Goal: Task Accomplishment & Management: Use online tool/utility

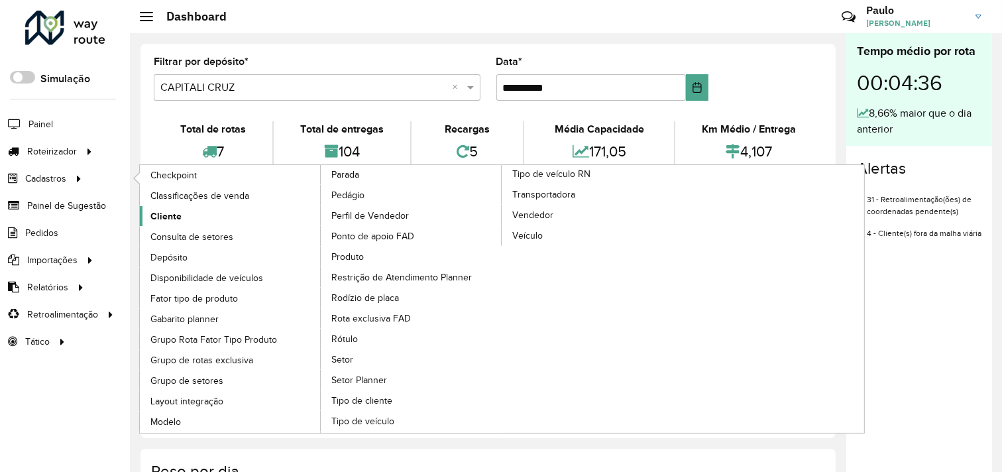
click at [188, 214] on link "Cliente" at bounding box center [231, 216] width 182 height 20
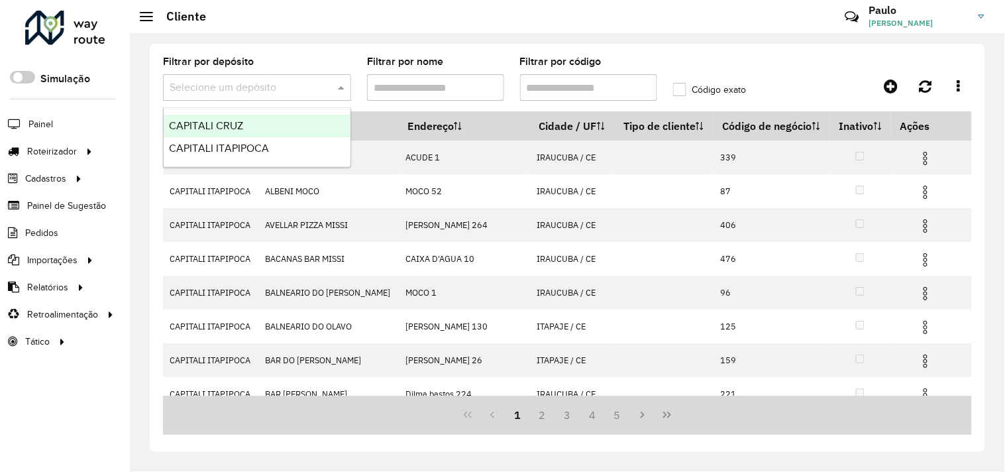
click at [295, 84] on input "text" at bounding box center [244, 88] width 148 height 16
click at [227, 127] on span "CAPITALI CRUZ" at bounding box center [206, 125] width 74 height 11
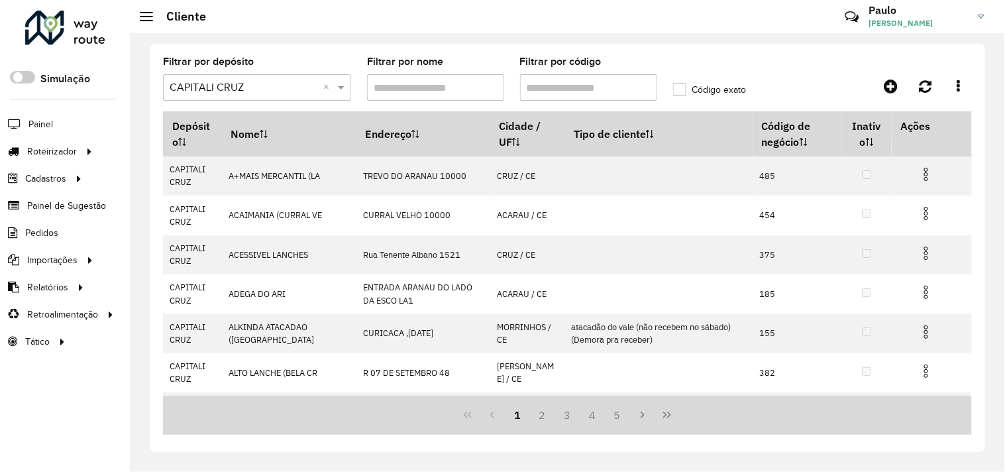
click at [433, 87] on input "Filtrar por nome" at bounding box center [435, 87] width 137 height 27
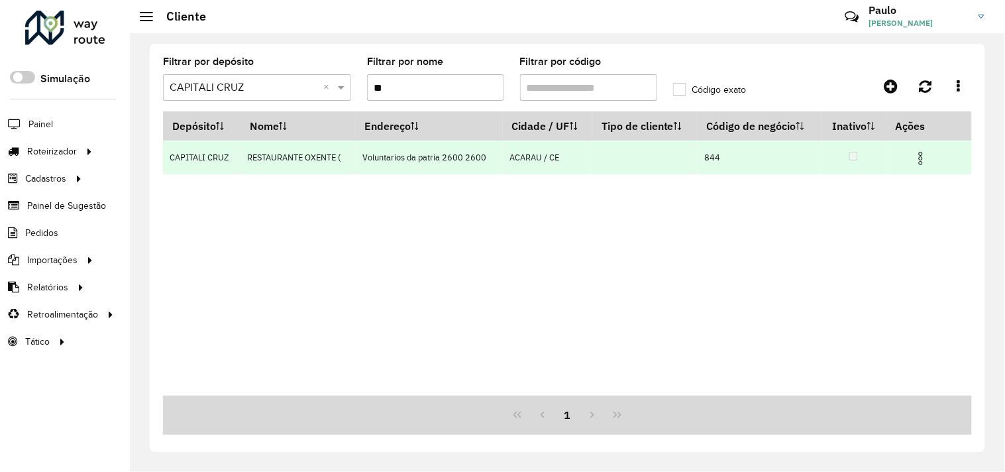
type input "*"
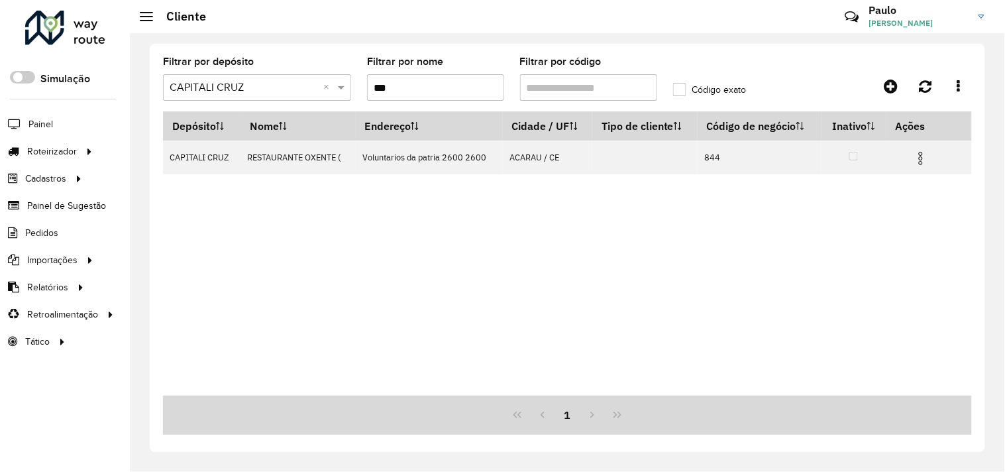
type input "***"
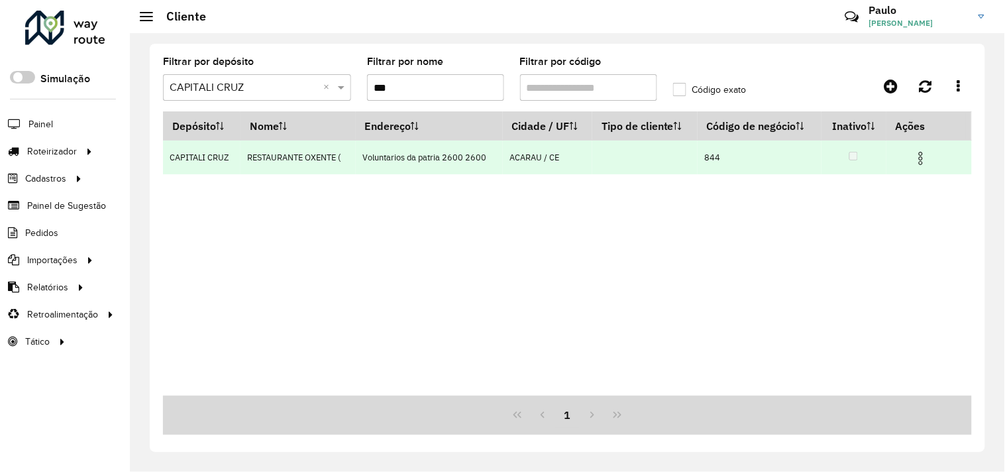
click at [923, 159] on img at bounding box center [921, 158] width 16 height 16
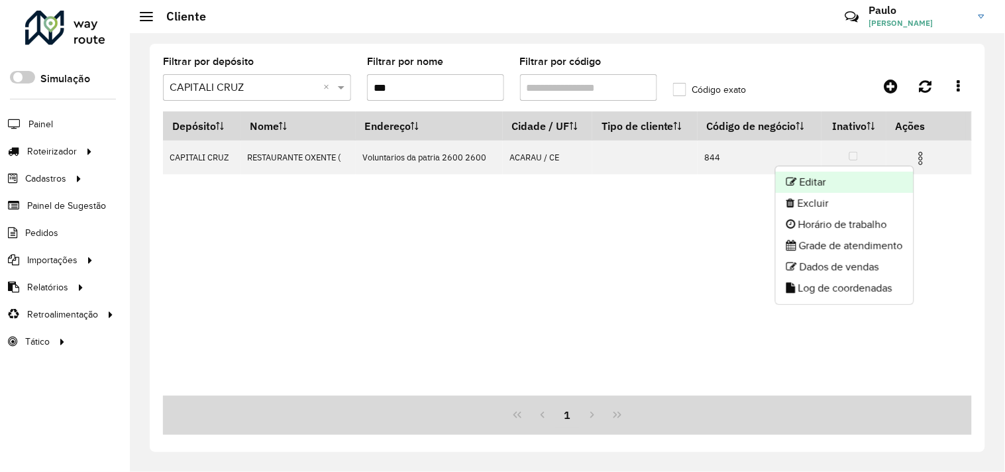
click at [818, 180] on li "Editar" at bounding box center [845, 182] width 138 height 21
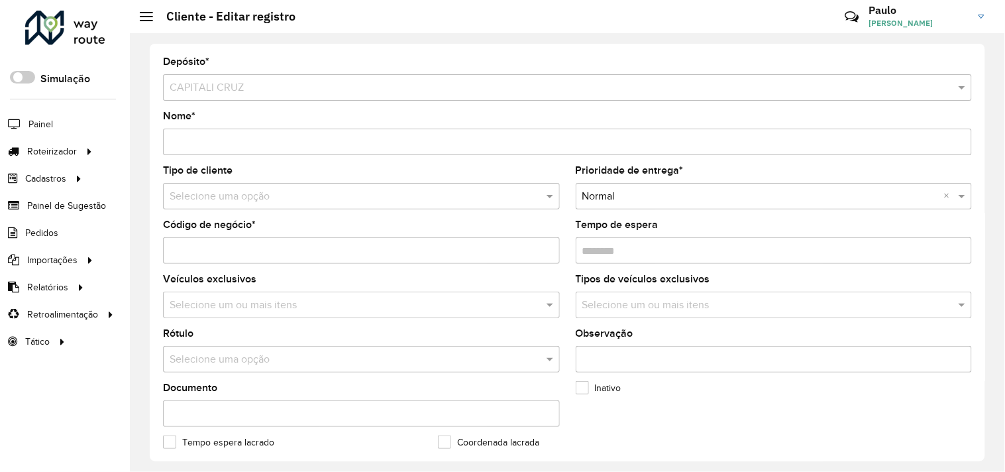
click at [243, 192] on input "text" at bounding box center [348, 197] width 357 height 16
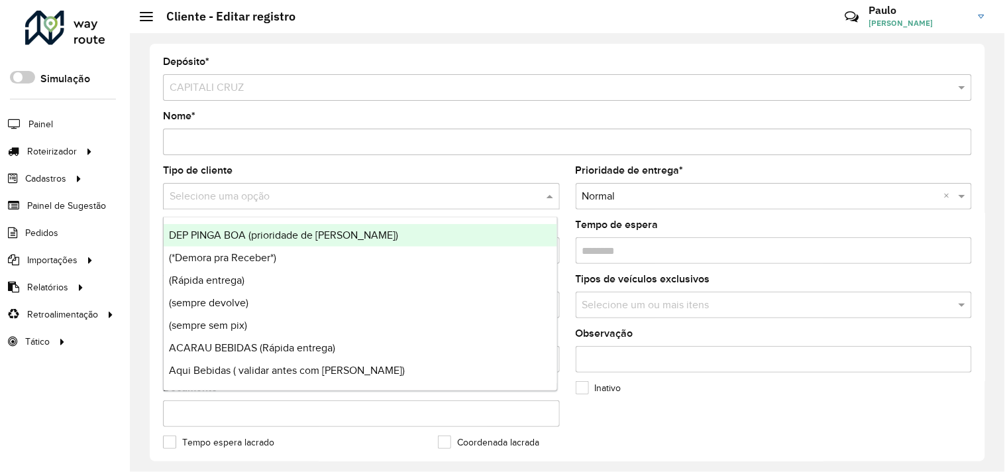
type input "*"
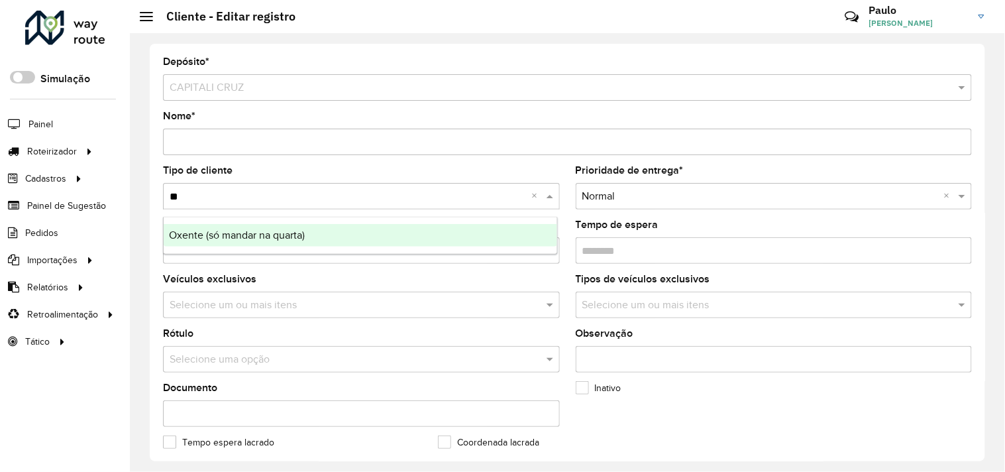
type input "***"
click at [247, 235] on span "Oxente (só mandar na quarta)" at bounding box center [237, 234] width 136 height 11
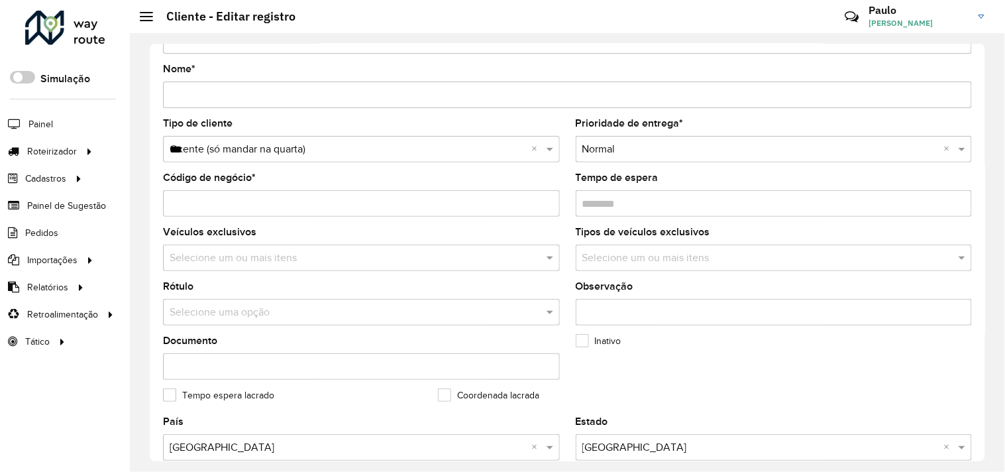
scroll to position [74, 0]
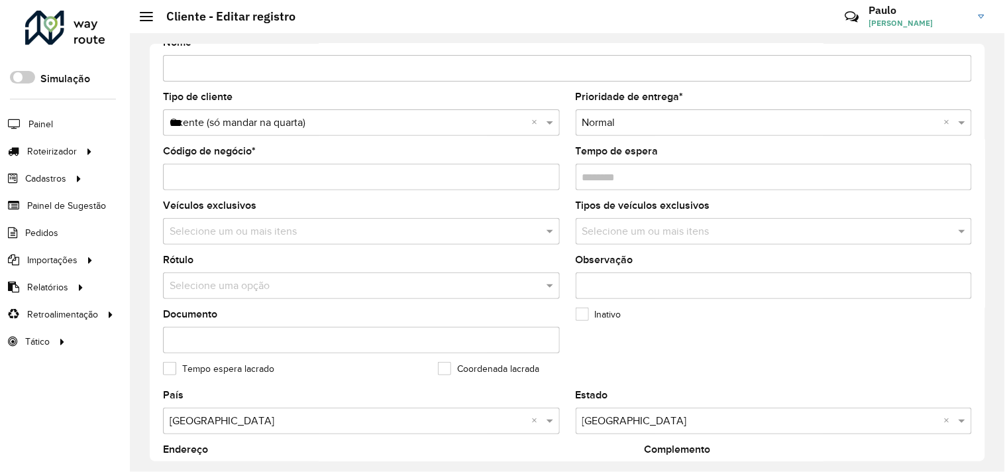
click at [261, 294] on input "text" at bounding box center [348, 286] width 357 height 16
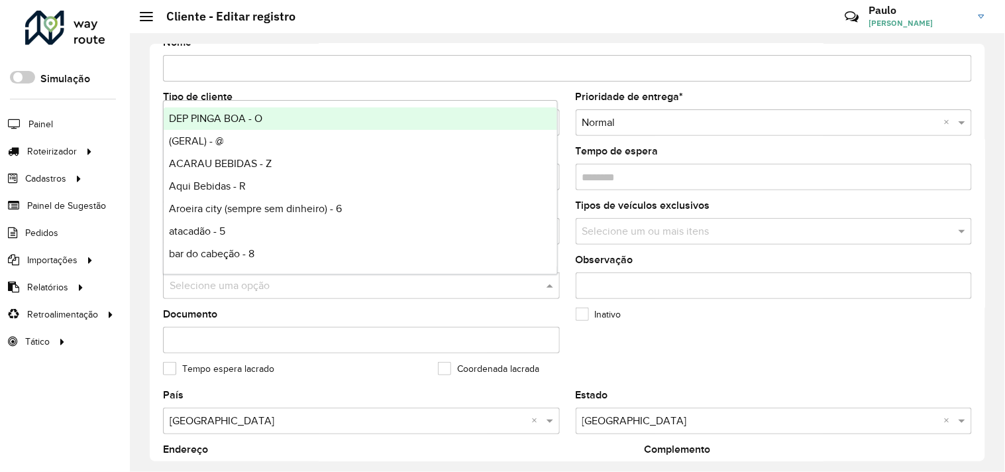
type input "*"
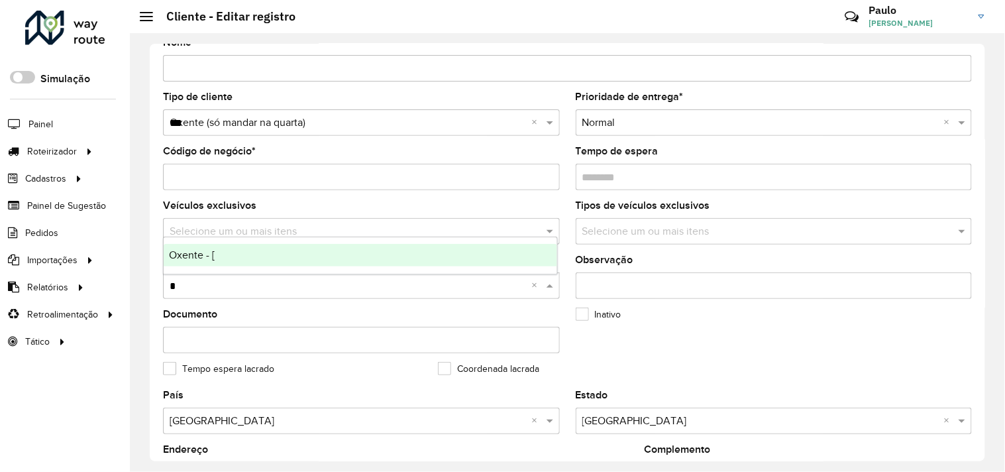
click at [221, 254] on div "Oxente - [" at bounding box center [361, 255] width 394 height 23
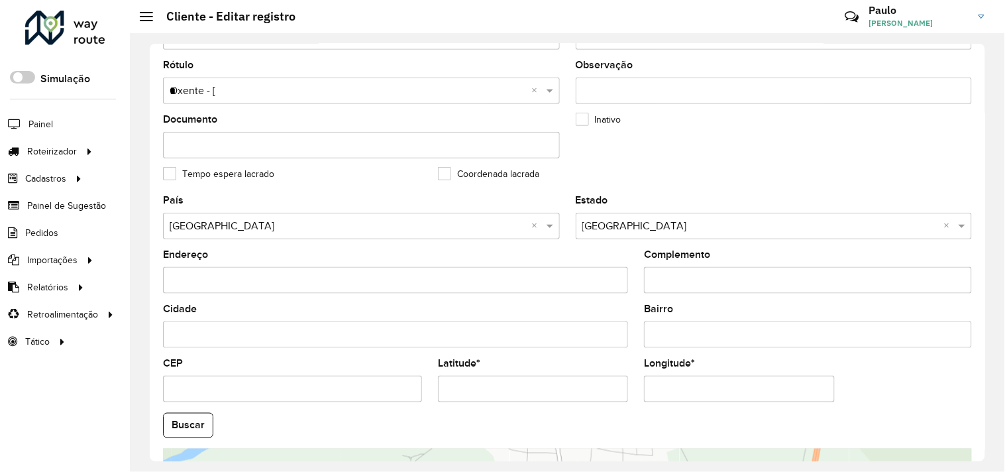
scroll to position [515, 0]
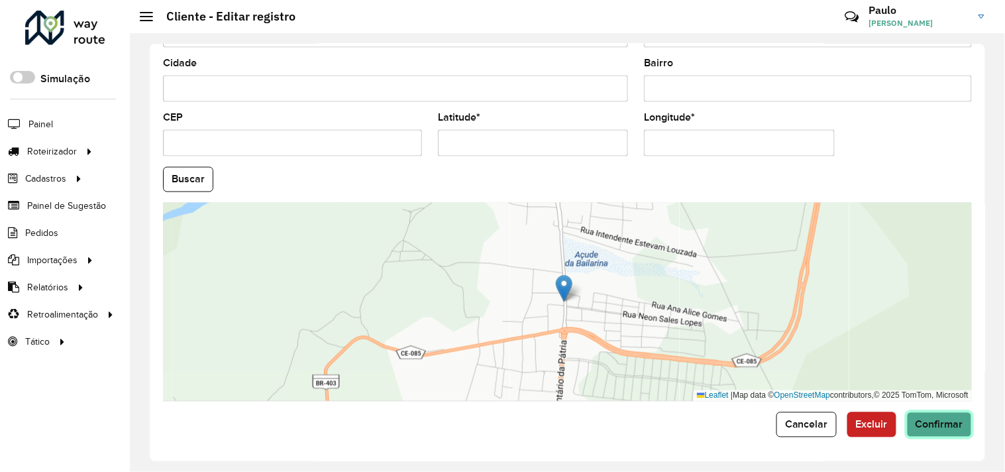
click at [937, 429] on span "Confirmar" at bounding box center [940, 424] width 48 height 11
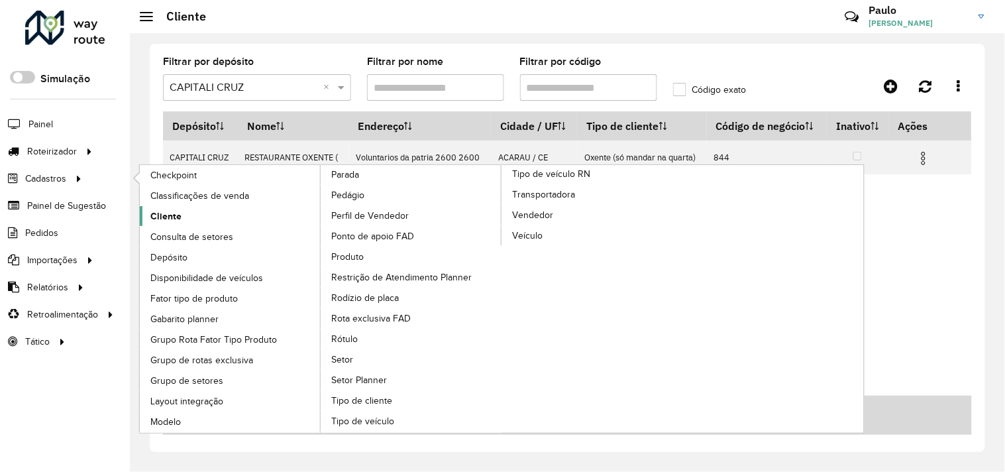
click at [181, 217] on link "Cliente" at bounding box center [231, 216] width 182 height 20
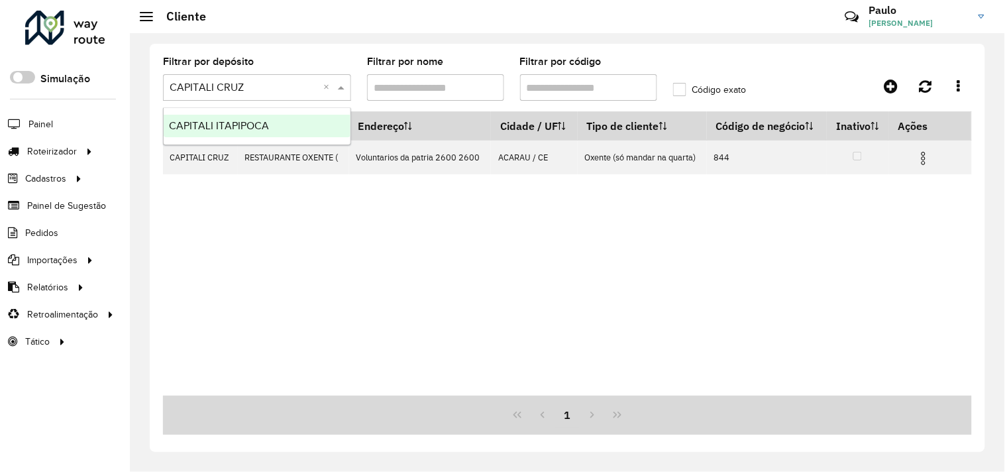
click at [261, 89] on input "text" at bounding box center [244, 88] width 148 height 16
click at [240, 124] on span "CAPITALI ITAPIPOCA" at bounding box center [219, 125] width 100 height 11
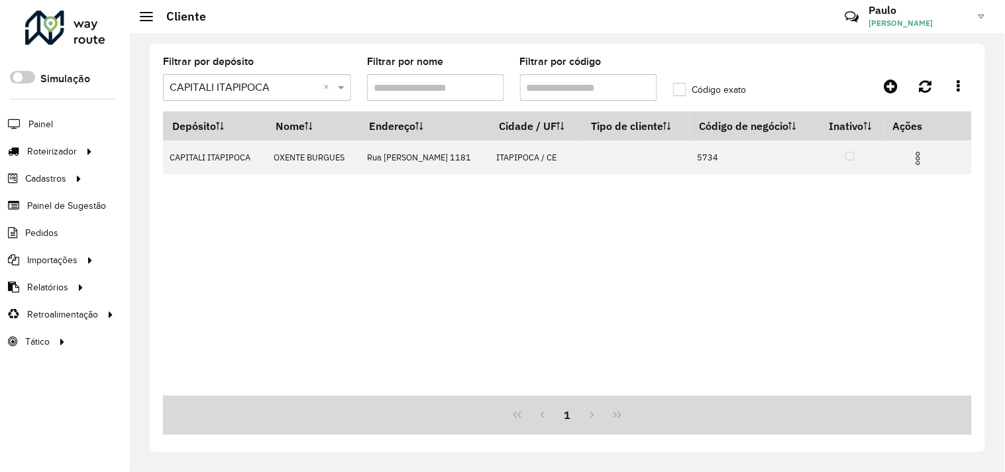
click at [434, 88] on input "Filtrar por nome" at bounding box center [435, 87] width 137 height 27
type input "*"
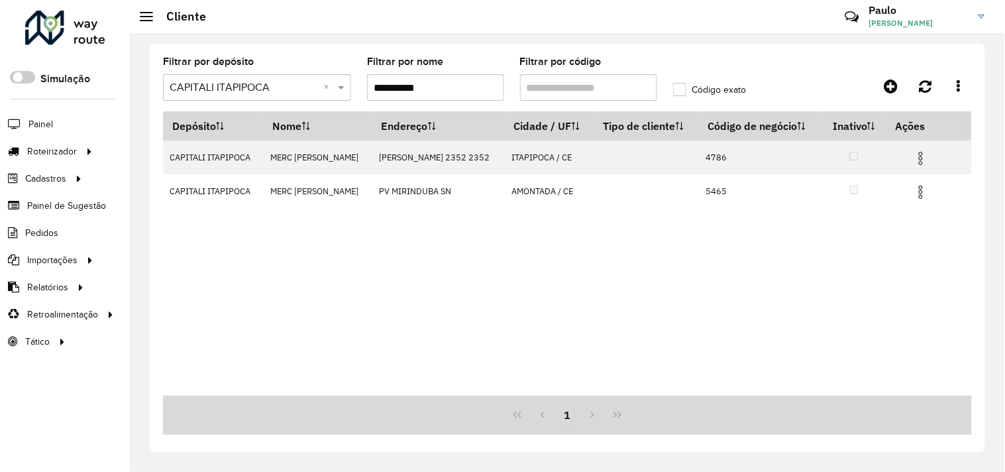
type input "**********"
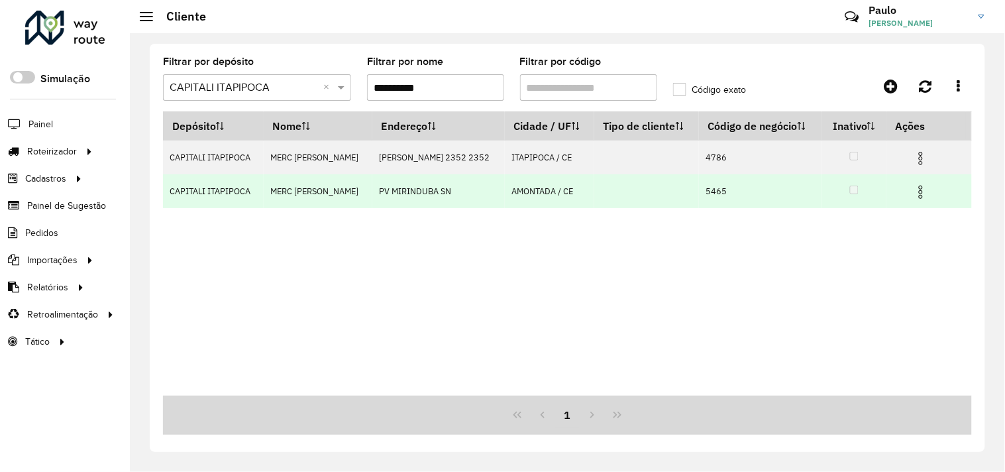
click at [924, 192] on img at bounding box center [921, 192] width 16 height 16
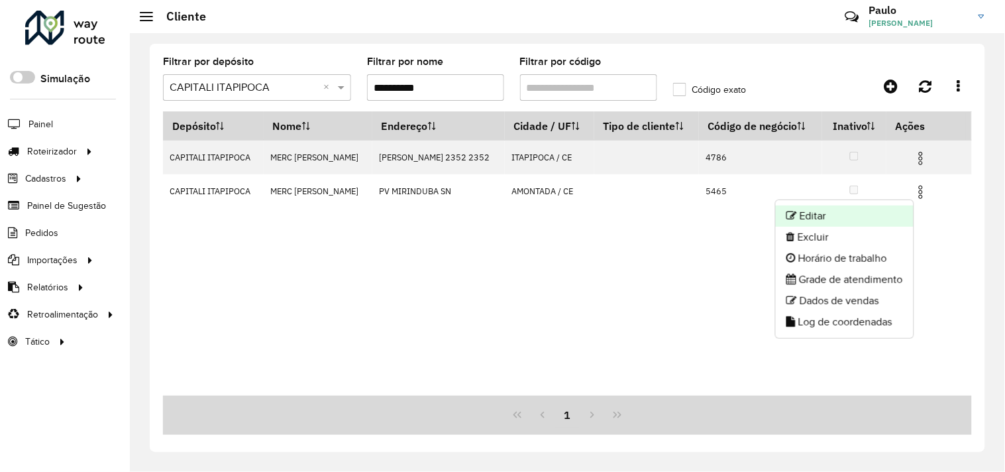
click at [817, 215] on li "Editar" at bounding box center [845, 215] width 138 height 21
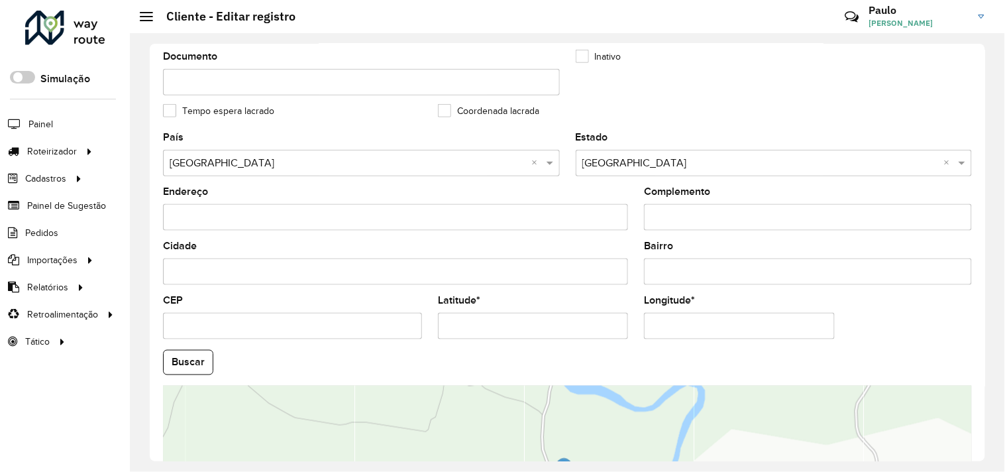
scroll to position [517, 0]
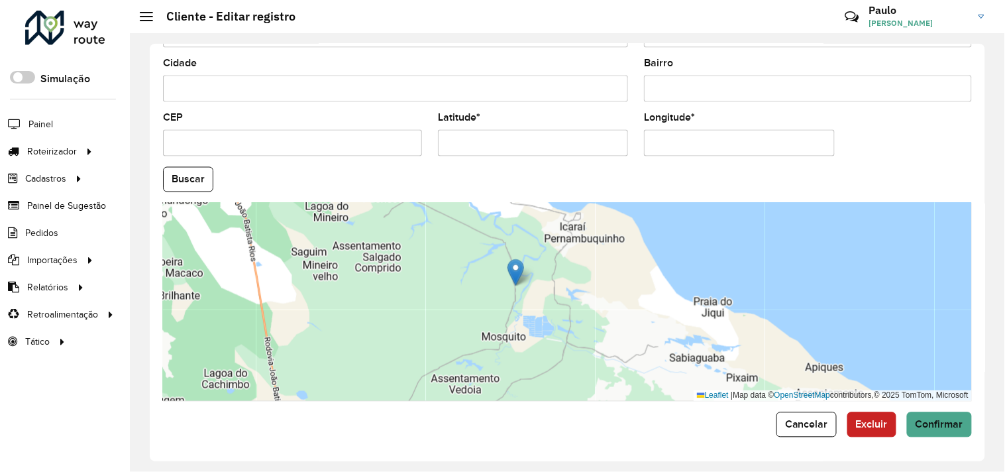
drag, startPoint x: 561, startPoint y: 284, endPoint x: 534, endPoint y: 307, distance: 35.7
click at [534, 307] on div "Leaflet | Map data © OpenStreetMap contributors,© 2025 TomTom, Microsoft" at bounding box center [567, 302] width 809 height 199
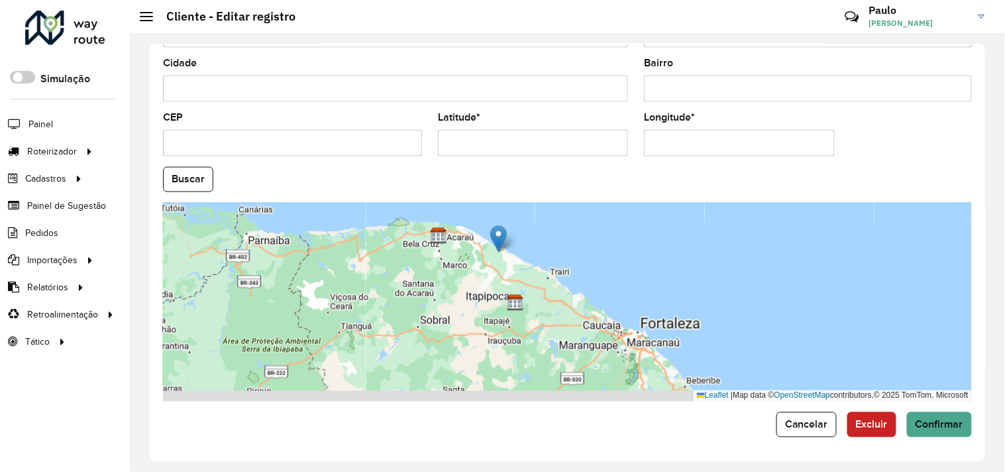
drag, startPoint x: 543, startPoint y: 345, endPoint x: 504, endPoint y: 282, distance: 74.5
click at [504, 282] on div "Leaflet | Map data © OpenStreetMap contributors,© 2025 TomTom, Microsoft" at bounding box center [567, 302] width 809 height 199
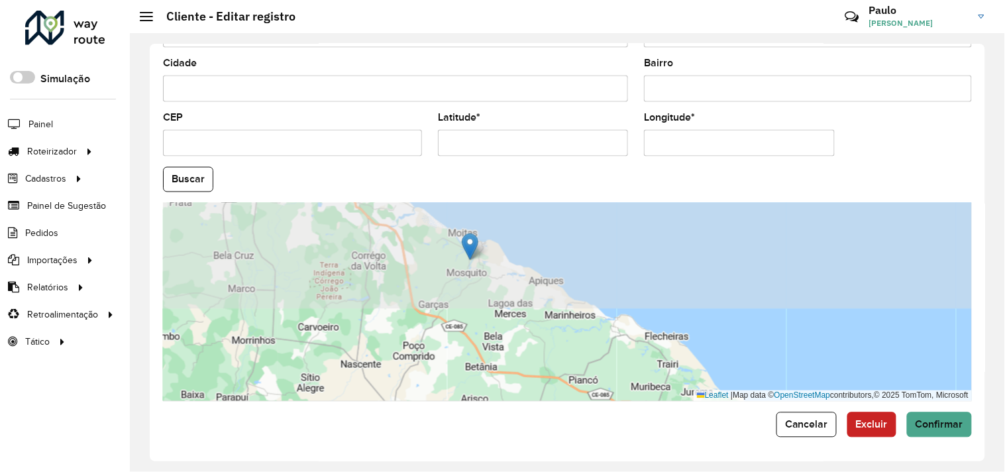
drag, startPoint x: 499, startPoint y: 326, endPoint x: 501, endPoint y: 437, distance: 111.3
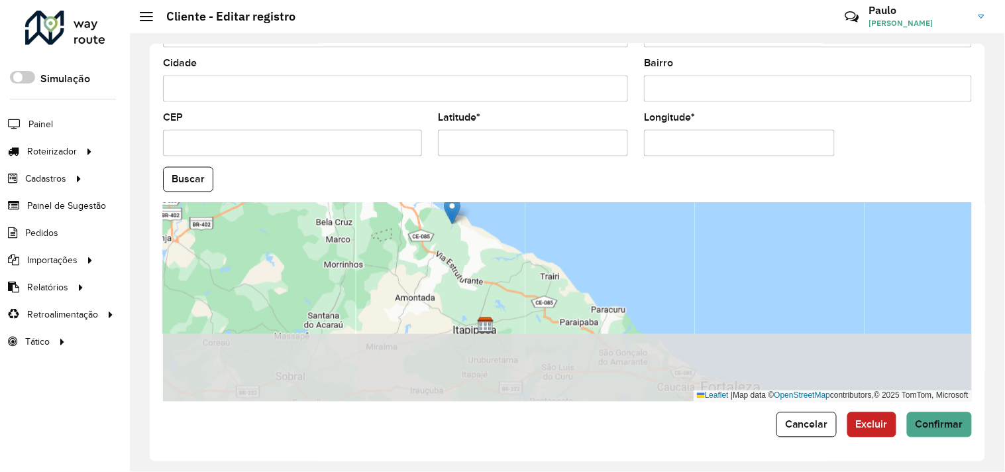
drag, startPoint x: 498, startPoint y: 365, endPoint x: 491, endPoint y: 289, distance: 76.5
click at [491, 289] on div "Leaflet | Map data © OpenStreetMap contributors,© 2025 TomTom, Microsoft" at bounding box center [567, 302] width 809 height 199
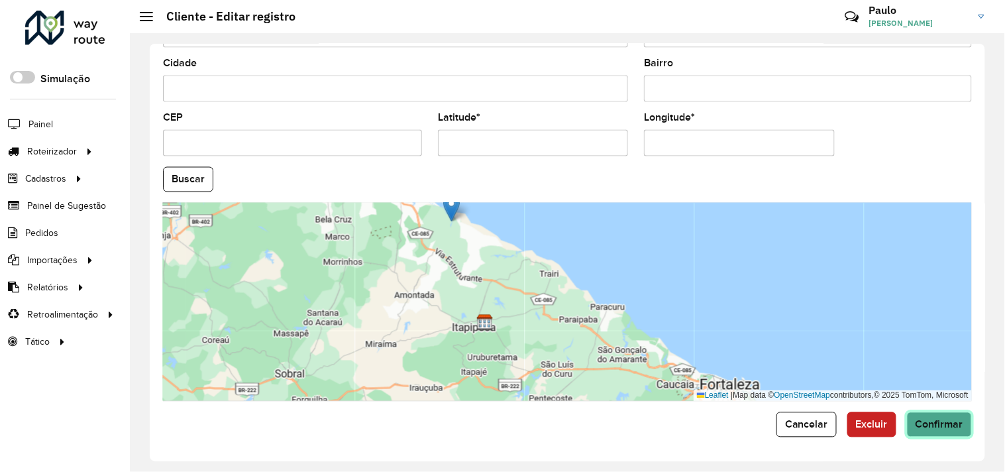
click at [937, 425] on span "Confirmar" at bounding box center [940, 424] width 48 height 11
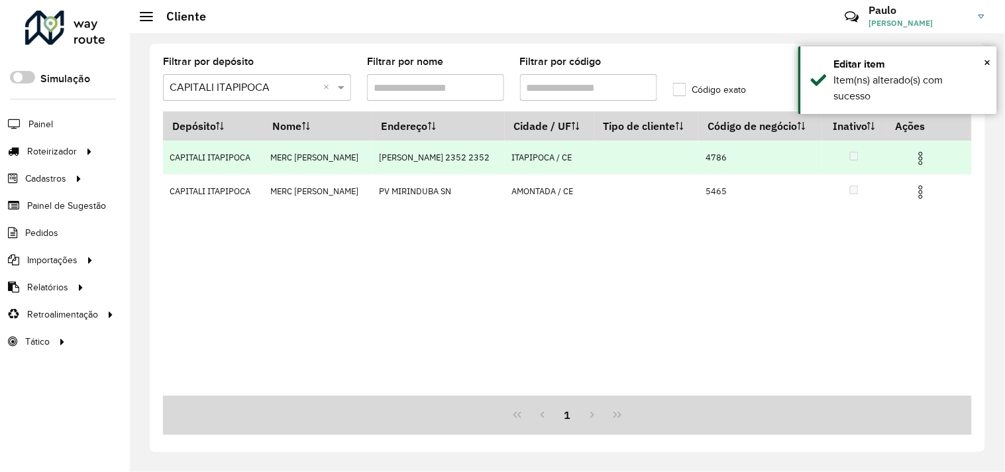
click at [919, 154] on img at bounding box center [921, 158] width 16 height 16
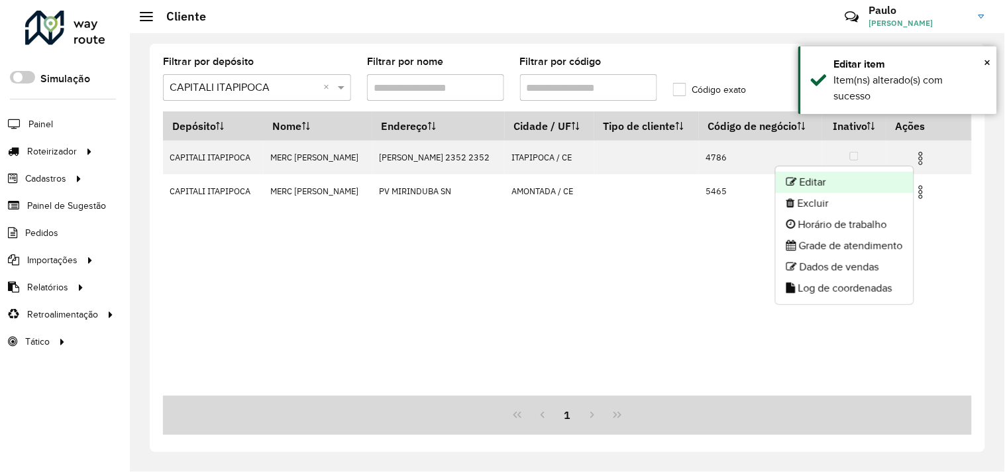
click at [802, 177] on li "Editar" at bounding box center [845, 182] width 138 height 21
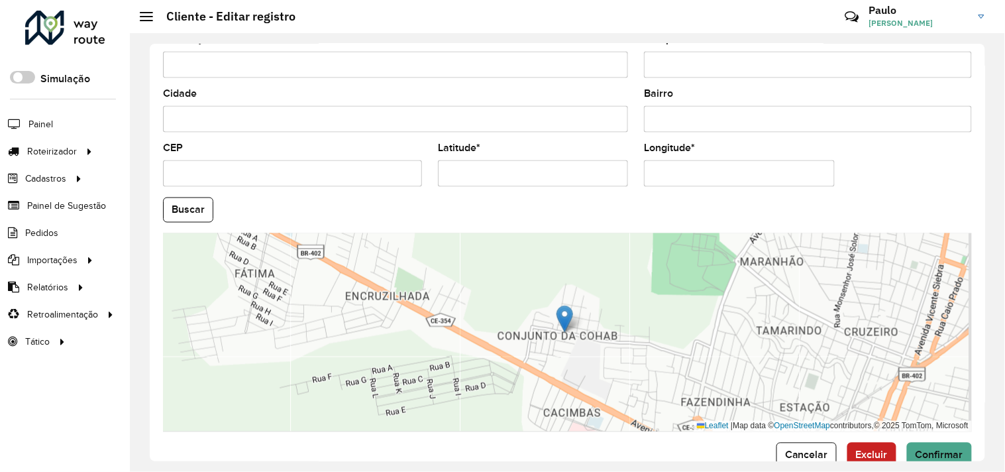
scroll to position [517, 0]
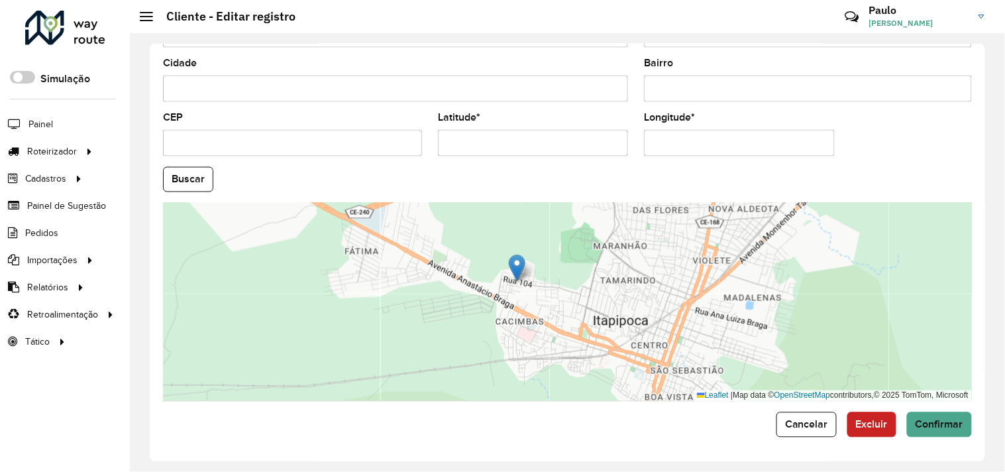
click at [555, 144] on input "Latitude *" at bounding box center [533, 143] width 190 height 27
type input "*"
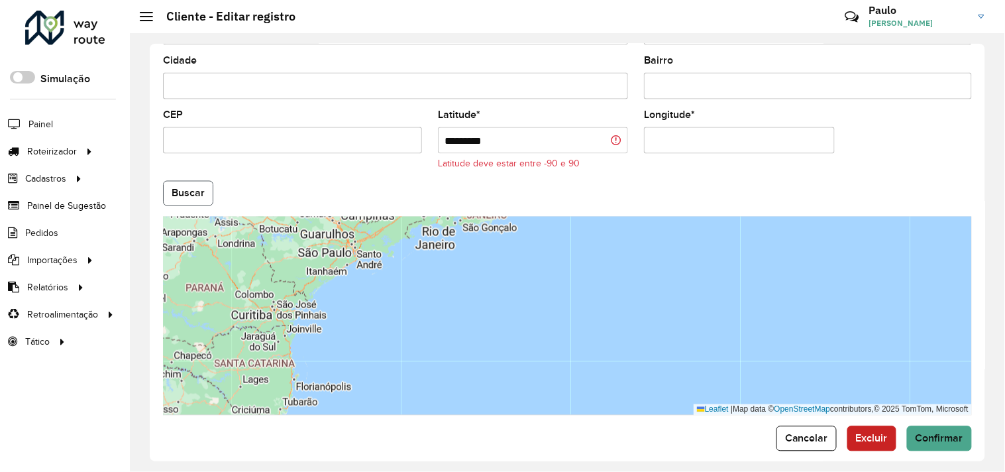
click at [184, 188] on button "Buscar" at bounding box center [188, 193] width 50 height 25
click at [454, 142] on input "*********" at bounding box center [533, 140] width 190 height 27
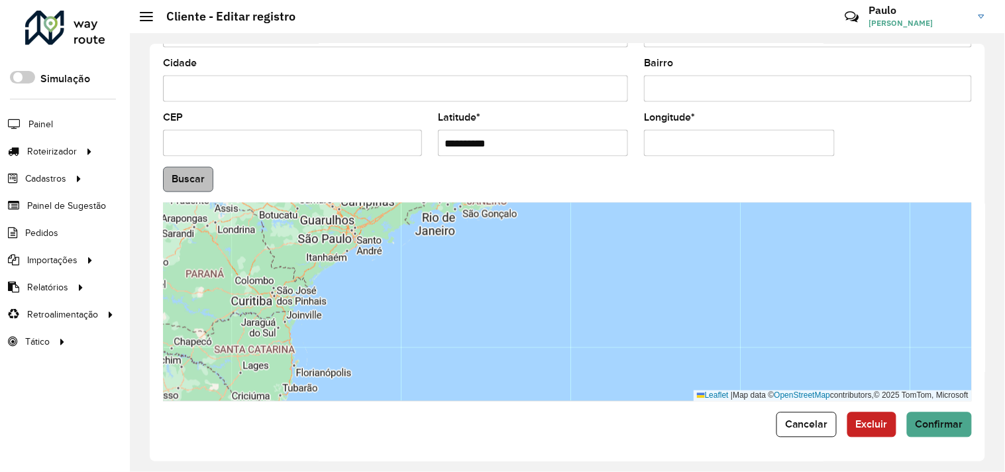
type input "**********"
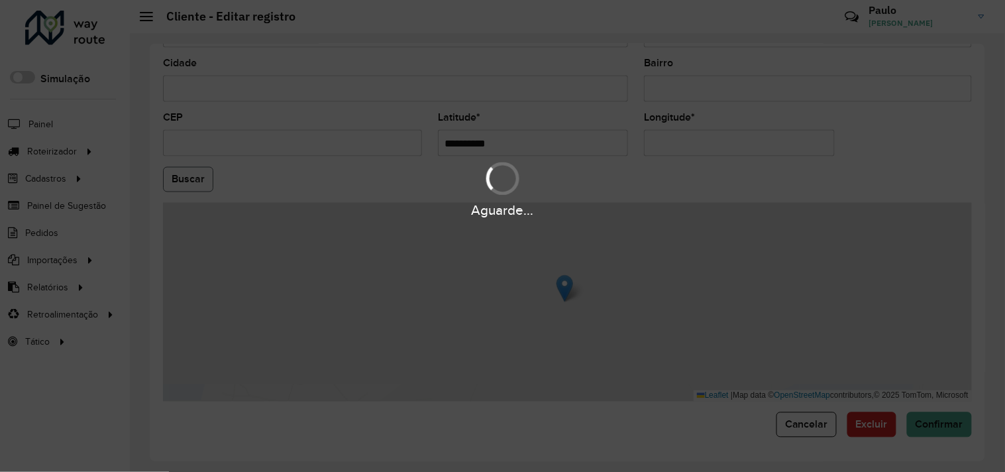
drag, startPoint x: 196, startPoint y: 180, endPoint x: 248, endPoint y: 214, distance: 62.7
click at [195, 180] on hb-app "Aguarde... Pop-up bloqueado! Seu navegador bloqueou automáticamente a abertura …" at bounding box center [502, 236] width 1005 height 472
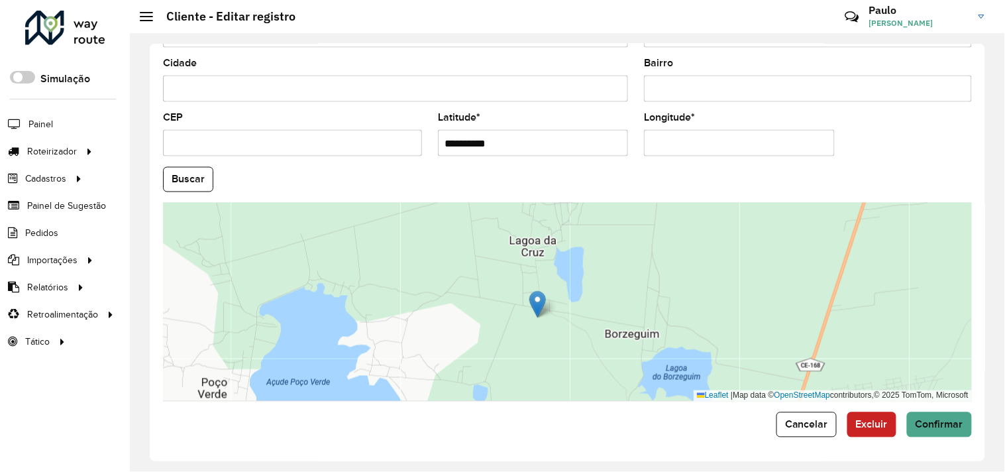
click at [761, 147] on input "Longitude *" at bounding box center [739, 143] width 190 height 27
type input "**********"
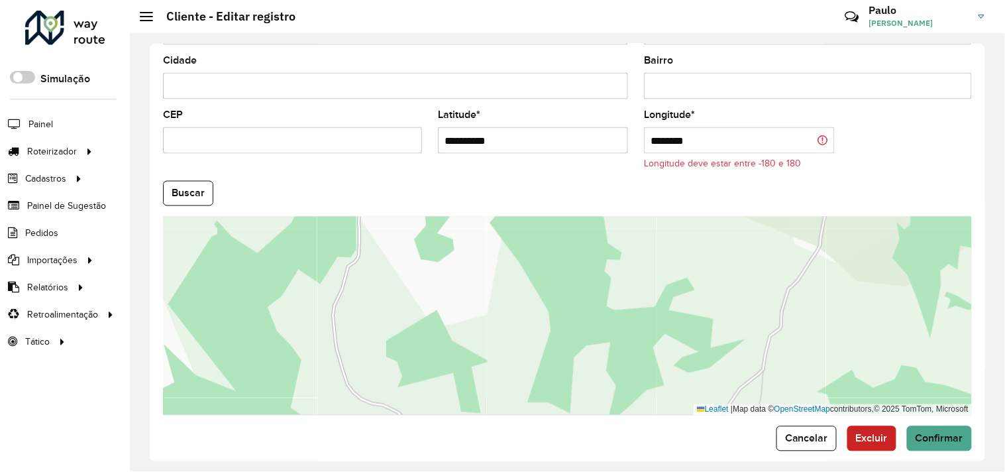
click at [650, 140] on input "********" at bounding box center [739, 140] width 190 height 27
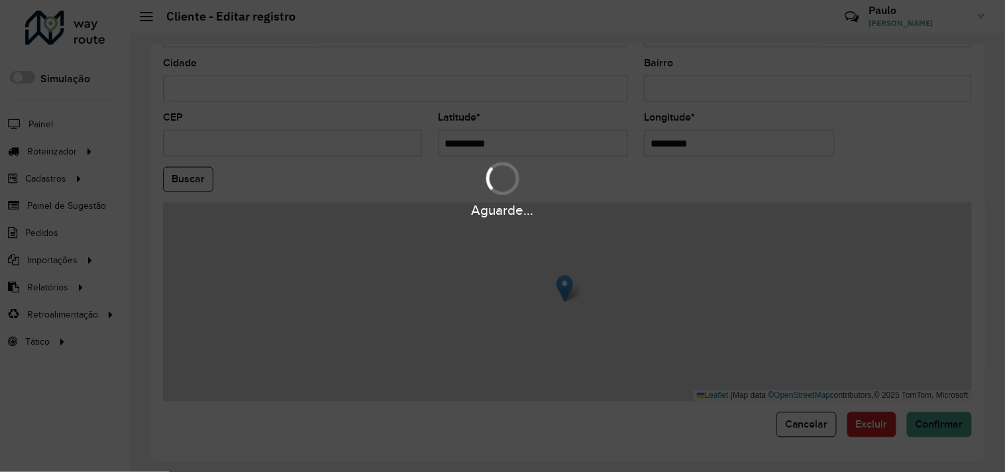
click at [667, 189] on hb-app "Aguarde... Pop-up bloqueado! Seu navegador bloqueou automáticamente a abertura …" at bounding box center [502, 236] width 1005 height 472
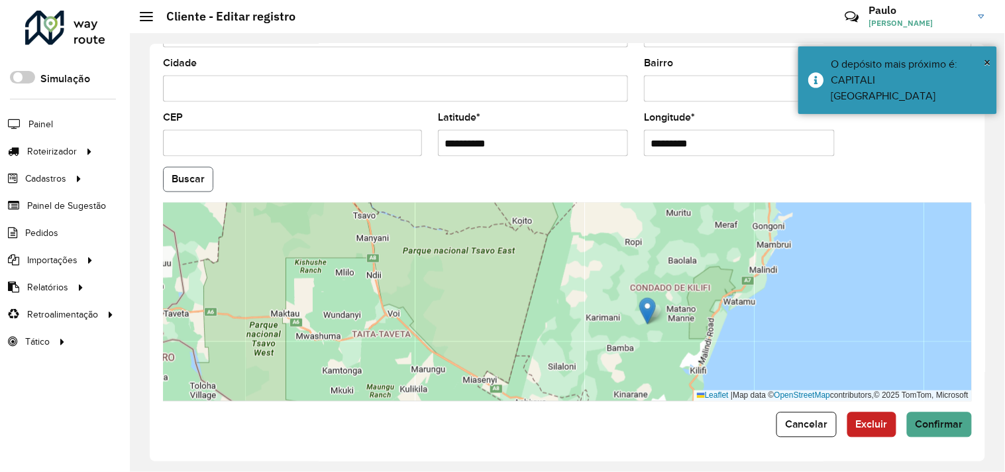
click at [189, 168] on button "Buscar" at bounding box center [188, 179] width 50 height 25
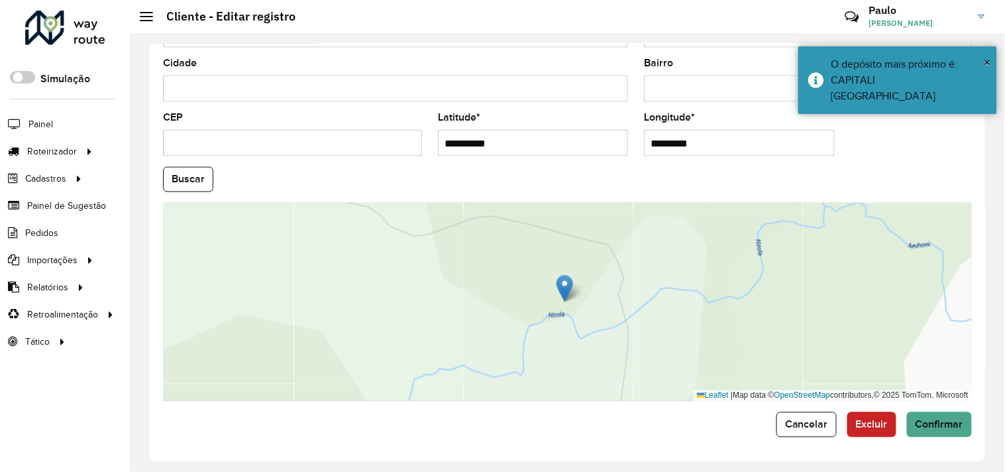
click at [647, 136] on input "*********" at bounding box center [739, 143] width 190 height 27
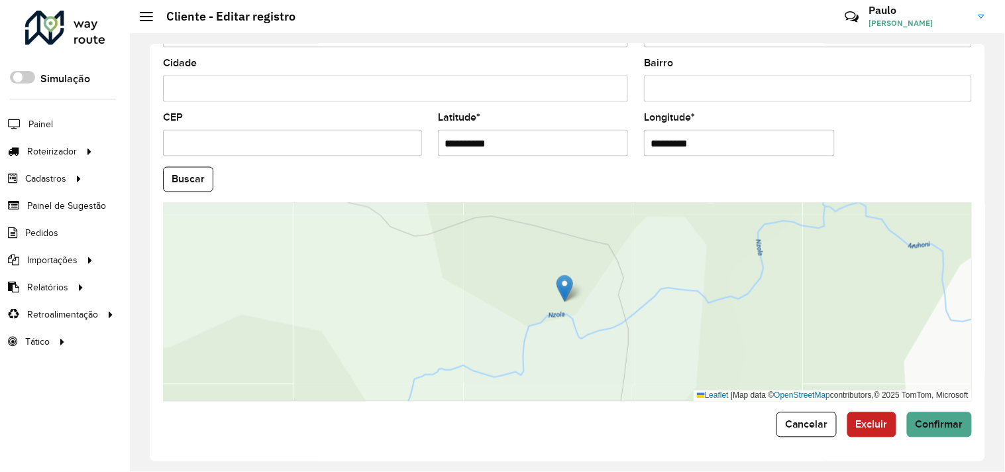
click at [701, 152] on input "*********" at bounding box center [739, 143] width 190 height 27
type input "*"
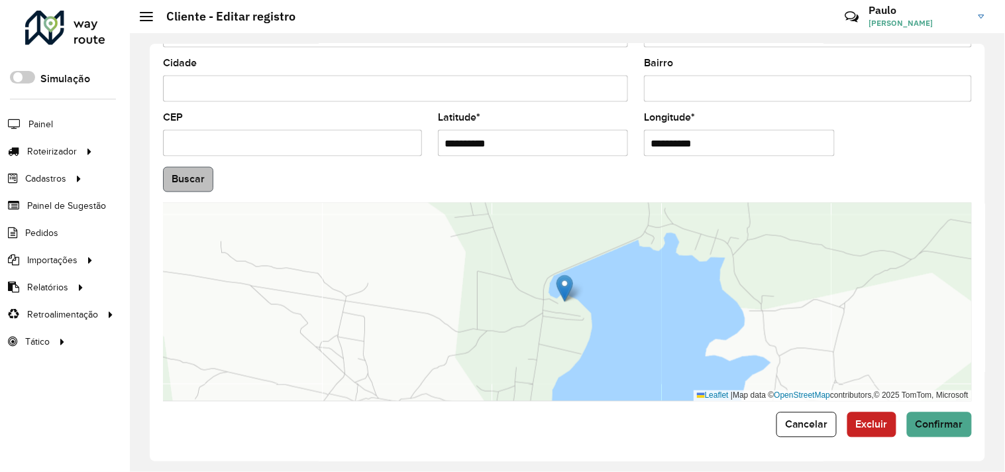
type input "**********"
click at [190, 186] on hb-app "Aguarde... Pop-up bloqueado! Seu navegador bloqueou automáticamente a abertura …" at bounding box center [502, 236] width 1005 height 472
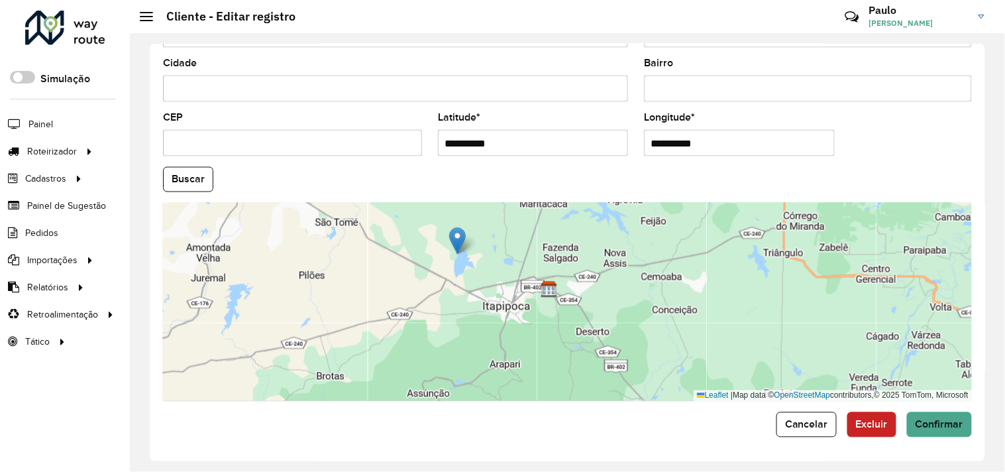
drag, startPoint x: 592, startPoint y: 341, endPoint x: 490, endPoint y: 261, distance: 129.8
click at [490, 261] on div "Leaflet | Map data © OpenStreetMap contributors,© 2025 TomTom, Microsoft" at bounding box center [567, 302] width 809 height 199
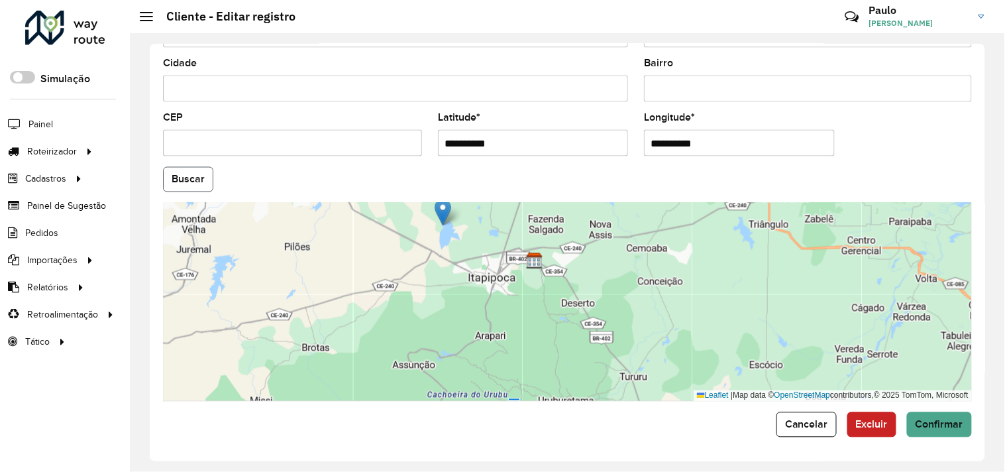
click at [190, 179] on button "Buscar" at bounding box center [188, 179] width 50 height 25
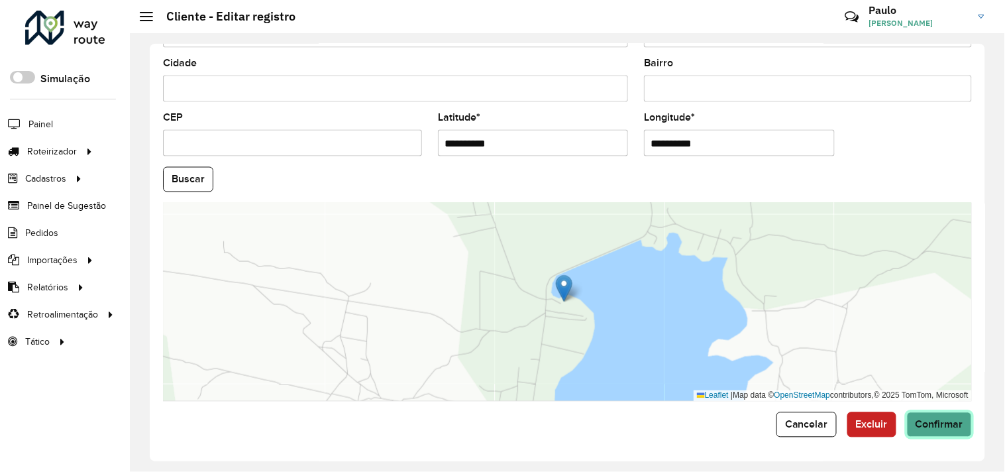
click at [920, 423] on span "Confirmar" at bounding box center [940, 424] width 48 height 11
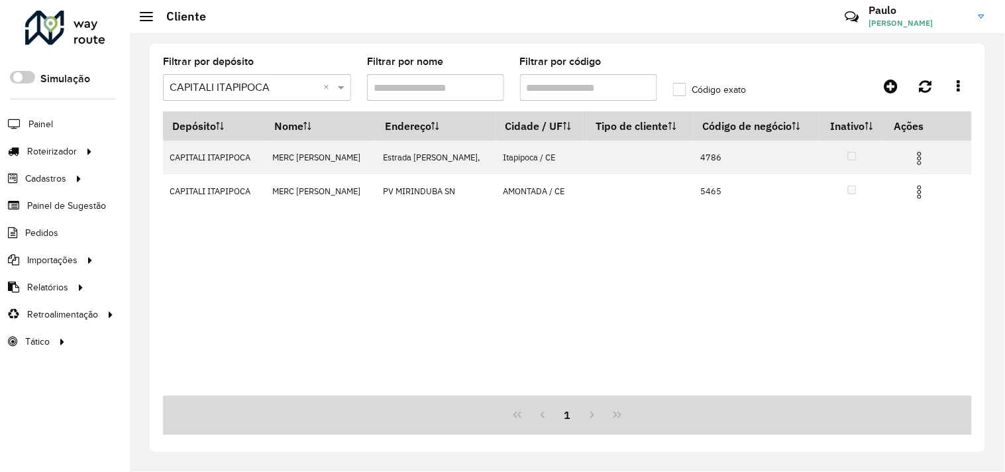
click at [438, 89] on input "Filtrar por nome" at bounding box center [435, 87] width 137 height 27
type input "**********"
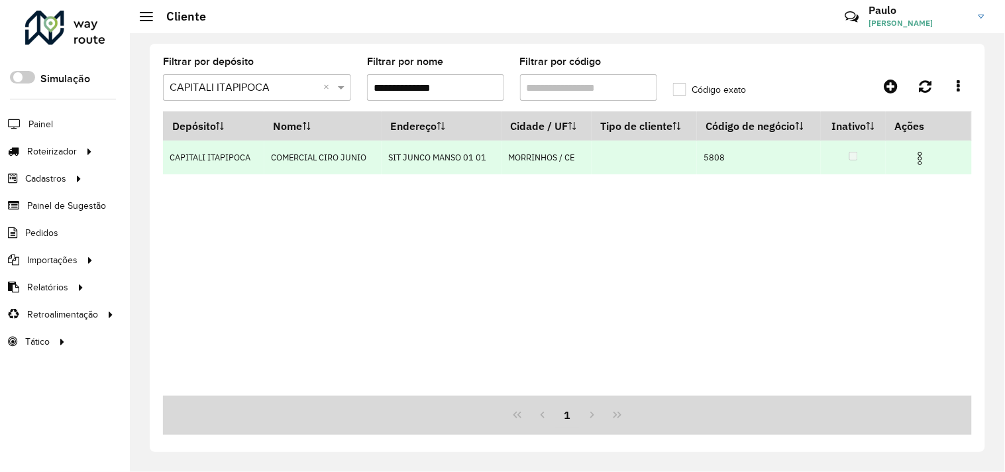
type input "**********"
click at [926, 162] on img at bounding box center [920, 158] width 16 height 16
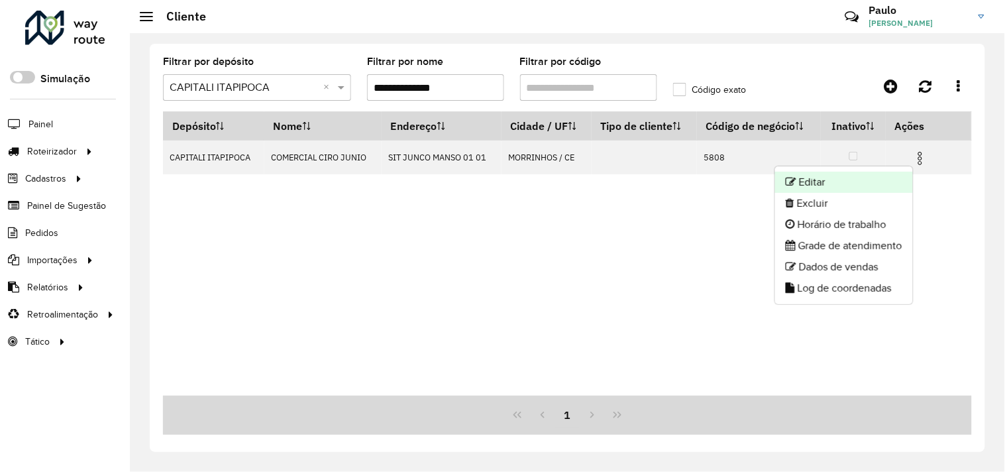
click at [826, 182] on li "Editar" at bounding box center [844, 182] width 138 height 21
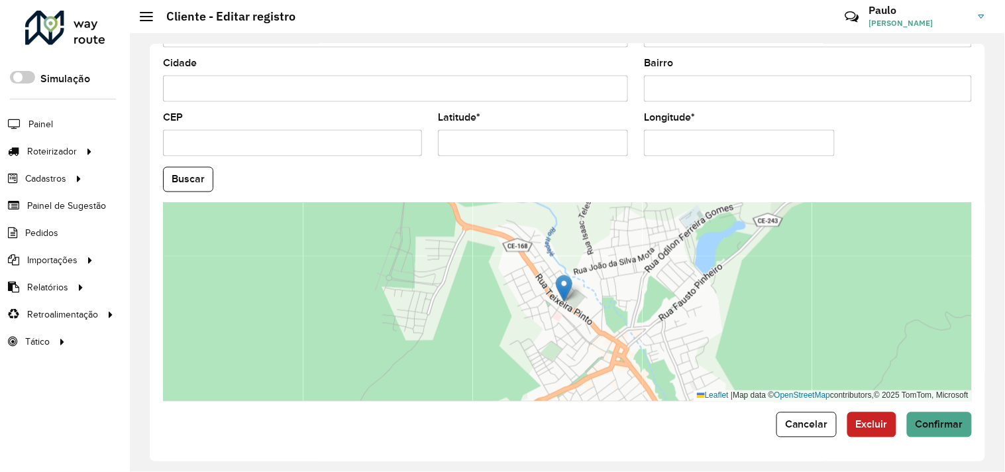
scroll to position [517, 0]
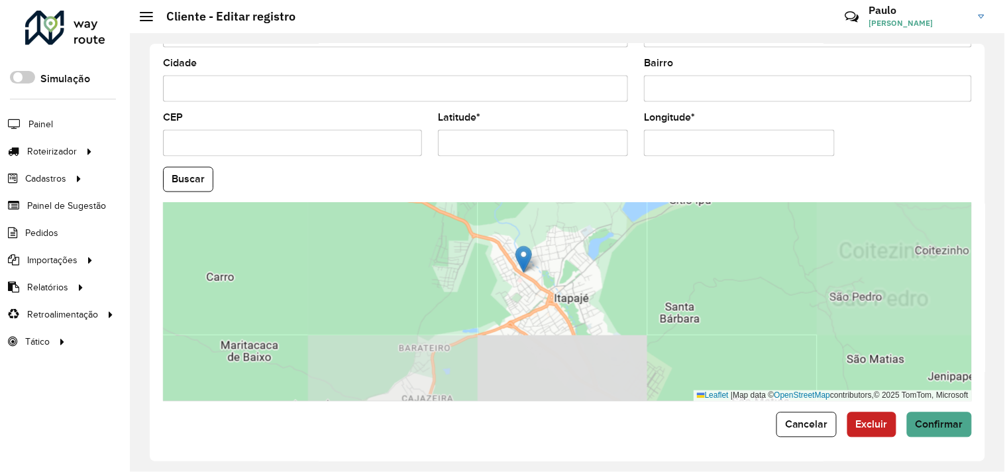
click at [517, 135] on input "Latitude *" at bounding box center [533, 143] width 190 height 27
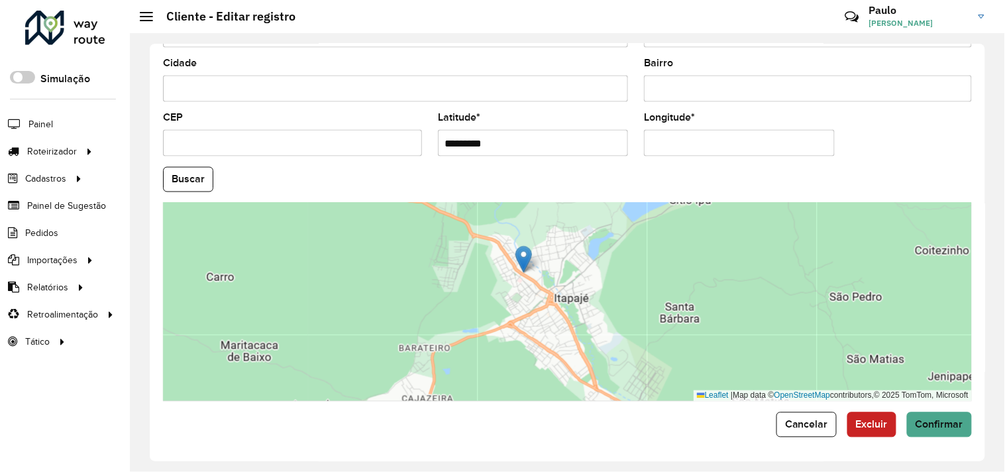
paste input "**********"
drag, startPoint x: 532, startPoint y: 143, endPoint x: 710, endPoint y: 140, distance: 177.6
click at [698, 140] on formly-group "**********" at bounding box center [567, 176] width 825 height 452
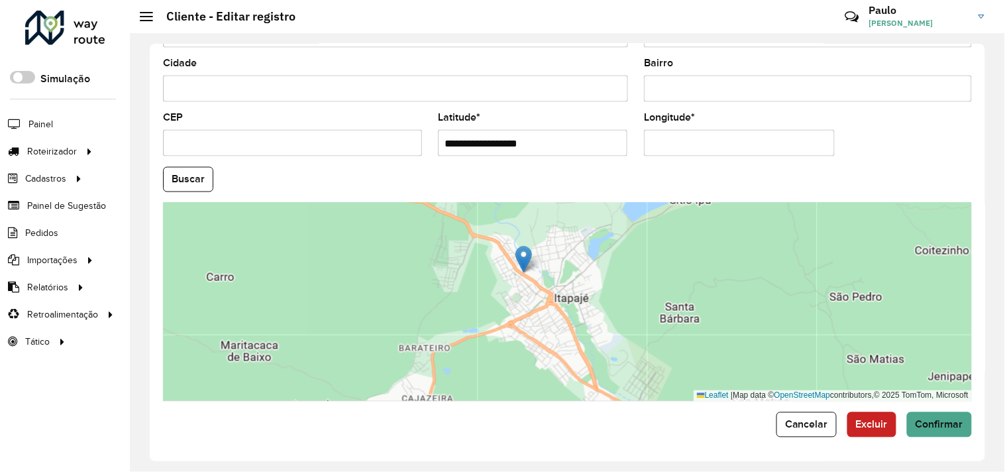
type input "**********"
click at [714, 140] on hb-app "Aguarde... Pop-up bloqueado! Seu navegador bloqueou automáticamente a abertura …" at bounding box center [502, 236] width 1005 height 472
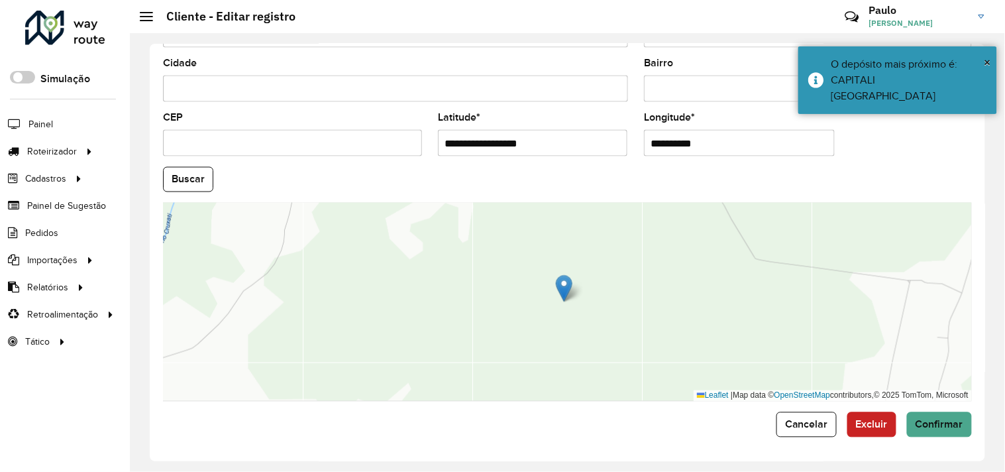
paste input "********"
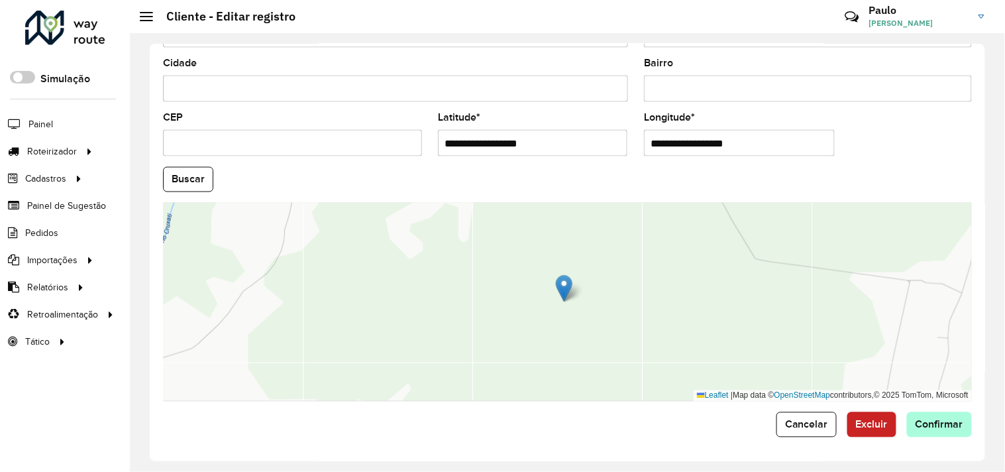
type input "**********"
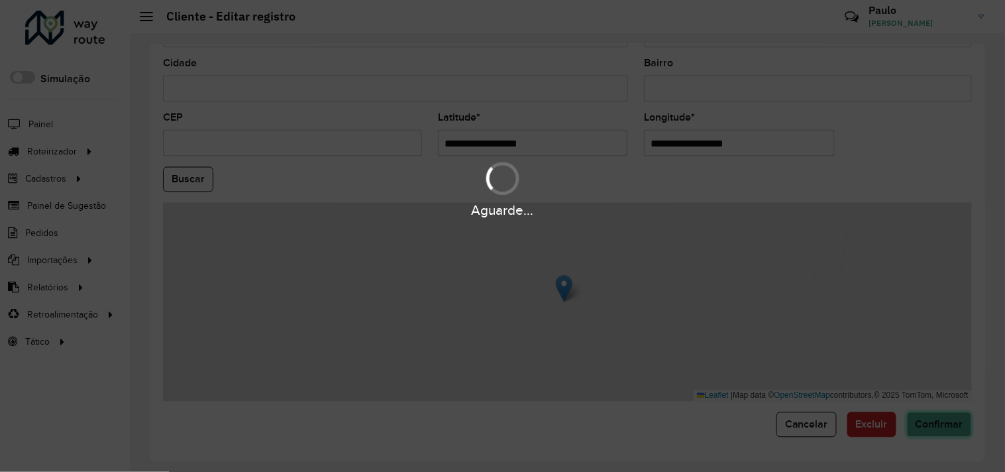
click at [944, 419] on hb-app "Aguarde... Pop-up bloqueado! Seu navegador bloqueou automáticamente a abertura …" at bounding box center [502, 236] width 1005 height 472
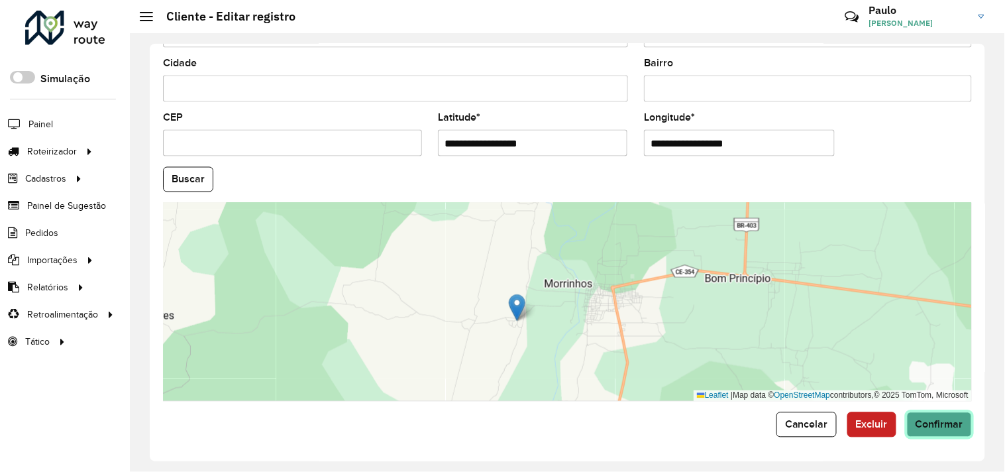
click at [931, 425] on span "Confirmar" at bounding box center [940, 424] width 48 height 11
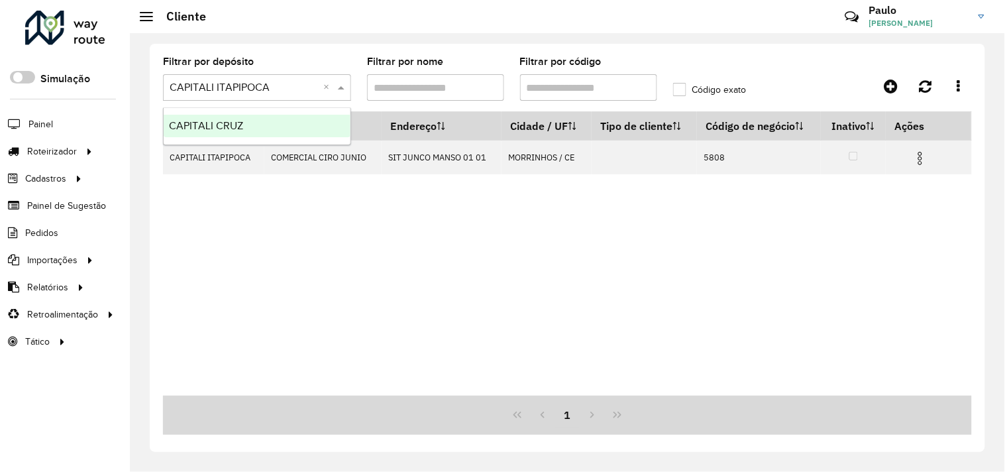
click at [224, 90] on input "text" at bounding box center [244, 88] width 148 height 16
click at [227, 126] on span "CAPITALI CRUZ" at bounding box center [206, 125] width 74 height 11
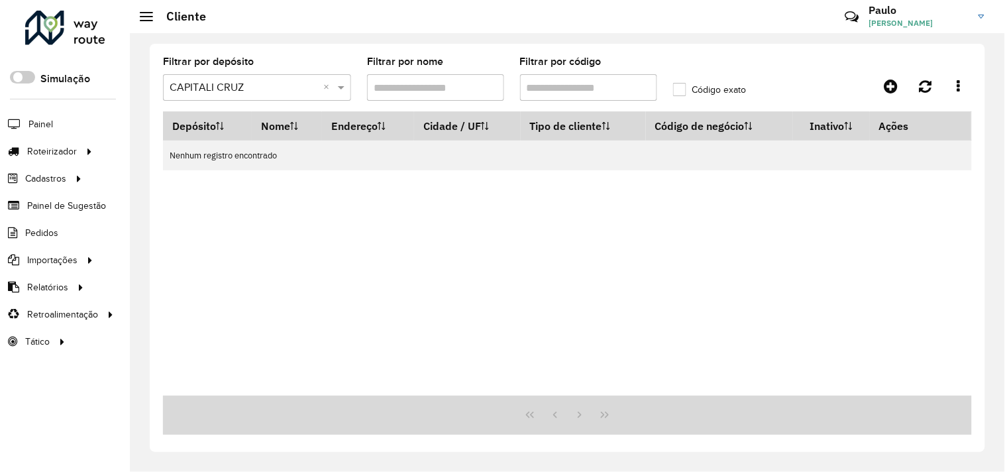
click at [457, 89] on input "Filtrar por nome" at bounding box center [435, 87] width 137 height 27
type input "**********"
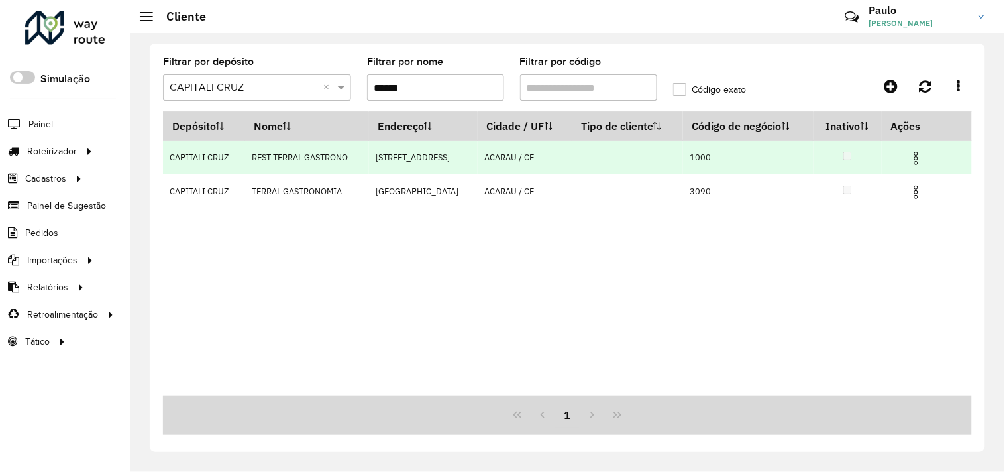
type input "******"
click at [922, 160] on img at bounding box center [916, 158] width 16 height 16
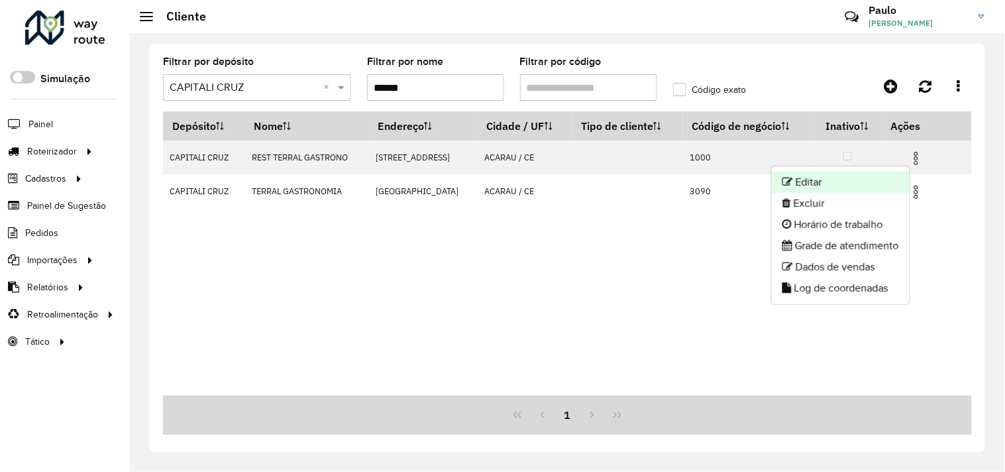
click at [827, 183] on li "Editar" at bounding box center [841, 182] width 138 height 21
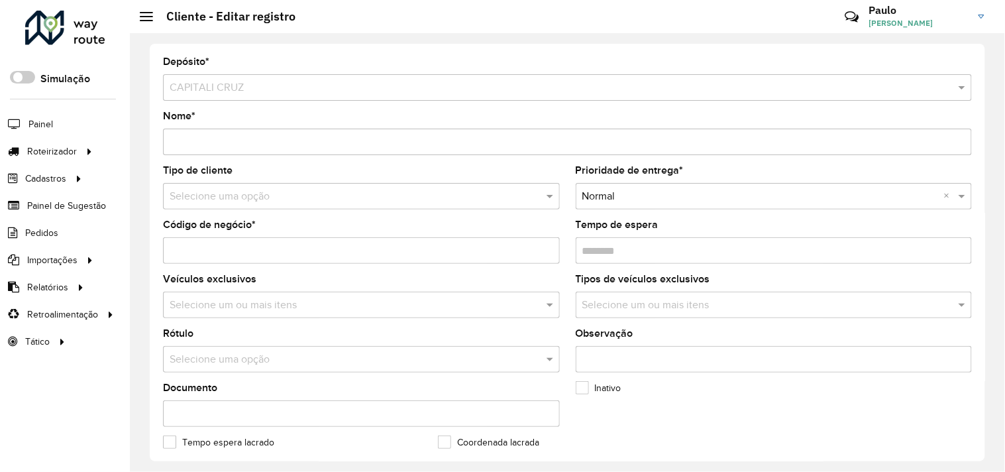
scroll to position [517, 0]
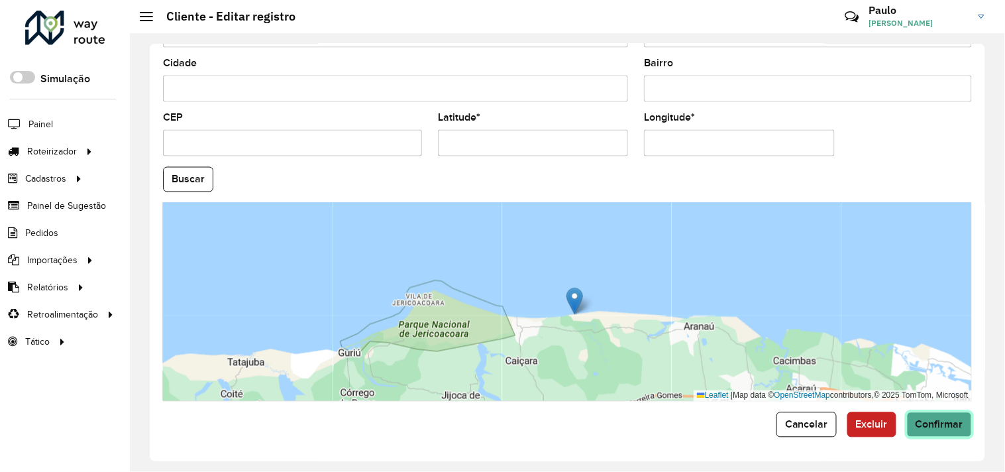
click at [932, 427] on span "Confirmar" at bounding box center [940, 424] width 48 height 11
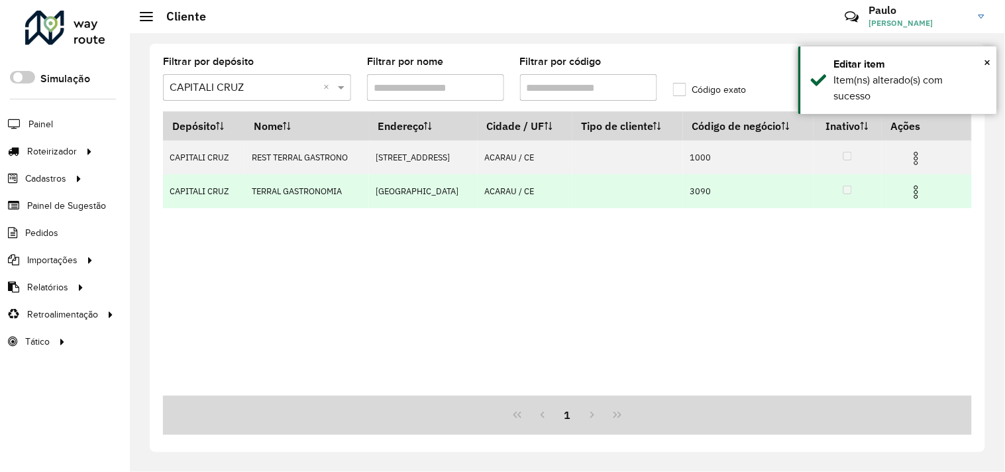
click at [916, 192] on img at bounding box center [916, 192] width 16 height 16
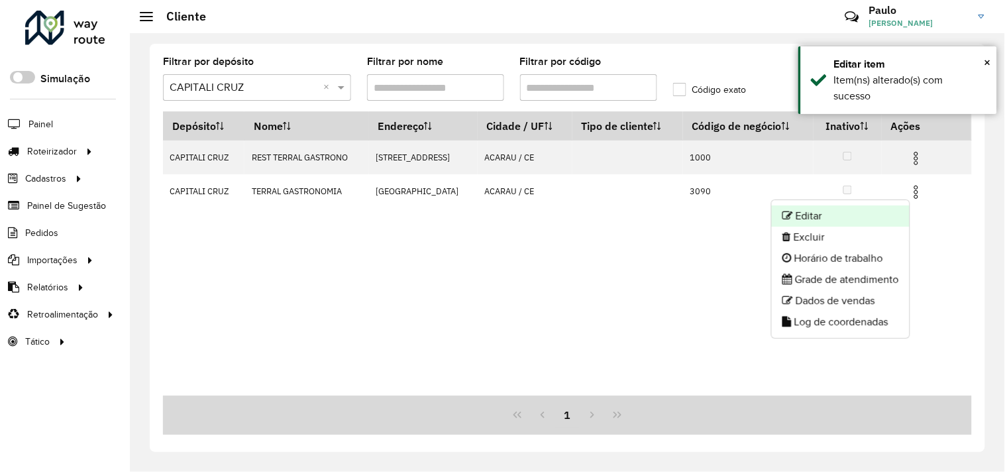
click at [824, 210] on li "Editar" at bounding box center [841, 215] width 138 height 21
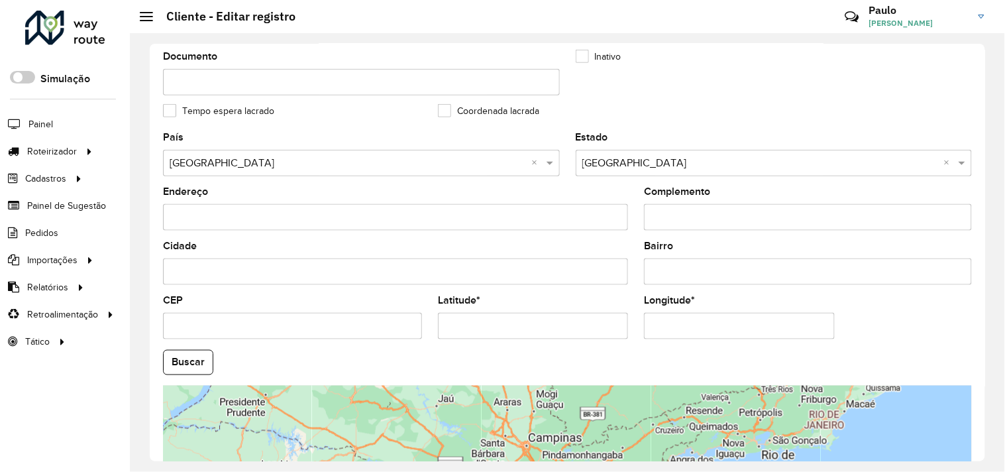
scroll to position [517, 0]
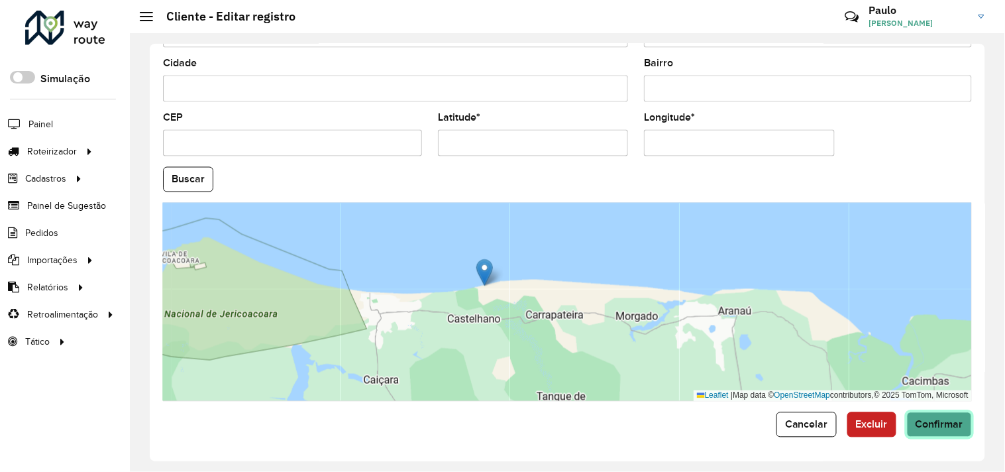
click at [930, 427] on span "Confirmar" at bounding box center [940, 424] width 48 height 11
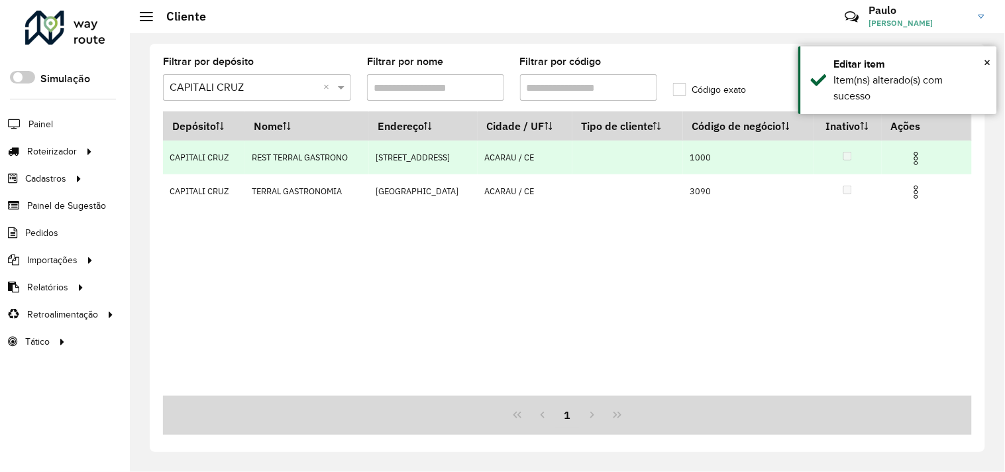
click at [916, 159] on img at bounding box center [916, 158] width 16 height 16
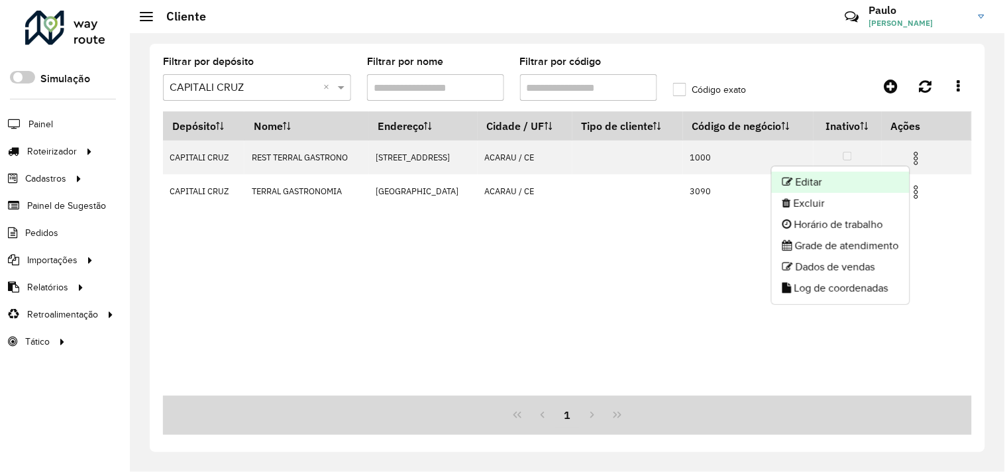
click at [804, 186] on li "Editar" at bounding box center [841, 182] width 138 height 21
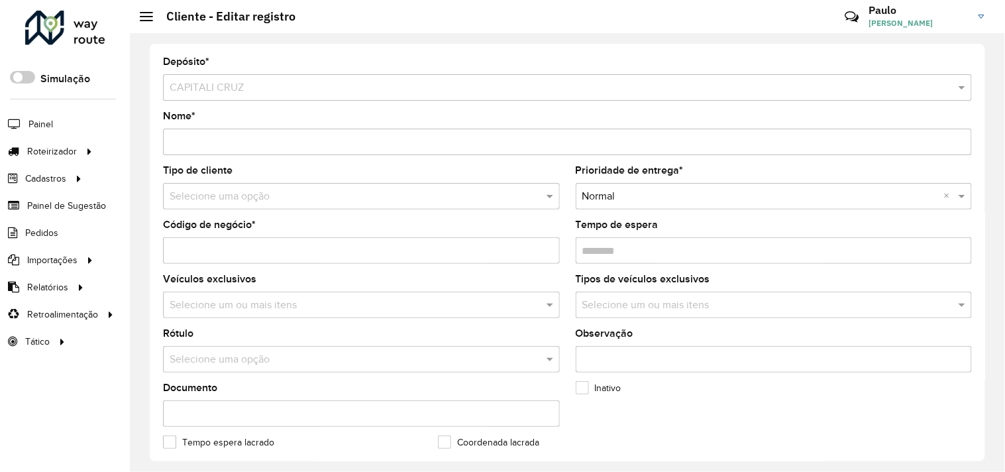
click at [270, 197] on input "text" at bounding box center [348, 197] width 357 height 16
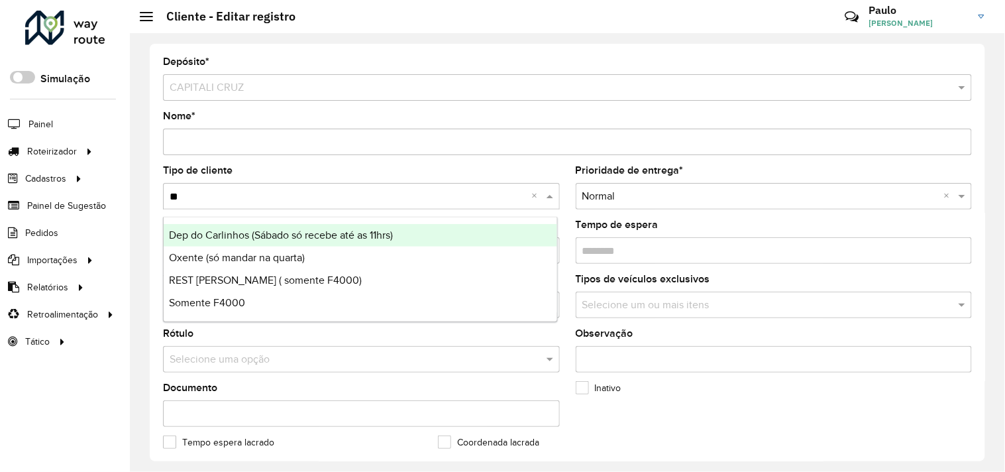
type input "***"
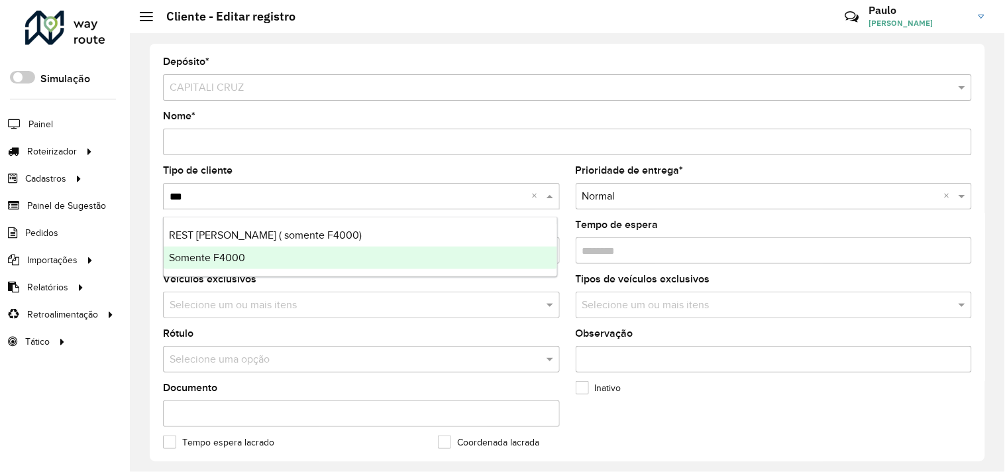
click at [237, 253] on span "Somente F4000" at bounding box center [207, 257] width 76 height 11
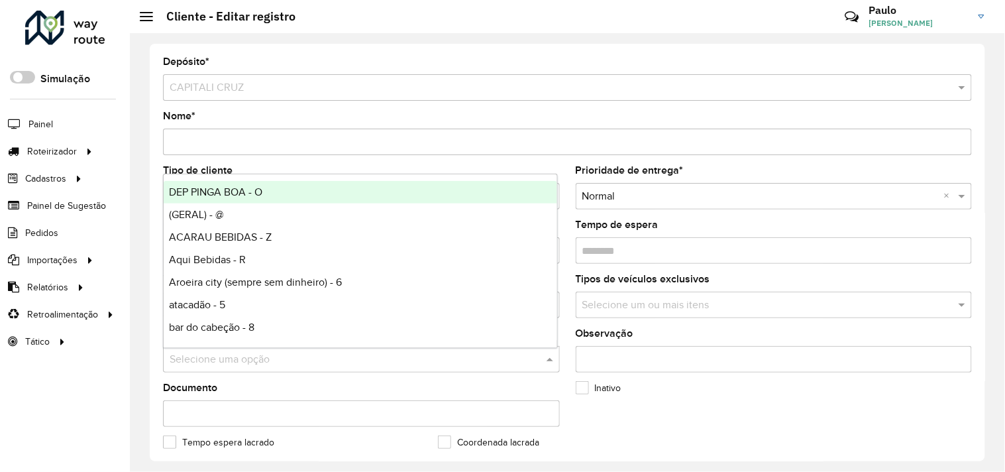
click at [247, 360] on input "text" at bounding box center [348, 360] width 357 height 16
type input "*"
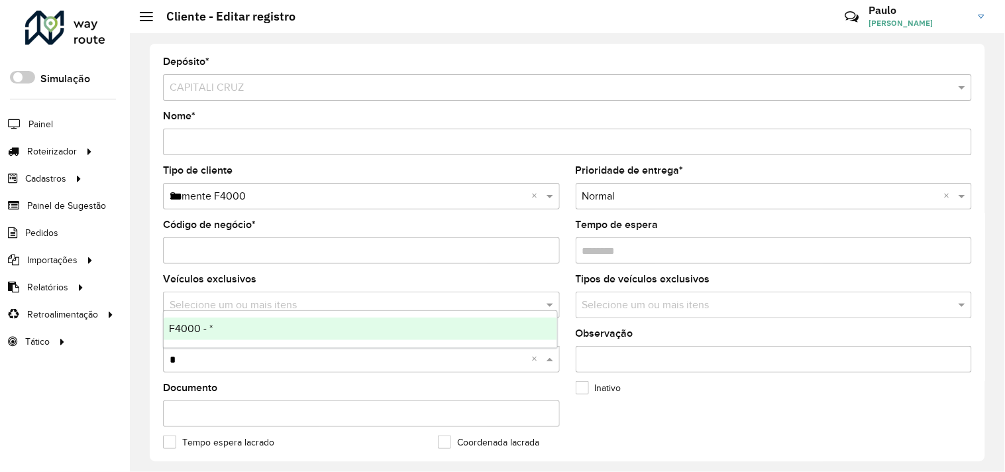
click at [221, 329] on div "F4000 - *" at bounding box center [361, 328] width 394 height 23
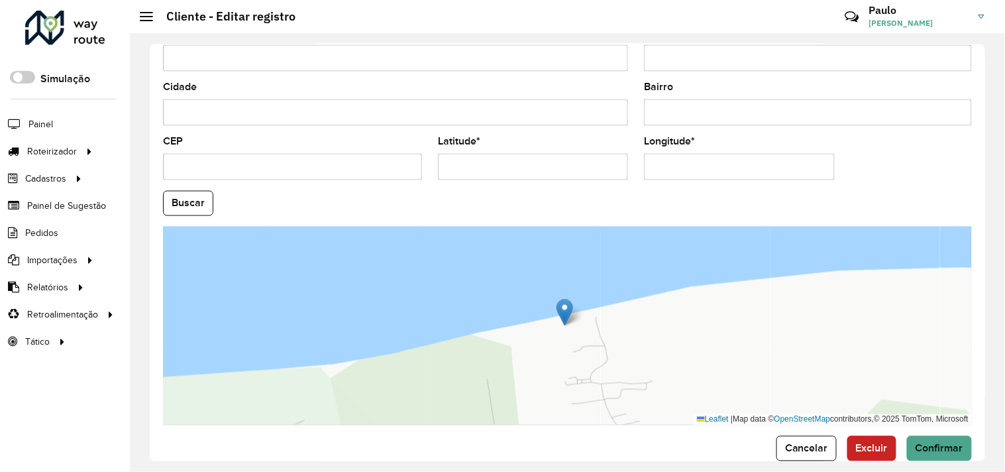
scroll to position [517, 0]
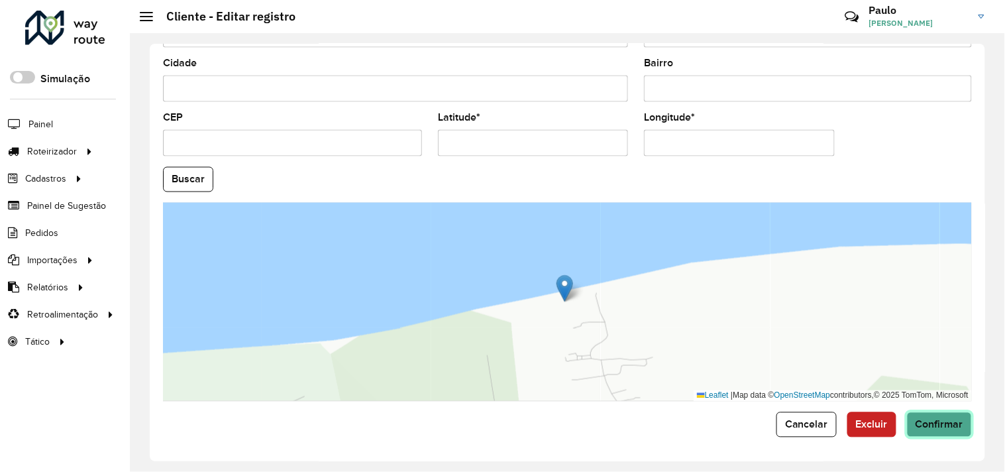
click at [925, 426] on span "Confirmar" at bounding box center [940, 424] width 48 height 11
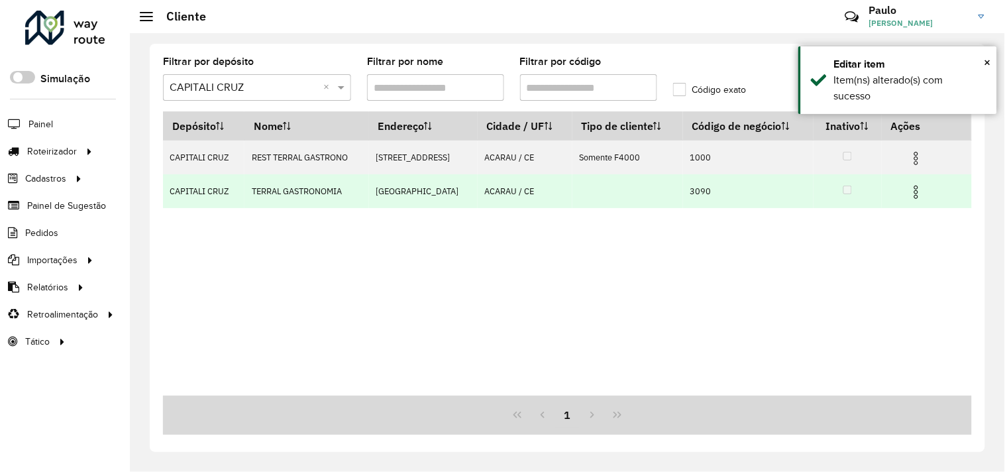
click at [917, 192] on img at bounding box center [916, 192] width 16 height 16
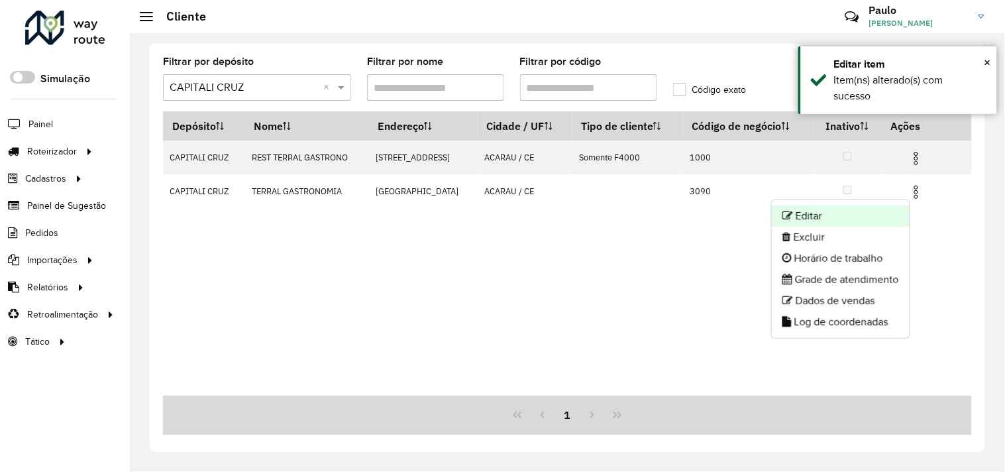
click at [811, 213] on li "Editar" at bounding box center [841, 215] width 138 height 21
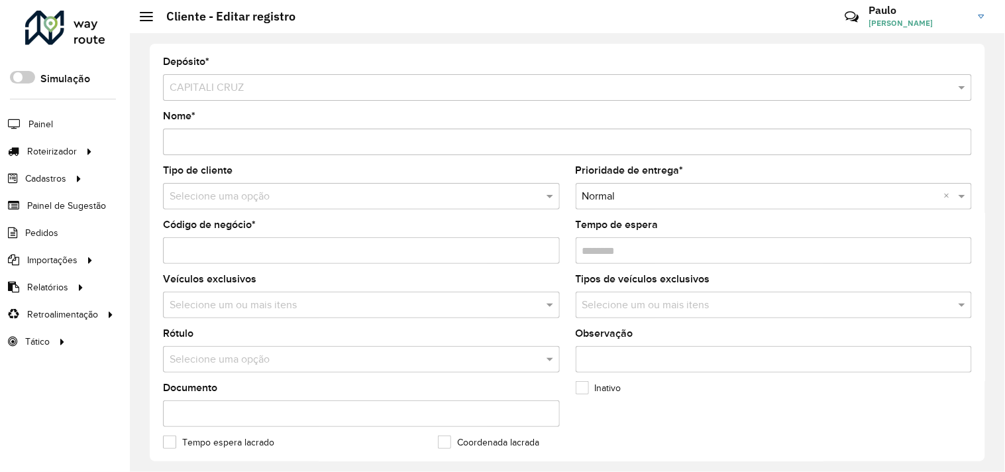
click at [272, 195] on input "text" at bounding box center [348, 197] width 357 height 16
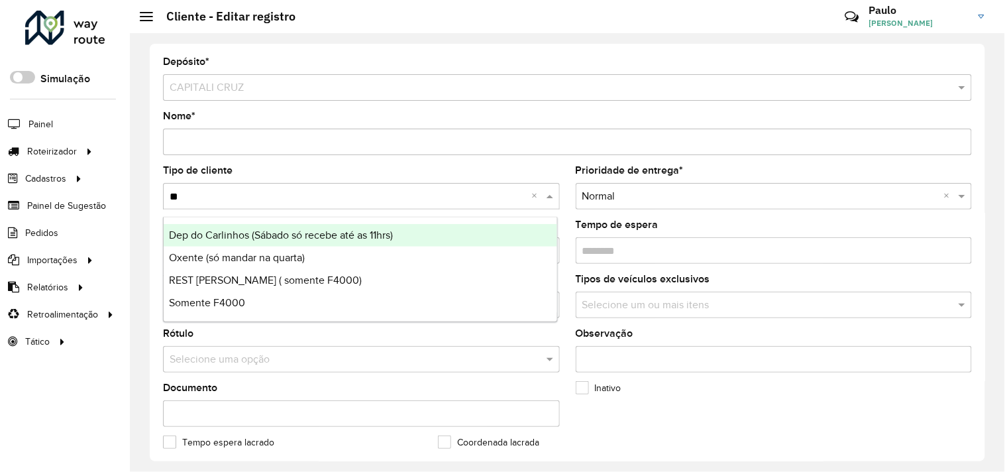
type input "***"
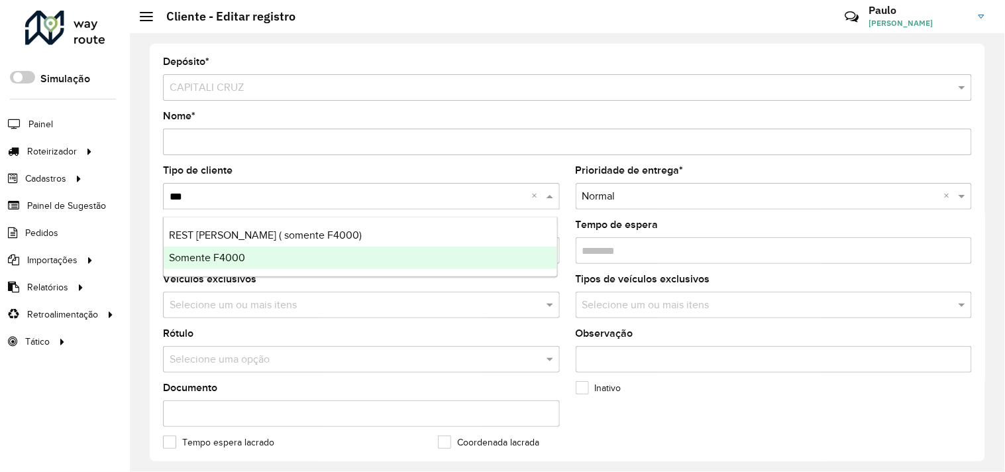
click at [230, 248] on div "Somente F4000" at bounding box center [361, 258] width 394 height 23
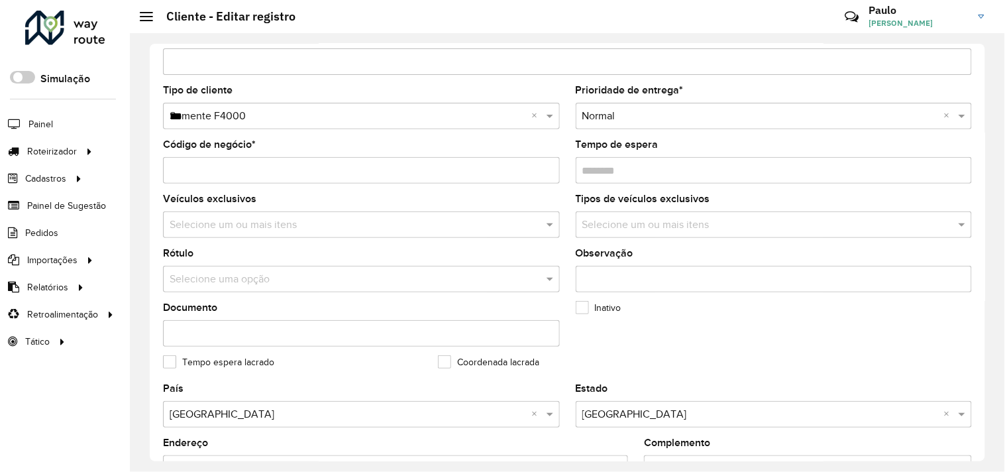
scroll to position [147, 0]
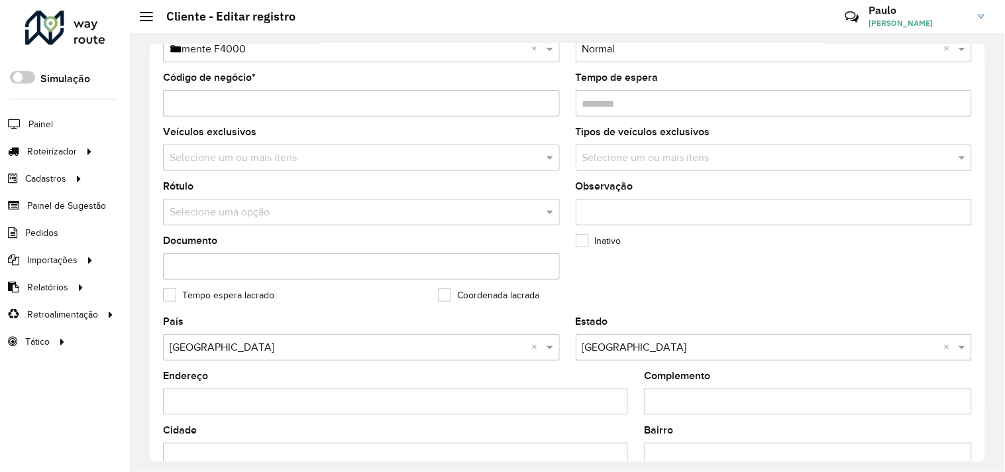
click at [243, 212] on input "text" at bounding box center [348, 213] width 357 height 16
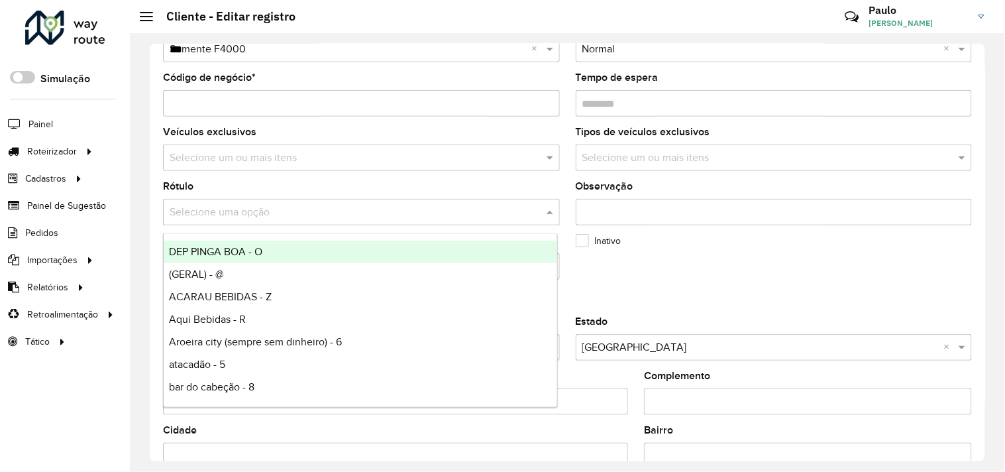
type input "*"
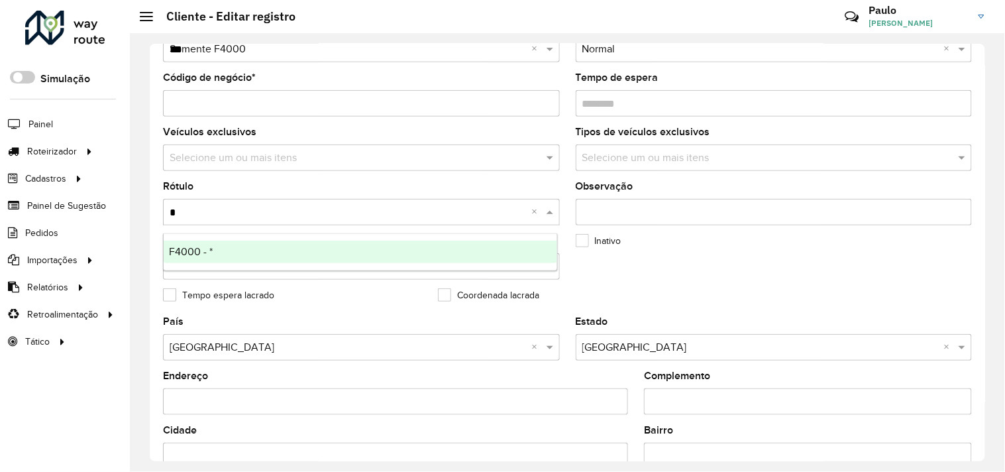
click at [223, 249] on div "F4000 - *" at bounding box center [361, 252] width 394 height 23
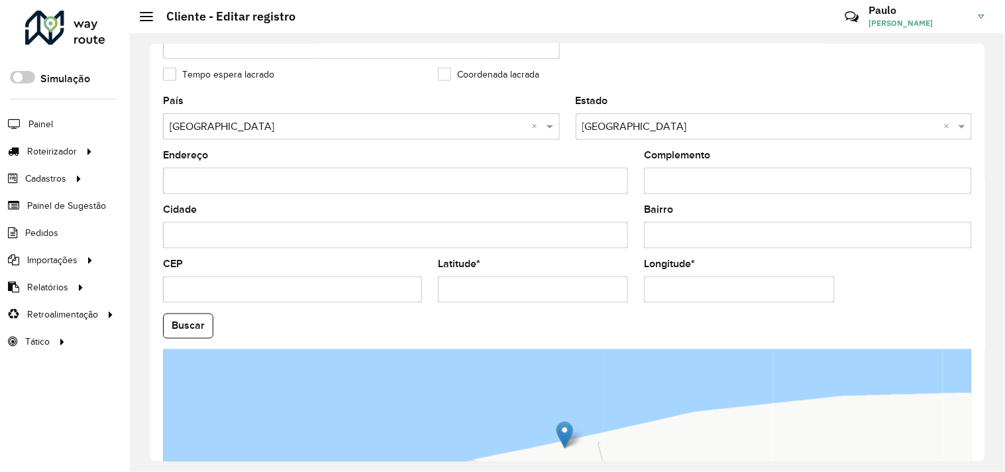
scroll to position [517, 0]
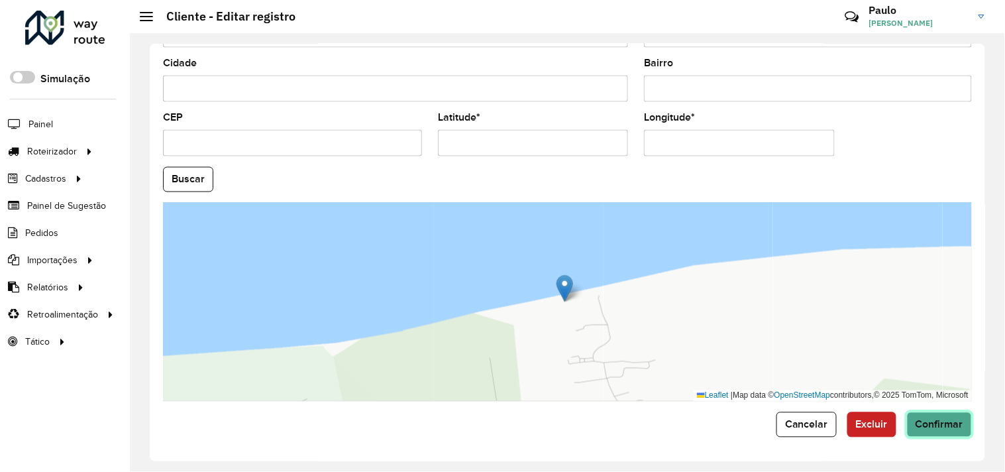
click at [941, 421] on span "Confirmar" at bounding box center [940, 424] width 48 height 11
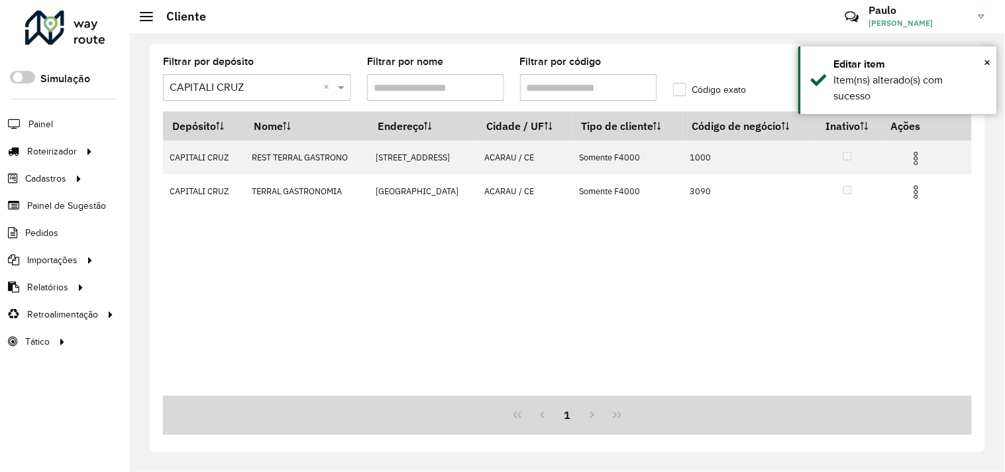
click at [421, 91] on input "Filtrar por nome" at bounding box center [435, 87] width 137 height 27
type input "*"
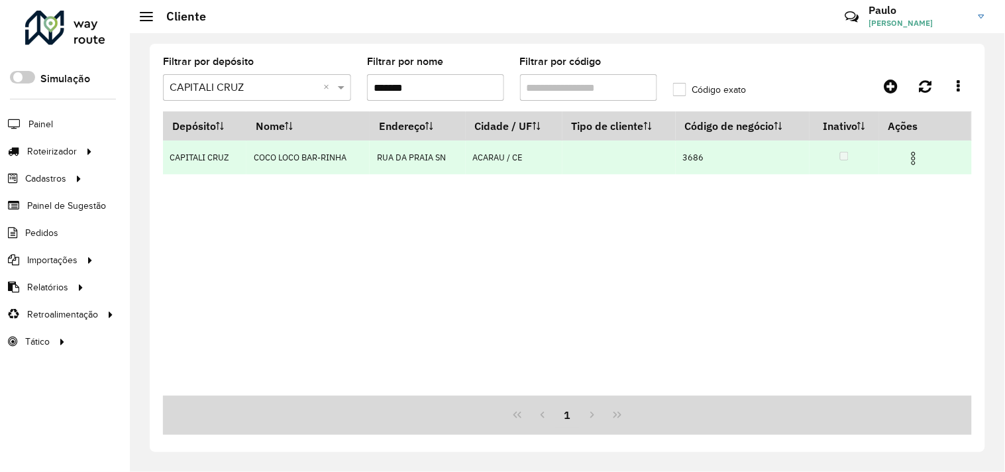
type input "*******"
click at [910, 162] on img at bounding box center [914, 158] width 16 height 16
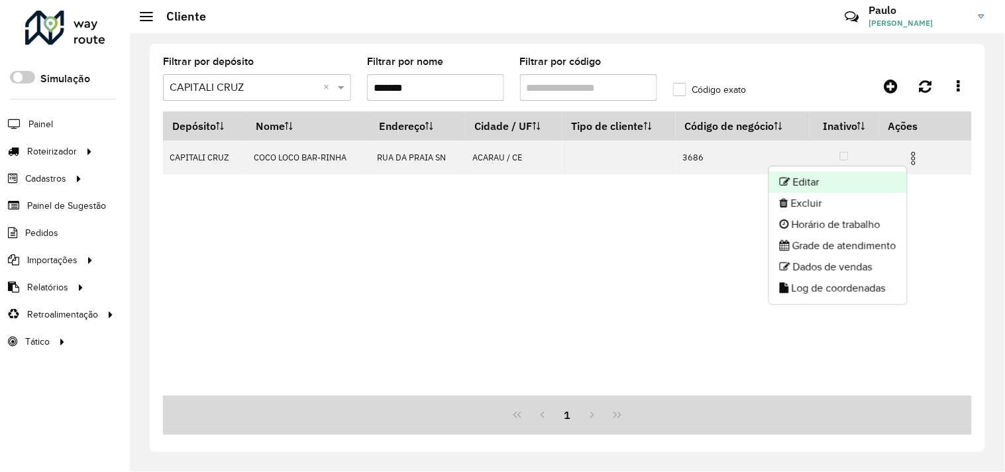
click at [816, 188] on li "Editar" at bounding box center [838, 182] width 138 height 21
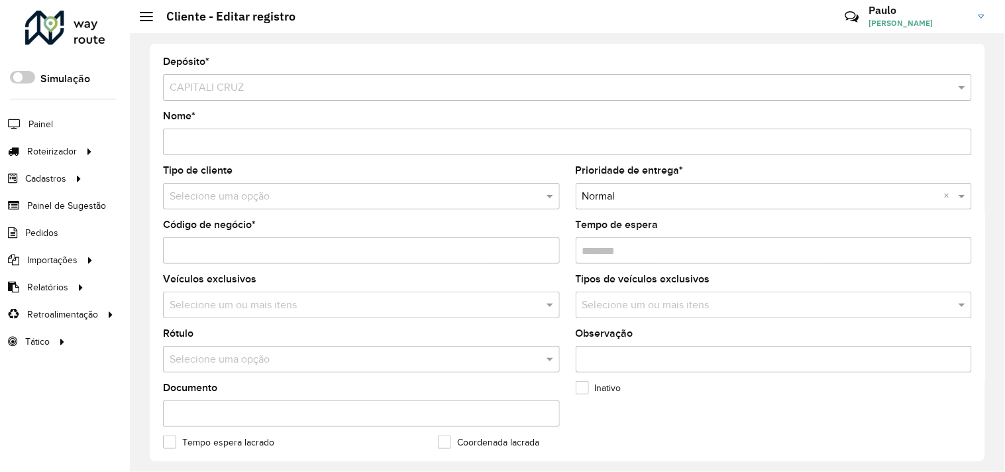
click at [227, 194] on input "text" at bounding box center [348, 197] width 357 height 16
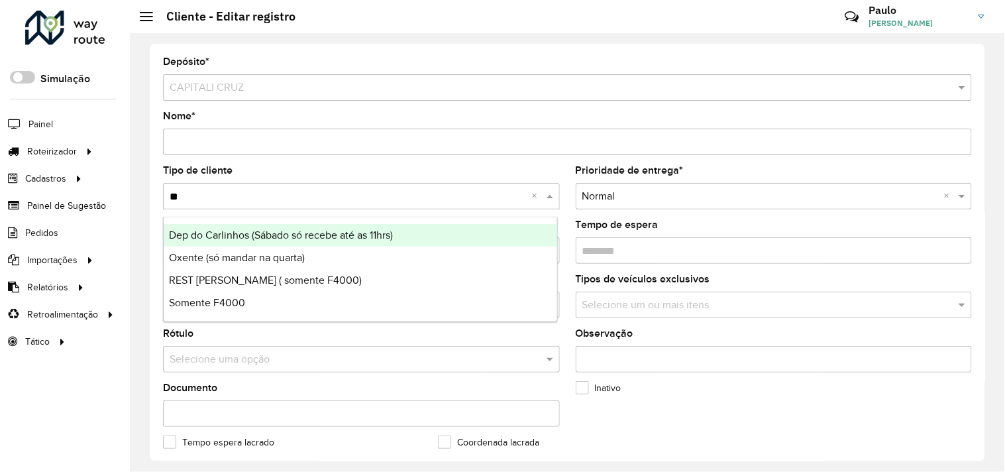
type input "***"
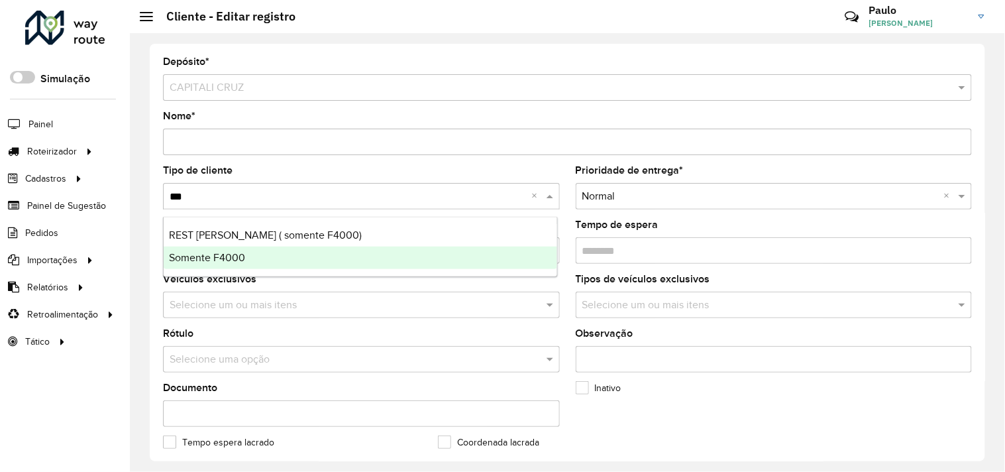
click at [217, 260] on span "Somente F4000" at bounding box center [207, 257] width 76 height 11
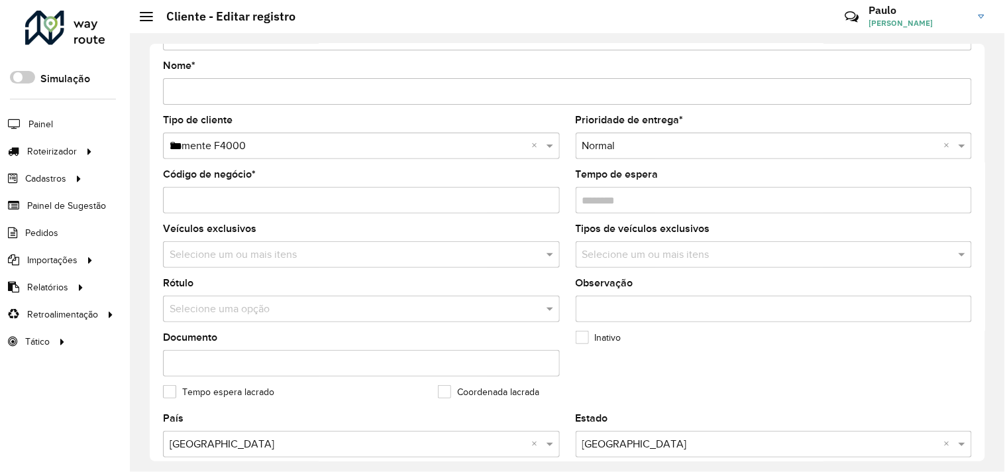
scroll to position [74, 0]
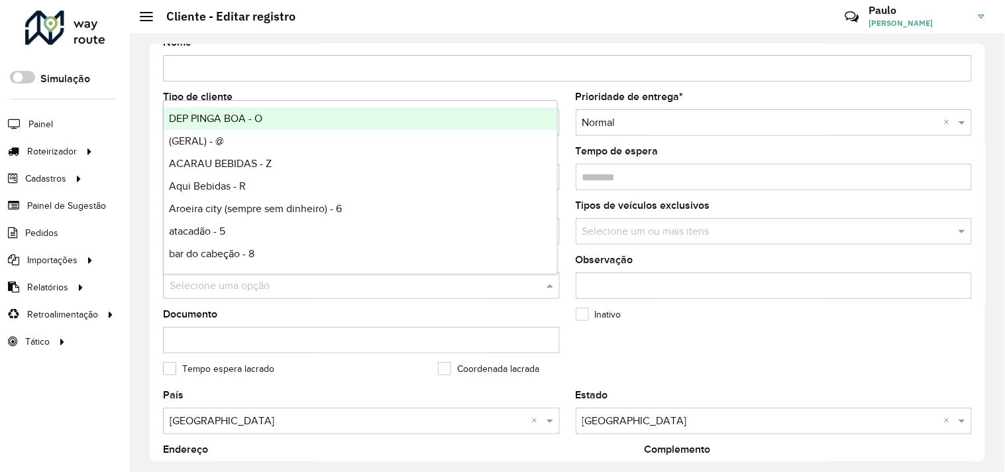
click at [292, 286] on input "text" at bounding box center [348, 286] width 357 height 16
type input "*"
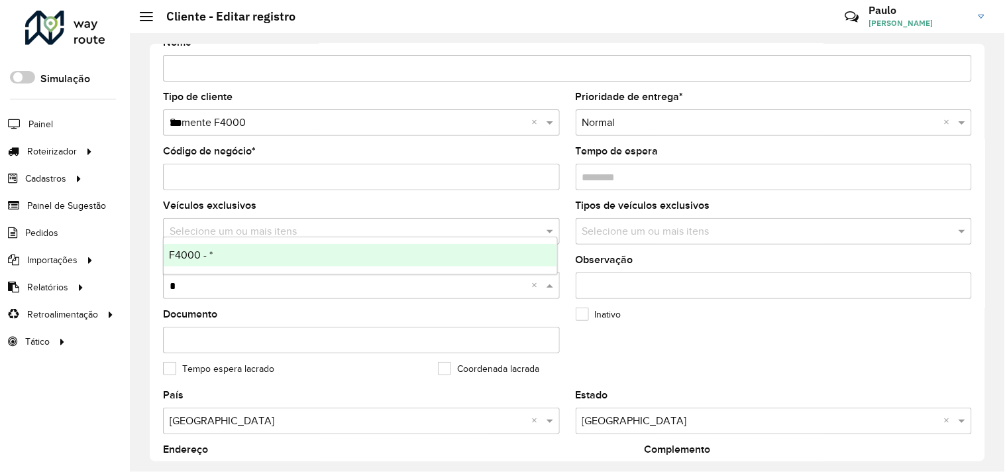
click at [205, 254] on span "F4000 - *" at bounding box center [191, 254] width 44 height 11
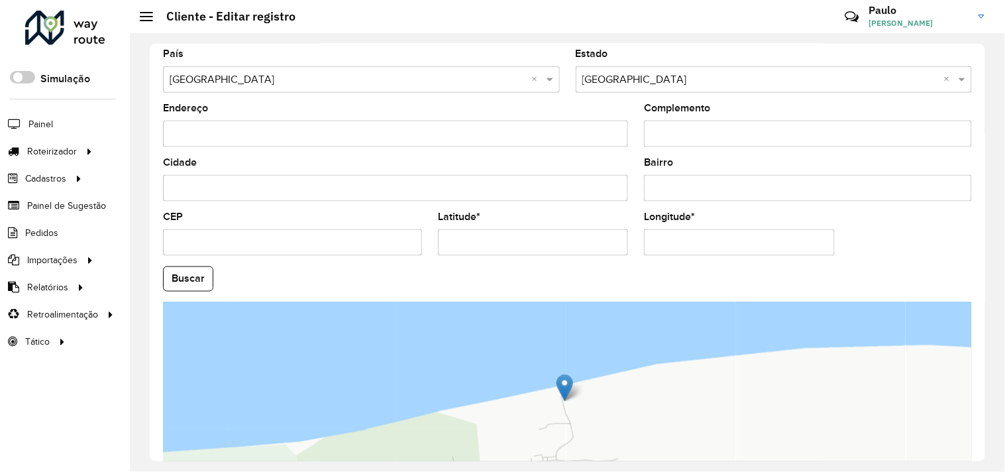
scroll to position [517, 0]
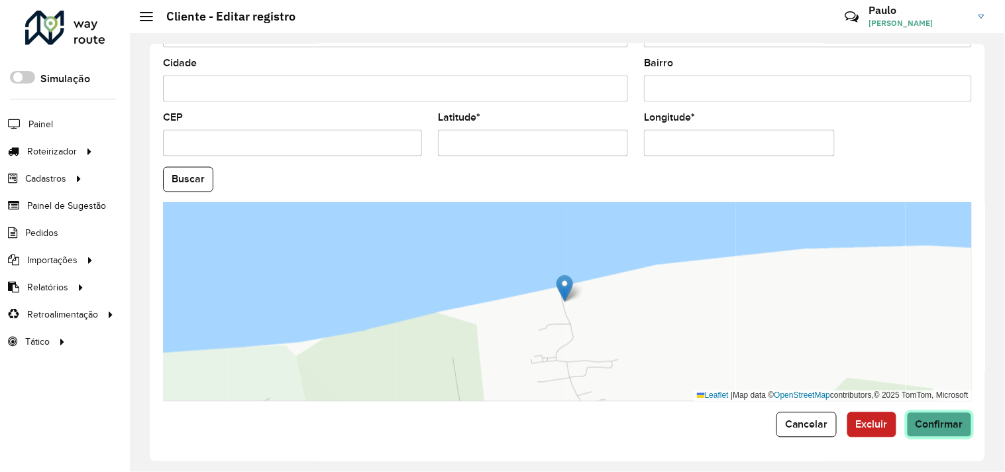
click at [932, 427] on span "Confirmar" at bounding box center [940, 424] width 48 height 11
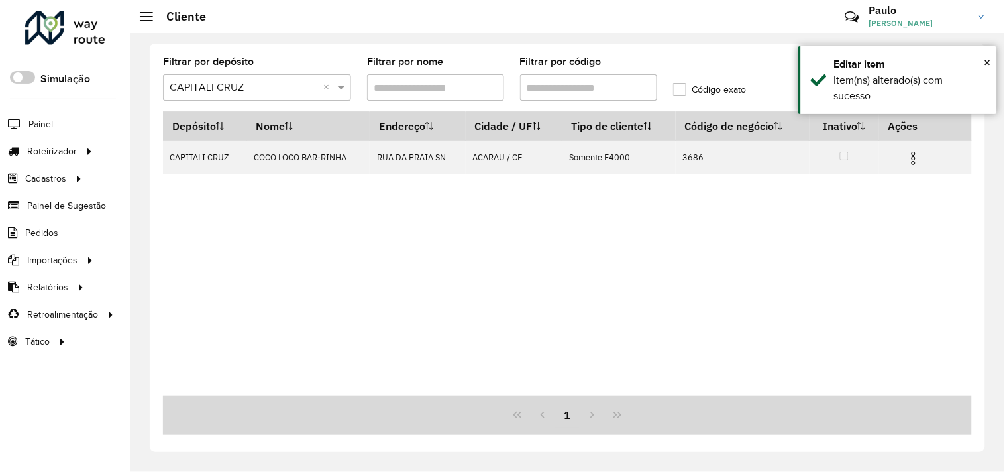
click at [425, 84] on input "Filtrar por nome" at bounding box center [435, 87] width 137 height 27
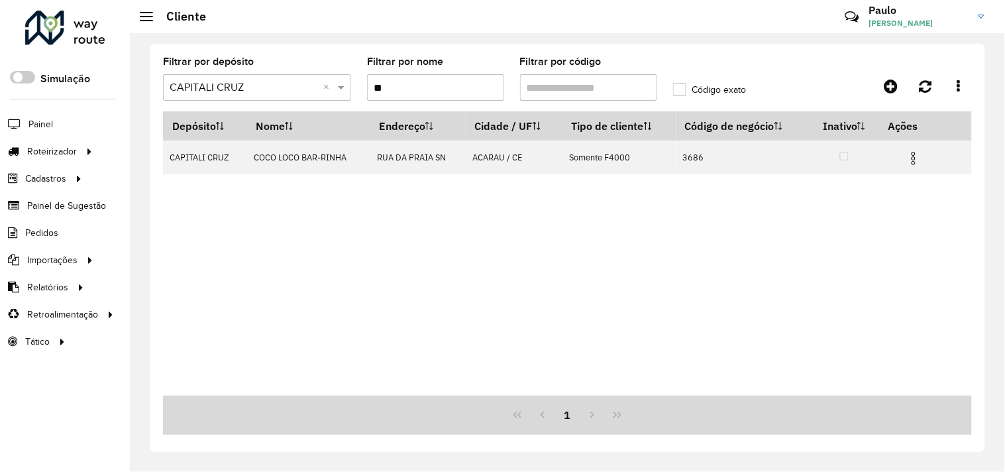
type input "*"
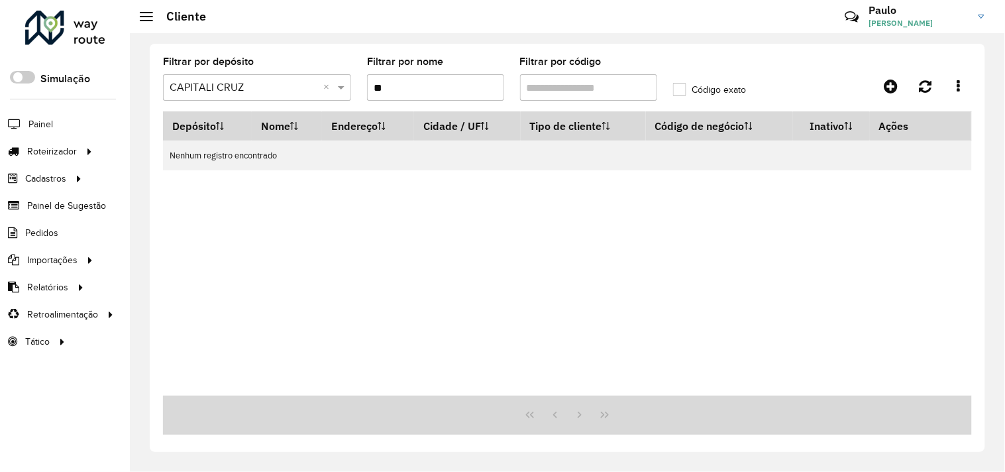
type input "*"
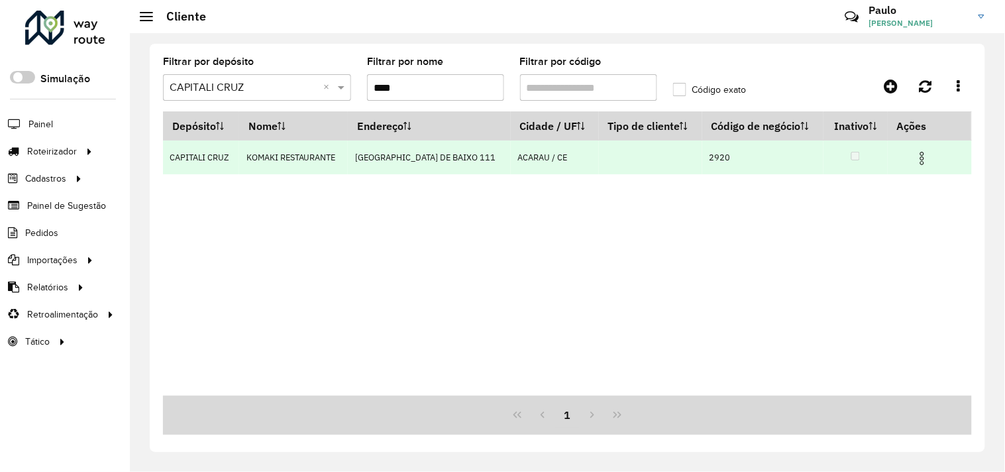
type input "****"
click at [922, 161] on img at bounding box center [922, 158] width 16 height 16
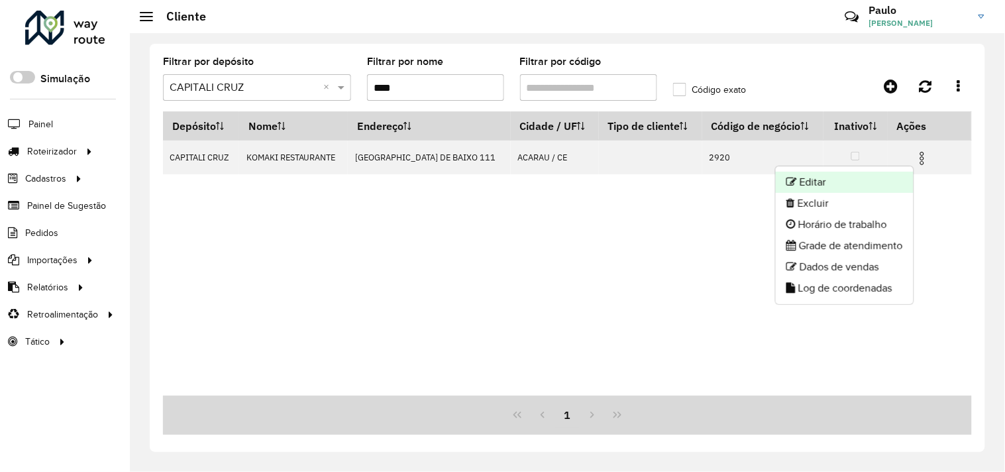
click at [813, 177] on li "Editar" at bounding box center [845, 182] width 138 height 21
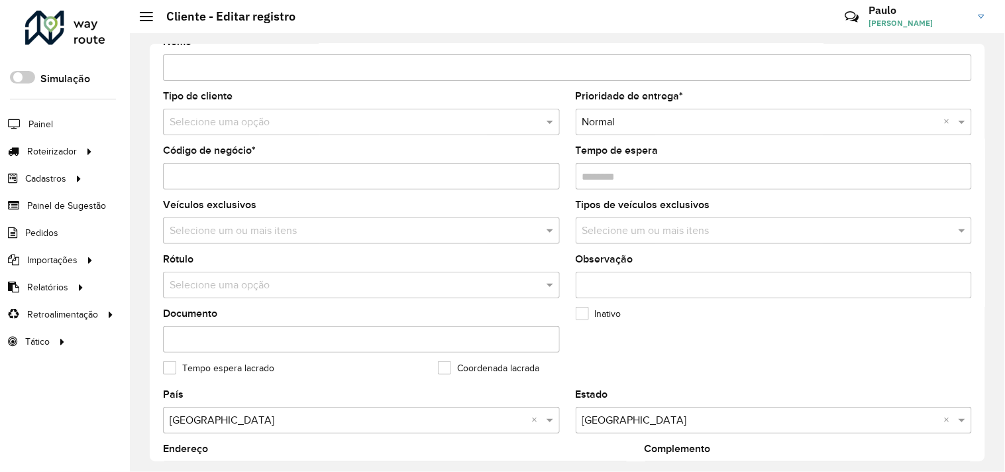
scroll to position [74, 0]
click at [263, 123] on input "text" at bounding box center [348, 123] width 357 height 16
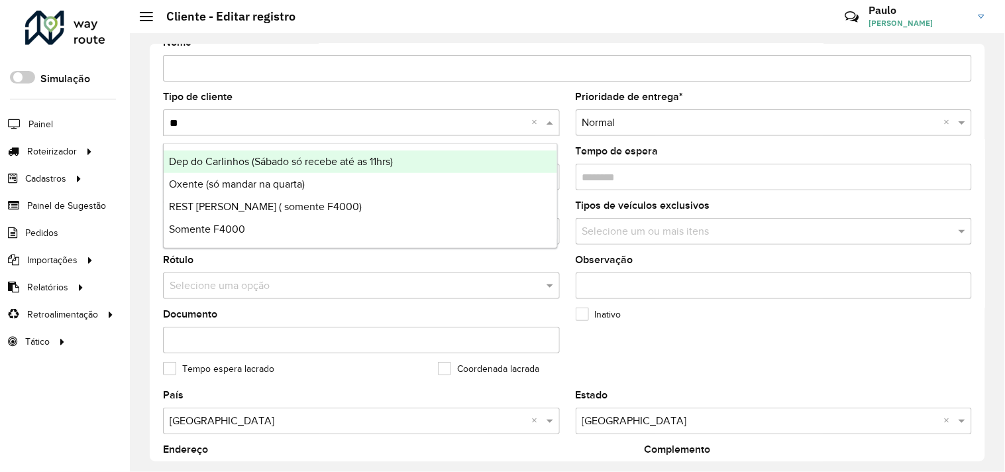
type input "***"
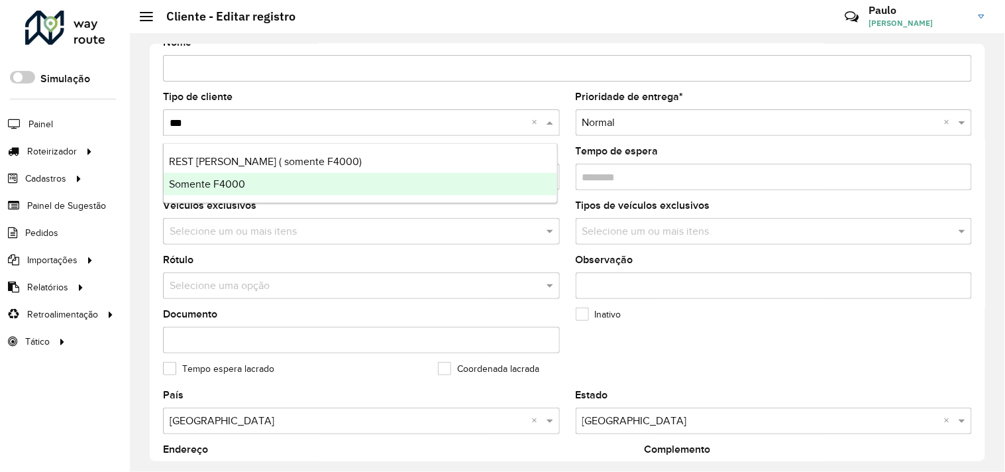
click at [230, 186] on span "Somente F4000" at bounding box center [207, 183] width 76 height 11
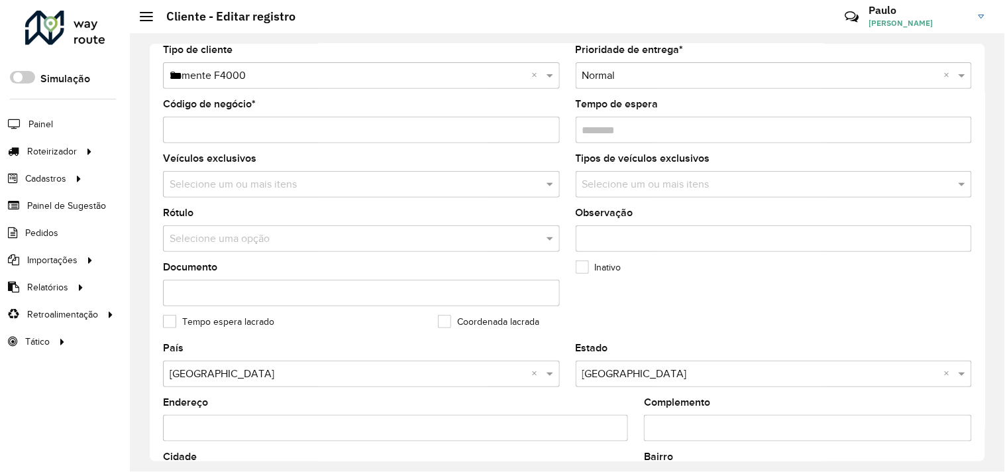
scroll to position [147, 0]
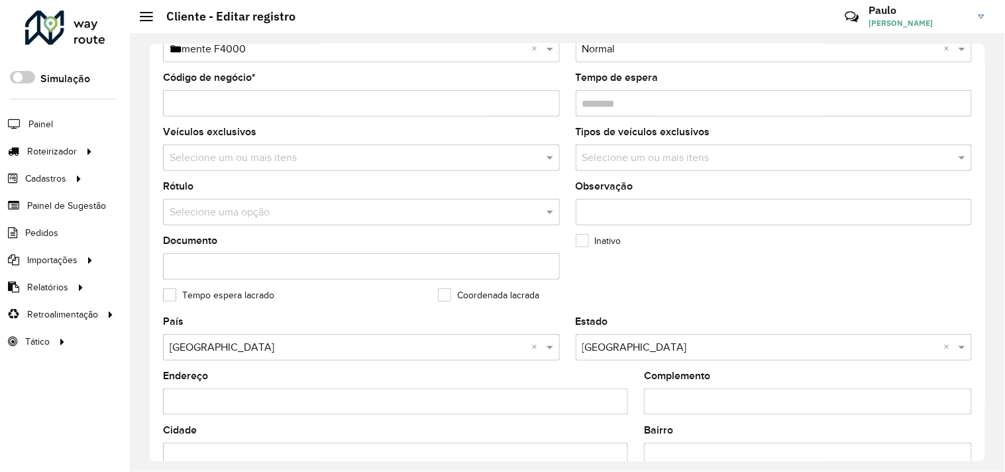
click at [272, 213] on input "text" at bounding box center [348, 213] width 357 height 16
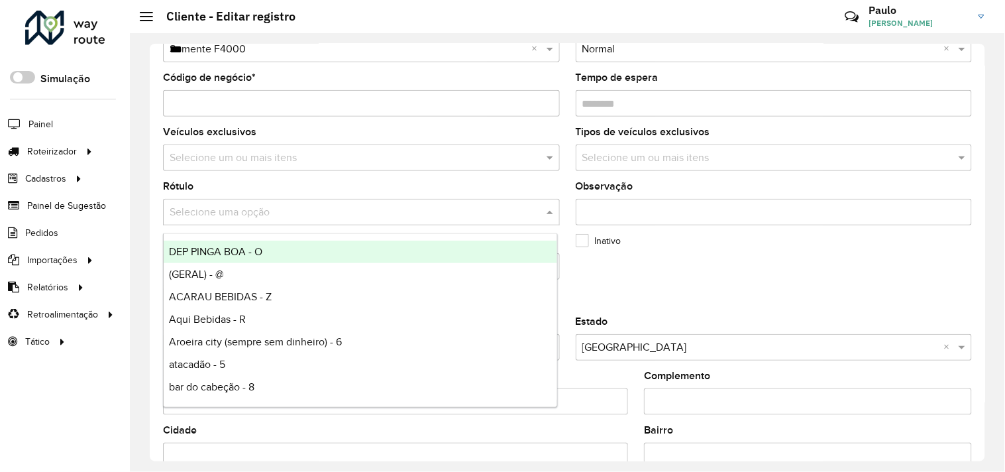
type input "*"
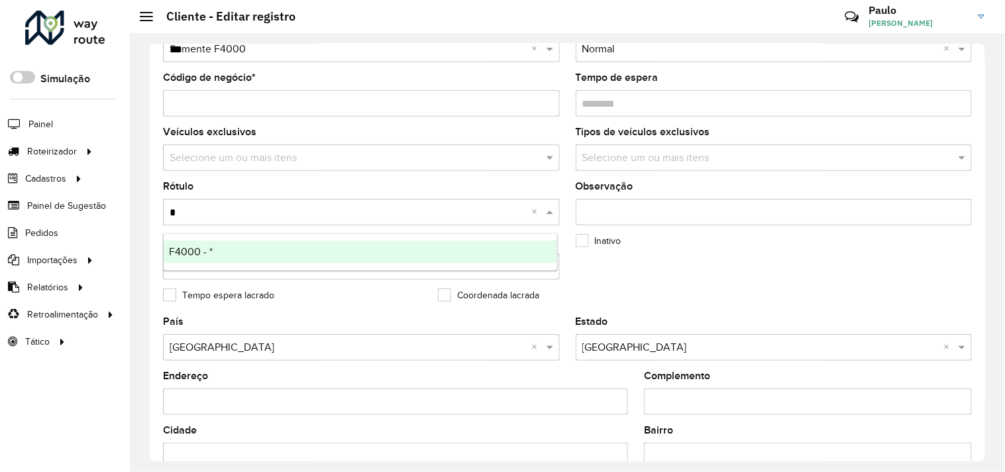
click at [205, 254] on span "F4000 - *" at bounding box center [191, 251] width 44 height 11
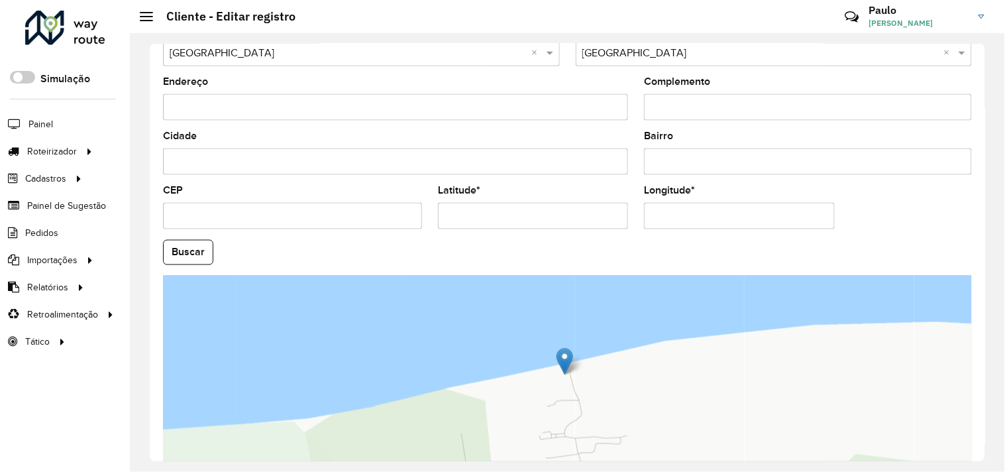
scroll to position [517, 0]
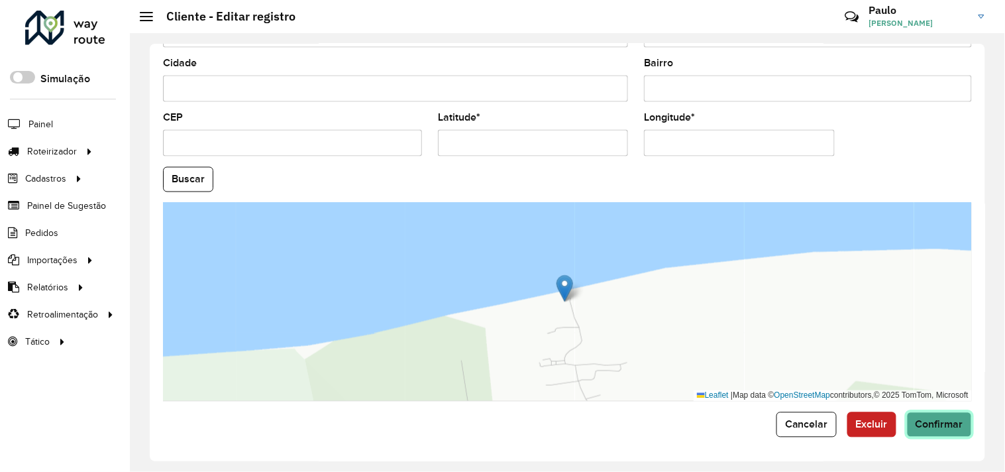
click at [918, 421] on span "Confirmar" at bounding box center [940, 424] width 48 height 11
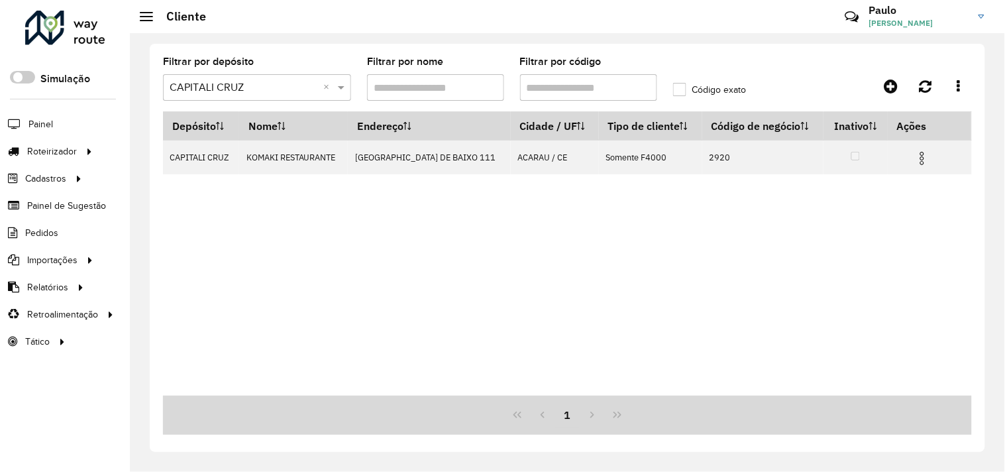
click at [268, 83] on input "text" at bounding box center [244, 88] width 148 height 16
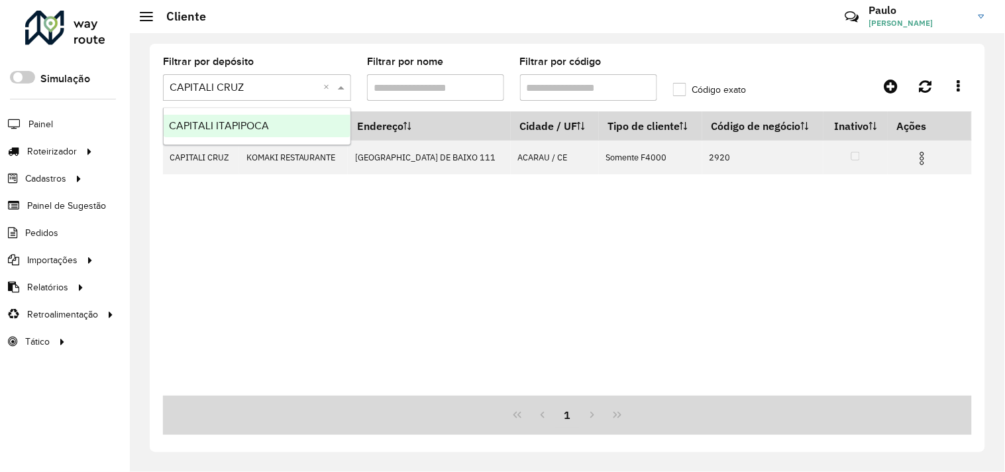
click at [249, 127] on span "CAPITALI ITAPIPOCA" at bounding box center [219, 125] width 100 height 11
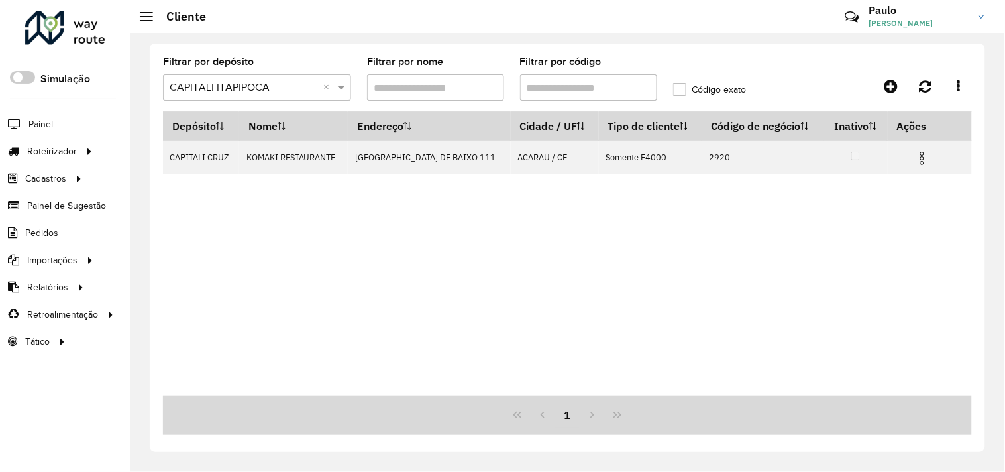
click at [0, 0] on div "Aguarde..." at bounding box center [0, 0] width 0 height 0
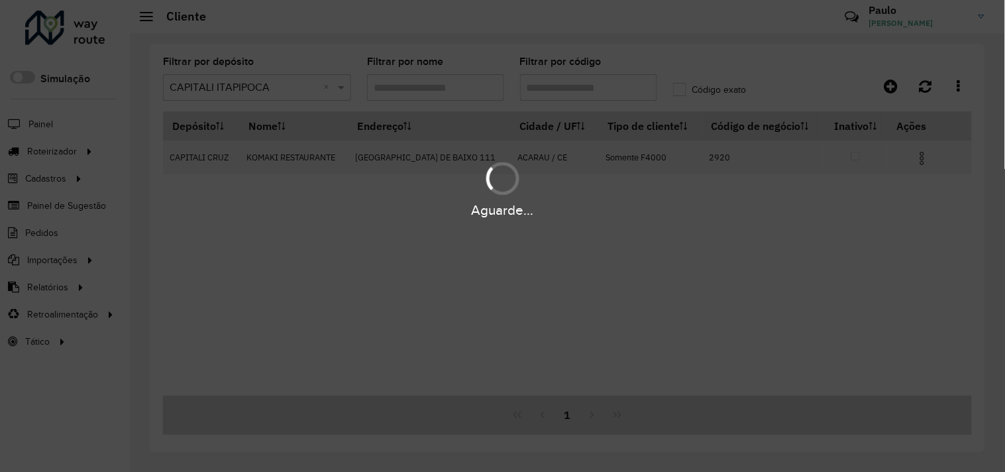
click at [457, 94] on div "Aguarde..." at bounding box center [502, 236] width 1005 height 472
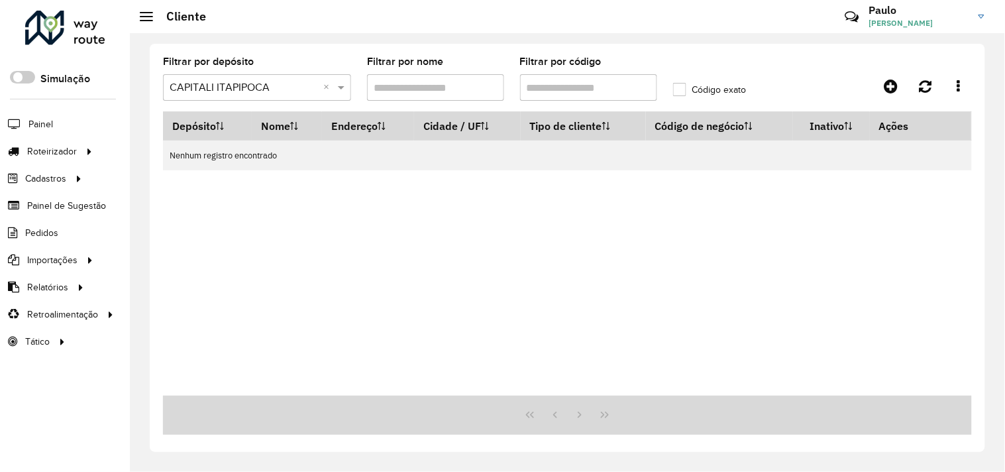
click at [457, 94] on input "Filtrar por nome" at bounding box center [435, 87] width 137 height 27
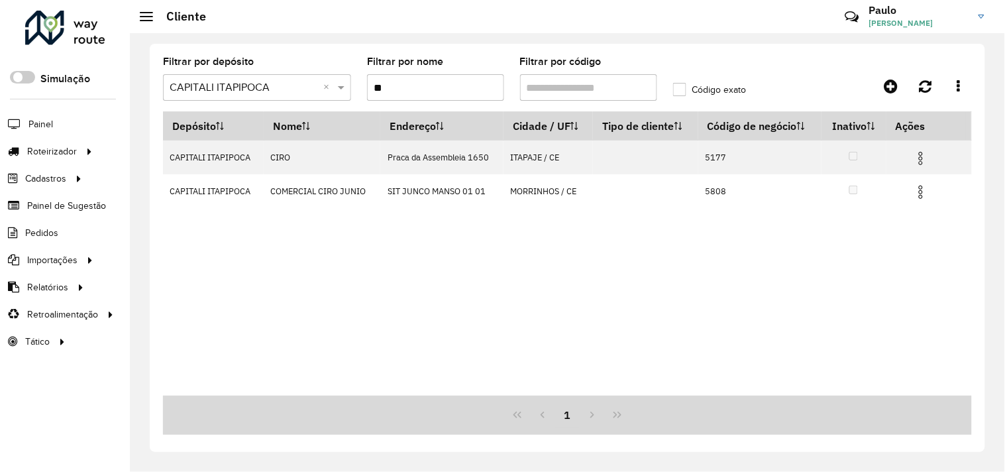
type input "*"
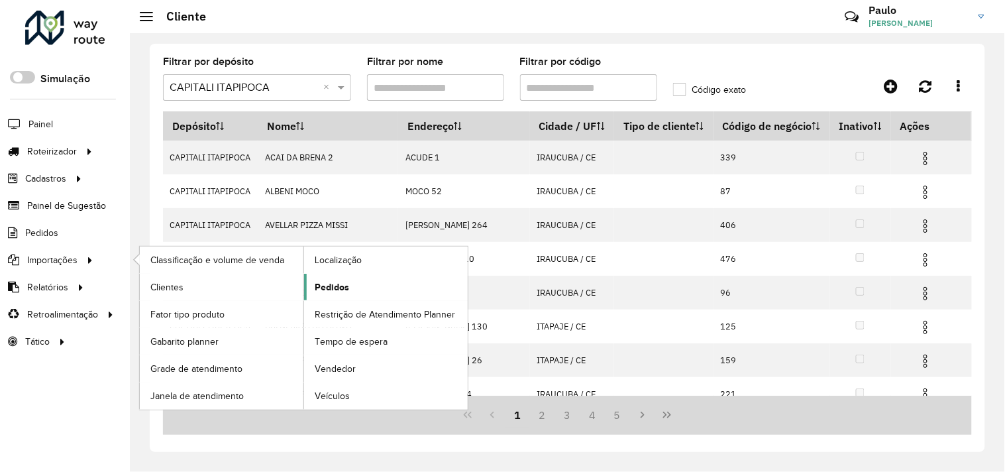
click at [318, 288] on span "Pedidos" at bounding box center [332, 287] width 34 height 14
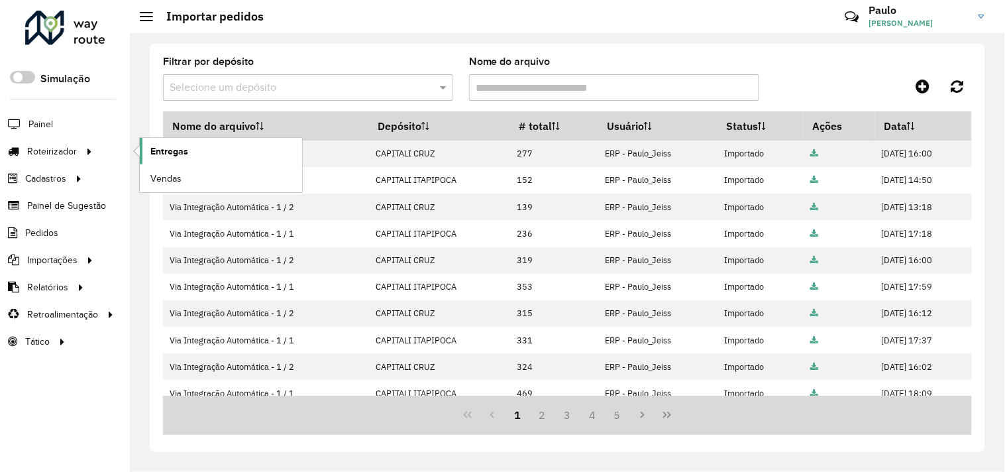
click at [182, 144] on span "Entregas" at bounding box center [169, 151] width 38 height 14
click at [209, 148] on link "Entregas" at bounding box center [221, 151] width 162 height 27
click at [191, 150] on link "Entregas" at bounding box center [221, 151] width 162 height 27
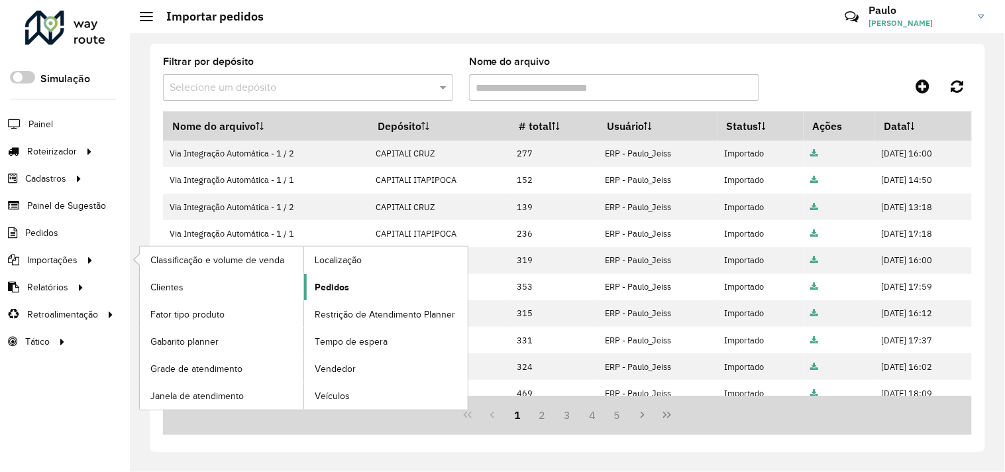
click at [311, 283] on link "Pedidos" at bounding box center [386, 287] width 164 height 27
click at [51, 250] on link "Importações" at bounding box center [50, 260] width 100 height 27
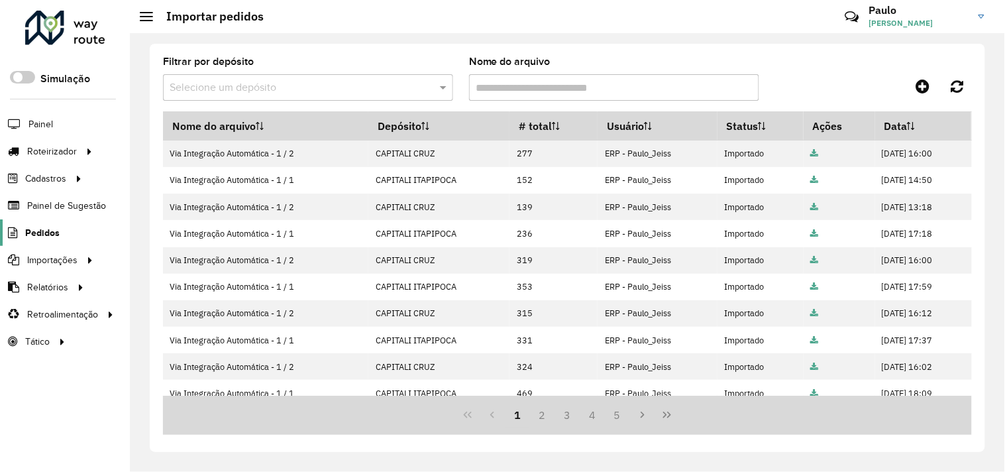
click at [40, 233] on span "Pedidos" at bounding box center [42, 233] width 34 height 14
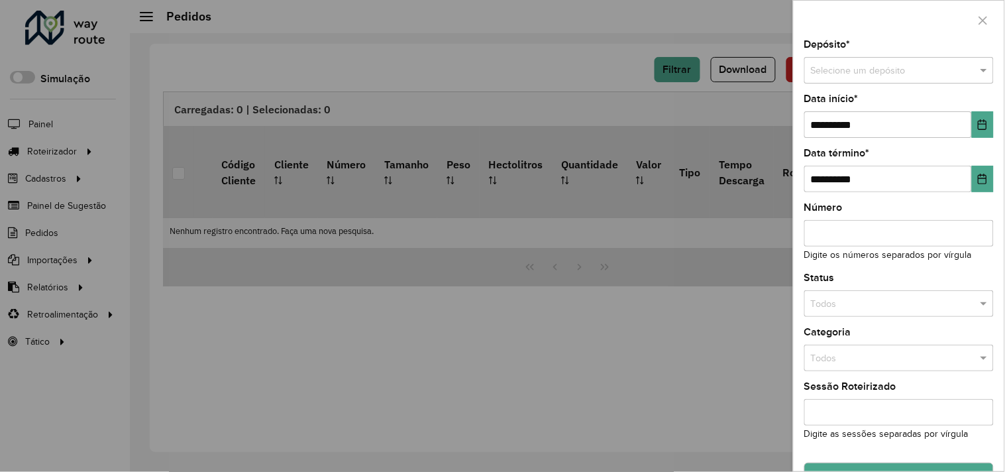
click at [76, 275] on div at bounding box center [502, 236] width 1005 height 472
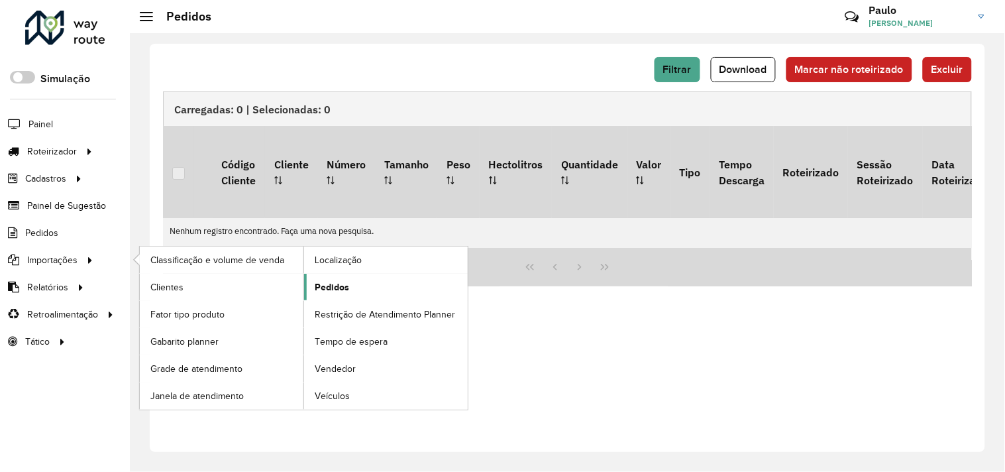
click at [322, 290] on span "Pedidos" at bounding box center [332, 287] width 34 height 14
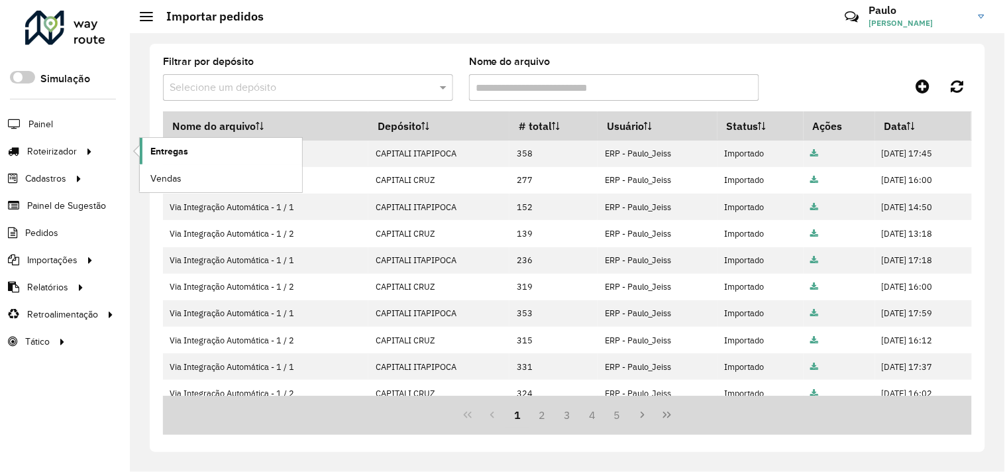
click at [151, 153] on span "Entregas" at bounding box center [169, 151] width 38 height 14
click at [183, 143] on link "Entregas" at bounding box center [221, 151] width 162 height 27
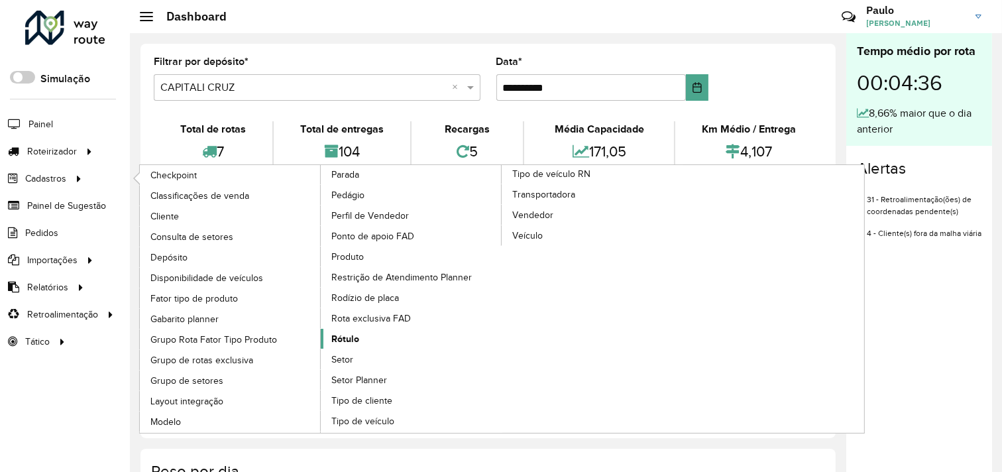
click at [355, 346] on span "Rótulo" at bounding box center [345, 339] width 28 height 14
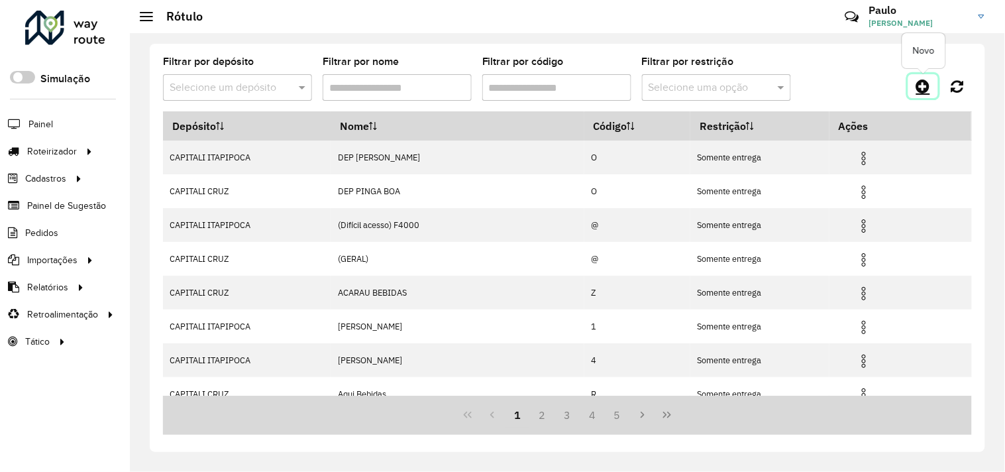
click at [928, 82] on icon at bounding box center [923, 86] width 14 height 16
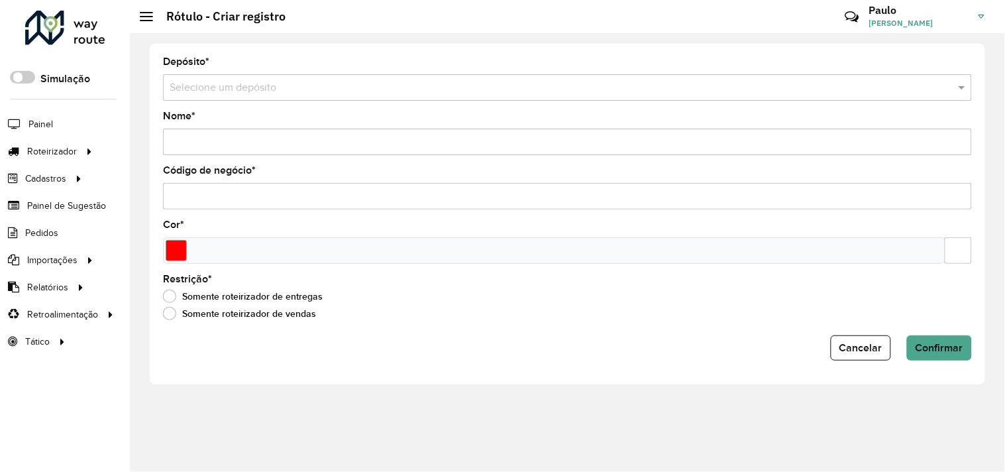
click at [267, 89] on input "text" at bounding box center [554, 88] width 769 height 16
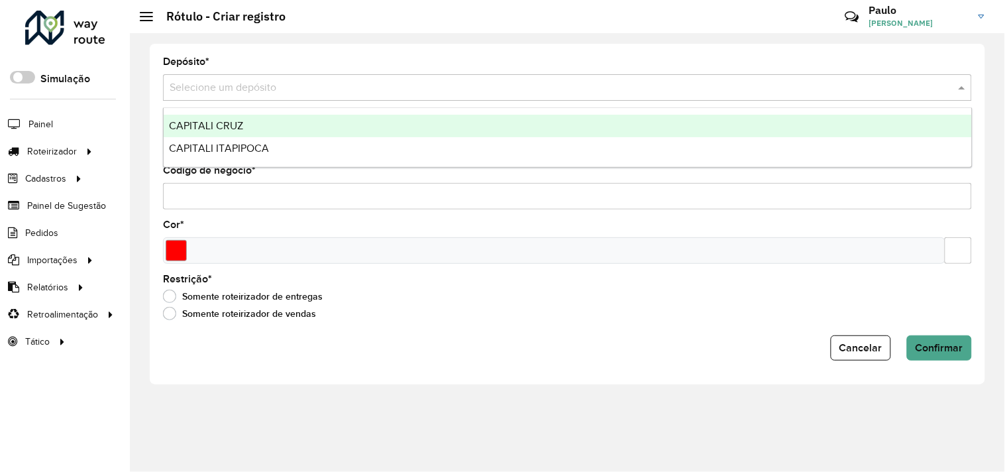
click at [221, 128] on span "CAPITALI CRUZ" at bounding box center [206, 125] width 74 height 11
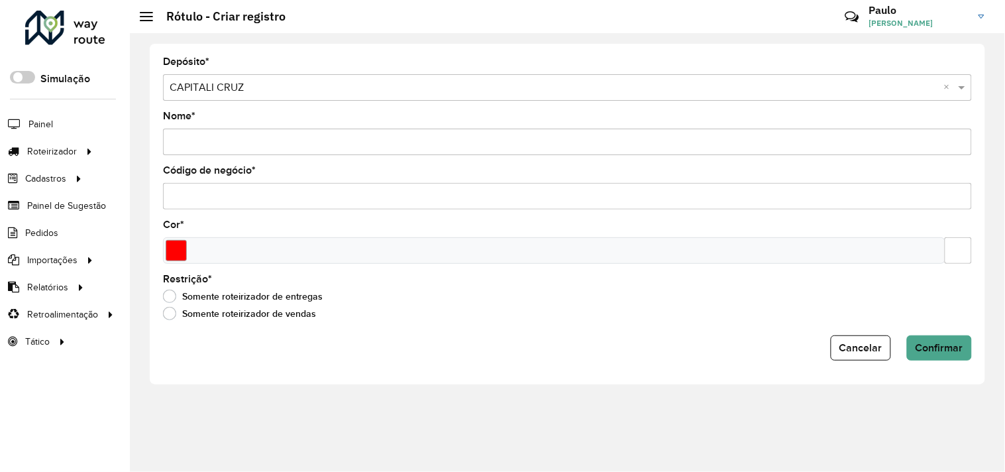
click at [233, 148] on input "Nome *" at bounding box center [567, 142] width 809 height 27
type input "******"
click at [270, 201] on input "Código de negócio *" at bounding box center [567, 196] width 809 height 27
type input "*"
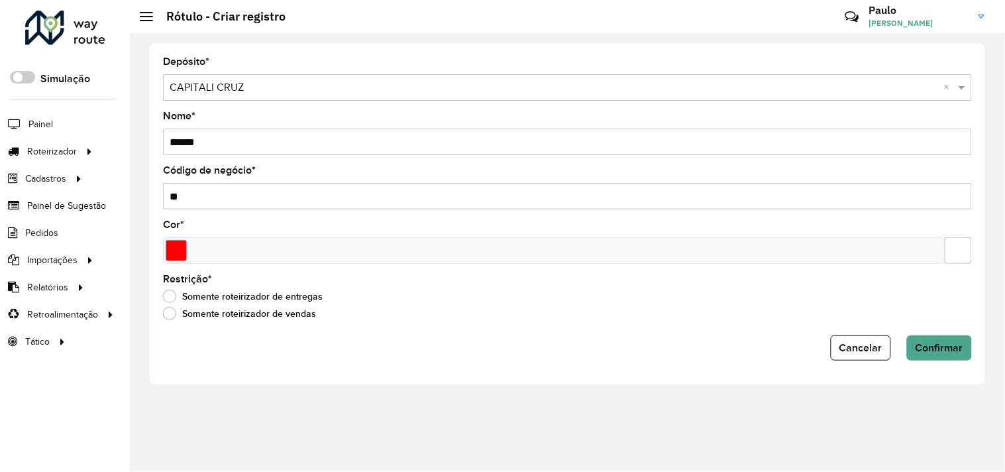
type input "*"
click at [183, 256] on input "Select a color" at bounding box center [176, 250] width 21 height 21
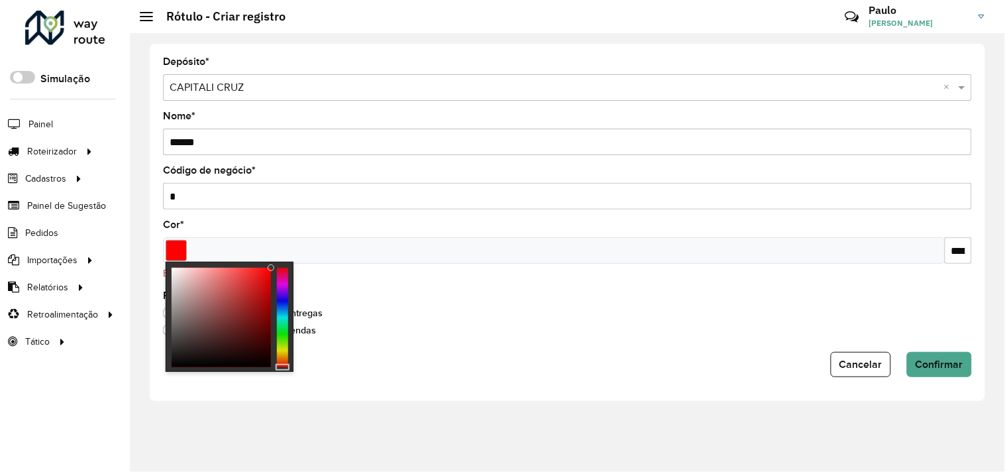
type input "*******"
click at [282, 315] on div at bounding box center [282, 317] width 11 height 99
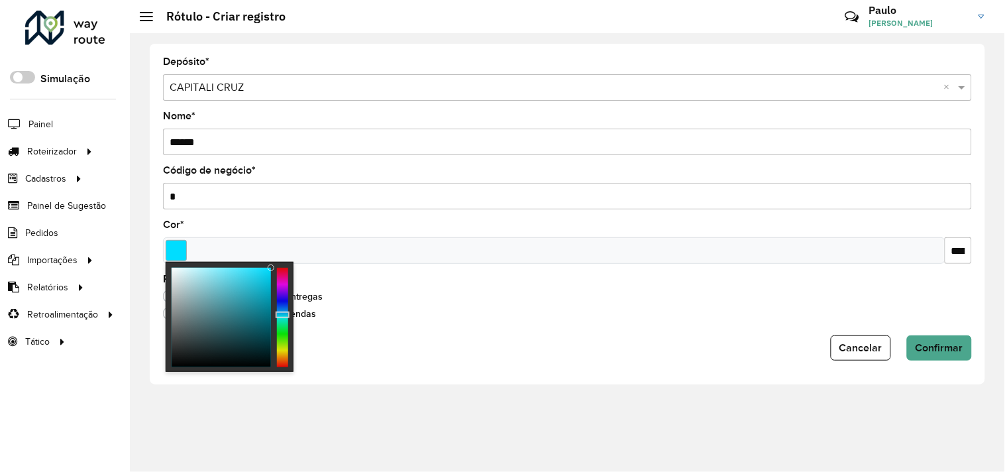
click at [546, 318] on div "Somente roteirizador de vendas" at bounding box center [567, 317] width 809 height 16
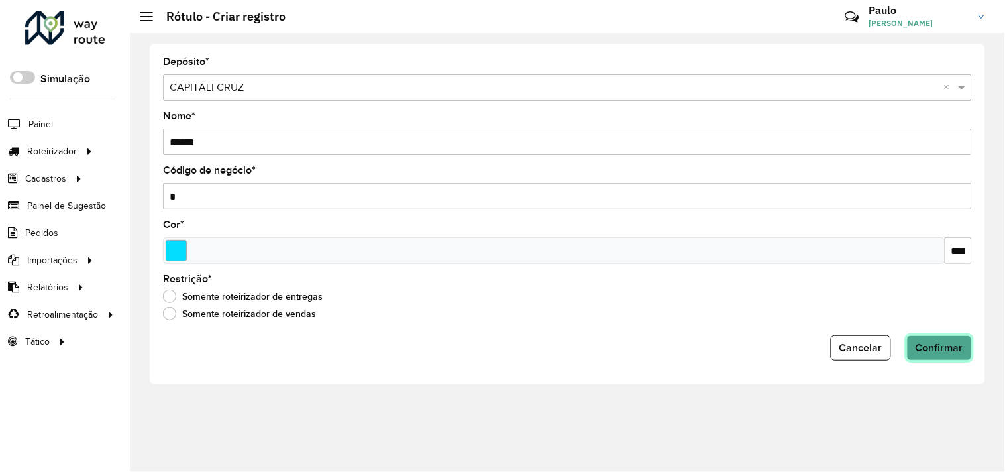
click at [945, 352] on span "Confirmar" at bounding box center [940, 347] width 48 height 11
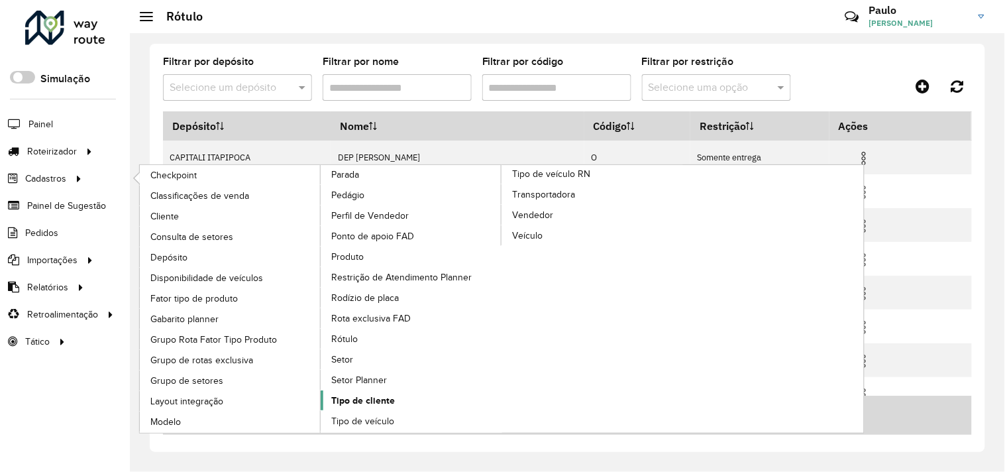
click at [395, 394] on span "Tipo de cliente" at bounding box center [363, 401] width 64 height 14
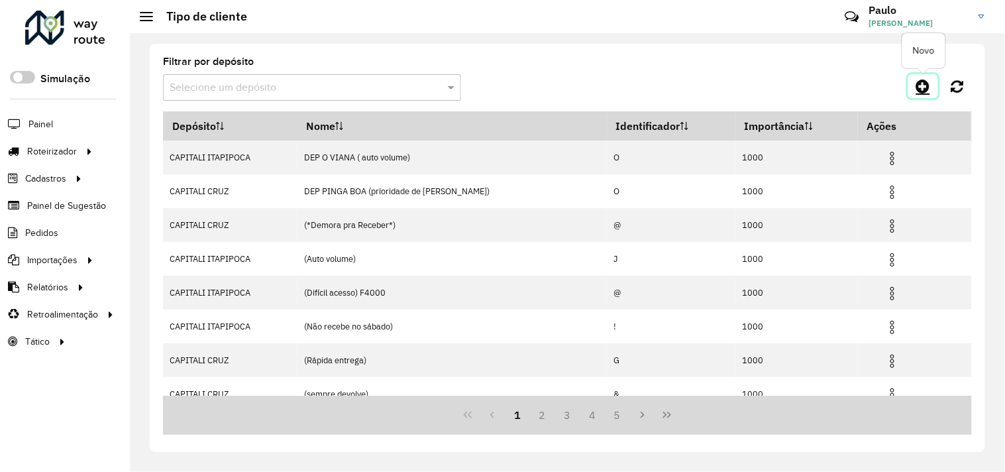
click at [914, 86] on link at bounding box center [923, 86] width 30 height 24
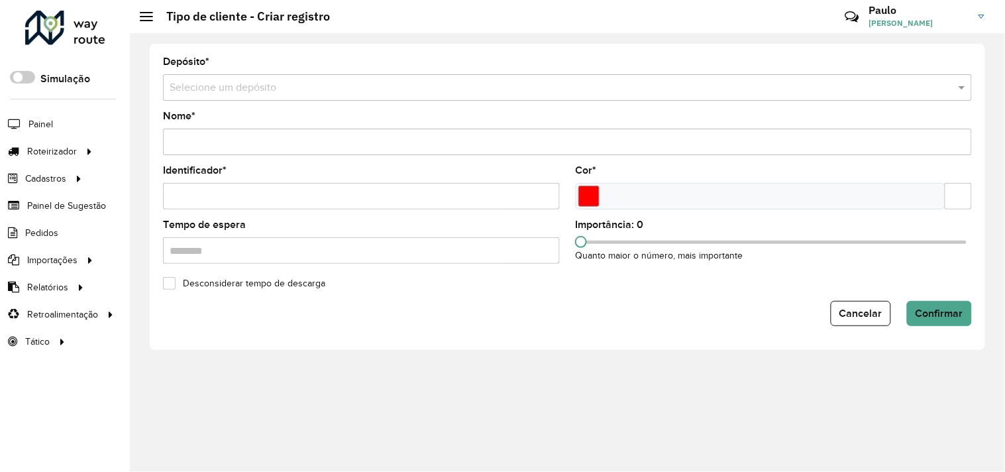
click at [249, 199] on input "Identificador *" at bounding box center [361, 196] width 397 height 27
type input "*"
click at [248, 86] on input "text" at bounding box center [554, 88] width 769 height 16
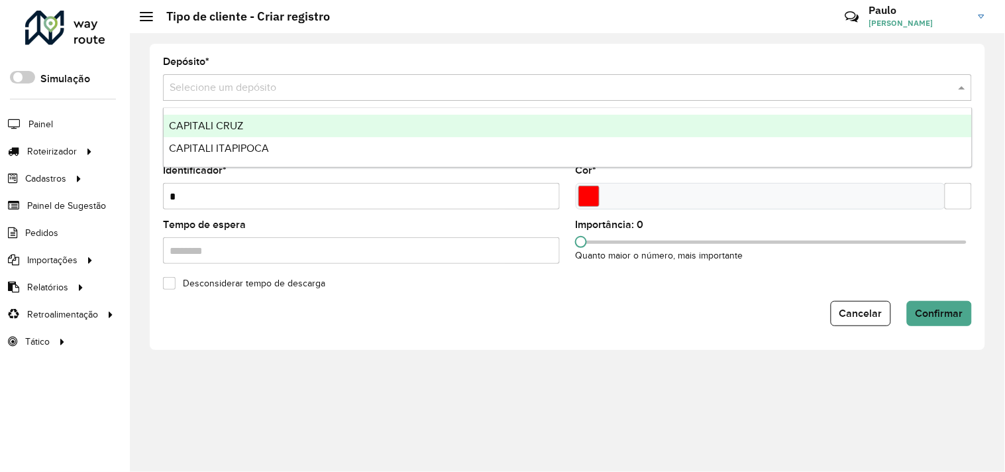
click at [225, 120] on span "CAPITALI CRUZ" at bounding box center [206, 125] width 74 height 11
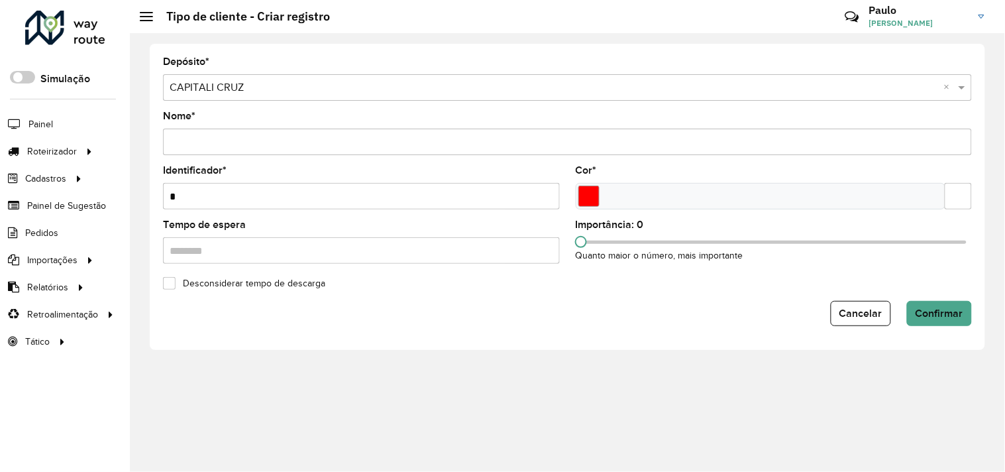
click at [227, 131] on input "Nome *" at bounding box center [567, 142] width 809 height 27
type input "**********"
click at [226, 248] on input "Tempo de espera" at bounding box center [361, 250] width 397 height 27
type input "********"
click at [453, 326] on div "Cancelar Confirmar" at bounding box center [567, 313] width 809 height 25
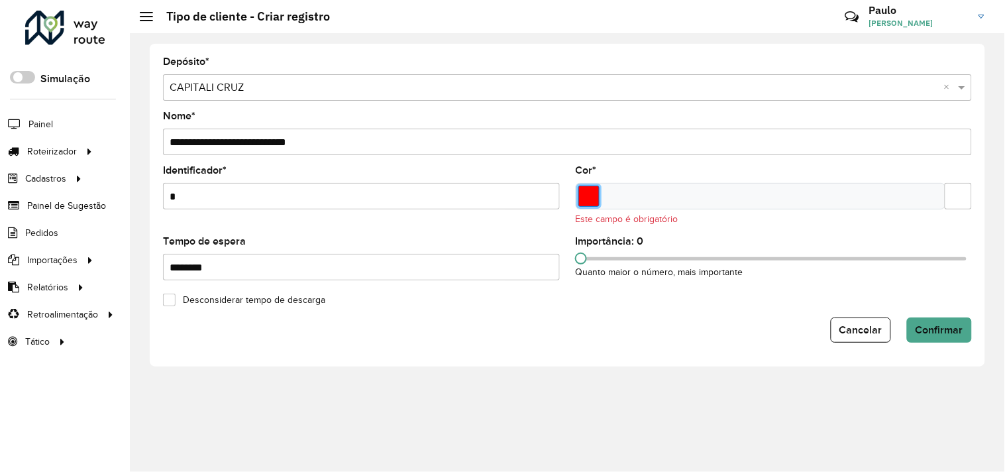
click at [596, 199] on input "Select a color" at bounding box center [588, 196] width 21 height 21
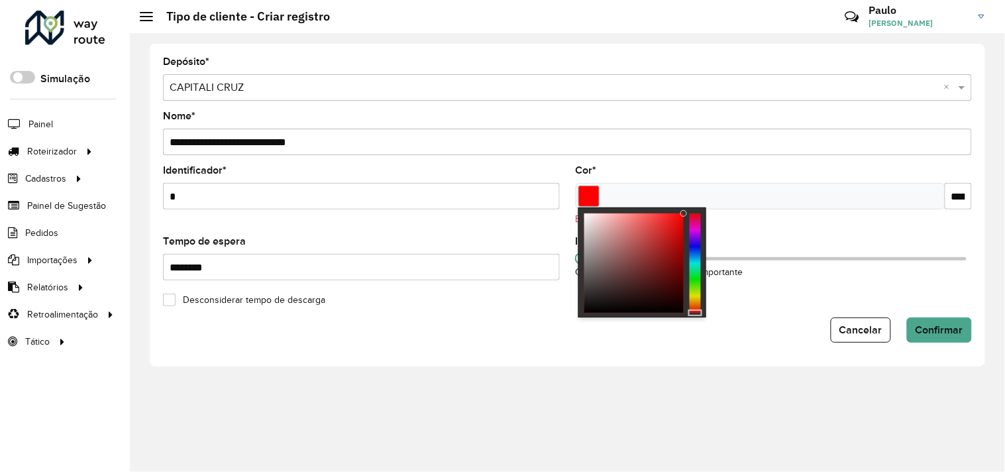
click at [691, 236] on div at bounding box center [695, 262] width 11 height 99
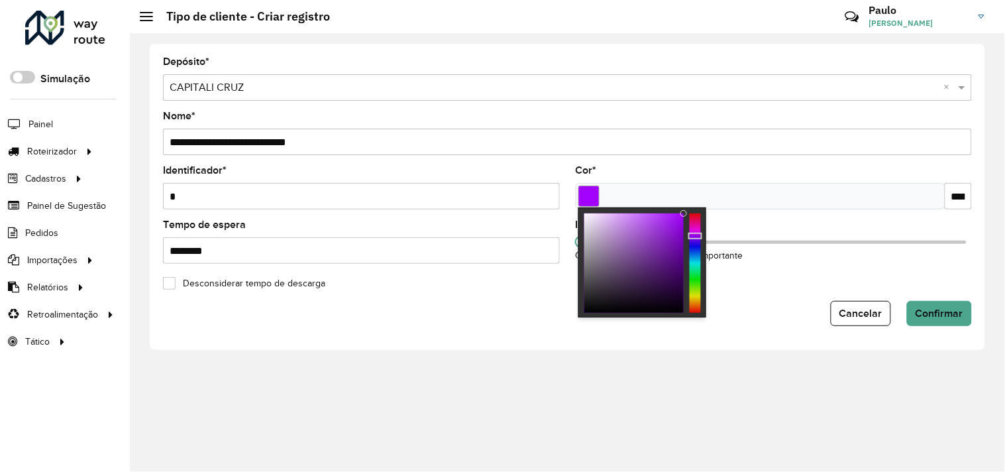
type input "*******"
click at [696, 266] on div at bounding box center [695, 262] width 11 height 99
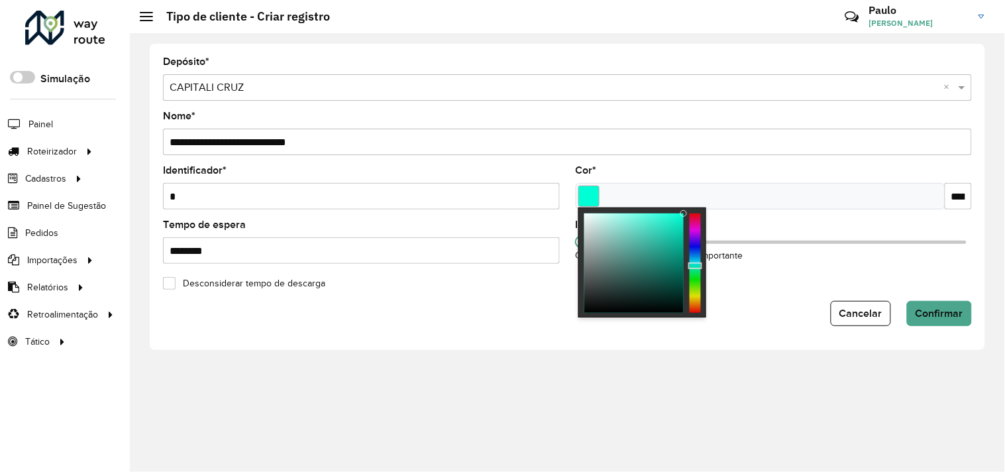
click at [478, 333] on div "**********" at bounding box center [568, 197] width 836 height 306
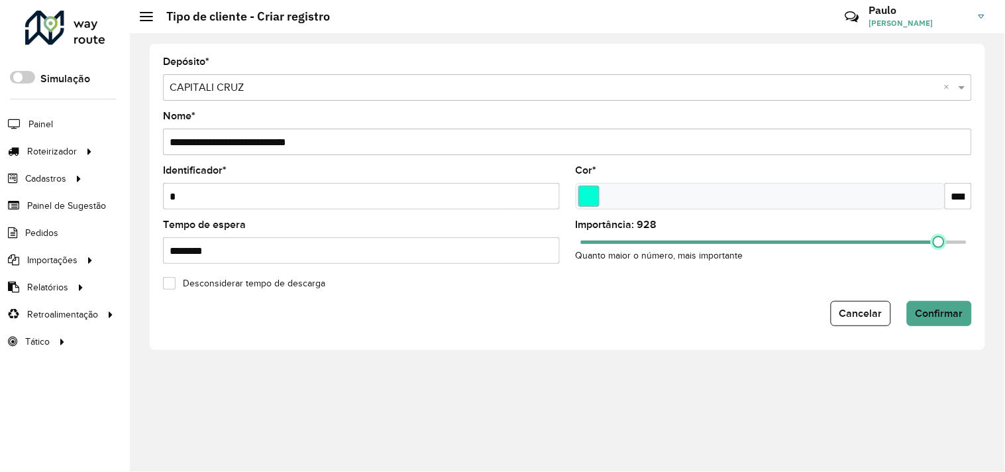
drag, startPoint x: 584, startPoint y: 240, endPoint x: 1005, endPoint y: 250, distance: 420.2
click at [1001, 247] on div "**********" at bounding box center [567, 252] width 875 height 439
click at [551, 380] on div "**********" at bounding box center [567, 252] width 875 height 439
click at [925, 319] on span "Confirmar" at bounding box center [940, 312] width 48 height 11
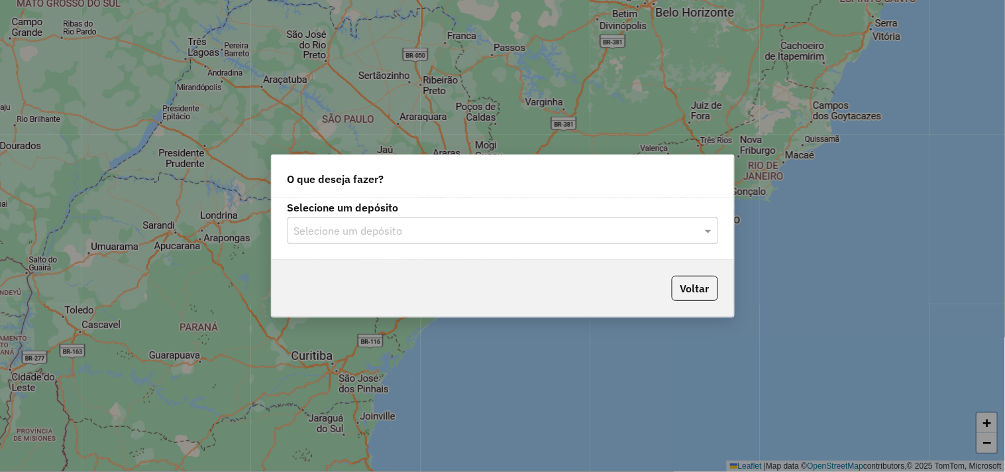
click at [398, 236] on input "text" at bounding box center [489, 231] width 391 height 16
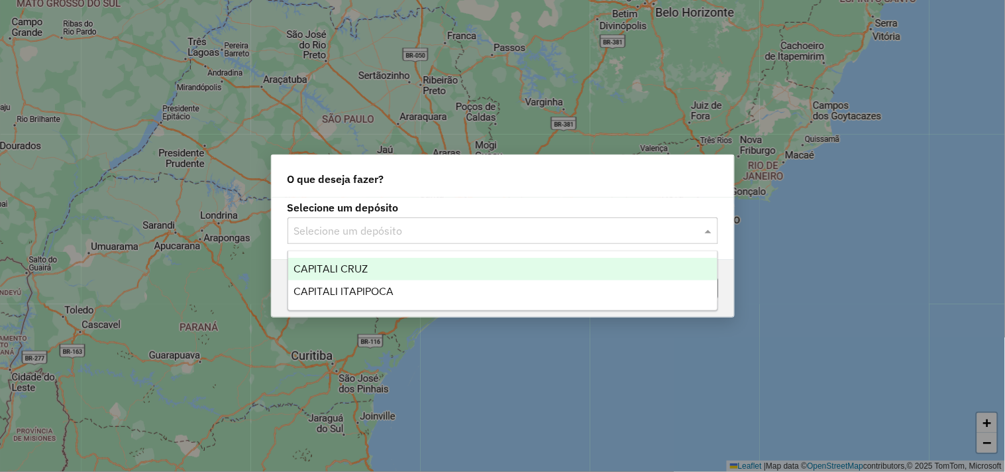
click at [366, 267] on span "CAPITALI CRUZ" at bounding box center [331, 268] width 74 height 11
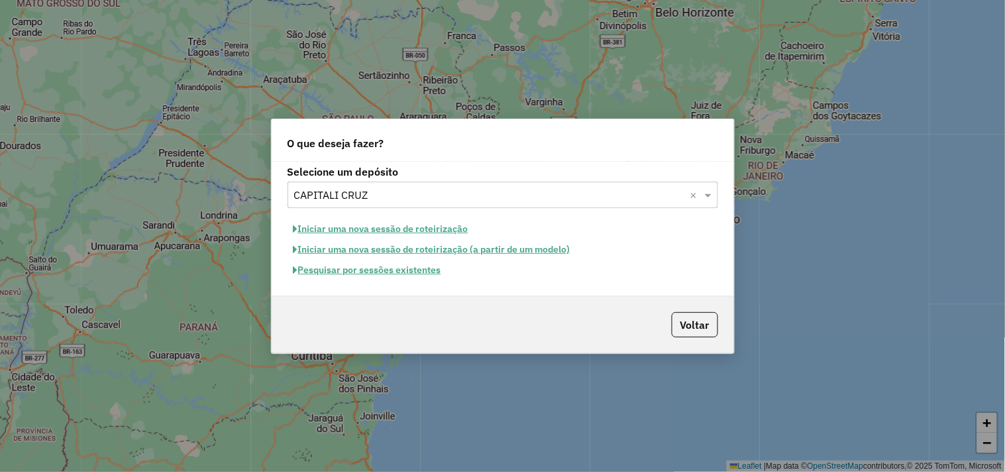
click at [359, 229] on button "Iniciar uma nova sessão de roteirização" at bounding box center [381, 229] width 187 height 21
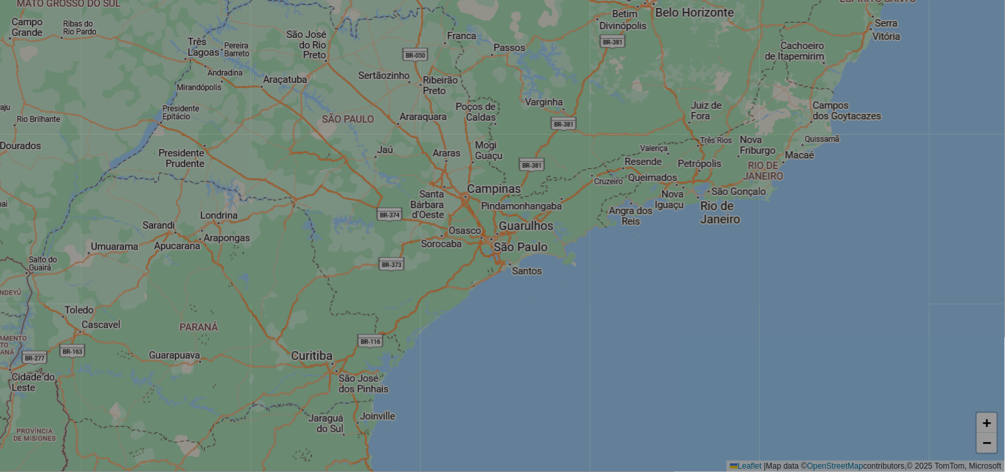
select select "*"
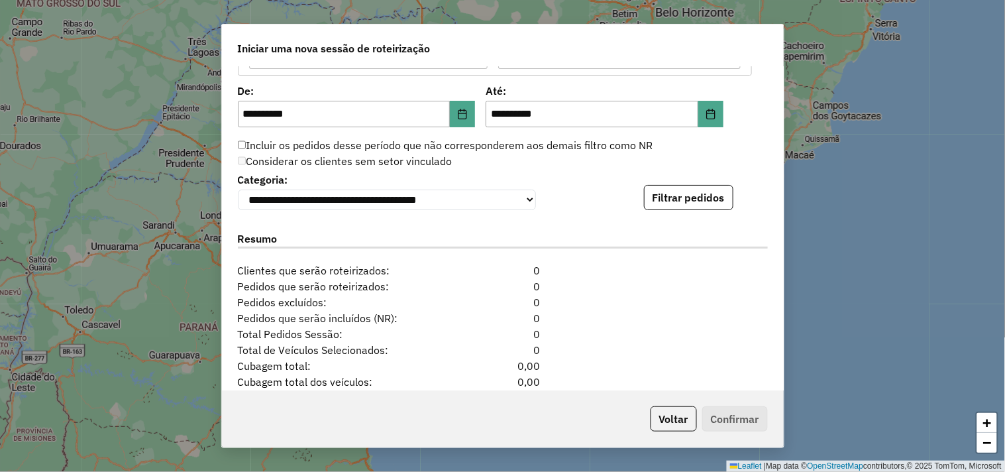
scroll to position [1325, 0]
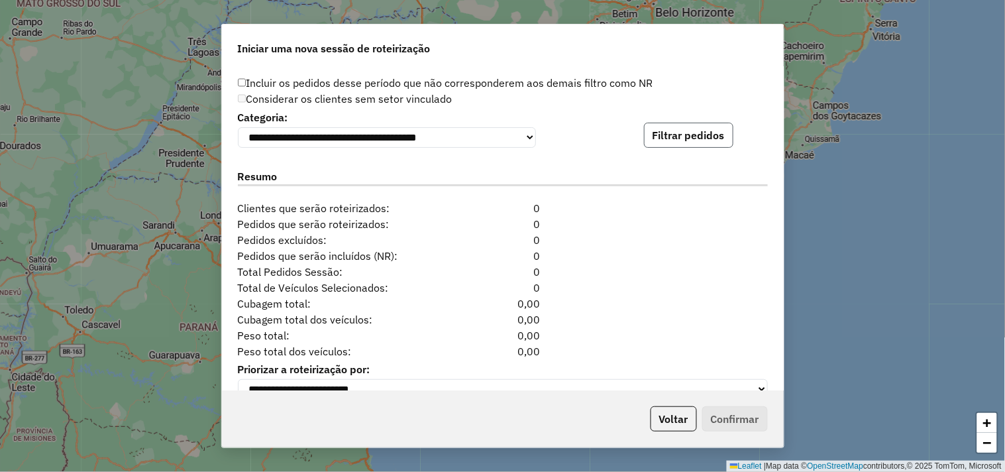
click at [679, 135] on button "Filtrar pedidos" at bounding box center [688, 135] width 89 height 25
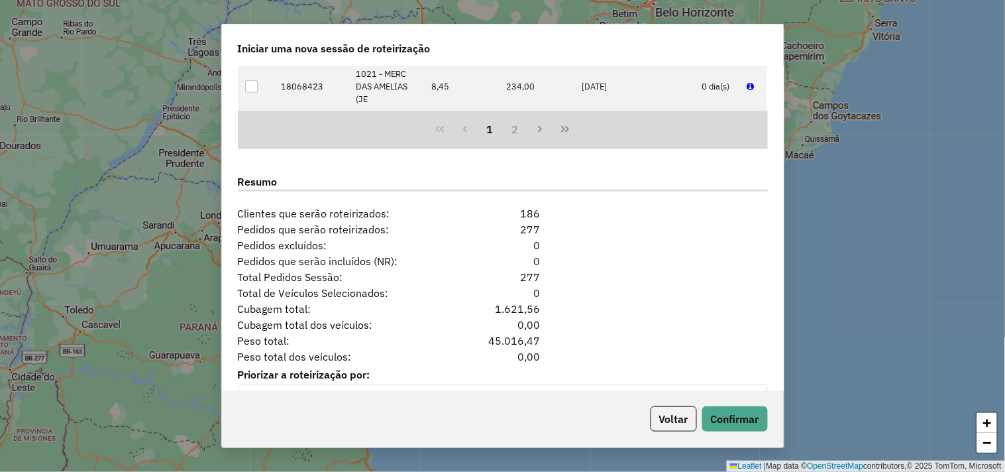
scroll to position [1627, 0]
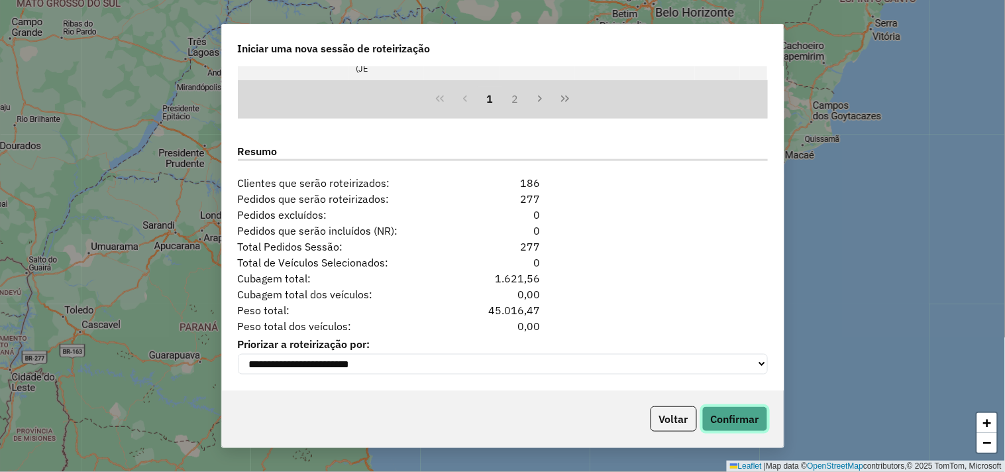
click at [733, 416] on button "Confirmar" at bounding box center [735, 418] width 66 height 25
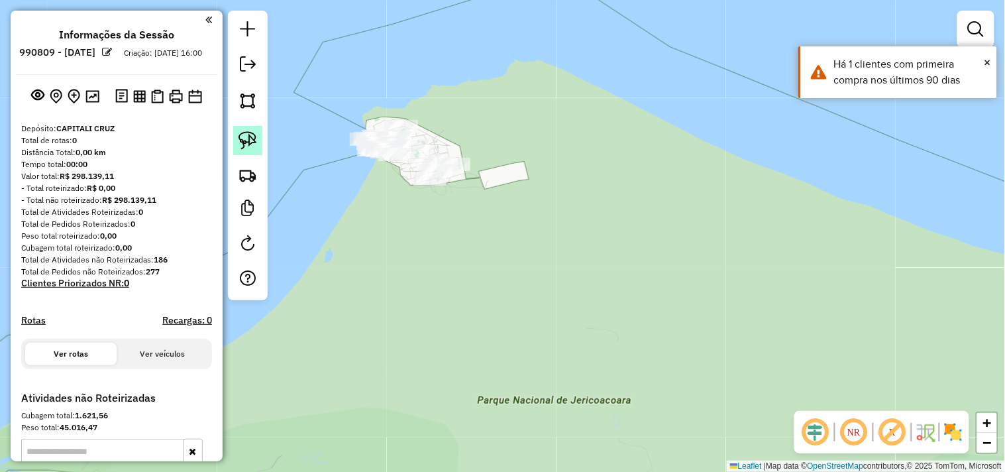
click at [257, 139] on link at bounding box center [247, 140] width 29 height 29
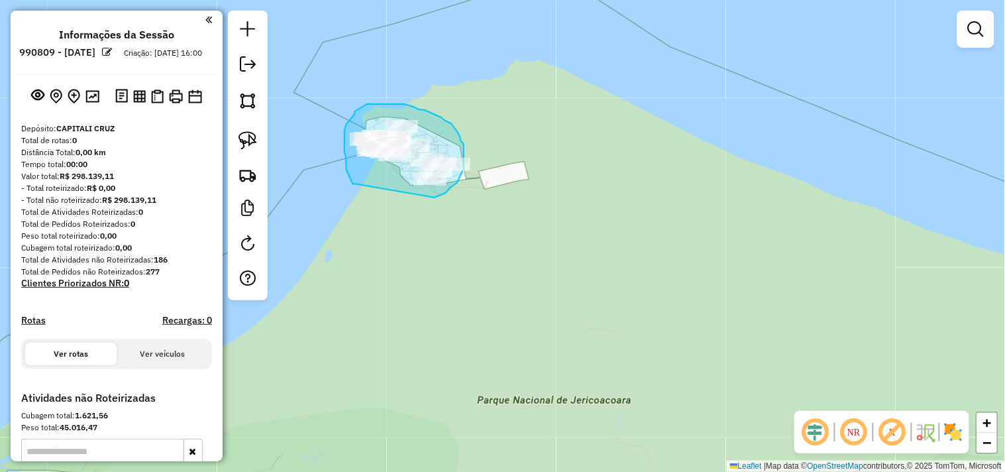
drag, startPoint x: 354, startPoint y: 184, endPoint x: 415, endPoint y: 205, distance: 65.4
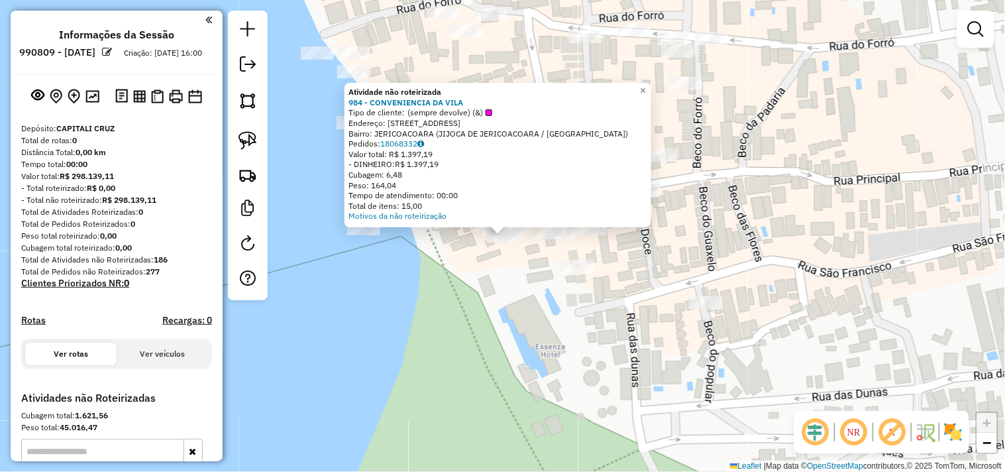
click at [459, 287] on div "Atividade não roteirizada 984 - CONVENIENCIA DA VILA Tipo de cliente: (sempre d…" at bounding box center [502, 236] width 1005 height 472
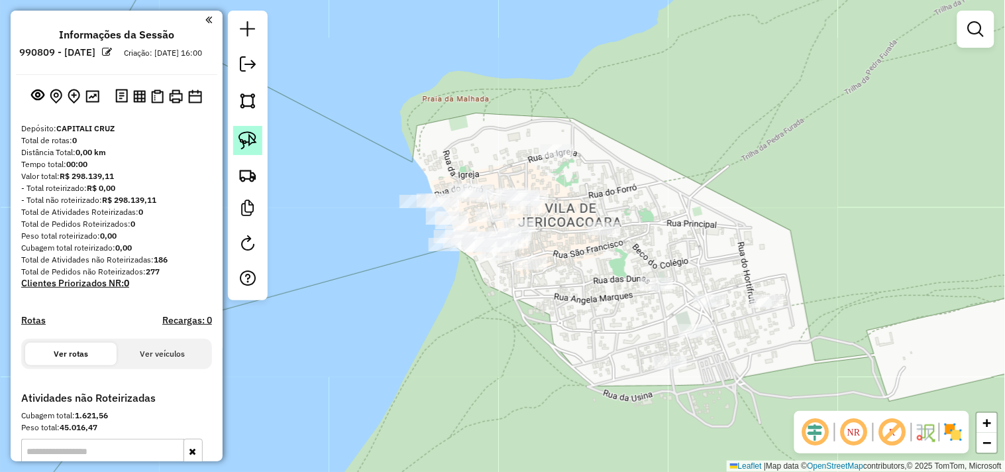
click at [254, 148] on img at bounding box center [248, 140] width 19 height 19
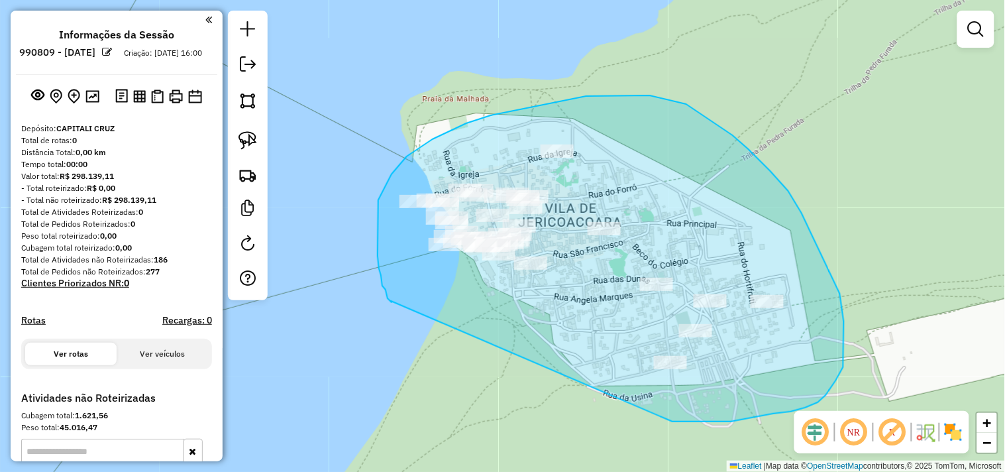
drag, startPoint x: 391, startPoint y: 301, endPoint x: 633, endPoint y: 419, distance: 270.0
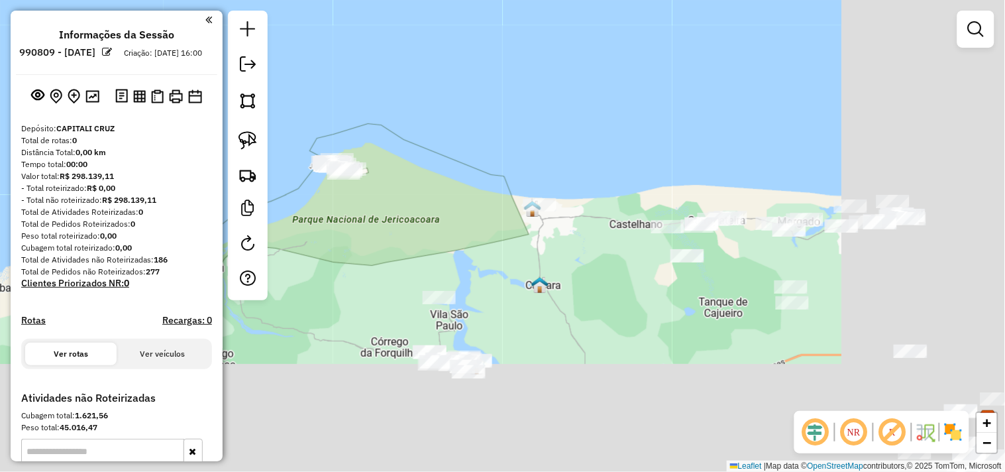
drag, startPoint x: 630, startPoint y: 273, endPoint x: 402, endPoint y: 167, distance: 250.8
click at [405, 167] on div "Janela de atendimento Grade de atendimento Capacidade Transportadoras Veículos …" at bounding box center [502, 236] width 1005 height 472
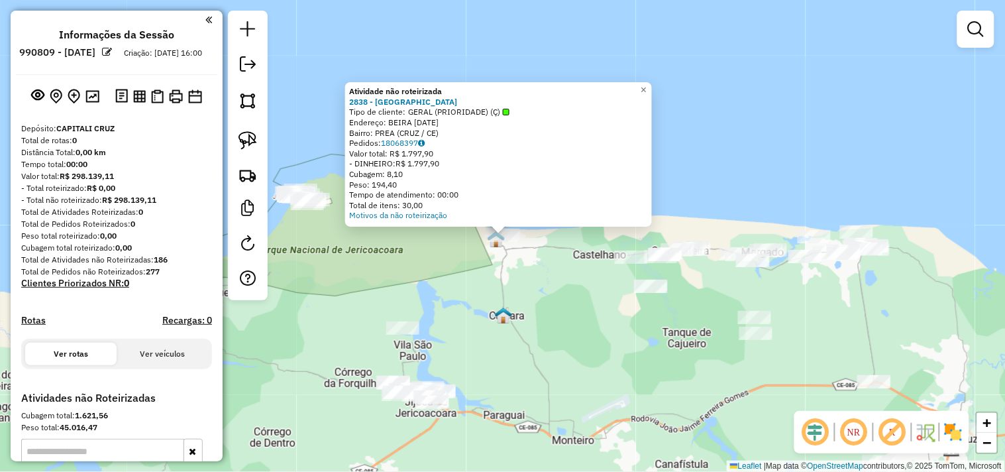
click at [530, 286] on div "Atividade não roteirizada 2838 - CARNAUBA WIND HOUSE Tipo de cliente: GERAL (PR…" at bounding box center [502, 236] width 1005 height 472
click at [514, 289] on div "Atividade não roteirizada 2838 - CARNAUBA WIND HOUSE Tipo de cliente: GERAL (PR…" at bounding box center [502, 236] width 1005 height 472
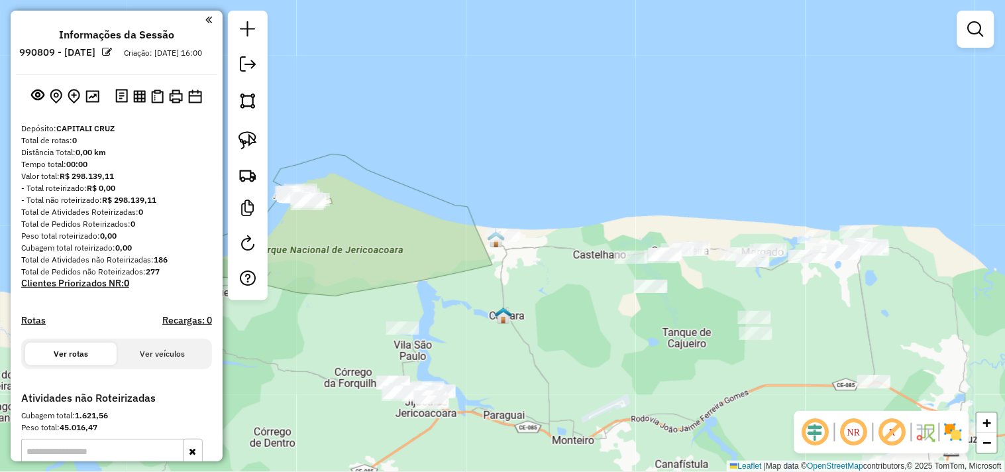
drag, startPoint x: 421, startPoint y: 281, endPoint x: 479, endPoint y: 274, distance: 58.7
click at [478, 276] on div "Janela de atendimento Grade de atendimento Capacidade Transportadoras Veículos …" at bounding box center [502, 236] width 1005 height 472
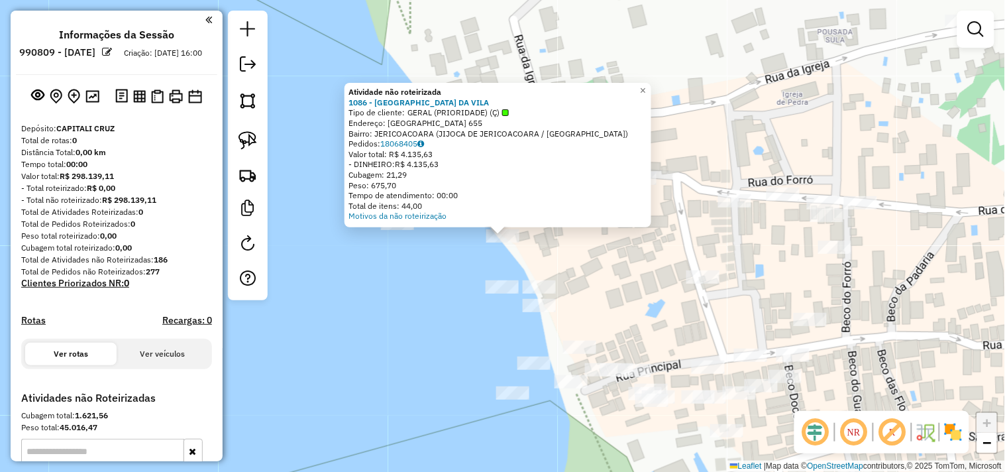
click at [445, 270] on div "Atividade não roteirizada 1086 - CARANGUEJO DA VILA Tipo de cliente: GERAL (PRI…" at bounding box center [502, 236] width 1005 height 472
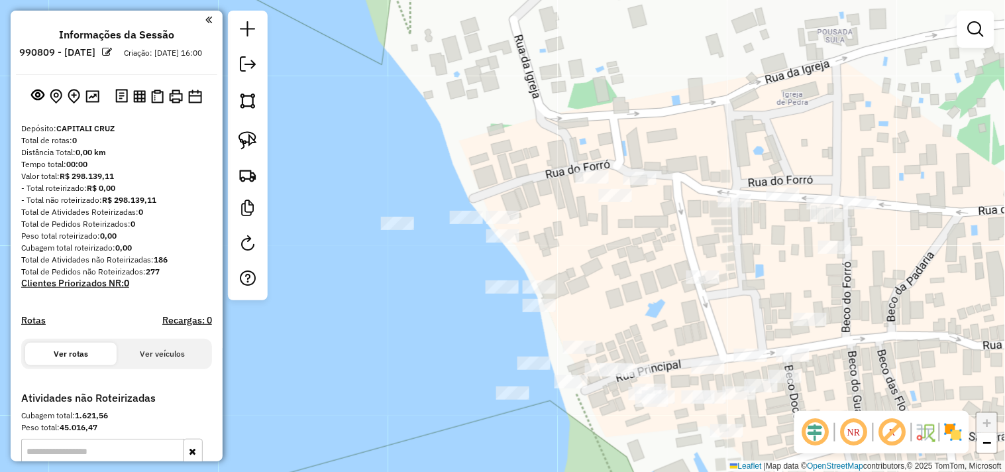
click at [406, 230] on div at bounding box center [397, 223] width 33 height 13
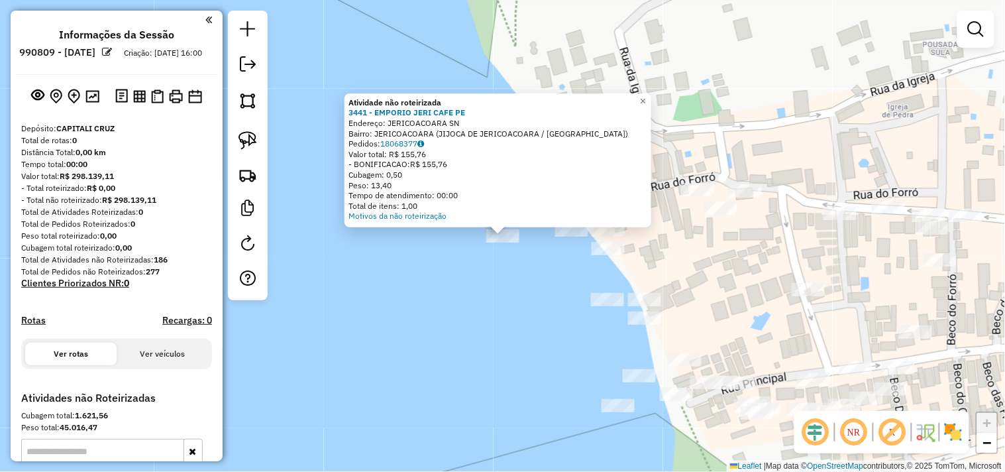
click at [514, 259] on div "Atividade não roteirizada 3441 - EMPORIO JERI CAFE PE Endereço: JERICOACOARA SN…" at bounding box center [502, 236] width 1005 height 472
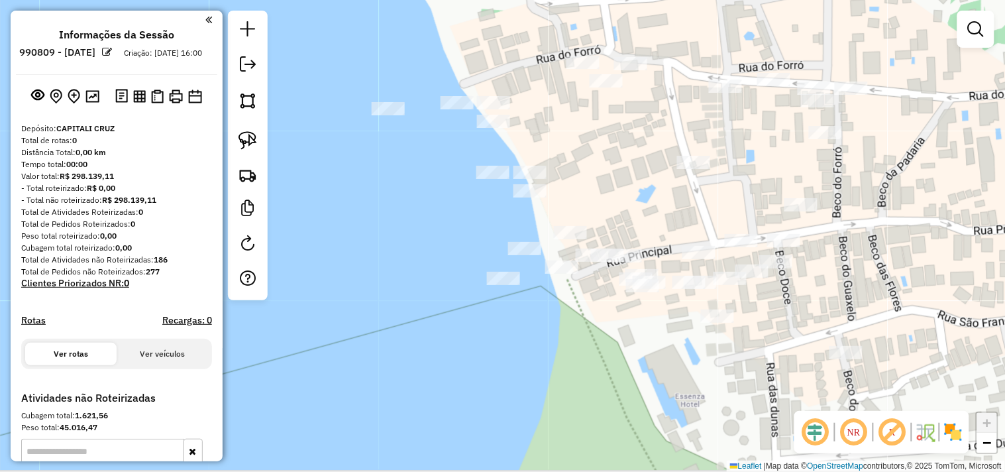
drag, startPoint x: 487, startPoint y: 313, endPoint x: 353, endPoint y: 155, distance: 207.3
click at [355, 157] on div "Janela de atendimento Grade de atendimento Capacidade Transportadoras Veículos …" at bounding box center [502, 236] width 1005 height 472
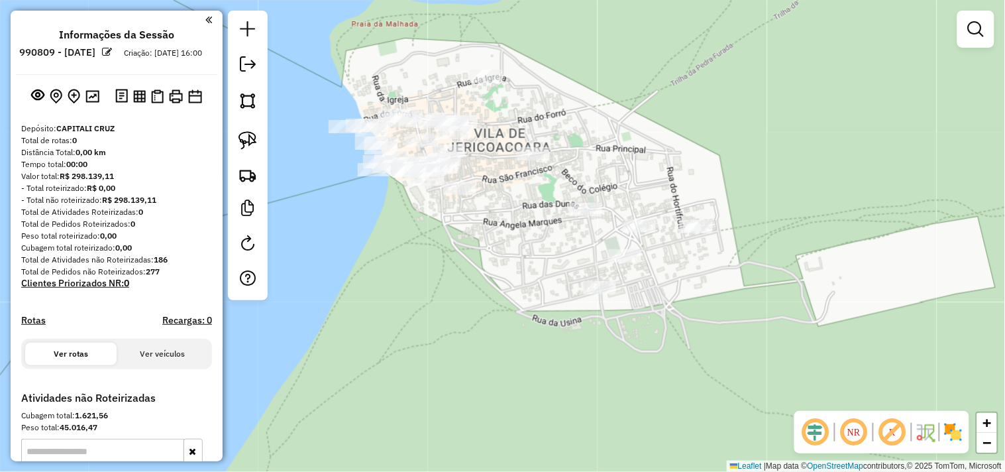
click at [401, 235] on div "Janela de atendimento Grade de atendimento Capacidade Transportadoras Veículos …" at bounding box center [502, 236] width 1005 height 472
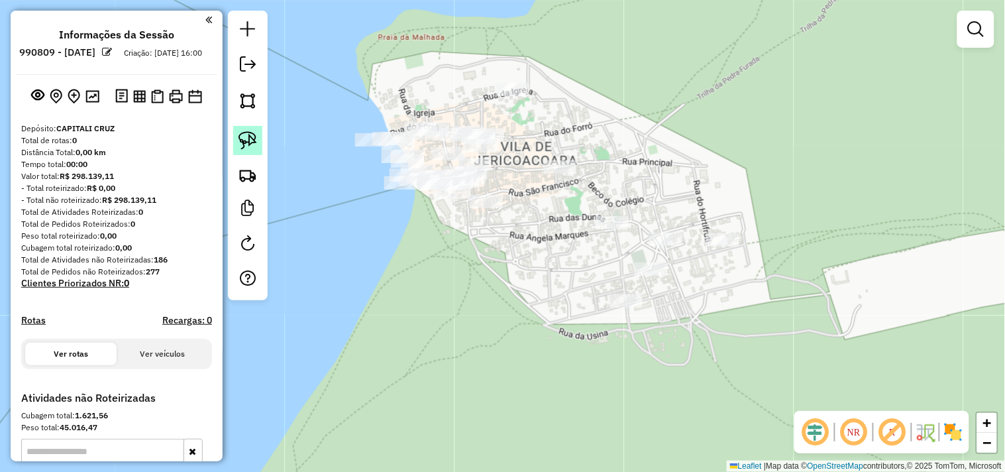
click at [242, 141] on img at bounding box center [248, 140] width 19 height 19
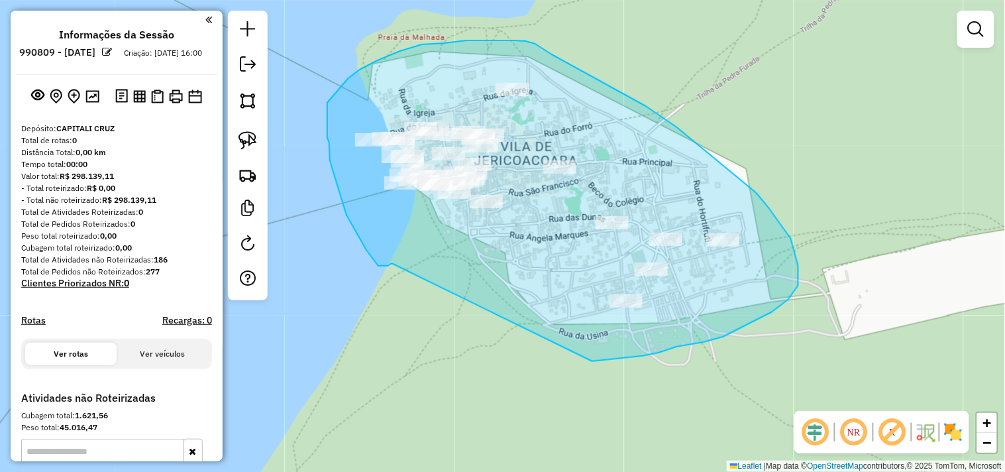
drag, startPoint x: 391, startPoint y: 264, endPoint x: 555, endPoint y: 360, distance: 190.1
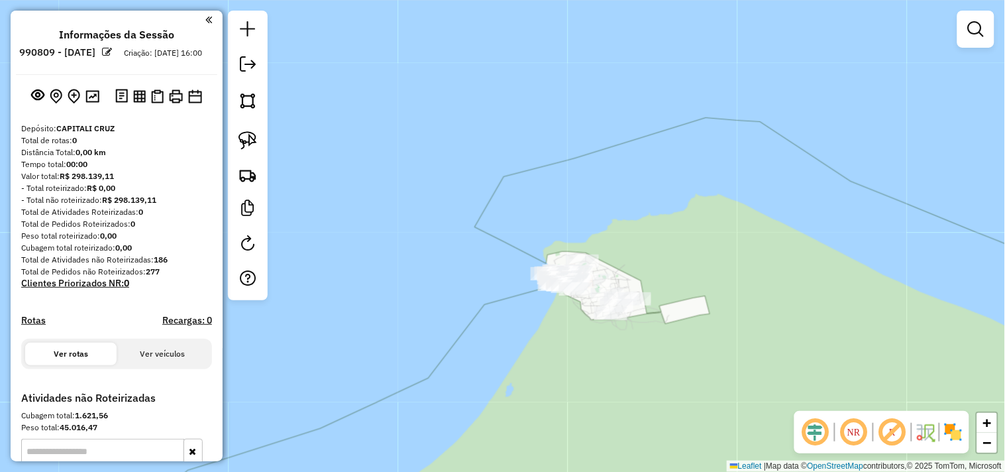
click at [985, 13] on div at bounding box center [976, 29] width 37 height 37
click at [971, 32] on em at bounding box center [976, 29] width 16 height 16
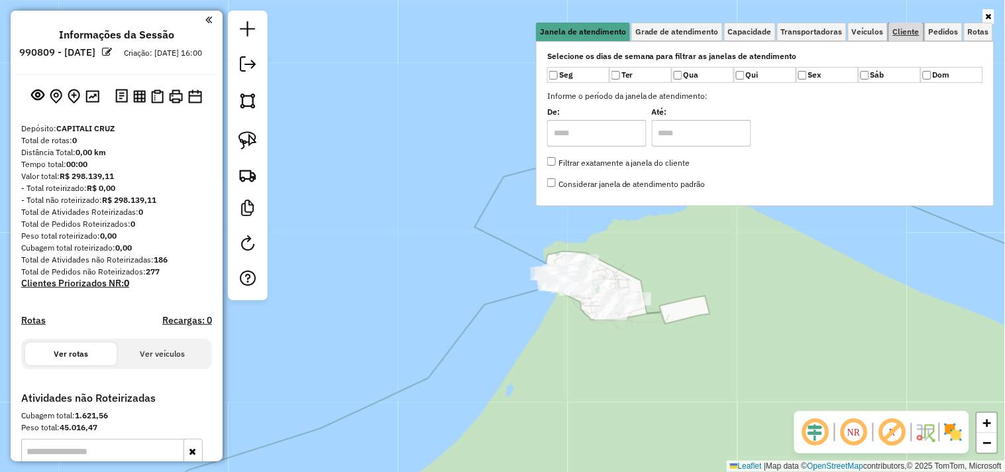
click at [916, 28] on span "Cliente" at bounding box center [906, 32] width 27 height 8
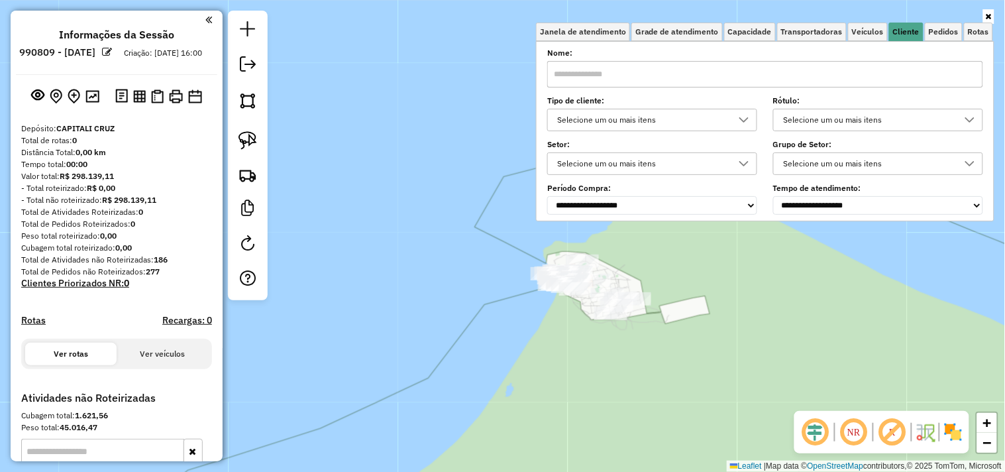
click at [811, 71] on input "text" at bounding box center [765, 74] width 436 height 27
click at [569, 315] on div "Limpar filtros Janela de atendimento Grade de atendimento Capacidade Transporta…" at bounding box center [502, 236] width 1005 height 472
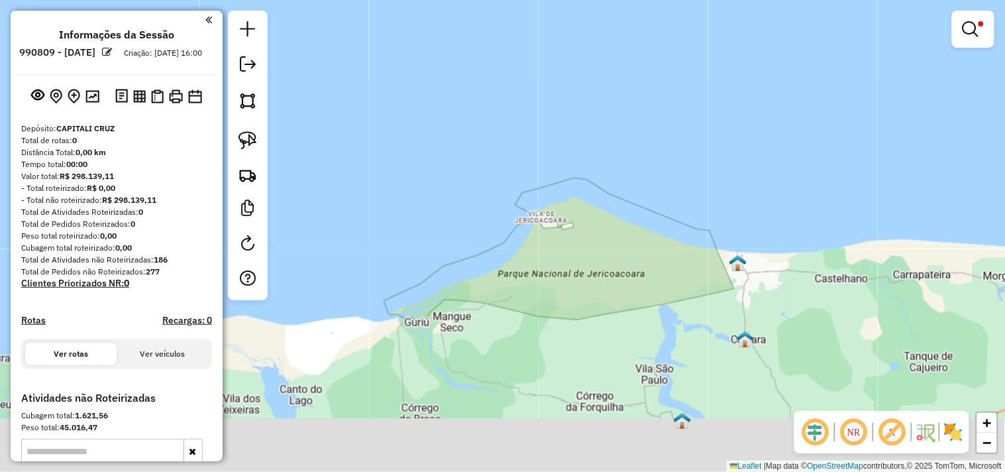
drag, startPoint x: 627, startPoint y: 313, endPoint x: 505, endPoint y: 156, distance: 198.8
click at [508, 160] on div "Limpar filtros Janela de atendimento Grade de atendimento Capacidade Transporta…" at bounding box center [502, 236] width 1005 height 472
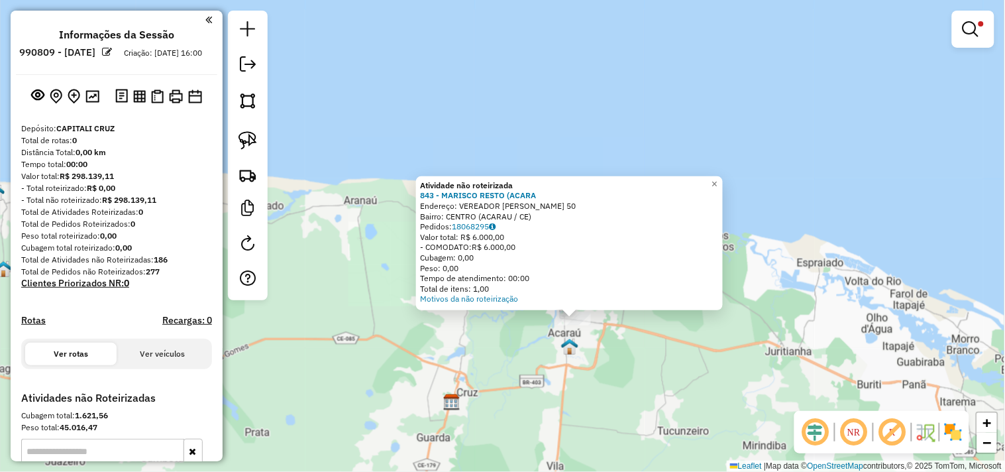
click at [617, 380] on div "Atividade não roteirizada 843 - MARISCO RESTO (ACARA Endereço: VEREADOR MUNDICO…" at bounding box center [502, 236] width 1005 height 472
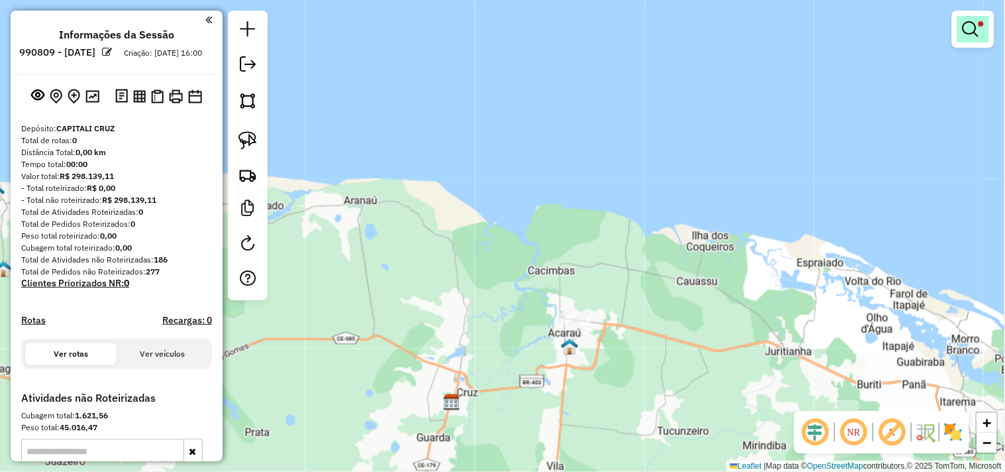
click at [975, 30] on em at bounding box center [971, 29] width 16 height 16
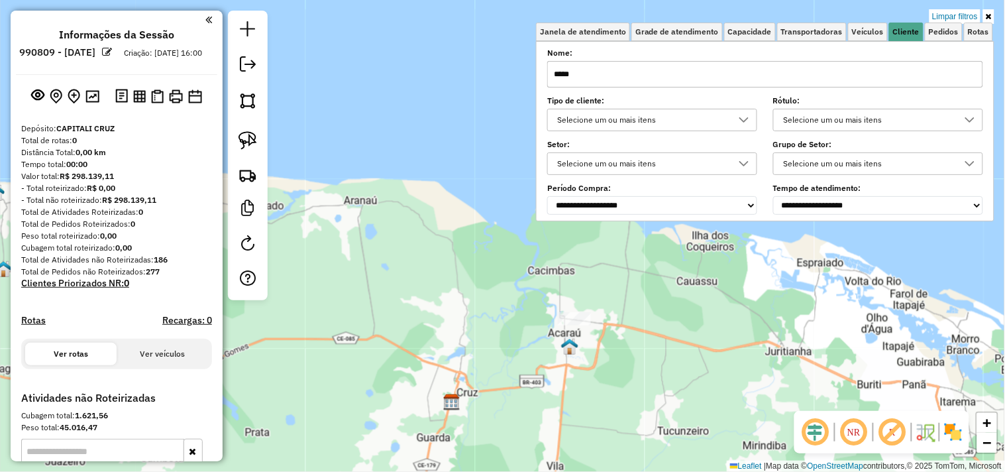
click at [820, 73] on input "*****" at bounding box center [765, 74] width 436 height 27
type input "*"
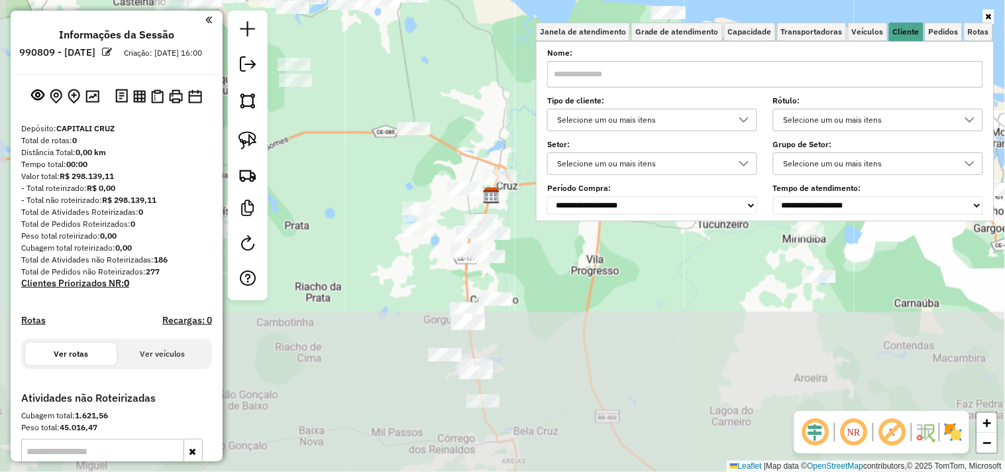
drag, startPoint x: 604, startPoint y: 380, endPoint x: 643, endPoint y: 170, distance: 213.7
click at [643, 170] on div "Janela de atendimento Grade de atendimento Capacidade Transportadoras Veículos …" at bounding box center [502, 236] width 1005 height 472
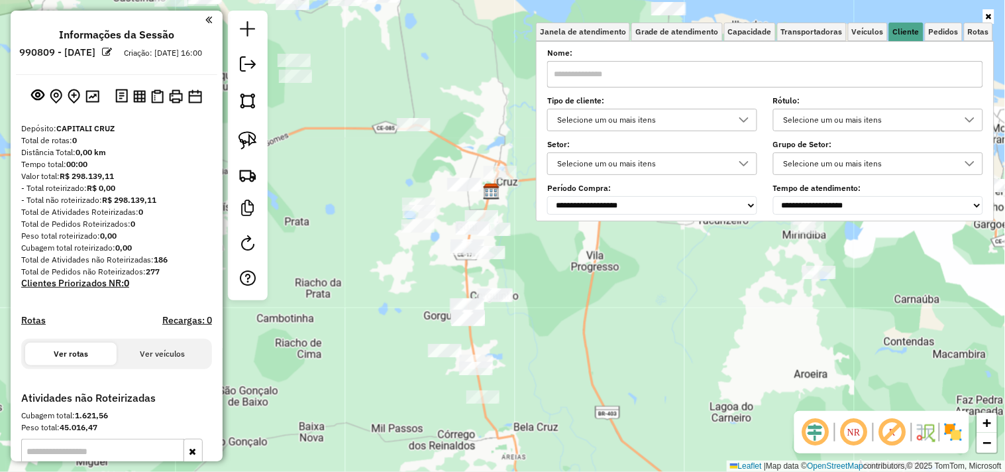
click at [579, 303] on div "Janela de atendimento Grade de atendimento Capacidade Transportadoras Veículos …" at bounding box center [502, 236] width 1005 height 472
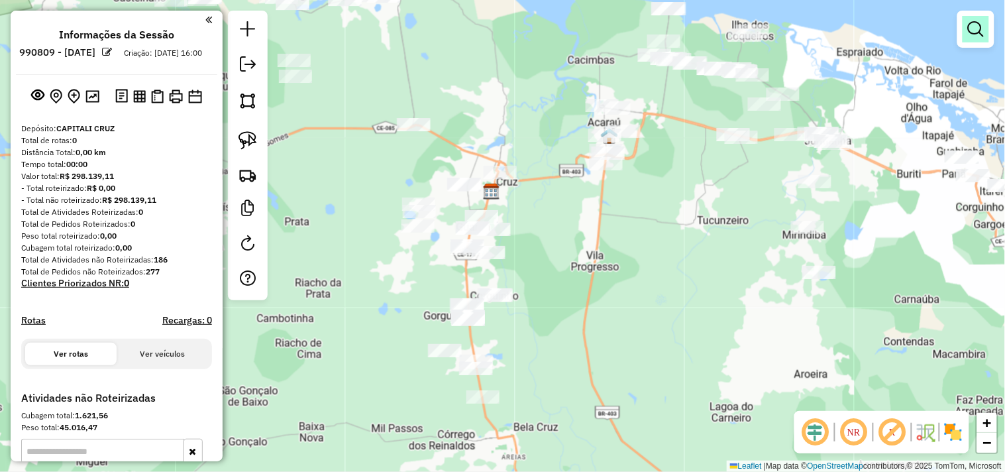
drag, startPoint x: 978, startPoint y: 27, endPoint x: 898, endPoint y: 53, distance: 84.2
click at [978, 28] on em at bounding box center [976, 29] width 16 height 16
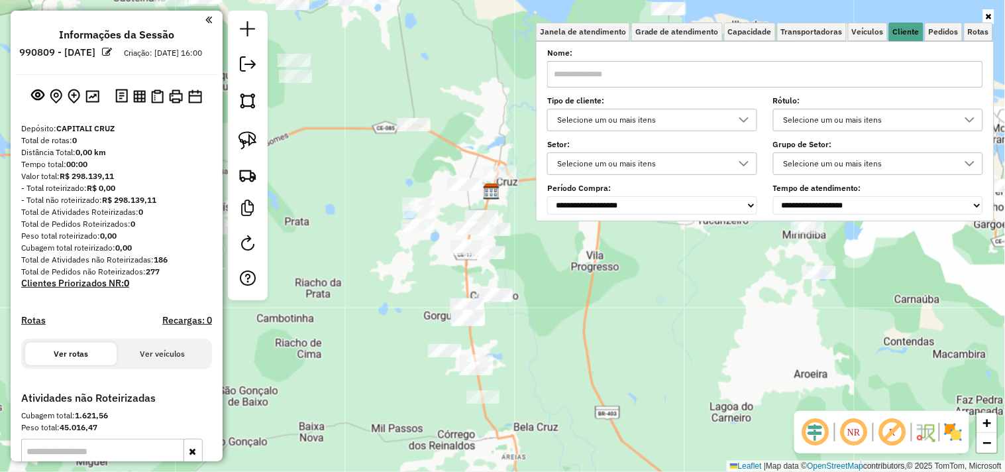
click at [830, 68] on input "text" at bounding box center [765, 74] width 436 height 27
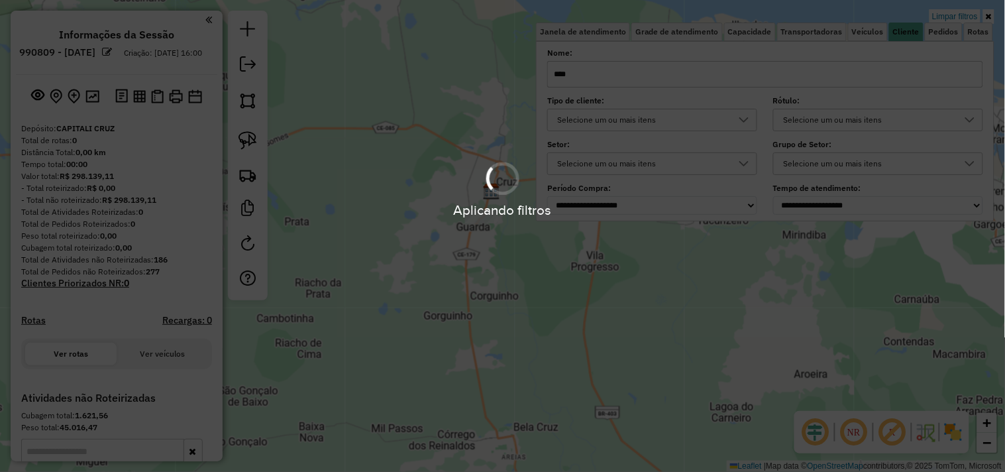
type input "****"
drag, startPoint x: 551, startPoint y: 288, endPoint x: 542, endPoint y: 288, distance: 9.3
click at [550, 288] on div "Limpar filtros Janela de atendimento Grade de atendimento Capacidade Transporta…" at bounding box center [502, 236] width 1005 height 472
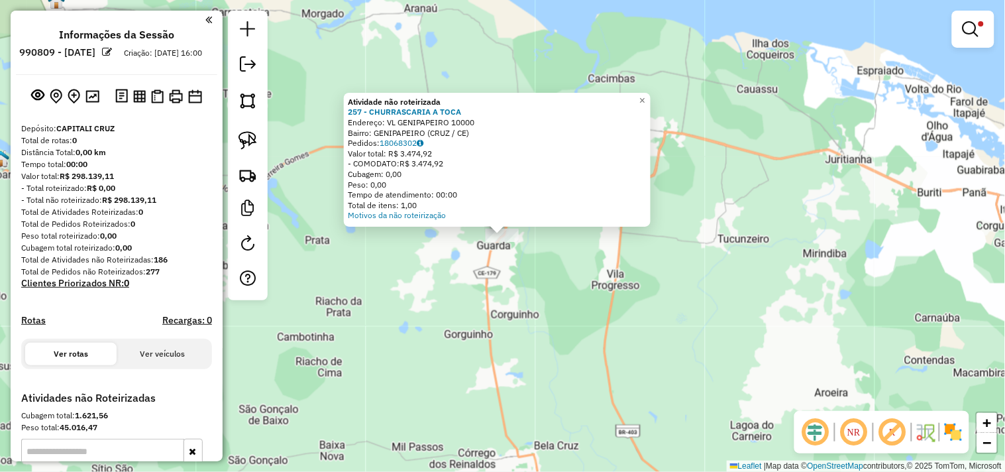
click at [554, 299] on div "Atividade não roteirizada 257 - CHURRASCARIA A TOCA Endereço: VL GENIPAPEIRO 10…" at bounding box center [502, 236] width 1005 height 472
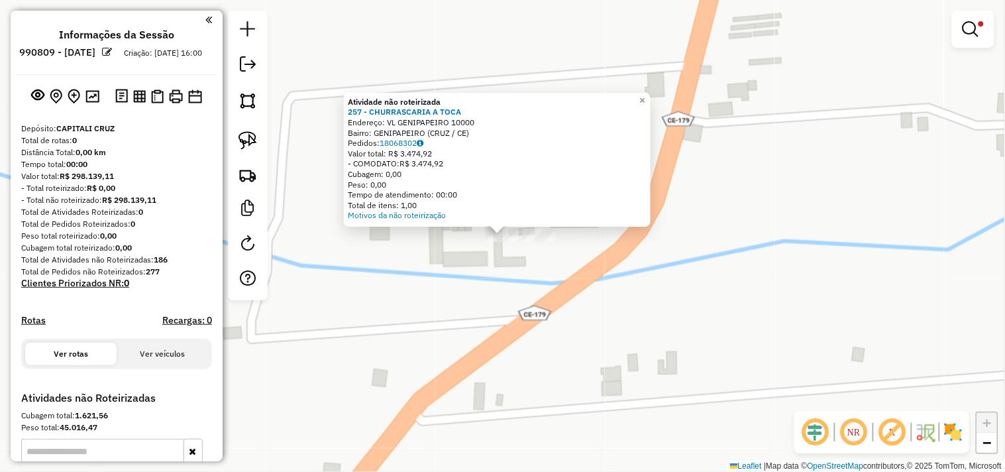
click at [459, 286] on div "Atividade não roteirizada 257 - CHURRASCARIA A TOCA Endereço: VL GENIPAPEIRO 10…" at bounding box center [502, 236] width 1005 height 472
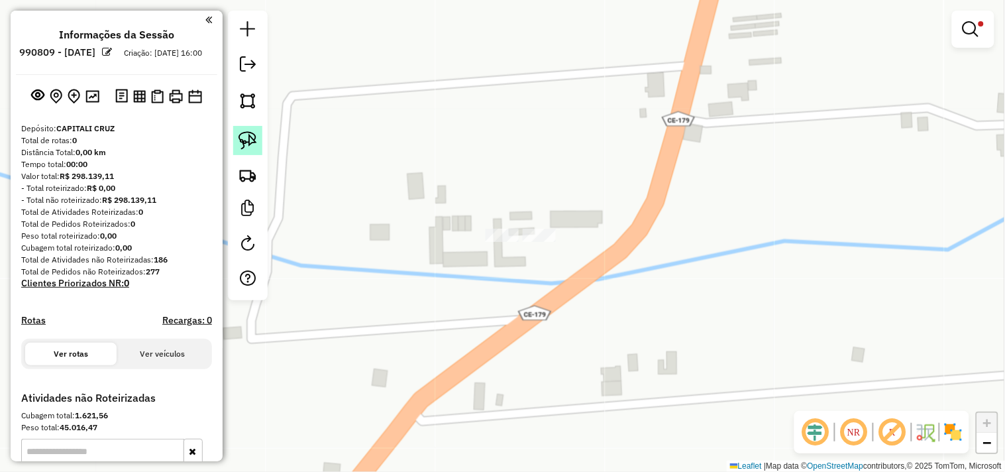
click at [248, 141] on img at bounding box center [248, 140] width 19 height 19
drag, startPoint x: 497, startPoint y: 203, endPoint x: 463, endPoint y: 252, distance: 60.5
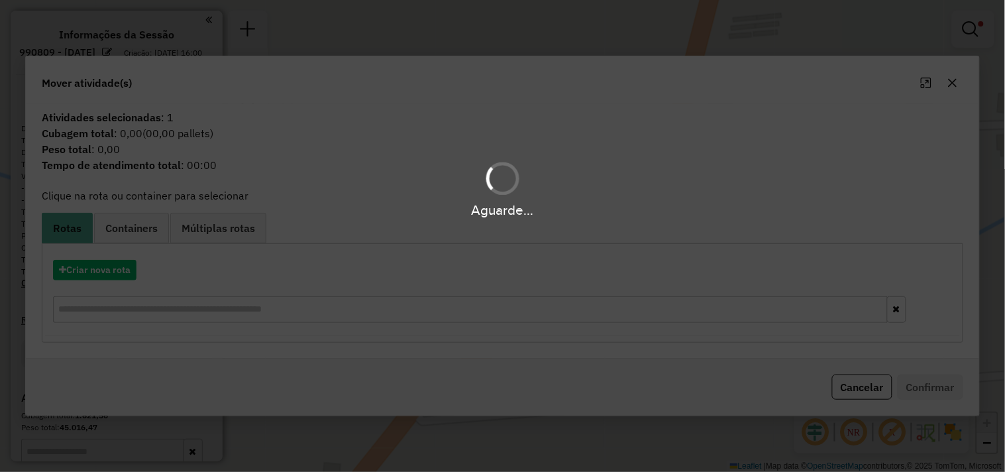
click at [104, 272] on div "Aguarde..." at bounding box center [502, 236] width 1005 height 472
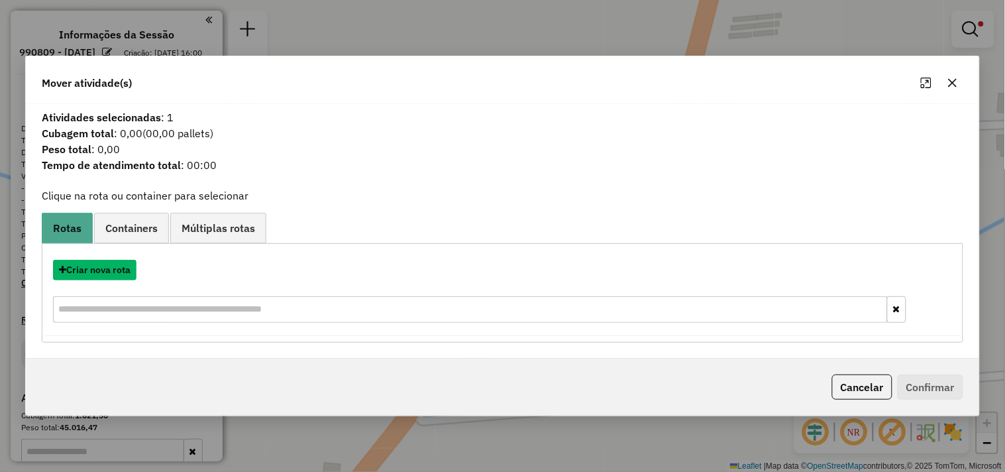
click at [104, 272] on button "Criar nova rota" at bounding box center [94, 270] width 83 height 21
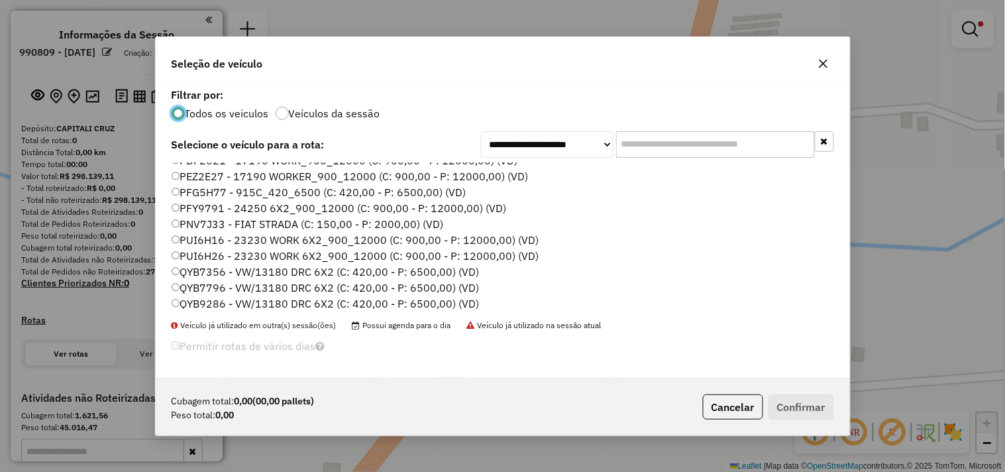
scroll to position [283, 0]
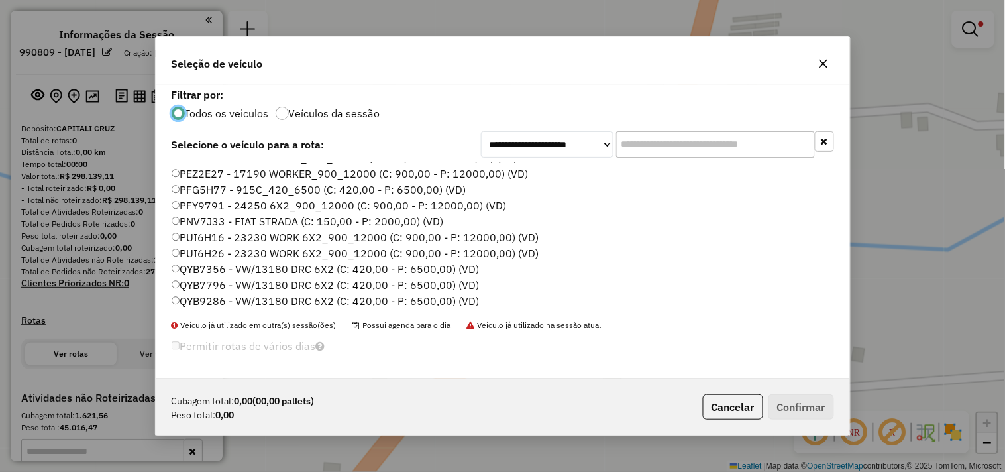
click at [209, 217] on label "PNV7J33 - FIAT STRADA (C: 150,00 - P: 2000,00) (VD)" at bounding box center [308, 221] width 272 height 16
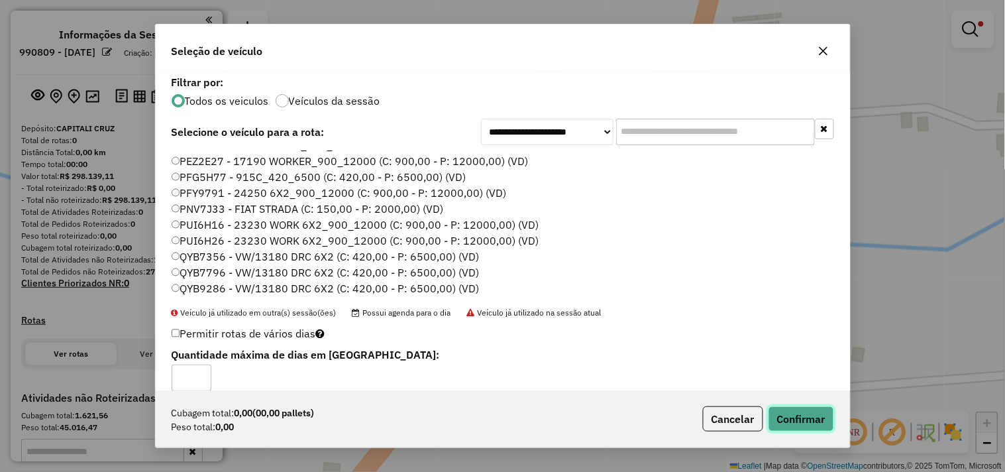
click at [786, 416] on button "Confirmar" at bounding box center [802, 418] width 66 height 25
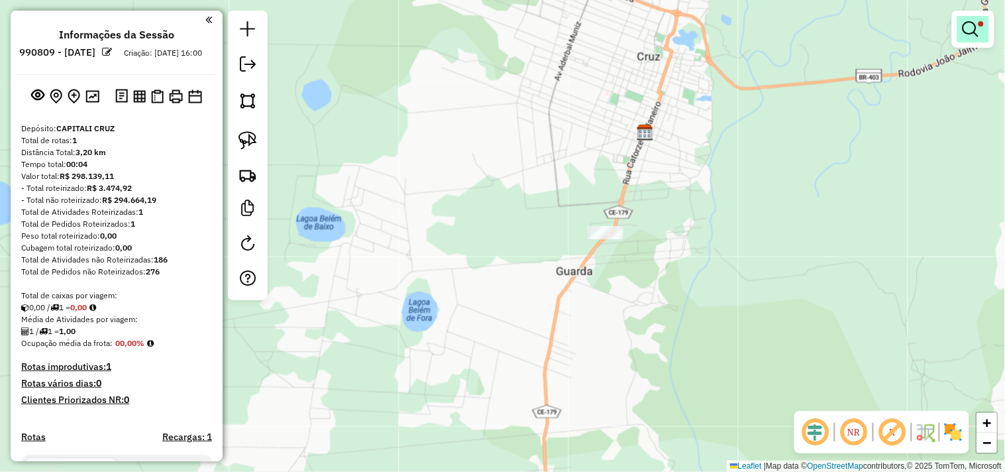
click at [983, 24] on link at bounding box center [974, 29] width 32 height 27
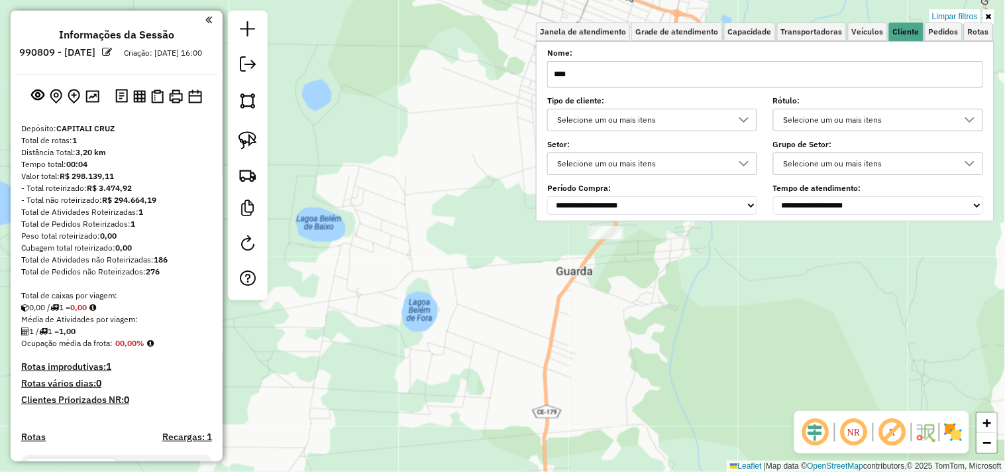
click at [876, 73] on input "****" at bounding box center [765, 74] width 436 height 27
type input "*"
click at [686, 355] on div "Janela de atendimento Grade de atendimento Capacidade Transportadoras Veículos …" at bounding box center [502, 236] width 1005 height 472
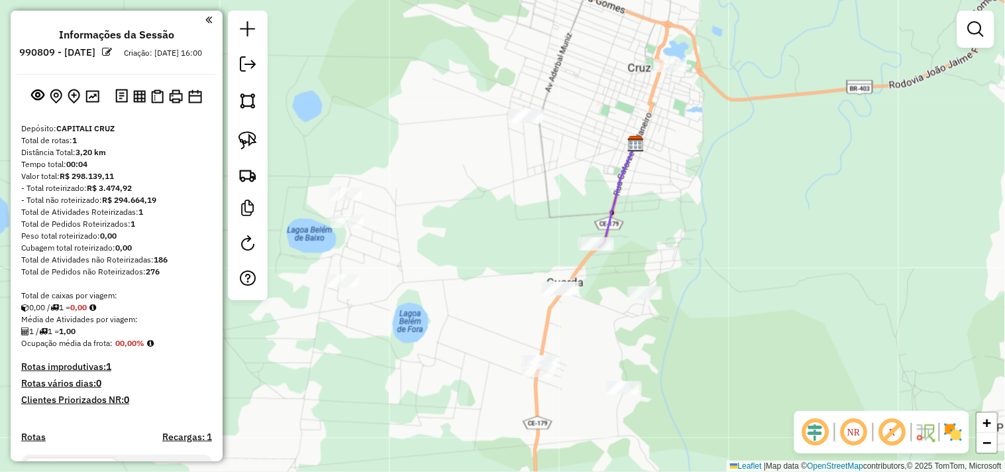
drag, startPoint x: 749, startPoint y: 229, endPoint x: 400, endPoint y: 419, distance: 398.2
click at [421, 421] on div "Janela de atendimento Grade de atendimento Capacidade Transportadoras Veículos …" at bounding box center [502, 236] width 1005 height 472
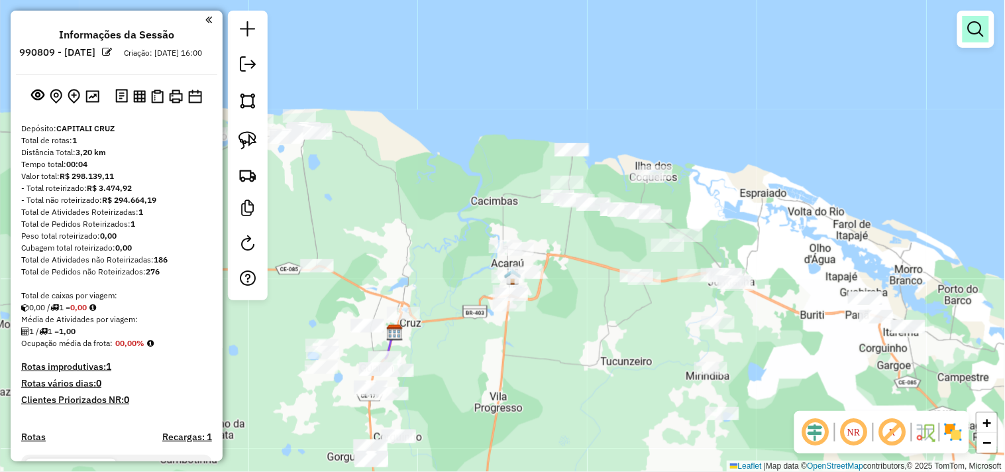
click at [977, 34] on em at bounding box center [976, 29] width 16 height 16
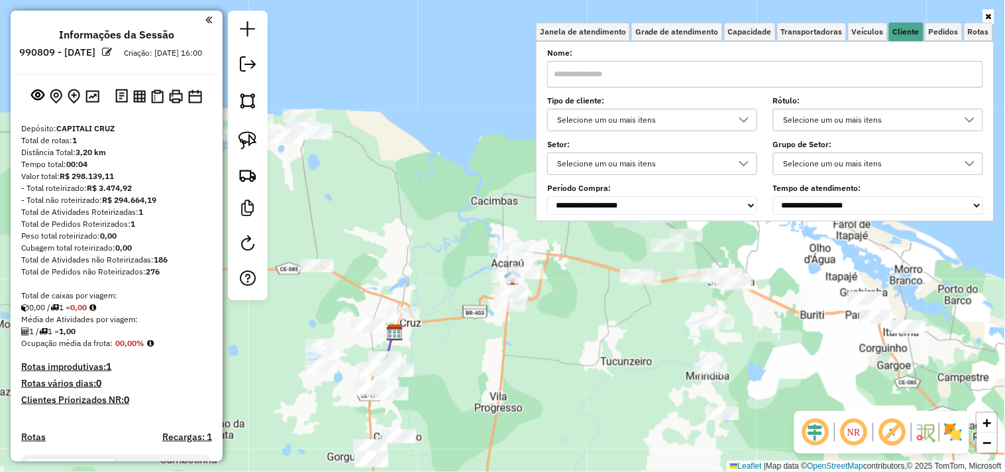
click at [853, 73] on input "text" at bounding box center [765, 74] width 436 height 27
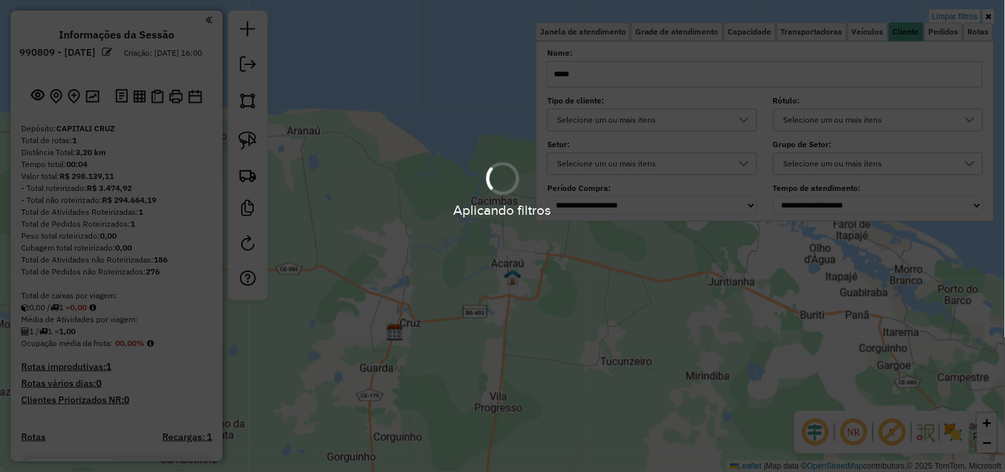
type input "*****"
click at [600, 289] on hb-app "Aplicando filtros Pop-up bloqueado! Seu navegador bloqueou automáticamente a ab…" at bounding box center [502, 236] width 1005 height 472
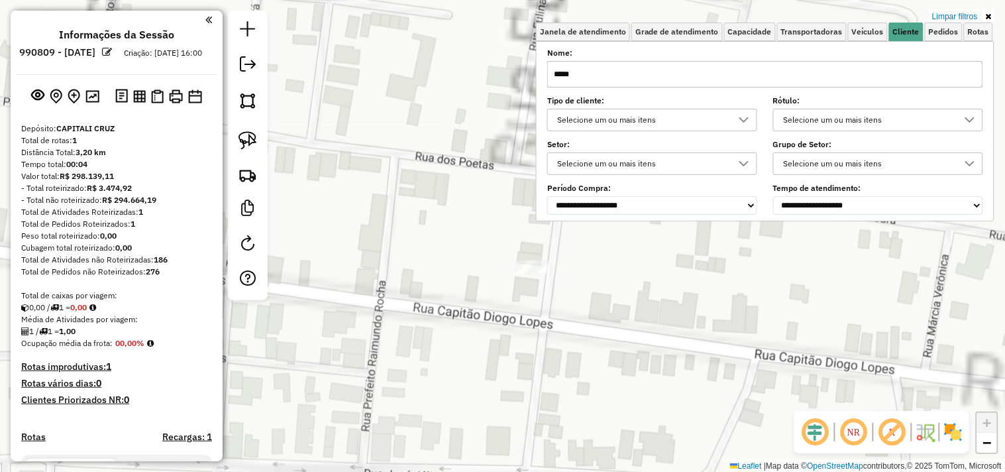
click at [546, 294] on div "Limpar filtros Janela de atendimento Grade de atendimento Capacidade Transporta…" at bounding box center [502, 236] width 1005 height 472
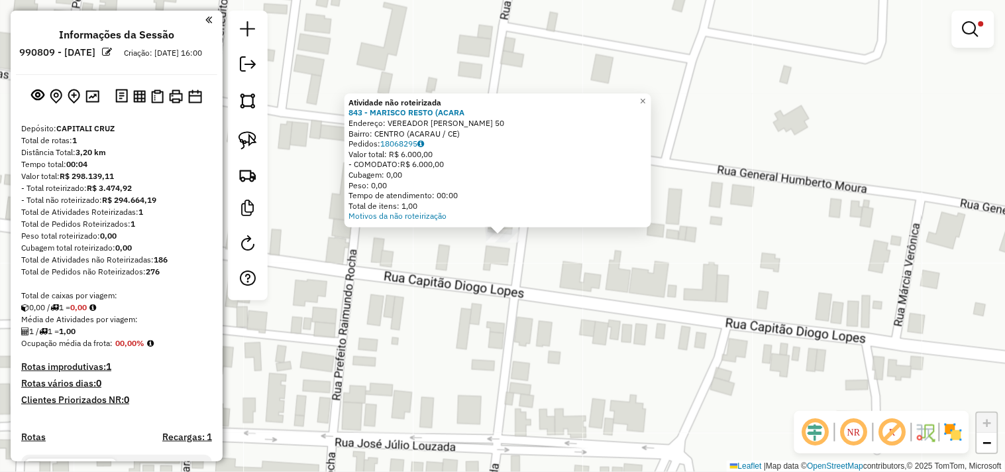
click at [546, 309] on div "Atividade não roteirizada 843 - MARISCO RESTO (ACARA Endereço: VEREADOR MUNDICO…" at bounding box center [502, 236] width 1005 height 472
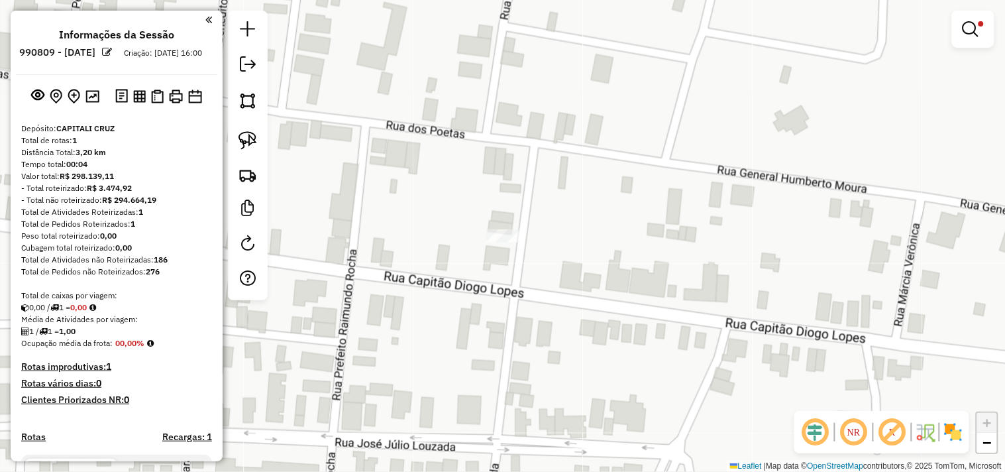
click at [500, 207] on div "Limpar filtros Janela de atendimento Grade de atendimento Capacidade Transporta…" at bounding box center [502, 236] width 1005 height 472
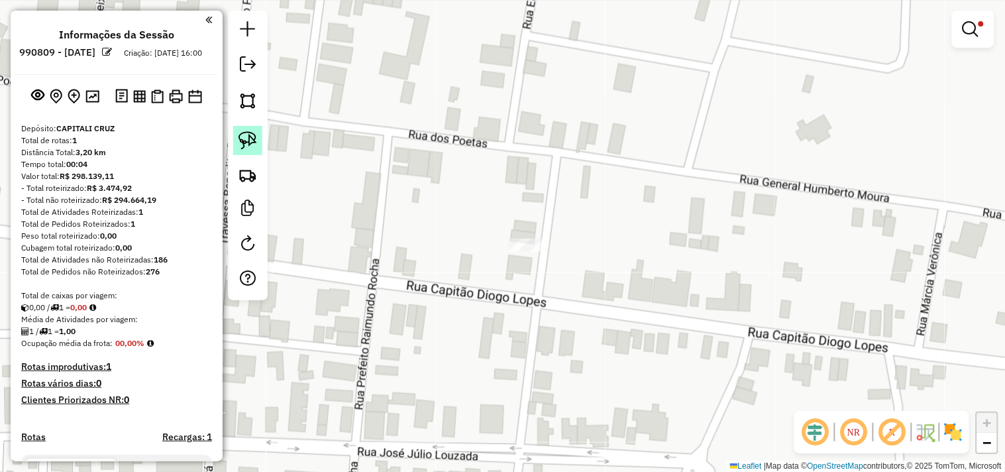
click at [254, 138] on img at bounding box center [248, 140] width 19 height 19
drag, startPoint x: 538, startPoint y: 219, endPoint x: 451, endPoint y: 241, distance: 90.3
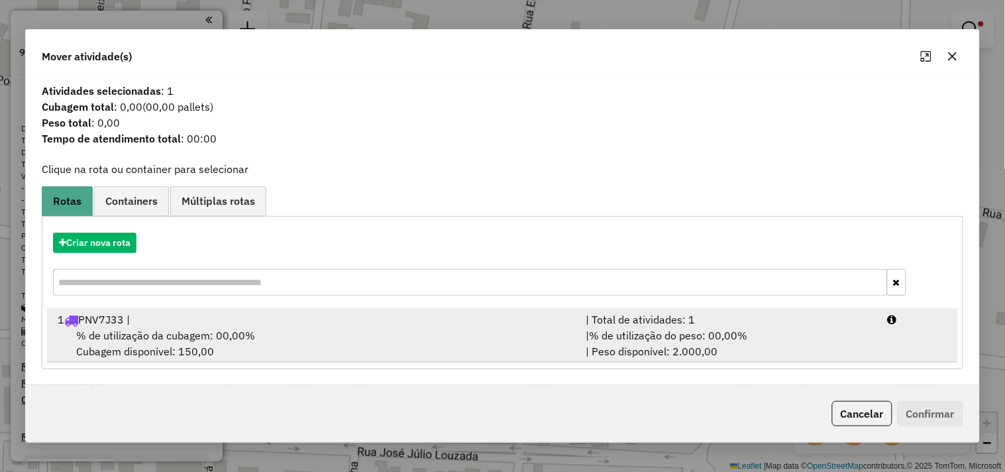
click at [207, 334] on span "% de utilização da cubagem: 00,00%" at bounding box center [165, 335] width 179 height 13
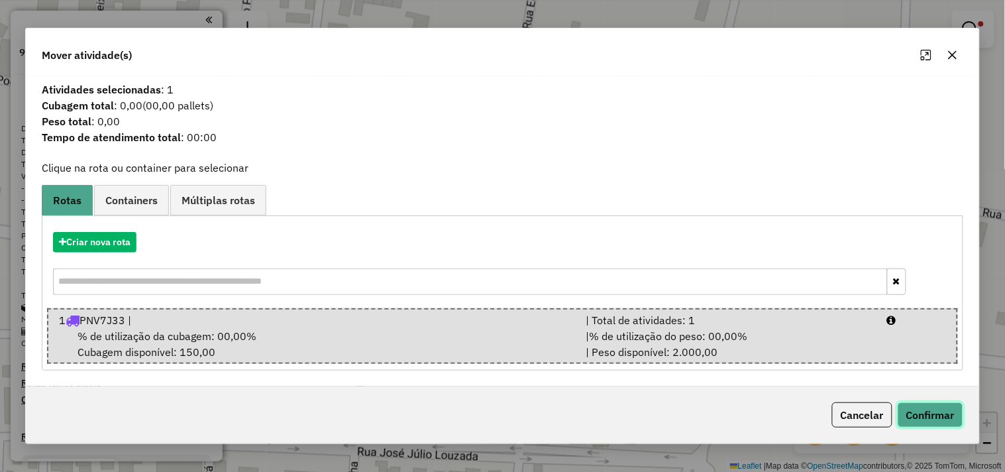
click at [924, 414] on button "Confirmar" at bounding box center [931, 414] width 66 height 25
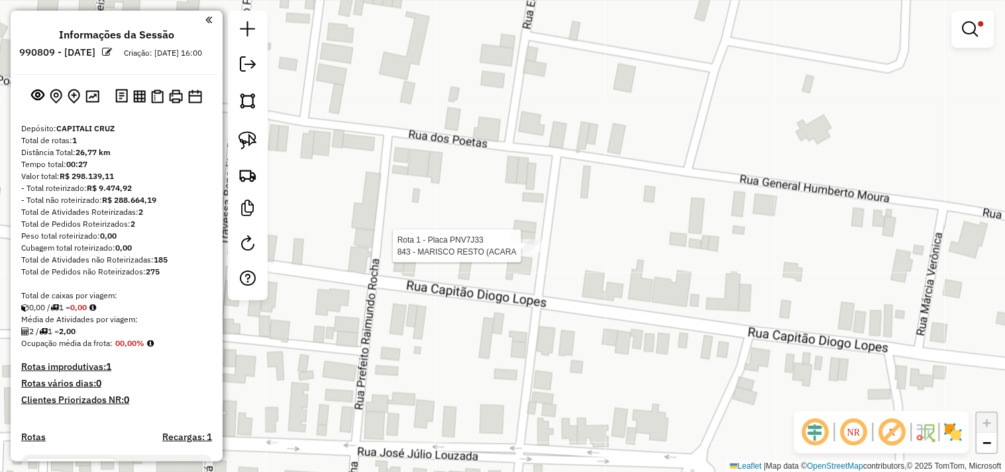
select select "**********"
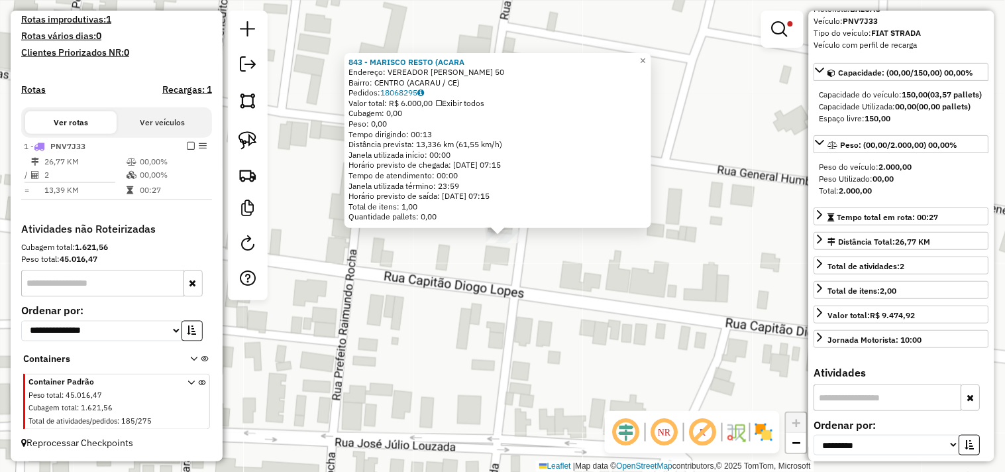
scroll to position [147, 0]
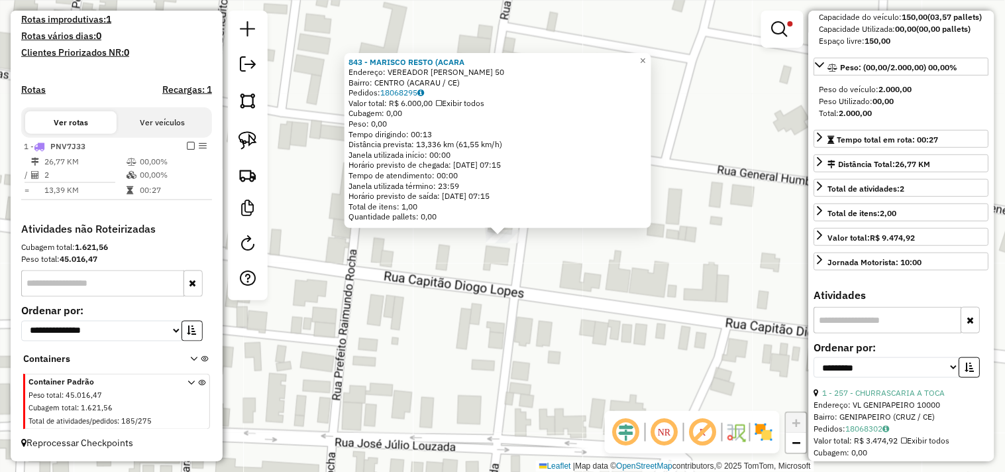
click at [651, 347] on div "843 - MARISCO RESTO (ACARA Endereço: VEREADOR MUNDICO MARTINS 50 Bairro: CENTRO…" at bounding box center [502, 236] width 1005 height 472
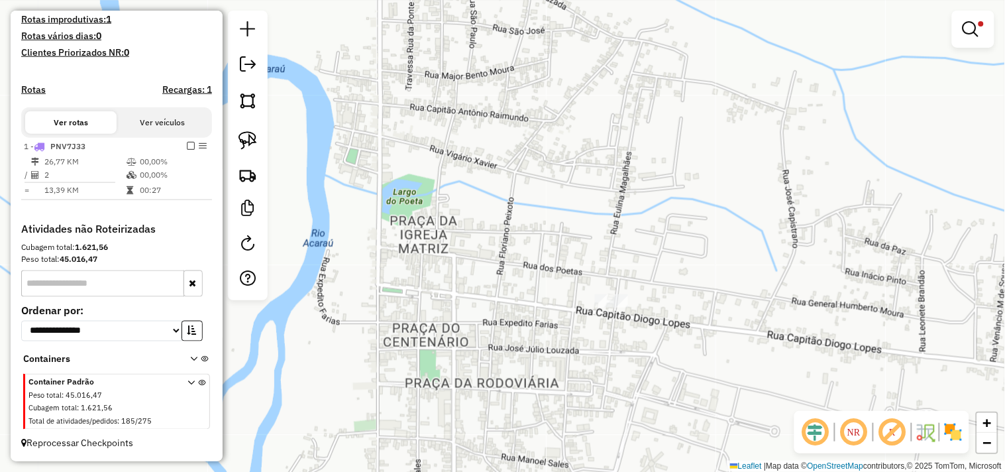
click at [979, 37] on link at bounding box center [974, 29] width 32 height 27
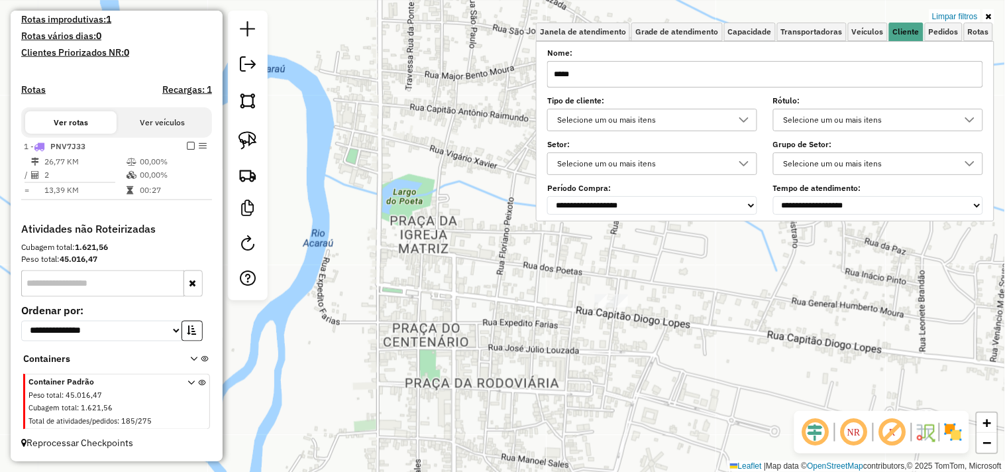
click at [797, 76] on input "*****" at bounding box center [765, 74] width 436 height 27
type input "*"
click at [648, 343] on div "Rota 1 - Placa PNV7J33 843 - MARISCO RESTO (ACARA Janela de atendimento Grade d…" at bounding box center [502, 236] width 1005 height 472
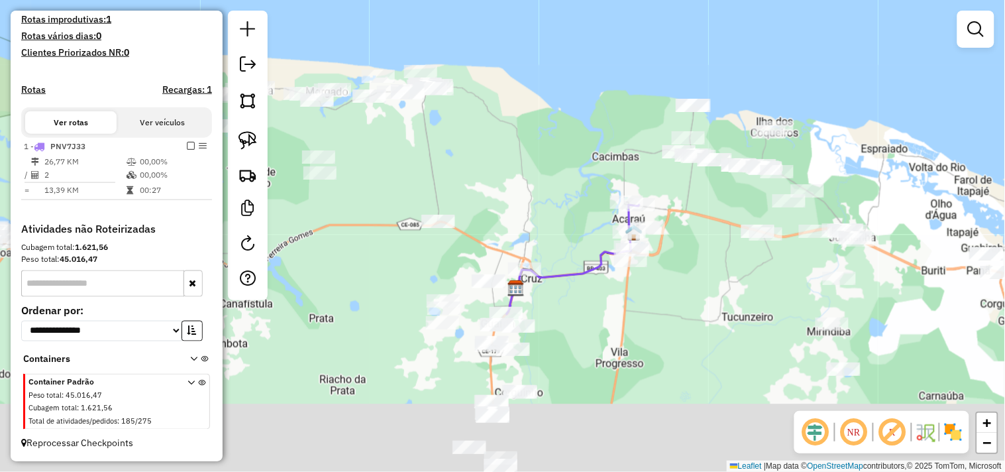
drag, startPoint x: 693, startPoint y: 392, endPoint x: 657, endPoint y: 215, distance: 180.6
click at [657, 217] on div "Janela de atendimento Grade de atendimento Capacidade Transportadoras Veículos …" at bounding box center [502, 236] width 1005 height 472
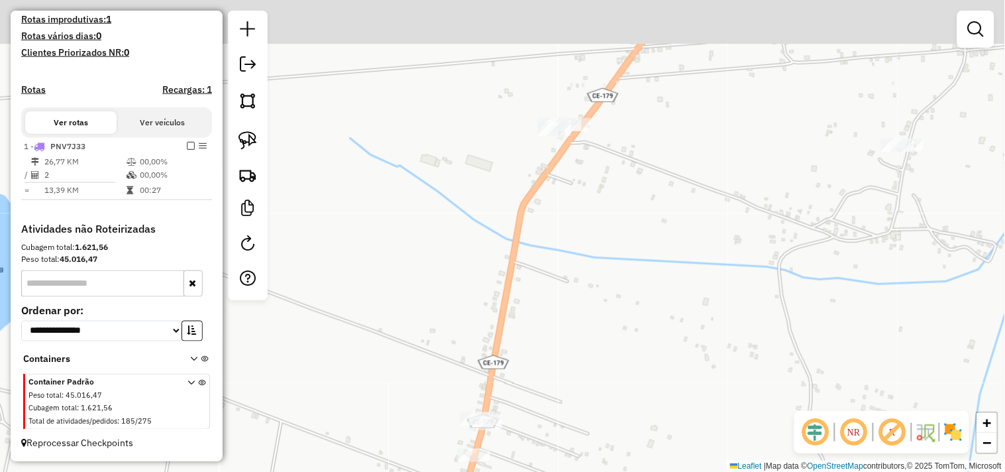
drag, startPoint x: 572, startPoint y: 274, endPoint x: 572, endPoint y: 396, distance: 122.6
click at [572, 398] on div "Janela de atendimento Grade de atendimento Capacidade Transportadoras Veículos …" at bounding box center [502, 236] width 1005 height 472
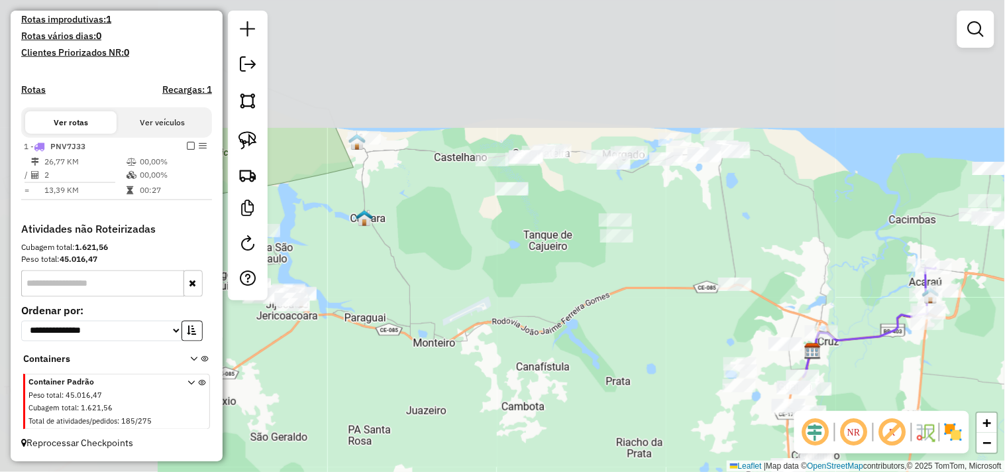
drag, startPoint x: 428, startPoint y: 295, endPoint x: 697, endPoint y: 425, distance: 299.0
click at [687, 445] on div "Janela de atendimento Grade de atendimento Capacidade Transportadoras Veículos …" at bounding box center [502, 236] width 1005 height 472
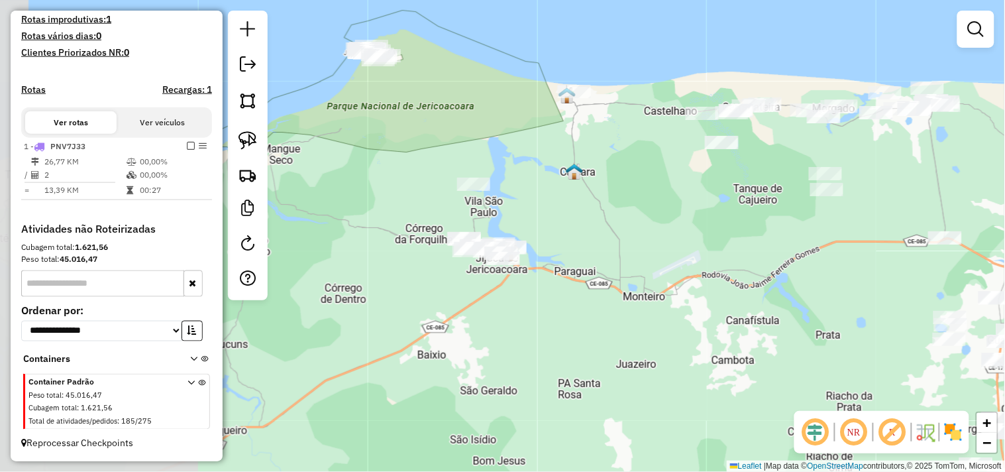
drag, startPoint x: 472, startPoint y: 281, endPoint x: 601, endPoint y: 223, distance: 141.8
click at [601, 223] on div "Janela de atendimento Grade de atendimento Capacidade Transportadoras Veículos …" at bounding box center [502, 236] width 1005 height 472
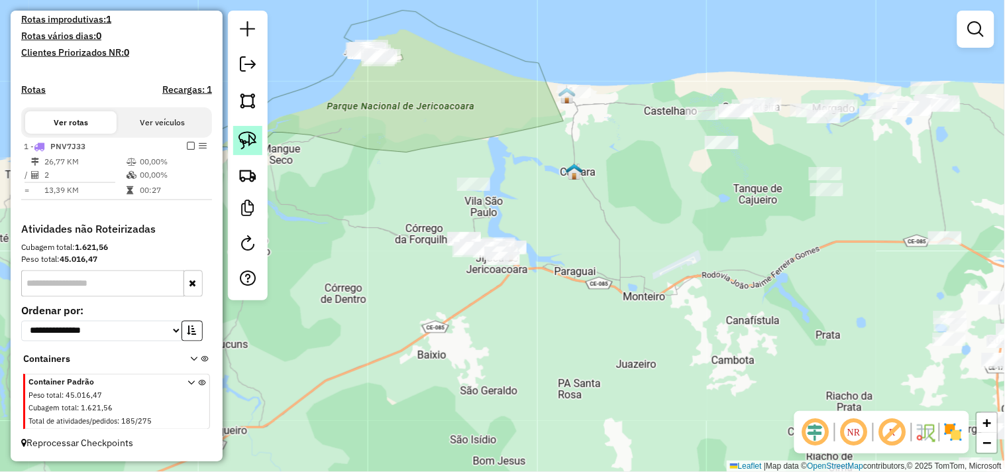
click at [239, 138] on img at bounding box center [248, 140] width 19 height 19
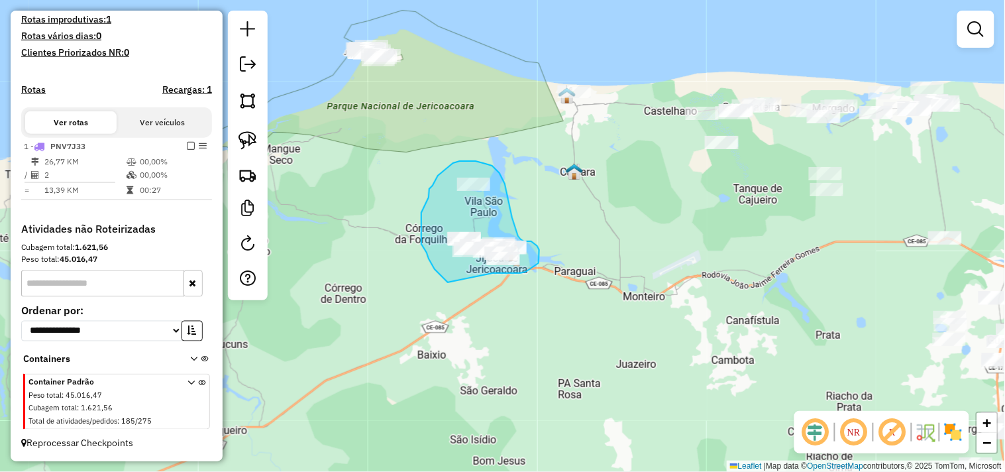
drag, startPoint x: 447, startPoint y: 281, endPoint x: 493, endPoint y: 273, distance: 47.1
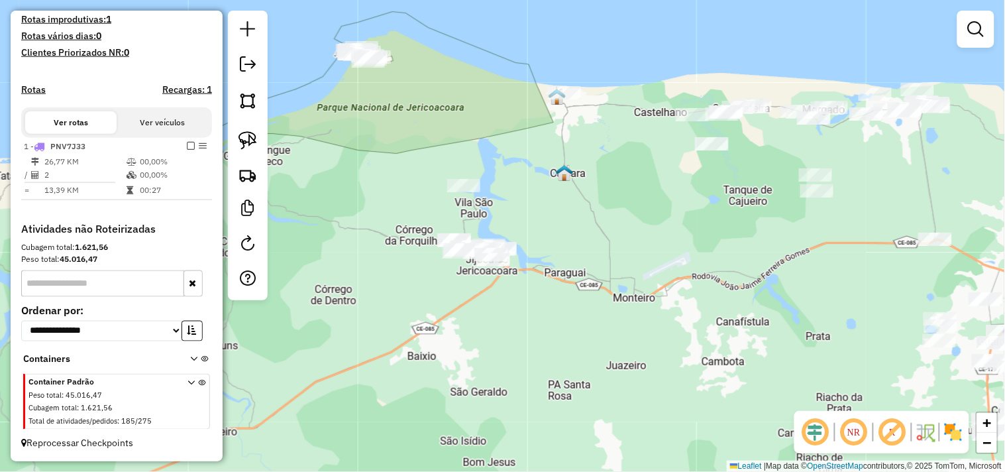
drag, startPoint x: 657, startPoint y: 250, endPoint x: 477, endPoint y: 262, distance: 180.6
click at [474, 262] on div "Janela de atendimento Grade de atendimento Capacidade Transportadoras Veículos …" at bounding box center [502, 236] width 1005 height 472
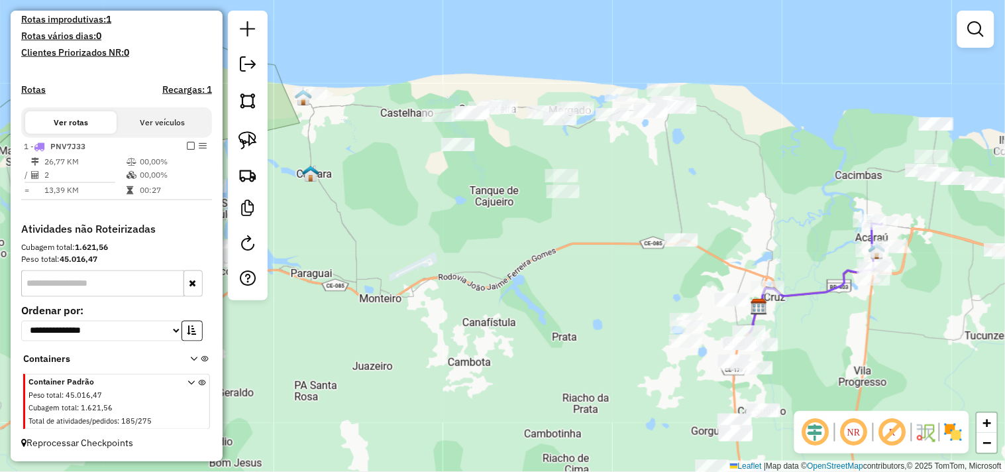
drag, startPoint x: 455, startPoint y: 246, endPoint x: 444, endPoint y: 230, distance: 19.1
click at [447, 235] on div "Janela de atendimento Grade de atendimento Capacidade Transportadoras Veículos …" at bounding box center [502, 236] width 1005 height 472
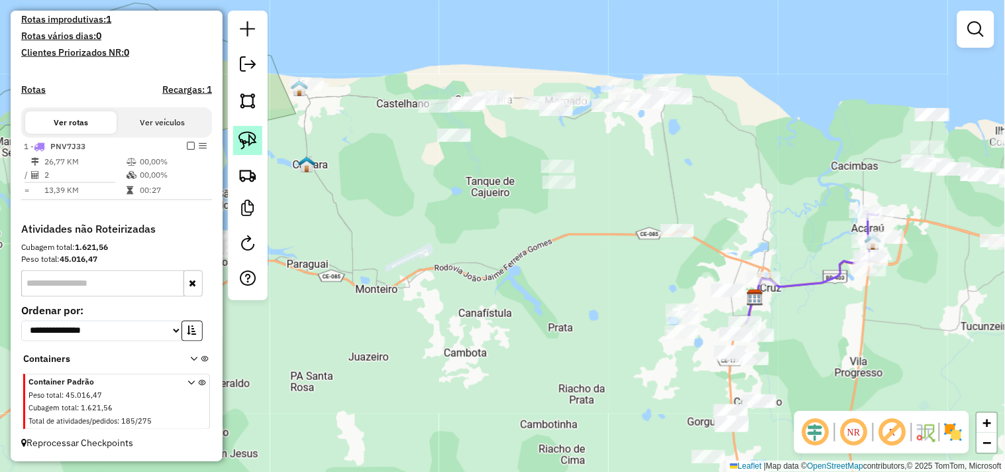
click at [262, 140] on link at bounding box center [247, 140] width 29 height 29
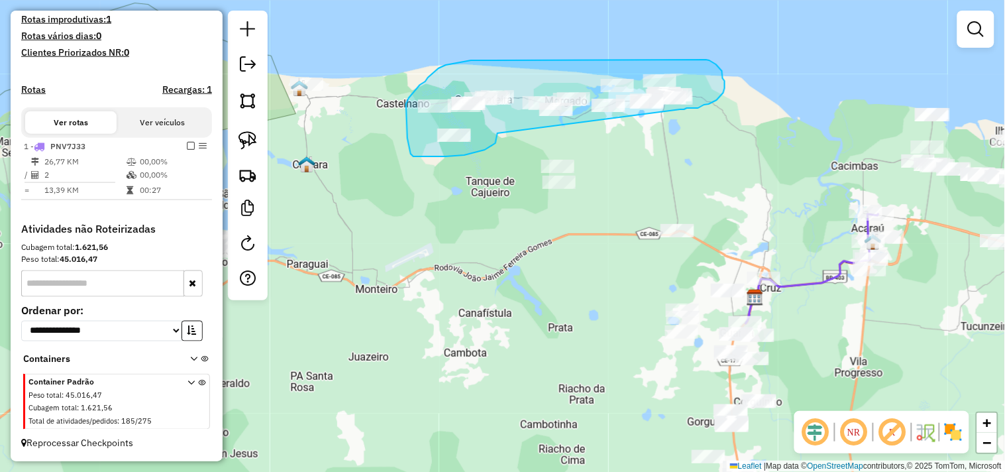
drag, startPoint x: 485, startPoint y: 150, endPoint x: 677, endPoint y: 110, distance: 196.2
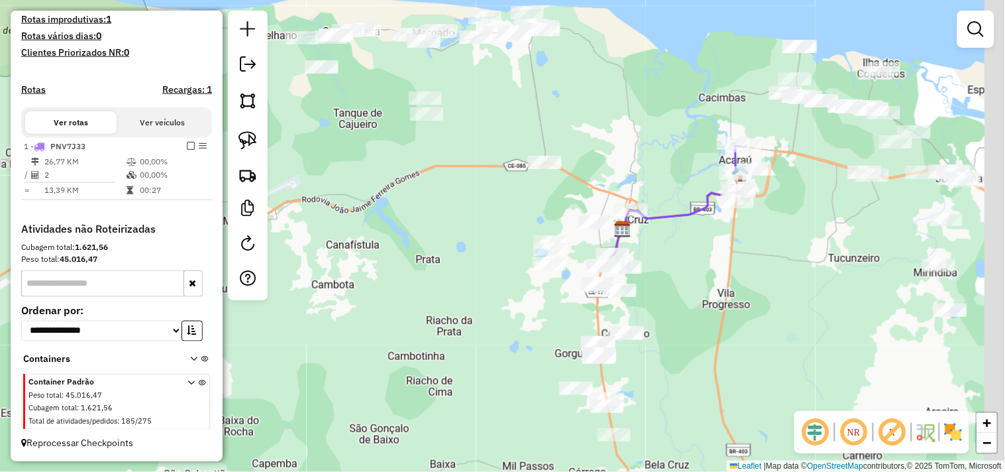
drag, startPoint x: 573, startPoint y: 309, endPoint x: 455, endPoint y: 233, distance: 139.9
click at [456, 234] on div "Janela de atendimento Grade de atendimento Capacidade Transportadoras Veículos …" at bounding box center [502, 236] width 1005 height 472
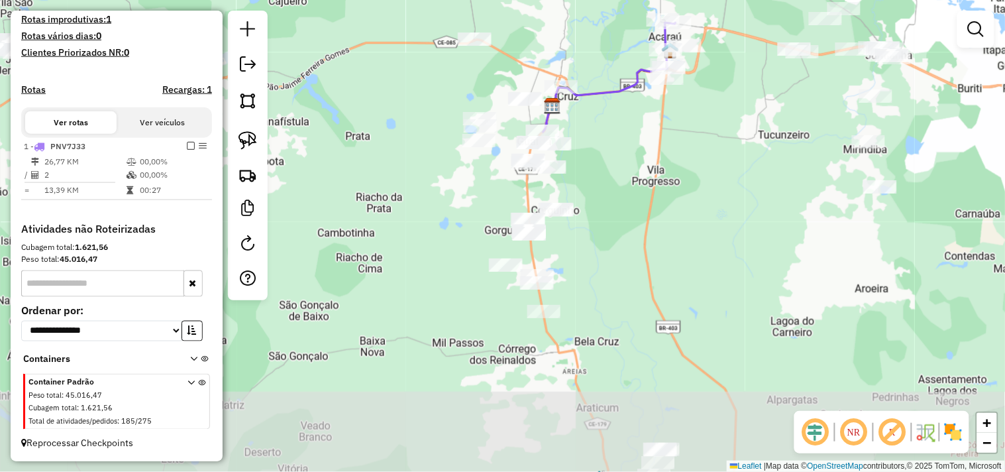
drag, startPoint x: 425, startPoint y: 230, endPoint x: 378, endPoint y: 141, distance: 100.5
click at [379, 142] on div "Janela de atendimento Grade de atendimento Capacidade Transportadoras Veículos …" at bounding box center [502, 236] width 1005 height 472
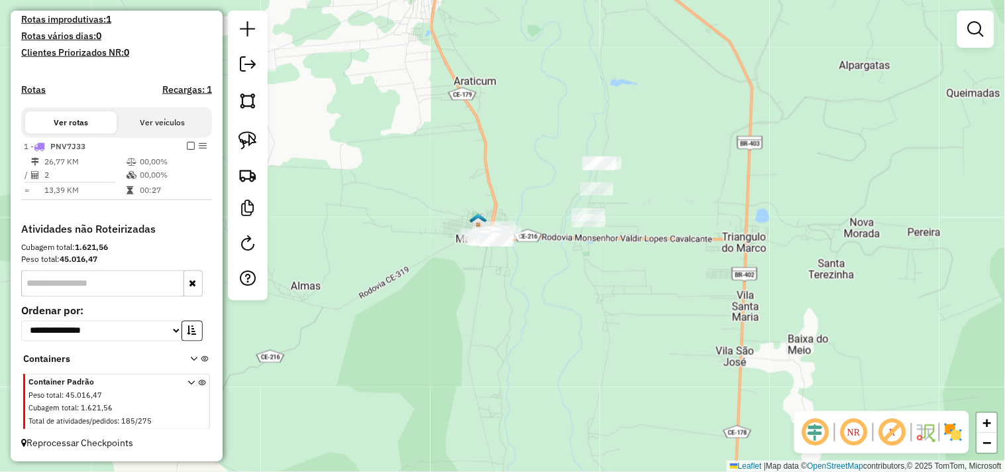
click at [229, 141] on div at bounding box center [248, 156] width 40 height 290
click at [237, 139] on link at bounding box center [247, 140] width 29 height 29
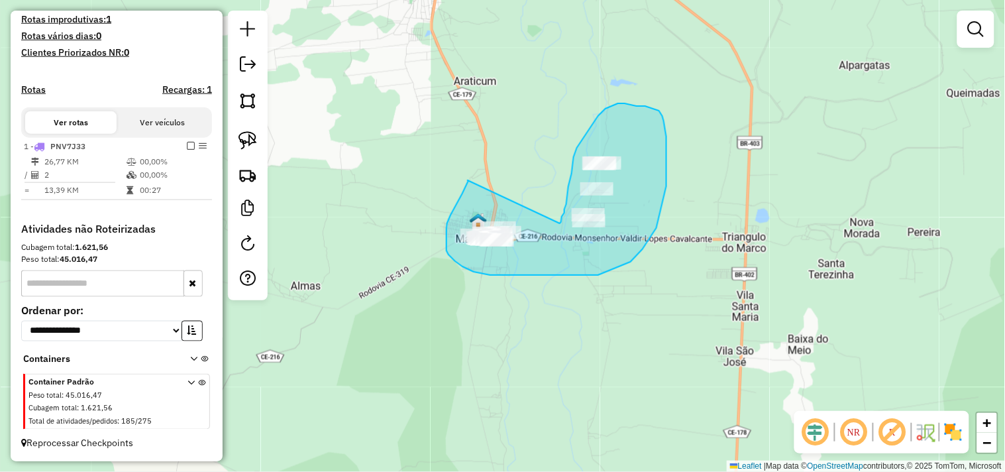
drag, startPoint x: 468, startPoint y: 180, endPoint x: 550, endPoint y: 243, distance: 103.5
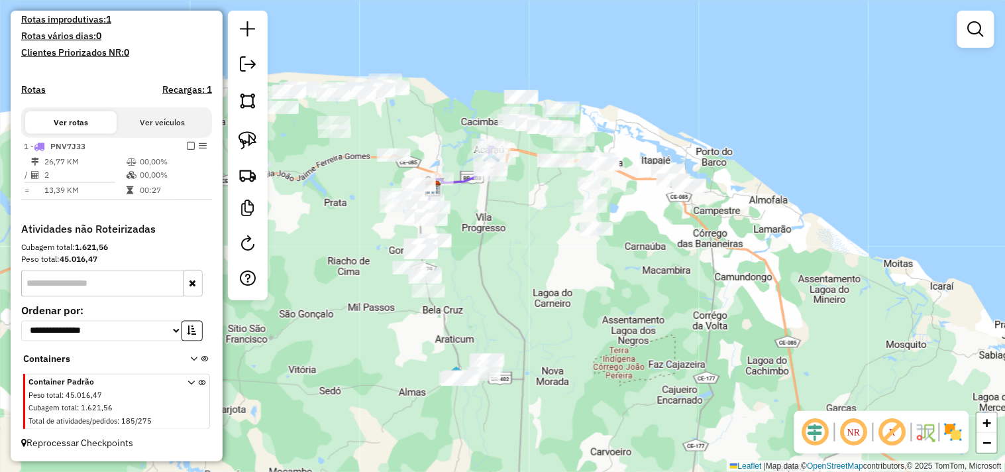
drag, startPoint x: 573, startPoint y: 203, endPoint x: 541, endPoint y: 257, distance: 62.6
click at [541, 257] on div "Janela de atendimento Grade de atendimento Capacidade Transportadoras Veículos …" at bounding box center [502, 236] width 1005 height 472
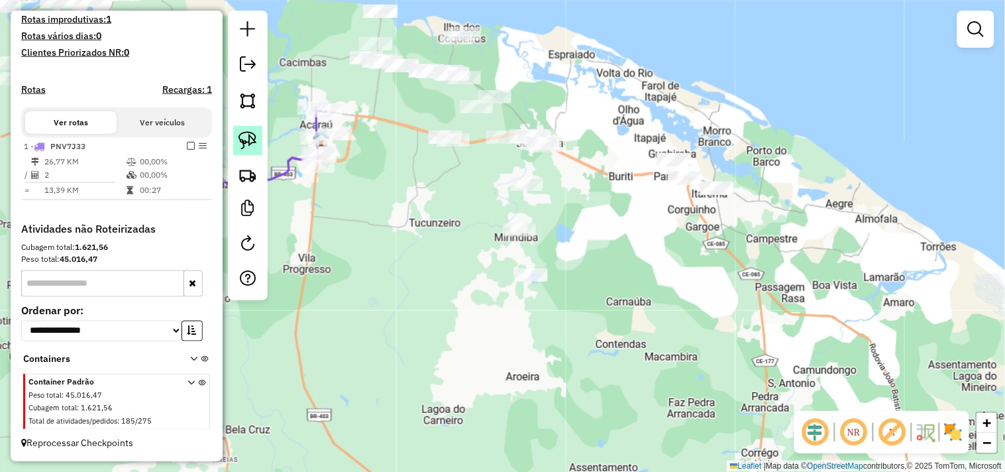
click at [240, 137] on img at bounding box center [248, 140] width 19 height 19
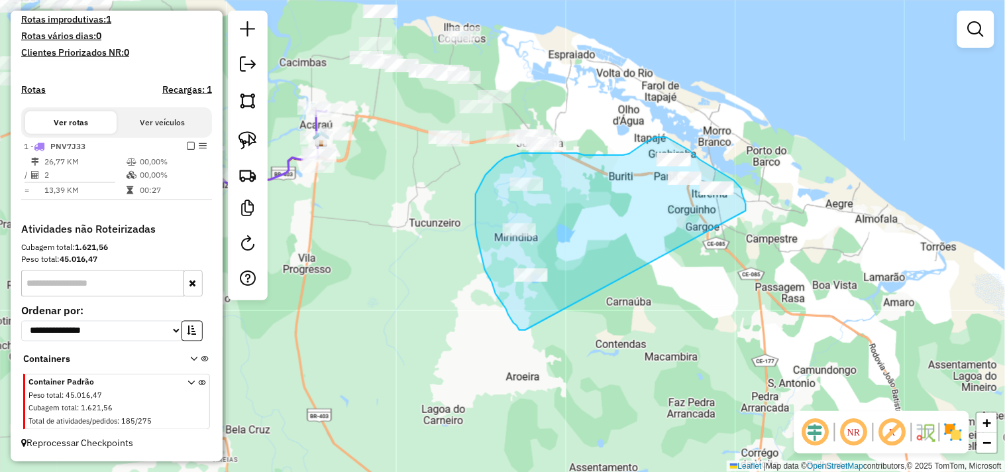
drag, startPoint x: 506, startPoint y: 309, endPoint x: 746, endPoint y: 213, distance: 258.2
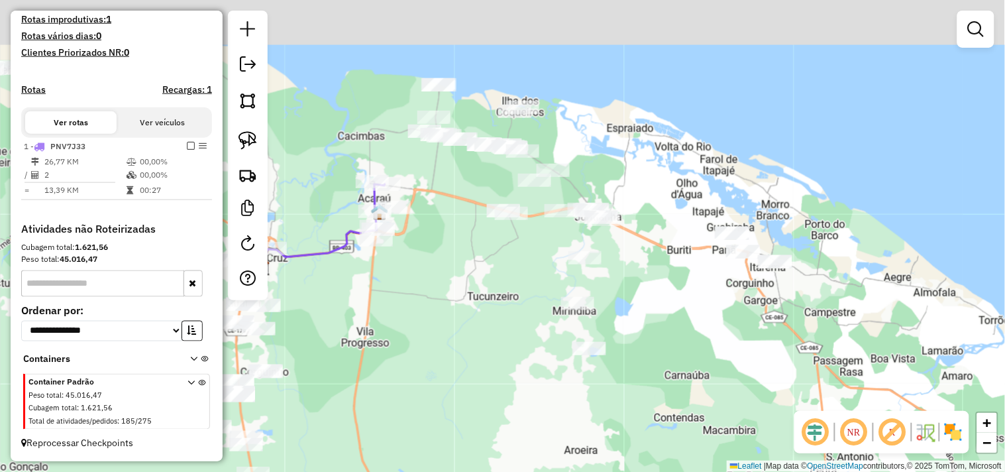
drag, startPoint x: 611, startPoint y: 290, endPoint x: 624, endPoint y: 302, distance: 18.3
click at [624, 302] on div "Janela de atendimento Grade de atendimento Capacidade Transportadoras Veículos …" at bounding box center [502, 236] width 1005 height 472
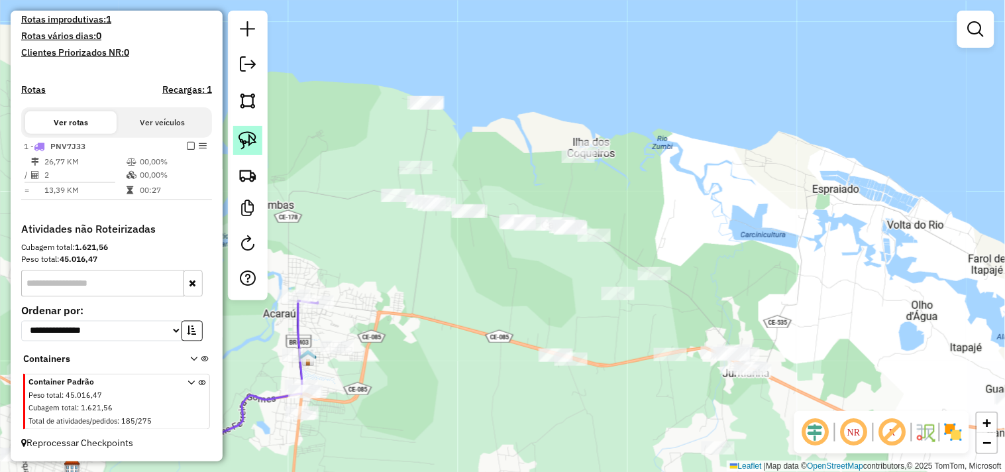
click at [254, 149] on img at bounding box center [248, 140] width 19 height 19
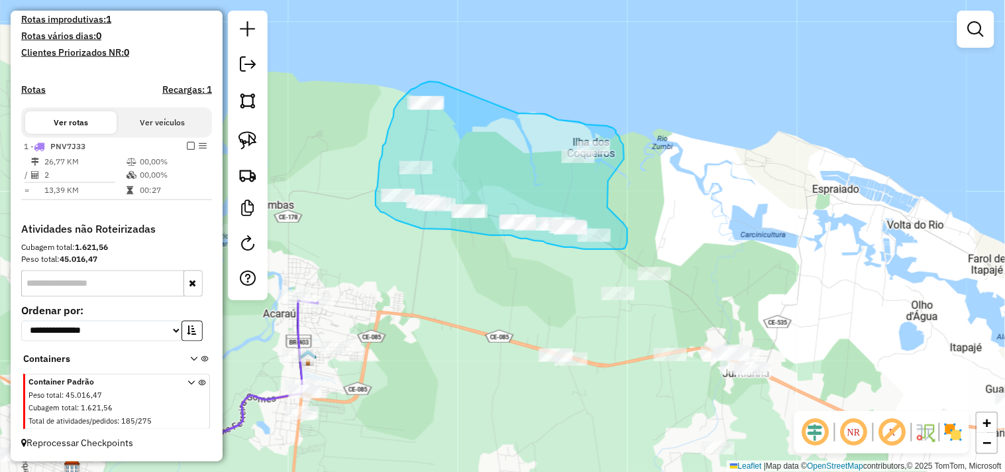
drag, startPoint x: 439, startPoint y: 82, endPoint x: 518, endPoint y: 113, distance: 85.4
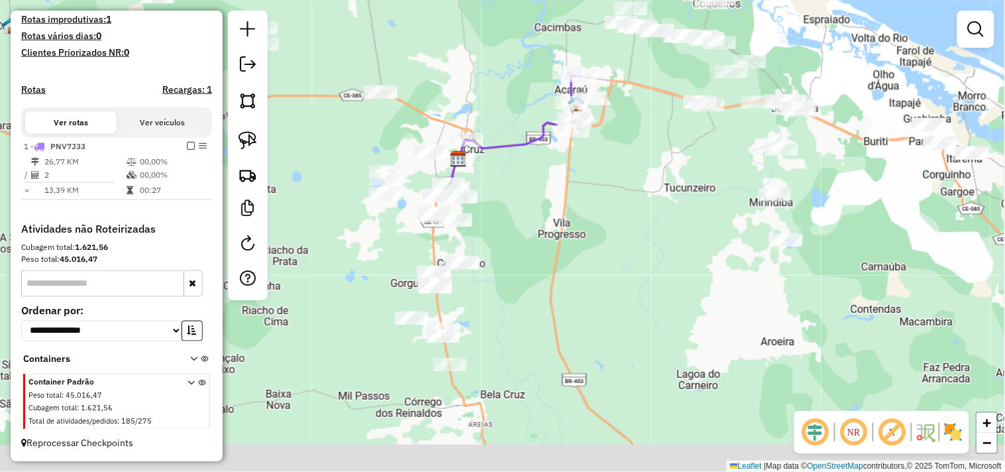
drag, startPoint x: 431, startPoint y: 396, endPoint x: 678, endPoint y: 217, distance: 305.0
click at [677, 217] on div "Janela de atendimento Grade de atendimento Capacidade Transportadoras Veículos …" at bounding box center [502, 236] width 1005 height 472
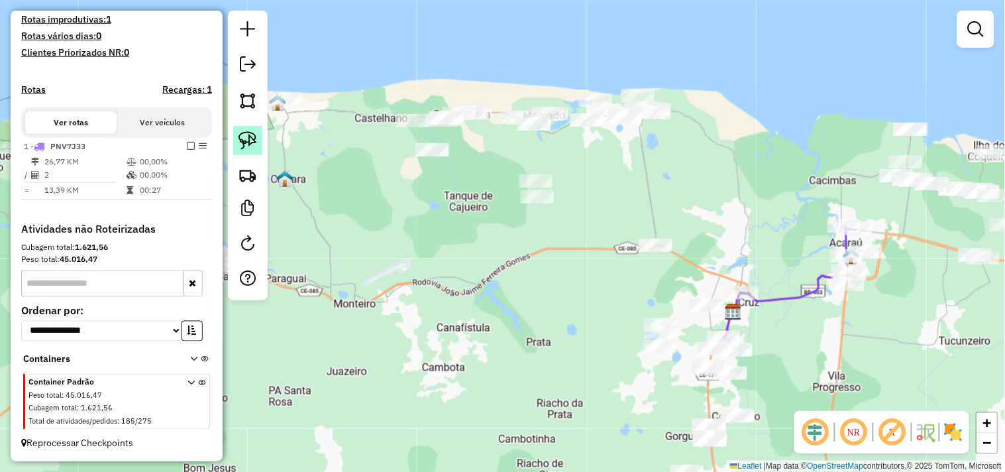
click at [241, 135] on img at bounding box center [248, 140] width 19 height 19
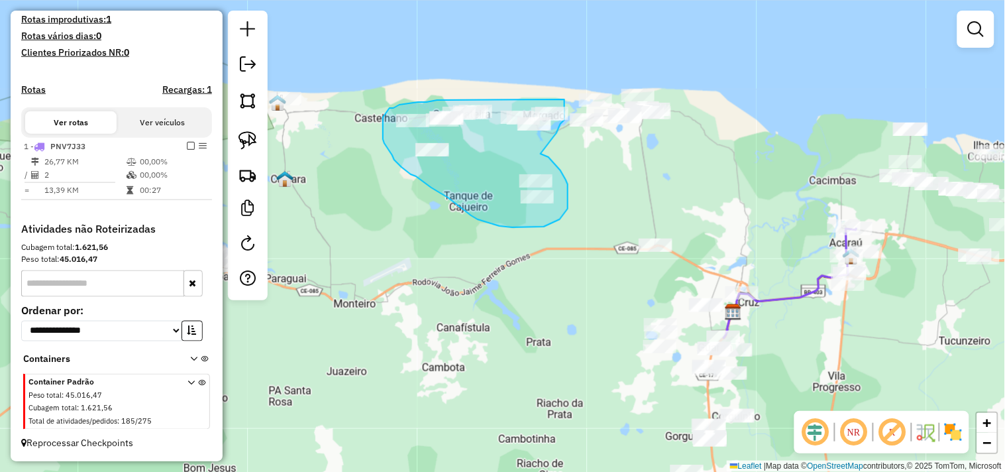
drag, startPoint x: 549, startPoint y: 157, endPoint x: 554, endPoint y: 137, distance: 21.2
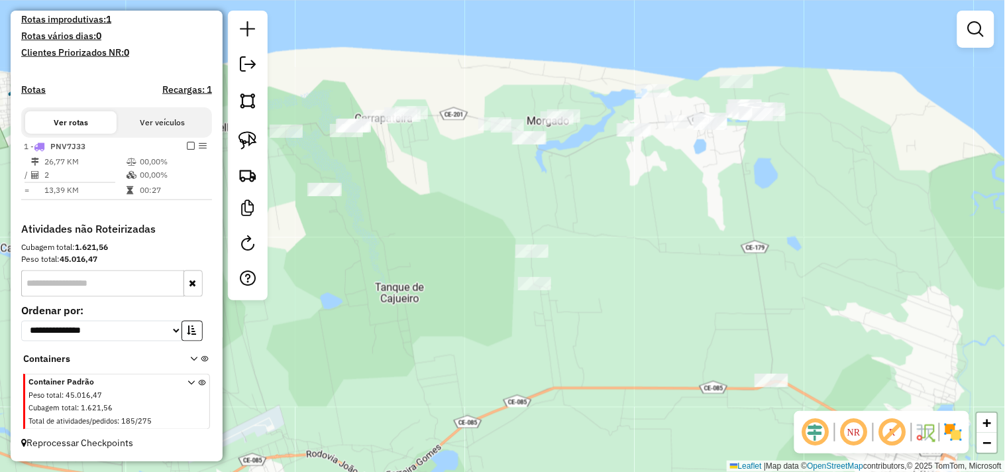
drag, startPoint x: 568, startPoint y: 168, endPoint x: 594, endPoint y: 174, distance: 27.2
click at [594, 174] on div "Janela de atendimento Grade de atendimento Capacidade Transportadoras Veículos …" at bounding box center [502, 236] width 1005 height 472
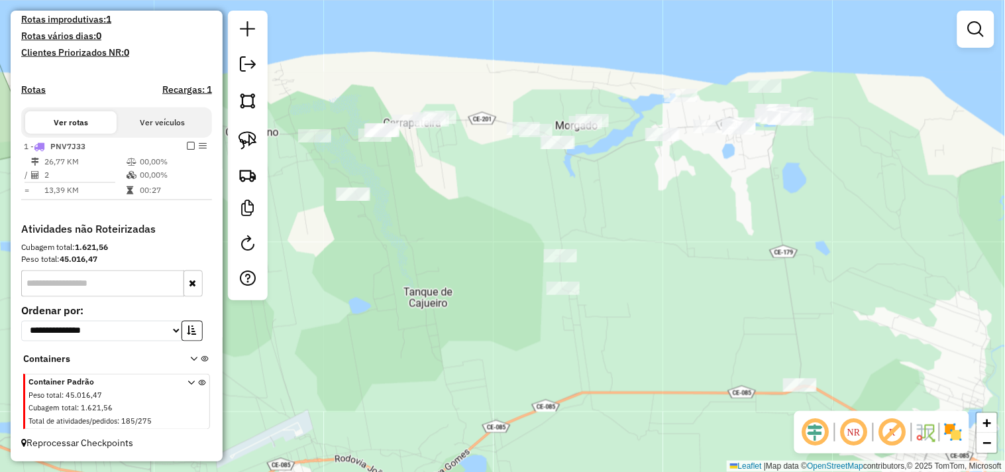
drag, startPoint x: 440, startPoint y: 153, endPoint x: 421, endPoint y: 137, distance: 24.9
click at [446, 152] on div "Janela de atendimento Grade de atendimento Capacidade Transportadoras Veículos …" at bounding box center [502, 236] width 1005 height 472
click at [237, 146] on link at bounding box center [247, 140] width 29 height 29
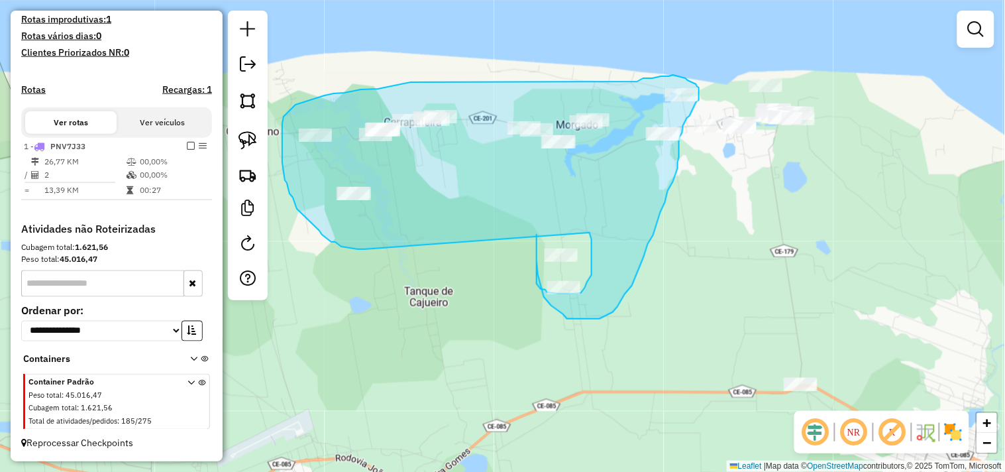
drag, startPoint x: 328, startPoint y: 239, endPoint x: 590, endPoint y: 230, distance: 261.9
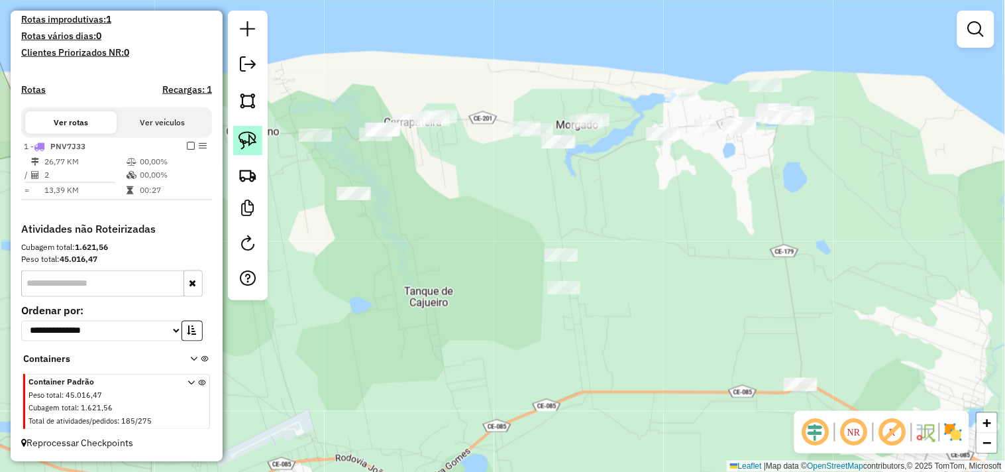
click at [244, 143] on img at bounding box center [248, 140] width 19 height 19
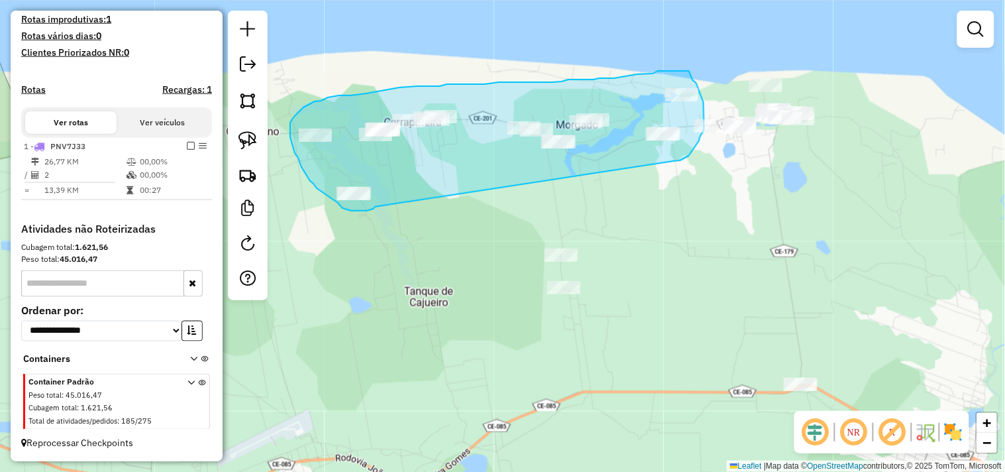
drag, startPoint x: 375, startPoint y: 207, endPoint x: 674, endPoint y: 161, distance: 302.3
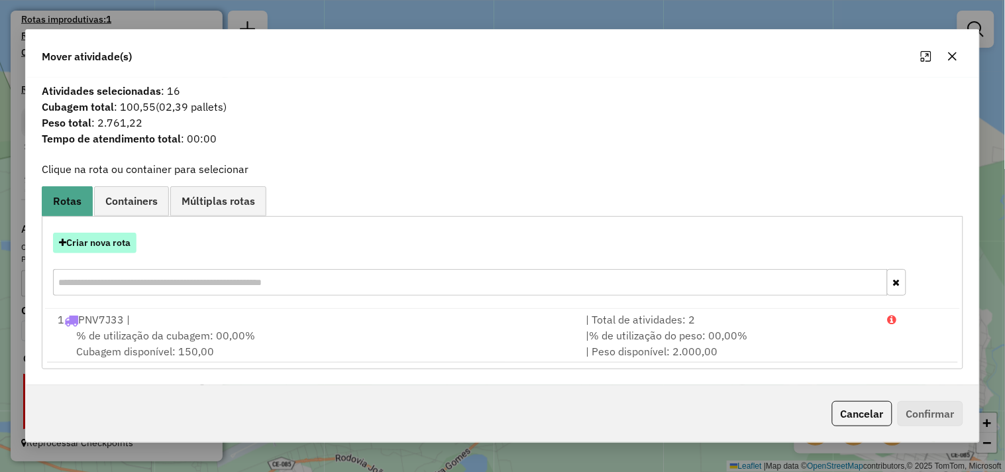
click at [106, 243] on button "Criar nova rota" at bounding box center [94, 243] width 83 height 21
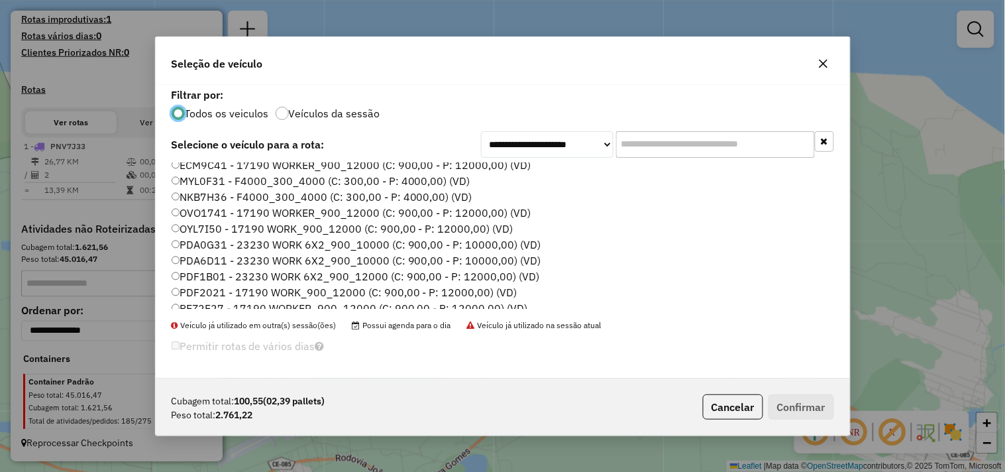
scroll to position [283, 0]
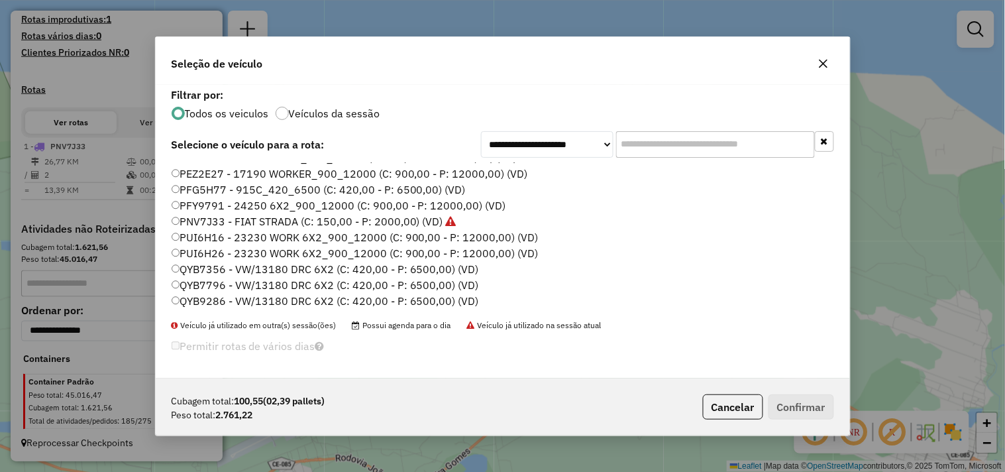
click at [207, 296] on label "QYB9286 - VW/13180 DRC 6X2 (C: 420,00 - P: 6500,00) (VD)" at bounding box center [325, 301] width 307 height 16
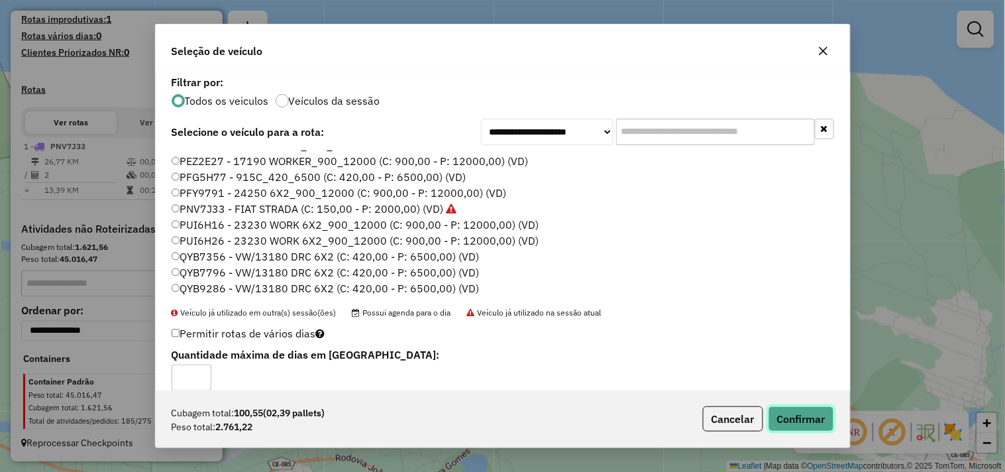
click at [811, 421] on button "Confirmar" at bounding box center [802, 418] width 66 height 25
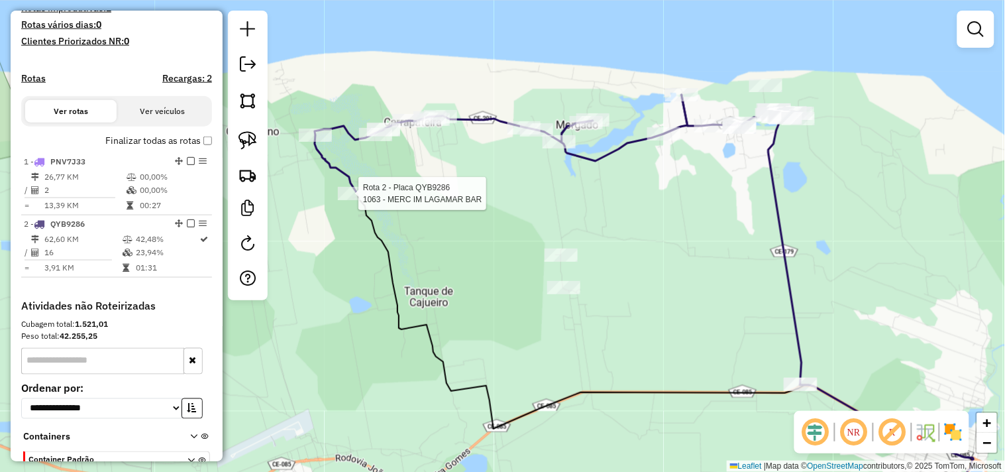
scroll to position [447, 0]
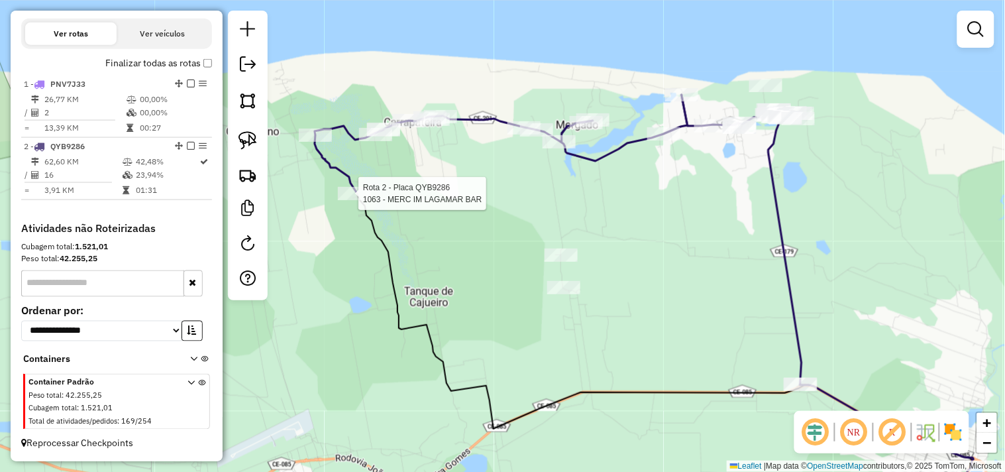
select select "**********"
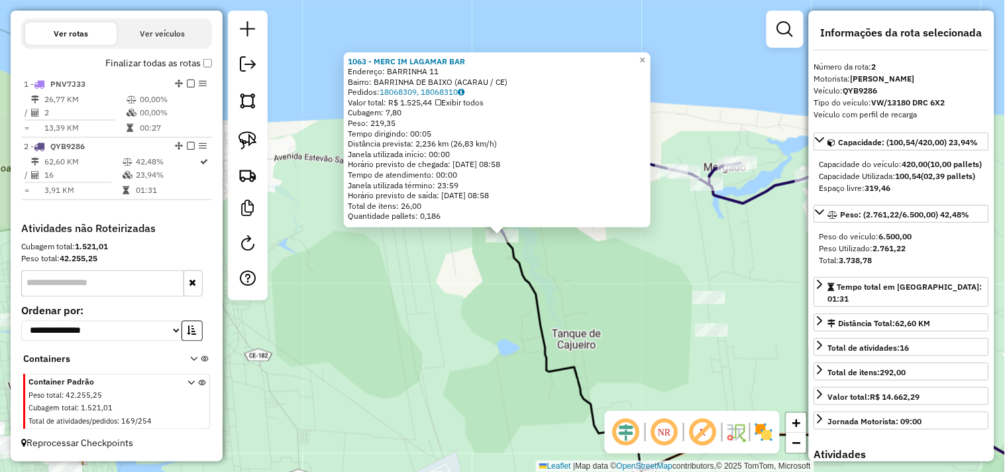
click at [462, 266] on div "1063 - MERC IM LAGAMAR BAR Endereço: BARRINHA 11 Bairro: BARRINHA DE BAIXO (ACA…" at bounding box center [502, 236] width 1005 height 472
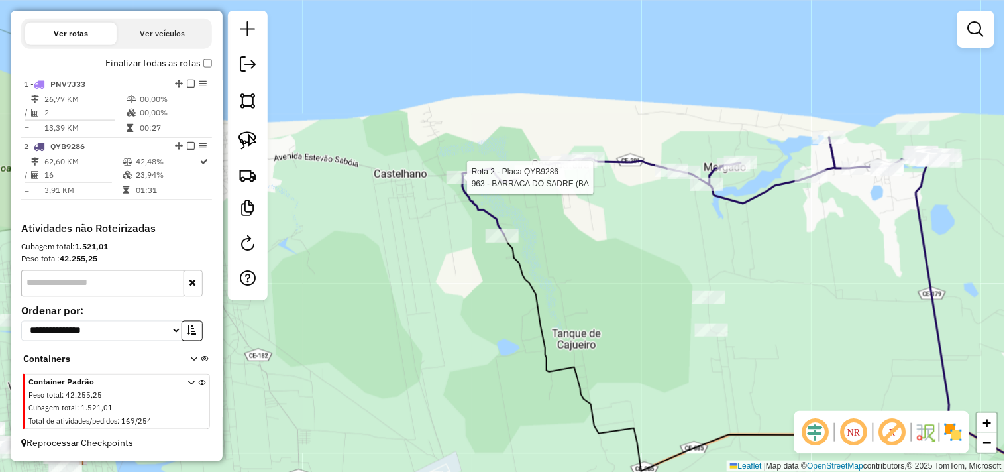
select select "**********"
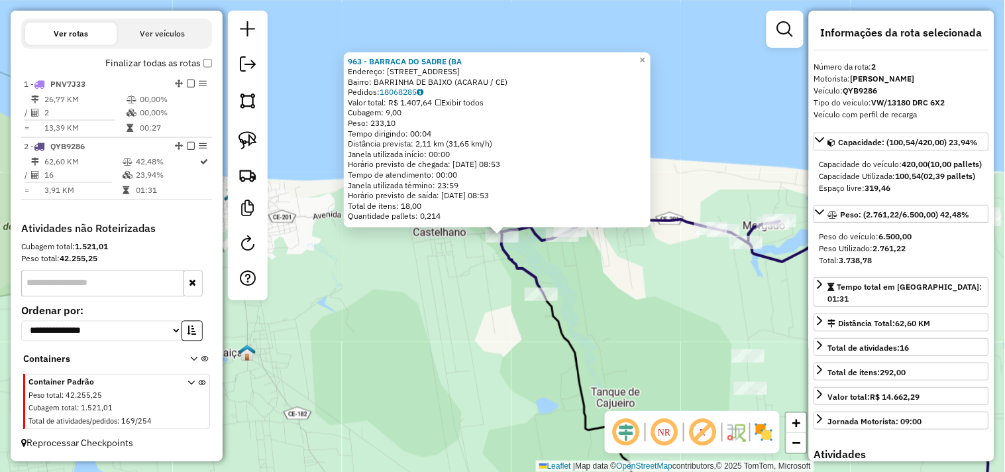
click at [584, 269] on div "963 - BARRACA DO SADRE (BA Endereço: RUA DAS LAGOA 1 Bairro: BARRINHA DE BAIXO …" at bounding box center [502, 236] width 1005 height 472
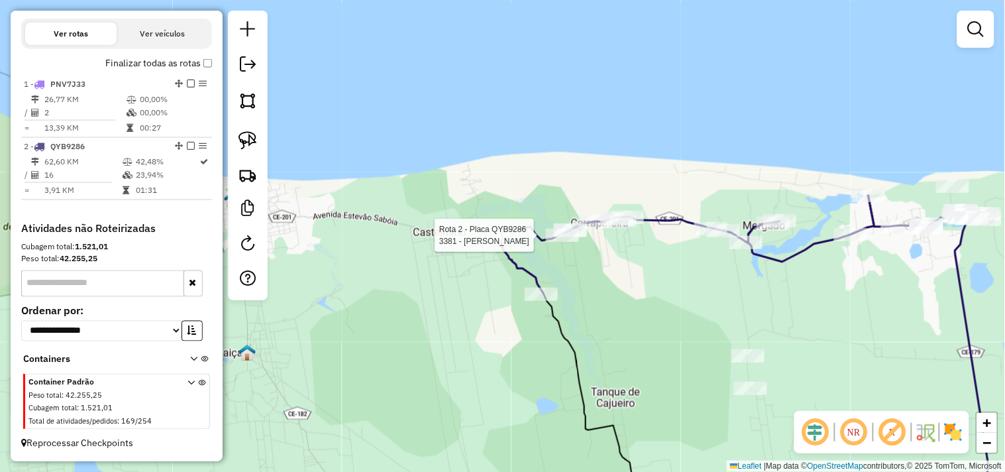
select select "**********"
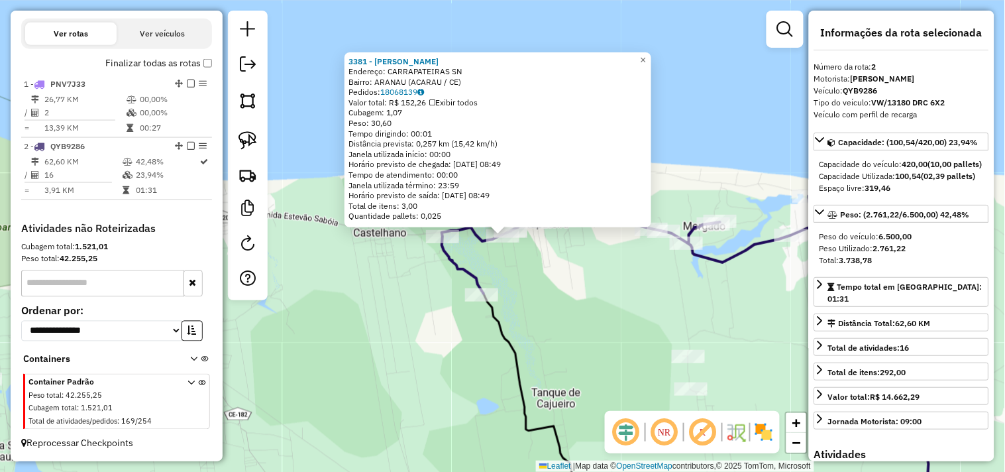
click at [573, 283] on div "3381 - LANCHONETE BEATRIZ Endereço: CARRAPATEIRAS SN Bairro: ARANAU (ACARAU / C…" at bounding box center [502, 236] width 1005 height 472
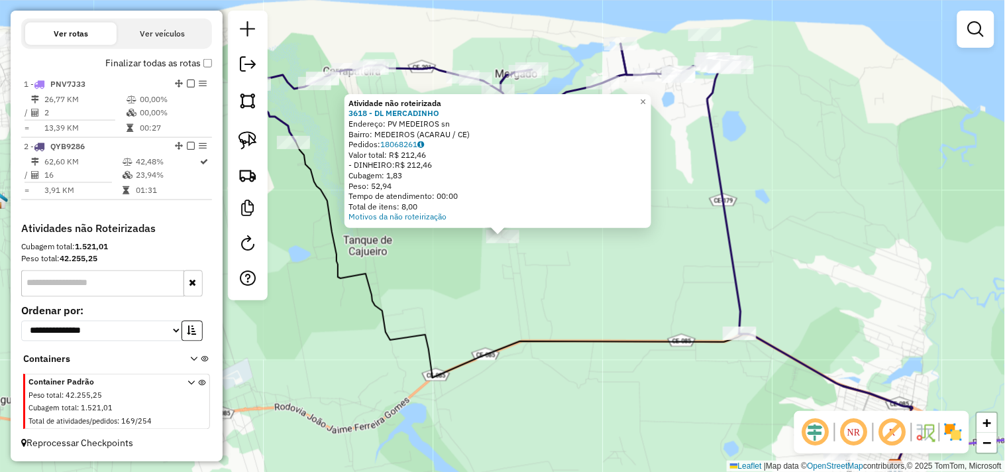
click at [524, 307] on div "Atividade não roteirizada 3618 - DL MERCADINHO Endereço: PV MEDEIROS sn Bairro:…" at bounding box center [502, 236] width 1005 height 472
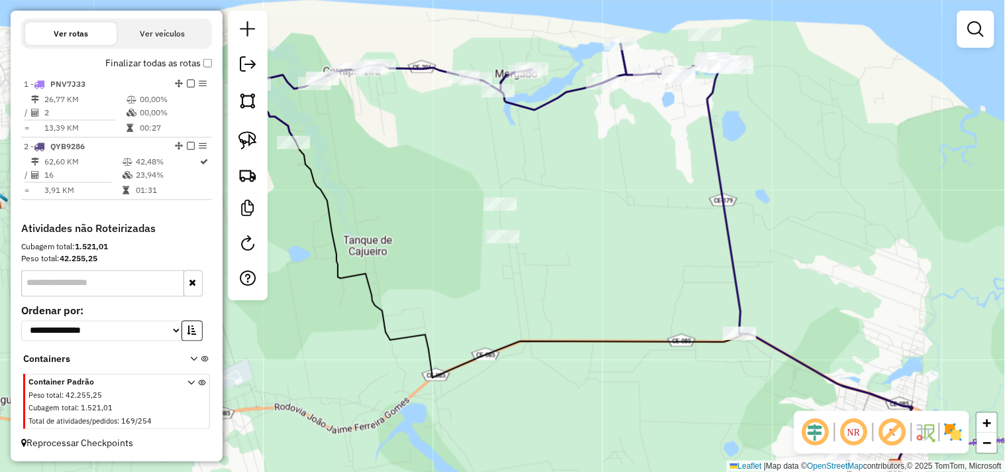
drag, startPoint x: 606, startPoint y: 314, endPoint x: 618, endPoint y: 350, distance: 37.7
click at [618, 350] on div "Atividade não roteirizada 3618 - DL MERCADINHO Endereço: PV MEDEIROS sn Bairro:…" at bounding box center [502, 236] width 1005 height 472
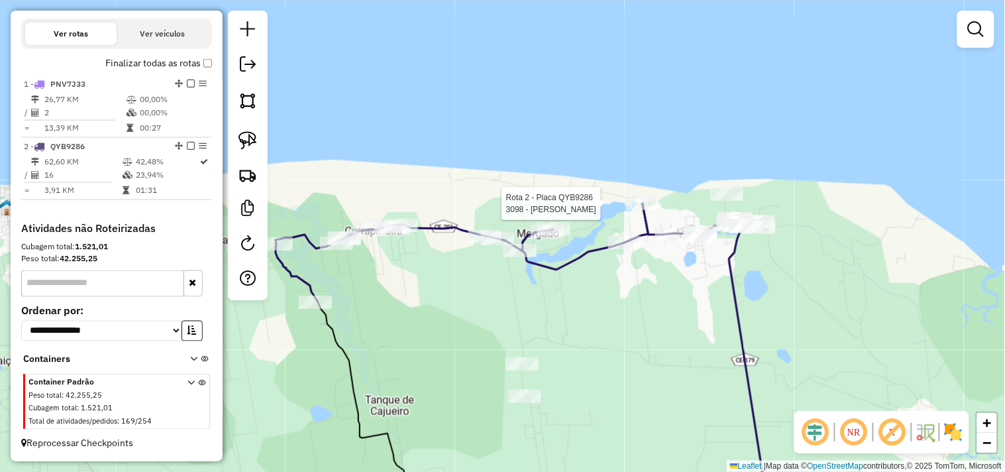
click at [635, 210] on div at bounding box center [642, 203] width 33 height 13
select select "**********"
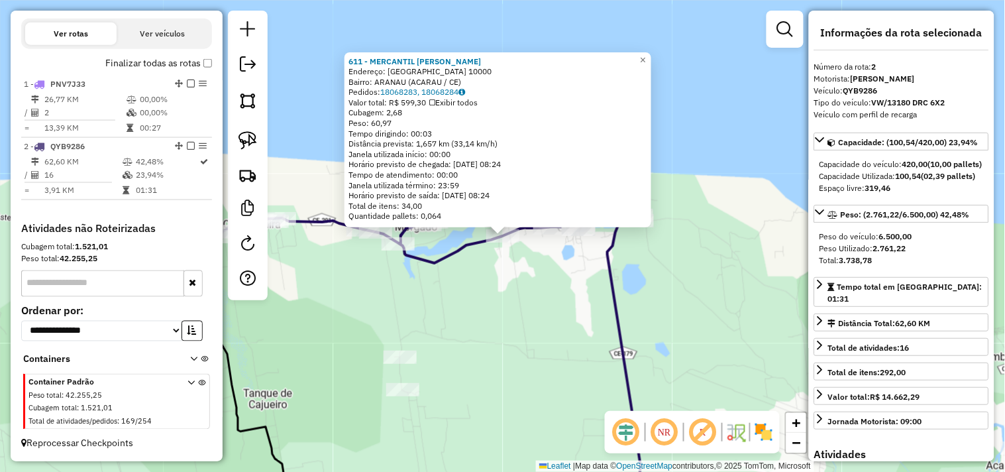
click at [526, 299] on div "611 - MERCANTIL PEDRO PAIN Endereço: LAGOA DA VOLTA 10000 Bairro: ARANAU (ACARA…" at bounding box center [502, 236] width 1005 height 472
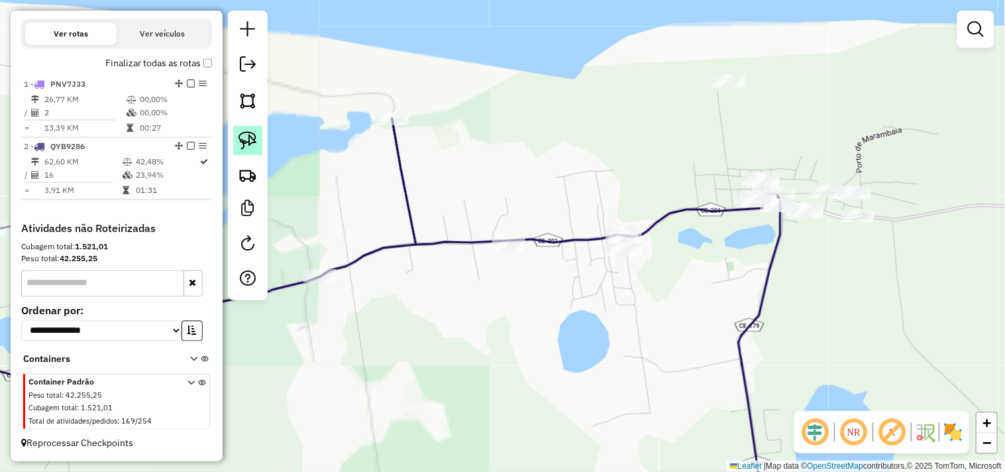
click at [254, 142] on img at bounding box center [248, 140] width 19 height 19
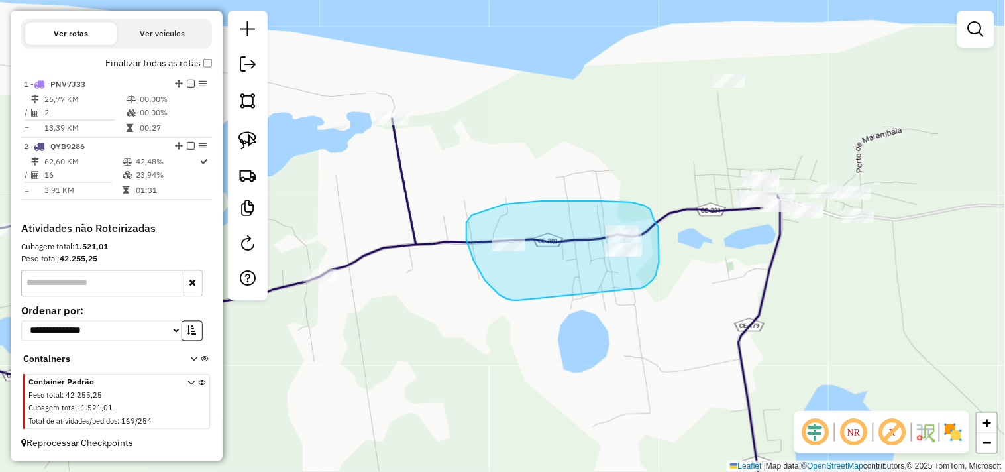
drag, startPoint x: 513, startPoint y: 300, endPoint x: 620, endPoint y: 284, distance: 108.6
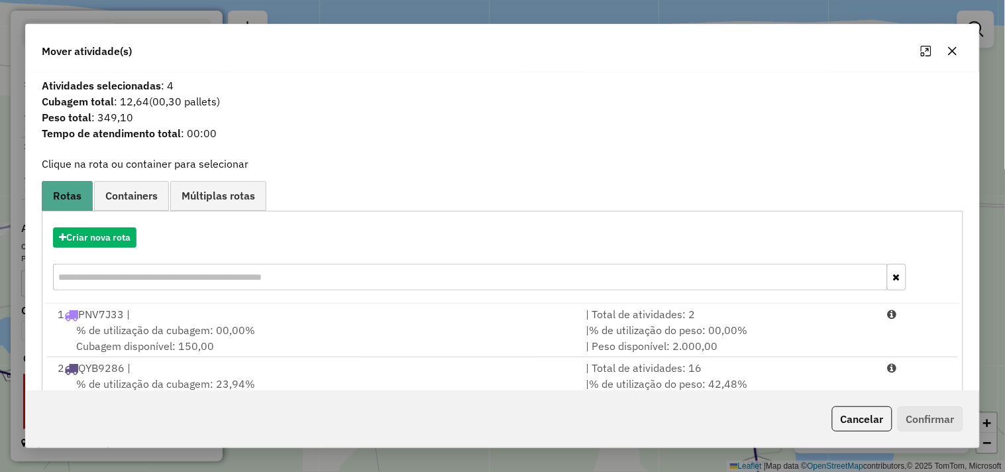
scroll to position [42, 0]
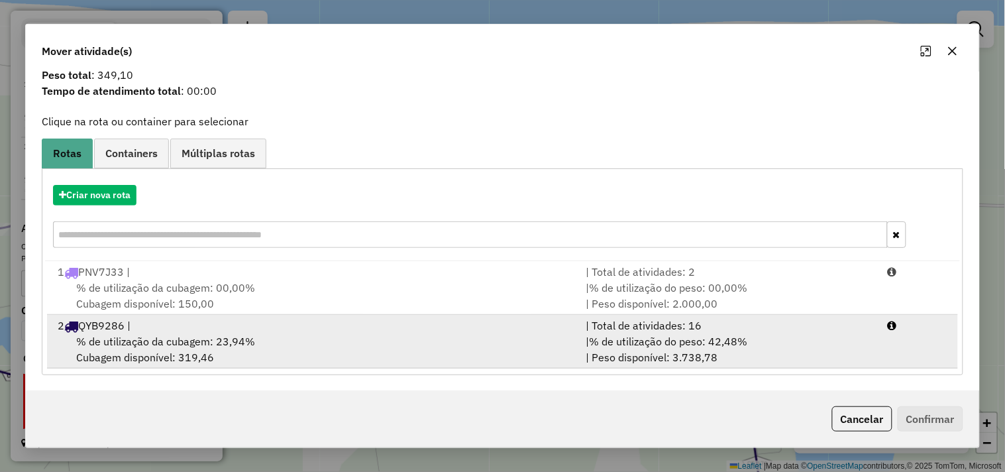
click at [233, 355] on div "% de utilização da cubagem: 23,94% Cubagem disponível: 319,46" at bounding box center [314, 349] width 528 height 32
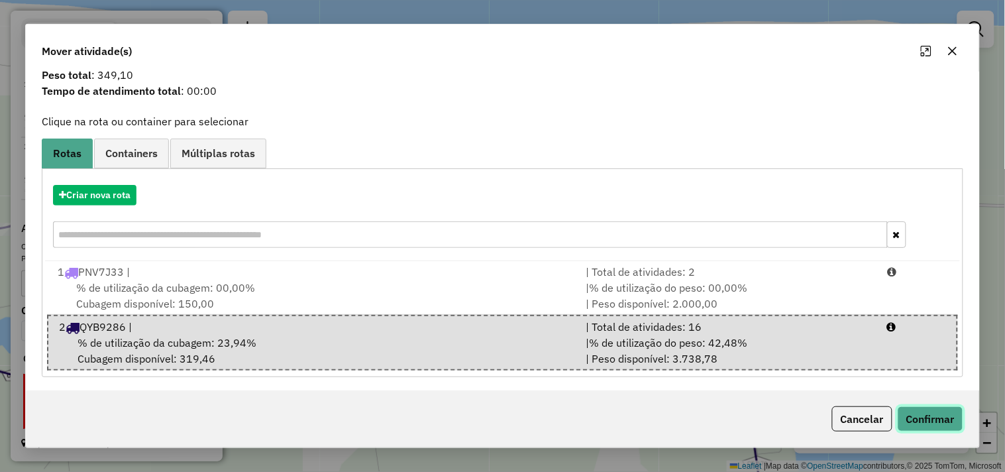
click at [924, 421] on button "Confirmar" at bounding box center [931, 418] width 66 height 25
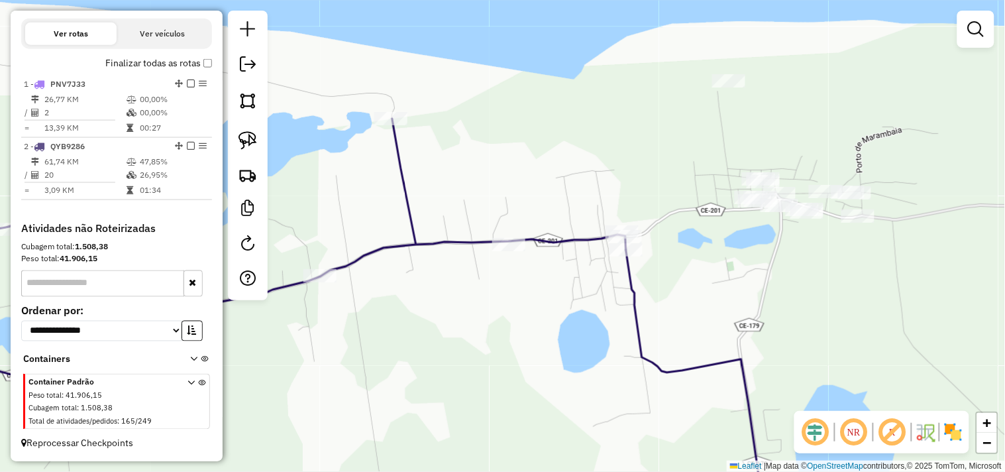
scroll to position [0, 0]
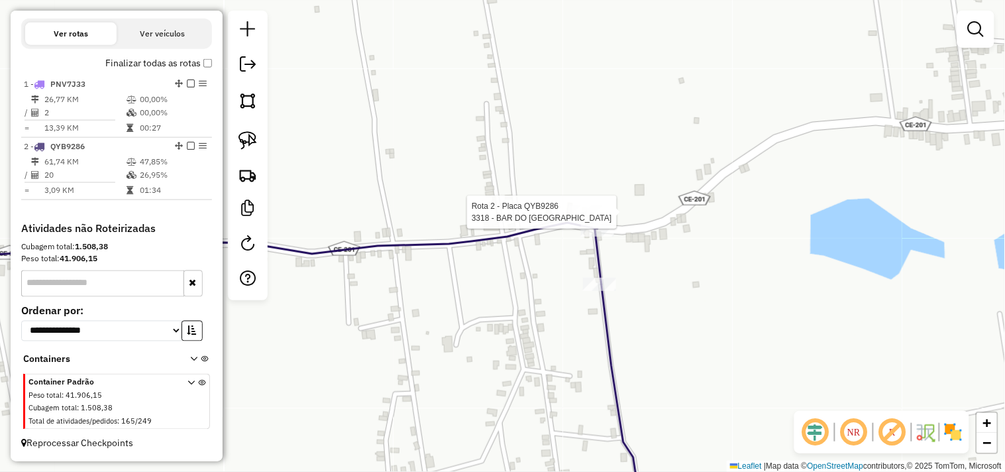
select select "**********"
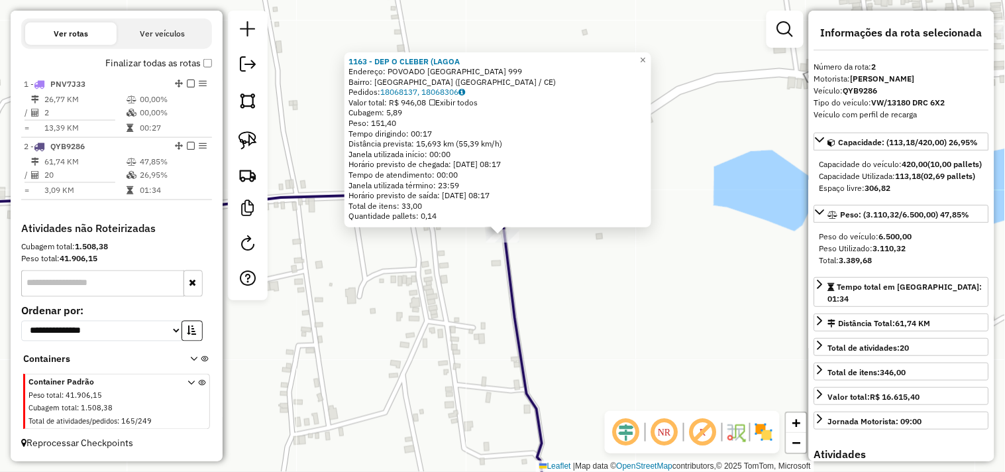
drag, startPoint x: 378, startPoint y: 339, endPoint x: 419, endPoint y: 305, distance: 53.1
click at [378, 339] on div "1163 - DEP O CLEBER (LAGOA Endereço: POVOADO LAGOA DA VOLTA 999 Bairro: LAGOA D…" at bounding box center [502, 236] width 1005 height 472
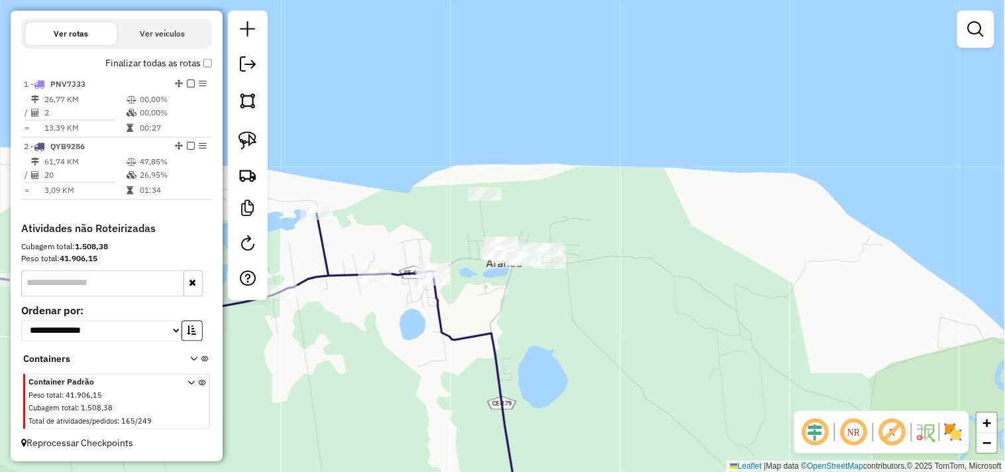
drag, startPoint x: 552, startPoint y: 301, endPoint x: 424, endPoint y: 239, distance: 142.3
click at [531, 293] on div "Janela de atendimento Grade de atendimento Capacidade Transportadoras Veículos …" at bounding box center [502, 236] width 1005 height 472
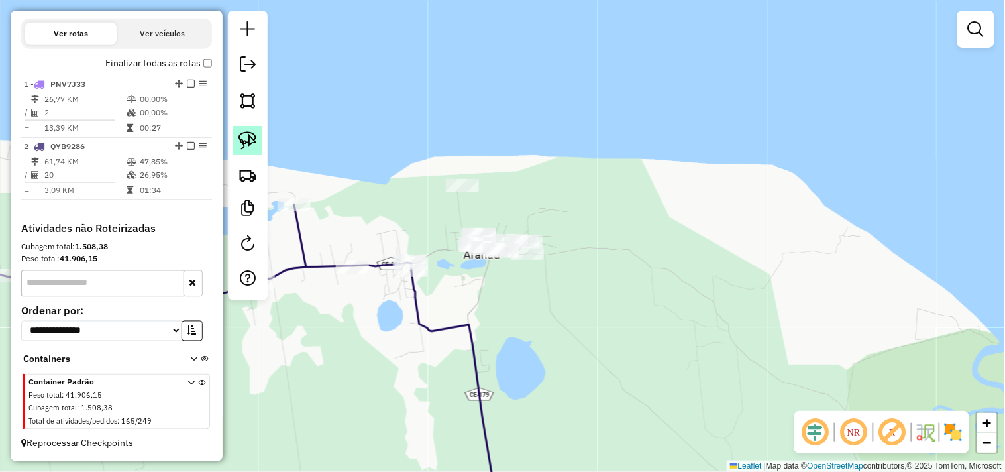
click at [247, 135] on img at bounding box center [248, 140] width 19 height 19
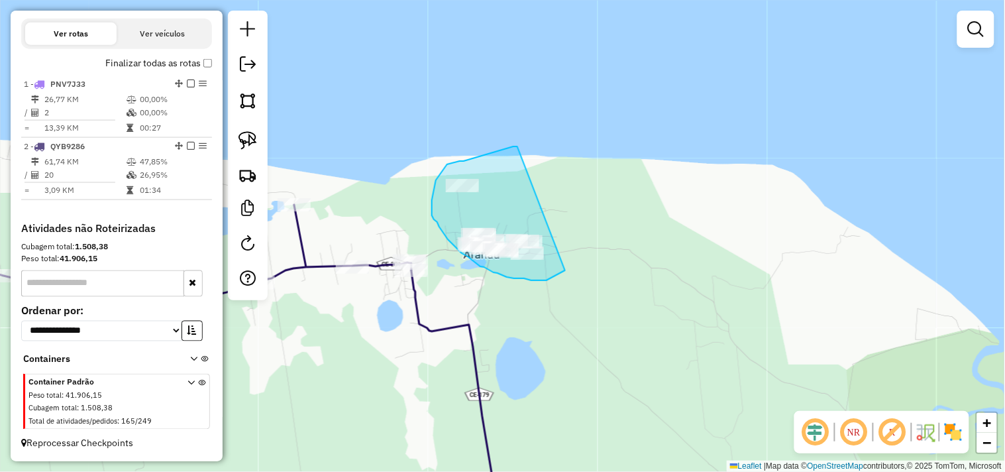
drag, startPoint x: 460, startPoint y: 161, endPoint x: 578, endPoint y: 254, distance: 150.5
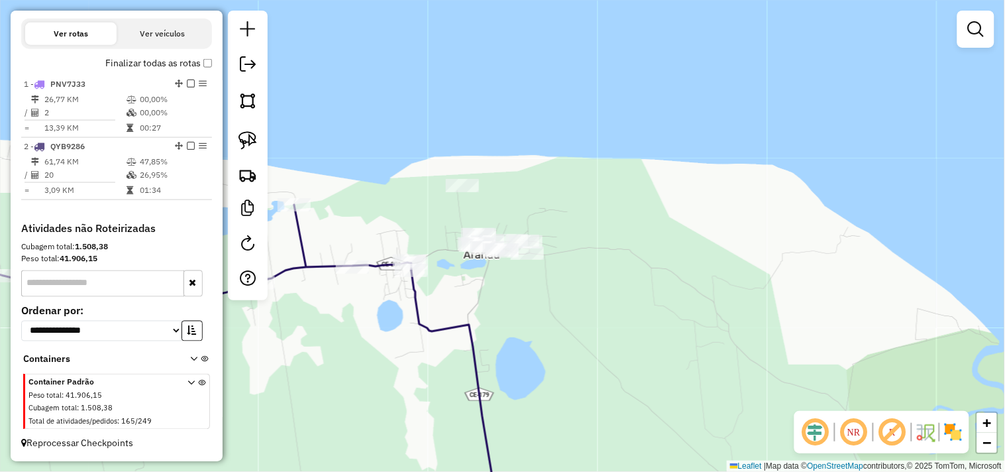
click at [384, 264] on icon at bounding box center [155, 271] width 512 height 133
select select "**********"
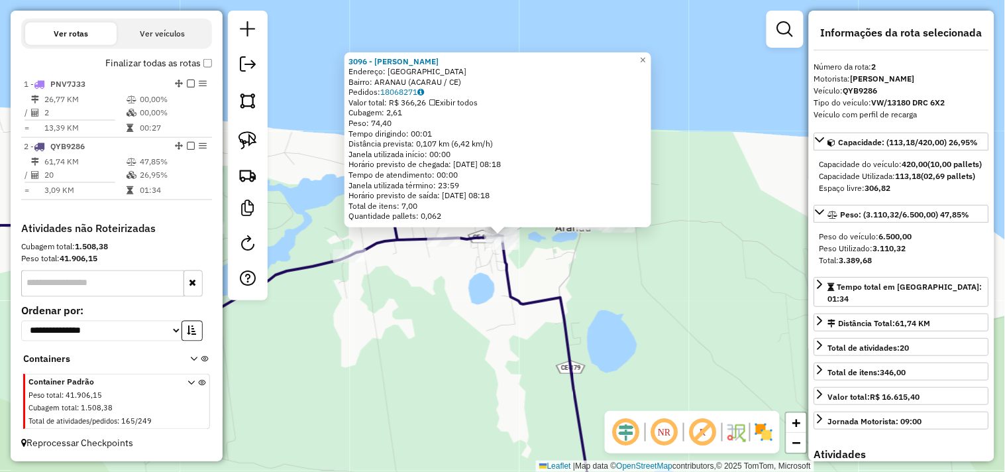
click at [455, 338] on div "3096 - LANCHE AQUI ARANAU Endereço: LAGOA DO MATO SN Bairro: ARANAU (ACARAU / C…" at bounding box center [502, 236] width 1005 height 472
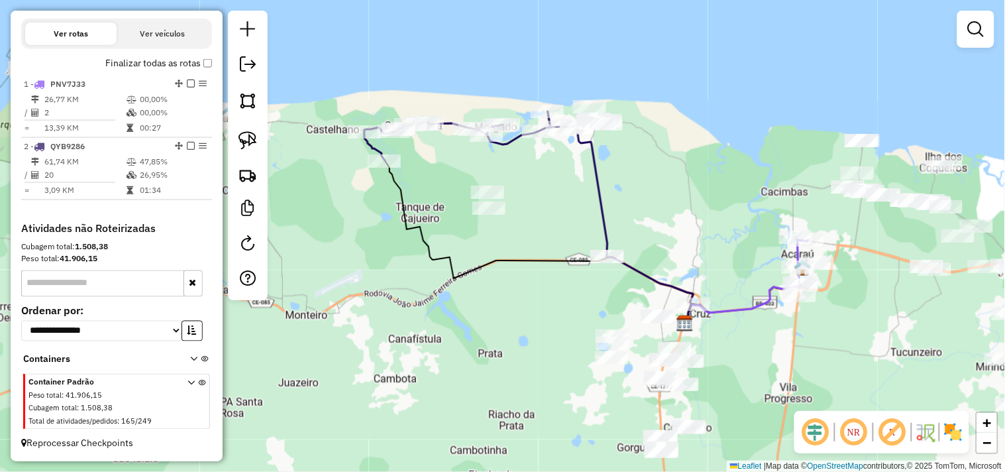
drag, startPoint x: 436, startPoint y: 388, endPoint x: 530, endPoint y: 194, distance: 215.8
click at [530, 195] on div "Janela de atendimento Grade de atendimento Capacidade Transportadoras Veículos …" at bounding box center [502, 236] width 1005 height 472
click at [597, 262] on div at bounding box center [607, 254] width 33 height 13
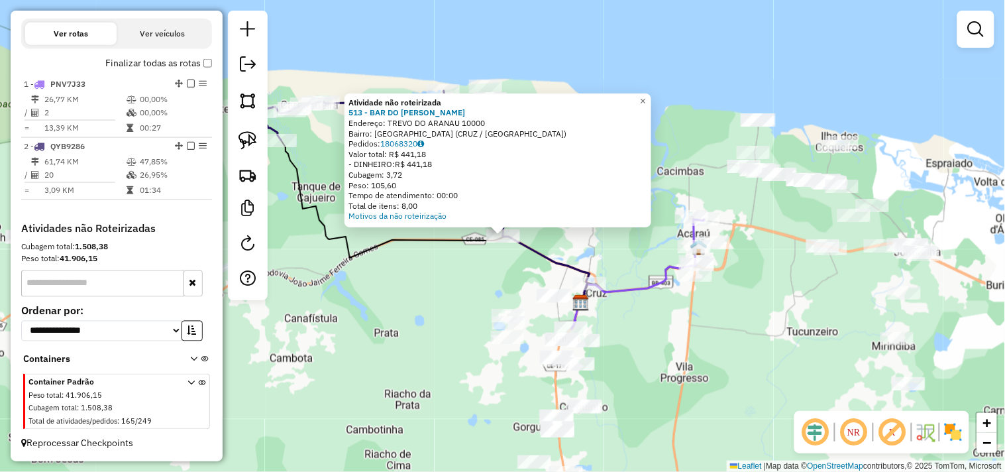
click at [472, 292] on div "Atividade não roteirizada 513 - BAR DO RICARDO TRE Endereço: TREVO DO ARANAU 10…" at bounding box center [502, 236] width 1005 height 472
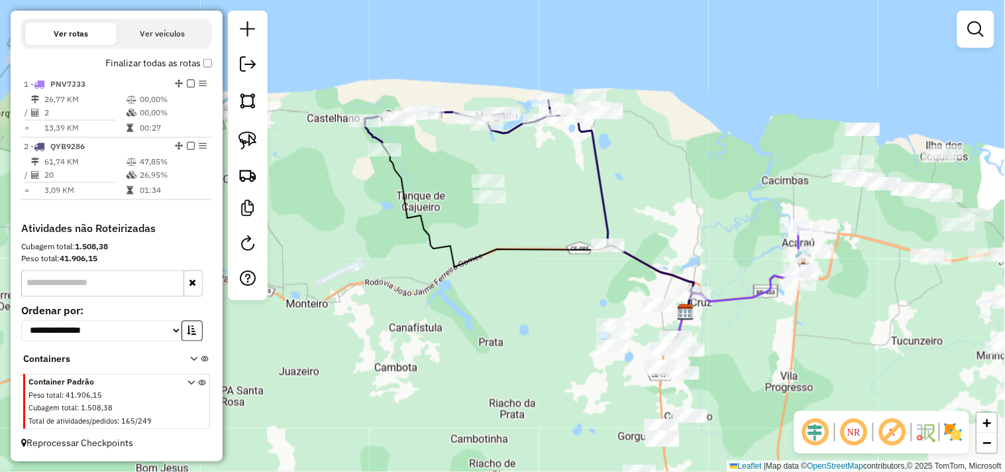
drag, startPoint x: 474, startPoint y: 333, endPoint x: 547, endPoint y: 239, distance: 119.0
click at [588, 333] on div "Janela de atendimento Grade de atendimento Capacidade Transportadoras Veículos …" at bounding box center [502, 236] width 1005 height 472
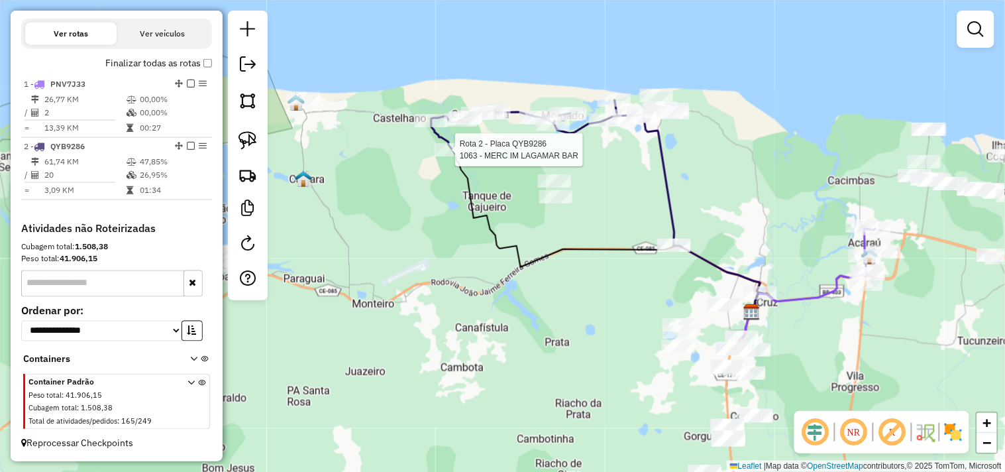
select select "**********"
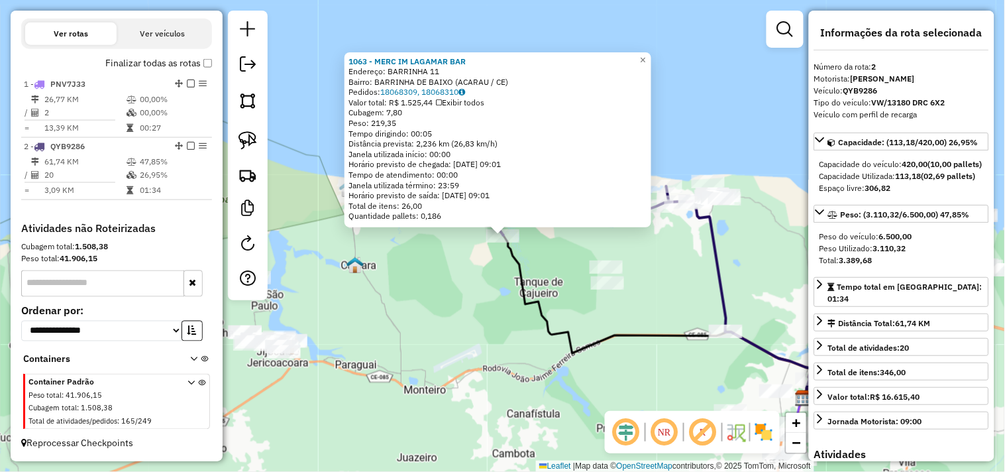
click at [496, 296] on div "1063 - MERC IM LAGAMAR BAR Endereço: BARRINHA 11 Bairro: BARRINHA DE BAIXO (ACA…" at bounding box center [502, 236] width 1005 height 472
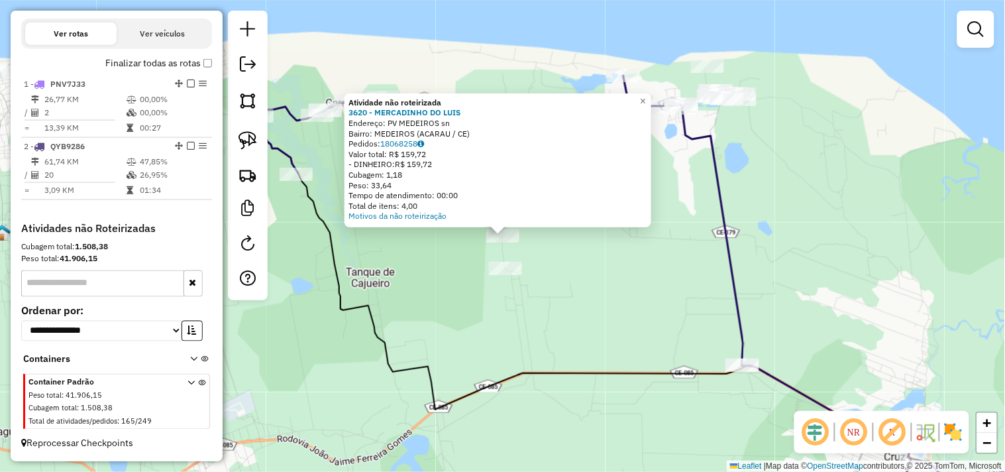
click at [504, 275] on div at bounding box center [505, 268] width 33 height 13
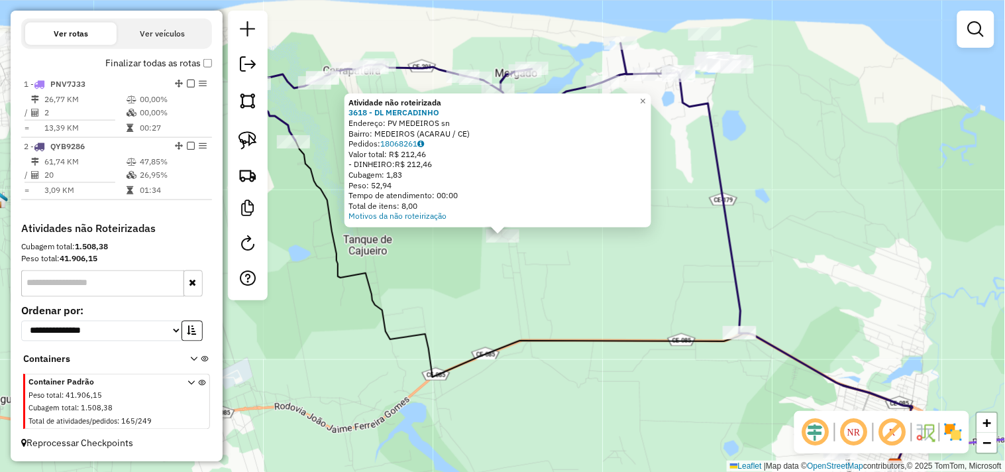
click at [512, 309] on div "× Atividade não roteirizada 3618 - DL MERCADINHO Endereço: PV MEDEIROS sn Bairr…" at bounding box center [502, 236] width 1005 height 472
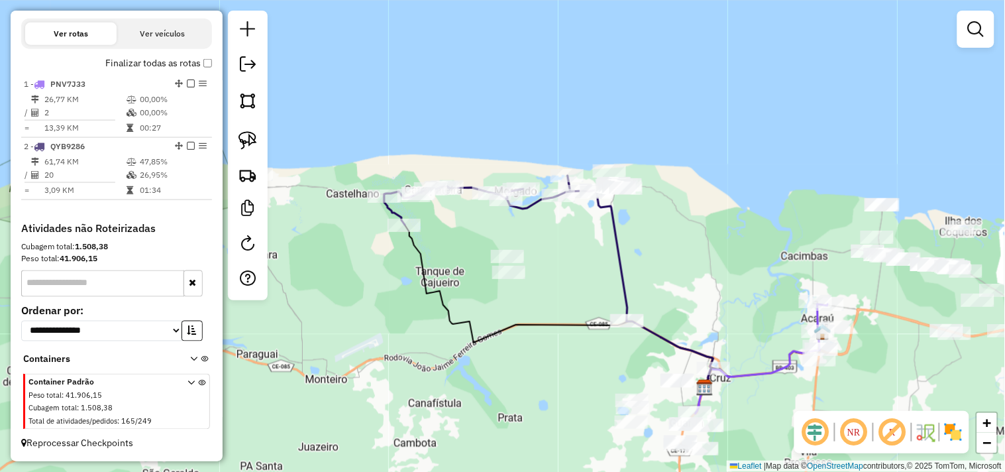
click at [417, 232] on div at bounding box center [404, 225] width 33 height 13
select select "**********"
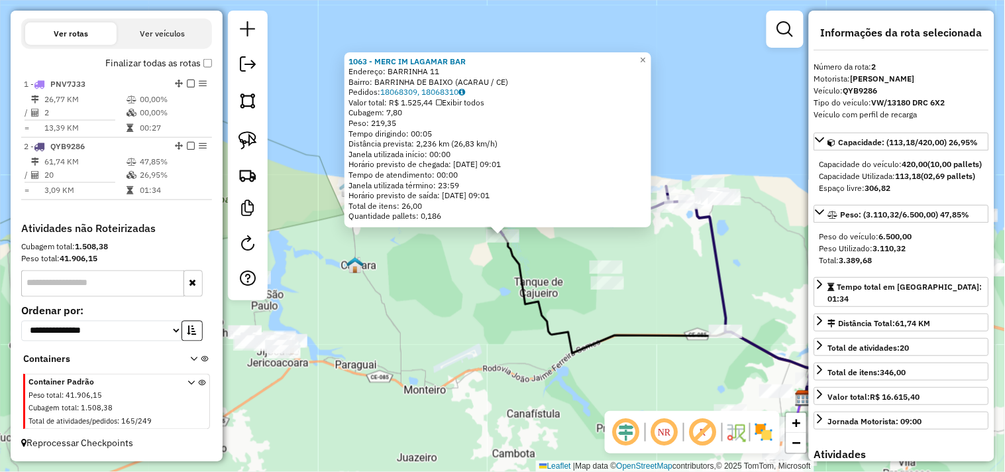
click at [463, 302] on div "1063 - MERC IM LAGAMAR BAR Endereço: BARRINHA 11 Bairro: BARRINHA DE BAIXO (ACA…" at bounding box center [502, 236] width 1005 height 472
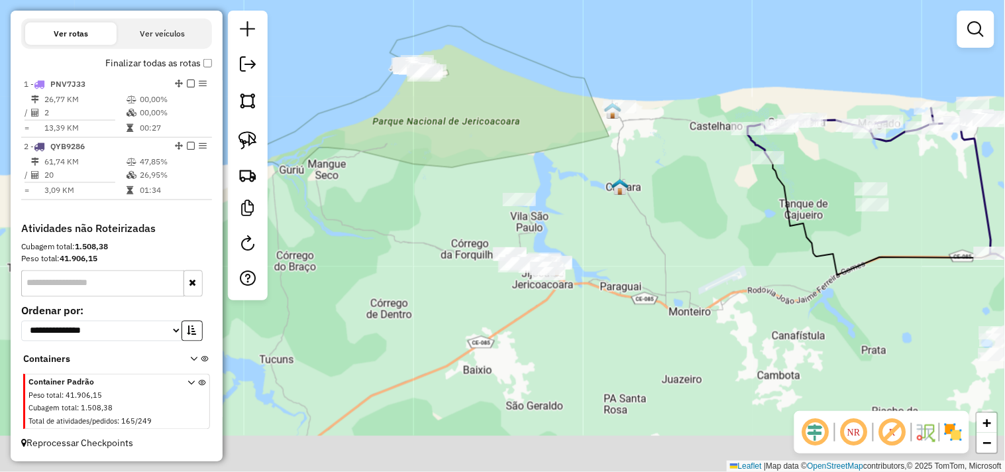
drag, startPoint x: 435, startPoint y: 302, endPoint x: 650, endPoint y: 229, distance: 227.2
click at [690, 221] on div "Janela de atendimento Grade de atendimento Capacidade Transportadoras Veículos …" at bounding box center [502, 236] width 1005 height 472
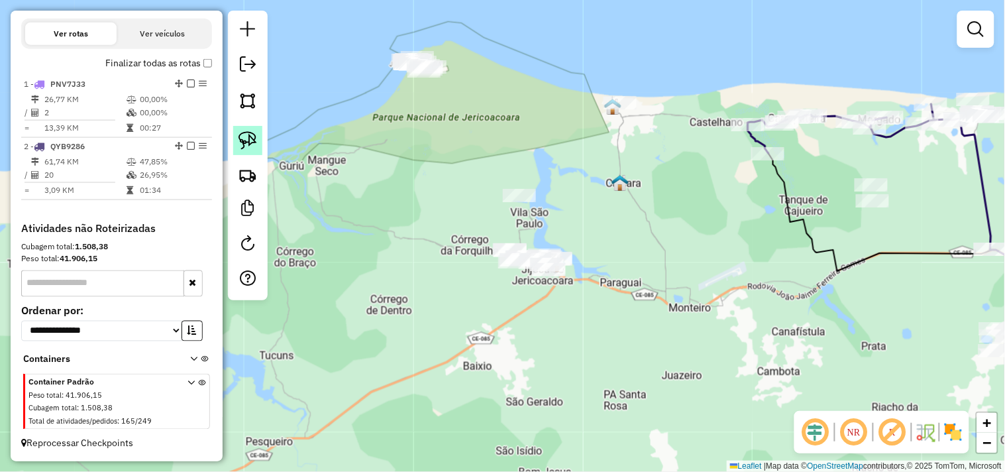
click at [260, 150] on link at bounding box center [247, 140] width 29 height 29
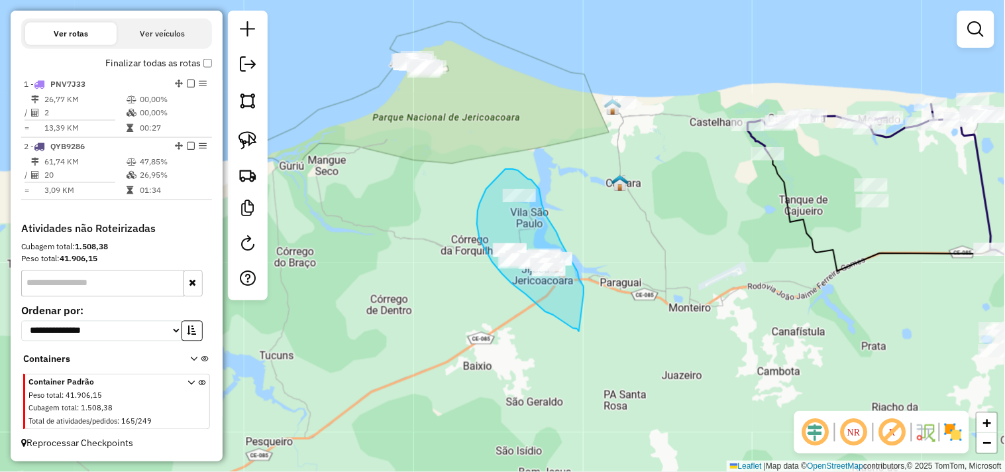
drag, startPoint x: 577, startPoint y: 329, endPoint x: 581, endPoint y: 300, distance: 29.4
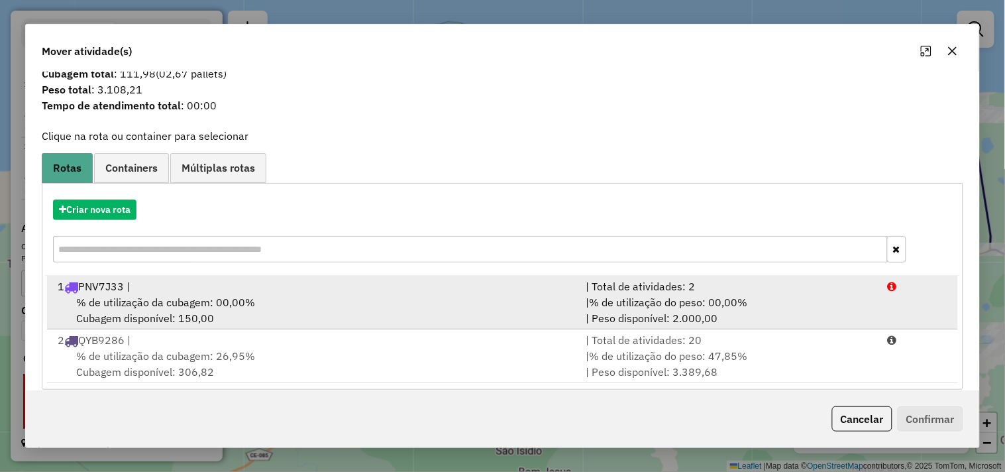
scroll to position [42, 0]
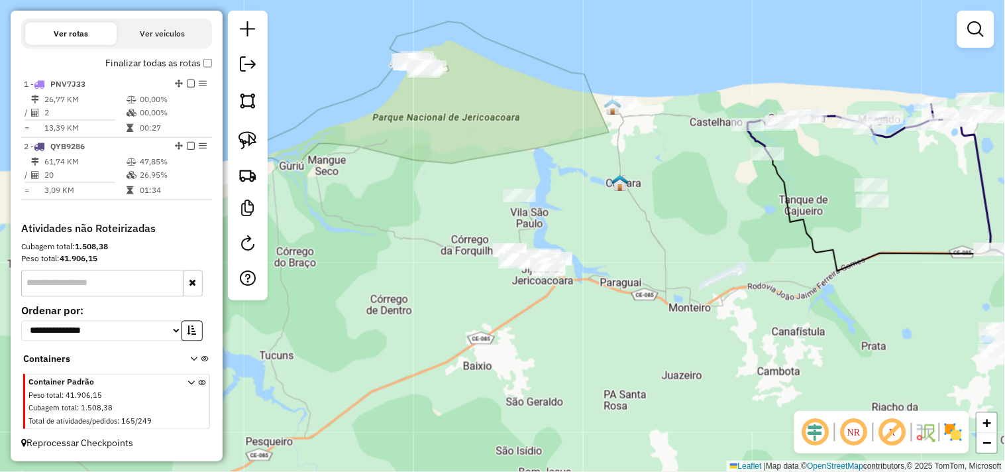
click at [453, 230] on div "Janela de atendimento Grade de atendimento Capacidade Transportadoras Veículos …" at bounding box center [502, 236] width 1005 height 472
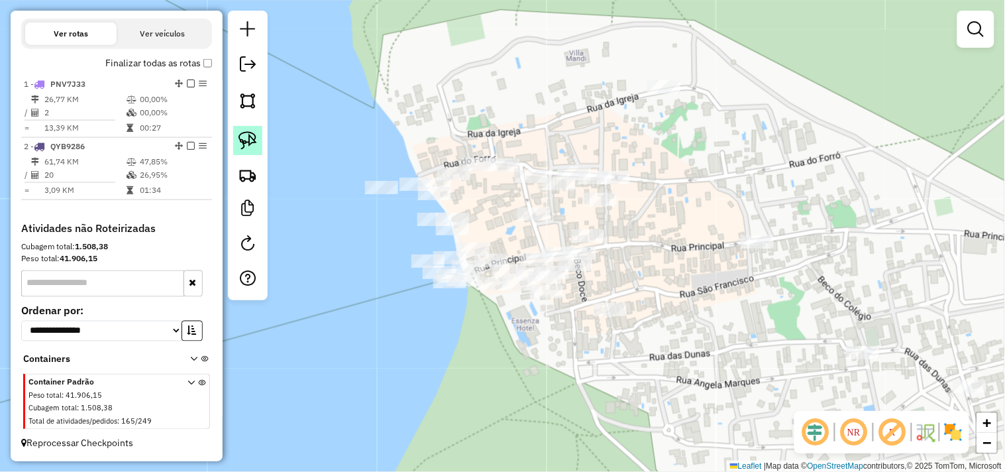
click at [245, 151] on link at bounding box center [247, 140] width 29 height 29
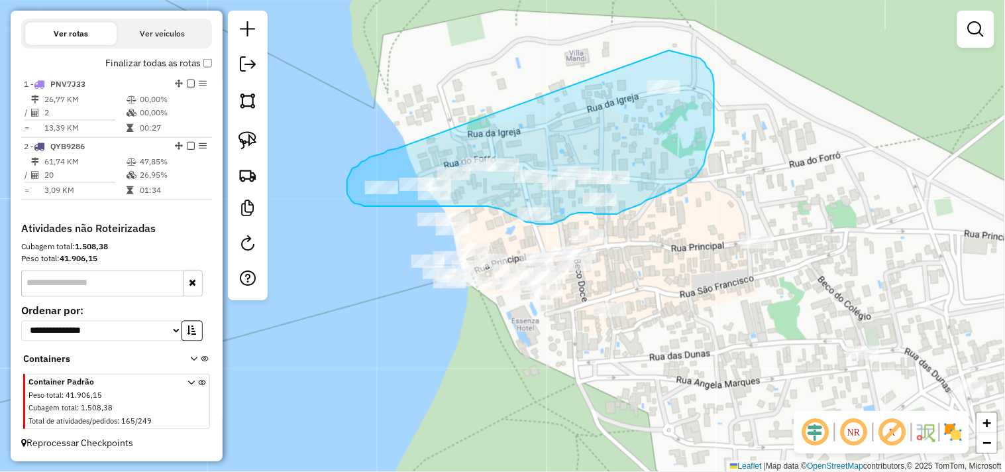
drag, startPoint x: 396, startPoint y: 148, endPoint x: 557, endPoint y: 58, distance: 183.9
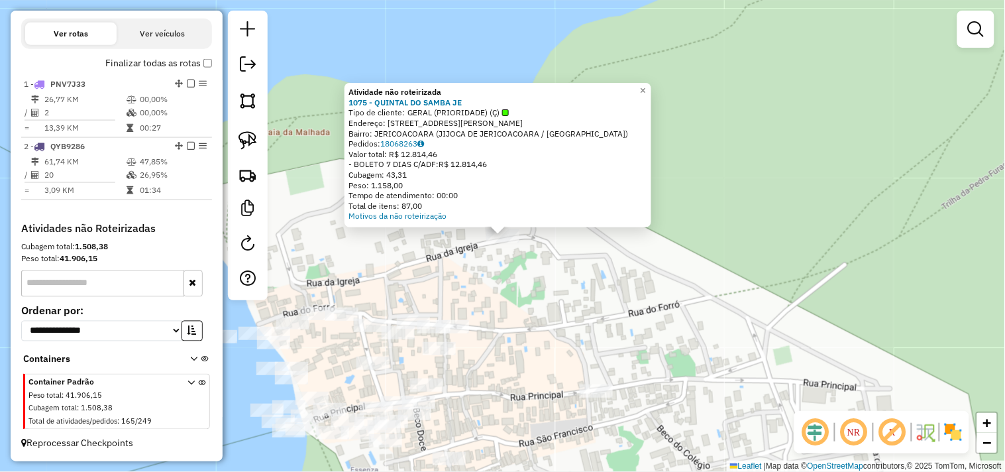
click at [519, 315] on div "Atividade não roteirizada 1075 - QUINTAL DO SAMBA JE Tipo de cliente: GERAL (PR…" at bounding box center [502, 236] width 1005 height 472
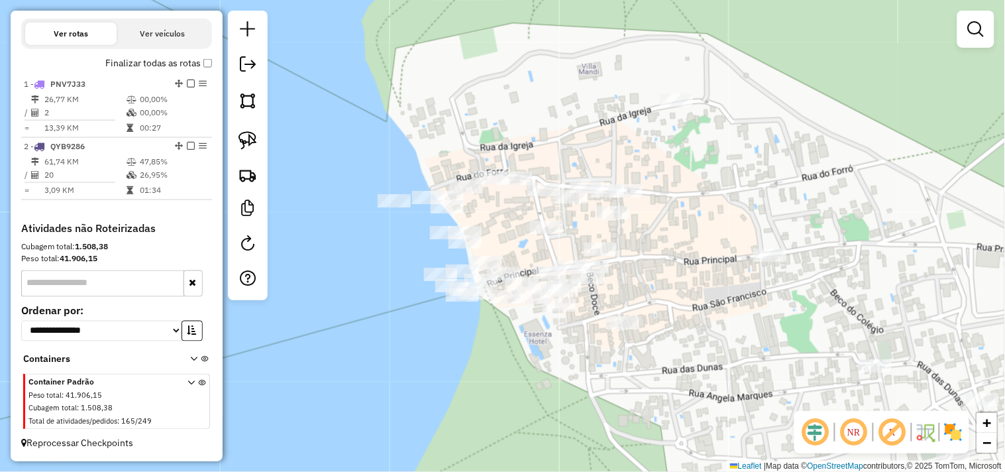
drag, startPoint x: 513, startPoint y: 338, endPoint x: 702, endPoint y: 197, distance: 235.9
click at [702, 197] on div "Janela de atendimento Grade de atendimento Capacidade Transportadoras Veículos …" at bounding box center [502, 236] width 1005 height 472
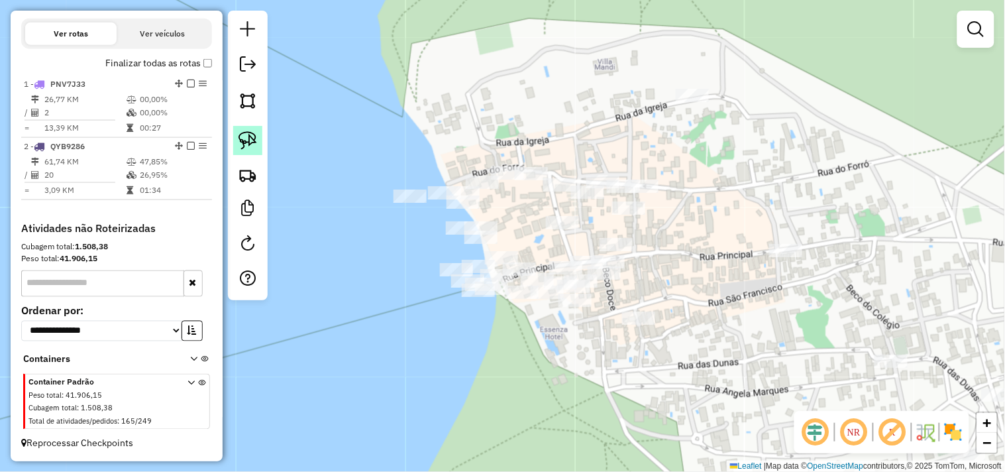
click at [237, 147] on link at bounding box center [247, 140] width 29 height 29
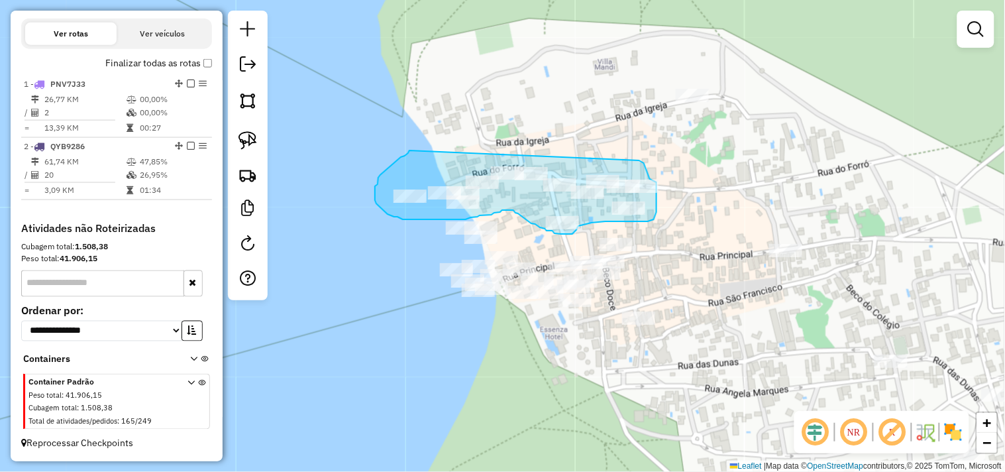
drag, startPoint x: 410, startPoint y: 150, endPoint x: 639, endPoint y: 160, distance: 229.5
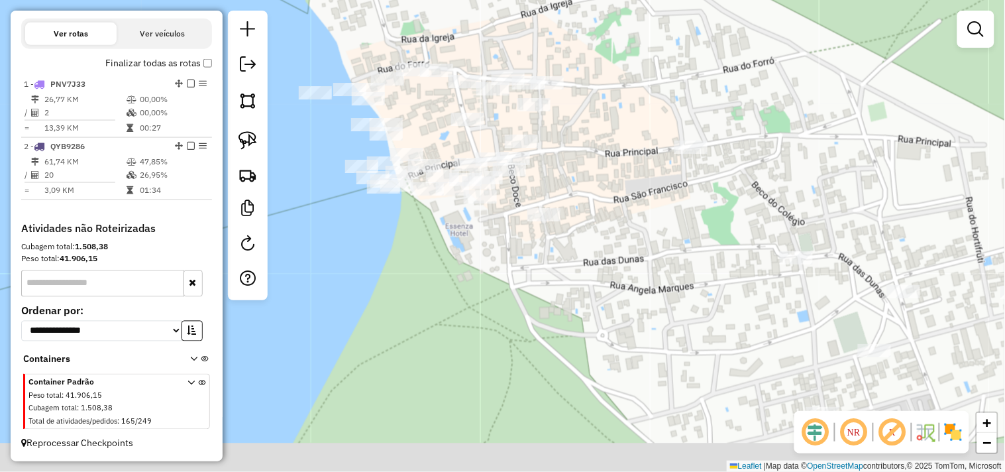
drag, startPoint x: 486, startPoint y: 280, endPoint x: 465, endPoint y: 230, distance: 54.6
click at [465, 233] on div "Janela de atendimento Grade de atendimento Capacidade Transportadoras Veículos …" at bounding box center [502, 236] width 1005 height 472
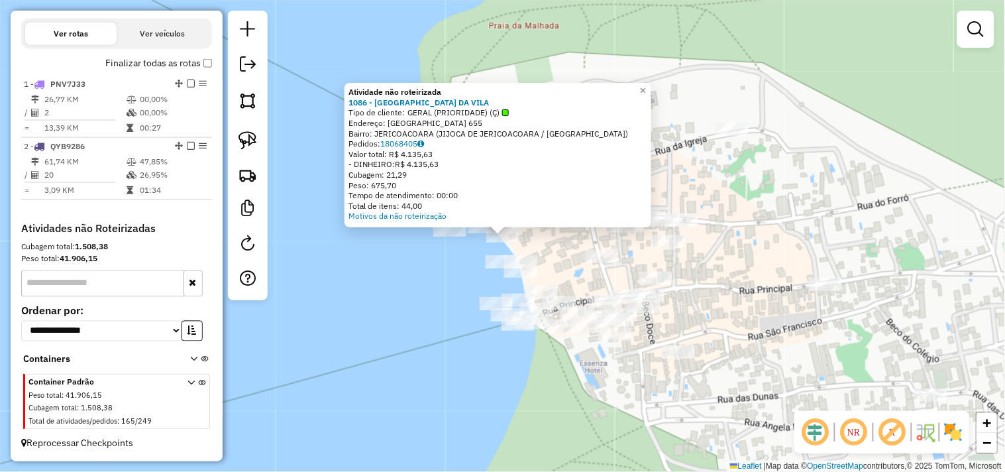
click at [440, 268] on div "Atividade não roteirizada 1086 - CARANGUEJO DA VILA Tipo de cliente: GERAL (PRI…" at bounding box center [502, 236] width 1005 height 472
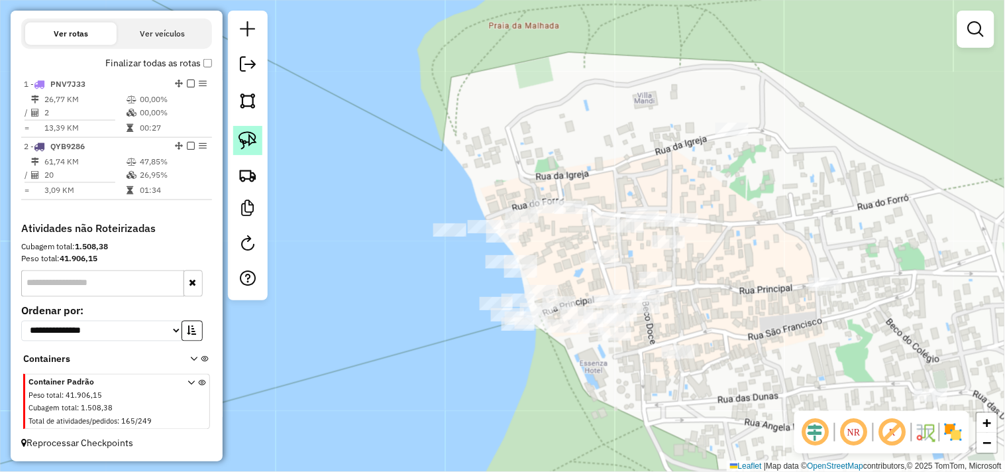
click at [247, 141] on img at bounding box center [248, 140] width 19 height 19
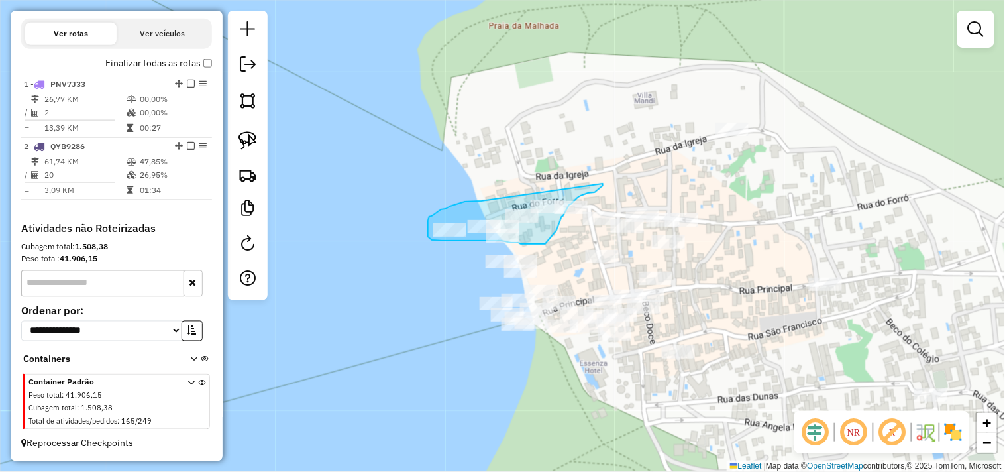
drag, startPoint x: 478, startPoint y: 201, endPoint x: 590, endPoint y: 169, distance: 116.4
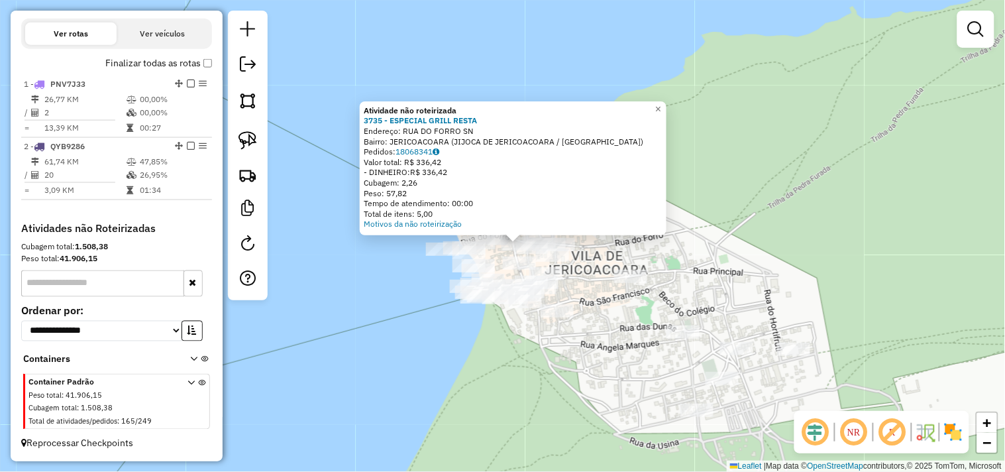
click at [542, 358] on div "Atividade não roteirizada 3735 - ESPECIAL GRILL RESTA Endereço: RUA DO FORRO SN…" at bounding box center [502, 236] width 1005 height 472
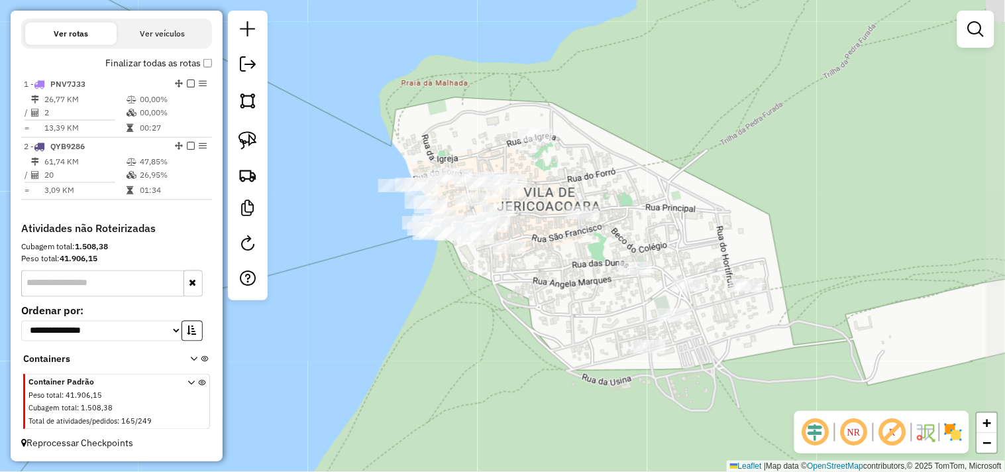
drag, startPoint x: 502, startPoint y: 334, endPoint x: 463, endPoint y: 274, distance: 71.7
click at [463, 275] on div "Janela de atendimento Grade de atendimento Capacidade Transportadoras Veículos …" at bounding box center [502, 236] width 1005 height 472
click at [250, 135] on img at bounding box center [248, 140] width 19 height 19
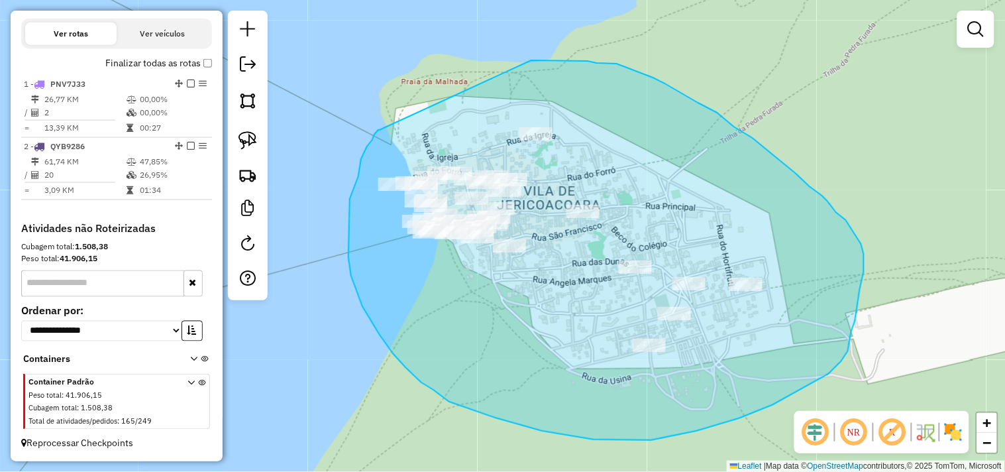
drag, startPoint x: 367, startPoint y: 146, endPoint x: 482, endPoint y: 70, distance: 138.6
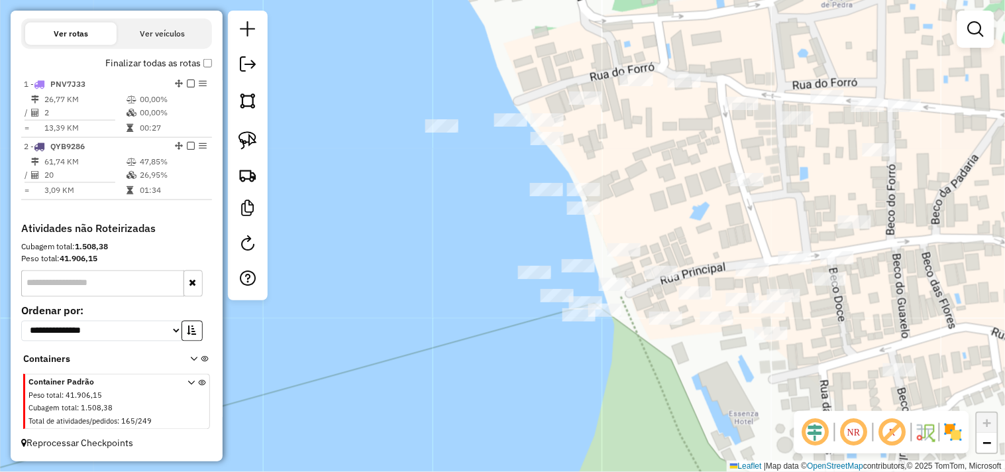
click at [412, 241] on div "Janela de atendimento Grade de atendimento Capacidade Transportadoras Veículos …" at bounding box center [502, 236] width 1005 height 472
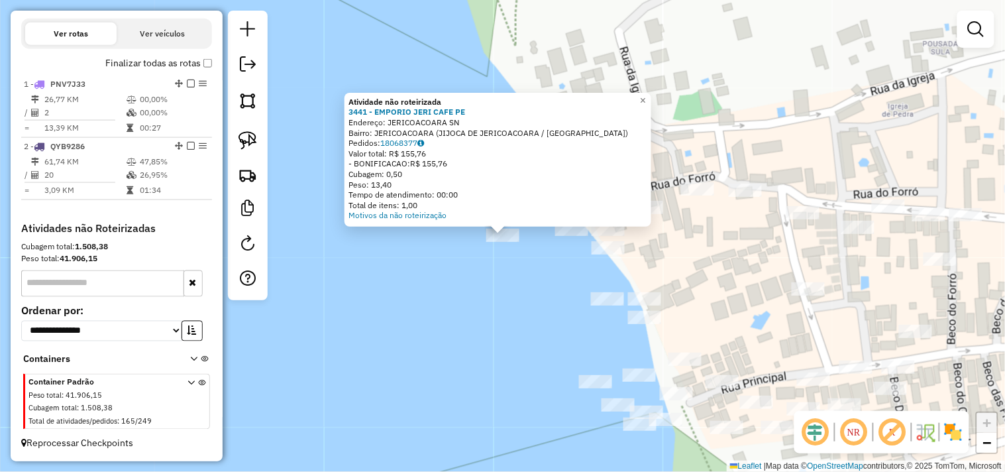
click at [480, 274] on div "Atividade não roteirizada 3441 - EMPORIO JERI CAFE PE Endereço: JERICOACOARA SN…" at bounding box center [502, 236] width 1005 height 472
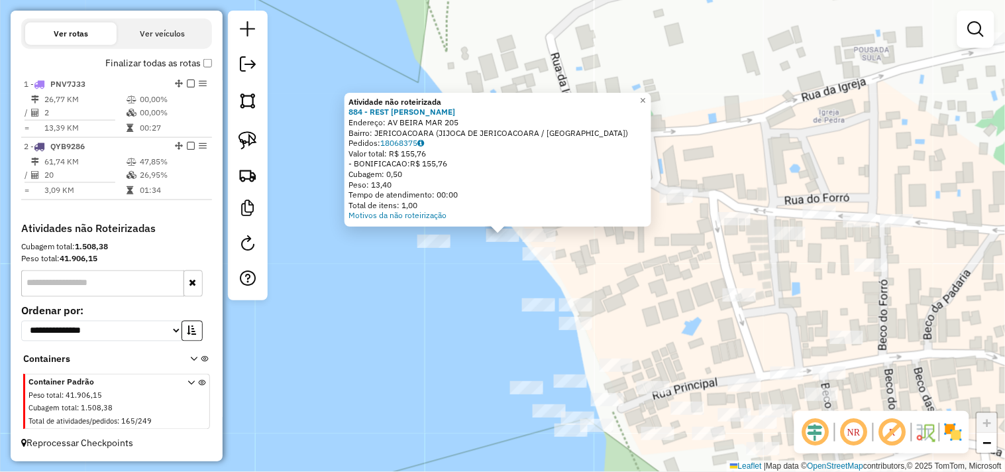
click at [530, 242] on div at bounding box center [539, 235] width 33 height 13
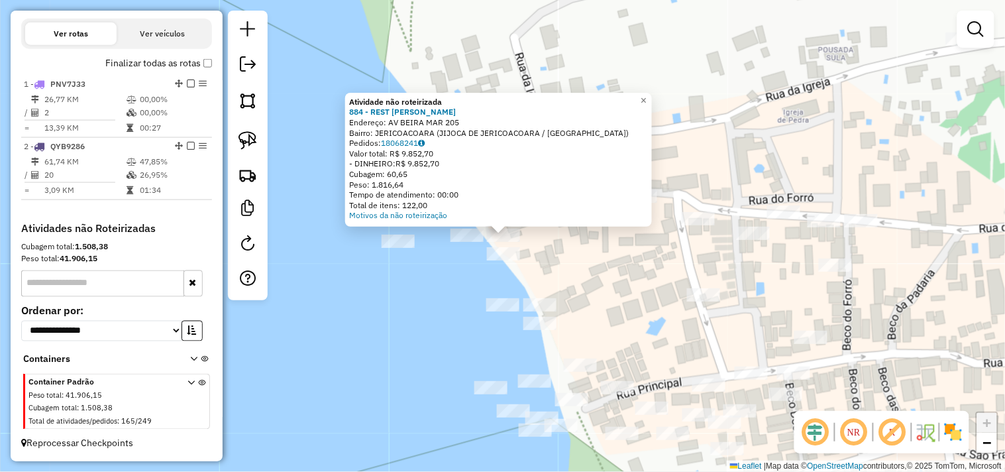
click at [526, 252] on div "Atividade não roteirizada 884 - REST ALEXANDRE JERI Endereço: AV BEIRA MAR 205 …" at bounding box center [502, 236] width 1005 height 472
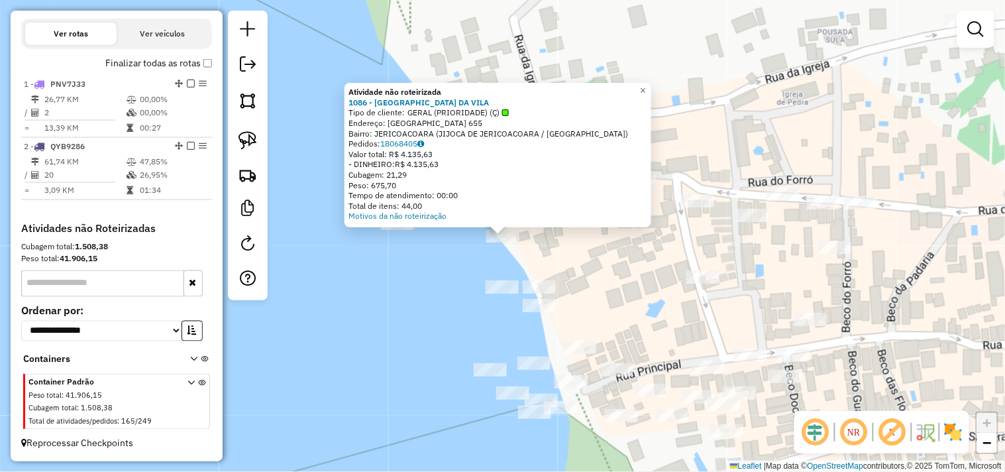
click at [582, 260] on div "Atividade não roteirizada 1086 - CARANGUEJO DA VILA Tipo de cliente: GERAL (PRI…" at bounding box center [502, 236] width 1005 height 472
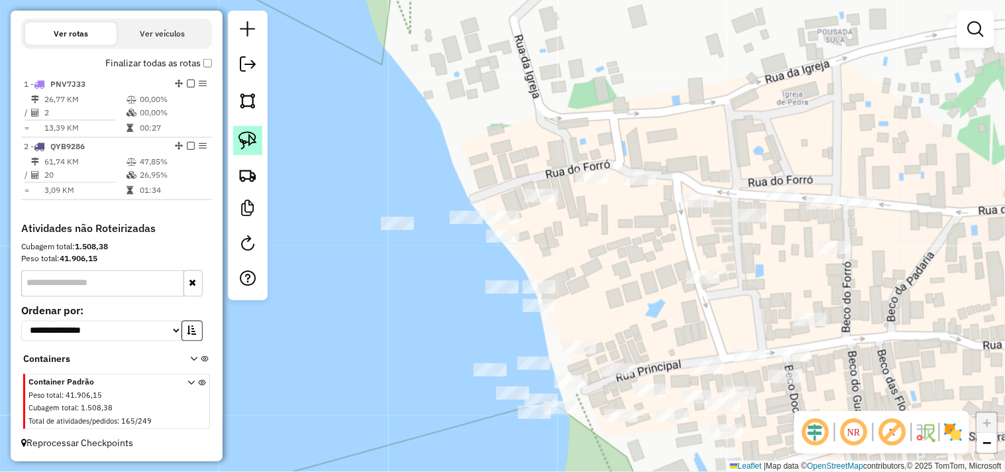
click at [241, 137] on img at bounding box center [248, 140] width 19 height 19
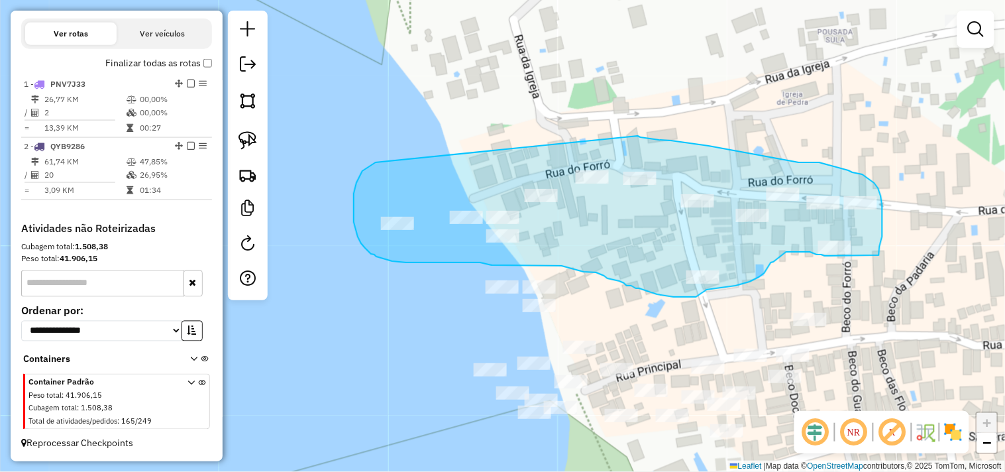
drag, startPoint x: 354, startPoint y: 200, endPoint x: 638, endPoint y: 136, distance: 291.5
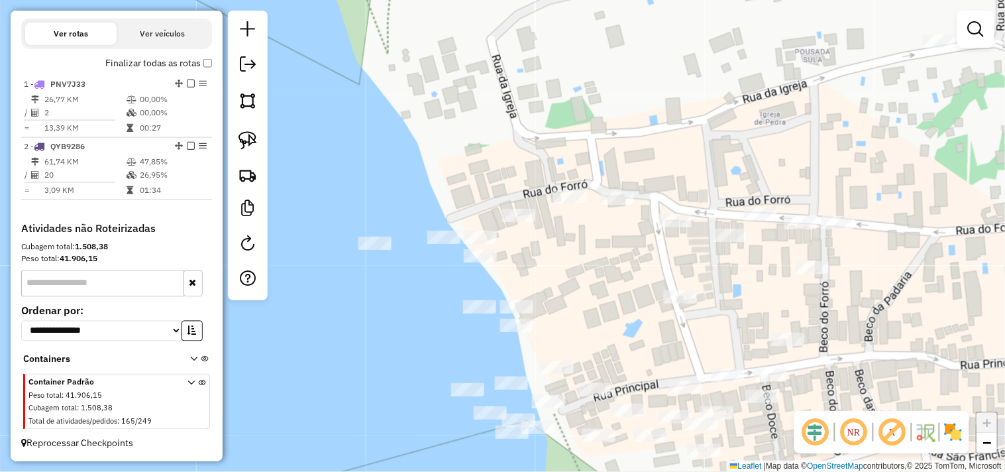
drag, startPoint x: 392, startPoint y: 188, endPoint x: 346, endPoint y: 171, distance: 49.5
click at [368, 194] on div "Janela de atendimento Grade de atendimento Capacidade Transportadoras Veículos …" at bounding box center [502, 236] width 1005 height 472
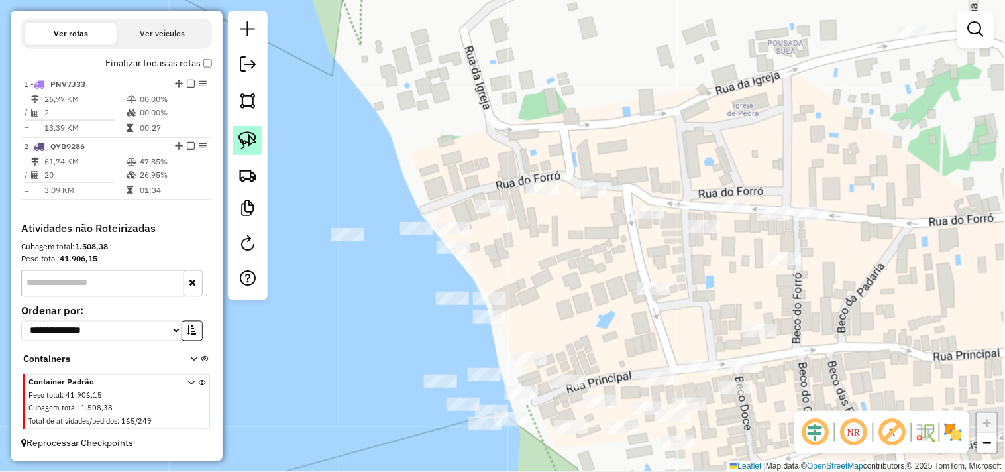
click at [256, 138] on img at bounding box center [248, 140] width 19 height 19
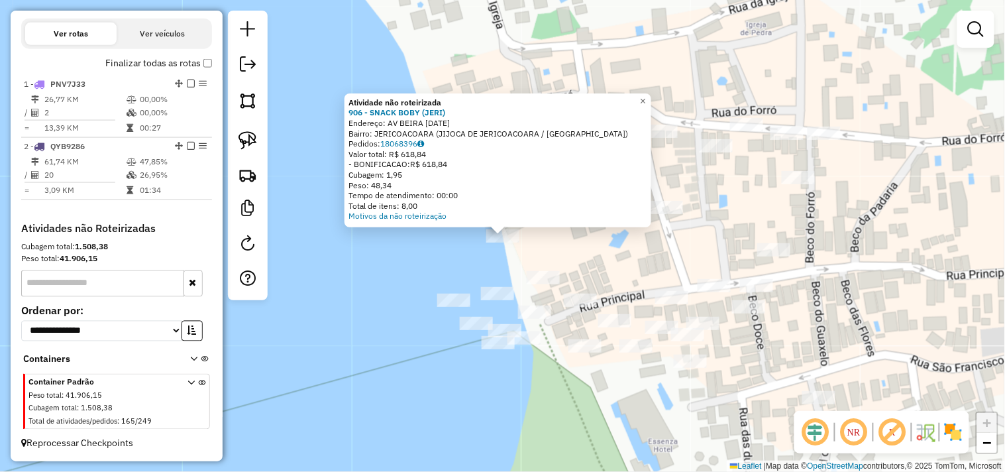
click at [506, 270] on div "Atividade não roteirizada 906 - SNACK BOBY (JERI) Endereço: AV BEIRA MAR 11 Bai…" at bounding box center [502, 236] width 1005 height 472
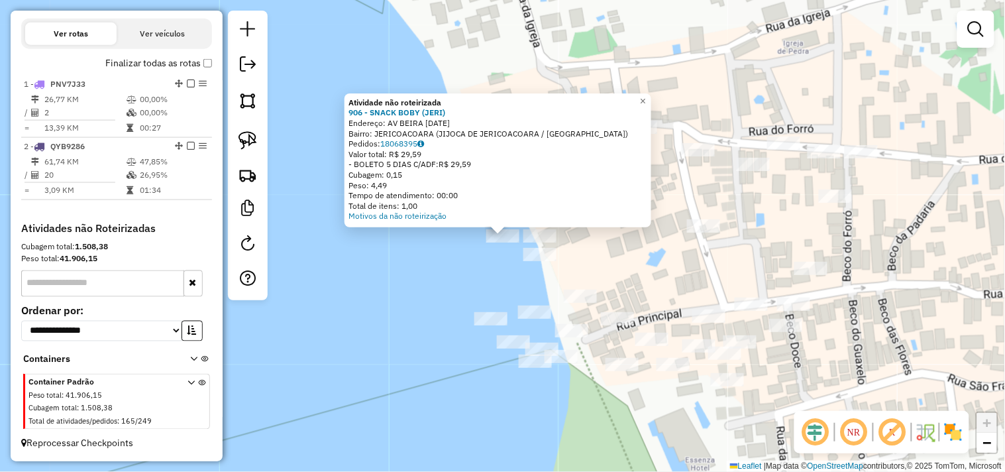
click at [476, 273] on div "Atividade não roteirizada 906 - SNACK BOBY (JERI) Endereço: AV BEIRA MAR 11 Bai…" at bounding box center [502, 236] width 1005 height 472
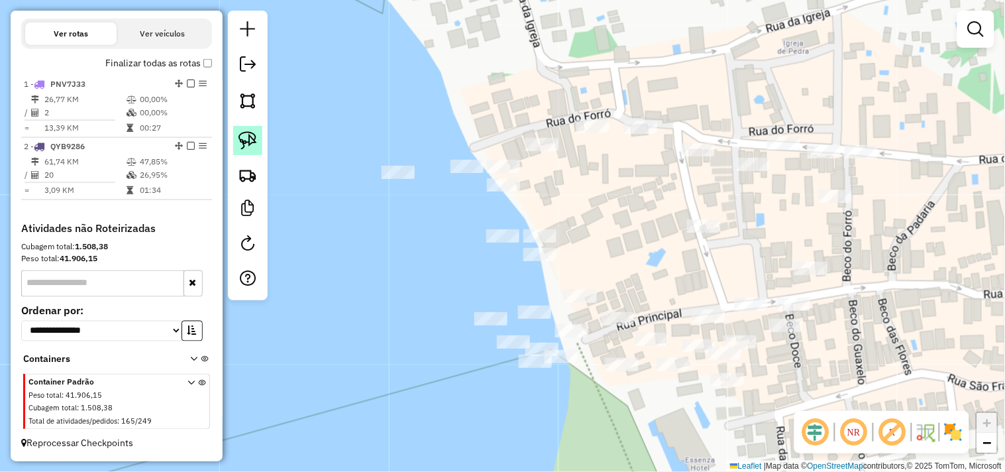
click at [245, 137] on img at bounding box center [248, 140] width 19 height 19
drag, startPoint x: 394, startPoint y: 140, endPoint x: 374, endPoint y: 177, distance: 41.2
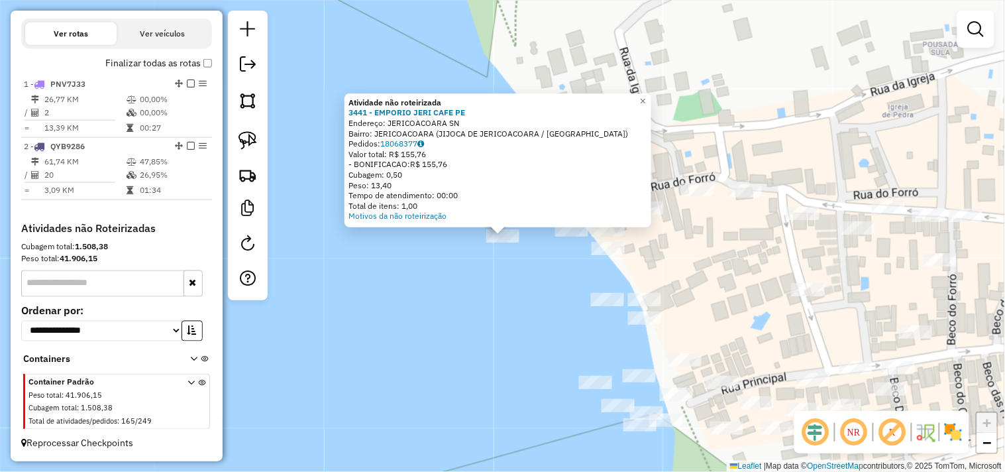
click at [486, 281] on div "Atividade não roteirizada 3441 - EMPORIO JERI CAFE PE Endereço: JERICOACOARA SN…" at bounding box center [502, 236] width 1005 height 472
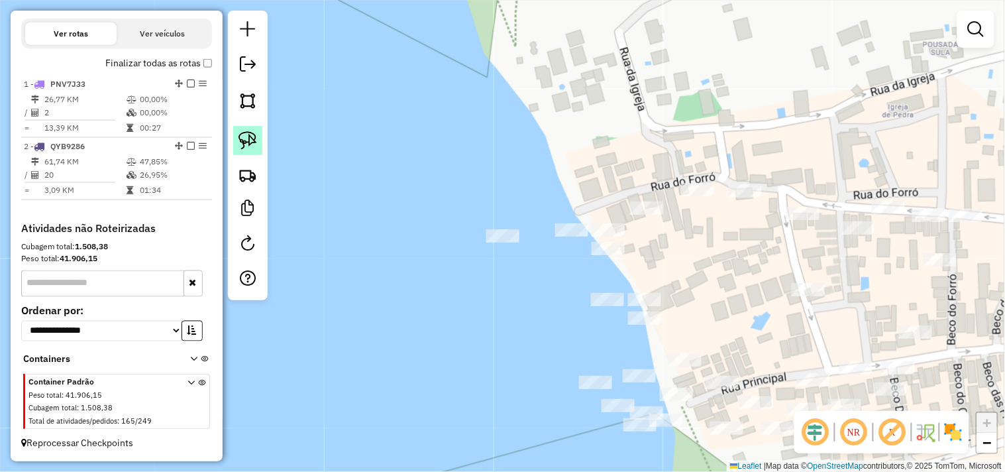
click at [252, 137] on img at bounding box center [248, 140] width 19 height 19
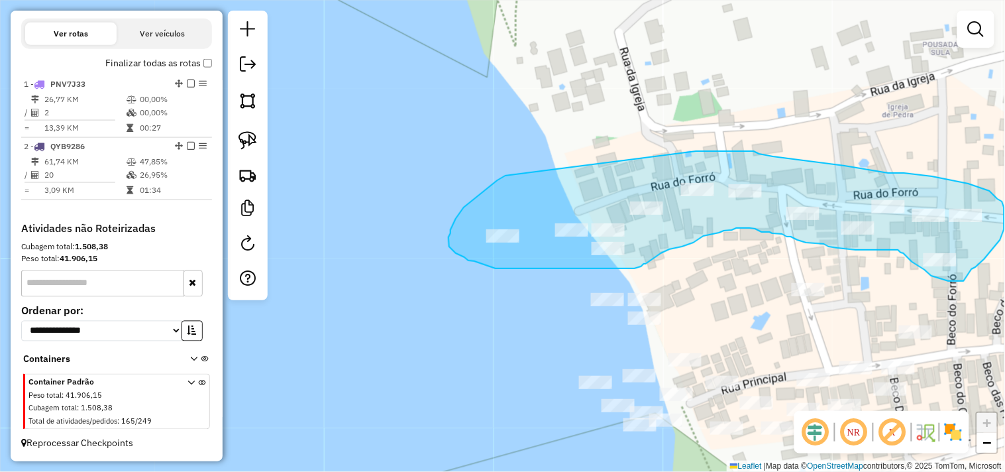
drag, startPoint x: 485, startPoint y: 190, endPoint x: 696, endPoint y: 151, distance: 215.0
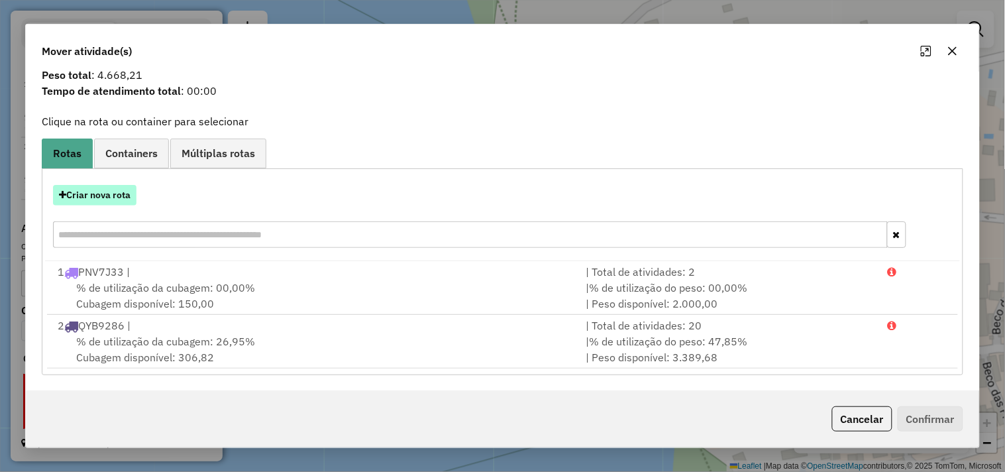
drag, startPoint x: 119, startPoint y: 205, endPoint x: 107, endPoint y: 194, distance: 16.9
click at [117, 205] on div "Criar nova rota" at bounding box center [502, 218] width 915 height 86
click at [106, 192] on button "Criar nova rota" at bounding box center [94, 195] width 83 height 21
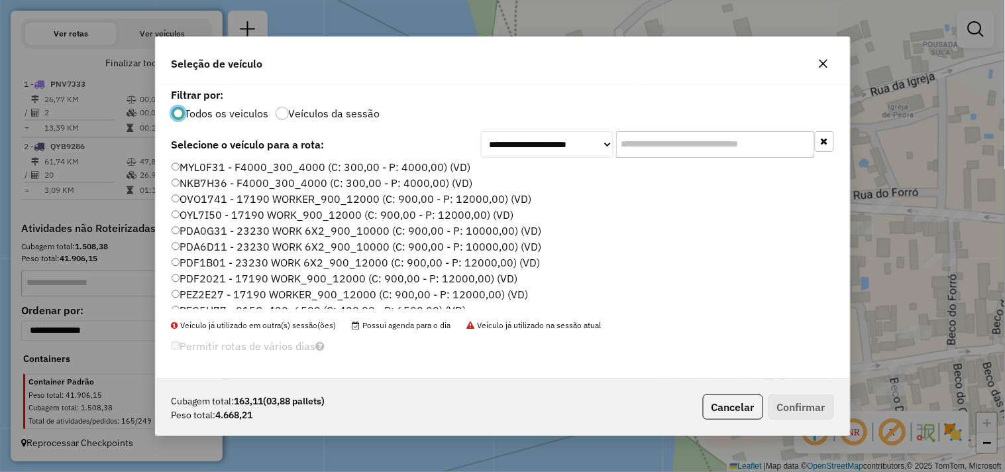
scroll to position [136, 0]
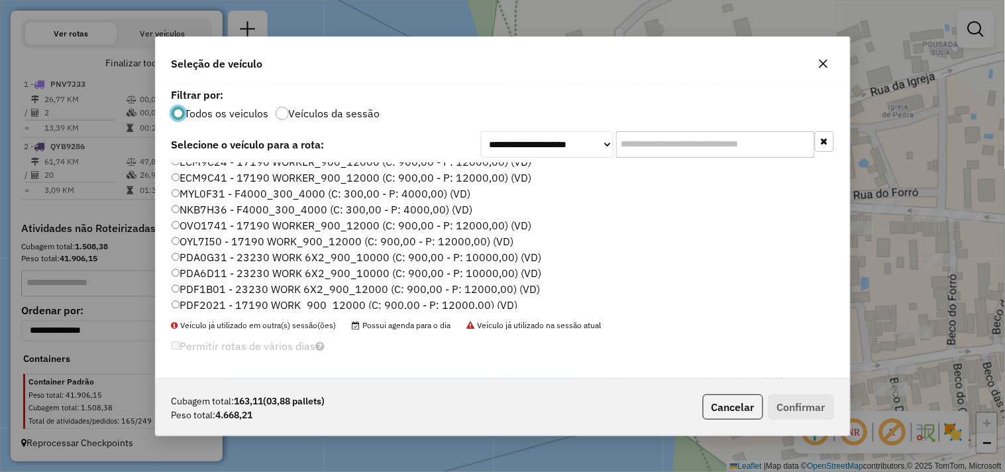
click at [215, 208] on label "NKB7H36 - F4000_300_4000 (C: 300,00 - P: 4000,00) (VD)" at bounding box center [323, 209] width 302 height 16
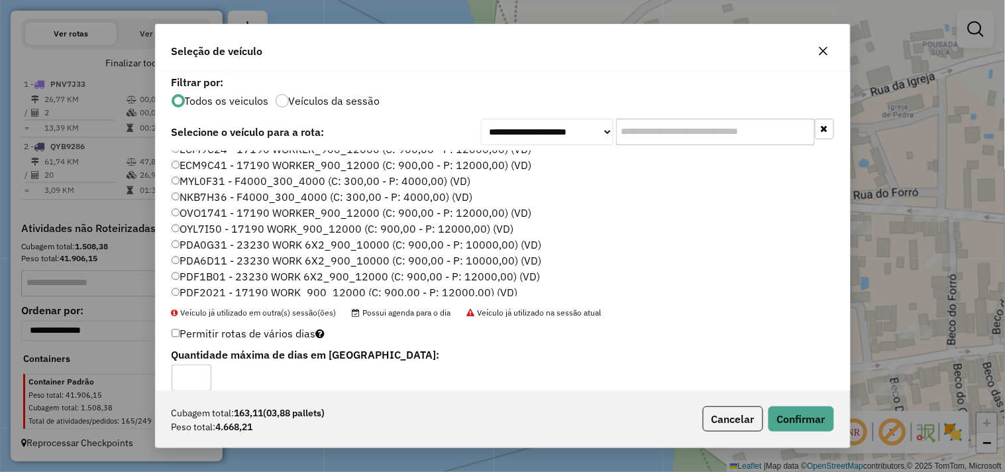
click at [766, 424] on p-footer "Cubagem total: 163,11 (03,88 pallets) Peso total: 4.668,21 Cancelar Confirmar" at bounding box center [766, 418] width 137 height 25
click at [773, 424] on button "Confirmar" at bounding box center [802, 418] width 66 height 25
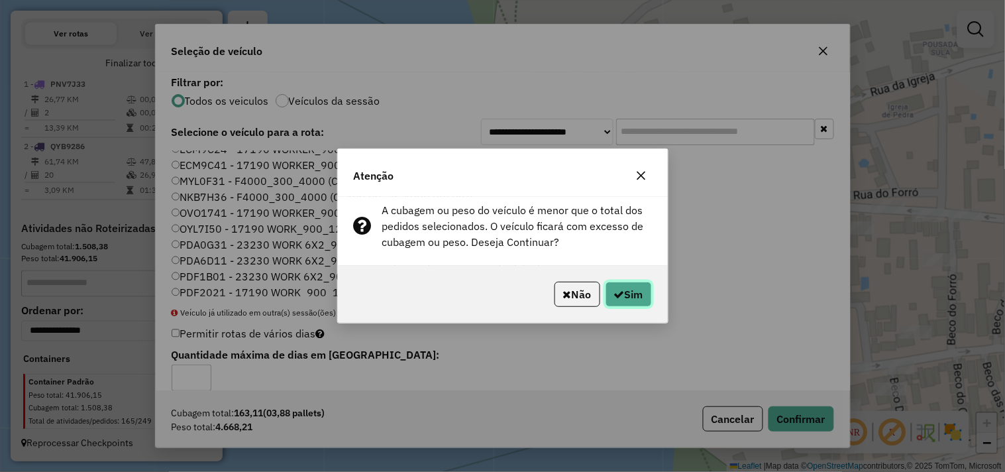
click at [606, 288] on button "Sim" at bounding box center [629, 294] width 46 height 25
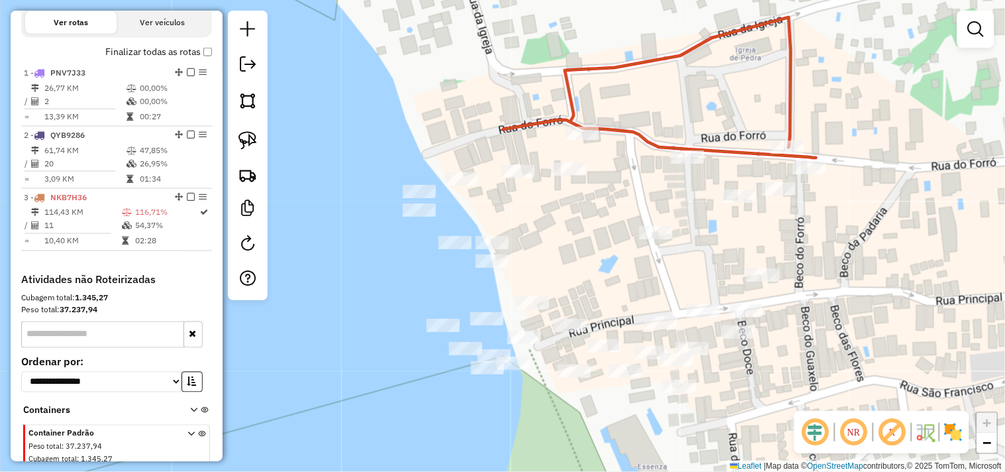
drag, startPoint x: 818, startPoint y: 227, endPoint x: 670, endPoint y: 169, distance: 158.9
click at [670, 169] on div "Janela de atendimento Grade de atendimento Capacidade Transportadoras Veículos …" at bounding box center [502, 236] width 1005 height 472
select select "**********"
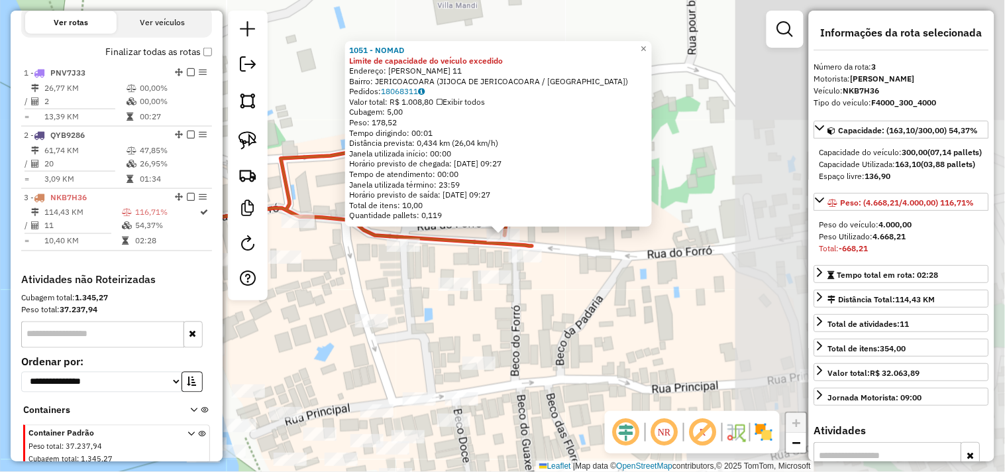
scroll to position [509, 0]
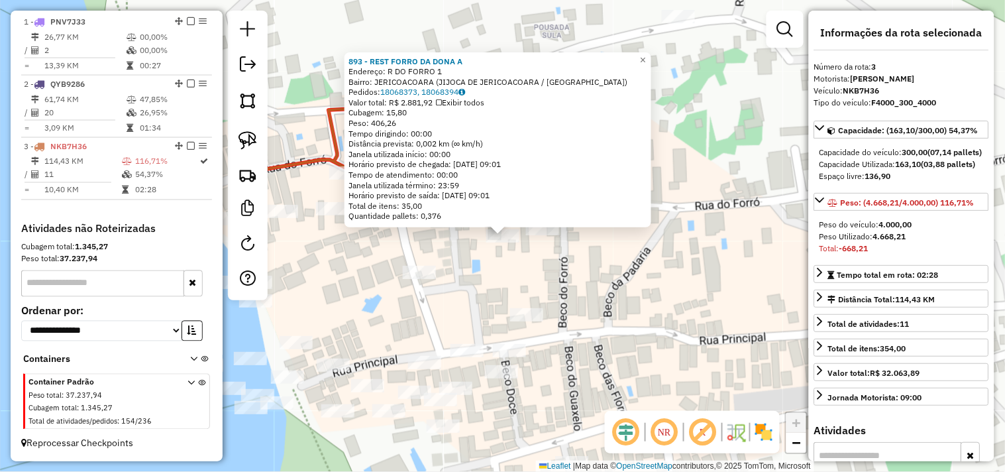
click at [471, 261] on div "893 - REST FORRO DA DONA A Endereço: R DO FORRO 1 Bairro: JERICOACOARA (JIJOCA …" at bounding box center [502, 236] width 1005 height 472
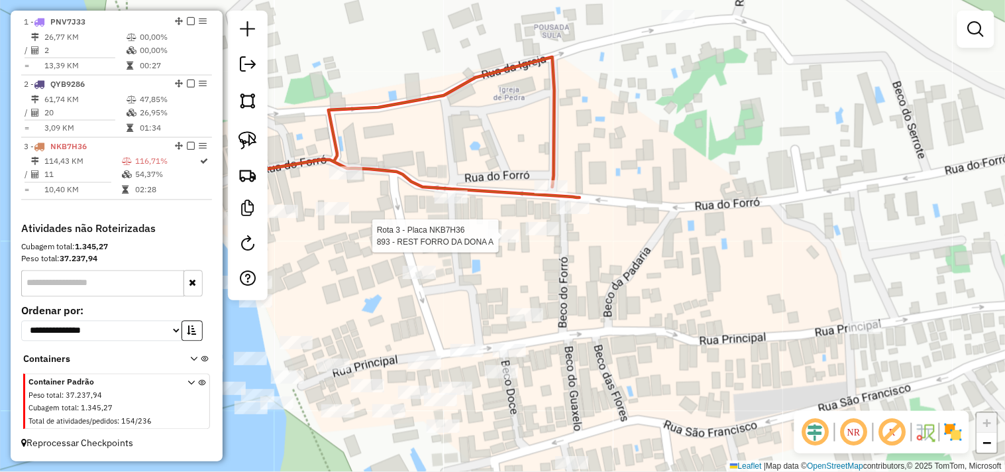
select select "**********"
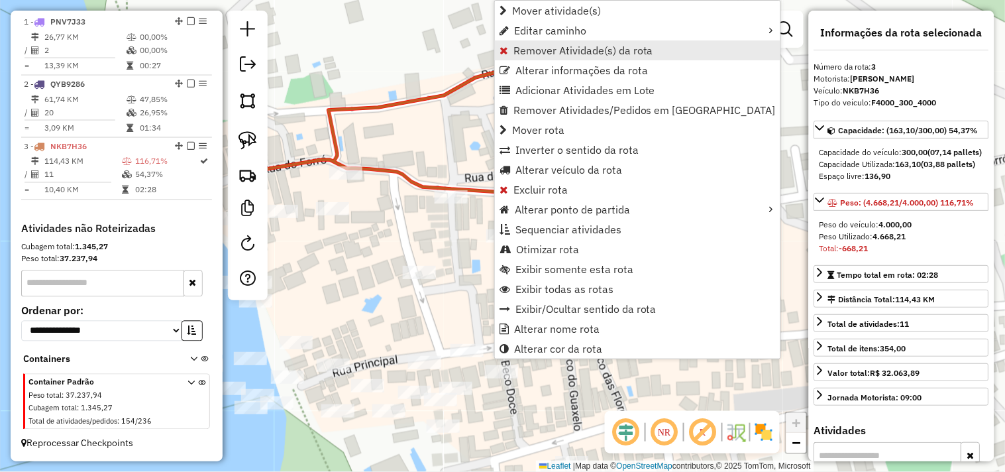
click at [527, 54] on span "Remover Atividade(s) da rota" at bounding box center [584, 50] width 140 height 11
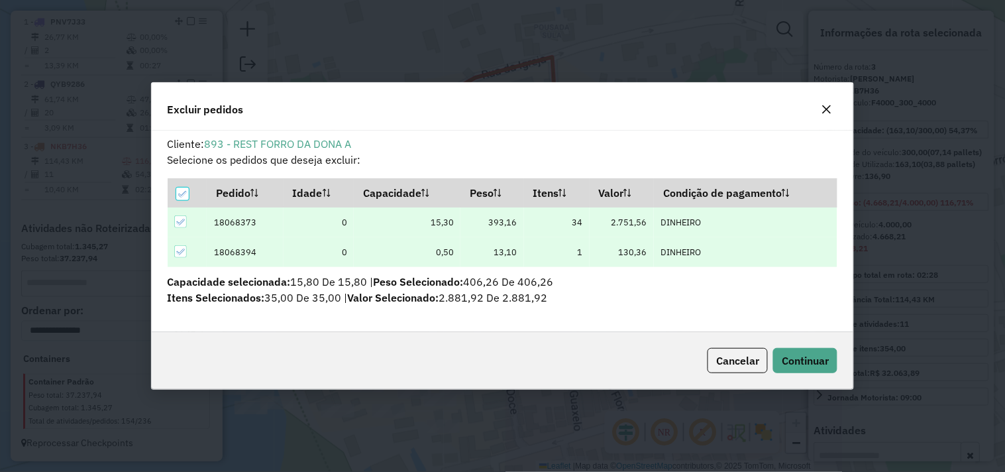
scroll to position [7, 3]
click at [812, 365] on span "Continuar" at bounding box center [805, 360] width 47 height 13
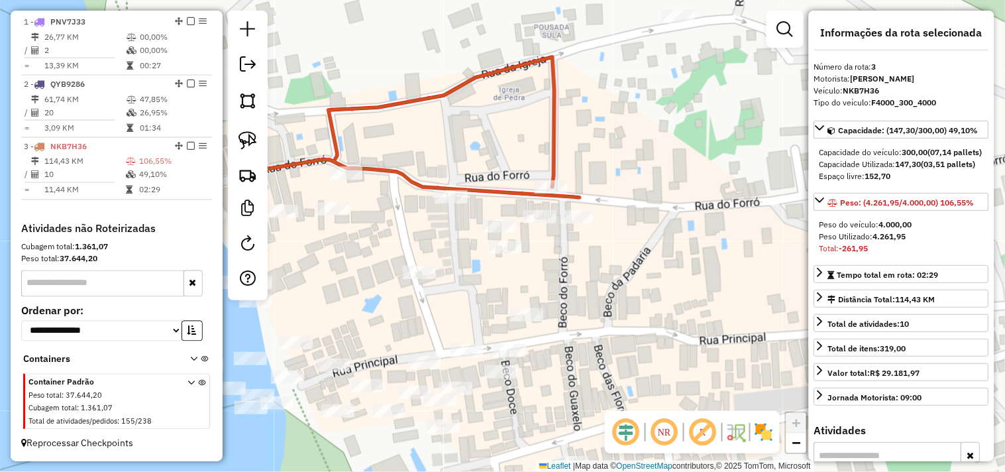
click at [451, 207] on div "Janela de atendimento Grade de atendimento Capacidade Transportadoras Veículos …" at bounding box center [502, 236] width 1005 height 472
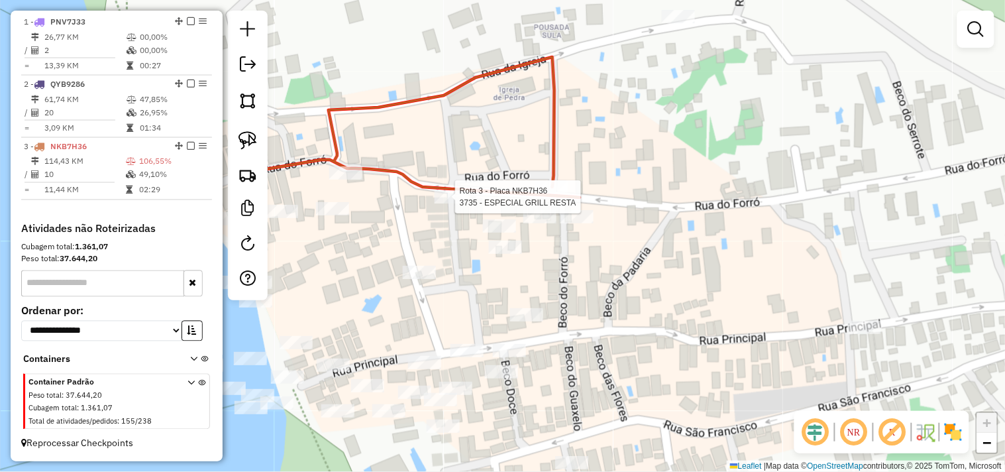
click at [447, 203] on div "Rota 3 - Placa NKB7H36 3735 - ESPECIAL GRILL RESTA Janela de atendimento Grade …" at bounding box center [502, 236] width 1005 height 472
select select "**********"
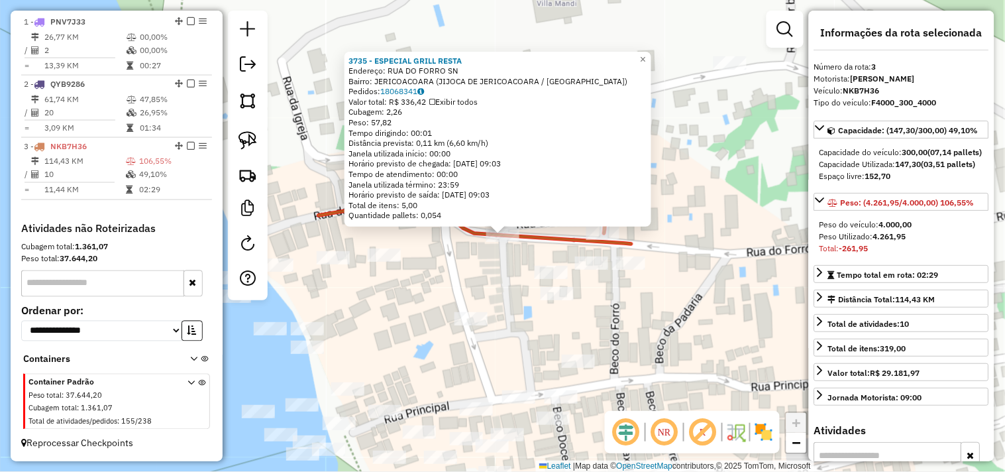
click at [467, 267] on div "3735 - ESPECIAL GRILL RESTA Endereço: RUA DO FORRO SN Bairro: JERICOACOARA (JIJ…" at bounding box center [502, 236] width 1005 height 472
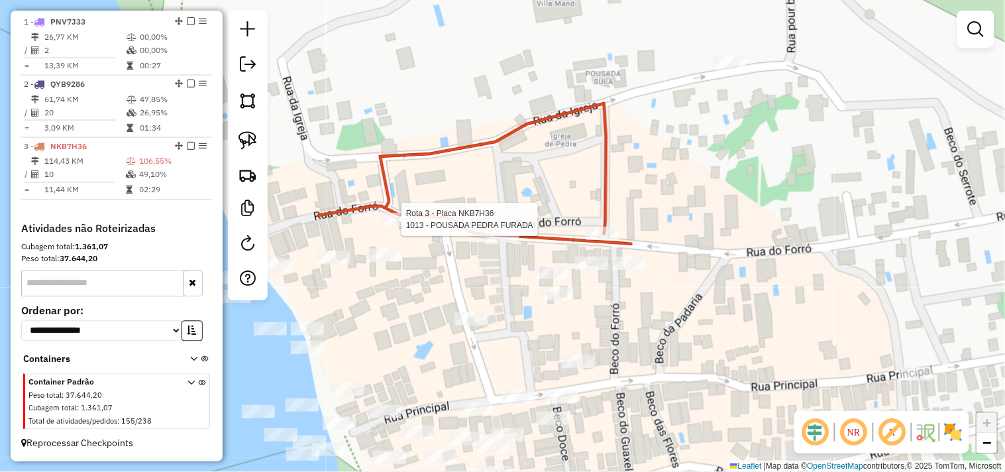
select select "**********"
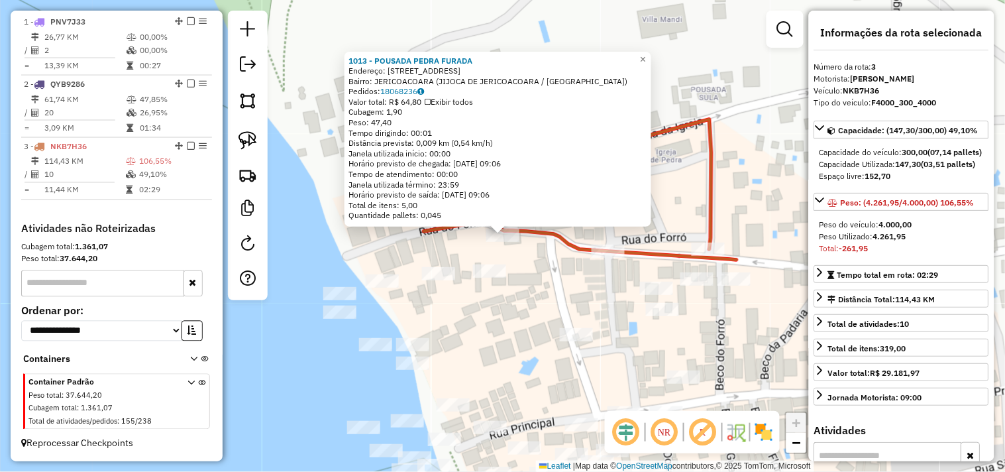
click at [504, 281] on div "1013 - POUSADA PEDRA FURADA Endereço: RUA DO FORRO 11 Bairro: JERICOACOARA (JIJ…" at bounding box center [502, 236] width 1005 height 472
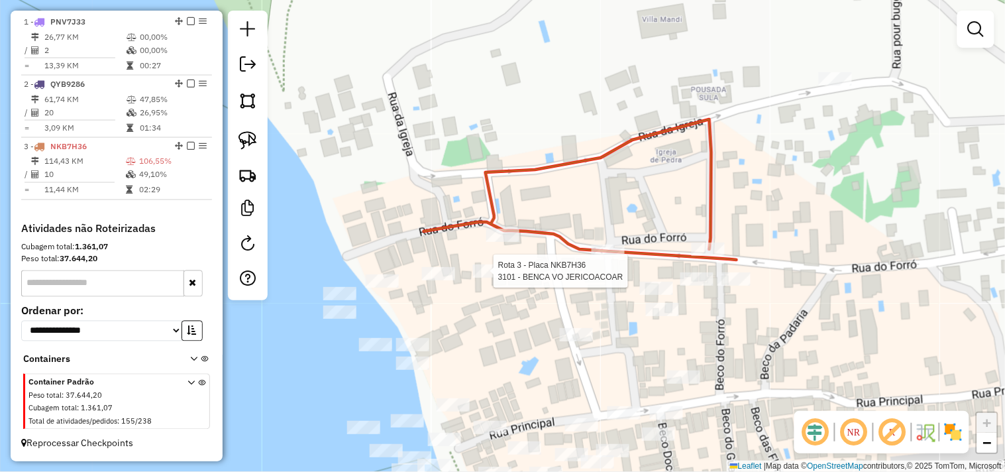
click at [497, 278] on div at bounding box center [489, 270] width 33 height 13
select select "**********"
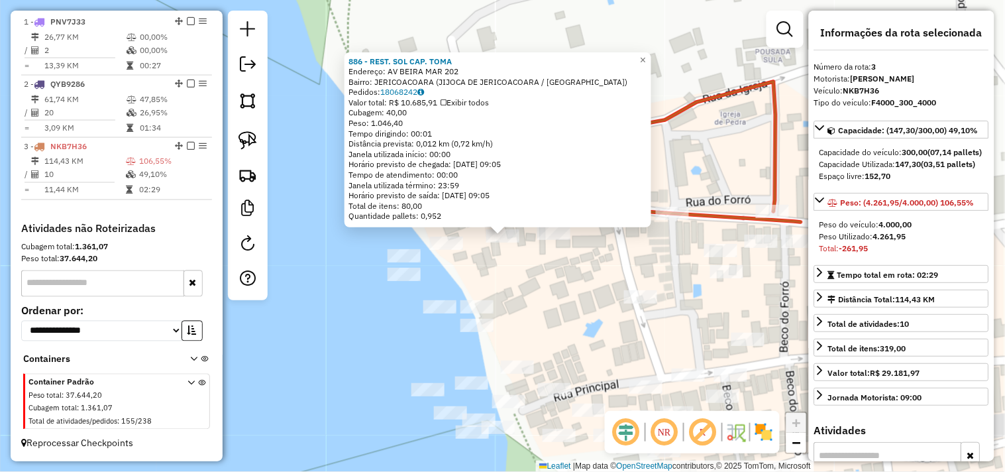
click at [520, 273] on div "886 - REST. SOL CAP. TOMA Endereço: AV BEIRA MAR 202 Bairro: JERICOACOARA (JIJO…" at bounding box center [502, 236] width 1005 height 472
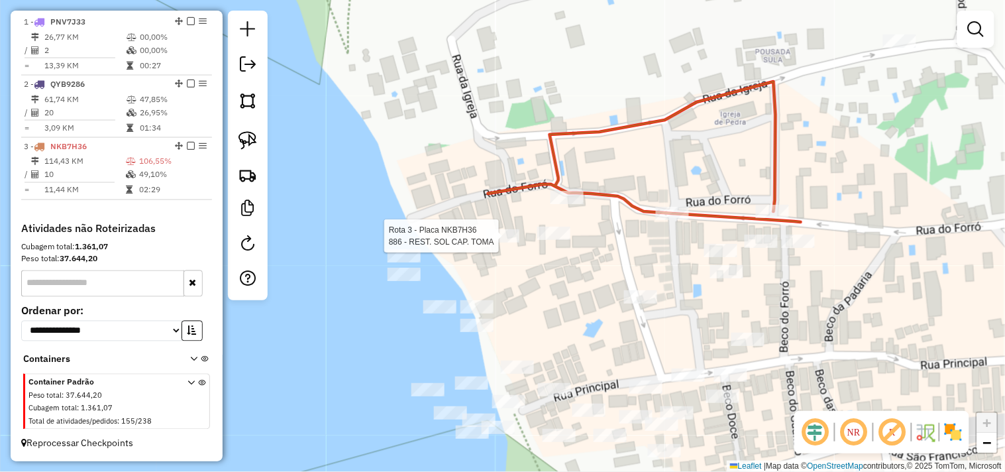
select select "**********"
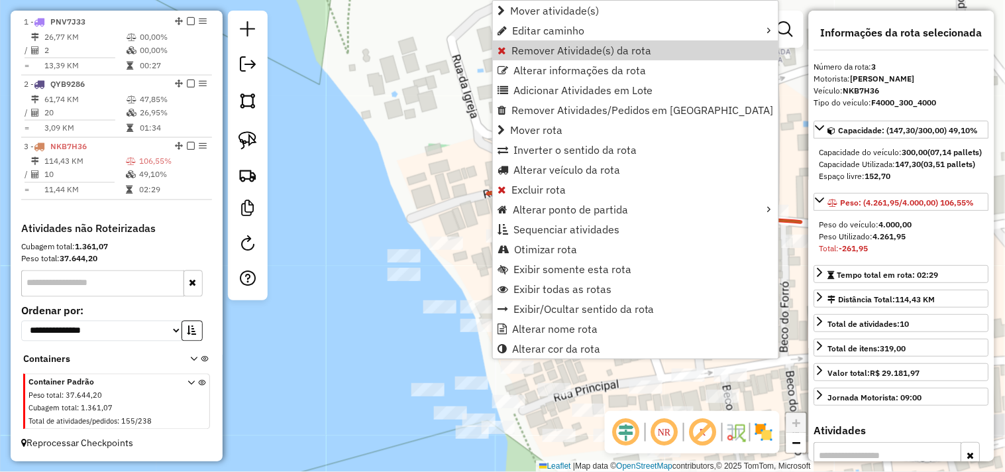
click at [521, 45] on span "Remover Atividade(s) da rota" at bounding box center [582, 50] width 140 height 11
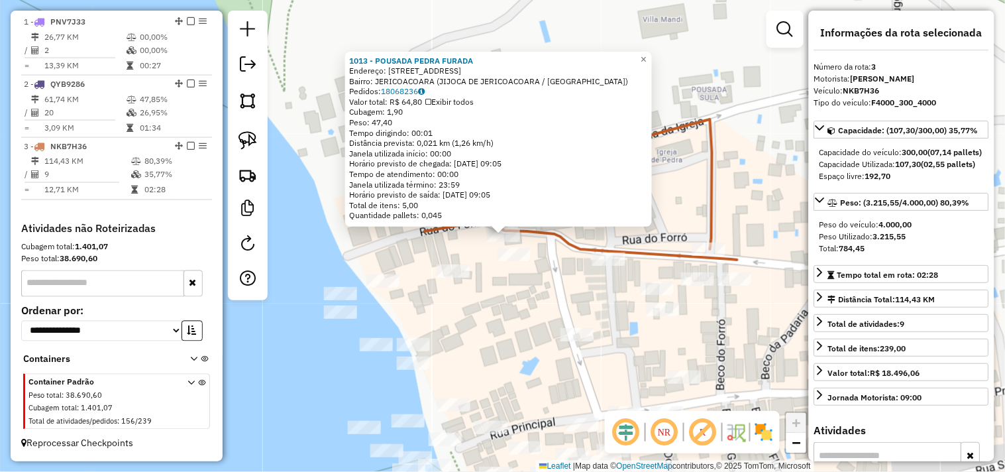
click at [579, 290] on div "1013 - POUSADA PEDRA FURADA Endereço: RUA DO FORRO 11 Bairro: JERICOACOARA (JIJ…" at bounding box center [502, 236] width 1005 height 472
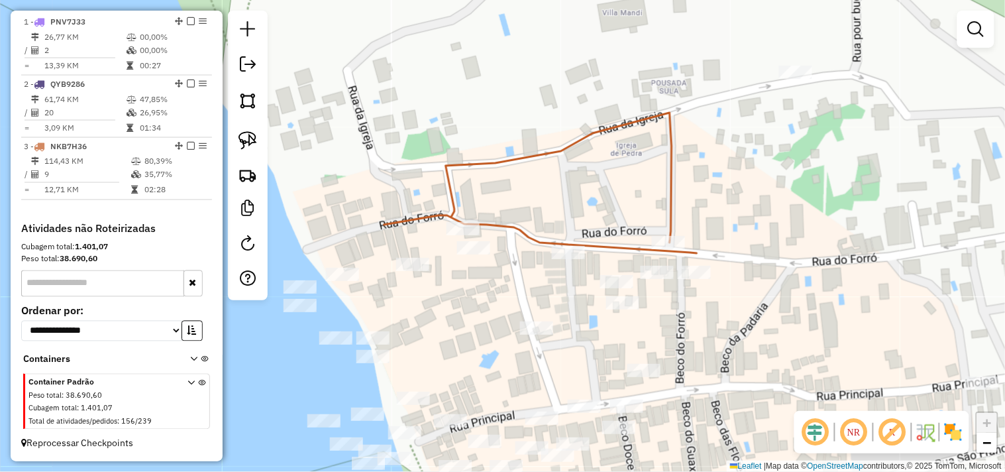
drag, startPoint x: 588, startPoint y: 302, endPoint x: 550, endPoint y: 263, distance: 54.4
click at [514, 273] on div "Janela de atendimento Grade de atendimento Capacidade Transportadoras Veículos …" at bounding box center [502, 236] width 1005 height 472
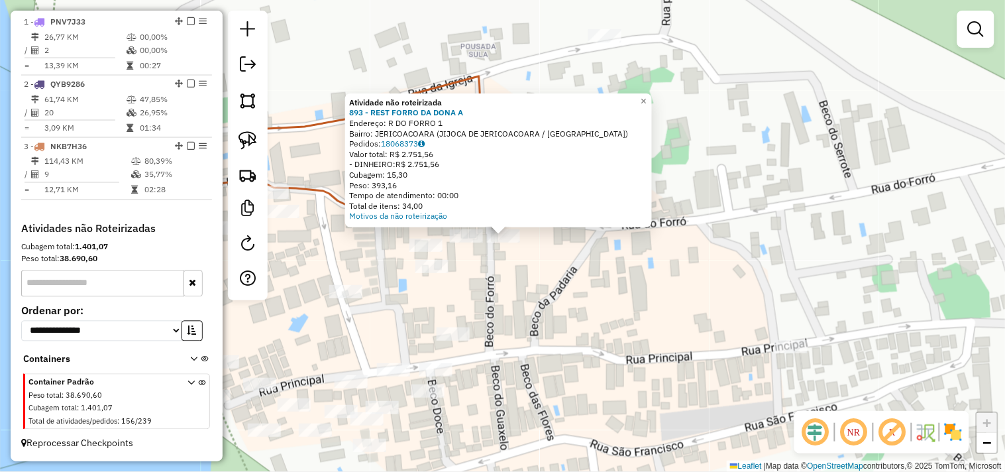
click at [523, 286] on div "Atividade não roteirizada 893 - REST FORRO DA DONA A Endereço: R DO FORRO 1 Bai…" at bounding box center [502, 236] width 1005 height 472
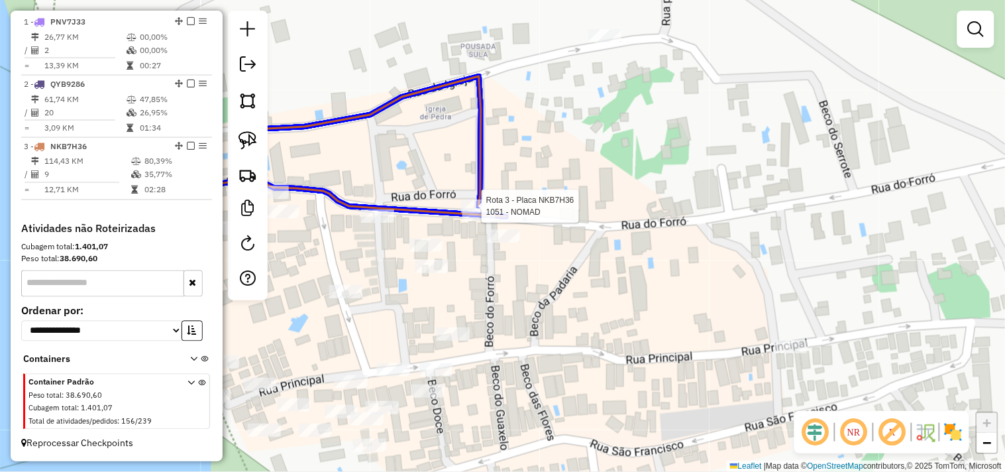
click at [470, 197] on div "Rota 3 - Placa NKB7H36 1051 - NOMAD Janela de atendimento Grade de atendimento …" at bounding box center [502, 236] width 1005 height 472
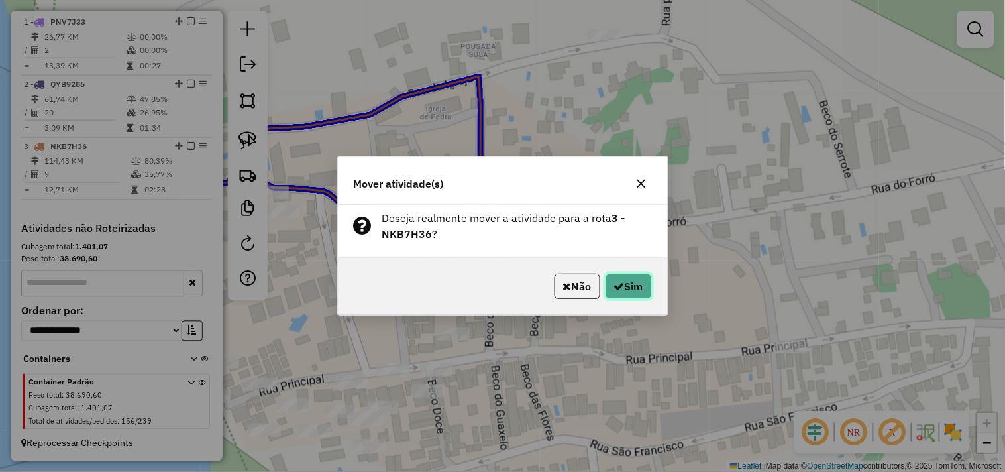
drag, startPoint x: 628, startPoint y: 292, endPoint x: 621, endPoint y: 294, distance: 7.8
click at [628, 292] on button "Sim" at bounding box center [629, 286] width 46 height 25
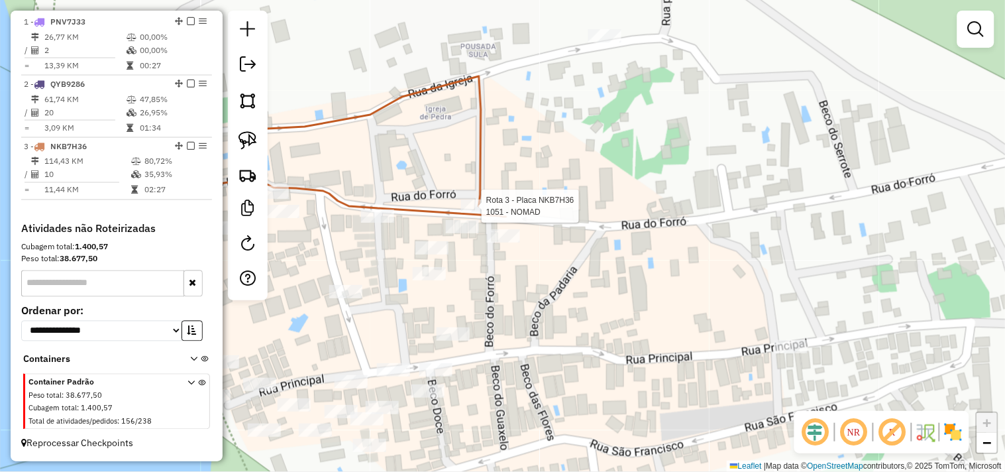
select select "**********"
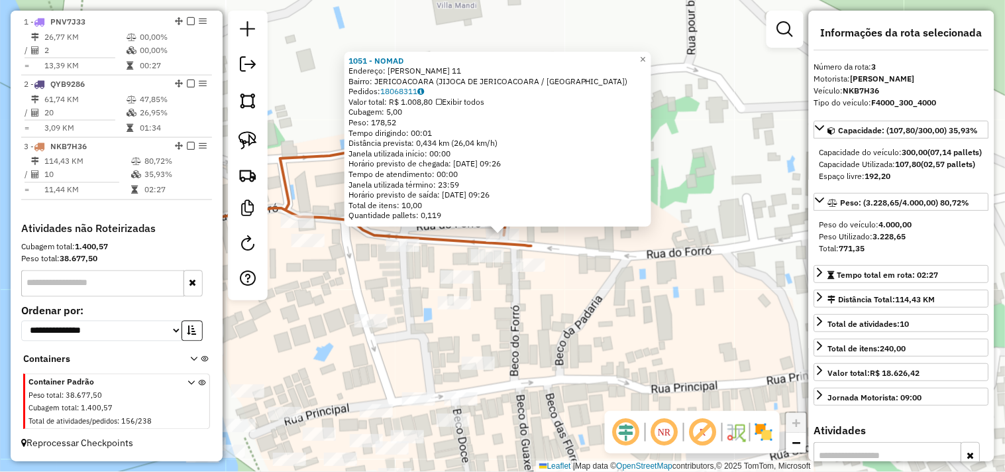
click at [551, 325] on div "1051 - NOMAD Endereço: ARMANDO VASCONCELOS 11 Bairro: JERICOACOARA (JIJOCA DE J…" at bounding box center [502, 236] width 1005 height 472
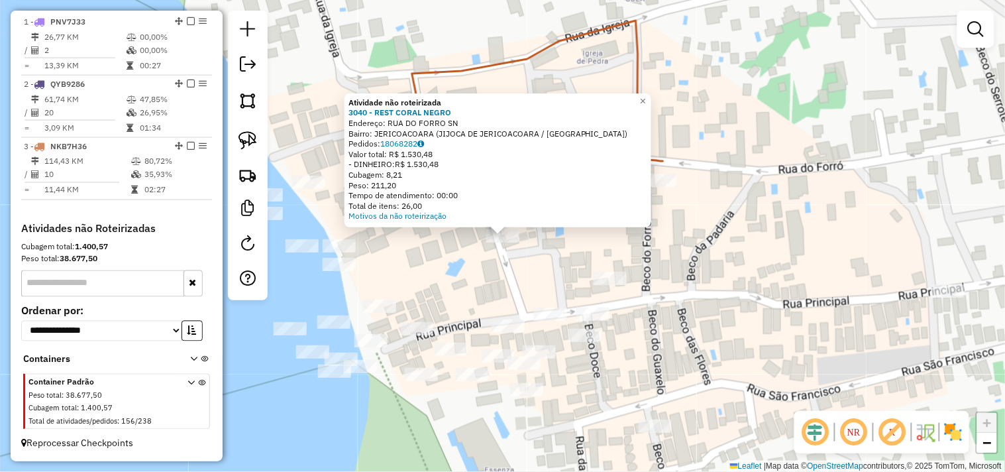
click at [498, 274] on div "Atividade não roteirizada 3040 - REST CORAL NEGRO Endereço: RUA DO FORRO SN Bai…" at bounding box center [502, 236] width 1005 height 472
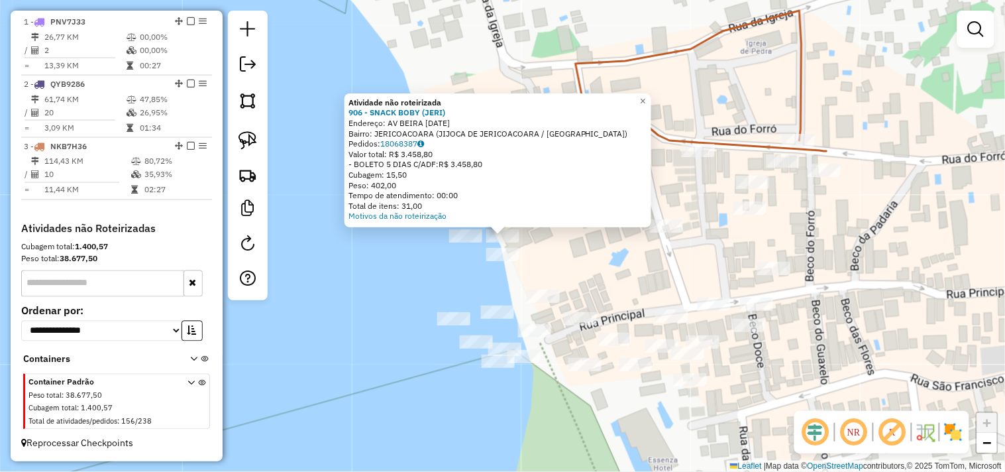
click at [467, 246] on div "Atividade não roteirizada 906 - SNACK BOBY (JERI) Endereço: AV BEIRA MAR 11 Bai…" at bounding box center [502, 236] width 1005 height 472
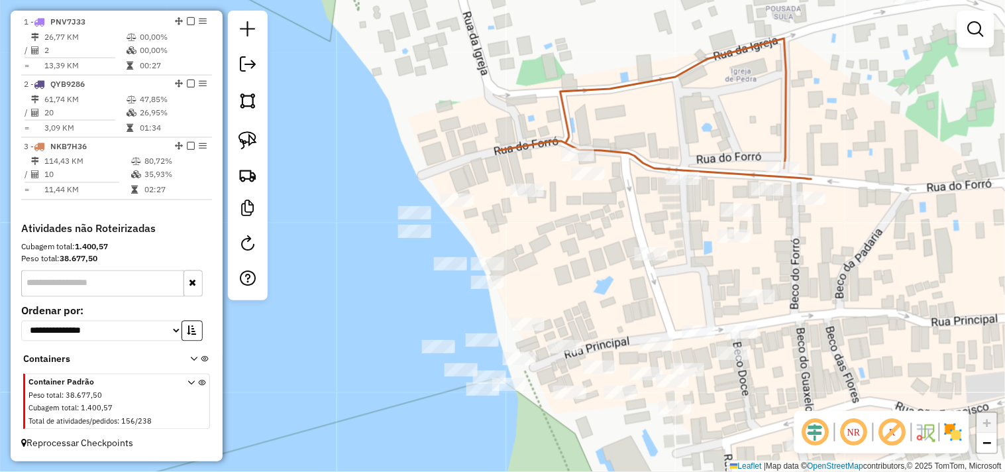
drag, startPoint x: 573, startPoint y: 261, endPoint x: 569, endPoint y: 270, distance: 10.1
click at [569, 270] on div "Janela de atendimento Grade de atendimento Capacidade Transportadoras Veículos …" at bounding box center [502, 236] width 1005 height 472
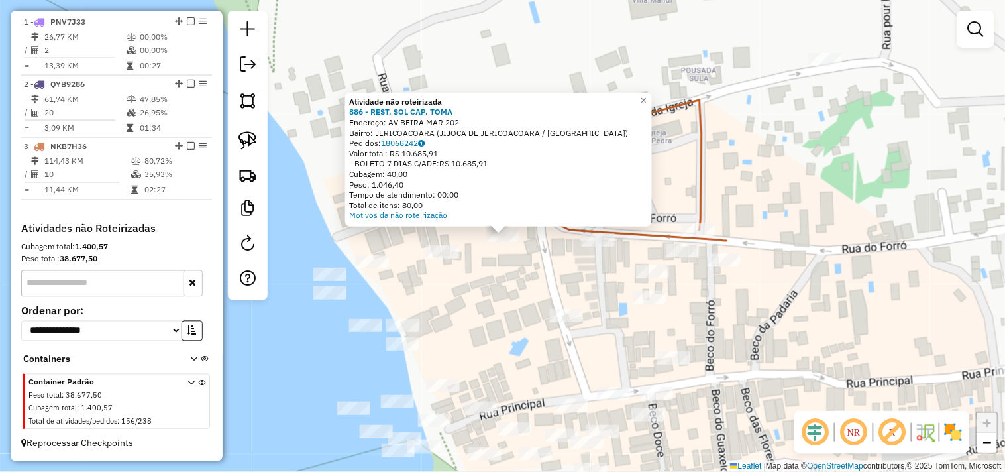
click at [580, 265] on div "Rota 3 - Placa NKB7H36 3735 - ESPECIAL GRILL RESTA Atividade não roteirizada 88…" at bounding box center [502, 236] width 1005 height 472
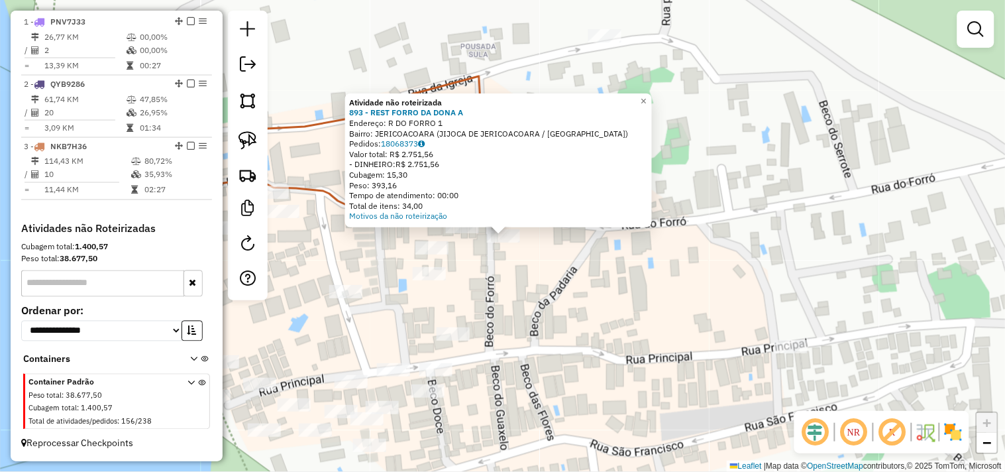
click at [573, 276] on div "Atividade não roteirizada 893 - REST FORRO DA DONA A Endereço: R DO FORRO 1 Bai…" at bounding box center [502, 236] width 1005 height 472
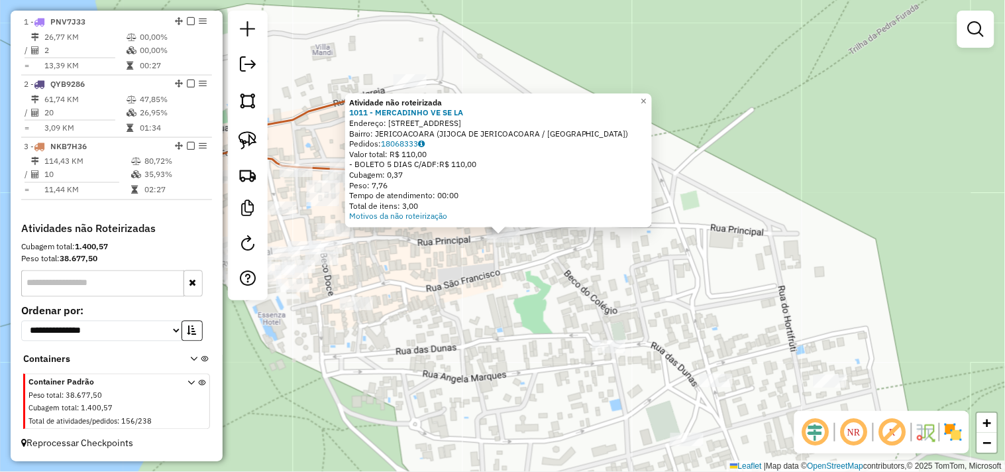
drag, startPoint x: 521, startPoint y: 270, endPoint x: 517, endPoint y: 259, distance: 11.9
click at [520, 270] on div "Atividade não roteirizada 1011 - MERCADINHO VE SE LA Endereço: Rua principal 11…" at bounding box center [502, 236] width 1005 height 472
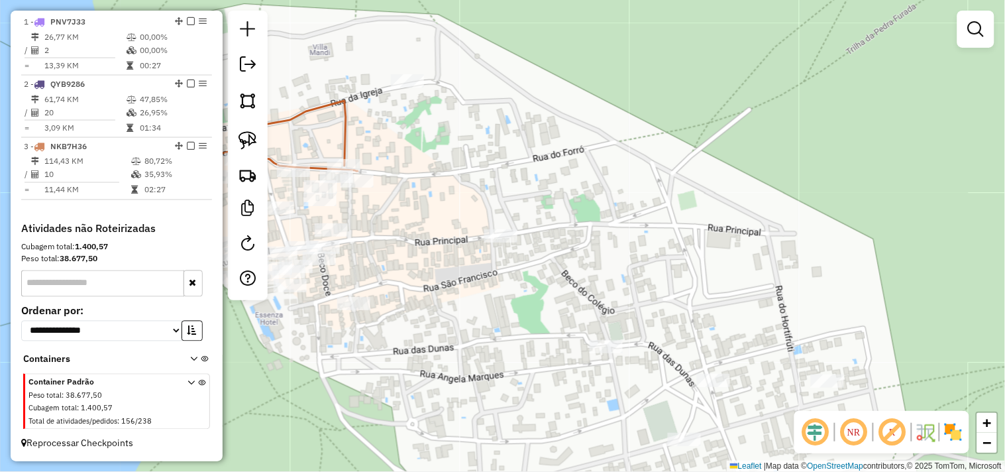
click at [492, 227] on div "Janela de atendimento Grade de atendimento Capacidade Transportadoras Veículos …" at bounding box center [502, 236] width 1005 height 472
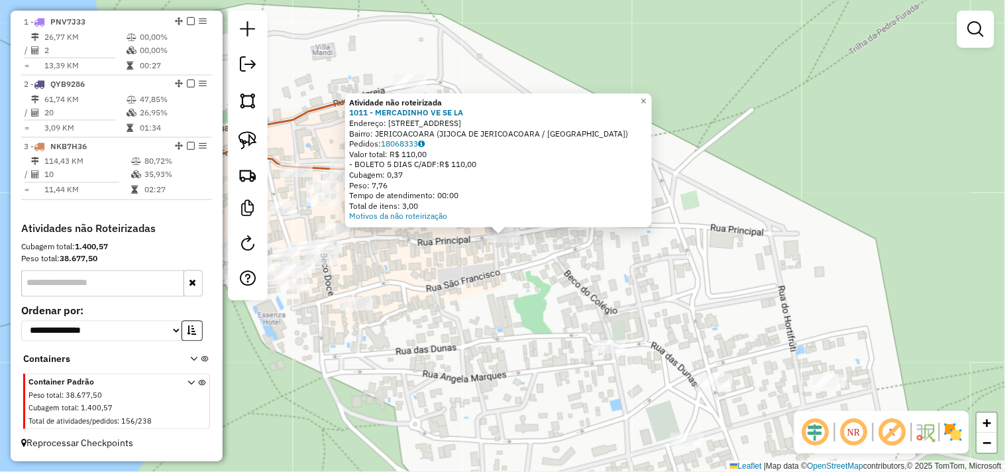
click at [499, 268] on div "Atividade não roteirizada 1011 - MERCADINHO VE SE LA Endereço: Rua principal 11…" at bounding box center [502, 236] width 1005 height 472
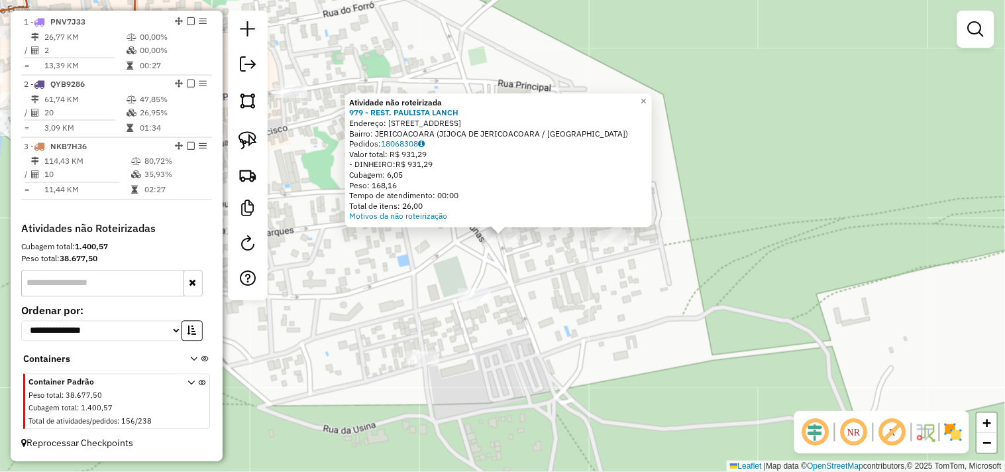
click at [606, 296] on div "Atividade não roteirizada 979 - REST. PAULISTA LANCH Endereço: RUA IMEUDA 21 Ba…" at bounding box center [502, 236] width 1005 height 472
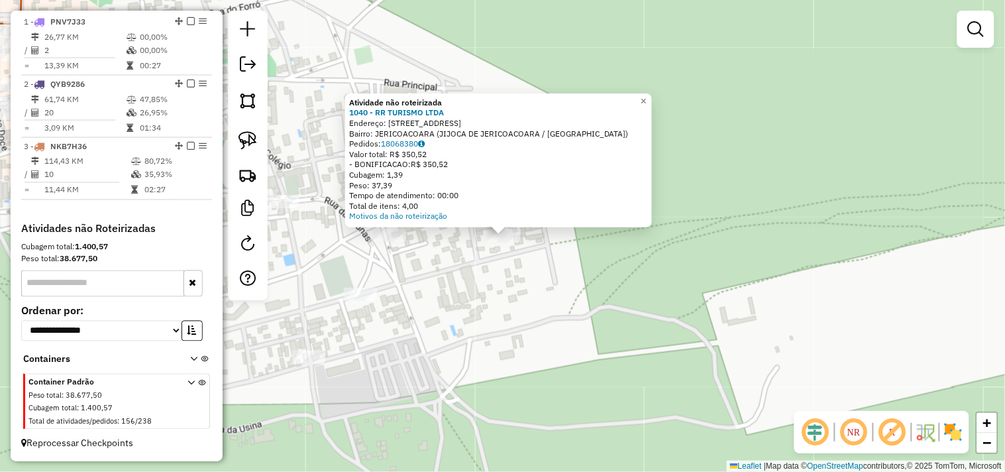
click at [492, 286] on div "Atividade não roteirizada 1040 - RR TURISMO LTDA Endereço: RUA DUNAS 2 11 Bairr…" at bounding box center [502, 236] width 1005 height 472
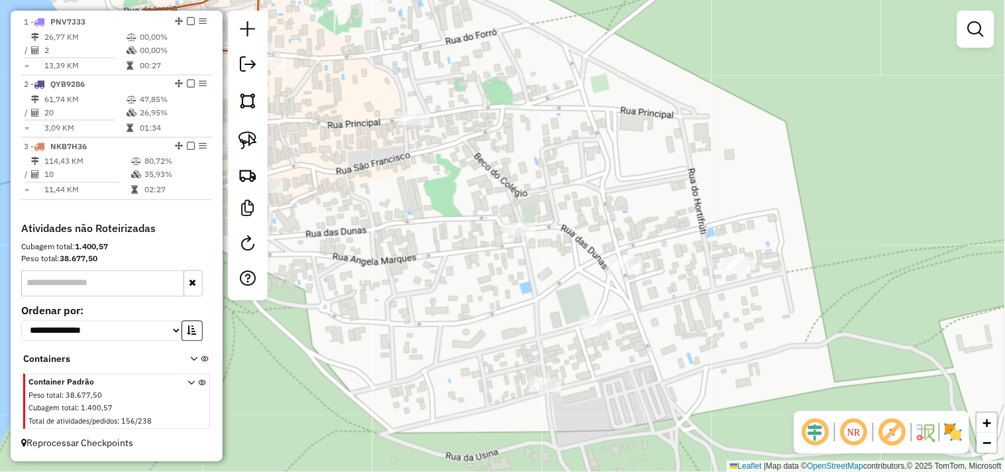
drag, startPoint x: 611, startPoint y: 303, endPoint x: 726, endPoint y: 323, distance: 116.5
click at [726, 323] on div "Janela de atendimento Grade de atendimento Capacidade Transportadoras Veículos …" at bounding box center [502, 236] width 1005 height 472
click at [254, 148] on img at bounding box center [248, 140] width 19 height 19
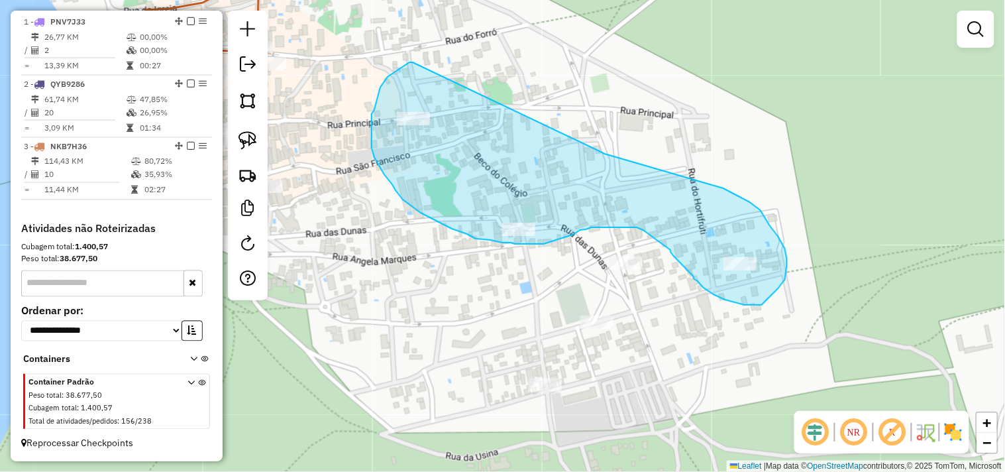
drag, startPoint x: 388, startPoint y: 77, endPoint x: 592, endPoint y: 147, distance: 215.8
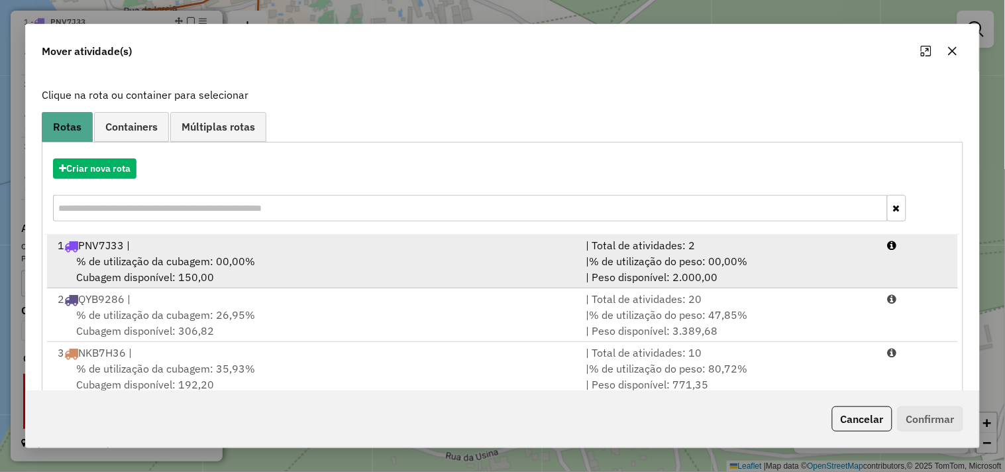
scroll to position [96, 0]
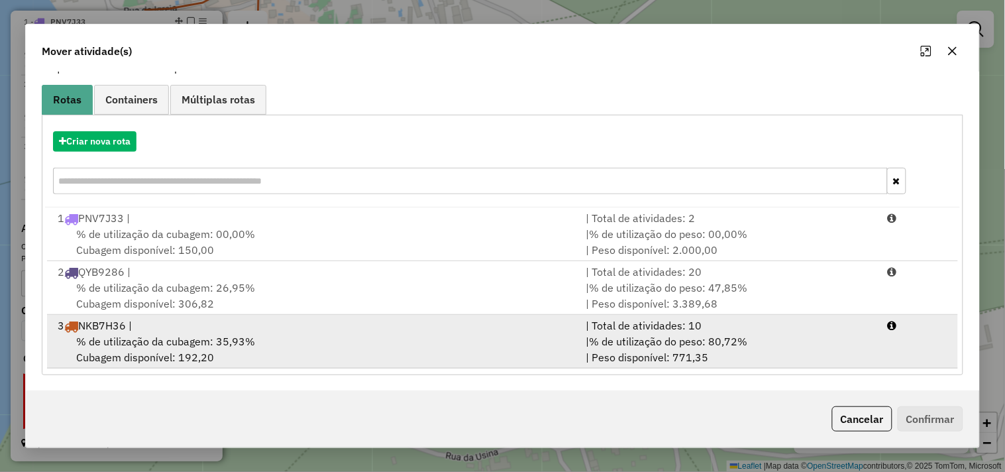
click at [223, 341] on span "% de utilização da cubagem: 35,93%" at bounding box center [165, 341] width 179 height 13
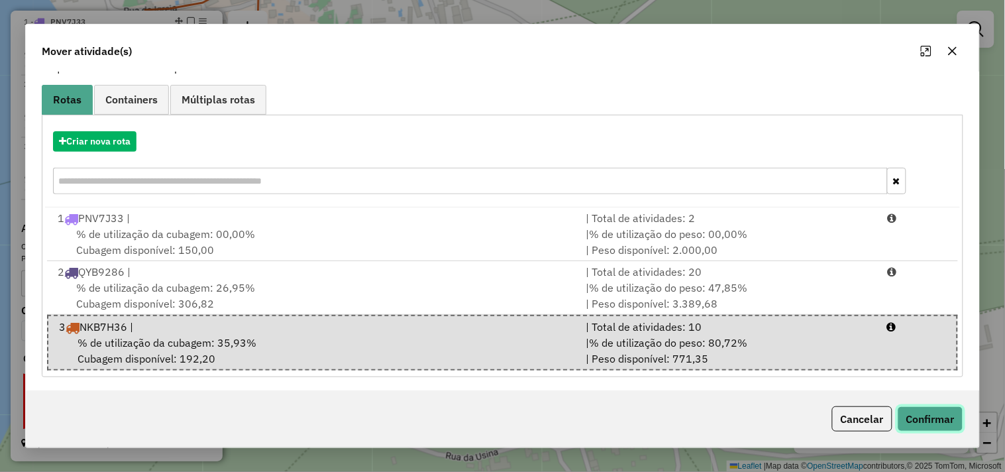
click at [904, 418] on button "Confirmar" at bounding box center [931, 418] width 66 height 25
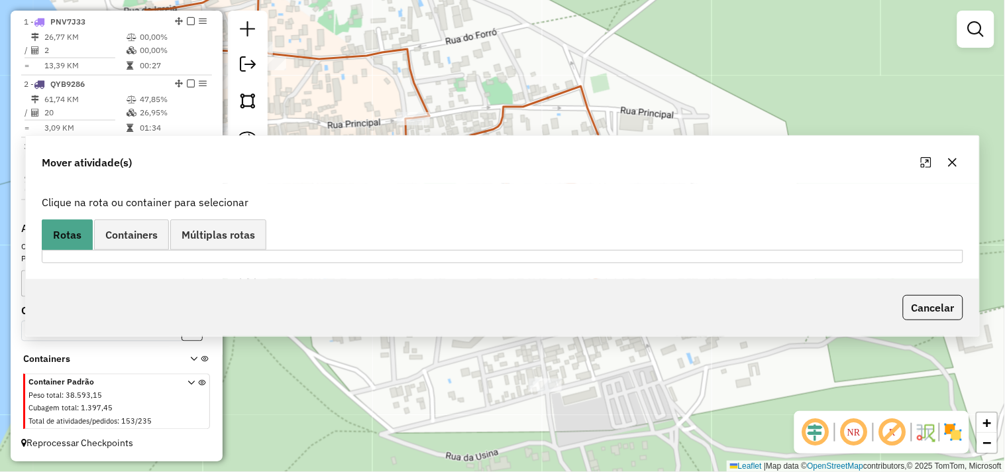
scroll to position [0, 0]
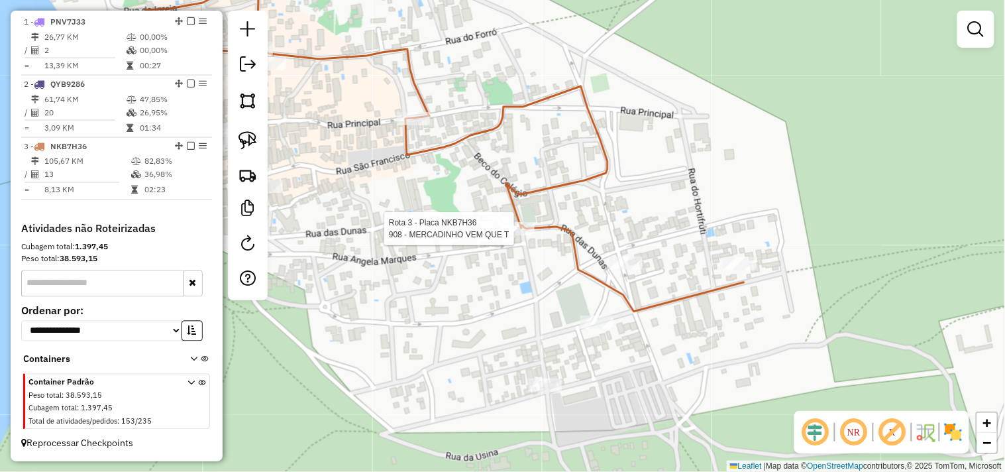
click at [521, 235] on div at bounding box center [518, 228] width 33 height 13
select select "**********"
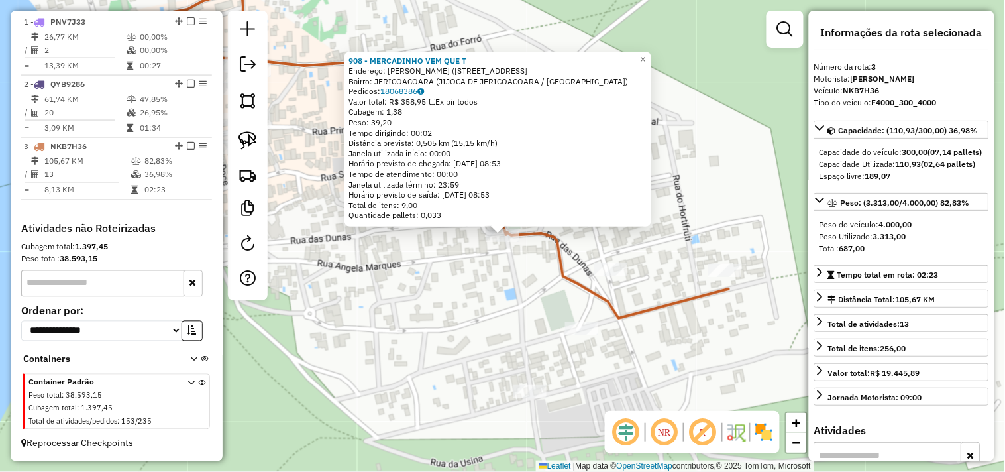
click at [525, 307] on div "908 - MERCADINHO VEM QUE T Endereço: ANGELA MARQUES (rua das dunas )25 Bairro: …" at bounding box center [502, 236] width 1005 height 472
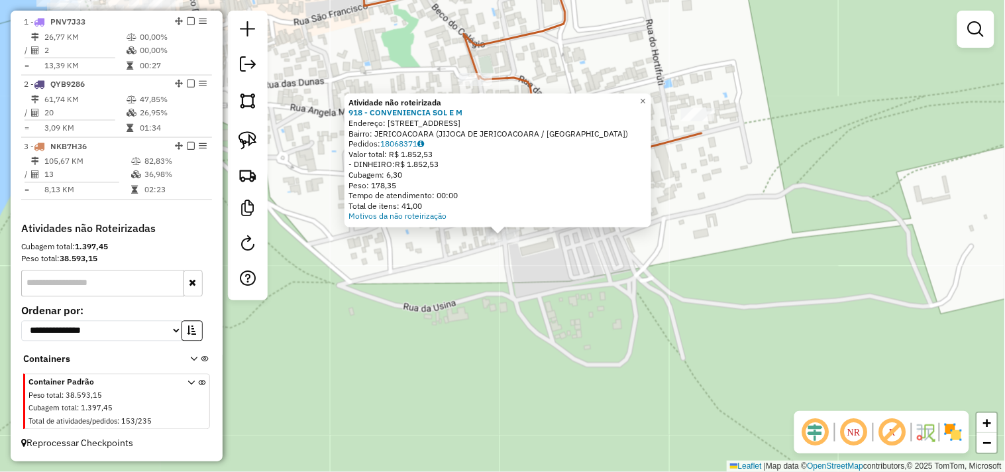
click at [557, 279] on div "Atividade não roteirizada 918 - CONVENIENCIA SOL E M Endereço: R DA UPA 10 Bair…" at bounding box center [502, 236] width 1005 height 472
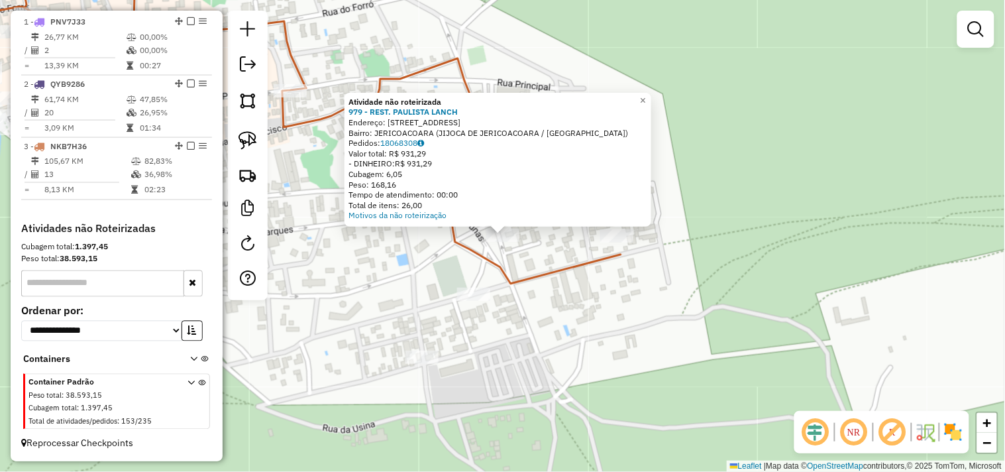
click at [485, 301] on div at bounding box center [473, 294] width 33 height 13
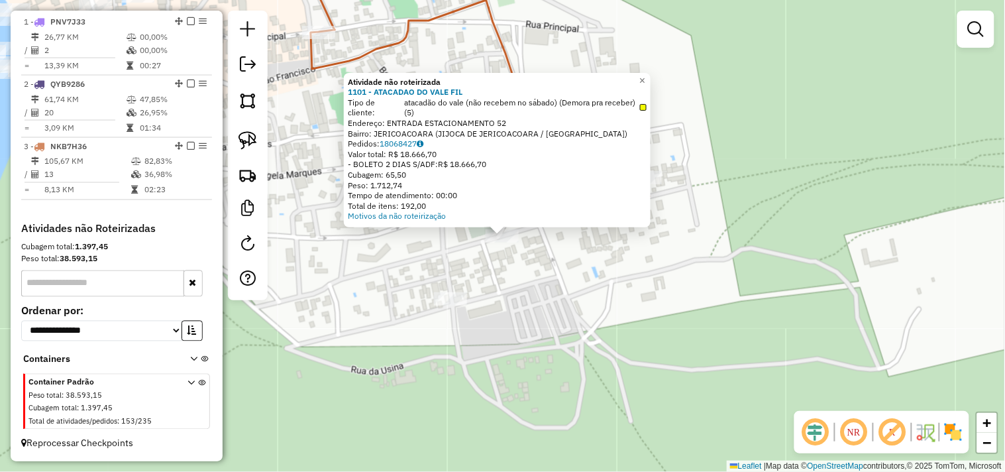
click at [478, 292] on div "× Atividade não roteirizada 1101 - ATACADAO DO VALE FIL Tipo de cliente: atacad…" at bounding box center [502, 236] width 1005 height 472
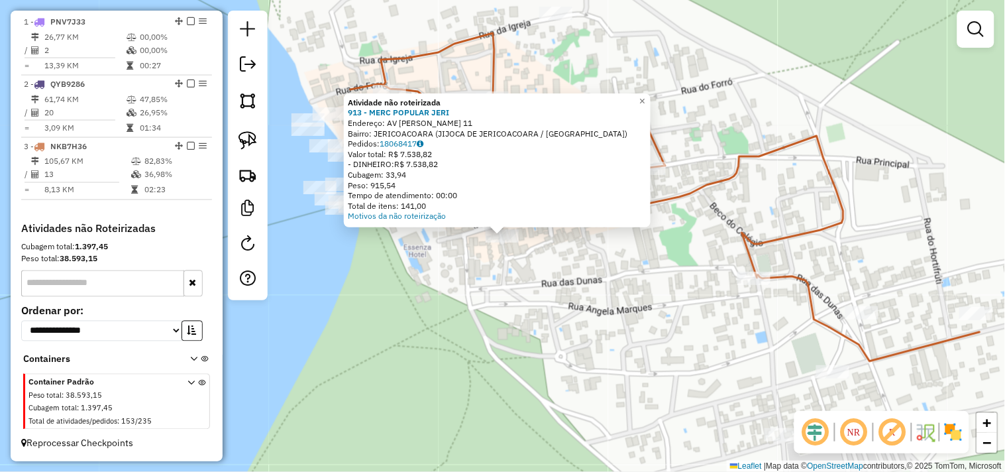
click at [518, 275] on div "Atividade não roteirizada 913 - MERC POPULAR JERI Endereço: AV EDVA ESMERINO DA…" at bounding box center [502, 236] width 1005 height 472
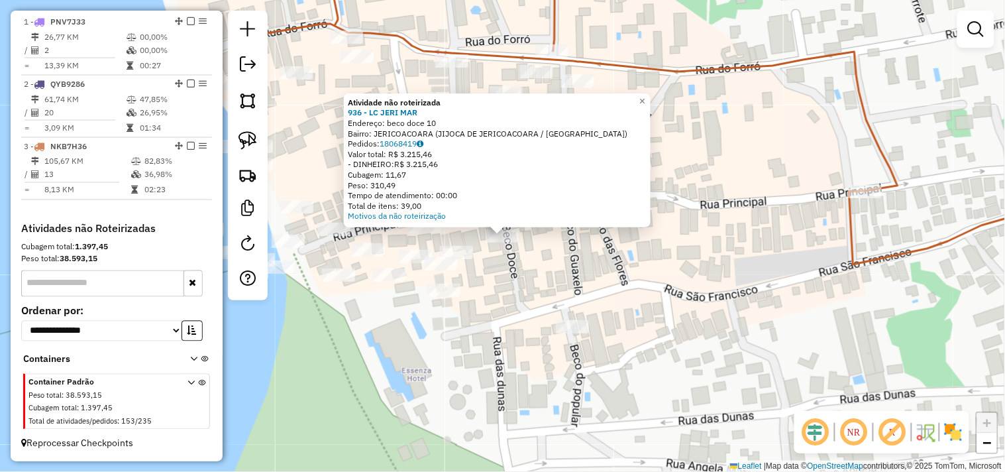
click at [508, 262] on div "Atividade não roteirizada 936 - LC JERI MAR Endereço: beco doce 10 Bairro: JERI…" at bounding box center [502, 236] width 1005 height 472
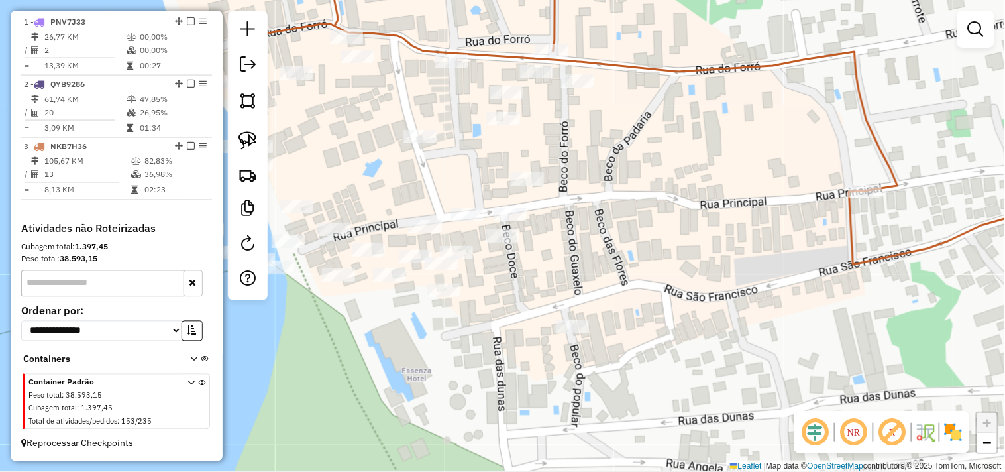
click at [461, 206] on div "Janela de atendimento Grade de atendimento Capacidade Transportadoras Veículos …" at bounding box center [502, 236] width 1005 height 472
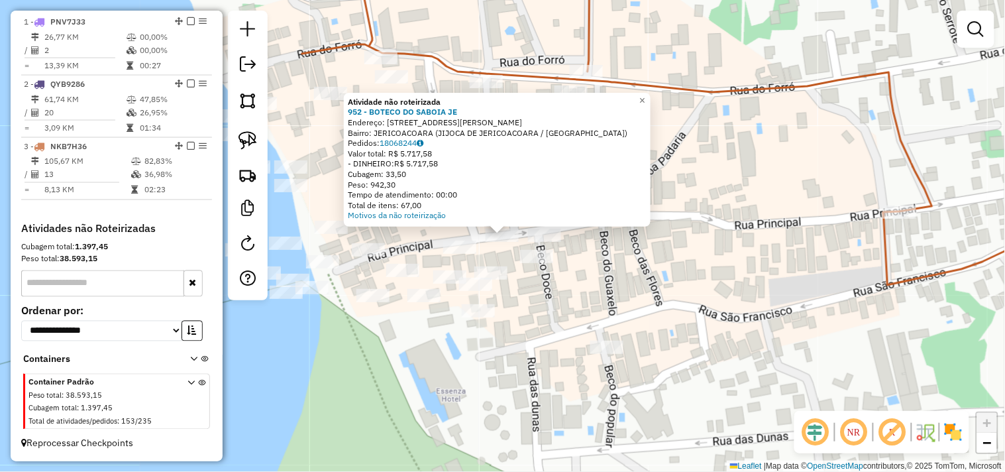
click at [594, 286] on div "Atividade não roteirizada 952 - BOTECO DO SABOIA JE Endereço: R ARMANDO VASCONC…" at bounding box center [502, 236] width 1005 height 472
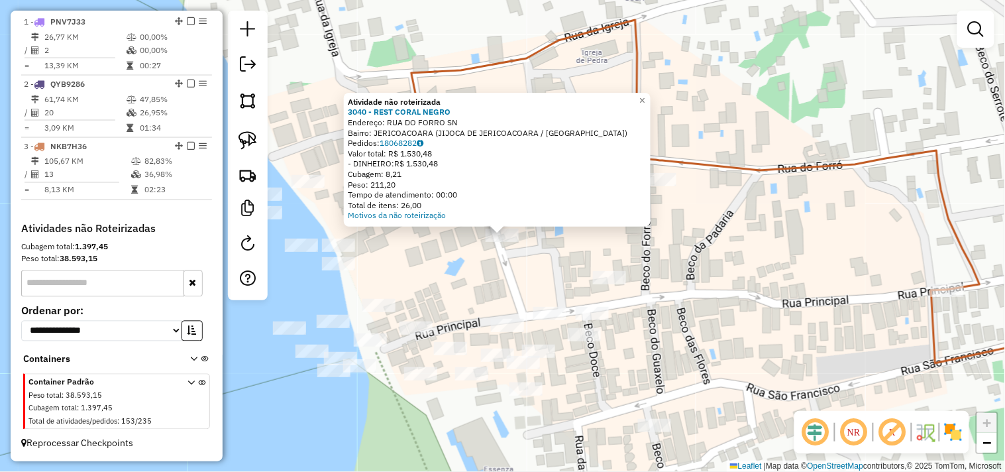
click at [499, 301] on div "Atividade não roteirizada 3040 - REST CORAL NEGRO Endereço: RUA DO FORRO SN Bai…" at bounding box center [502, 236] width 1005 height 472
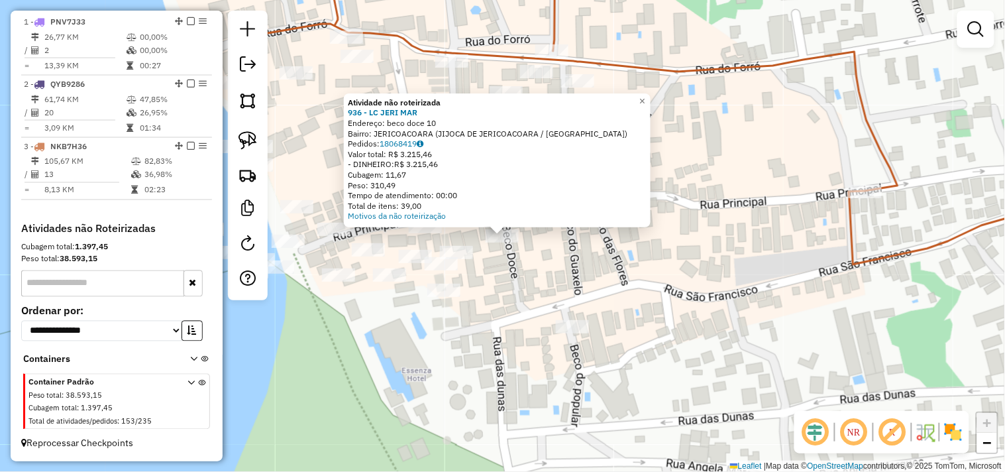
click at [520, 274] on div "Atividade não roteirizada 936 - LC JERI MAR Endereço: beco doce 10 Bairro: JERI…" at bounding box center [502, 236] width 1005 height 472
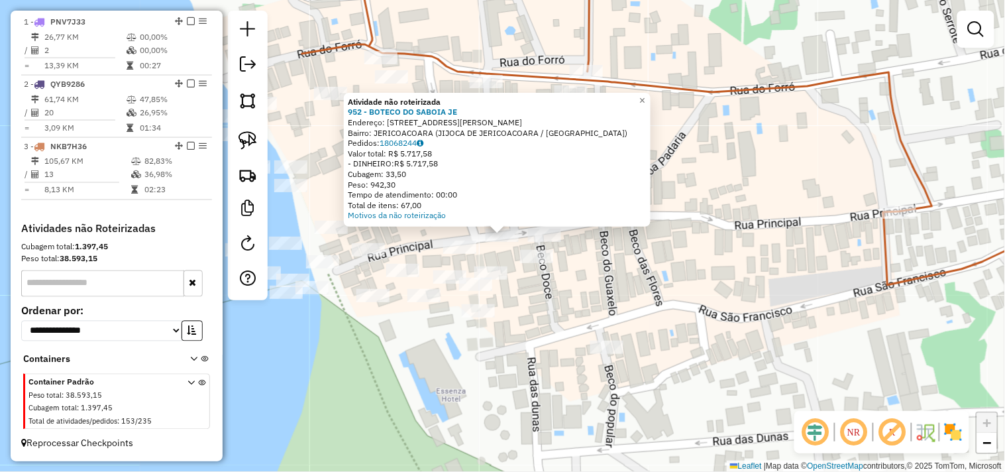
click at [564, 297] on div "Atividade não roteirizada 952 - BOTECO DO SABOIA JE Endereço: R ARMANDO VASCONC…" at bounding box center [502, 236] width 1005 height 472
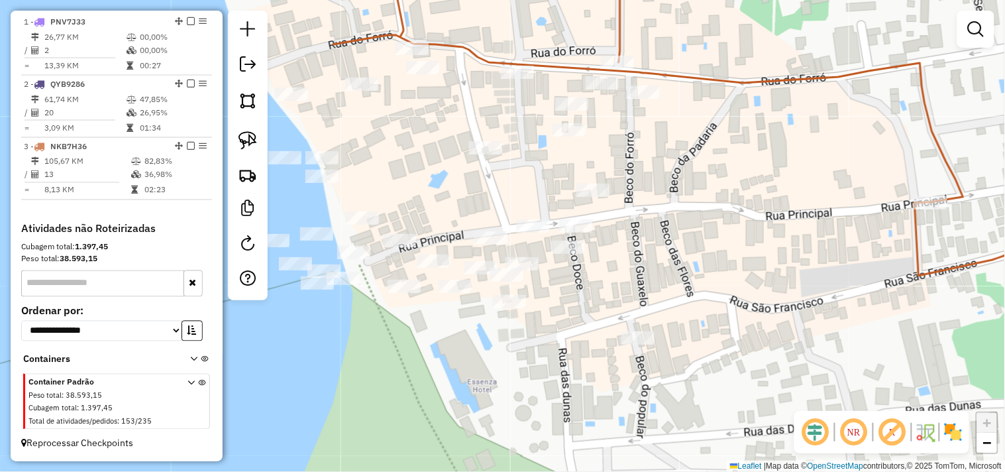
click at [580, 209] on div "Janela de atendimento Grade de atendimento Capacidade Transportadoras Veículos …" at bounding box center [502, 236] width 1005 height 472
click at [252, 147] on img at bounding box center [248, 140] width 19 height 19
click at [546, 223] on div "Janela de atendimento Grade de atendimento Capacidade Transportadoras Veículos …" at bounding box center [502, 236] width 1005 height 472
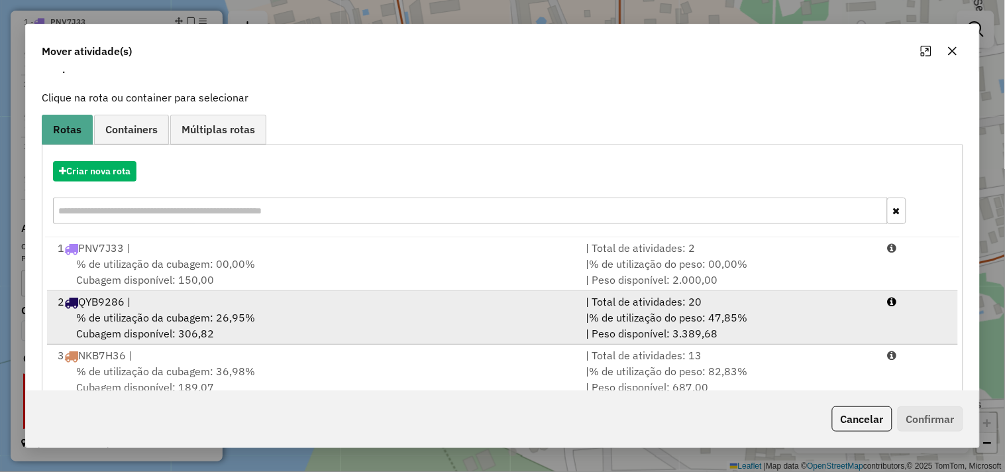
scroll to position [96, 0]
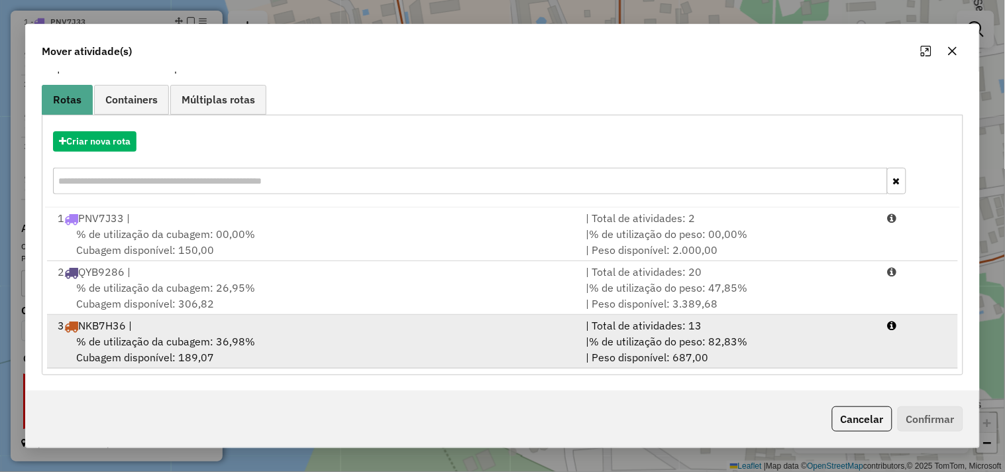
click at [223, 327] on div "3 NKB7H36 |" at bounding box center [314, 325] width 528 height 16
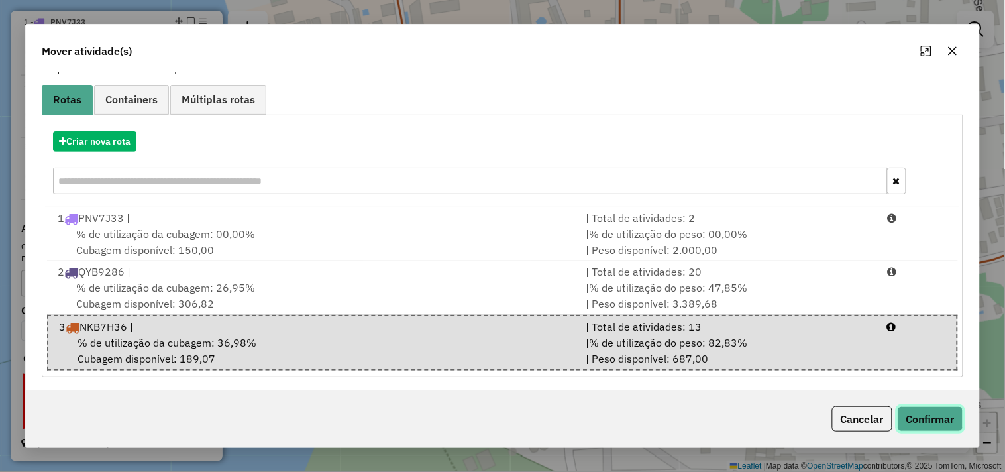
click at [915, 421] on button "Confirmar" at bounding box center [931, 418] width 66 height 25
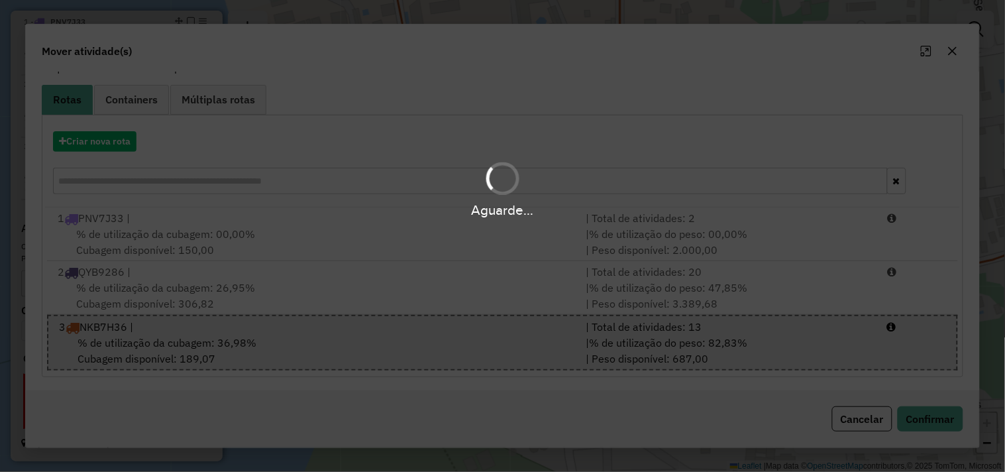
scroll to position [0, 0]
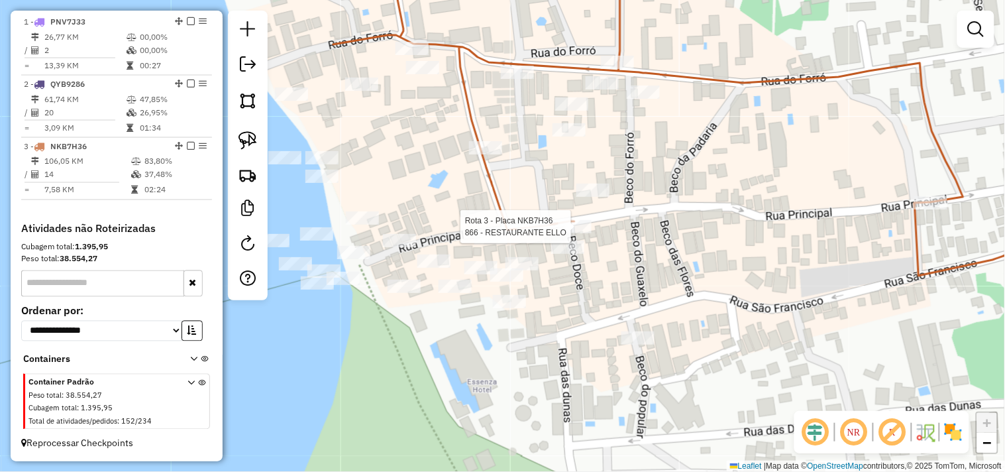
select select "**********"
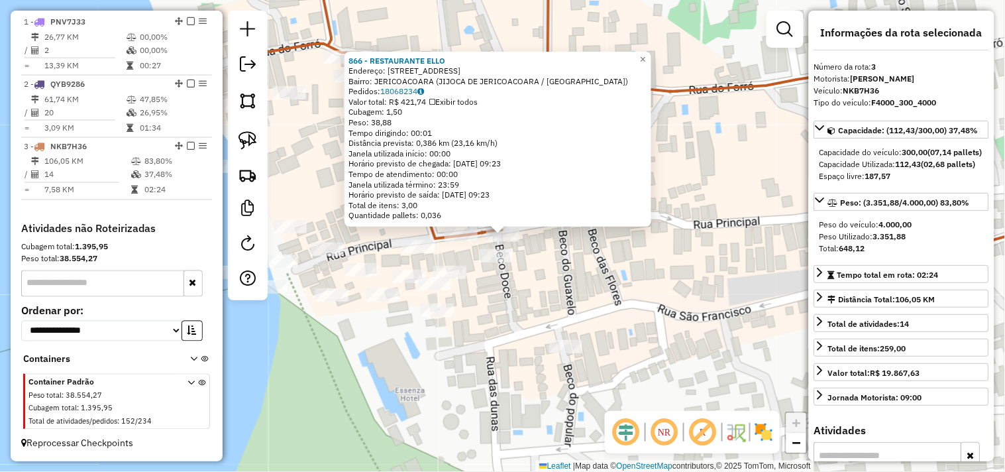
click at [582, 292] on div "866 - RESTAURANTE ELLO Endereço: R SAO FRANCISCO 22 Bairro: JERICOACOARA (JIJOC…" at bounding box center [502, 236] width 1005 height 472
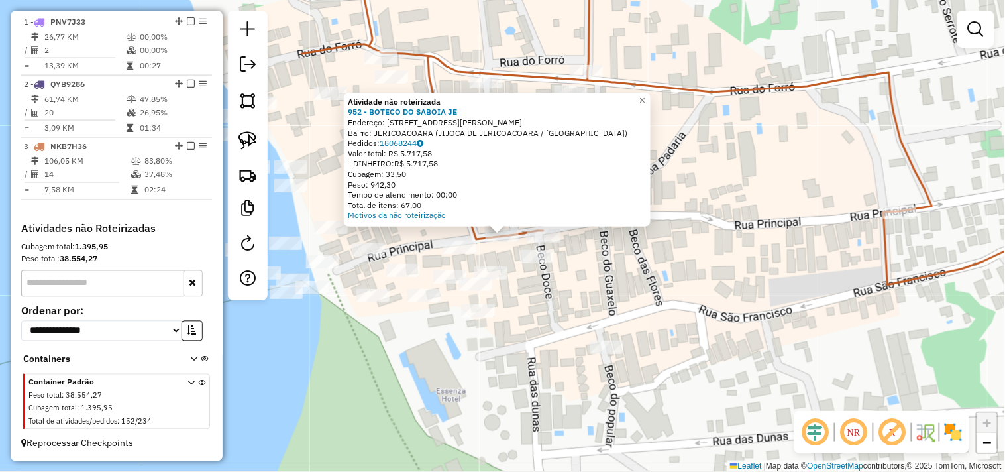
click at [527, 248] on div "Atividade não roteirizada 952 - BOTECO DO SABOIA JE Endereço: R ARMANDO VASCONC…" at bounding box center [502, 236] width 1005 height 472
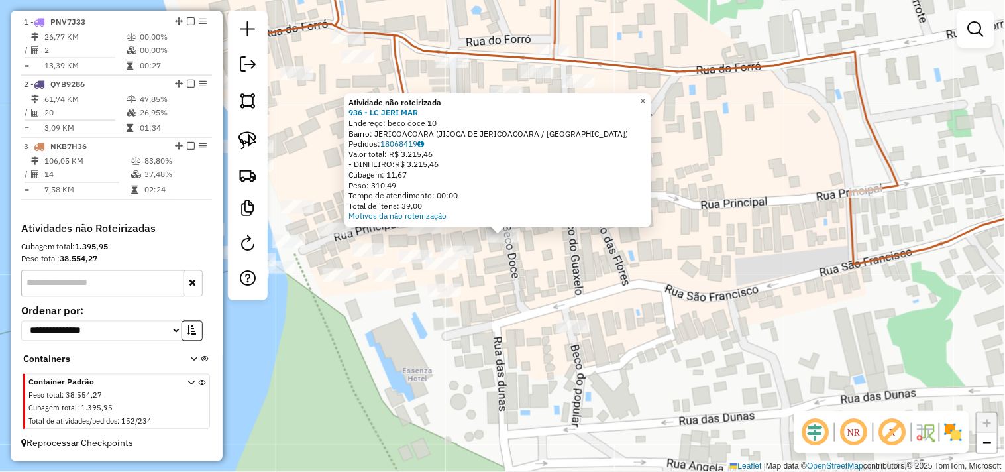
drag, startPoint x: 545, startPoint y: 267, endPoint x: 467, endPoint y: 213, distance: 95.2
click at [545, 266] on div "Atividade não roteirizada 936 - LC JERI MAR Endereço: beco doce 10 Bairro: JERI…" at bounding box center [502, 236] width 1005 height 472
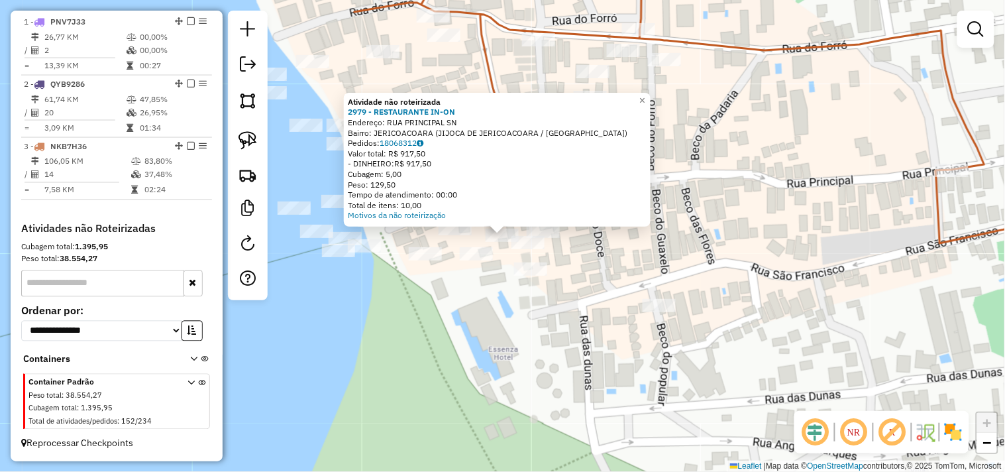
drag, startPoint x: 560, startPoint y: 247, endPoint x: 547, endPoint y: 249, distance: 12.7
click at [561, 248] on div "Atividade não roteirizada 2979 - RESTAURANTE IN-ON Endereço: RUA PRINCIPAL SN B…" at bounding box center [502, 236] width 1005 height 472
click at [555, 252] on div "Atividade não roteirizada 2979 - RESTAURANTE IN-ON Endereço: RUA PRINCIPAL SN B…" at bounding box center [502, 236] width 1005 height 472
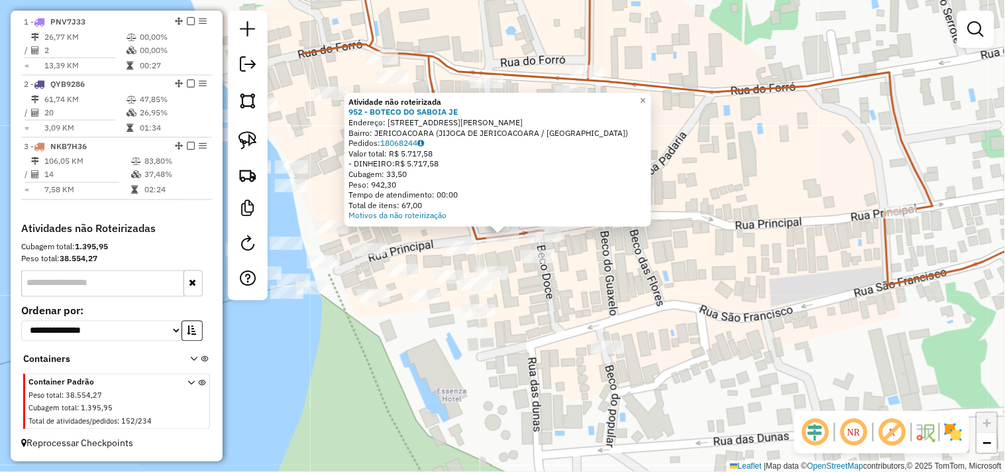
click at [467, 233] on icon at bounding box center [705, 177] width 804 height 449
select select "**********"
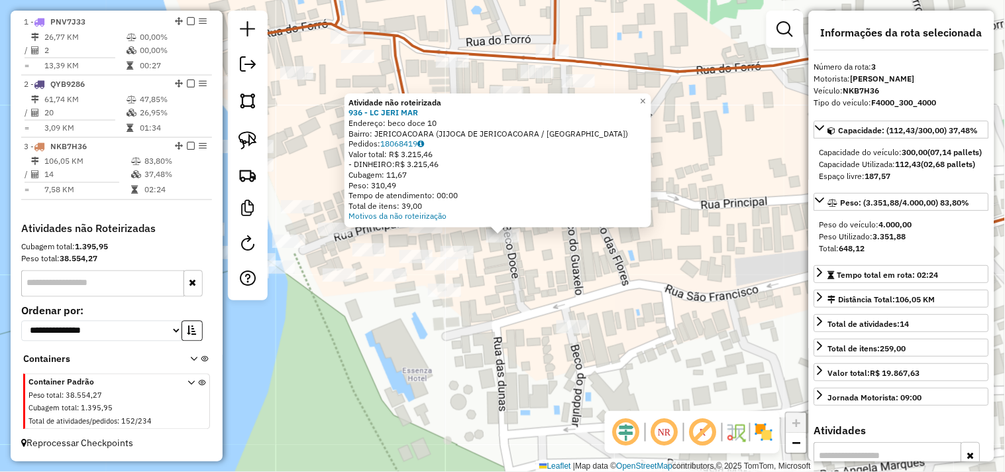
click at [509, 266] on div "Atividade não roteirizada 936 - LC JERI MAR Endereço: beco doce 10 Bairro: JERI…" at bounding box center [502, 236] width 1005 height 472
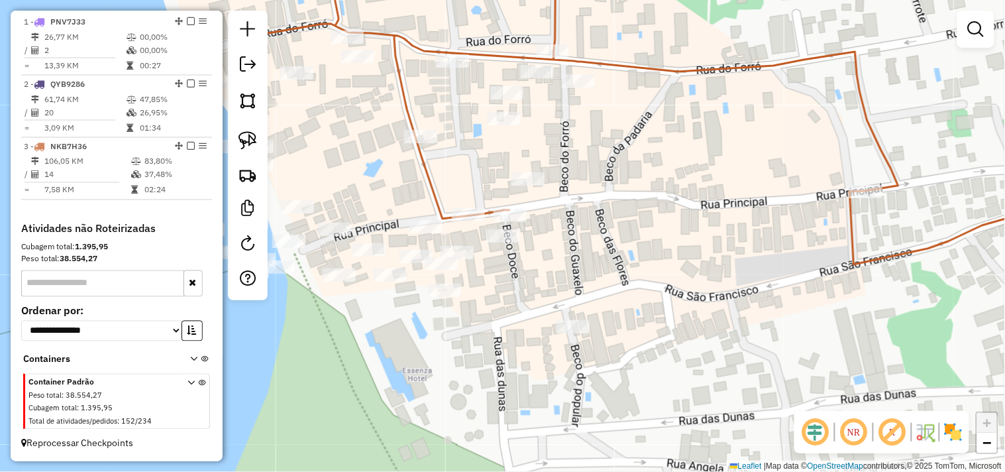
drag, startPoint x: 254, startPoint y: 154, endPoint x: 313, endPoint y: 186, distance: 67.0
click at [254, 154] on link at bounding box center [247, 140] width 29 height 29
click at [440, 245] on div "Janela de atendimento Grade de atendimento Capacidade Transportadoras Veículos …" at bounding box center [502, 236] width 1005 height 472
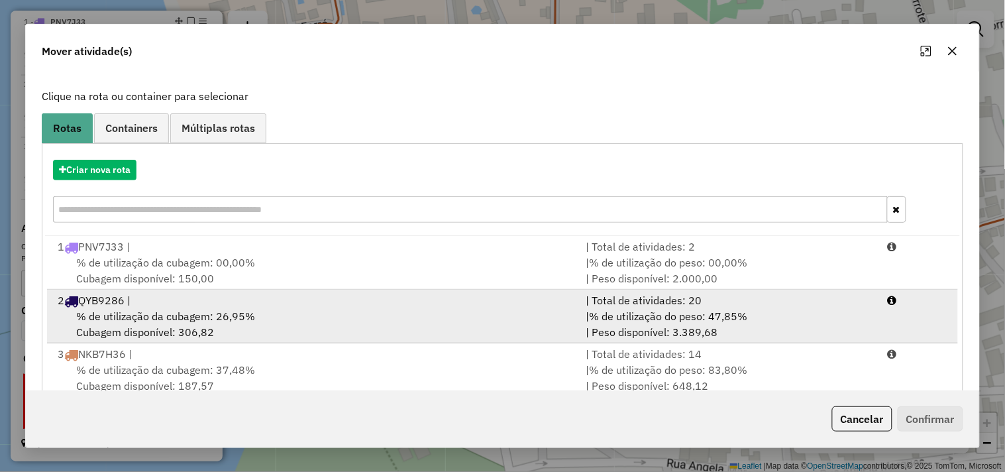
scroll to position [96, 0]
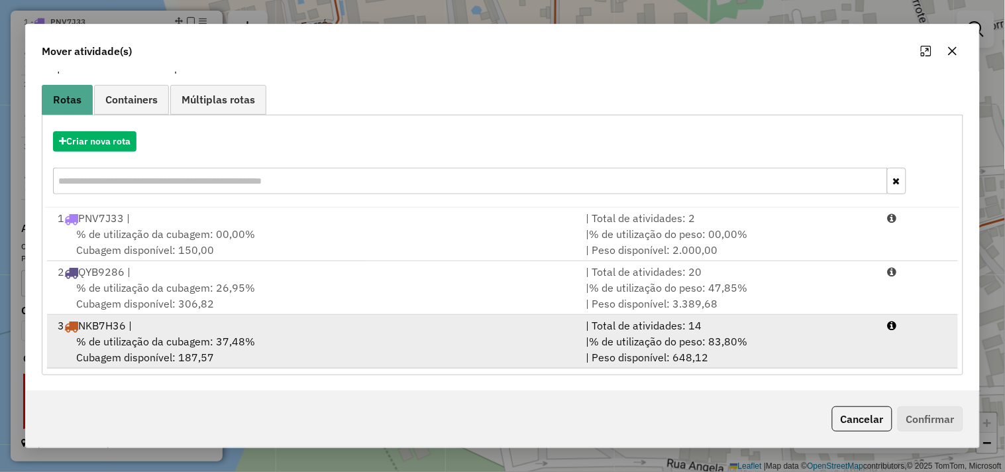
drag, startPoint x: 189, startPoint y: 343, endPoint x: 245, endPoint y: 347, distance: 56.5
click at [190, 343] on span "% de utilização da cubagem: 37,48%" at bounding box center [165, 341] width 179 height 13
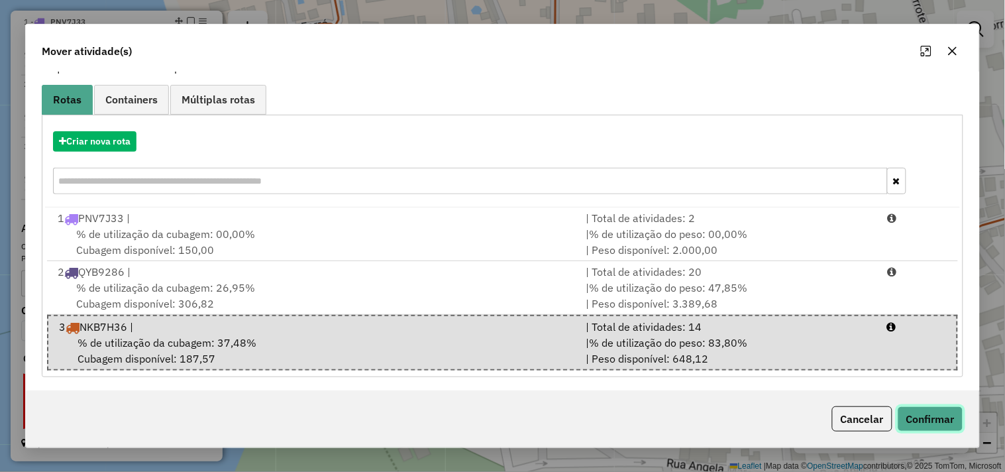
click at [923, 429] on button "Confirmar" at bounding box center [931, 418] width 66 height 25
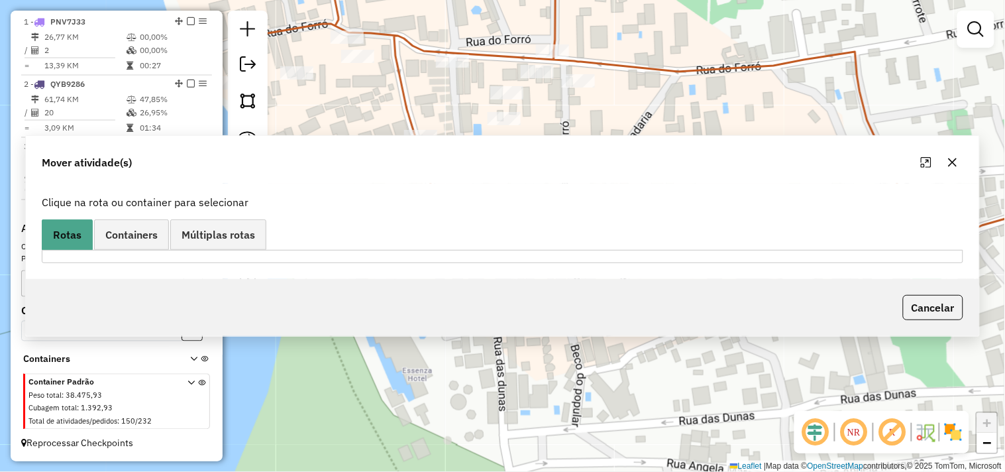
scroll to position [0, 0]
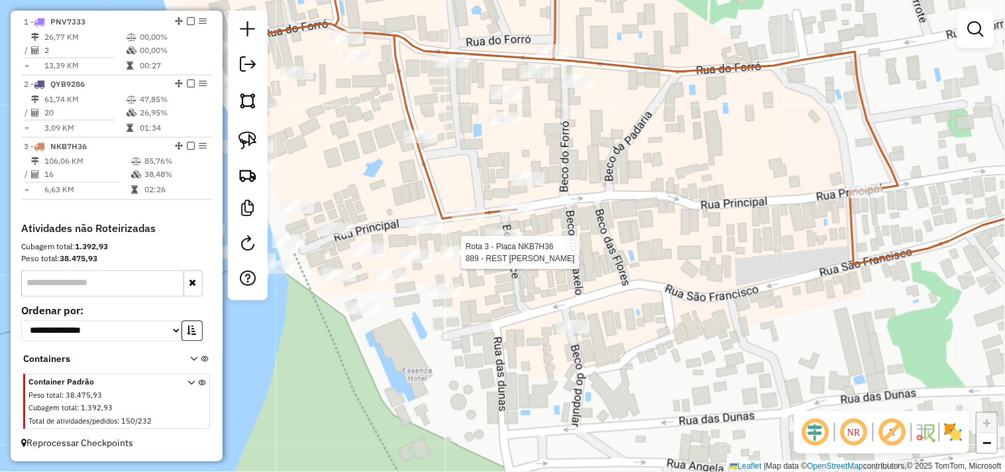
select select "**********"
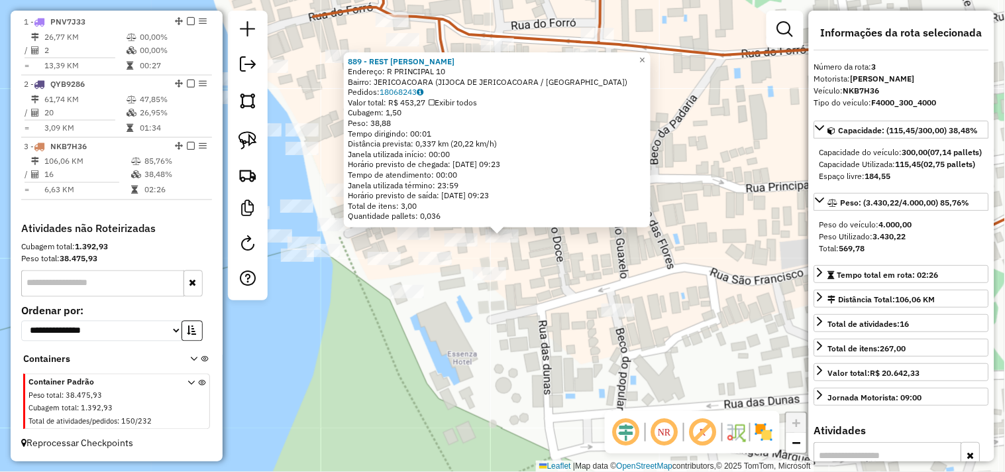
click at [541, 266] on div "889 - REST LEO DA VINCI Endereço: R PRINCIPAL 10 Bairro: JERICOACOARA (JIJOCA D…" at bounding box center [502, 236] width 1005 height 472
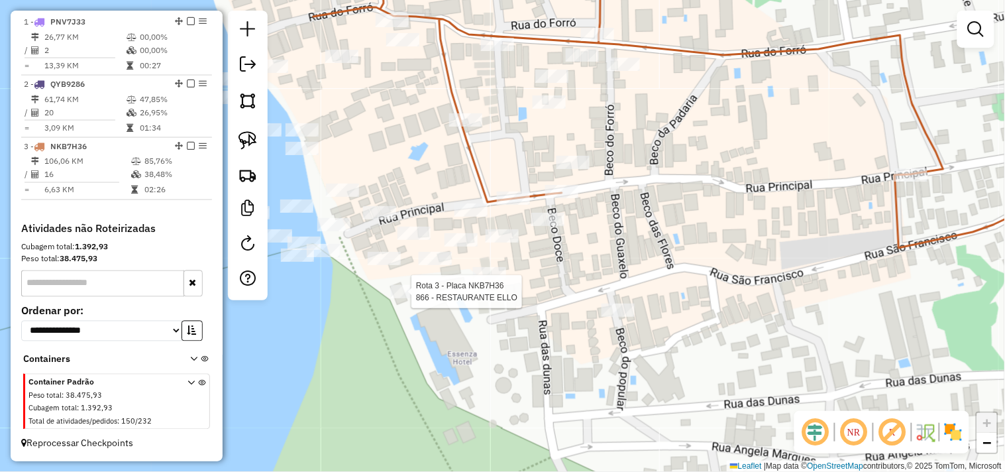
select select "**********"
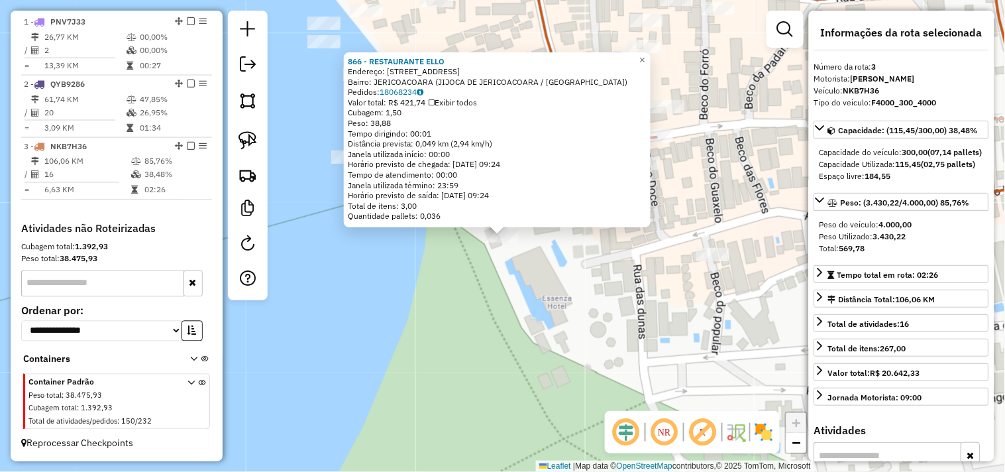
click at [549, 288] on div "866 - RESTAURANTE ELLO Endereço: R SAO FRANCISCO 22 Bairro: JERICOACOARA (JIJOC…" at bounding box center [502, 236] width 1005 height 472
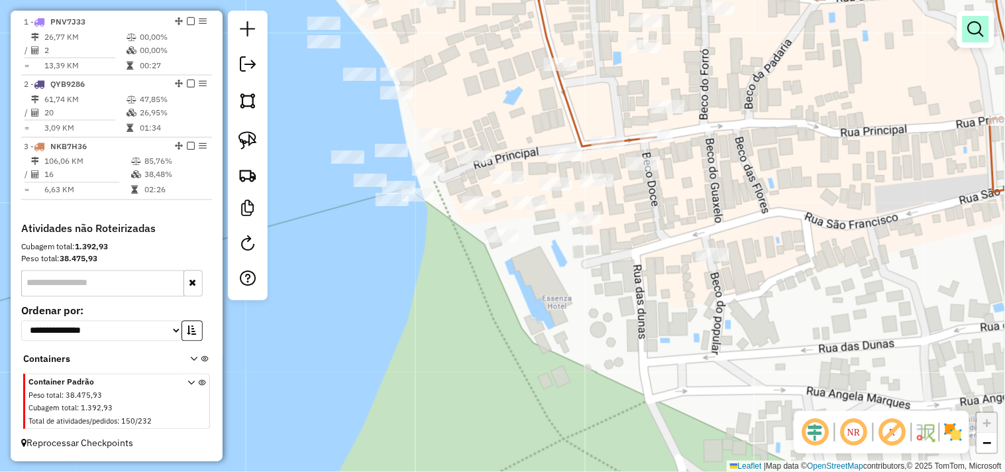
click at [970, 30] on em at bounding box center [976, 29] width 16 height 16
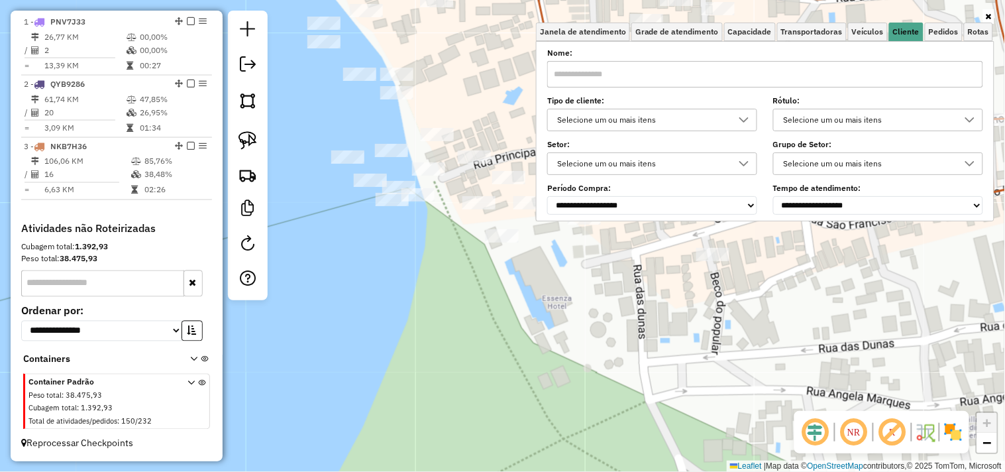
click at [827, 80] on input "text" at bounding box center [765, 74] width 436 height 27
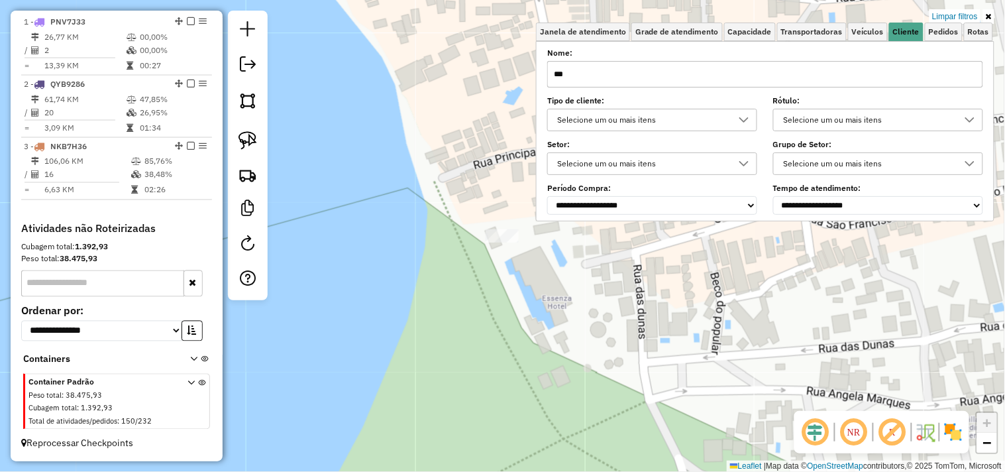
click at [582, 330] on div "Limpar filtros Janela de atendimento Grade de atendimento Capacidade Transporta…" at bounding box center [502, 236] width 1005 height 472
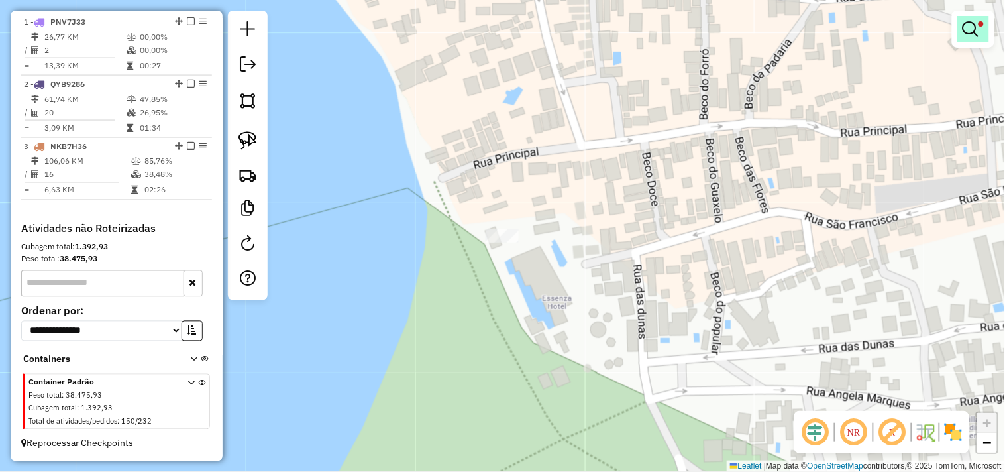
drag, startPoint x: 983, startPoint y: 32, endPoint x: 836, endPoint y: 60, distance: 149.2
click at [982, 31] on link at bounding box center [974, 29] width 32 height 27
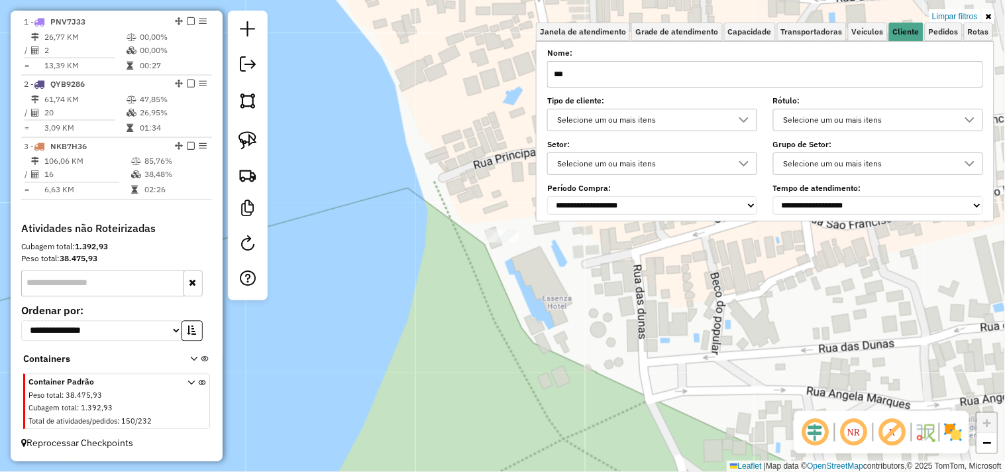
click at [802, 64] on input "***" at bounding box center [765, 74] width 436 height 27
type input "*"
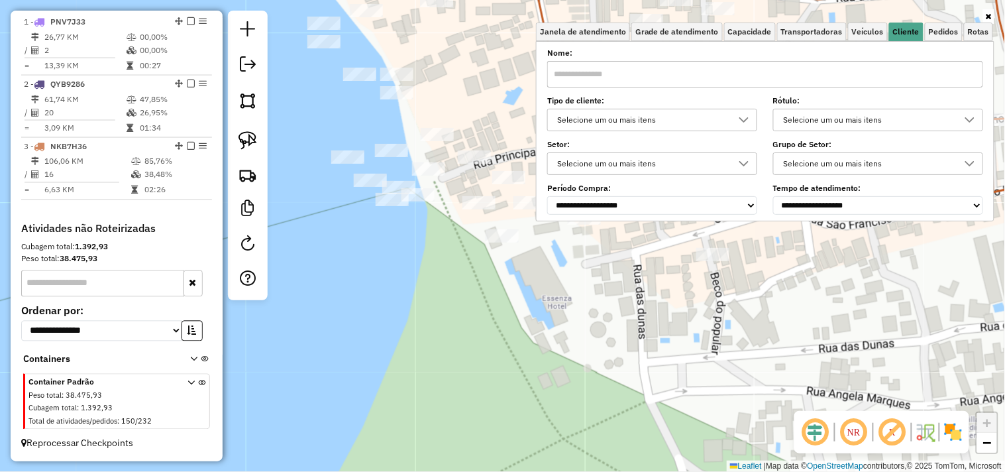
click at [594, 325] on div "Janela de atendimento Grade de atendimento Capacidade Transportadoras Veículos …" at bounding box center [502, 236] width 1005 height 472
click at [573, 249] on div "Janela de atendimento Grade de atendimento Capacidade Transportadoras Veículos …" at bounding box center [502, 236] width 1005 height 472
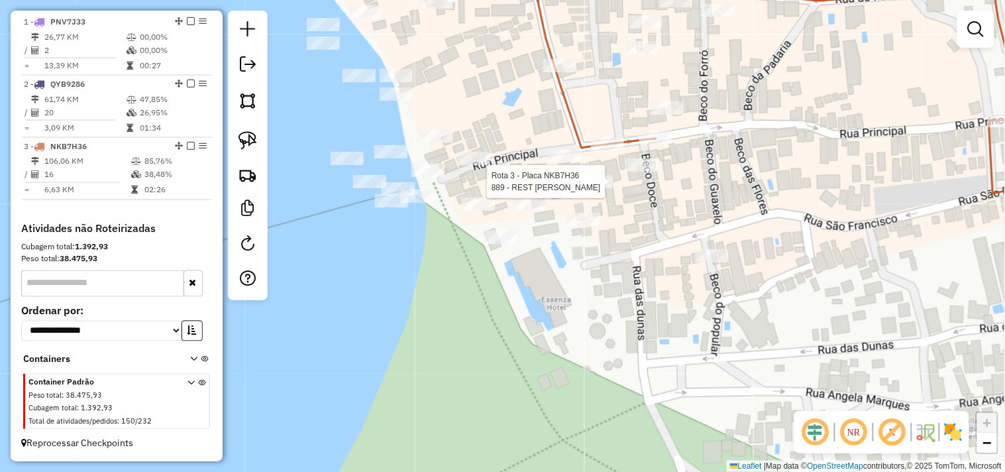
select select "**********"
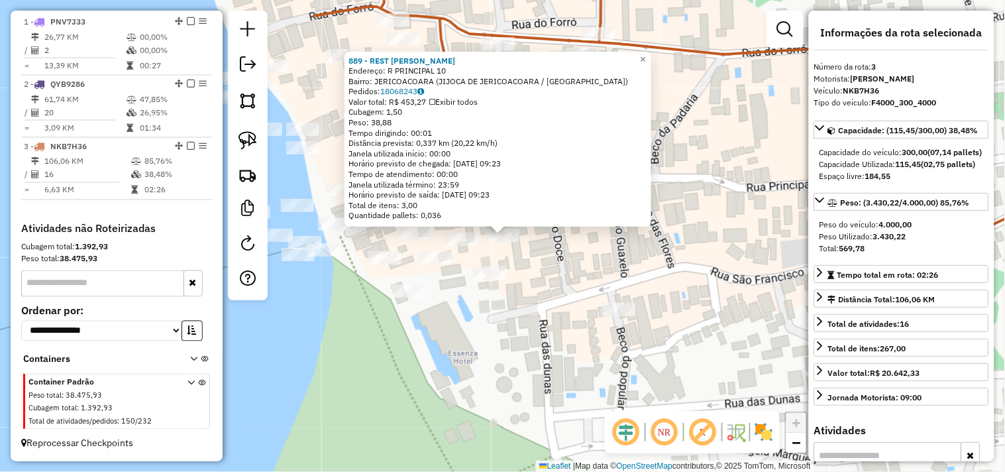
click at [592, 280] on div "889 - REST LEO DA VINCI Endereço: R PRINCIPAL 10 Bairro: JERICOACOARA (JIJOCA D…" at bounding box center [502, 236] width 1005 height 472
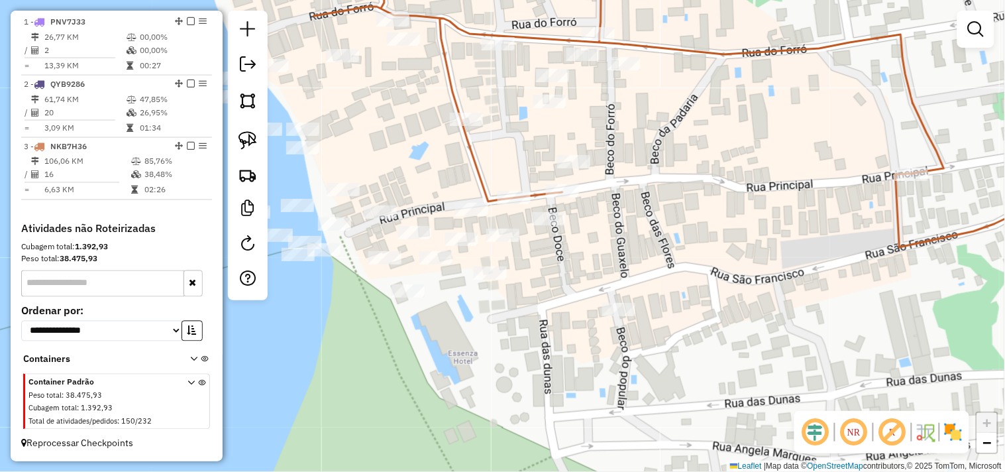
click at [975, 30] on em at bounding box center [976, 29] width 16 height 16
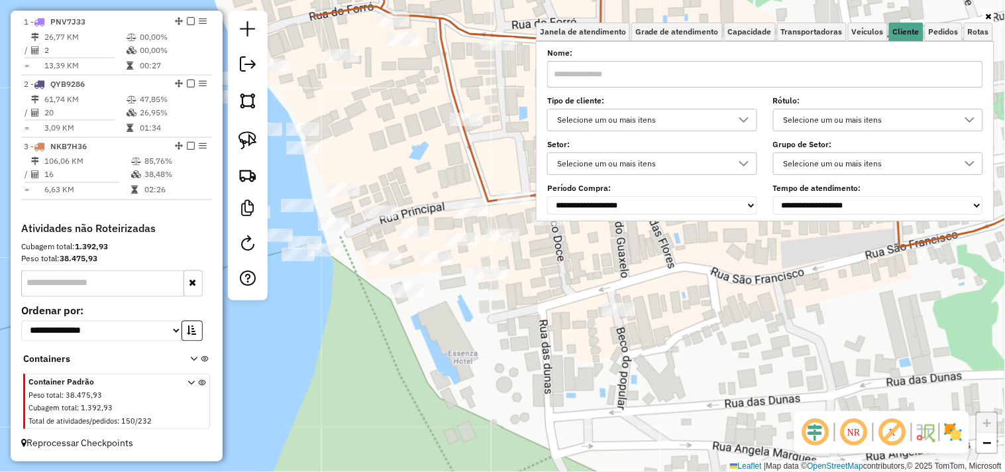
click at [766, 69] on input "text" at bounding box center [765, 74] width 436 height 27
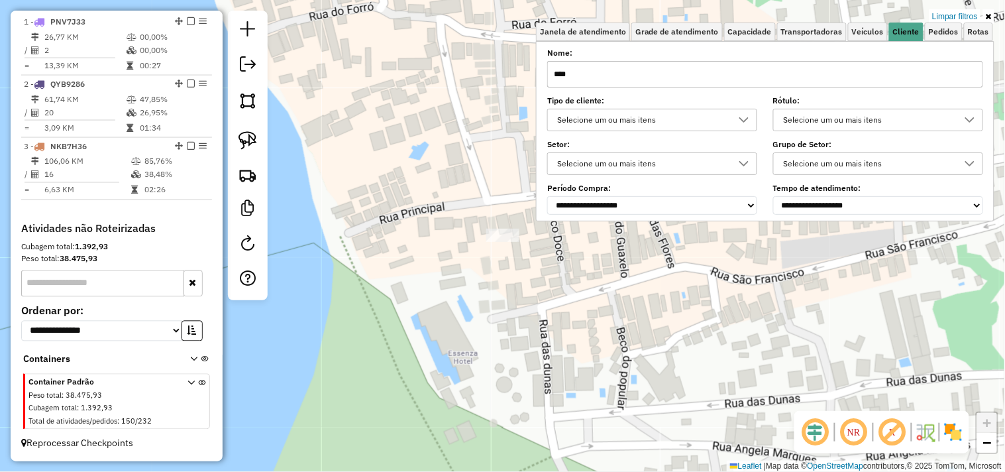
click at [577, 307] on div "Limpar filtros Janela de atendimento Grade de atendimento Capacidade Transporta…" at bounding box center [502, 236] width 1005 height 472
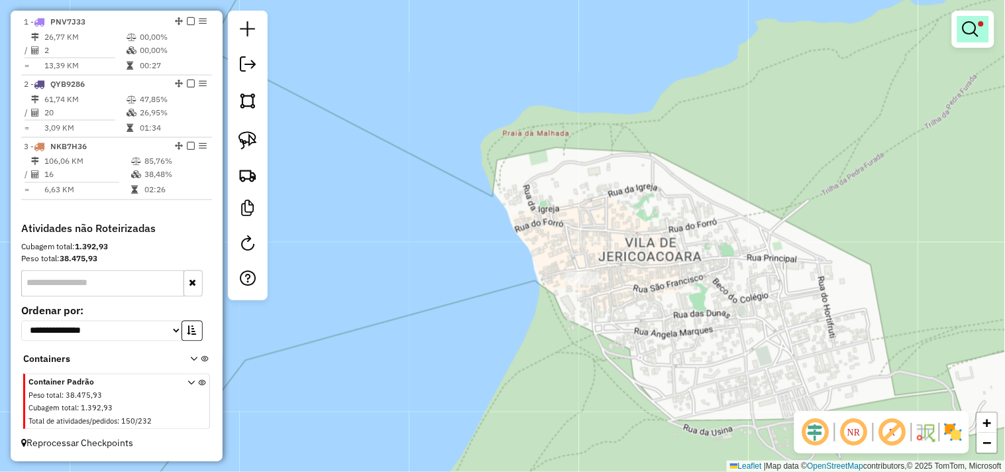
click at [985, 32] on link at bounding box center [974, 29] width 32 height 27
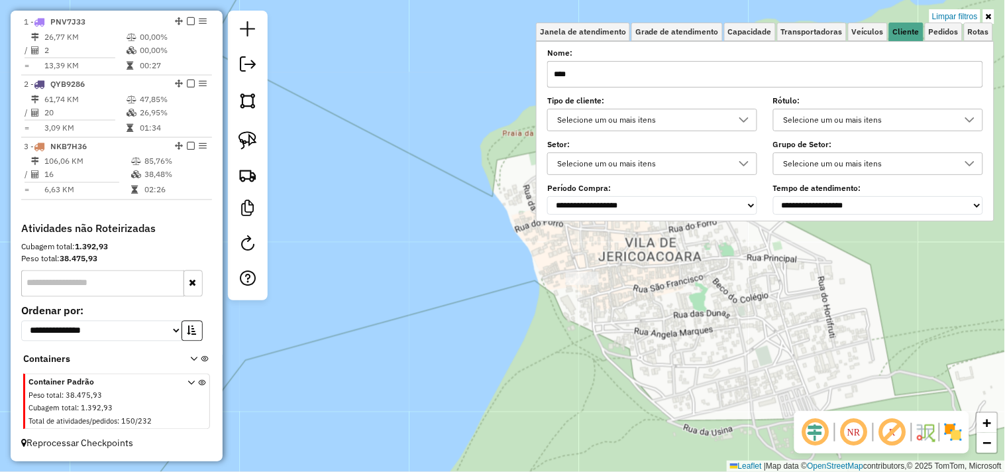
click at [820, 75] on input "****" at bounding box center [765, 74] width 436 height 27
type input "*"
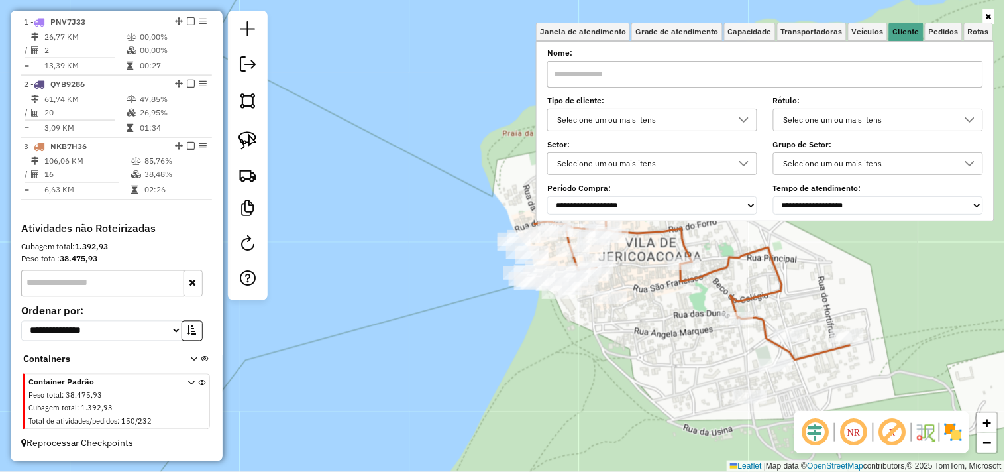
click at [599, 355] on div "Janela de atendimento Grade de atendimento Capacidade Transportadoras Veículos …" at bounding box center [502, 236] width 1005 height 472
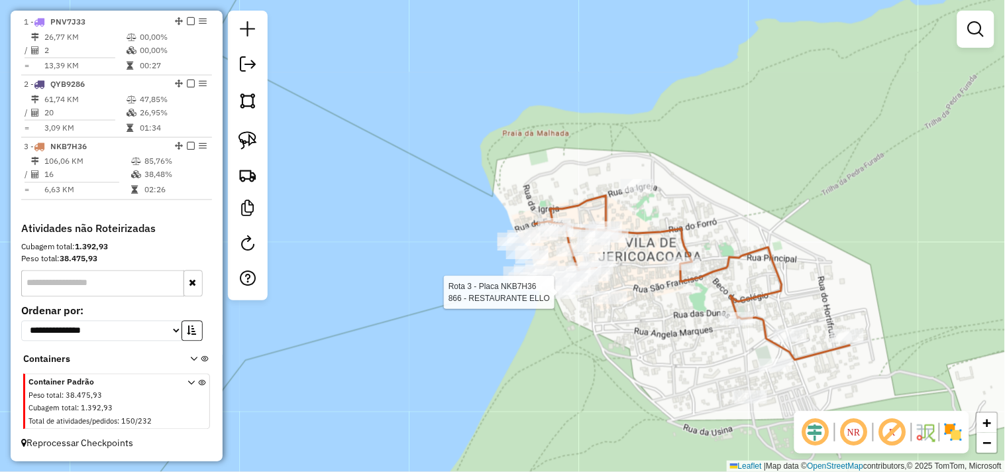
click at [545, 299] on div at bounding box center [558, 292] width 33 height 13
select select "**********"
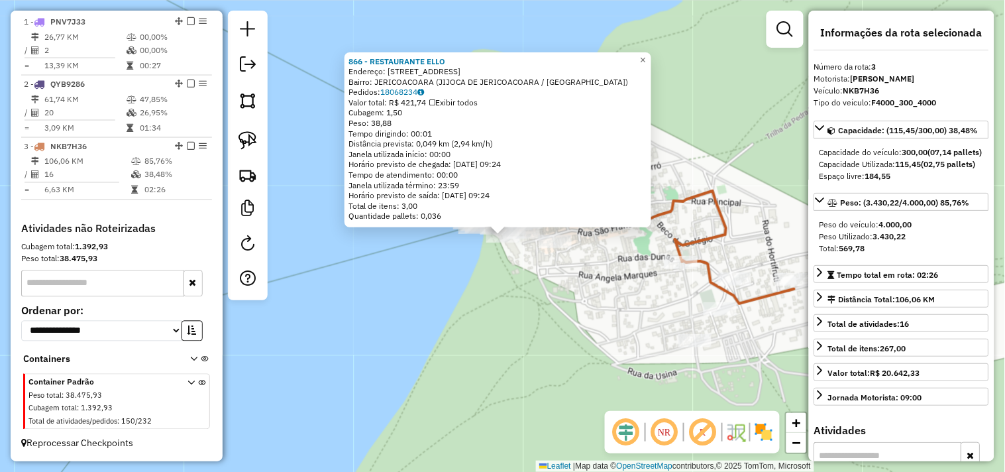
click at [561, 328] on div "866 - RESTAURANTE ELLO Endereço: R SAO FRANCISCO 22 Bairro: JERICOACOARA (JIJOC…" at bounding box center [502, 236] width 1005 height 472
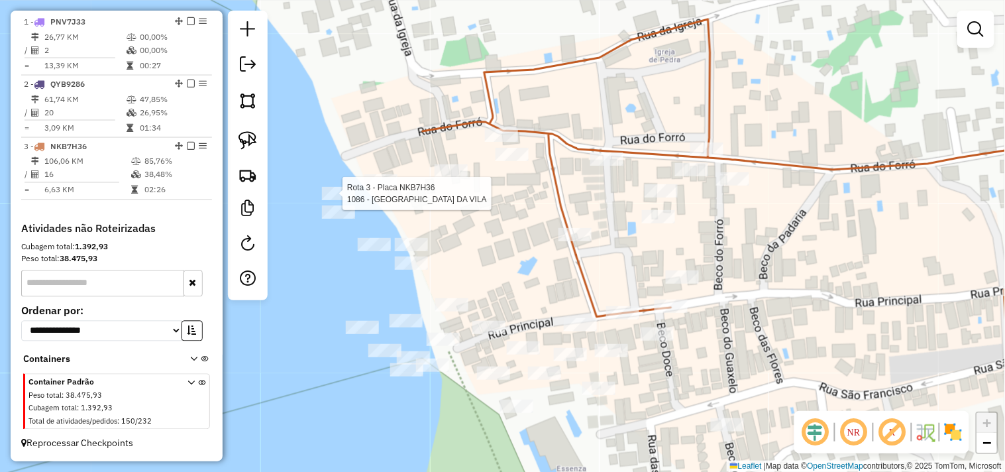
select select "**********"
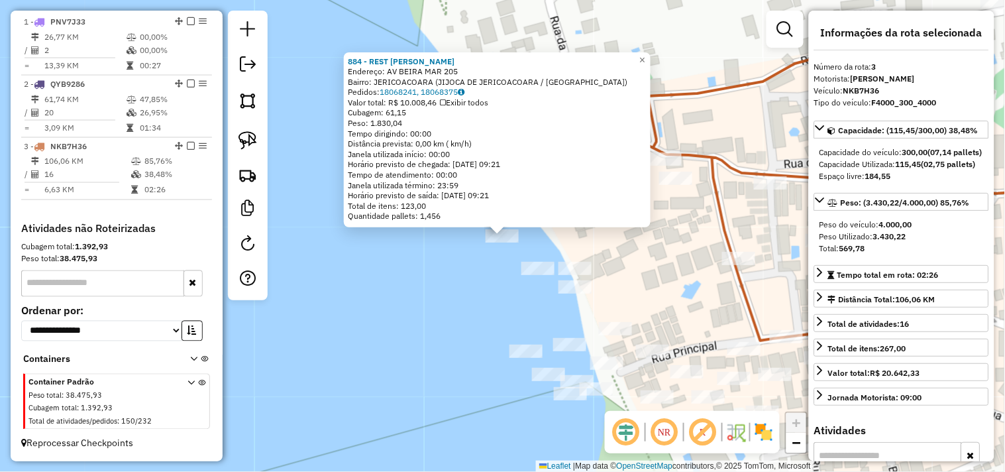
click at [493, 279] on div "884 - REST ALEXANDRE JERI Endereço: AV BEIRA MAR 205 Bairro: JERICOACOARA (JIJO…" at bounding box center [502, 236] width 1005 height 472
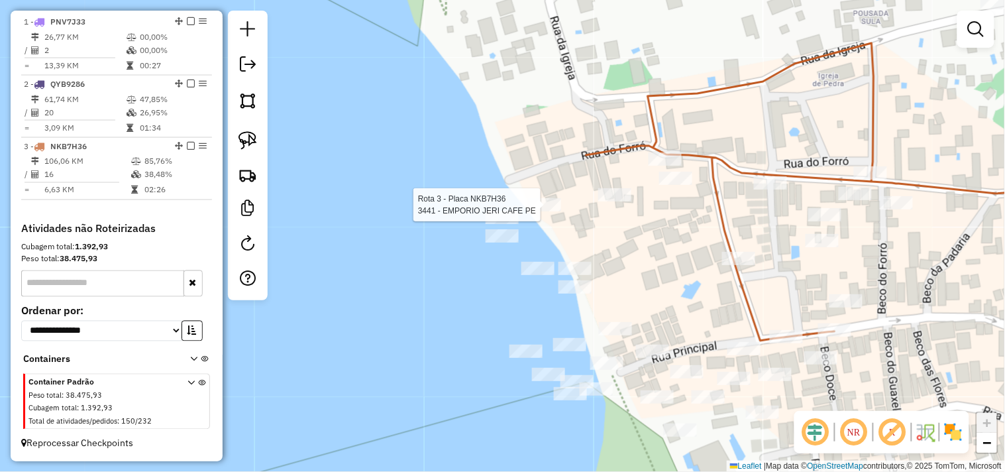
select select "**********"
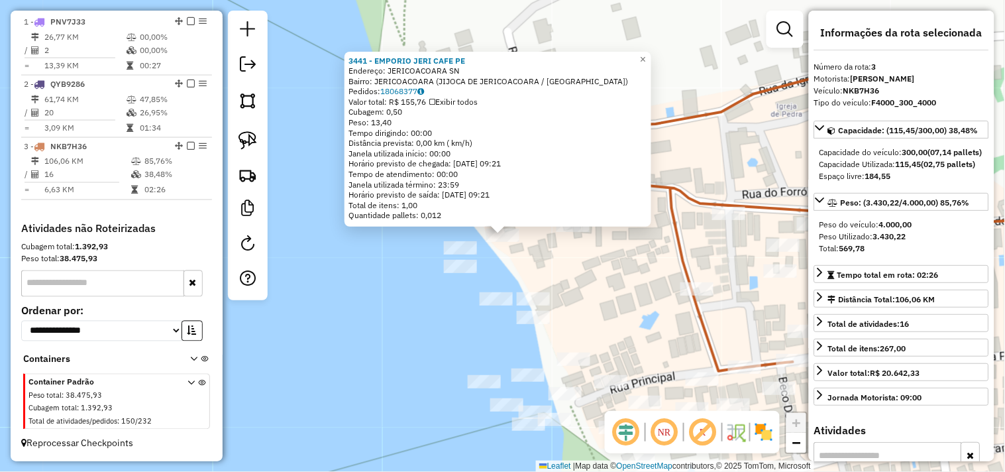
click at [594, 264] on div "3441 - EMPORIO JERI CAFE PE Endereço: JERICOACOARA SN Bairro: JERICOACOARA (JIJ…" at bounding box center [502, 236] width 1005 height 472
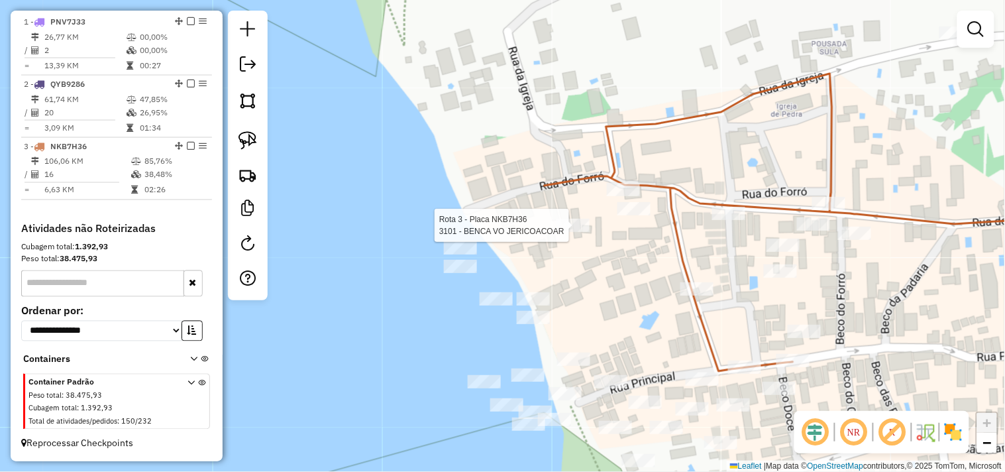
select select "**********"
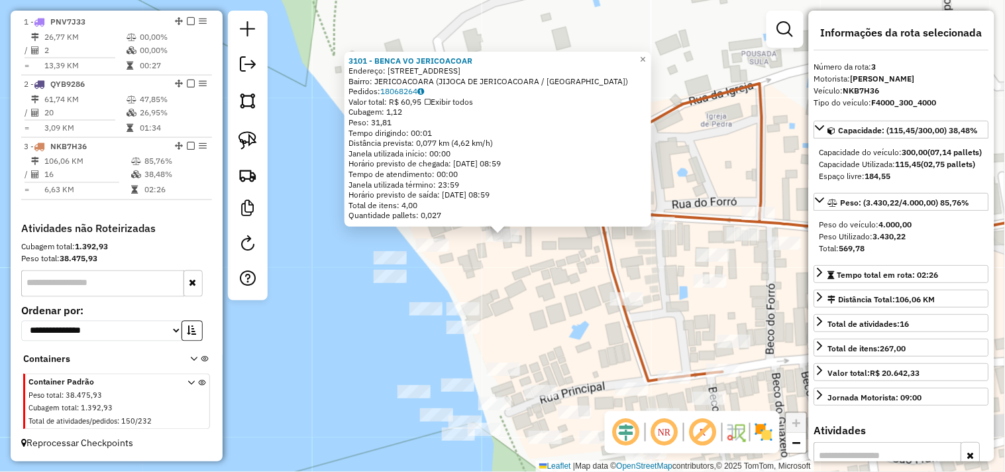
click at [567, 272] on div "3101 - BENCA VO JERICOACOAR Endereço: RUA DO FORRO 333 Bairro: JERICOACOARA (JI…" at bounding box center [502, 236] width 1005 height 472
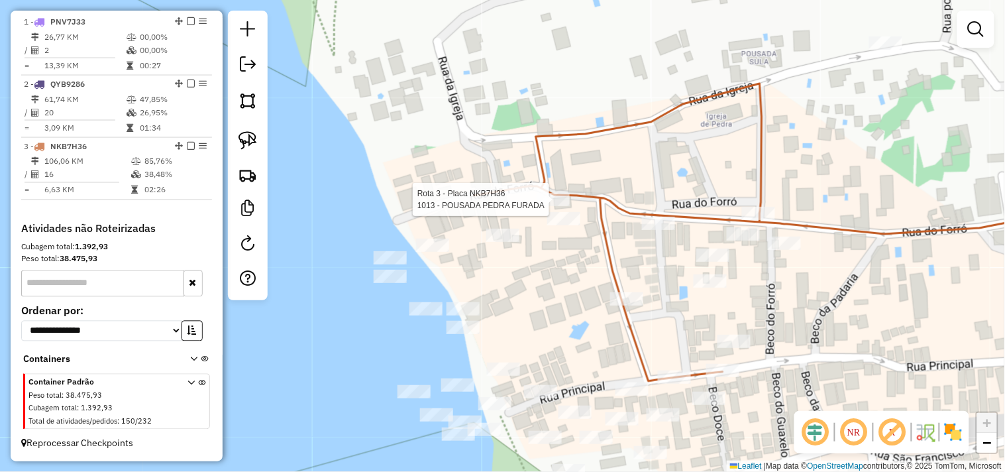
select select "**********"
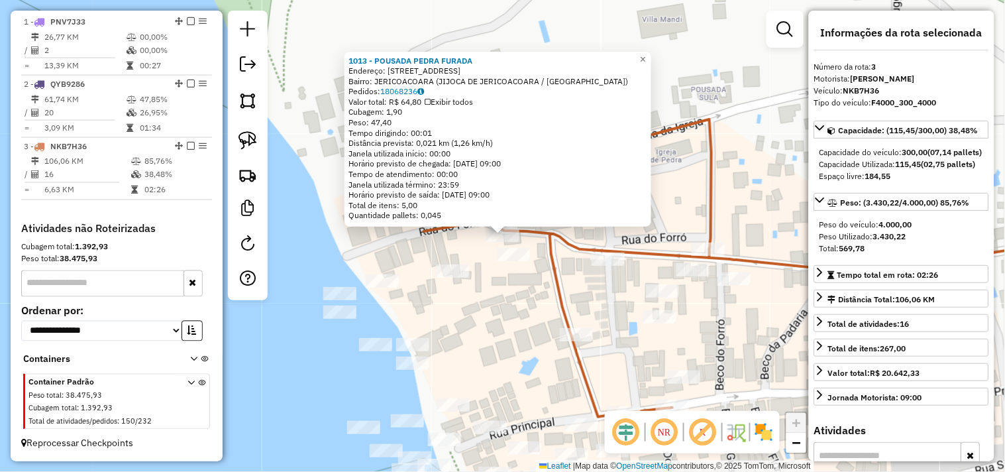
click at [512, 306] on div "1013 - POUSADA PEDRA FURADA Endereço: RUA DO FORRO 11 Bairro: JERICOACOARA (JIJ…" at bounding box center [502, 236] width 1005 height 472
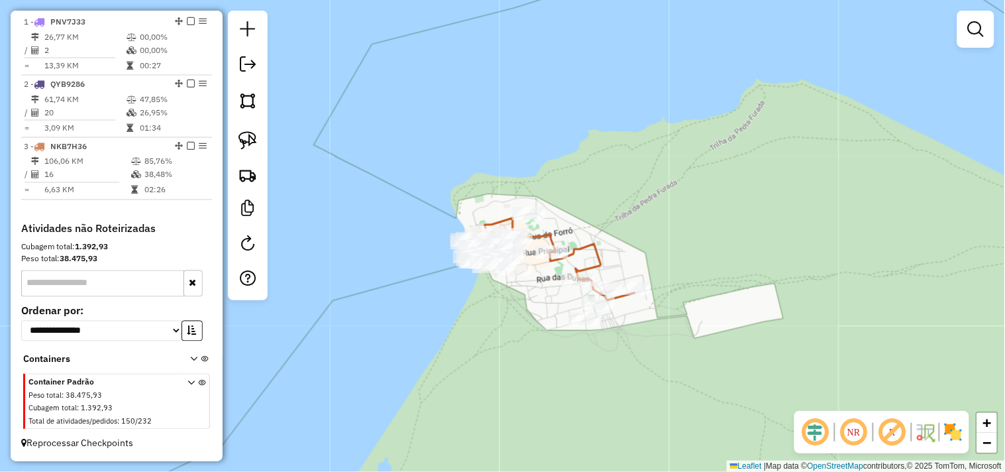
drag, startPoint x: 679, startPoint y: 195, endPoint x: 648, endPoint y: 169, distance: 40.0
click at [648, 169] on div "Janela de atendimento Grade de atendimento Capacidade Transportadoras Veículos …" at bounding box center [502, 236] width 1005 height 472
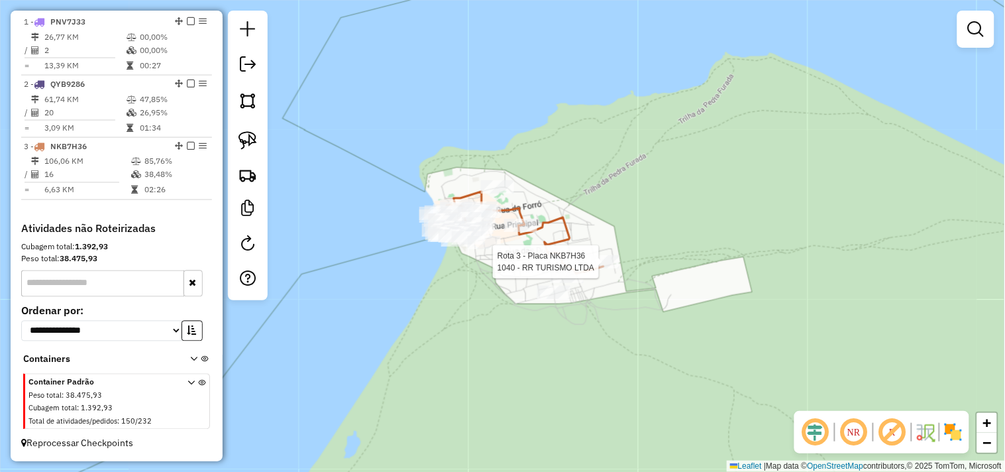
select select "**********"
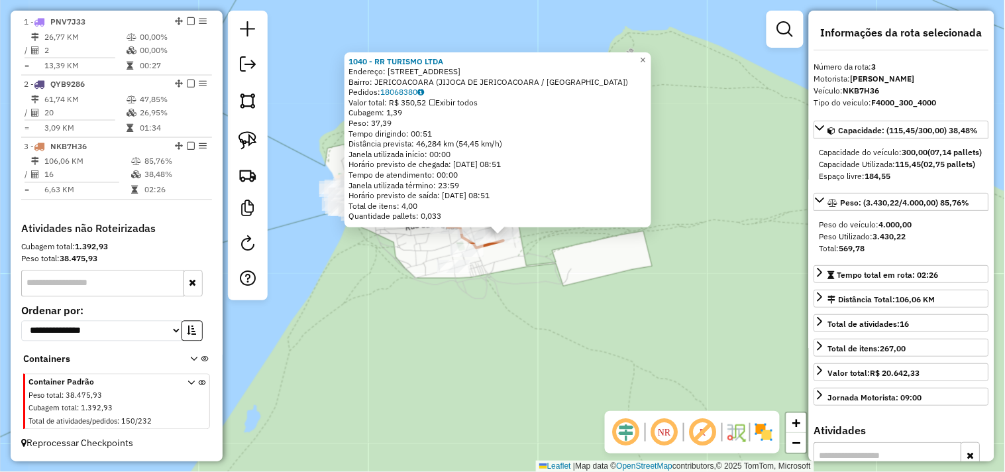
click at [539, 325] on div "1040 - RR TURISMO LTDA Endereço: RUA DUNAS 2 11 Bairro: JERICOACOARA (JIJOCA DE…" at bounding box center [502, 236] width 1005 height 472
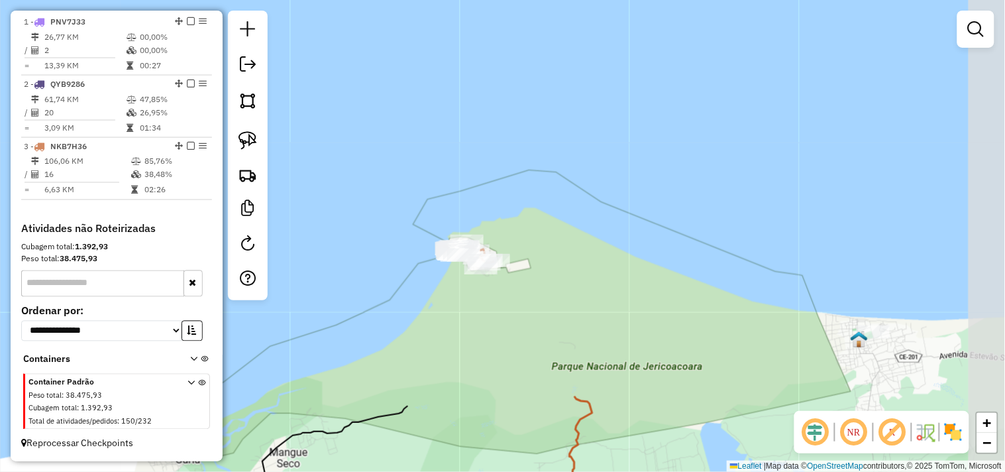
drag, startPoint x: 638, startPoint y: 364, endPoint x: 494, endPoint y: 201, distance: 217.4
click at [499, 208] on div "Janela de atendimento Grade de atendimento Capacidade Transportadoras Veículos …" at bounding box center [502, 236] width 1005 height 472
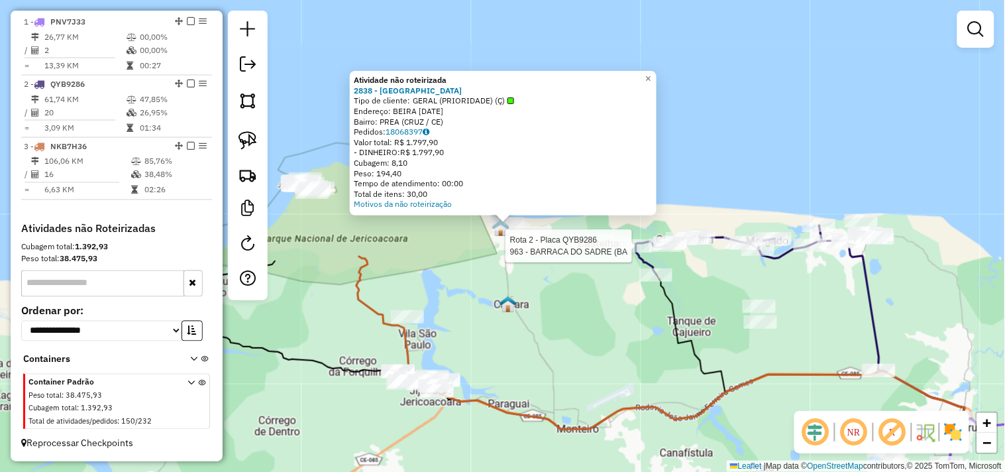
select select "**********"
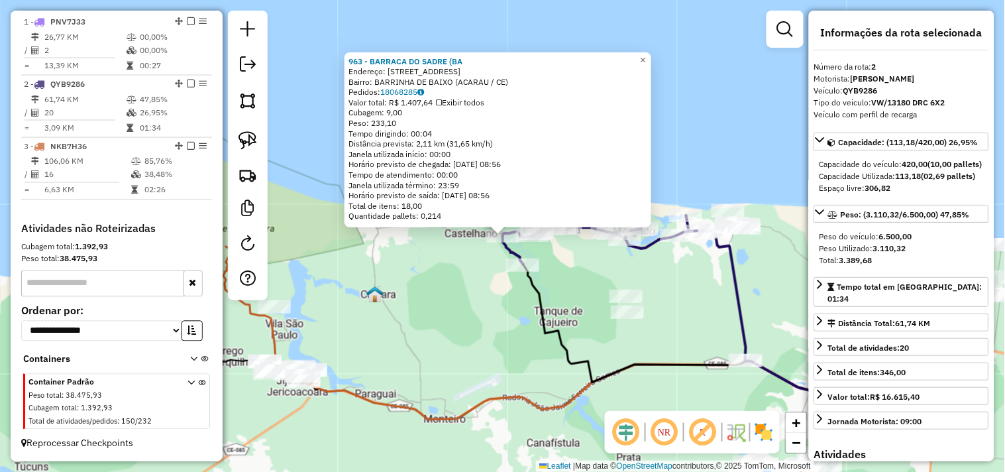
click at [445, 285] on div "963 - BARRACA DO SADRE (BA Endereço: RUA DAS LAGOA 1 Bairro: BARRINHA DE BAIXO …" at bounding box center [502, 236] width 1005 height 472
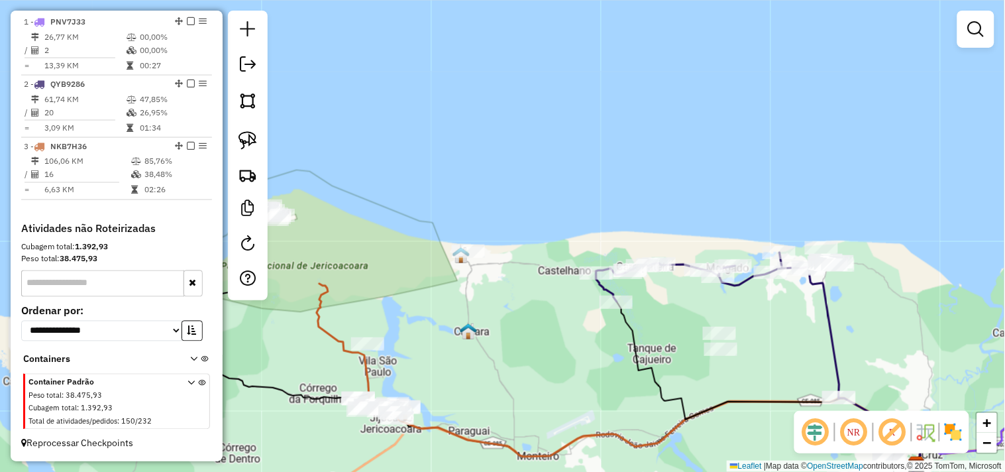
click at [457, 243] on div "Janela de atendimento Grade de atendimento Capacidade Transportadoras Veículos …" at bounding box center [502, 236] width 1005 height 472
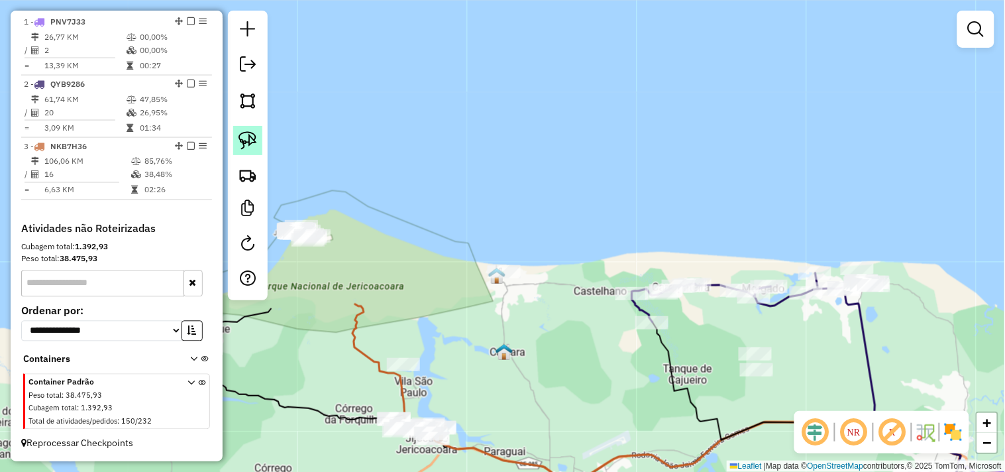
click at [242, 150] on img at bounding box center [248, 140] width 19 height 19
drag, startPoint x: 520, startPoint y: 289, endPoint x: 541, endPoint y: 262, distance: 34.9
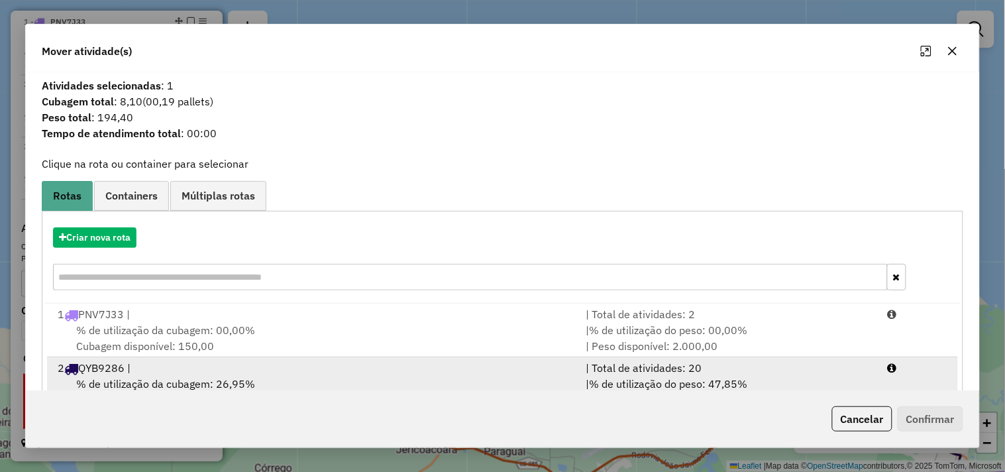
click at [206, 368] on div "2 QYB9286 |" at bounding box center [314, 368] width 528 height 16
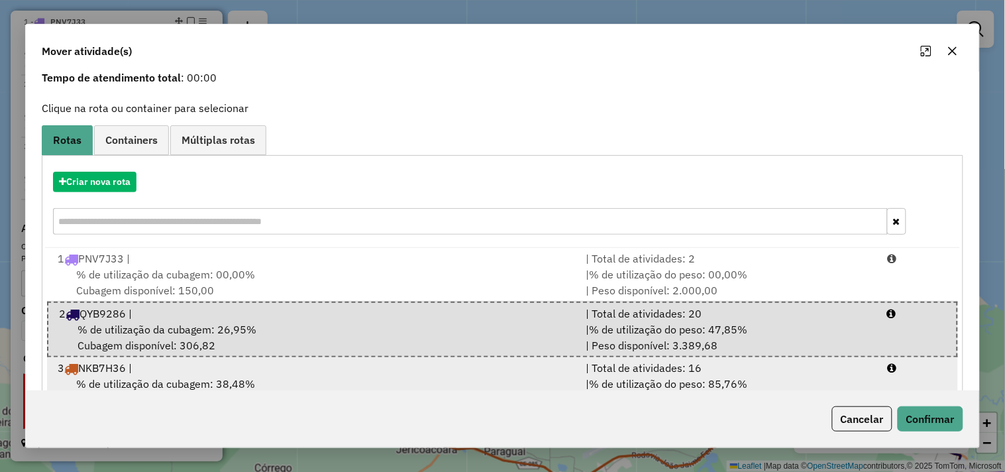
scroll to position [97, 0]
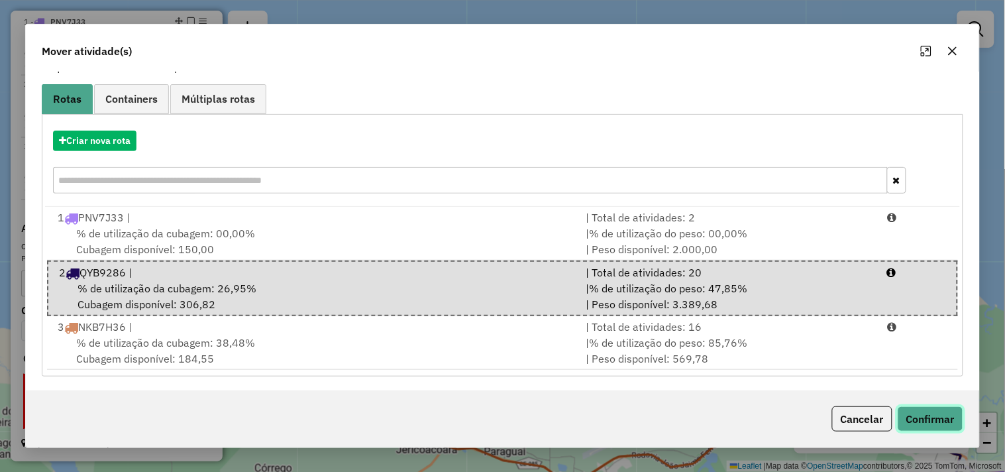
click at [942, 422] on button "Confirmar" at bounding box center [931, 418] width 66 height 25
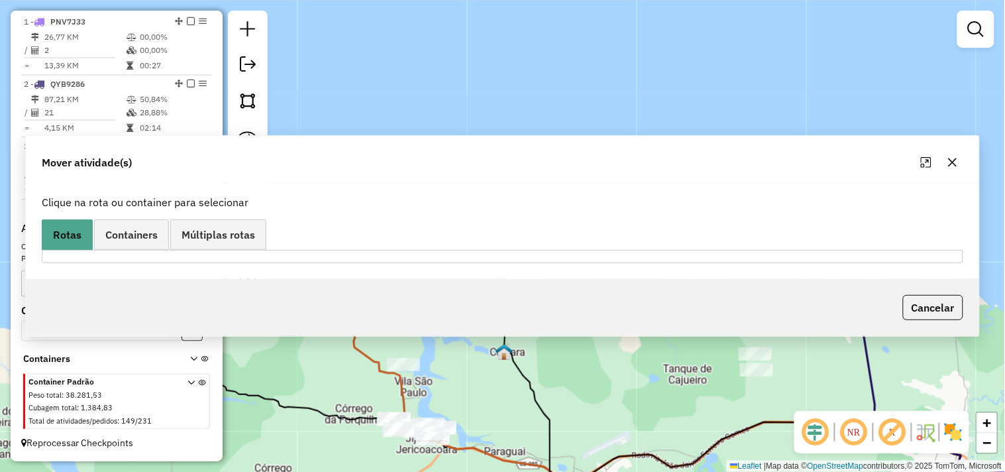
scroll to position [0, 0]
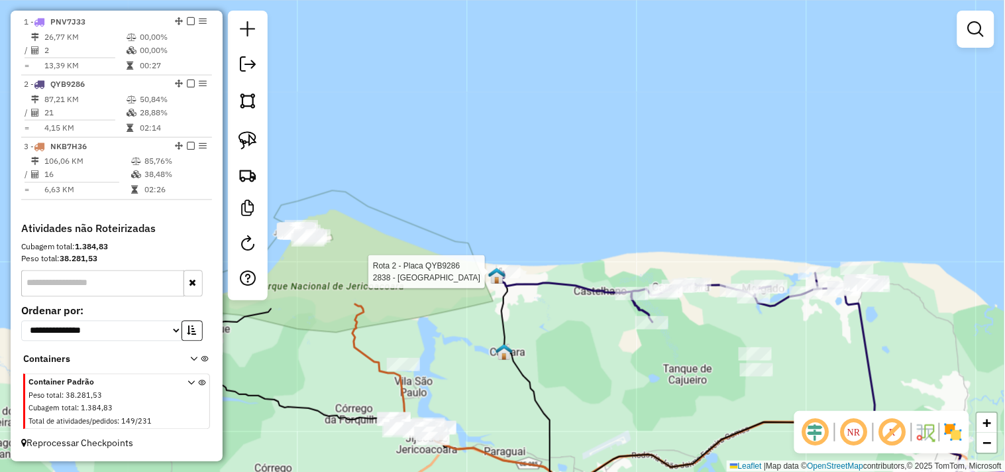
select select "**********"
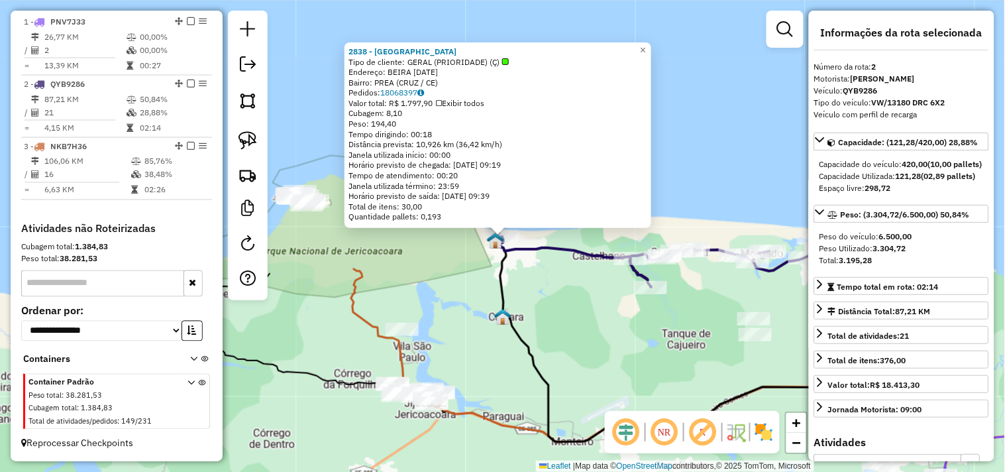
click at [575, 306] on div "2838 - CARNAUBA WIND HOUSE Tipo de cliente: GERAL (PRIORIDADE) (Ç) Endereço: BE…" at bounding box center [502, 236] width 1005 height 472
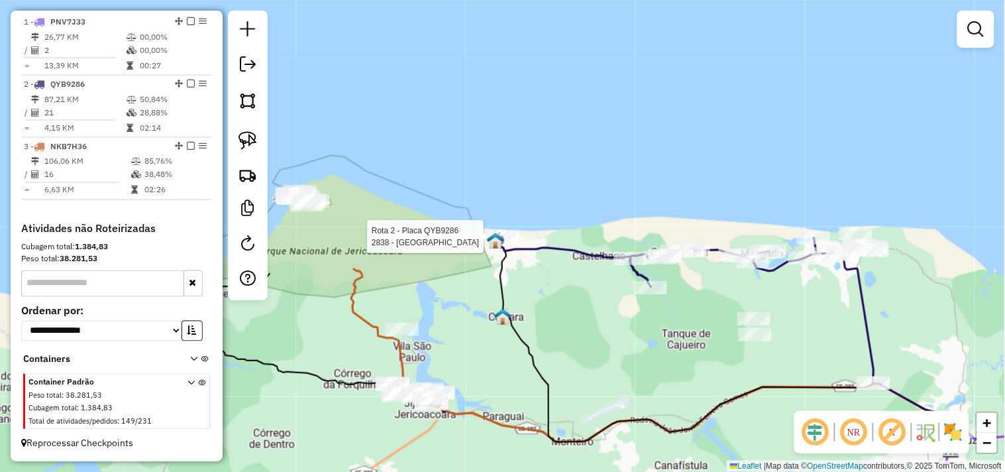
select select "**********"
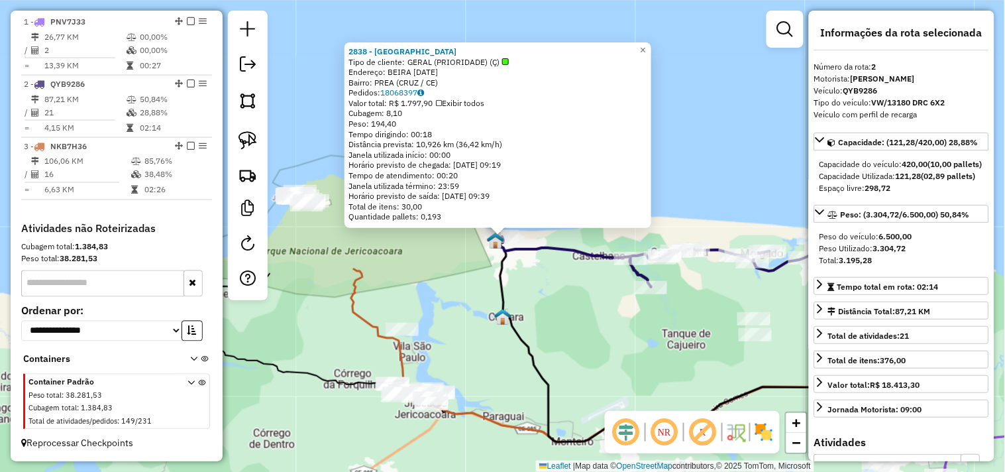
click at [565, 294] on div "2838 - CARNAUBA WIND HOUSE Tipo de cliente: GERAL (PRIORIDADE) (Ç) Endereço: BE…" at bounding box center [502, 236] width 1005 height 472
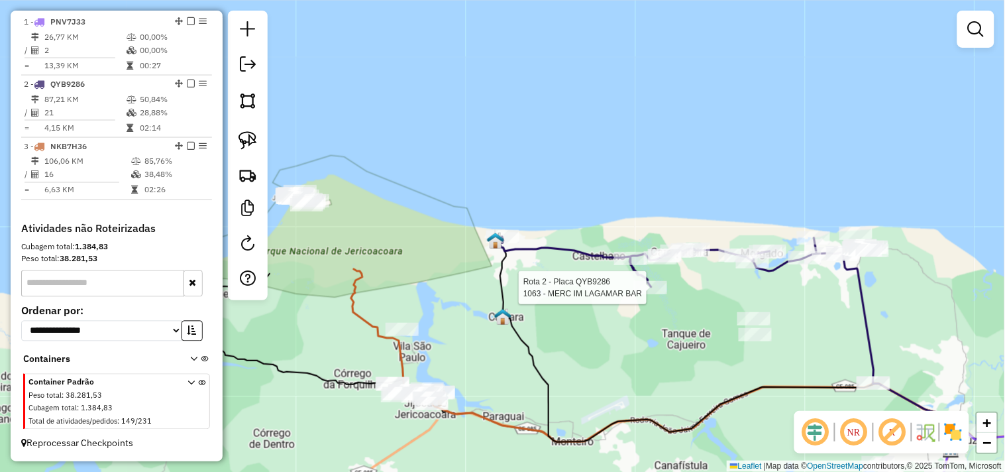
select select "**********"
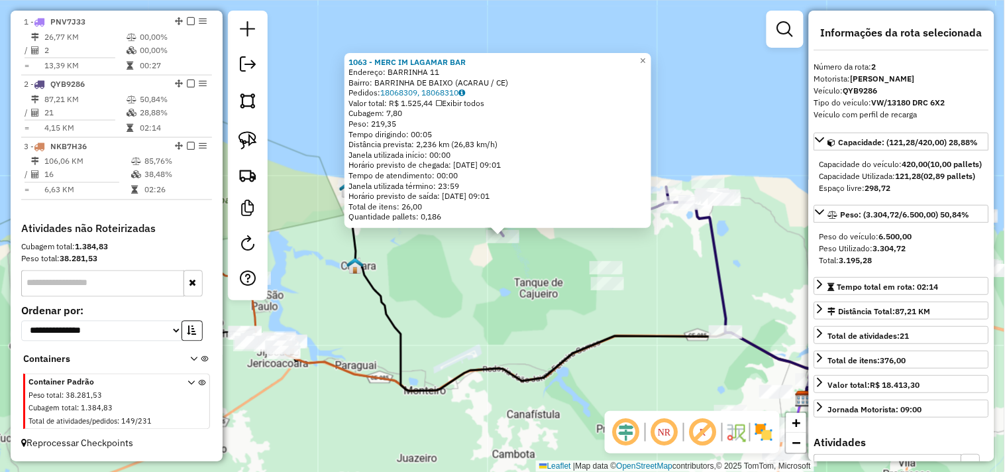
click at [522, 290] on div "1063 - MERC IM LAGAMAR BAR Endereço: BARRINHA 11 Bairro: BARRINHA DE BAIXO (ACA…" at bounding box center [502, 236] width 1005 height 472
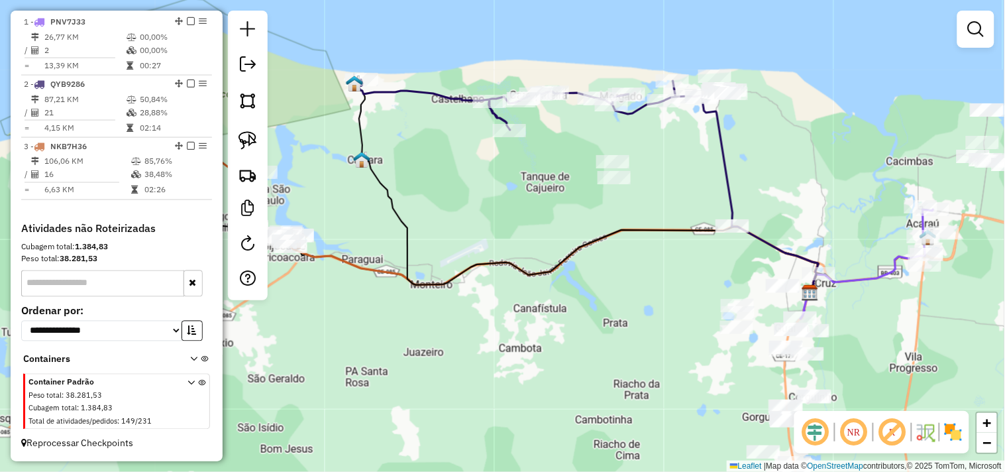
drag, startPoint x: 514, startPoint y: 319, endPoint x: 528, endPoint y: 181, distance: 138.5
click at [521, 192] on div "Janela de atendimento Grade de atendimento Capacidade Transportadoras Veículos …" at bounding box center [502, 236] width 1005 height 472
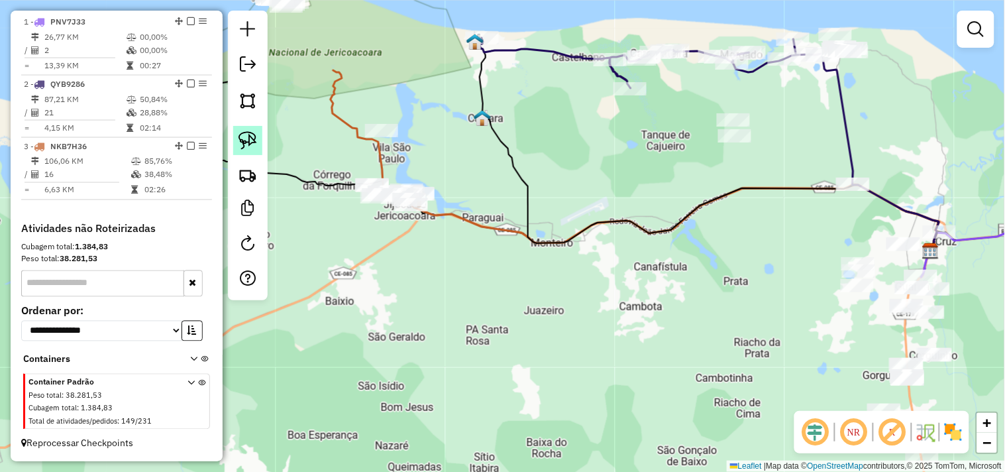
click at [243, 135] on img at bounding box center [248, 140] width 19 height 19
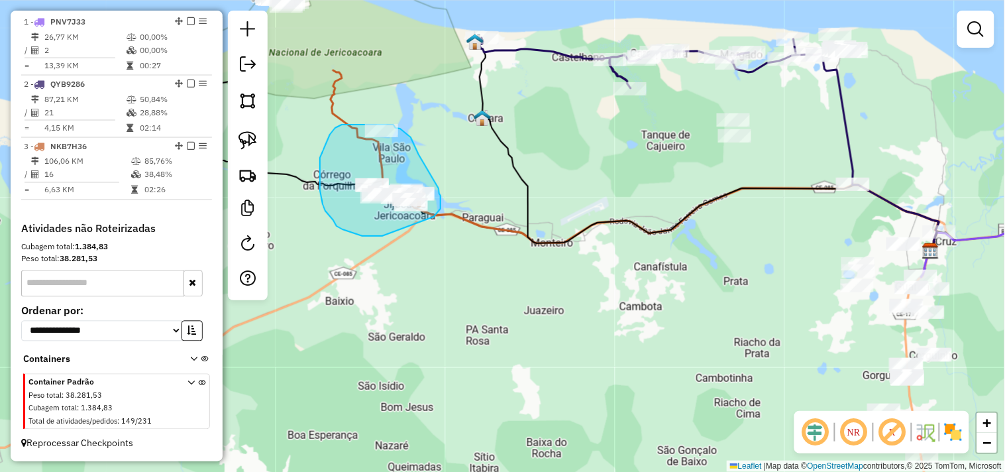
drag, startPoint x: 369, startPoint y: 236, endPoint x: 433, endPoint y: 217, distance: 66.3
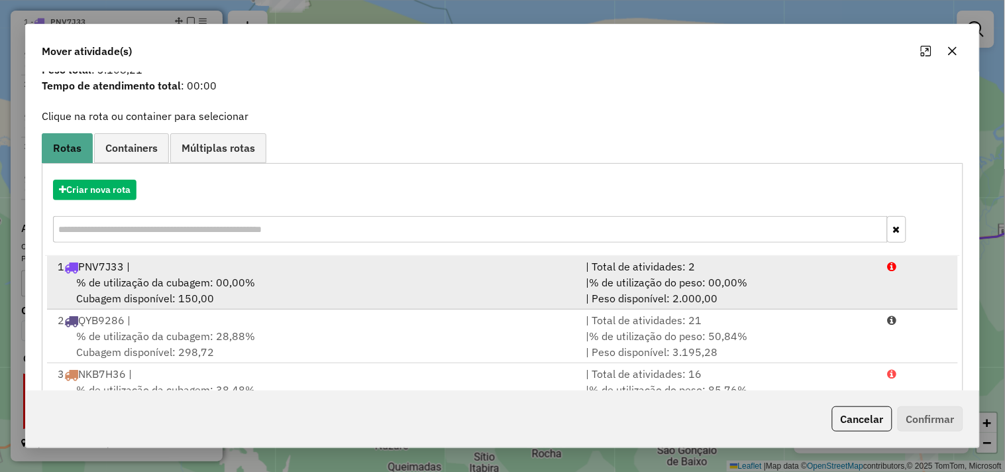
scroll to position [96, 0]
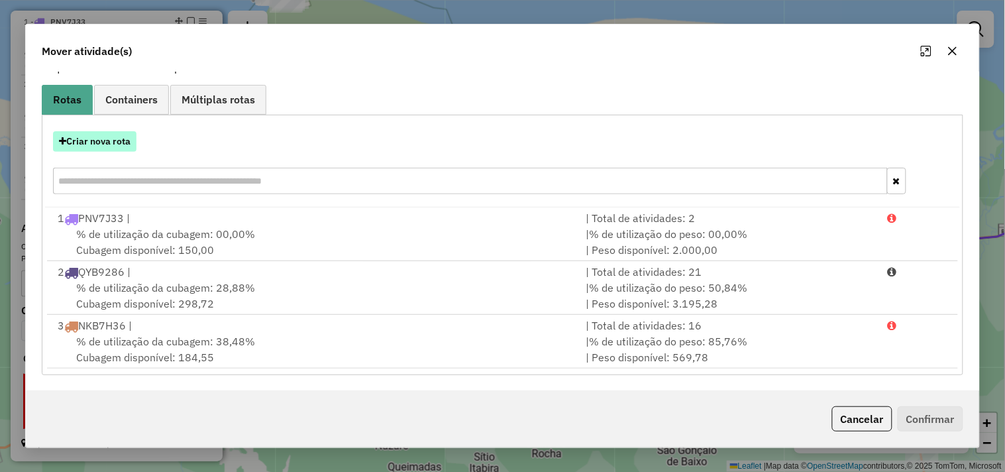
click at [113, 146] on button "Criar nova rota" at bounding box center [94, 141] width 83 height 21
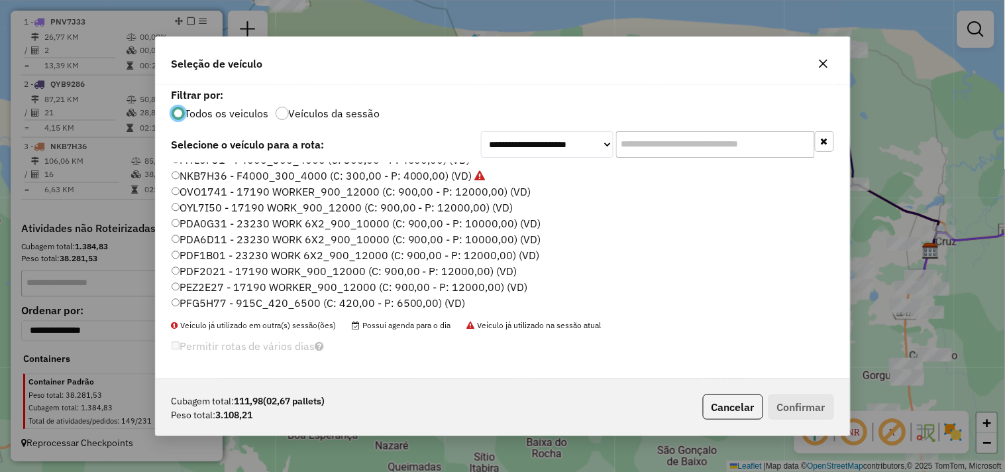
scroll to position [136, 0]
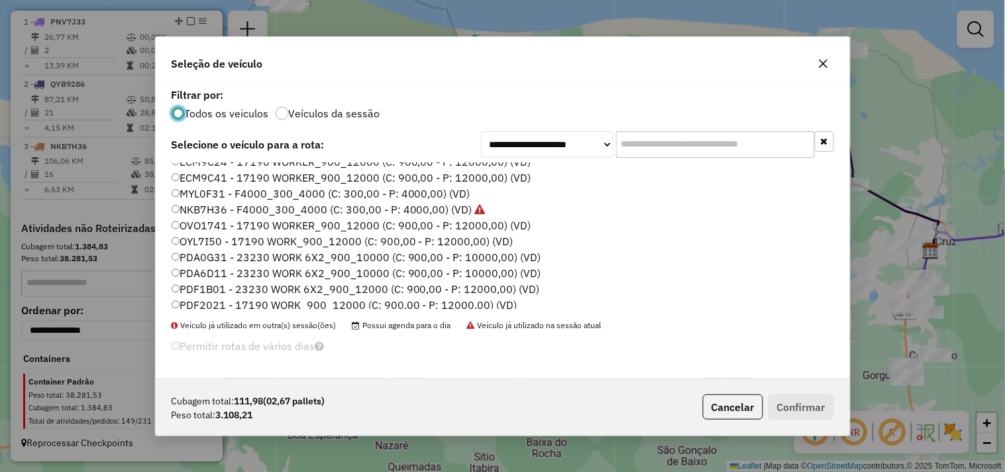
click at [211, 257] on label "PDA0G31 - 23230 WORK 6X2_900_10000 (C: 900,00 - P: 10000,00) (VD)" at bounding box center [357, 257] width 370 height 16
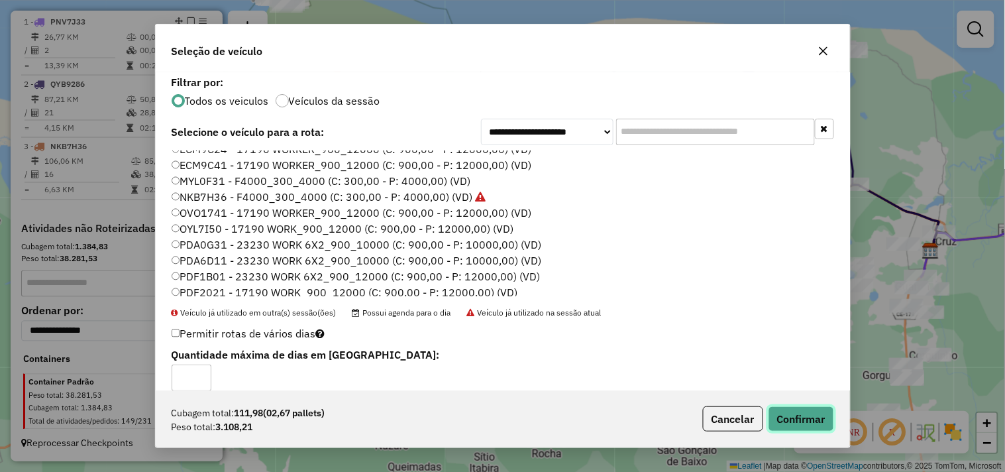
click at [817, 419] on button "Confirmar" at bounding box center [802, 418] width 66 height 25
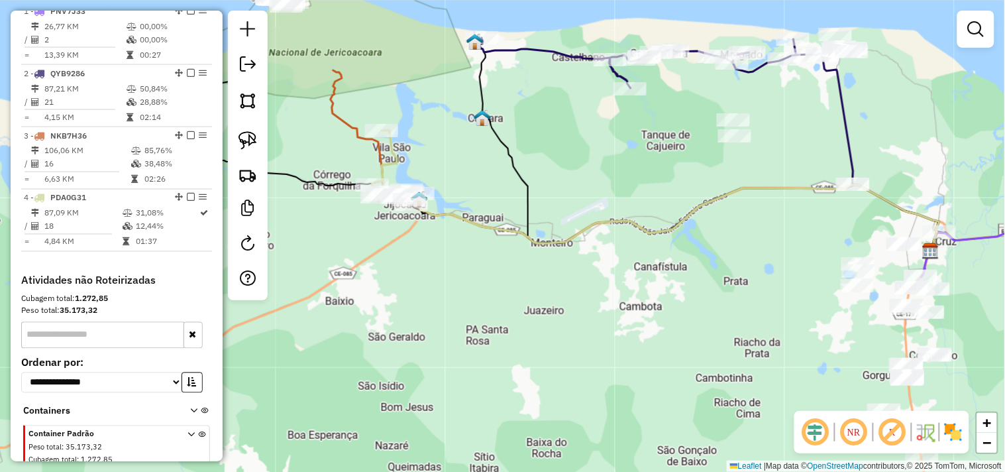
click at [376, 121] on div "Rota 4 - Placa PDA0G31 3648 - ACOUGUE DO MARCELO Janela de atendimento Grade de…" at bounding box center [502, 236] width 1005 height 472
select select "**********"
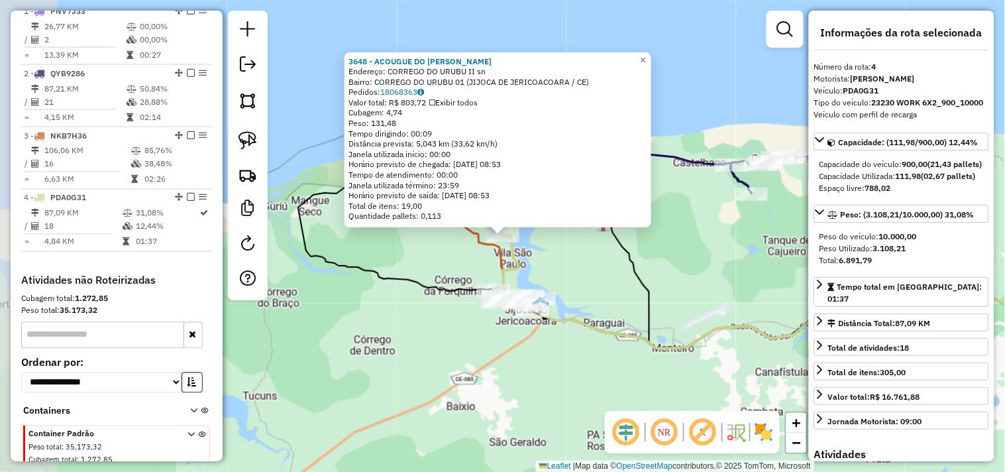
scroll to position [572, 0]
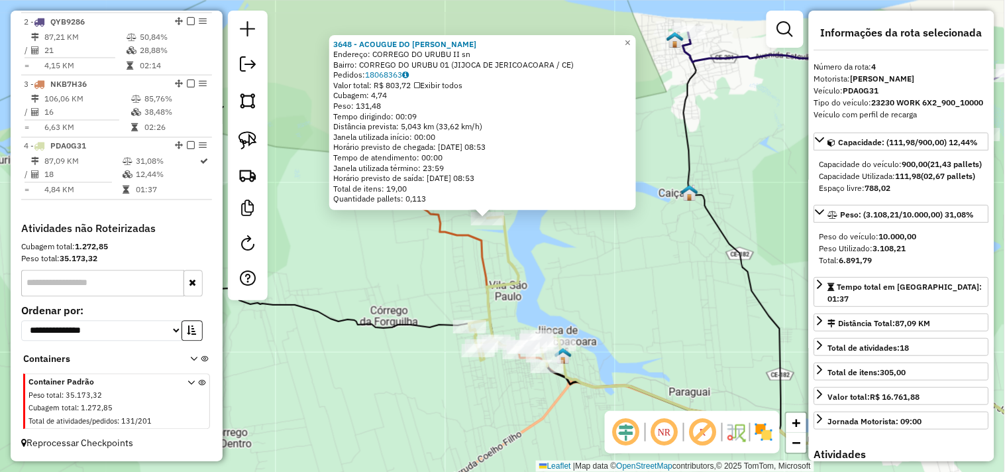
drag, startPoint x: 537, startPoint y: 313, endPoint x: 488, endPoint y: 326, distance: 50.8
click at [537, 313] on div "3648 - ACOUGUE DO MARCELO Endereço: CORREGO DO URUBU II sn Bairro: CORREGO DO U…" at bounding box center [502, 236] width 1005 height 472
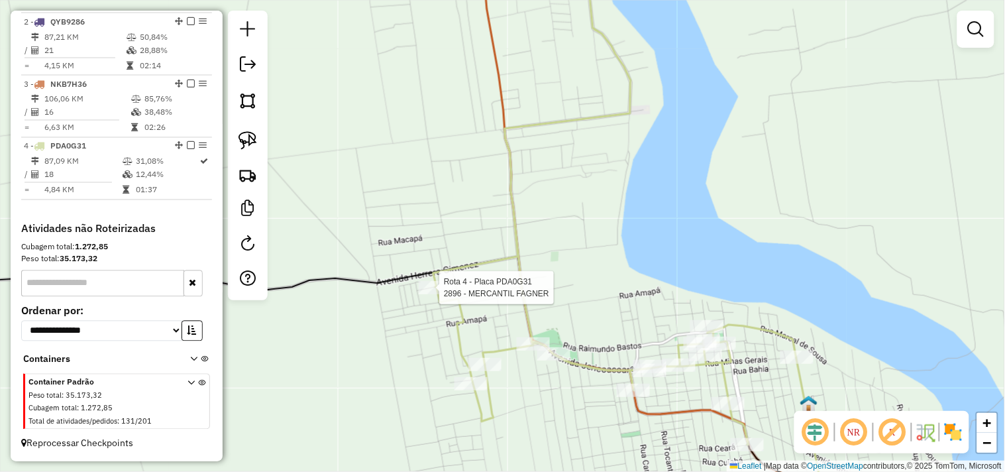
select select "**********"
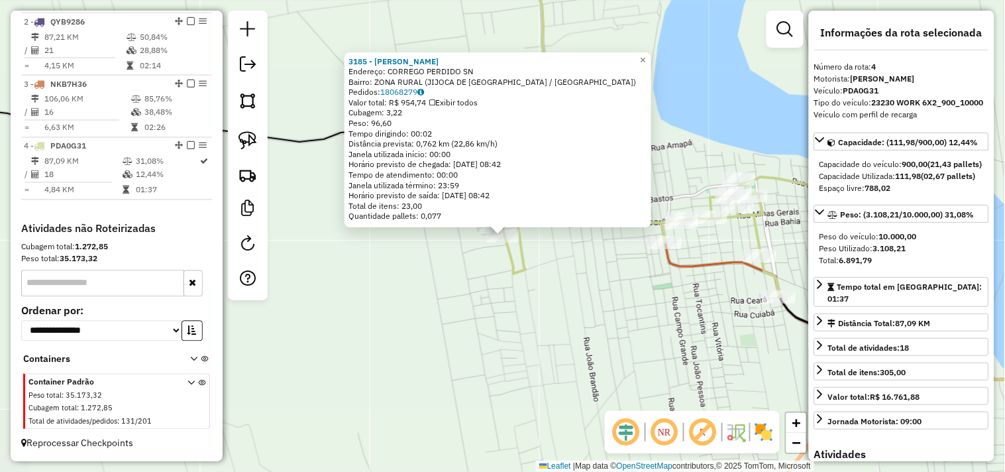
click at [505, 339] on div "3185 - MERCADINHO NENEM Endereço: CORREGO PERDIDO SN Bairro: ZONA RURAL (JIJOCA…" at bounding box center [502, 236] width 1005 height 472
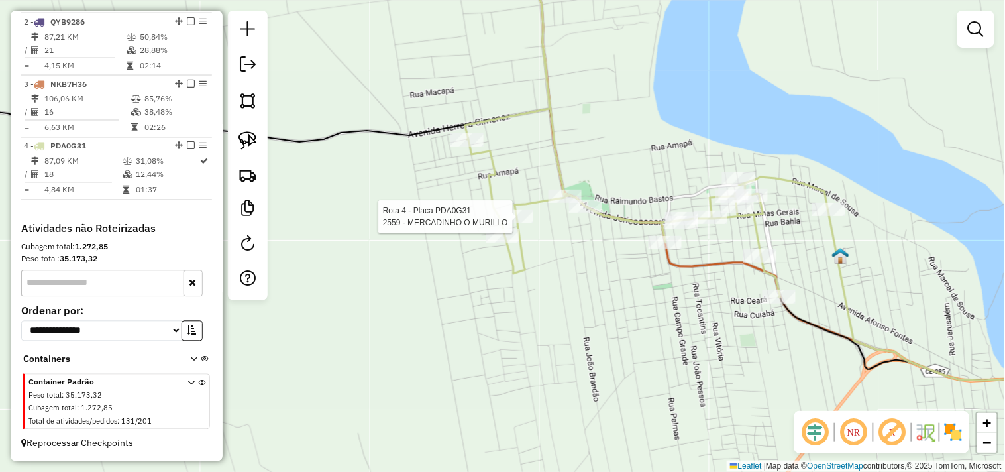
select select "**********"
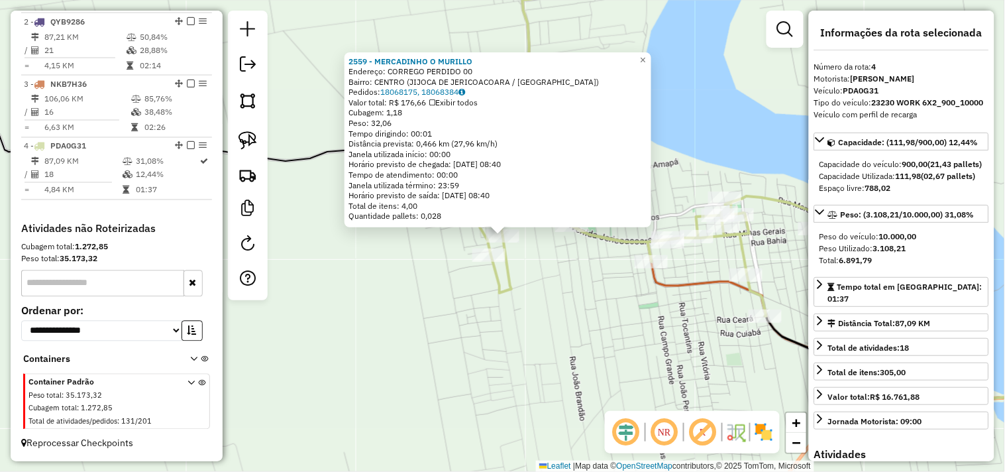
click at [557, 262] on div "2559 - MERCADINHO O MURILLO Endereço: CORREGO PERDIDO 00 Bairro: CENTRO (JIJOCA…" at bounding box center [502, 236] width 1005 height 472
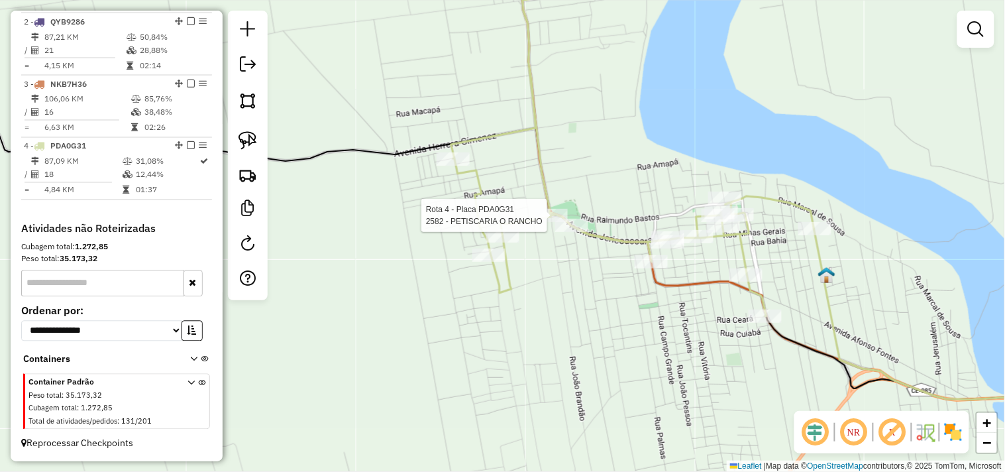
select select "**********"
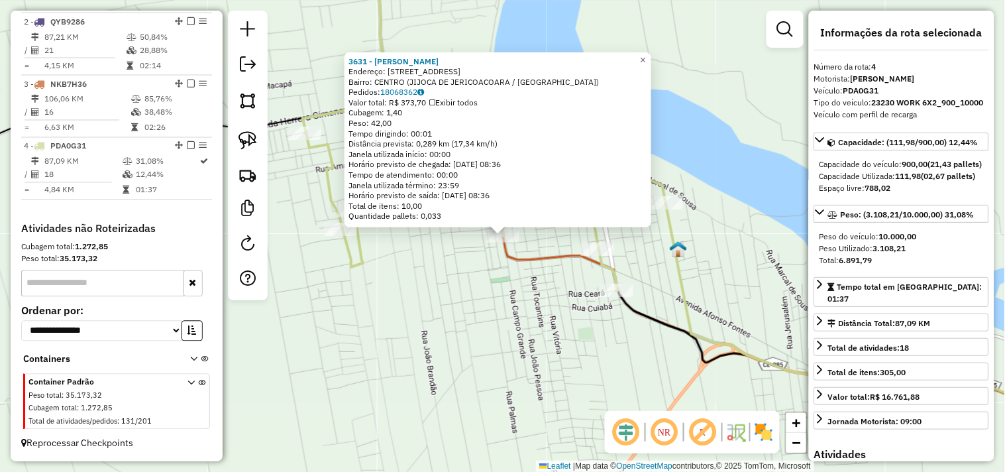
click at [526, 320] on div "3631 - MERCADINHO PEREIRA Endereço: RUA CAMPO GRANDE 2414 Bairro: CENTRO (JIJOC…" at bounding box center [502, 236] width 1005 height 472
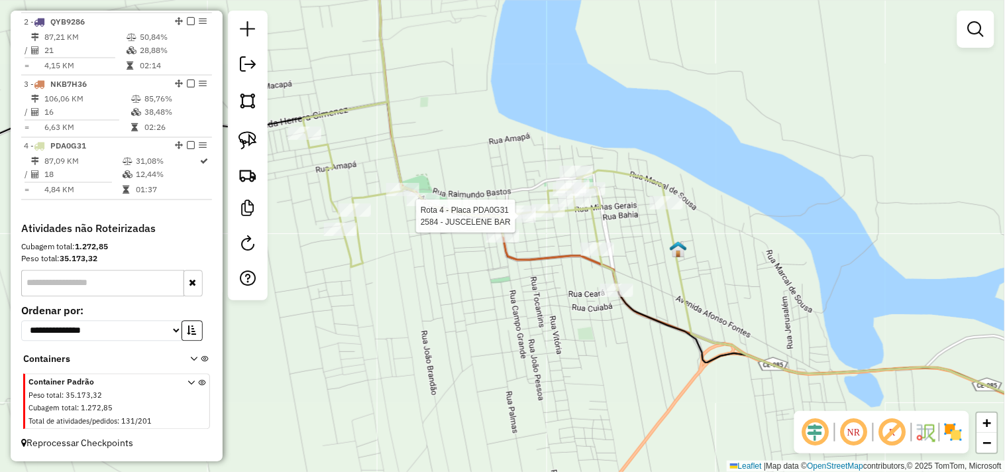
select select "**********"
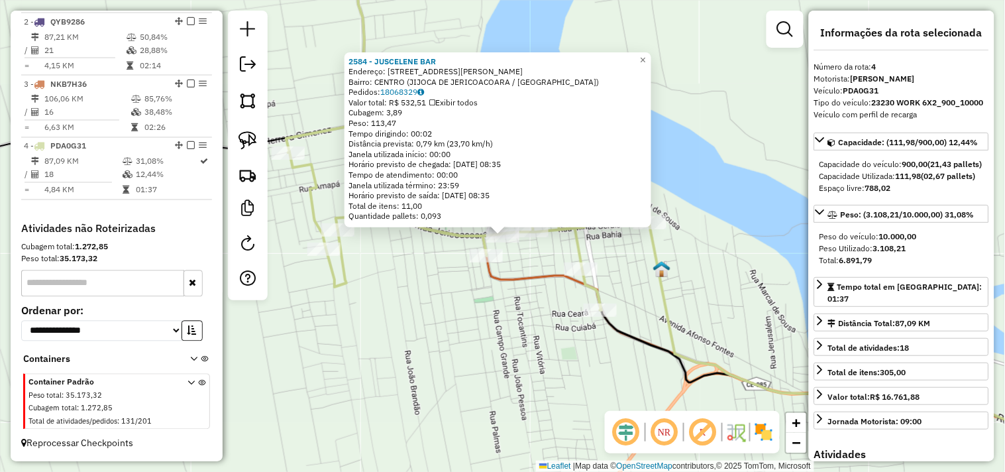
click at [531, 262] on div "2584 - JUSCELENE BAR Endereço: RUA RAIMUNDO ALEXANDRE 2222 Bairro: CENTRO (JIJO…" at bounding box center [502, 236] width 1005 height 472
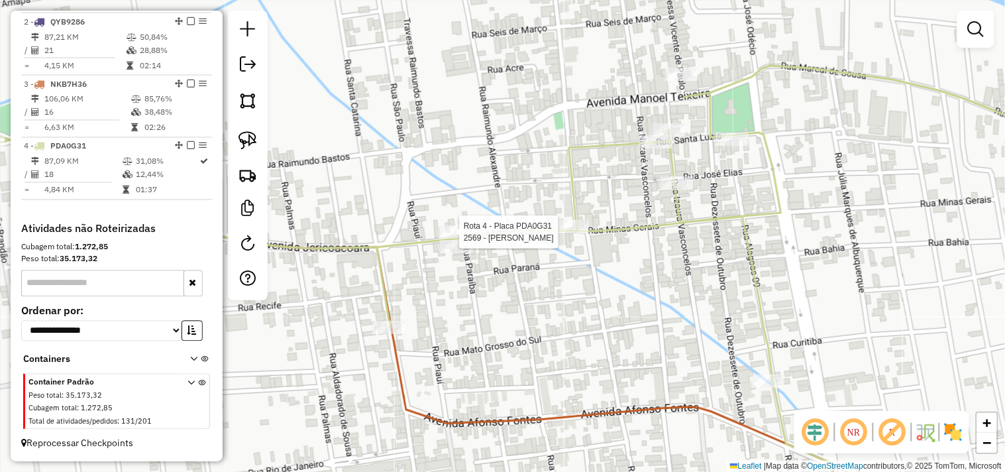
select select "**********"
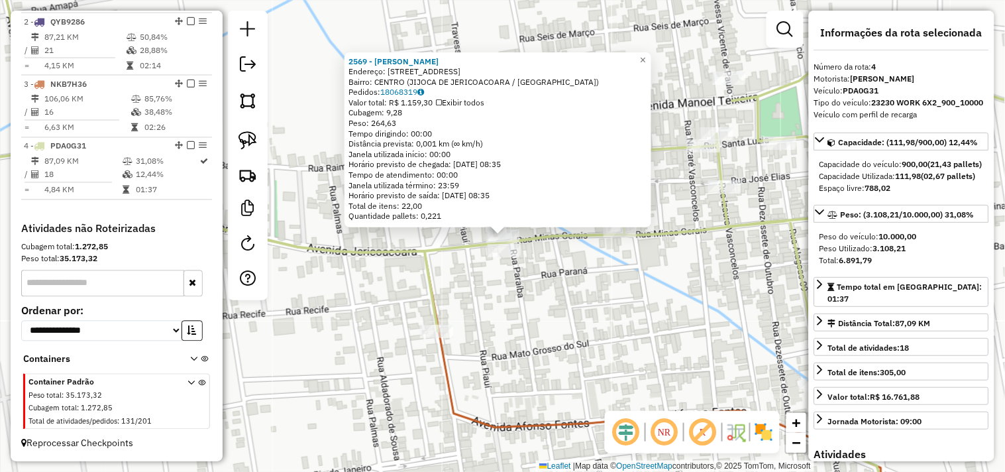
click at [616, 293] on div "2569 - MERCADINHO JeN Endereço: RUA MINAS GERAIS 462 Bairro: CENTRO (JIJOCA DE …" at bounding box center [502, 236] width 1005 height 472
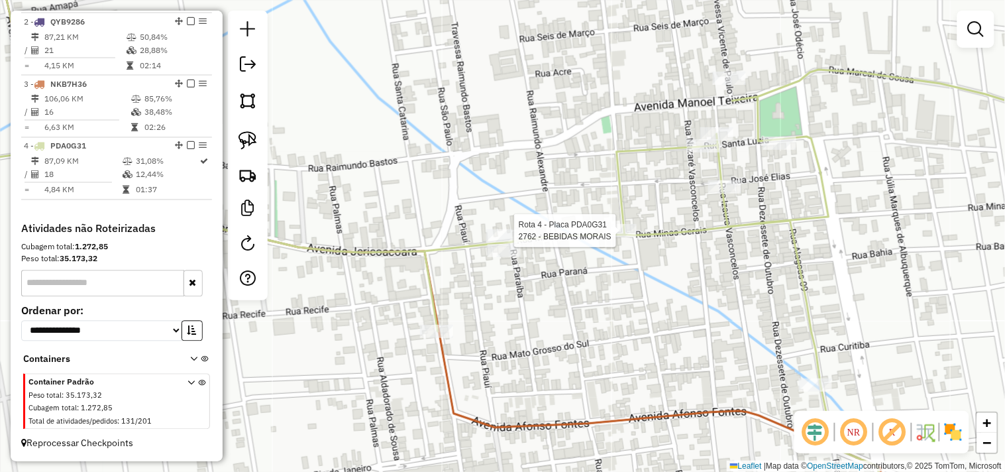
select select "**********"
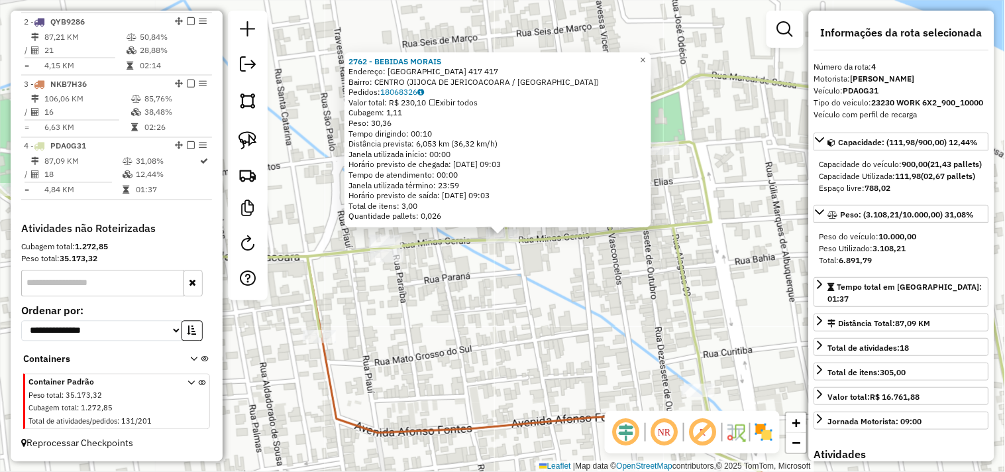
click at [573, 296] on div "2762 - BEBIDAS MORAIS Endereço: MINAS GERAIS 417 417 Bairro: CENTRO (JIJOCA DE …" at bounding box center [502, 236] width 1005 height 472
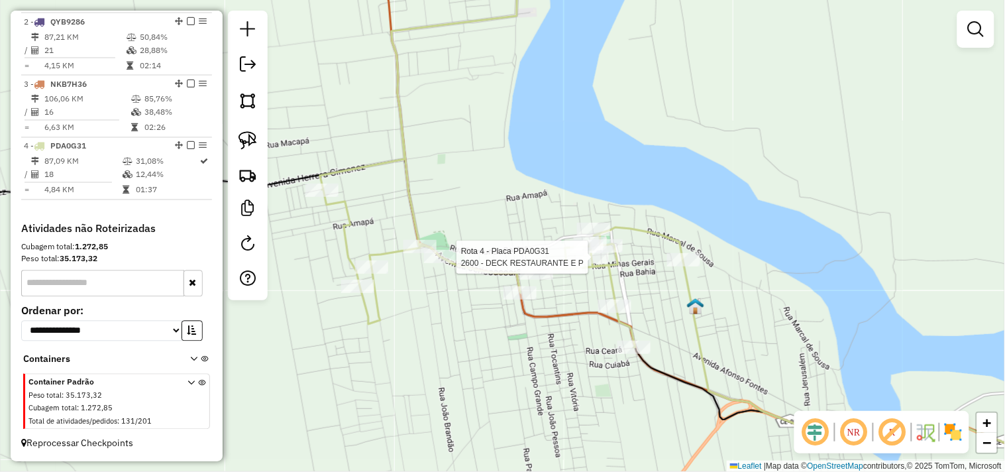
select select "**********"
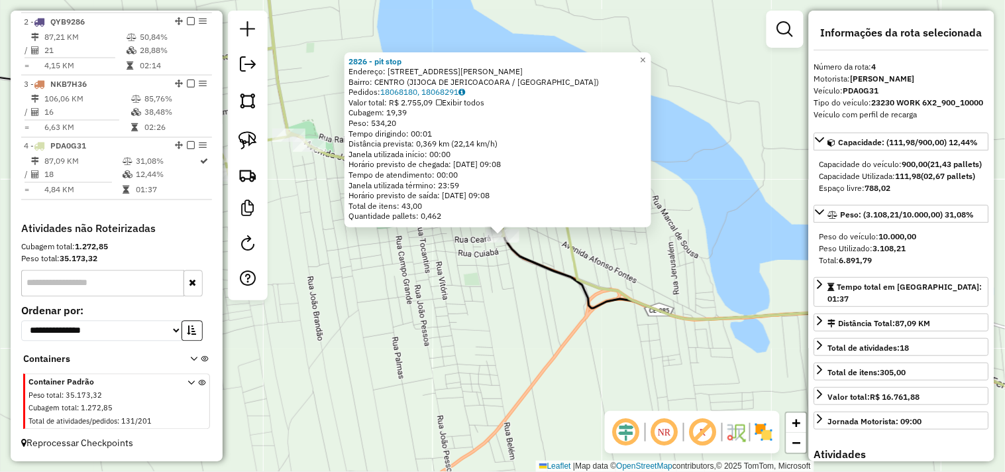
click at [502, 303] on div "2826 - pit stop Endereço: av manoel teixeira 158 Bairro: CENTRO (JIJOCA DE JERI…" at bounding box center [502, 236] width 1005 height 472
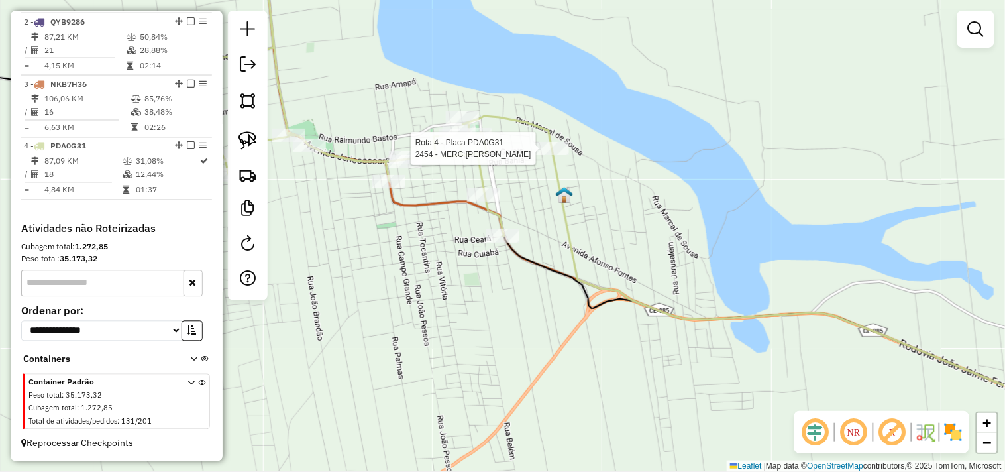
select select "**********"
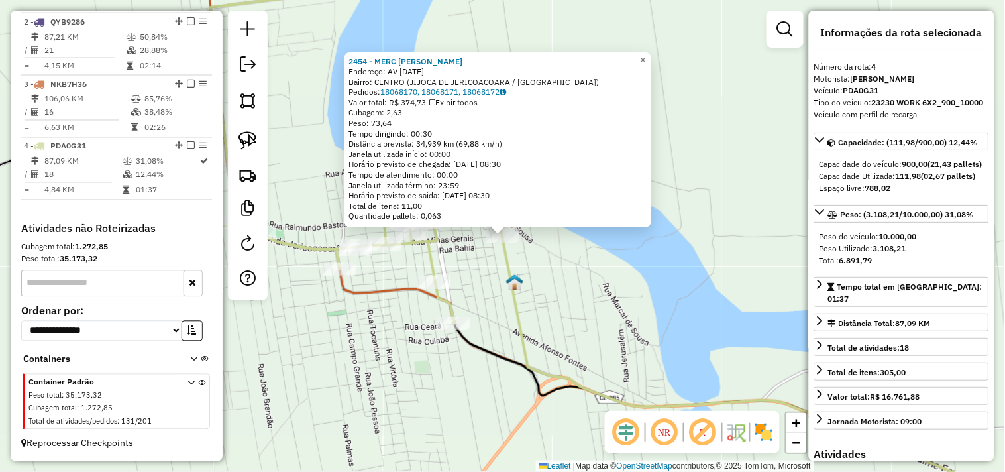
click at [482, 259] on div "Rota 4 - Placa PDA0G31 2454 - MERC RAIMUNDO ALONSO 2454 - MERC RAIMUNDO ALONSO …" at bounding box center [502, 236] width 1005 height 472
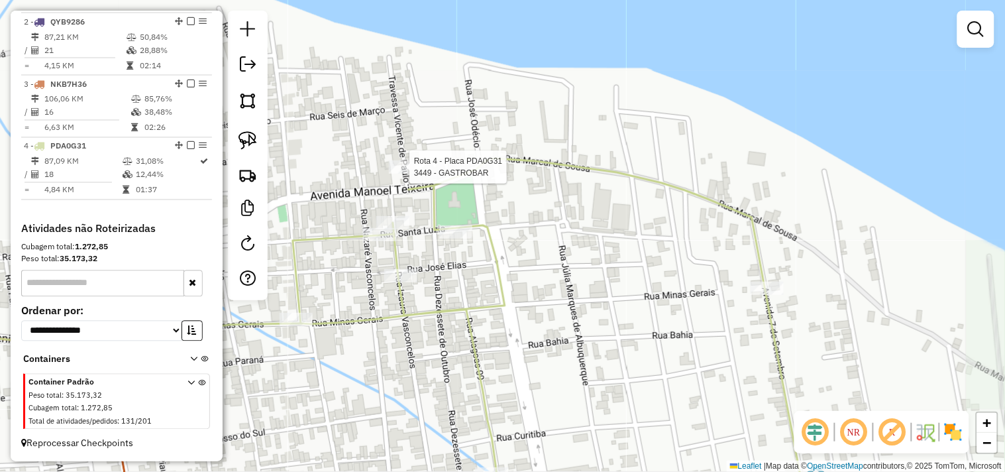
select select "**********"
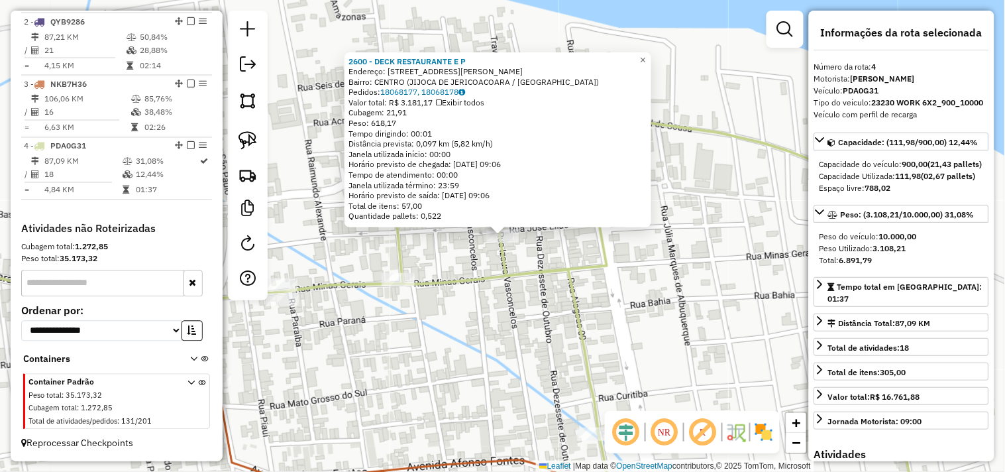
drag, startPoint x: 550, startPoint y: 314, endPoint x: 562, endPoint y: 300, distance: 18.3
click at [551, 314] on div "Rota 4 - Placa PDA0G31 2600 - DECK RESTAURANTE E P × 2600 - DECK RESTAURANTE E …" at bounding box center [502, 236] width 1005 height 472
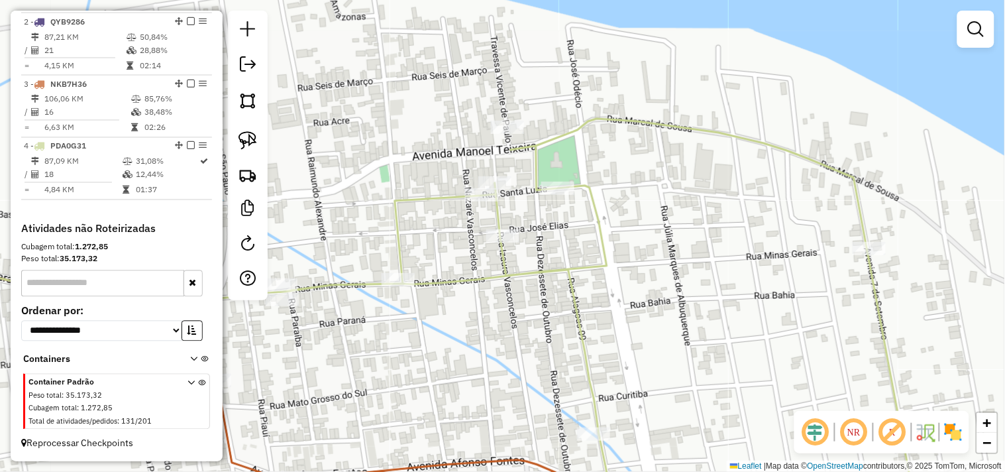
click at [550, 311] on div "Janela de atendimento Grade de atendimento Capacidade Transportadoras Veículos …" at bounding box center [502, 236] width 1005 height 472
click at [549, 197] on div "Janela de atendimento Grade de atendimento Capacidade Transportadoras Veículos …" at bounding box center [502, 236] width 1005 height 472
click at [547, 197] on div "Janela de atendimento Grade de atendimento Capacidade Transportadoras Veículos …" at bounding box center [502, 236] width 1005 height 472
click at [555, 193] on div at bounding box center [558, 186] width 33 height 13
select select "**********"
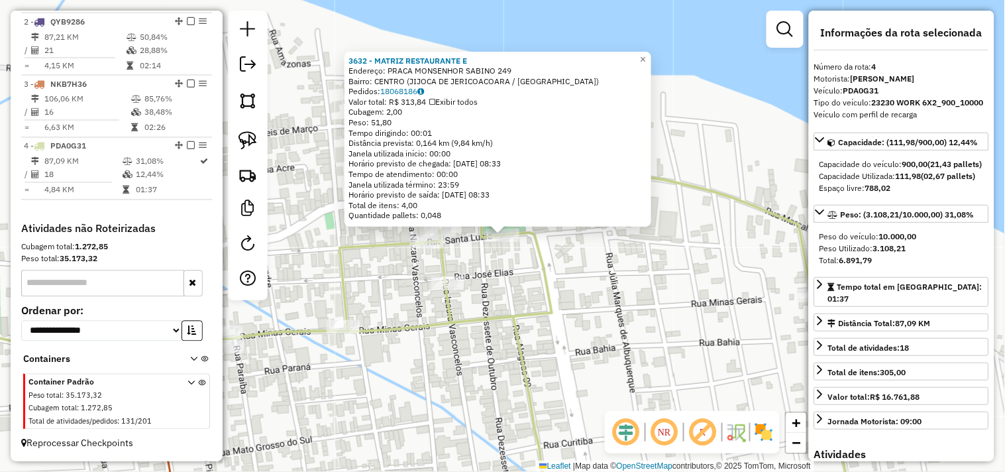
click at [522, 303] on div "3632 - MATRIZ RESTAURANTE E Endereço: PRACA MONSENHOR SABINO 249 Bairro: CENTRO…" at bounding box center [502, 236] width 1005 height 472
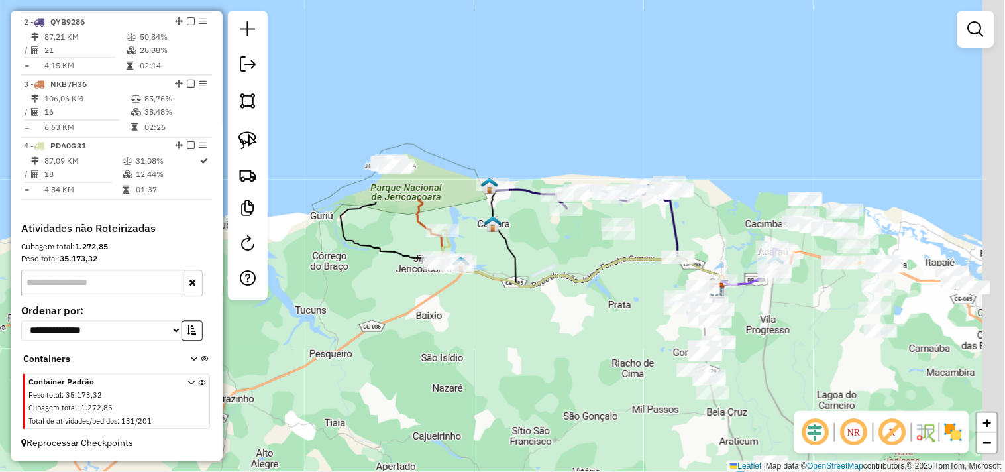
drag, startPoint x: 637, startPoint y: 346, endPoint x: 480, endPoint y: 297, distance: 164.5
click at [480, 297] on div "Janela de atendimento Grade de atendimento Capacidade Transportadoras Veículos …" at bounding box center [502, 236] width 1005 height 472
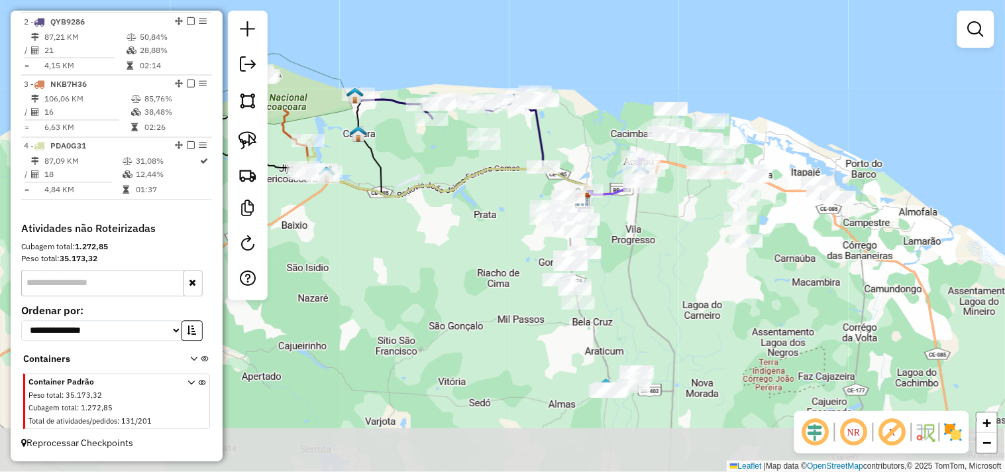
drag, startPoint x: 560, startPoint y: 329, endPoint x: 449, endPoint y: 232, distance: 147.4
click at [449, 232] on div "Janela de atendimento Grade de atendimento Capacidade Transportadoras Veículos …" at bounding box center [502, 236] width 1005 height 472
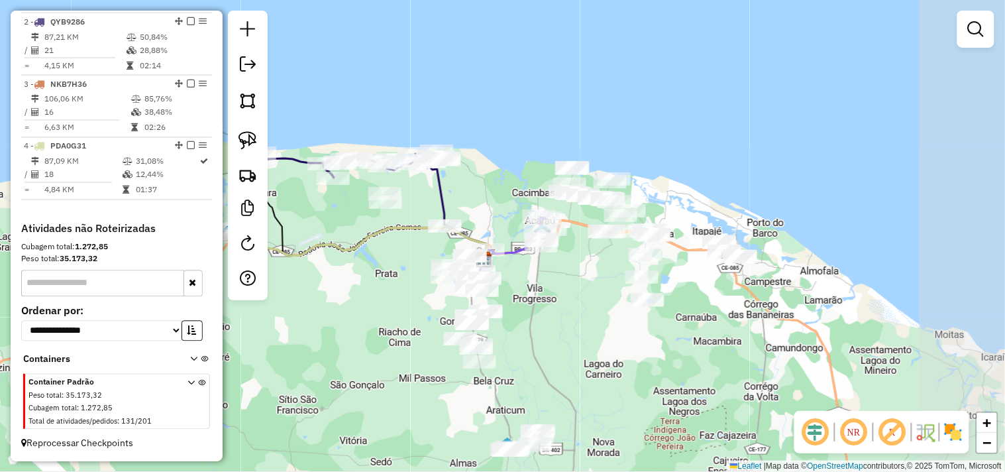
drag, startPoint x: 667, startPoint y: 276, endPoint x: 584, endPoint y: 312, distance: 89.6
click at [575, 333] on div "Janela de atendimento Grade de atendimento Capacidade Transportadoras Veículos …" at bounding box center [502, 236] width 1005 height 472
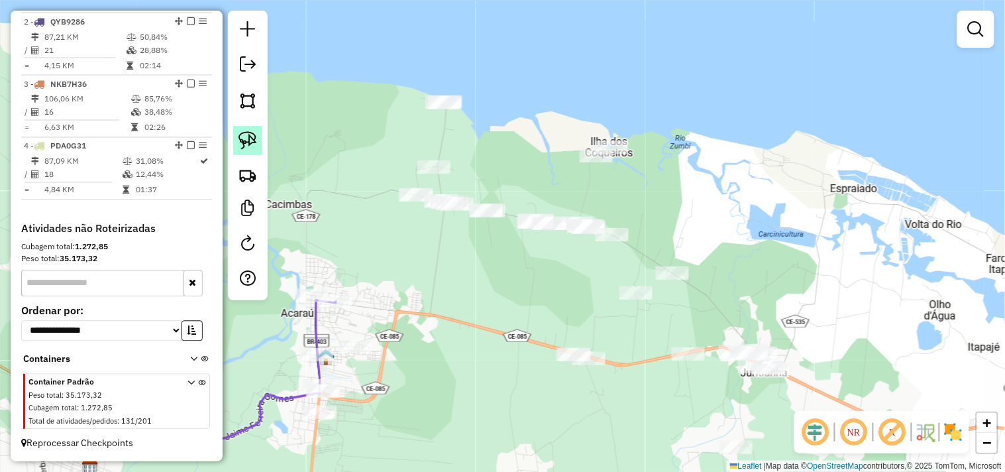
click at [258, 141] on link at bounding box center [247, 140] width 29 height 29
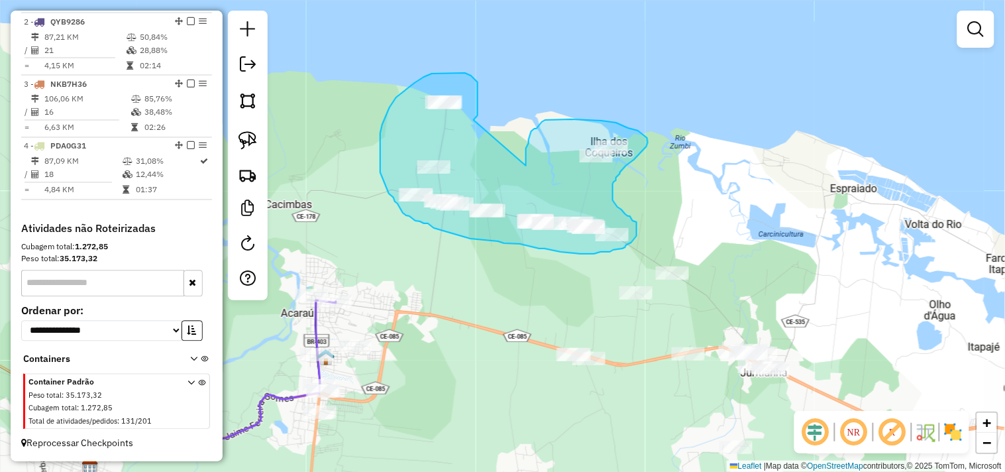
drag, startPoint x: 478, startPoint y: 109, endPoint x: 525, endPoint y: 166, distance: 74.3
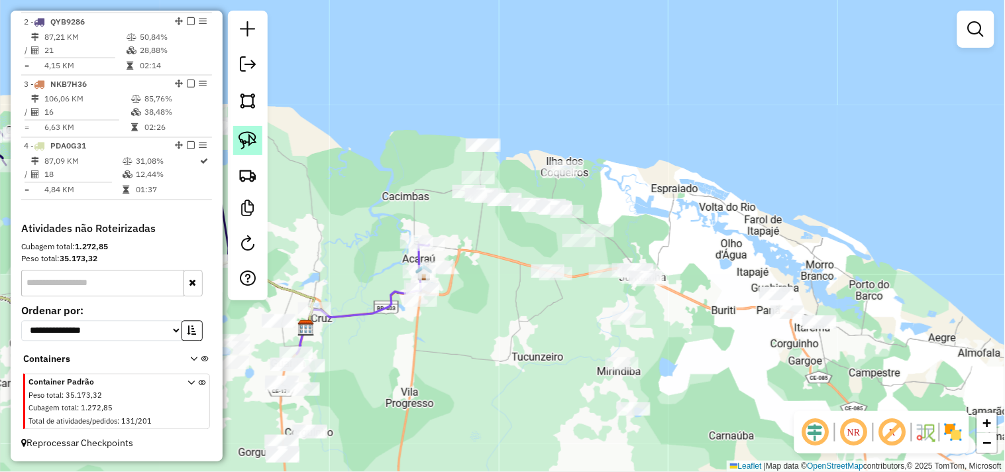
click at [260, 143] on link at bounding box center [247, 140] width 29 height 29
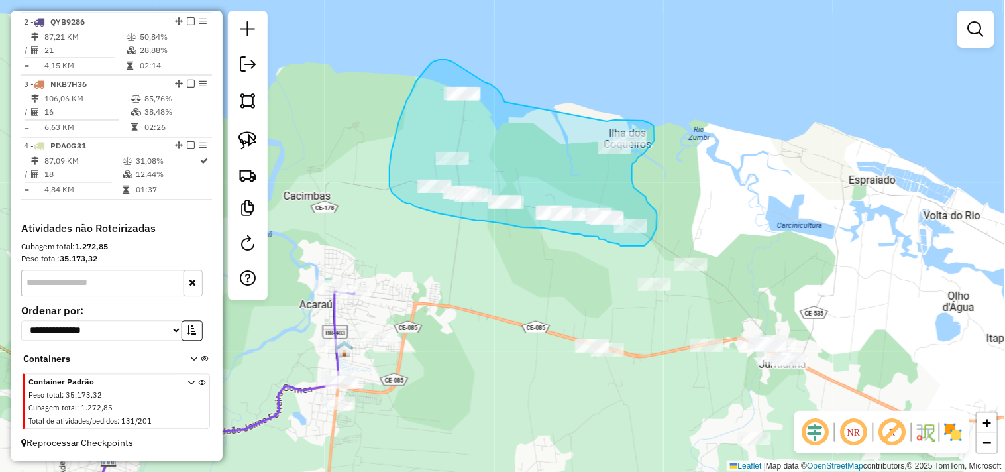
drag, startPoint x: 505, startPoint y: 102, endPoint x: 597, endPoint y: 136, distance: 98.1
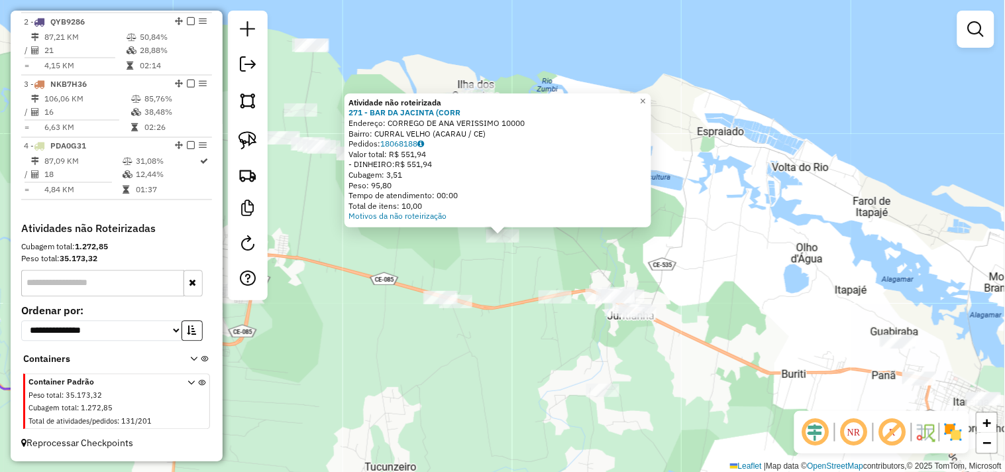
click at [492, 272] on div "Atividade não roteirizada 271 - BAR DA JACINTA (CORR Endereço: CORREGO DE ANA V…" at bounding box center [502, 236] width 1005 height 472
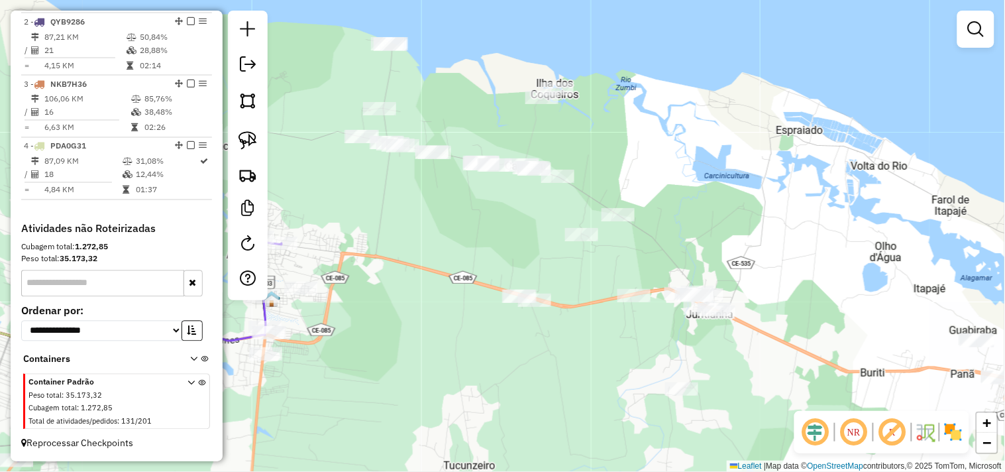
drag, startPoint x: 435, startPoint y: 266, endPoint x: 518, endPoint y: 254, distance: 83.0
click at [524, 266] on div "Janela de atendimento Grade de atendimento Capacidade Transportadoras Veículos …" at bounding box center [502, 236] width 1005 height 472
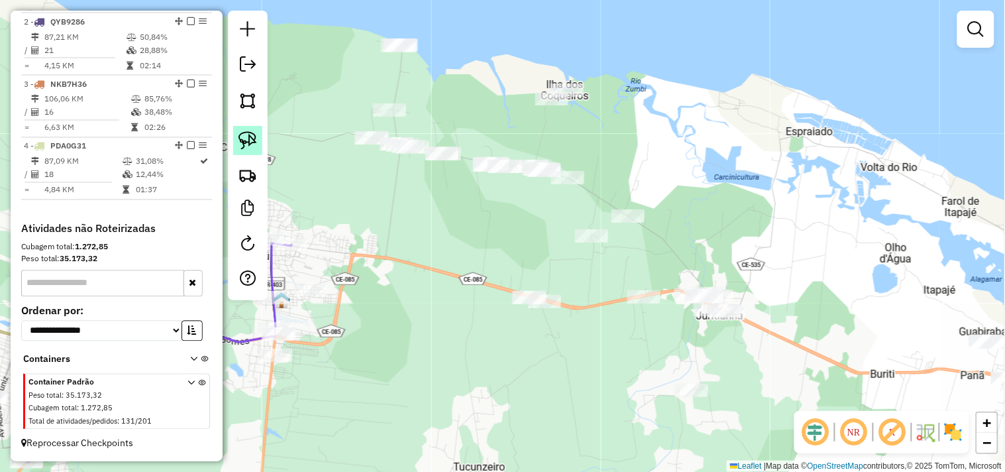
click at [250, 147] on img at bounding box center [248, 140] width 19 height 19
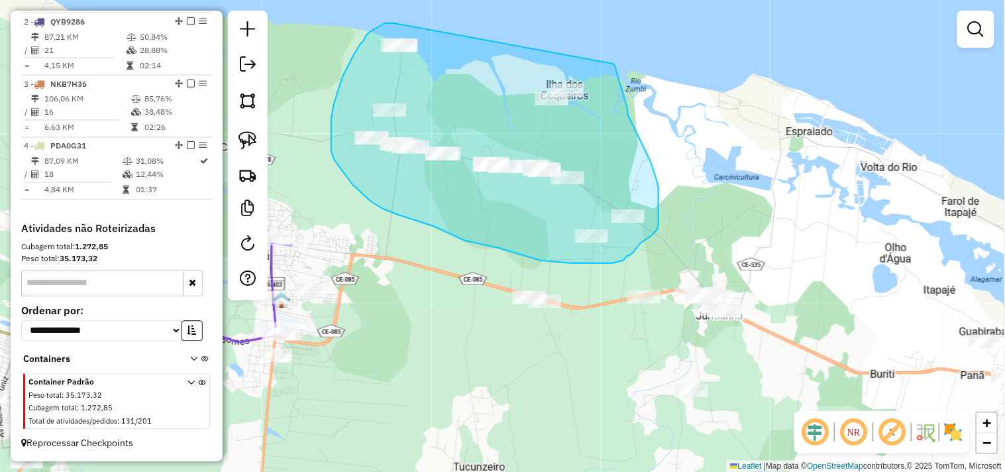
drag, startPoint x: 394, startPoint y: 23, endPoint x: 565, endPoint y: 40, distance: 171.1
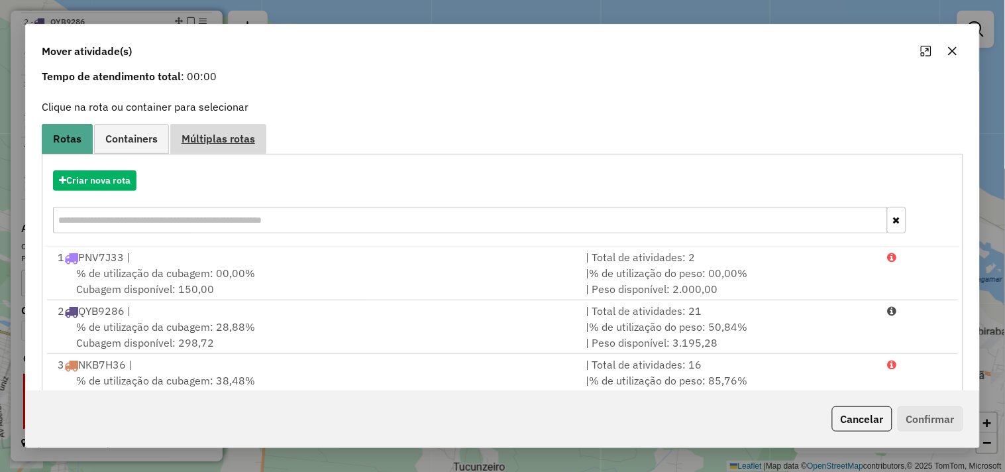
scroll to position [0, 0]
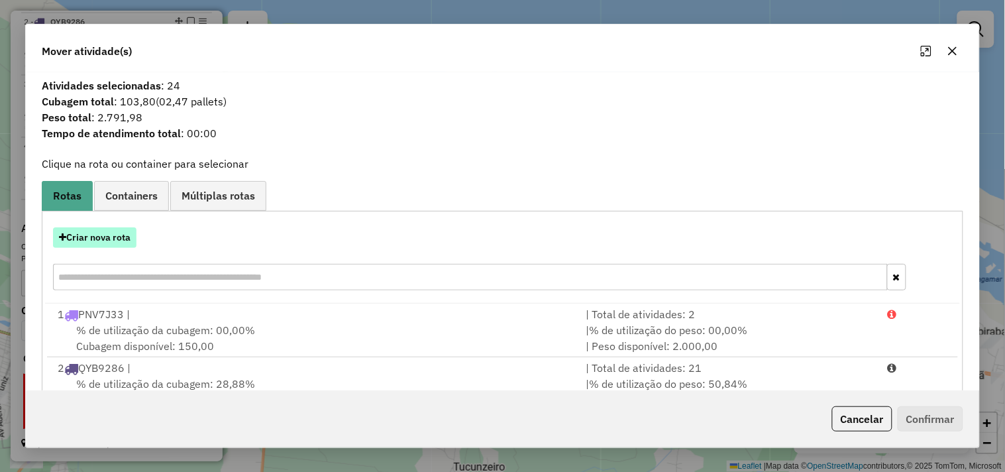
click at [137, 232] on button "Criar nova rota" at bounding box center [94, 237] width 83 height 21
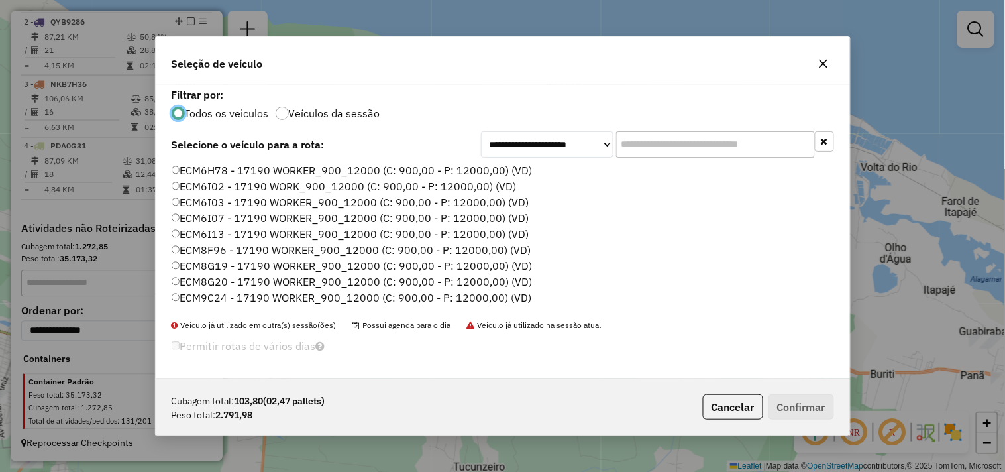
scroll to position [7, 3]
click at [222, 213] on label "ECM6I07 - 17190 WORKER_900_12000 (C: 900,00 - P: 12000,00) (VD)" at bounding box center [351, 218] width 358 height 16
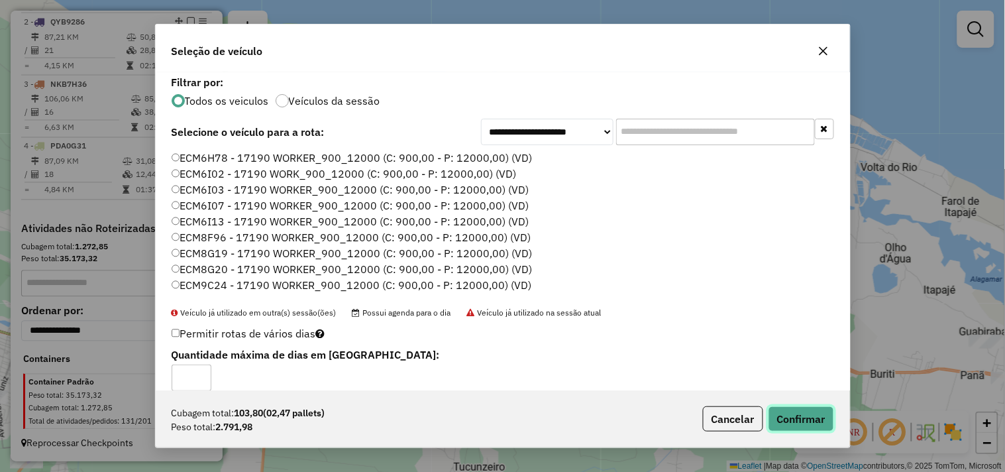
click at [792, 422] on button "Confirmar" at bounding box center [802, 418] width 66 height 25
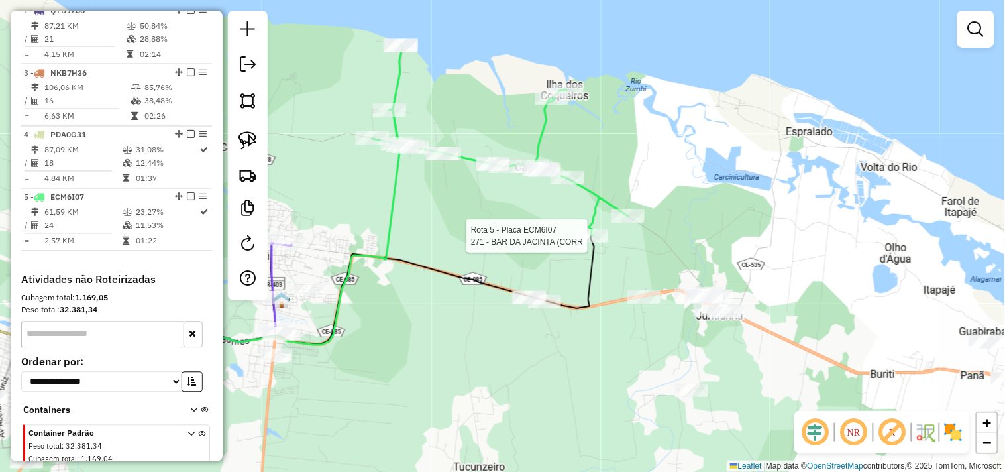
select select "**********"
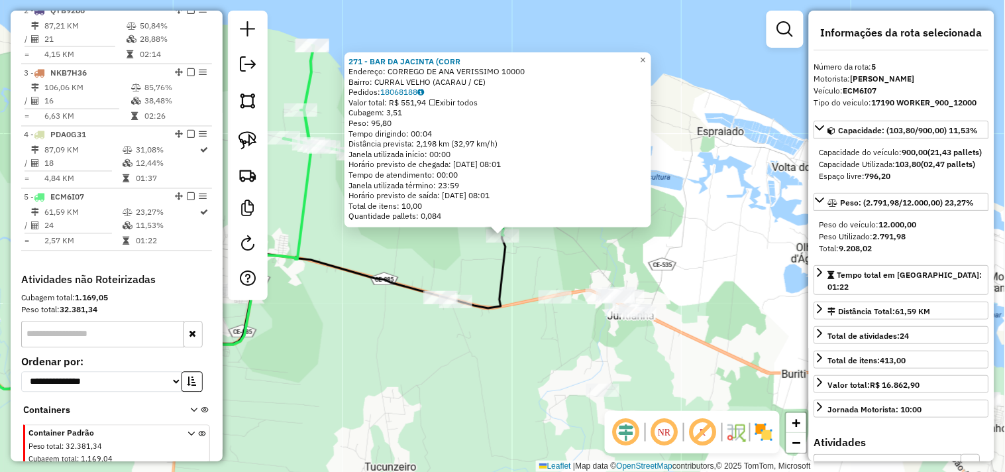
scroll to position [633, 0]
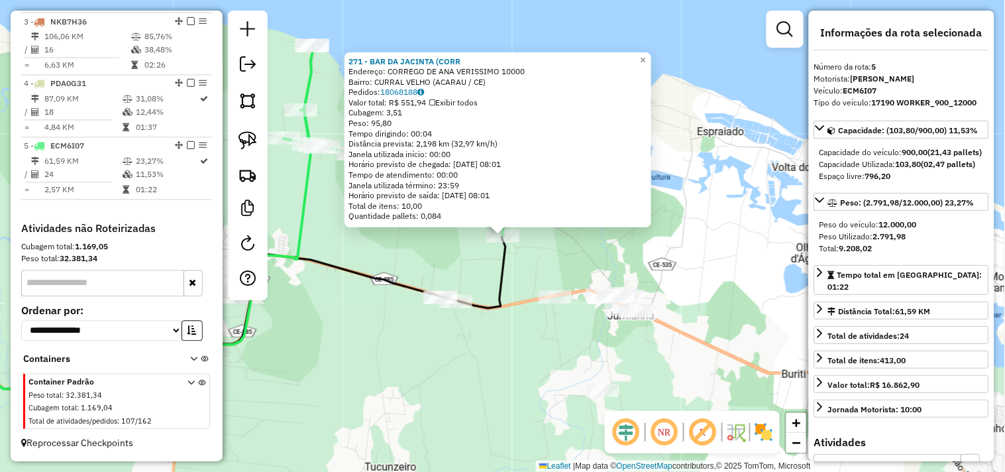
click at [577, 266] on div "271 - BAR DA JACINTA (CORR Endereço: CORREGO DE ANA VERISSIMO 10000 Bairro: CUR…" at bounding box center [502, 236] width 1005 height 472
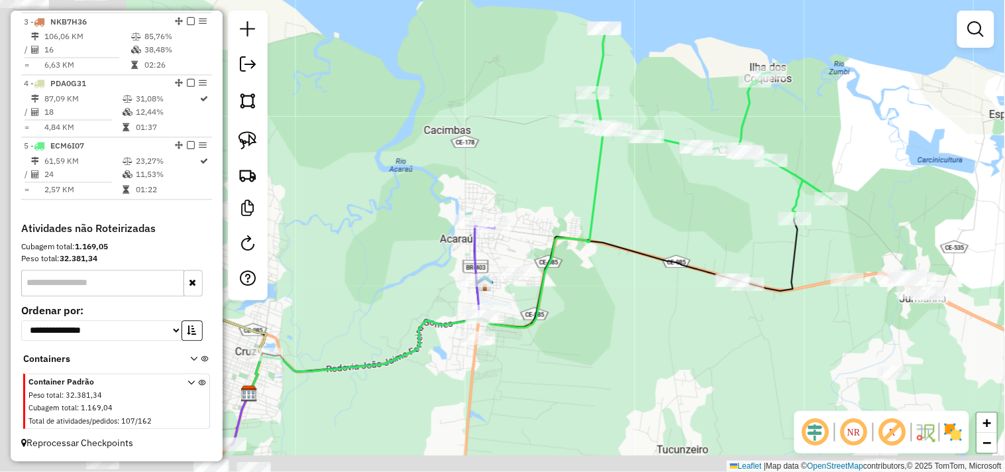
drag, startPoint x: 463, startPoint y: 250, endPoint x: 787, endPoint y: 228, distance: 325.5
click at [818, 233] on div "Janela de atendimento Grade de atendimento Capacidade Transportadoras Veículos …" at bounding box center [502, 236] width 1005 height 472
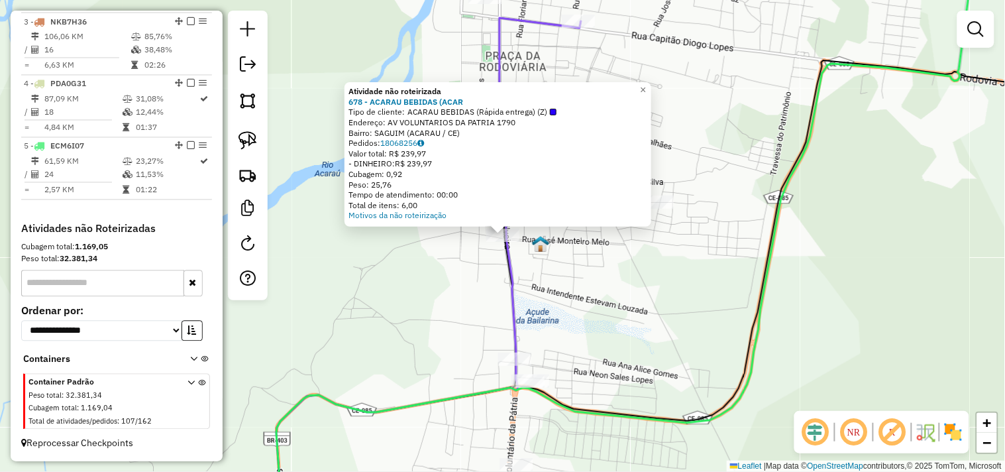
click at [455, 276] on div "Atividade não roteirizada 678 - ACARAU BEBIDAS (ACAR Tipo de cliente: ACARAU BE…" at bounding box center [502, 236] width 1005 height 472
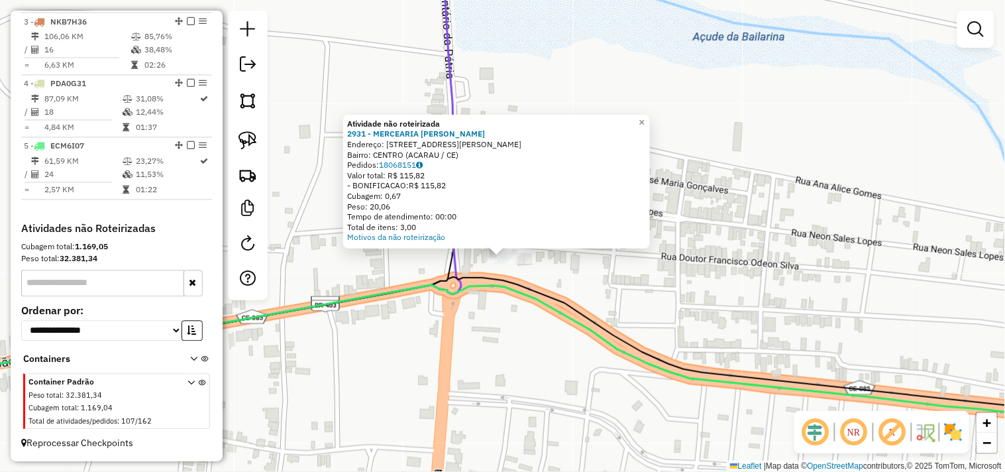
click at [524, 249] on div "Atividade não roteirizada 2931 - MERCEARIA SaO JOSE Endereço: Rua Doutor Franci…" at bounding box center [502, 236] width 1005 height 472
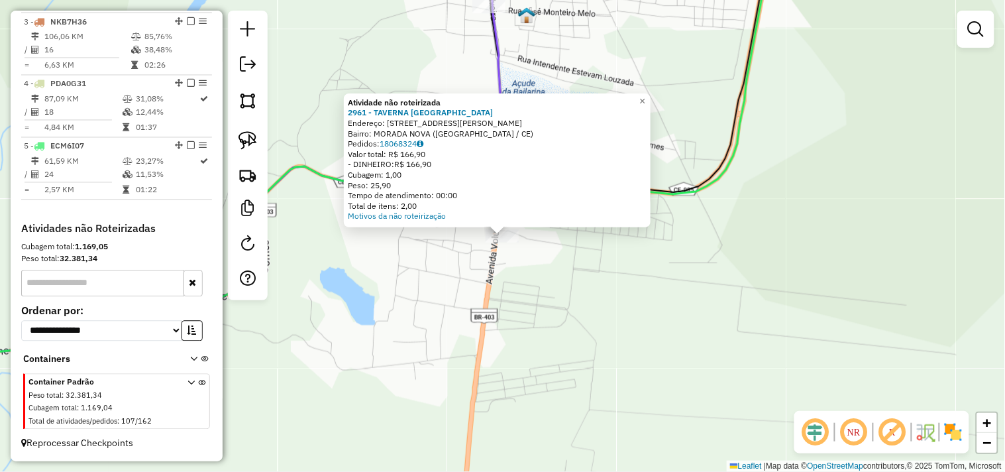
click at [528, 301] on div "Atividade não roteirizada 2961 - TAVERNA DO PAULO Endereço: AV PADRE ANTONIO TO…" at bounding box center [502, 236] width 1005 height 472
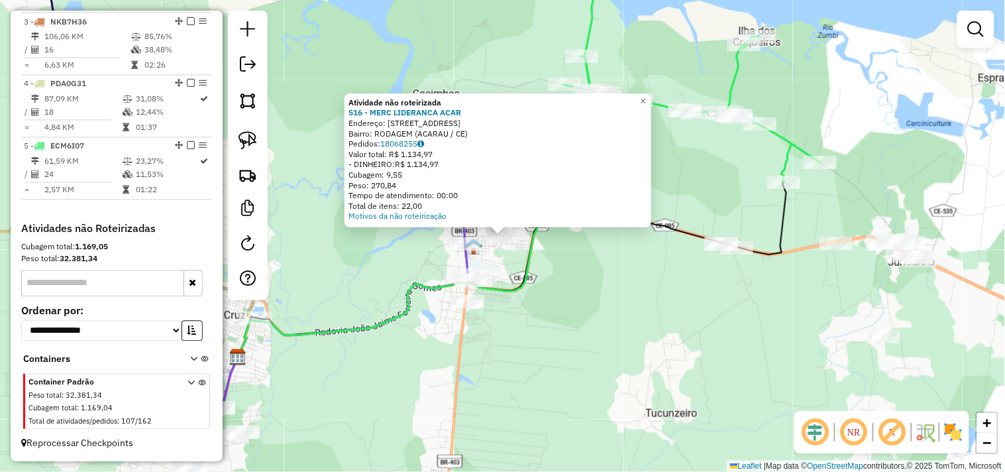
click at [581, 299] on div "Atividade não roteirizada 516 - MERC LIDERANCA ACAR Endereço: RUA SDO 1180 Bair…" at bounding box center [502, 236] width 1005 height 472
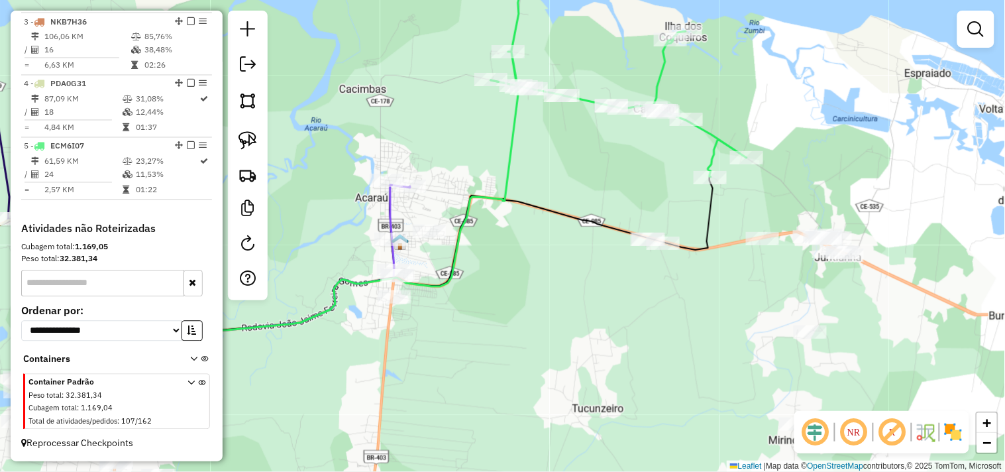
drag, startPoint x: 678, startPoint y: 307, endPoint x: 554, endPoint y: 276, distance: 127.8
click at [551, 283] on div "Janela de atendimento Grade de atendimento Capacidade Transportadoras Veículos …" at bounding box center [502, 236] width 1005 height 472
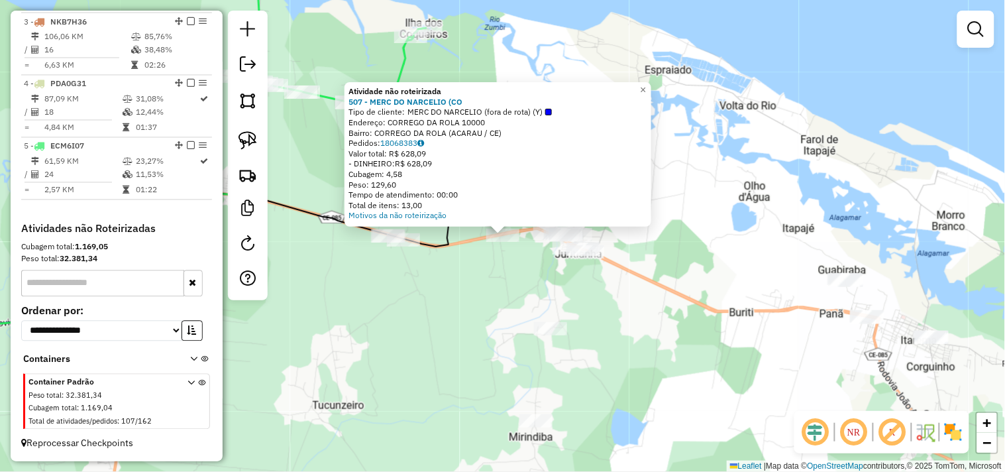
click at [518, 290] on div "Atividade não roteirizada 507 - MERC DO NARCELIO (CO Tipo de cliente: MERC DO N…" at bounding box center [502, 236] width 1005 height 472
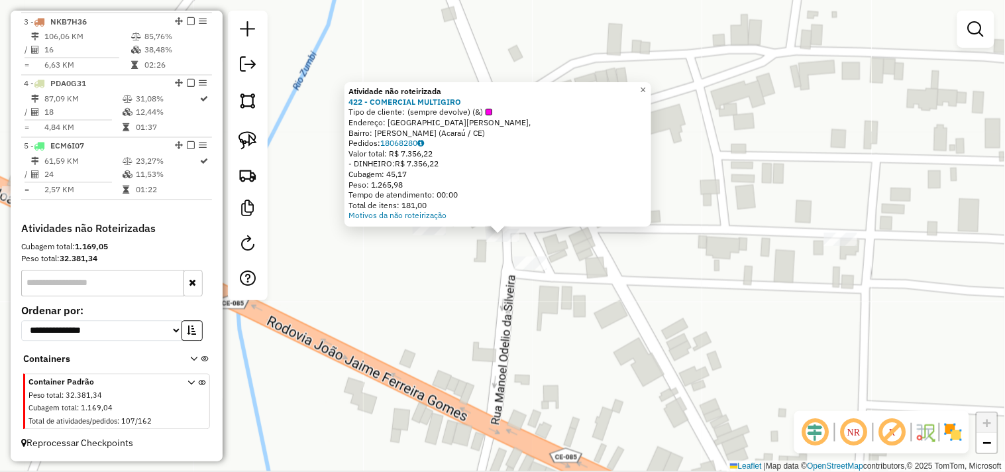
click at [461, 270] on div "Atividade não roteirizada 422 - COMERCIAL MULTIGIRO Tipo de cliente: (sempre de…" at bounding box center [502, 236] width 1005 height 472
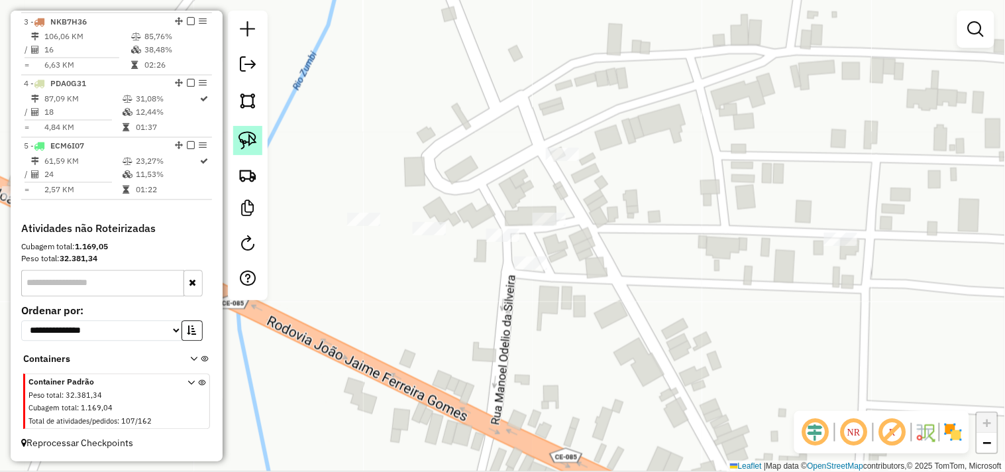
click at [256, 142] on img at bounding box center [248, 140] width 19 height 19
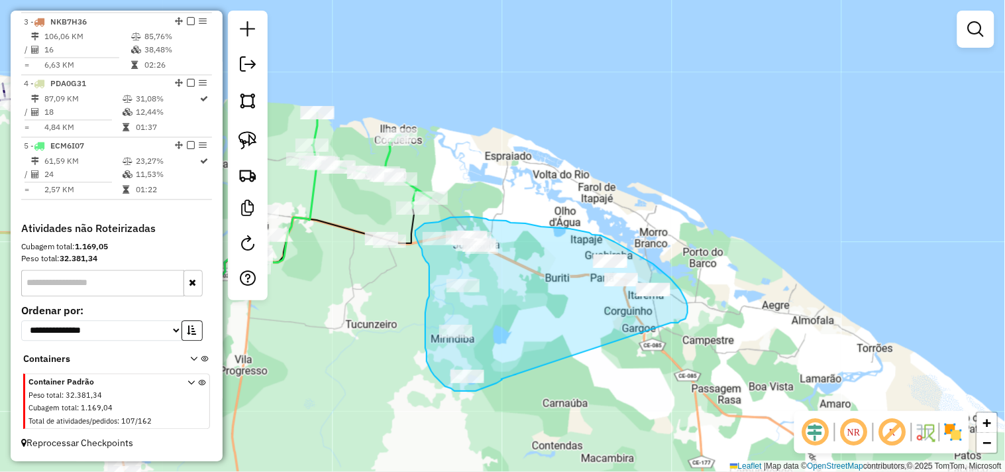
drag, startPoint x: 502, startPoint y: 379, endPoint x: 671, endPoint y: 323, distance: 178.7
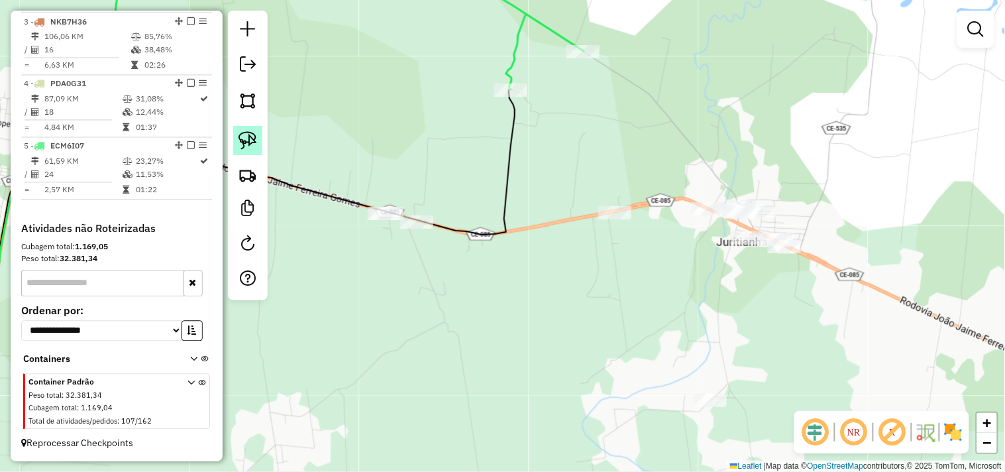
click at [236, 137] on link at bounding box center [247, 140] width 29 height 29
drag, startPoint x: 367, startPoint y: 249, endPoint x: 515, endPoint y: 249, distance: 147.8
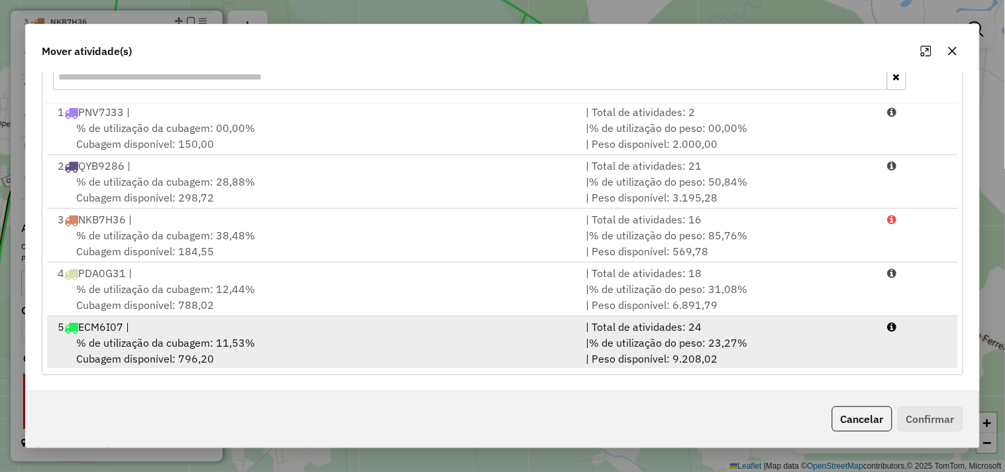
scroll to position [3, 0]
click at [200, 348] on span "% de utilização da cubagem: 11,53%" at bounding box center [165, 341] width 179 height 13
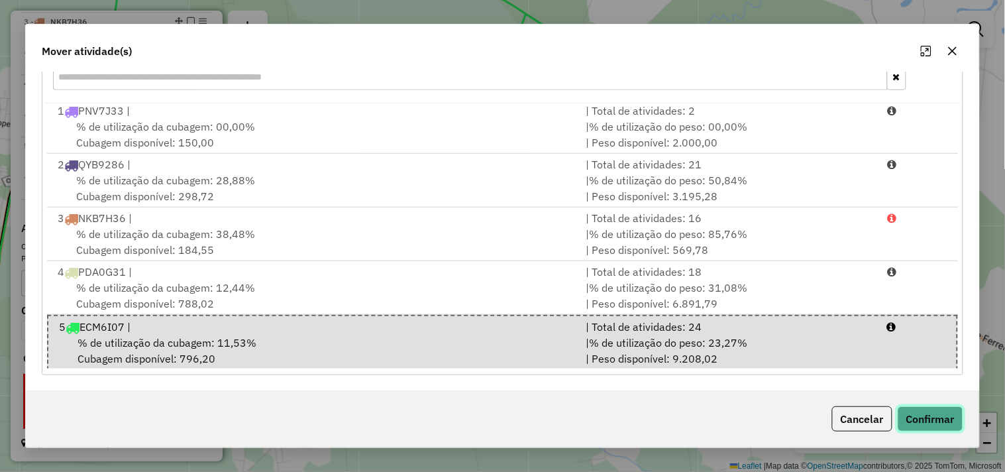
click at [903, 413] on button "Confirmar" at bounding box center [931, 418] width 66 height 25
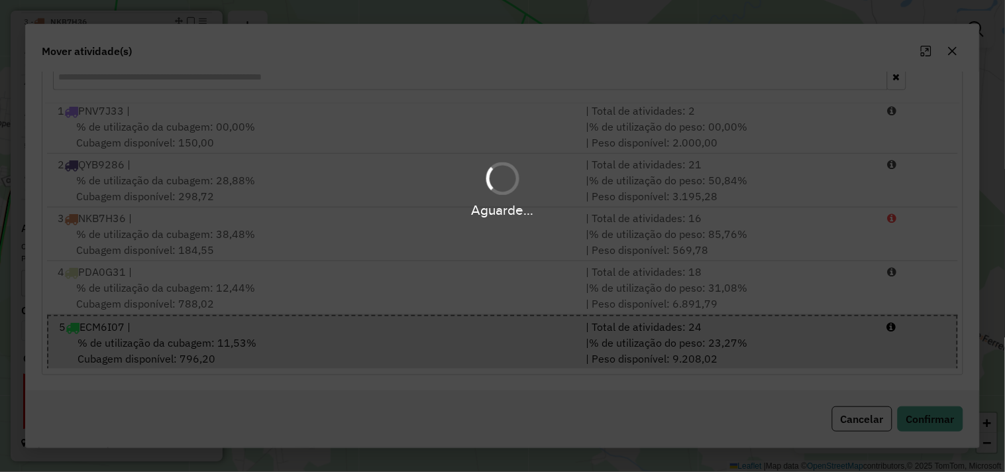
scroll to position [0, 0]
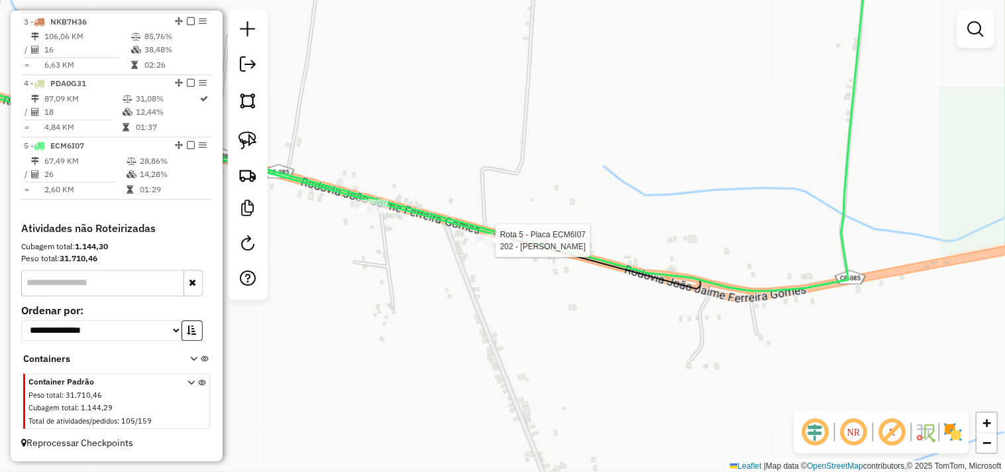
select select "**********"
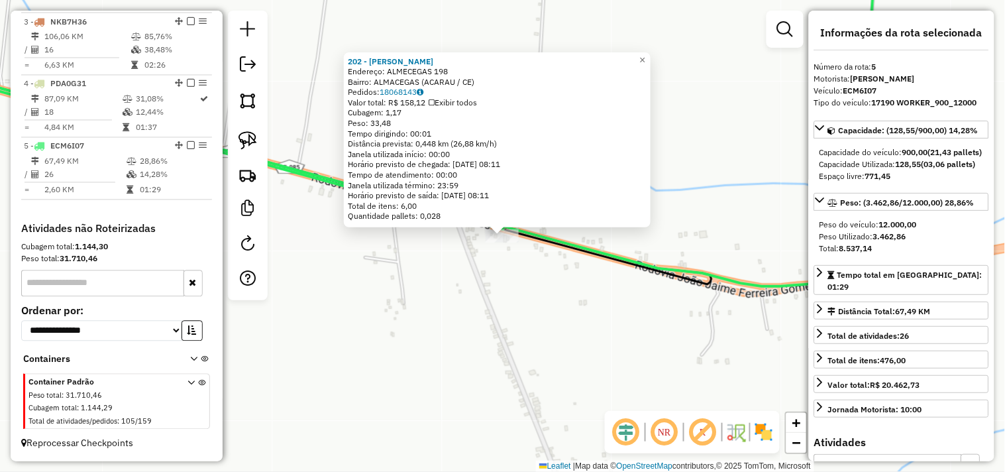
click at [423, 269] on div "202 - MERCADINHO DO BARROS Endereço: ALMECEGAS 198 Bairro: ALMACEGAS (ACARAU / …" at bounding box center [502, 236] width 1005 height 472
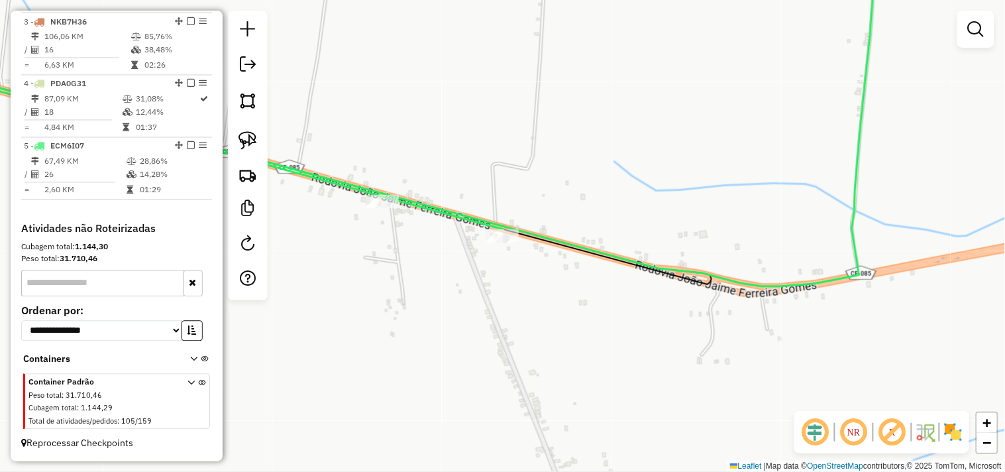
click at [374, 193] on icon at bounding box center [402, 119] width 952 height 333
select select "**********"
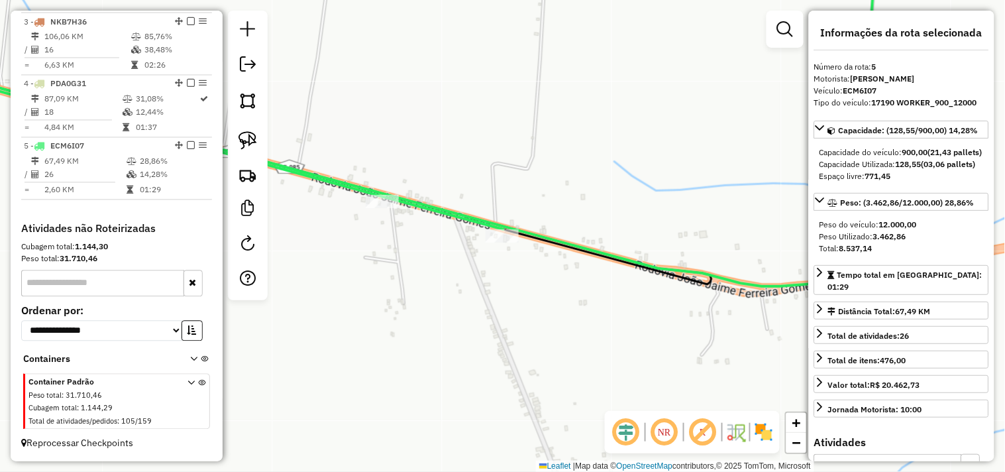
click at [386, 216] on div "Rota 5 - Placa ECM6I07 314 - MERC DA JACINTA (ALM Janela de atendimento Grade d…" at bounding box center [502, 236] width 1005 height 472
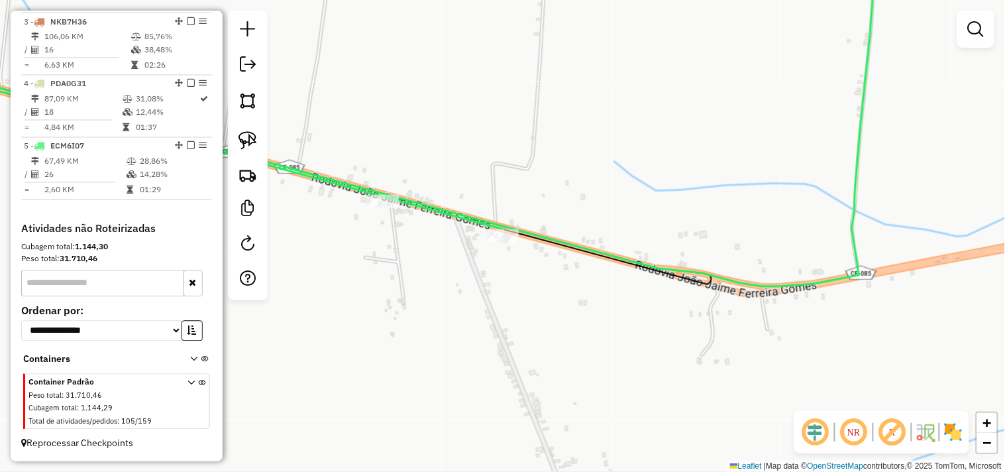
select select "**********"
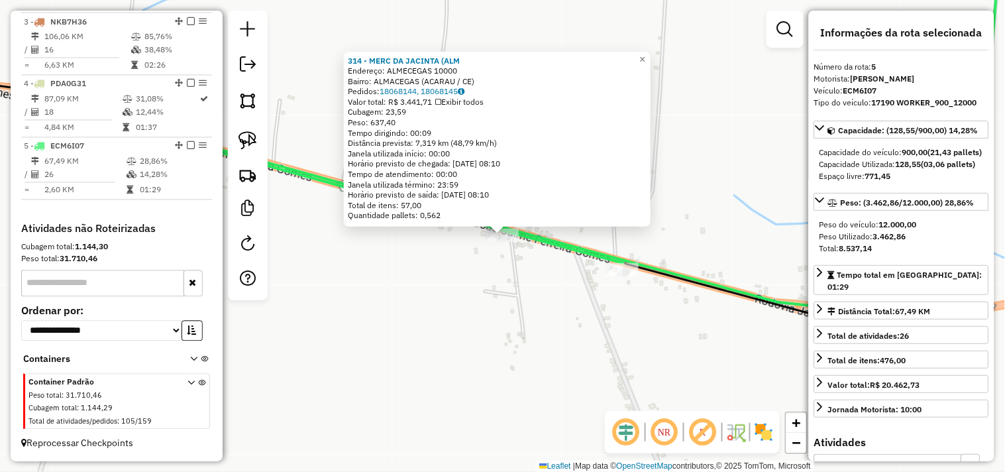
click at [497, 300] on div "314 - MERC DA JACINTA (ALM Endereço: ALMECEGAS 10000 Bairro: ALMACEGAS (ACARAU …" at bounding box center [502, 236] width 1005 height 472
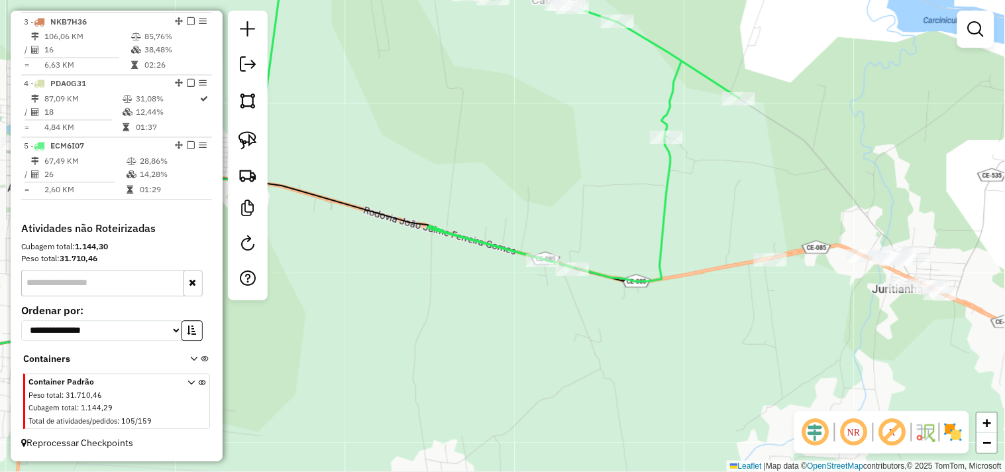
click at [559, 261] on icon at bounding box center [507, 117] width 465 height 329
select select "**********"
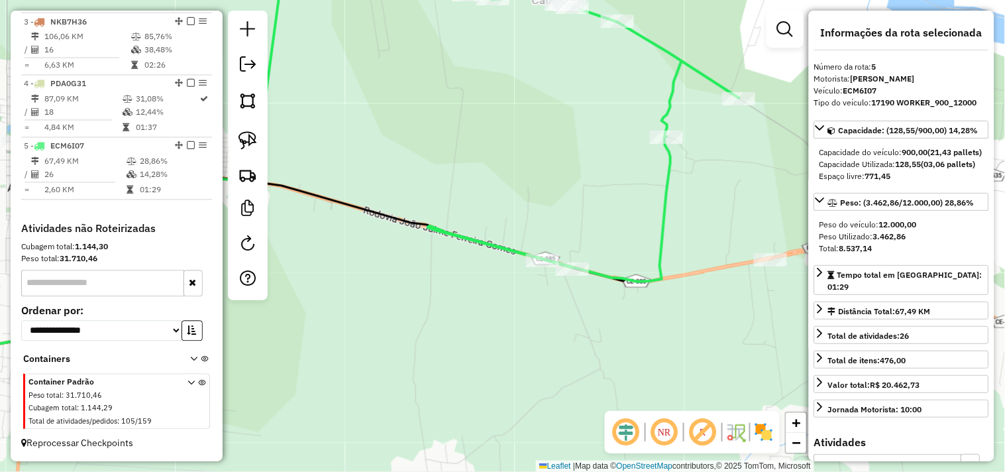
click at [562, 280] on div "Rota 5 - Placa ECM6I07 202 - MERCADINHO DO BARROS Janela de atendimento Grade d…" at bounding box center [502, 236] width 1005 height 472
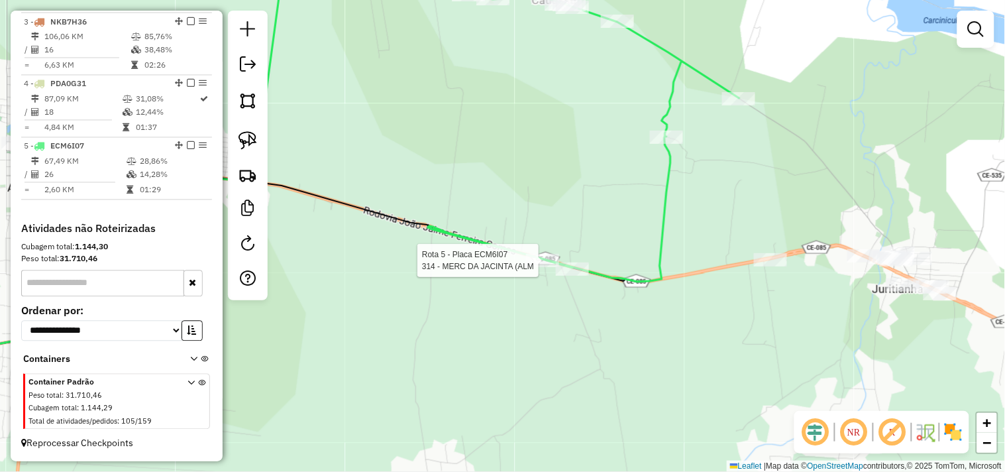
select select "**********"
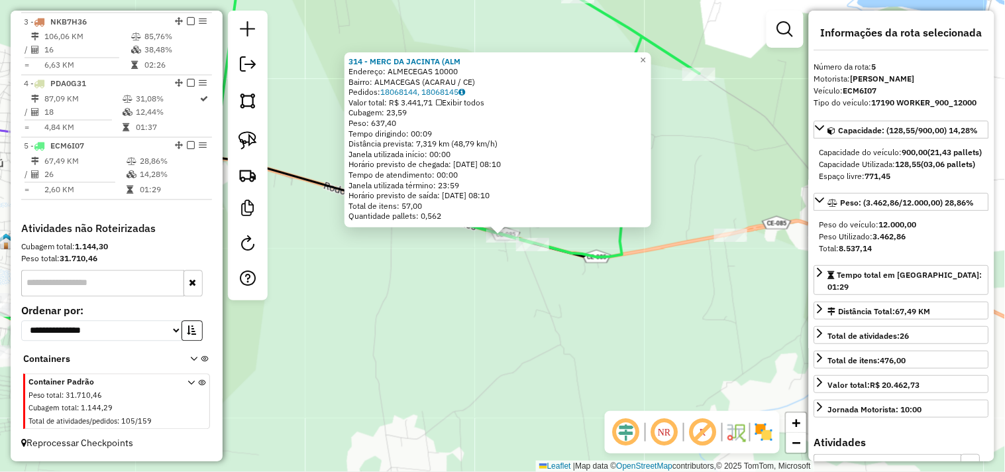
click at [566, 298] on div "314 - MERC DA JACINTA (ALM Endereço: ALMECEGAS 10000 Bairro: ALMACEGAS (ACARAU …" at bounding box center [502, 236] width 1005 height 472
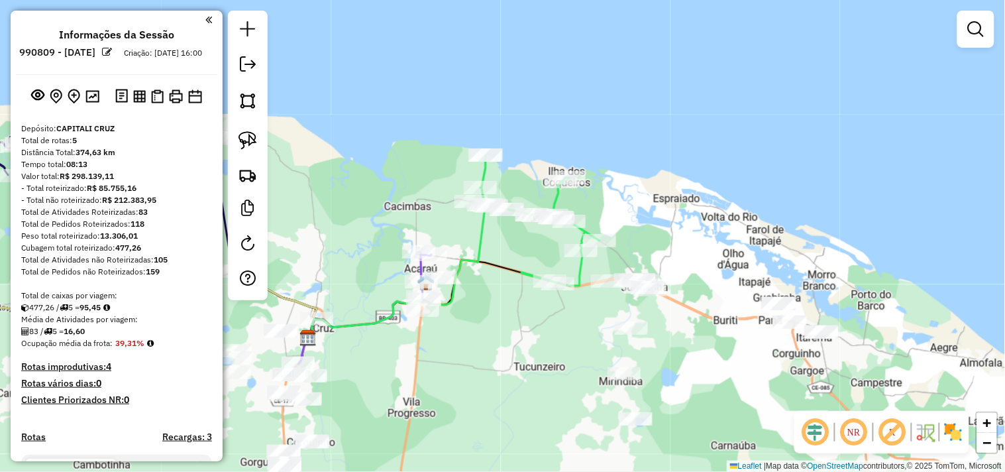
scroll to position [633, 0]
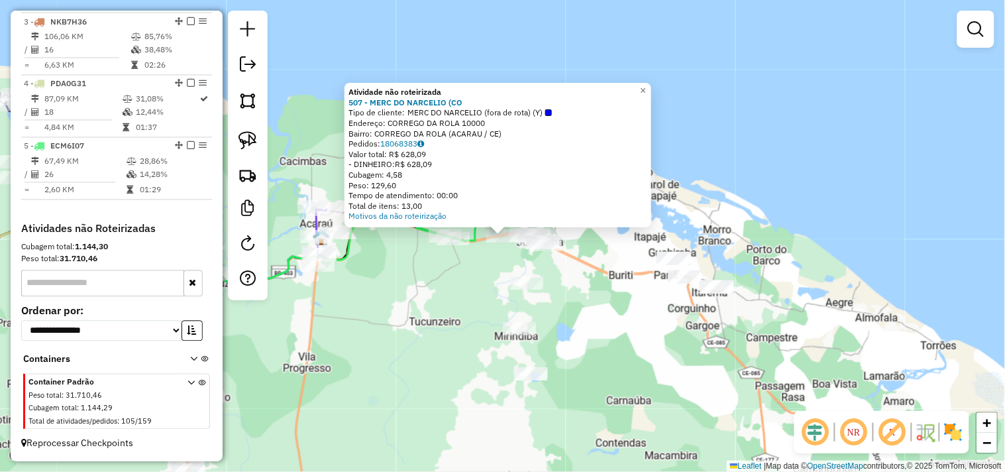
click at [472, 287] on div "Atividade não roteirizada 507 - MERC DO NARCELIO (CO Tipo de cliente: MERC DO N…" at bounding box center [502, 236] width 1005 height 472
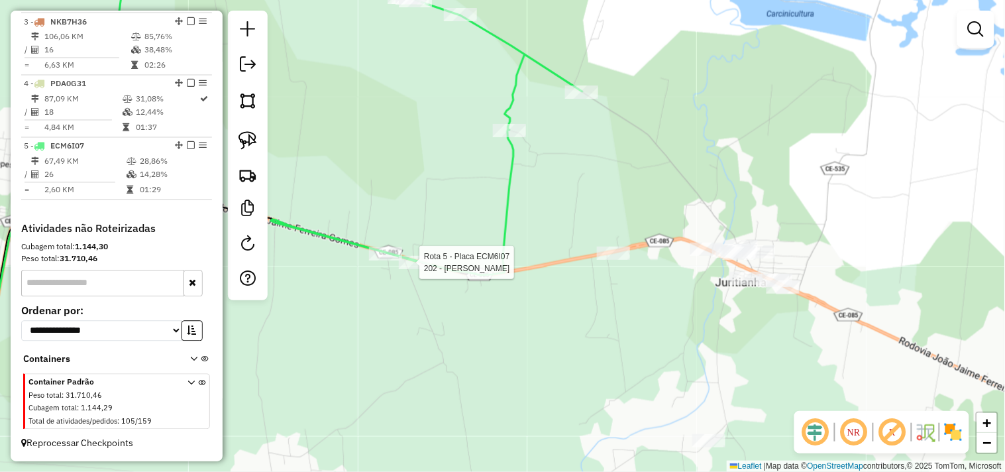
select select "**********"
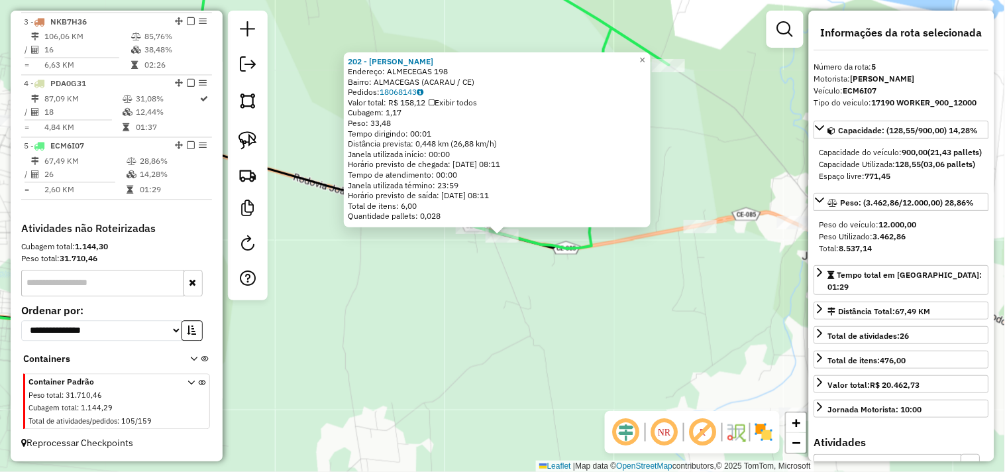
click at [438, 286] on div "202 - MERCADINHO DO BARROS Endereço: ALMECEGAS 198 Bairro: ALMACEGAS (ACARAU / …" at bounding box center [502, 236] width 1005 height 472
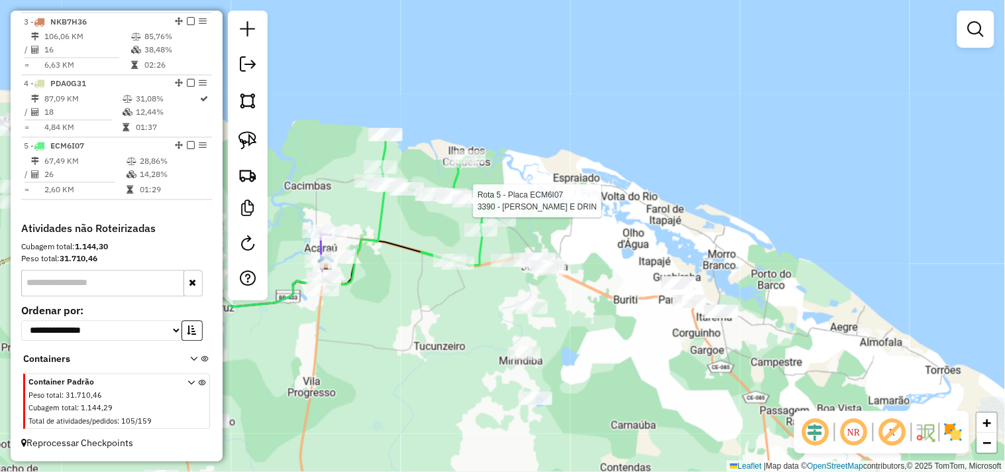
click at [455, 207] on div at bounding box center [469, 200] width 33 height 13
select select "**********"
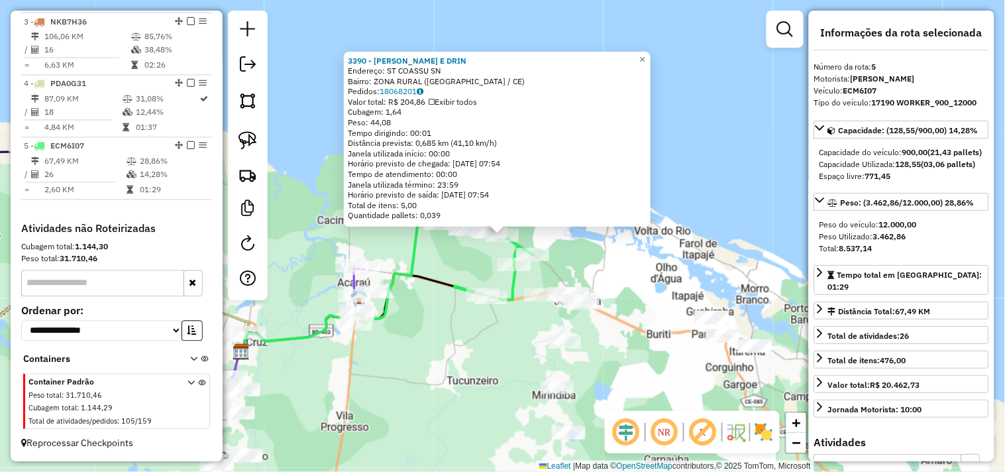
click at [470, 262] on div "3390 - LUMAR LANCHES E DRIN Endereço: ST COASSU SN Bairro: ZONA RURAL (ACARAU /…" at bounding box center [502, 236] width 1005 height 472
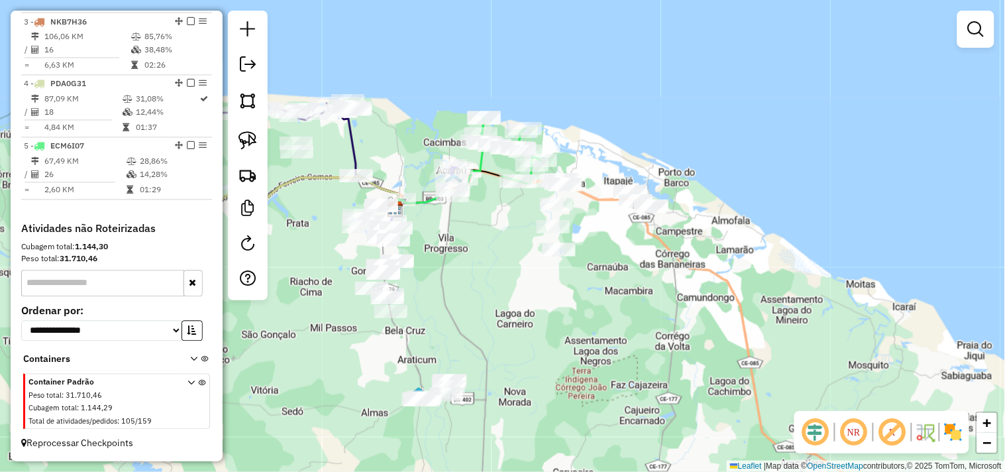
drag, startPoint x: 424, startPoint y: 358, endPoint x: 466, endPoint y: 243, distance: 123.2
click at [466, 243] on div "Janela de atendimento Grade de atendimento Capacidade Transportadoras Veículos …" at bounding box center [502, 236] width 1005 height 472
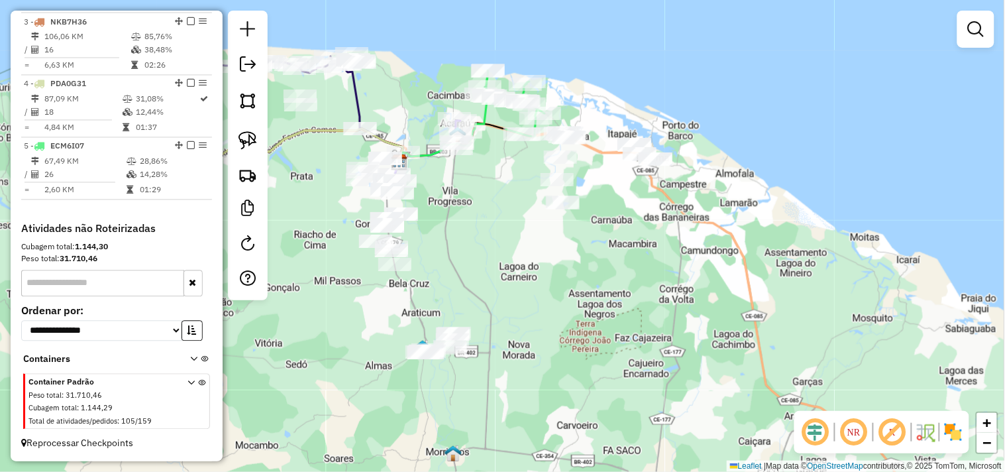
drag, startPoint x: 494, startPoint y: 329, endPoint x: 512, endPoint y: 272, distance: 59.7
click at [502, 276] on div "Janela de atendimento Grade de atendimento Capacidade Transportadoras Veículos …" at bounding box center [502, 236] width 1005 height 472
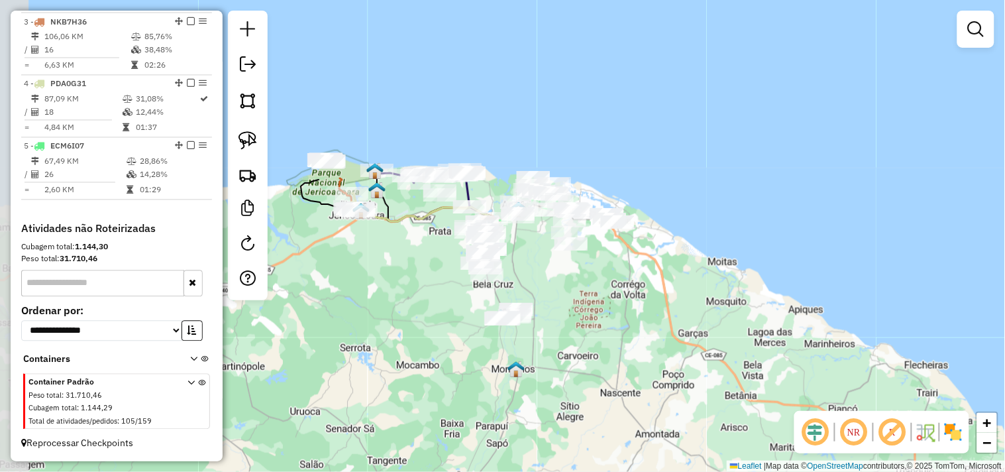
drag, startPoint x: 515, startPoint y: 274, endPoint x: 553, endPoint y: 290, distance: 41.3
click at [553, 290] on div "Janela de atendimento Grade de atendimento Capacidade Transportadoras Veículos …" at bounding box center [502, 236] width 1005 height 472
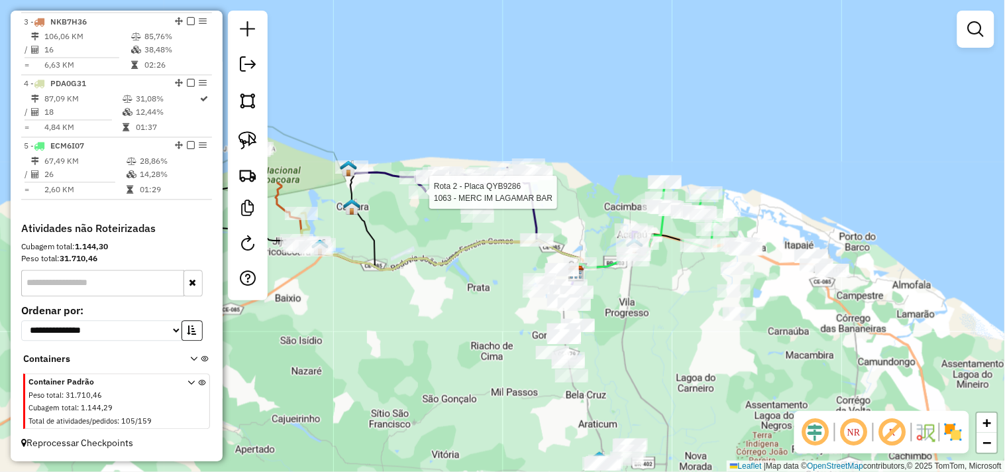
click at [419, 199] on div at bounding box center [425, 192] width 33 height 13
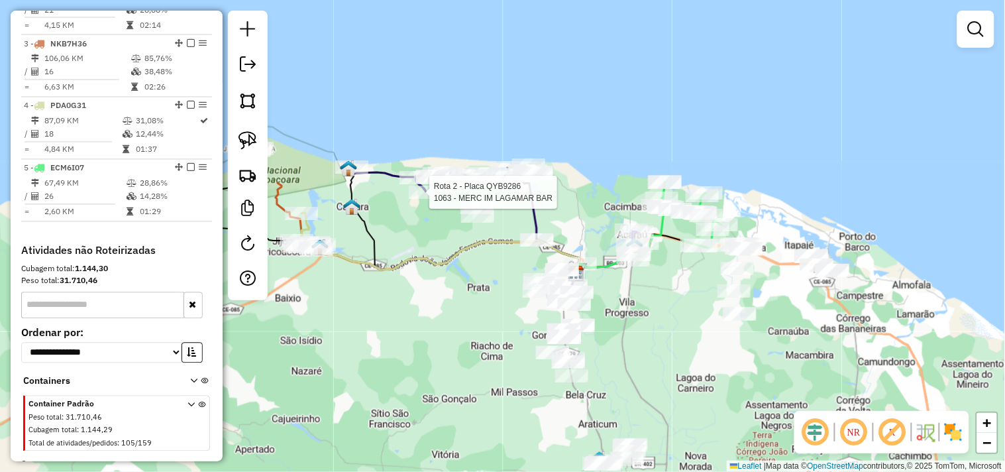
select select "**********"
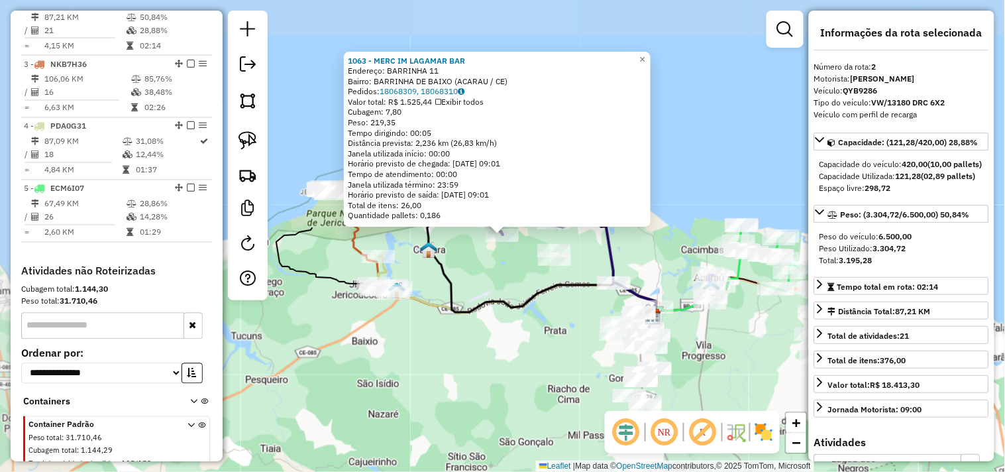
scroll to position [574, 0]
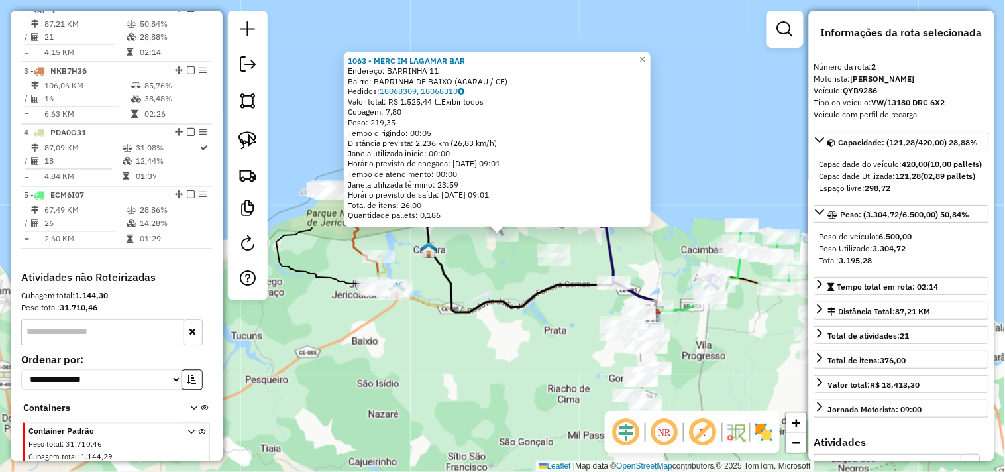
click at [495, 268] on div "1063 - MERC IM LAGAMAR BAR Endereço: BARRINHA 11 Bairro: BARRINHA DE BAIXO (ACA…" at bounding box center [502, 236] width 1005 height 472
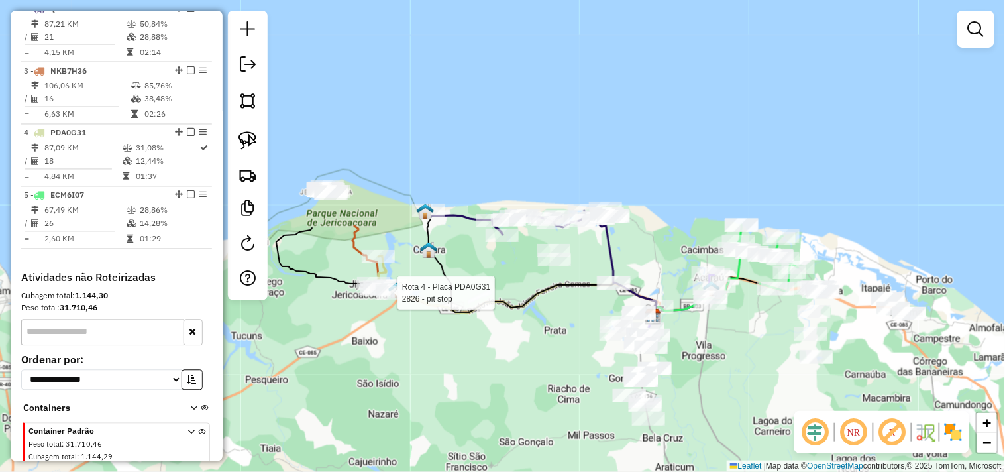
select select "**********"
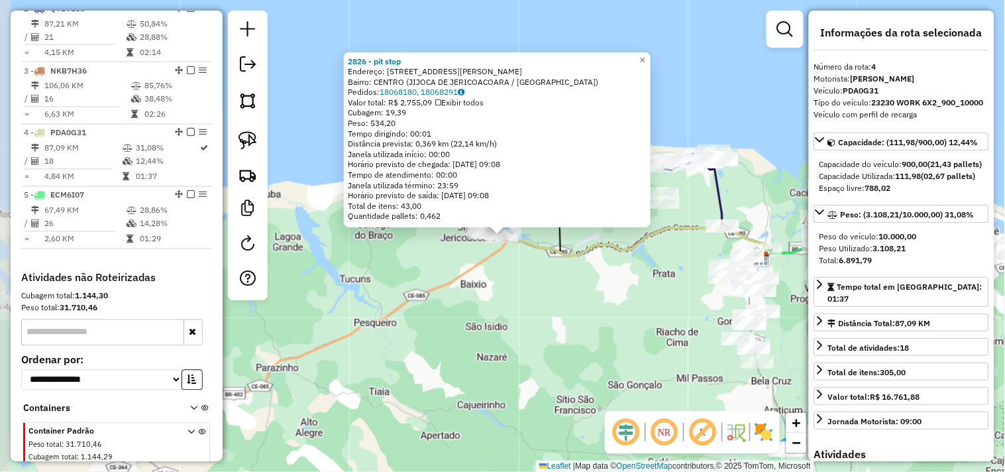
scroll to position [633, 0]
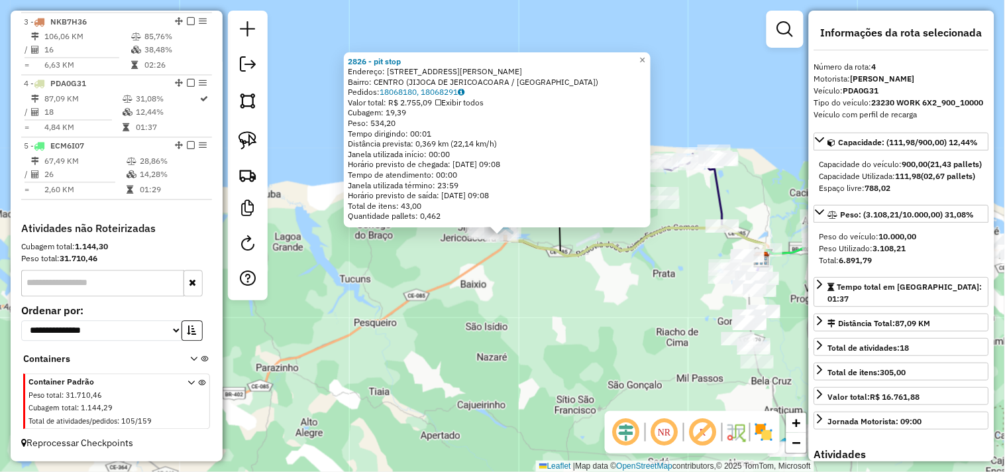
click at [541, 297] on div "2826 - pit stop Endereço: av manoel teixeira 158 Bairro: CENTRO (JIJOCA DE JERI…" at bounding box center [502, 236] width 1005 height 472
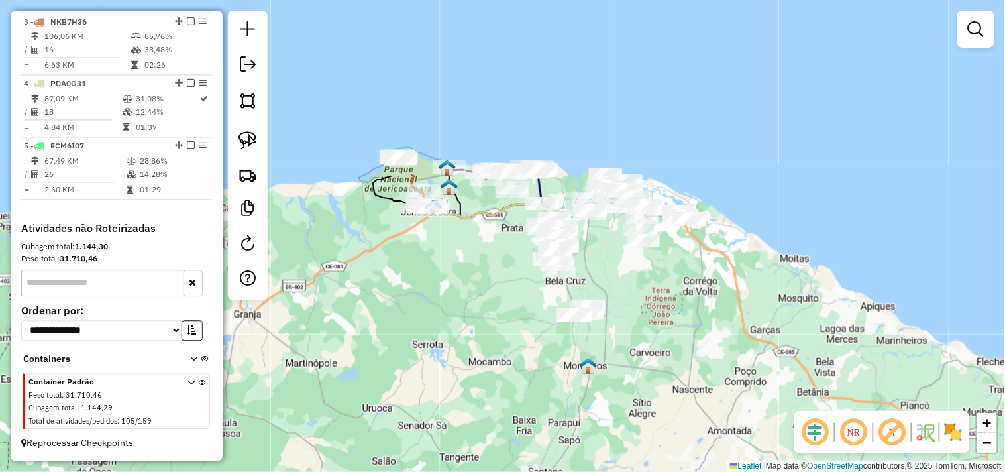
drag, startPoint x: 532, startPoint y: 311, endPoint x: 498, endPoint y: 286, distance: 42.5
click at [498, 286] on div "Janela de atendimento Grade de atendimento Capacidade Transportadoras Veículos …" at bounding box center [502, 236] width 1005 height 472
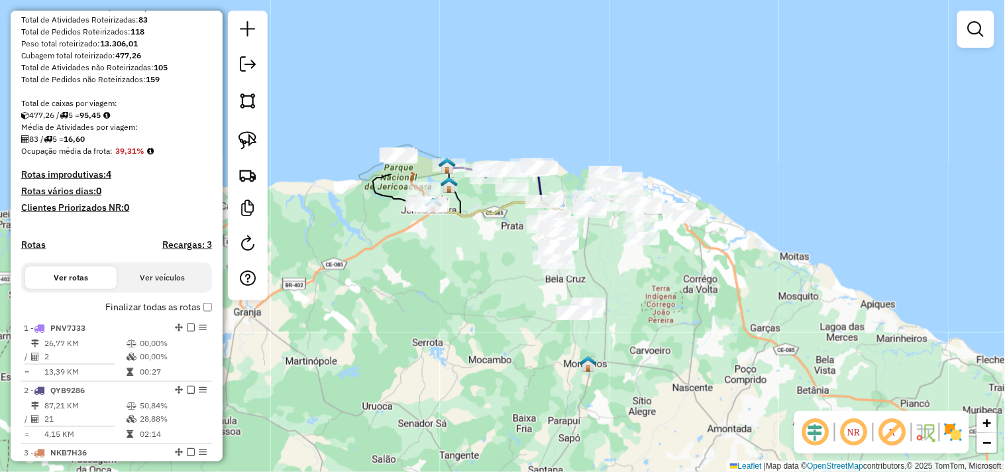
scroll to position [0, 0]
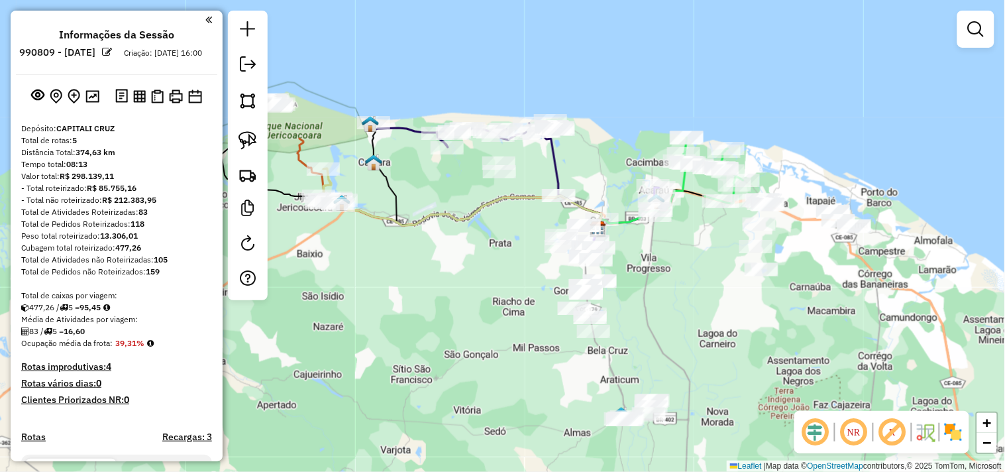
drag, startPoint x: 543, startPoint y: 253, endPoint x: 453, endPoint y: 254, distance: 90.8
click at [453, 254] on div "Janela de atendimento Grade de atendimento Capacidade Transportadoras Veículos …" at bounding box center [502, 236] width 1005 height 472
select select "**********"
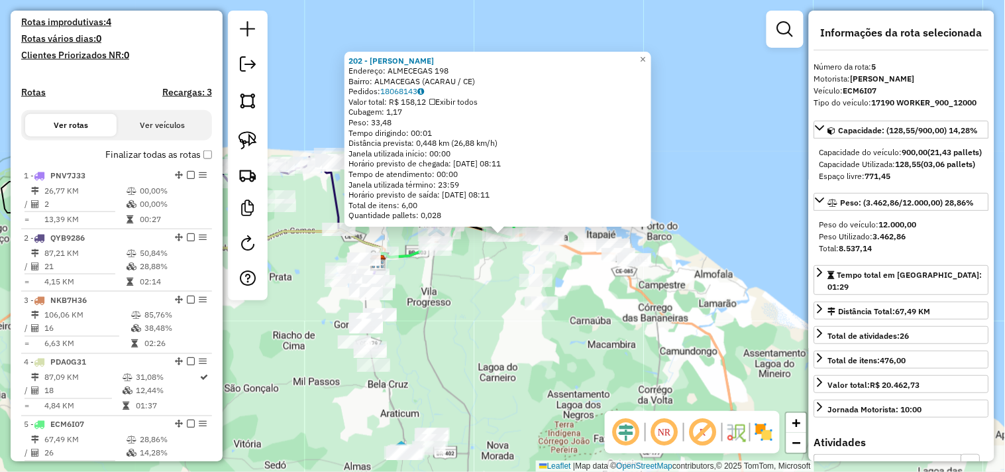
scroll to position [633, 0]
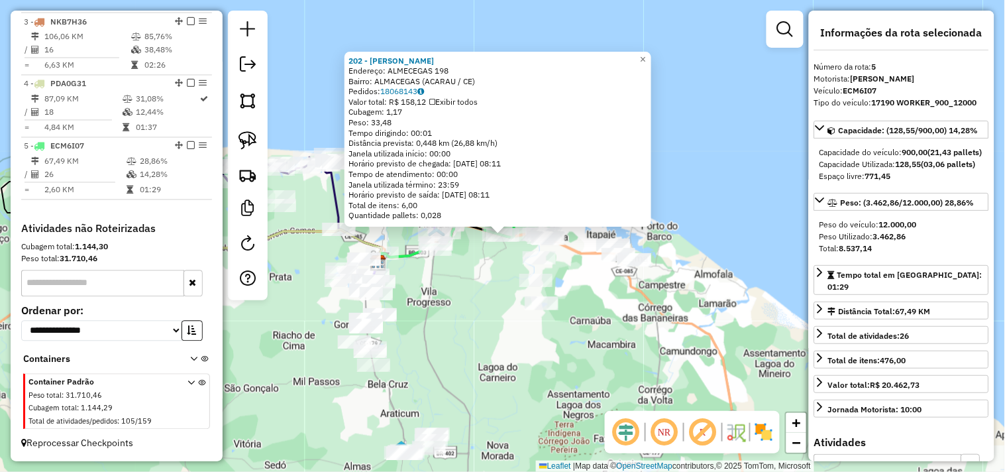
click at [489, 326] on div "202 - MERCADINHO DO BARROS Endereço: ALMECEGAS 198 Bairro: ALMACEGAS (ACARAU / …" at bounding box center [502, 236] width 1005 height 472
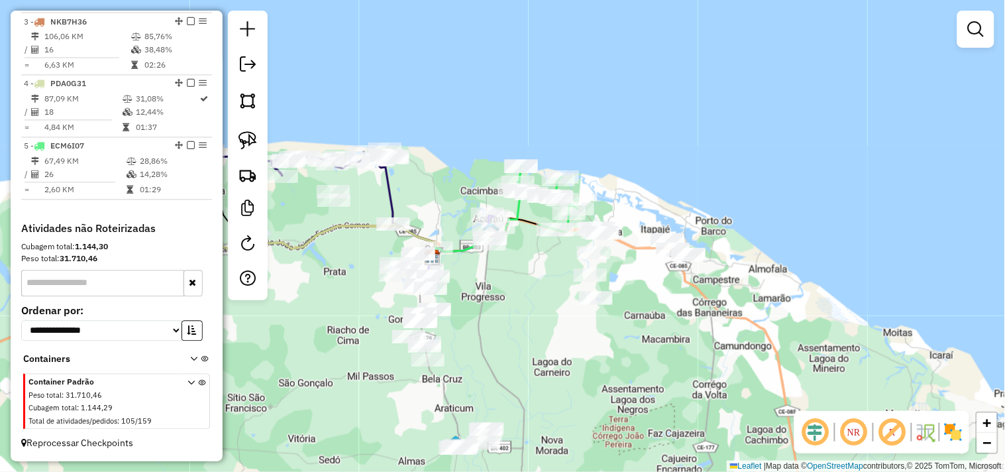
drag, startPoint x: 459, startPoint y: 343, endPoint x: 547, endPoint y: 338, distance: 88.3
click at [547, 338] on div "Janela de atendimento Grade de atendimento Capacidade Transportadoras Veículos …" at bounding box center [502, 236] width 1005 height 472
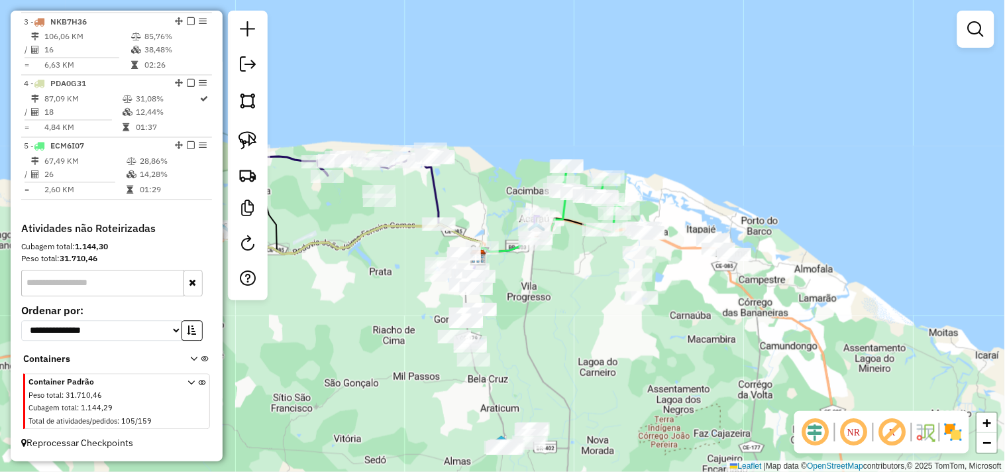
drag, startPoint x: 537, startPoint y: 347, endPoint x: 578, endPoint y: 349, distance: 41.8
click at [573, 349] on div "Janela de atendimento Grade de atendimento Capacidade Transportadoras Veículos …" at bounding box center [502, 236] width 1005 height 472
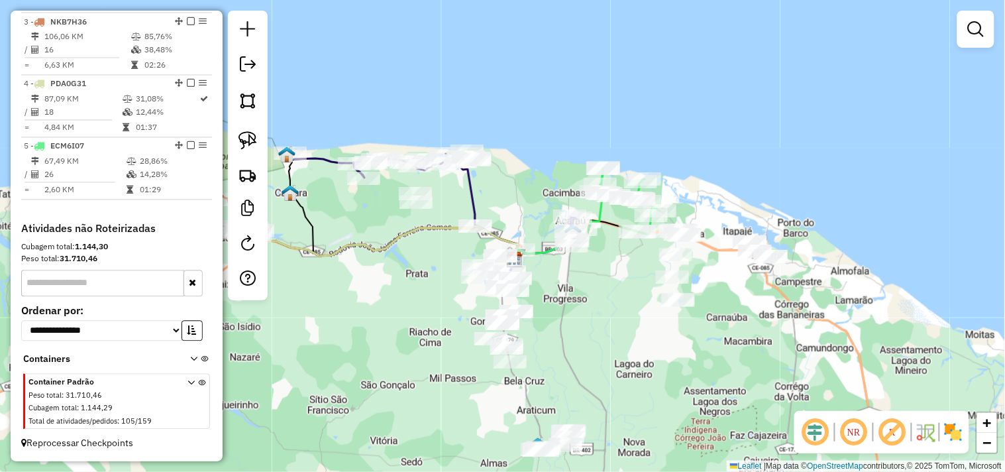
click at [372, 323] on div "Janela de atendimento Grade de atendimento Capacidade Transportadoras Veículos …" at bounding box center [502, 236] width 1005 height 472
drag, startPoint x: 285, startPoint y: 349, endPoint x: 299, endPoint y: 347, distance: 14.1
click at [285, 349] on div "Janela de atendimento Grade de atendimento Capacidade Transportadoras Veículos …" at bounding box center [502, 236] width 1005 height 472
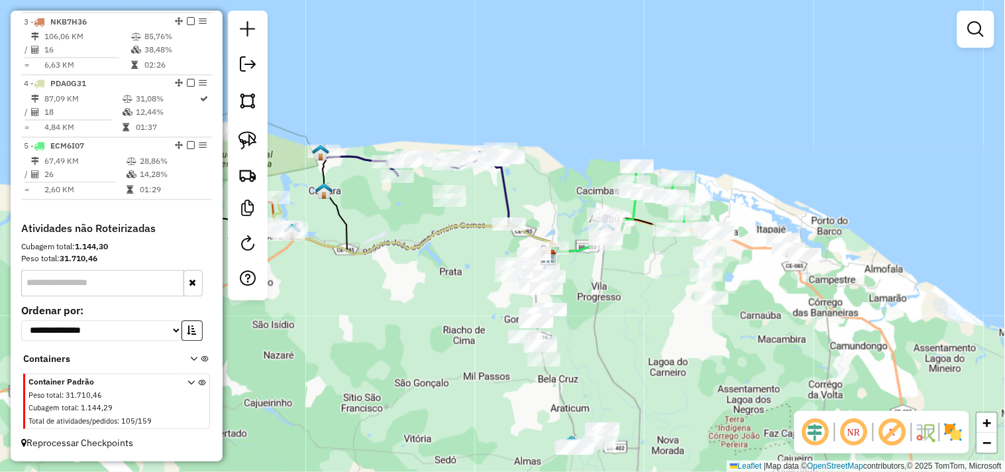
drag, startPoint x: 346, startPoint y: 329, endPoint x: 441, endPoint y: 326, distance: 94.8
click at [427, 329] on div "Janela de atendimento Grade de atendimento Capacidade Transportadoras Veículos …" at bounding box center [502, 236] width 1005 height 472
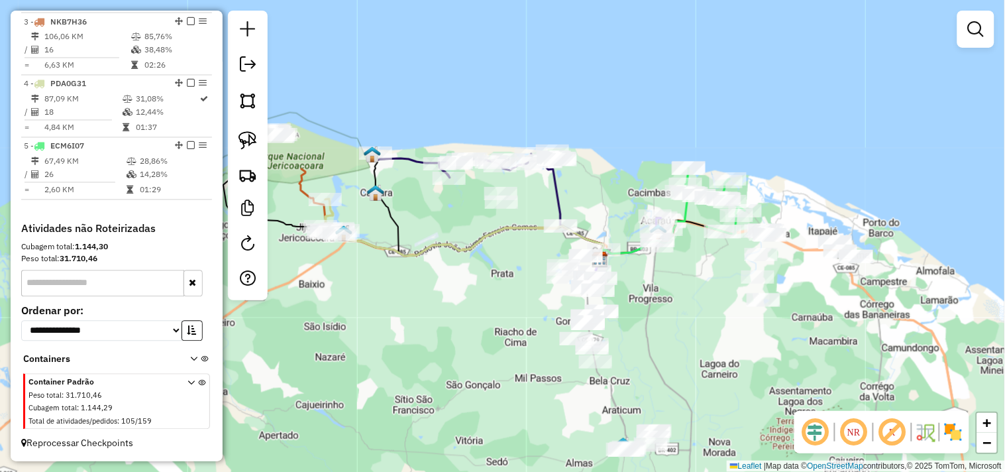
click at [359, 322] on div "Janela de atendimento Grade de atendimento Capacidade Transportadoras Veículos …" at bounding box center [502, 236] width 1005 height 472
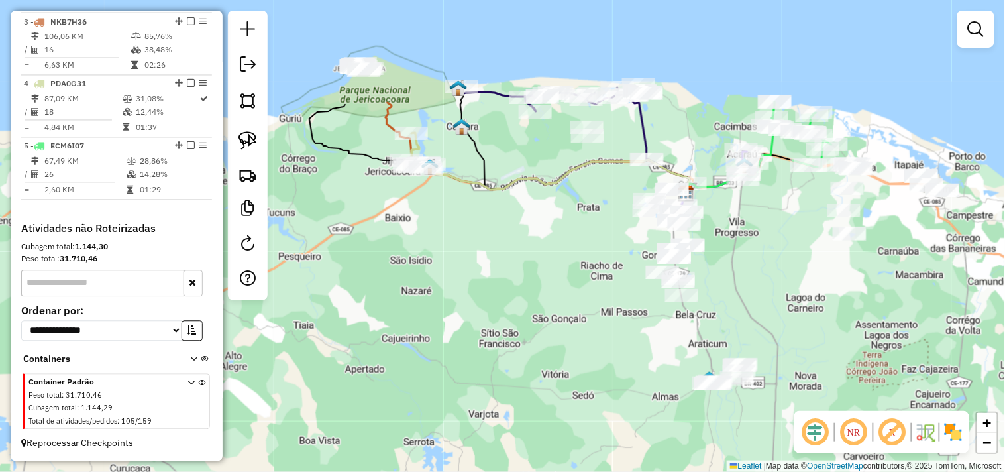
drag, startPoint x: 402, startPoint y: 327, endPoint x: 492, endPoint y: 236, distance: 127.5
click at [488, 246] on div "Janela de atendimento Grade de atendimento Capacidade Transportadoras Veículos …" at bounding box center [502, 236] width 1005 height 472
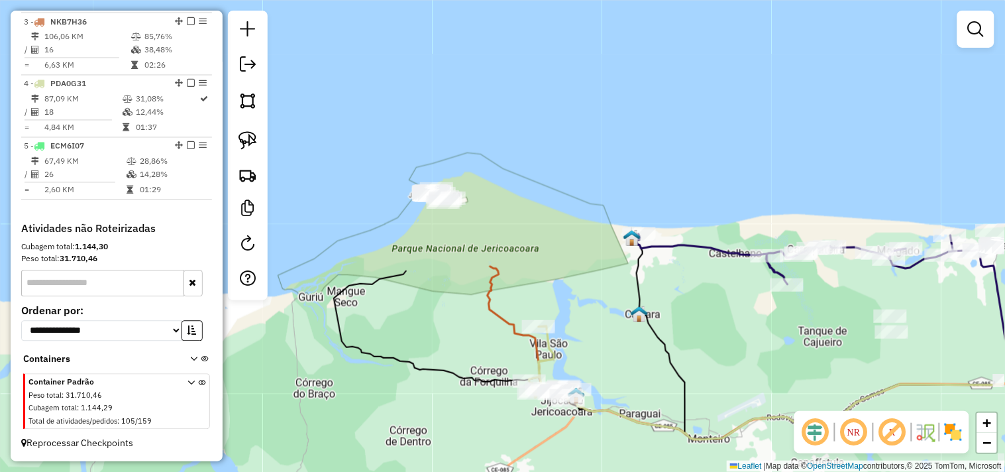
click at [636, 229] on img at bounding box center [632, 237] width 17 height 17
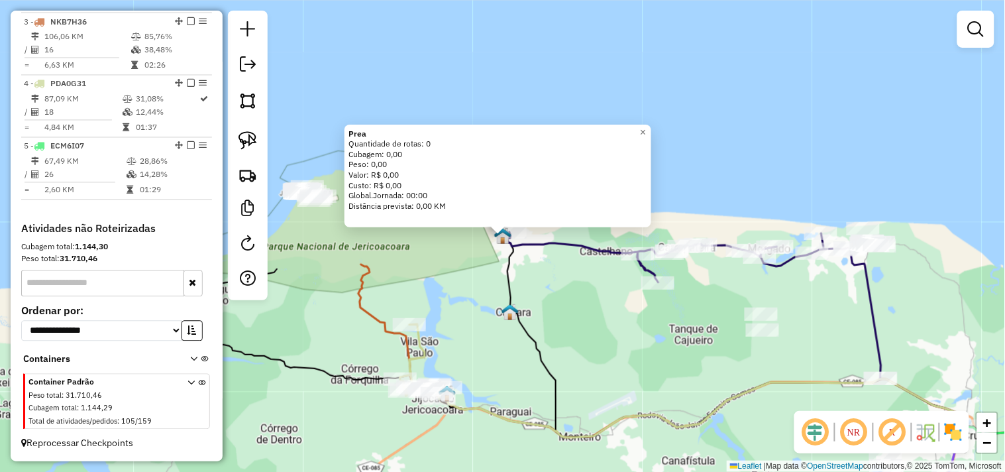
click at [570, 292] on div "Prea Quantidade de rotas: 0 Cubagem: 0,00 Peso: 0,00 Valor: R$ 0,00 Custo: R$ 0…" at bounding box center [502, 236] width 1005 height 472
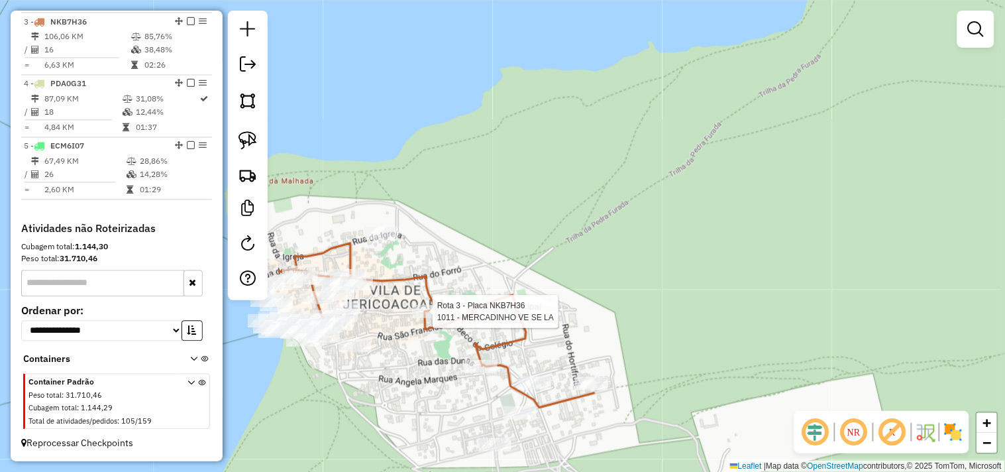
select select "**********"
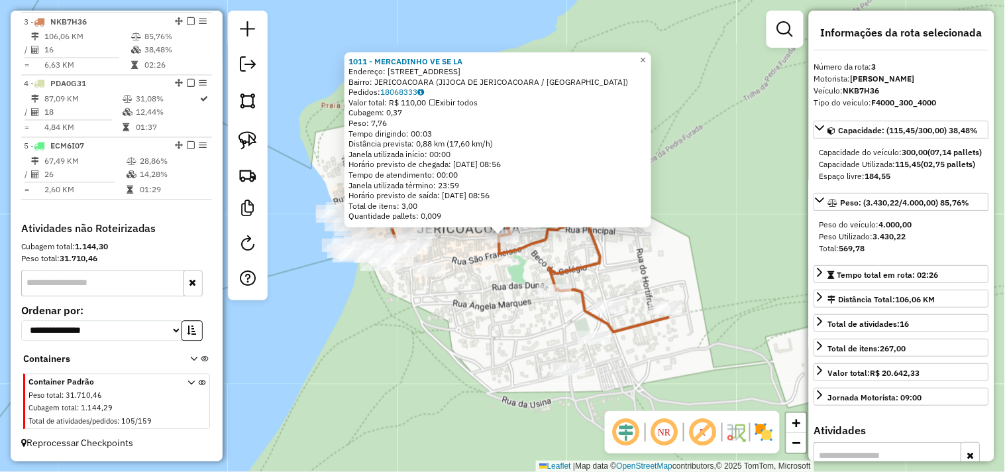
click at [493, 333] on div "1011 - MERCADINHO VE SE LA Endereço: Rua principal 11 Bairro: JERICOACOARA (JIJ…" at bounding box center [502, 236] width 1005 height 472
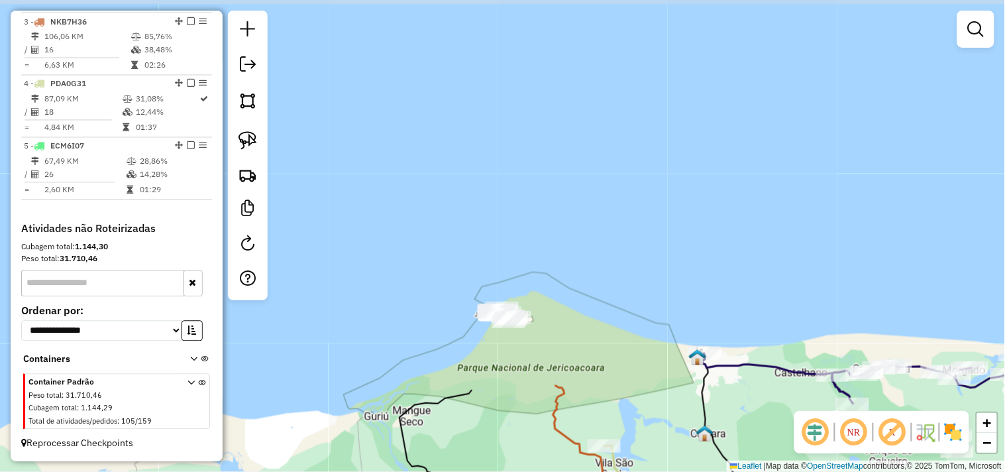
click at [528, 256] on div "Janela de atendimento Grade de atendimento Capacidade Transportadoras Veículos …" at bounding box center [502, 236] width 1005 height 472
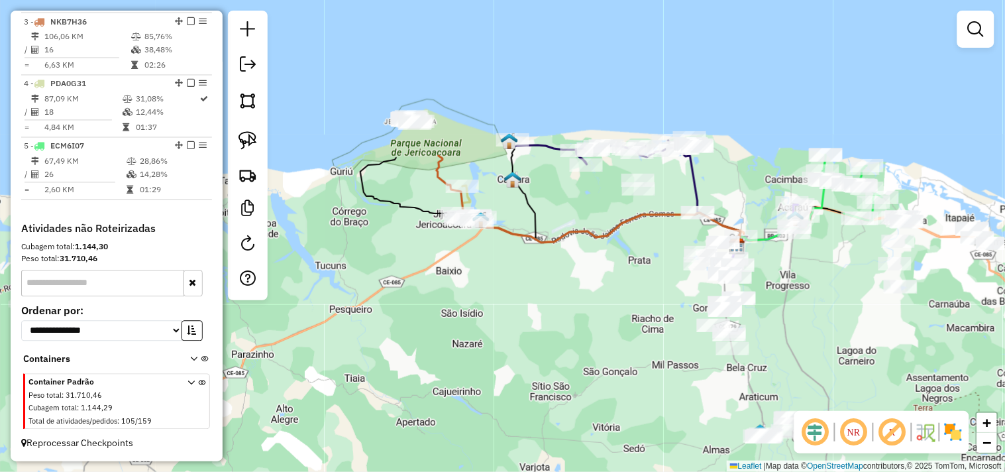
drag, startPoint x: 594, startPoint y: 313, endPoint x: 451, endPoint y: 216, distance: 172.8
click at [453, 217] on div "Janela de atendimento Grade de atendimento Capacidade Transportadoras Veículos …" at bounding box center [502, 236] width 1005 height 472
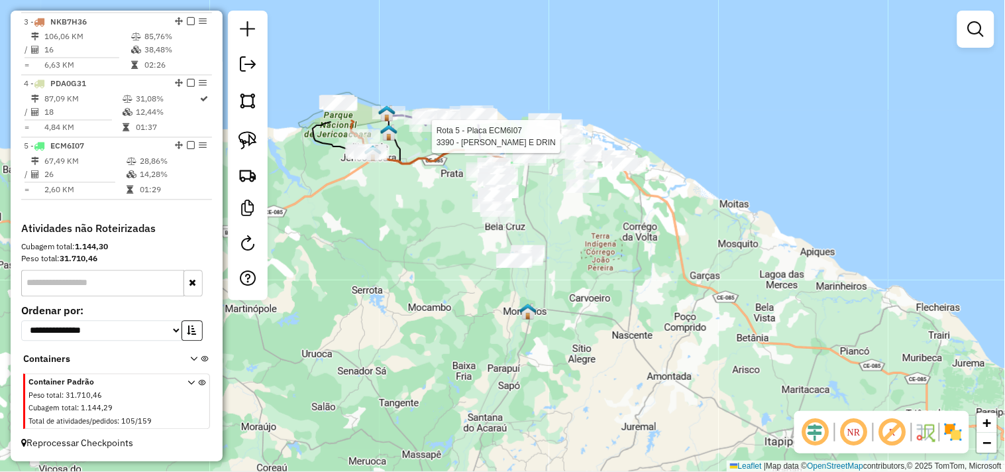
select select "**********"
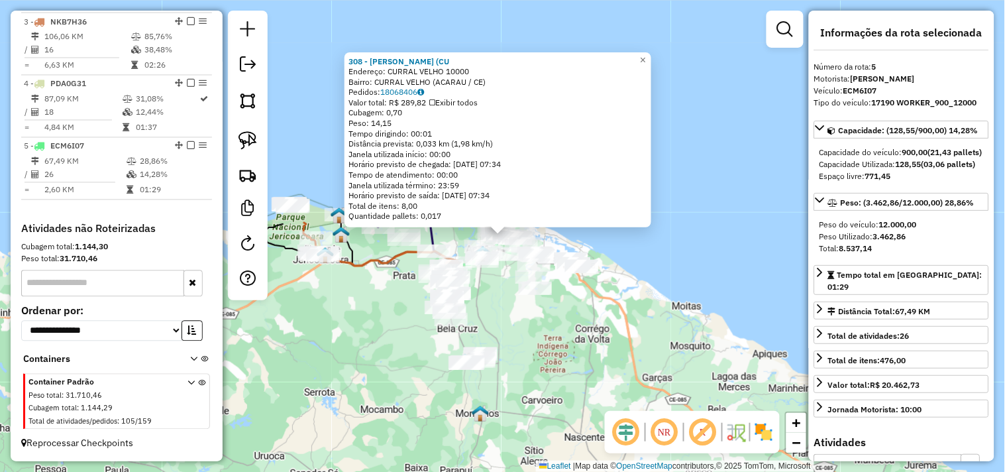
click at [585, 355] on div "308 - ANTONIO RAIMUNDO (CU Endereço: CURRAL VELHO 10000 Bairro: CURRAL VELHO (A…" at bounding box center [502, 236] width 1005 height 472
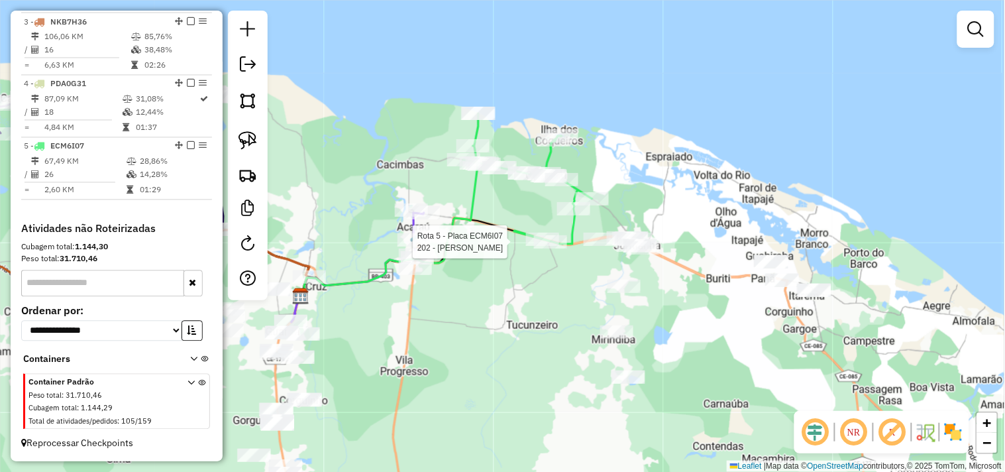
select select "**********"
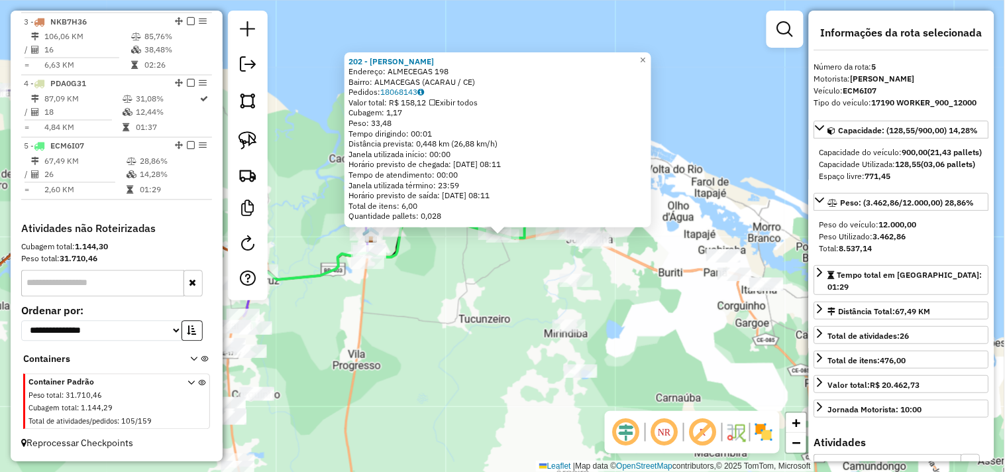
click at [504, 290] on div "202 - MERCADINHO DO BARROS Endereço: ALMECEGAS 198 Bairro: ALMACEGAS (ACARAU / …" at bounding box center [502, 236] width 1005 height 472
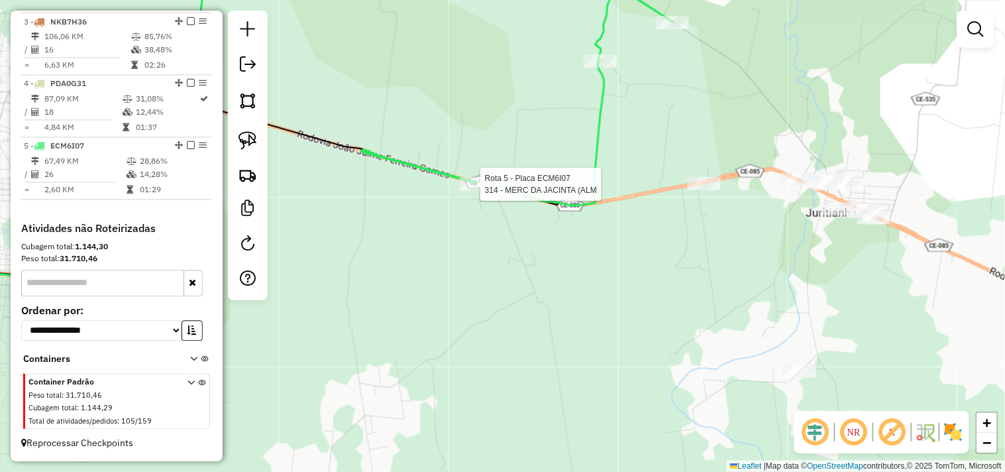
select select "**********"
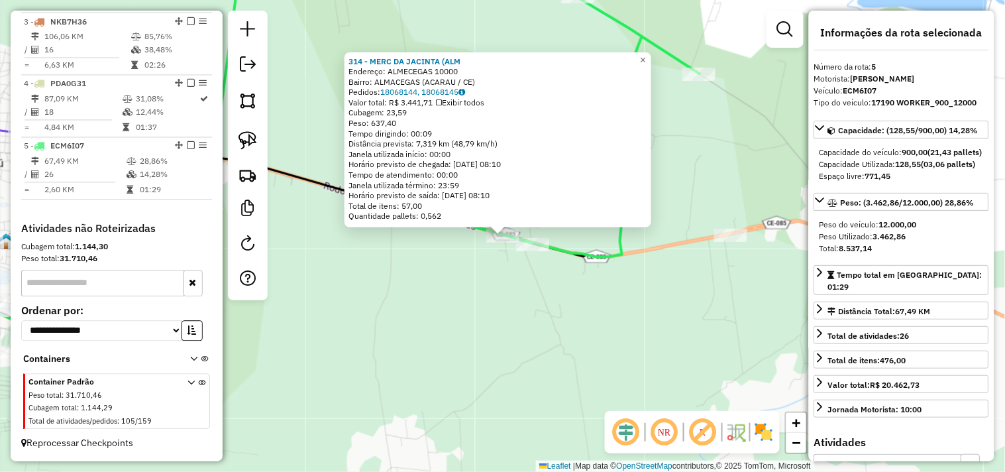
click at [539, 319] on div "314 - MERC DA JACINTA (ALM Endereço: ALMECEGAS 10000 Bairro: ALMACEGAS (ACARAU …" at bounding box center [502, 236] width 1005 height 472
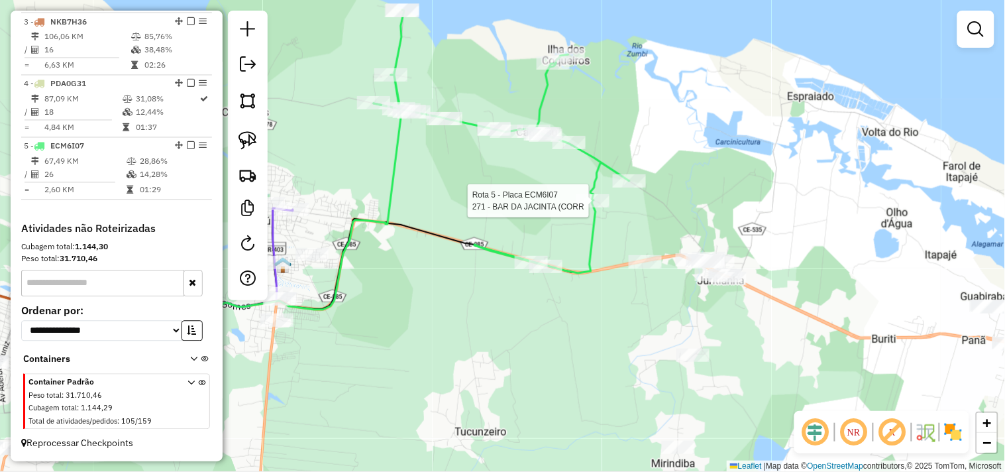
click at [584, 207] on div at bounding box center [593, 200] width 33 height 13
select select "**********"
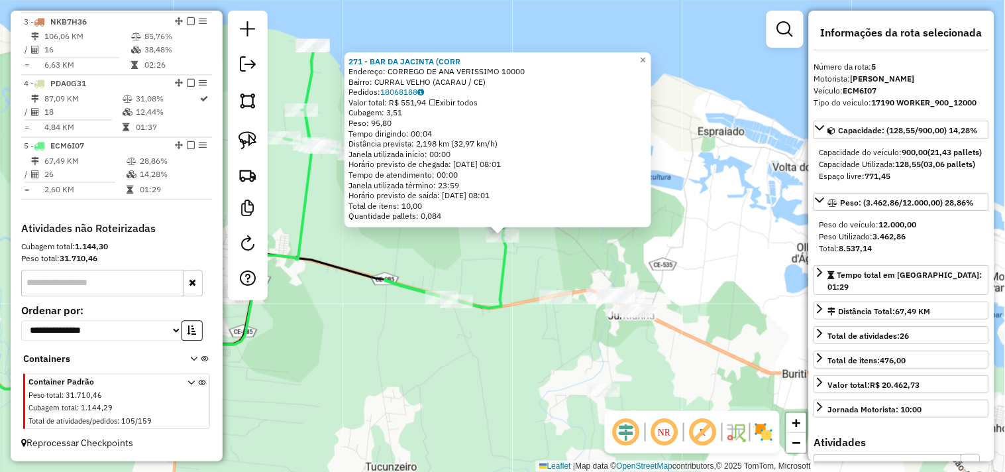
click at [570, 250] on div "271 - BAR DA JACINTA (CORR Endereço: CORREGO DE ANA VERISSIMO 10000 Bairro: CUR…" at bounding box center [502, 236] width 1005 height 472
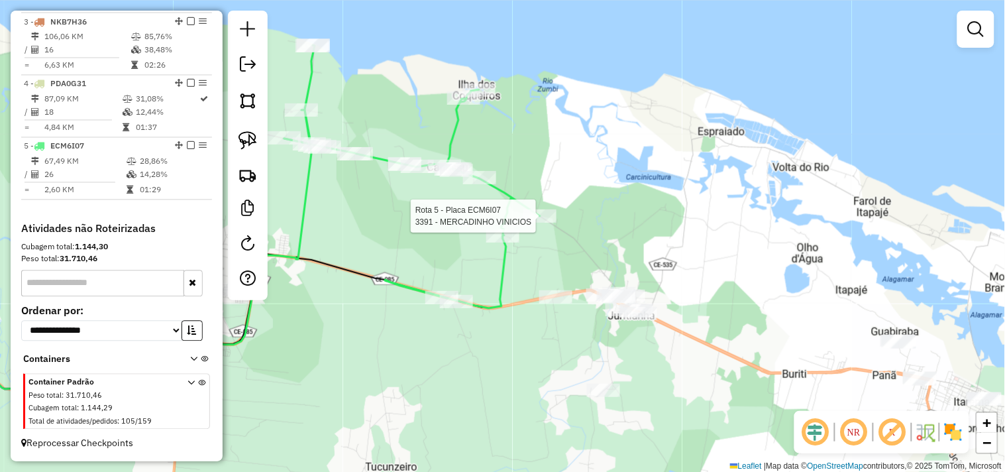
select select "**********"
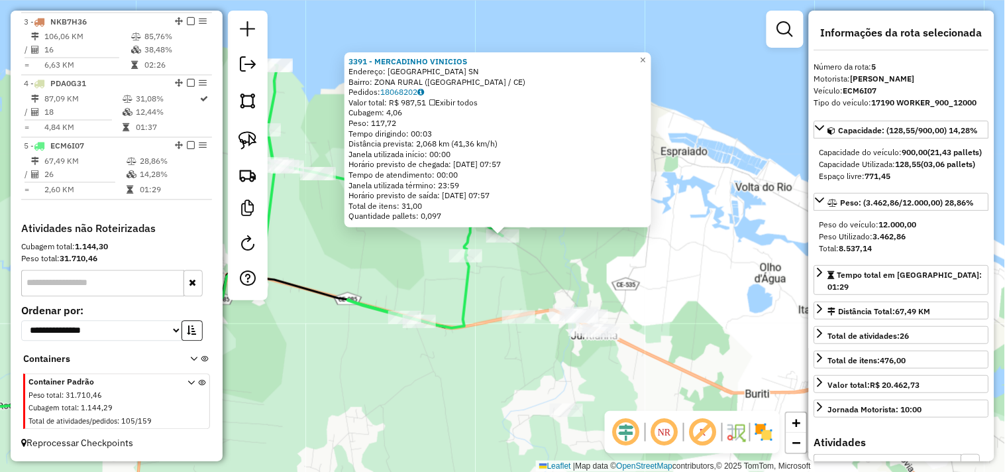
click at [541, 269] on div "3391 - MERCADINHO VINICIOS Endereço: ILHA DO RATO SN Bairro: ZONA RURAL (ACARAU…" at bounding box center [502, 236] width 1005 height 472
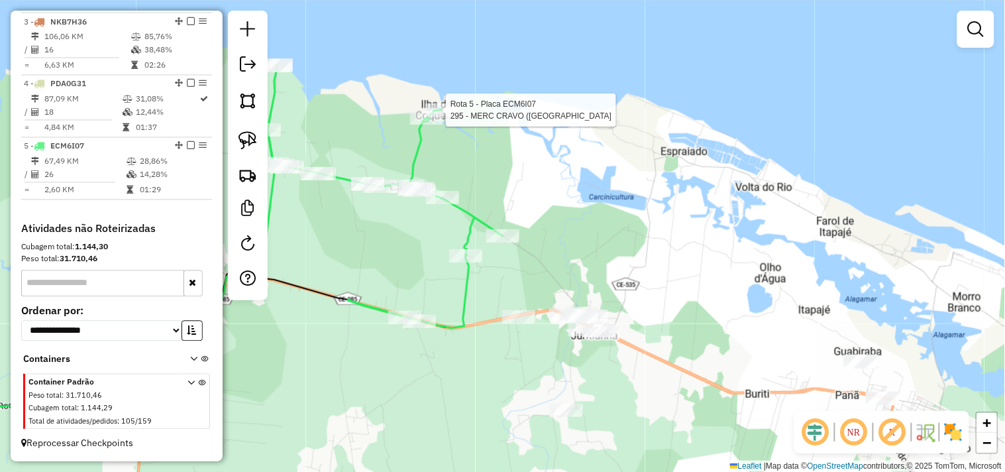
select select "**********"
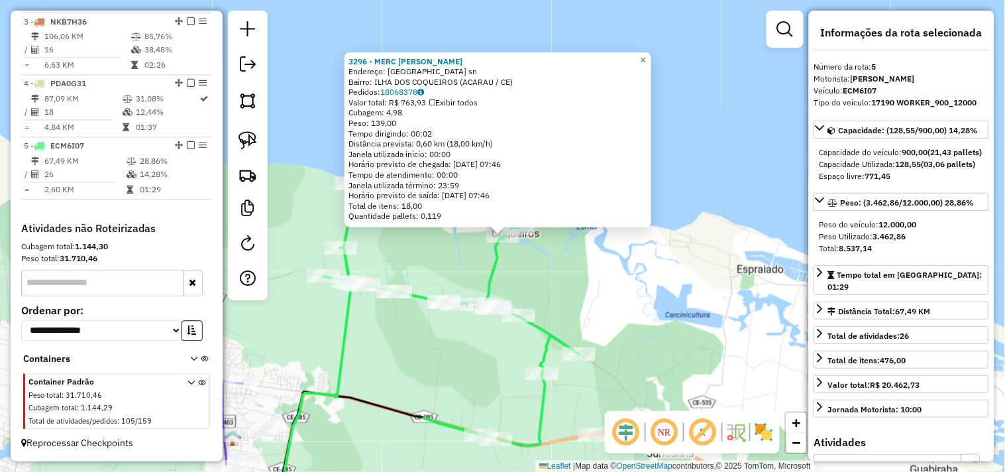
click at [559, 289] on div "3296 - MERC FRANCISCA Endereço: ILHA DOS COQUEIROS sn Bairro: ILHA DOS COQUEIRO…" at bounding box center [502, 236] width 1005 height 472
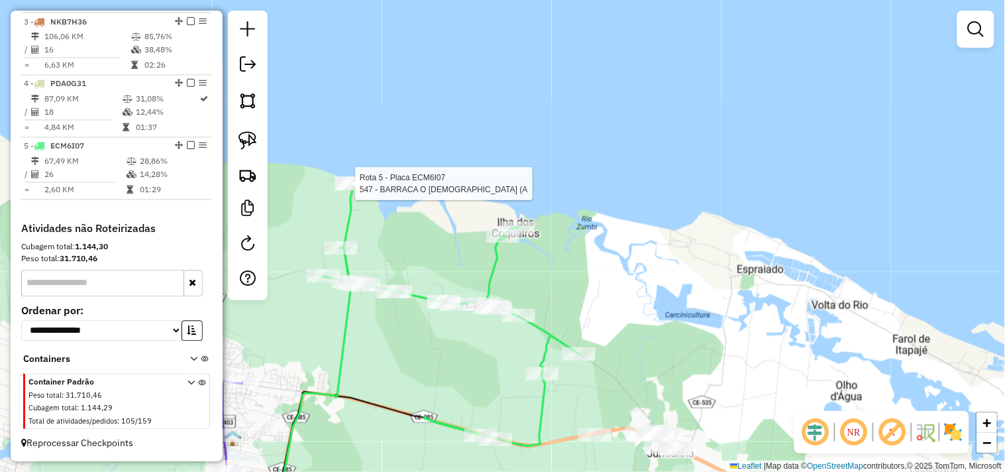
select select "**********"
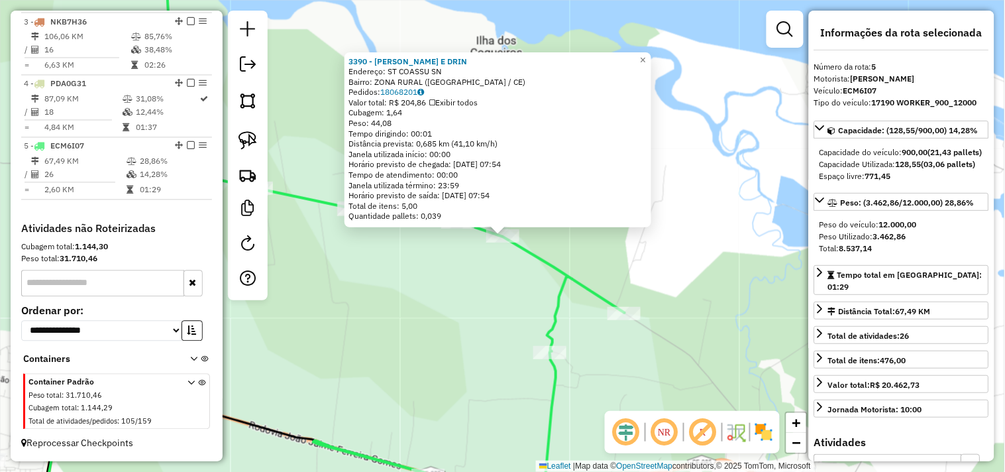
click at [467, 287] on div "3390 - LUMAR LANCHES E DRIN Endereço: ST COASSU SN Bairro: ZONA RURAL (ACARAU /…" at bounding box center [502, 236] width 1005 height 472
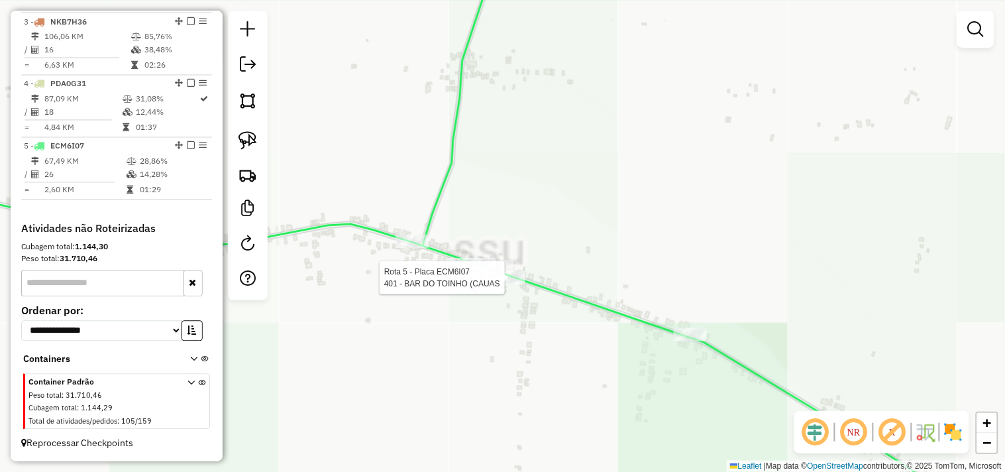
select select "**********"
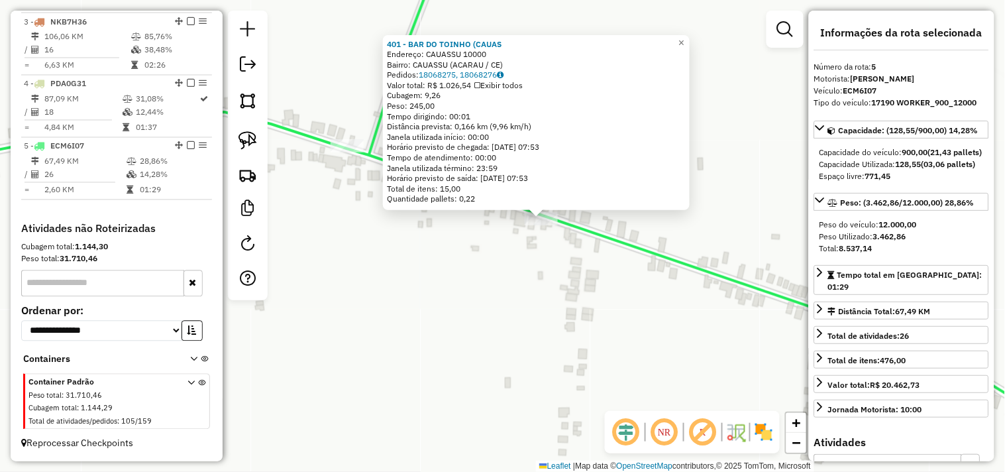
drag, startPoint x: 494, startPoint y: 257, endPoint x: 493, endPoint y: 222, distance: 35.1
click at [495, 256] on div "401 - BAR DO TOINHO (CAUAS Endereço: CAUASSU 10000 Bairro: CAUASSU (ACARAU / CE…" at bounding box center [502, 236] width 1005 height 472
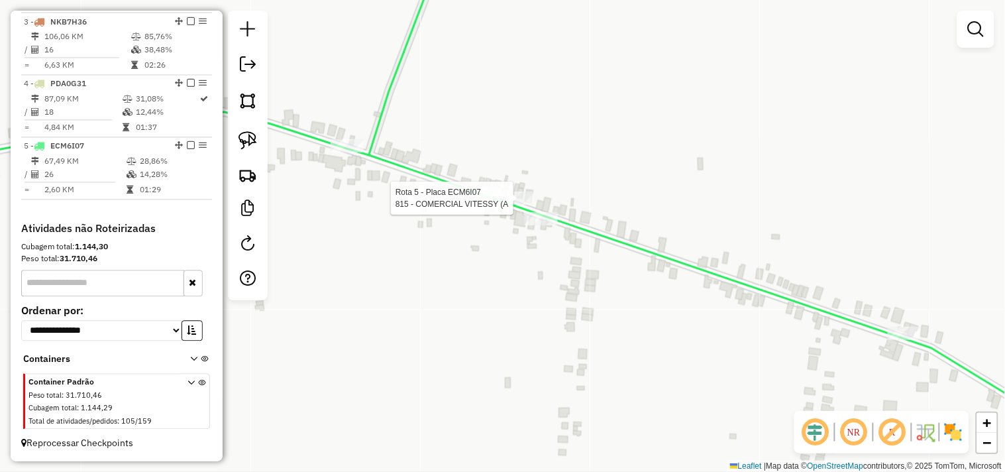
select select "**********"
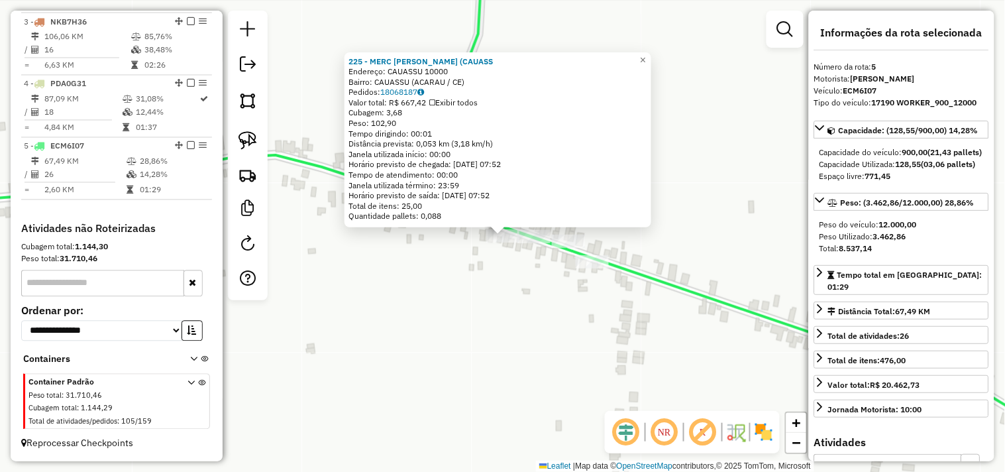
drag, startPoint x: 445, startPoint y: 260, endPoint x: 439, endPoint y: 243, distance: 19.1
click at [444, 262] on div "225 - MERC EUGENIO (CAUASS Endereço: CAUASSU 10000 Bairro: CAUASSU (ACARAU / CE…" at bounding box center [502, 236] width 1005 height 472
click at [420, 248] on div "225 - MERC EUGENIO (CAUASS Endereço: CAUASSU 10000 Bairro: CAUASSU (ACARAU / CE…" at bounding box center [502, 236] width 1005 height 472
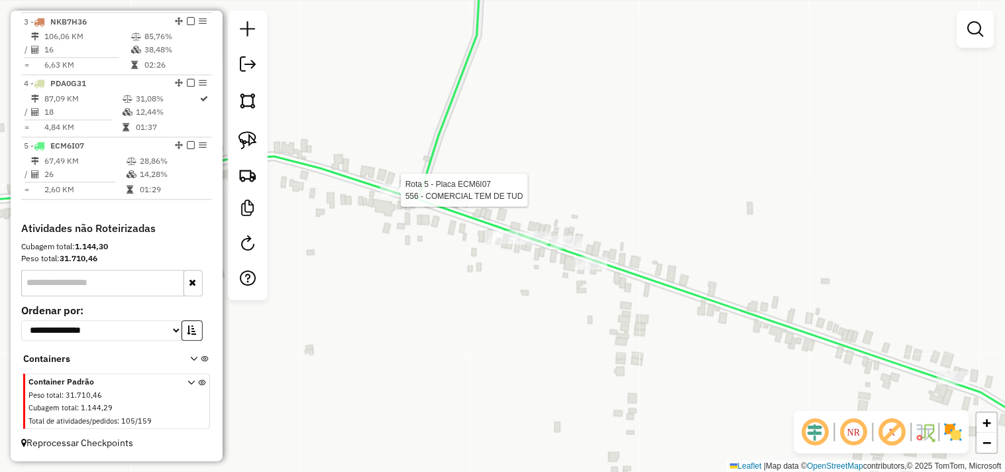
select select "**********"
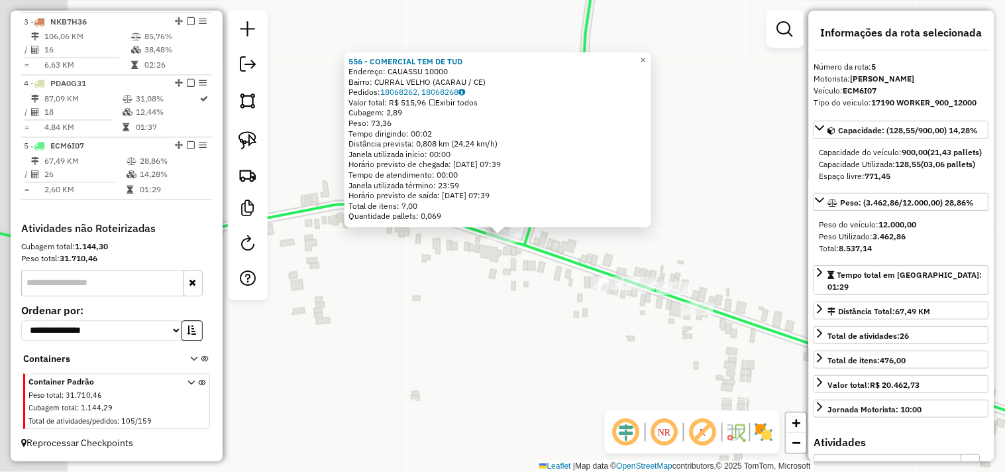
click at [471, 278] on div "Rota 5 - Placa ECM6I07 556 - COMERCIAL TEM DE TUD 556 - COMERCIAL TEM DE TUD En…" at bounding box center [502, 236] width 1005 height 472
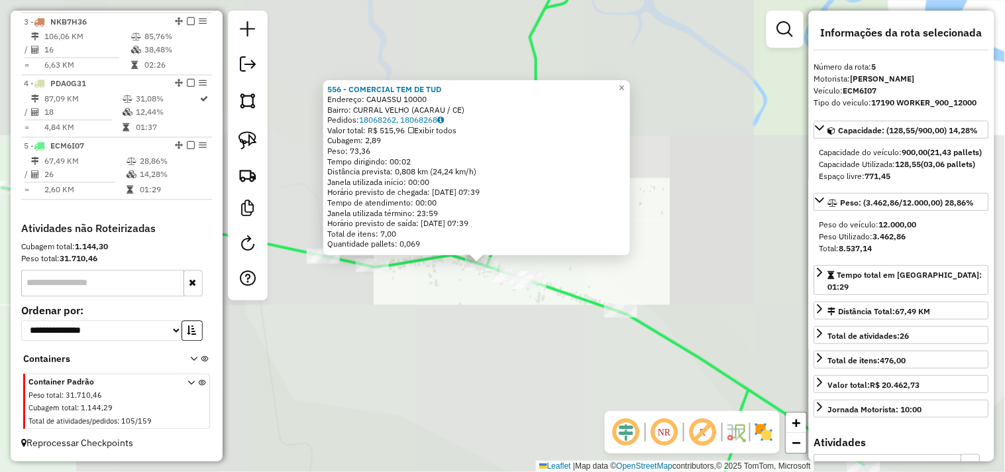
click at [437, 311] on div "556 - COMERCIAL TEM DE TUD Endereço: CAUASSU 10000 Bairro: CURRAL VELHO (ACARAU…" at bounding box center [502, 236] width 1005 height 472
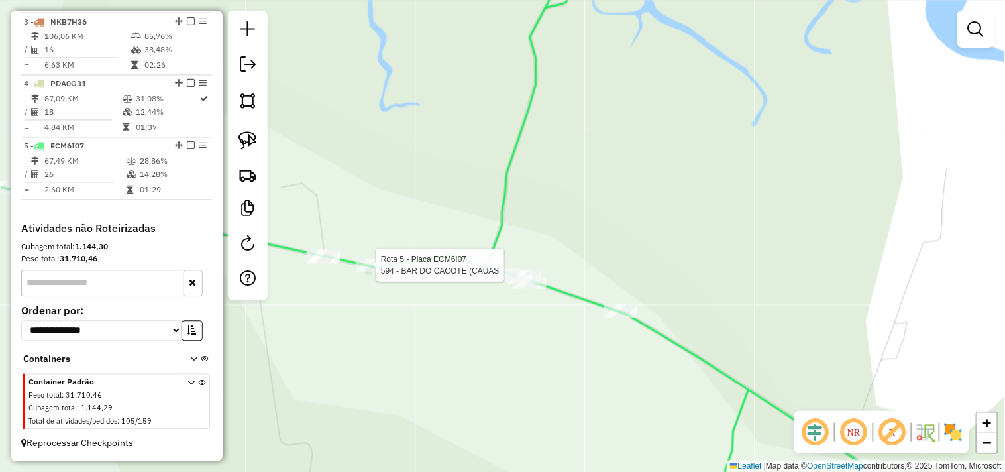
select select "**********"
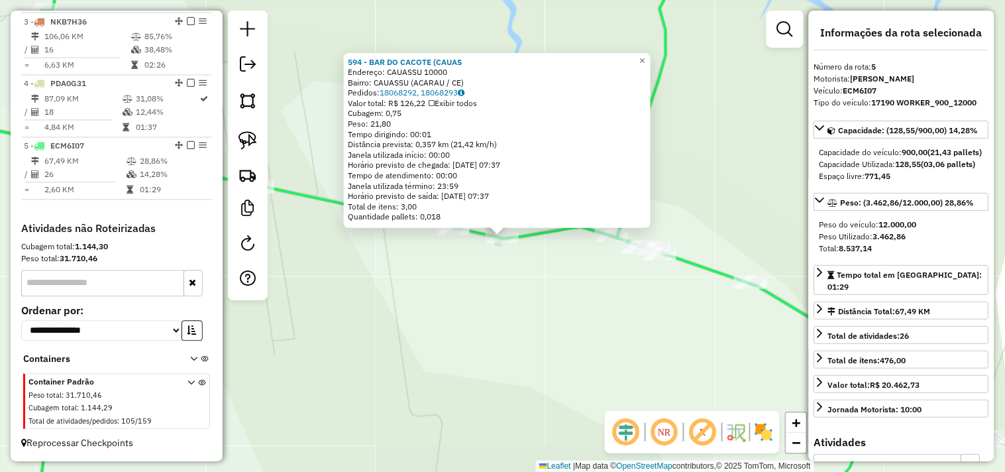
drag, startPoint x: 453, startPoint y: 293, endPoint x: 453, endPoint y: 272, distance: 21.2
click at [454, 292] on div "594 - BAR DO CACOTE (CAUAS Endereço: CAUASSU 10000 Bairro: CAUASSU (ACARAU / CE…" at bounding box center [502, 236] width 1005 height 472
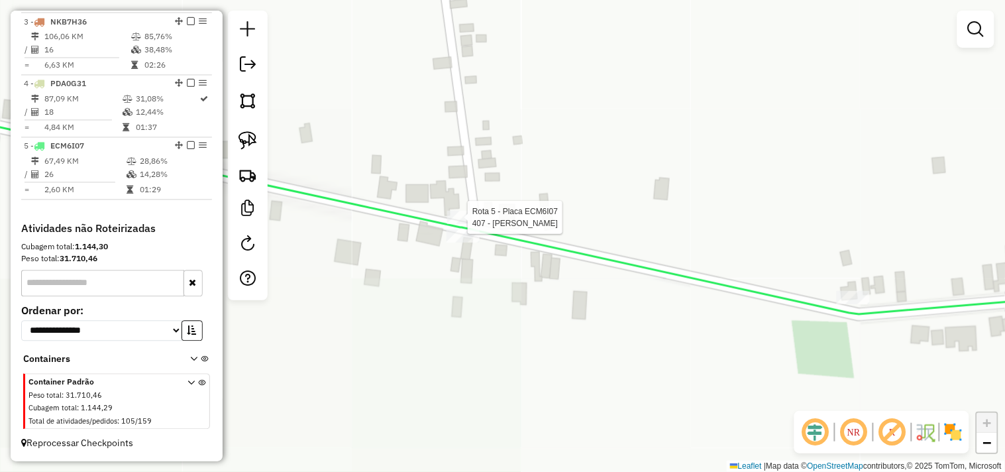
select select "**********"
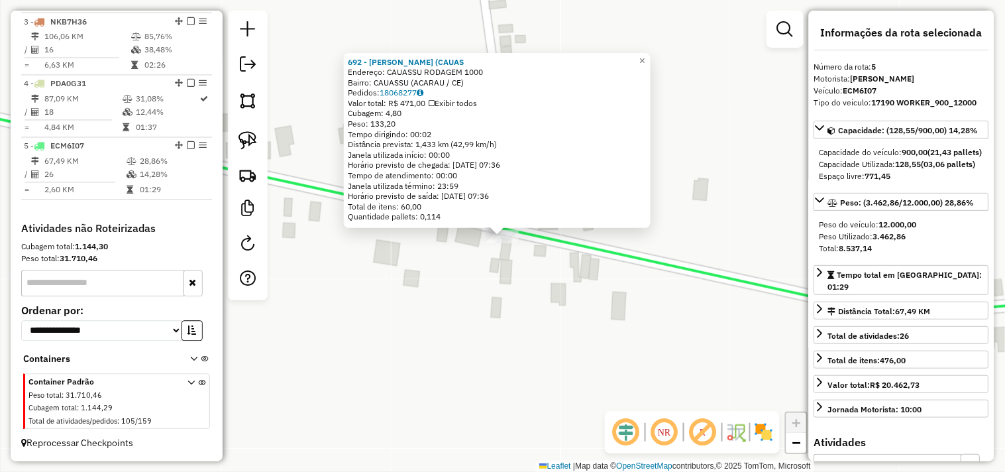
click at [498, 346] on div "692 - JM MERCADINHO (CAUAS Endereço: CAUASSU RODAGEM 1000 Bairro: CAUASSU (ACAR…" at bounding box center [502, 236] width 1005 height 472
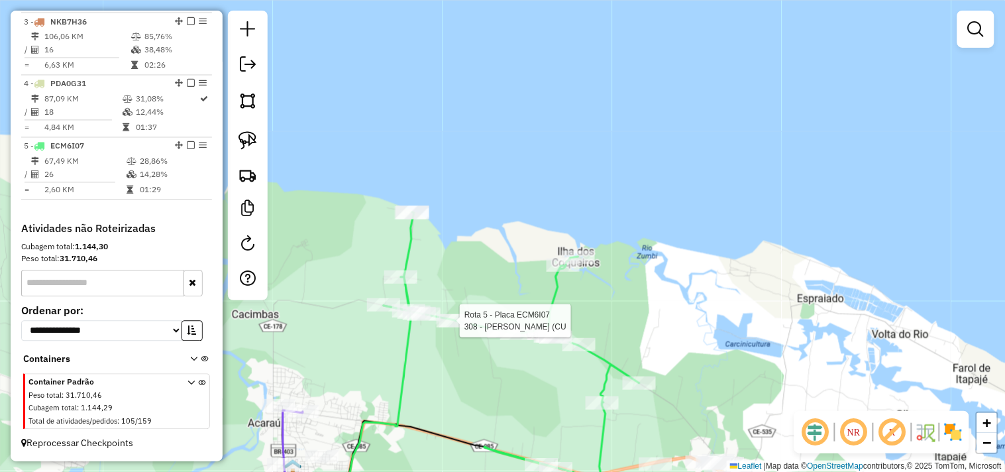
select select "**********"
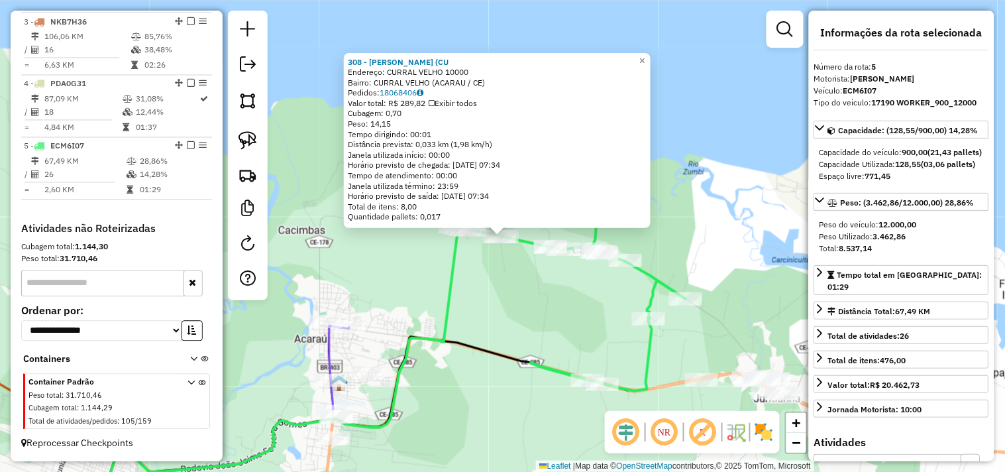
click at [487, 262] on div "308 - ANTONIO RAIMUNDO (CU Endereço: CURRAL VELHO 10000 Bairro: CURRAL VELHO (A…" at bounding box center [502, 236] width 1005 height 472
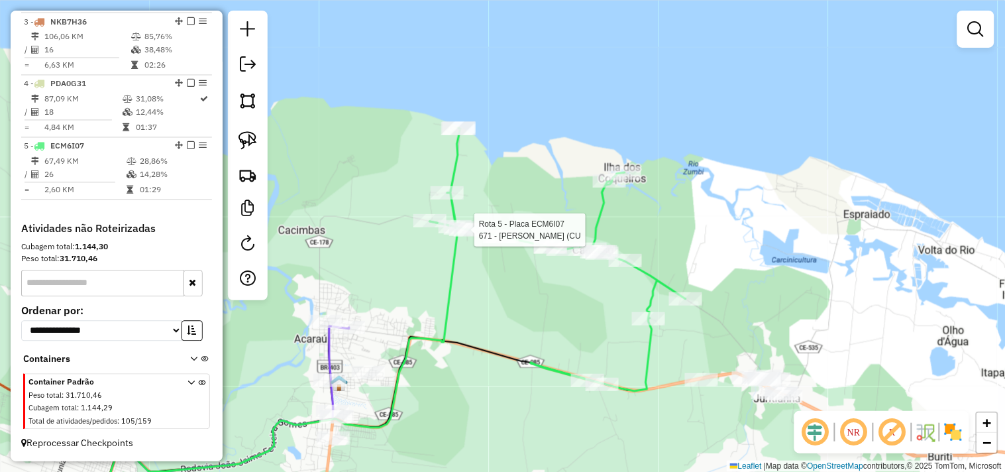
select select "**********"
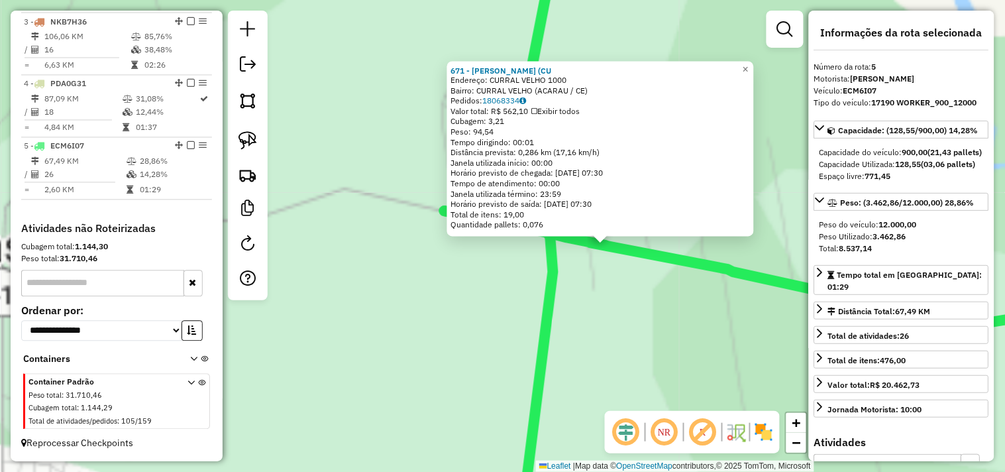
click at [518, 305] on div "671 - MERCADINHO RENAN (CU Endereço: CURRAL VELHO 1000 Bairro: CURRAL VELHO (AC…" at bounding box center [502, 236] width 1005 height 472
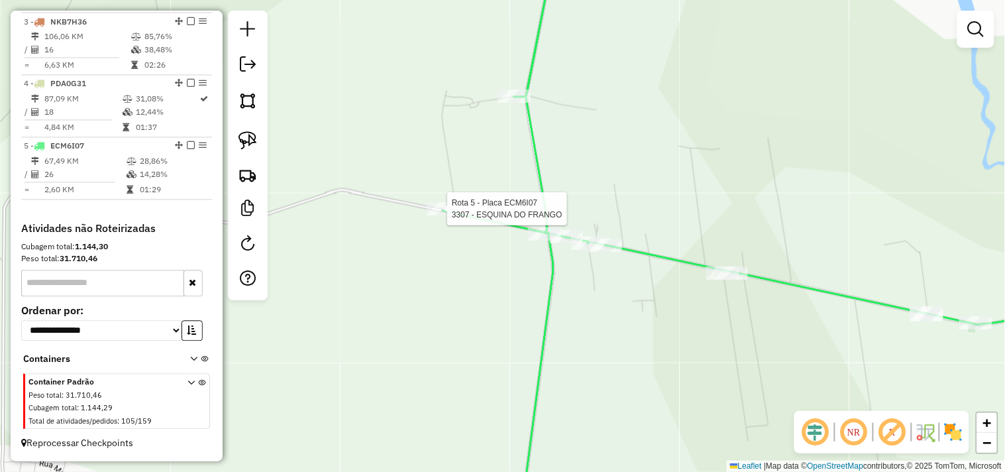
select select "**********"
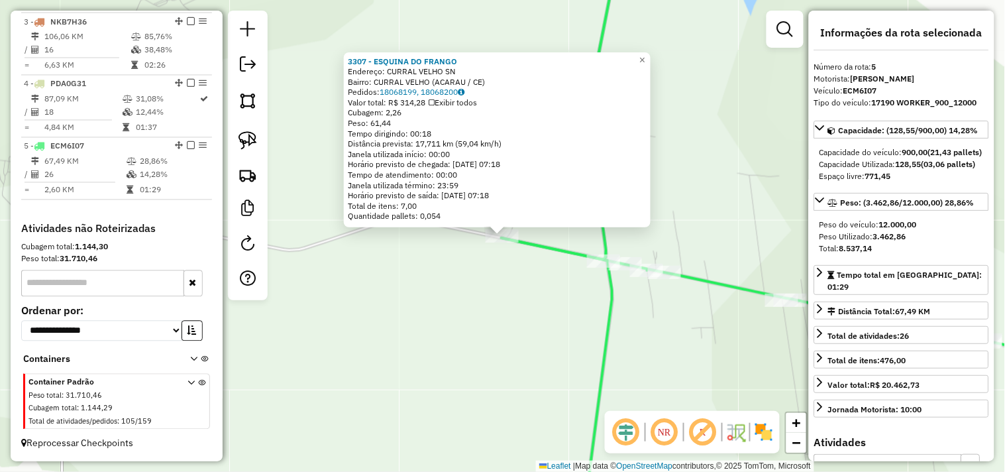
click at [502, 326] on div "Rota 5 - Placa ECM6I07 3307 - ESQUINA DO FRANGO 3307 - ESQUINA DO FRANGO Endere…" at bounding box center [502, 236] width 1005 height 472
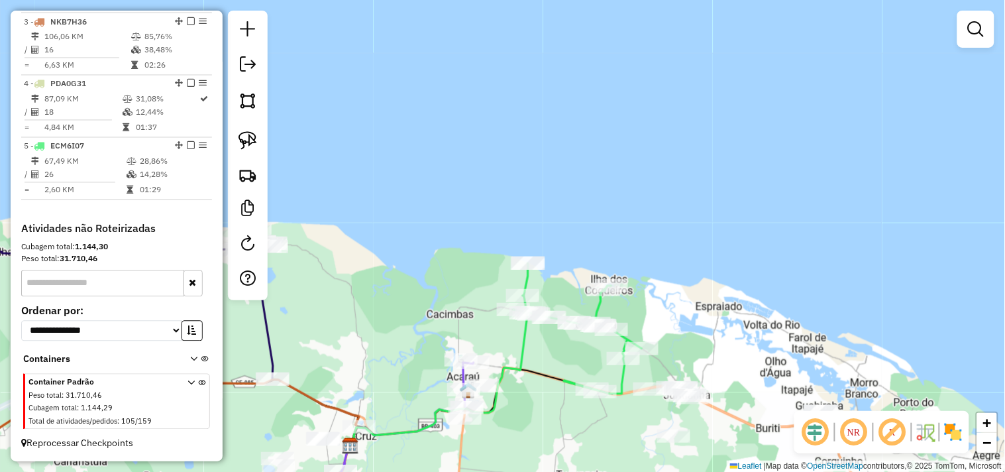
drag, startPoint x: 522, startPoint y: 421, endPoint x: 564, endPoint y: 250, distance: 176.0
click at [564, 252] on div "Janela de atendimento Grade de atendimento Capacidade Transportadoras Veículos …" at bounding box center [502, 236] width 1005 height 472
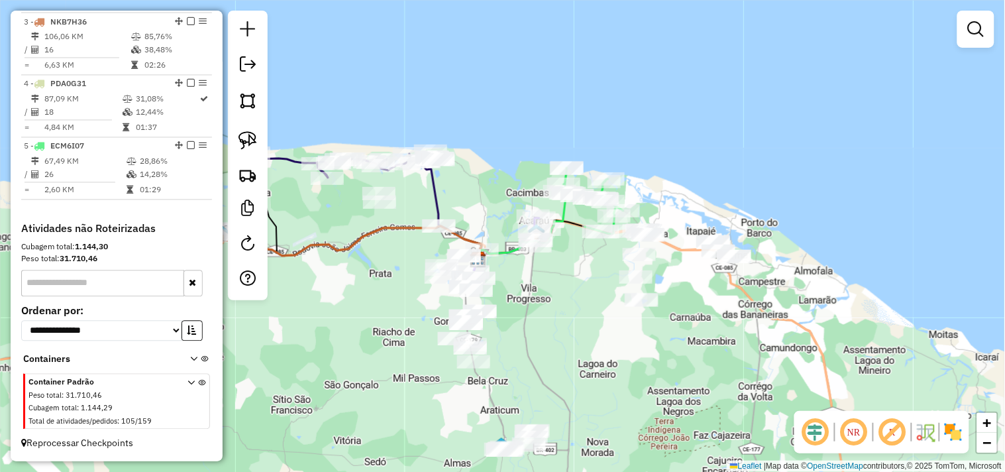
drag, startPoint x: 545, startPoint y: 275, endPoint x: 562, endPoint y: 250, distance: 30.0
click at [554, 261] on div "Janela de atendimento Grade de atendimento Capacidade Transportadoras Veículos …" at bounding box center [502, 236] width 1005 height 472
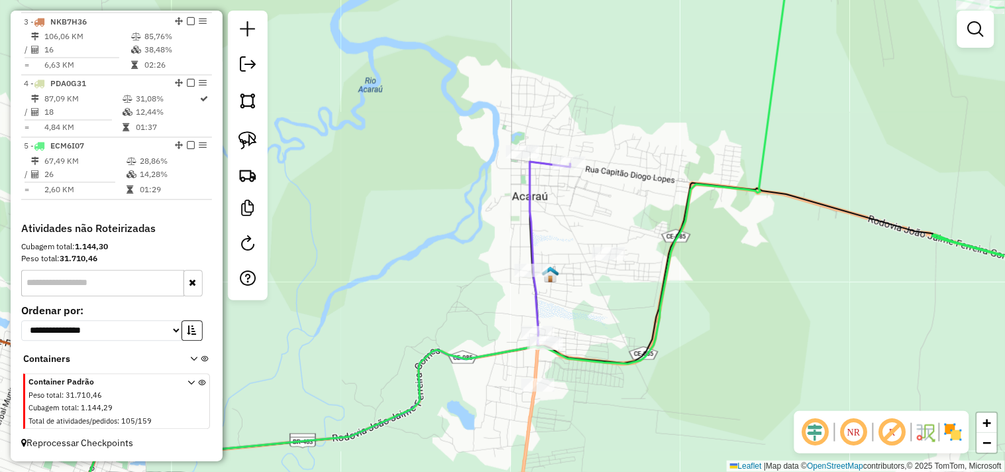
click at [569, 174] on icon at bounding box center [320, 340] width 502 height 357
select select "**********"
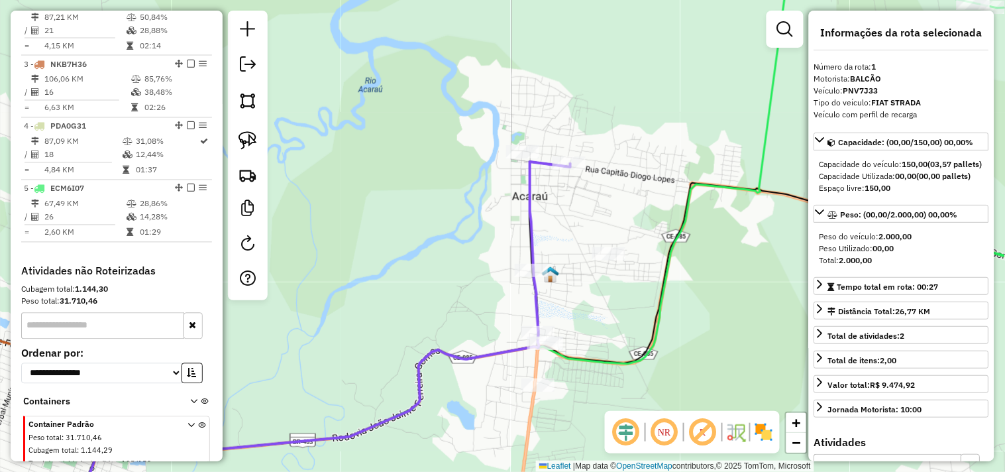
scroll to position [512, 0]
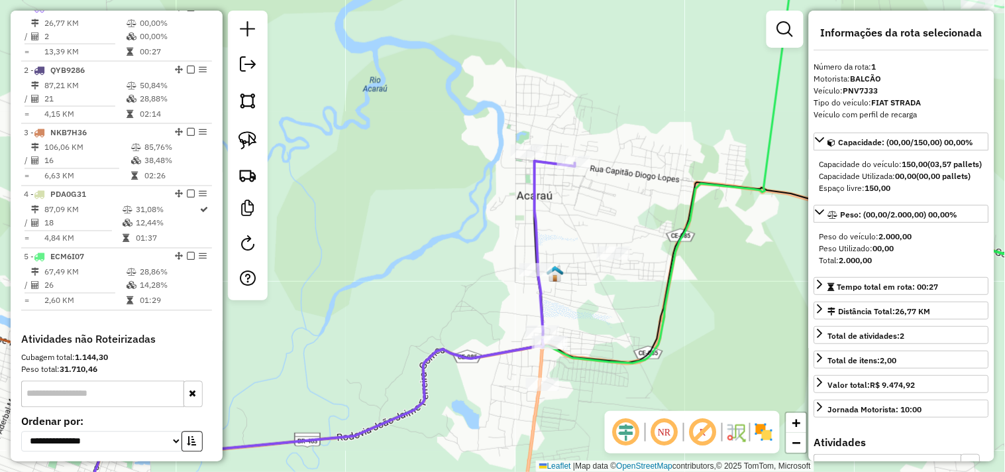
click at [618, 227] on div "Janela de atendimento Grade de atendimento Capacidade Transportadoras Veículos …" at bounding box center [502, 236] width 1005 height 472
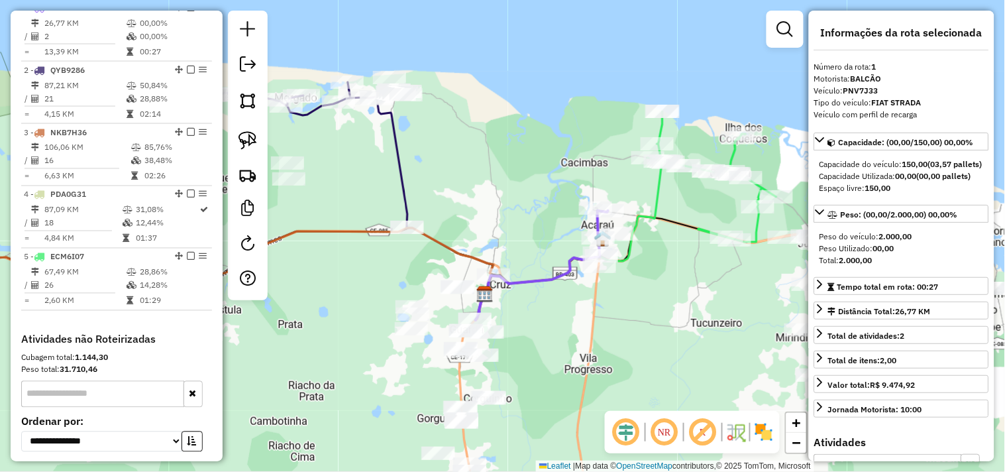
click at [622, 325] on div "Janela de atendimento Grade de atendimento Capacidade Transportadoras Veículos …" at bounding box center [502, 236] width 1005 height 472
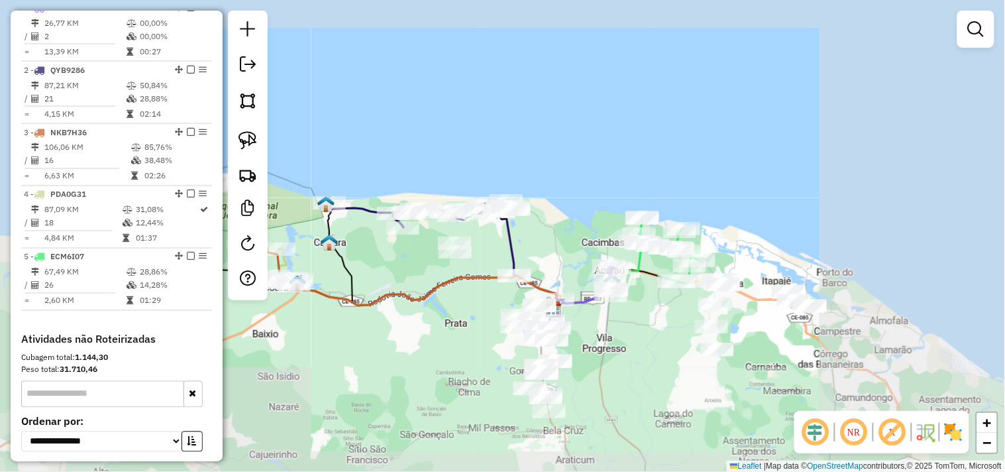
drag, startPoint x: 591, startPoint y: 299, endPoint x: 575, endPoint y: 246, distance: 55.5
click at [578, 256] on div "Janela de atendimento Grade de atendimento Capacidade Transportadoras Veículos …" at bounding box center [502, 236] width 1005 height 472
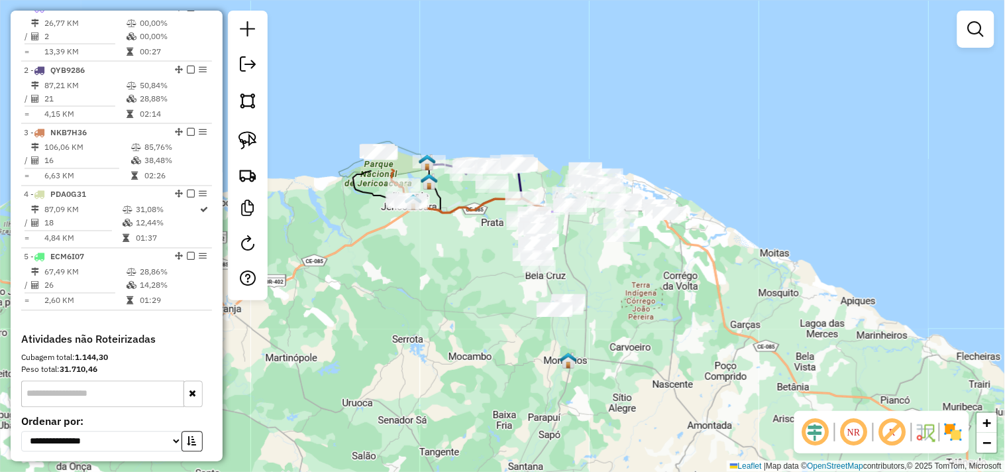
click at [447, 297] on div "Janela de atendimento Grade de atendimento Capacidade Transportadoras Veículos …" at bounding box center [502, 236] width 1005 height 472
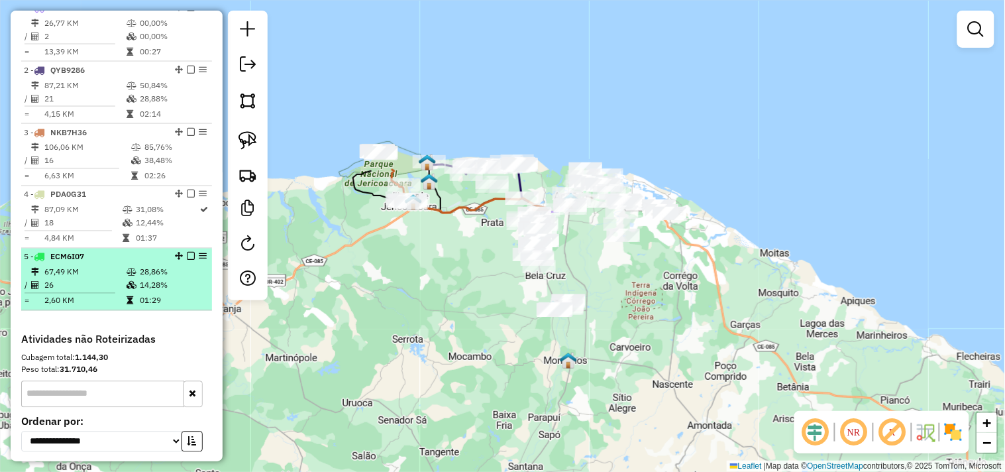
scroll to position [0, 0]
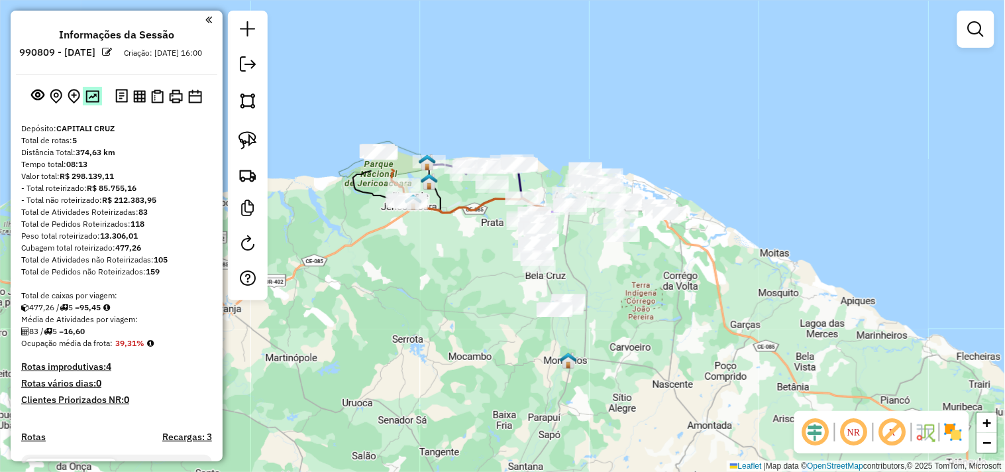
click at [83, 105] on button at bounding box center [92, 96] width 19 height 18
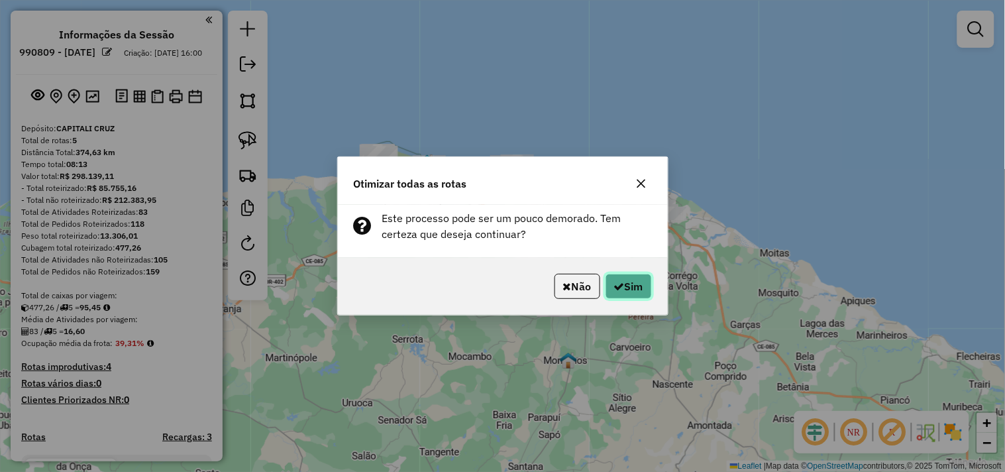
click at [618, 286] on icon "button" at bounding box center [619, 286] width 11 height 11
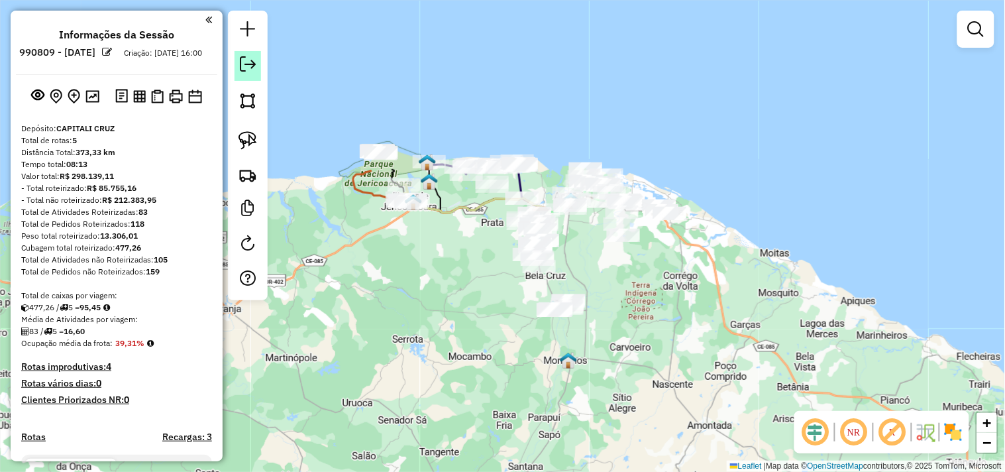
click at [250, 72] on em at bounding box center [248, 64] width 16 height 16
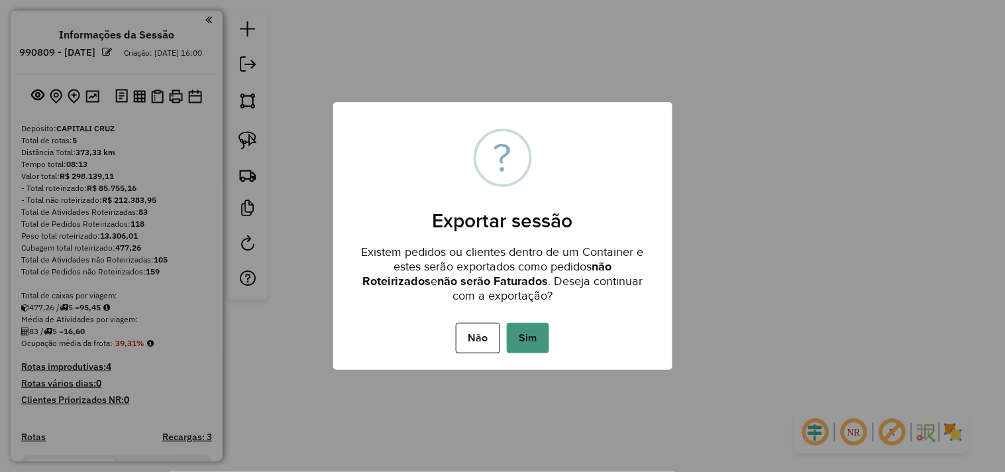
click at [530, 340] on button "Sim" at bounding box center [528, 338] width 42 height 30
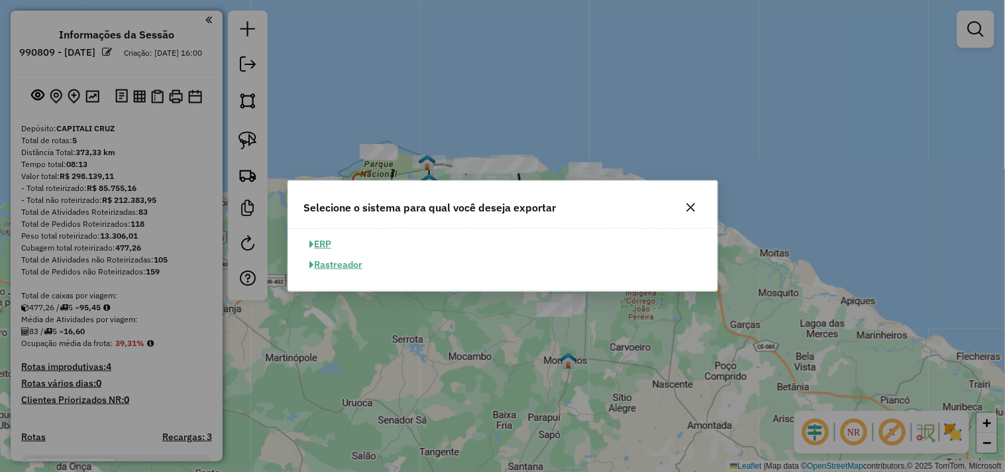
click at [329, 246] on button "ERP" at bounding box center [321, 244] width 34 height 21
select select "**"
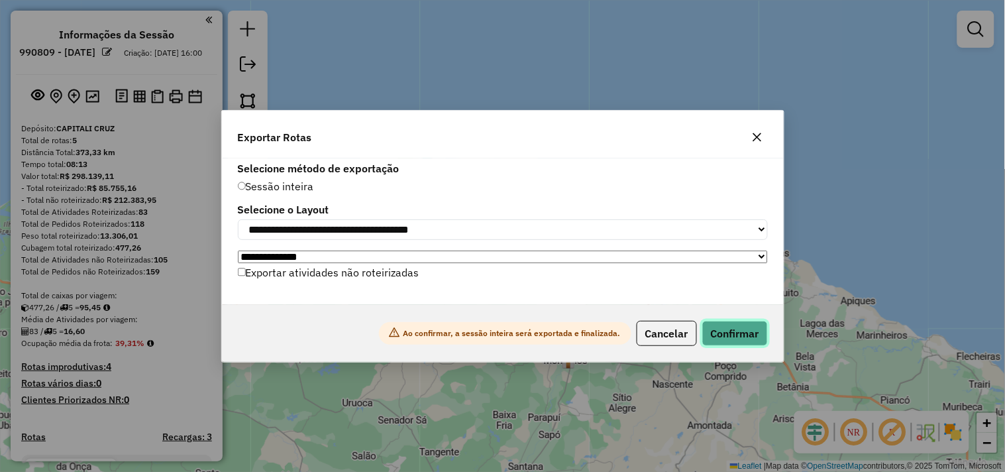
click at [739, 339] on button "Confirmar" at bounding box center [735, 333] width 66 height 25
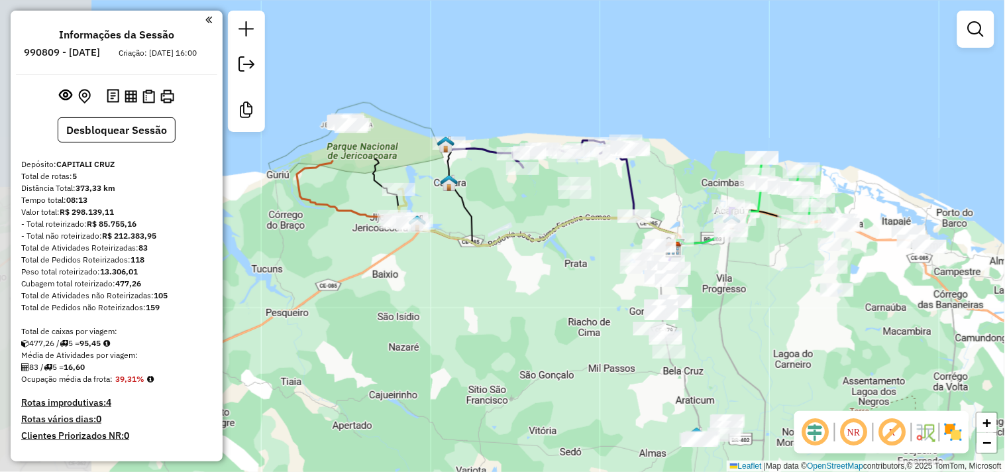
drag, startPoint x: 361, startPoint y: 255, endPoint x: 517, endPoint y: 315, distance: 166.8
click at [511, 315] on div "Janela de atendimento Grade de atendimento Capacidade Transportadoras Veículos …" at bounding box center [502, 236] width 1005 height 472
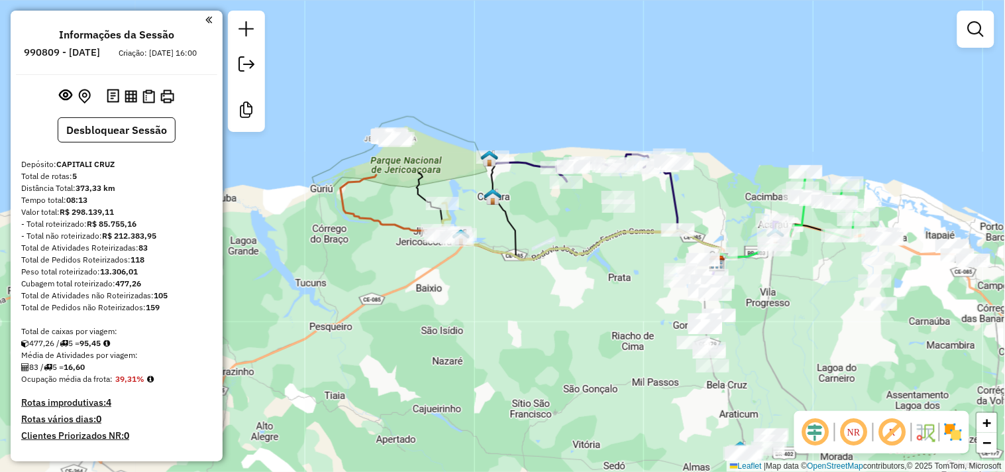
drag, startPoint x: 500, startPoint y: 272, endPoint x: 487, endPoint y: 253, distance: 22.8
click at [491, 257] on div "Janela de atendimento Grade de atendimento Capacidade Transportadoras Veículos …" at bounding box center [502, 236] width 1005 height 472
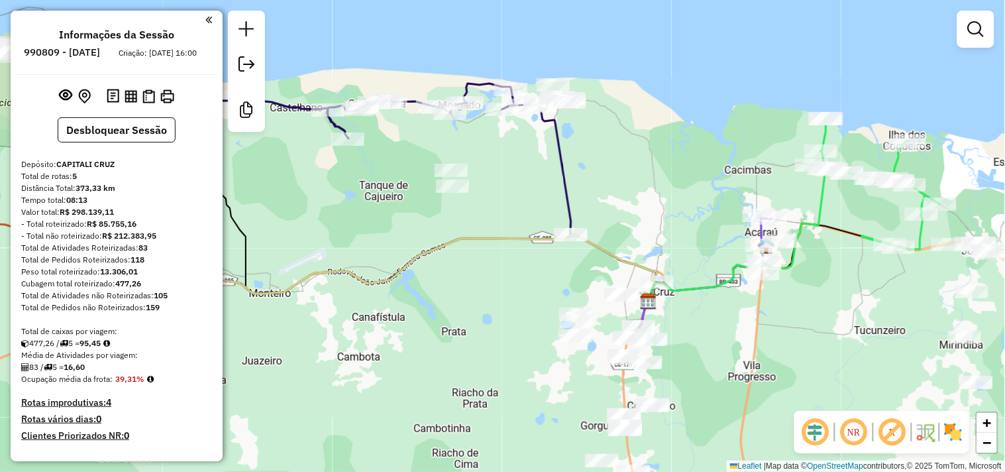
drag, startPoint x: 498, startPoint y: 340, endPoint x: 492, endPoint y: 300, distance: 40.9
click at [492, 302] on div "Janela de atendimento Grade de atendimento Capacidade Transportadoras Veículos …" at bounding box center [502, 236] width 1005 height 472
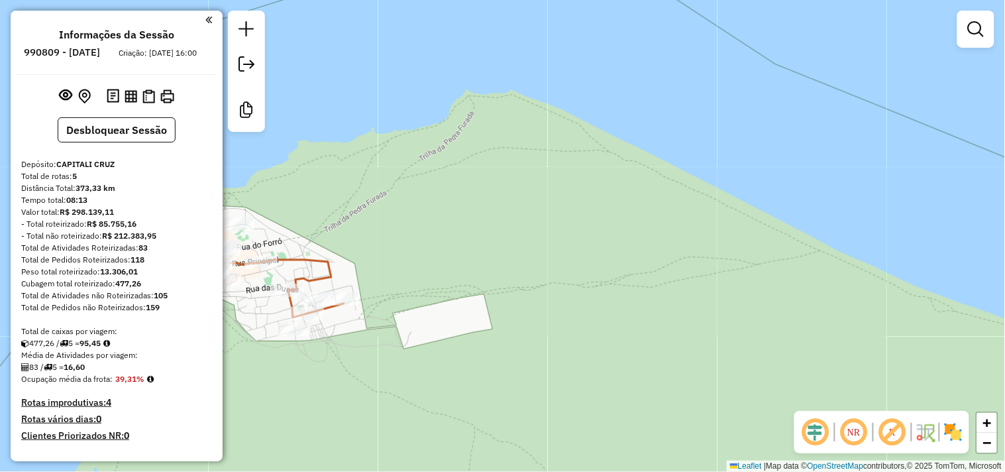
click at [403, 376] on div "Janela de atendimento Grade de atendimento Capacidade Transportadoras Veículos …" at bounding box center [502, 236] width 1005 height 472
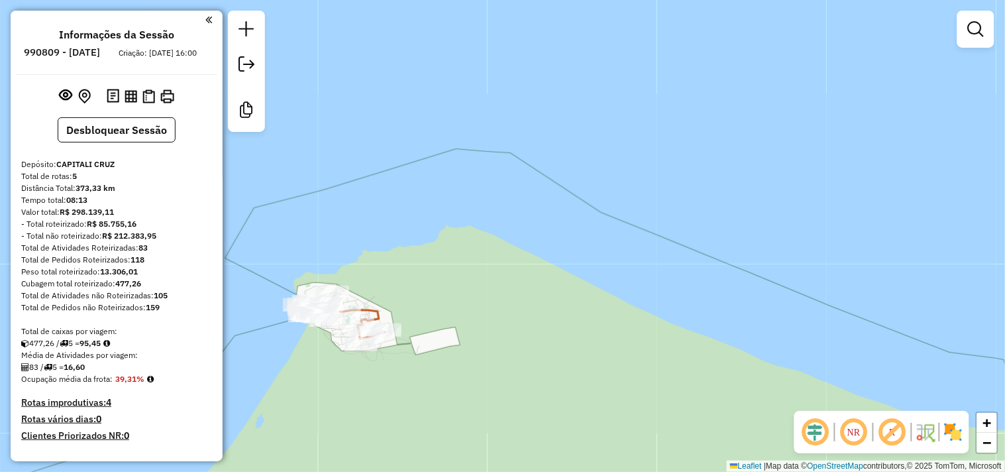
drag, startPoint x: 455, startPoint y: 281, endPoint x: 445, endPoint y: 170, distance: 111.7
click at [445, 186] on div "Janela de atendimento Grade de atendimento Capacidade Transportadoras Veículos …" at bounding box center [502, 236] width 1005 height 472
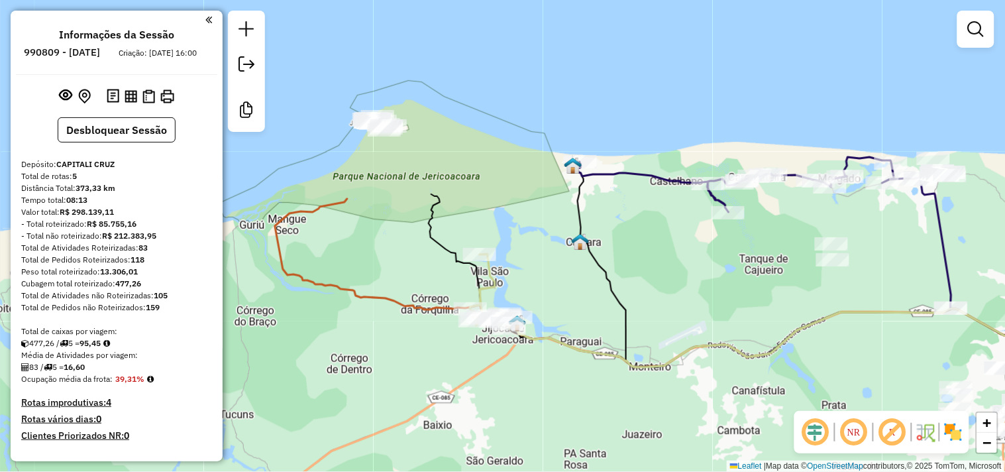
drag, startPoint x: 537, startPoint y: 263, endPoint x: 477, endPoint y: 191, distance: 93.7
click at [488, 209] on div "Janela de atendimento Grade de atendimento Capacidade Transportadoras Veículos …" at bounding box center [502, 236] width 1005 height 472
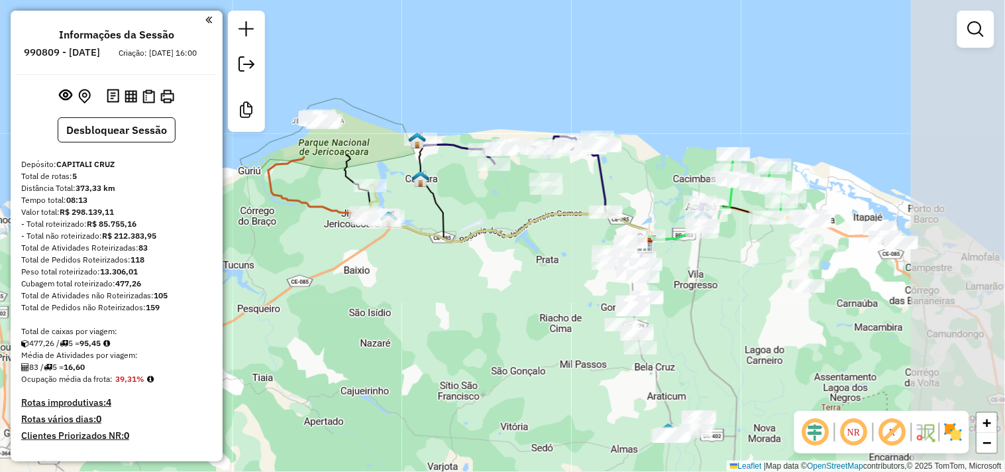
drag, startPoint x: 732, startPoint y: 300, endPoint x: 665, endPoint y: 275, distance: 71.3
click at [665, 275] on div "Janela de atendimento Grade de atendimento Capacidade Transportadoras Veículos …" at bounding box center [502, 236] width 1005 height 472
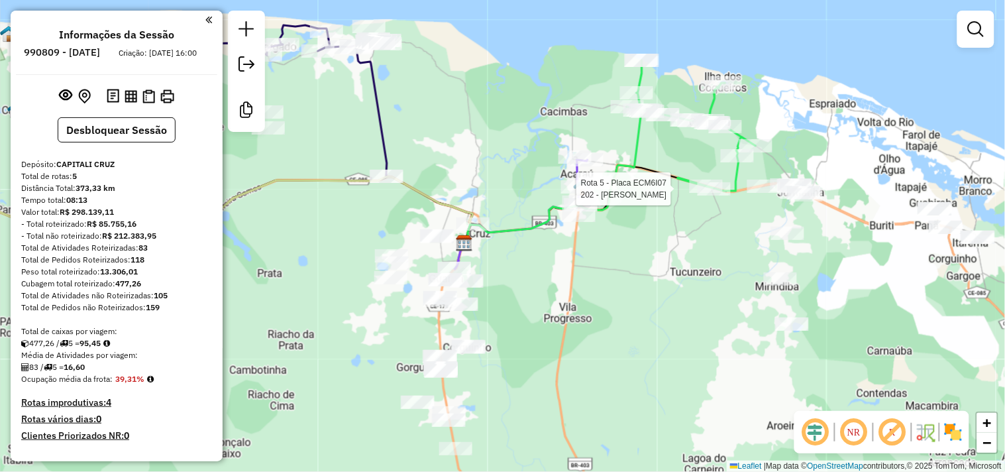
select select "**********"
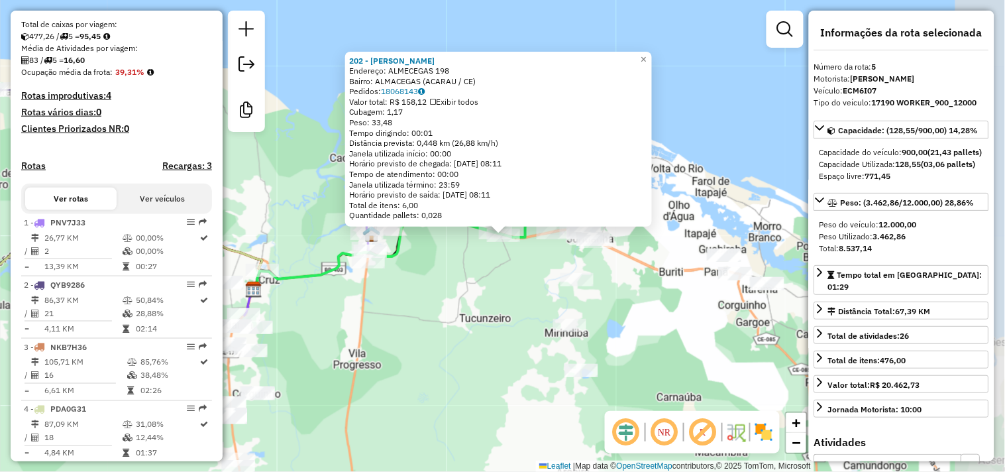
scroll to position [614, 0]
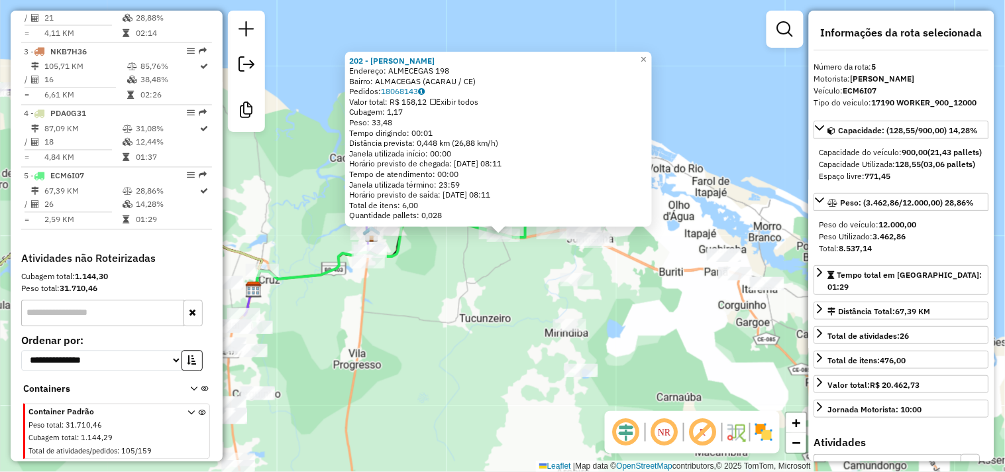
click at [472, 280] on div "202 - MERCADINHO DO BARROS Endereço: ALMECEGAS 198 Bairro: ALMACEGAS (ACARAU / …" at bounding box center [502, 236] width 1005 height 472
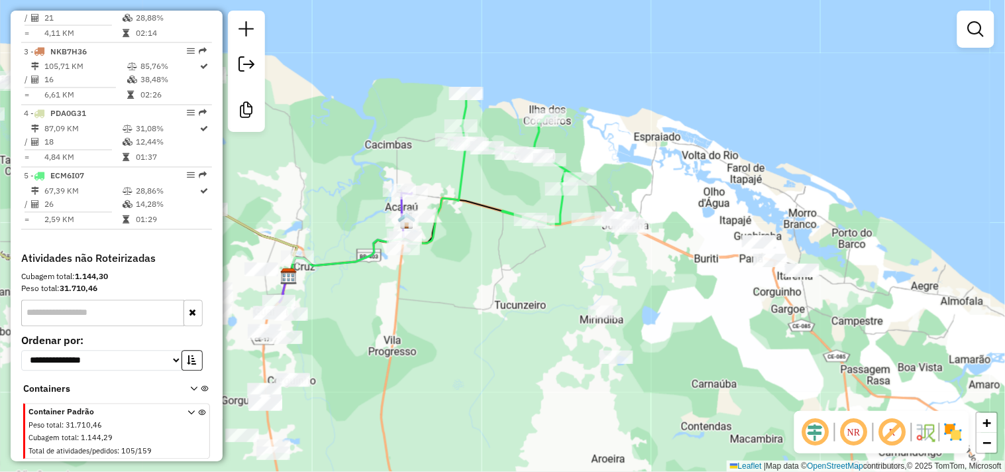
drag, startPoint x: 490, startPoint y: 279, endPoint x: 617, endPoint y: 213, distance: 142.6
click at [584, 227] on div "Janela de atendimento Grade de atendimento Capacidade Transportadoras Veículos …" at bounding box center [502, 236] width 1005 height 472
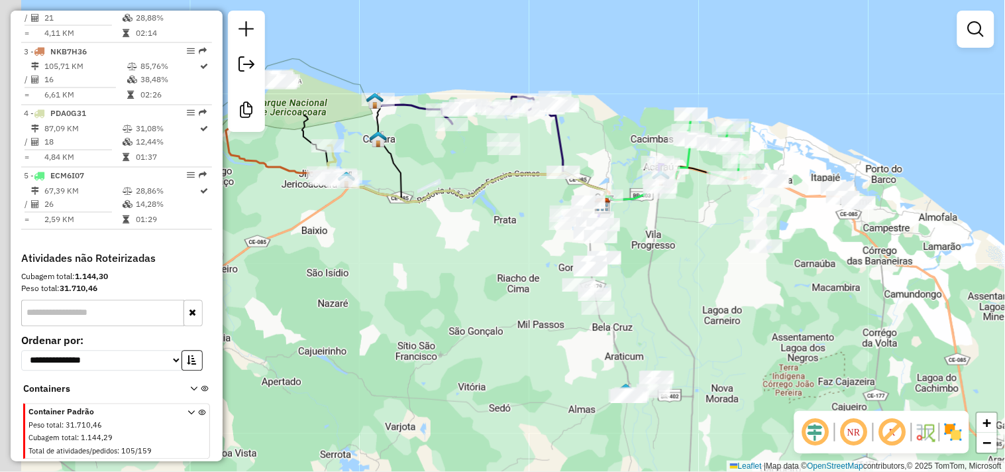
drag, startPoint x: 333, startPoint y: 190, endPoint x: 420, endPoint y: 177, distance: 88.5
click at [433, 177] on div "Janela de atendimento Grade de atendimento Capacidade Transportadoras Veículos …" at bounding box center [502, 236] width 1005 height 472
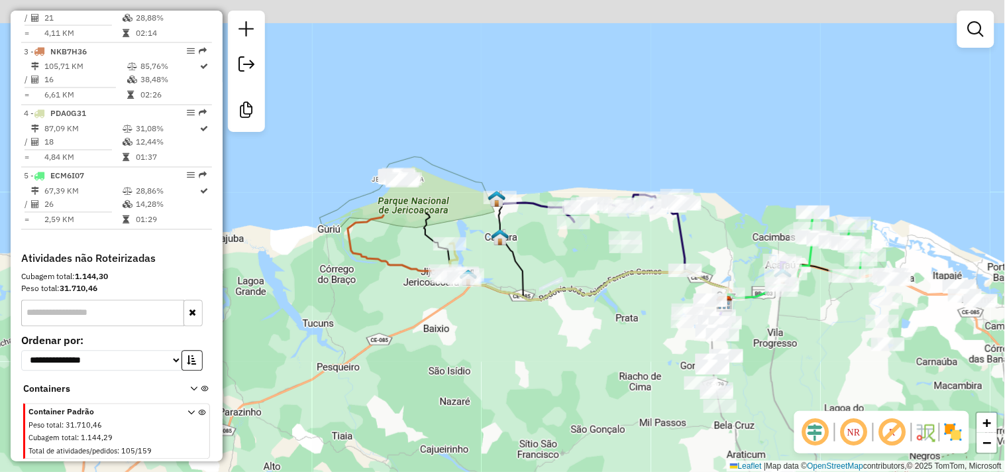
click at [493, 360] on div "Janela de atendimento Grade de atendimento Capacidade Transportadoras Veículos …" at bounding box center [502, 236] width 1005 height 472
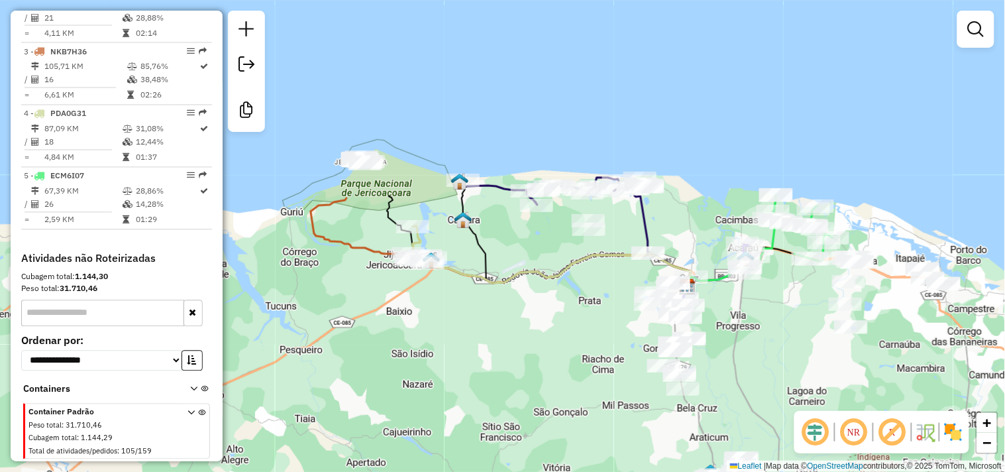
drag, startPoint x: 575, startPoint y: 318, endPoint x: 504, endPoint y: 246, distance: 100.8
click at [506, 253] on div "Janela de atendimento Grade de atendimento Capacidade Transportadoras Veículos …" at bounding box center [502, 236] width 1005 height 472
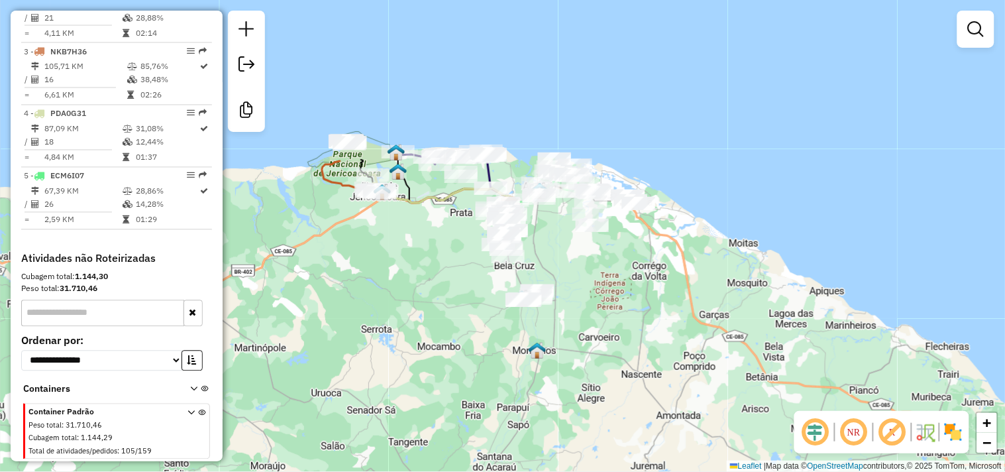
drag, startPoint x: 461, startPoint y: 266, endPoint x: 441, endPoint y: 247, distance: 27.2
click at [441, 247] on div "Janela de atendimento Grade de atendimento Capacidade Transportadoras Veículos …" at bounding box center [502, 236] width 1005 height 472
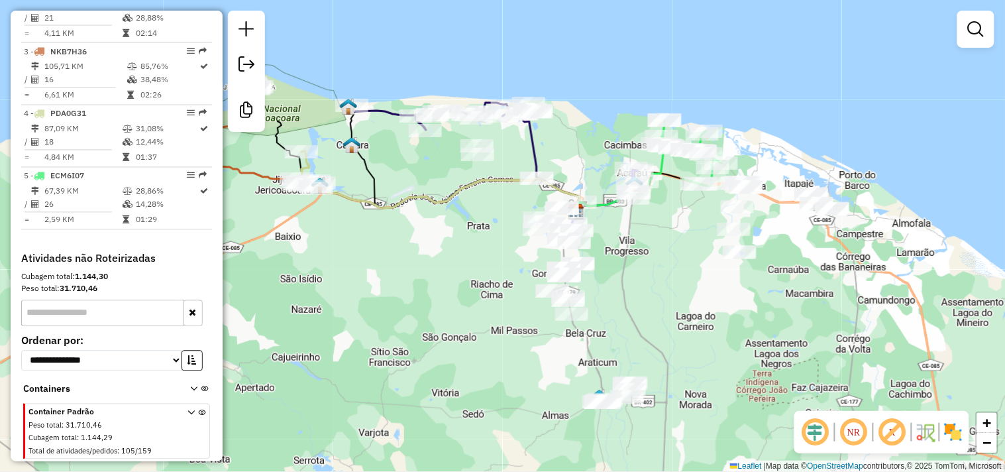
drag, startPoint x: 431, startPoint y: 302, endPoint x: 472, endPoint y: 302, distance: 40.4
click at [469, 302] on div "Janela de atendimento Grade de atendimento Capacidade Transportadoras Veículos …" at bounding box center [502, 236] width 1005 height 472
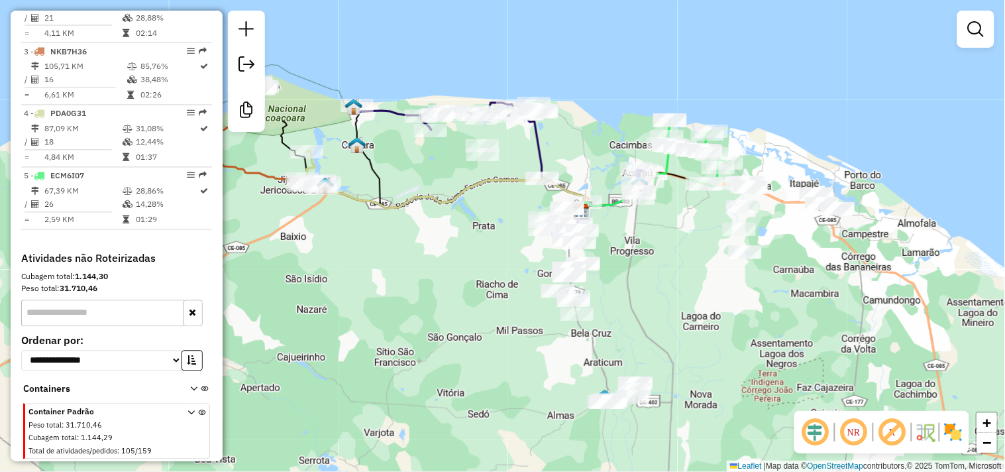
drag, startPoint x: 388, startPoint y: 272, endPoint x: 560, endPoint y: 309, distance: 175.7
click at [531, 309] on div "Janela de atendimento Grade de atendimento Capacidade Transportadoras Veículos …" at bounding box center [502, 236] width 1005 height 472
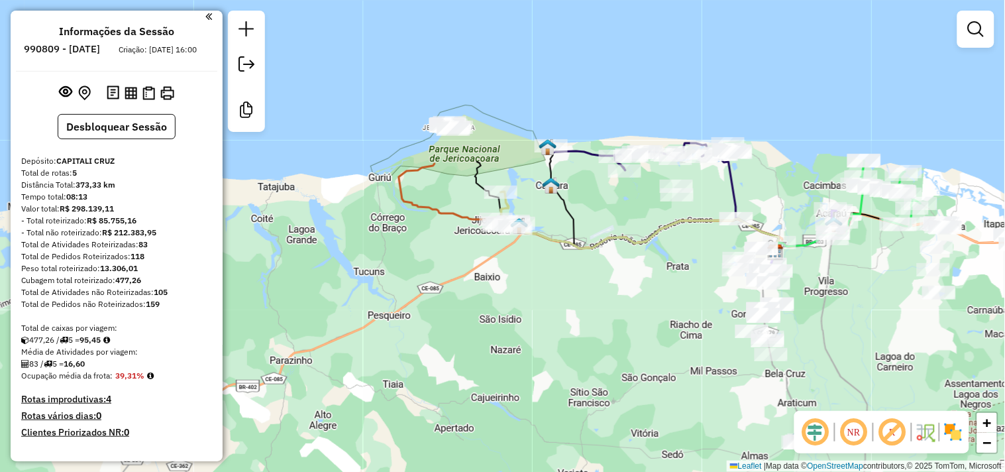
scroll to position [0, 0]
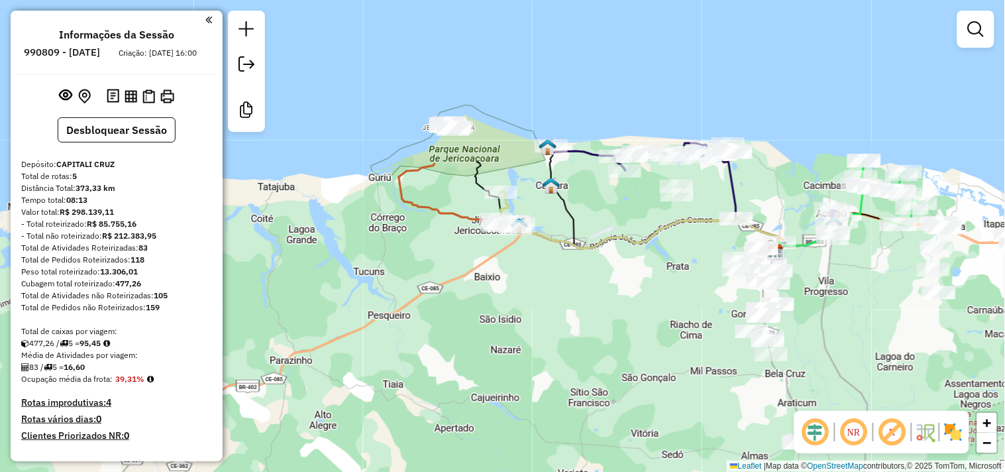
drag, startPoint x: 21, startPoint y: 223, endPoint x: 123, endPoint y: 226, distance: 102.1
copy div "Valor total: R$ 298.139,11"
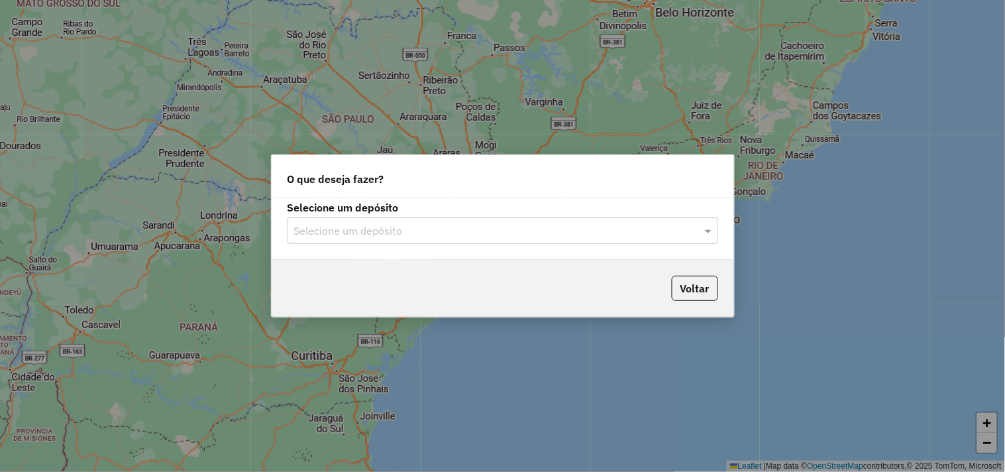
click at [408, 224] on input "text" at bounding box center [489, 231] width 391 height 16
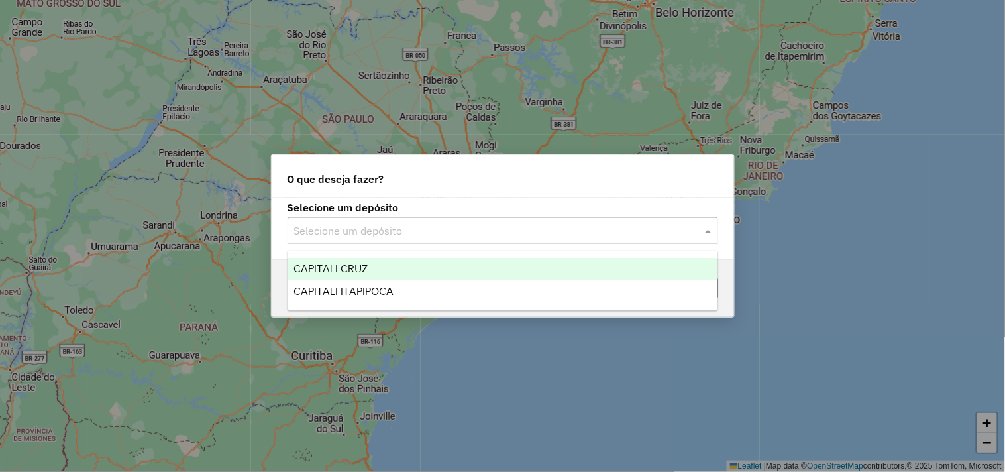
click at [359, 268] on span "CAPITALI CRUZ" at bounding box center [331, 268] width 74 height 11
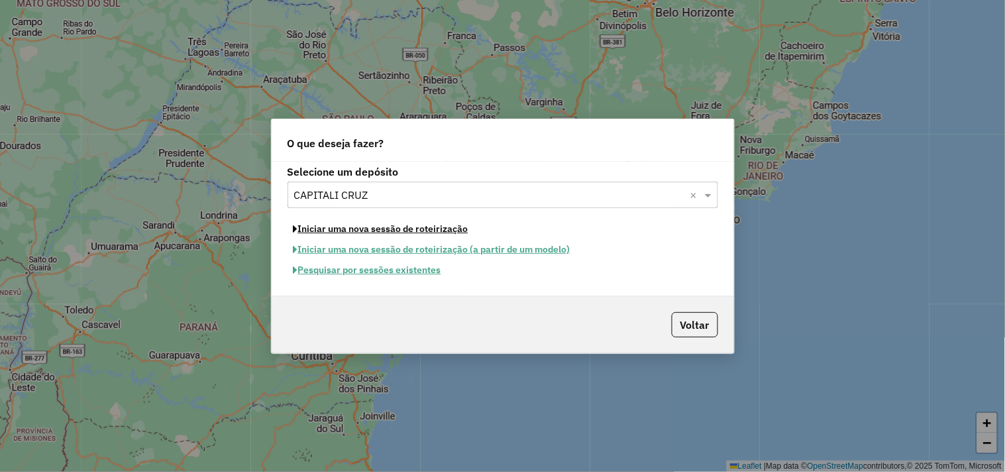
click at [360, 227] on button "Iniciar uma nova sessão de roteirização" at bounding box center [381, 229] width 187 height 21
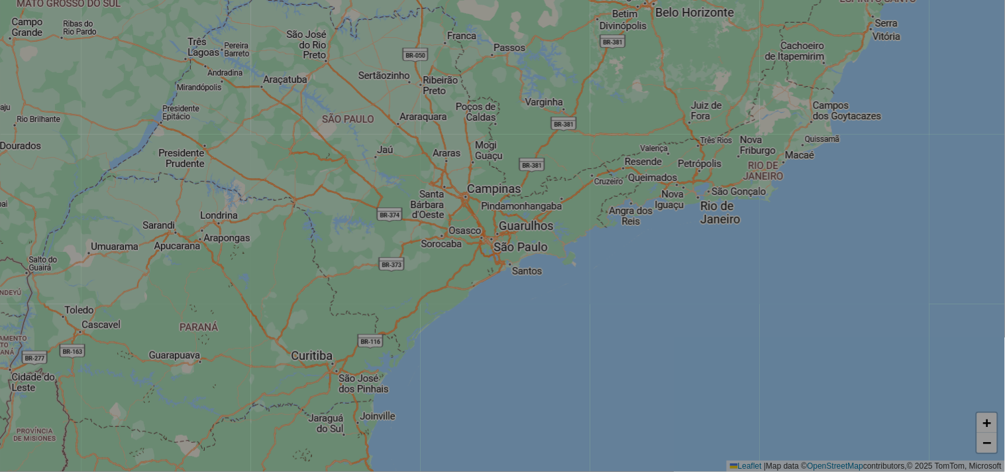
select select "*"
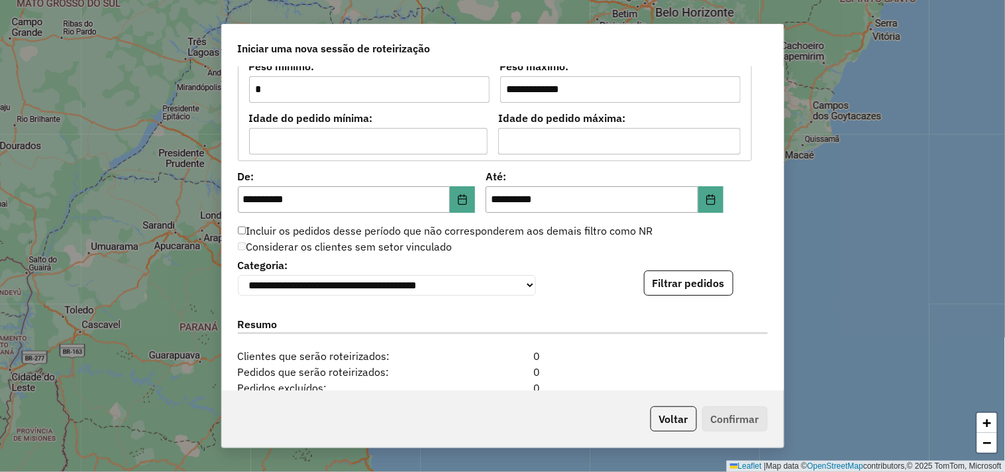
scroll to position [1354, 0]
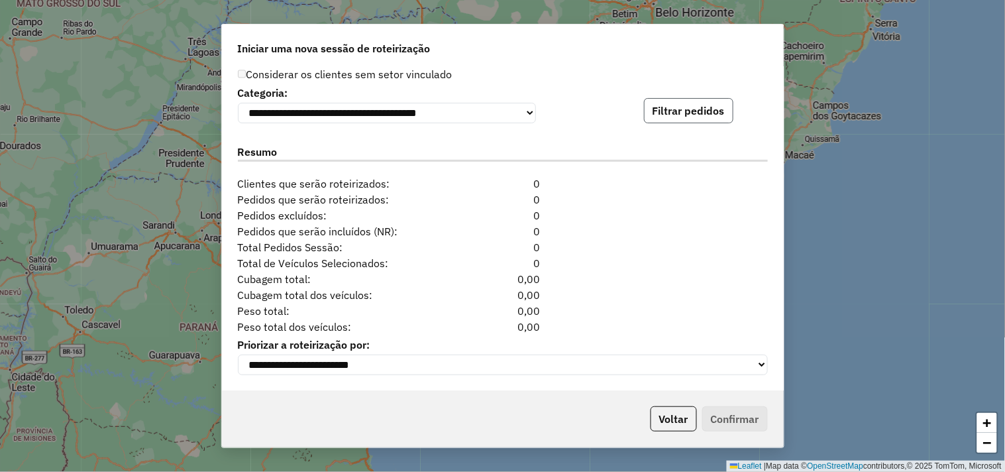
click at [706, 101] on button "Filtrar pedidos" at bounding box center [688, 110] width 89 height 25
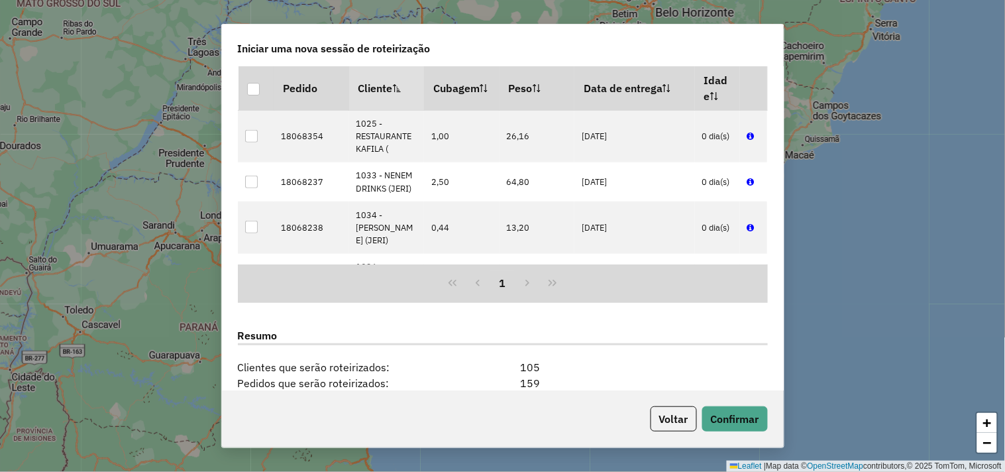
scroll to position [1627, 0]
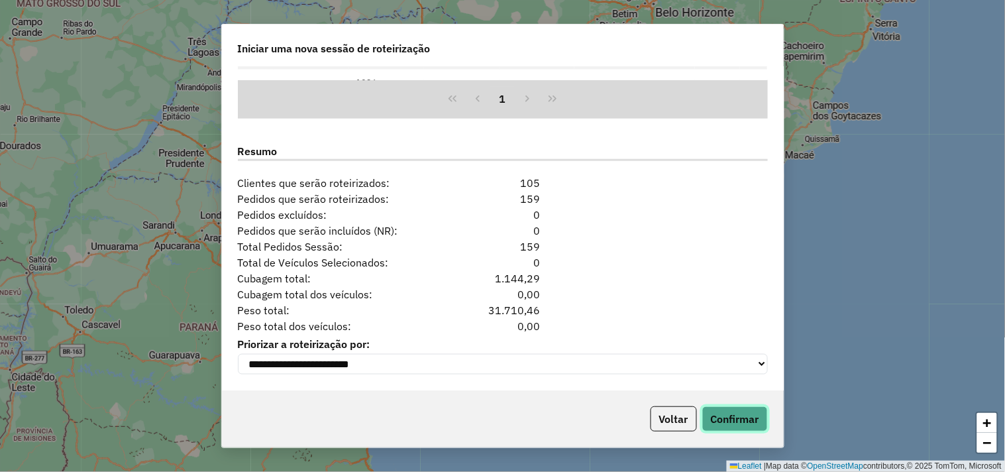
click at [712, 409] on button "Confirmar" at bounding box center [735, 418] width 66 height 25
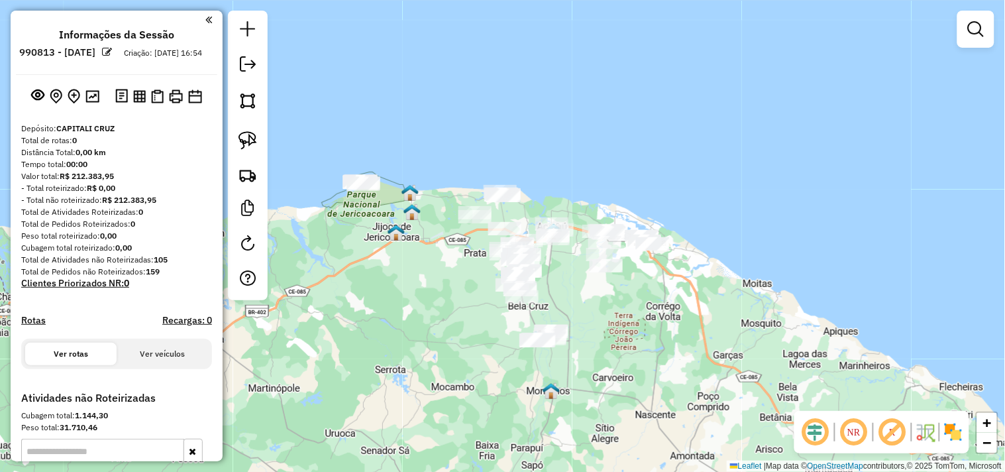
drag, startPoint x: 435, startPoint y: 315, endPoint x: 449, endPoint y: 322, distance: 15.4
click at [449, 322] on div "Janela de atendimento Grade de atendimento Capacidade Transportadoras Veículos …" at bounding box center [502, 236] width 1005 height 472
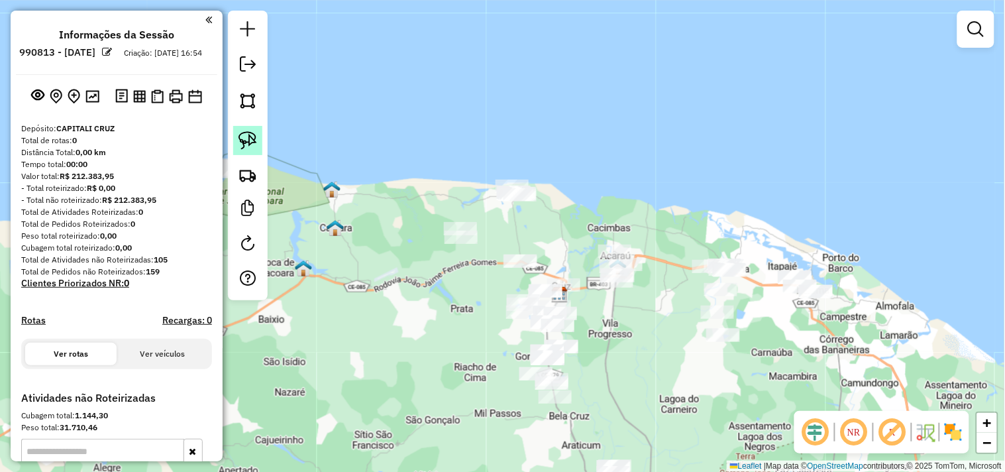
click at [249, 144] on img at bounding box center [248, 140] width 19 height 19
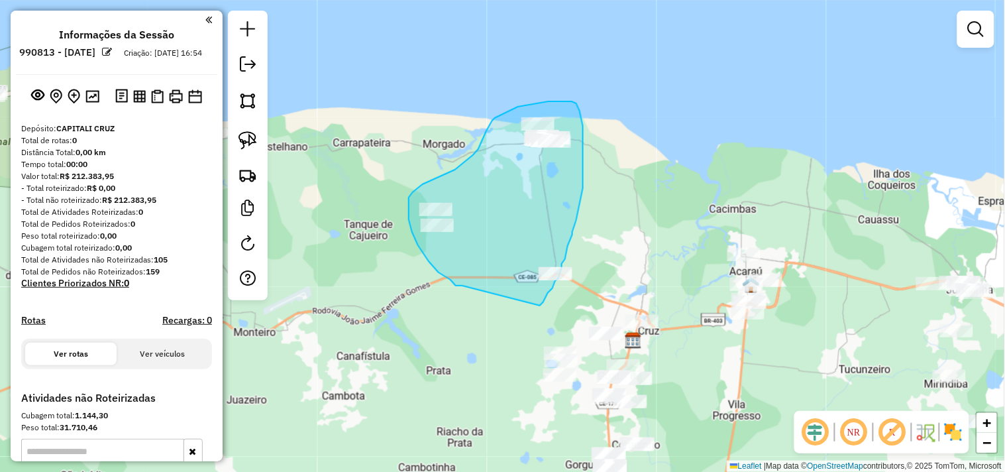
drag, startPoint x: 439, startPoint y: 272, endPoint x: 534, endPoint y: 313, distance: 103.9
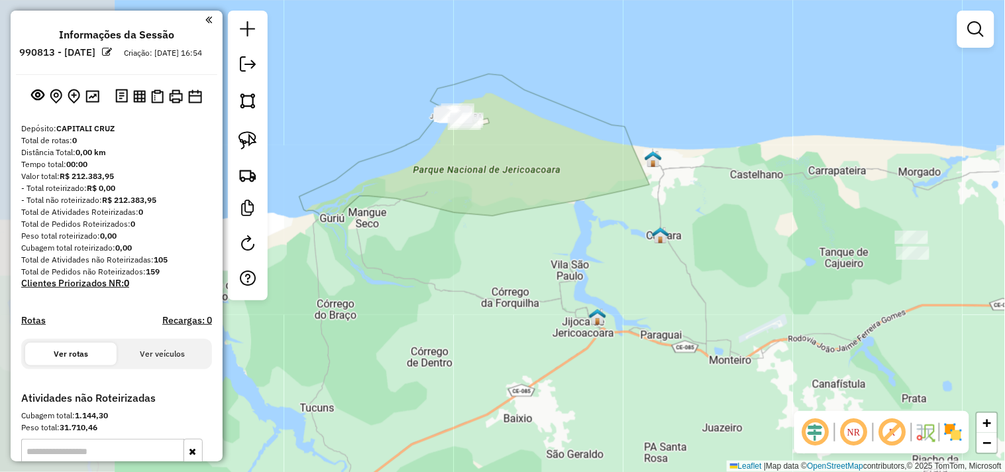
drag, startPoint x: 426, startPoint y: 380, endPoint x: 932, endPoint y: 407, distance: 506.3
click at [928, 407] on div "Janela de atendimento Grade de atendimento Capacidade Transportadoras Veículos …" at bounding box center [502, 236] width 1005 height 472
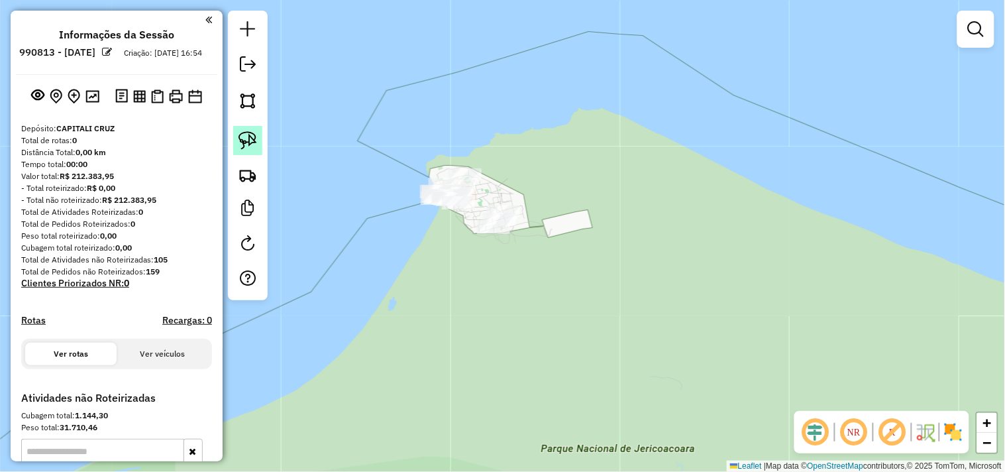
click at [252, 143] on img at bounding box center [248, 140] width 19 height 19
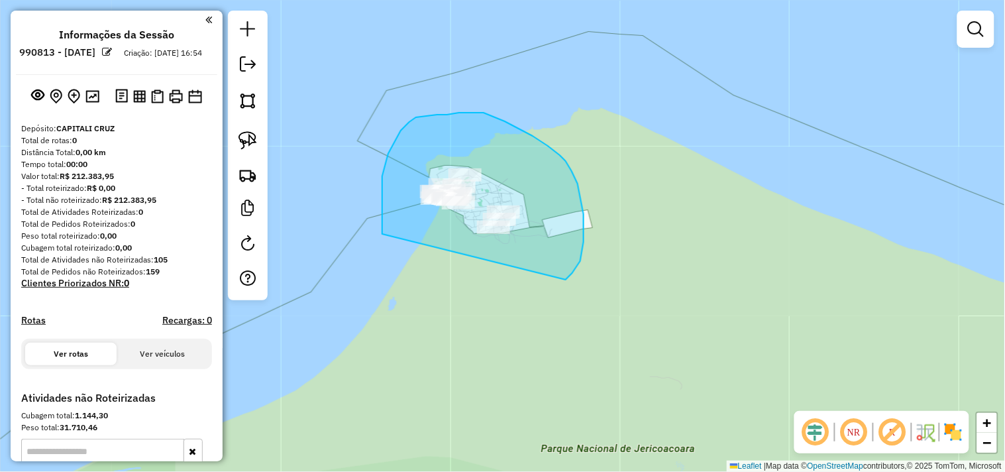
drag, startPoint x: 382, startPoint y: 234, endPoint x: 513, endPoint y: 281, distance: 138.8
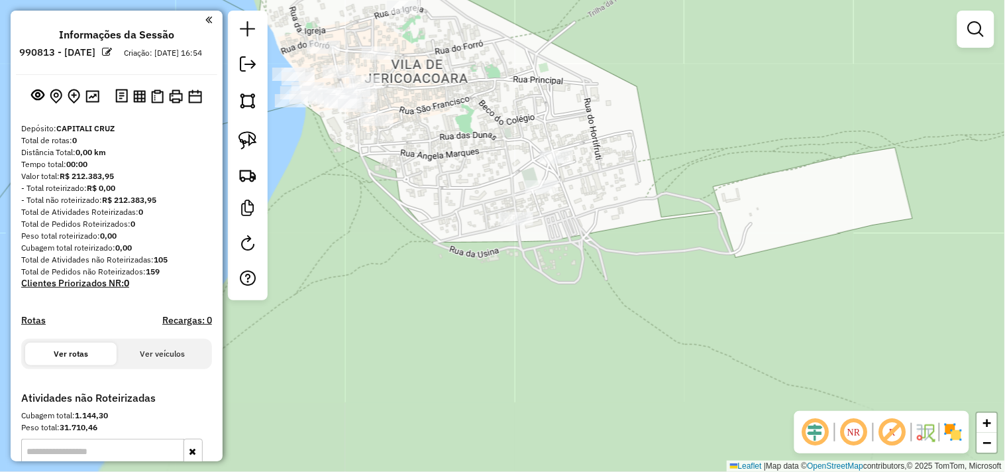
click at [535, 193] on div at bounding box center [541, 186] width 33 height 13
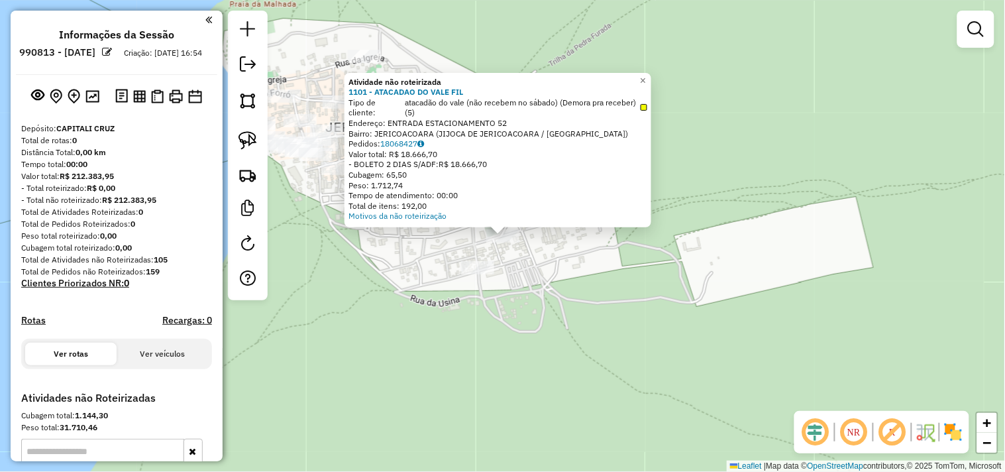
click at [522, 272] on div "Atividade não roteirizada 1101 - ATACADAO DO VALE FIL Tipo de cliente: atacadão…" at bounding box center [502, 236] width 1005 height 472
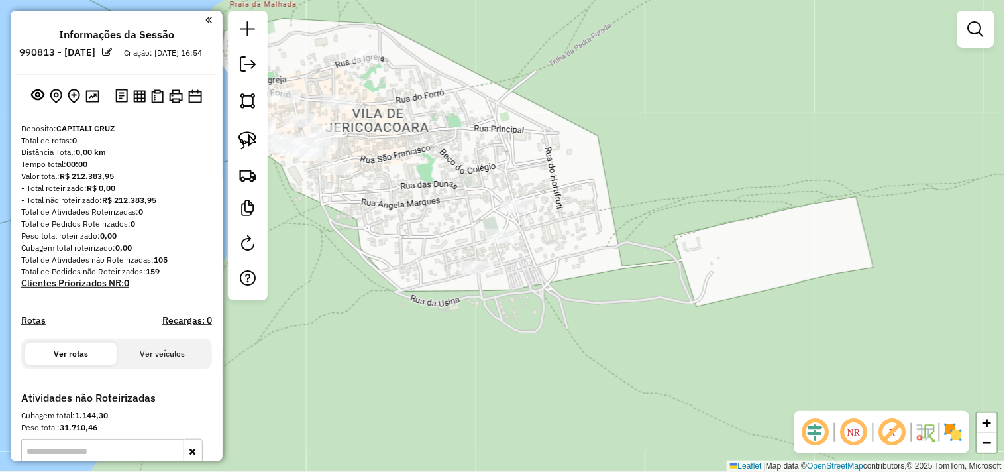
click at [501, 262] on div "Janela de atendimento Grade de atendimento Capacidade Transportadoras Veículos …" at bounding box center [502, 236] width 1005 height 472
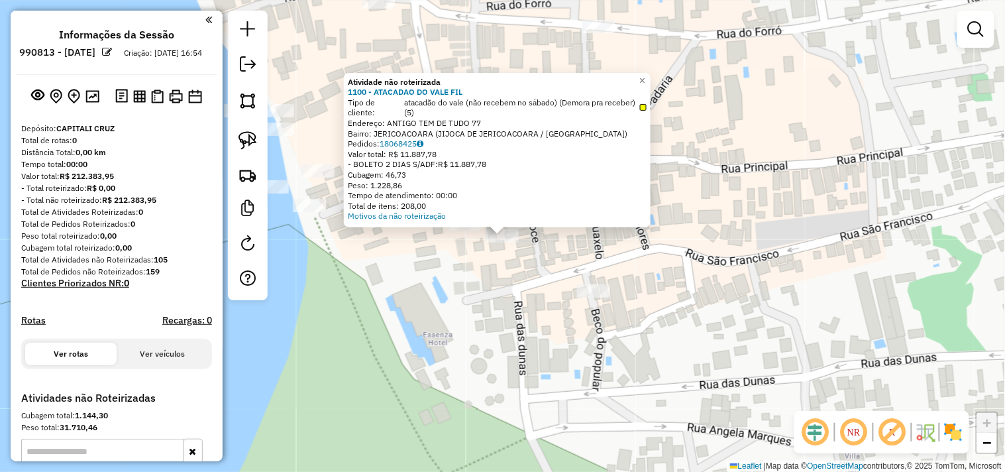
click at [500, 272] on div "Atividade não roteirizada 1100 - ATACADAO DO VALE FIL Tipo de cliente: atacadão…" at bounding box center [502, 236] width 1005 height 472
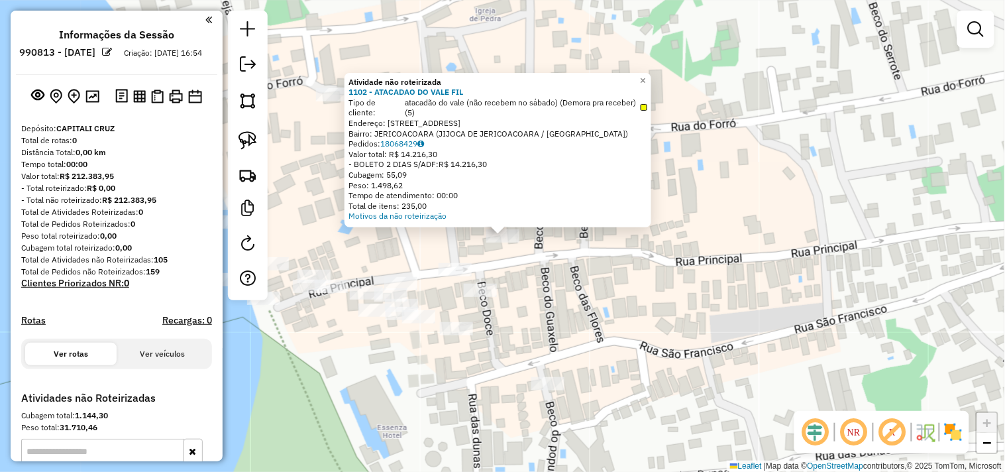
click at [542, 306] on div "Atividade não roteirizada 1102 - ATACADAO DO VALE FIL Tipo de cliente: atacadão…" at bounding box center [502, 236] width 1005 height 472
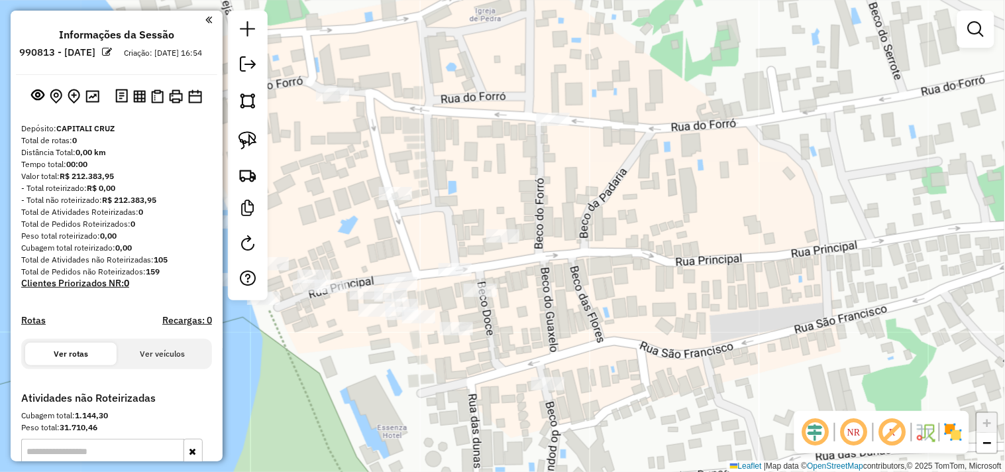
drag, startPoint x: 533, startPoint y: 332, endPoint x: 578, endPoint y: 282, distance: 67.1
click at [578, 282] on div "Atividade não roteirizada 1102 - ATACADAO DO VALE FIL Tipo de cliente: atacadão…" at bounding box center [502, 236] width 1005 height 472
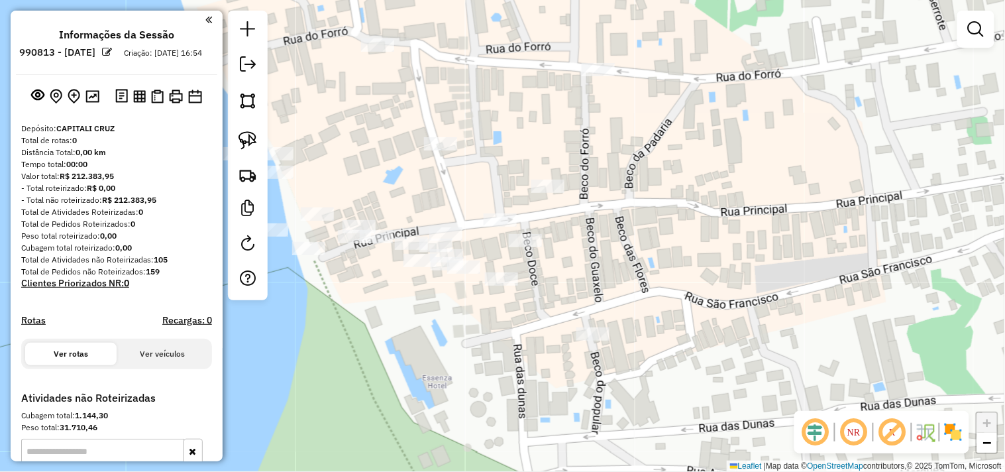
click at [461, 274] on div at bounding box center [463, 266] width 33 height 13
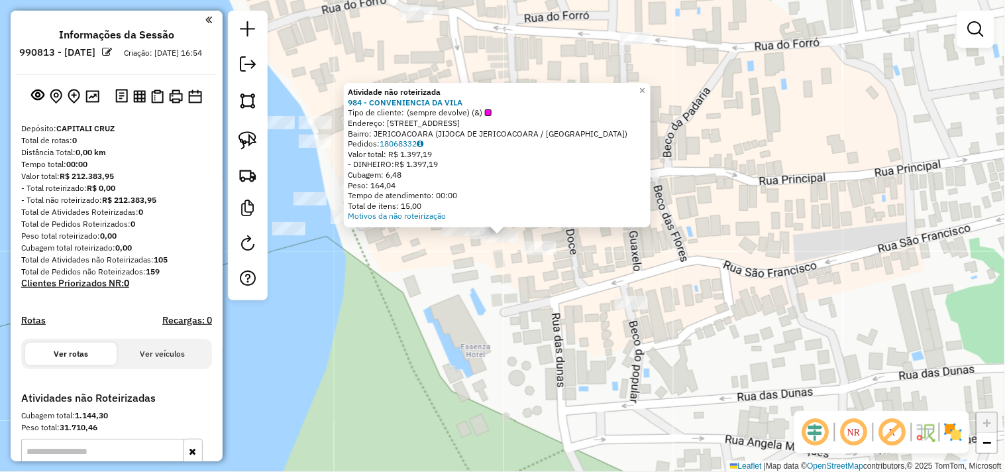
click at [479, 277] on div "Atividade não roteirizada 984 - CONVENIENCIA DA VILA Tipo de cliente: (sempre d…" at bounding box center [502, 236] width 1005 height 472
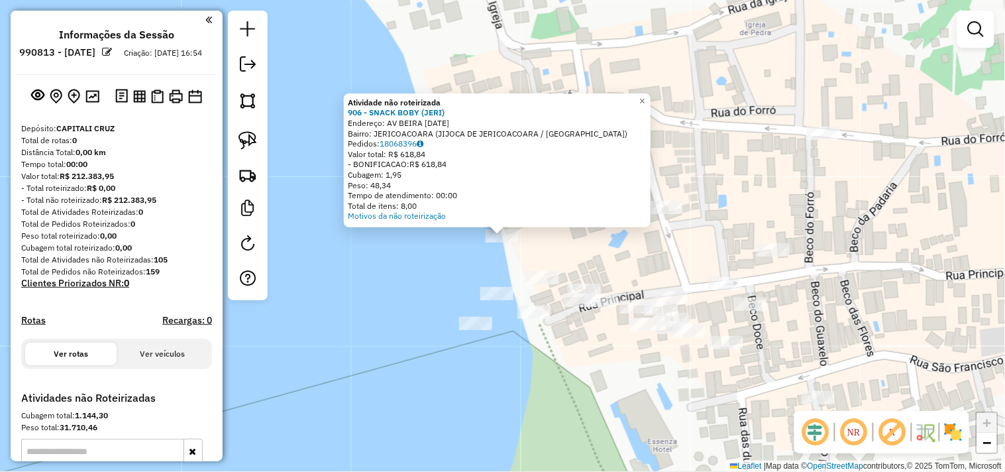
click at [488, 260] on div "Atividade não roteirizada 906 - SNACK BOBY (JERI) Endereço: [STREET_ADDRESS][DA…" at bounding box center [502, 236] width 1005 height 472
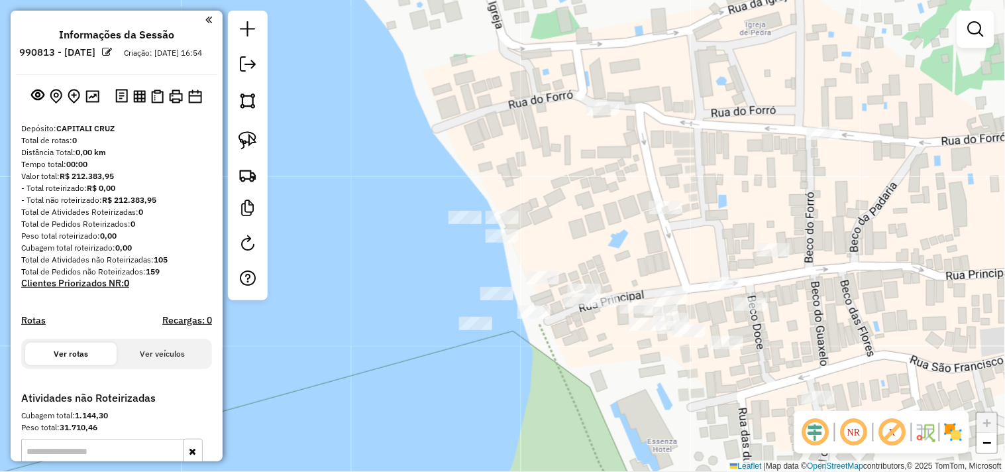
click at [466, 202] on div "Janela de atendimento Grade de atendimento Capacidade Transportadoras Veículos …" at bounding box center [502, 236] width 1005 height 472
click at [462, 206] on div "Janela de atendimento Grade de atendimento Capacidade Transportadoras Veículos …" at bounding box center [502, 236] width 1005 height 472
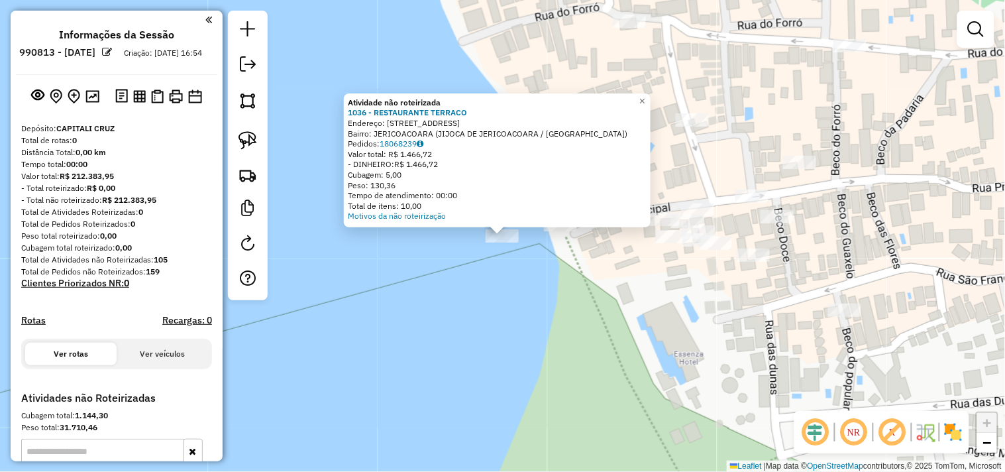
click at [553, 265] on div "Atividade não roteirizada 1036 - RESTAURANTE TERRACO Endereço: [STREET_ADDRESS]…" at bounding box center [502, 236] width 1005 height 472
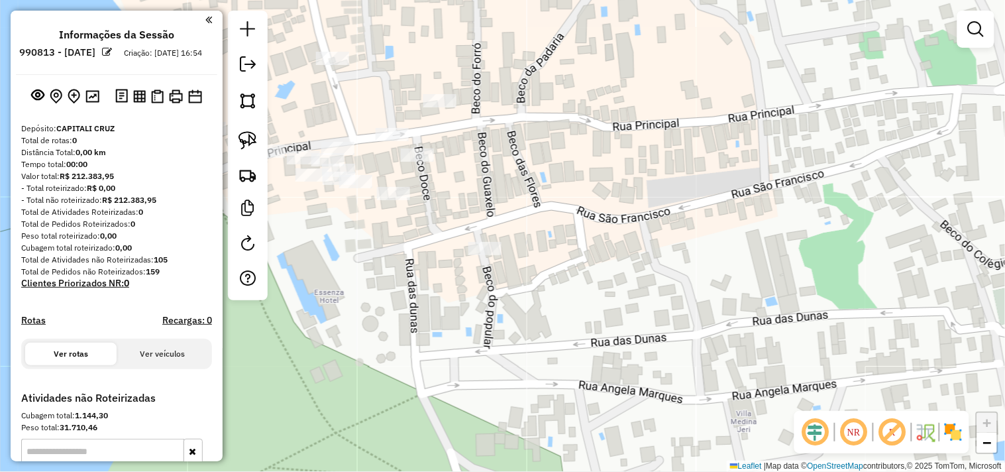
drag, startPoint x: 431, startPoint y: 250, endPoint x: 333, endPoint y: 234, distance: 99.4
click at [333, 234] on div "Janela de atendimento Grade de atendimento Capacidade Transportadoras Veículos …" at bounding box center [502, 236] width 1005 height 472
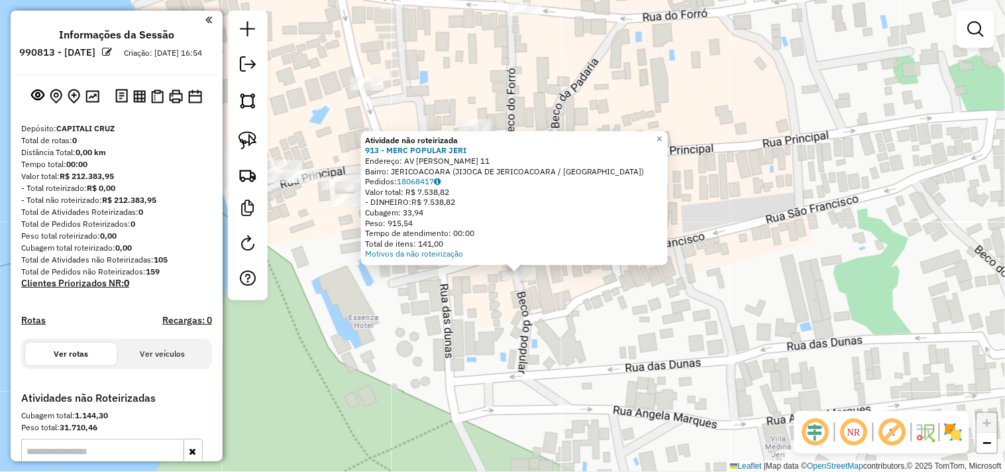
drag, startPoint x: 466, startPoint y: 308, endPoint x: 492, endPoint y: 361, distance: 59.3
click at [492, 361] on div "Atividade não roteirizada 913 - MERC POPULAR [PERSON_NAME]: AV [PERSON_NAME] 11…" at bounding box center [502, 236] width 1005 height 472
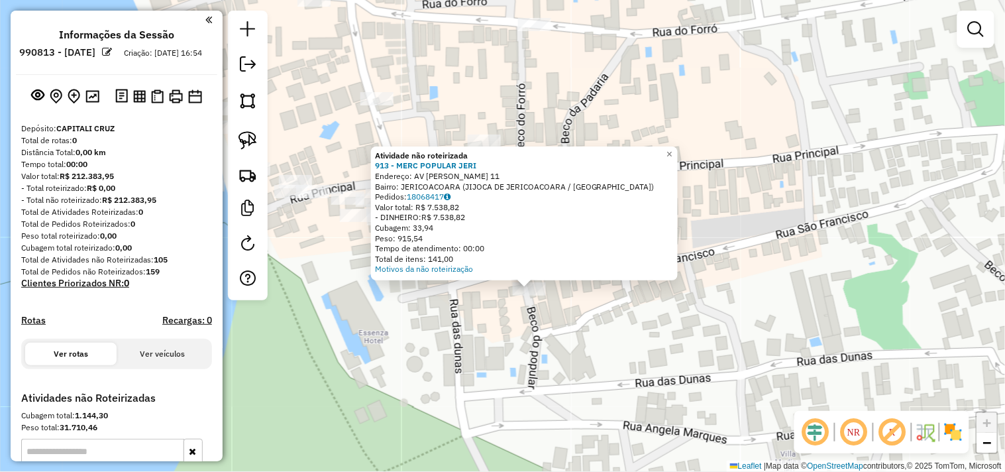
drag, startPoint x: 492, startPoint y: 361, endPoint x: 498, endPoint y: 315, distance: 46.7
click at [492, 362] on div "Atividade não roteirizada 913 - MERC POPULAR [PERSON_NAME]: AV [PERSON_NAME] 11…" at bounding box center [502, 236] width 1005 height 472
click at [575, 98] on div "Atividade não roteirizada 913 - MERC POPULAR [PERSON_NAME]: AV [PERSON_NAME] 11…" at bounding box center [502, 236] width 1005 height 472
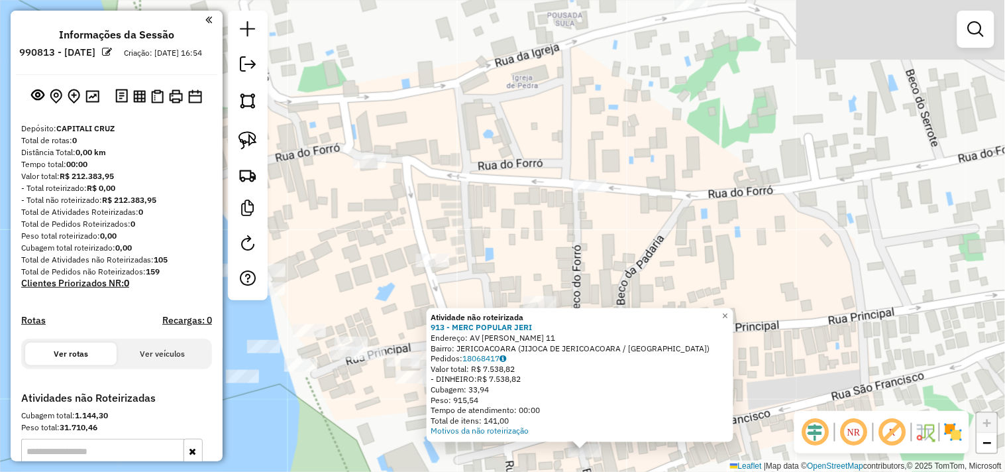
drag, startPoint x: 632, startPoint y: 261, endPoint x: 621, endPoint y: 248, distance: 17.0
click at [646, 282] on div "Atividade não roteirizada 913 - MERC POPULAR [PERSON_NAME]: AV [PERSON_NAME] 11…" at bounding box center [502, 236] width 1005 height 472
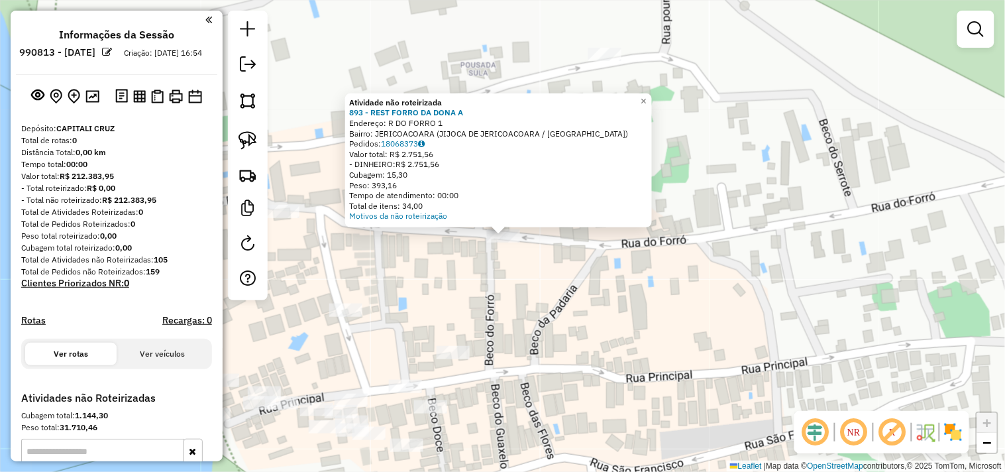
drag, startPoint x: 501, startPoint y: 289, endPoint x: 436, endPoint y: 301, distance: 66.0
click at [500, 289] on div "Atividade não roteirizada 893 - REST FORRO DA DONA A Endereço: R DO FORRO 1 Bai…" at bounding box center [502, 236] width 1005 height 472
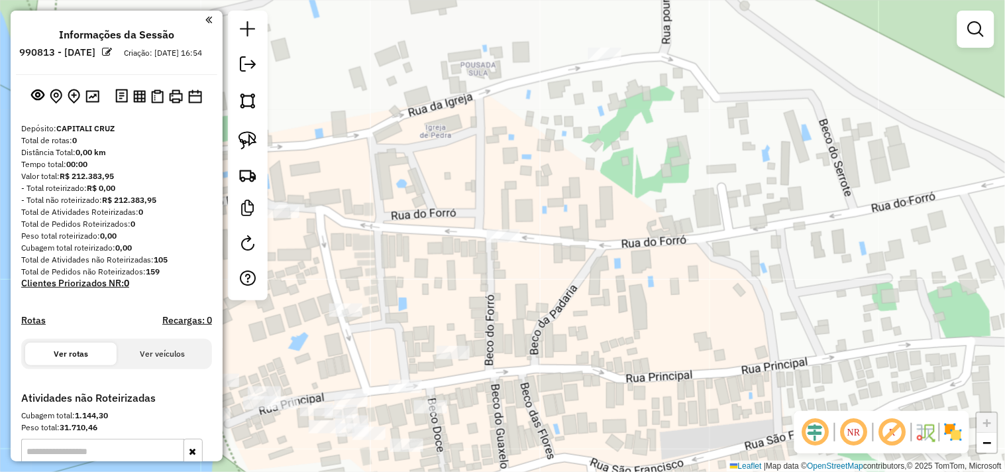
drag, startPoint x: 476, startPoint y: 260, endPoint x: 590, endPoint y: 239, distance: 115.9
click at [604, 248] on div "Janela de atendimento Grade de atendimento Capacidade Transportadoras Veículos …" at bounding box center [502, 236] width 1005 height 472
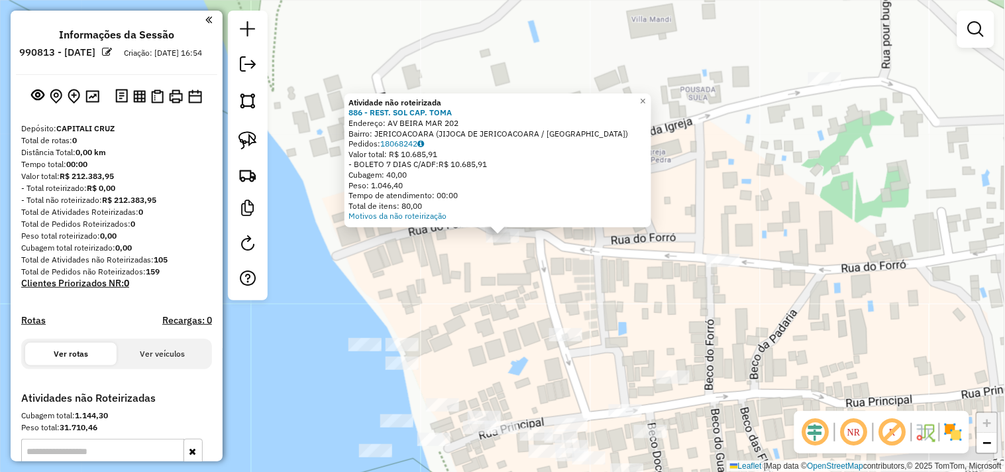
click at [500, 303] on div "Atividade não roteirizada 886 - REST. SOL CAP. TOMA Endereço: AV BEIRA MAR 202 …" at bounding box center [502, 236] width 1005 height 472
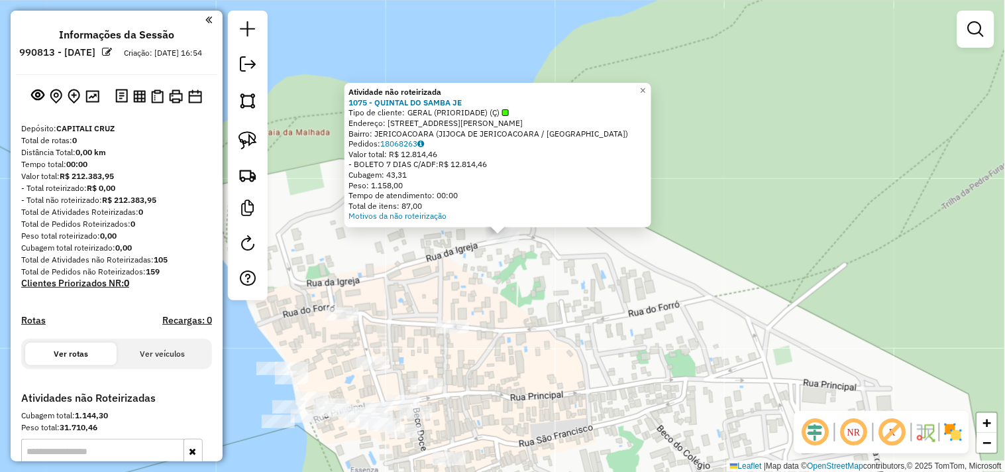
click at [509, 305] on div "Atividade não roteirizada 1075 - QUINTAL DO SAMBA JE Tipo de cliente: GERAL (PR…" at bounding box center [502, 236] width 1005 height 472
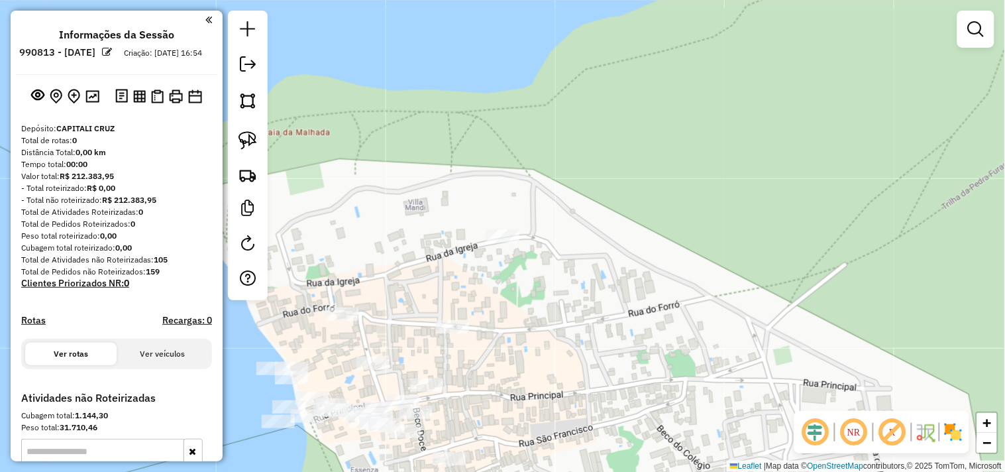
drag, startPoint x: 570, startPoint y: 335, endPoint x: 545, endPoint y: 243, distance: 94.8
click at [545, 243] on div "Janela de atendimento Grade de atendimento Capacidade Transportadoras Veículos …" at bounding box center [502, 236] width 1005 height 472
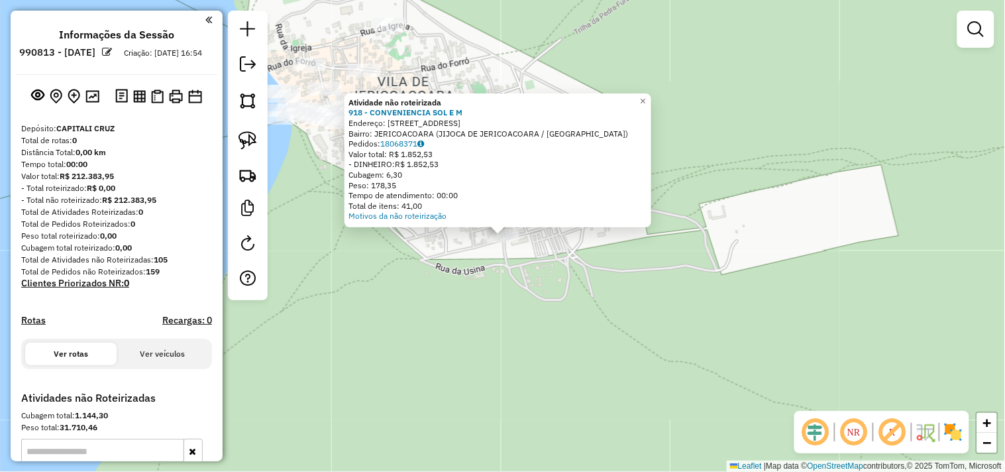
click at [453, 301] on div "Atividade não roteirizada 918 - CONVENIENCIA SOL E M Endereço: R DA UPA 10 Bair…" at bounding box center [502, 236] width 1005 height 472
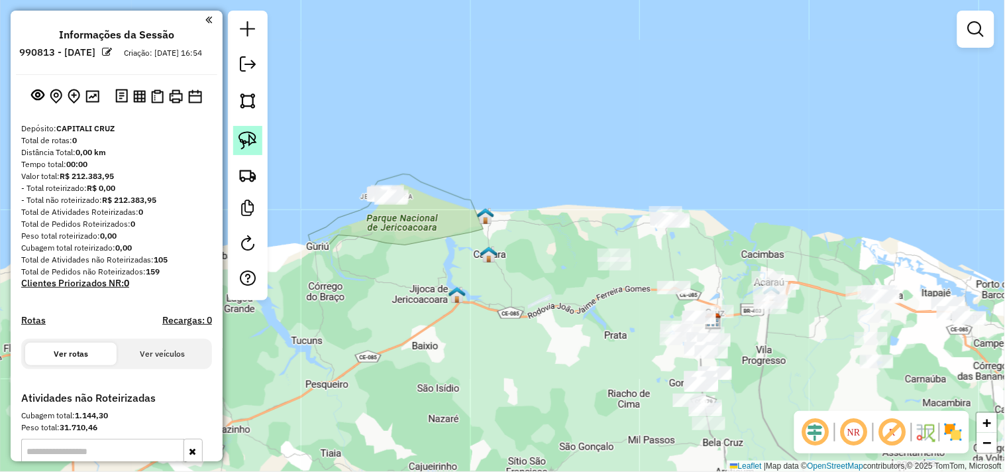
click at [262, 140] on link at bounding box center [247, 140] width 29 height 29
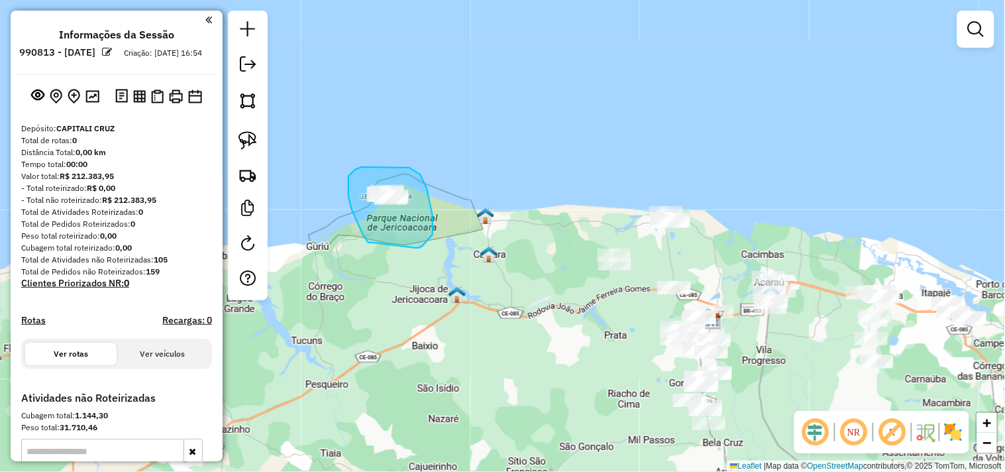
drag, startPoint x: 370, startPoint y: 243, endPoint x: 411, endPoint y: 248, distance: 41.5
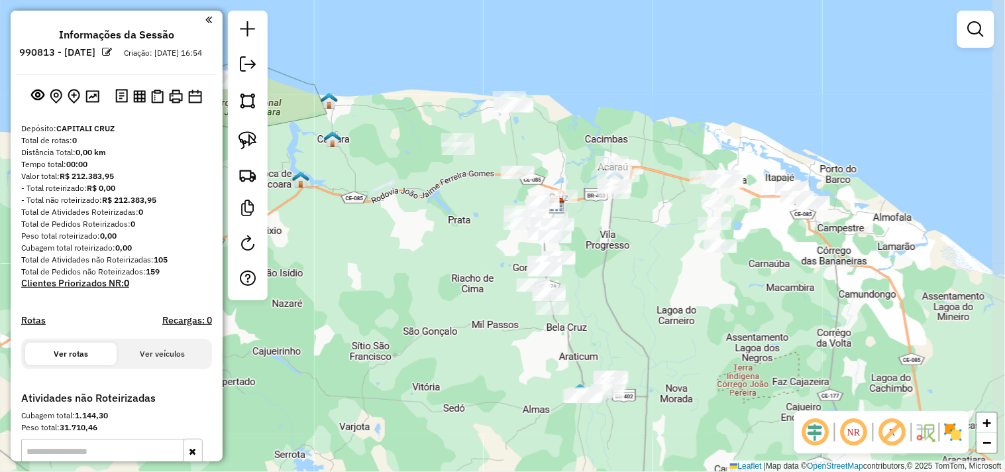
drag, startPoint x: 584, startPoint y: 318, endPoint x: 438, endPoint y: 203, distance: 185.9
click at [438, 203] on div "Janela de atendimento Grade de atendimento Capacidade Transportadoras Veículos …" at bounding box center [502, 236] width 1005 height 472
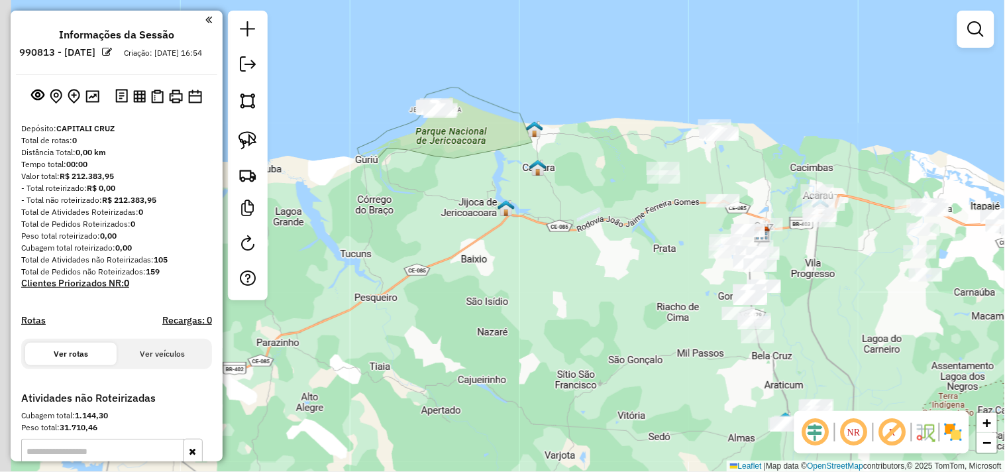
drag, startPoint x: 461, startPoint y: 252, endPoint x: 633, endPoint y: 269, distance: 173.1
click at [633, 269] on div "Janela de atendimento Grade de atendimento Capacidade Transportadoras Veículos …" at bounding box center [502, 236] width 1005 height 472
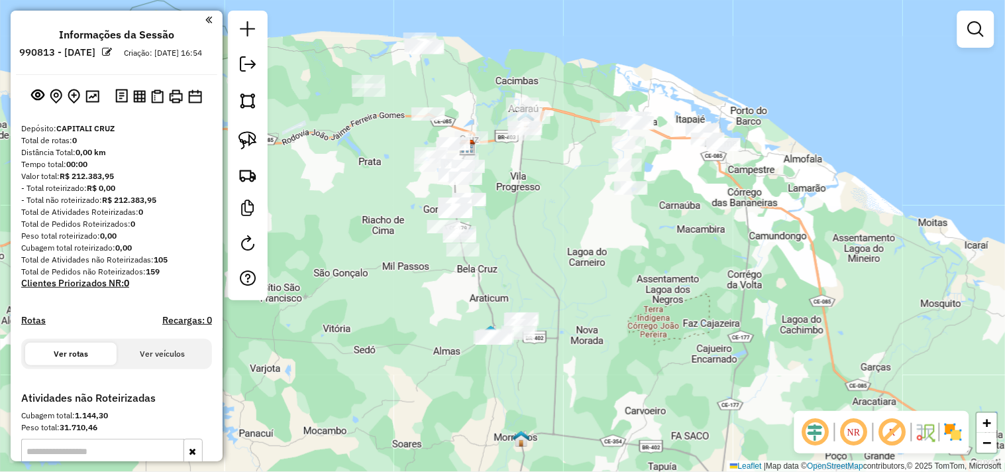
drag, startPoint x: 604, startPoint y: 320, endPoint x: 303, endPoint y: 229, distance: 314.4
click at [305, 231] on div "Janela de atendimento Grade de atendimento Capacidade Transportadoras Veículos …" at bounding box center [502, 236] width 1005 height 472
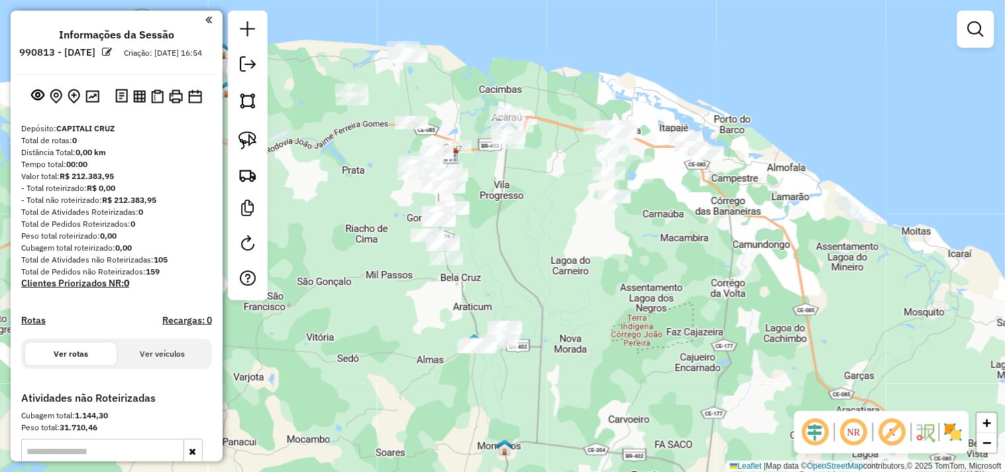
drag, startPoint x: 551, startPoint y: 235, endPoint x: 478, endPoint y: 273, distance: 82.4
click at [478, 273] on div "Janela de atendimento Grade de atendimento Capacidade Transportadoras Veículos …" at bounding box center [502, 236] width 1005 height 472
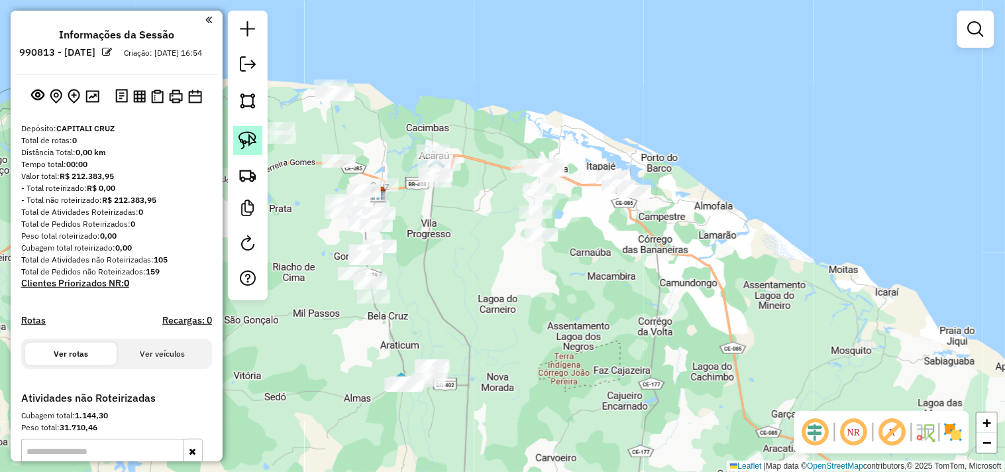
click at [252, 138] on img at bounding box center [248, 140] width 19 height 19
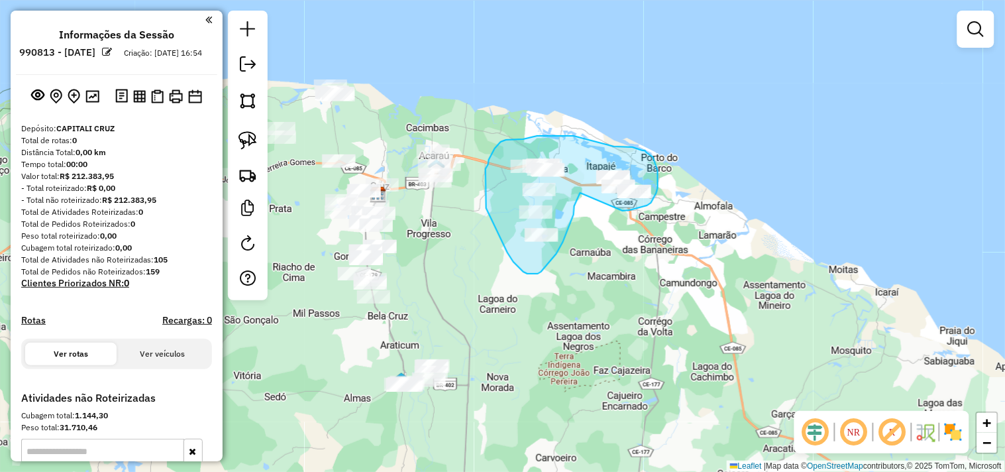
drag, startPoint x: 580, startPoint y: 193, endPoint x: 623, endPoint y: 211, distance: 46.0
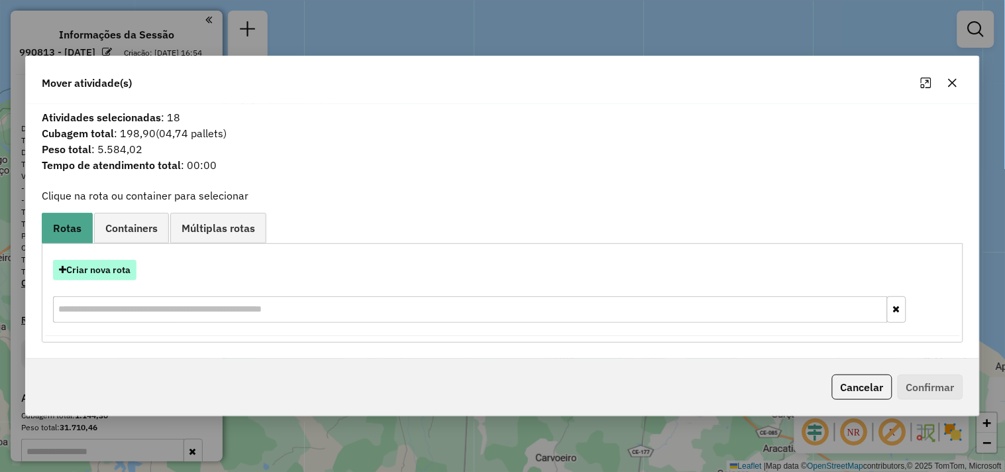
click at [126, 270] on button "Criar nova rota" at bounding box center [94, 270] width 83 height 21
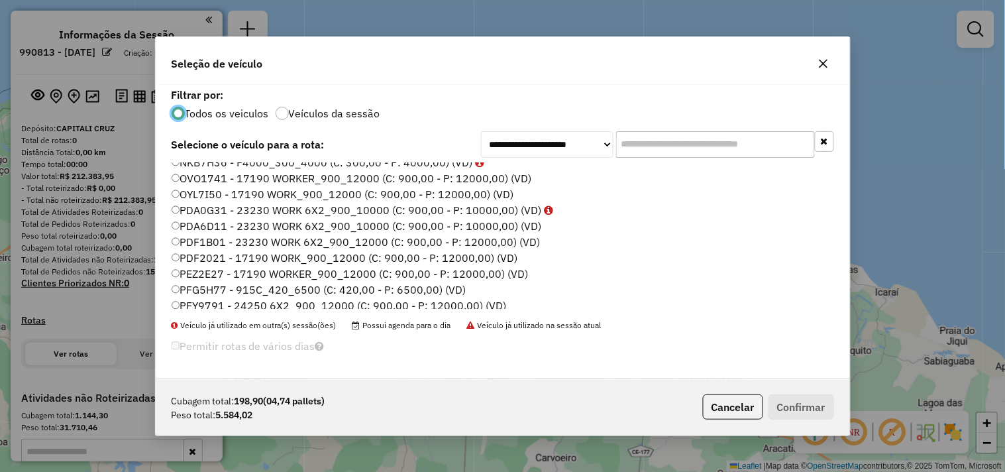
scroll to position [283, 0]
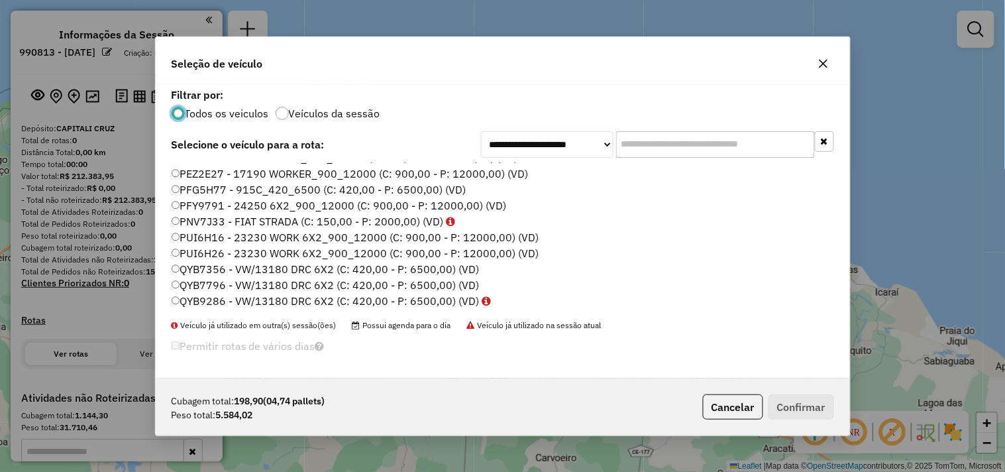
click at [216, 268] on label "QYB7356 - VW/13180 DRC 6X2 (C: 420,00 - P: 6500,00) (VD)" at bounding box center [326, 269] width 308 height 16
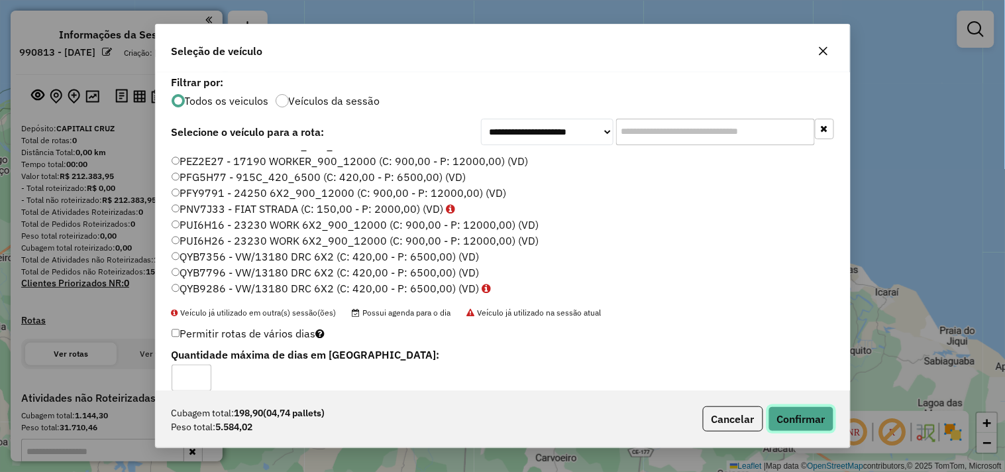
click at [787, 415] on button "Confirmar" at bounding box center [802, 418] width 66 height 25
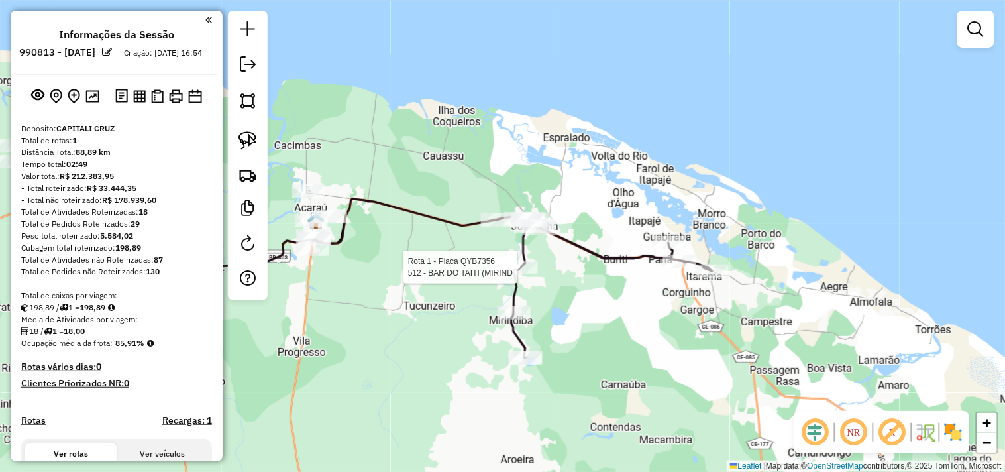
select select "**********"
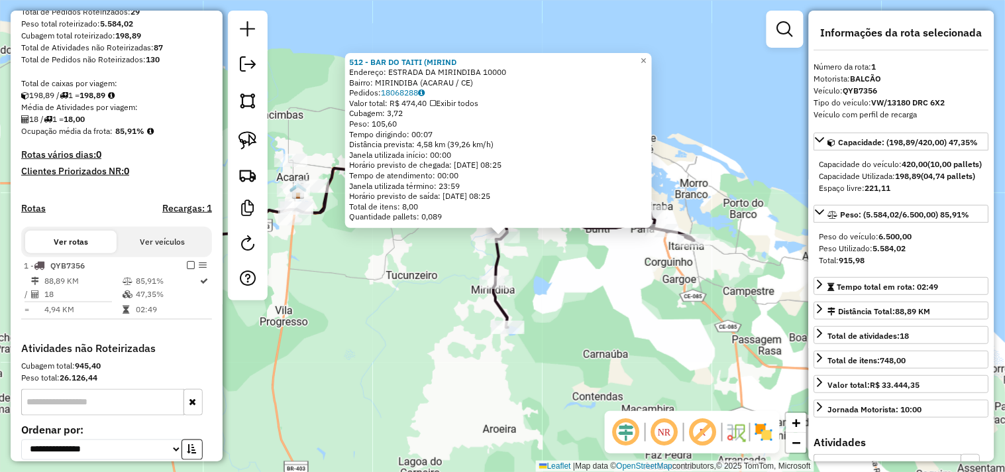
scroll to position [342, 0]
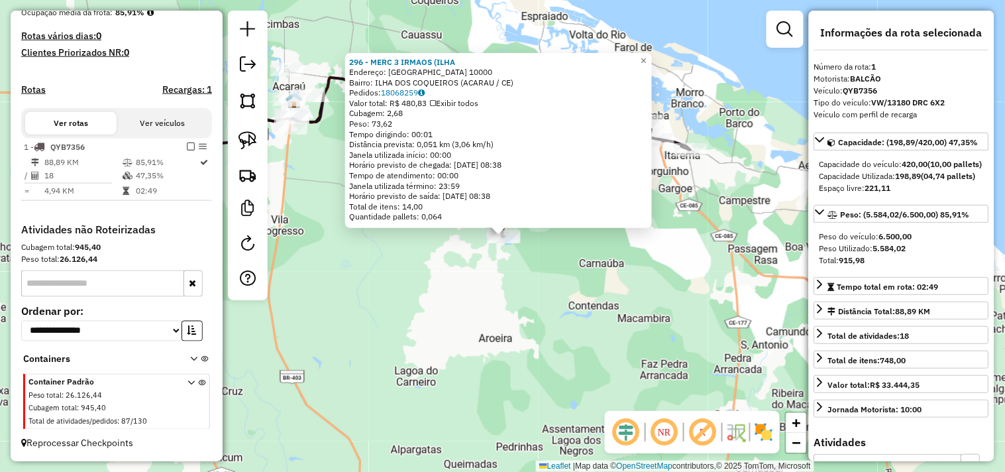
click at [520, 287] on div "296 - MERC 3 IRMAOS ([GEOGRAPHIC_DATA]: [GEOGRAPHIC_DATA] 10000 Bairro: [GEOGRA…" at bounding box center [502, 236] width 1005 height 472
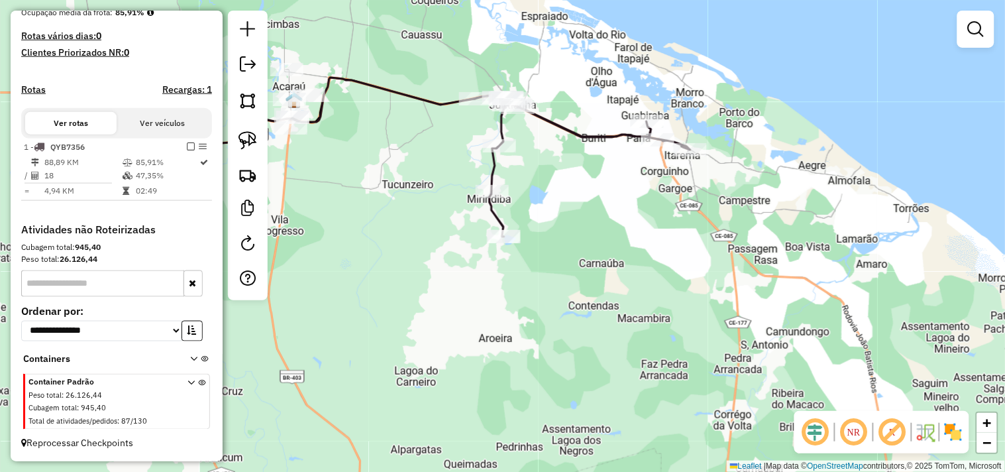
click at [491, 182] on icon at bounding box center [582, 165] width 215 height 141
select select "**********"
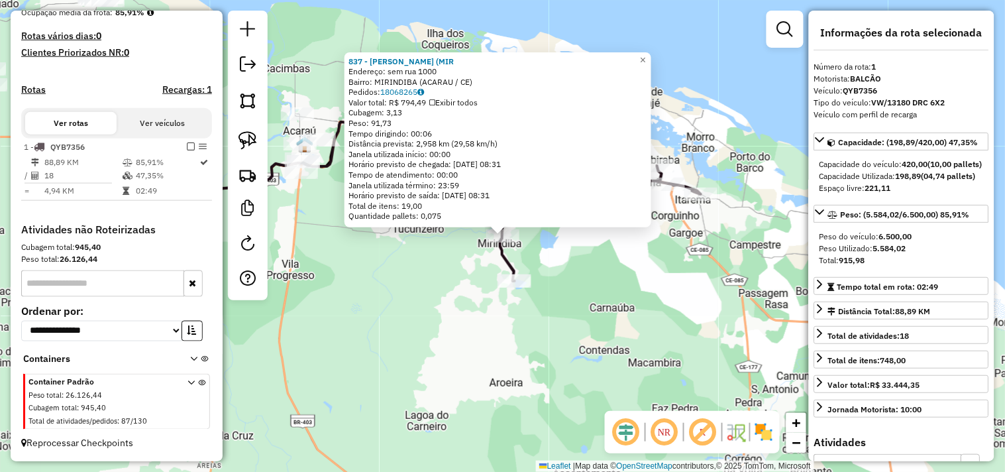
click at [555, 254] on div "837 - [PERSON_NAME] (MIR Endereço: sem rua 1000 Bairro: [GEOGRAPHIC_DATA] ([GEO…" at bounding box center [502, 236] width 1005 height 472
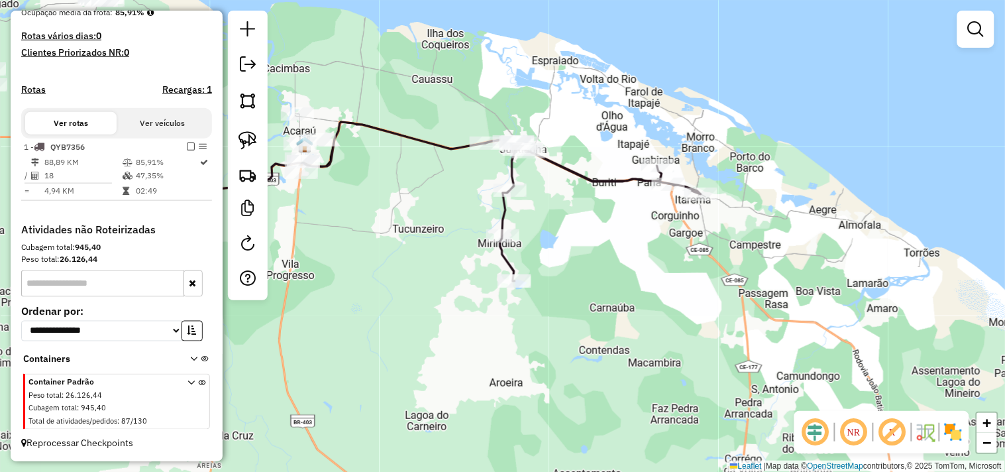
click at [521, 197] on div at bounding box center [510, 190] width 33 height 13
select select "**********"
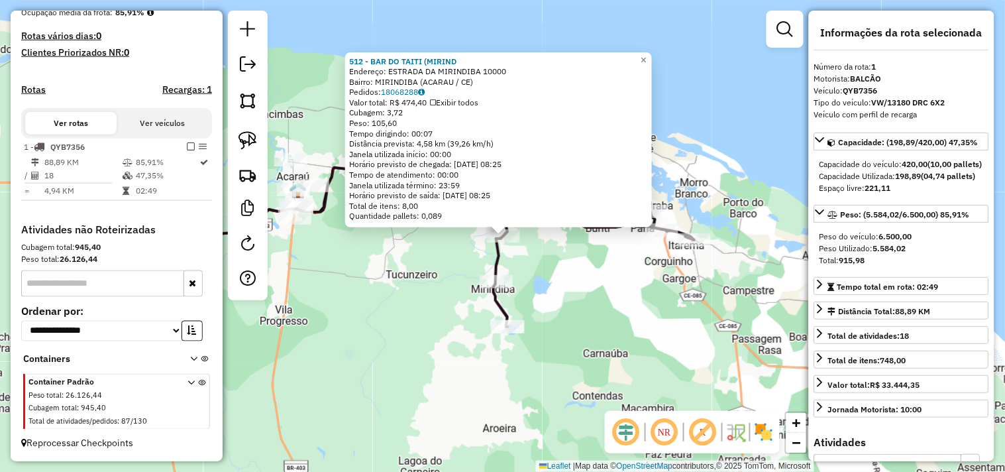
click at [541, 263] on div "512 - BAR DO TAITI ([PERSON_NAME]: ESTRADA DA MIRINDIBA 10000 Bairro: [GEOGRAPH…" at bounding box center [502, 236] width 1005 height 472
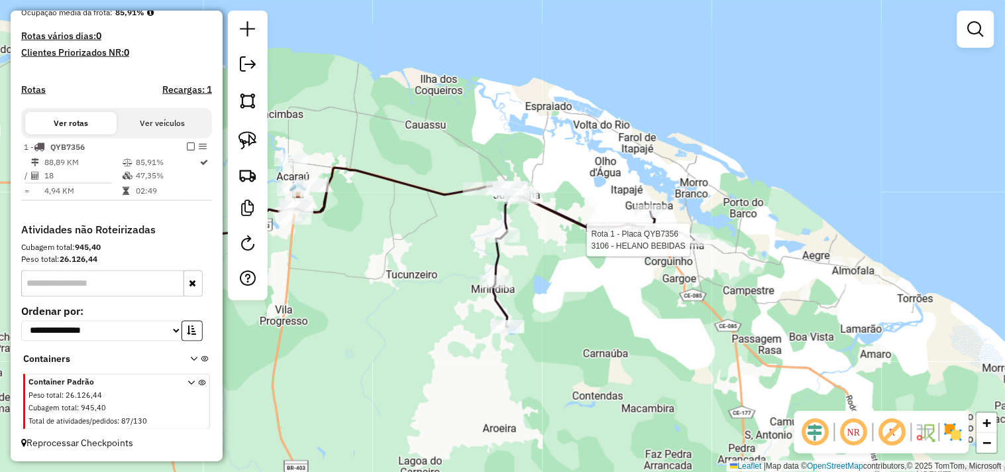
select select "**********"
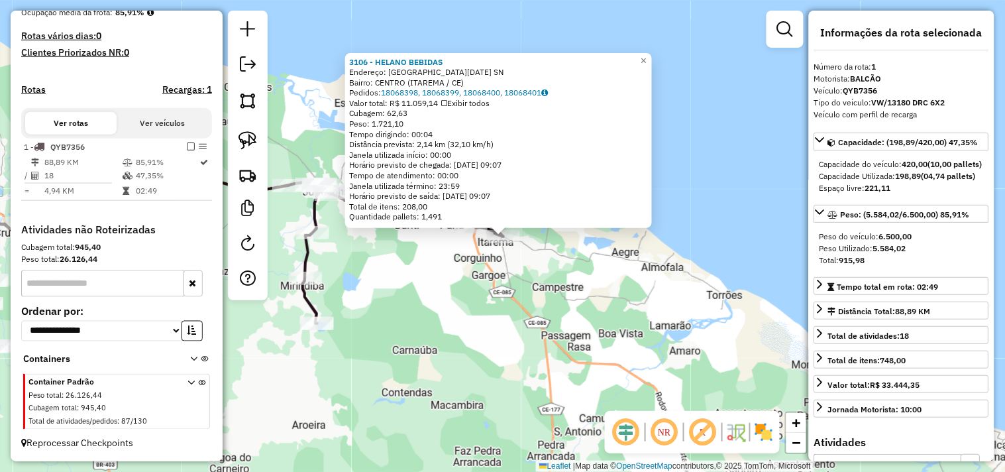
click at [518, 306] on div "3106 - HELANO BEBIDAS Endereço: [GEOGRAPHIC_DATA][DATE] SN Bairro: [GEOGRAPHIC_…" at bounding box center [502, 236] width 1005 height 472
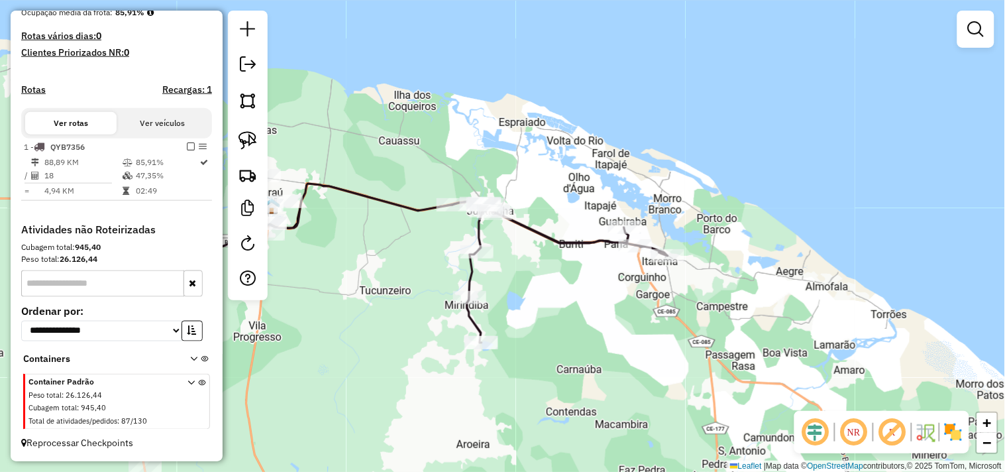
drag, startPoint x: 432, startPoint y: 280, endPoint x: 596, endPoint y: 300, distance: 165.5
click at [596, 300] on div "Janela de atendimento Grade de atendimento Capacidade Transportadoras Veículos …" at bounding box center [502, 236] width 1005 height 472
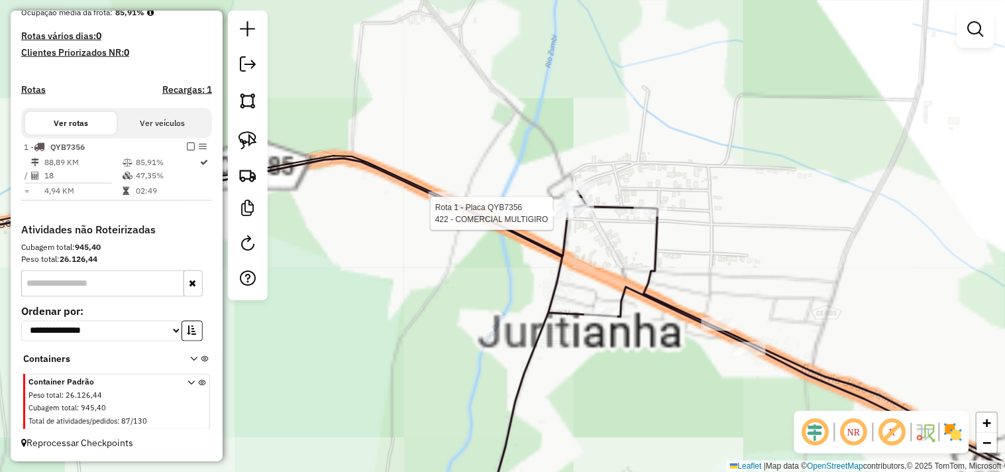
select select "**********"
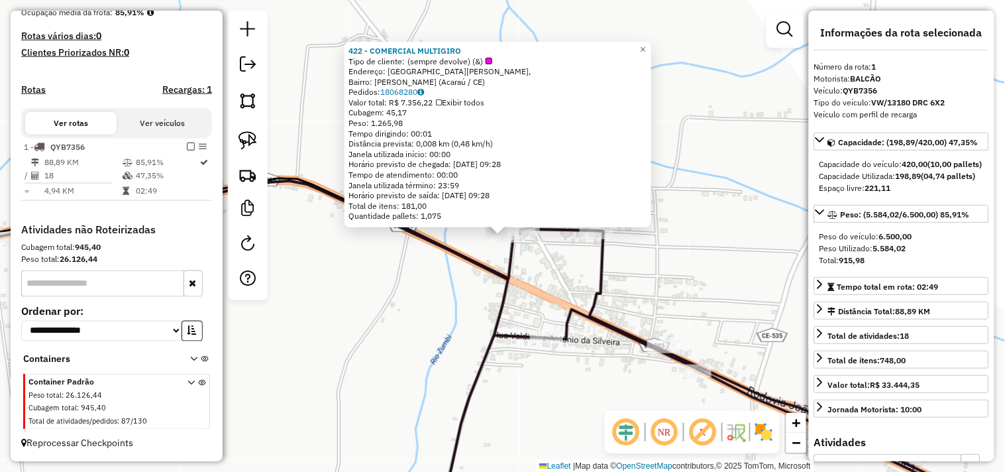
click at [543, 296] on div "422 - COMERCIAL MULTIGIRO Tipo de cliente: (sempre devolve) (&) Endereço: Rua […" at bounding box center [502, 236] width 1005 height 472
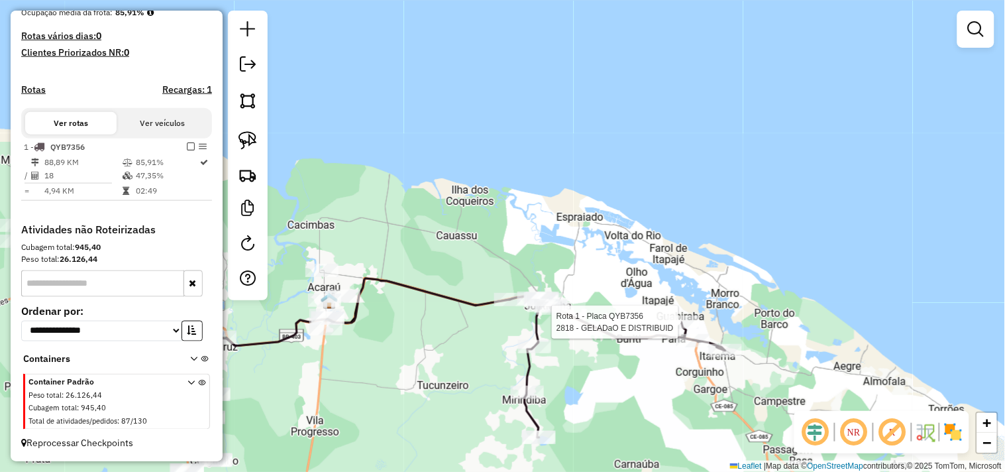
select select "**********"
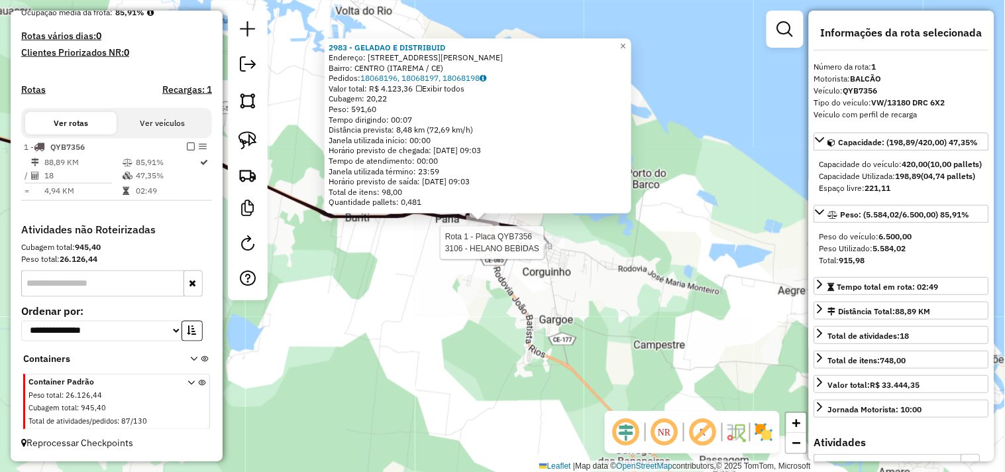
click at [544, 249] on div at bounding box center [547, 242] width 33 height 13
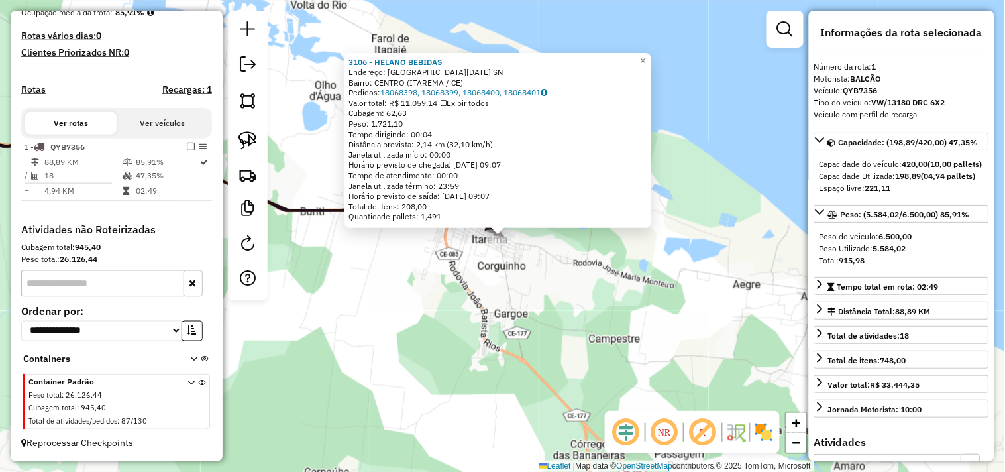
click at [474, 292] on div "3106 - HELANO BEBIDAS Endereço: [GEOGRAPHIC_DATA][DATE] SN Bairro: [GEOGRAPHIC_…" at bounding box center [502, 236] width 1005 height 472
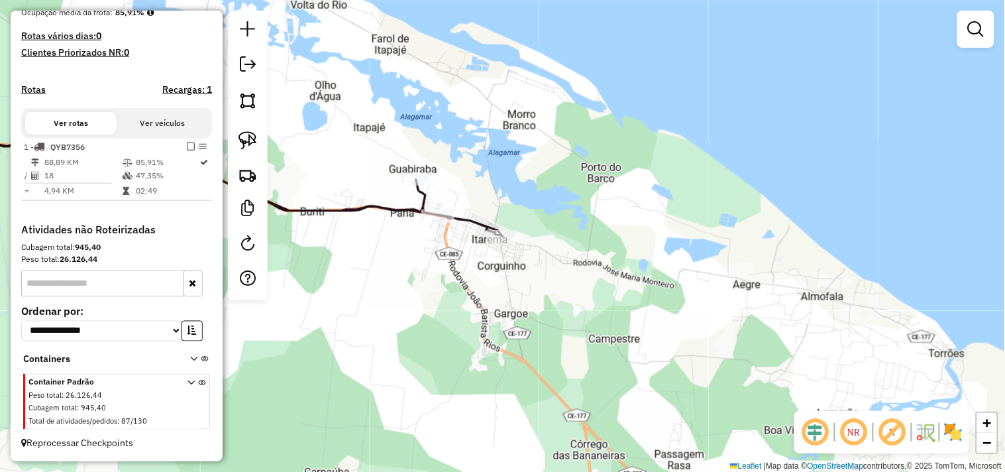
click at [440, 223] on div at bounding box center [437, 215] width 33 height 13
select select "**********"
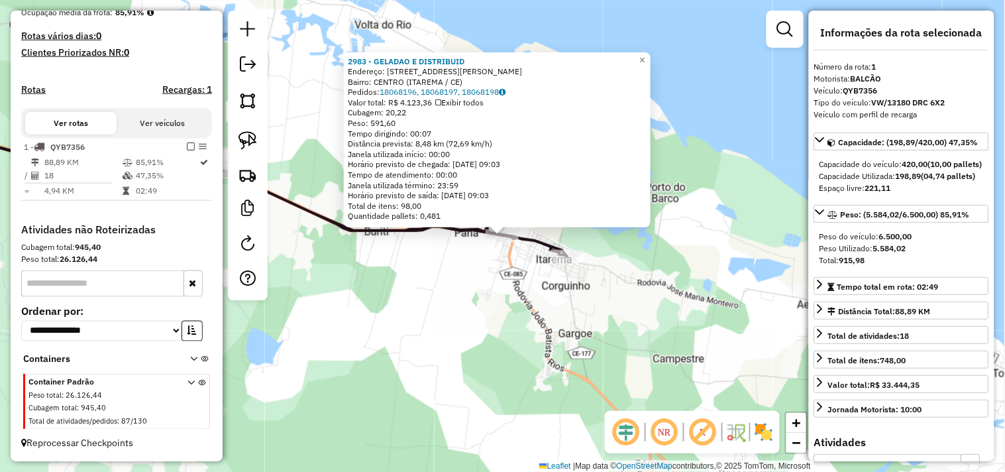
click at [427, 288] on div "2983 - [GEOGRAPHIC_DATA] E DISTRIBUID Endereço: [STREET_ADDRESS][PERSON_NAME] B…" at bounding box center [502, 236] width 1005 height 472
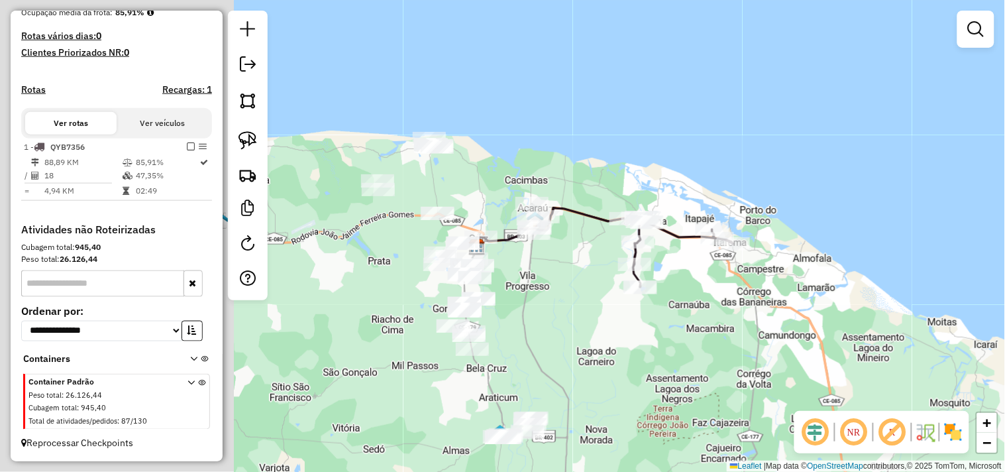
drag, startPoint x: 388, startPoint y: 321, endPoint x: 666, endPoint y: 283, distance: 281.0
click at [664, 286] on div "Janela de atendimento Grade de atendimento Capacidade Transportadoras Veículos …" at bounding box center [502, 236] width 1005 height 472
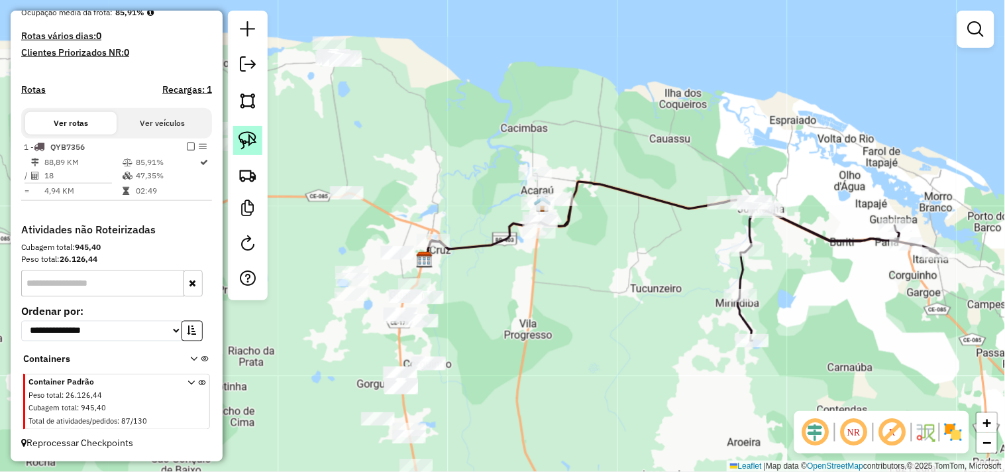
click at [253, 146] on img at bounding box center [248, 140] width 19 height 19
click at [260, 147] on link at bounding box center [247, 140] width 29 height 29
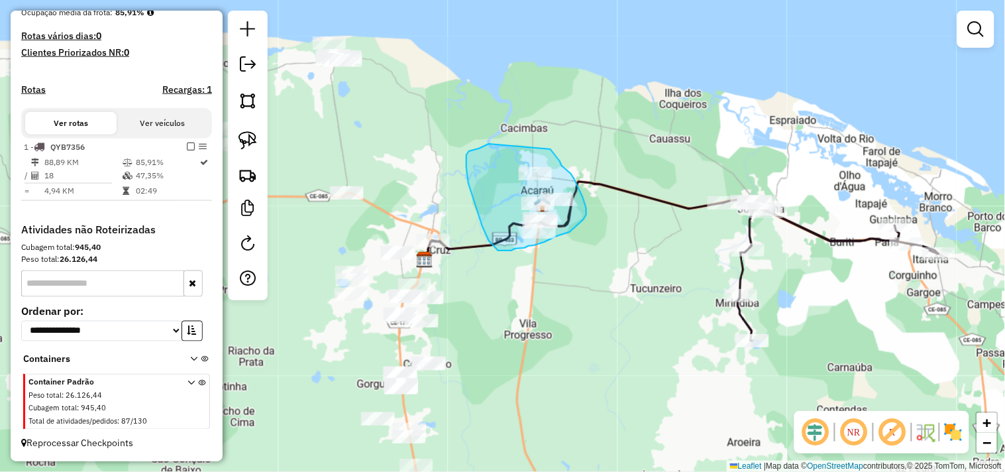
drag, startPoint x: 551, startPoint y: 149, endPoint x: 501, endPoint y: 142, distance: 50.2
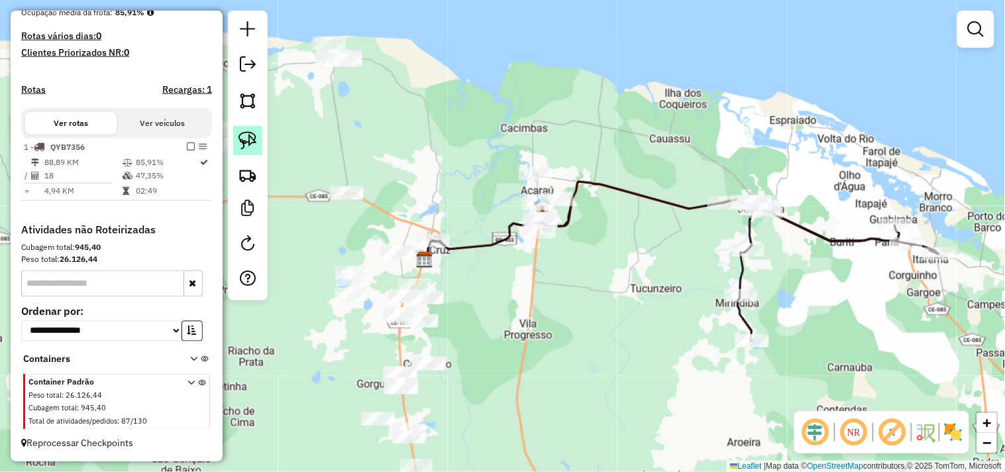
click at [261, 133] on link at bounding box center [247, 140] width 29 height 29
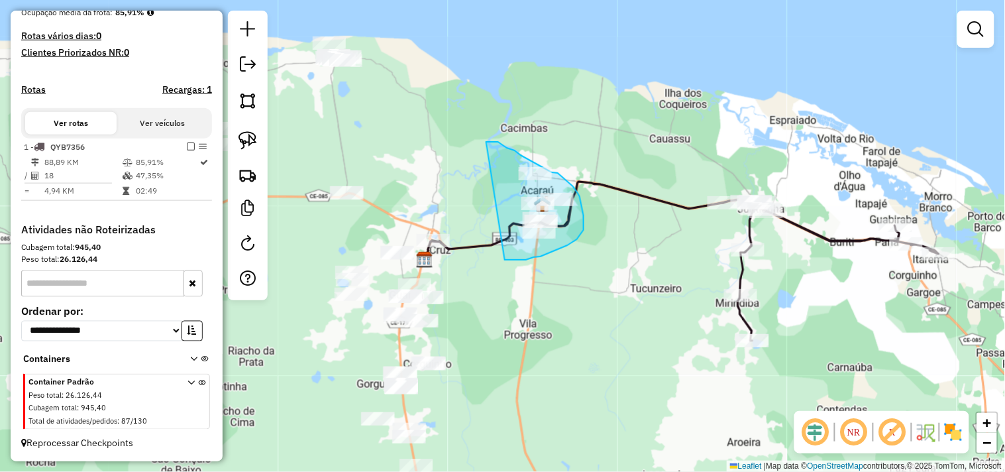
drag, startPoint x: 521, startPoint y: 155, endPoint x: 504, endPoint y: 260, distance: 106.0
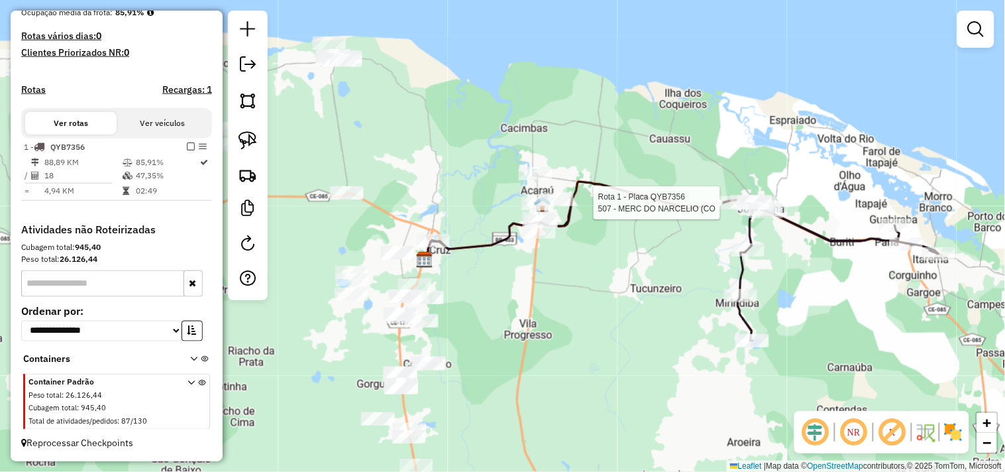
select select "**********"
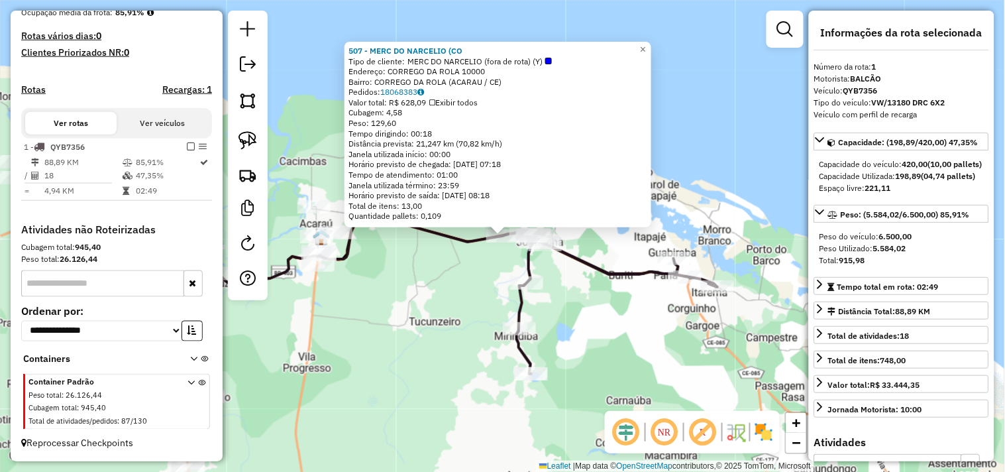
click at [436, 320] on div "507 - MERC DO NARCELIO (CO Tipo de cliente: MERC DO NARCELIO (fora de rota) (Y)…" at bounding box center [502, 236] width 1005 height 472
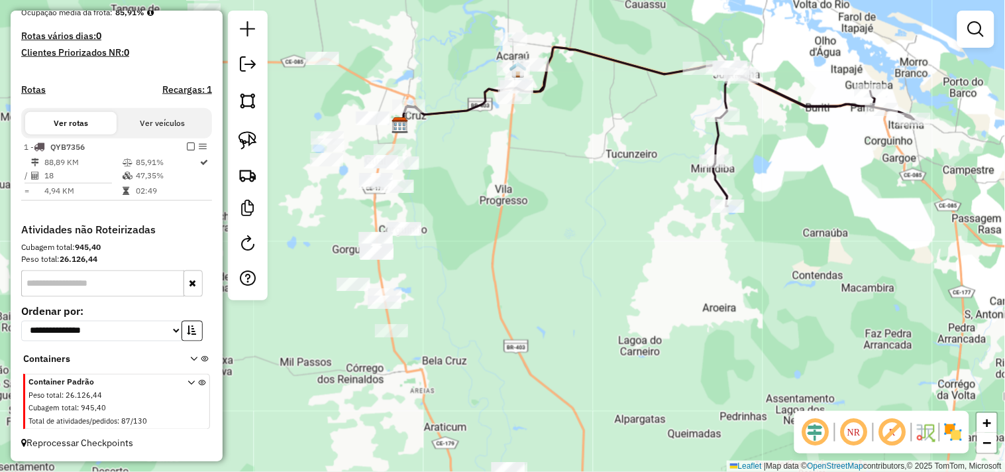
drag, startPoint x: 426, startPoint y: 345, endPoint x: 623, endPoint y: 177, distance: 258.5
click at [623, 177] on div "Janela de atendimento Grade de atendimento Capacidade Transportadoras Veículos …" at bounding box center [502, 236] width 1005 height 472
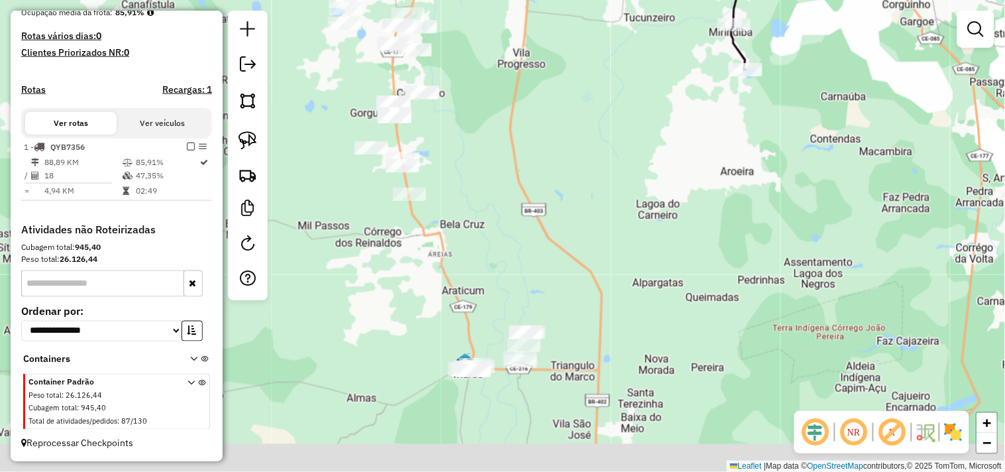
drag, startPoint x: 587, startPoint y: 278, endPoint x: 620, endPoint y: 100, distance: 181.3
click at [619, 101] on div "Janela de atendimento Grade de atendimento Capacidade Transportadoras Veículos …" at bounding box center [502, 236] width 1005 height 472
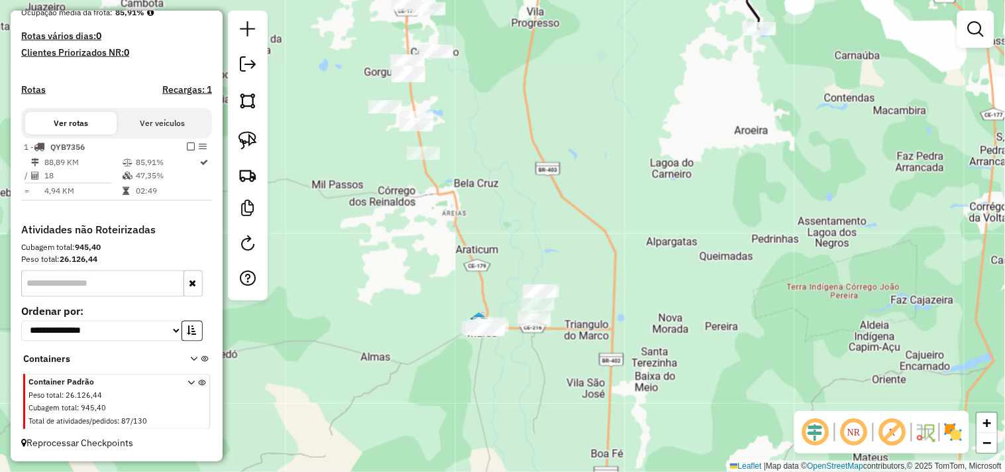
drag, startPoint x: 248, startPoint y: 144, endPoint x: 369, endPoint y: 268, distance: 173.4
click at [248, 142] on img at bounding box center [248, 140] width 19 height 19
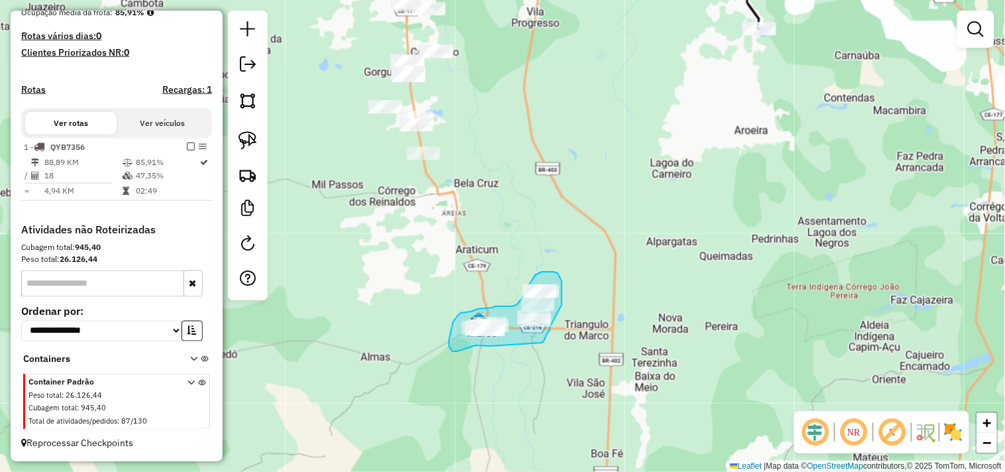
drag, startPoint x: 491, startPoint y: 346, endPoint x: 542, endPoint y: 343, distance: 51.1
click at [542, 343] on div "Janela de atendimento Grade de atendimento Capacidade Transportadoras Veículos …" at bounding box center [502, 236] width 1005 height 472
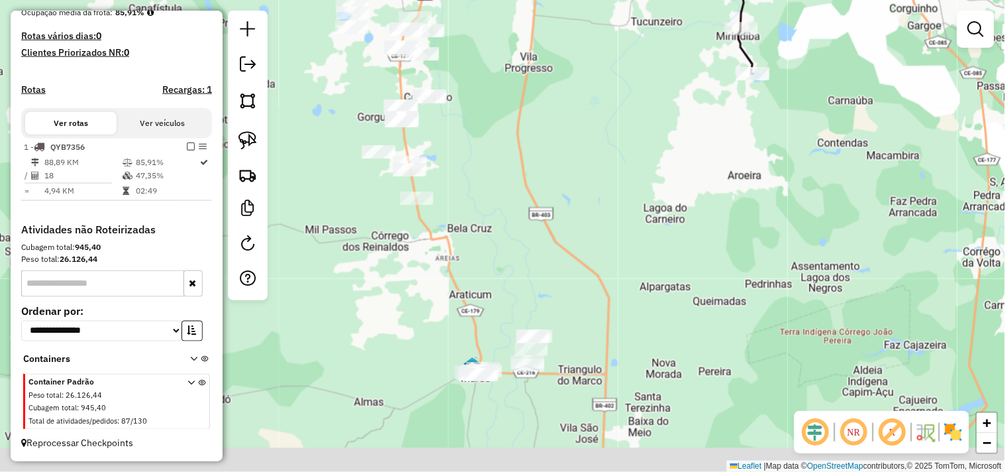
drag, startPoint x: 368, startPoint y: 257, endPoint x: 364, endPoint y: 233, distance: 24.2
click at [366, 235] on div "Janela de atendimento Grade de atendimento Capacidade Transportadoras Veículos …" at bounding box center [502, 236] width 1005 height 472
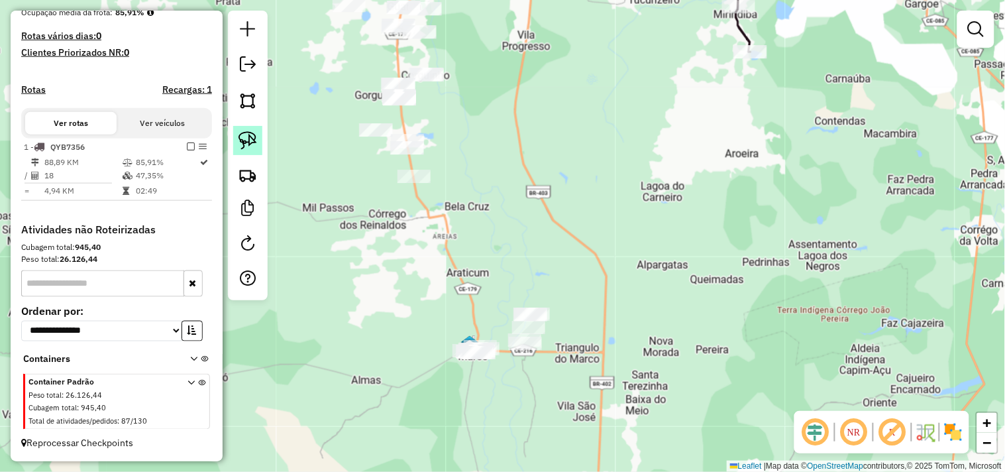
click at [252, 144] on img at bounding box center [248, 140] width 19 height 19
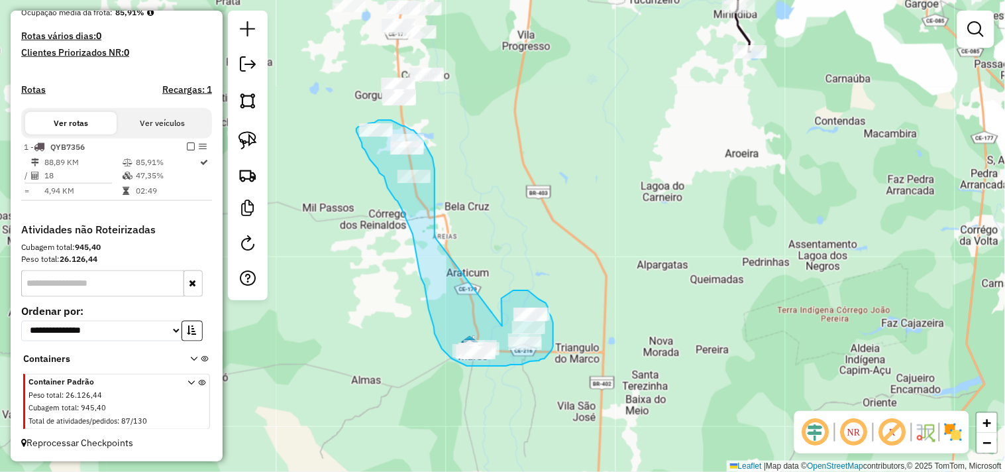
drag, startPoint x: 502, startPoint y: 326, endPoint x: 435, endPoint y: 239, distance: 110.0
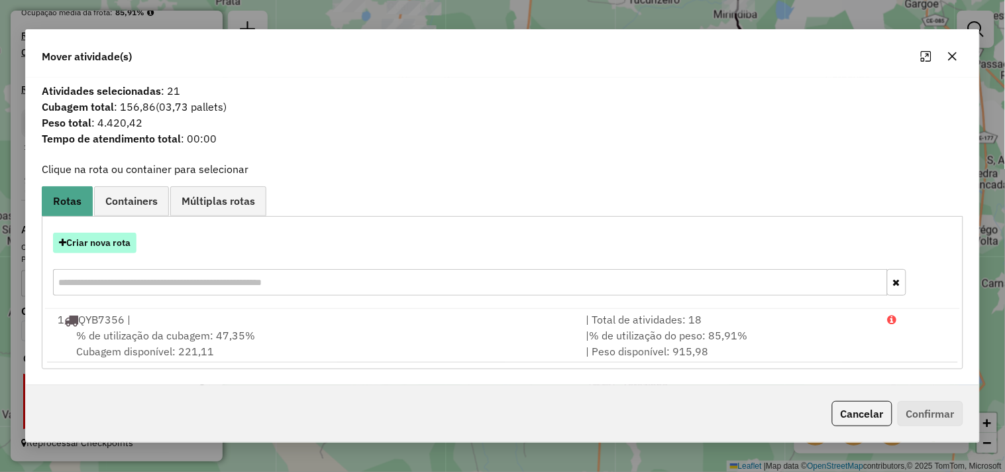
click at [109, 249] on button "Criar nova rota" at bounding box center [94, 243] width 83 height 21
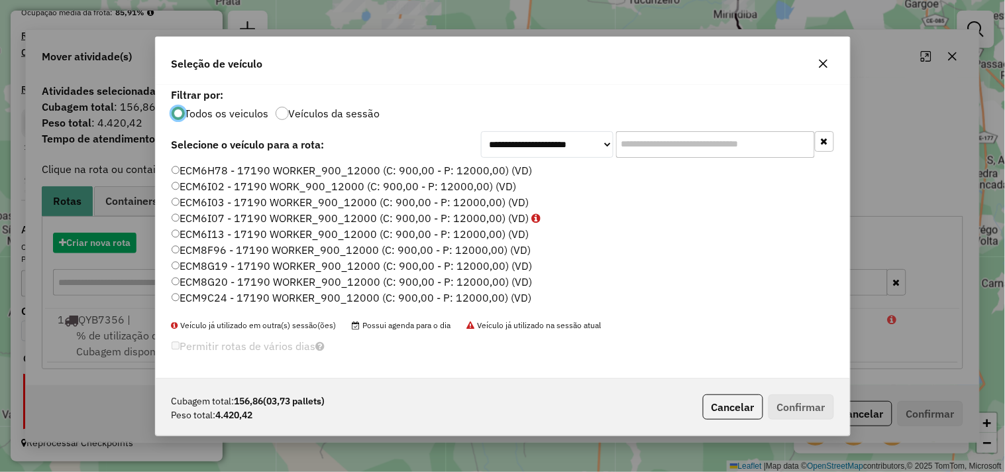
scroll to position [7, 3]
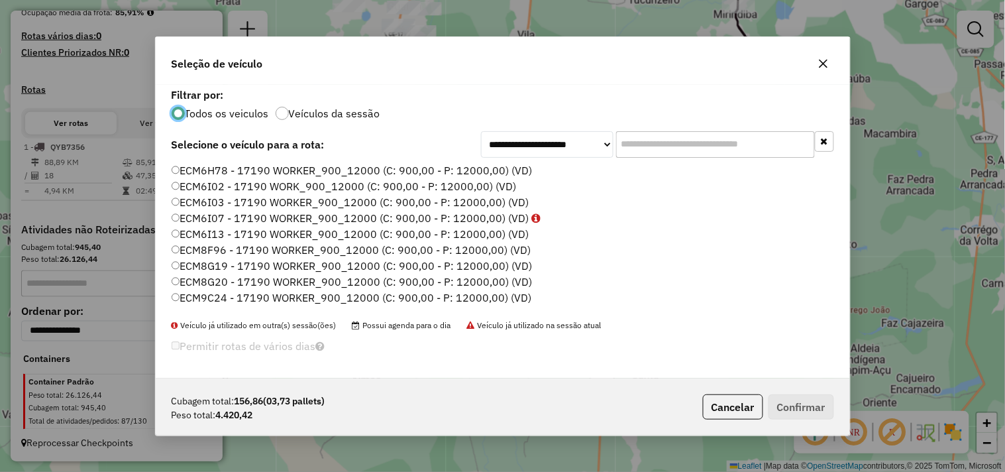
click at [212, 184] on label "ECM6I02 - 17190 WORK_900_12000 (C: 900,00 - P: 12000,00) (VD)" at bounding box center [344, 186] width 345 height 16
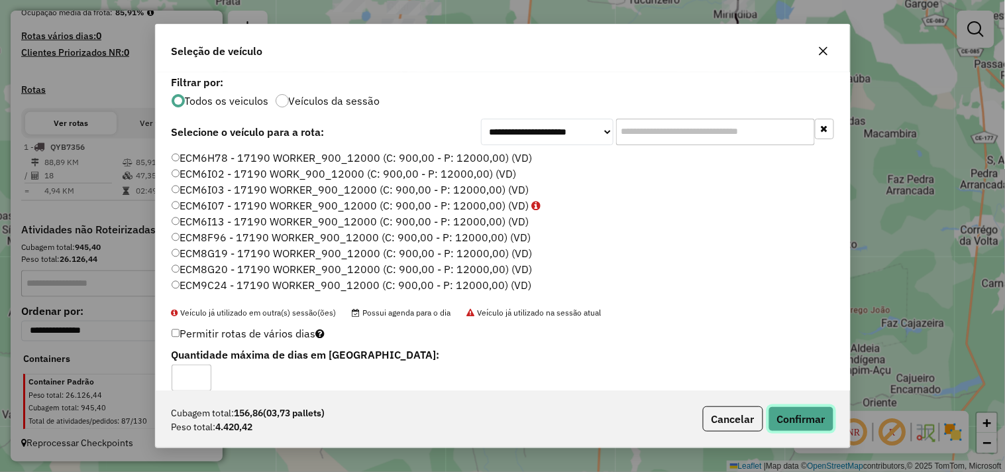
click at [792, 423] on button "Confirmar" at bounding box center [802, 418] width 66 height 25
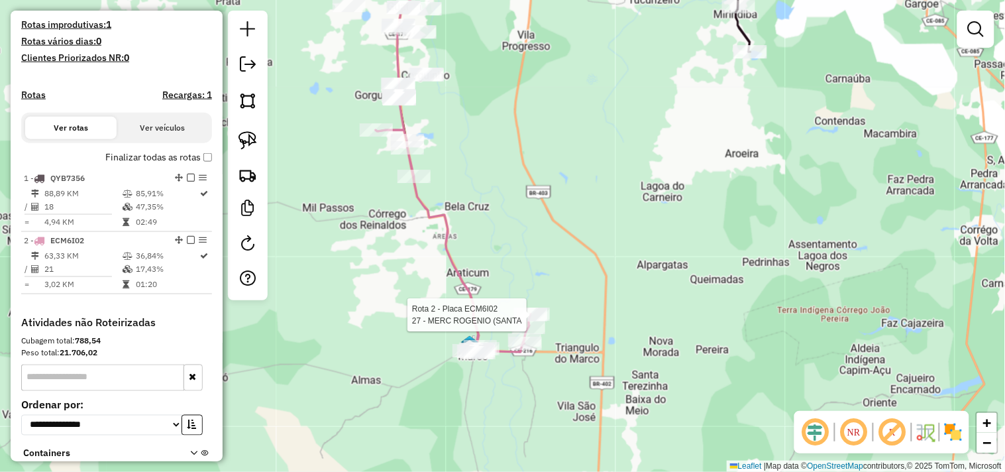
scroll to position [447, 0]
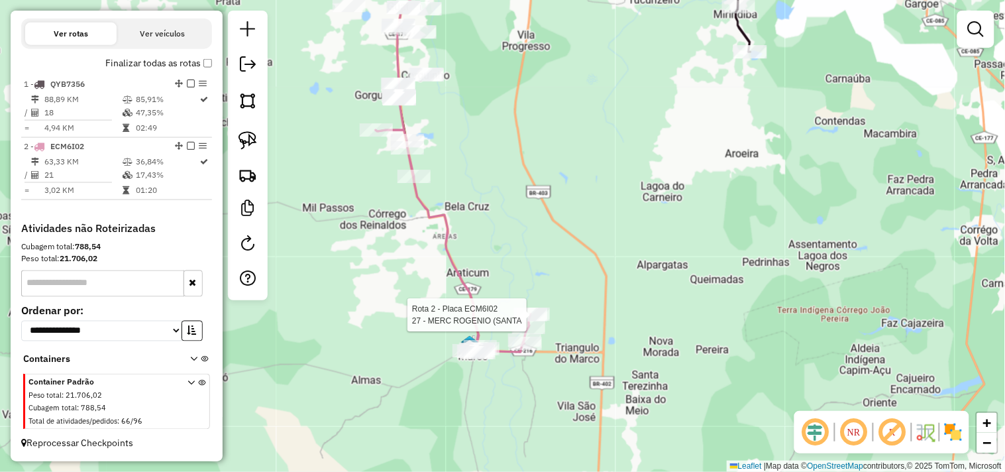
select select "**********"
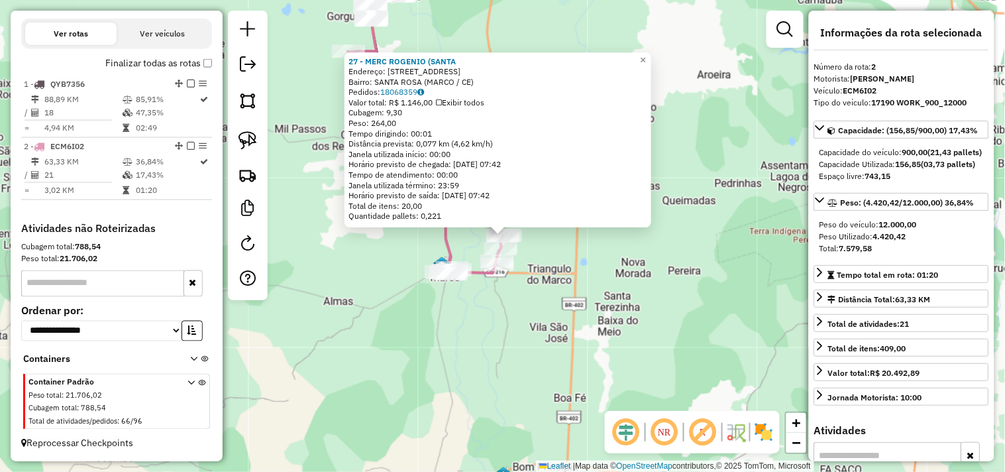
click at [532, 333] on div "27 - MERC ROGENIO ([GEOGRAPHIC_DATA]: R SANTA ROSA 144 Bairro: [GEOGRAPHIC_DATA…" at bounding box center [502, 236] width 1005 height 472
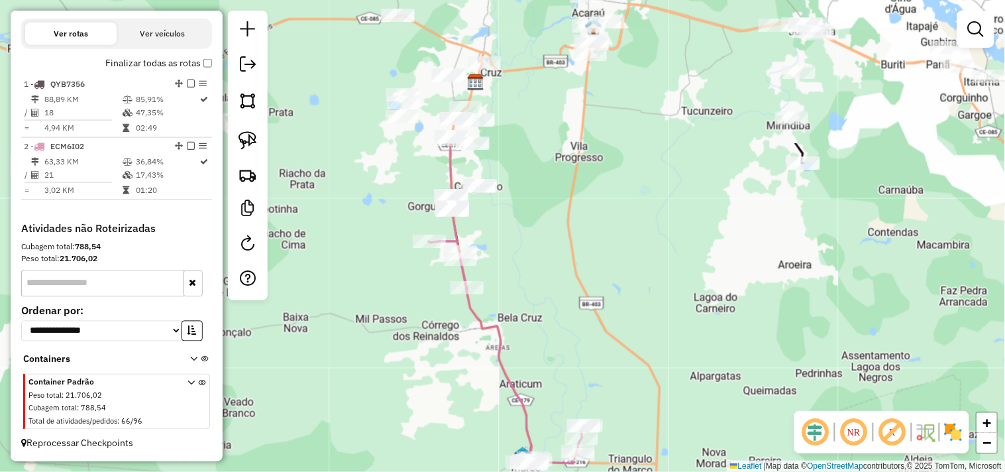
drag, startPoint x: 511, startPoint y: 177, endPoint x: 561, endPoint y: 351, distance: 181.2
click at [614, 391] on div "Janela de atendimento Grade de atendimento Capacidade Transportadoras Veículos …" at bounding box center [502, 236] width 1005 height 472
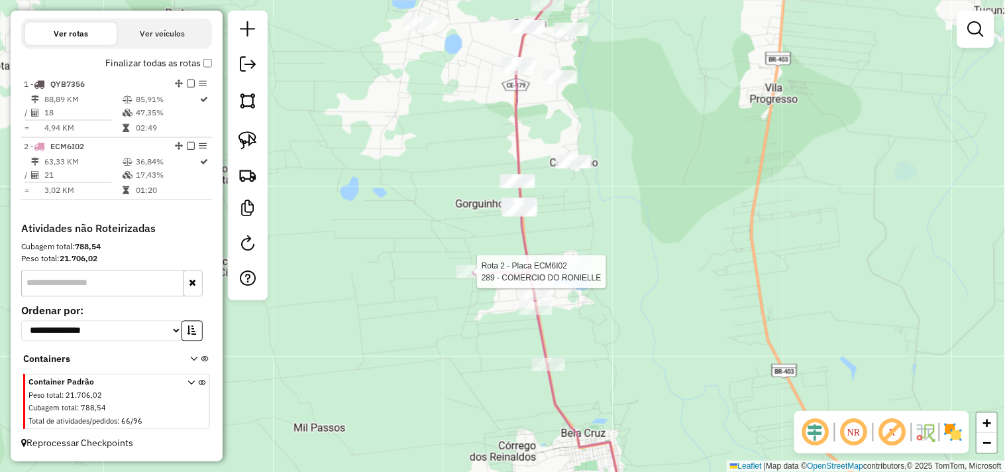
select select "**********"
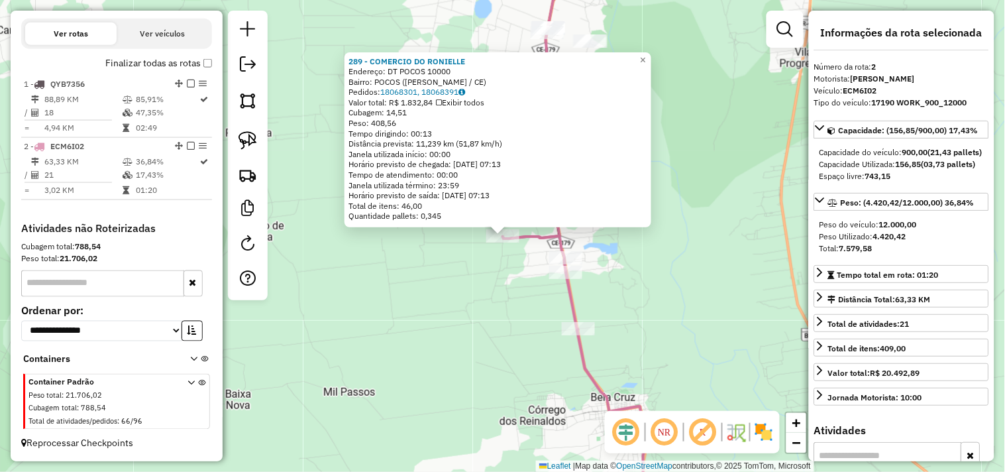
click at [521, 281] on div "289 - COMERCIO DO [PERSON_NAME]: DT POCOS 10000 Bairro: POCOS (BELA CRUZ / CE) …" at bounding box center [502, 236] width 1005 height 472
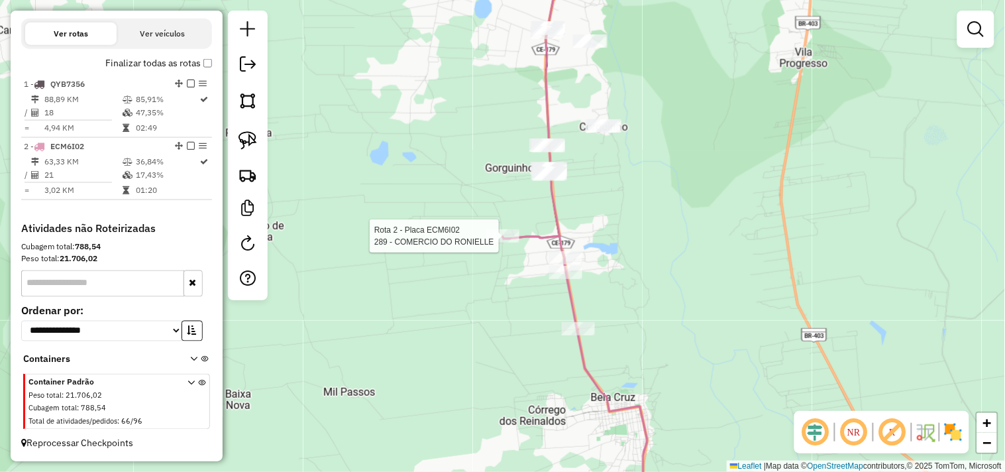
select select "**********"
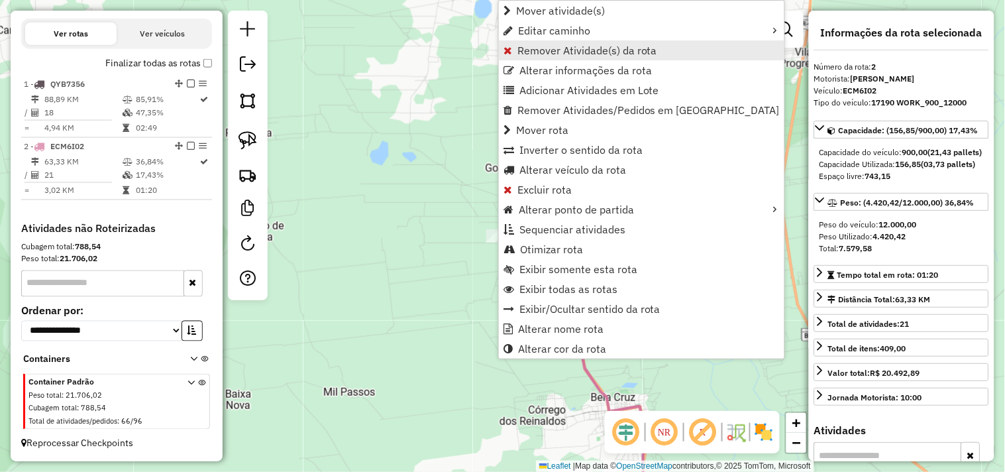
click at [546, 46] on span "Remover Atividade(s) da rota" at bounding box center [588, 50] width 140 height 11
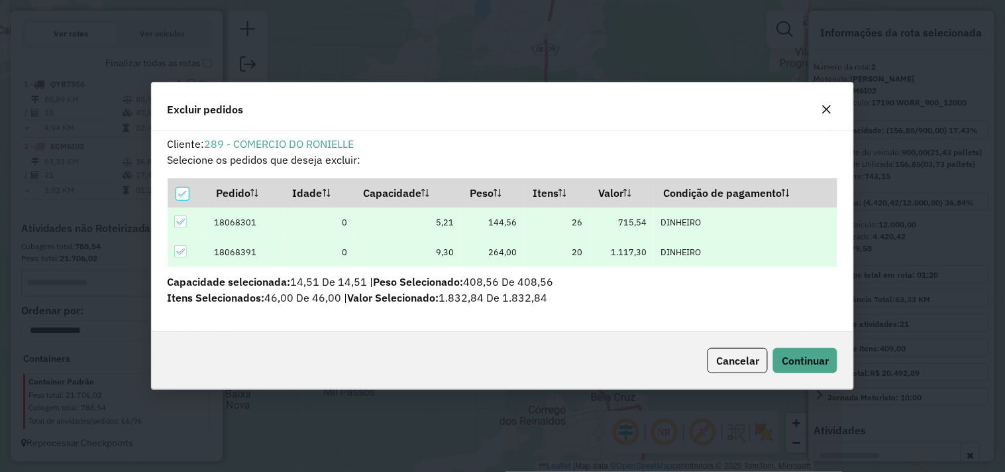
scroll to position [0, 0]
click at [805, 360] on span "Continuar" at bounding box center [805, 360] width 47 height 13
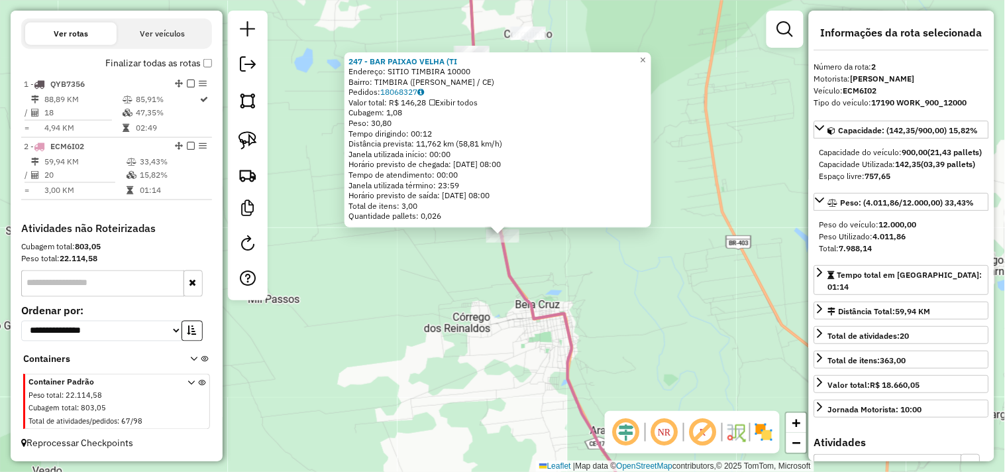
click at [495, 315] on div "247 - BAR PAIXAO VELHA (TI Endereço: SITIO TIMBIRA 10000 Bairro: [GEOGRAPHIC_DA…" at bounding box center [502, 236] width 1005 height 472
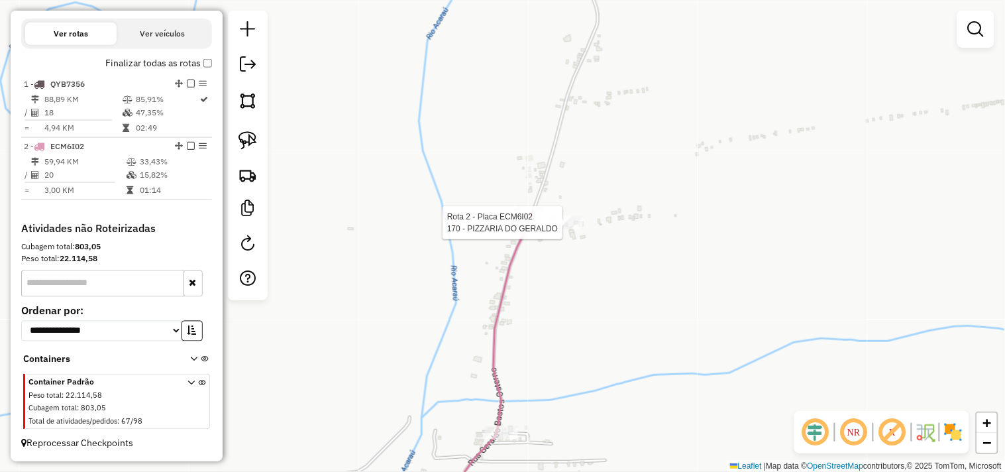
select select "**********"
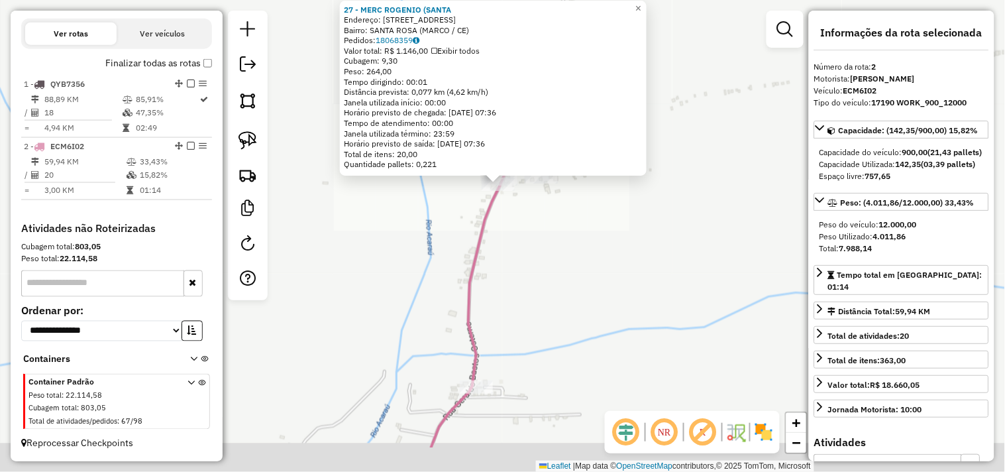
drag, startPoint x: 532, startPoint y: 366, endPoint x: 531, endPoint y: 171, distance: 194.8
click at [530, 199] on div "27 - MERC ROGENIO (SANTA Endereço: R SANTA ROSA 144 Bairro: SANTA ROSA (MARCO /…" at bounding box center [502, 236] width 1005 height 472
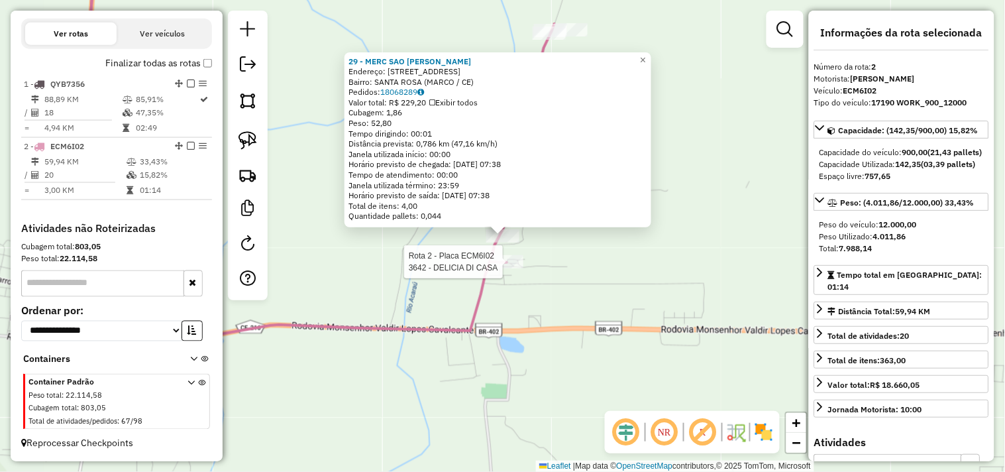
drag, startPoint x: 506, startPoint y: 270, endPoint x: 517, endPoint y: 296, distance: 27.6
click at [506, 268] on div at bounding box center [506, 261] width 33 height 13
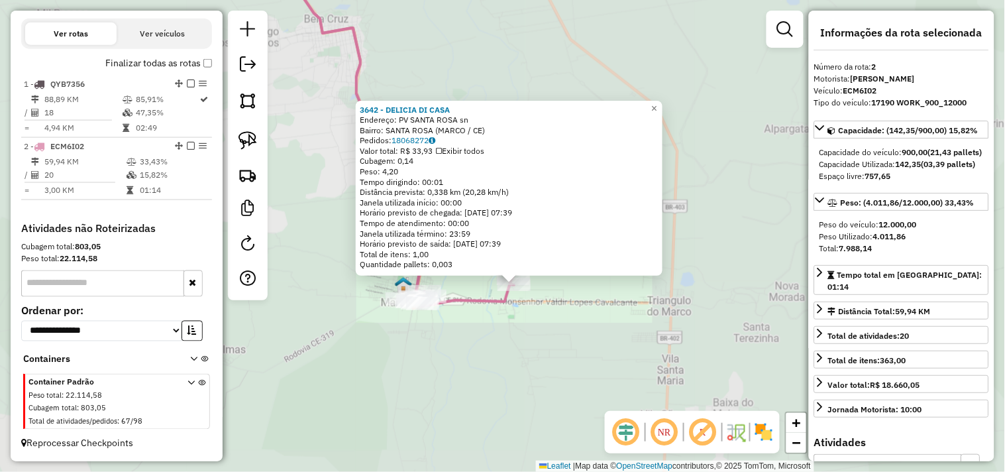
click at [442, 360] on div "3642 - DELICIA DI CASA Endereço: PV SANTA ROSA sn Bairro: SANTA ROSA (MARCO / C…" at bounding box center [502, 236] width 1005 height 472
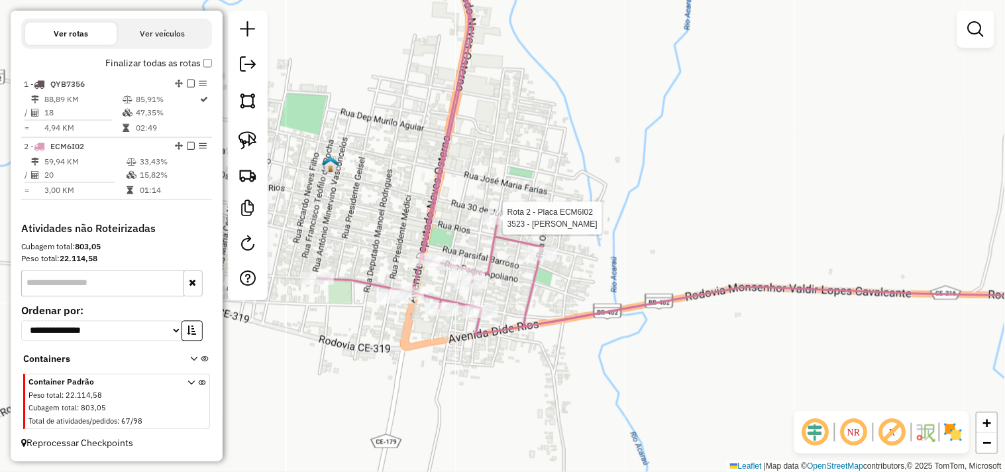
select select "**********"
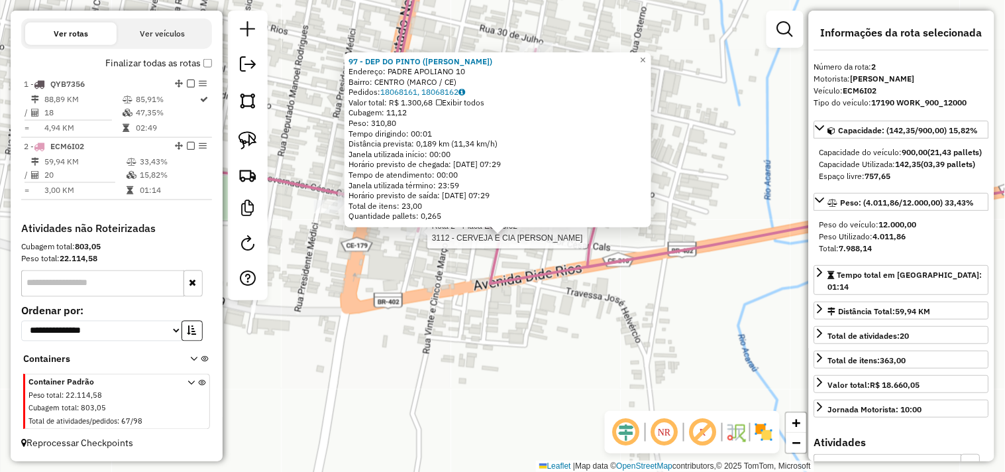
click at [411, 239] on div at bounding box center [423, 231] width 33 height 13
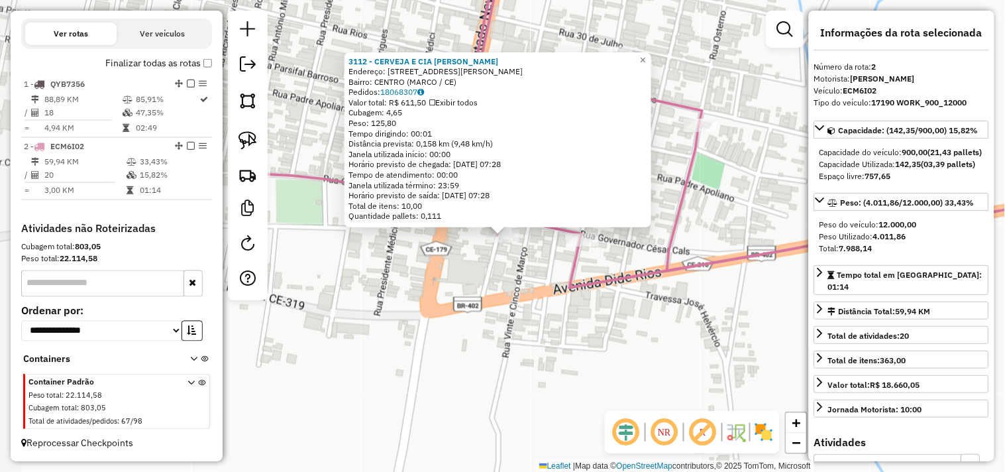
click at [455, 287] on div "Rota 2 - Placa ECM6I02 3112 - CERVEJA E CIA MARCO 3112 - CERVEJA E CIA MARCO En…" at bounding box center [502, 236] width 1005 height 472
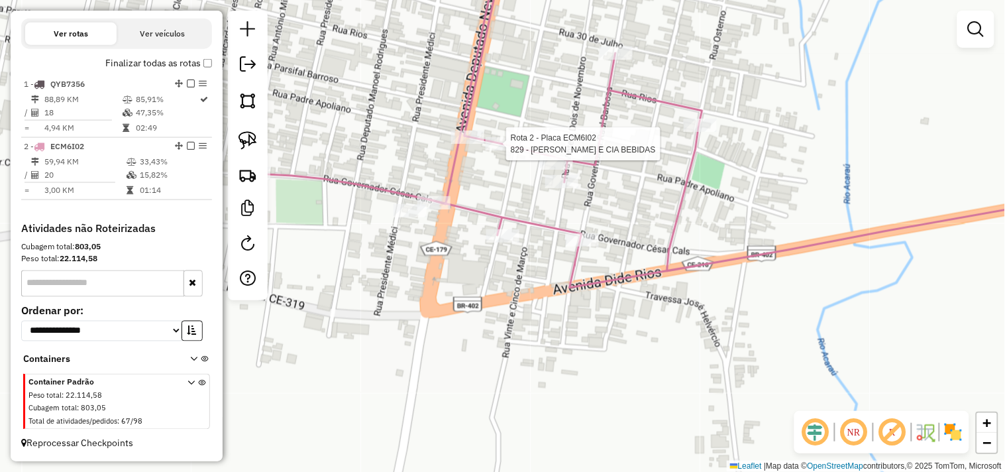
select select "**********"
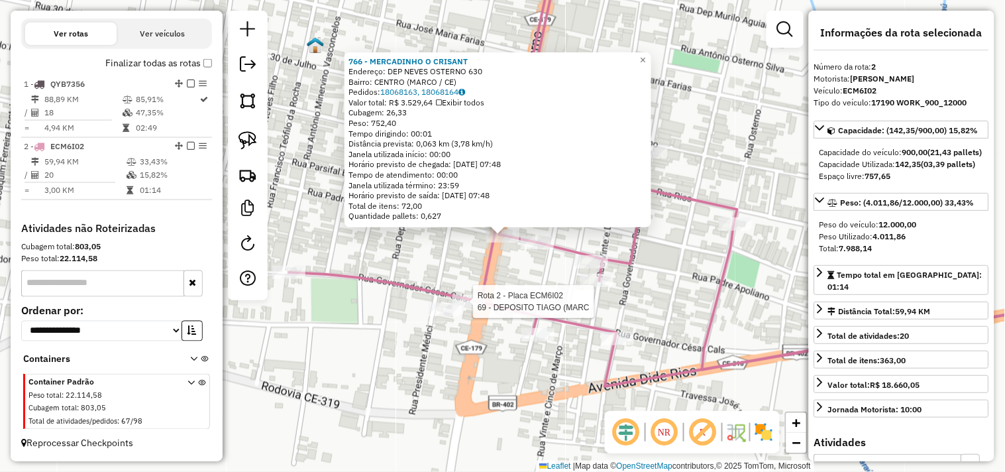
click at [469, 307] on div at bounding box center [469, 301] width 33 height 13
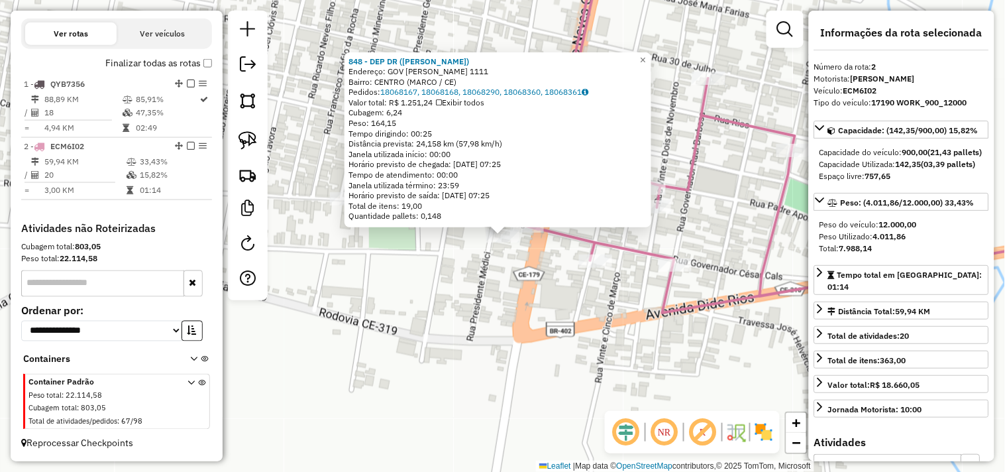
click at [423, 290] on div "848 - DEP DR (MARCO) Endereço: GOV CESAR CALS 1111 Bairro: CENTRO (MARCO / CE) …" at bounding box center [502, 236] width 1005 height 472
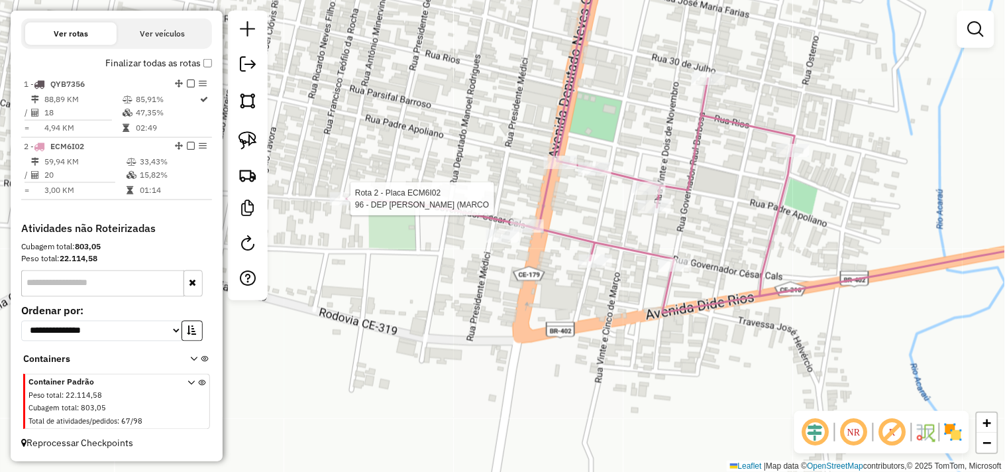
select select "**********"
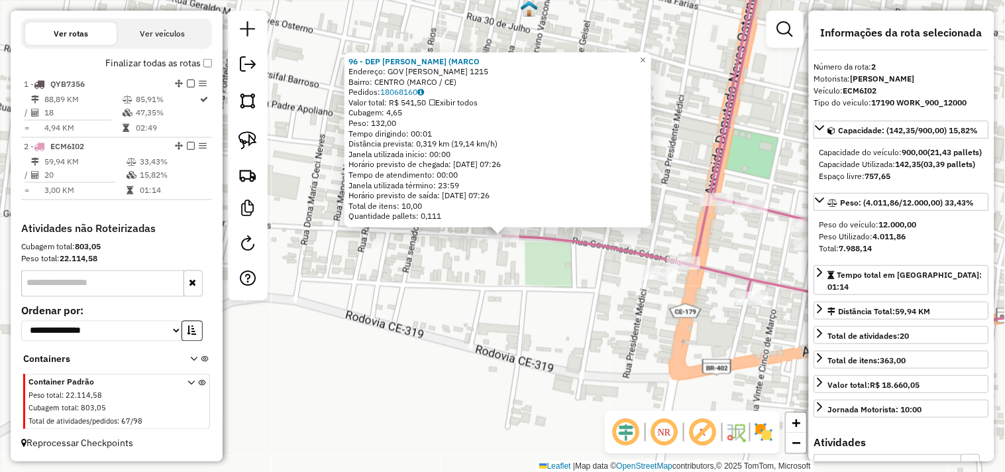
click at [551, 300] on div "96 - DEP SAO ROQUE (MARCO Endereço: GOV CESAR CARLS 1215 Bairro: CENTRO (MARCO …" at bounding box center [502, 236] width 1005 height 472
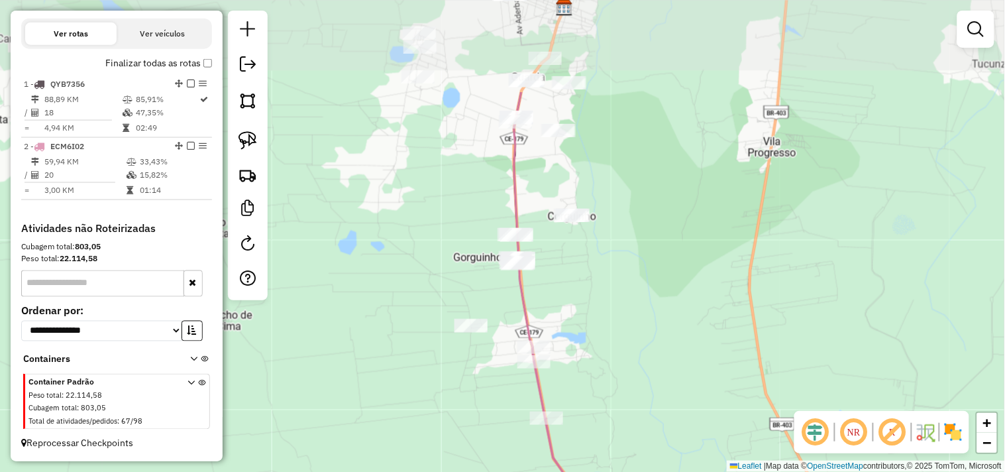
drag, startPoint x: 578, startPoint y: 197, endPoint x: 614, endPoint y: 322, distance: 130.4
click at [614, 322] on div "Janela de atendimento Grade de atendimento Capacidade Transportadoras Veículos …" at bounding box center [502, 236] width 1005 height 472
click at [252, 144] on img at bounding box center [248, 140] width 19 height 19
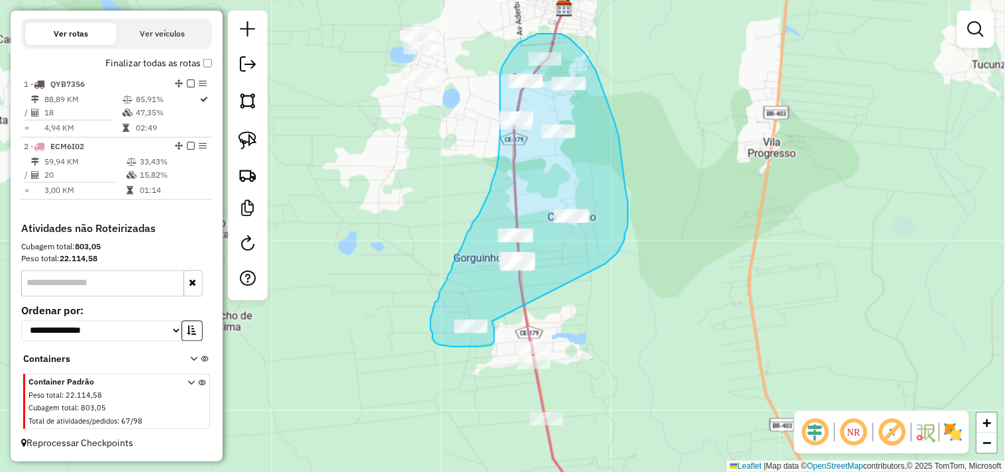
drag, startPoint x: 494, startPoint y: 338, endPoint x: 606, endPoint y: 264, distance: 133.8
click at [606, 264] on div "Janela de atendimento Grade de atendimento Capacidade Transportadoras Veículos …" at bounding box center [502, 236] width 1005 height 472
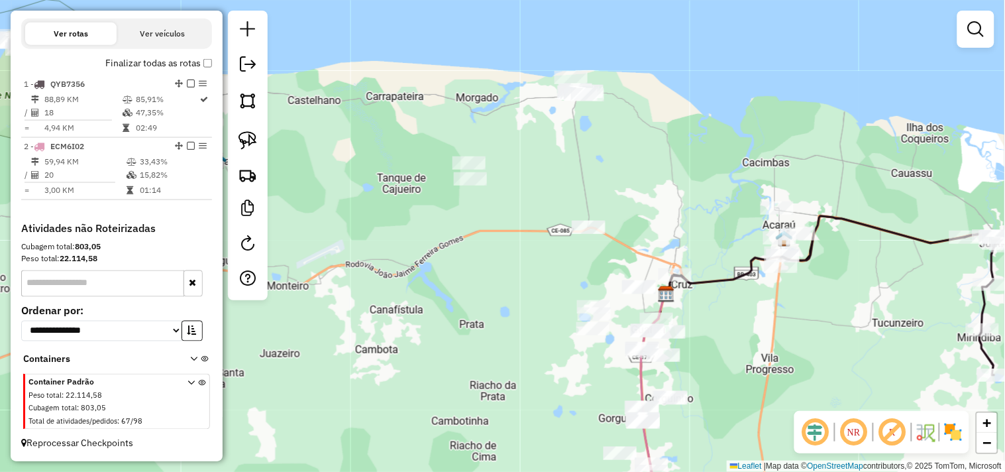
drag, startPoint x: 402, startPoint y: 267, endPoint x: 497, endPoint y: 425, distance: 184.0
click at [497, 425] on div "Janela de atendimento Grade de atendimento Capacidade Transportadoras Veículos …" at bounding box center [502, 236] width 1005 height 472
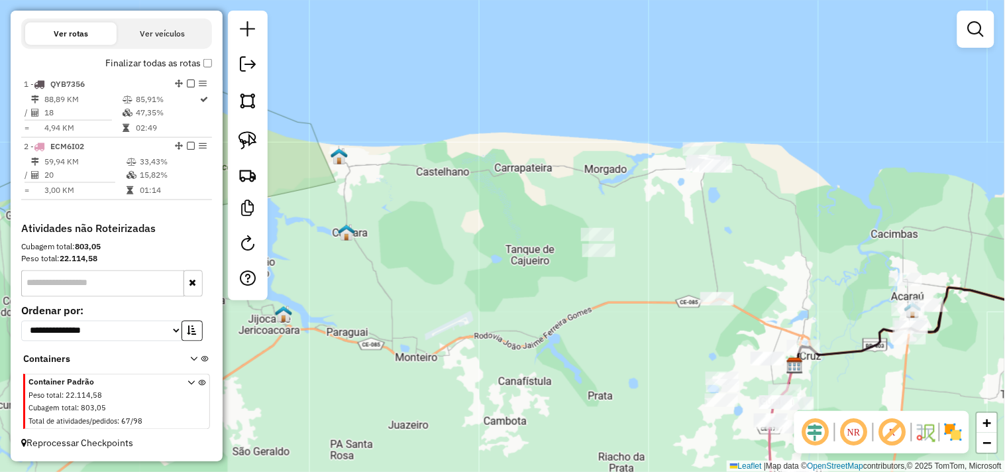
drag, startPoint x: 398, startPoint y: 268, endPoint x: 547, endPoint y: 320, distance: 157.8
click at [547, 320] on div "Janela de atendimento Grade de atendimento Capacidade Transportadoras Veículos …" at bounding box center [502, 236] width 1005 height 472
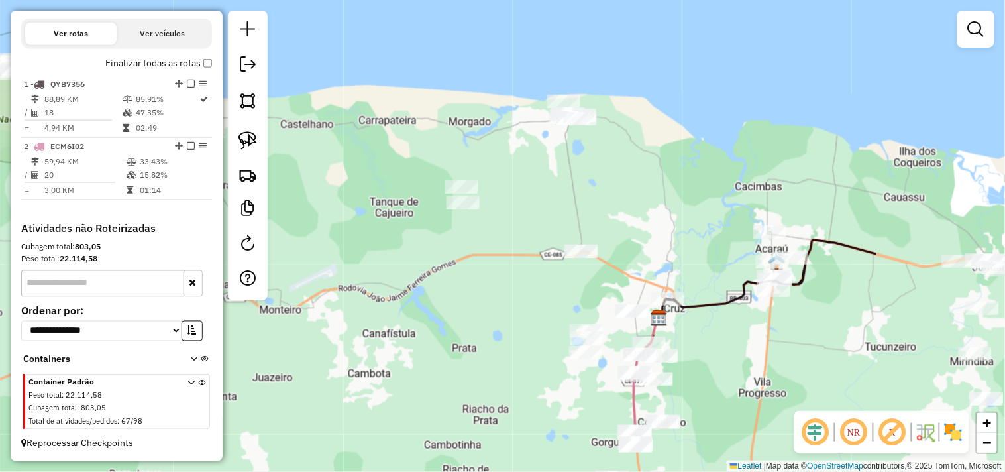
drag, startPoint x: 606, startPoint y: 310, endPoint x: 376, endPoint y: 233, distance: 242.4
click at [376, 233] on div "Janela de atendimento Grade de atendimento Capacidade Transportadoras Veículos …" at bounding box center [502, 236] width 1005 height 472
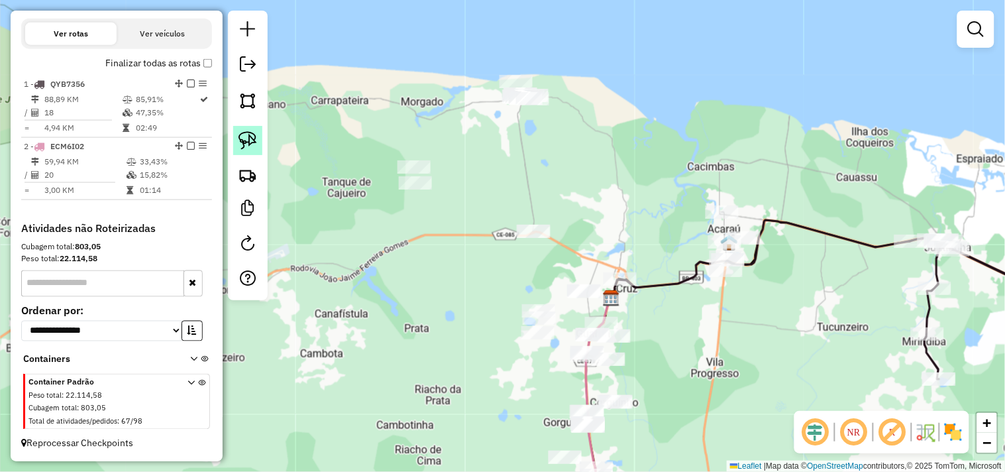
click at [260, 138] on link at bounding box center [247, 140] width 29 height 29
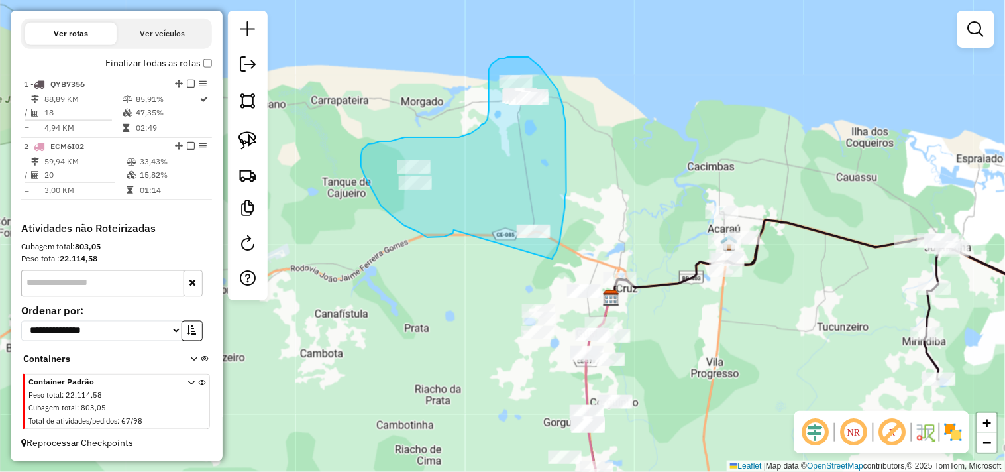
drag, startPoint x: 454, startPoint y: 231, endPoint x: 553, endPoint y: 259, distance: 102.8
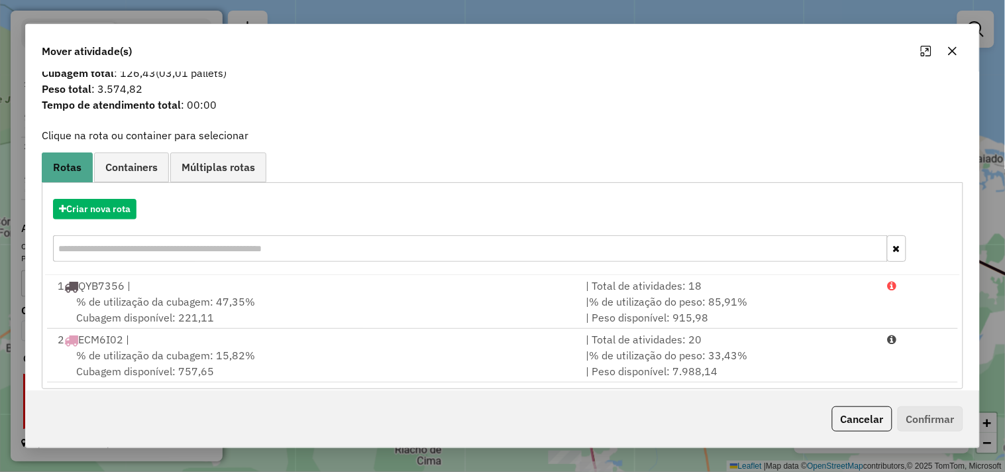
scroll to position [42, 0]
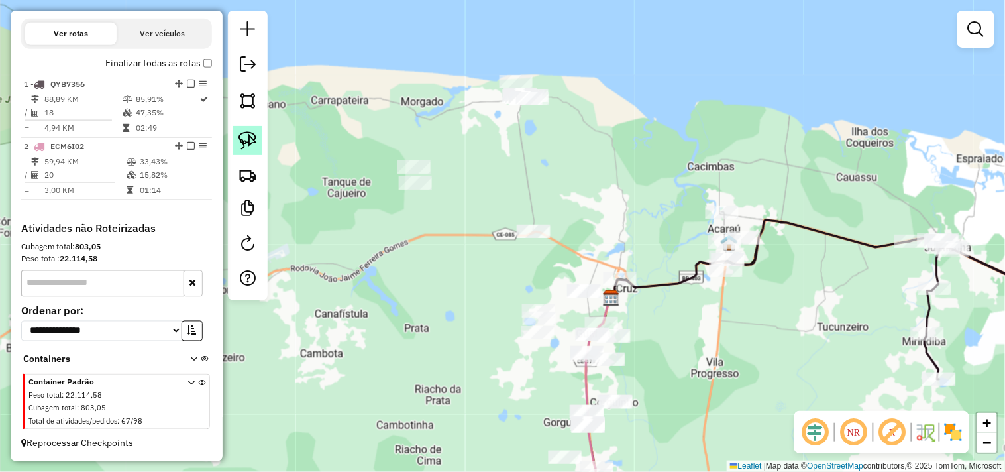
click at [260, 150] on link at bounding box center [247, 140] width 29 height 29
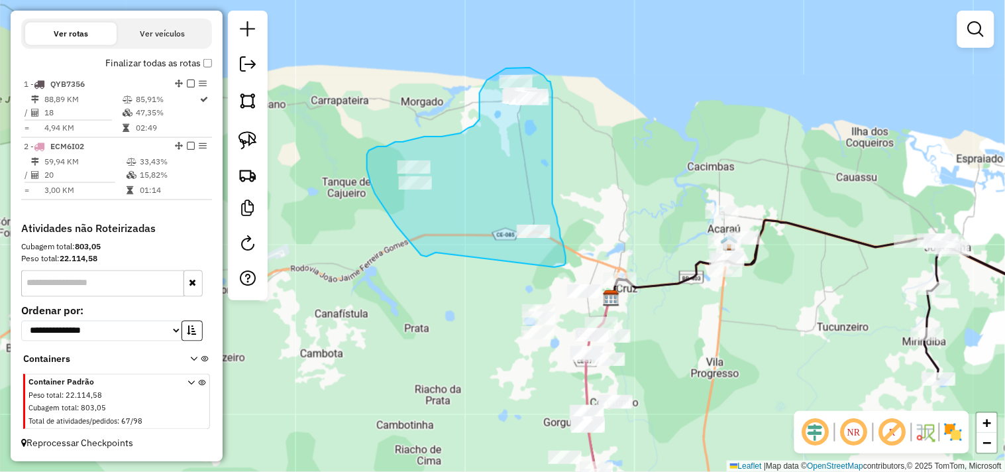
drag, startPoint x: 433, startPoint y: 254, endPoint x: 555, endPoint y: 267, distance: 123.3
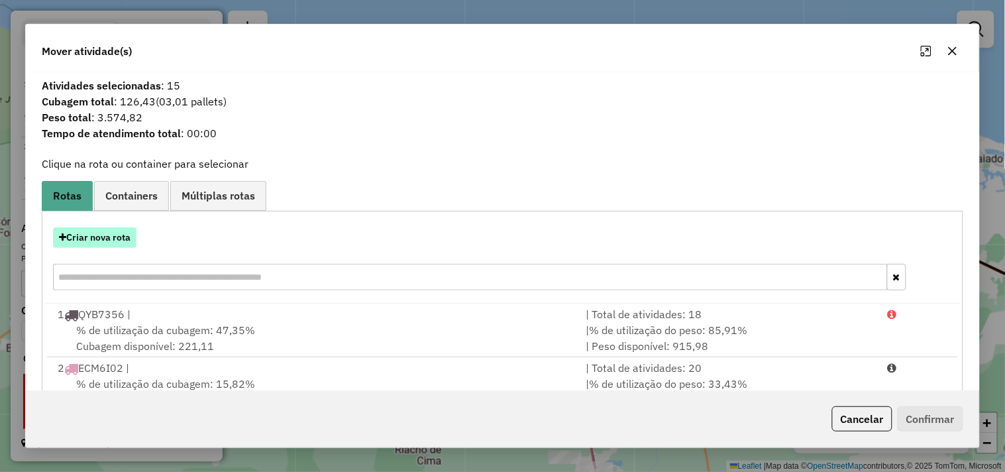
click at [127, 237] on button "Criar nova rota" at bounding box center [94, 237] width 83 height 21
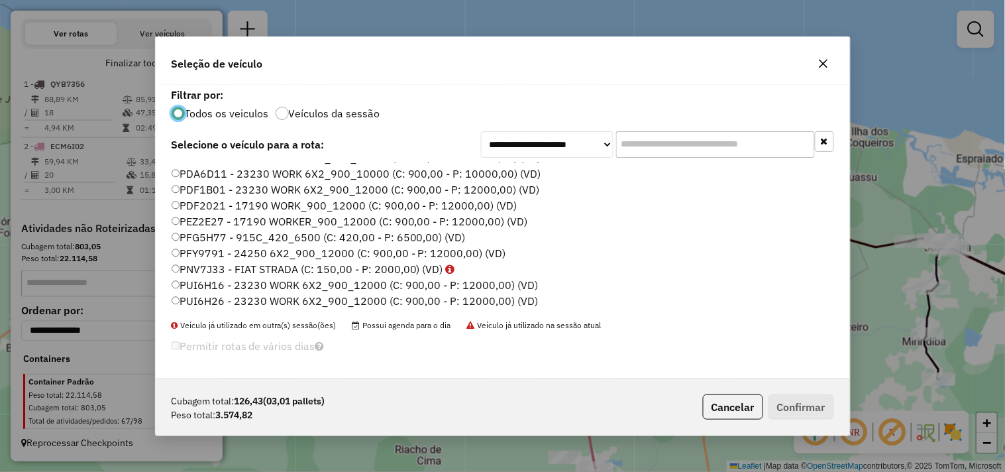
scroll to position [209, 0]
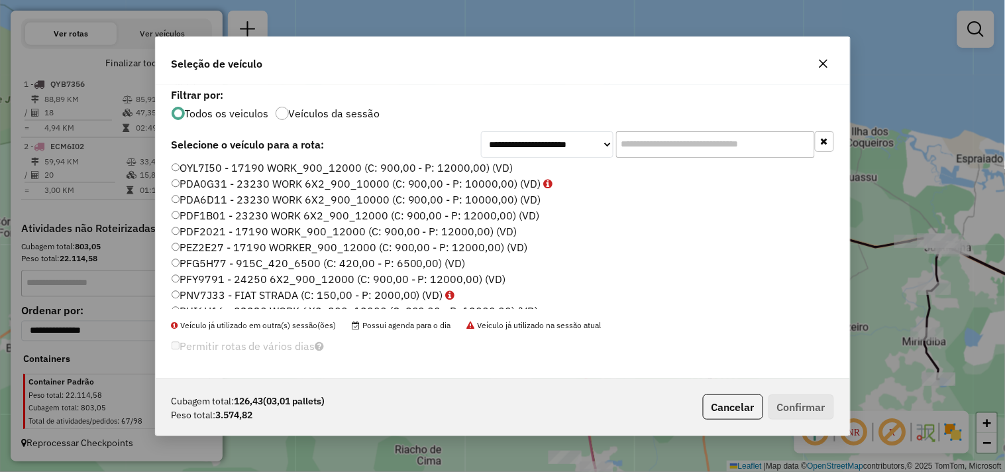
click at [200, 216] on label "PDF1B01 - 23230 WORK 6X2_900_12000 (C: 900,00 - P: 12000,00) (VD)" at bounding box center [356, 215] width 368 height 16
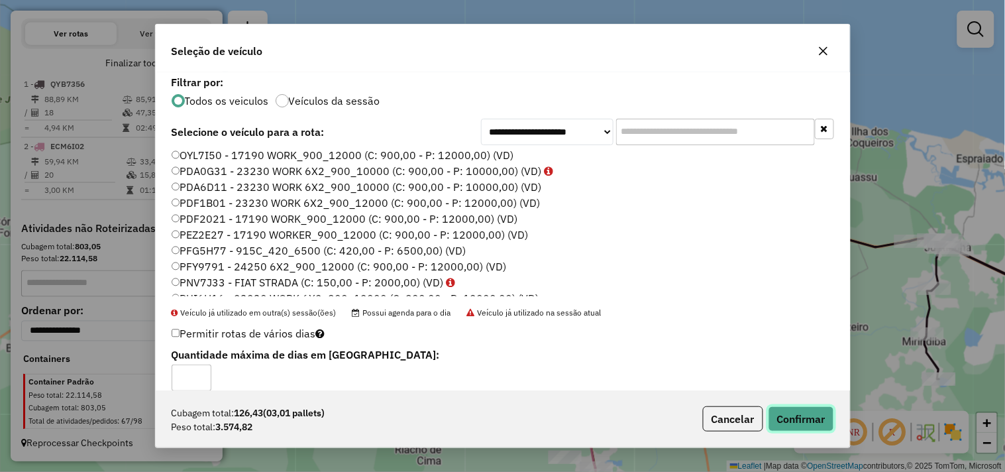
click at [783, 410] on button "Confirmar" at bounding box center [802, 418] width 66 height 25
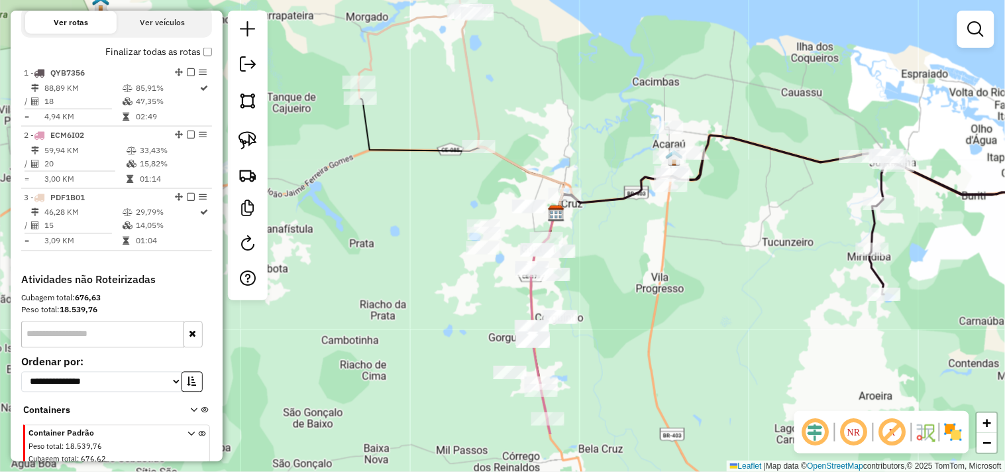
drag, startPoint x: 624, startPoint y: 288, endPoint x: 612, endPoint y: 250, distance: 39.8
click at [616, 267] on div "Janela de atendimento Grade de atendimento Capacidade Transportadoras Veículos …" at bounding box center [502, 236] width 1005 height 472
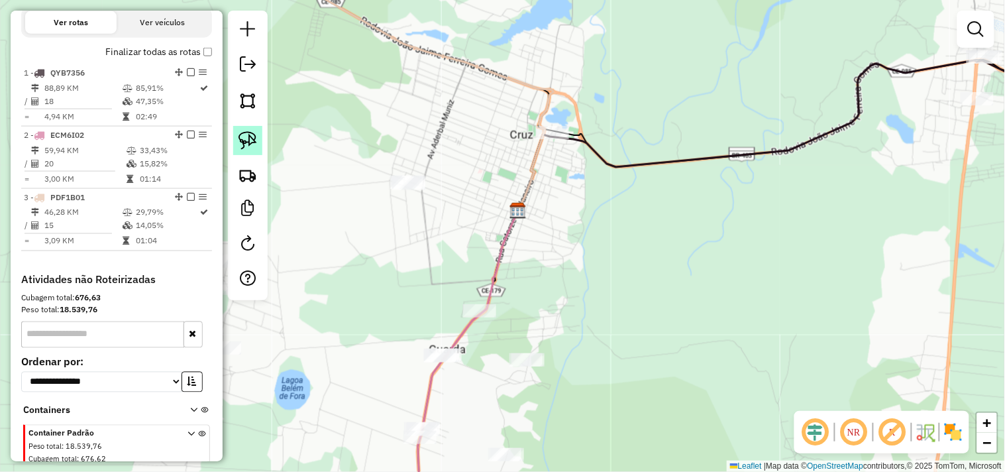
click at [252, 140] on img at bounding box center [248, 140] width 19 height 19
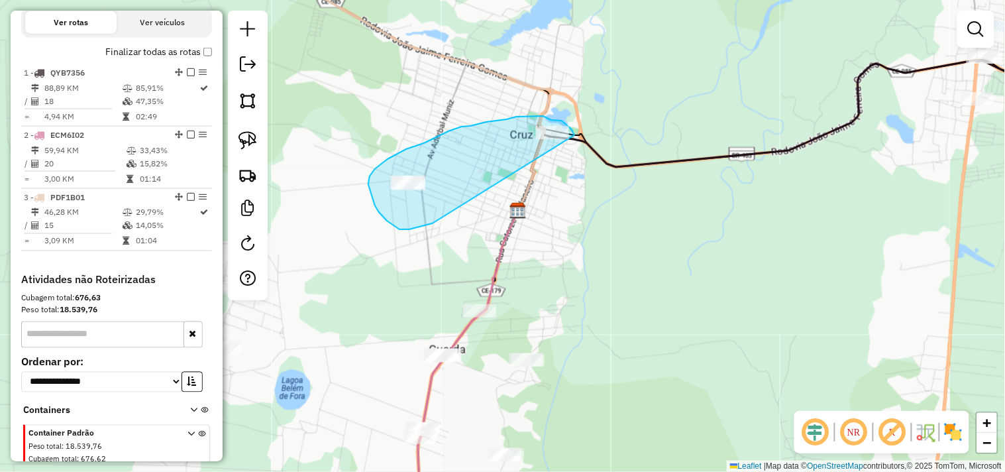
drag, startPoint x: 400, startPoint y: 229, endPoint x: 577, endPoint y: 149, distance: 194.9
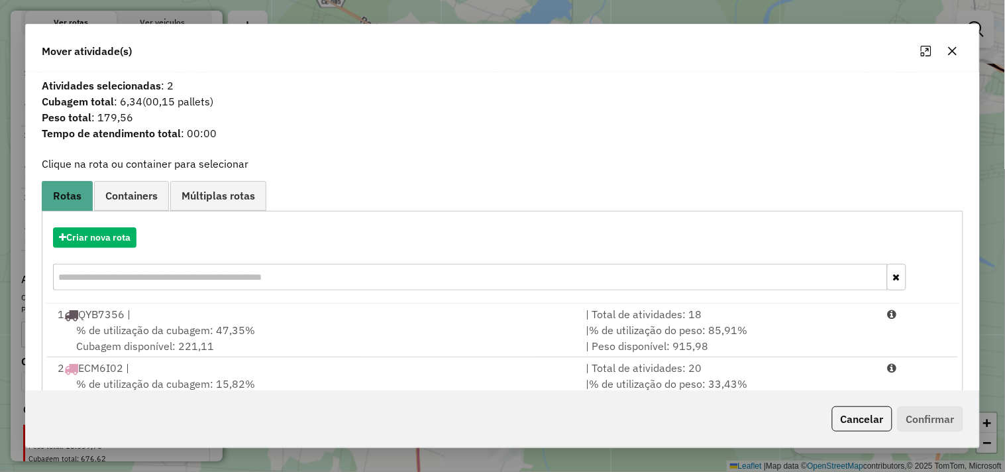
scroll to position [96, 0]
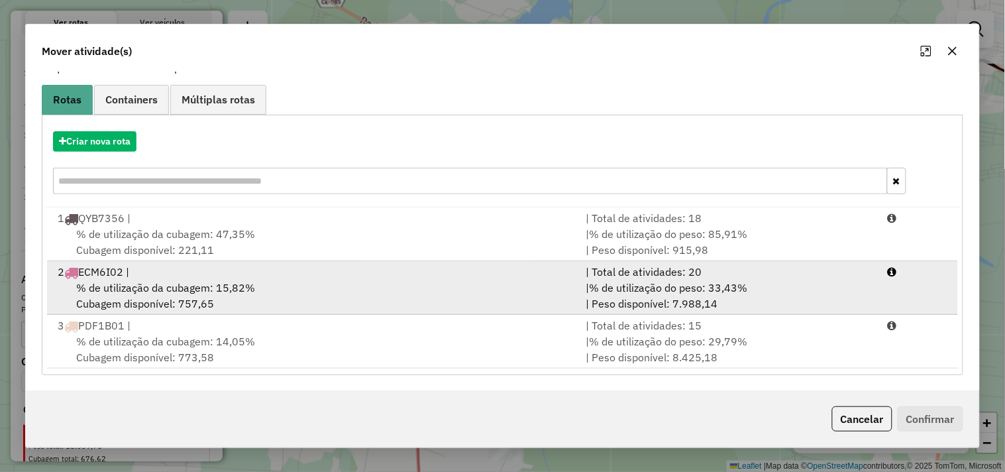
click at [216, 313] on li "2 ECM6I02 | | Total de atividades: 20 % de utilização da cubagem: 15,82% Cubage…" at bounding box center [502, 288] width 911 height 54
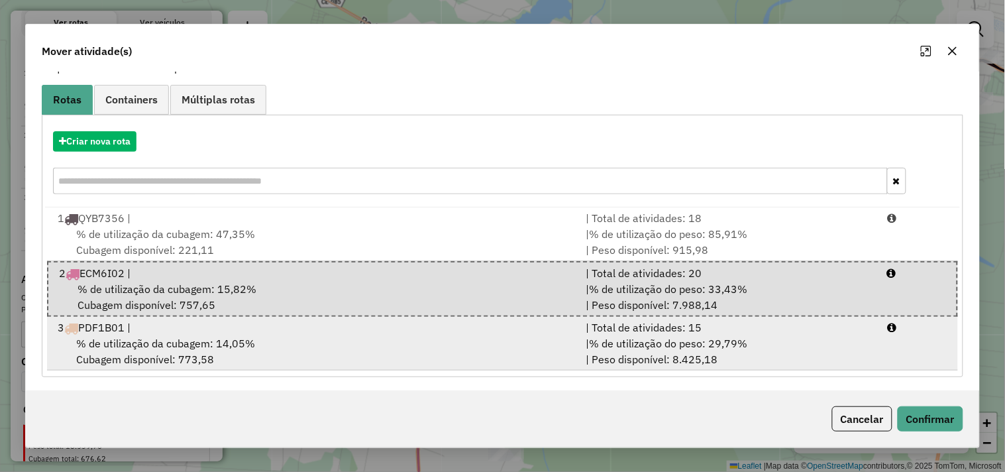
click at [298, 338] on div "% de utilização da cubagem: 14,05% Cubagem disponível: 773,58" at bounding box center [314, 351] width 528 height 32
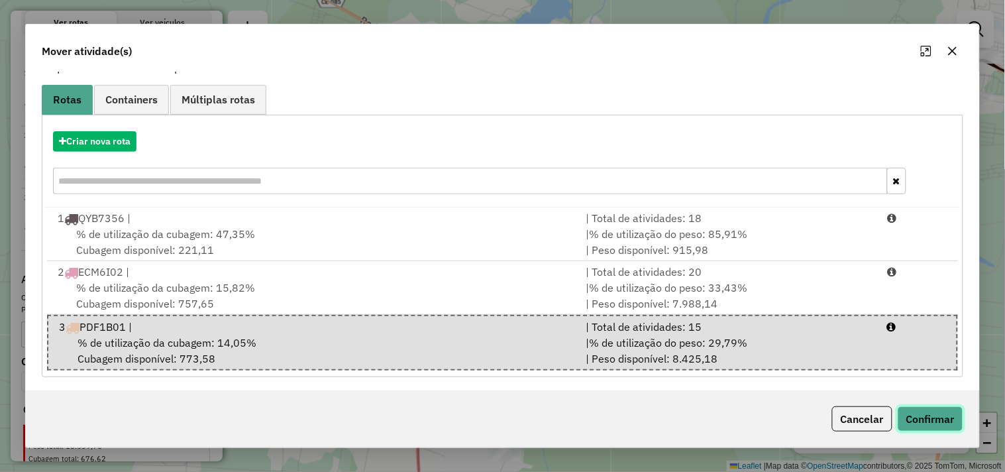
click at [918, 413] on button "Confirmar" at bounding box center [931, 418] width 66 height 25
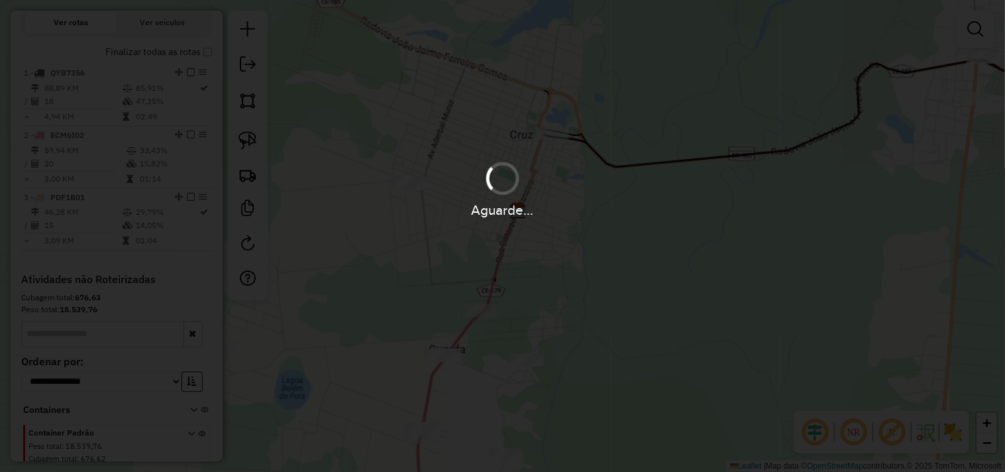
scroll to position [0, 0]
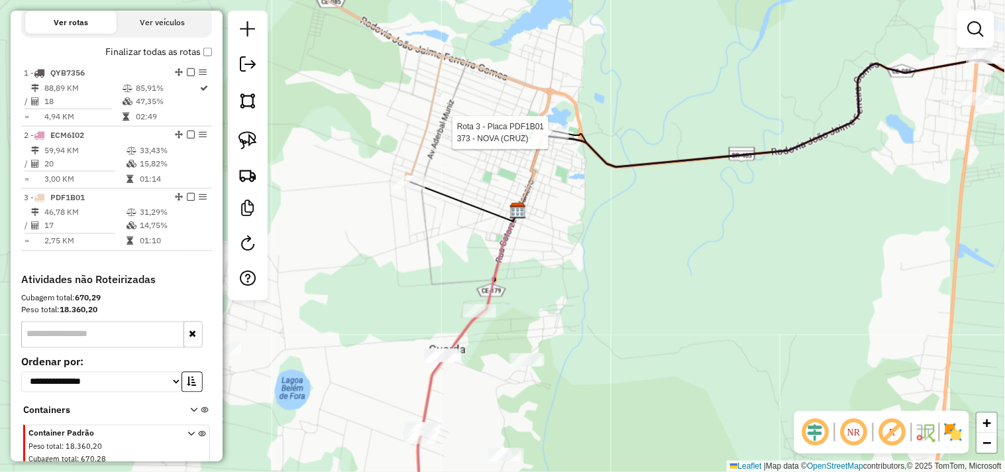
select select "**********"
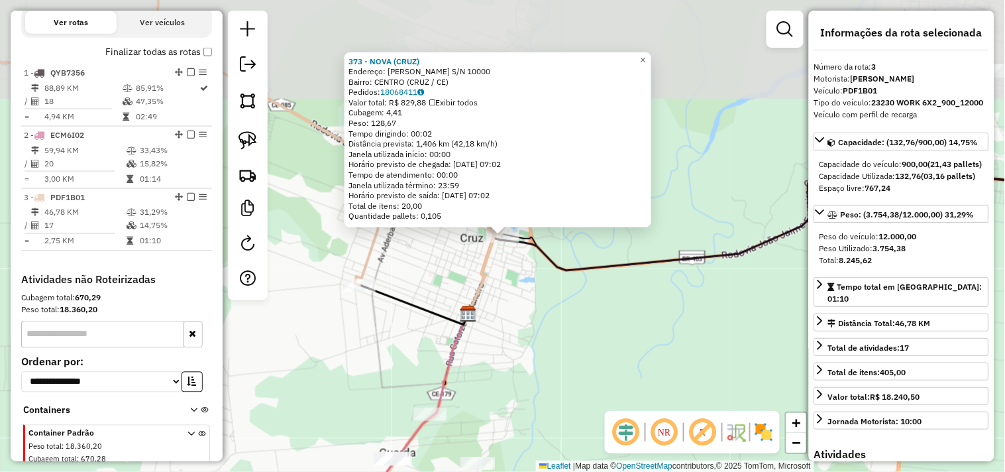
scroll to position [509, 0]
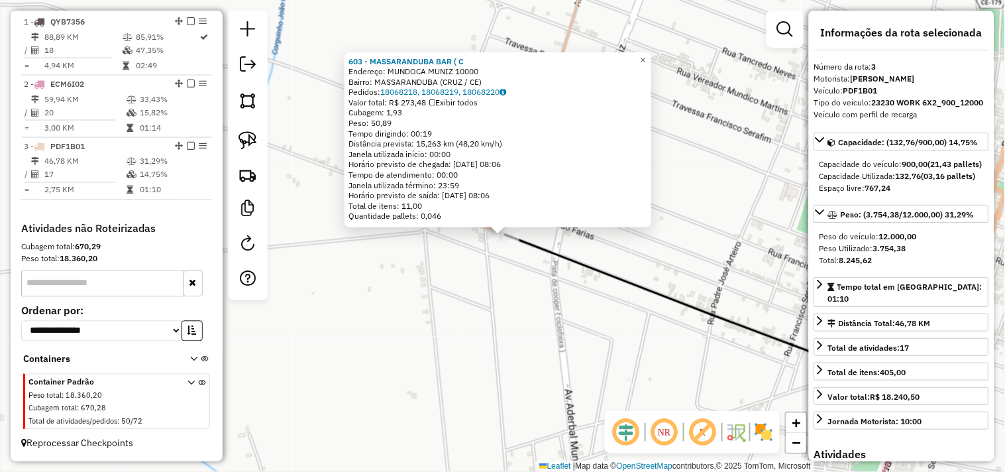
click at [525, 310] on div "603 - MASSARANDUBA BAR ( C Endereço: MUNDOCA MUNIZ 10000 Bairro: MASSARANDUBA (…" at bounding box center [502, 236] width 1005 height 472
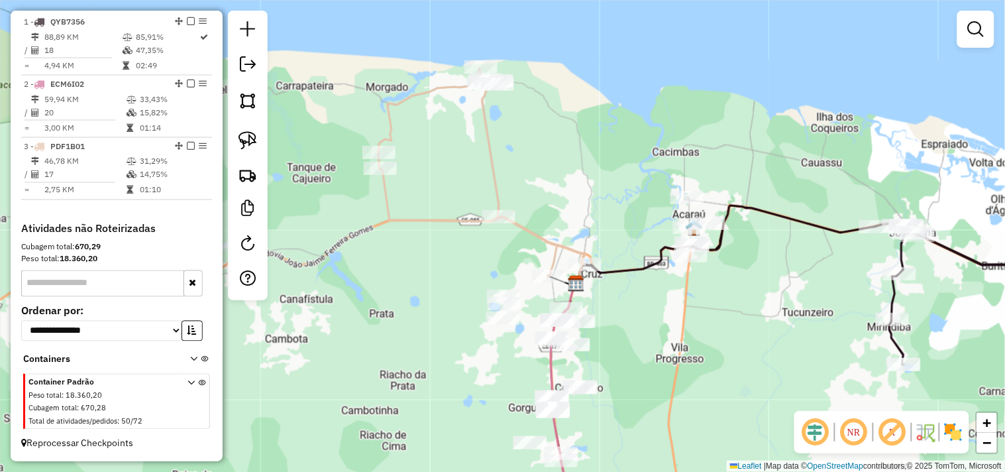
drag, startPoint x: 772, startPoint y: 305, endPoint x: 716, endPoint y: 294, distance: 56.9
click at [718, 308] on div "Janela de atendimento Grade de atendimento Capacidade Transportadoras Veículos …" at bounding box center [502, 236] width 1005 height 472
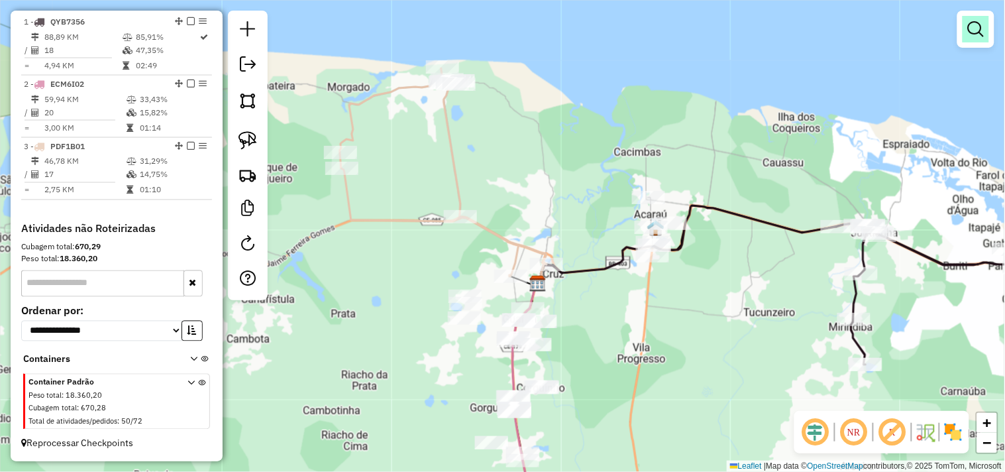
click at [977, 35] on em at bounding box center [976, 29] width 16 height 16
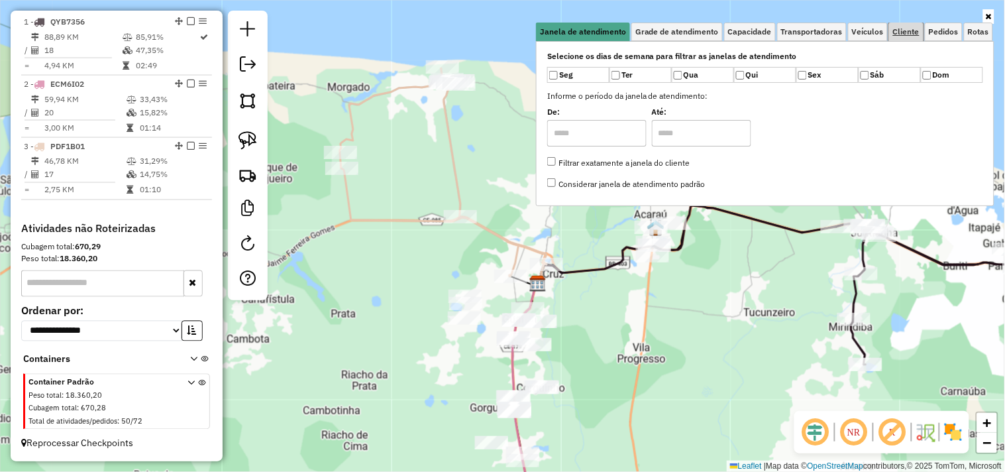
click at [903, 30] on span "Cliente" at bounding box center [906, 32] width 27 height 8
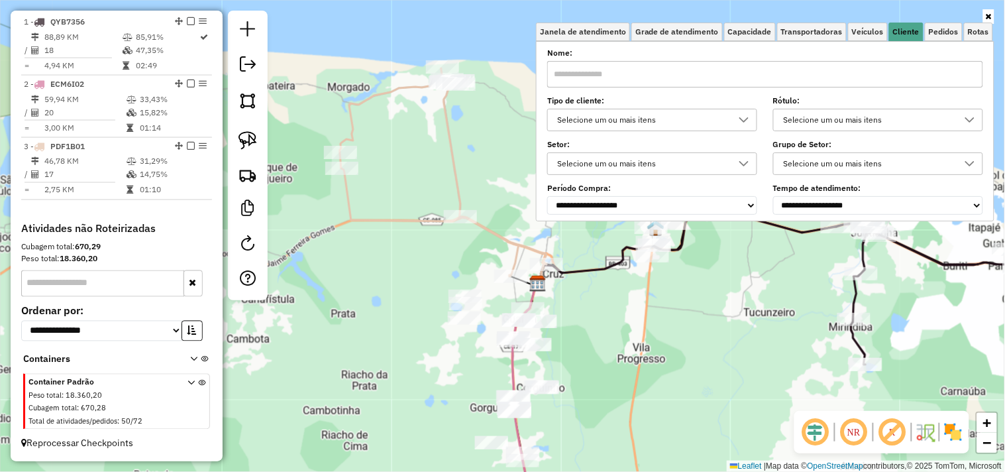
click at [781, 87] on input "text" at bounding box center [765, 74] width 436 height 27
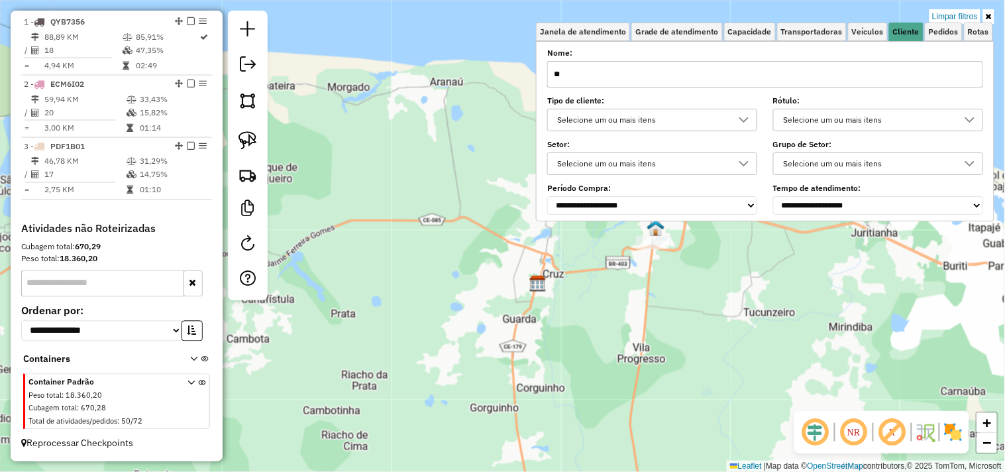
type input "*"
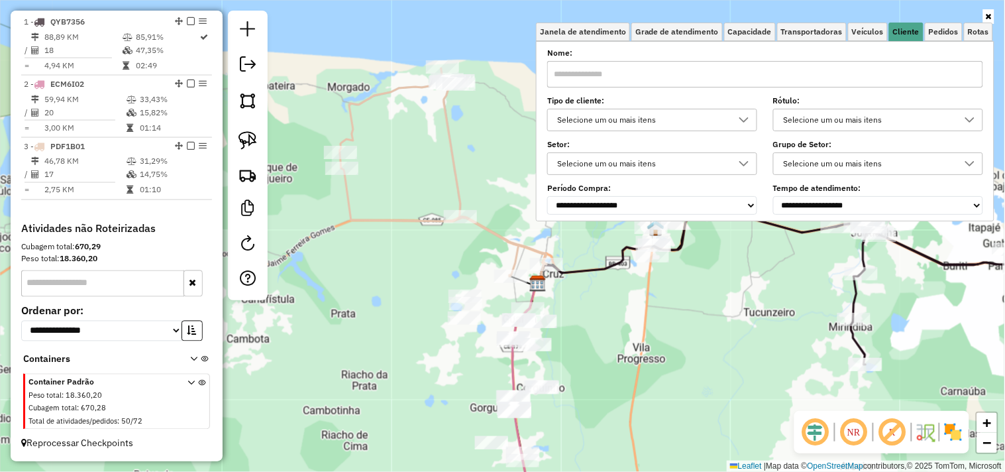
click at [651, 300] on div "Janela de atendimento Grade de atendimento Capacidade Transportadoras Veículos …" at bounding box center [502, 236] width 1005 height 472
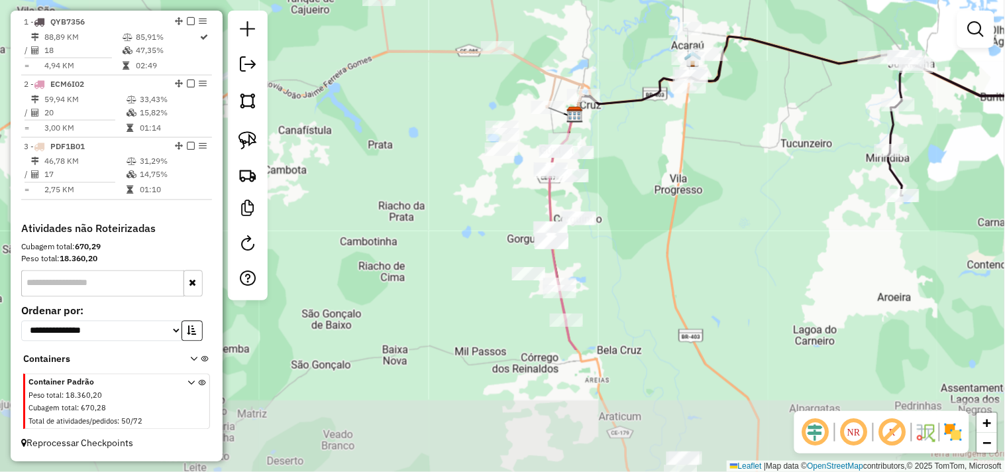
drag, startPoint x: 645, startPoint y: 341, endPoint x: 680, endPoint y: 204, distance: 141.4
click at [680, 204] on div "Janela de atendimento Grade de atendimento Capacidade Transportadoras Veículos …" at bounding box center [502, 236] width 1005 height 472
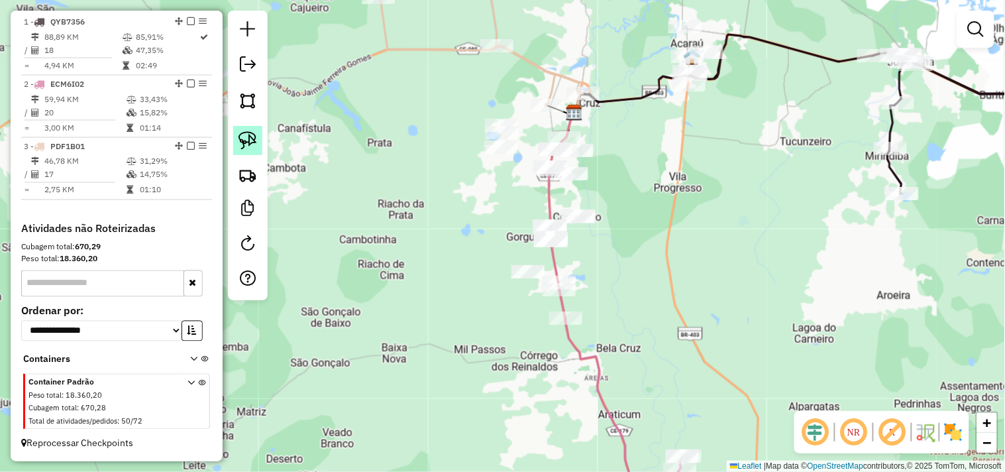
click at [260, 140] on link at bounding box center [247, 140] width 29 height 29
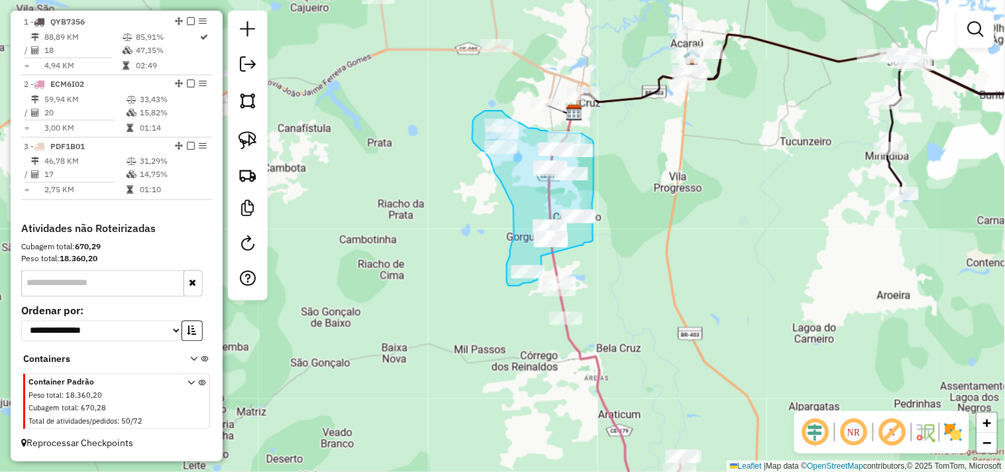
drag, startPoint x: 541, startPoint y: 256, endPoint x: 578, endPoint y: 245, distance: 38.6
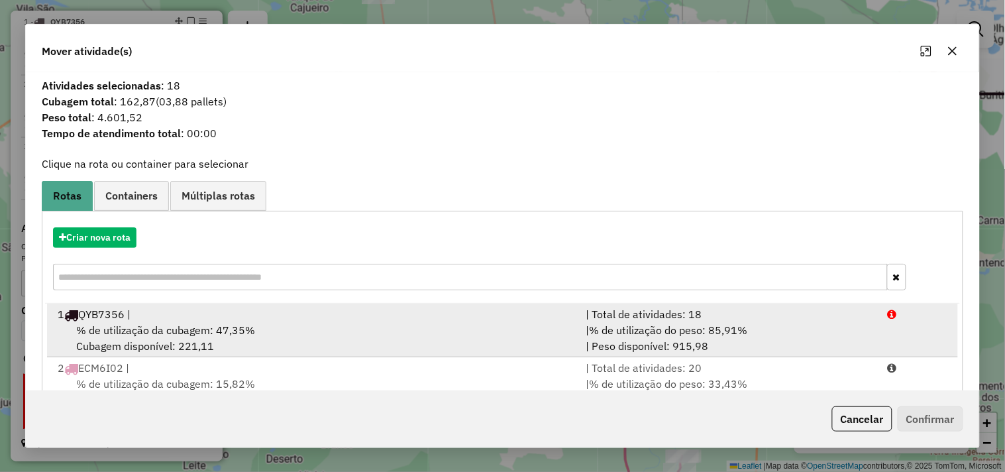
scroll to position [96, 0]
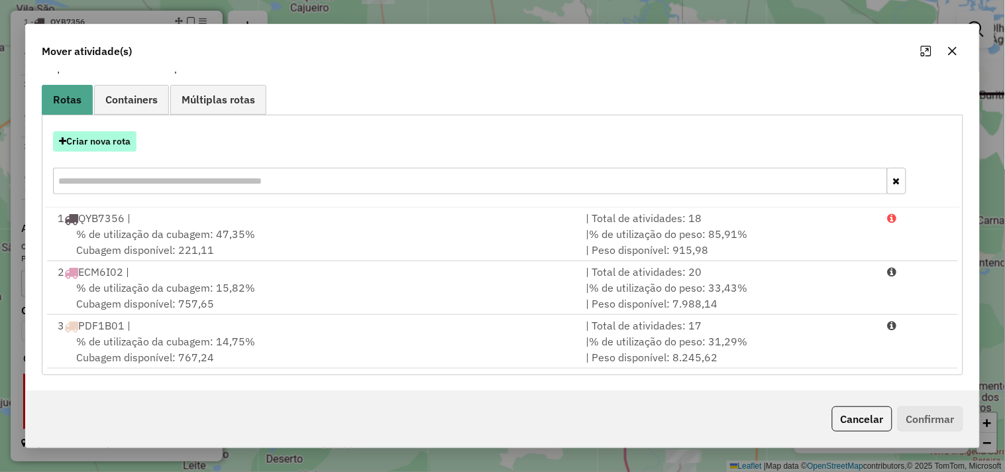
click at [127, 148] on button "Criar nova rota" at bounding box center [94, 141] width 83 height 21
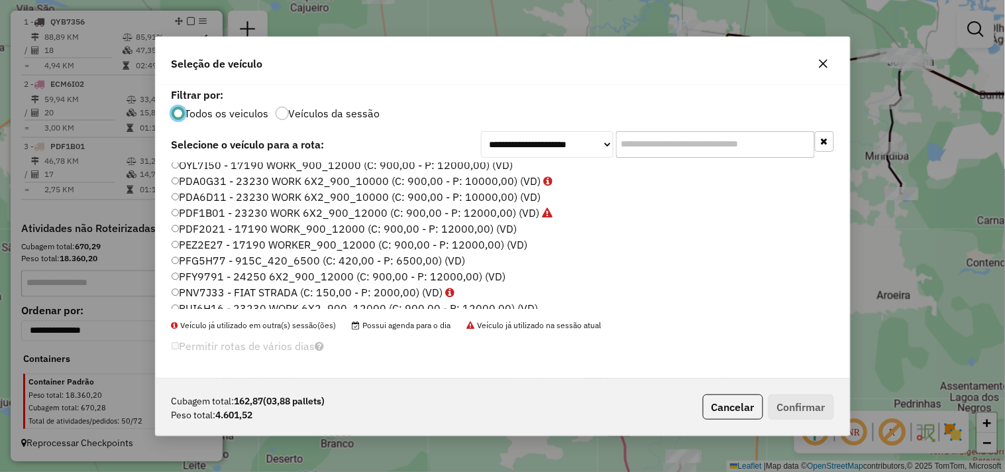
scroll to position [283, 0]
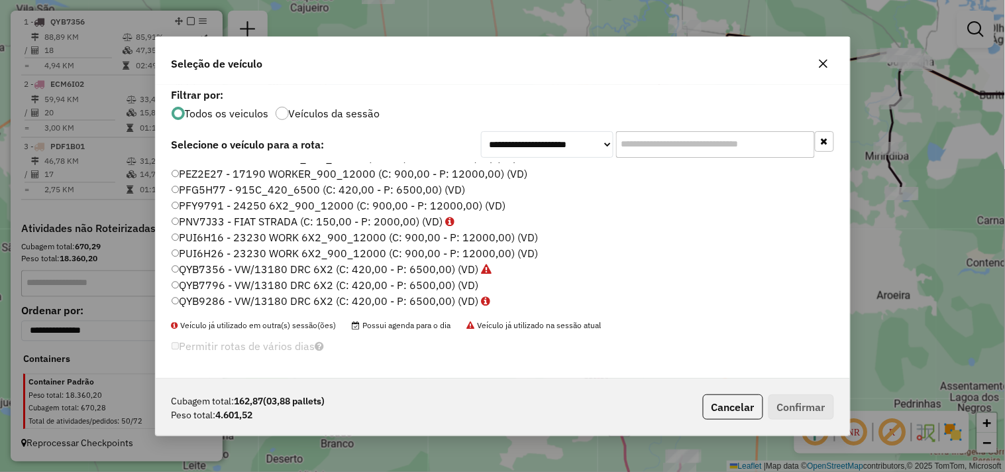
click at [211, 247] on label "PUI6H26 - 23230 WORK 6X2_900_12000 (C: 900,00 - P: 12000,00) (VD)" at bounding box center [355, 253] width 367 height 16
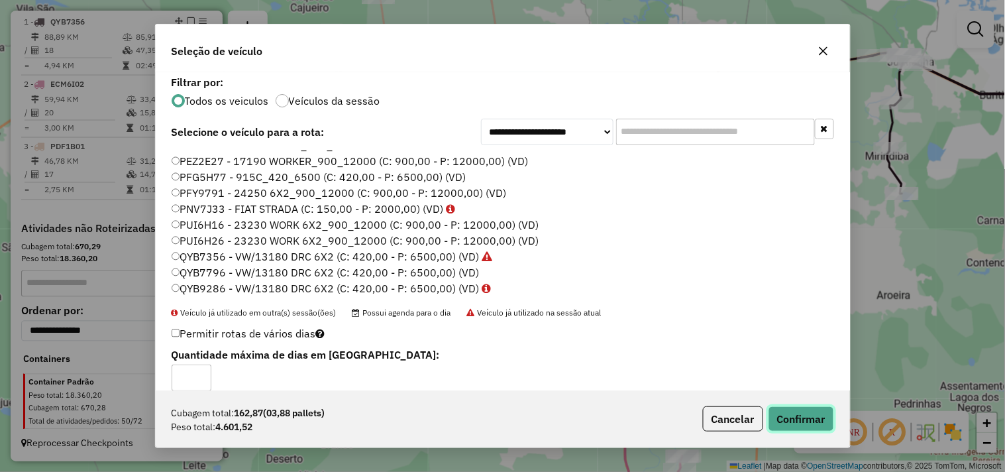
click at [802, 421] on button "Confirmar" at bounding box center [802, 418] width 66 height 25
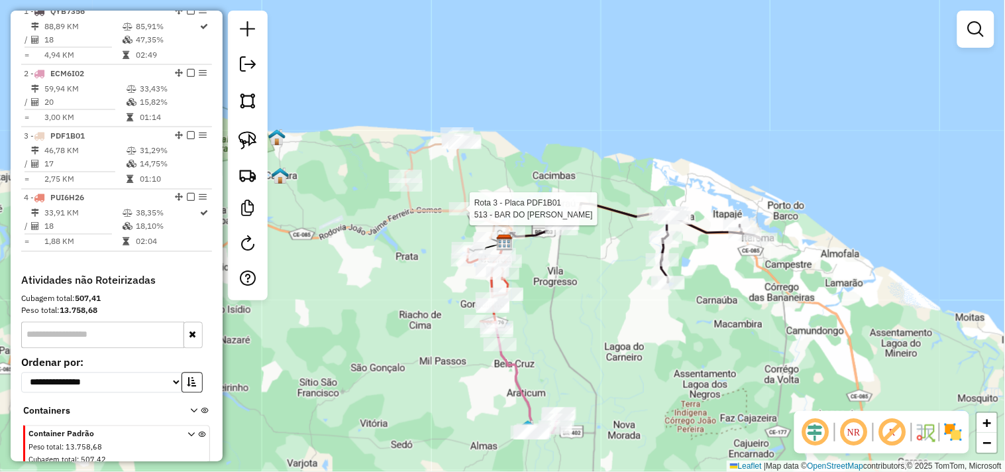
scroll to position [572, 0]
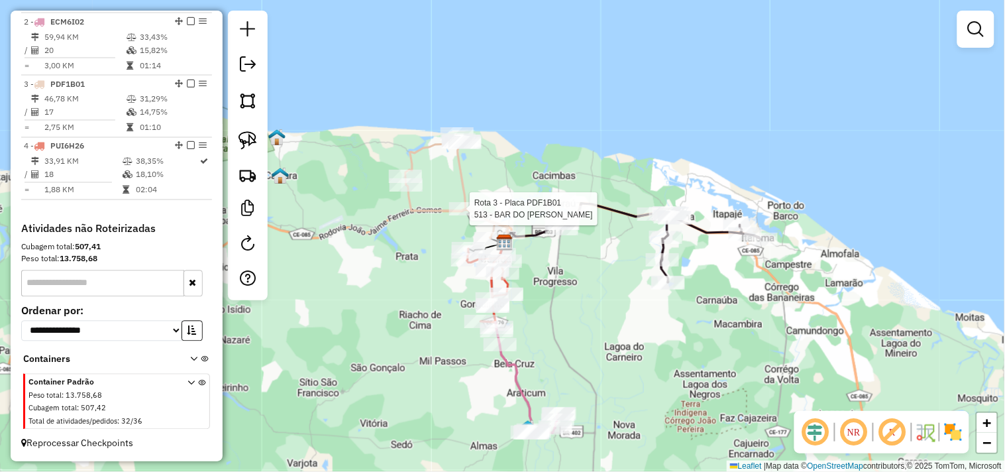
select select "**********"
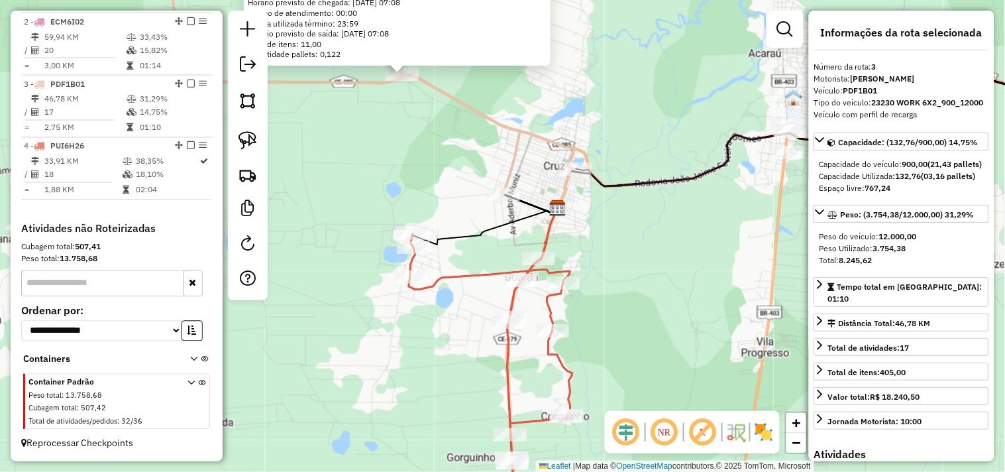
click at [646, 296] on div "513 - BAR DO RICARDO TRE Endereço: TREVO DO ARANAU 10000 Bairro: LAGOA VELHA (C…" at bounding box center [502, 236] width 1005 height 472
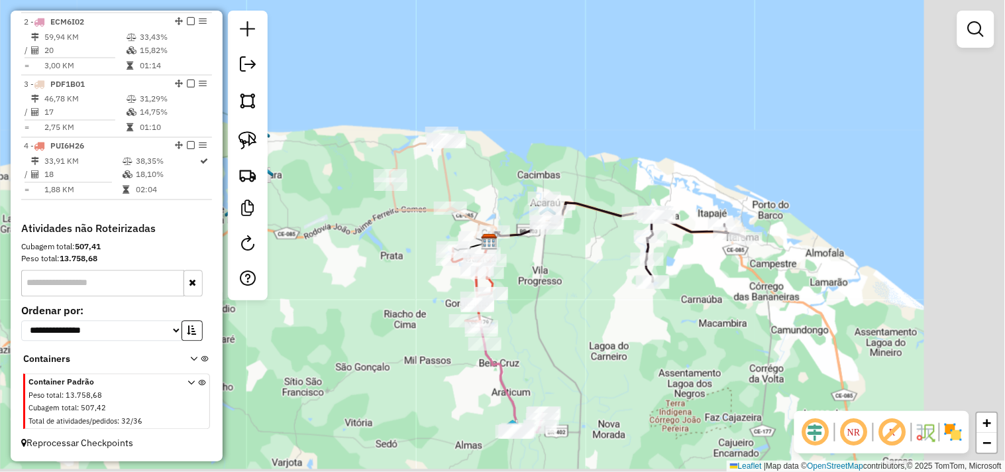
drag, startPoint x: 712, startPoint y: 294, endPoint x: 546, endPoint y: 262, distance: 169.2
click at [545, 264] on div "Janela de atendimento Grade de atendimento Capacidade Transportadoras Veículos …" at bounding box center [502, 236] width 1005 height 472
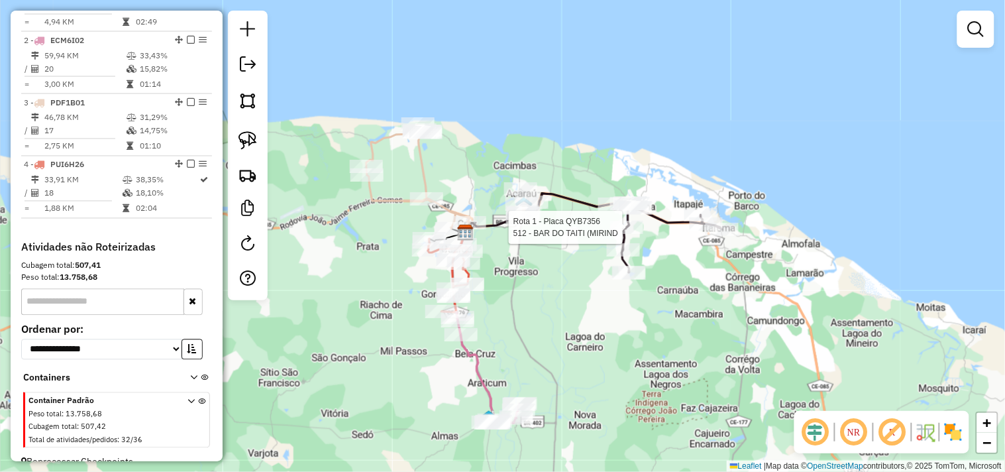
select select "**********"
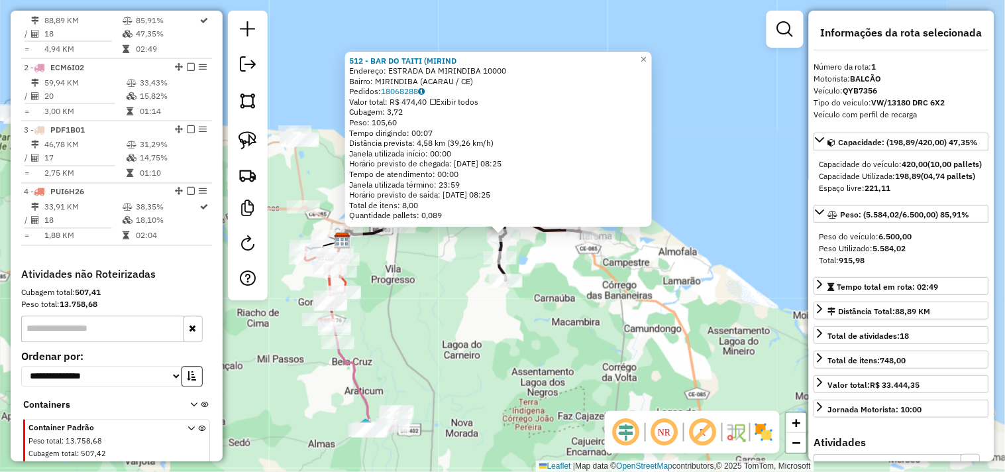
scroll to position [512, 0]
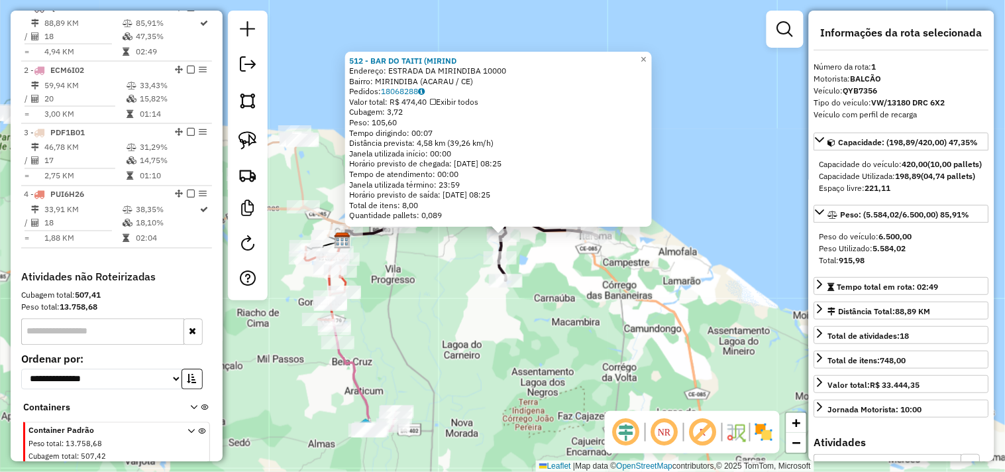
click at [581, 293] on div "512 - BAR DO TAITI (MIRIND Endereço: ESTRADA DA MIRINDIBA 10000 Bairro: MIRINDI…" at bounding box center [502, 236] width 1005 height 472
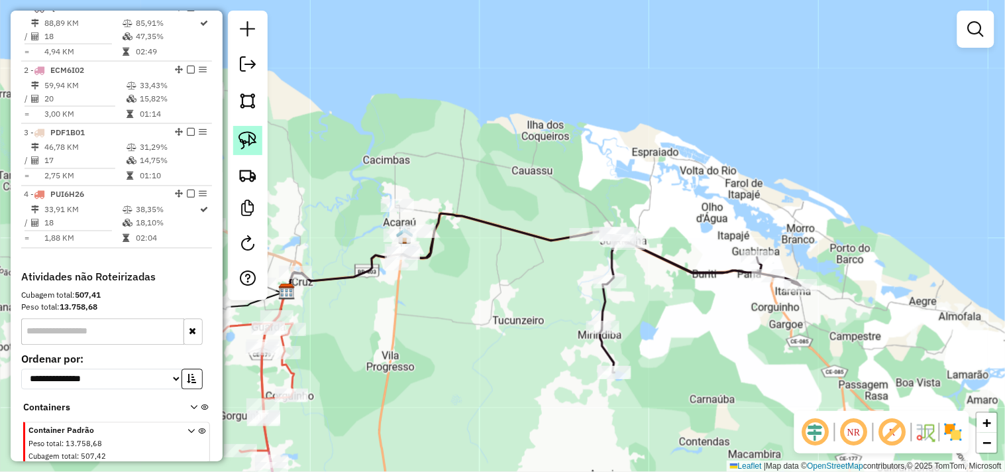
click at [261, 148] on link at bounding box center [247, 140] width 29 height 29
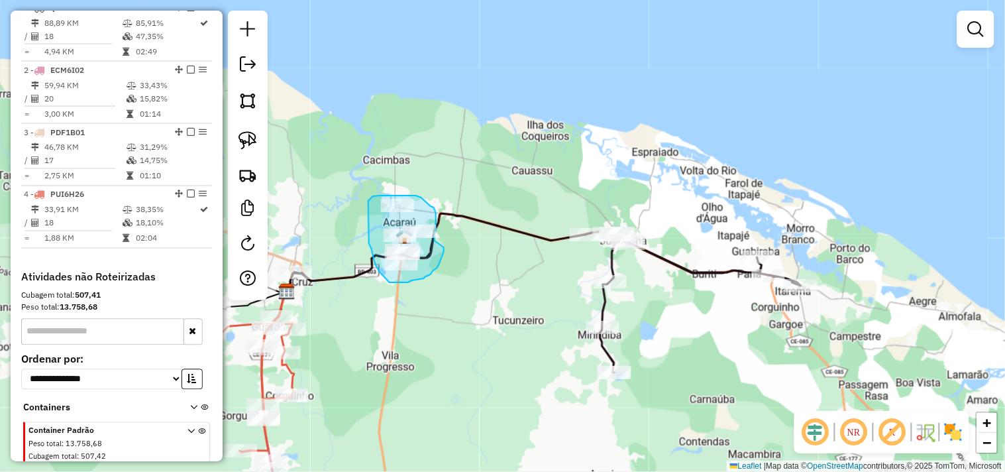
drag, startPoint x: 444, startPoint y: 247, endPoint x: 435, endPoint y: 241, distance: 11.4
click at [435, 241] on div "Janela de atendimento Grade de atendimento Capacidade Transportadoras Veículos …" at bounding box center [502, 236] width 1005 height 472
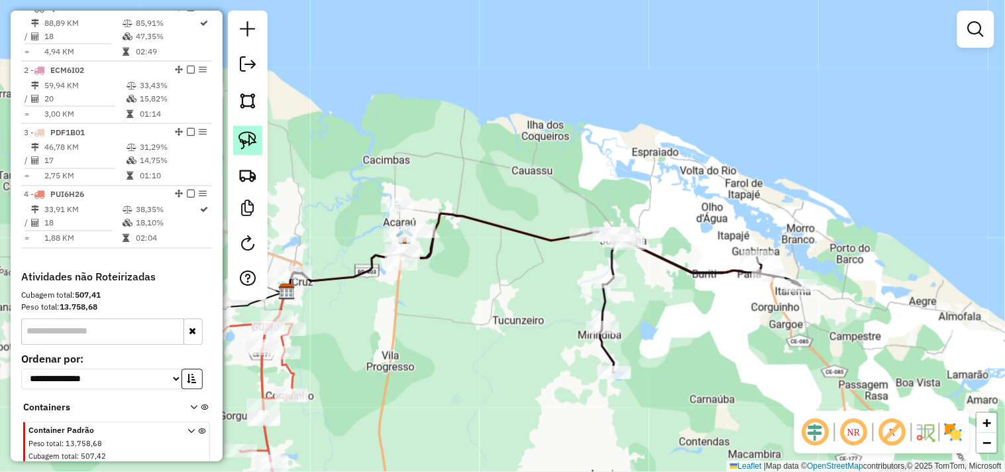
click at [241, 135] on img at bounding box center [248, 140] width 19 height 19
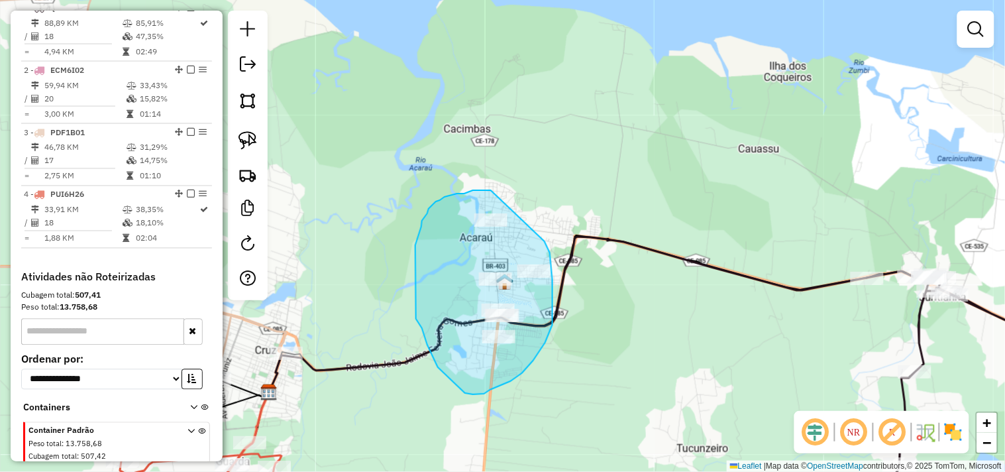
drag, startPoint x: 550, startPoint y: 256, endPoint x: 511, endPoint y: 190, distance: 76.4
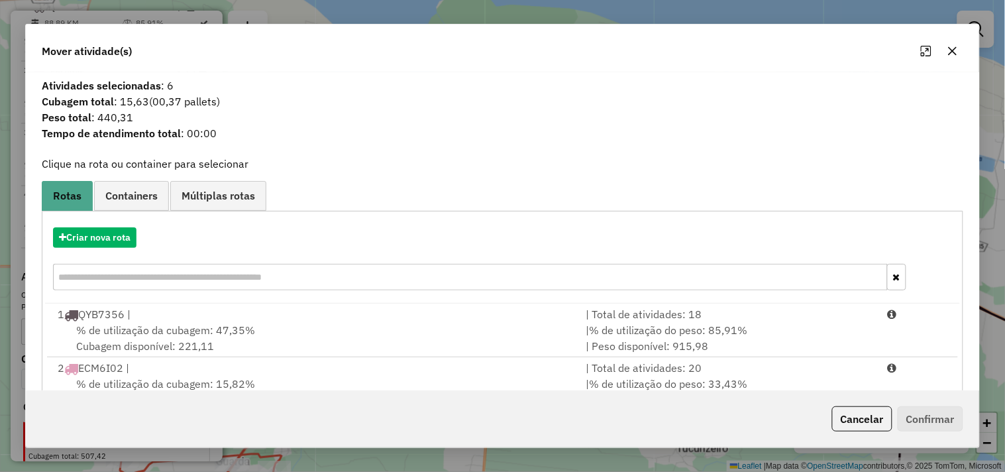
scroll to position [150, 0]
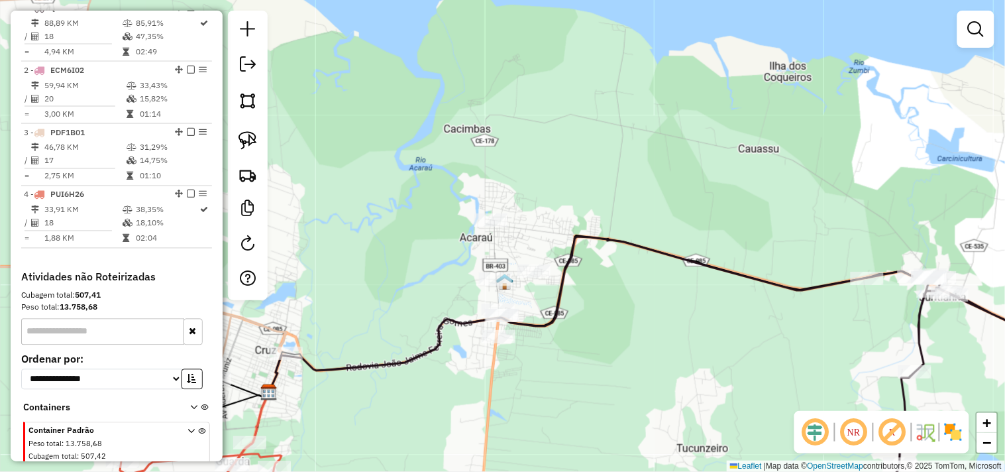
drag, startPoint x: 388, startPoint y: 330, endPoint x: 464, endPoint y: 247, distance: 112.1
click at [464, 247] on div "Janela de atendimento Grade de atendimento Capacidade Transportadoras Veículos …" at bounding box center [502, 236] width 1005 height 472
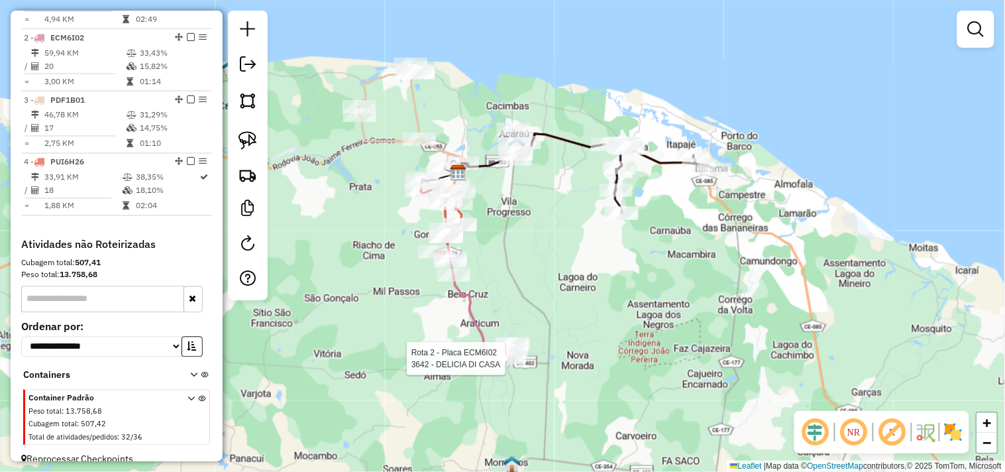
select select "**********"
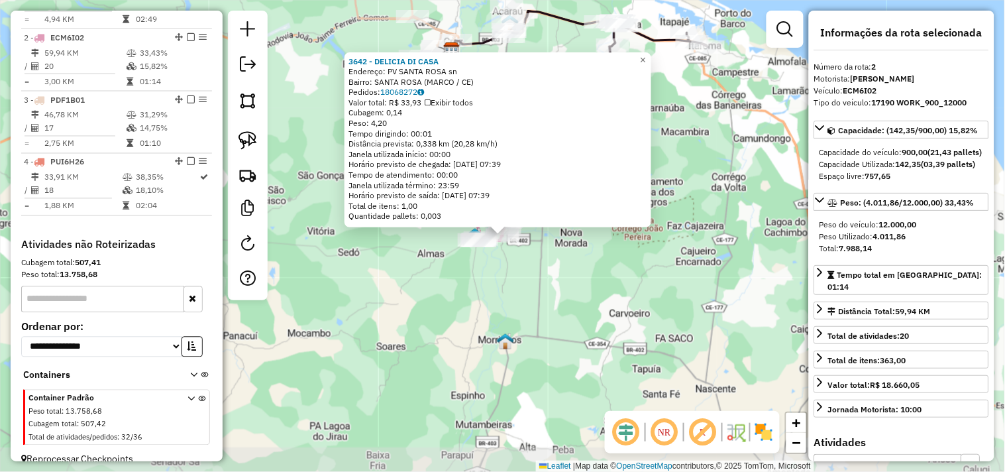
scroll to position [572, 0]
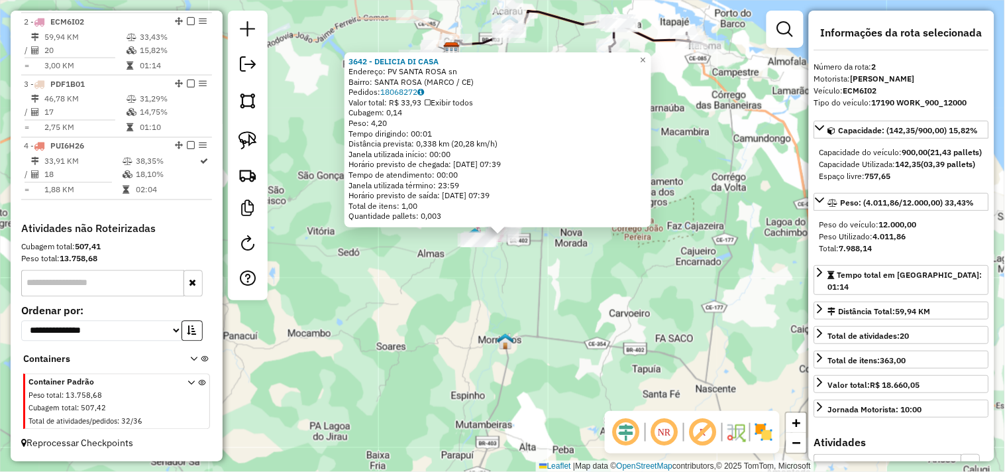
click at [527, 290] on div "3642 - DELICIA DI CASA Endereço: PV SANTA ROSA sn Bairro: SANTA ROSA (MARCO / C…" at bounding box center [502, 236] width 1005 height 472
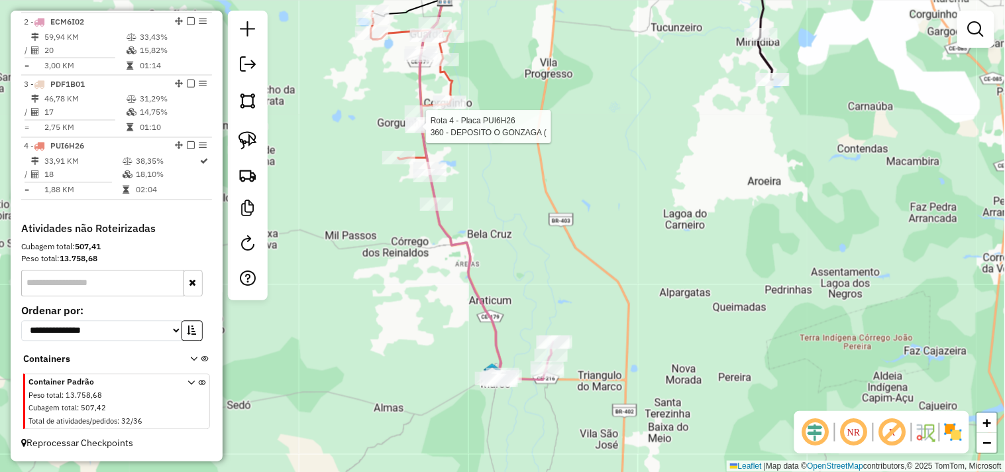
select select "**********"
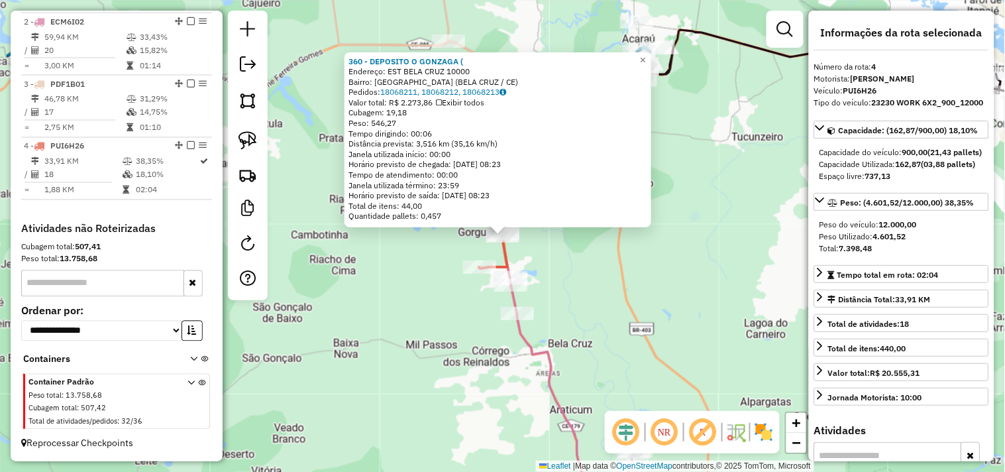
click at [577, 274] on div "360 - DEPOSITO O GONZAGA ( Endereço: EST BELA CRUZ 10000 Bairro: LAGOA SECA (BE…" at bounding box center [502, 236] width 1005 height 472
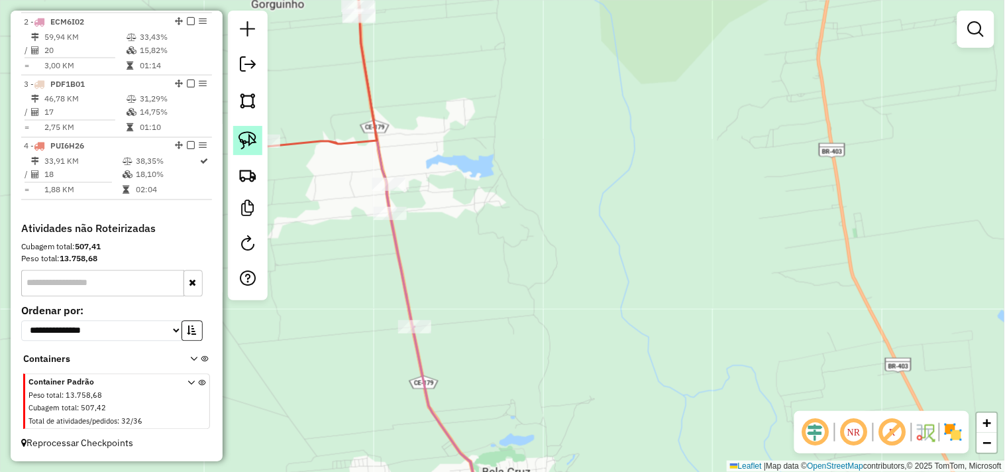
click at [242, 152] on link at bounding box center [247, 140] width 29 height 29
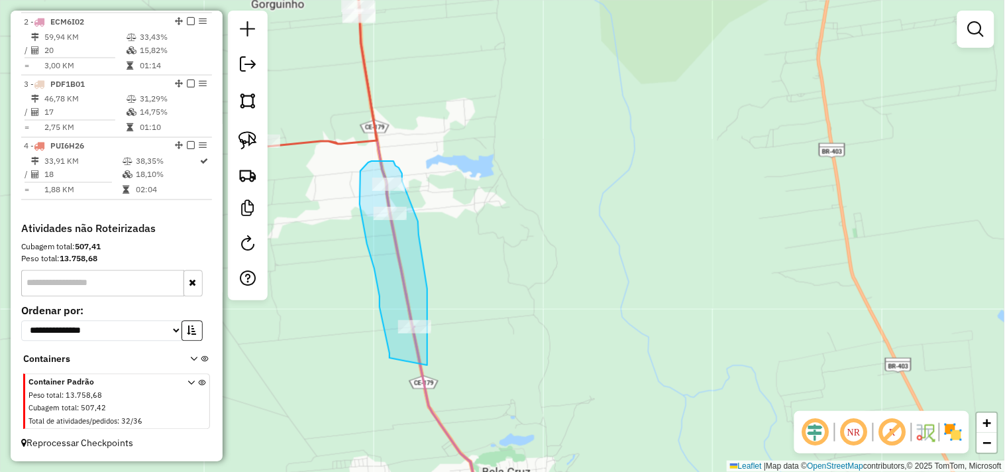
drag, startPoint x: 390, startPoint y: 358, endPoint x: 427, endPoint y: 365, distance: 38.5
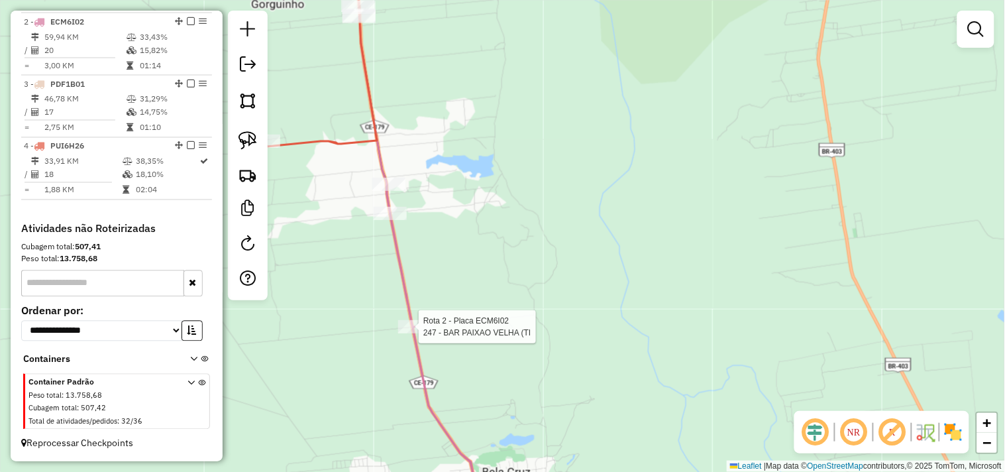
select select "**********"
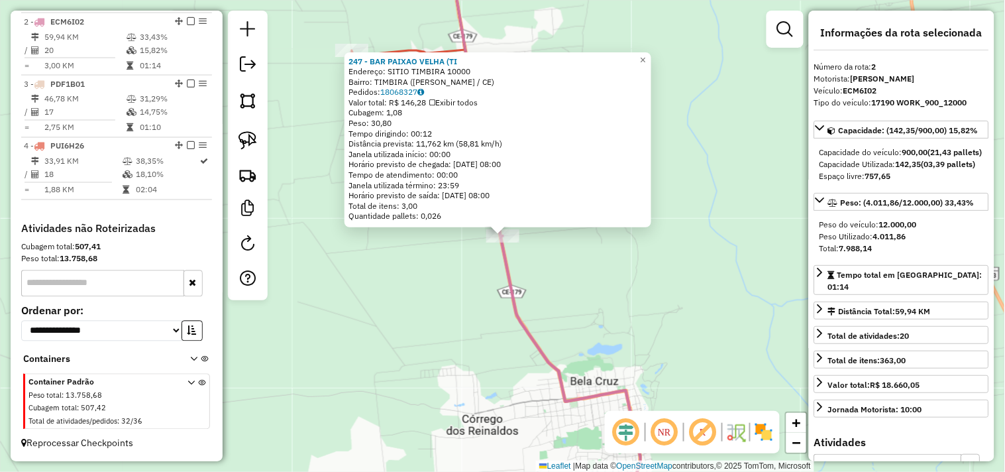
drag, startPoint x: 458, startPoint y: 290, endPoint x: 462, endPoint y: 280, distance: 11.3
click at [458, 290] on div "247 - BAR PAIXAO VELHA (TI Endereço: SITIO TIMBIRA 10000 Bairro: TIMBIRA (BELA …" at bounding box center [502, 236] width 1005 height 472
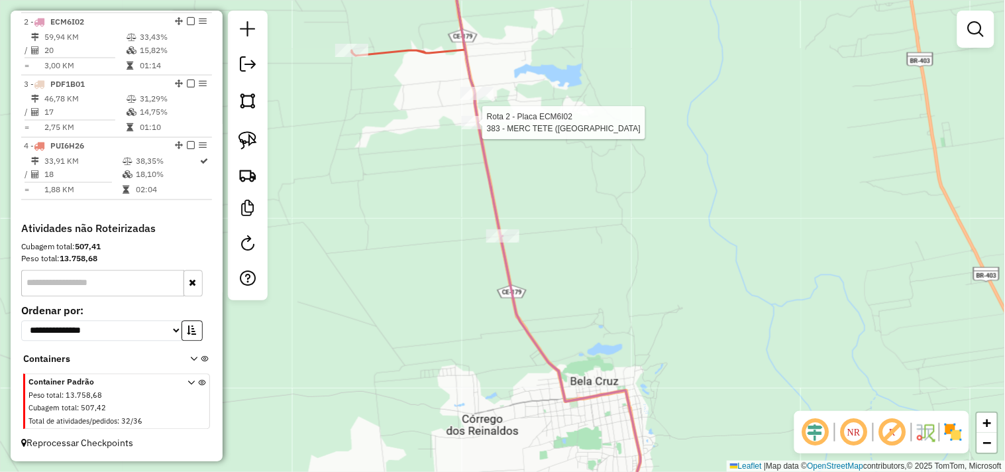
select select "**********"
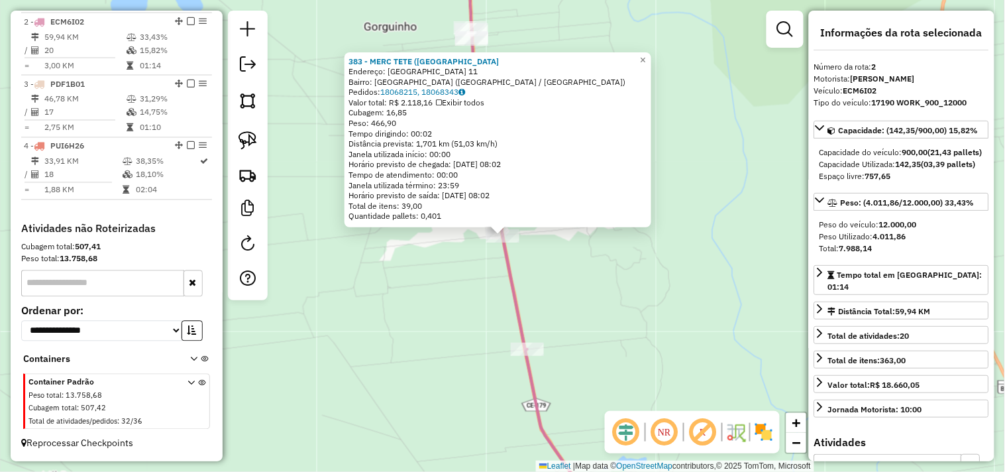
click at [453, 286] on div "383 - MERC TETE (LAGOA DO Endereço: LAGOA DO MATO 11 Bairro: LAGOA DO MATO (BEL…" at bounding box center [502, 236] width 1005 height 472
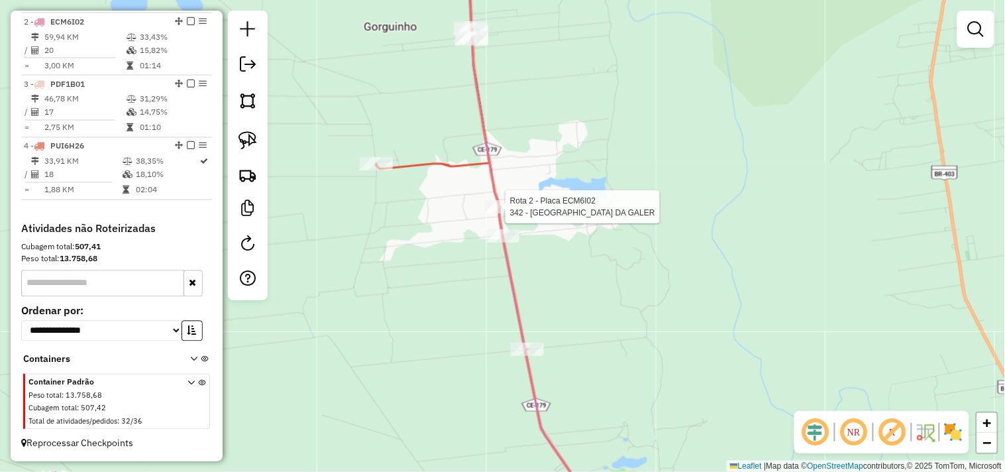
select select "**********"
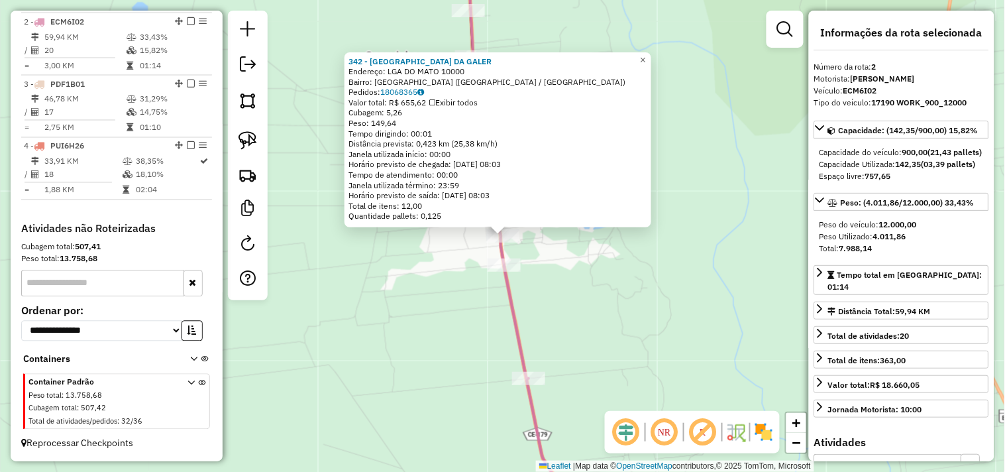
click at [445, 303] on div "342 - CHURR POINT DA GALER Endereço: LGA DO MATO 10000 Bairro: LAGOA DO MATO (B…" at bounding box center [502, 236] width 1005 height 472
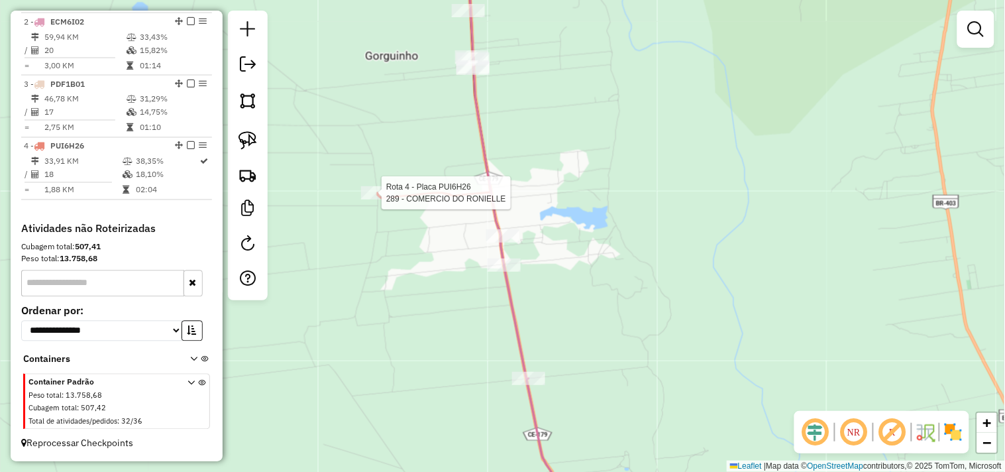
select select "**********"
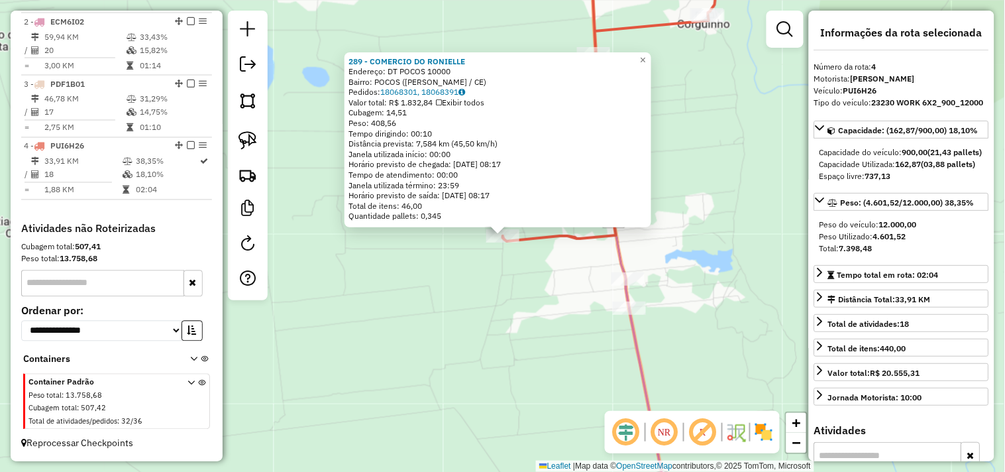
click at [482, 307] on div "289 - COMERCIO DO RONIELLE Endereço: DT POCOS 10000 Bairro: POCOS (BELA CRUZ / …" at bounding box center [502, 236] width 1005 height 472
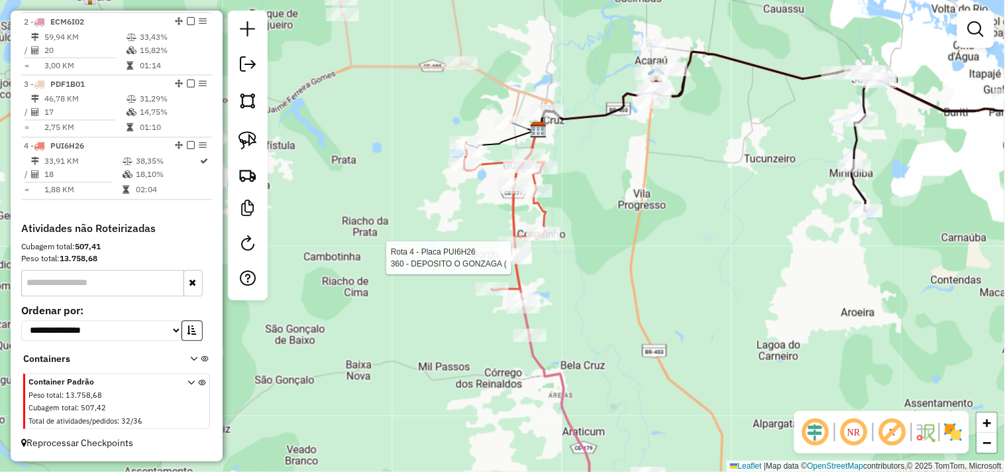
select select "**********"
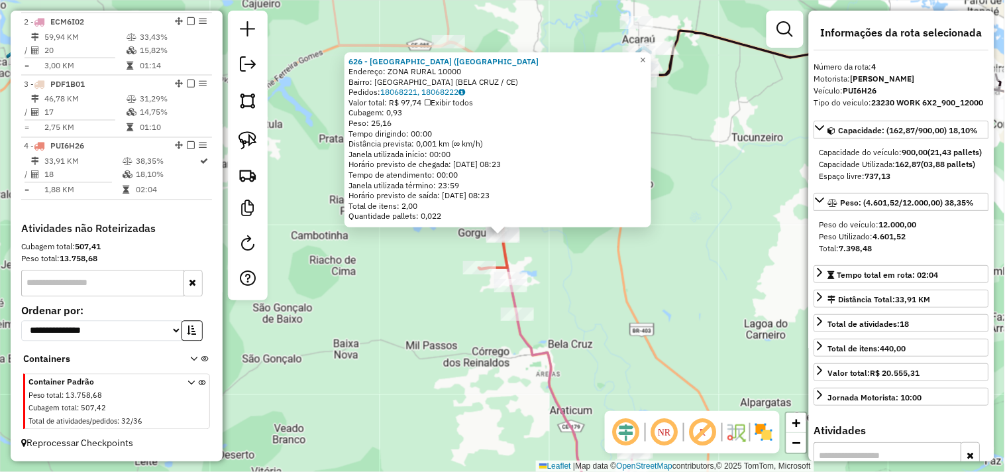
click at [570, 268] on div "626 - BAR DOS LISOS (LAGOA Endereço: ZONA RURAL 10000 Bairro: LAGOA SECA (BELA …" at bounding box center [502, 236] width 1005 height 472
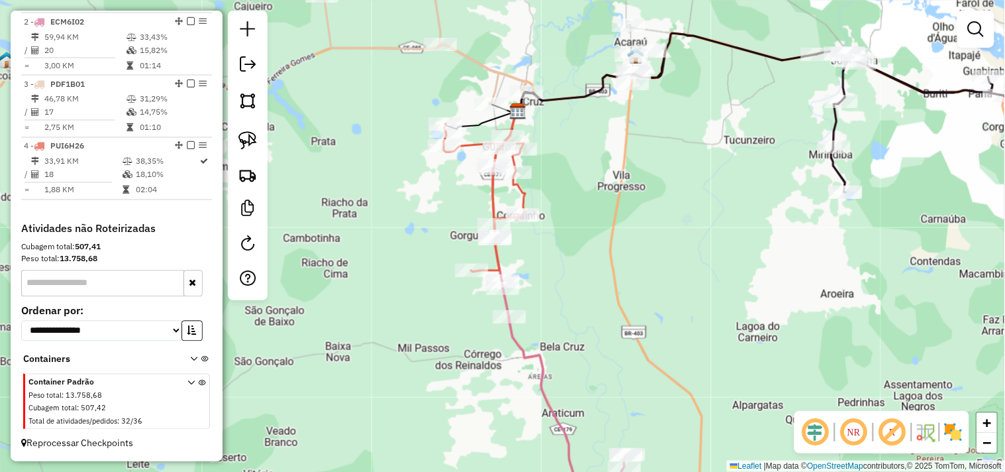
drag, startPoint x: 598, startPoint y: 264, endPoint x: 454, endPoint y: 286, distance: 145.5
click at [473, 286] on div "Janela de atendimento Grade de atendimento Capacidade Transportadoras Veículos …" at bounding box center [502, 236] width 1005 height 472
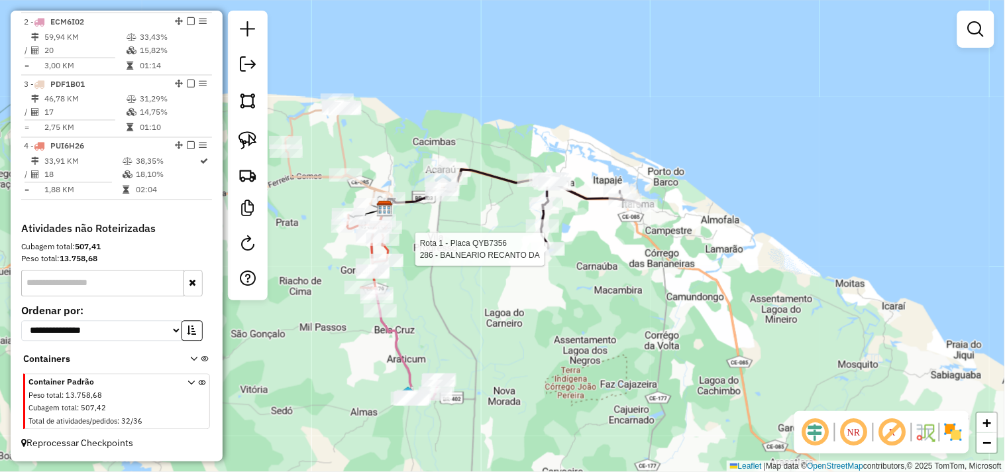
click at [542, 256] on div at bounding box center [548, 249] width 33 height 13
select select "**********"
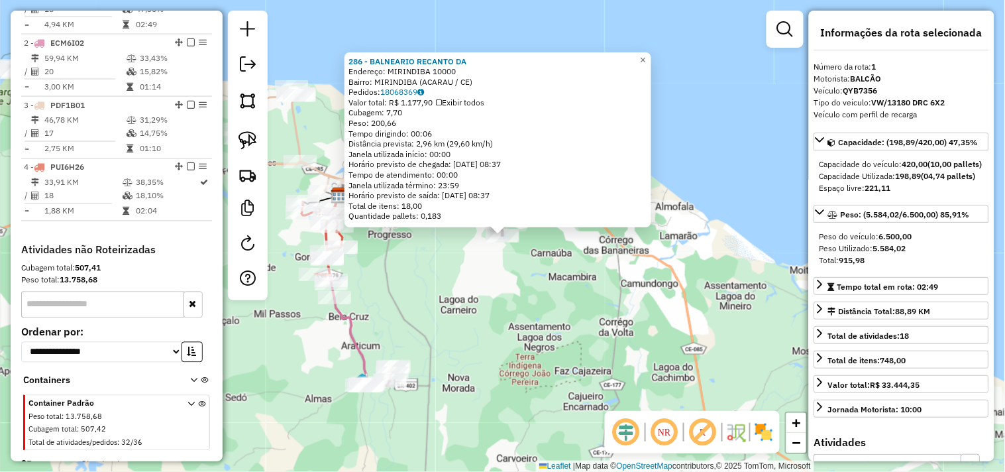
scroll to position [512, 0]
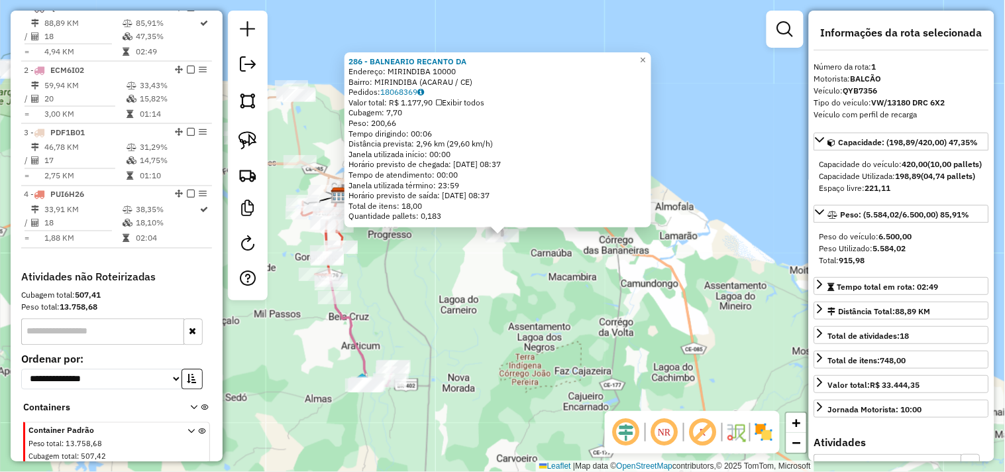
click at [537, 290] on div "286 - BALNEARIO RECANTO DA Endereço: MIRINDIBA 10000 Bairro: MIRINDIBA (ACARAU …" at bounding box center [502, 236] width 1005 height 472
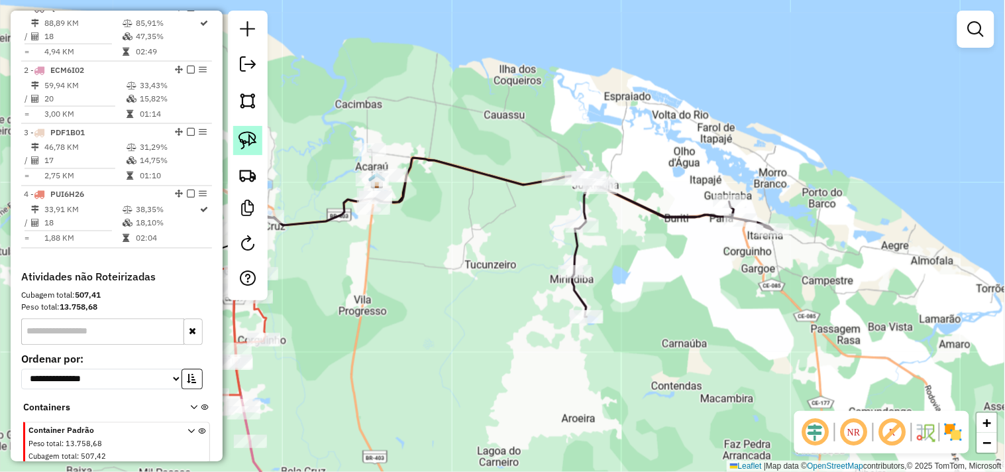
click at [247, 136] on img at bounding box center [248, 140] width 19 height 19
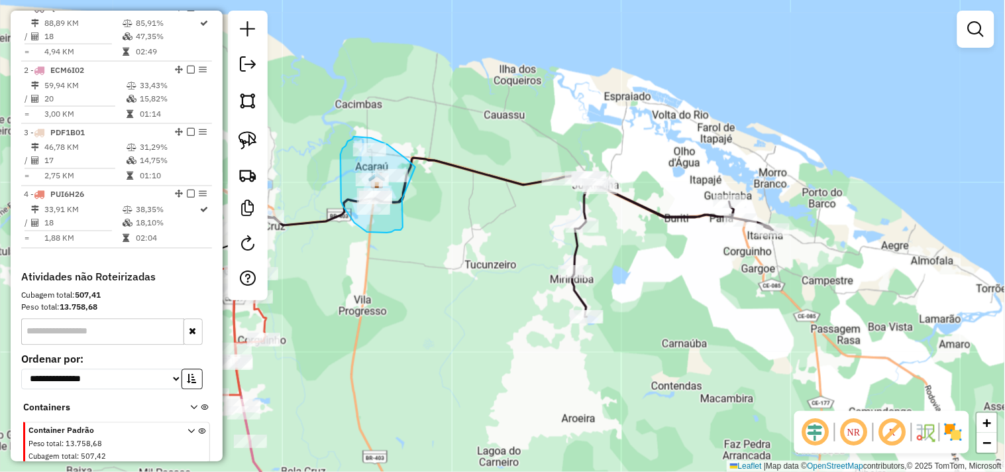
drag, startPoint x: 403, startPoint y: 222, endPoint x: 419, endPoint y: 195, distance: 30.9
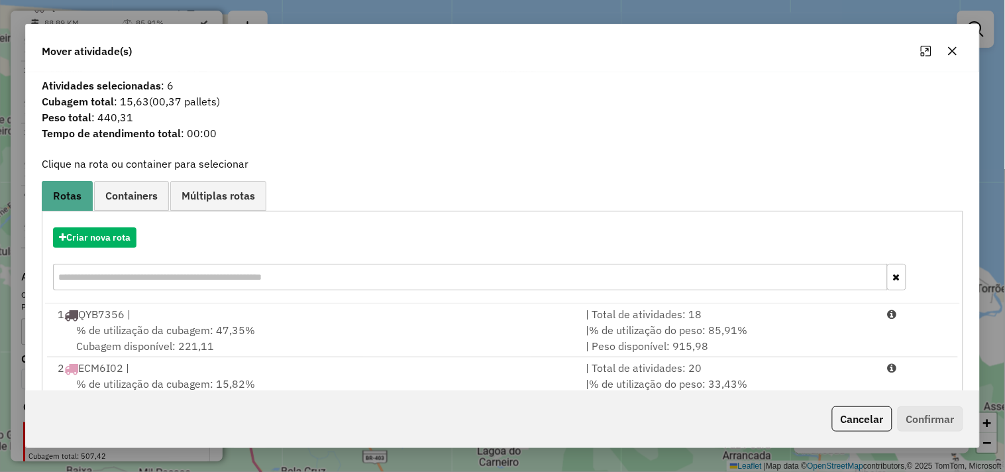
scroll to position [150, 0]
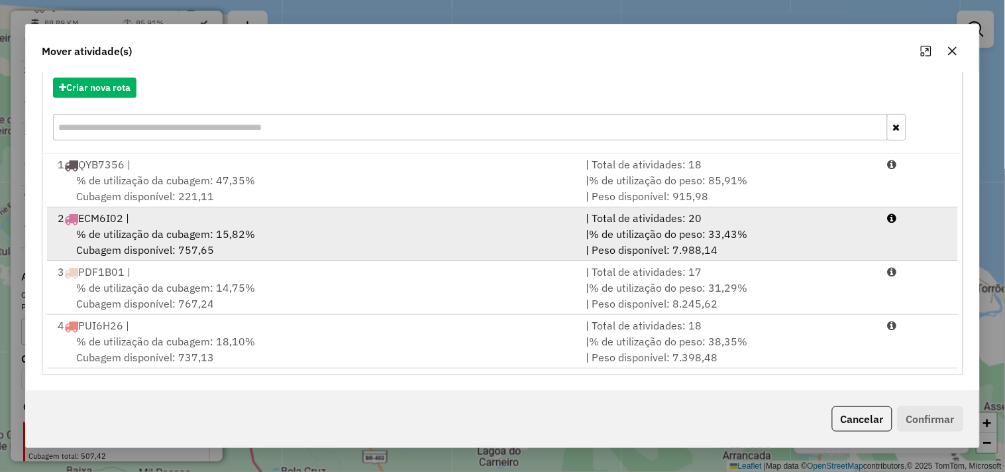
drag, startPoint x: 174, startPoint y: 223, endPoint x: 197, endPoint y: 227, distance: 24.2
click at [174, 222] on div "2 ECM6I02 |" at bounding box center [314, 218] width 528 height 16
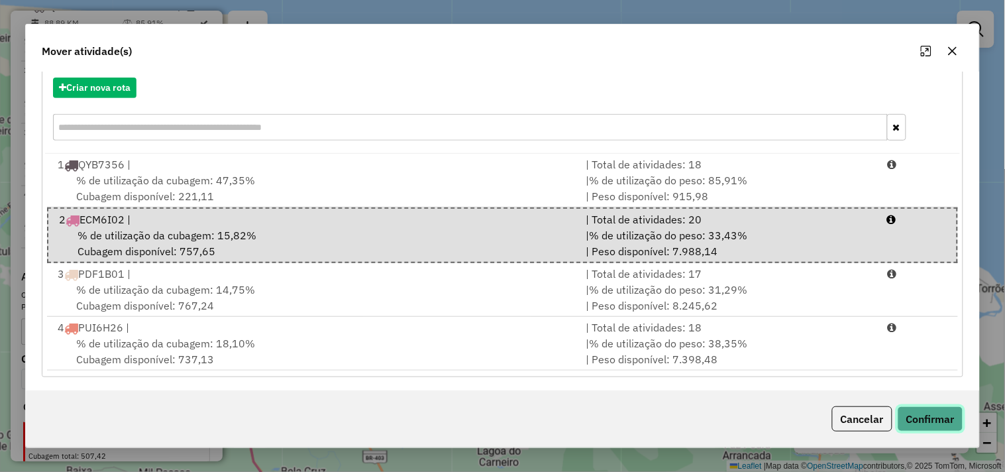
click at [904, 406] on button "Confirmar" at bounding box center [931, 418] width 66 height 25
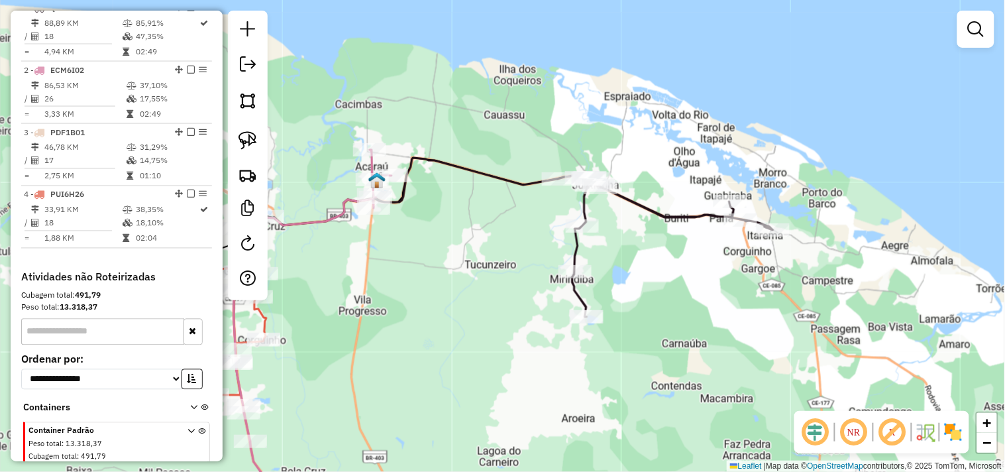
scroll to position [0, 0]
select select "**********"
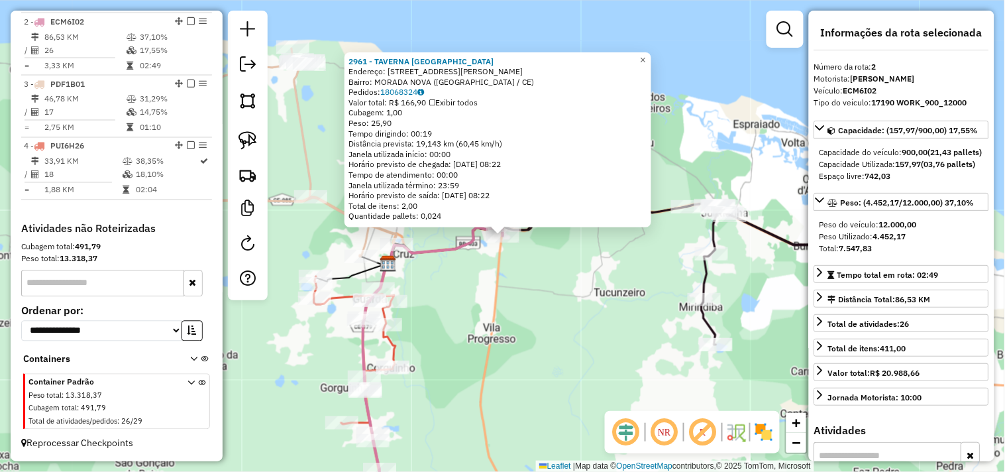
scroll to position [572, 0]
click at [543, 310] on div "2961 - TAVERNA DO PAULO Endereço: AV PADRE ANTONIO TOMAZ, MORADA 1000 Bairro: M…" at bounding box center [502, 236] width 1005 height 472
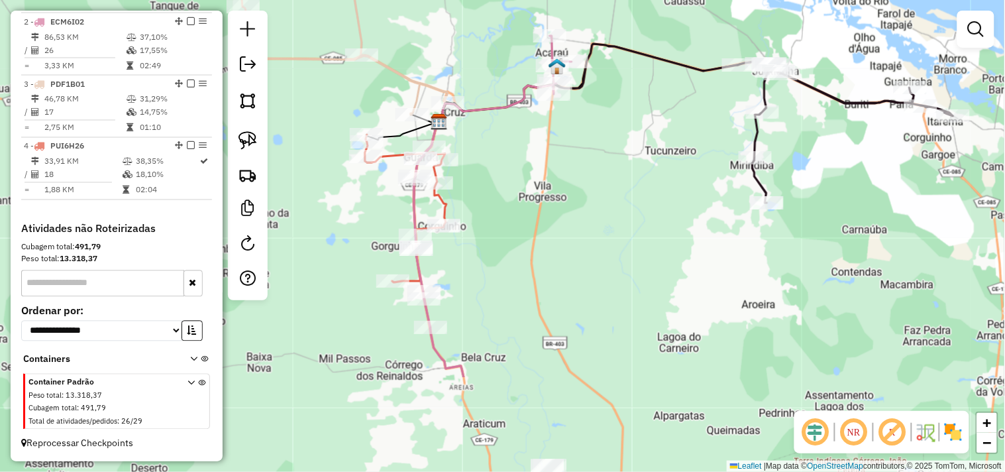
drag, startPoint x: 513, startPoint y: 405, endPoint x: 565, endPoint y: 260, distance: 153.4
click at [565, 260] on div "Janela de atendimento Grade de atendimento Capacidade Transportadoras Veículos …" at bounding box center [502, 236] width 1005 height 472
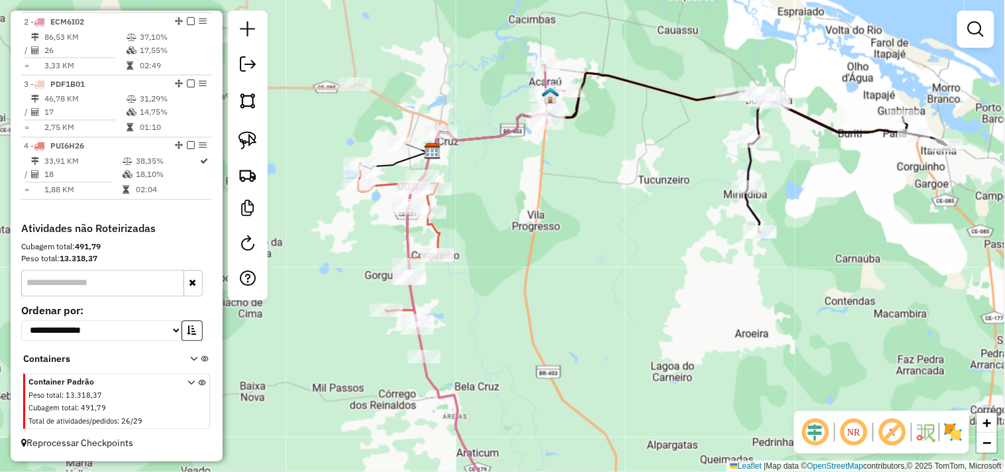
drag, startPoint x: 485, startPoint y: 298, endPoint x: 488, endPoint y: 362, distance: 63.7
click at [488, 362] on div "Janela de atendimento Grade de atendimento Capacidade Transportadoras Veículos …" at bounding box center [502, 236] width 1005 height 472
click at [544, 131] on div at bounding box center [547, 123] width 33 height 13
select select "**********"
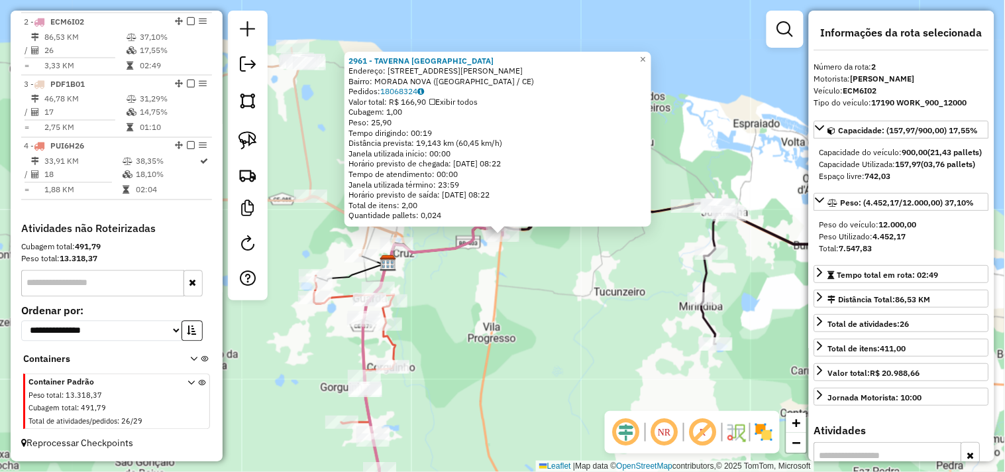
click at [533, 297] on div "2961 - TAVERNA DO PAULO Endereço: AV PADRE ANTONIO TOMAZ, MORADA 1000 Bairro: M…" at bounding box center [502, 236] width 1005 height 472
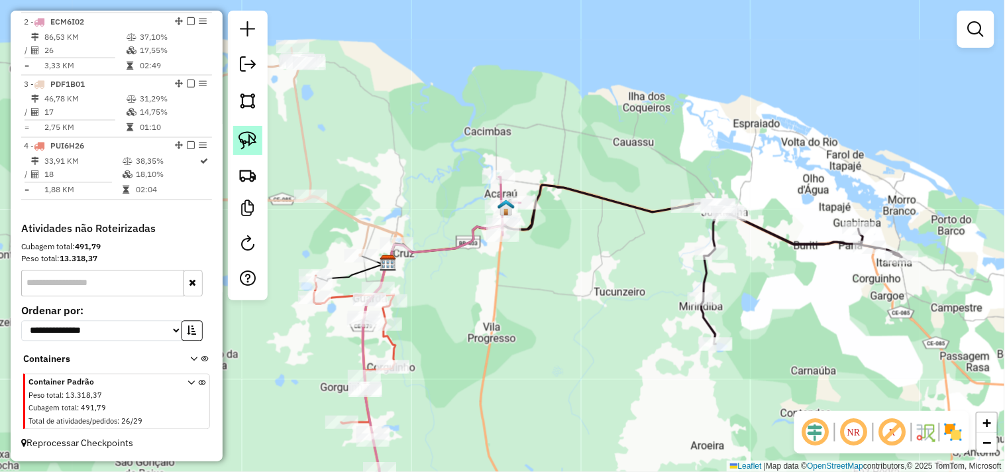
click at [246, 148] on img at bounding box center [248, 140] width 19 height 19
select select "**********"
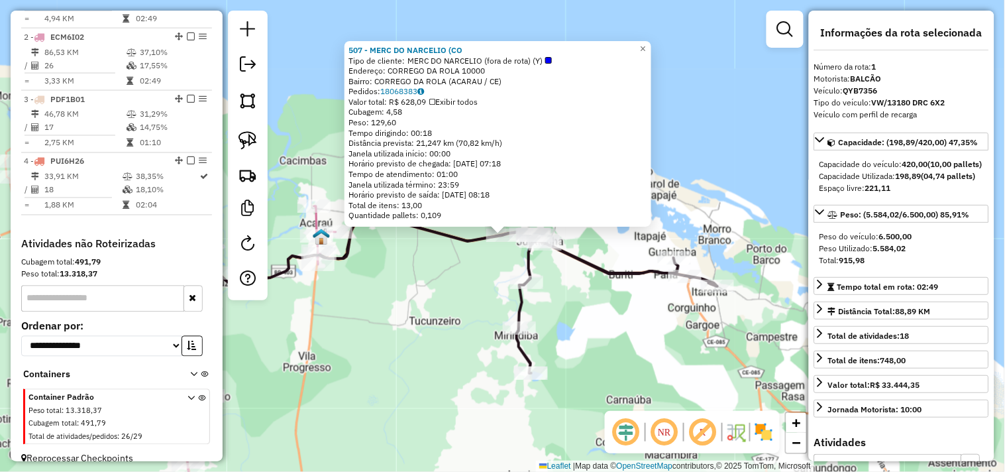
scroll to position [512, 0]
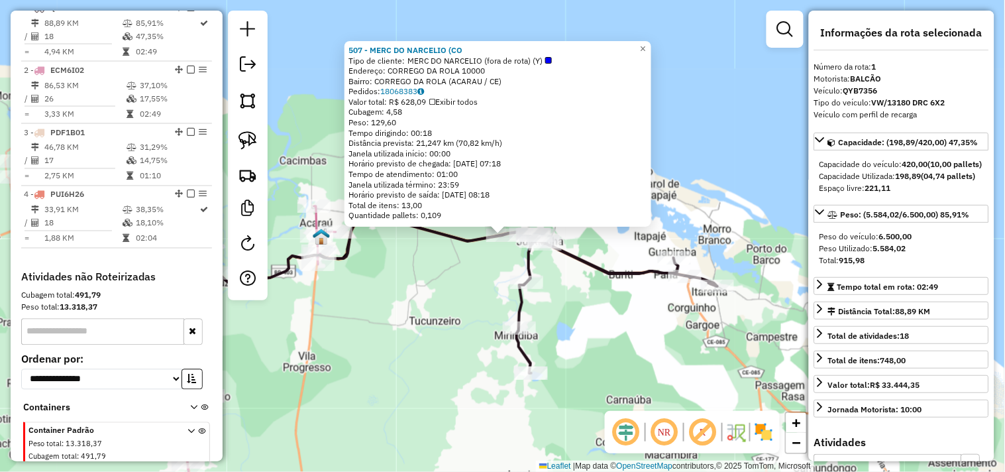
click at [467, 293] on div "507 - MERC DO NARCELIO (CO Tipo de cliente: MERC DO NARCELIO (fora de rota) (Y)…" at bounding box center [502, 236] width 1005 height 472
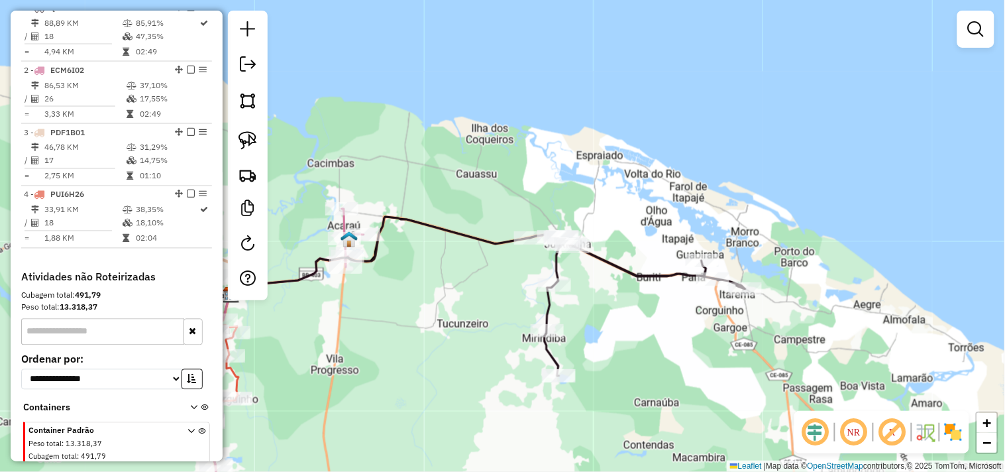
drag, startPoint x: 402, startPoint y: 328, endPoint x: 508, endPoint y: 333, distance: 106.2
click at [508, 333] on div "Janela de atendimento Grade de atendimento Capacidade Transportadoras Veículos …" at bounding box center [502, 236] width 1005 height 472
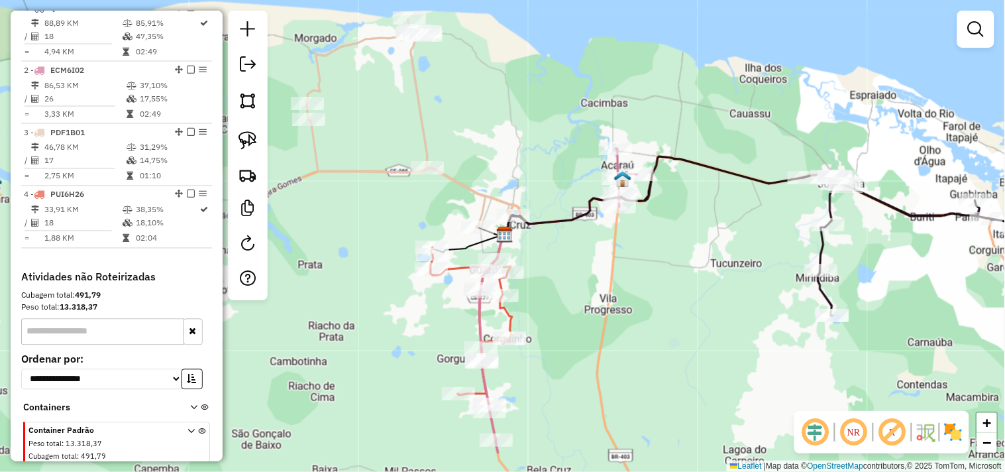
drag, startPoint x: 478, startPoint y: 301, endPoint x: 635, endPoint y: 282, distance: 158.1
click at [639, 283] on div "Janela de atendimento Grade de atendimento Capacidade Transportadoras Veículos …" at bounding box center [502, 236] width 1005 height 472
drag, startPoint x: 604, startPoint y: 325, endPoint x: 697, endPoint y: 327, distance: 92.8
click at [683, 327] on div "Janela de atendimento Grade de atendimento Capacidade Transportadoras Veículos …" at bounding box center [502, 236] width 1005 height 472
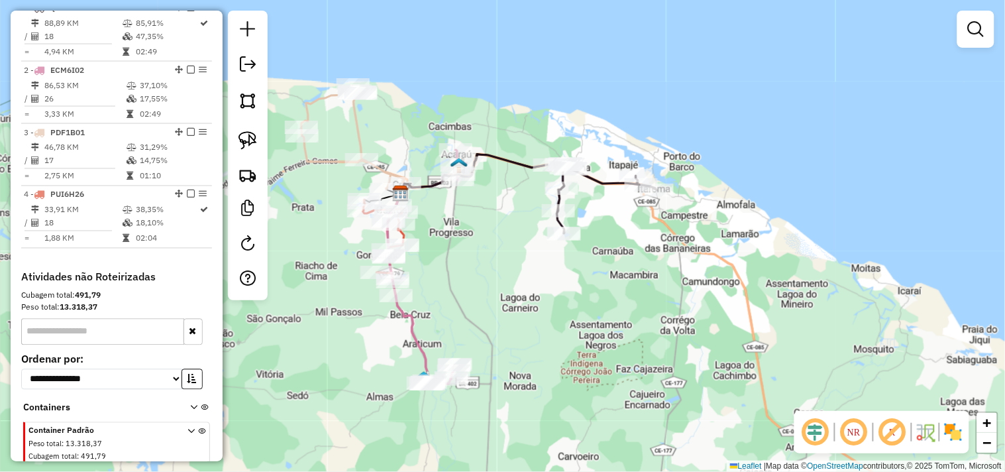
drag, startPoint x: 710, startPoint y: 295, endPoint x: 451, endPoint y: 212, distance: 271.4
click at [451, 212] on div "Janela de atendimento Grade de atendimento Capacidade Transportadoras Veículos …" at bounding box center [502, 236] width 1005 height 472
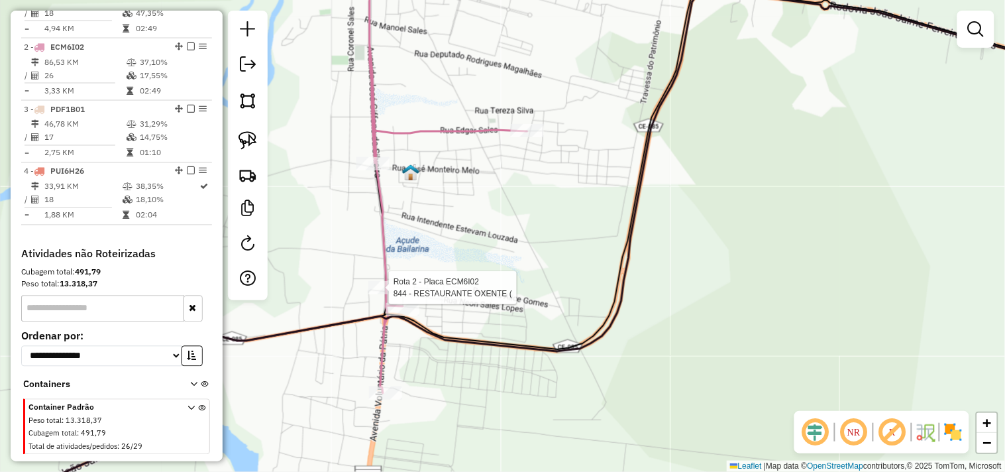
select select "**********"
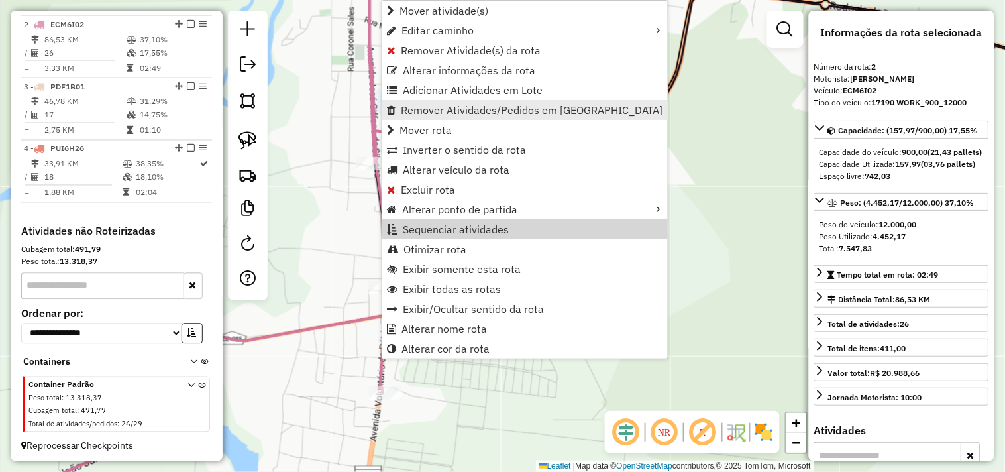
scroll to position [572, 0]
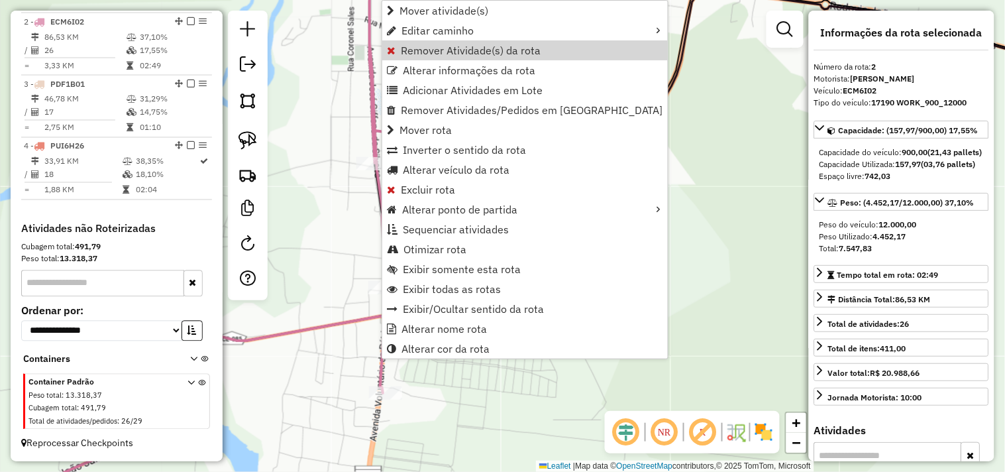
drag, startPoint x: 423, startPoint y: 51, endPoint x: 425, endPoint y: 61, distance: 10.1
click at [423, 50] on span "Remover Atividade(s) da rota" at bounding box center [471, 50] width 140 height 11
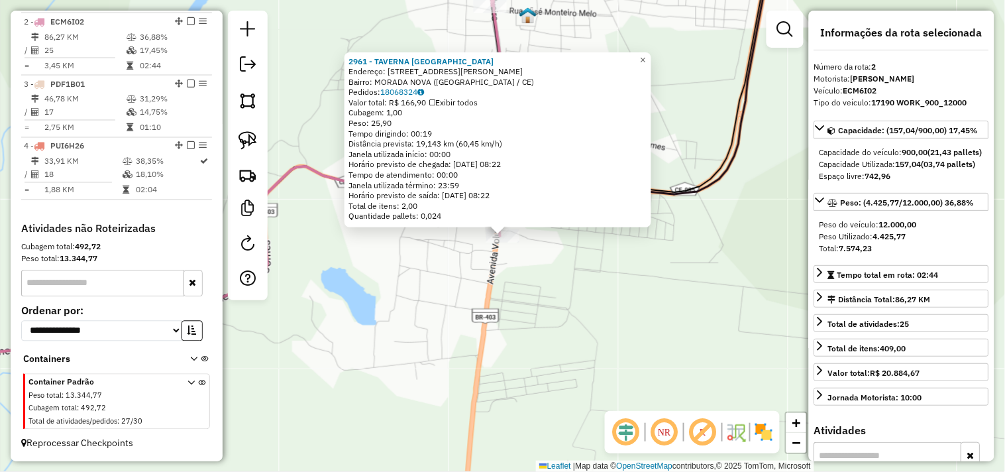
click at [534, 308] on div "2961 - TAVERNA DO PAULO Endereço: AV PADRE ANTONIO TOMAZ, MORADA 1000 Bairro: M…" at bounding box center [502, 236] width 1005 height 472
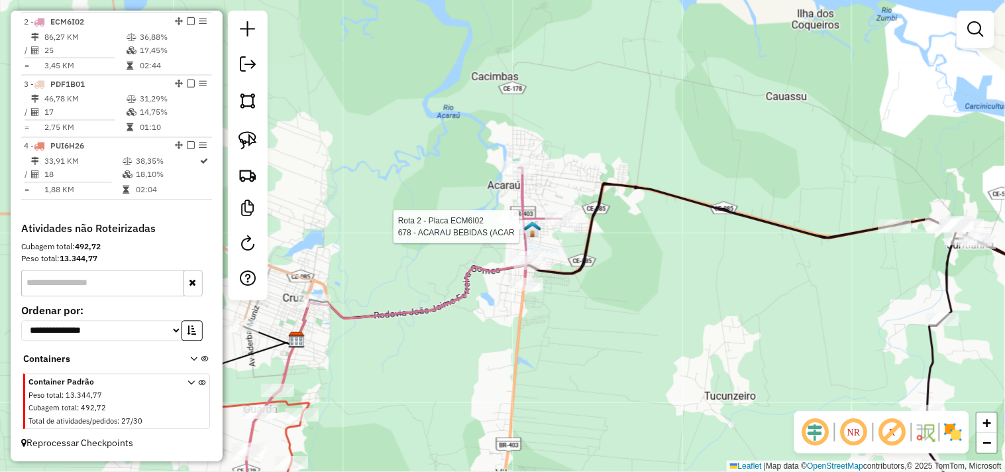
select select "**********"
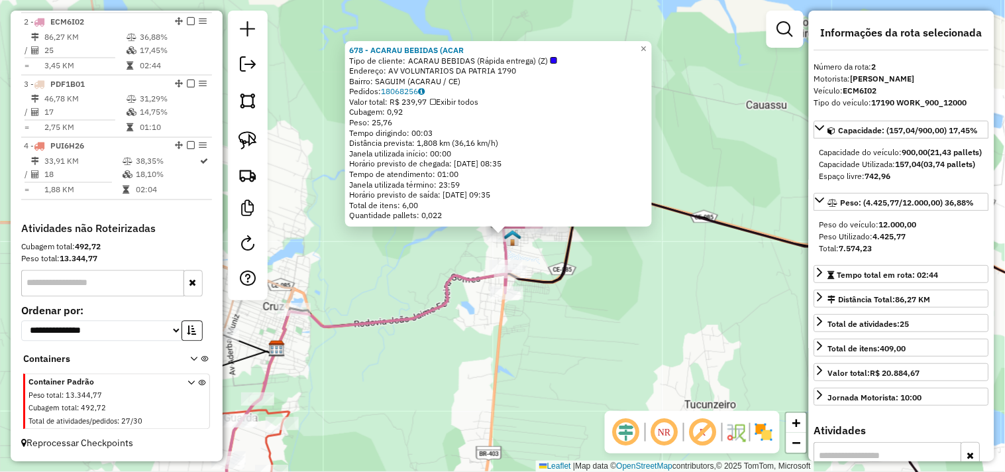
click at [568, 295] on div "678 - ACARAU BEBIDAS (ACAR Tipo de cliente: ACARAU BEBIDAS (Rápida entrega) (Z)…" at bounding box center [502, 236] width 1005 height 472
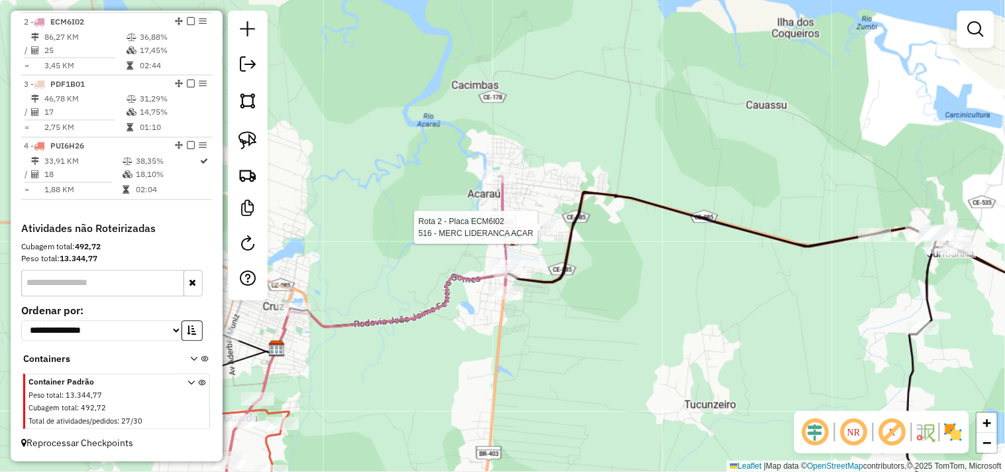
select select "**********"
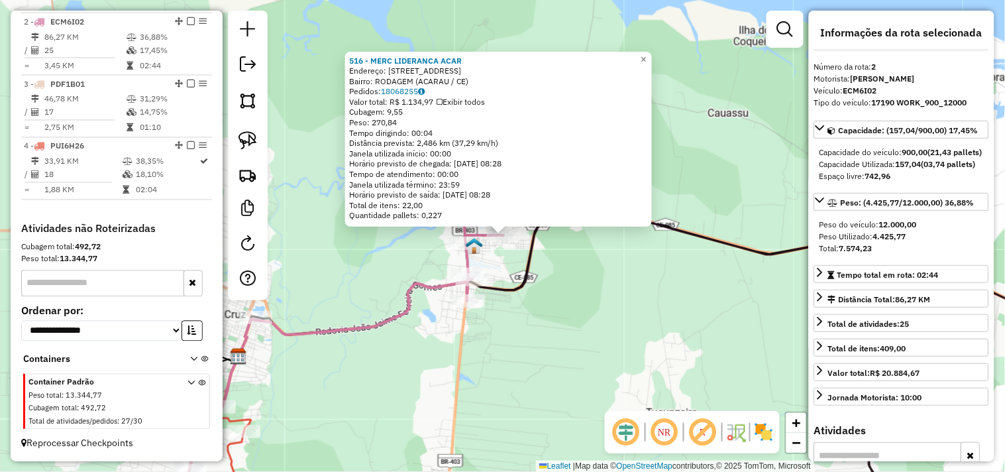
click at [573, 269] on div "516 - MERC LIDERANCA ACAR Endereço: RUA SDO 1180 Bairro: RODAGEM (ACARAU / CE) …" at bounding box center [502, 236] width 1005 height 472
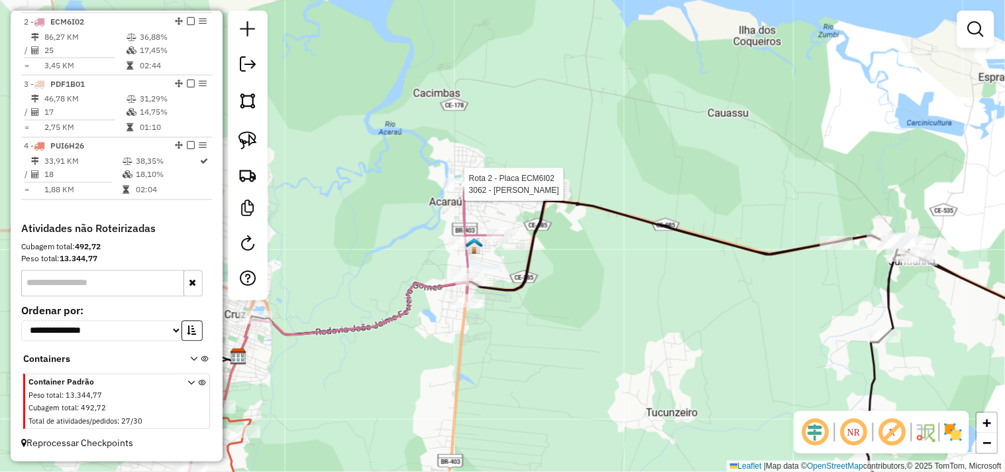
select select "**********"
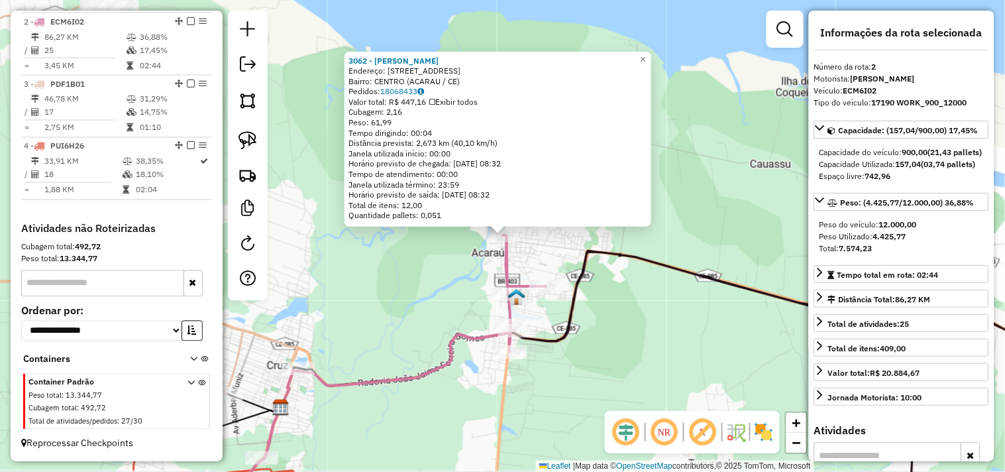
click at [453, 294] on div "3062 - MERCADINHO KELSO Endereço: RUA DOS POETAS 160 Bairro: CENTRO (ACARAU / C…" at bounding box center [502, 236] width 1005 height 472
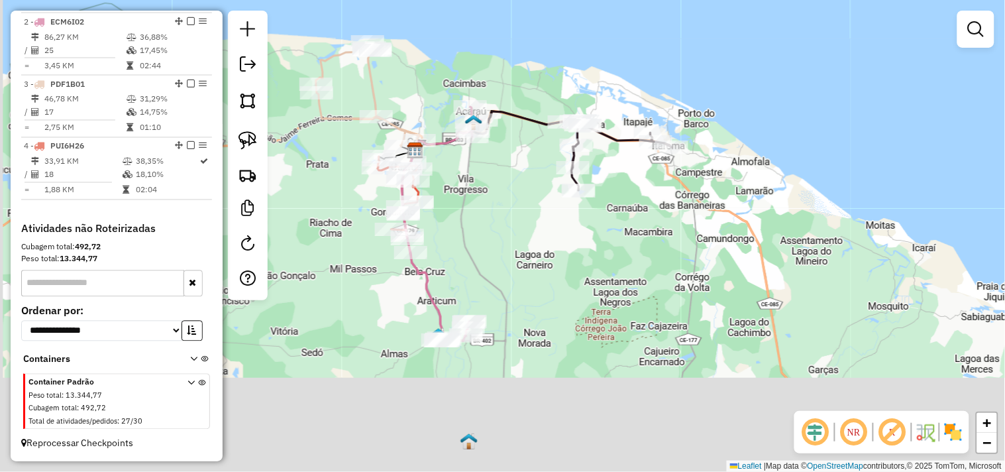
drag, startPoint x: 488, startPoint y: 413, endPoint x: 502, endPoint y: 200, distance: 213.8
click at [501, 201] on div "Janela de atendimento Grade de atendimento Capacidade Transportadoras Veículos …" at bounding box center [502, 236] width 1005 height 472
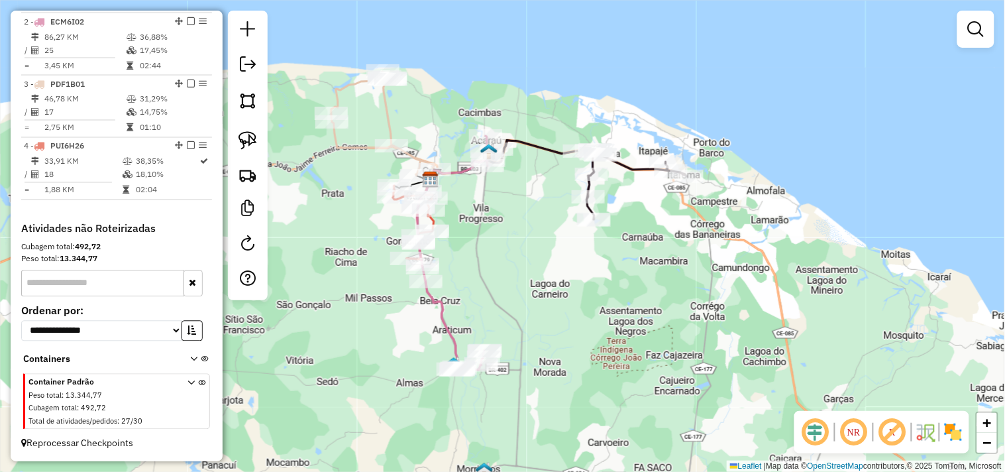
drag, startPoint x: 525, startPoint y: 253, endPoint x: 533, endPoint y: 283, distance: 30.9
click at [531, 282] on div "Janela de atendimento Grade de atendimento Capacidade Transportadoras Veículos …" at bounding box center [502, 236] width 1005 height 472
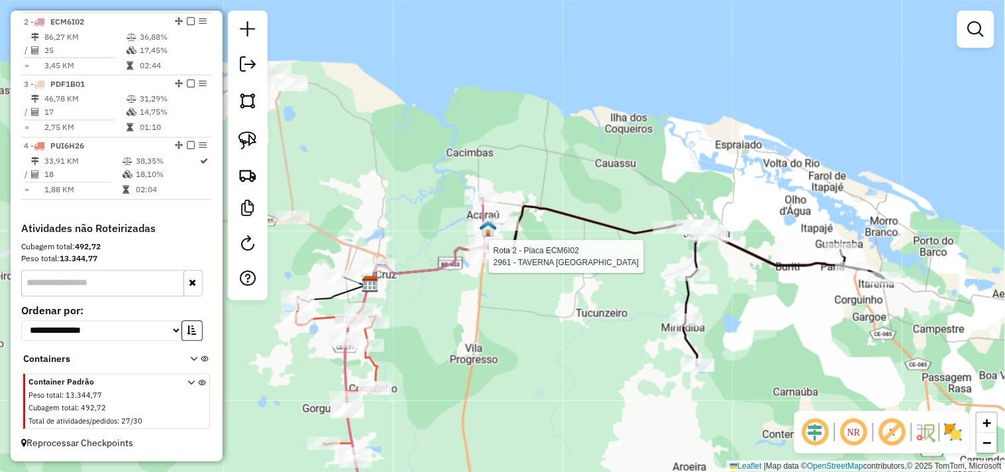
select select "**********"
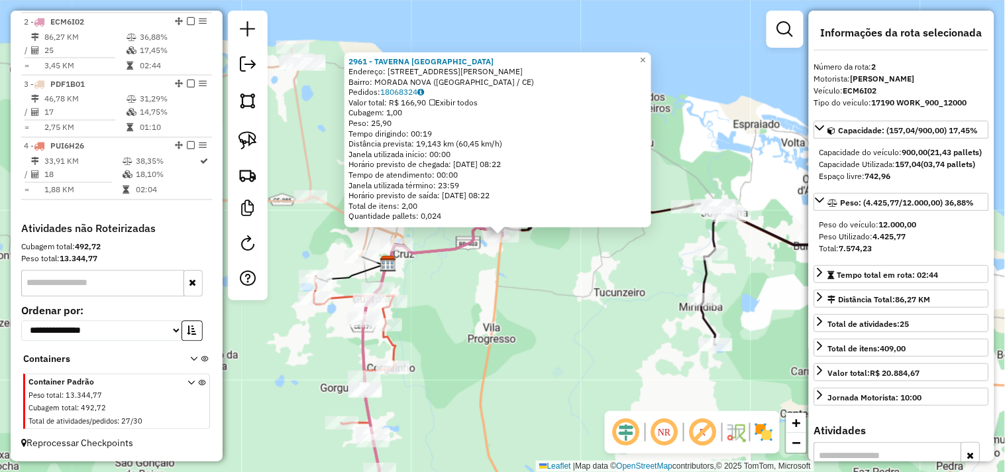
click at [514, 292] on div "2961 - TAVERNA DO PAULO Endereço: AV PADRE ANTONIO TOMAZ, MORADA 1000 Bairro: M…" at bounding box center [502, 236] width 1005 height 472
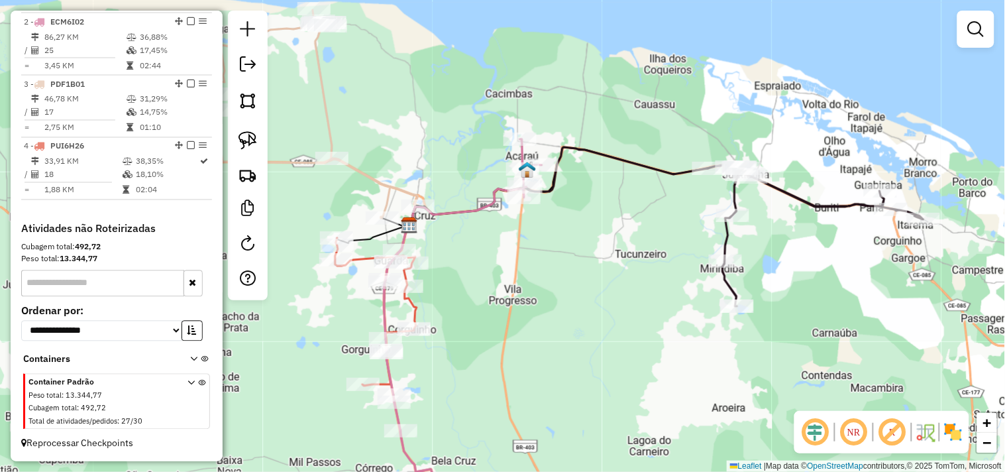
drag, startPoint x: 554, startPoint y: 311, endPoint x: 577, endPoint y: 259, distance: 57.3
click at [573, 270] on div "Janela de atendimento Grade de atendimento Capacidade Transportadoras Veículos …" at bounding box center [502, 236] width 1005 height 472
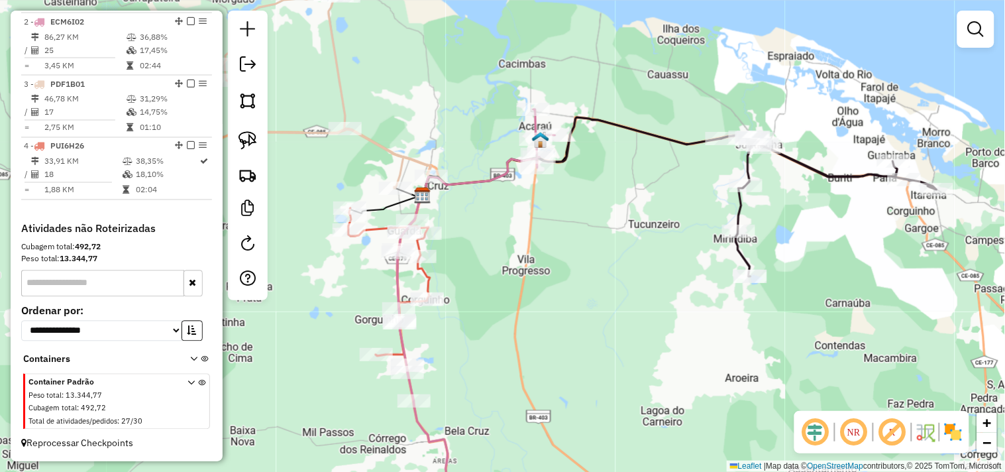
click at [445, 303] on div "Janela de atendimento Grade de atendimento Capacidade Transportadoras Veículos …" at bounding box center [502, 236] width 1005 height 472
select select "**********"
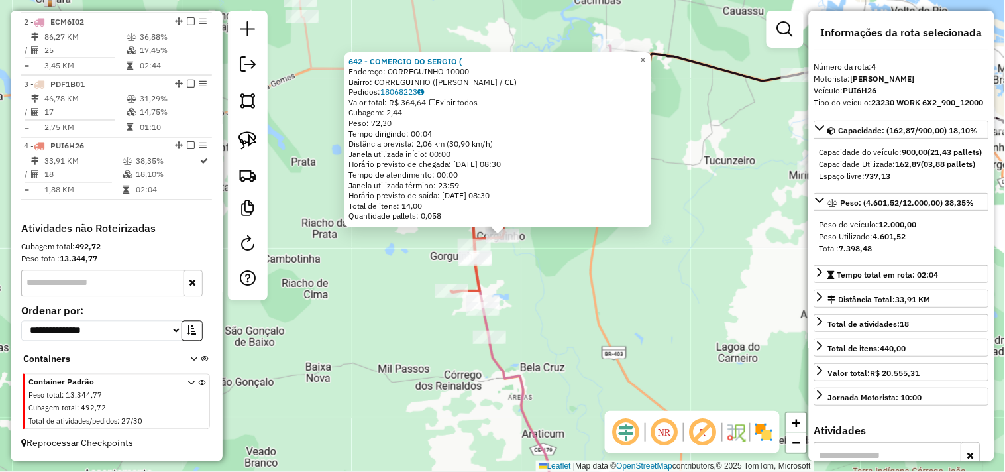
click at [539, 284] on div "642 - COMERCIO DO SERGIO ( Endereço: CORREGUINHO 10000 Bairro: CORREGUINHO (BEL…" at bounding box center [502, 236] width 1005 height 472
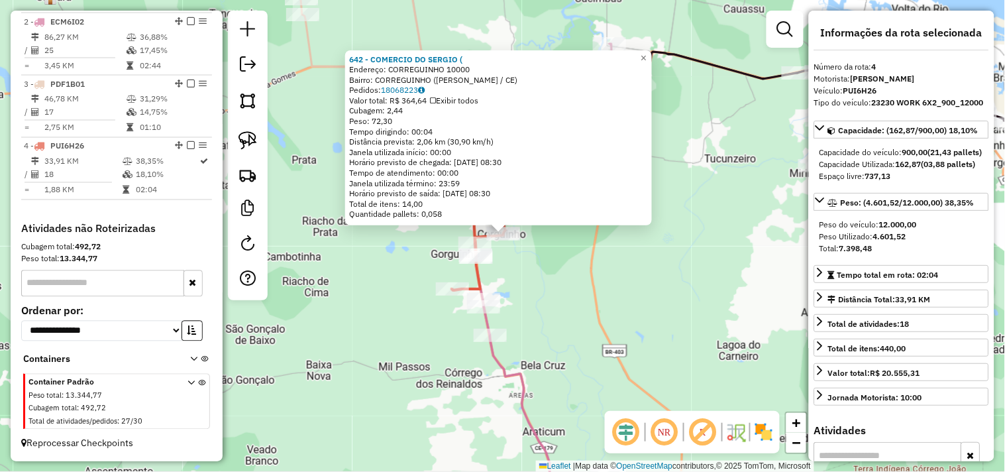
drag, startPoint x: 551, startPoint y: 307, endPoint x: 543, endPoint y: 220, distance: 87.8
click at [544, 221] on div "642 - COMERCIO DO SERGIO ( Endereço: CORREGUINHO 10000 Bairro: CORREGUINHO (BEL…" at bounding box center [502, 236] width 1005 height 472
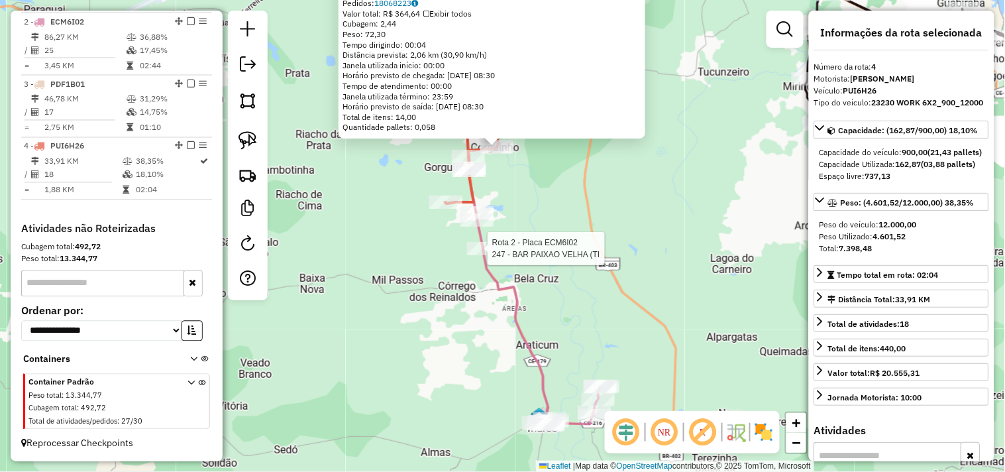
click at [487, 255] on div at bounding box center [483, 248] width 33 height 13
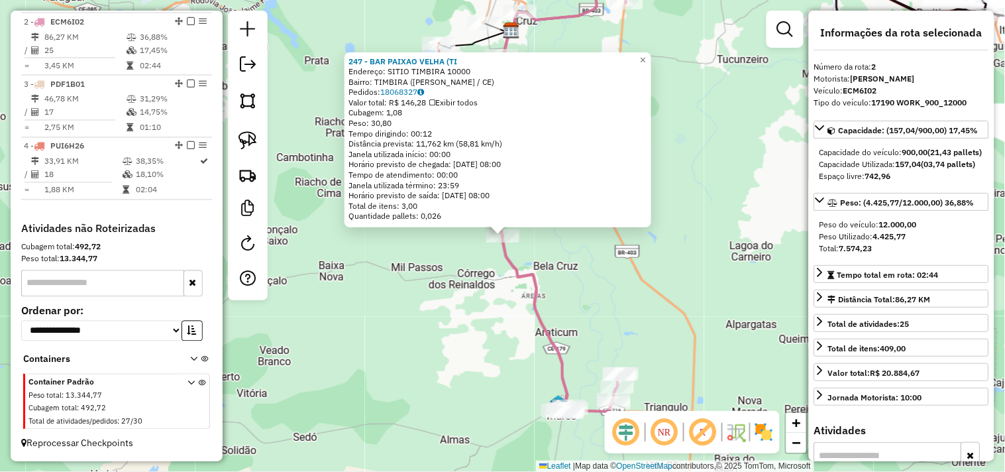
click at [484, 296] on div "247 - BAR PAIXAO VELHA (TI Endereço: SITIO TIMBIRA 10000 Bairro: TIMBIRA (BELA …" at bounding box center [502, 236] width 1005 height 472
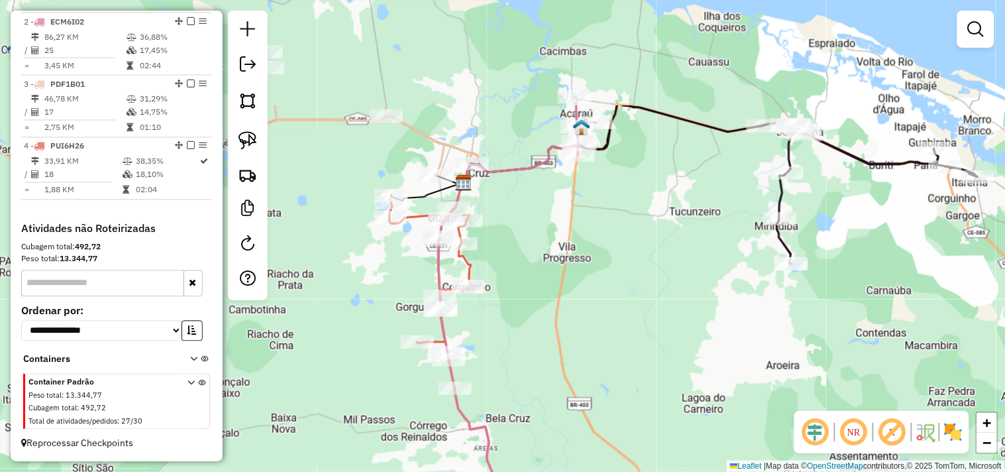
drag, startPoint x: 584, startPoint y: 188, endPoint x: 537, endPoint y: 341, distance: 161.0
click at [537, 341] on div "Janela de atendimento Grade de atendimento Capacidade Transportadoras Veículos …" at bounding box center [502, 236] width 1005 height 472
select select "**********"
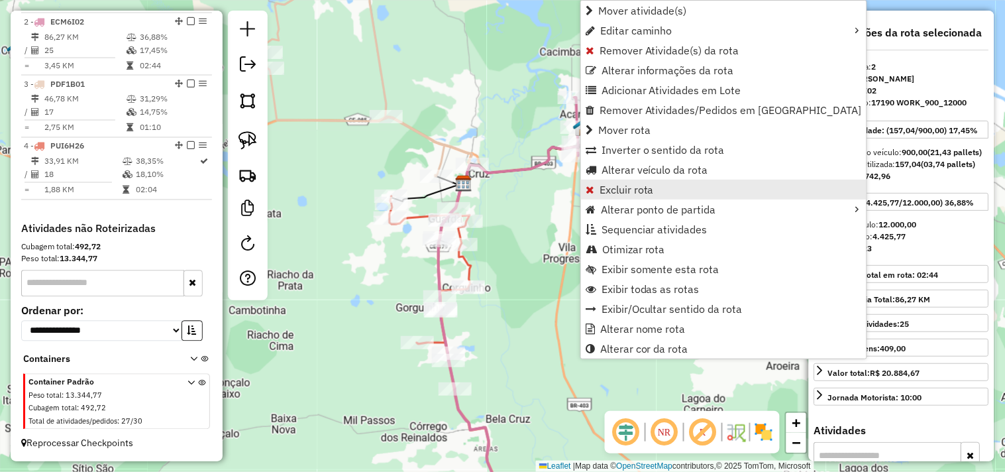
click at [634, 192] on span "Excluir rota" at bounding box center [627, 189] width 54 height 11
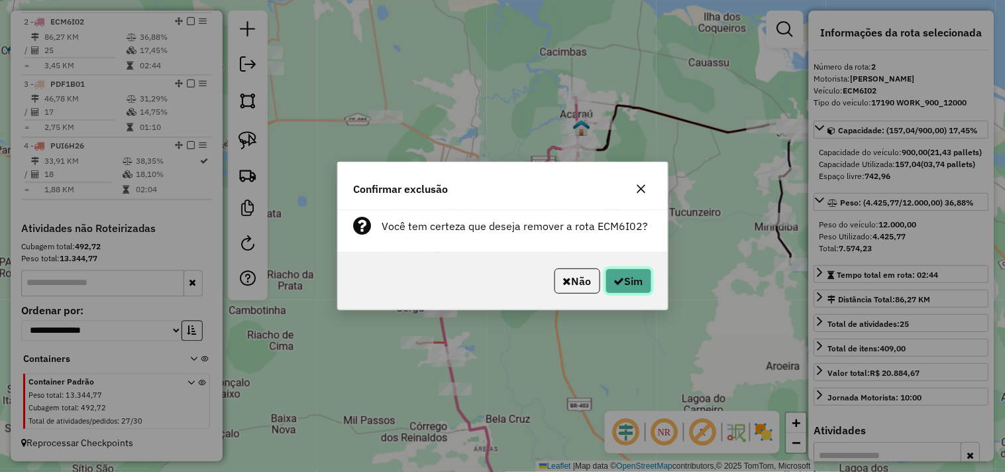
click at [640, 292] on button "Sim" at bounding box center [629, 280] width 46 height 25
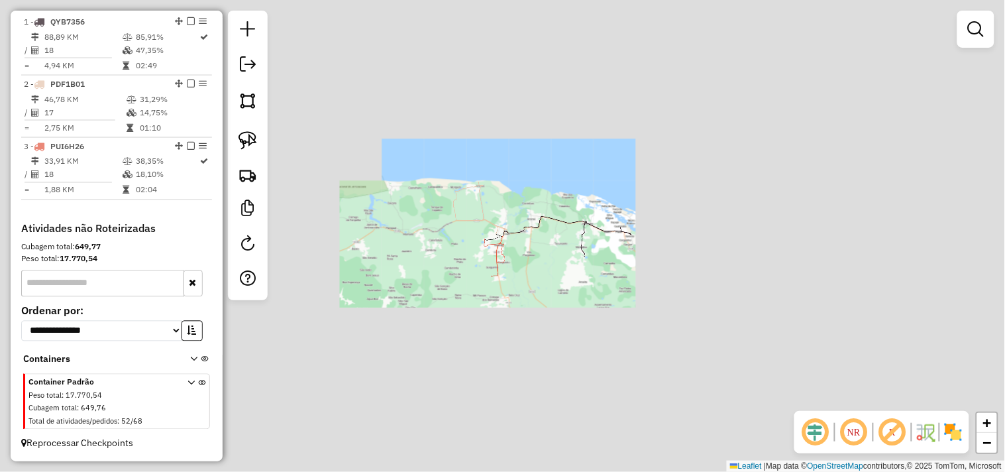
scroll to position [509, 0]
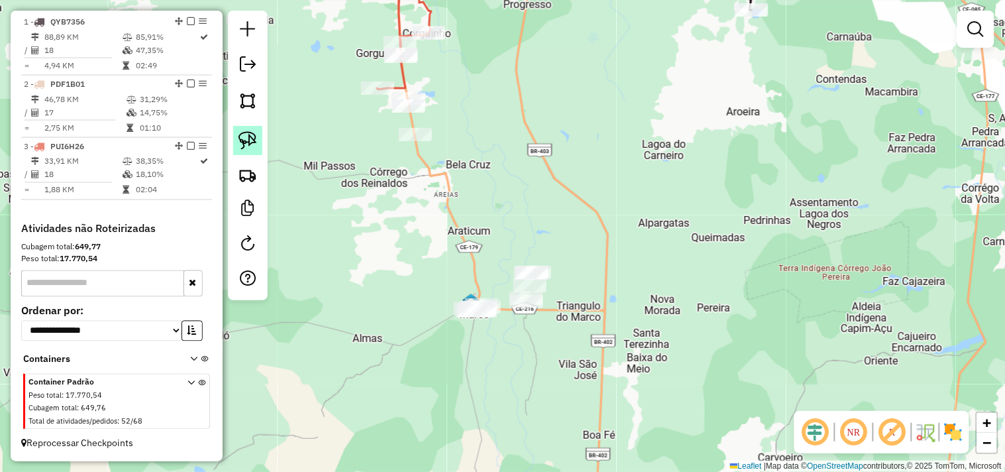
click at [256, 141] on img at bounding box center [248, 140] width 19 height 19
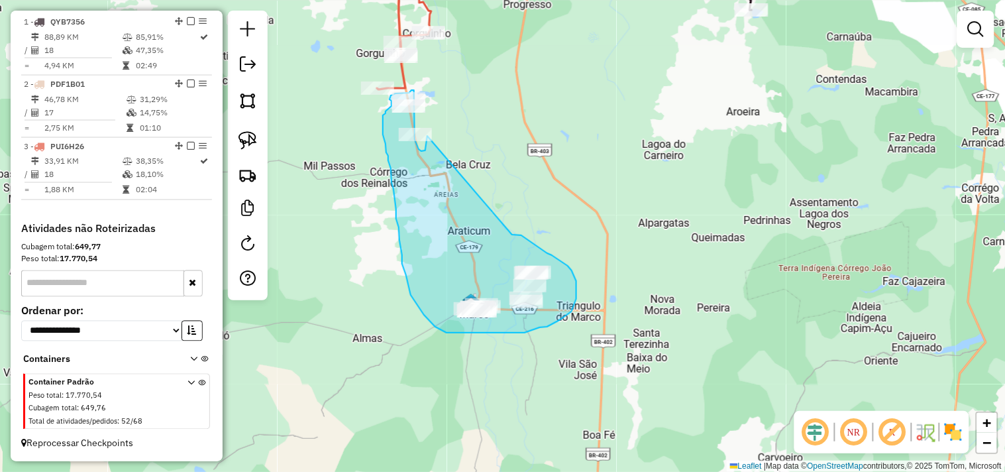
click at [429, 133] on div "Janela de atendimento Grade de atendimento Capacidade Transportadoras Veículos …" at bounding box center [502, 236] width 1005 height 472
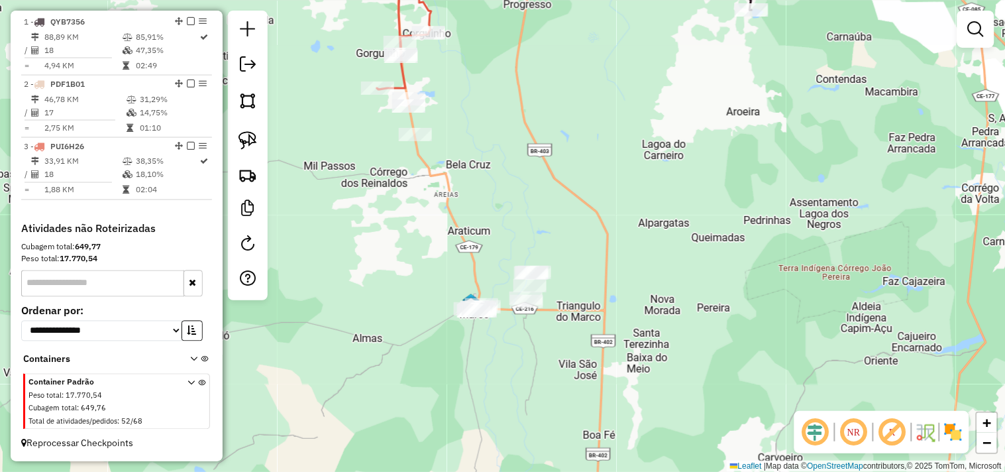
click at [242, 131] on img at bounding box center [248, 140] width 19 height 19
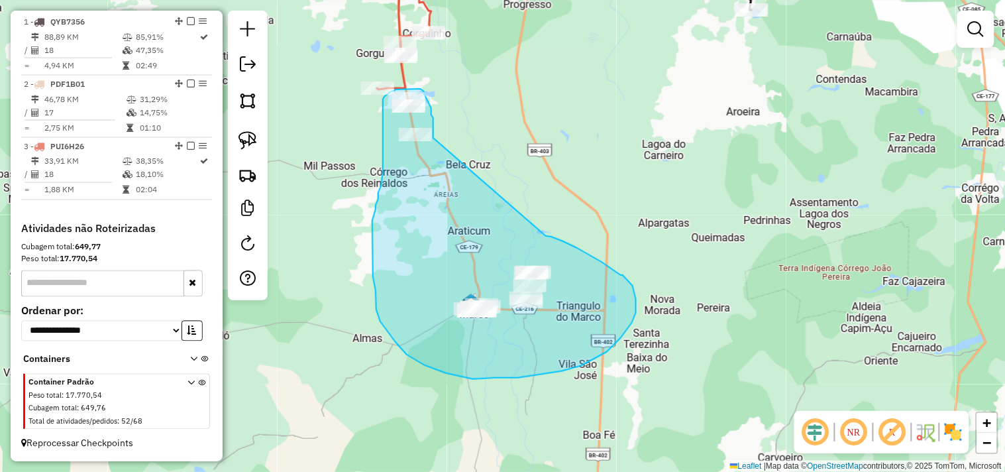
drag, startPoint x: 621, startPoint y: 275, endPoint x: 435, endPoint y: 148, distance: 225.0
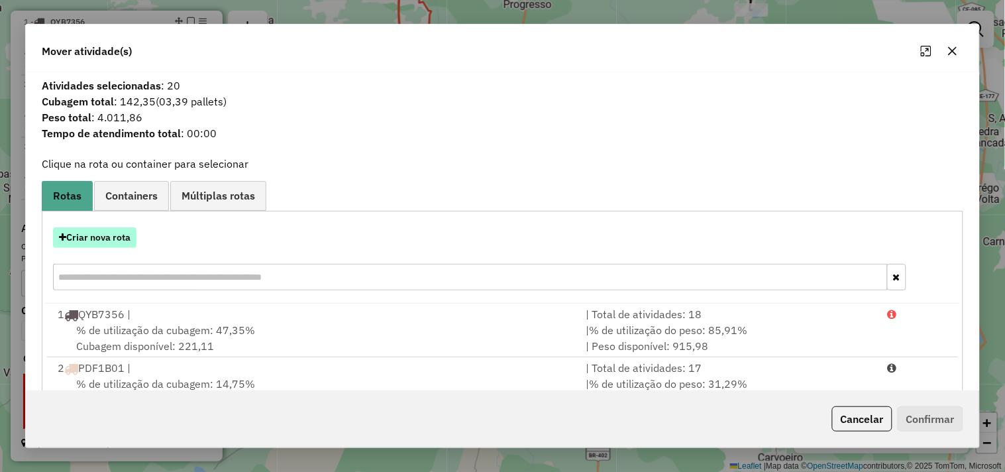
click at [115, 235] on button "Criar nova rota" at bounding box center [94, 237] width 83 height 21
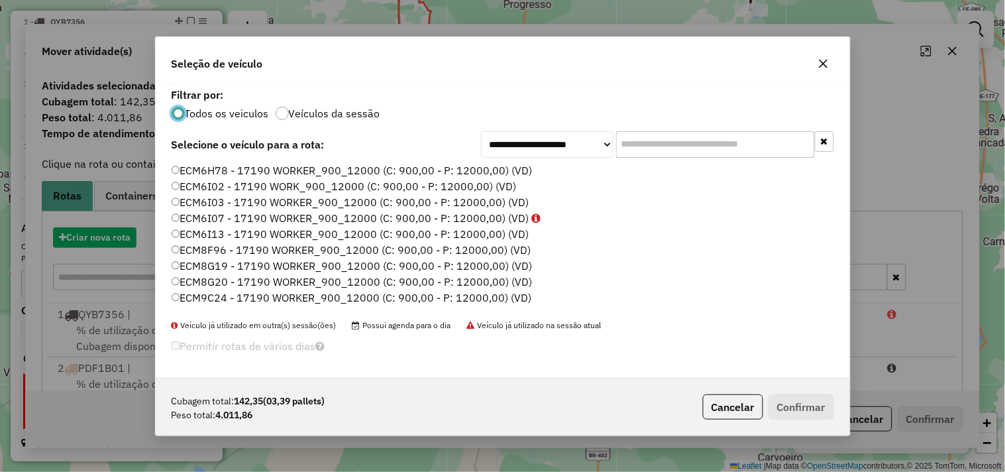
scroll to position [7, 3]
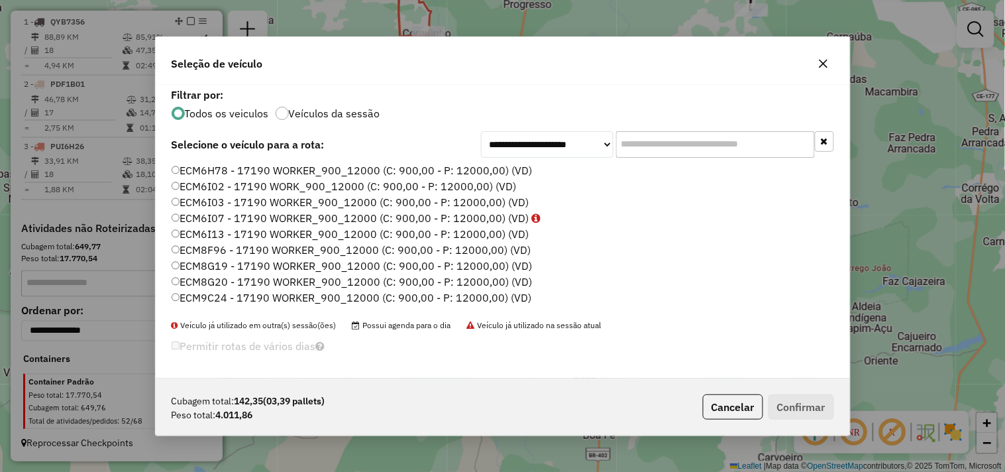
click at [224, 181] on label "ECM6I02 - 17190 WORK_900_12000 (C: 900,00 - P: 12000,00) (VD)" at bounding box center [344, 186] width 345 height 16
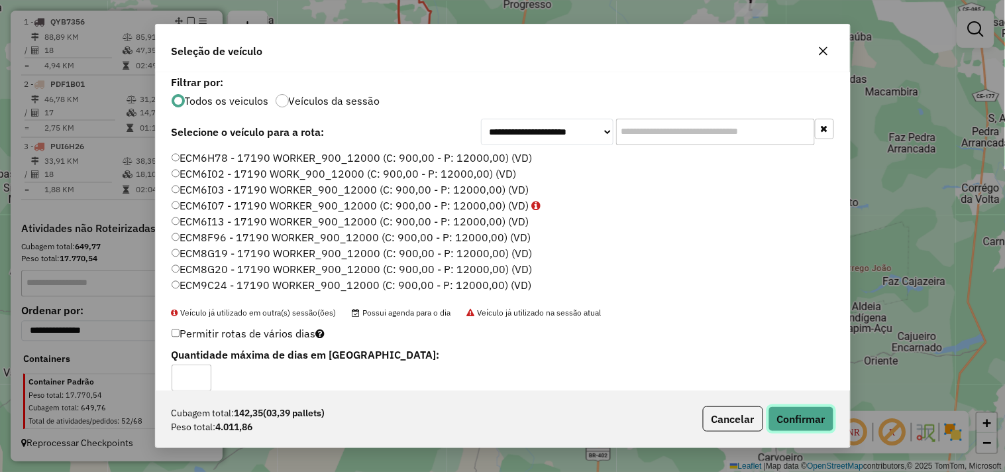
click at [802, 419] on button "Confirmar" at bounding box center [802, 418] width 66 height 25
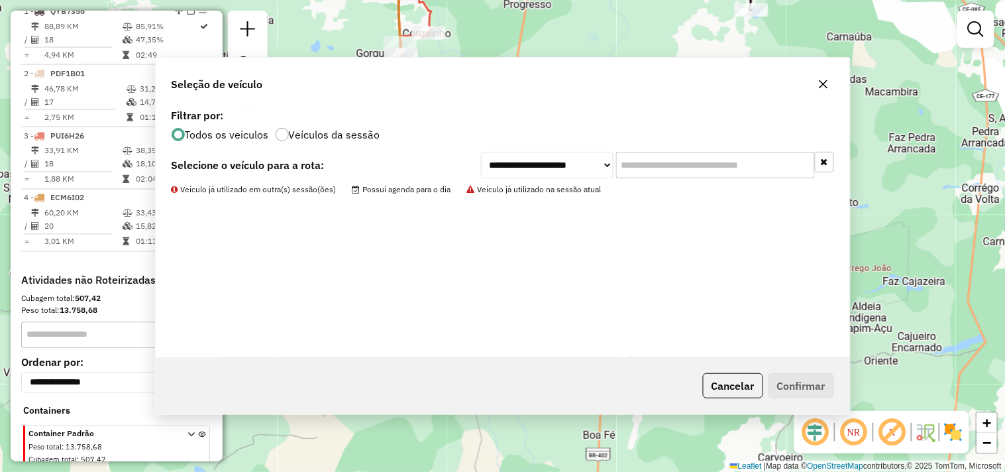
scroll to position [572, 0]
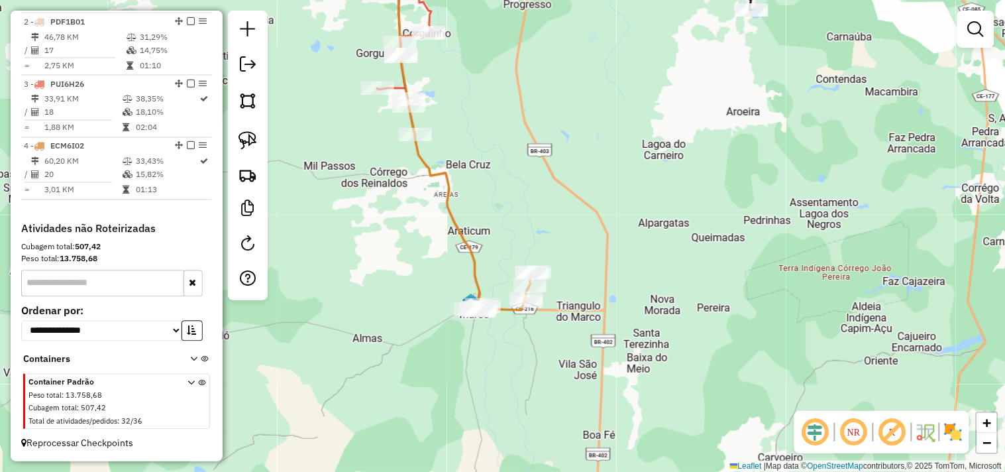
click at [422, 144] on icon at bounding box center [470, 205] width 124 height 213
select select "**********"
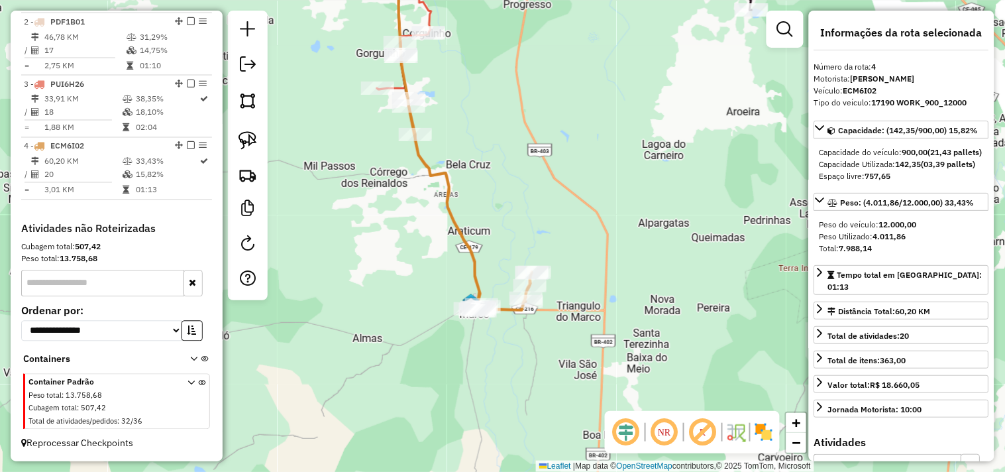
click at [417, 141] on div at bounding box center [415, 134] width 33 height 13
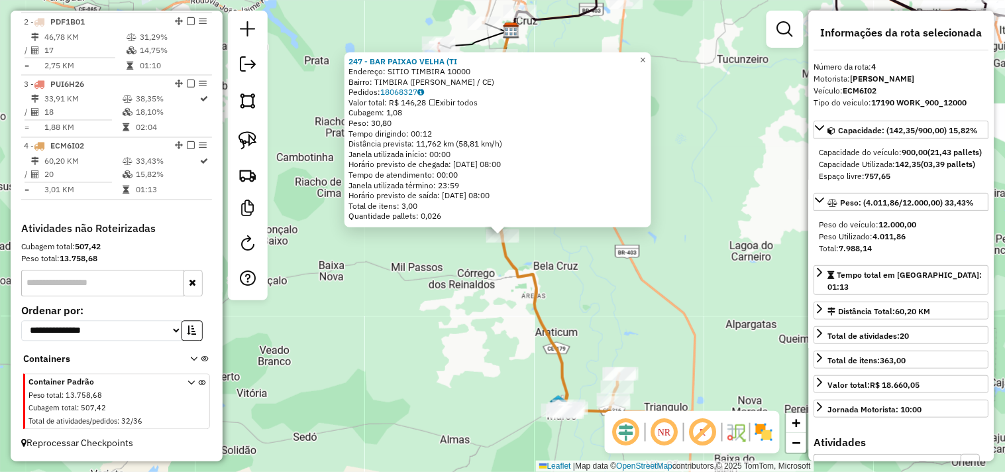
click at [451, 274] on div "247 - BAR PAIXAO VELHA (TI Endereço: SITIO TIMBIRA 10000 Bairro: TIMBIRA (BELA …" at bounding box center [502, 236] width 1005 height 472
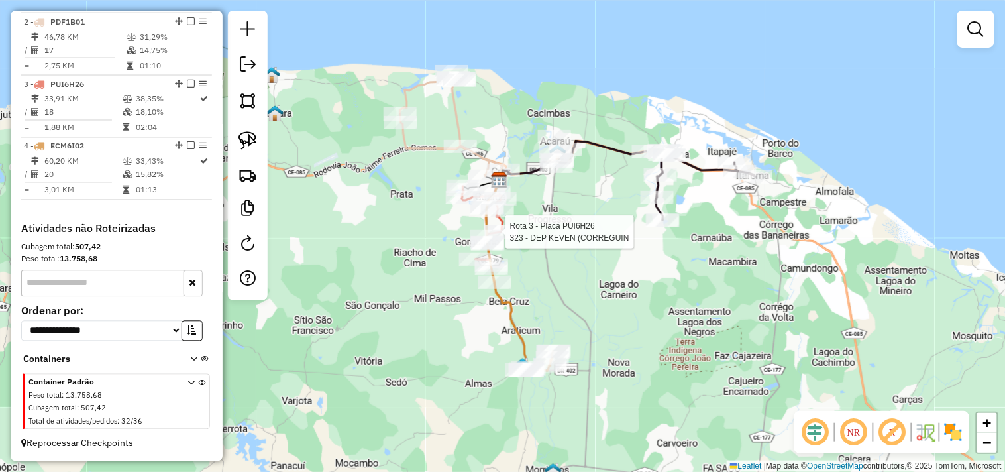
select select "**********"
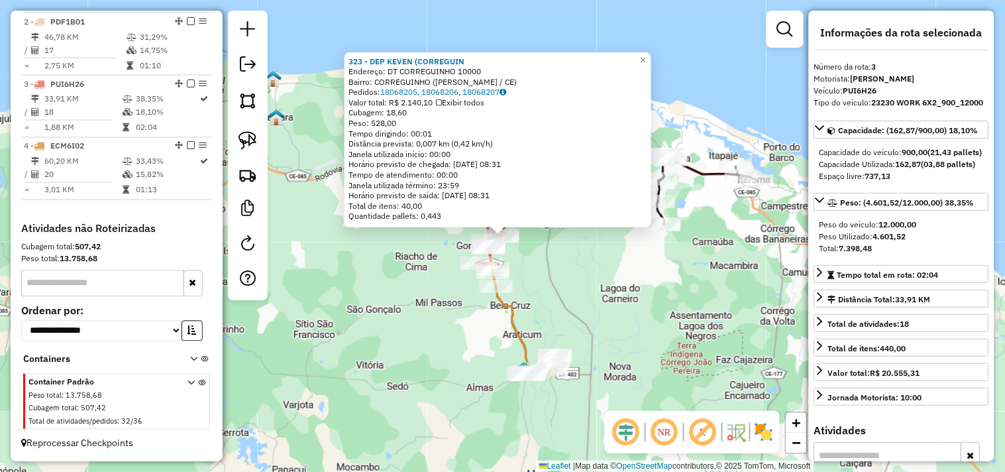
click at [548, 296] on div "323 - DEP KEVEN (CORREGUIN Endereço: DT CORREGUINHO 10000 Bairro: CORREGUINHO (…" at bounding box center [502, 236] width 1005 height 472
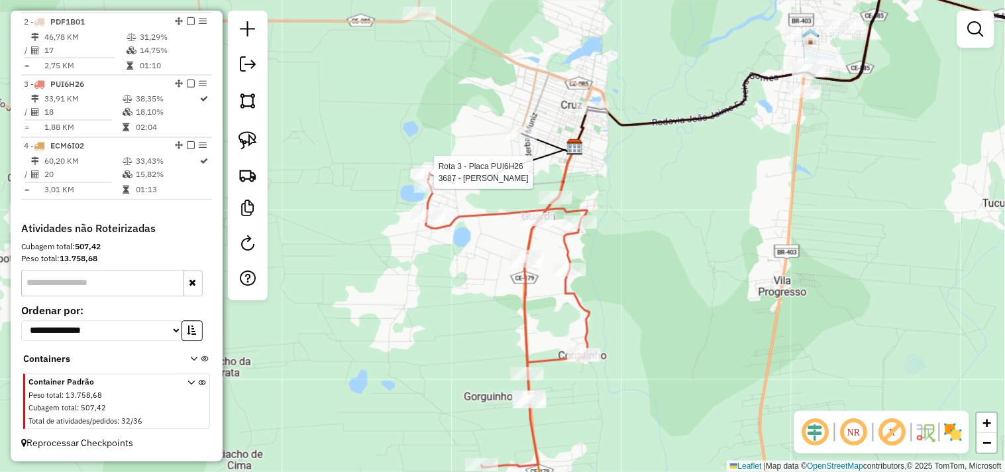
select select "**********"
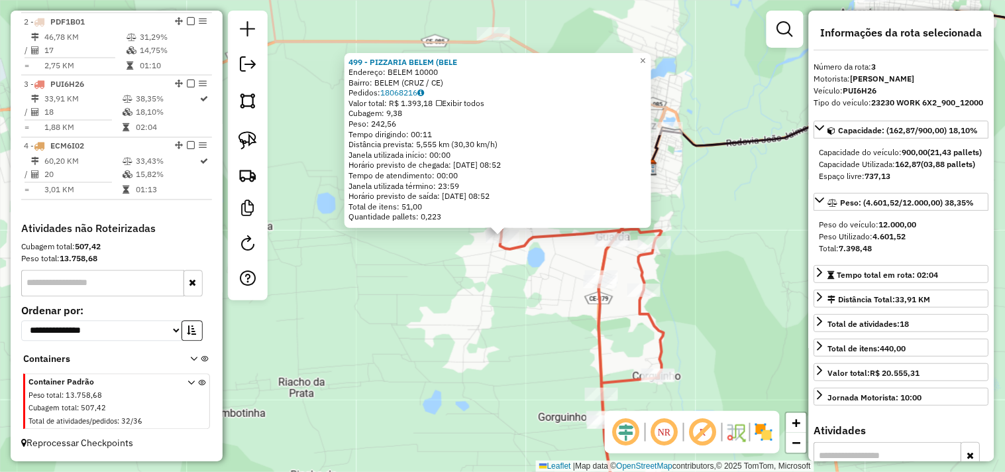
click at [494, 294] on div "499 - PIZZARIA BELEM (BELE Endereço: BELEM 10000 Bairro: BELEM (CRUZ / CE) Pedi…" at bounding box center [502, 236] width 1005 height 472
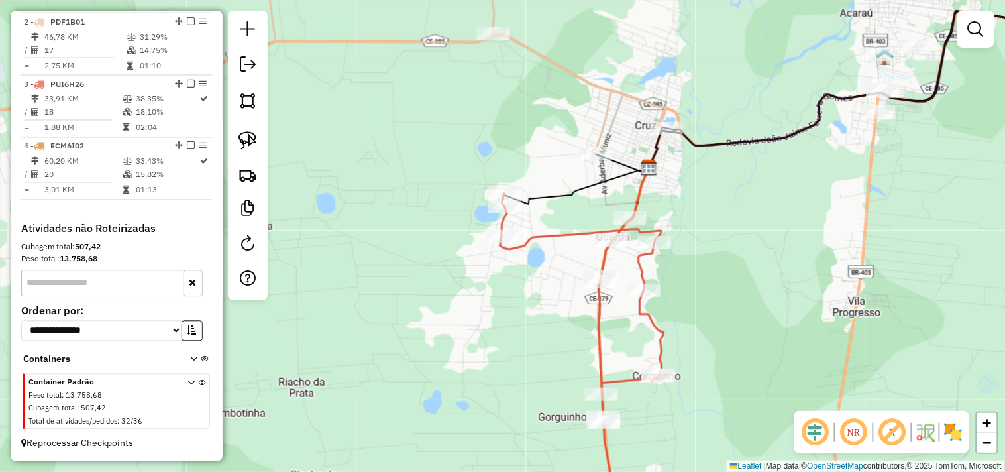
click at [498, 181] on div "Rota 3 - Placa PUI6H26 3104 - CASA DO SALGADO Rota 3 - Placa PUI6H26 3687 - MER…" at bounding box center [502, 236] width 1005 height 472
select select "**********"
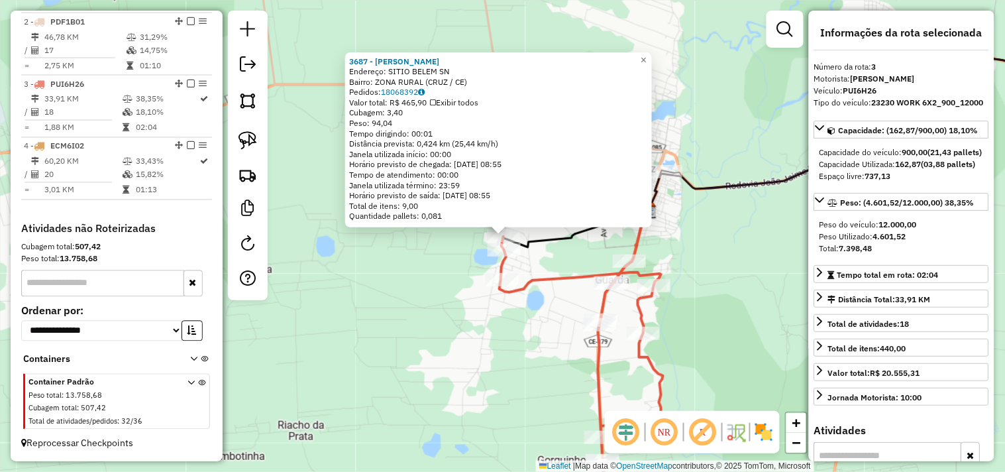
click at [439, 297] on div "3687 - MERCADINHO RICARDO Endereço: SITIO BELEM SN Bairro: ZONA RURAL (CRUZ / C…" at bounding box center [502, 236] width 1005 height 472
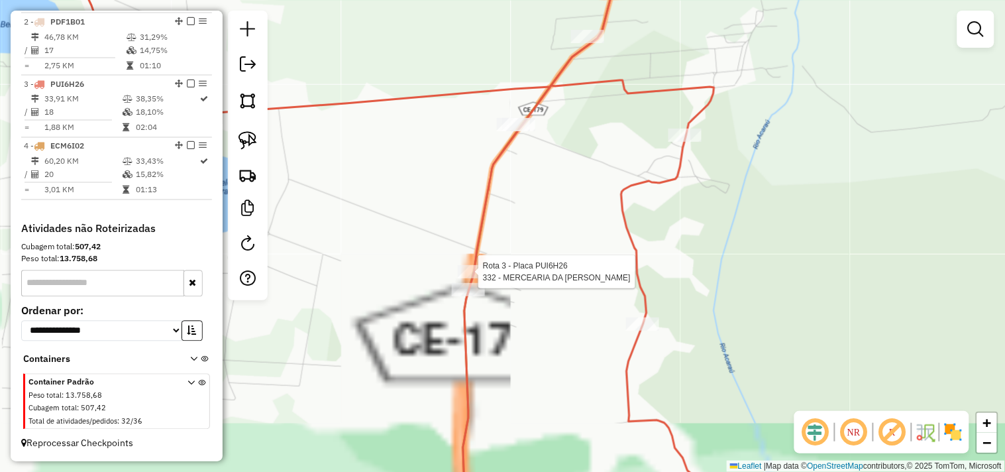
select select "**********"
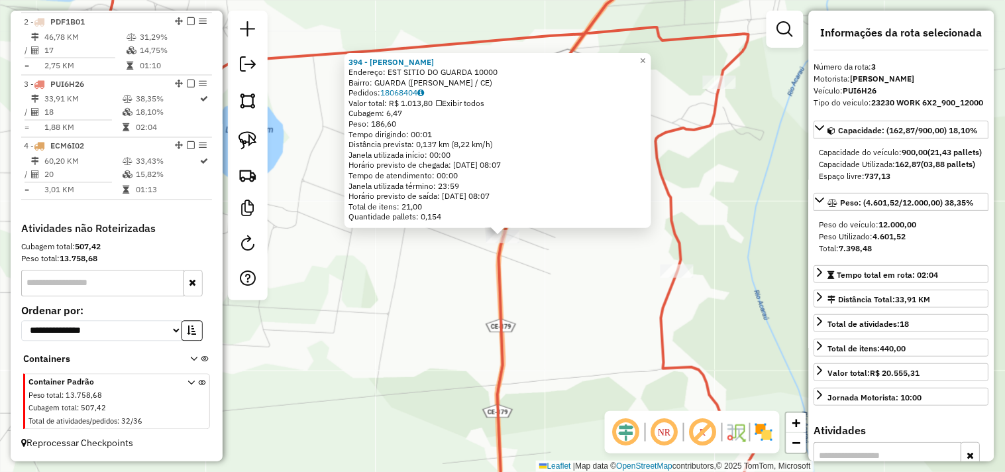
click at [471, 299] on div "394 - MERCADINHO ROSIMARIO Endereço: EST SITIO DO GUARDA 10000 Bairro: GUARDA (…" at bounding box center [502, 236] width 1005 height 472
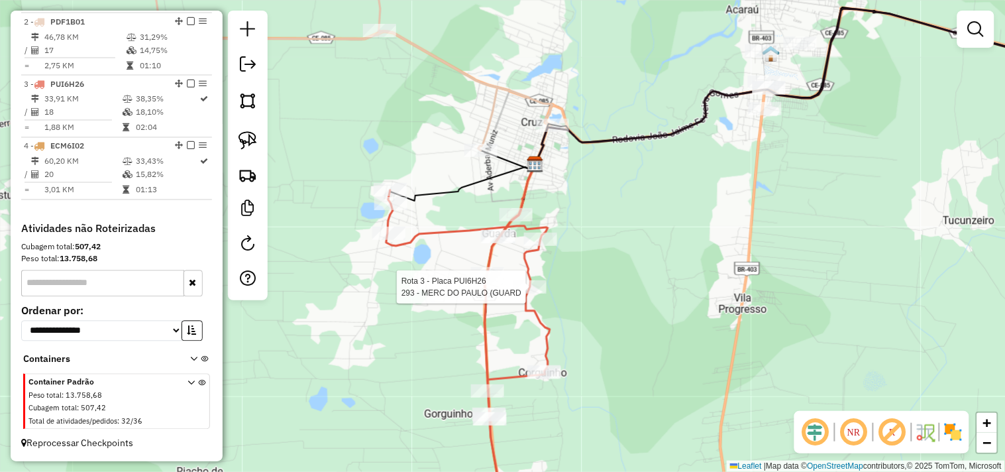
select select "**********"
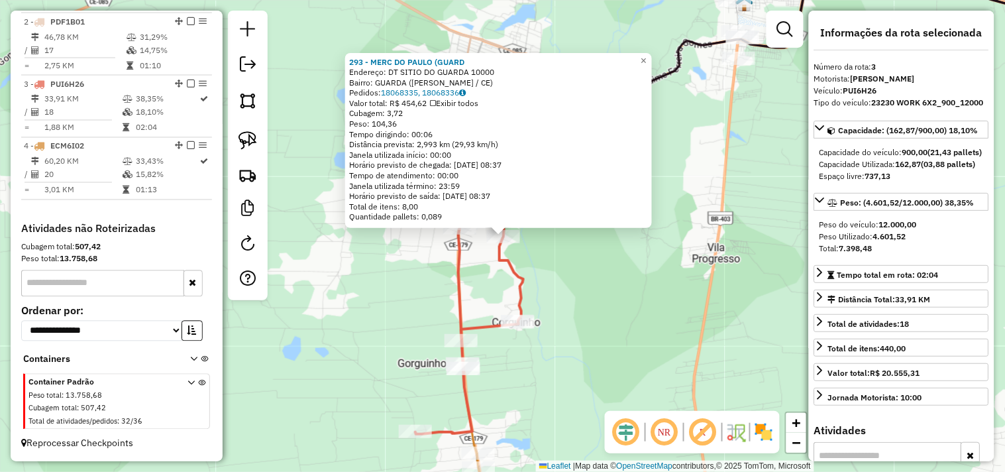
click at [561, 289] on div "293 - MERC DO PAULO (GUARD Endereço: DT SITIO DO GUARDA 10000 Bairro: GUARDA (B…" at bounding box center [502, 236] width 1005 height 472
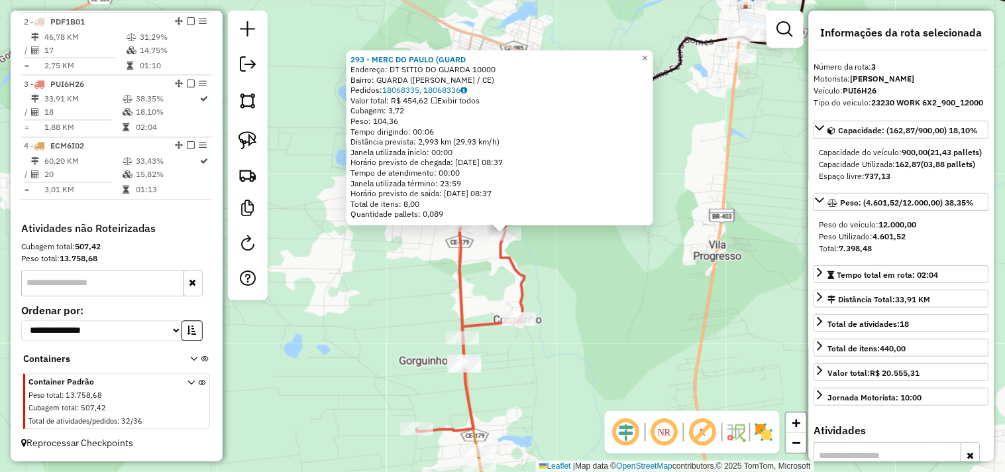
drag, startPoint x: 570, startPoint y: 280, endPoint x: 557, endPoint y: 261, distance: 22.4
click at [571, 280] on div "293 - MERC DO PAULO (GUARD Endereço: DT SITIO DO GUARDA 10000 Bairro: GUARDA (B…" at bounding box center [502, 236] width 1005 height 472
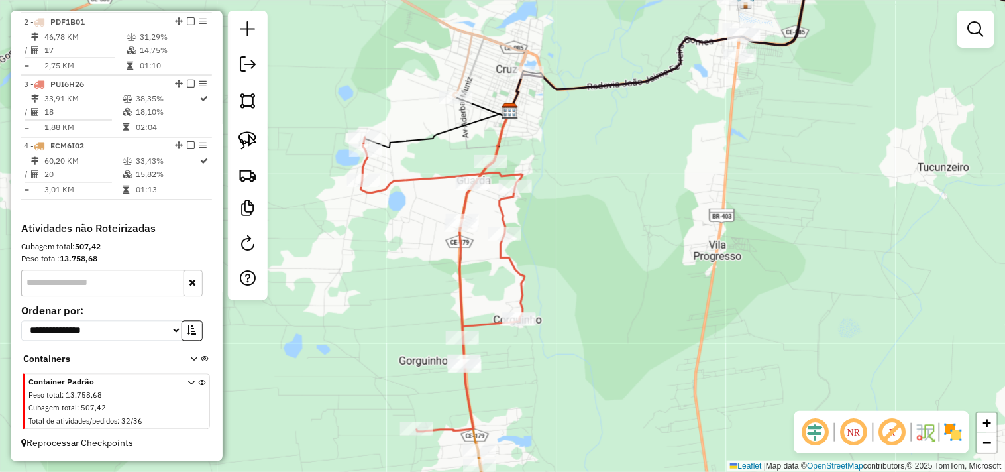
select select "**********"
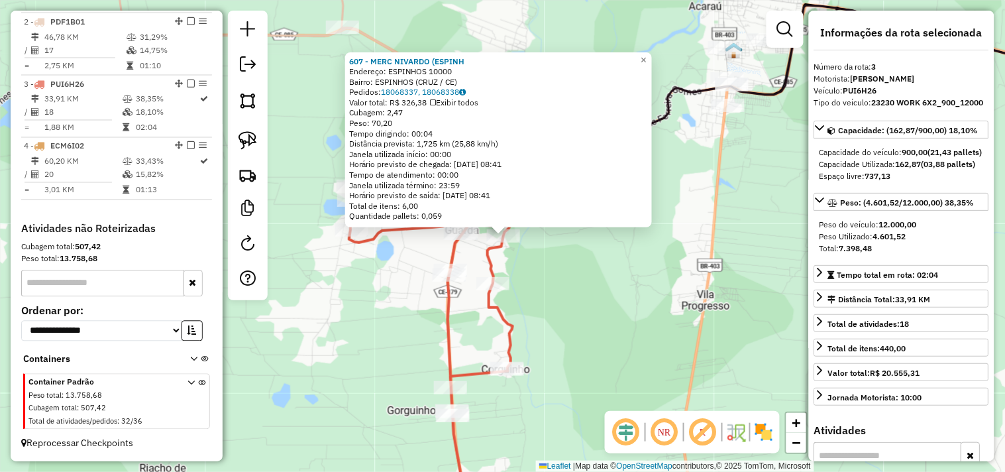
click at [558, 261] on div "607 - MERC NIVARDO (ESPINH Endereço: ESPINHOS 10000 Bairro: ESPINHOS (CRUZ / CE…" at bounding box center [502, 236] width 1005 height 472
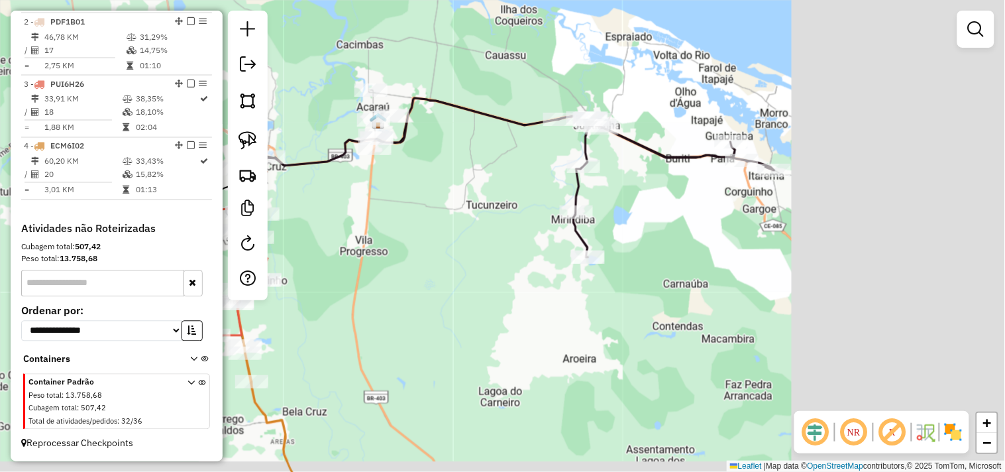
drag, startPoint x: 577, startPoint y: 274, endPoint x: 431, endPoint y: 259, distance: 146.6
click at [428, 257] on div "Janela de atendimento Grade de atendimento Capacidade Transportadoras Veículos …" at bounding box center [502, 236] width 1005 height 472
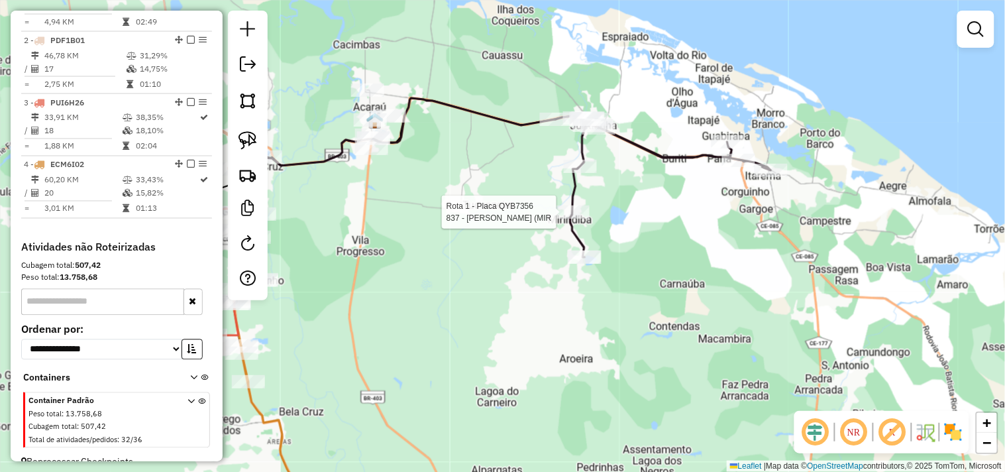
select select "**********"
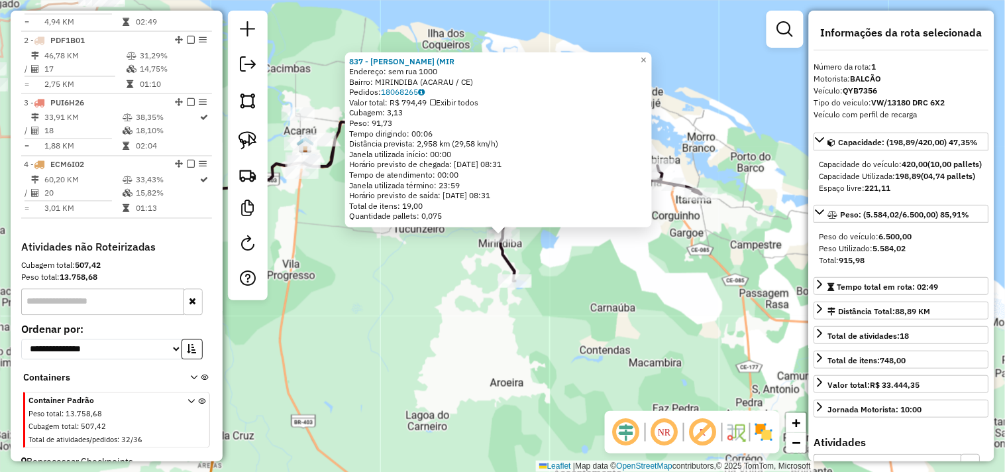
scroll to position [512, 0]
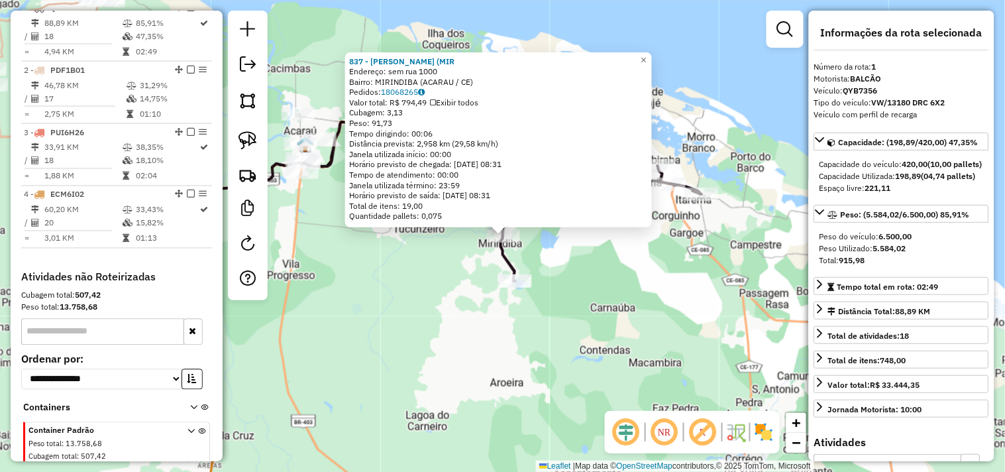
click at [596, 282] on div "837 - MERCADINHO KREK (MIR Endereço: sem rua 1000 Bairro: MIRINDIBA (ACARAU / C…" at bounding box center [502, 236] width 1005 height 472
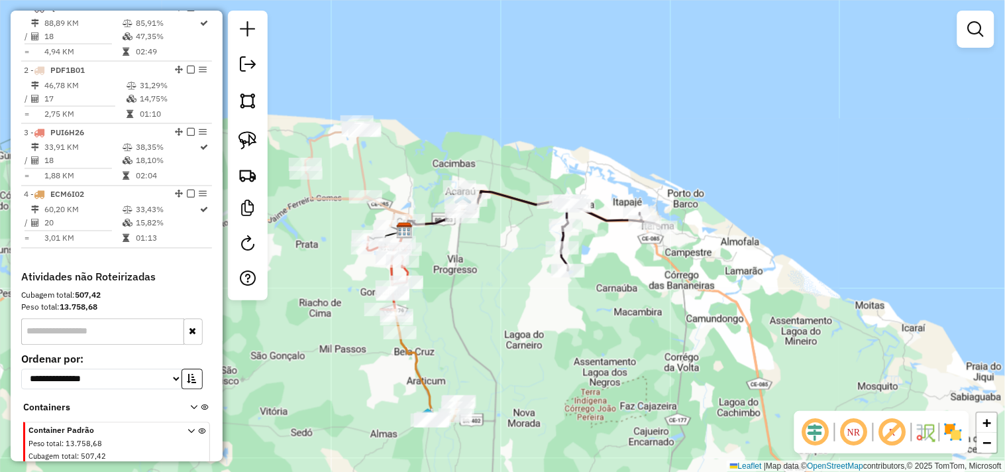
drag, startPoint x: 524, startPoint y: 329, endPoint x: 581, endPoint y: 219, distance: 123.9
click at [575, 230] on div "Janela de atendimento Grade de atendimento Capacidade Transportadoras Veículos …" at bounding box center [502, 236] width 1005 height 472
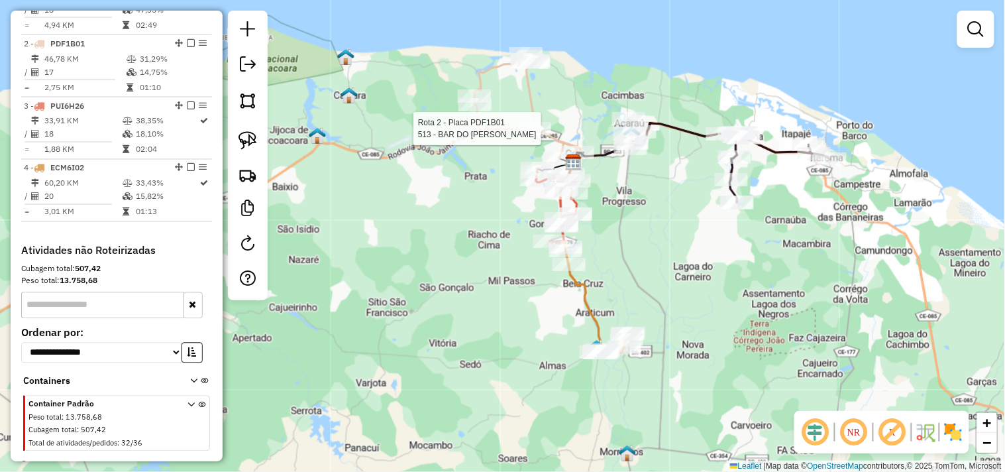
select select "**********"
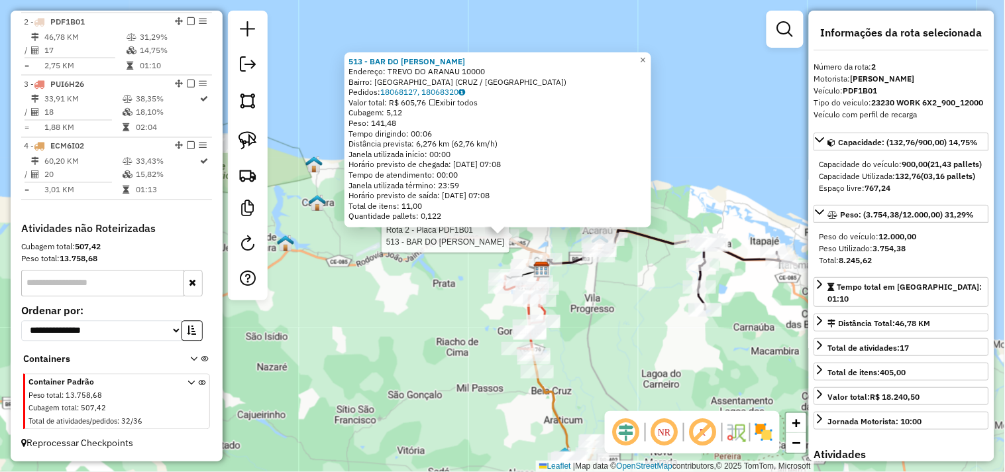
scroll to position [572, 0]
click at [444, 275] on div "513 - BAR DO RICARDO TRE Endereço: TREVO DO ARANAU 10000 Bairro: LAGOA VELHA (C…" at bounding box center [502, 236] width 1005 height 472
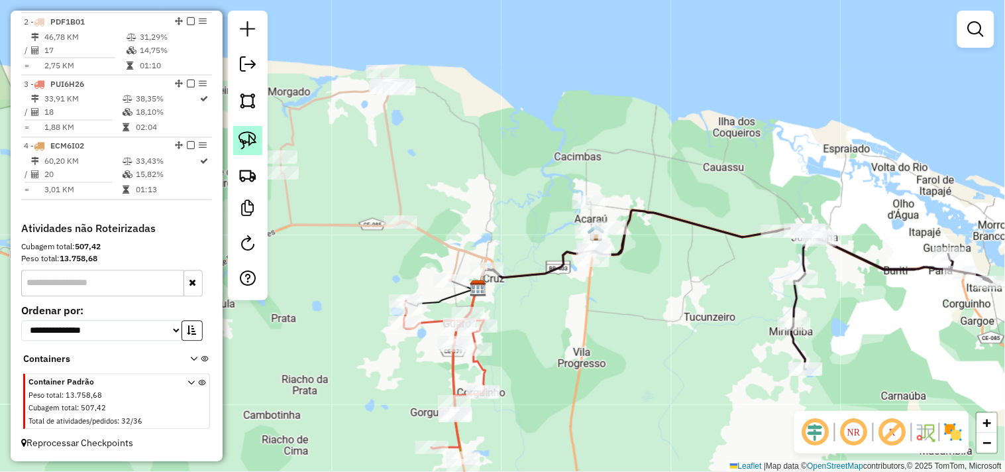
click at [253, 135] on img at bounding box center [248, 140] width 19 height 19
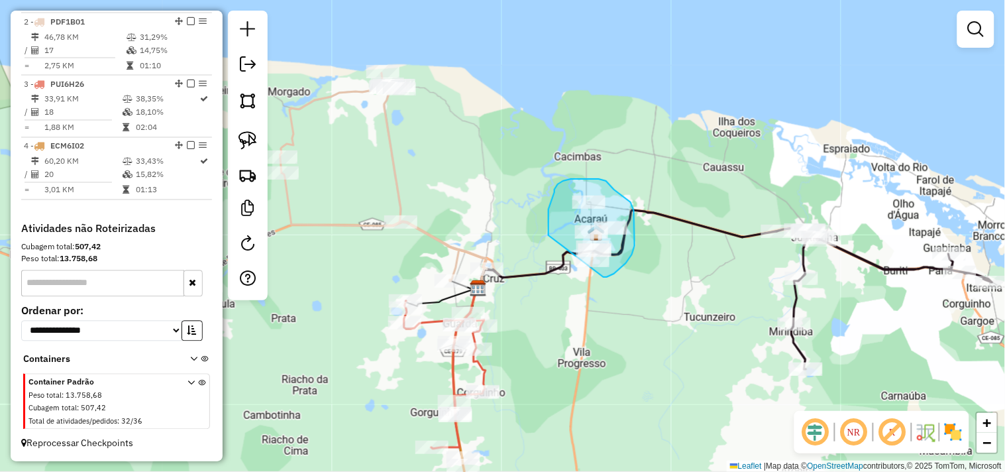
drag, startPoint x: 549, startPoint y: 235, endPoint x: 571, endPoint y: 279, distance: 48.9
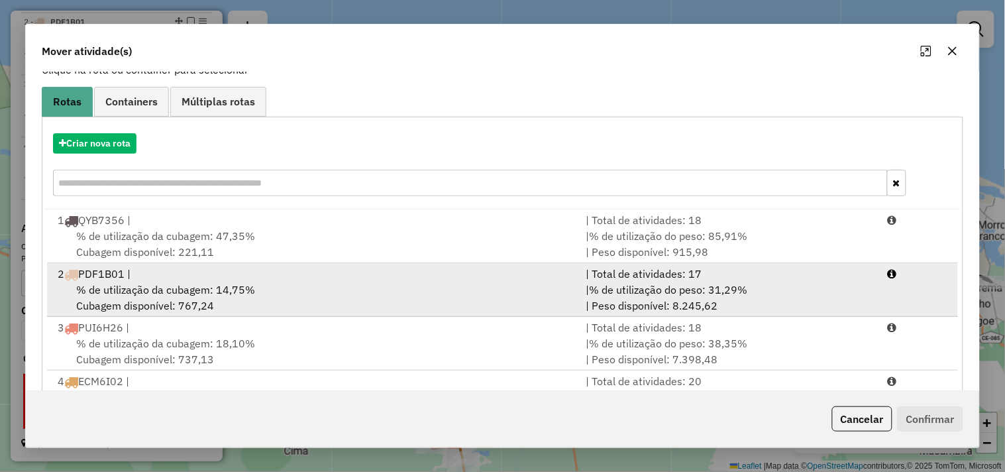
scroll to position [150, 0]
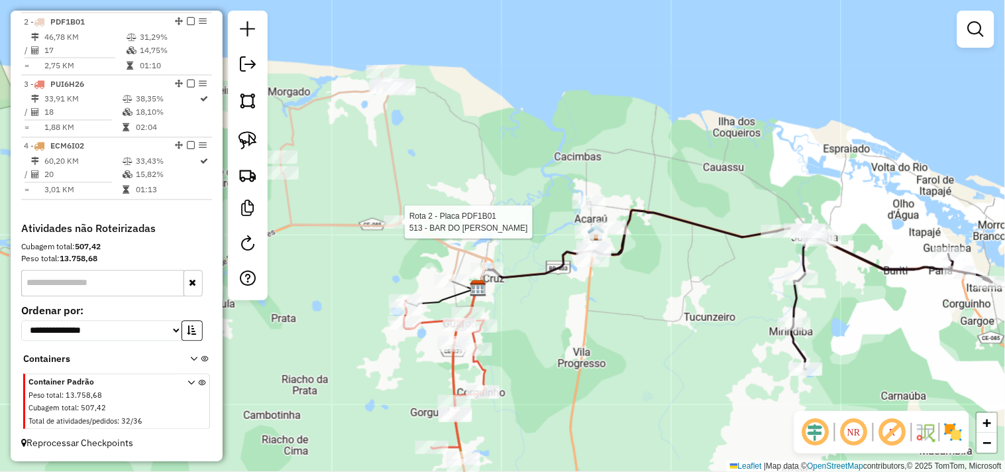
select select "**********"
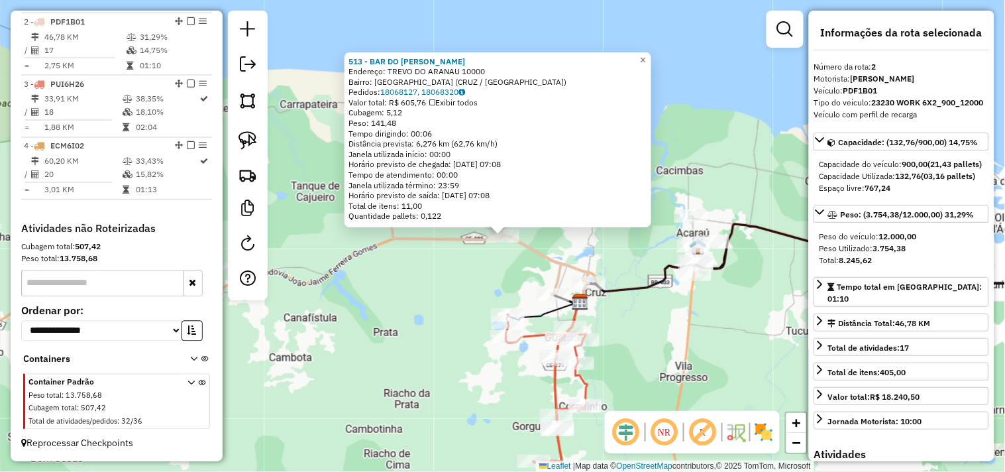
click at [394, 296] on div "513 - BAR DO RICARDO TRE Endereço: TREVO DO ARANAU 10000 Bairro: LAGOA VELHA (C…" at bounding box center [502, 236] width 1005 height 472
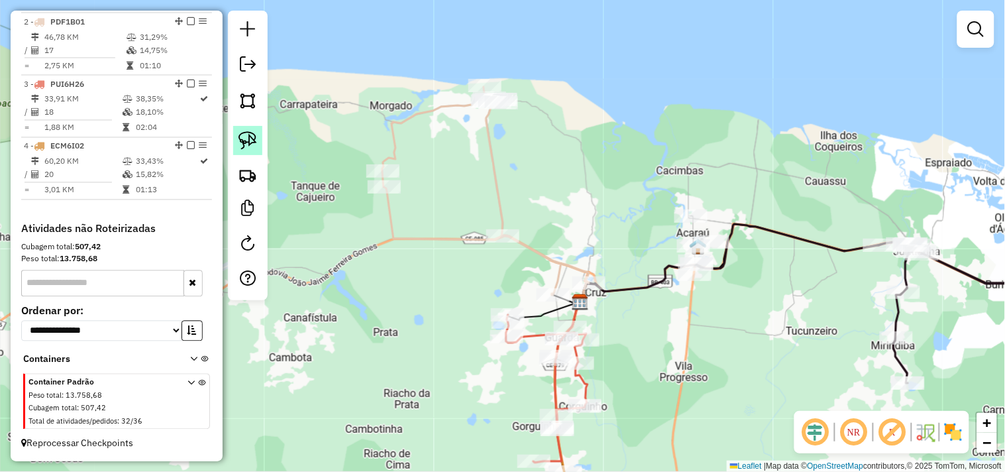
click at [237, 150] on link at bounding box center [247, 140] width 29 height 29
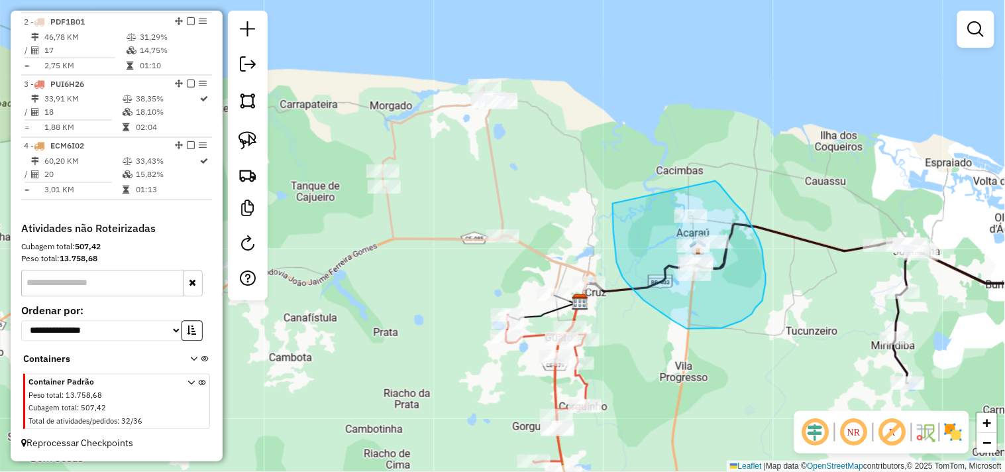
drag, startPoint x: 720, startPoint y: 184, endPoint x: 612, endPoint y: 199, distance: 109.1
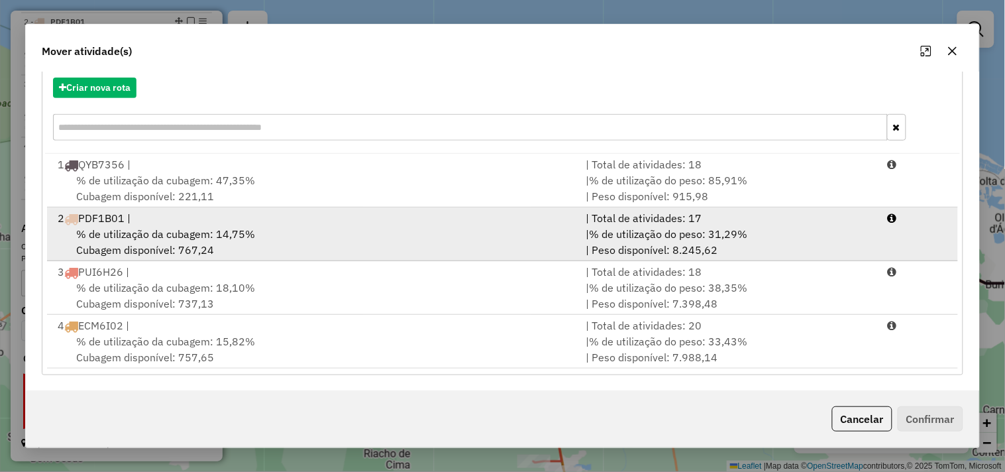
click at [155, 229] on span "% de utilização da cubagem: 14,75%" at bounding box center [165, 233] width 179 height 13
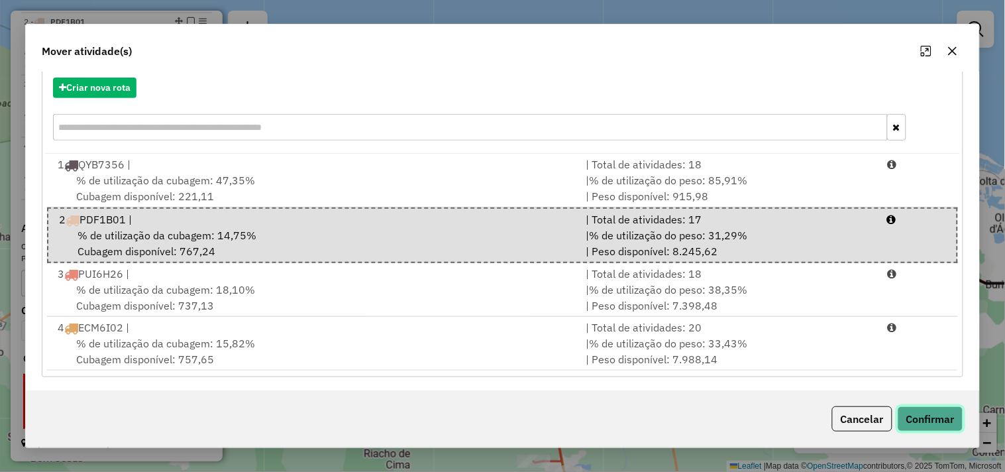
click at [928, 412] on button "Confirmar" at bounding box center [931, 418] width 66 height 25
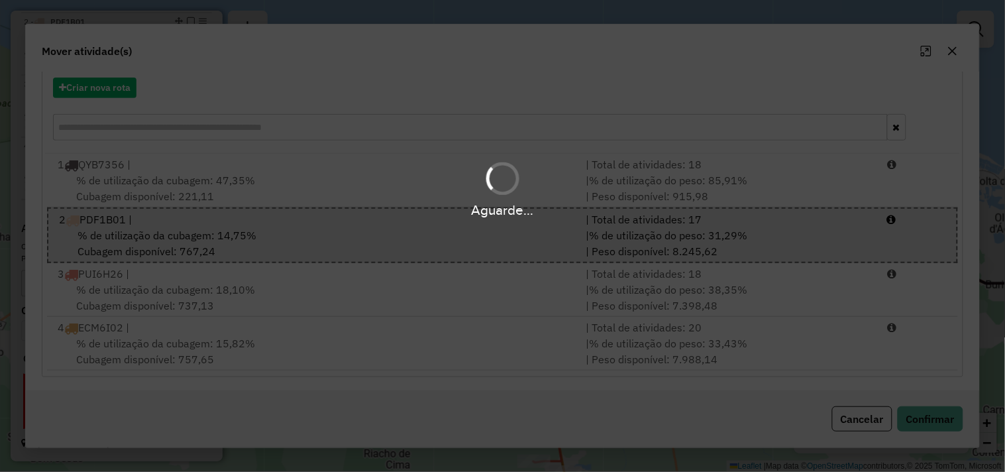
scroll to position [0, 0]
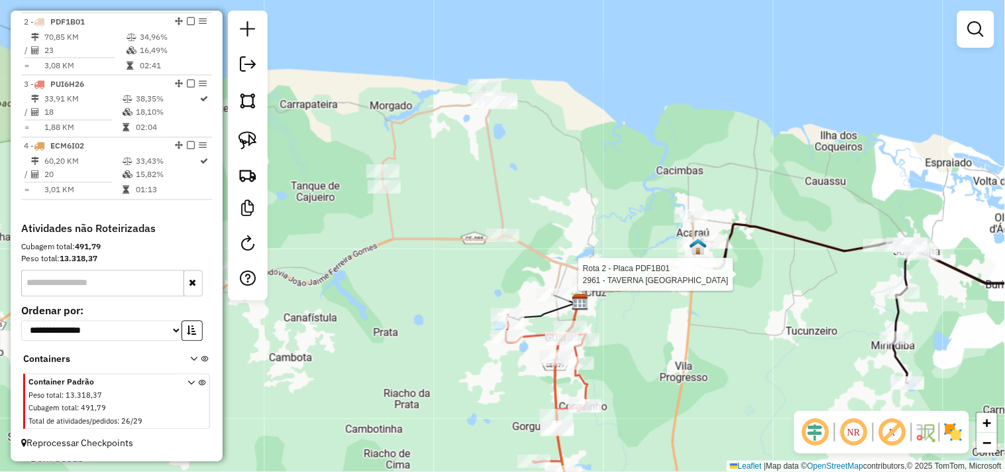
select select "**********"
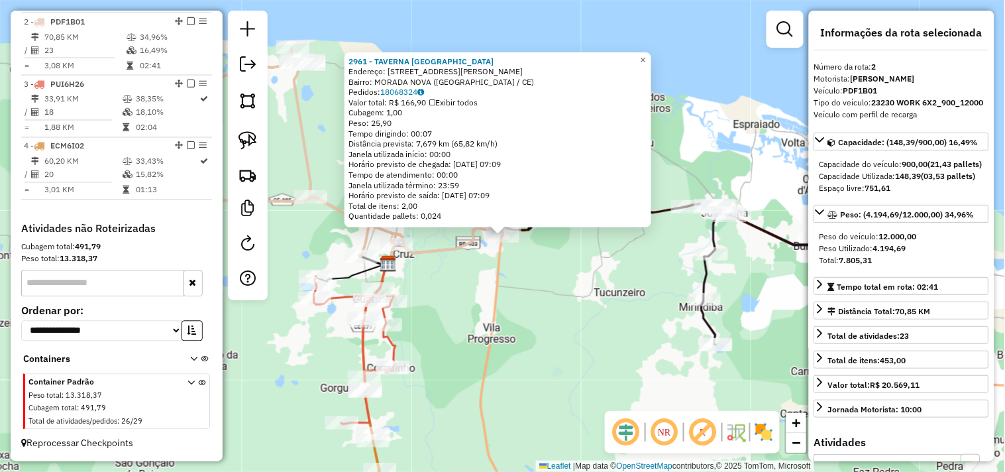
click at [620, 296] on div "2961 - TAVERNA DO PAULO Endereço: AV PADRE ANTONIO TOMAZ, MORADA 1000 Bairro: M…" at bounding box center [502, 236] width 1005 height 472
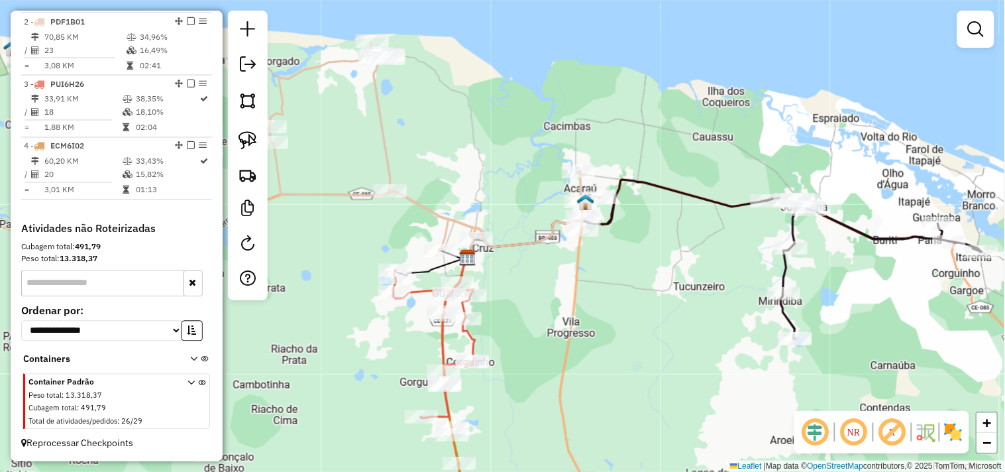
drag, startPoint x: 451, startPoint y: 286, endPoint x: 530, endPoint y: 280, distance: 79.7
click at [530, 280] on div "Janela de atendimento Grade de atendimento Capacidade Transportadoras Veículos …" at bounding box center [502, 236] width 1005 height 472
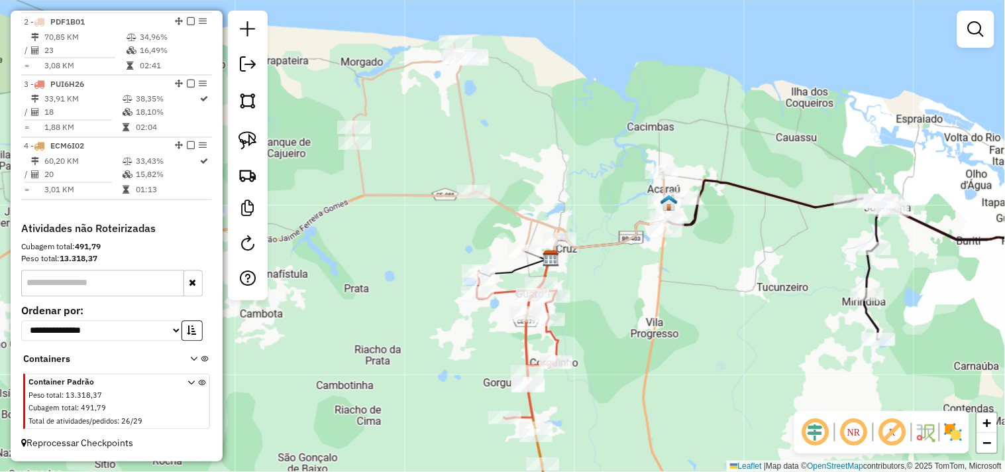
drag, startPoint x: 541, startPoint y: 281, endPoint x: 626, endPoint y: 282, distance: 84.8
click at [626, 282] on div "Janela de atendimento Grade de atendimento Capacidade Transportadoras Veículos …" at bounding box center [502, 236] width 1005 height 472
select select "**********"
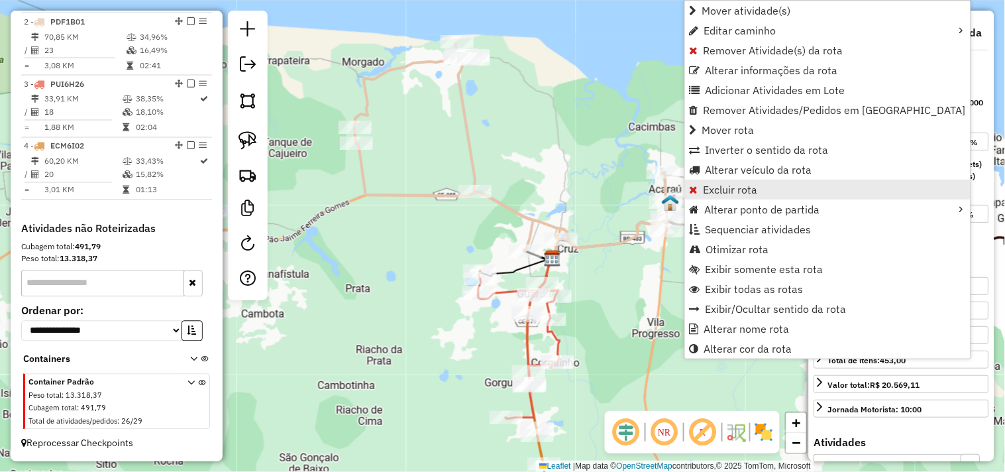
click at [710, 184] on span "Excluir rota" at bounding box center [731, 189] width 54 height 11
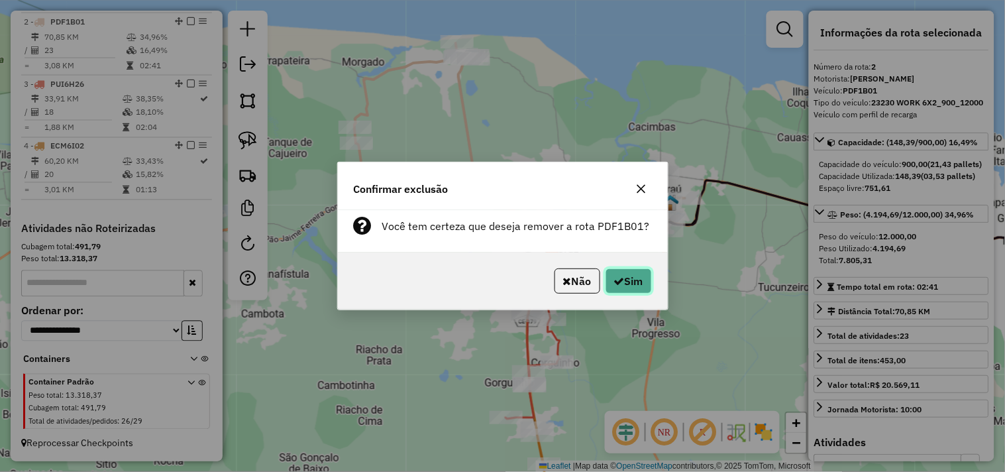
drag, startPoint x: 640, startPoint y: 286, endPoint x: 620, endPoint y: 305, distance: 27.6
click at [639, 286] on button "Sim" at bounding box center [629, 280] width 46 height 25
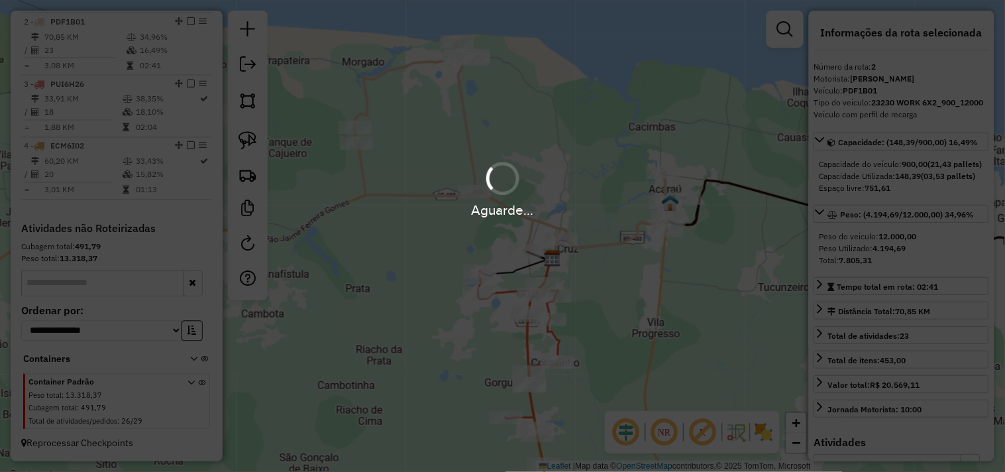
scroll to position [509, 0]
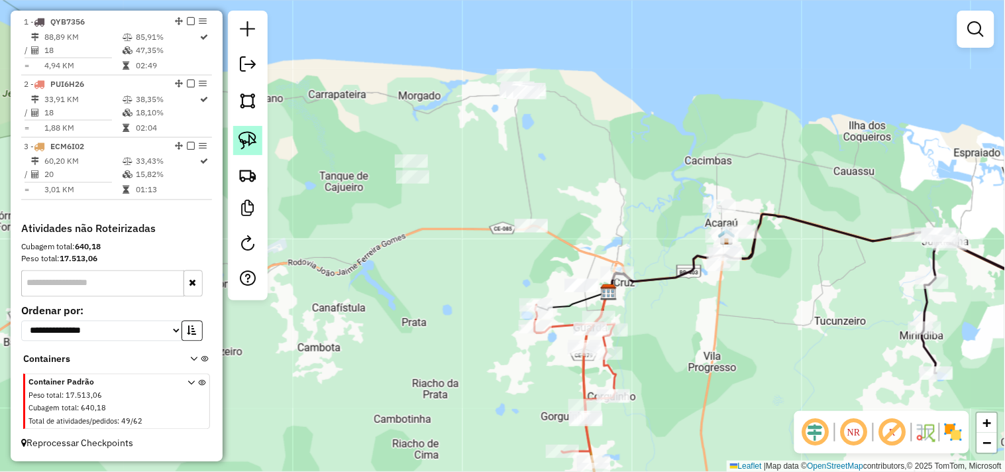
click at [246, 150] on img at bounding box center [248, 140] width 19 height 19
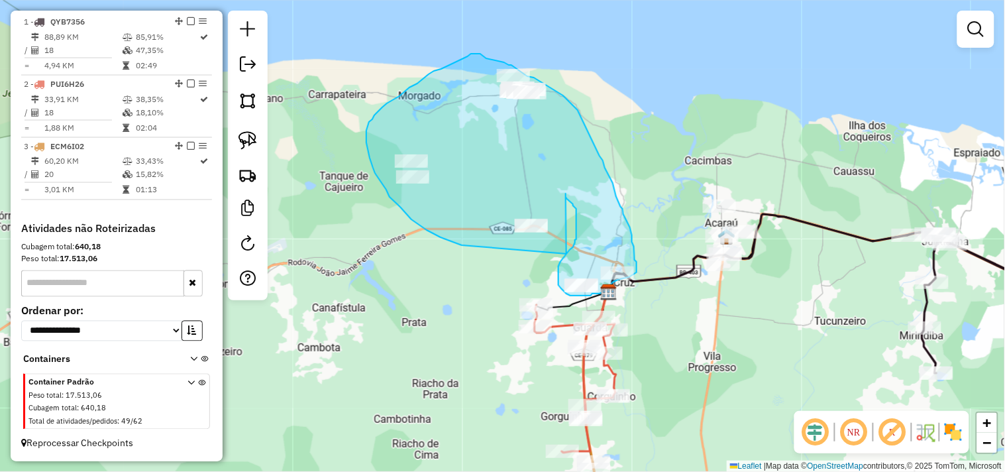
drag, startPoint x: 455, startPoint y: 243, endPoint x: 567, endPoint y: 255, distance: 112.0
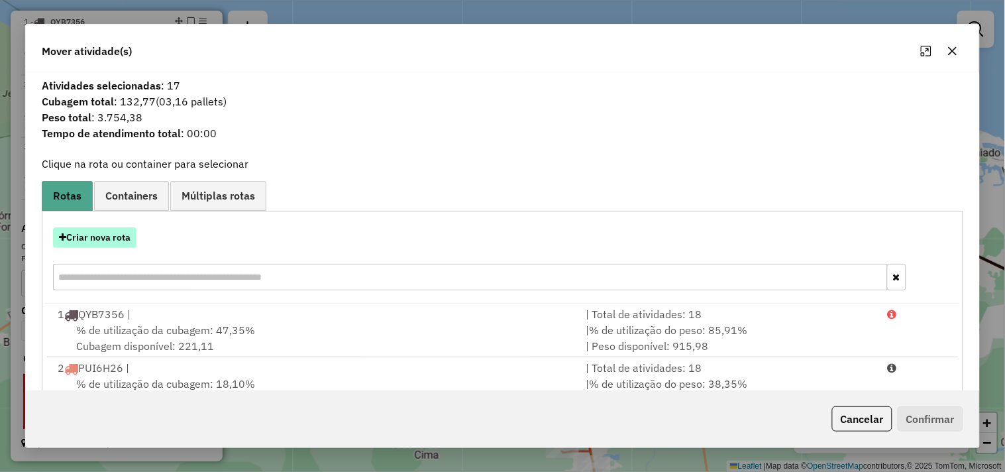
click at [102, 245] on button "Criar nova rota" at bounding box center [94, 237] width 83 height 21
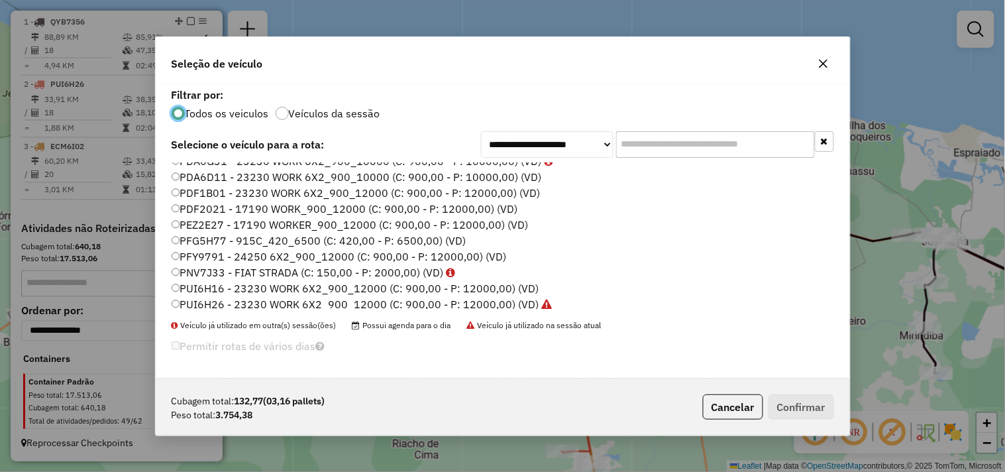
scroll to position [209, 0]
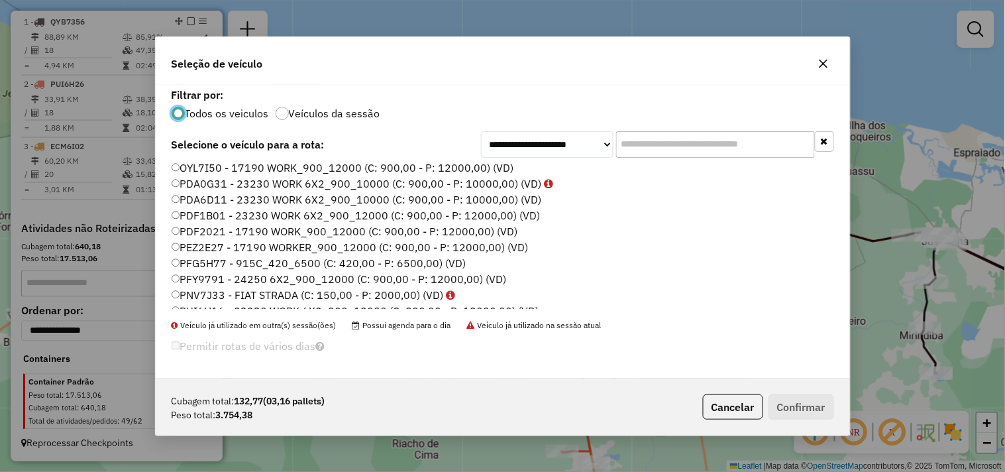
click at [205, 212] on label "PDF1B01 - 23230 WORK 6X2_900_12000 (C: 900,00 - P: 12000,00) (VD)" at bounding box center [356, 215] width 369 height 16
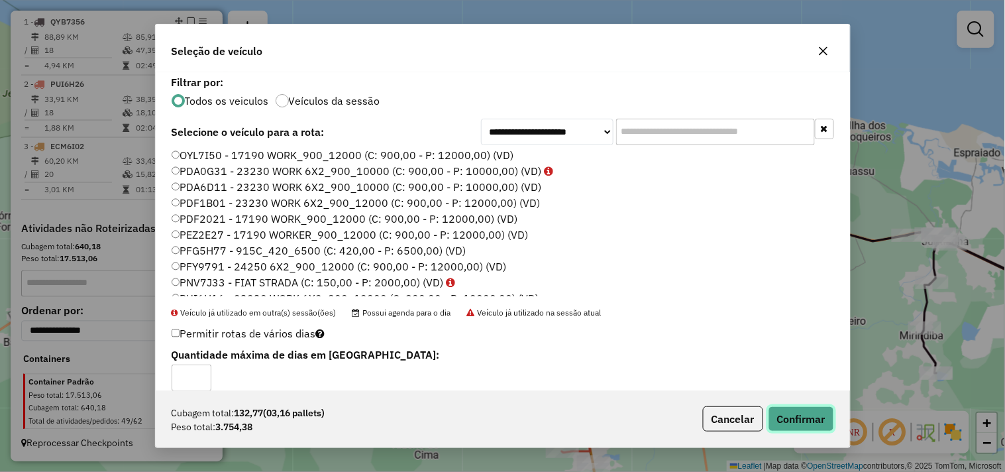
click at [800, 416] on button "Confirmar" at bounding box center [802, 418] width 66 height 25
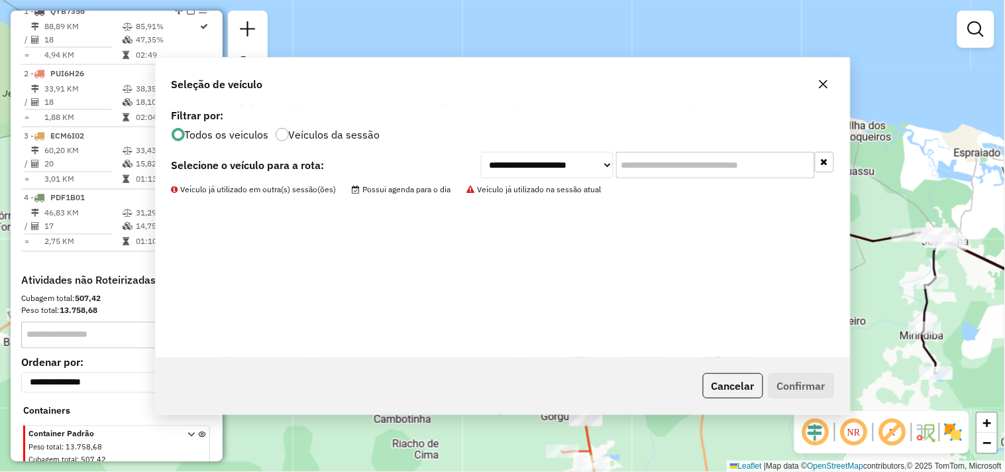
scroll to position [572, 0]
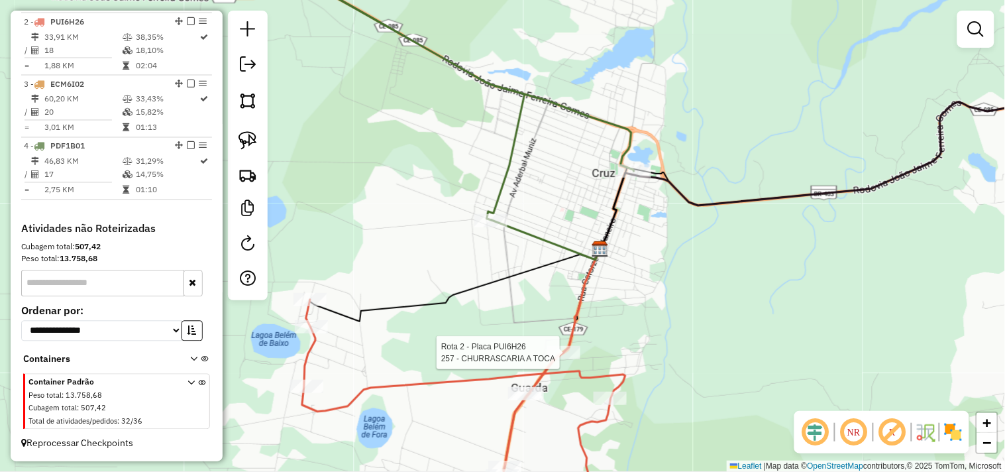
select select "**********"
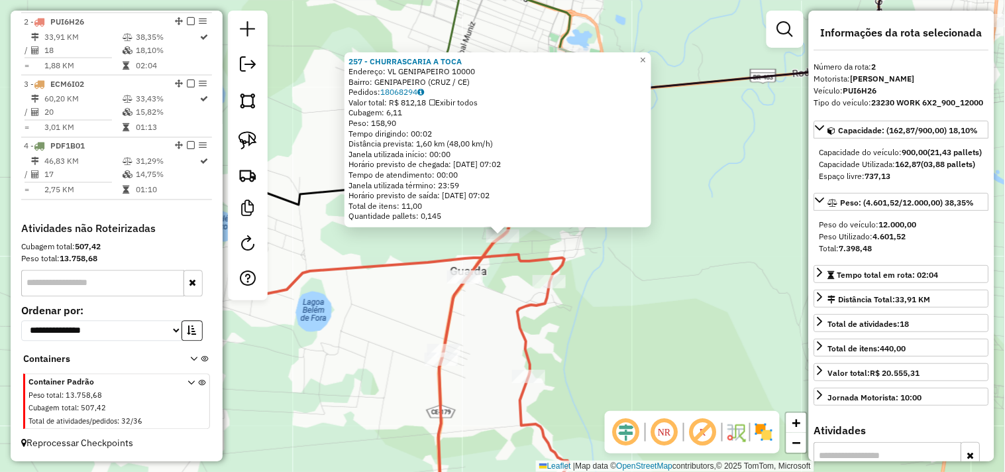
click at [637, 269] on div "257 - CHURRASCARIA A TOCA Endereço: VL GENIPAPEIRO 10000 Bairro: GENIPAPEIRO (C…" at bounding box center [502, 236] width 1005 height 472
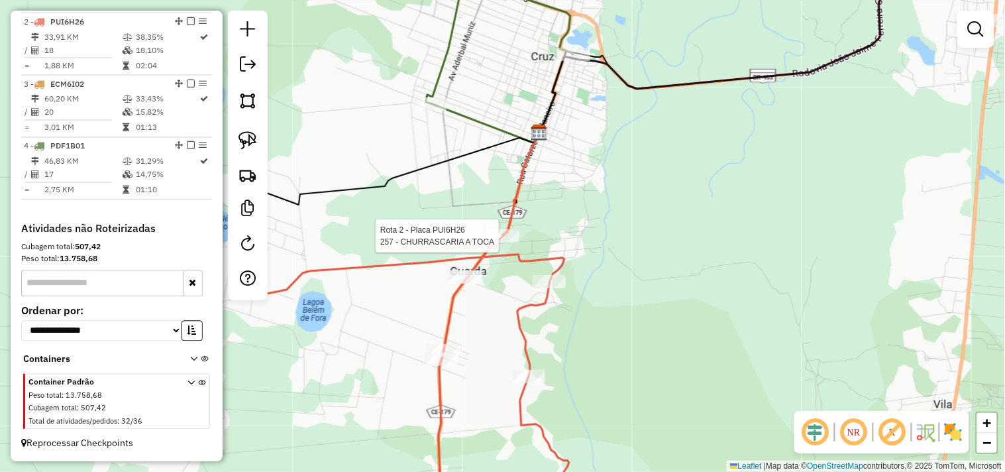
select select "**********"
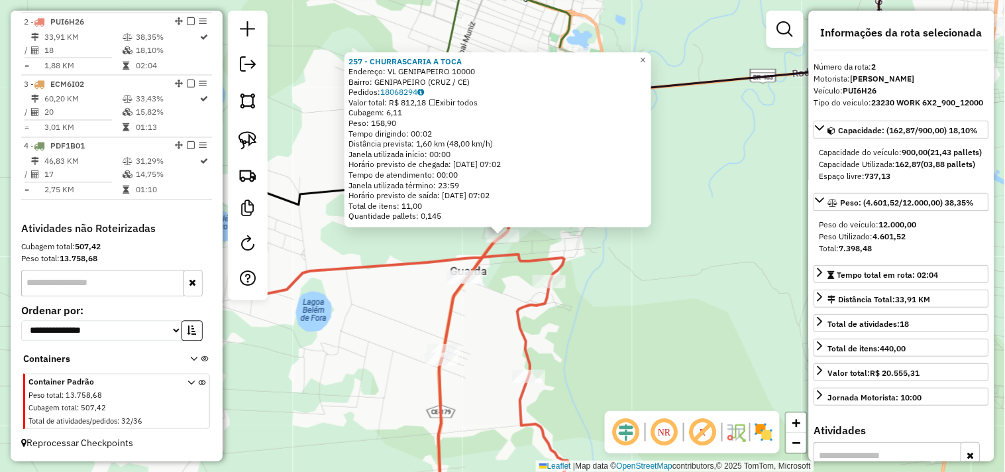
drag, startPoint x: 641, startPoint y: 264, endPoint x: 630, endPoint y: 264, distance: 11.3
click at [641, 264] on div "257 - CHURRASCARIA A TOCA Endereço: VL GENIPAPEIRO 10000 Bairro: GENIPAPEIRO (C…" at bounding box center [502, 236] width 1005 height 472
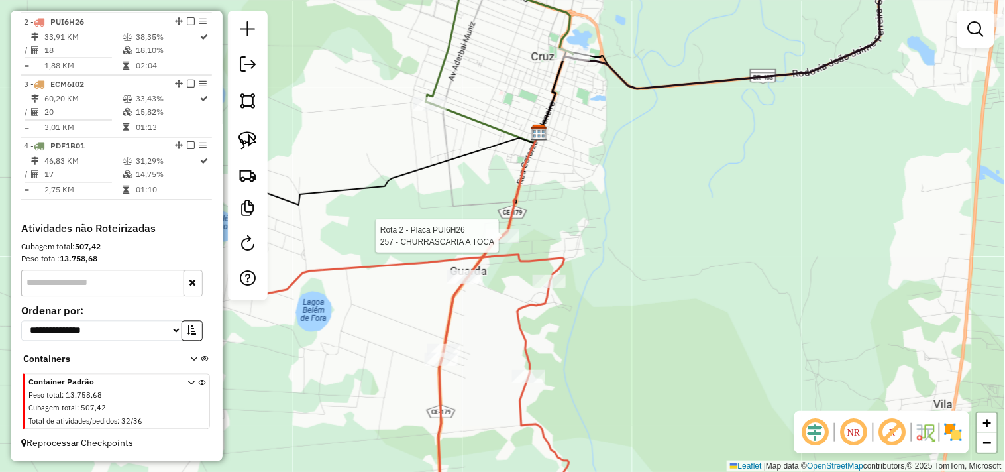
select select "**********"
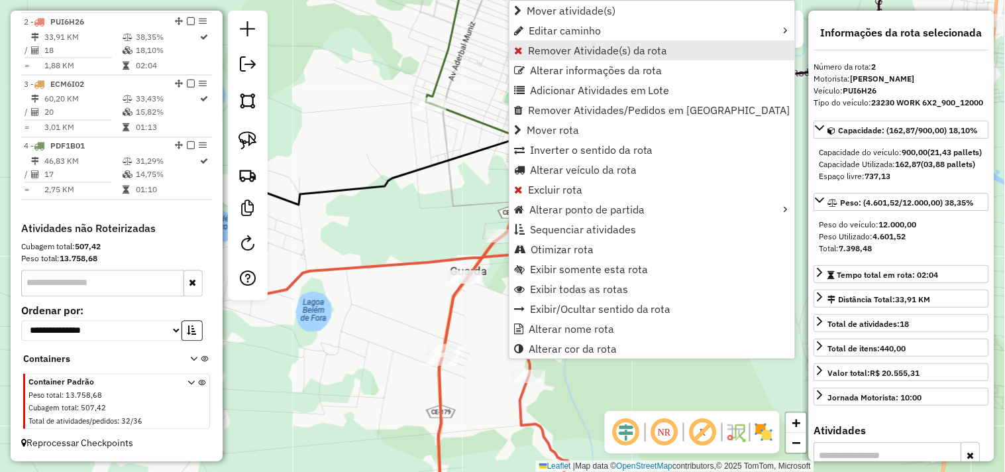
click at [537, 50] on span "Remover Atividade(s) da rota" at bounding box center [598, 50] width 140 height 11
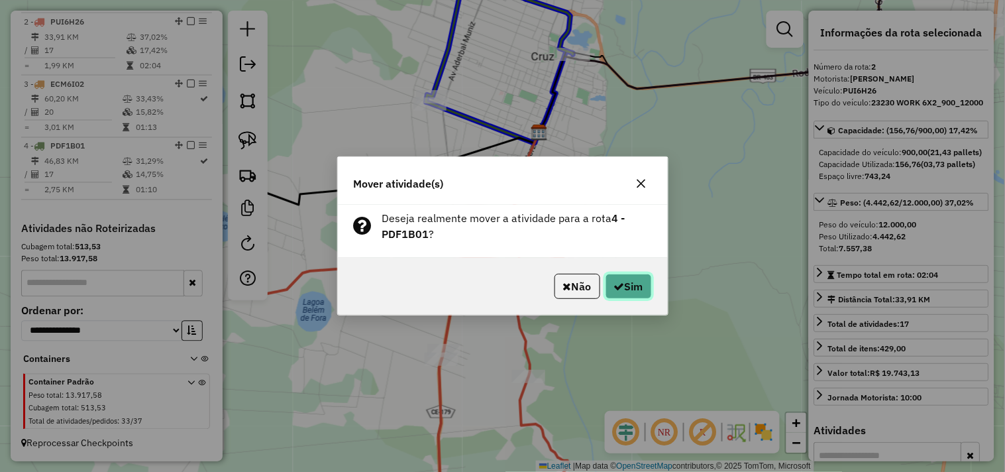
click at [631, 293] on button "Sim" at bounding box center [629, 286] width 46 height 25
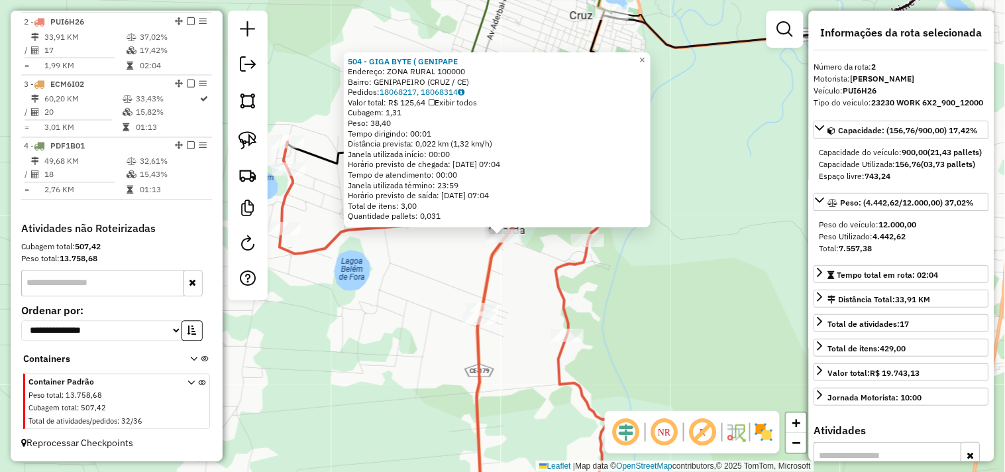
click at [516, 289] on div "504 - GIGA BYTE ( GENIPAPE Endereço: ZONA RURAL 100000 Bairro: GENIPAPEIRO (CRU…" at bounding box center [502, 236] width 1005 height 472
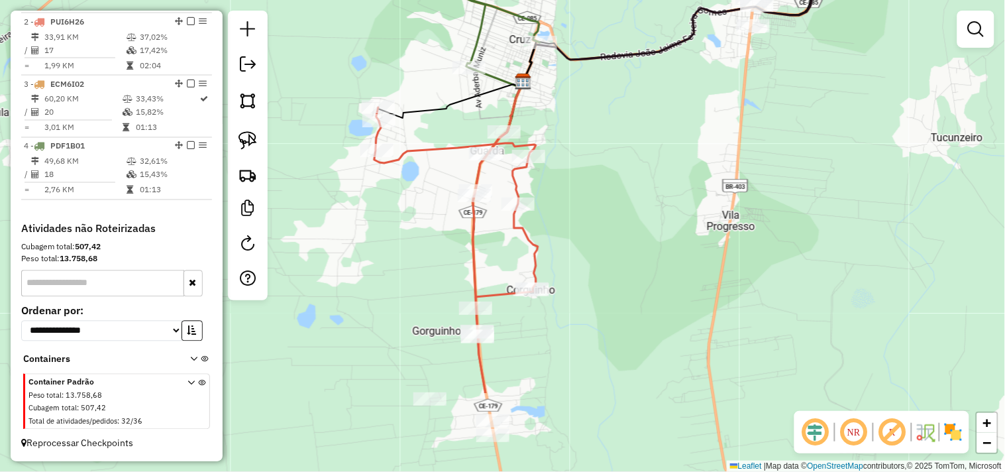
drag, startPoint x: 511, startPoint y: 368, endPoint x: 506, endPoint y: 241, distance: 127.3
click at [506, 241] on div "Janela de atendimento Grade de atendimento Capacidade Transportadoras Veículos …" at bounding box center [502, 236] width 1005 height 472
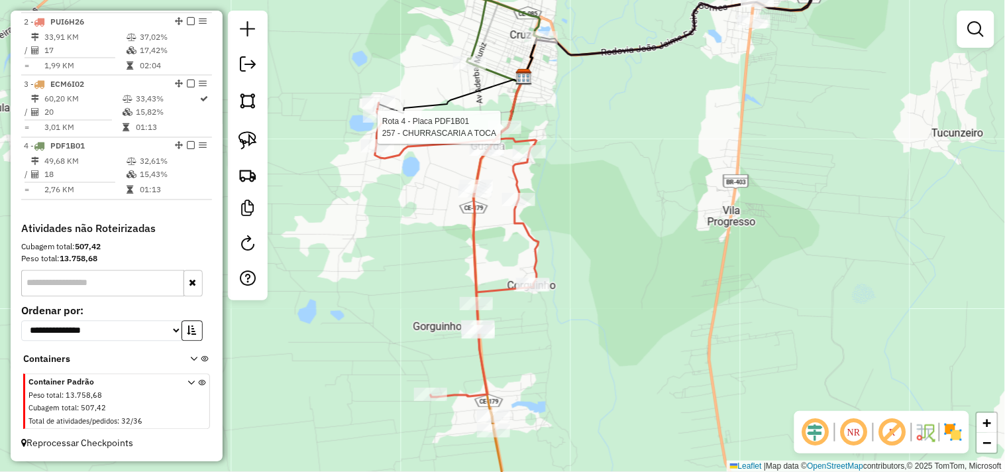
click at [501, 134] on div at bounding box center [504, 127] width 33 height 13
select select "**********"
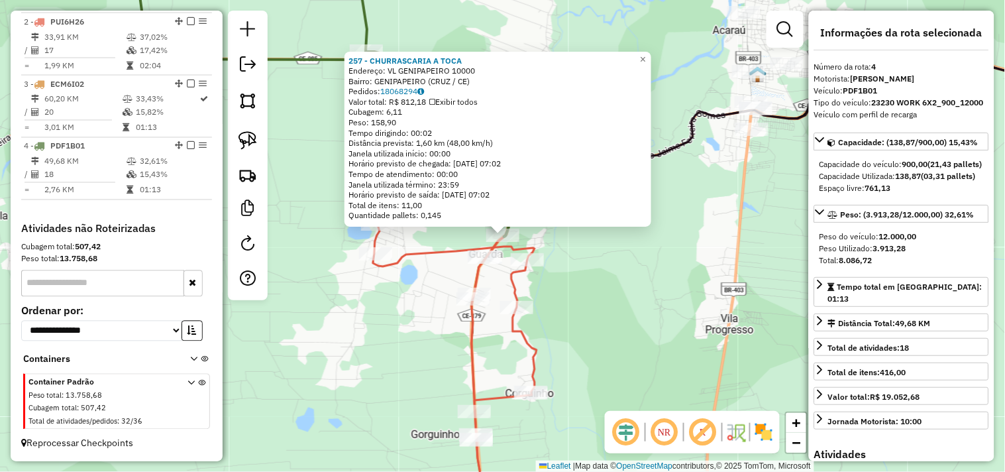
click at [595, 296] on div "257 - CHURRASCARIA A TOCA Endereço: VL GENIPAPEIRO 10000 Bairro: GENIPAPEIRO (C…" at bounding box center [502, 236] width 1005 height 472
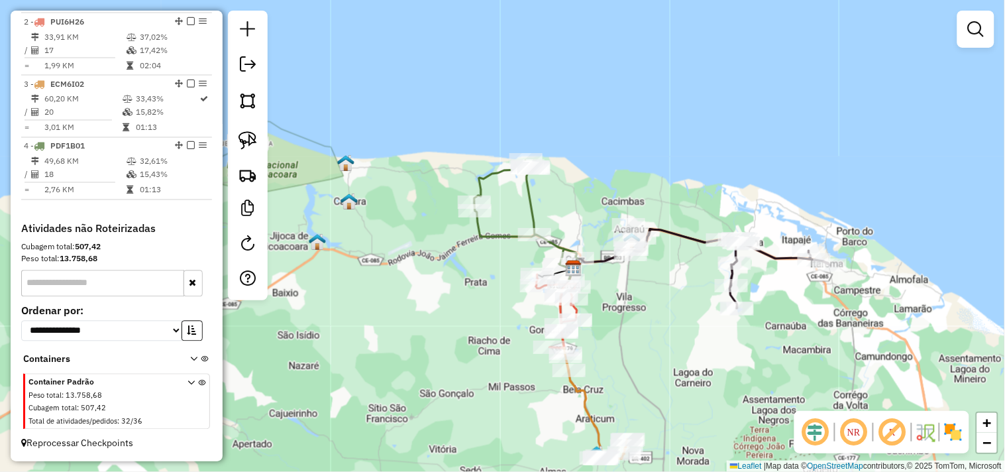
click at [500, 270] on div "Rota 2 - Placa PUI6H26 3578 - BUTECO CHEFIA Rota 2 - Placa PUI6H26 626 - BAR DO…" at bounding box center [502, 236] width 1005 height 472
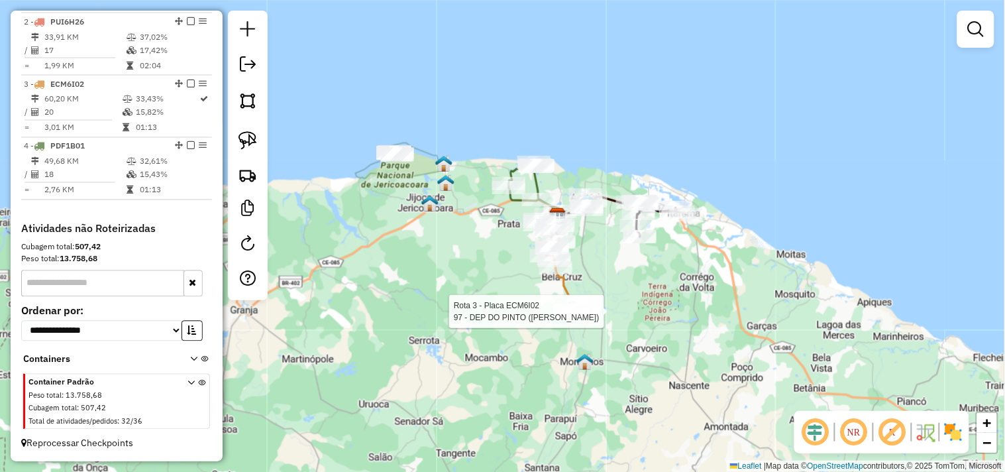
select select "**********"
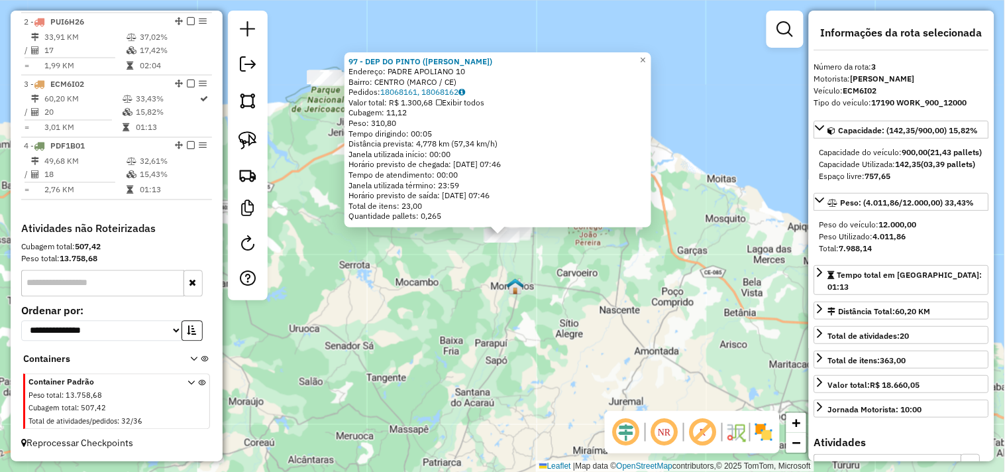
click at [584, 296] on div "97 - DEP DO PINTO (MARCO) Endereço: PADRE APOLIANO 10 Bairro: CENTRO (MARCO / C…" at bounding box center [502, 236] width 1005 height 472
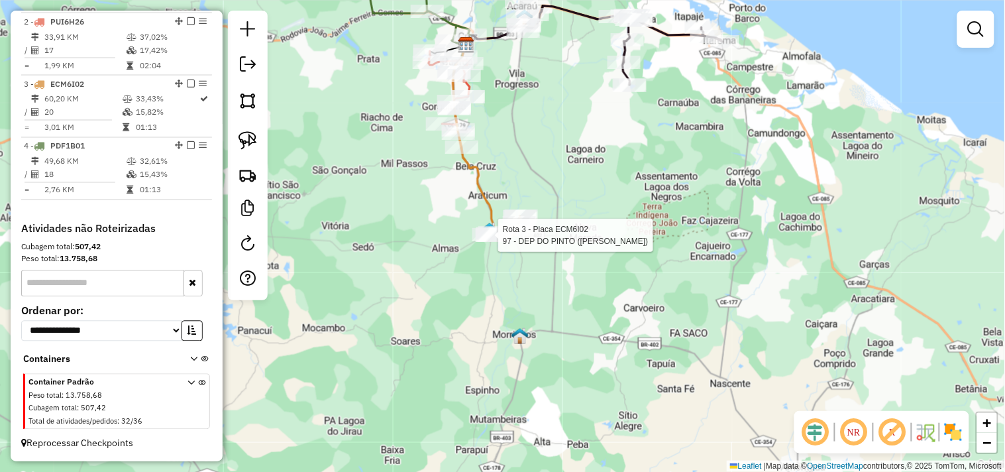
select select "**********"
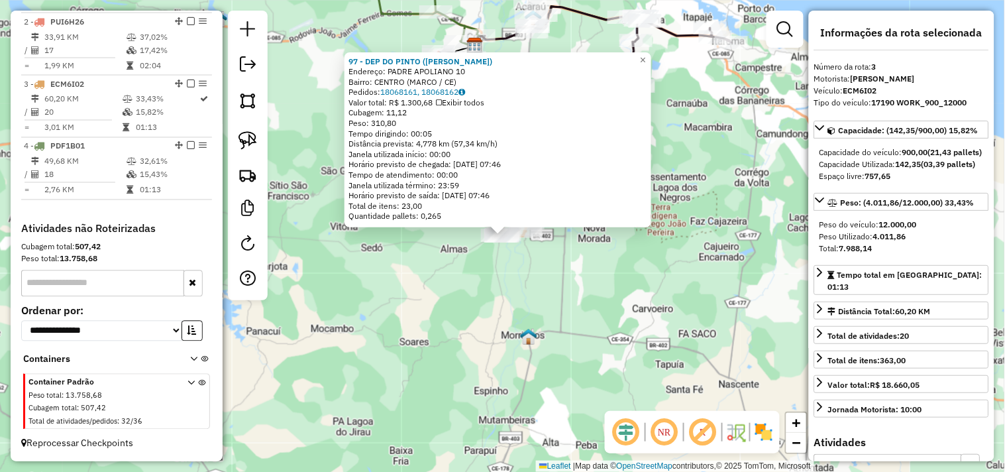
click at [522, 272] on div "97 - DEP DO PINTO (MARCO) Endereço: PADRE APOLIANO 10 Bairro: CENTRO (MARCO / C…" at bounding box center [502, 236] width 1005 height 472
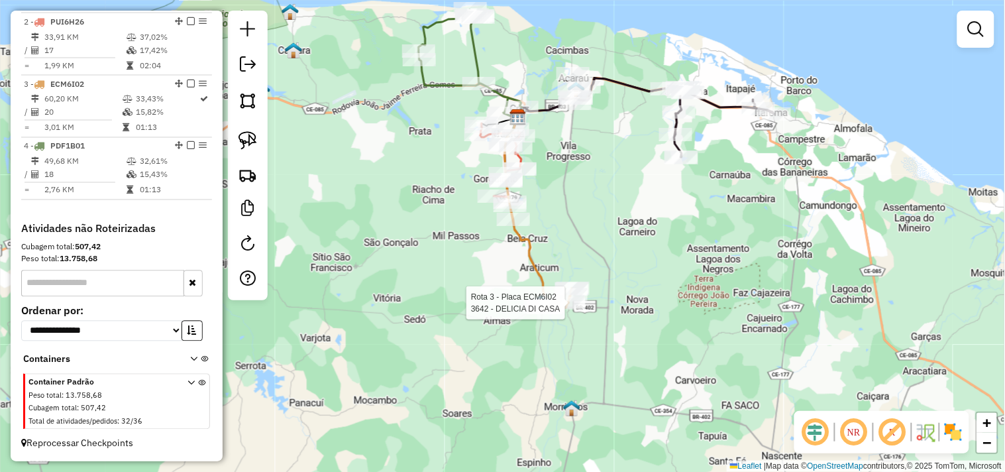
select select "**********"
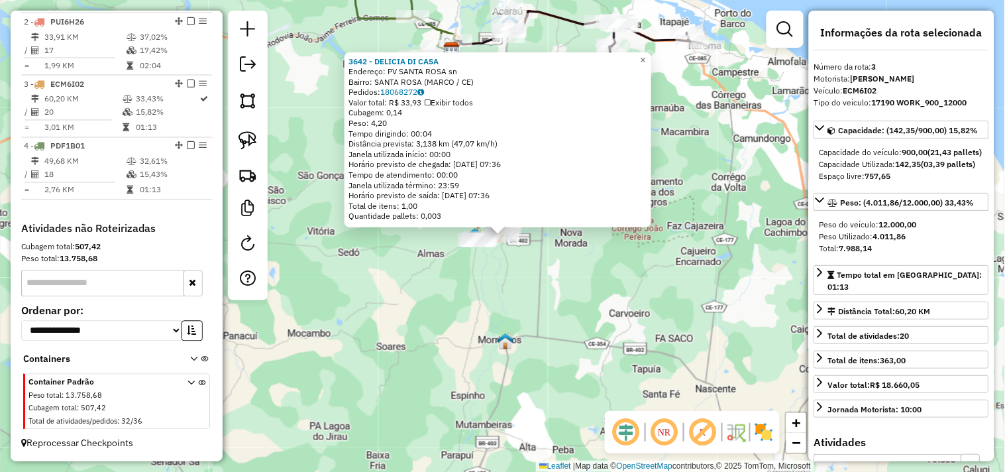
click at [547, 294] on div "3642 - DELICIA DI CASA Endereço: PV SANTA ROSA sn Bairro: SANTA ROSA (MARCO / C…" at bounding box center [502, 236] width 1005 height 472
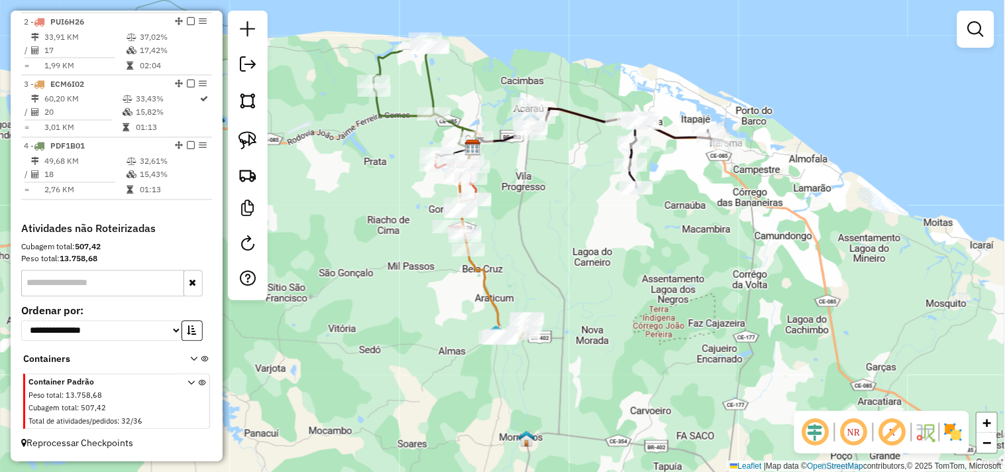
drag, startPoint x: 580, startPoint y: 239, endPoint x: 600, endPoint y: 315, distance: 78.6
click at [600, 315] on div "Janela de atendimento Grade de atendimento Capacidade Transportadoras Veículos …" at bounding box center [502, 236] width 1005 height 472
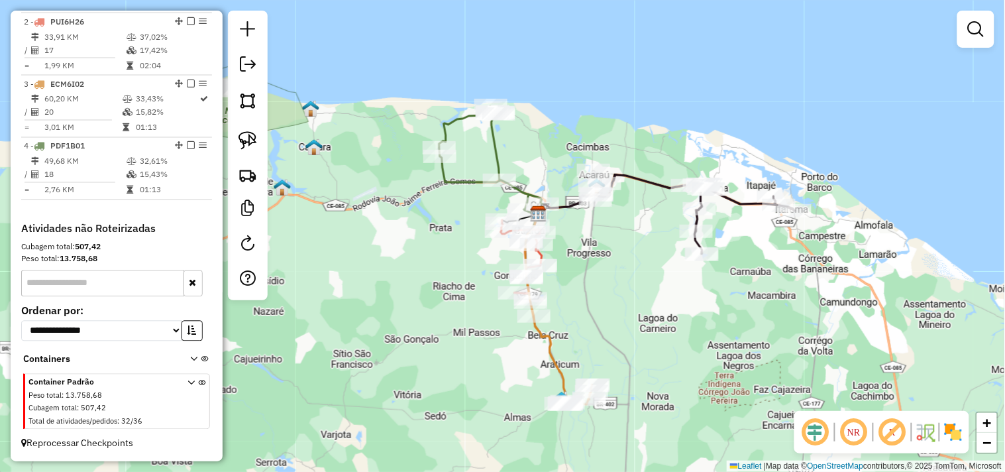
drag, startPoint x: 579, startPoint y: 295, endPoint x: 643, endPoint y: 332, distance: 73.6
click at [647, 353] on div "Janela de atendimento Grade de atendimento Capacidade Transportadoras Veículos …" at bounding box center [502, 236] width 1005 height 472
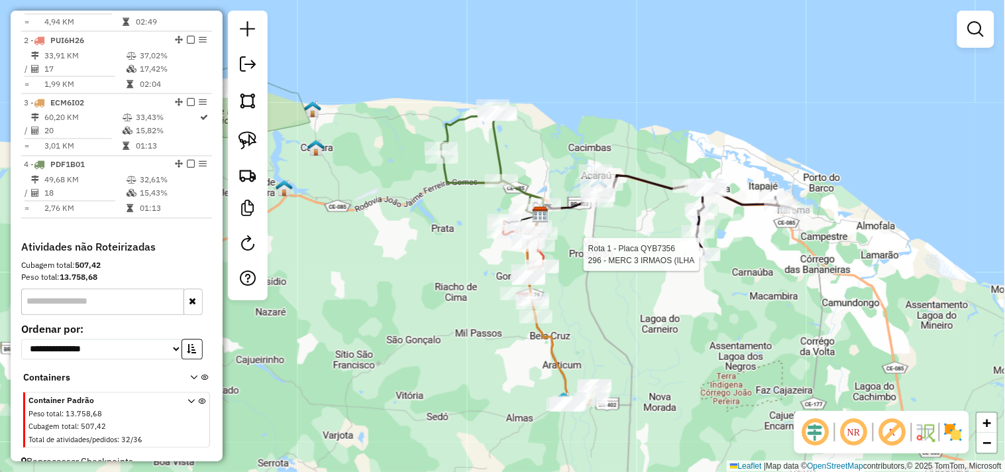
select select "**********"
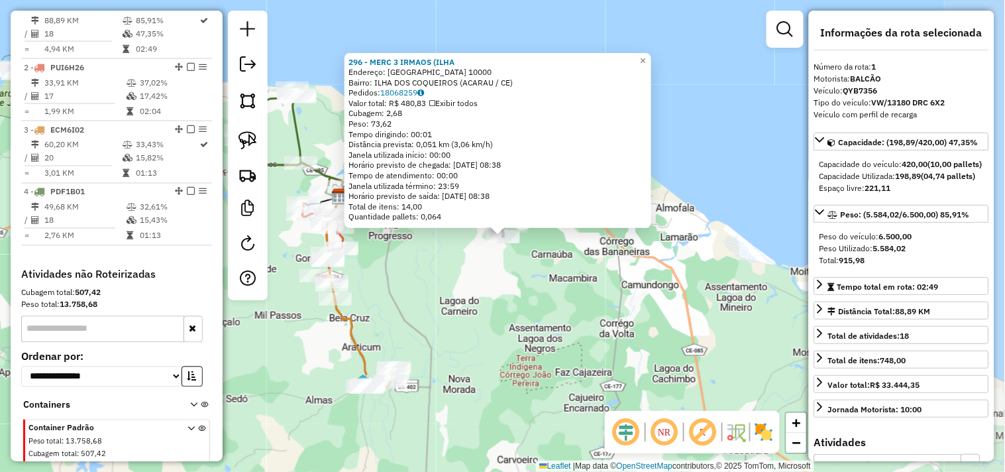
scroll to position [512, 0]
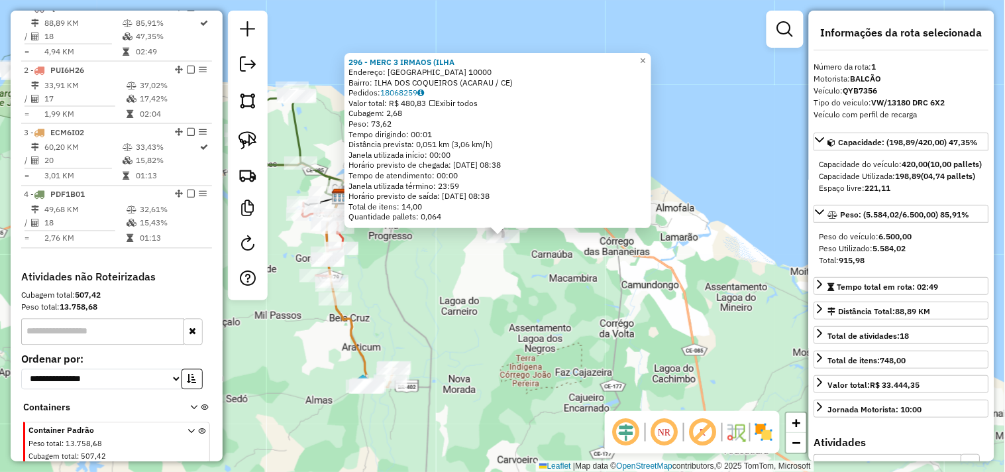
click at [588, 286] on div "296 - MERC 3 IRMAOS (ILHA Endereço: ILHA DOS COQUEIROS 10000 Bairro: ILHA DOS C…" at bounding box center [502, 236] width 1005 height 472
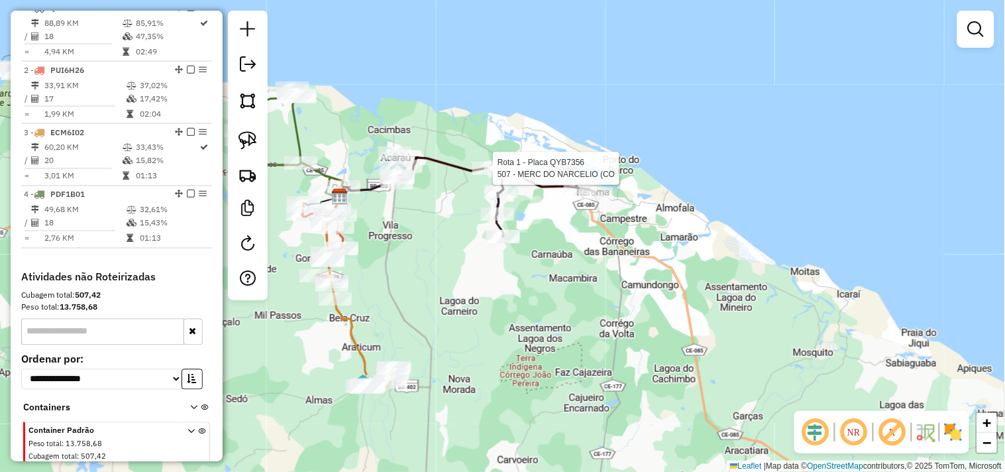
select select "**********"
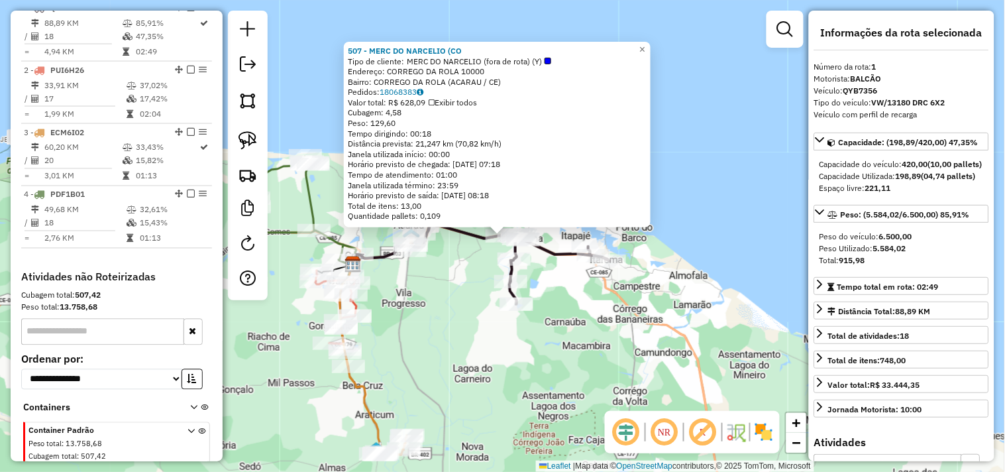
click at [463, 295] on div "507 - MERC DO NARCELIO (CO Tipo de cliente: MERC DO NARCELIO (fora de rota) (Y)…" at bounding box center [502, 236] width 1005 height 472
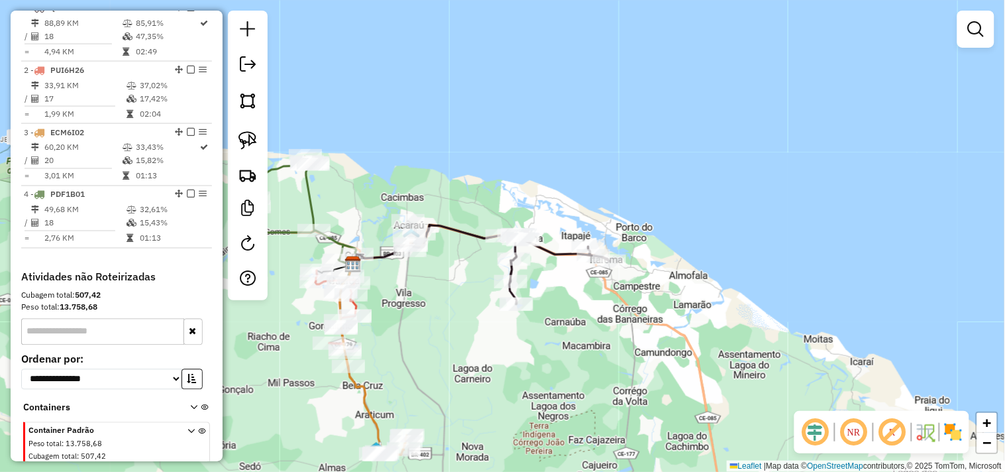
click at [705, 353] on div "Janela de atendimento Grade de atendimento Capacidade Transportadoras Veículos …" at bounding box center [502, 236] width 1005 height 472
select select "**********"
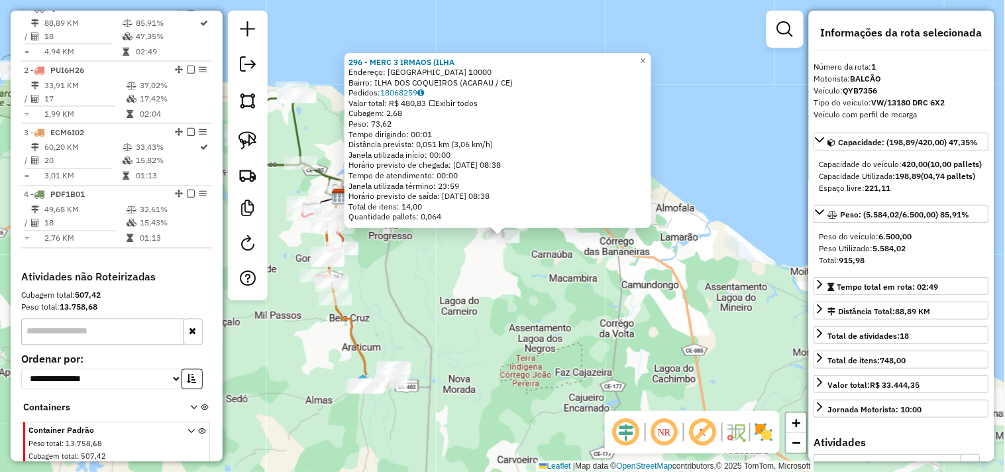
click at [510, 328] on div "296 - MERC 3 IRMAOS (ILHA Endereço: ILHA DOS COQUEIROS 10000 Bairro: ILHA DOS C…" at bounding box center [502, 236] width 1005 height 472
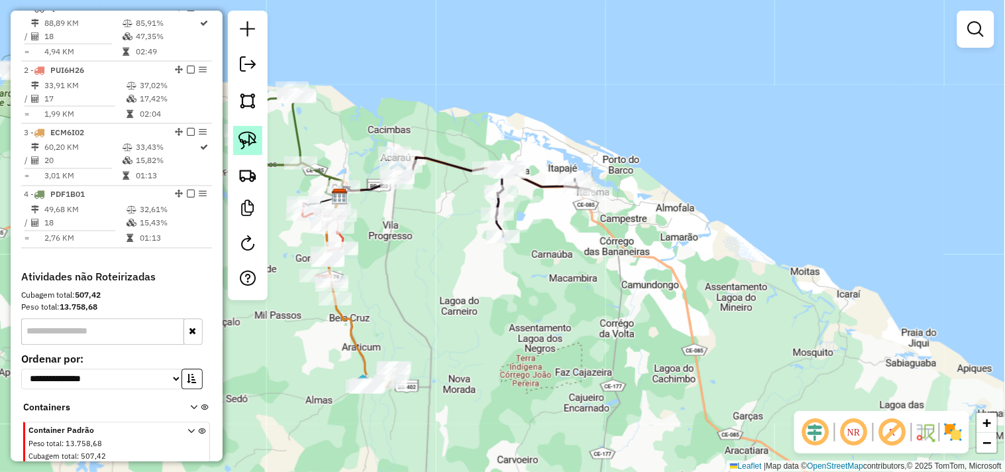
click at [250, 139] on img at bounding box center [248, 140] width 19 height 19
drag, startPoint x: 382, startPoint y: 200, endPoint x: 408, endPoint y: 197, distance: 25.3
click at [408, 197] on div "Janela de atendimento Grade de atendimento Capacidade Transportadoras Veículos …" at bounding box center [502, 236] width 1005 height 472
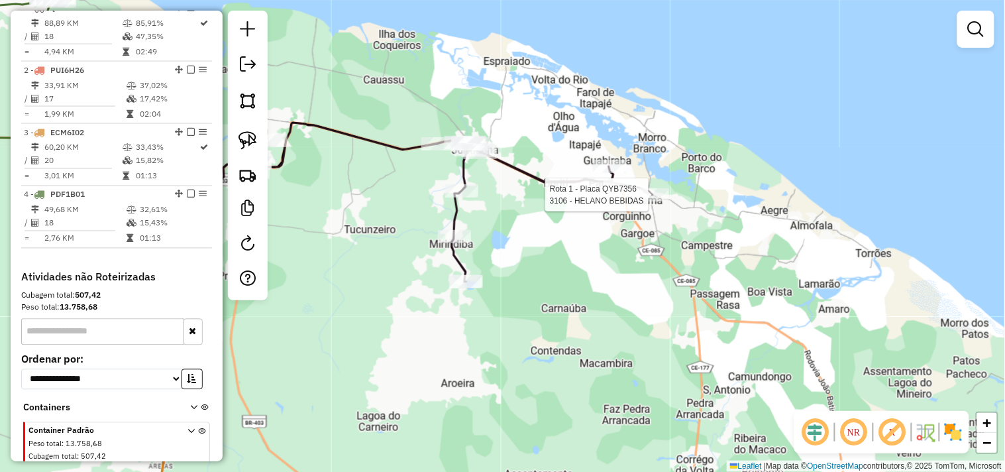
select select "**********"
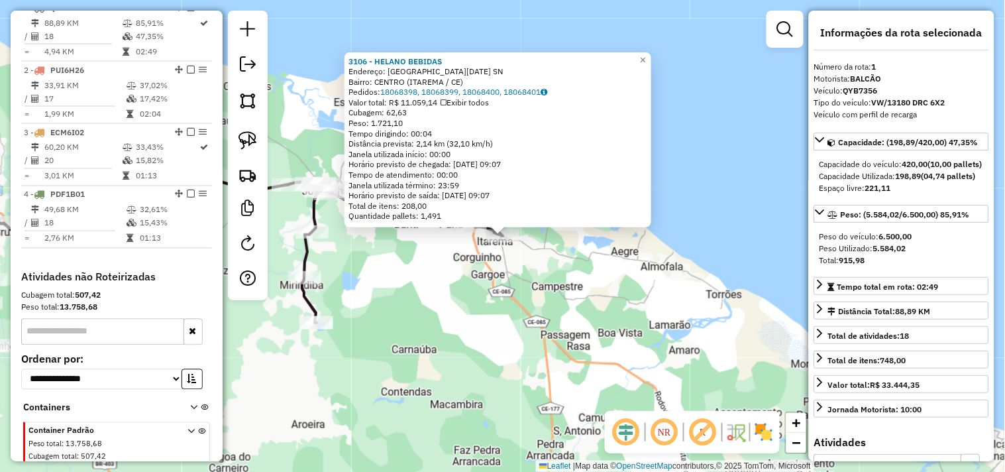
click at [470, 269] on div "3106 - HELANO BEBIDAS Endereço: RUA 1 DE JANEIRO SN Bairro: CENTRO (ITAREMA / C…" at bounding box center [502, 236] width 1005 height 472
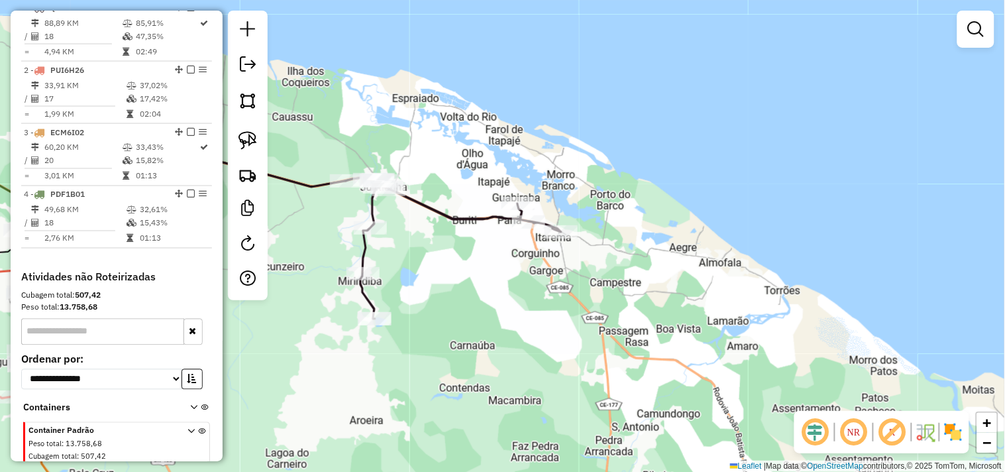
drag, startPoint x: 412, startPoint y: 263, endPoint x: 581, endPoint y: 252, distance: 169.3
click at [569, 255] on div "Janela de atendimento Grade de atendimento Capacidade Transportadoras Veículos …" at bounding box center [502, 236] width 1005 height 472
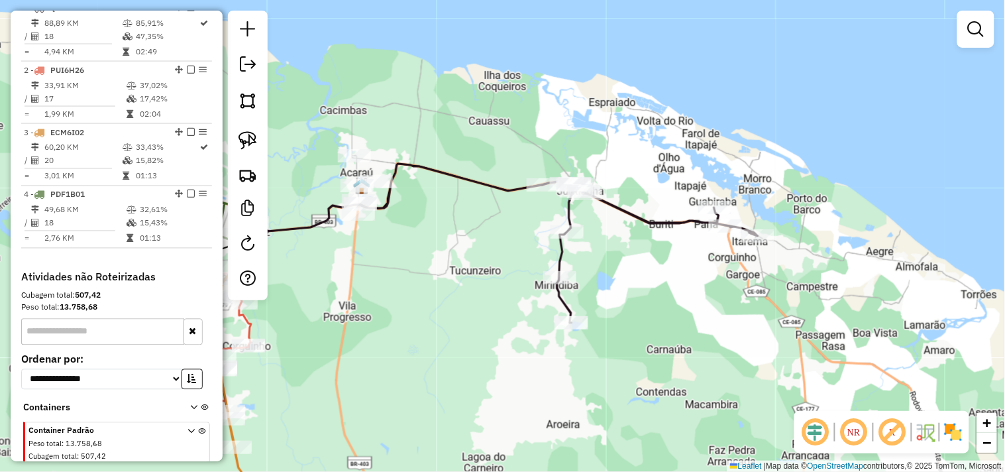
drag, startPoint x: 355, startPoint y: 255, endPoint x: 471, endPoint y: 269, distance: 117.5
click at [471, 269] on div "Janela de atendimento Grade de atendimento Capacidade Transportadoras Veículos …" at bounding box center [502, 236] width 1005 height 472
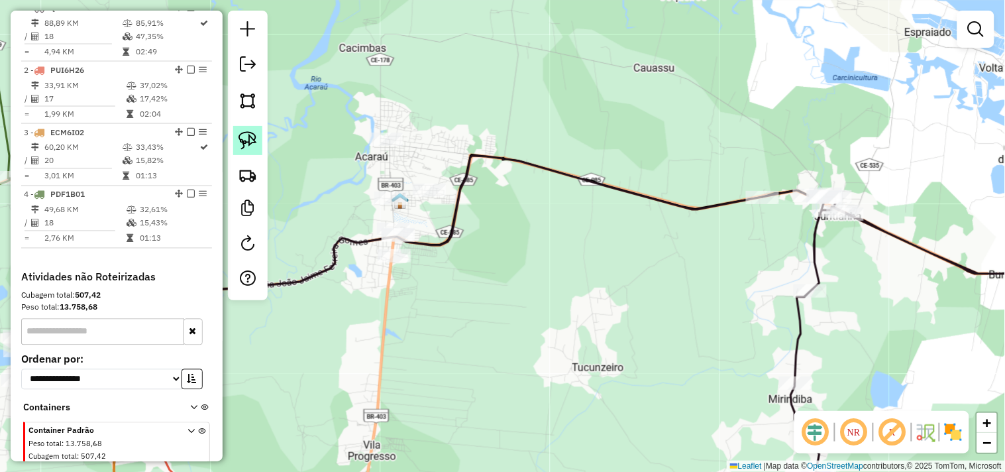
click at [252, 144] on img at bounding box center [248, 140] width 19 height 19
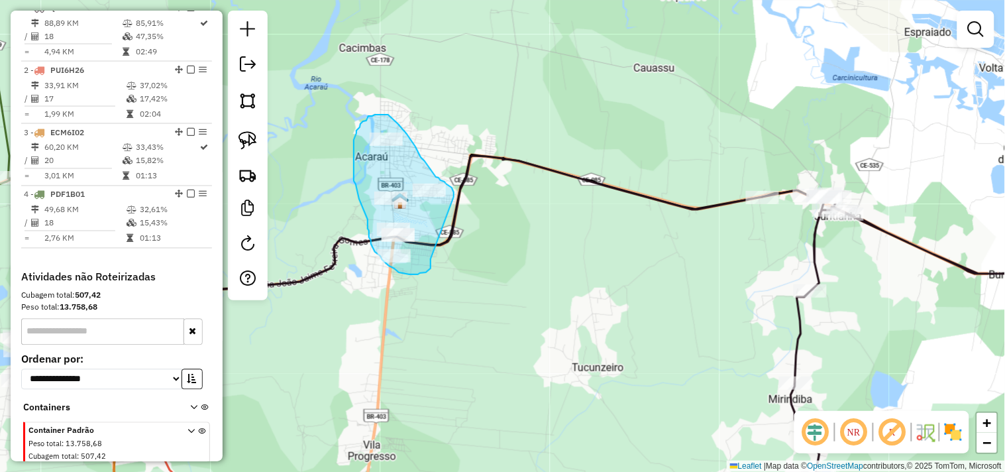
drag, startPoint x: 431, startPoint y: 262, endPoint x: 454, endPoint y: 197, distance: 69.6
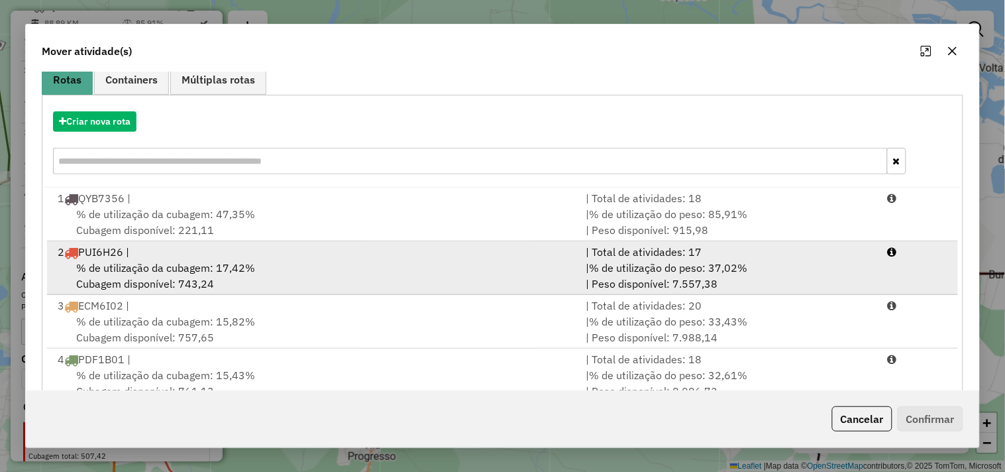
scroll to position [150, 0]
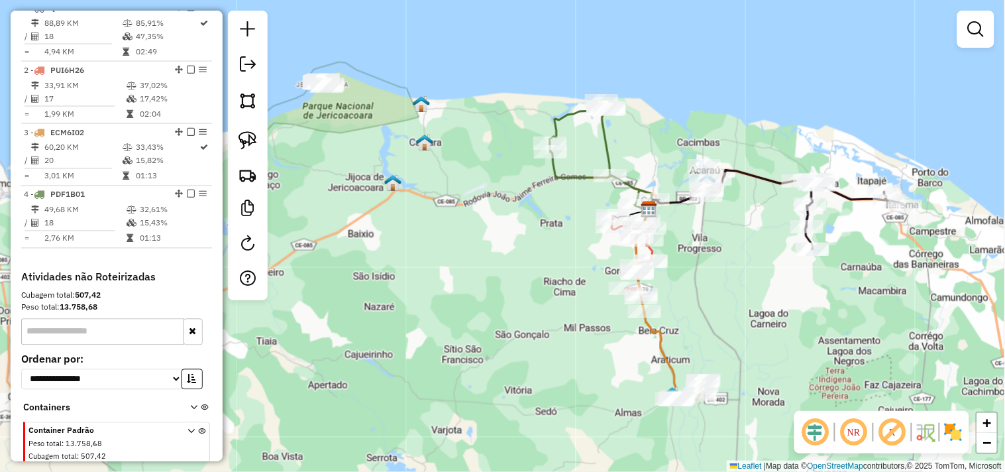
drag, startPoint x: 413, startPoint y: 327, endPoint x: 736, endPoint y: 257, distance: 330.3
click at [736, 257] on div "Janela de atendimento Grade de atendimento Capacidade Transportadoras Veículos …" at bounding box center [502, 236] width 1005 height 472
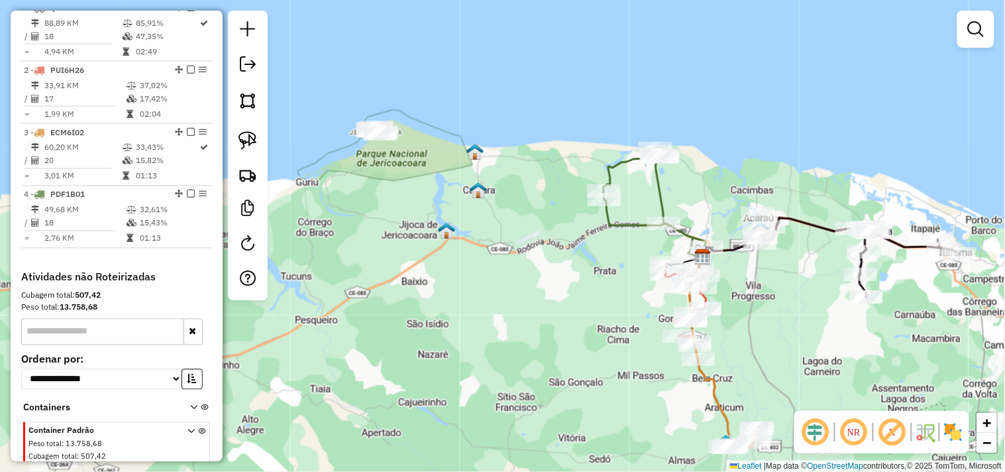
drag, startPoint x: 591, startPoint y: 300, endPoint x: 586, endPoint y: 290, distance: 11.9
click at [619, 315] on div "Janela de atendimento Grade de atendimento Capacidade Transportadoras Veículos …" at bounding box center [502, 236] width 1005 height 472
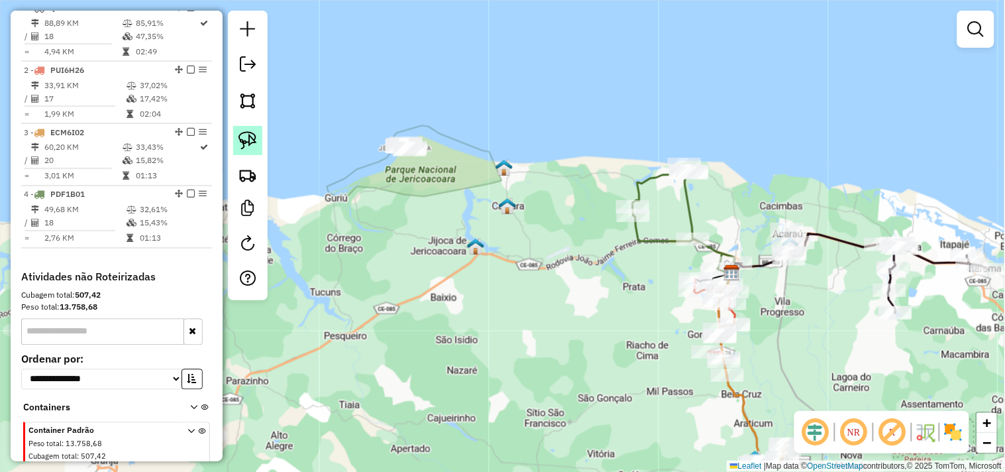
click at [256, 142] on img at bounding box center [248, 140] width 19 height 19
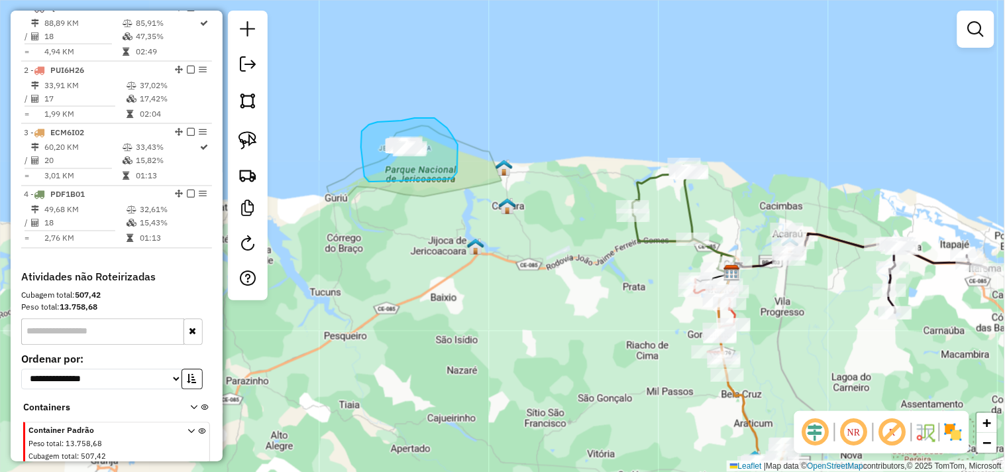
drag, startPoint x: 373, startPoint y: 182, endPoint x: 428, endPoint y: 187, distance: 55.3
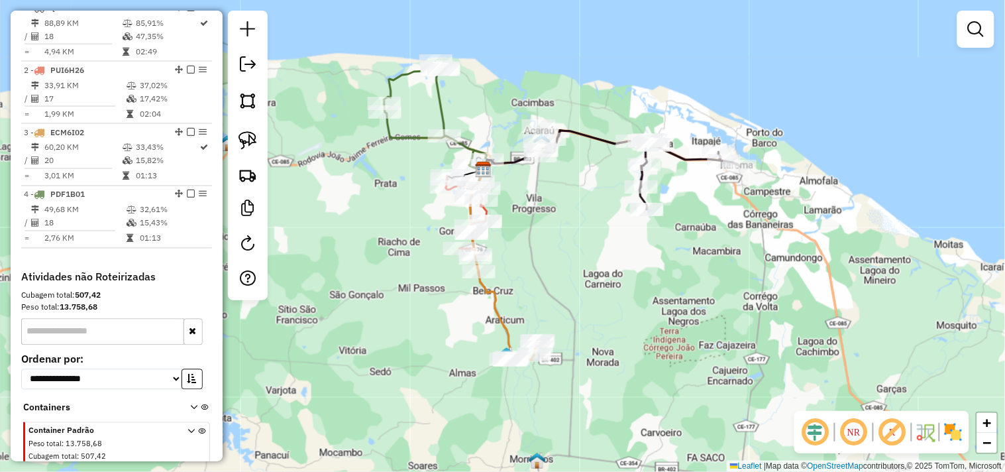
drag, startPoint x: 480, startPoint y: 278, endPoint x: 329, endPoint y: 252, distance: 153.3
click at [329, 252] on div "Janela de atendimento Grade de atendimento Capacidade Transportadoras Veículos …" at bounding box center [502, 236] width 1005 height 472
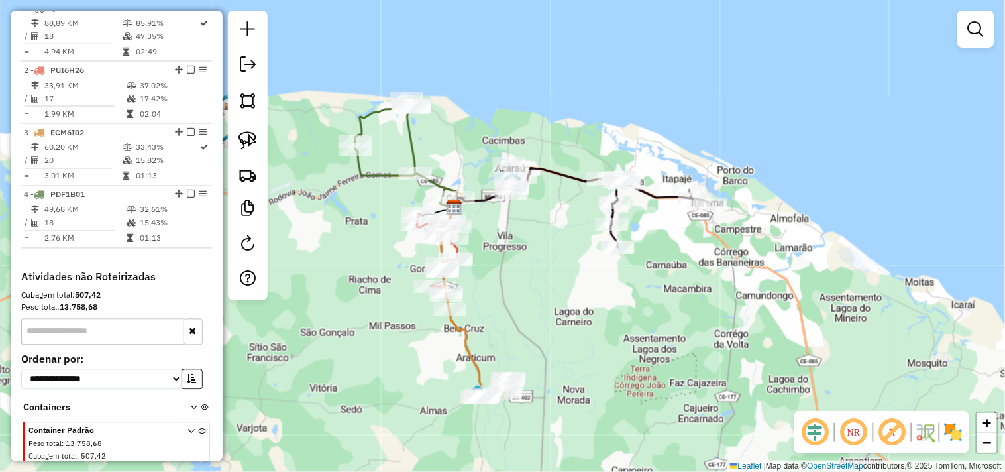
drag, startPoint x: 559, startPoint y: 261, endPoint x: 546, endPoint y: 268, distance: 14.5
click at [546, 268] on div "Janela de atendimento Grade de atendimento Capacidade Transportadoras Veículos …" at bounding box center [502, 236] width 1005 height 472
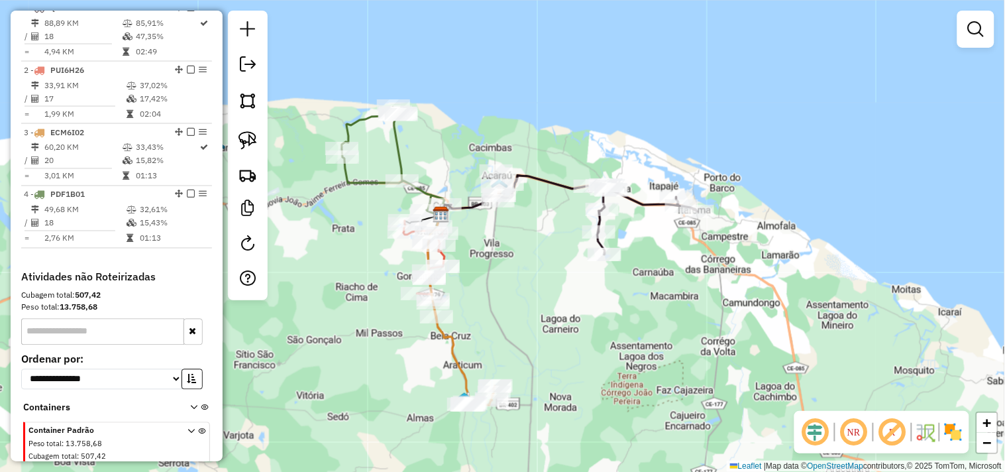
click at [495, 378] on icon at bounding box center [464, 353] width 62 height 107
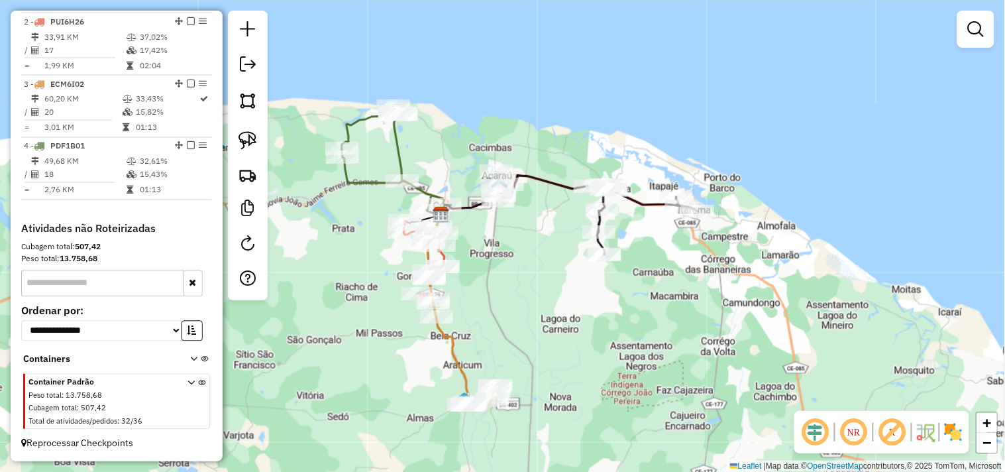
select select "**********"
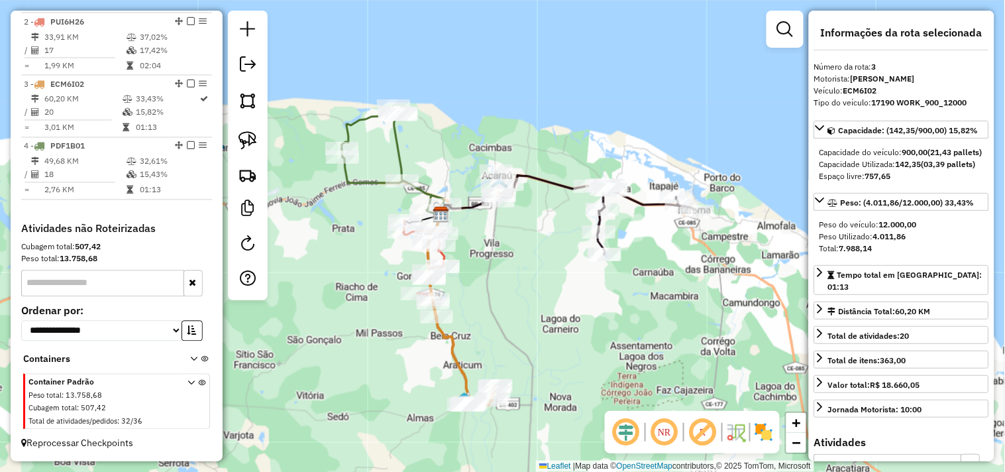
scroll to position [572, 0]
click at [516, 340] on div "Janela de atendimento Grade de atendimento Capacidade Transportadoras Veículos …" at bounding box center [502, 236] width 1005 height 472
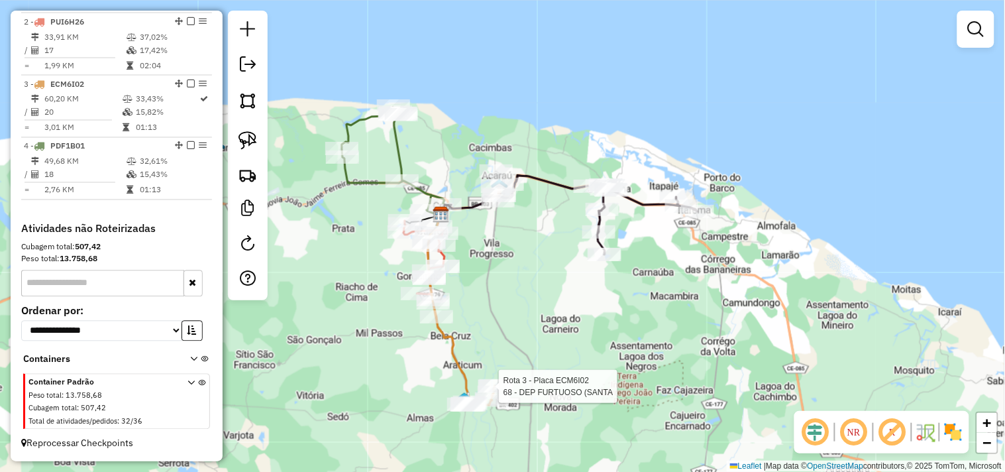
select select "**********"
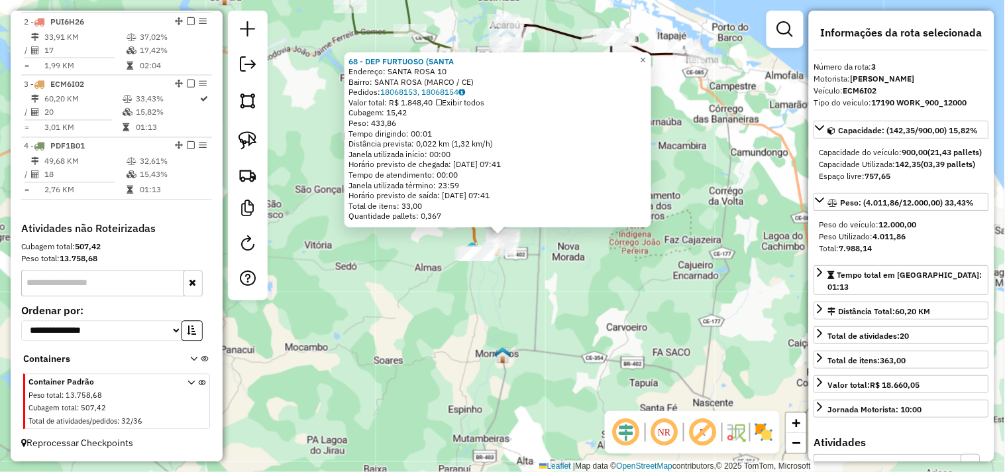
drag, startPoint x: 529, startPoint y: 307, endPoint x: 510, endPoint y: 306, distance: 18.6
click at [528, 307] on div "68 - DEP FURTUOSO (SANTA Endereço: SANTA ROSA 10 Bairro: SANTA ROSA (MARCO / CE…" at bounding box center [502, 236] width 1005 height 472
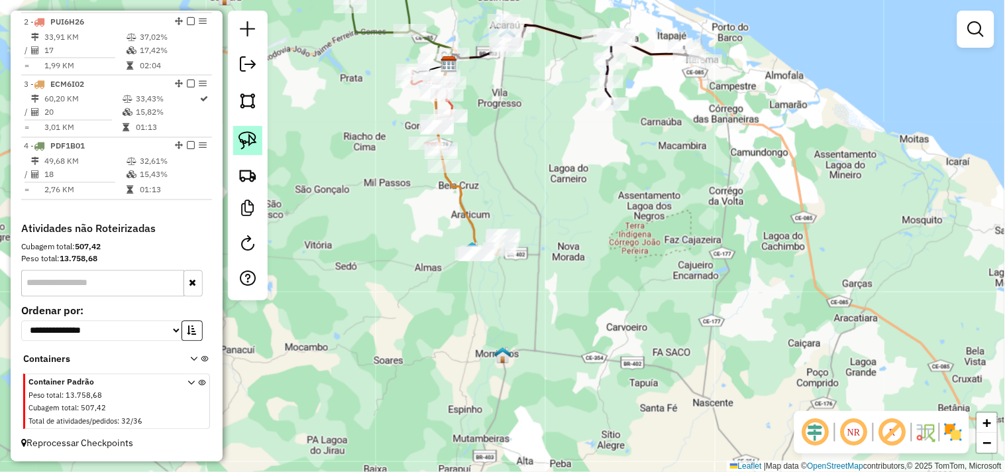
click at [239, 148] on img at bounding box center [248, 140] width 19 height 19
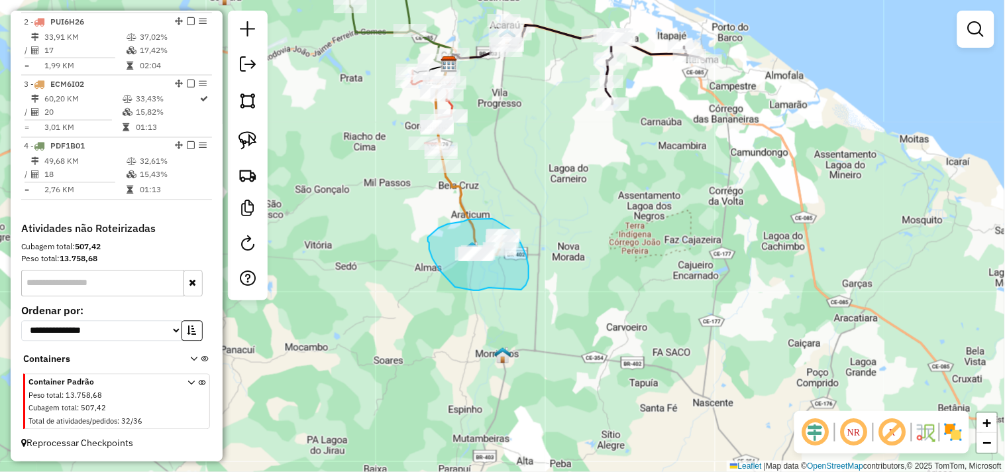
drag, startPoint x: 485, startPoint y: 288, endPoint x: 512, endPoint y: 285, distance: 26.7
click at [518, 246] on div "Janela de atendimento Grade de atendimento Capacidade Transportadoras Veículos …" at bounding box center [502, 236] width 1005 height 472
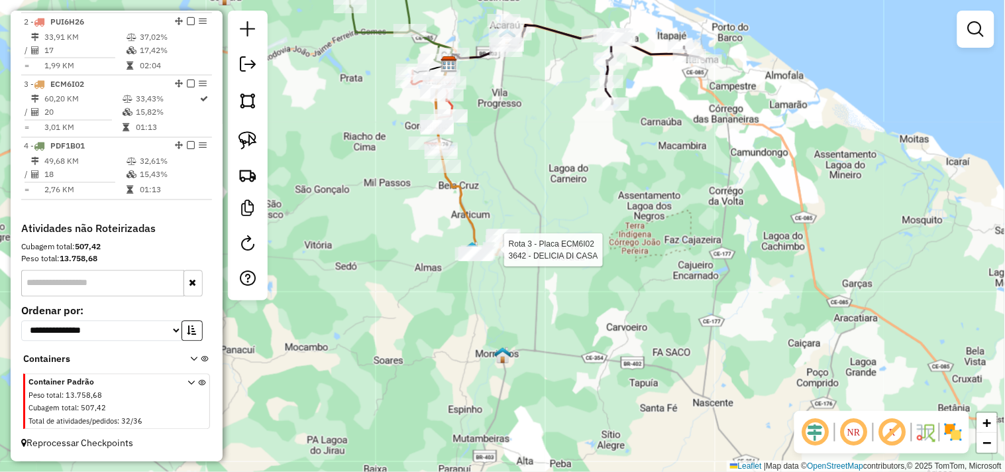
select select "**********"
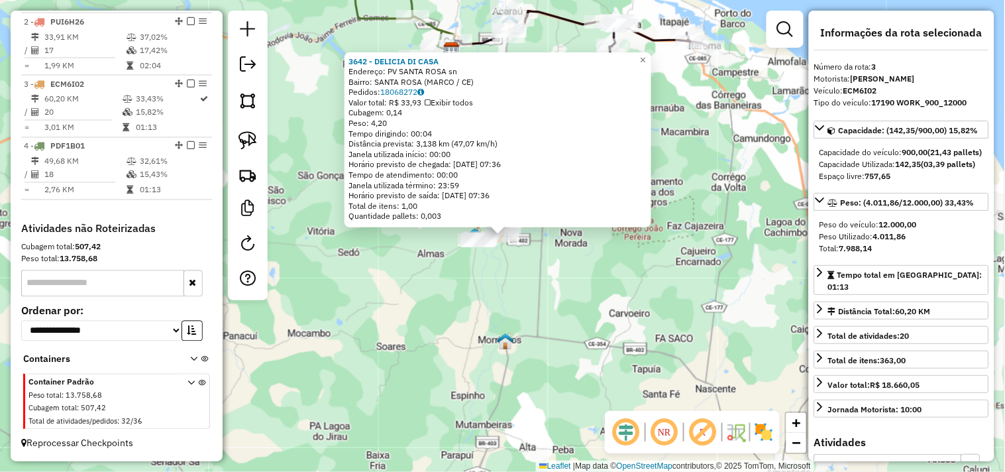
click at [541, 290] on div "3642 - DELICIA DI CASA Endereço: PV SANTA ROSA sn Bairro: SANTA ROSA (MARCO / C…" at bounding box center [502, 236] width 1005 height 472
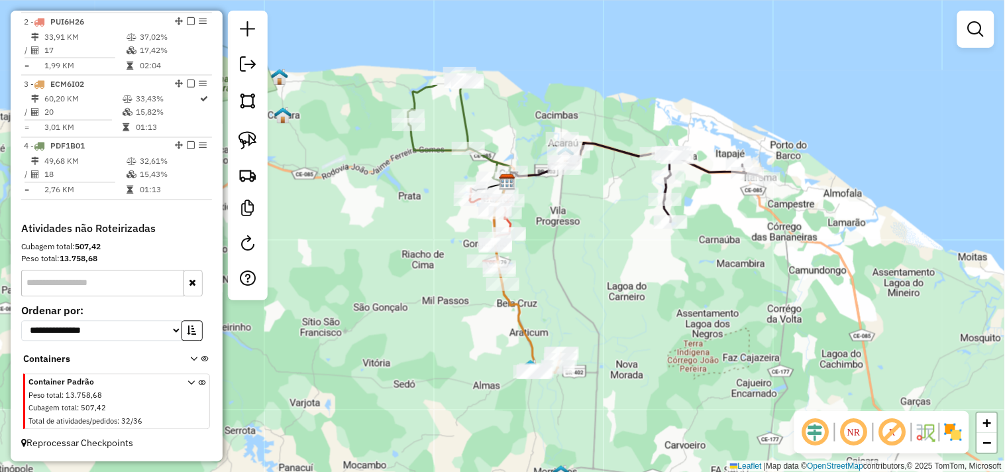
drag, startPoint x: 541, startPoint y: 193, endPoint x: 606, endPoint y: 343, distance: 164.1
click at [606, 343] on div "Janela de atendimento Grade de atendimento Capacidade Transportadoras Veículos …" at bounding box center [502, 236] width 1005 height 472
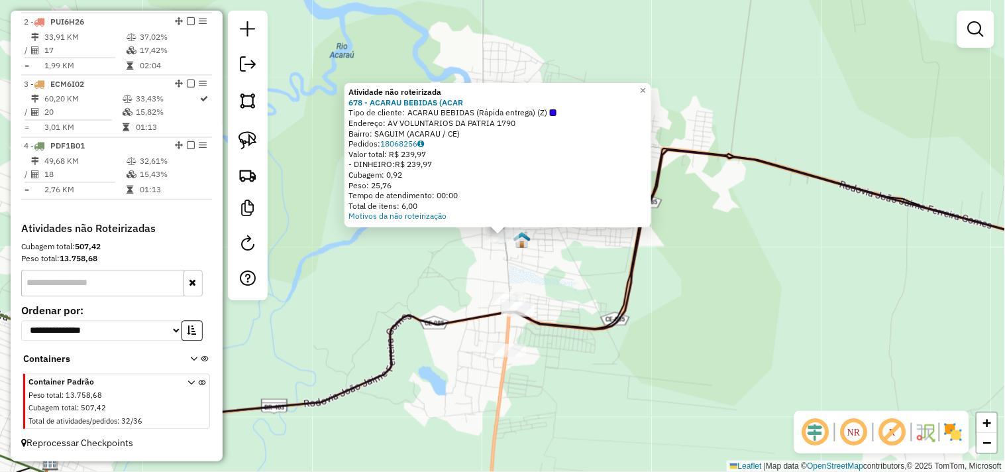
click at [557, 260] on div "Atividade não roteirizada 678 - ACARAU BEBIDAS (ACAR Tipo de cliente: ACARAU BE…" at bounding box center [502, 236] width 1005 height 472
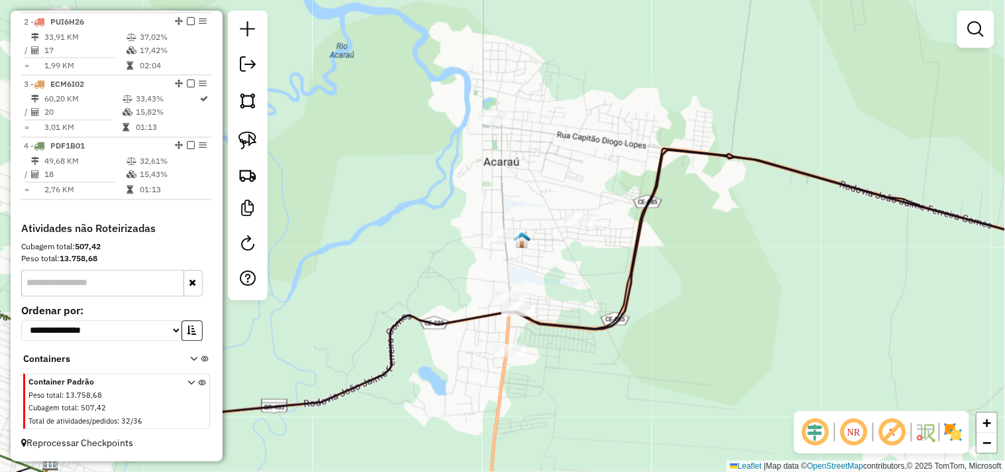
click at [575, 205] on div "Janela de atendimento Grade de atendimento Capacidade Transportadoras Veículos …" at bounding box center [502, 236] width 1005 height 472
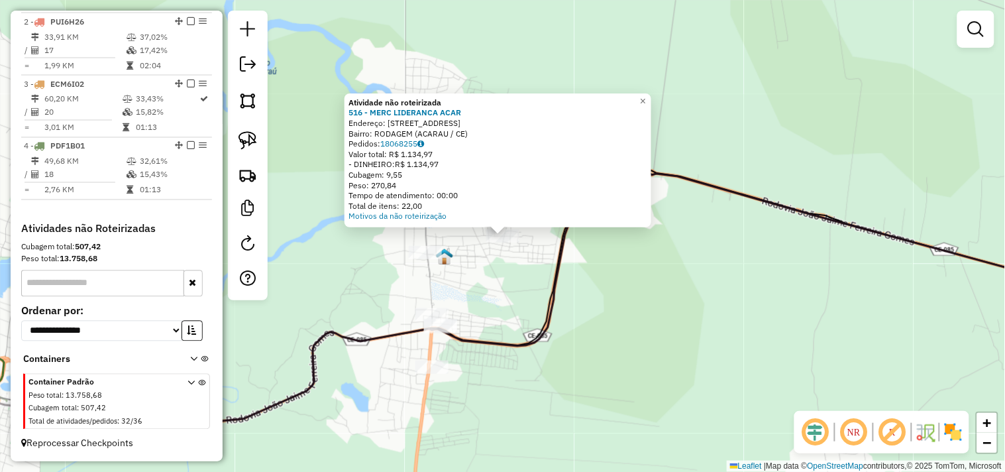
click at [498, 276] on div "Atividade não roteirizada 516 - MERC LIDERANCA ACAR Endereço: RUA SDO 1180 Bair…" at bounding box center [502, 236] width 1005 height 472
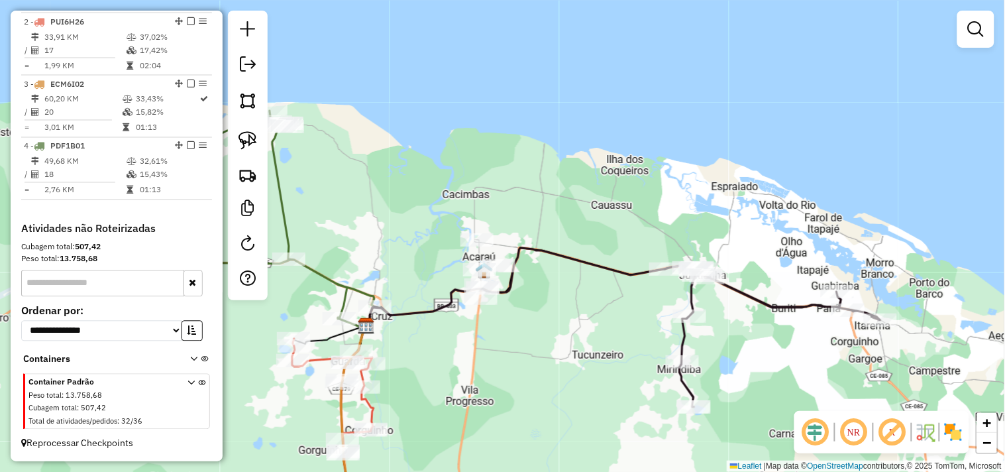
drag, startPoint x: 526, startPoint y: 353, endPoint x: 557, endPoint y: 226, distance: 130.3
click at [553, 239] on div "Janela de atendimento Grade de atendimento Capacidade Transportadoras Veículos …" at bounding box center [502, 236] width 1005 height 472
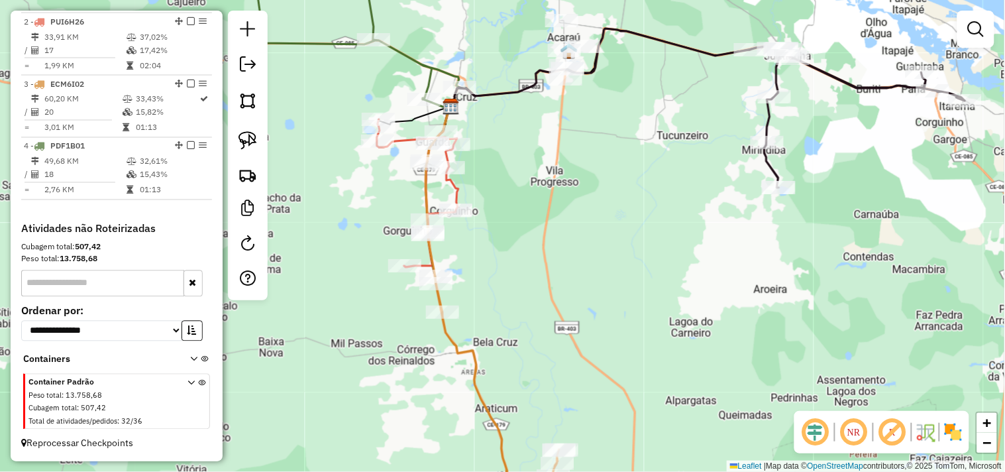
drag, startPoint x: 555, startPoint y: 313, endPoint x: 588, endPoint y: 270, distance: 53.9
click at [588, 270] on div "Janela de atendimento Grade de atendimento Capacidade Transportadoras Veículos …" at bounding box center [502, 236] width 1005 height 472
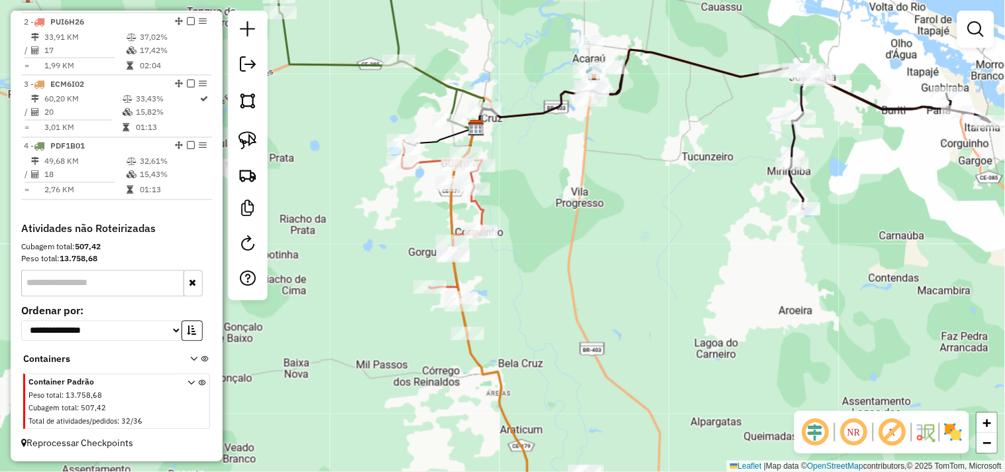
click at [530, 149] on div "Janela de atendimento Grade de atendimento Capacidade Transportadoras Veículos …" at bounding box center [502, 236] width 1005 height 472
select select "**********"
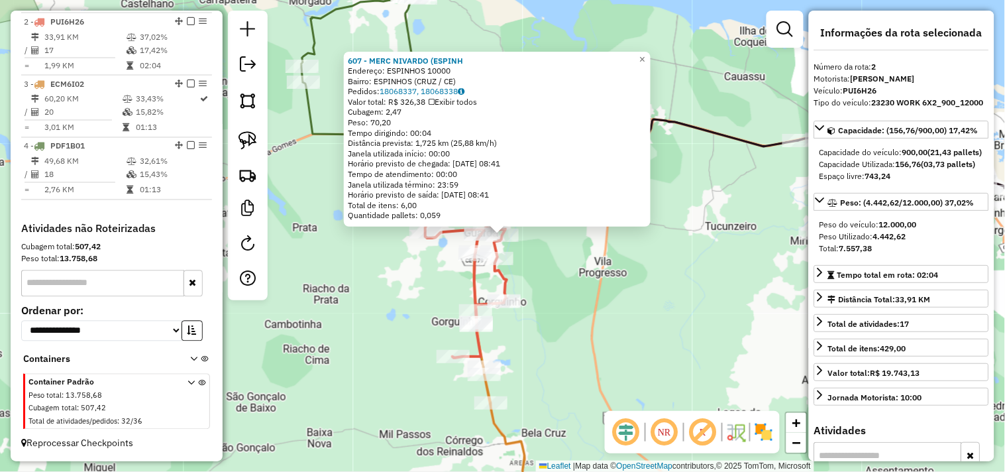
click at [564, 288] on div "607 - MERC NIVARDO (ESPINH Endereço: ESPINHOS 10000 Bairro: ESPINHOS (CRUZ / CE…" at bounding box center [502, 236] width 1005 height 472
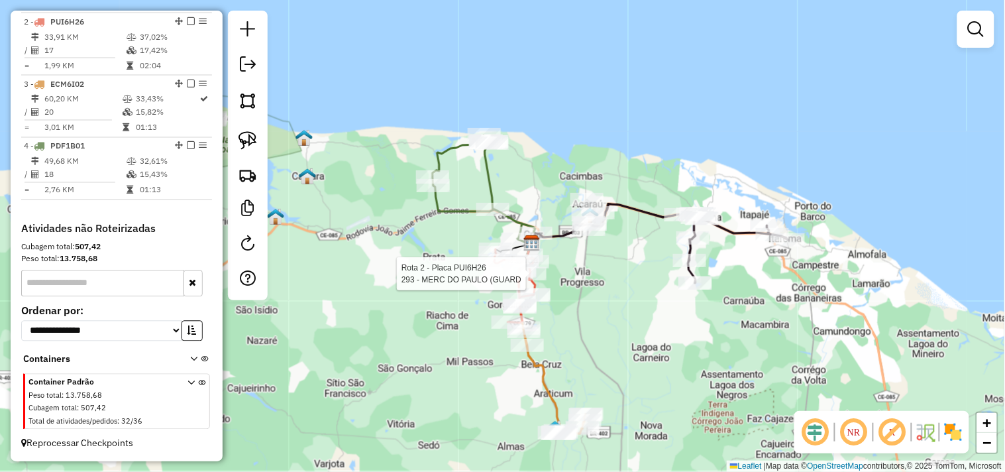
select select "**********"
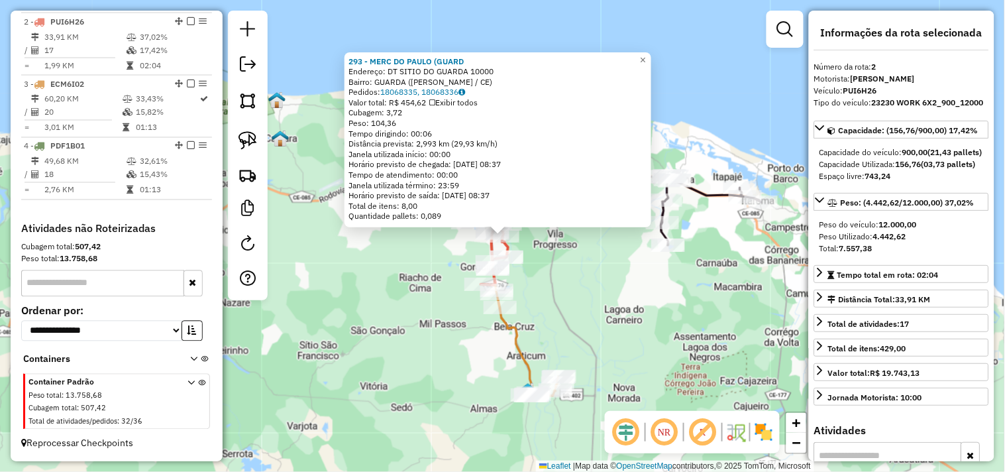
click at [564, 285] on div "293 - MERC DO PAULO (GUARD Endereço: DT SITIO DO GUARDA 10000 Bairro: GUARDA (B…" at bounding box center [502, 236] width 1005 height 472
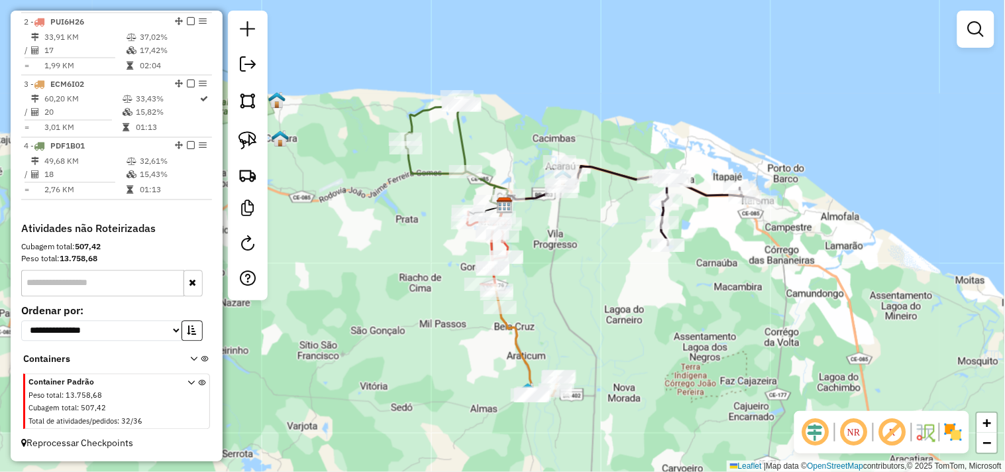
select select "**********"
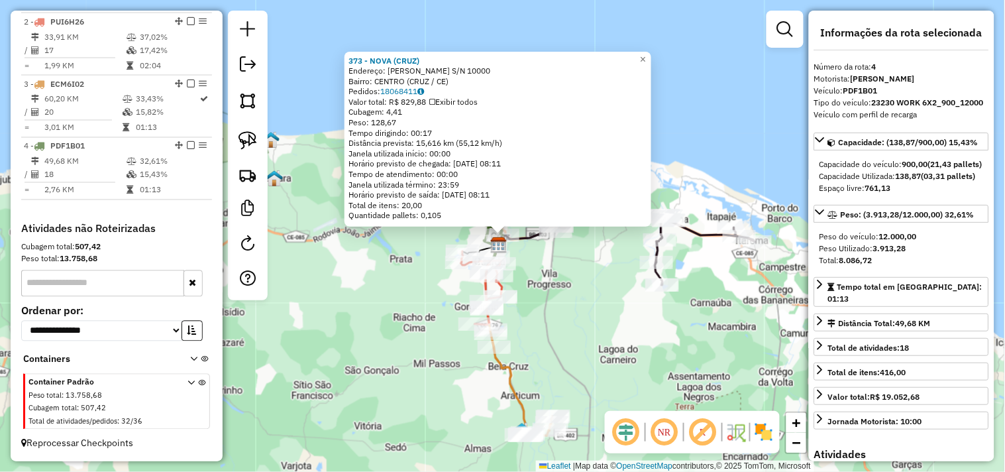
click at [586, 297] on div "373 - NOVA (CRUZ) Endereço: R CEL TEIXEIRA PINTO S/N 10000 Bairro: CENTRO (CRUZ…" at bounding box center [502, 236] width 1005 height 472
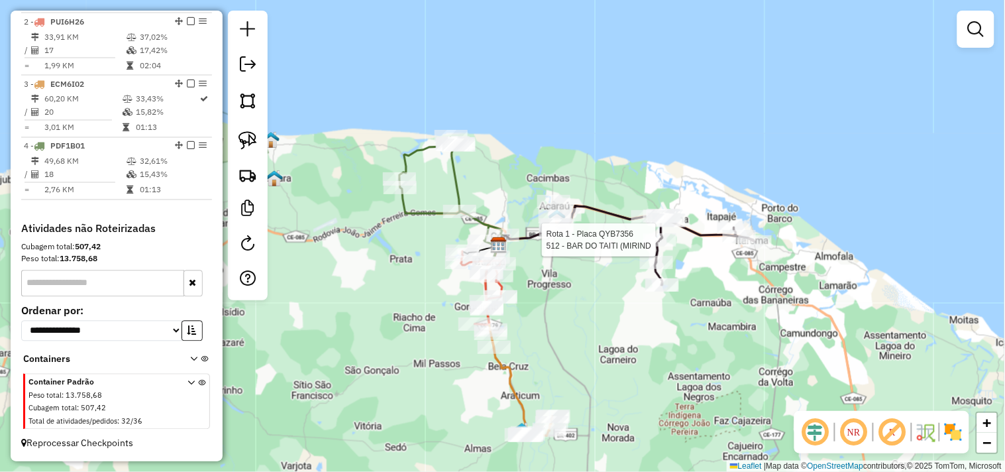
select select "**********"
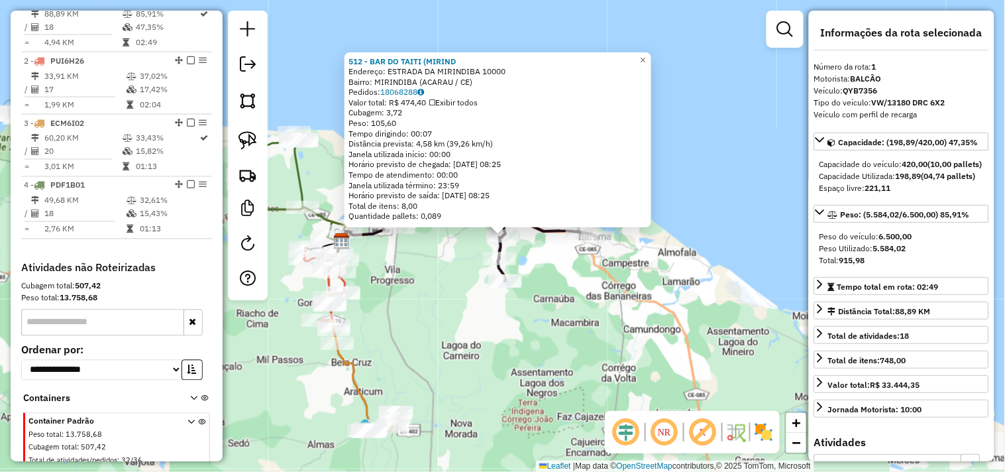
scroll to position [512, 0]
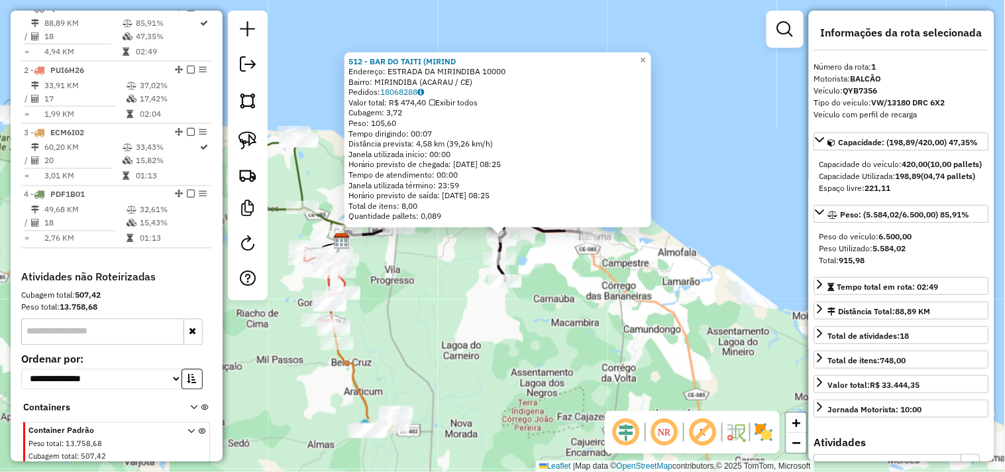
click at [603, 315] on div "512 - BAR DO TAITI (MIRIND Endereço: ESTRADA DA MIRINDIBA 10000 Bairro: MIRINDI…" at bounding box center [502, 236] width 1005 height 472
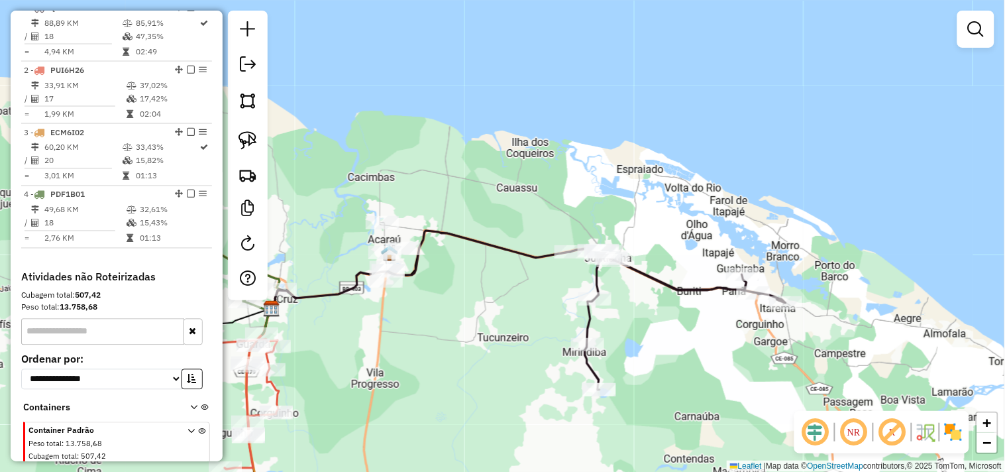
drag, startPoint x: 376, startPoint y: 272, endPoint x: 461, endPoint y: 309, distance: 92.6
click at [461, 309] on div "Janela de atendimento Grade de atendimento Capacidade Transportadoras Veículos …" at bounding box center [502, 236] width 1005 height 472
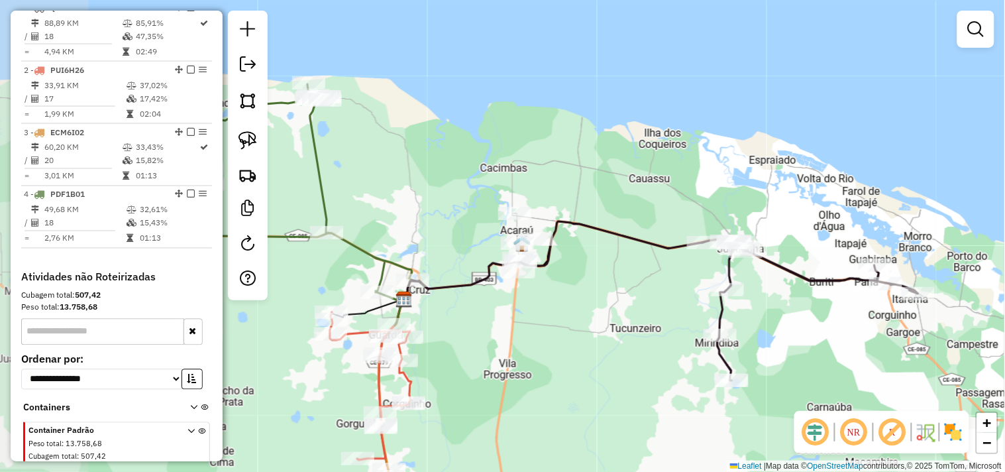
drag, startPoint x: 499, startPoint y: 310, endPoint x: 590, endPoint y: 294, distance: 92.2
click at [590, 294] on div "Janela de atendimento Grade de atendimento Capacidade Transportadoras Veículos …" at bounding box center [502, 236] width 1005 height 472
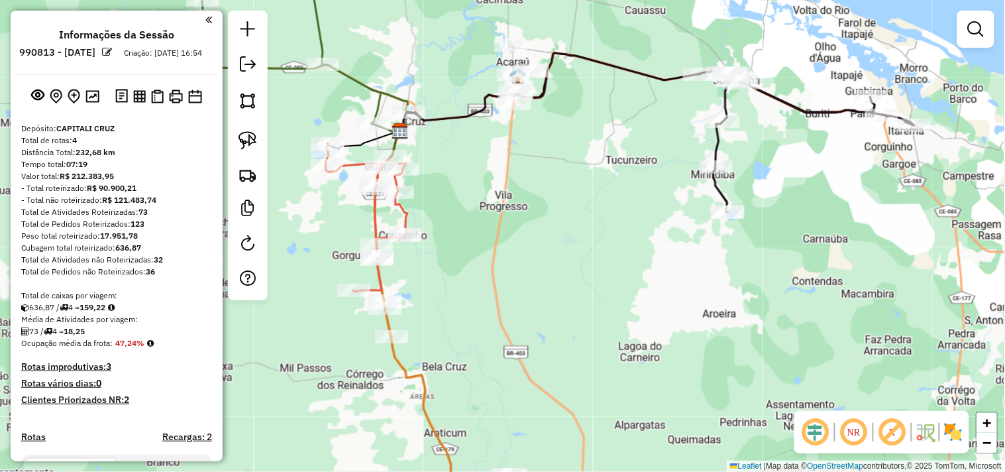
scroll to position [512, 0]
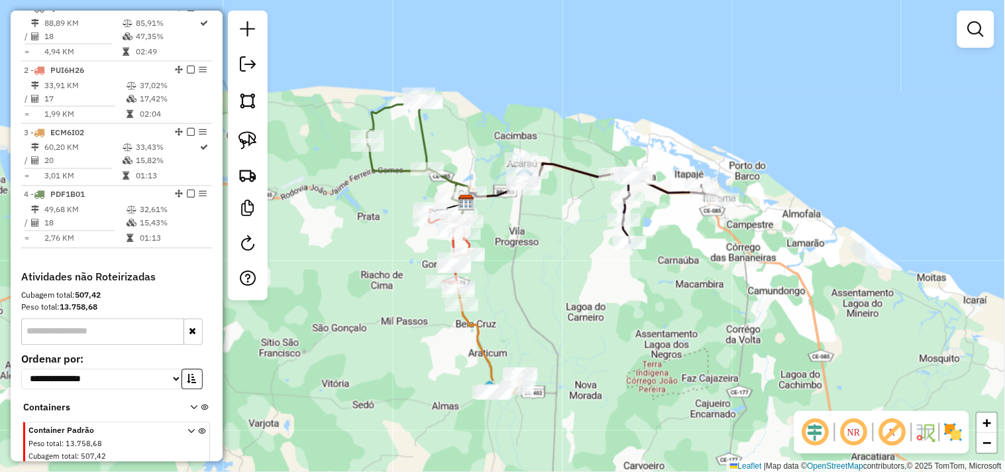
select select "**********"
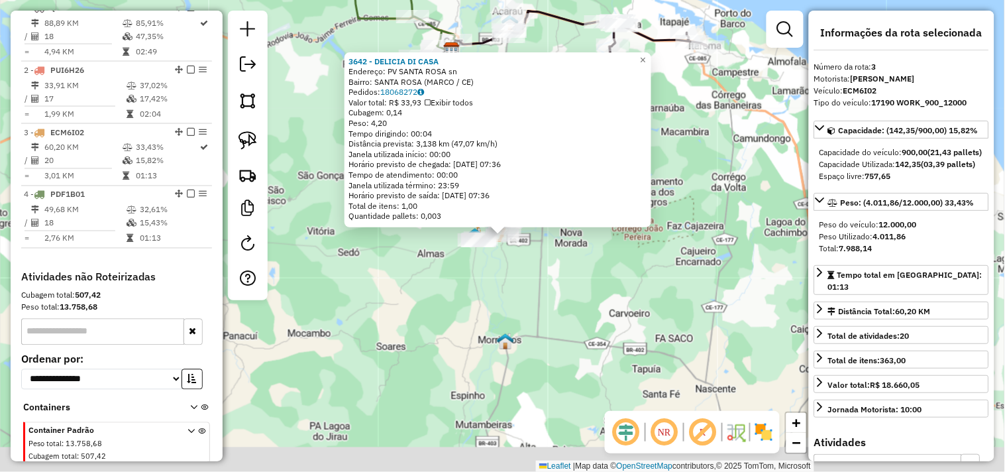
scroll to position [572, 0]
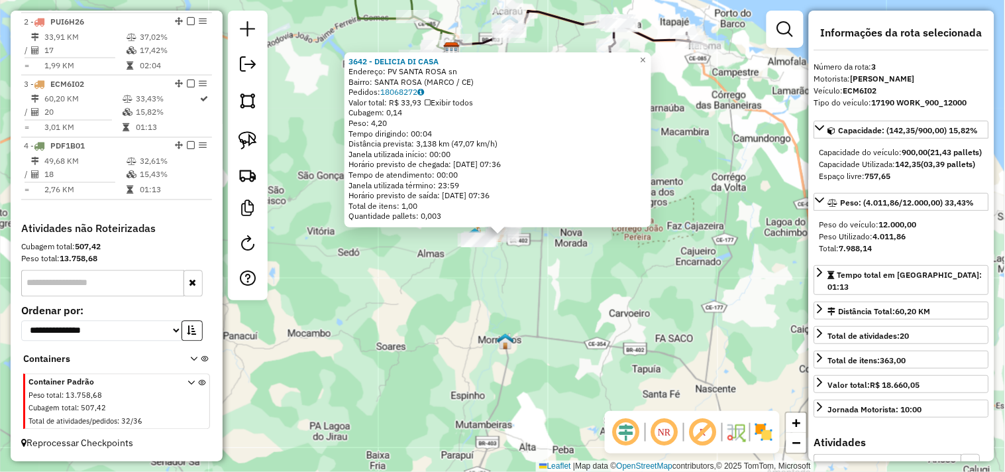
click at [508, 315] on div "3642 - DELICIA DI CASA Endereço: PV SANTA ROSA sn Bairro: [GEOGRAPHIC_DATA] (MA…" at bounding box center [502, 236] width 1005 height 472
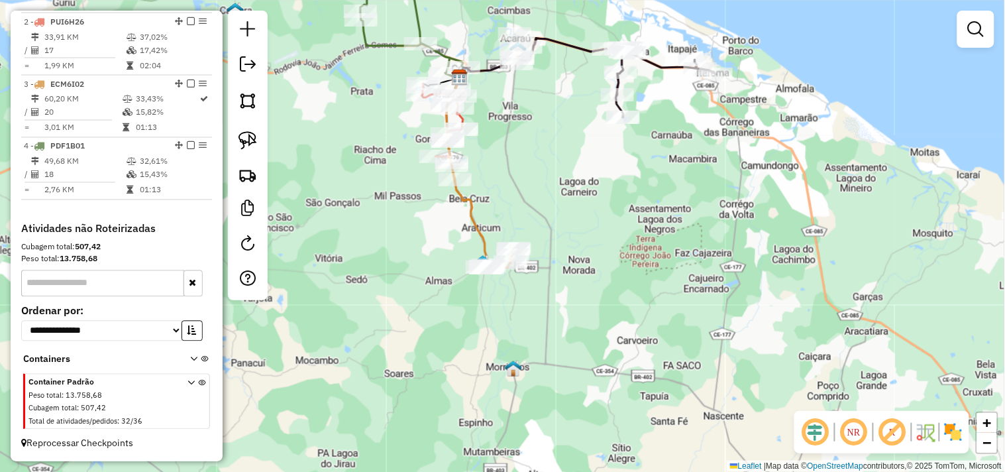
drag, startPoint x: 523, startPoint y: 188, endPoint x: 559, endPoint y: 315, distance: 132.8
click at [559, 315] on div "Janela de atendimento Grade de atendimento Capacidade Transportadoras Veículos …" at bounding box center [502, 236] width 1005 height 472
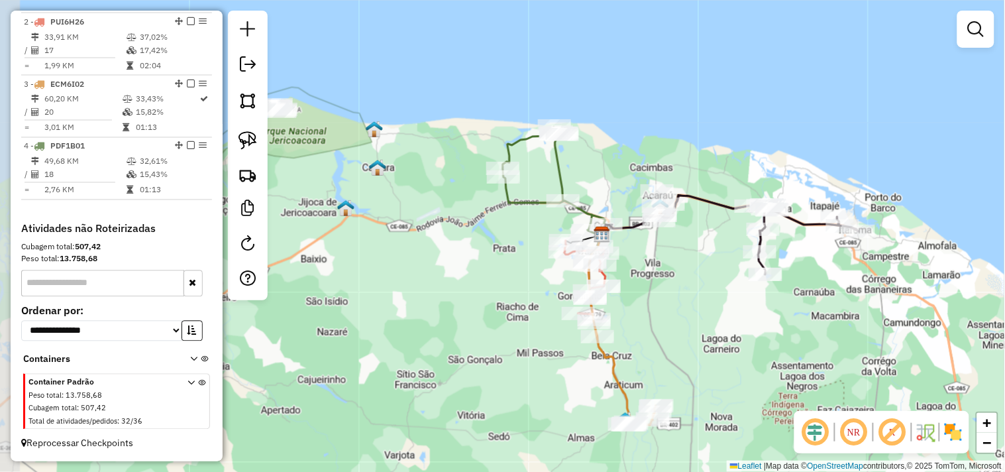
drag, startPoint x: 434, startPoint y: 248, endPoint x: 530, endPoint y: 272, distance: 98.8
click at [530, 272] on div "Janela de atendimento Grade de atendimento Capacidade Transportadoras Veículos …" at bounding box center [502, 236] width 1005 height 472
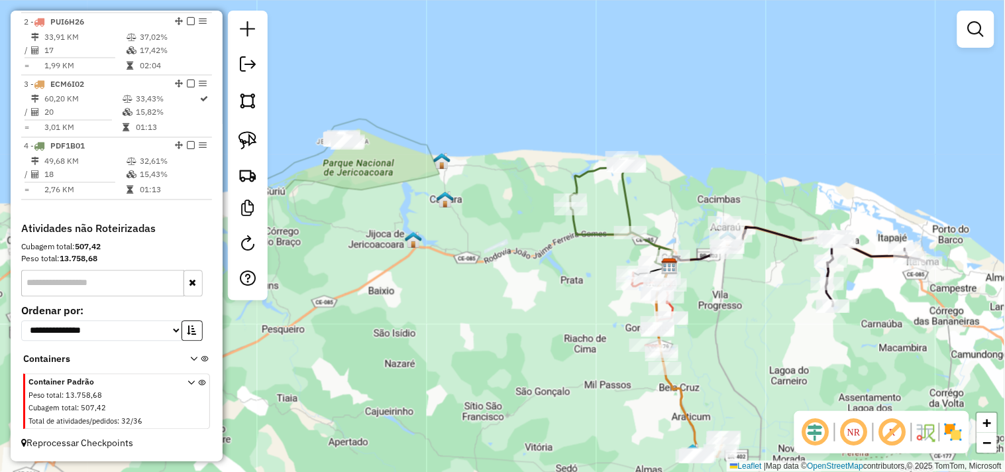
drag, startPoint x: 402, startPoint y: 285, endPoint x: 486, endPoint y: 315, distance: 90.1
click at [486, 318] on div "Janela de atendimento Grade de atendimento Capacidade Transportadoras Veículos …" at bounding box center [502, 236] width 1005 height 472
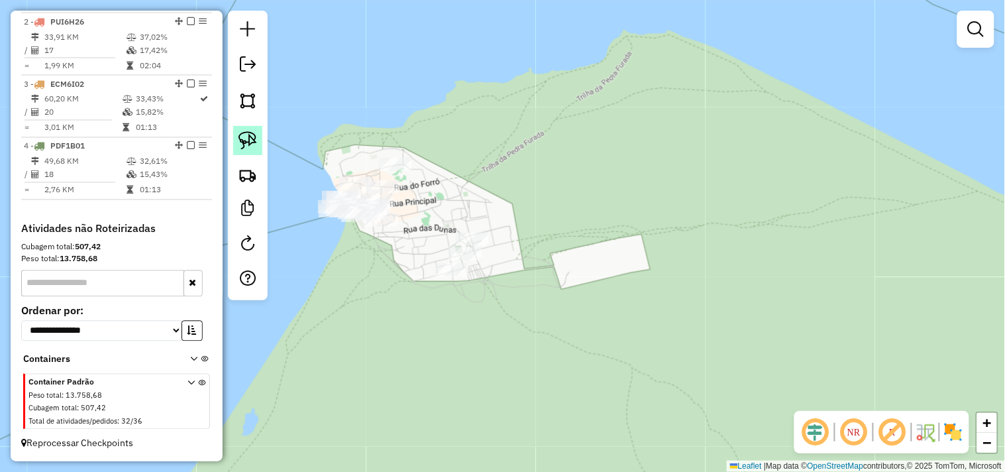
click at [254, 133] on img at bounding box center [248, 140] width 19 height 19
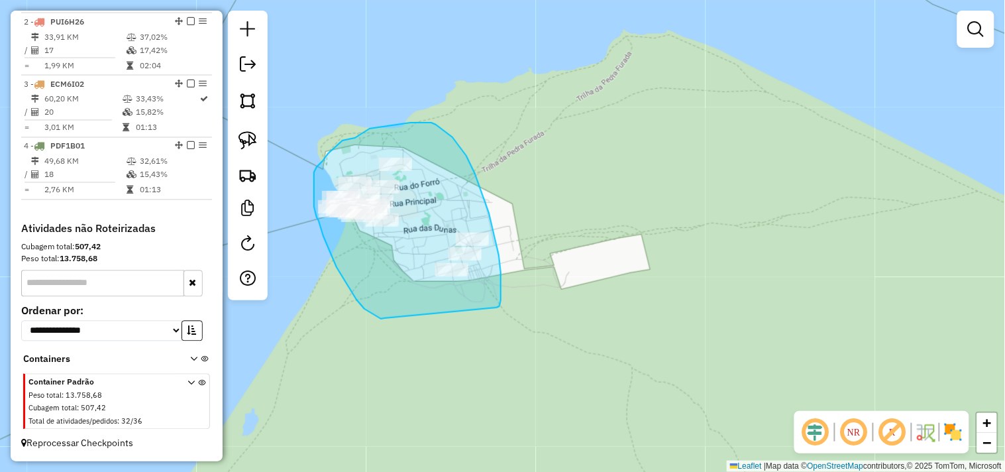
drag, startPoint x: 383, startPoint y: 319, endPoint x: 497, endPoint y: 307, distance: 114.5
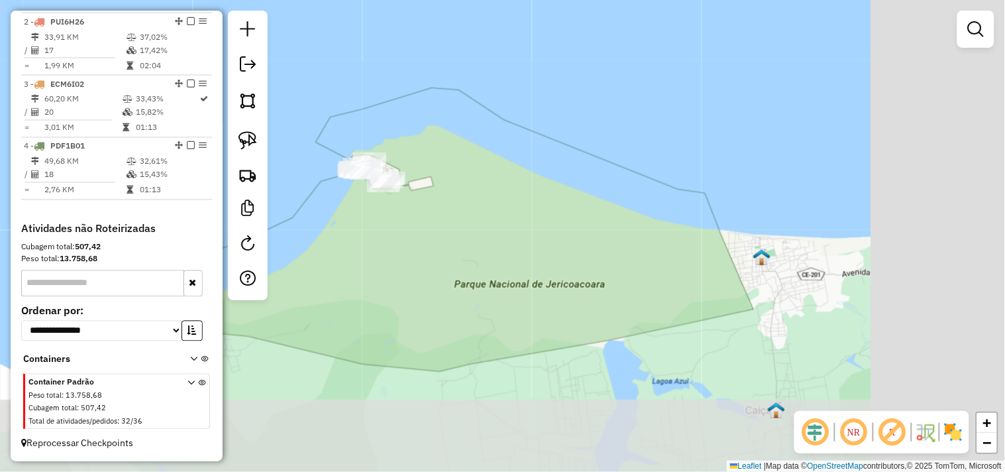
drag, startPoint x: 486, startPoint y: 240, endPoint x: 394, endPoint y: 188, distance: 105.0
click at [420, 203] on div "Janela de atendimento Grade de atendimento Capacidade Transportadoras Veículos …" at bounding box center [502, 236] width 1005 height 472
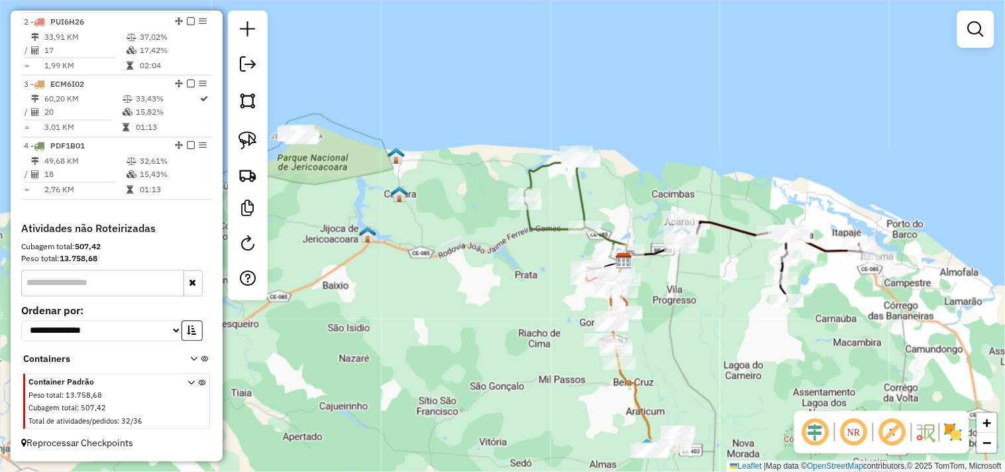
drag, startPoint x: 501, startPoint y: 313, endPoint x: 423, endPoint y: 219, distance: 122.9
click at [425, 227] on div "Janela de atendimento Grade de atendimento Capacidade Transportadoras Veículos …" at bounding box center [502, 236] width 1005 height 472
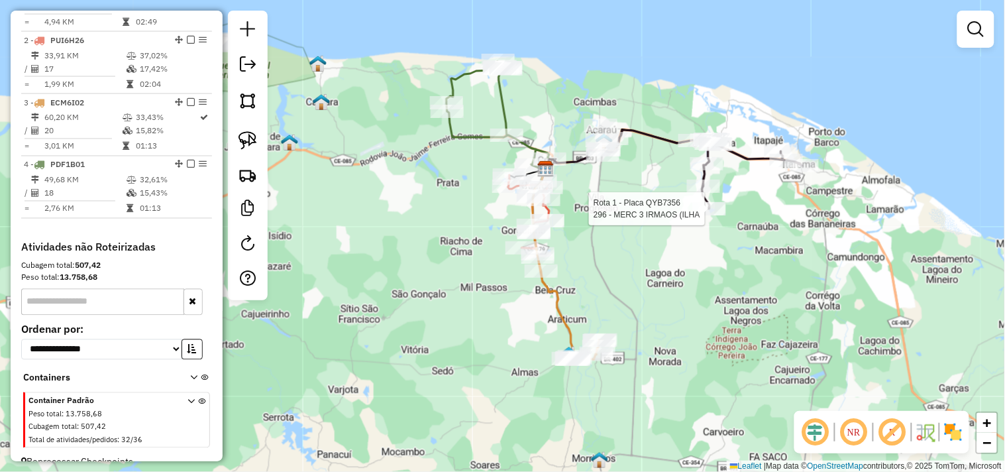
select select "**********"
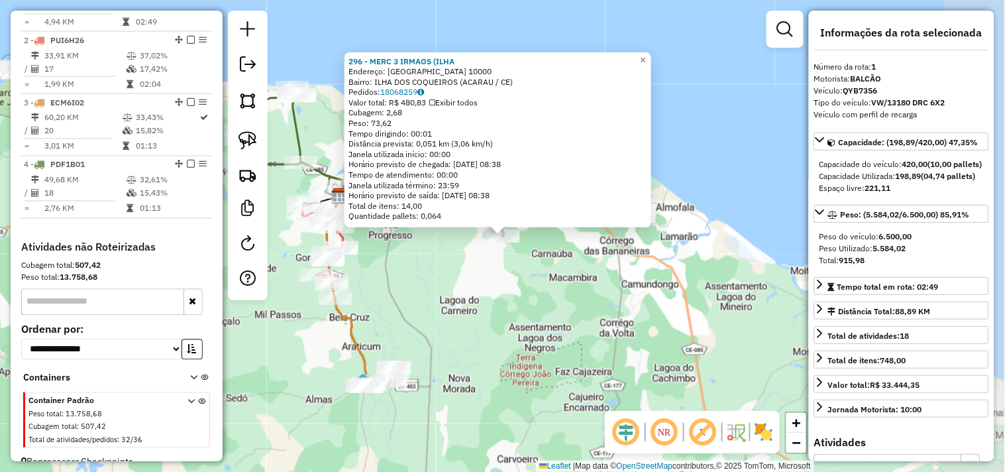
scroll to position [512, 0]
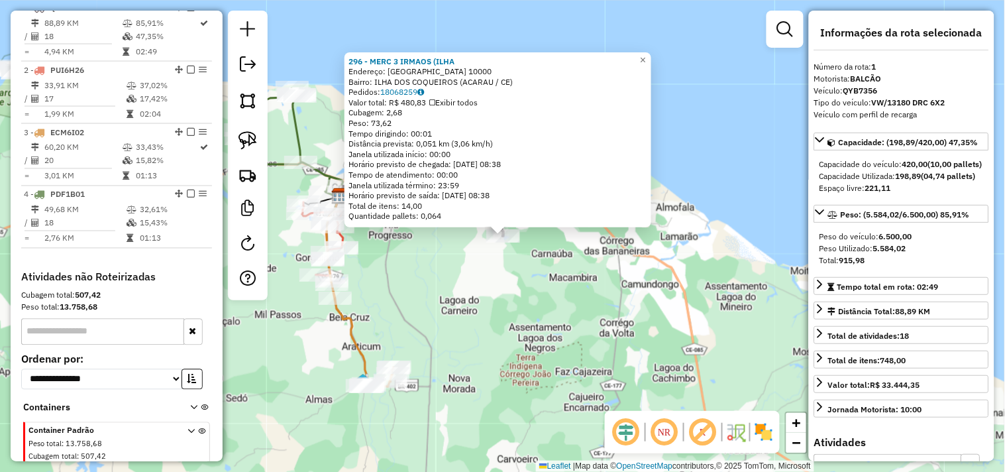
click at [578, 278] on div "296 - MERC 3 IRMAOS ([GEOGRAPHIC_DATA]: [GEOGRAPHIC_DATA] 10000 Bairro: [GEOGRA…" at bounding box center [502, 236] width 1005 height 472
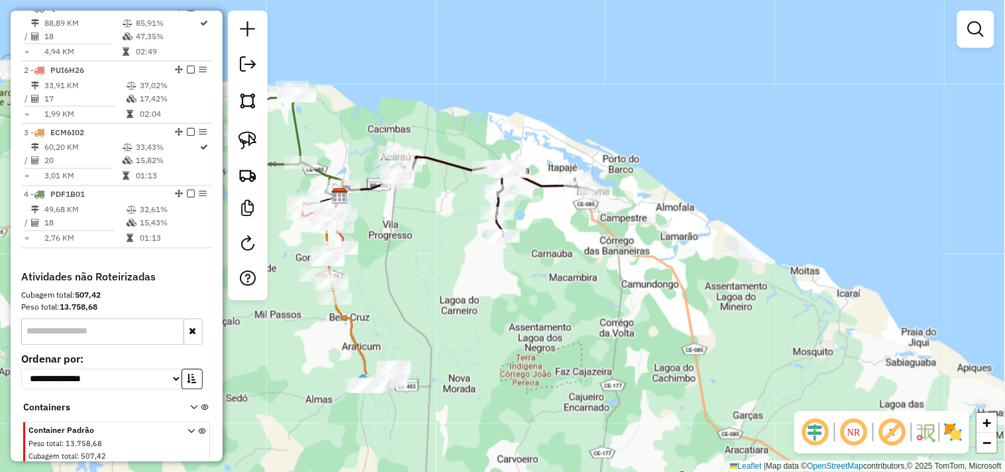
click at [482, 191] on div "Janela de atendimento Grade de atendimento Capacidade Transportadoras Veículos …" at bounding box center [502, 236] width 1005 height 472
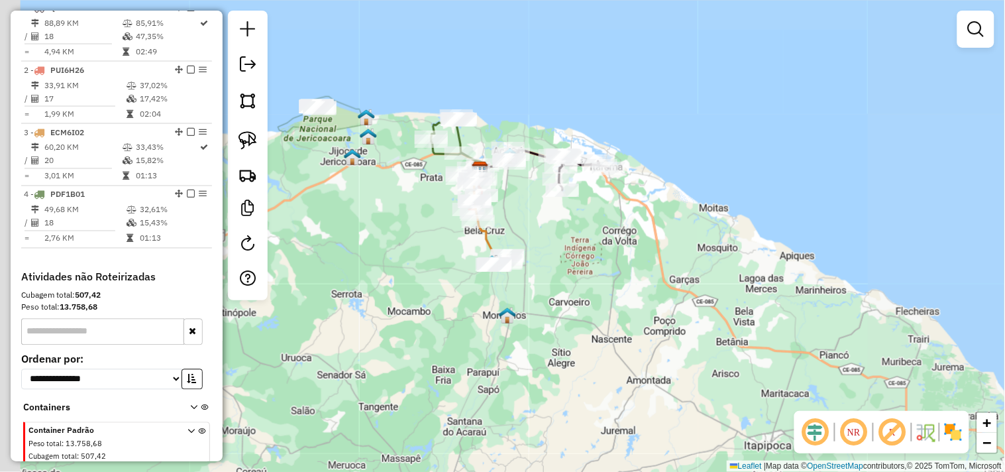
drag, startPoint x: 386, startPoint y: 263, endPoint x: 412, endPoint y: 292, distance: 38.5
click at [412, 292] on div "Janela de atendimento Grade de atendimento Capacidade Transportadoras Veículos …" at bounding box center [502, 236] width 1005 height 472
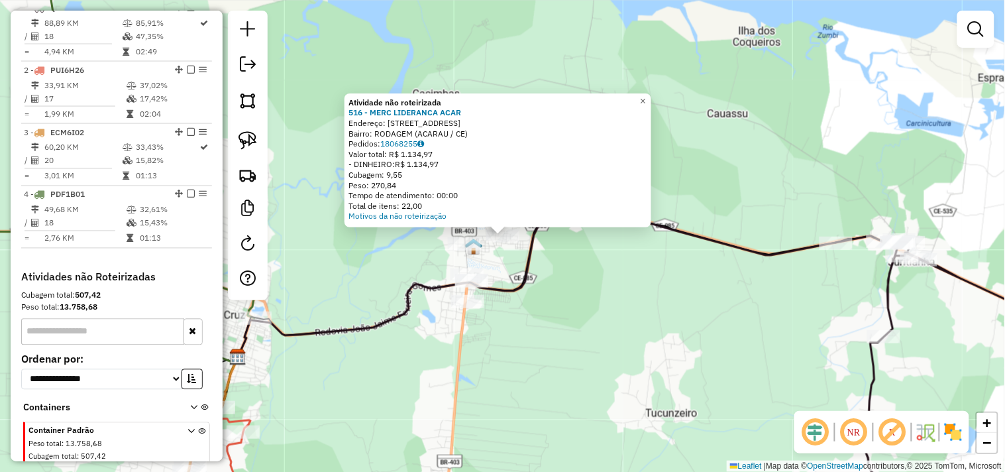
click at [574, 282] on div "Atividade não roteirizada 516 - MERC LIDERANCA ACAR Endereço: [STREET_ADDRESS] …" at bounding box center [502, 236] width 1005 height 472
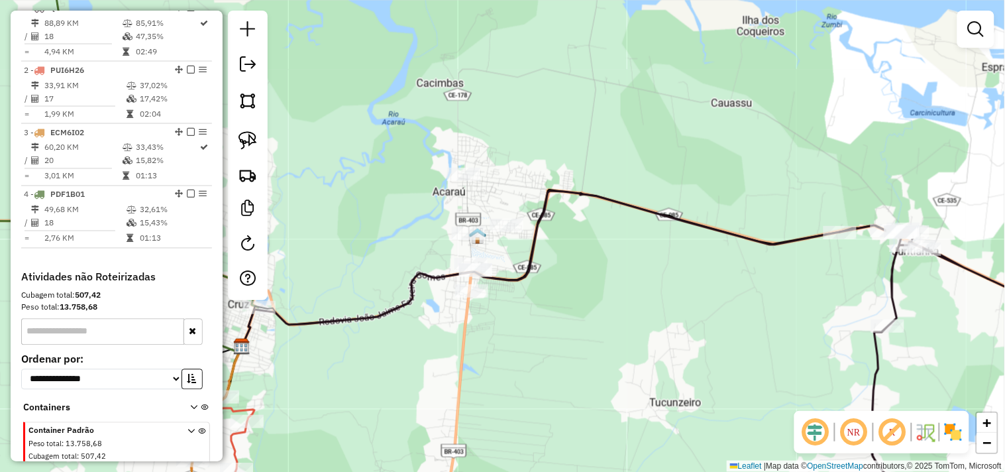
drag, startPoint x: 562, startPoint y: 335, endPoint x: 580, endPoint y: 292, distance: 46.0
click at [573, 302] on div "Janela de atendimento Grade de atendimento Capacidade Transportadoras Veículos …" at bounding box center [502, 236] width 1005 height 472
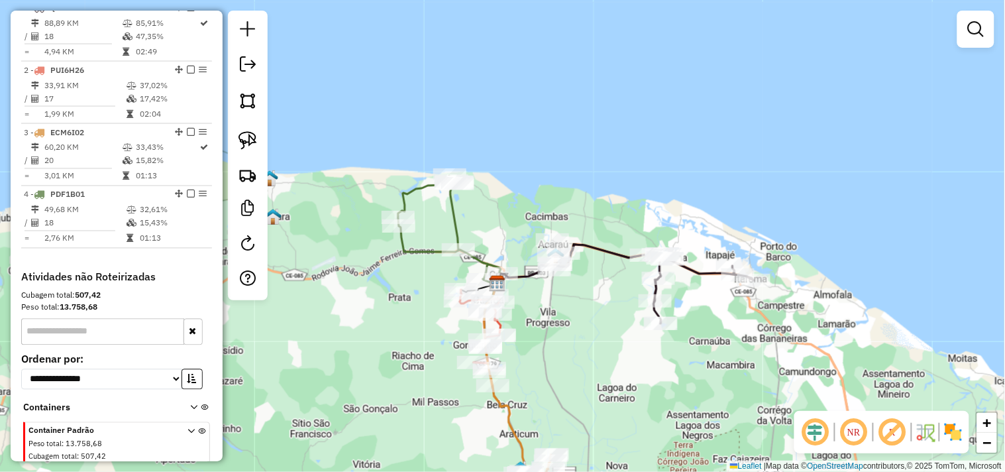
drag, startPoint x: 566, startPoint y: 333, endPoint x: 575, endPoint y: 303, distance: 31.2
click at [569, 309] on div "Janela de atendimento Grade de atendimento Capacidade Transportadoras Veículos …" at bounding box center [502, 236] width 1005 height 472
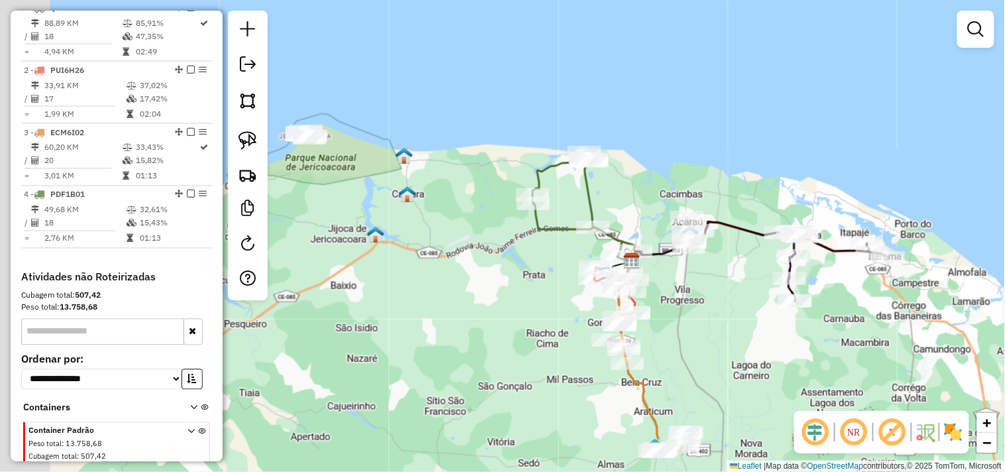
drag, startPoint x: 428, startPoint y: 339, endPoint x: 613, endPoint y: 347, distance: 185.1
click at [651, 353] on div "Janela de atendimento Grade de atendimento Capacidade Transportadoras Veículos …" at bounding box center [502, 236] width 1005 height 472
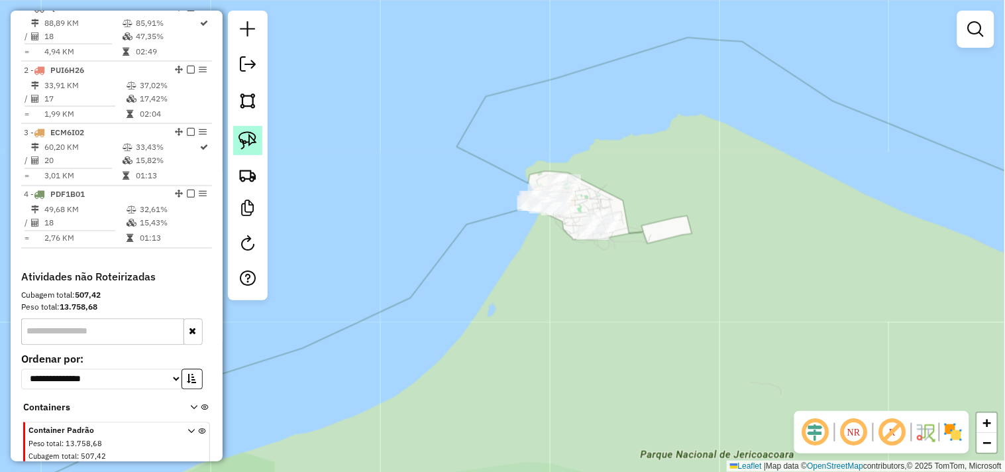
click at [252, 142] on img at bounding box center [248, 140] width 19 height 19
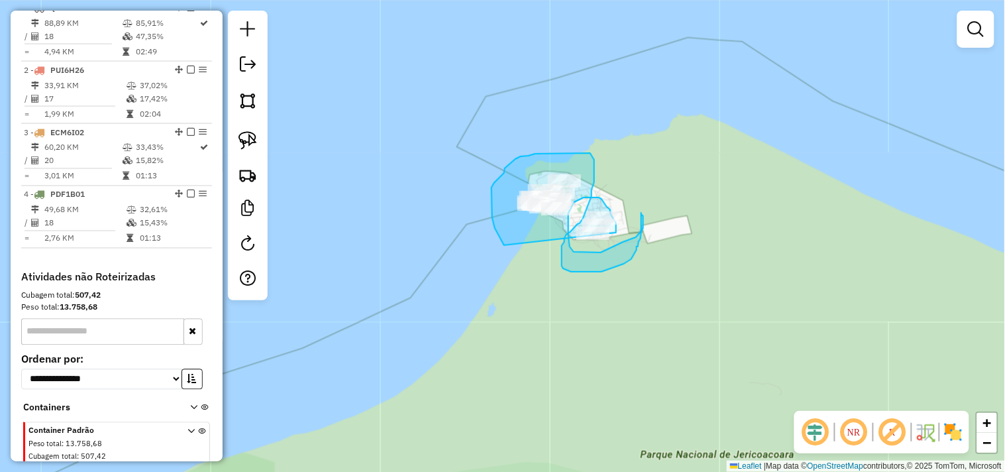
drag, startPoint x: 502, startPoint y: 239, endPoint x: 616, endPoint y: 235, distance: 114.7
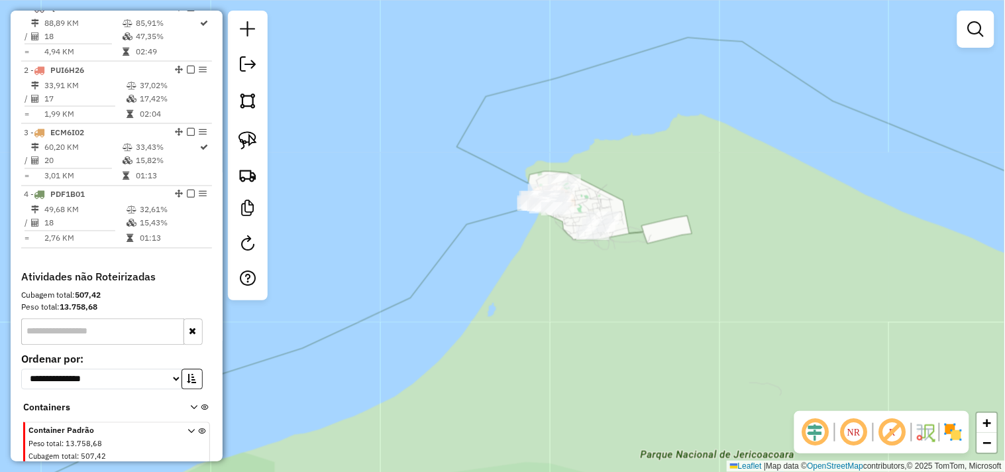
drag, startPoint x: 647, startPoint y: 303, endPoint x: 569, endPoint y: 248, distance: 95.6
click at [578, 254] on div "Rota 2 - Placa PUI6H26 289 - COMERCIO DO RONIELLE Janela de atendimento Grade d…" at bounding box center [502, 236] width 1005 height 472
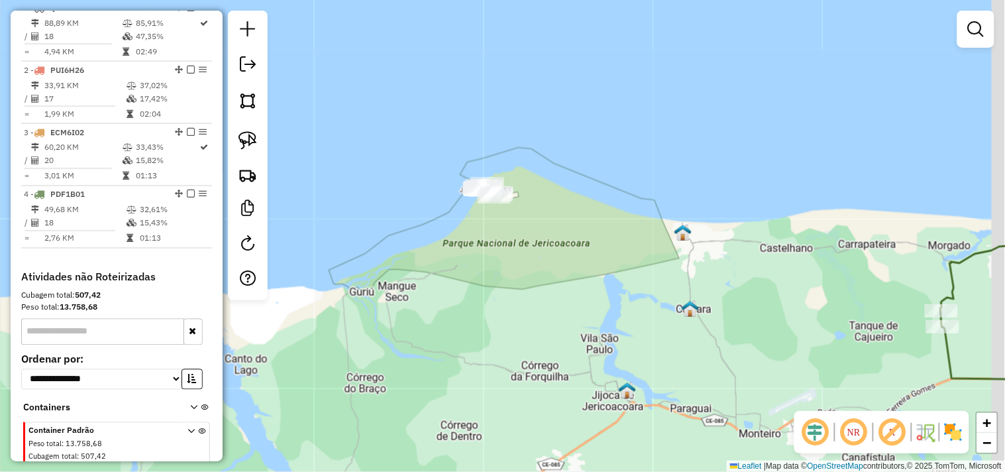
drag, startPoint x: 692, startPoint y: 323, endPoint x: 459, endPoint y: 215, distance: 256.8
click at [469, 220] on div "Rota 2 - Placa PUI6H26 289 - COMERCIO DO RONIELLE Janela de atendimento Grade d…" at bounding box center [502, 236] width 1005 height 472
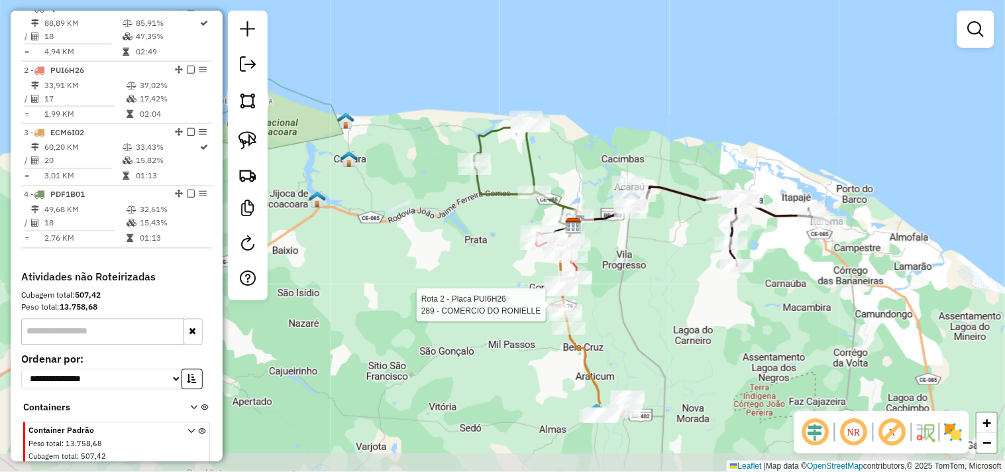
drag, startPoint x: 513, startPoint y: 322, endPoint x: 421, endPoint y: 268, distance: 106.0
click at [421, 268] on div "Rota 2 - Placa PUI6H26 289 - COMERCIO DO RONIELLE Janela de atendimento Grade d…" at bounding box center [502, 236] width 1005 height 472
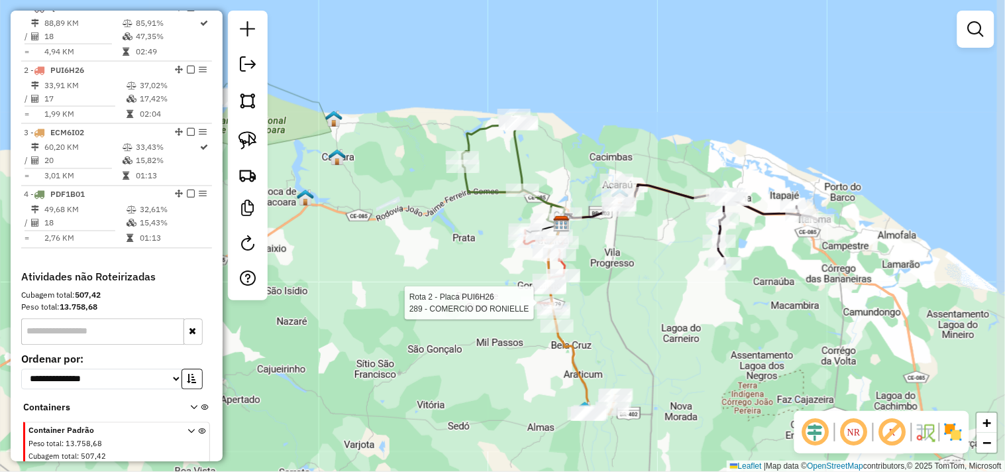
click at [421, 268] on div "Rota 2 - Placa PUI6H26 289 - COMERCIO DO RONIELLE Janela de atendimento Grade d…" at bounding box center [502, 236] width 1005 height 472
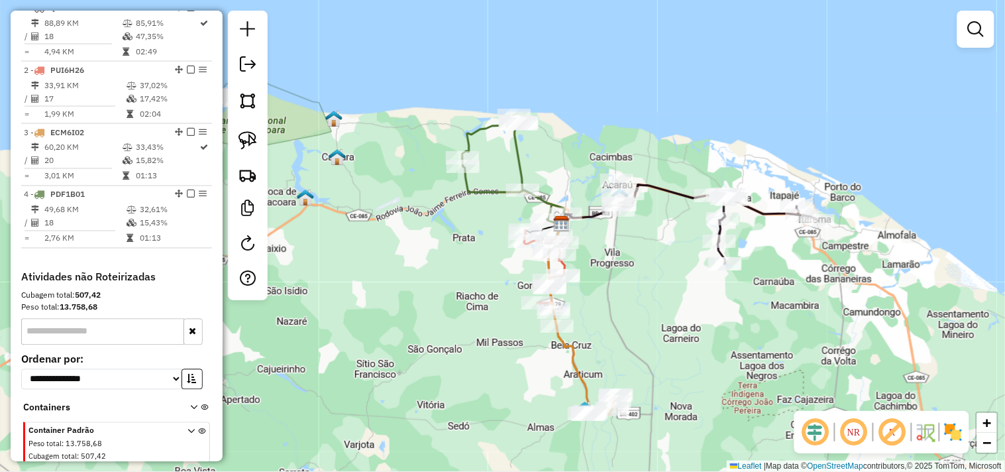
click at [558, 337] on icon at bounding box center [584, 362] width 62 height 107
select select "**********"
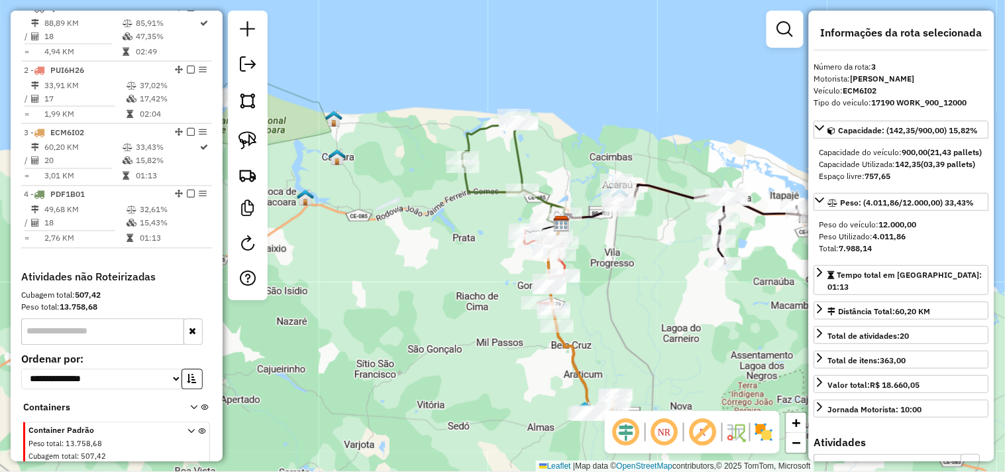
scroll to position [572, 0]
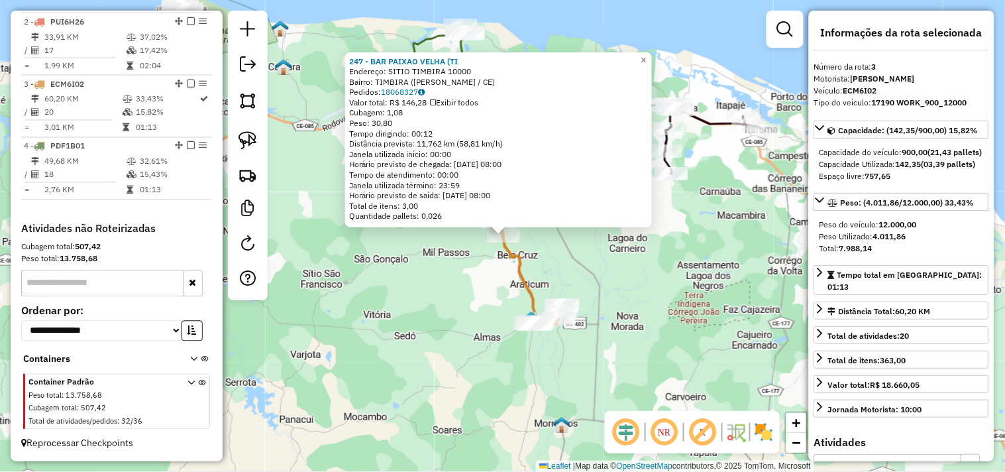
click at [448, 286] on div "247 - BAR PAIXAO VELHA (TI Endereço: SITIO TIMBIRA 10000 Bairro: TIMBIRA (BELA …" at bounding box center [502, 236] width 1005 height 472
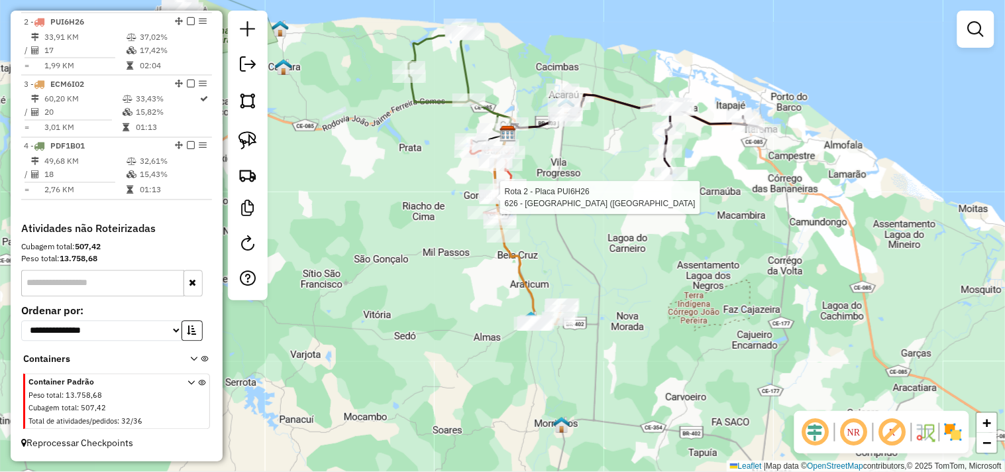
select select "**********"
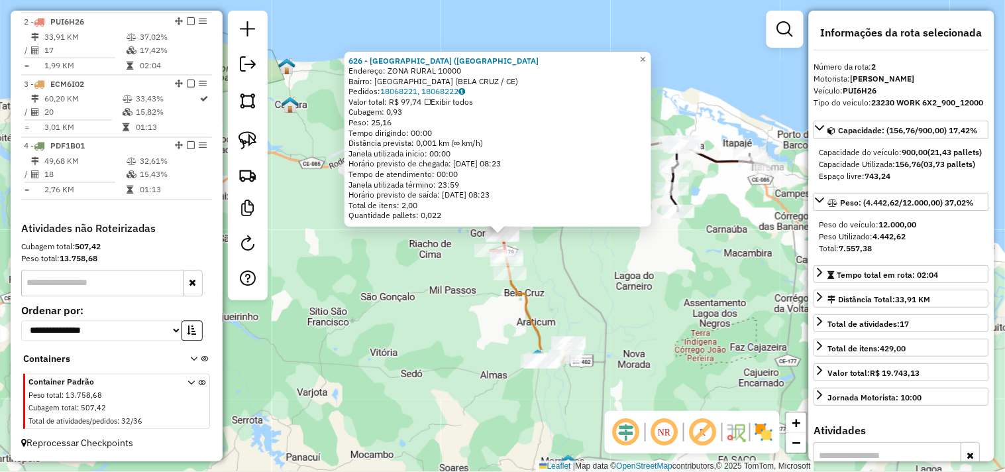
click at [574, 281] on div "626 - BAR DOS LISOS (LAGOA Endereço: ZONA RURAL 10000 Bairro: LAGOA SECA (BELA …" at bounding box center [502, 236] width 1005 height 472
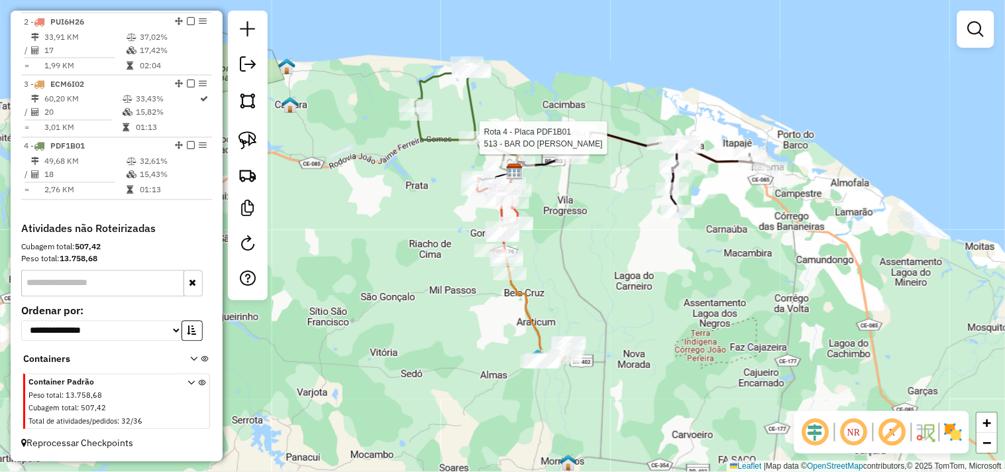
select select "**********"
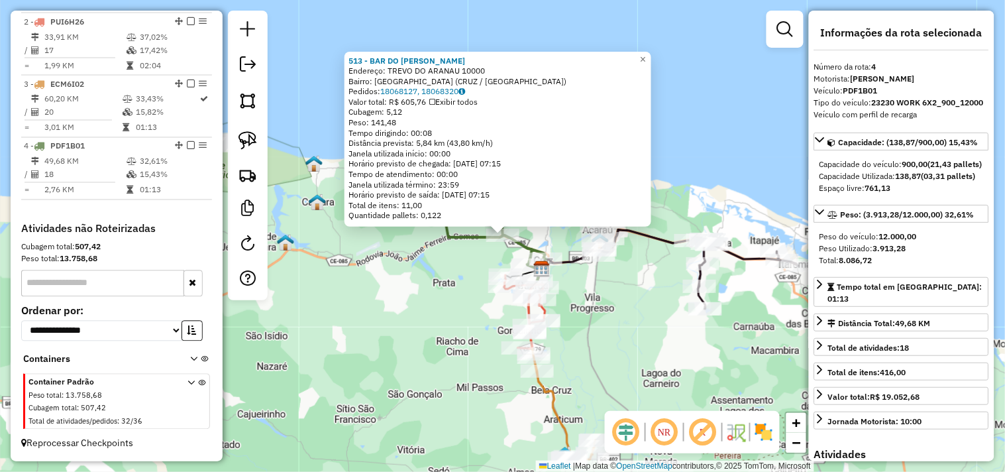
click at [413, 296] on div "513 - BAR DO RICARDO TRE Endereço: TREVO DO ARANAU 10000 Bairro: LAGOA VELHA (C…" at bounding box center [502, 236] width 1005 height 472
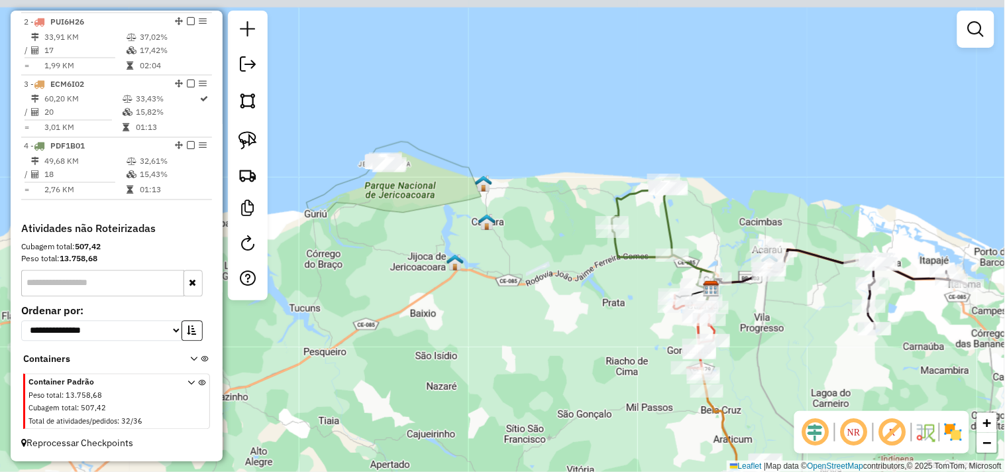
drag, startPoint x: 417, startPoint y: 331, endPoint x: 587, endPoint y: 351, distance: 170.8
click at [587, 351] on div "Janela de atendimento Grade de atendimento Capacidade Transportadoras Veículos …" at bounding box center [502, 236] width 1005 height 472
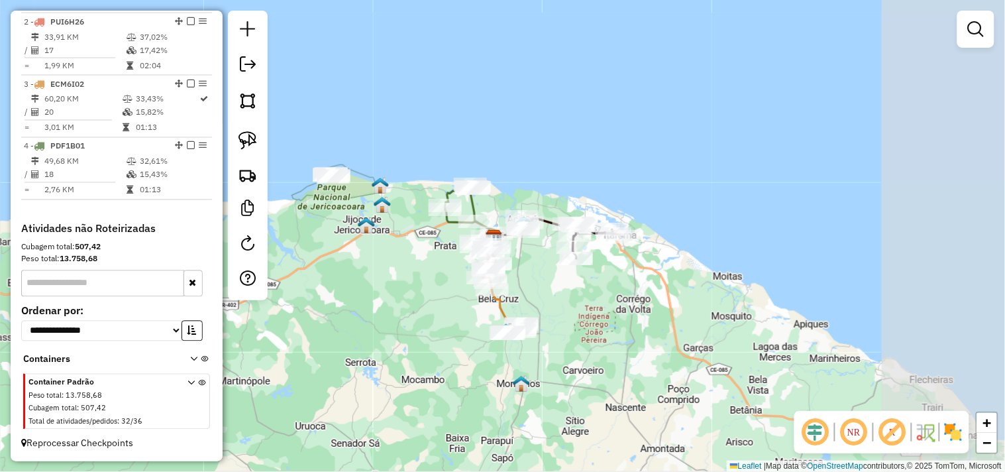
drag, startPoint x: 520, startPoint y: 364, endPoint x: 403, endPoint y: 308, distance: 129.5
click at [403, 308] on div "Janela de atendimento Grade de atendimento Capacidade Transportadoras Veículos …" at bounding box center [502, 236] width 1005 height 472
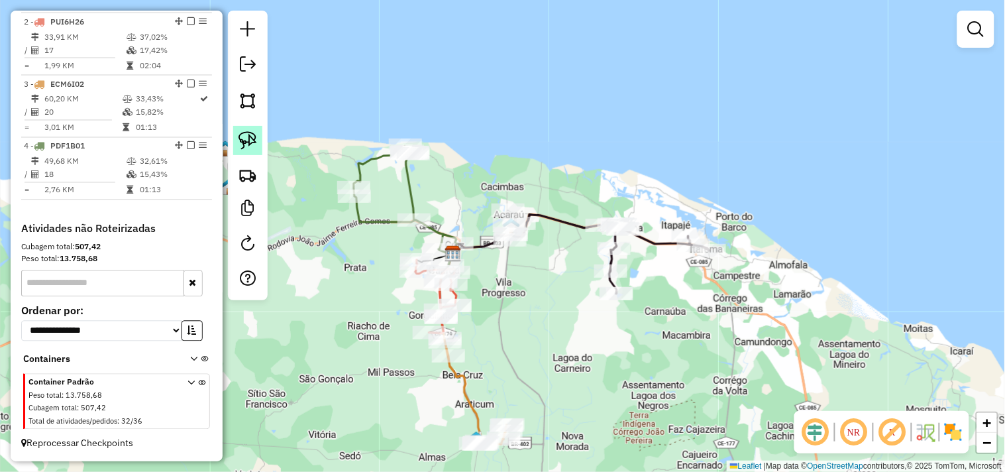
click at [256, 141] on img at bounding box center [248, 140] width 19 height 19
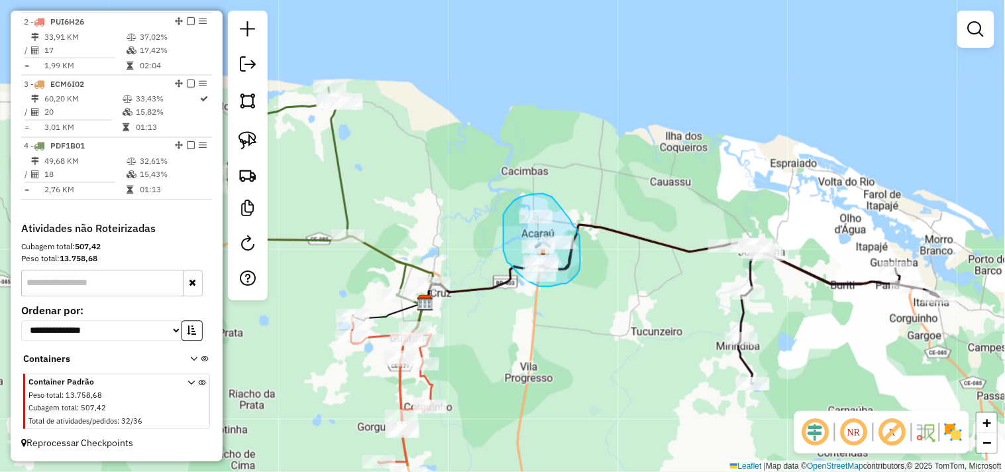
click at [575, 277] on div "Janela de atendimento Grade de atendimento Capacidade Transportadoras Veículos …" at bounding box center [502, 236] width 1005 height 472
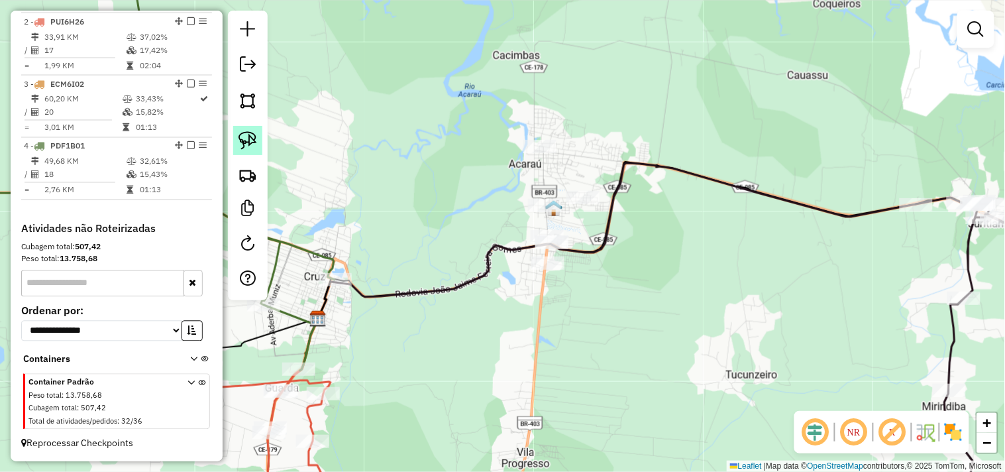
click at [250, 142] on img at bounding box center [248, 140] width 19 height 19
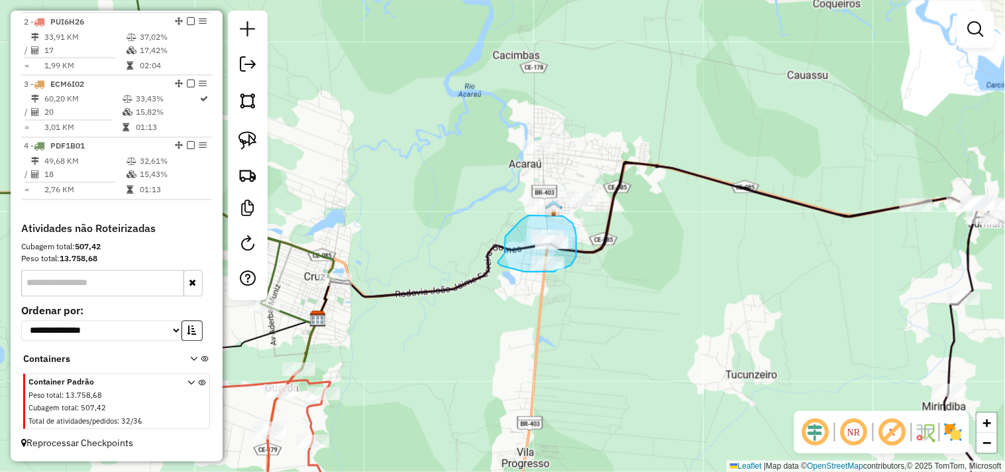
drag, startPoint x: 505, startPoint y: 248, endPoint x: 498, endPoint y: 262, distance: 15.4
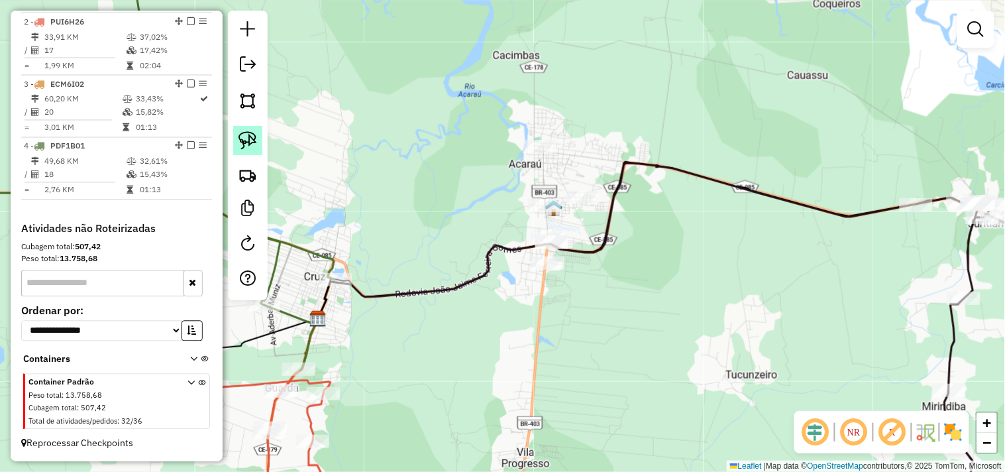
click at [261, 136] on link at bounding box center [247, 140] width 29 height 29
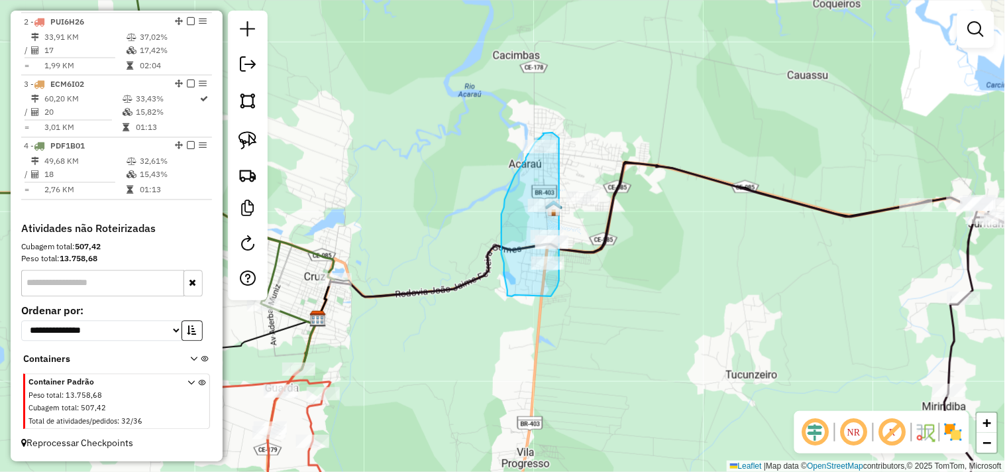
drag, startPoint x: 512, startPoint y: 296, endPoint x: 551, endPoint y: 296, distance: 39.1
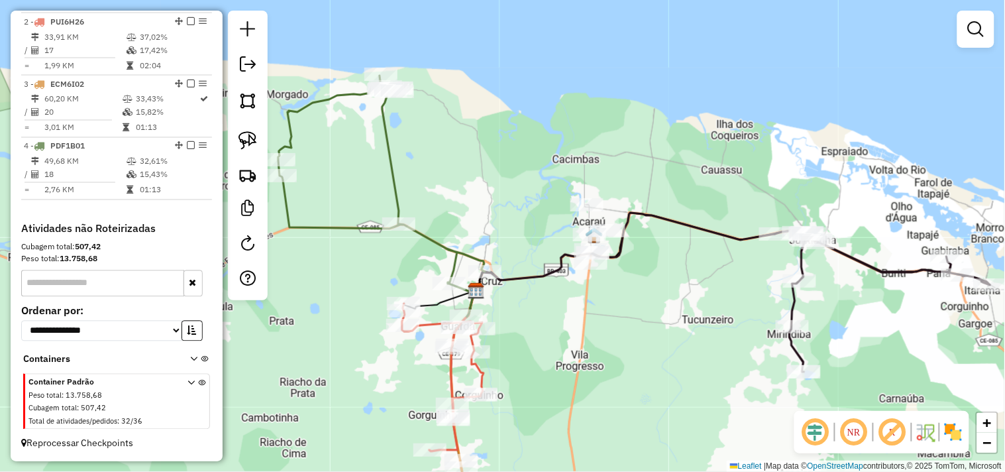
click at [763, 244] on icon at bounding box center [625, 252] width 299 height 78
select select "**********"
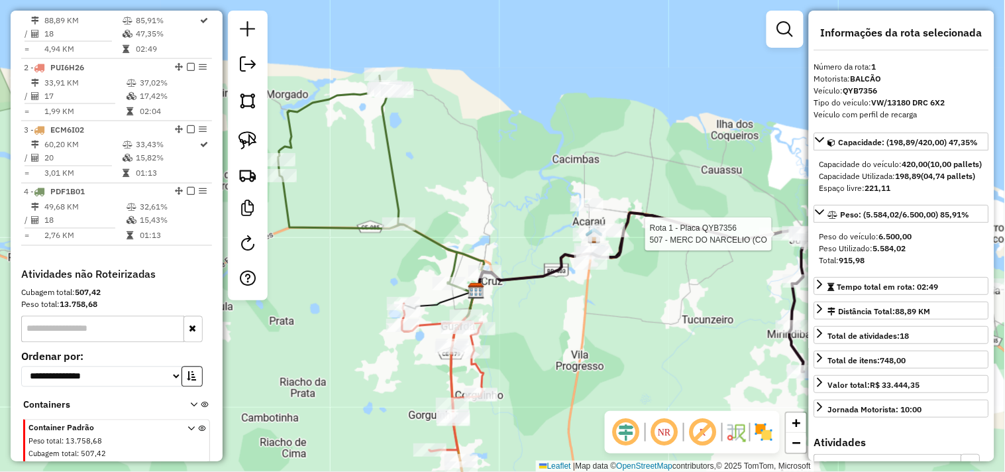
scroll to position [512, 0]
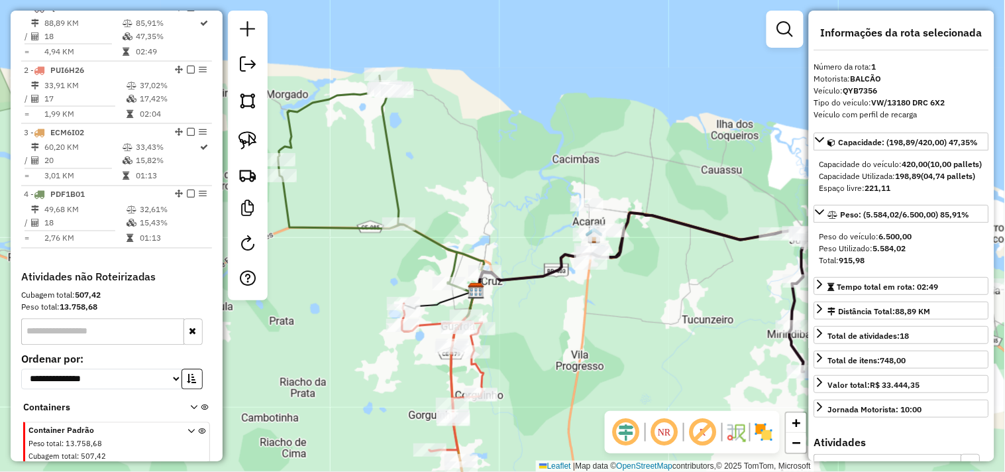
click at [712, 294] on div "Janela de atendimento Grade de atendimento Capacidade Transportadoras Veículos …" at bounding box center [502, 236] width 1005 height 472
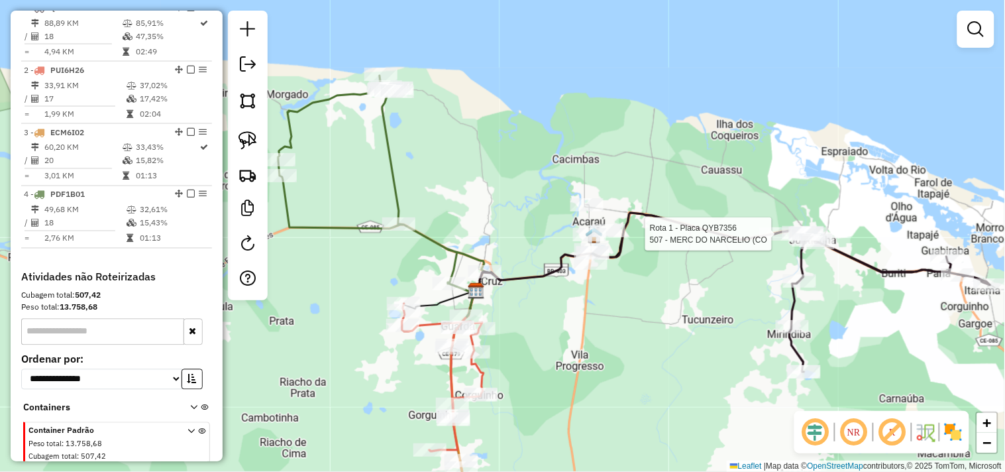
click at [762, 241] on div at bounding box center [775, 233] width 33 height 13
select select "**********"
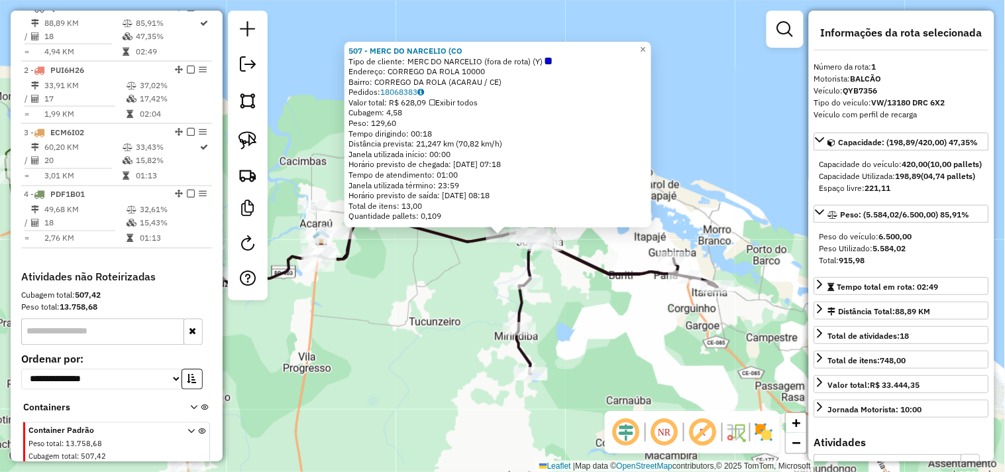
click at [555, 316] on div "507 - MERC DO NARCELIO (CO Tipo de cliente: MERC DO NARCELIO (fora de rota) (Y)…" at bounding box center [502, 236] width 1005 height 472
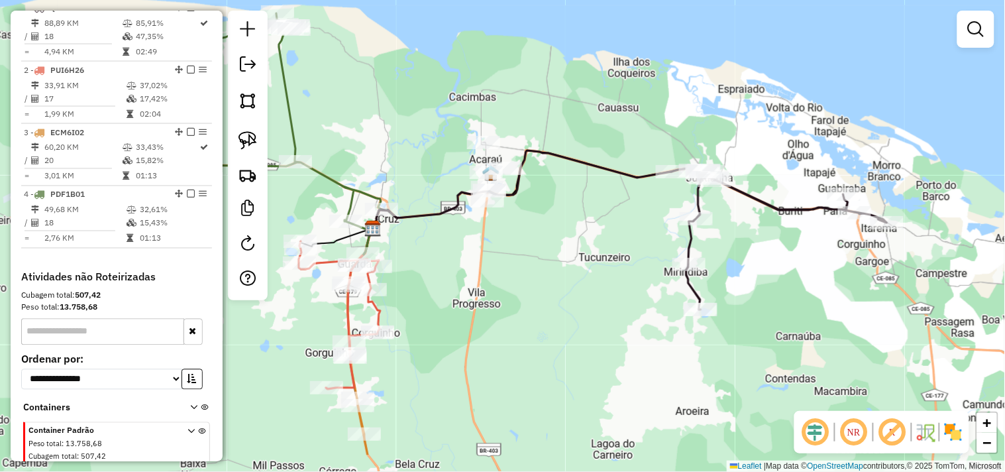
drag, startPoint x: 410, startPoint y: 316, endPoint x: 610, endPoint y: 237, distance: 215.3
click at [594, 245] on div "Janela de atendimento Grade de atendimento Capacidade Transportadoras Veículos …" at bounding box center [502, 236] width 1005 height 472
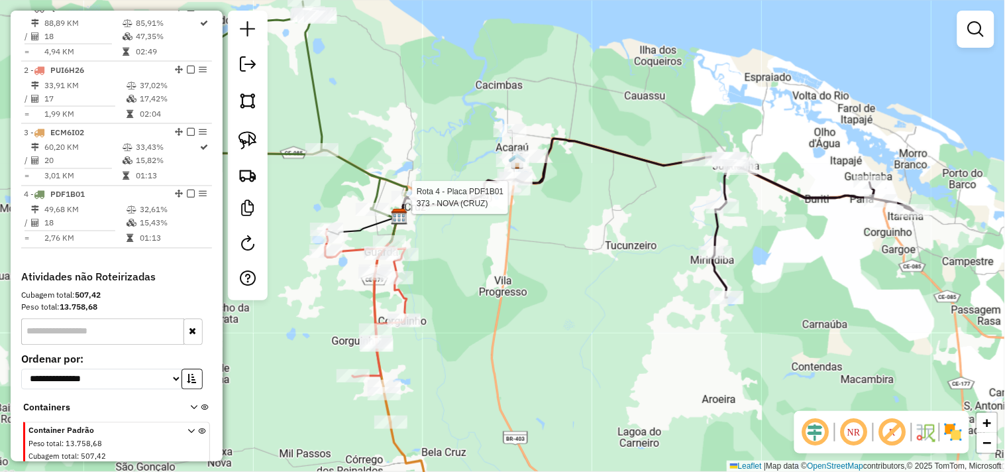
scroll to position [572, 0]
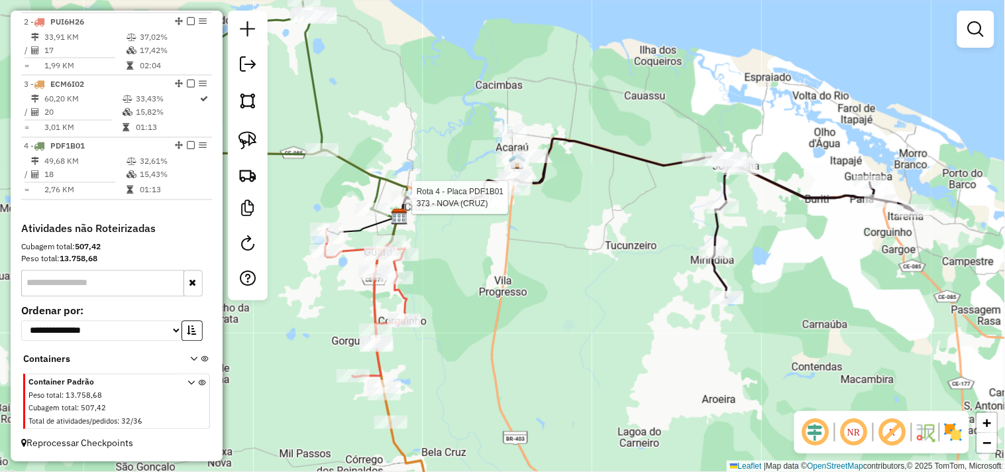
select select "**********"
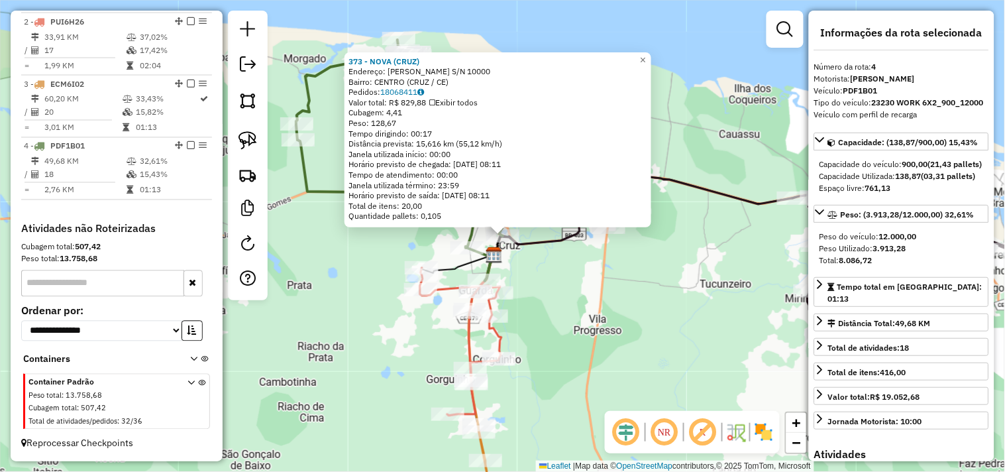
click at [578, 278] on div "373 - NOVA (CRUZ) Endereço: R CEL TEIXEIRA PINTO S/N 10000 Bairro: CENTRO (CRUZ…" at bounding box center [502, 236] width 1005 height 472
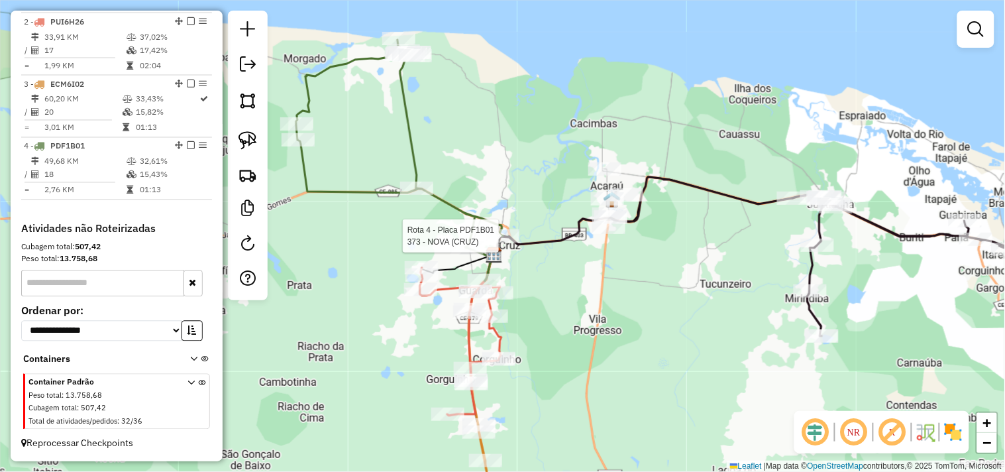
select select "**********"
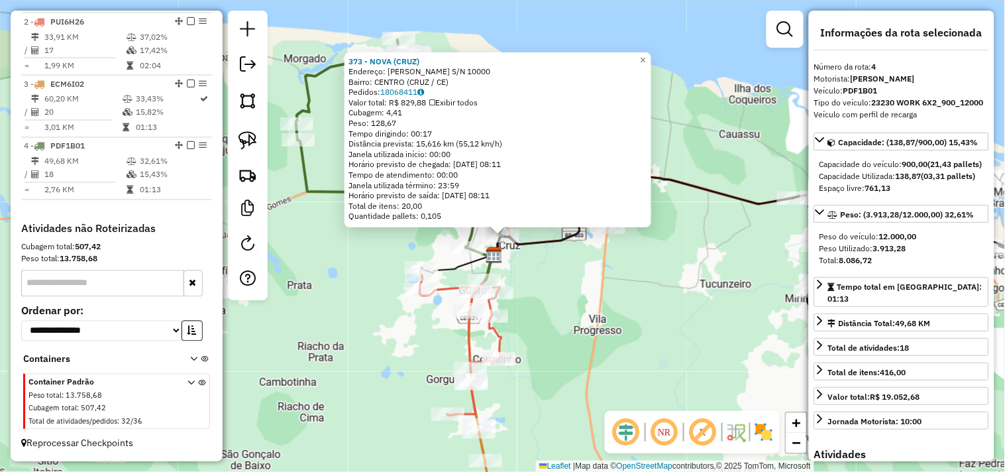
click at [535, 282] on div "373 - NOVA (CRUZ) Endereço: R CEL TEIXEIRA PINTO S/N 10000 Bairro: CENTRO (CRUZ…" at bounding box center [502, 236] width 1005 height 472
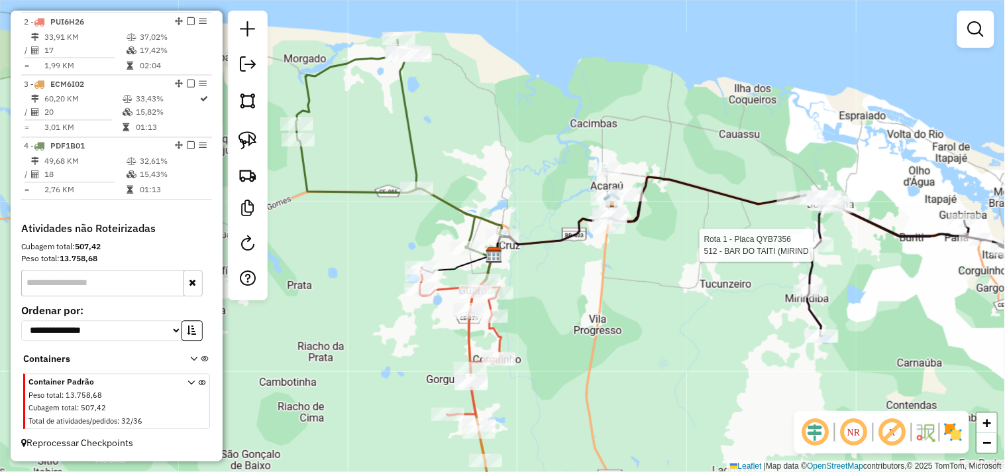
click at [819, 252] on div at bounding box center [817, 245] width 33 height 13
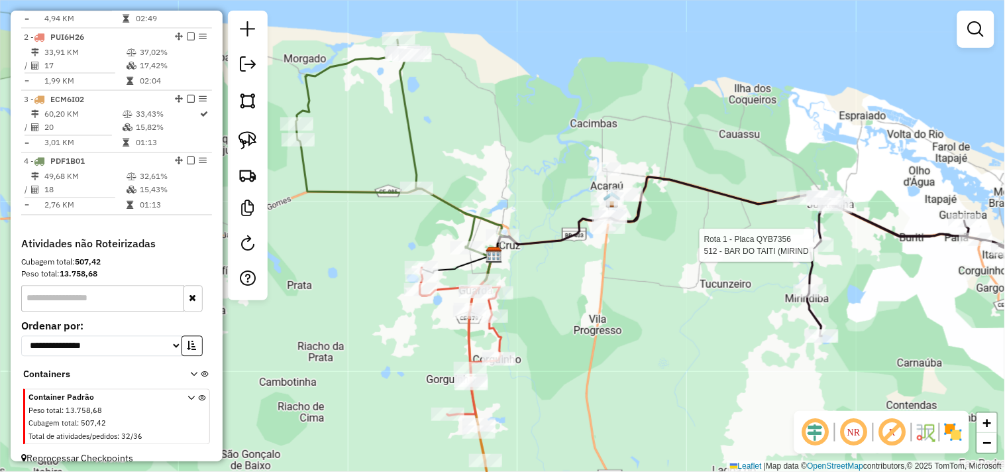
select select "**********"
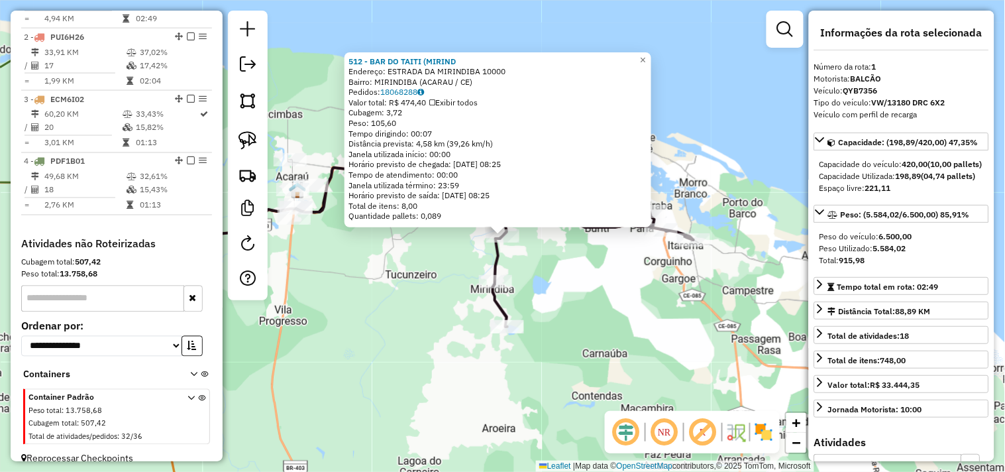
scroll to position [512, 0]
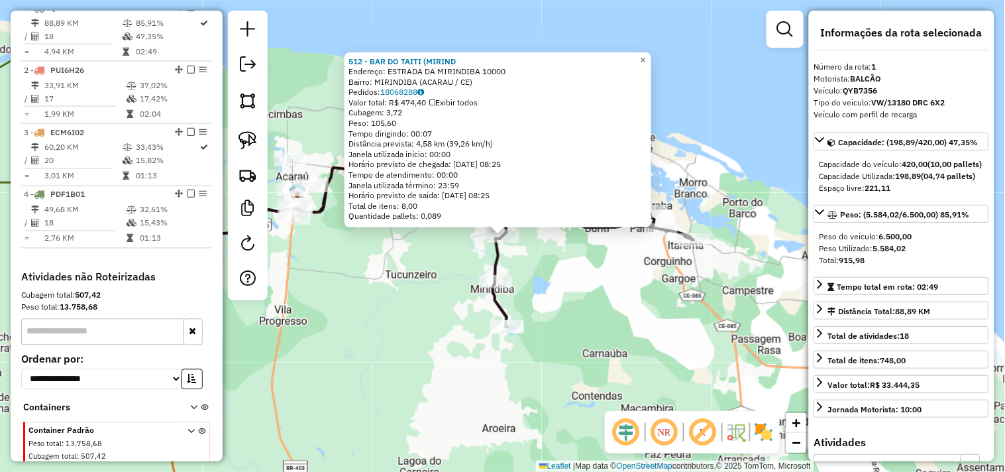
click at [643, 297] on div "512 - BAR DO TAITI (MIRIND Endereço: ESTRADA DA MIRINDIBA 10000 Bairro: MIRINDI…" at bounding box center [502, 236] width 1005 height 472
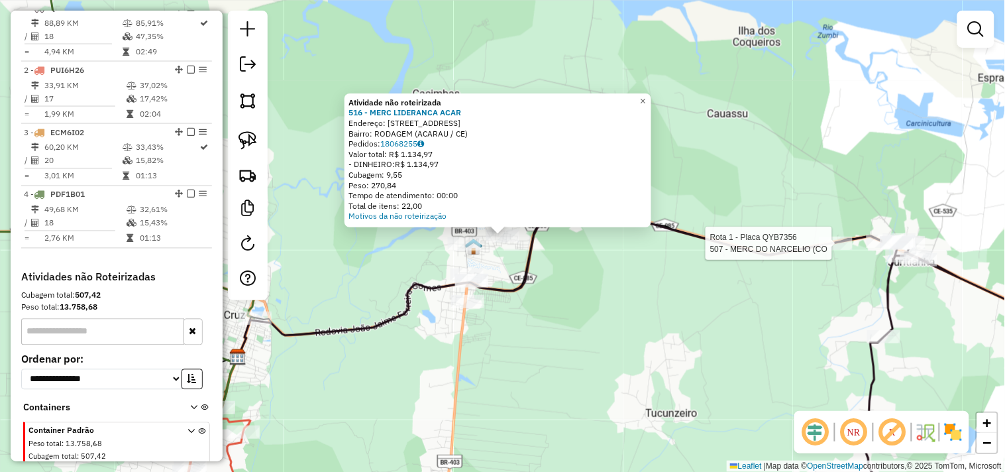
select select "**********"
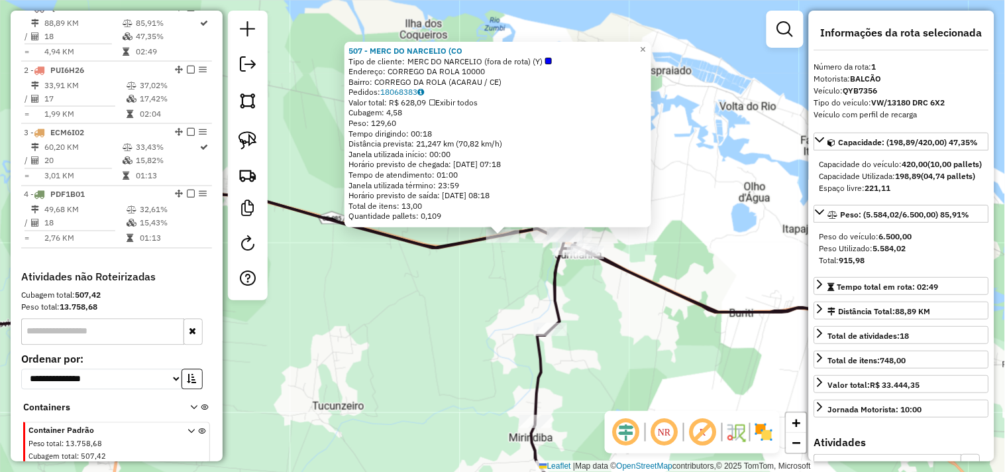
click at [487, 307] on div "507 - MERC DO NARCELIO (CO Tipo de cliente: MERC DO NARCELIO (fora de rota) (Y)…" at bounding box center [502, 236] width 1005 height 472
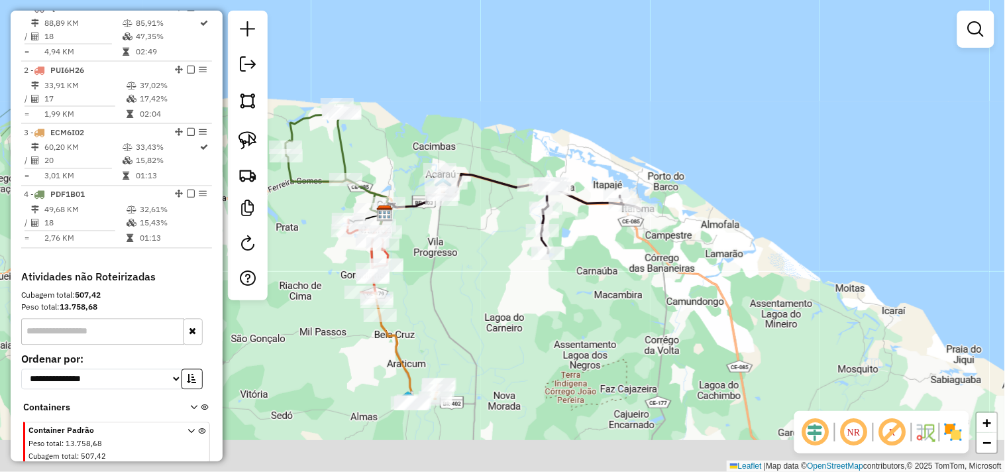
drag, startPoint x: 412, startPoint y: 349, endPoint x: 498, endPoint y: 223, distance: 152.2
click at [496, 226] on div "Janela de atendimento Grade de atendimento Capacidade Transportadoras Veículos …" at bounding box center [502, 236] width 1005 height 472
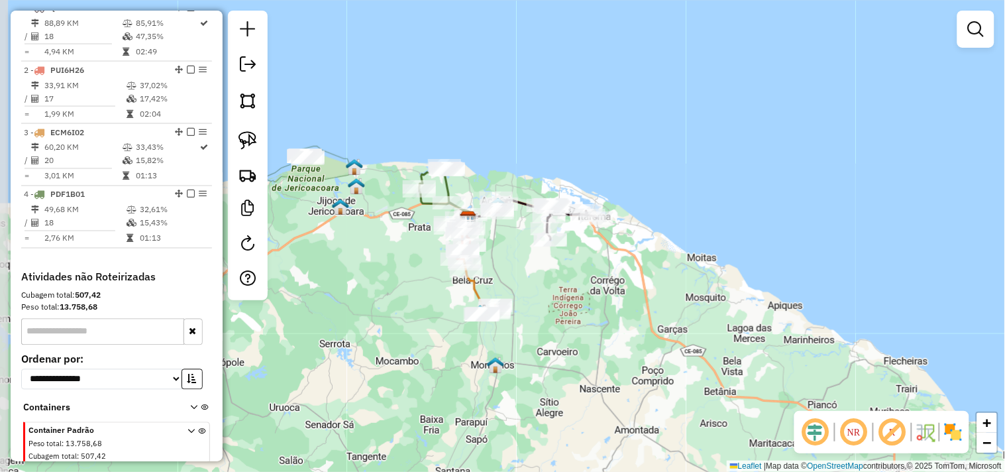
drag, startPoint x: 404, startPoint y: 280, endPoint x: 419, endPoint y: 297, distance: 22.5
click at [419, 297] on div "Janela de atendimento Grade de atendimento Capacidade Transportadoras Veículos …" at bounding box center [502, 236] width 1005 height 472
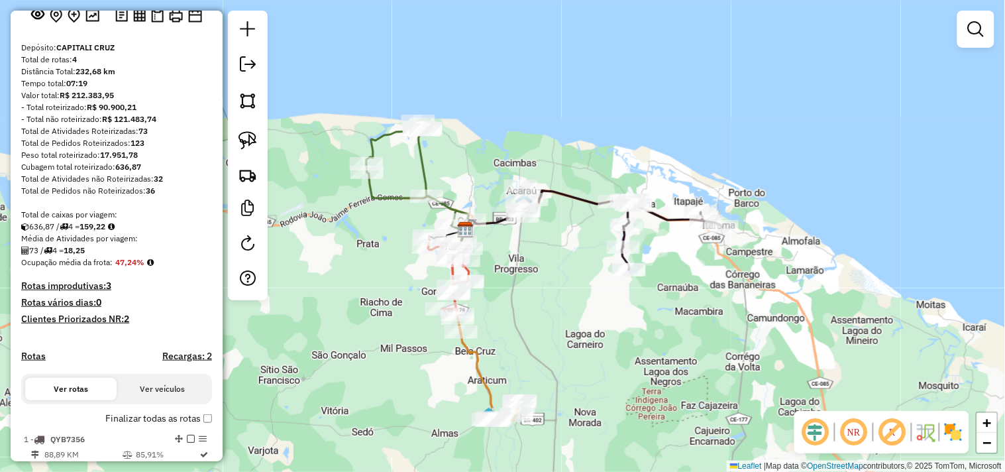
scroll to position [0, 0]
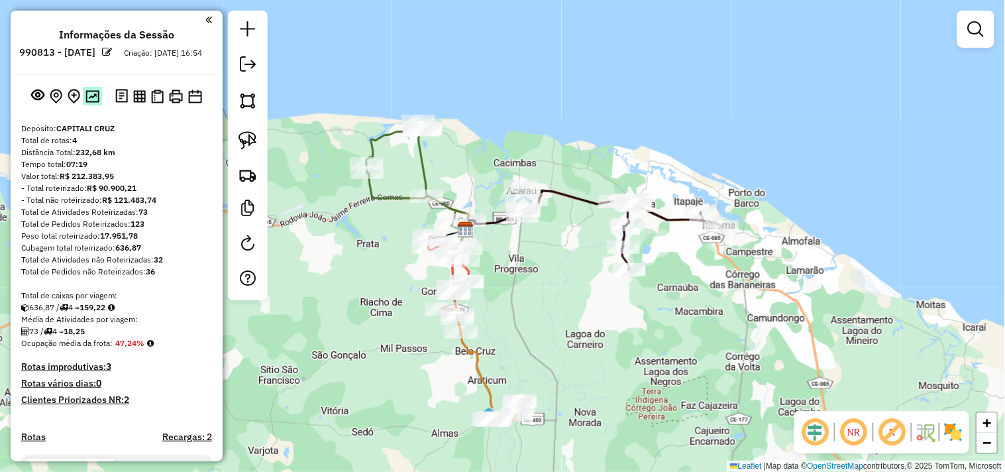
click at [91, 103] on img at bounding box center [92, 96] width 14 height 13
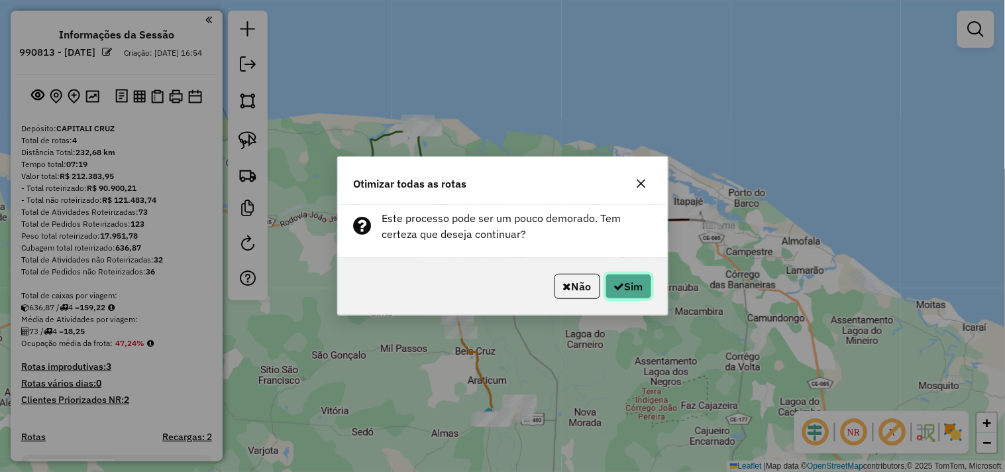
click at [618, 280] on button "Sim" at bounding box center [629, 286] width 46 height 25
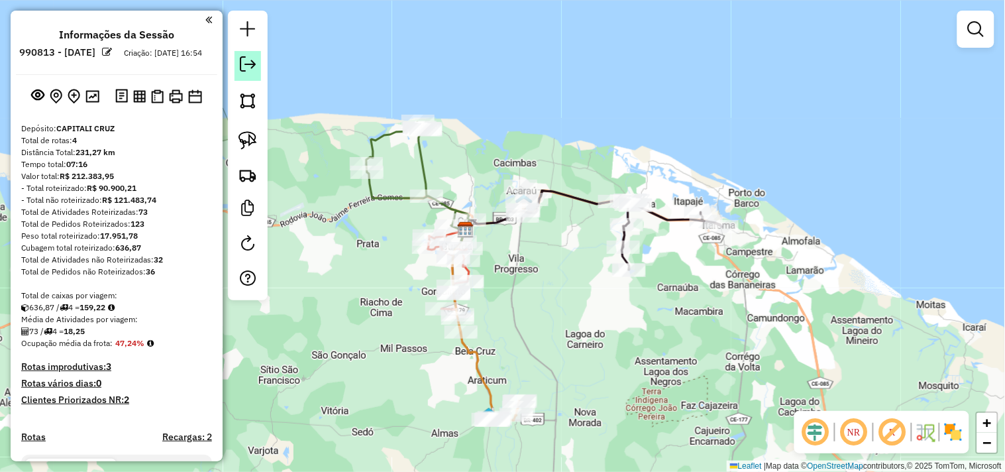
click at [254, 68] on em at bounding box center [248, 64] width 16 height 16
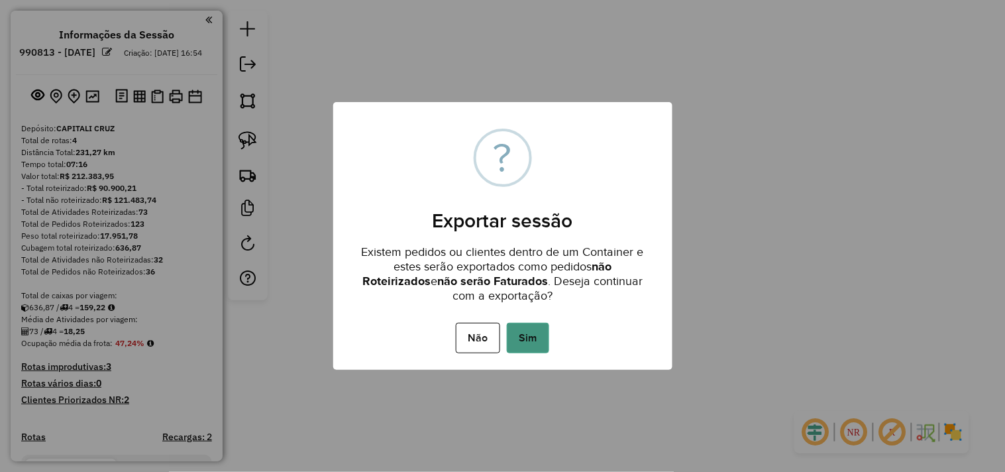
click at [525, 334] on button "Sim" at bounding box center [528, 338] width 42 height 30
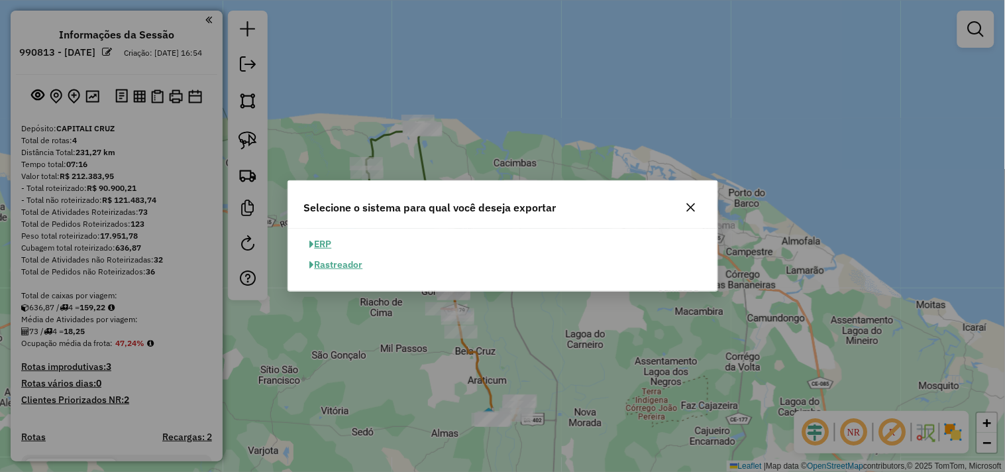
click at [321, 247] on button "ERP" at bounding box center [321, 244] width 34 height 21
select select "**"
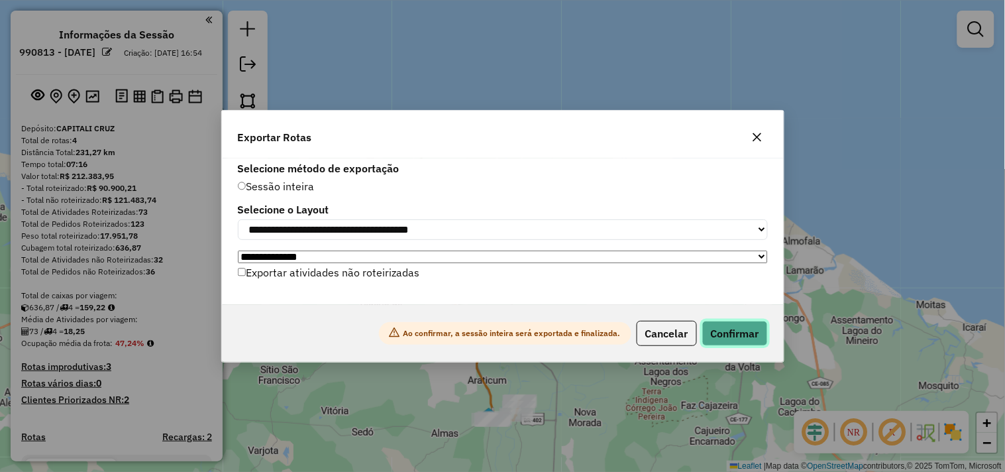
click at [730, 328] on button "Confirmar" at bounding box center [735, 333] width 66 height 25
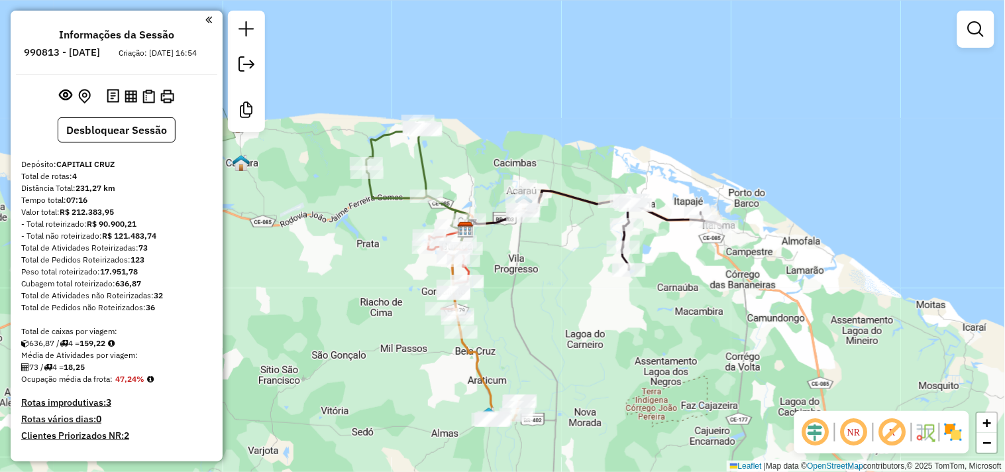
click at [527, 292] on div "Janela de atendimento Grade de atendimento Capacidade Transportadoras Veículos …" at bounding box center [502, 236] width 1005 height 472
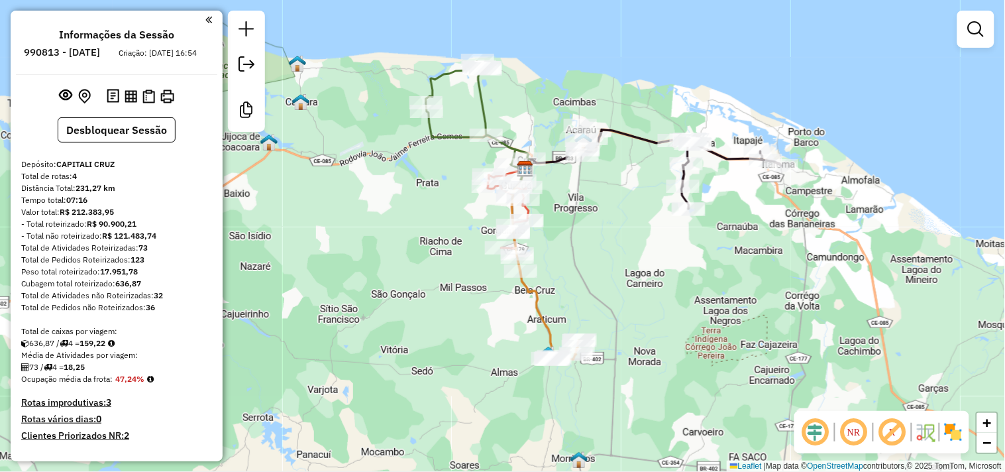
drag, startPoint x: 379, startPoint y: 240, endPoint x: 388, endPoint y: 212, distance: 29.1
click at [383, 230] on div "Janela de atendimento Grade de atendimento Capacidade Transportadoras Veículos …" at bounding box center [502, 236] width 1005 height 472
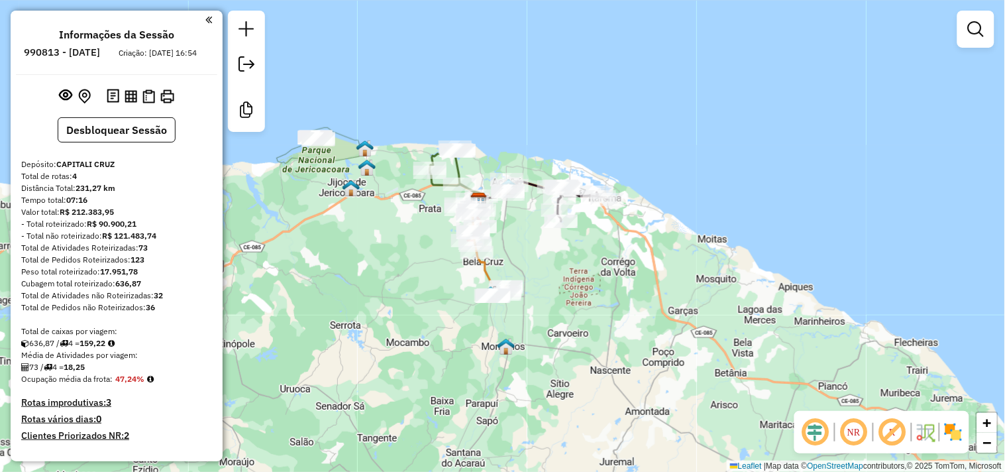
click at [390, 289] on div "Janela de atendimento Grade de atendimento Capacidade Transportadoras Veículos …" at bounding box center [502, 236] width 1005 height 472
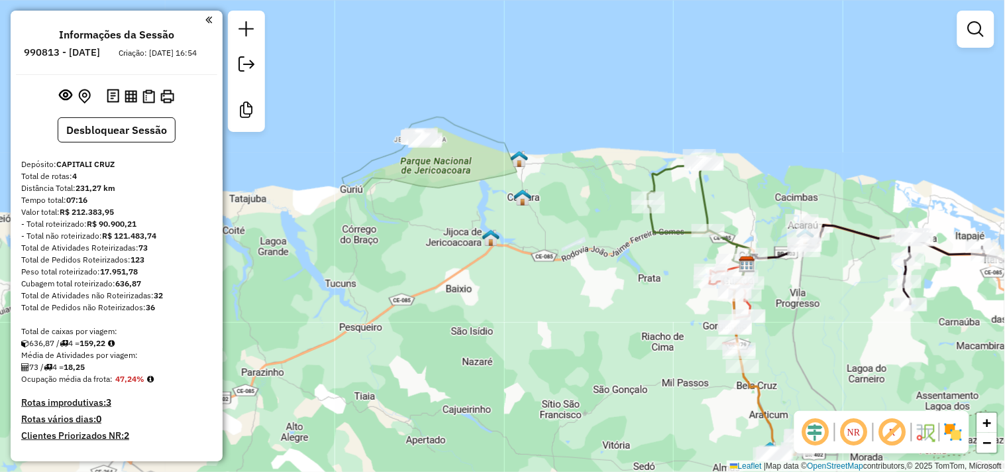
drag, startPoint x: 364, startPoint y: 262, endPoint x: 608, endPoint y: 319, distance: 249.8
click at [614, 339] on div "Janela de atendimento Grade de atendimento Capacidade Transportadoras Veículos …" at bounding box center [502, 236] width 1005 height 472
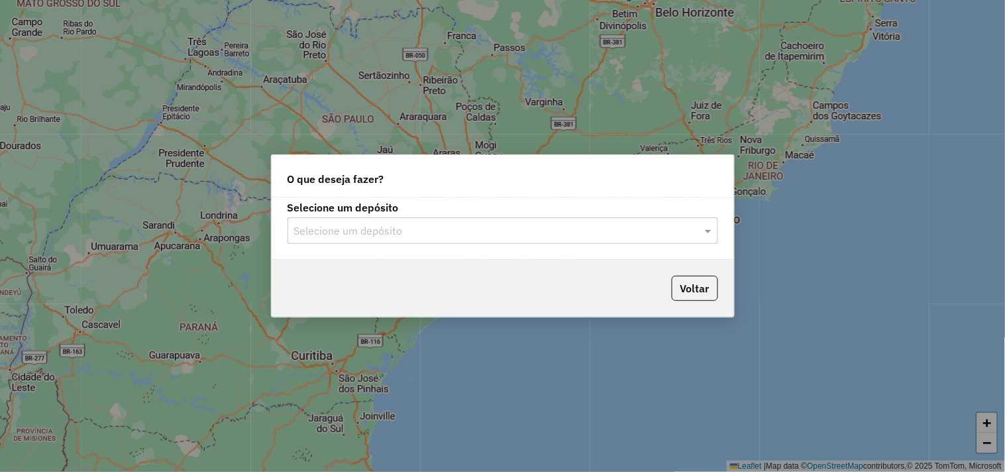
click at [400, 231] on input "text" at bounding box center [489, 231] width 391 height 16
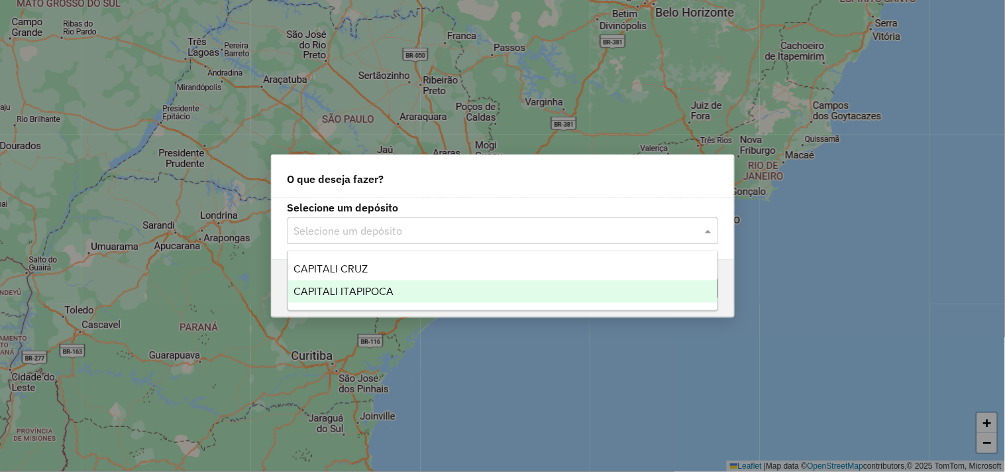
click at [353, 286] on span "CAPITALI ITAPIPOCA" at bounding box center [344, 291] width 100 height 11
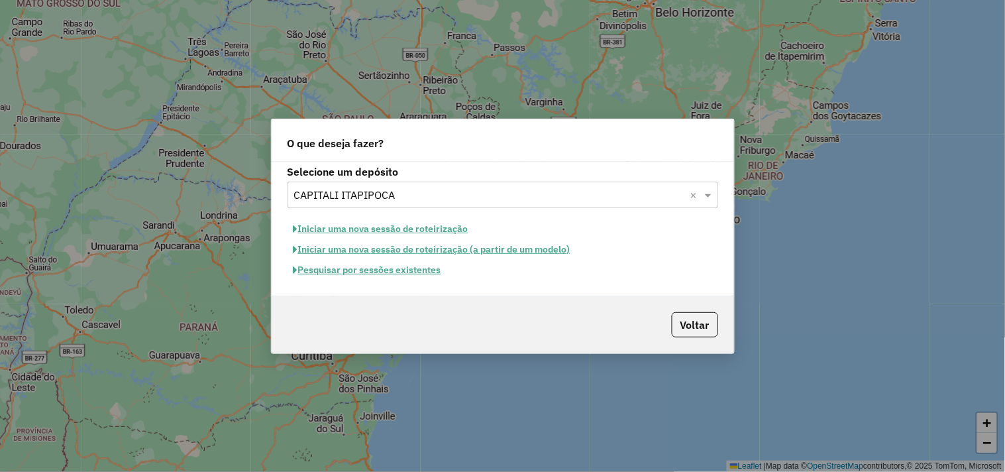
click at [369, 227] on button "Iniciar uma nova sessão de roteirização" at bounding box center [381, 229] width 187 height 21
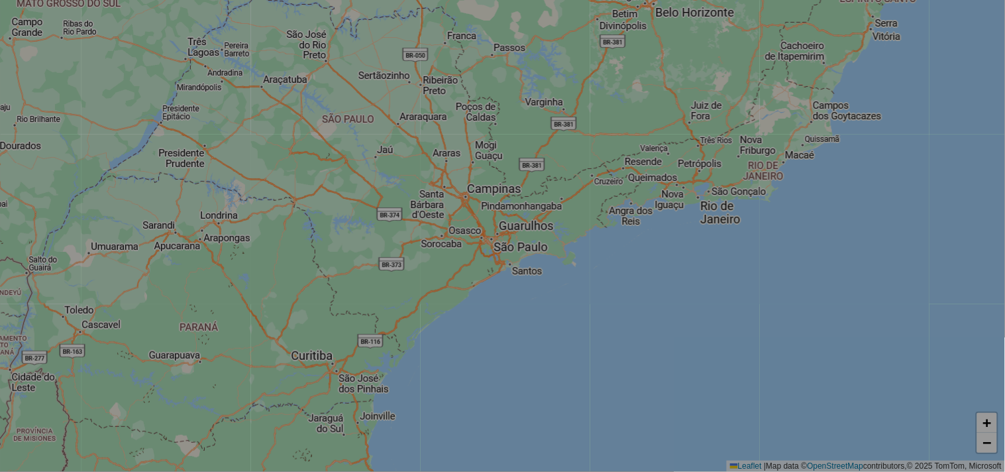
select select "*"
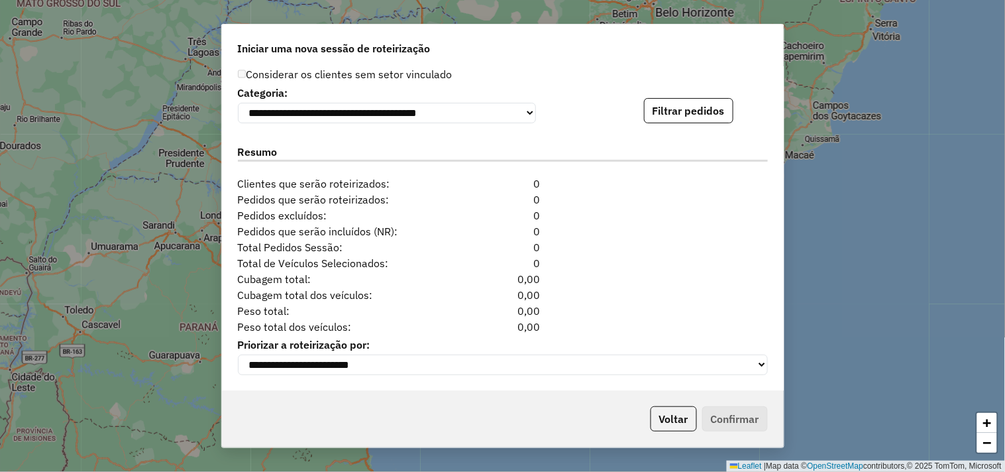
scroll to position [1354, 0]
click at [692, 101] on button "Filtrar pedidos" at bounding box center [688, 110] width 89 height 25
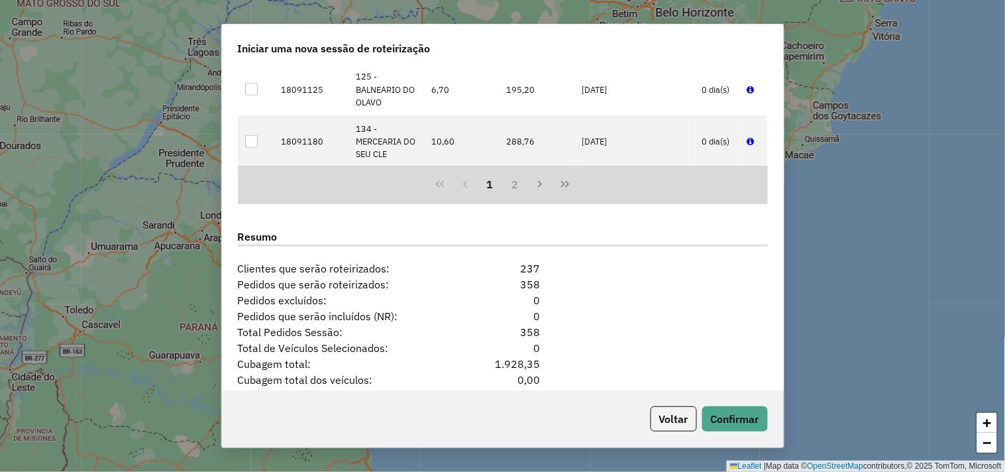
scroll to position [1627, 0]
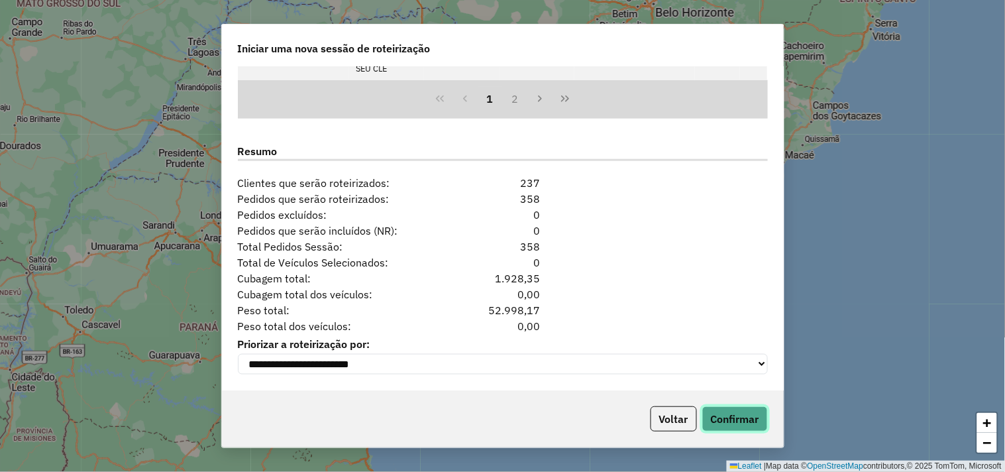
click at [723, 414] on button "Confirmar" at bounding box center [735, 418] width 66 height 25
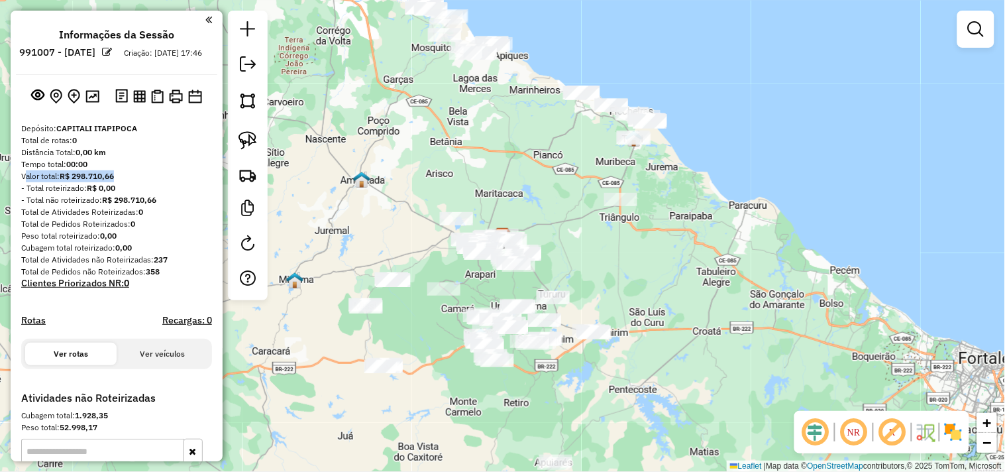
drag, startPoint x: 19, startPoint y: 184, endPoint x: 117, endPoint y: 189, distance: 98.8
click at [117, 189] on div "Depósito: CAPITALI ITAPIPOCA Total de rotas: 0 Distância Total: 0,00 km Tempo t…" at bounding box center [116, 257] width 201 height 269
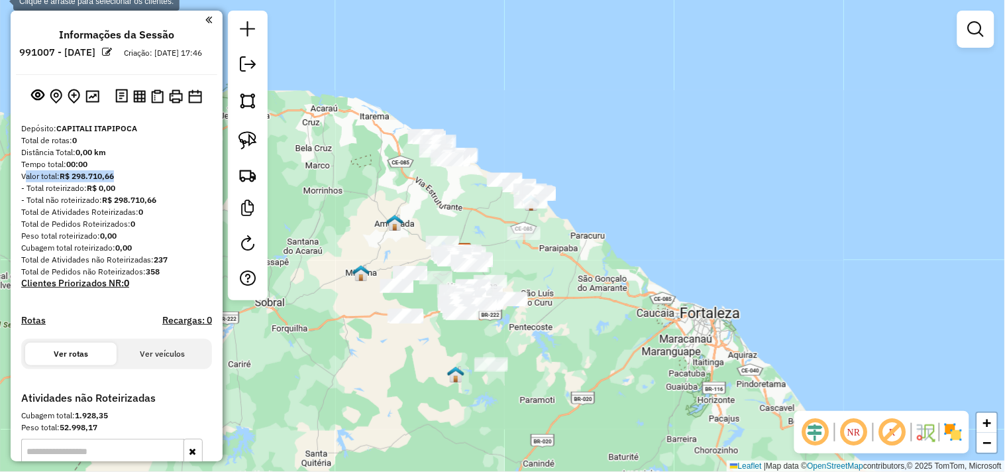
copy div "Valor total: R$ 298.710,66"
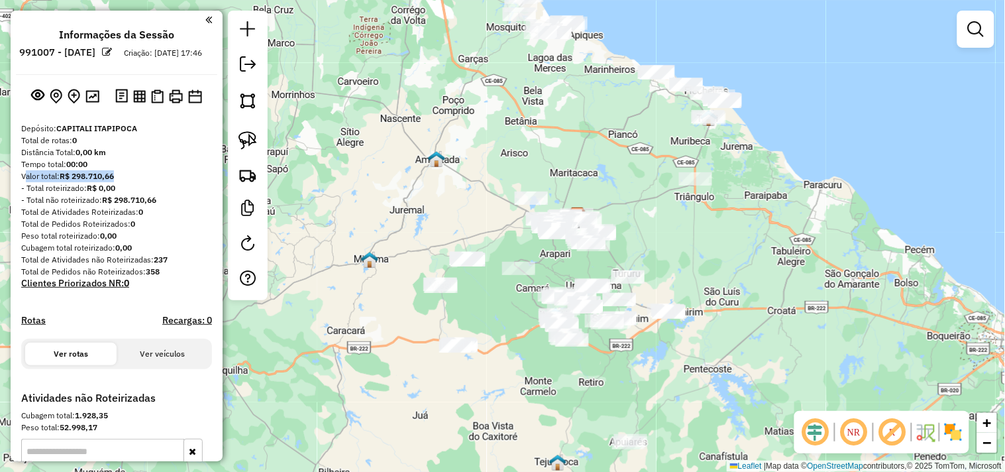
drag, startPoint x: 374, startPoint y: 166, endPoint x: 429, endPoint y: 232, distance: 86.1
click at [429, 232] on div "Janela de atendimento Grade de atendimento Capacidade Transportadoras Veículos …" at bounding box center [502, 236] width 1005 height 472
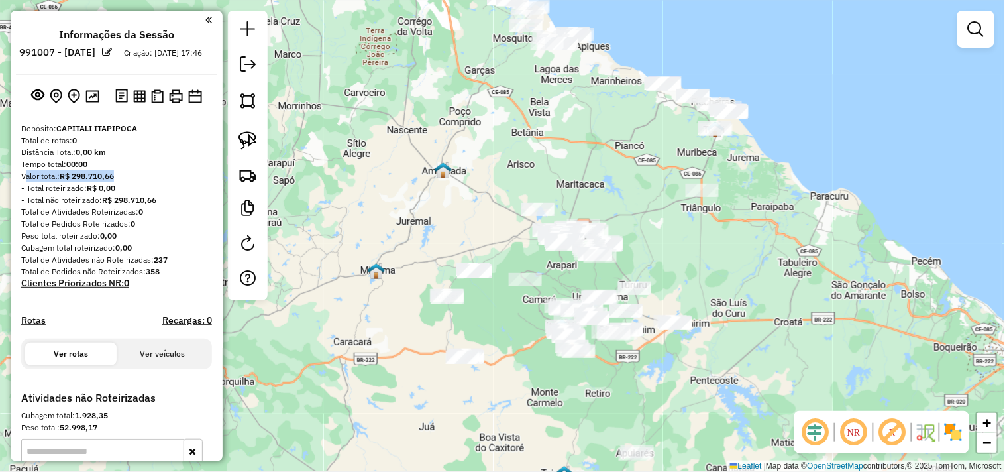
drag, startPoint x: 362, startPoint y: 144, endPoint x: 394, endPoint y: 166, distance: 38.2
click at [393, 164] on div "Janela de atendimento Grade de atendimento Capacidade Transportadoras Veículos …" at bounding box center [502, 236] width 1005 height 472
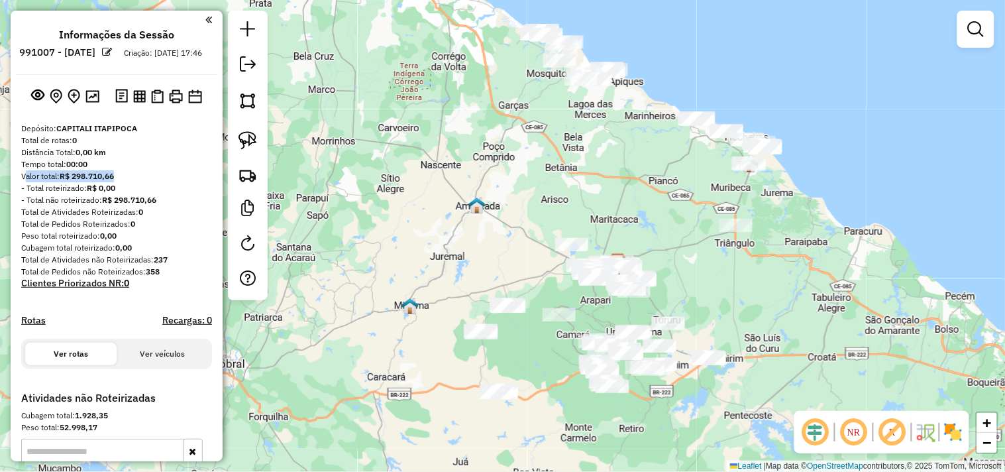
drag, startPoint x: 386, startPoint y: 260, endPoint x: 345, endPoint y: 170, distance: 99.0
click at [345, 177] on div "Janela de atendimento Grade de atendimento Capacidade Transportadoras Veículos …" at bounding box center [502, 236] width 1005 height 472
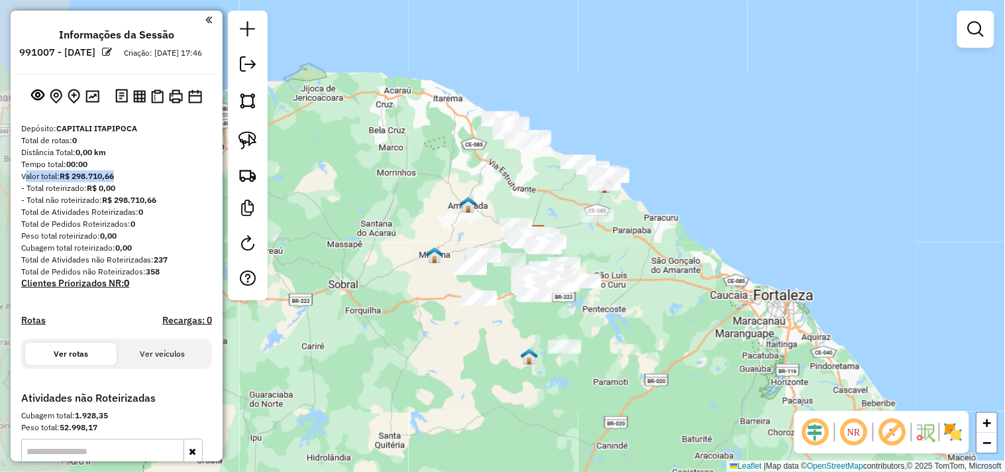
drag, startPoint x: 498, startPoint y: 355, endPoint x: 506, endPoint y: 335, distance: 21.4
click at [506, 367] on div "Janela de atendimento Grade de atendimento Capacidade Transportadoras Veículos …" at bounding box center [502, 236] width 1005 height 472
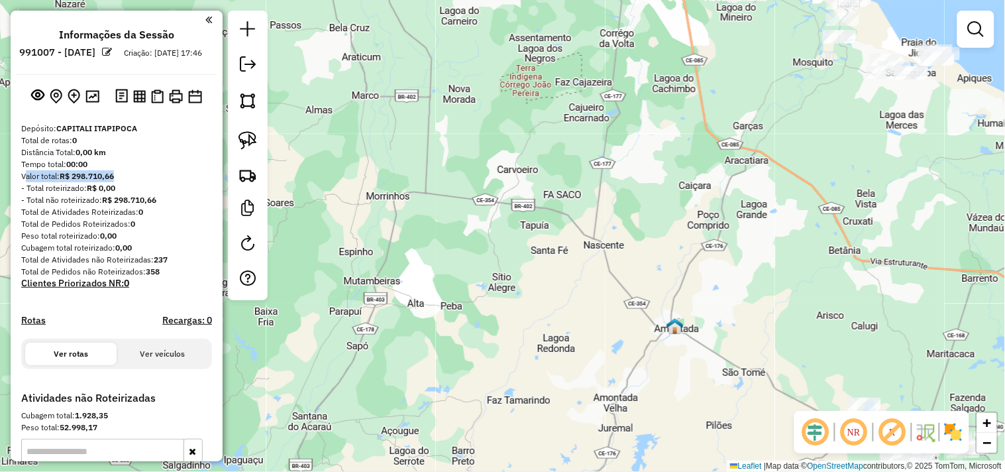
drag, startPoint x: 555, startPoint y: 287, endPoint x: 442, endPoint y: 170, distance: 163.1
click at [445, 174] on div "Janela de atendimento Grade de atendimento Capacidade Transportadoras Veículos …" at bounding box center [502, 236] width 1005 height 472
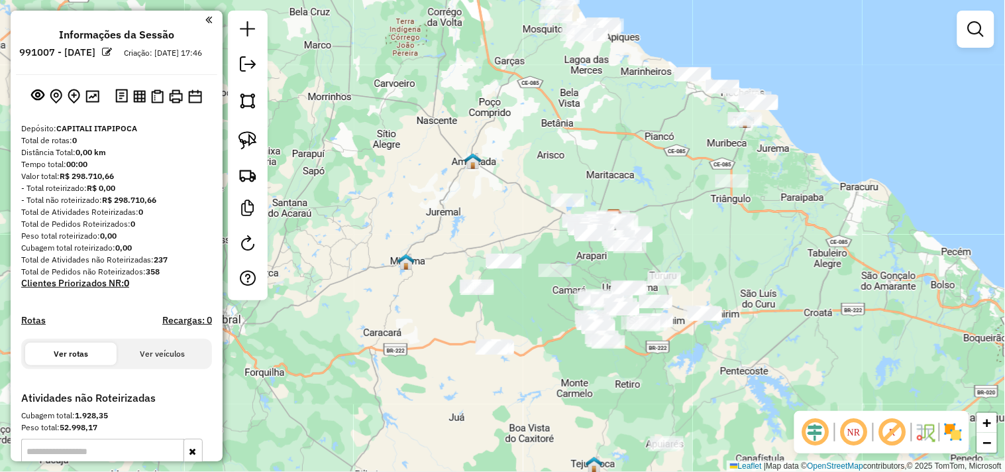
click at [174, 170] on div "Tempo total: 00:00" at bounding box center [116, 164] width 191 height 12
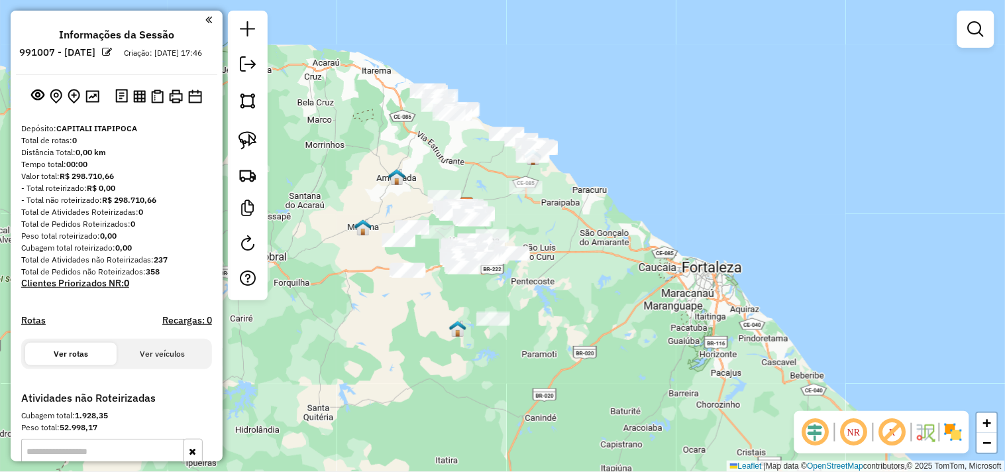
drag, startPoint x: 416, startPoint y: 335, endPoint x: 408, endPoint y: 329, distance: 10.5
click at [408, 329] on div "Janela de atendimento Grade de atendimento Capacidade Transportadoras Veículos …" at bounding box center [502, 236] width 1005 height 472
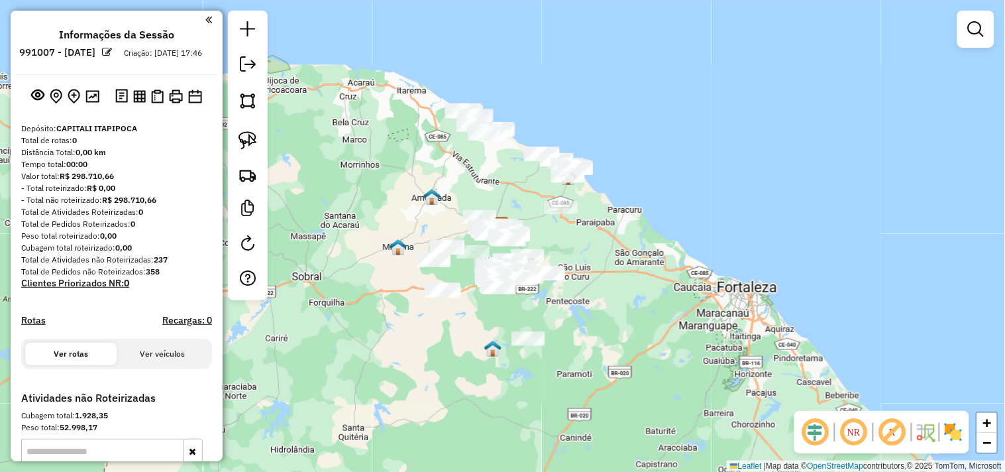
drag, startPoint x: 347, startPoint y: 160, endPoint x: 381, endPoint y: 183, distance: 41.5
click at [381, 183] on div "Janela de atendimento Grade de atendimento Capacidade Transportadoras Veículos …" at bounding box center [502, 236] width 1005 height 472
click at [256, 138] on img at bounding box center [248, 140] width 19 height 19
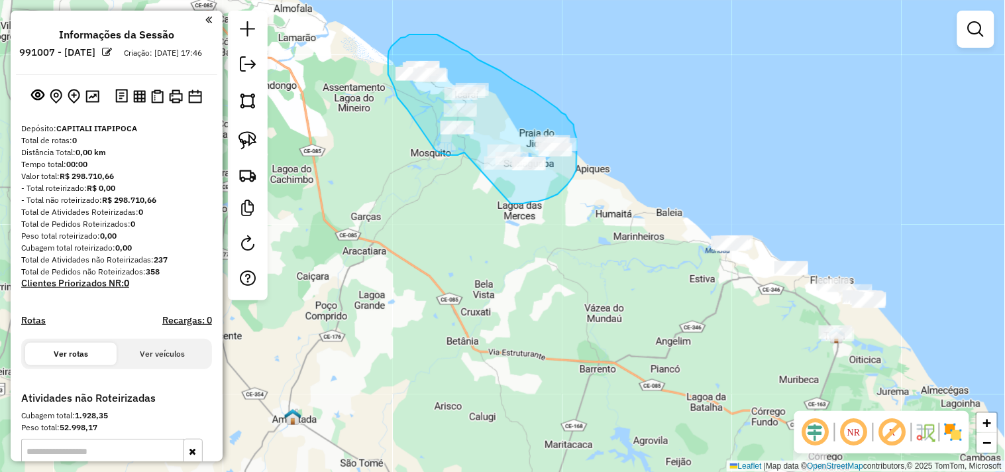
drag, startPoint x: 458, startPoint y: 155, endPoint x: 482, endPoint y: 201, distance: 52.5
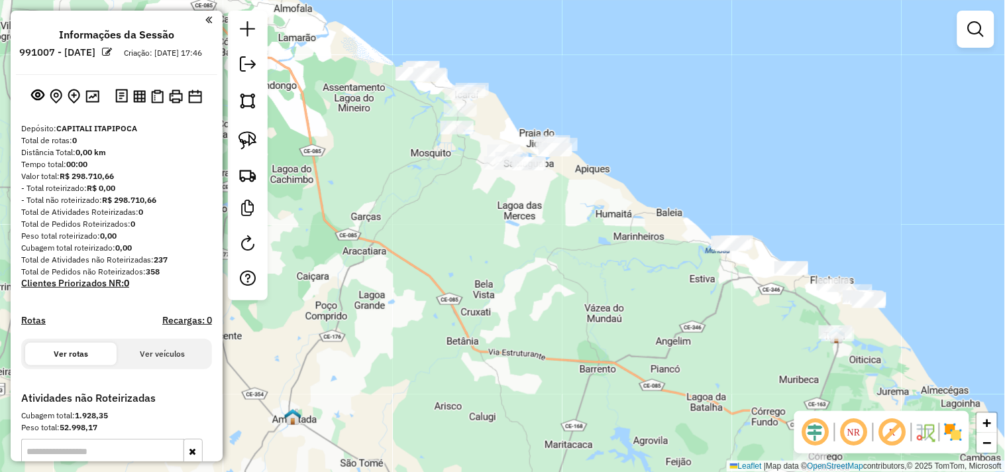
drag, startPoint x: 526, startPoint y: 285, endPoint x: 410, endPoint y: 150, distance: 178.5
click at [432, 182] on div "Janela de atendimento Grade de atendimento Capacidade Transportadoras Veículos …" at bounding box center [502, 236] width 1005 height 472
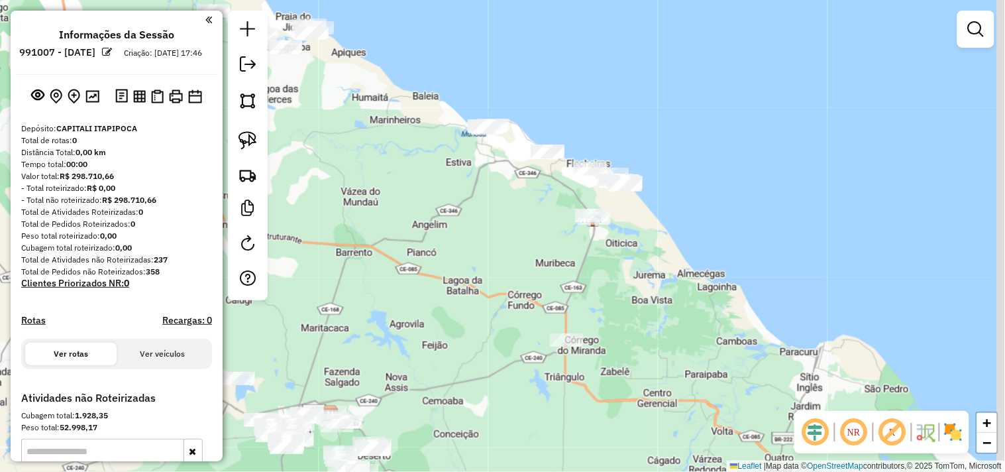
drag, startPoint x: 459, startPoint y: 139, endPoint x: 267, endPoint y: 193, distance: 198.9
click at [389, 243] on div "Janela de atendimento Grade de atendimento Capacidade Transportadoras Veículos …" at bounding box center [502, 236] width 1005 height 472
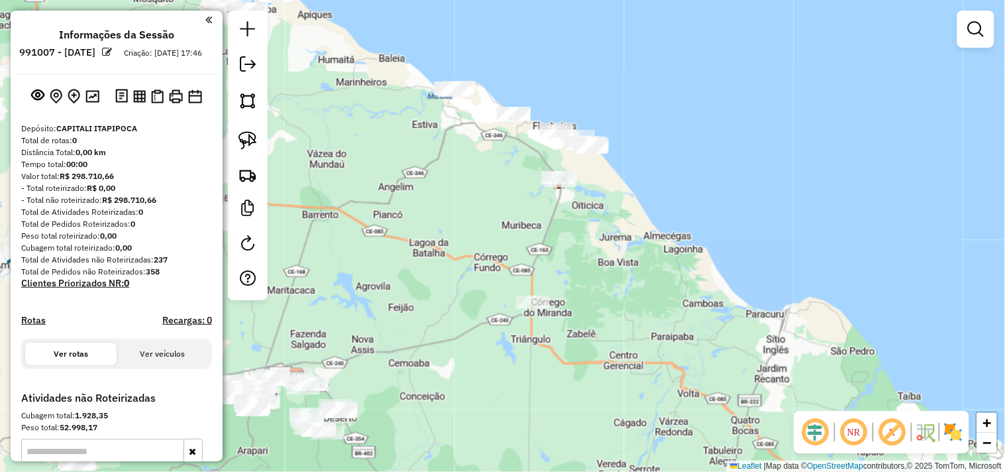
drag, startPoint x: 487, startPoint y: 166, endPoint x: 466, endPoint y: 139, distance: 33.9
click at [466, 139] on div "Janela de atendimento Grade de atendimento Capacidade Transportadoras Veículos …" at bounding box center [502, 236] width 1005 height 472
click at [240, 156] on div at bounding box center [248, 156] width 40 height 290
click at [242, 147] on img at bounding box center [248, 140] width 19 height 19
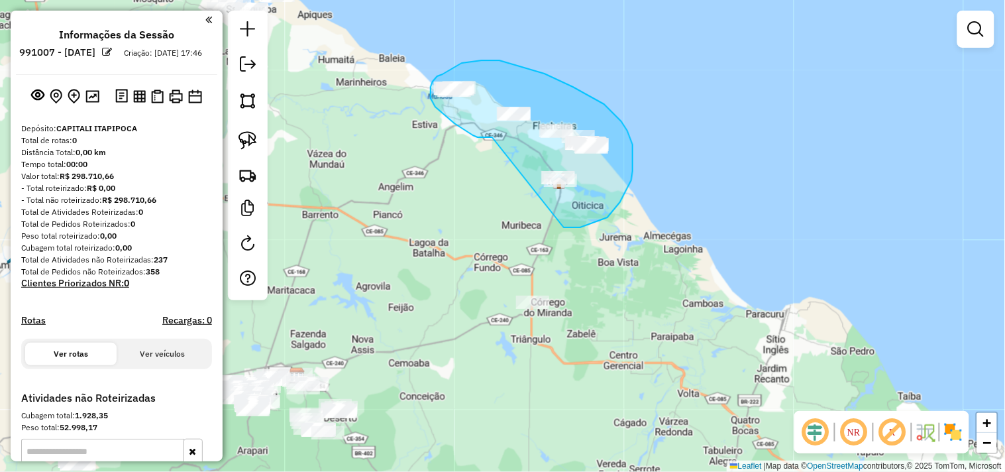
drag, startPoint x: 473, startPoint y: 135, endPoint x: 561, endPoint y: 223, distance: 123.7
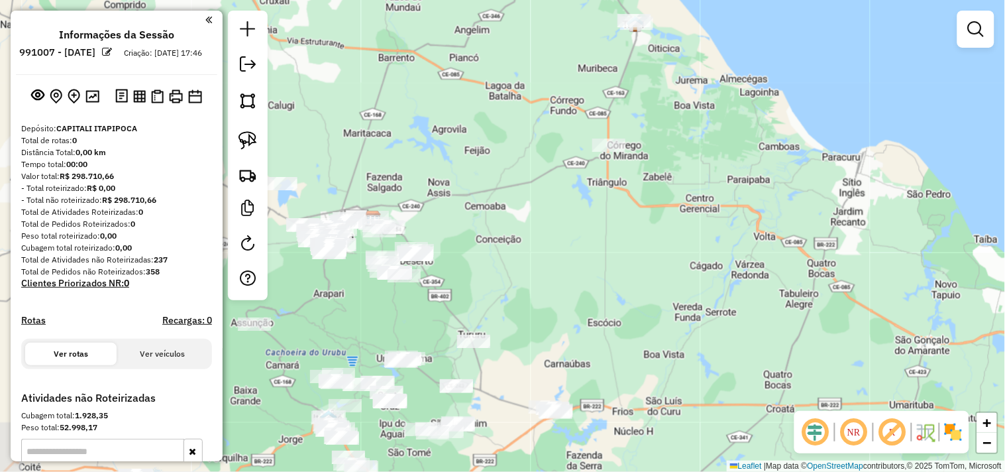
drag, startPoint x: 419, startPoint y: 247, endPoint x: 499, endPoint y: 137, distance: 135.6
click at [497, 141] on div "Janela de atendimento Grade de atendimento Capacidade Transportadoras Veículos …" at bounding box center [502, 236] width 1005 height 472
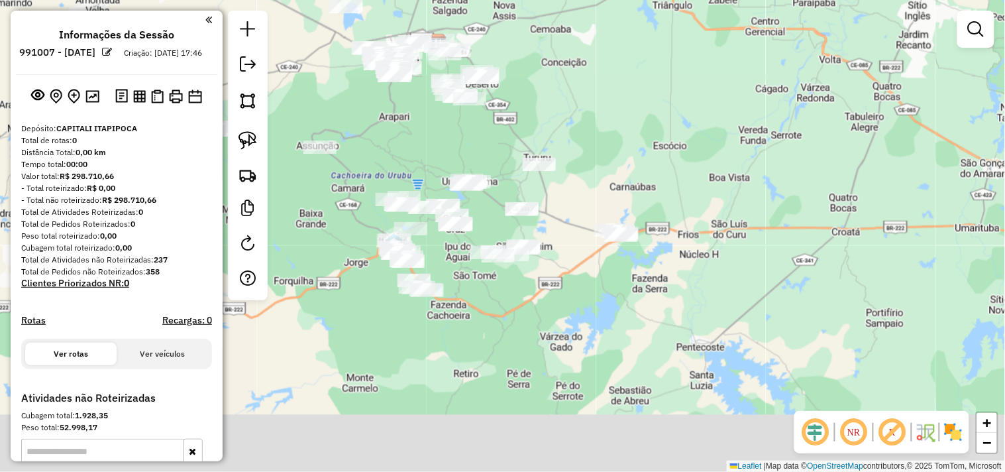
drag, startPoint x: 505, startPoint y: 244, endPoint x: 554, endPoint y: 73, distance: 177.9
click at [554, 73] on div "Janela de atendimento Grade de atendimento Capacidade Transportadoras Veículos …" at bounding box center [502, 236] width 1005 height 472
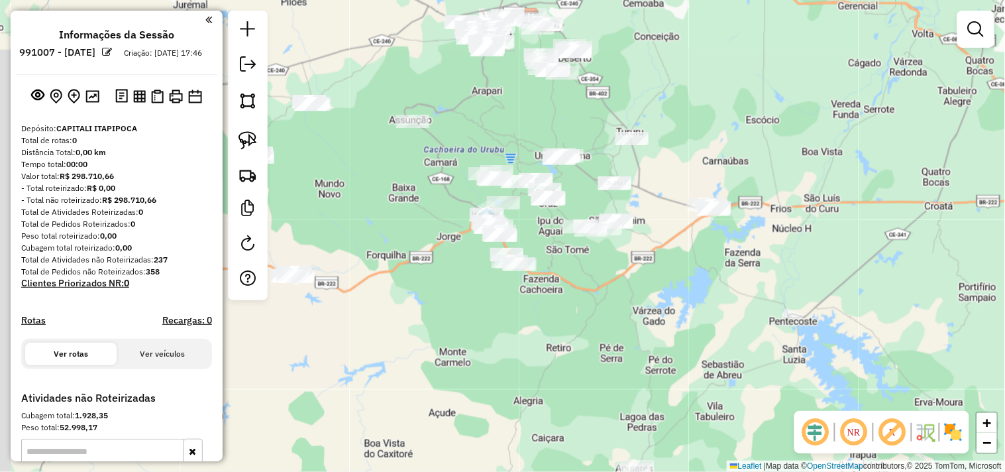
drag, startPoint x: 554, startPoint y: 325, endPoint x: 566, endPoint y: 323, distance: 12.1
click at [566, 323] on div "Janela de atendimento Grade de atendimento Capacidade Transportadoras Veículos …" at bounding box center [502, 236] width 1005 height 472
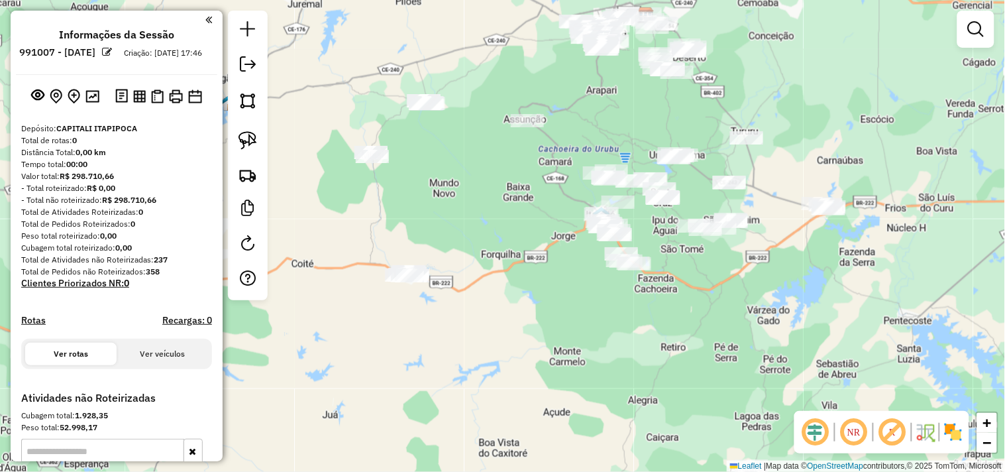
drag, startPoint x: 372, startPoint y: 248, endPoint x: 327, endPoint y: 216, distance: 55.7
click at [481, 250] on div "Janela de atendimento Grade de atendimento Capacidade Transportadoras Veículos …" at bounding box center [502, 236] width 1005 height 472
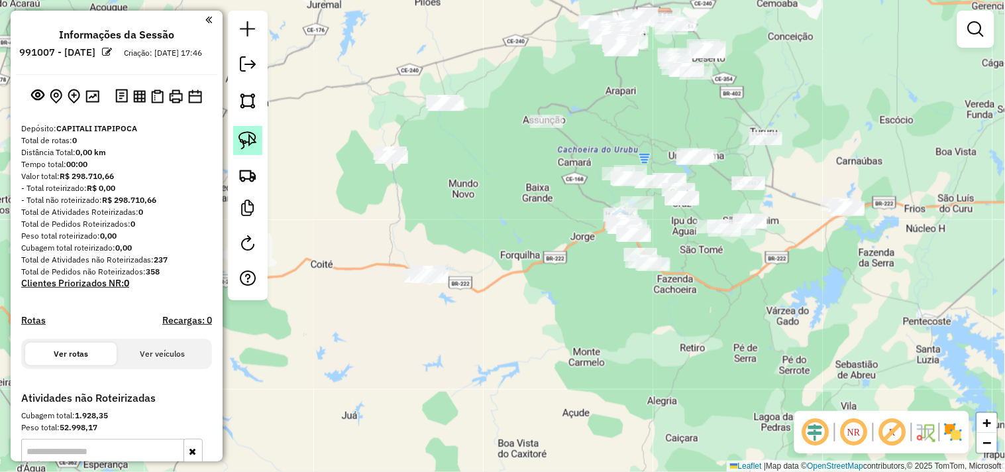
click at [252, 143] on img at bounding box center [248, 140] width 19 height 19
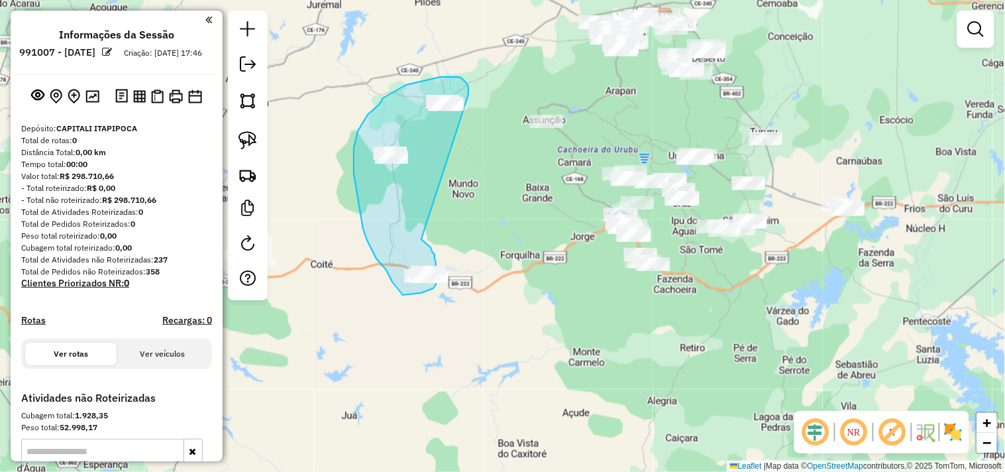
drag, startPoint x: 431, startPoint y: 247, endPoint x: 467, endPoint y: 105, distance: 147.1
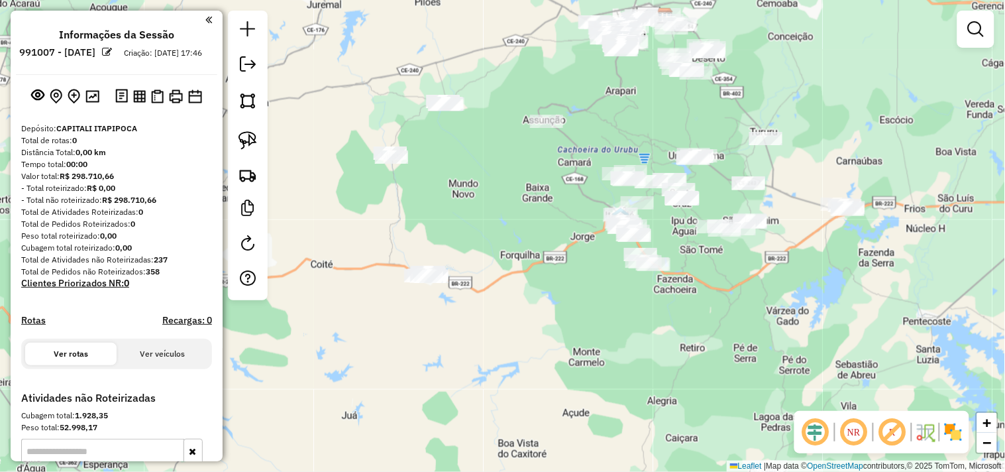
drag, startPoint x: 613, startPoint y: 331, endPoint x: 539, endPoint y: 339, distance: 74.0
click at [554, 341] on div "Janela de atendimento Grade de atendimento Capacidade Transportadoras Veículos …" at bounding box center [502, 236] width 1005 height 472
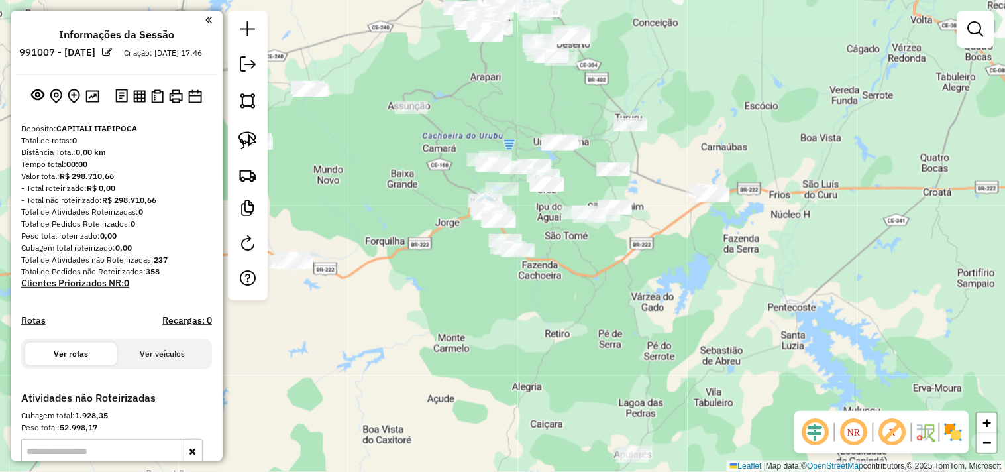
drag, startPoint x: 540, startPoint y: 341, endPoint x: 467, endPoint y: 301, distance: 83.0
click at [471, 303] on div "Janela de atendimento Grade de atendimento Capacidade Transportadoras Veículos …" at bounding box center [502, 236] width 1005 height 472
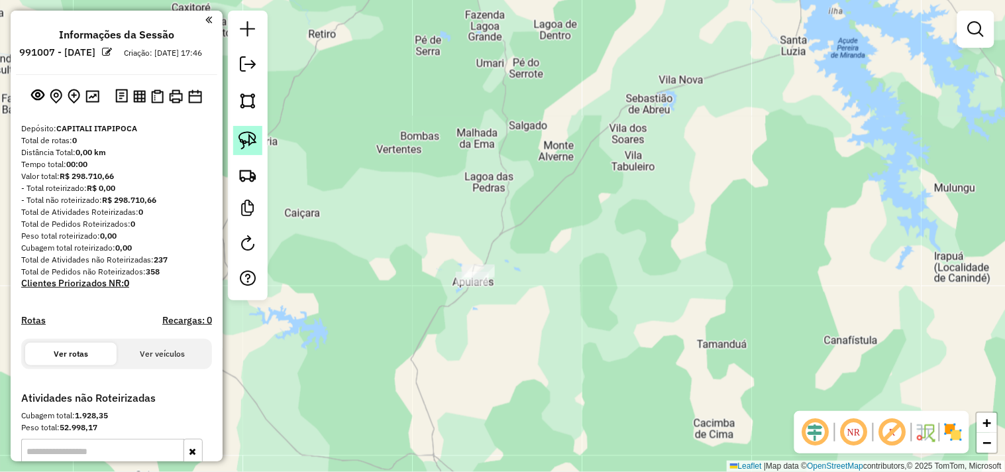
click at [250, 135] on img at bounding box center [248, 140] width 19 height 19
drag, startPoint x: 525, startPoint y: 241, endPoint x: 415, endPoint y: 296, distance: 123.9
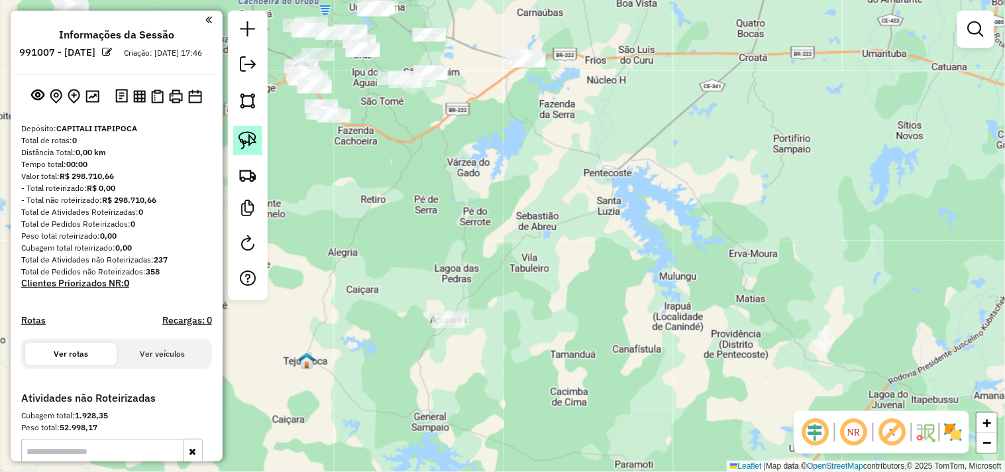
click at [246, 140] on img at bounding box center [248, 140] width 19 height 19
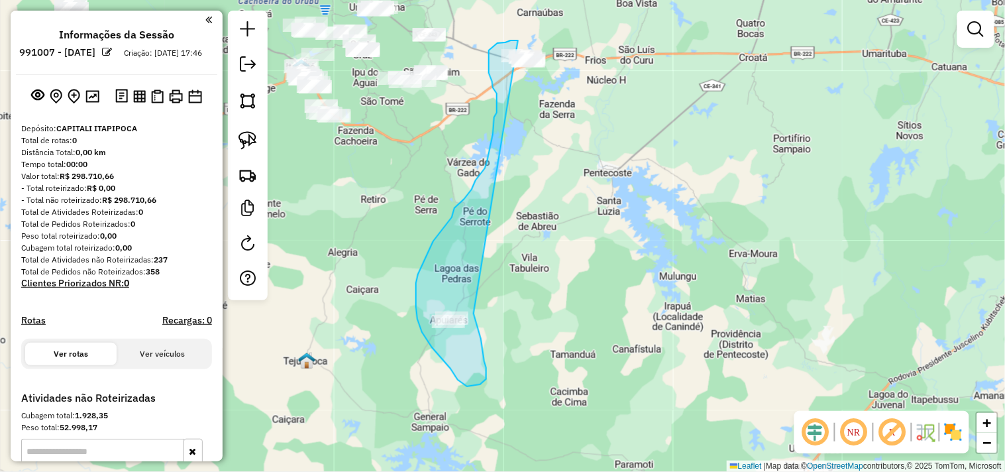
drag, startPoint x: 476, startPoint y: 321, endPoint x: 579, endPoint y: 76, distance: 265.5
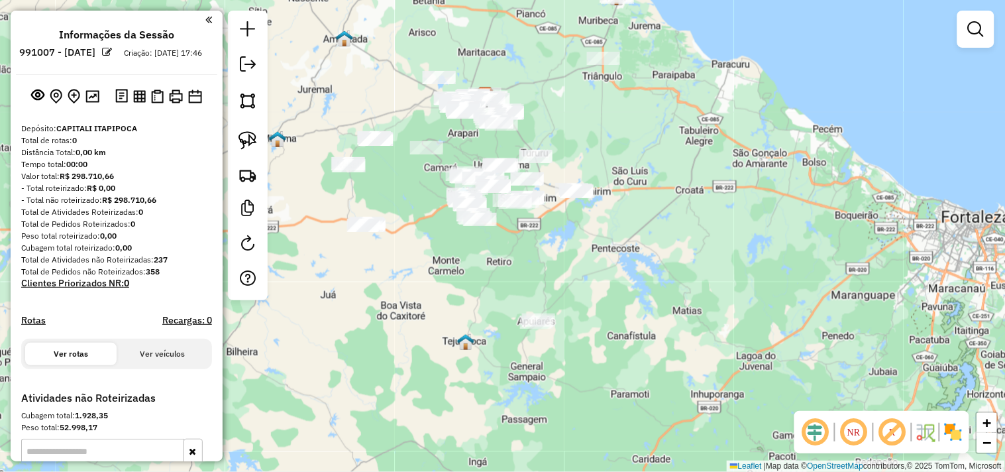
click at [614, 302] on div "Janela de atendimento Grade de atendimento Capacidade Transportadoras Veículos …" at bounding box center [502, 236] width 1005 height 472
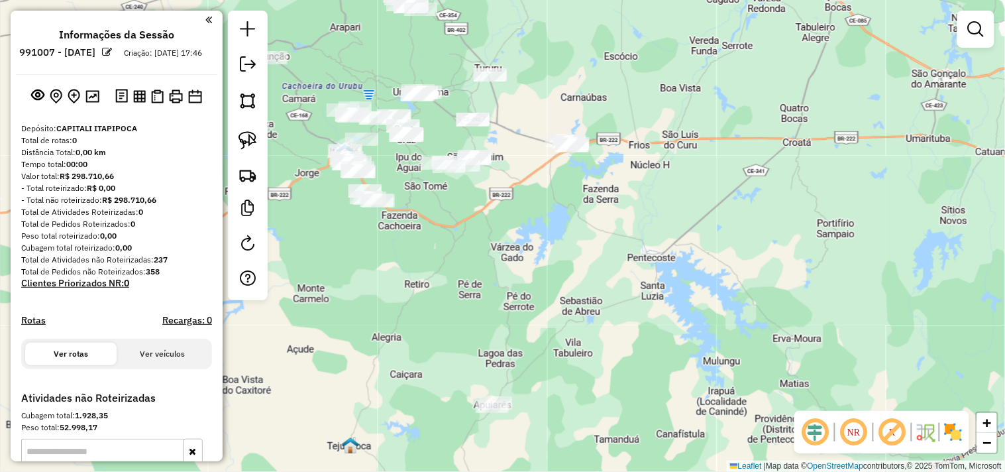
drag, startPoint x: 497, startPoint y: 339, endPoint x: 472, endPoint y: 260, distance: 82.6
click at [478, 265] on div "Janela de atendimento Grade de atendimento Capacidade Transportadoras Veículos …" at bounding box center [502, 236] width 1005 height 472
drag, startPoint x: 245, startPoint y: 147, endPoint x: 255, endPoint y: 159, distance: 15.5
click at [245, 146] on img at bounding box center [248, 140] width 19 height 19
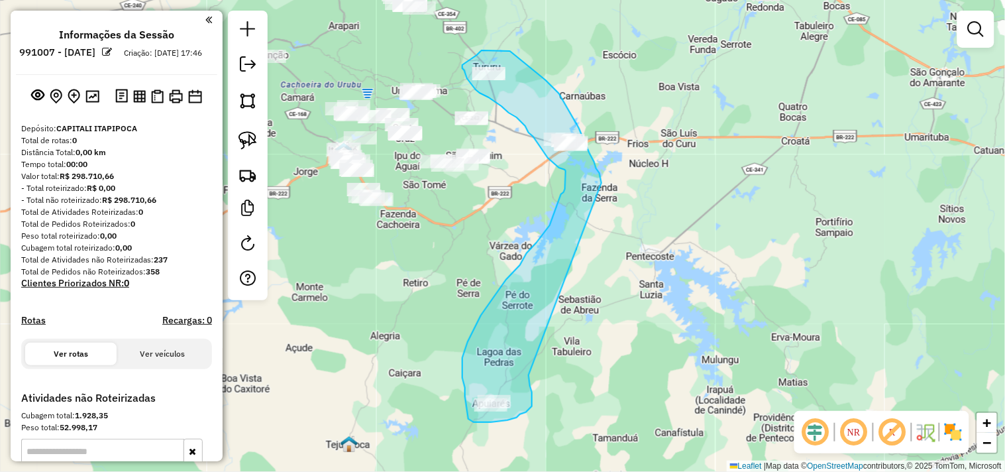
drag, startPoint x: 530, startPoint y: 386, endPoint x: 602, endPoint y: 184, distance: 214.4
click at [602, 184] on div "Janela de atendimento Grade de atendimento Capacidade Transportadoras Veículos …" at bounding box center [502, 236] width 1005 height 472
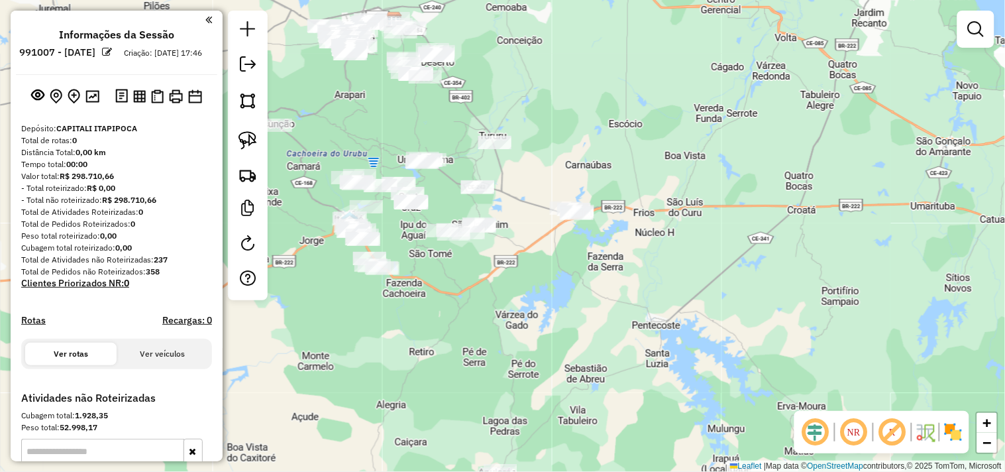
drag, startPoint x: 545, startPoint y: 241, endPoint x: 555, endPoint y: 296, distance: 56.7
click at [555, 296] on div "Janela de atendimento Grade de atendimento Capacidade Transportadoras Veículos …" at bounding box center [502, 236] width 1005 height 472
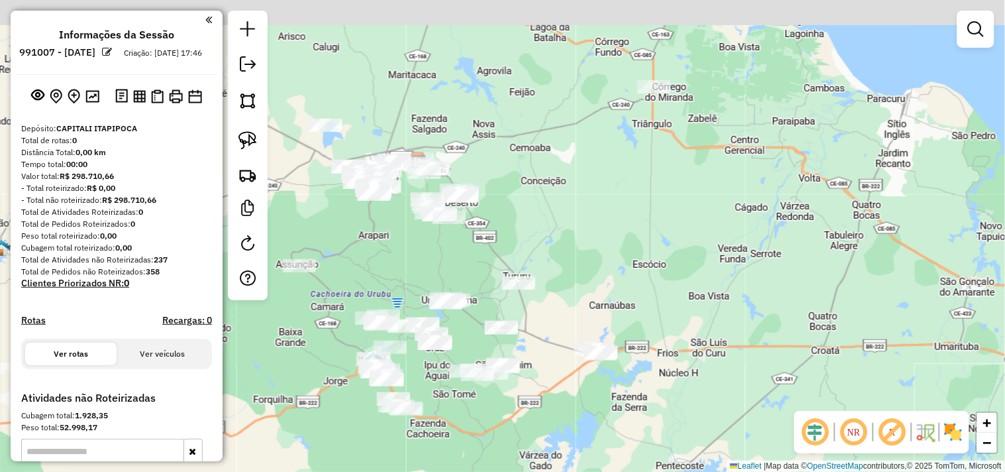
drag, startPoint x: 559, startPoint y: 91, endPoint x: 583, endPoint y: 240, distance: 151.0
click at [583, 240] on div "Janela de atendimento Grade de atendimento Capacidade Transportadoras Veículos …" at bounding box center [502, 236] width 1005 height 472
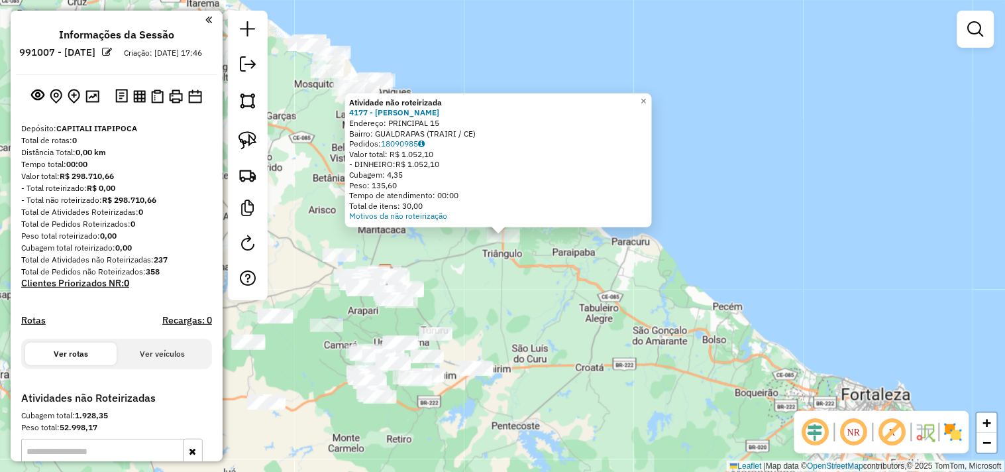
click at [551, 299] on div "Atividade não roteirizada 4177 - MERCANTIL MACIEL Endereço: PRINCIPAL 15 Bairro…" at bounding box center [502, 236] width 1005 height 472
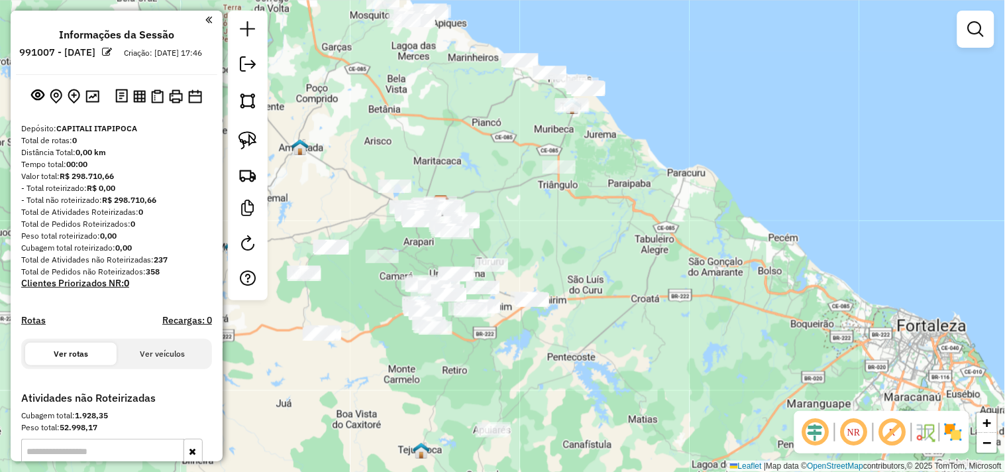
drag, startPoint x: 547, startPoint y: 300, endPoint x: 585, endPoint y: 243, distance: 68.7
click at [585, 243] on div "Janela de atendimento Grade de atendimento Capacidade Transportadoras Veículos …" at bounding box center [502, 236] width 1005 height 472
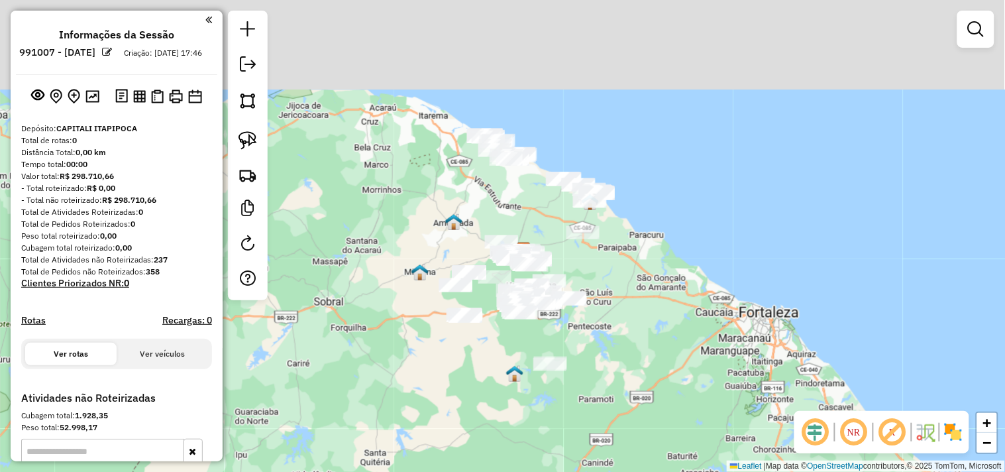
drag, startPoint x: 401, startPoint y: 345, endPoint x: 375, endPoint y: 376, distance: 41.0
click at [375, 376] on div "Janela de atendimento Grade de atendimento Capacidade Transportadoras Veículos …" at bounding box center [502, 236] width 1005 height 472
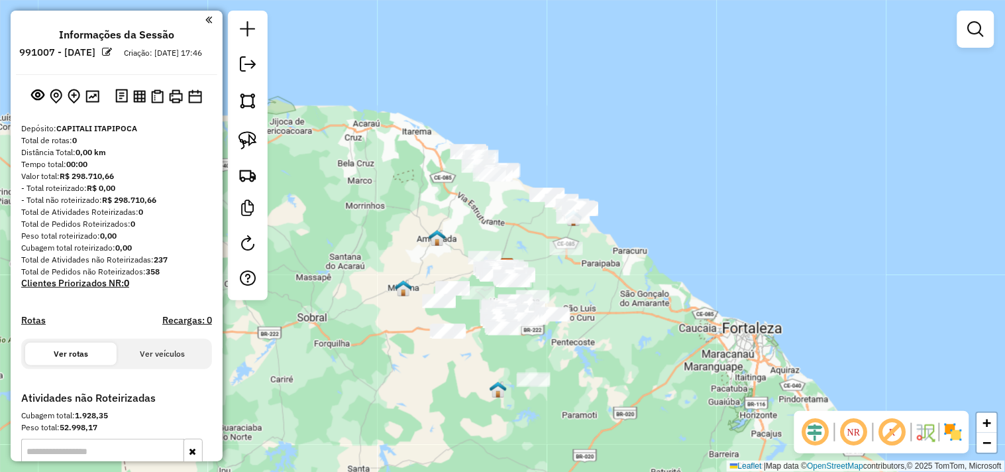
drag, startPoint x: 431, startPoint y: 400, endPoint x: 396, endPoint y: 337, distance: 72.1
click at [396, 346] on div "Janela de atendimento Grade de atendimento Capacidade Transportadoras Veículos …" at bounding box center [502, 236] width 1005 height 472
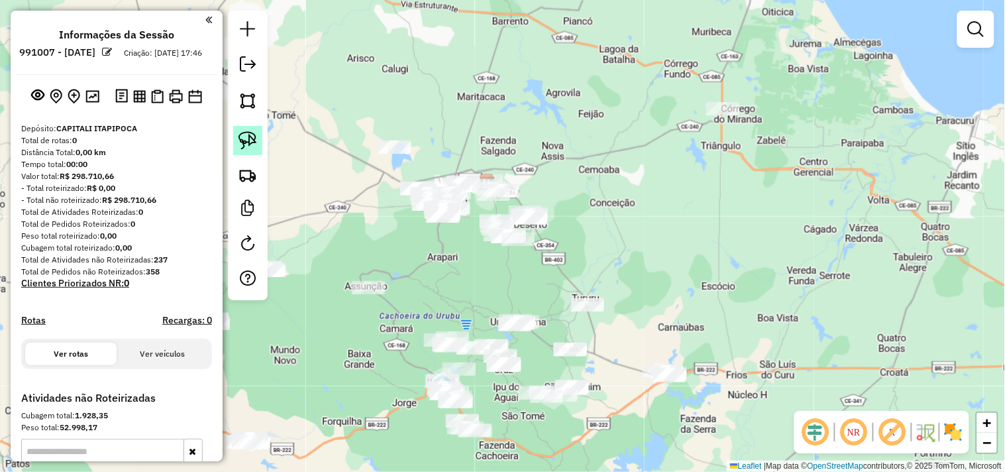
click at [250, 142] on img at bounding box center [248, 140] width 19 height 19
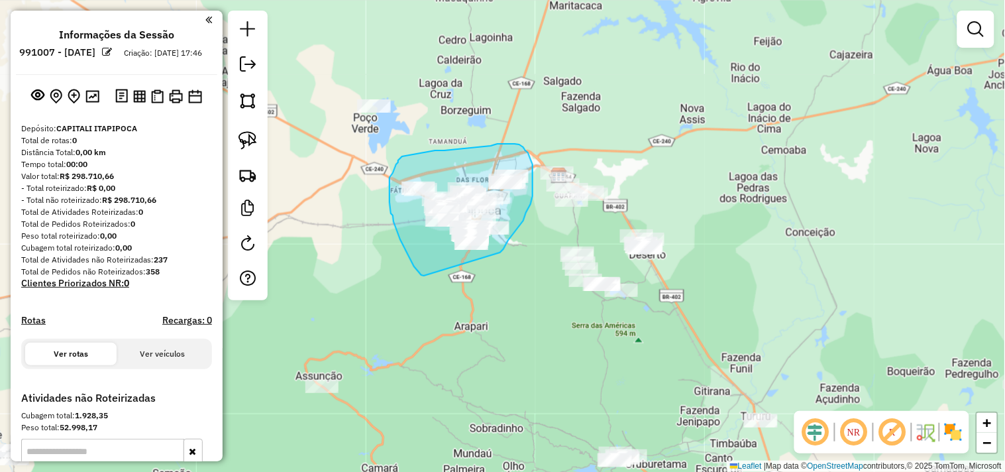
drag, startPoint x: 414, startPoint y: 266, endPoint x: 482, endPoint y: 267, distance: 68.3
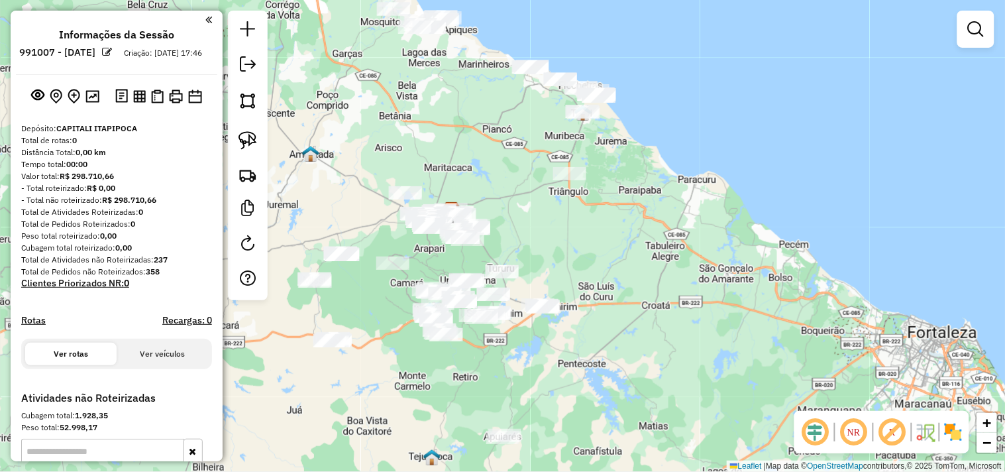
drag, startPoint x: 612, startPoint y: 333, endPoint x: 529, endPoint y: 239, distance: 125.3
click at [529, 239] on div "Janela de atendimento Grade de atendimento Capacidade Transportadoras Veículos …" at bounding box center [502, 236] width 1005 height 472
drag, startPoint x: 588, startPoint y: 260, endPoint x: 578, endPoint y: 224, distance: 37.3
click at [578, 227] on div "Janela de atendimento Grade de atendimento Capacidade Transportadoras Veículos …" at bounding box center [502, 236] width 1005 height 472
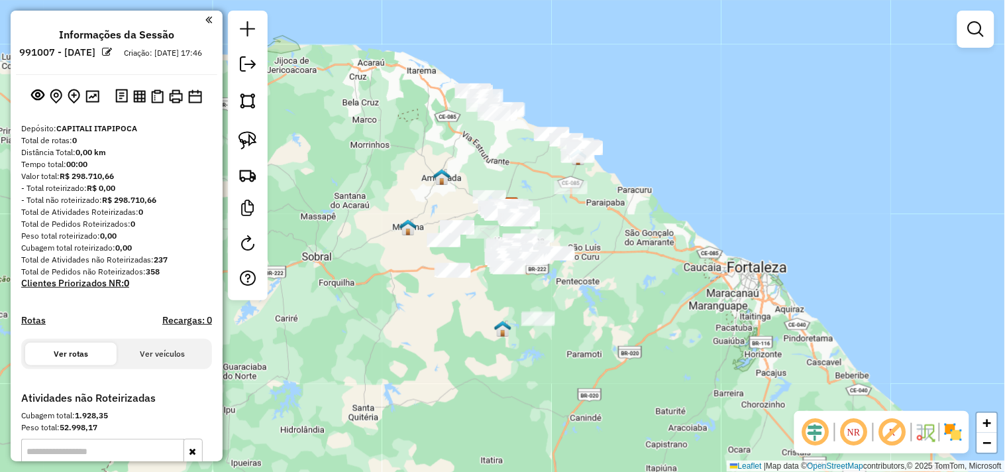
drag, startPoint x: 596, startPoint y: 219, endPoint x: 599, endPoint y: 230, distance: 11.6
click at [599, 230] on div "Janela de atendimento Grade de atendimento Capacidade Transportadoras Veículos …" at bounding box center [502, 236] width 1005 height 472
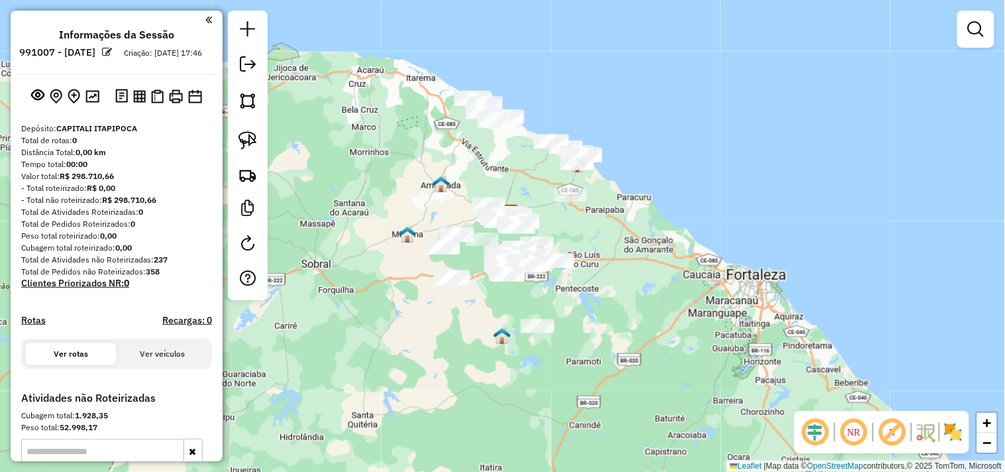
drag, startPoint x: 524, startPoint y: 181, endPoint x: 518, endPoint y: 204, distance: 23.9
click at [518, 204] on div "Janela de atendimento Grade de atendimento Capacidade Transportadoras Veículos …" at bounding box center [502, 236] width 1005 height 472
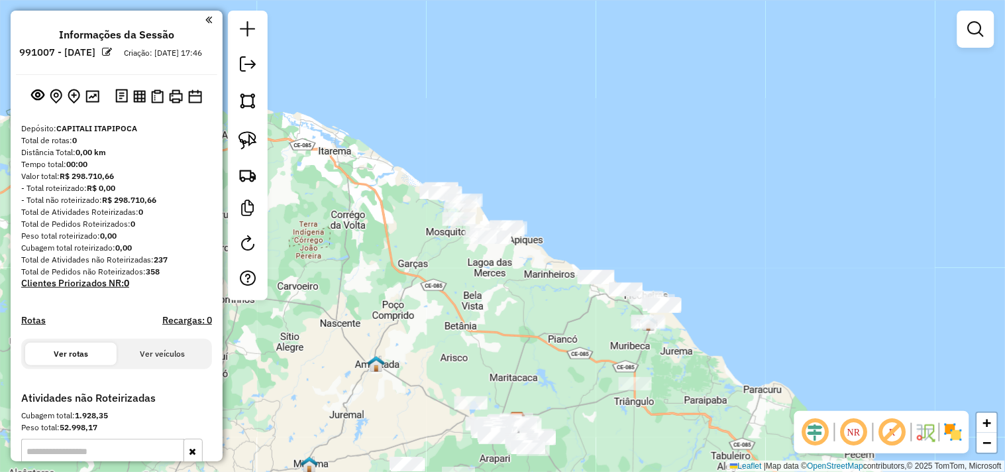
drag, startPoint x: 469, startPoint y: 306, endPoint x: 431, endPoint y: 200, distance: 112.8
click at [431, 204] on div "Janela de atendimento Grade de atendimento Capacidade Transportadoras Veículos …" at bounding box center [502, 236] width 1005 height 472
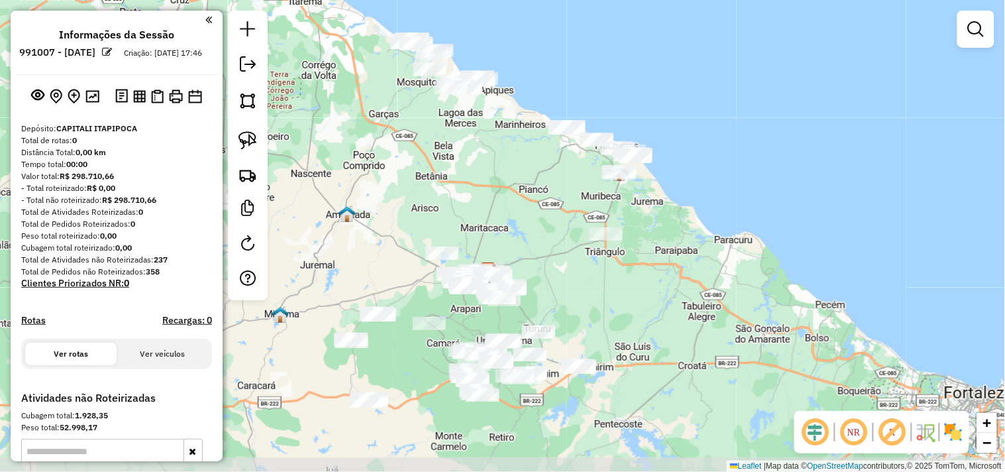
drag, startPoint x: 502, startPoint y: 268, endPoint x: 504, endPoint y: 230, distance: 38.5
click at [504, 230] on div "Janela de atendimento Grade de atendimento Capacidade Transportadoras Veículos …" at bounding box center [502, 236] width 1005 height 472
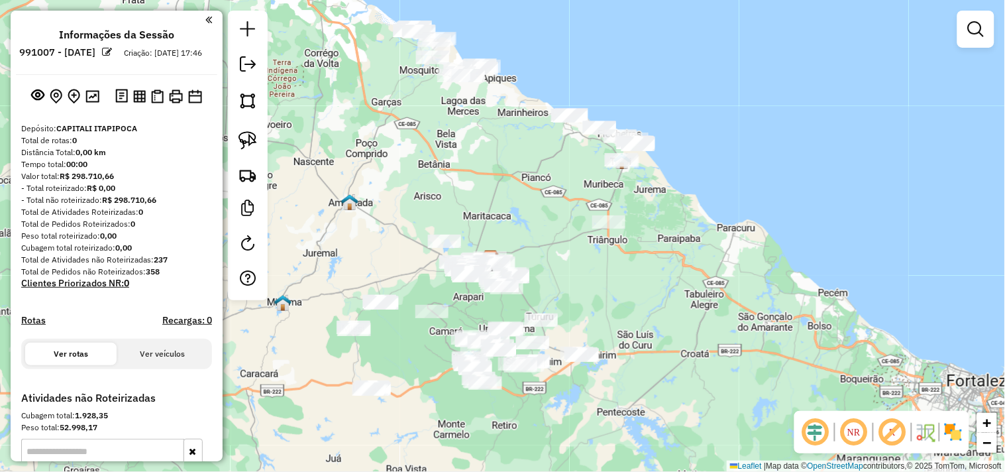
drag, startPoint x: 572, startPoint y: 303, endPoint x: 575, endPoint y: 292, distance: 12.2
click at [575, 292] on div "Janela de atendimento Grade de atendimento Capacidade Transportadoras Veículos …" at bounding box center [502, 236] width 1005 height 472
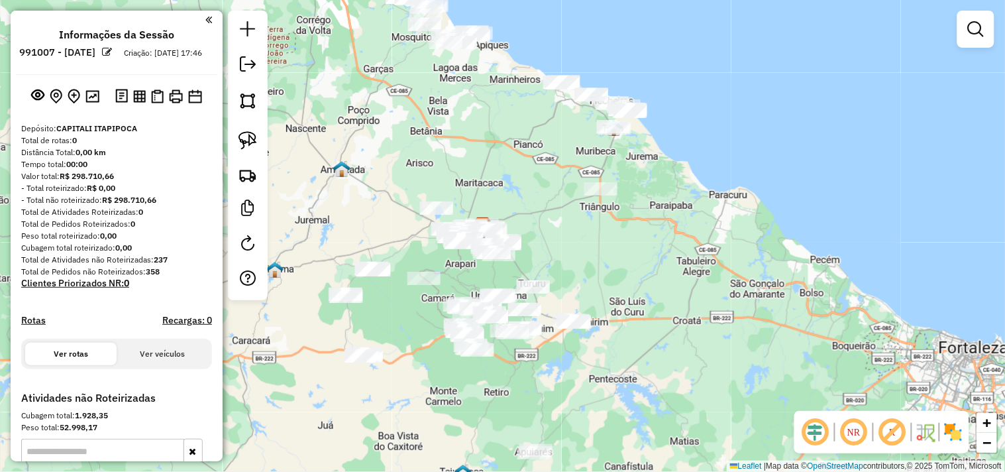
drag, startPoint x: 594, startPoint y: 281, endPoint x: 584, endPoint y: 259, distance: 23.8
click at [584, 259] on div "Janela de atendimento Grade de atendimento Capacidade Transportadoras Veículos …" at bounding box center [502, 236] width 1005 height 472
click at [740, 314] on div "Janela de atendimento Grade de atendimento Capacidade Transportadoras Veículos …" at bounding box center [502, 236] width 1005 height 472
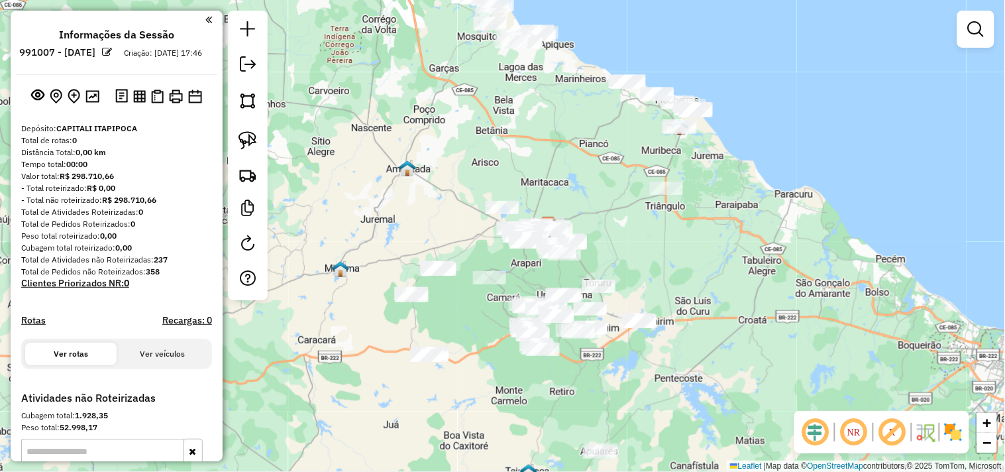
drag, startPoint x: 401, startPoint y: 215, endPoint x: 575, endPoint y: 241, distance: 175.5
click at [575, 241] on div "Janela de atendimento Grade de atendimento Capacidade Transportadoras Veículos …" at bounding box center [502, 236] width 1005 height 472
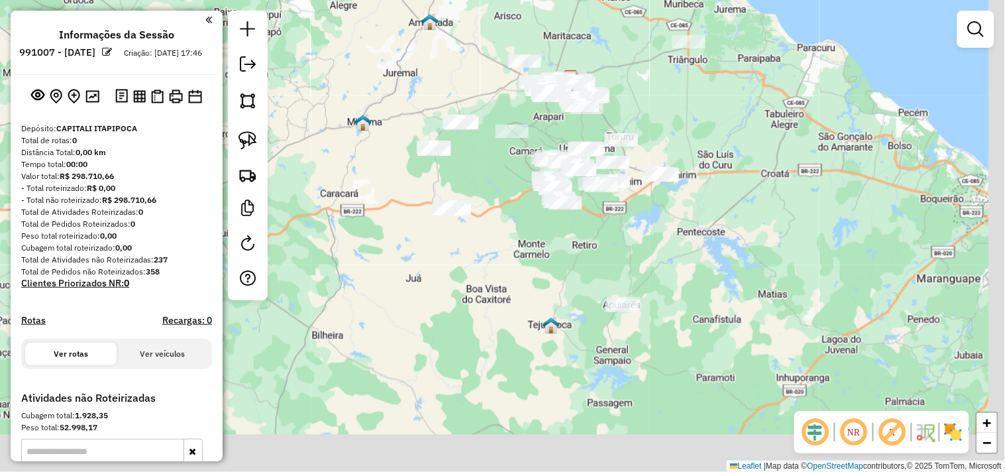
drag, startPoint x: 504, startPoint y: 378, endPoint x: 412, endPoint y: 119, distance: 275.0
click at [412, 119] on div "Janela de atendimento Grade de atendimento Capacidade Transportadoras Veículos …" at bounding box center [502, 236] width 1005 height 472
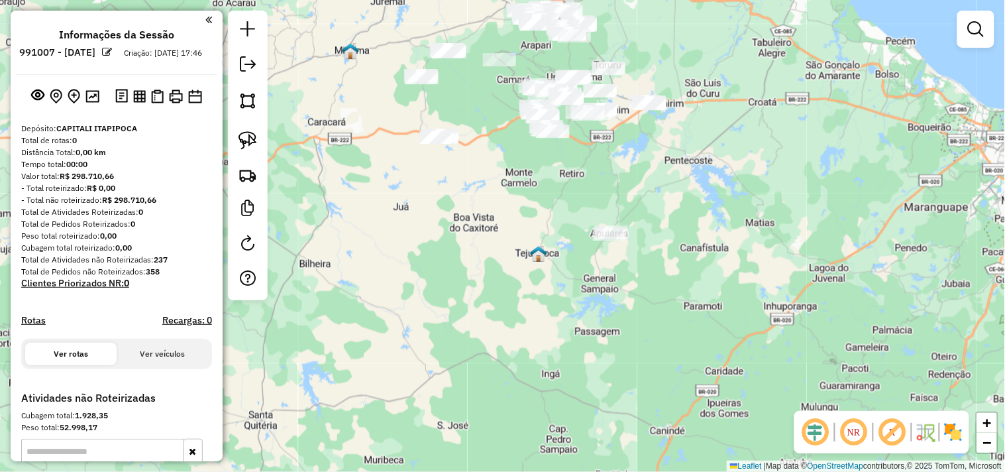
click at [622, 267] on div "Janela de atendimento Grade de atendimento Capacidade Transportadoras Veículos …" at bounding box center [502, 236] width 1005 height 472
click at [237, 140] on link at bounding box center [247, 140] width 29 height 29
drag, startPoint x: 663, startPoint y: 287, endPoint x: 712, endPoint y: 205, distance: 95.1
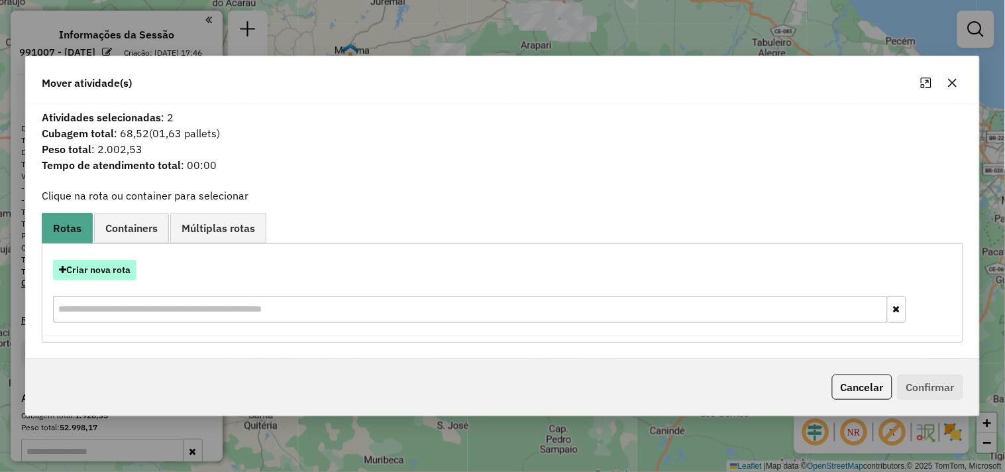
click at [127, 273] on button "Criar nova rota" at bounding box center [94, 270] width 83 height 21
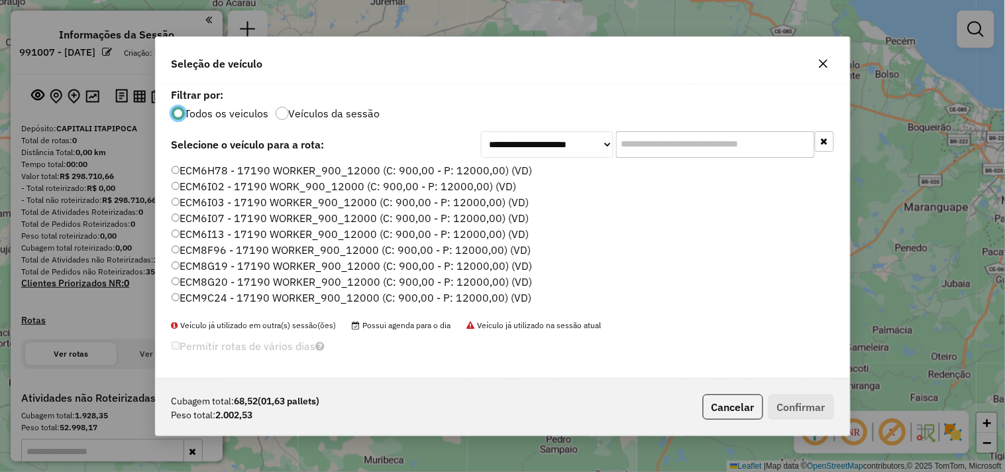
scroll to position [283, 0]
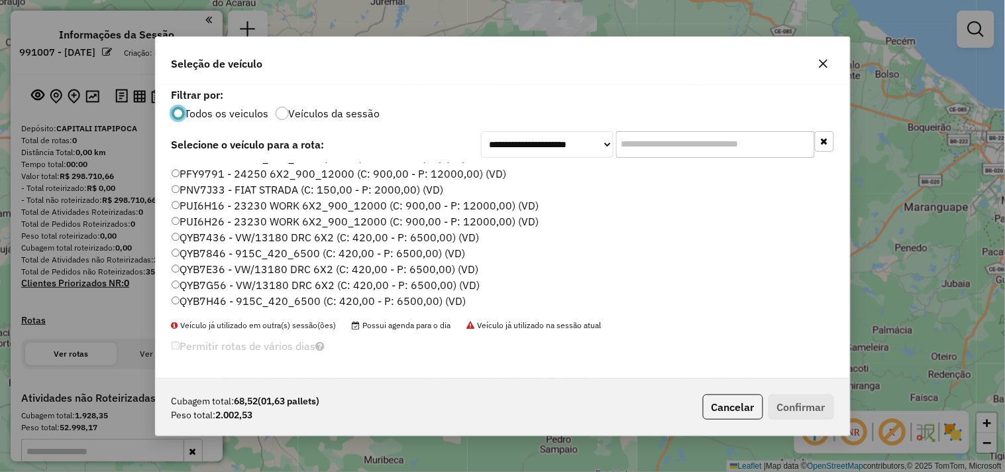
click at [200, 302] on label "QYB7H46 - 915C_420_6500 (C: 420,00 - P: 6500,00) (VD)" at bounding box center [319, 301] width 295 height 16
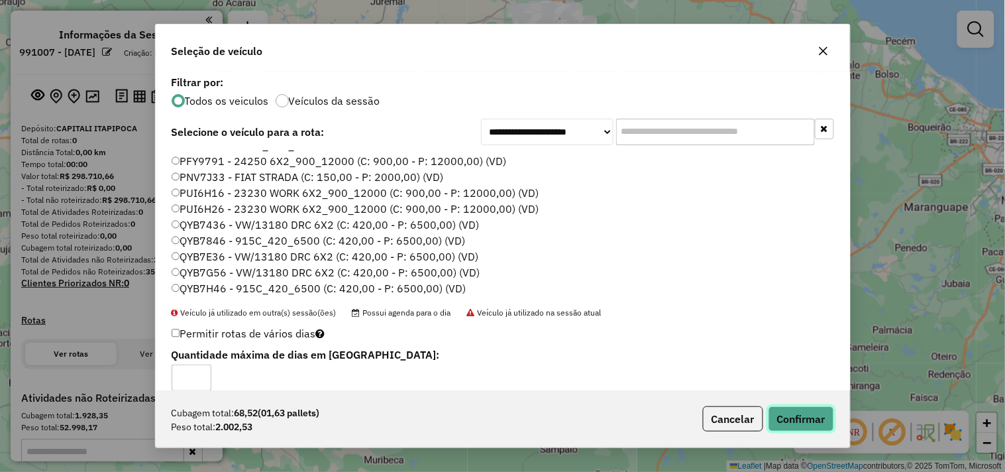
click at [799, 421] on button "Confirmar" at bounding box center [802, 418] width 66 height 25
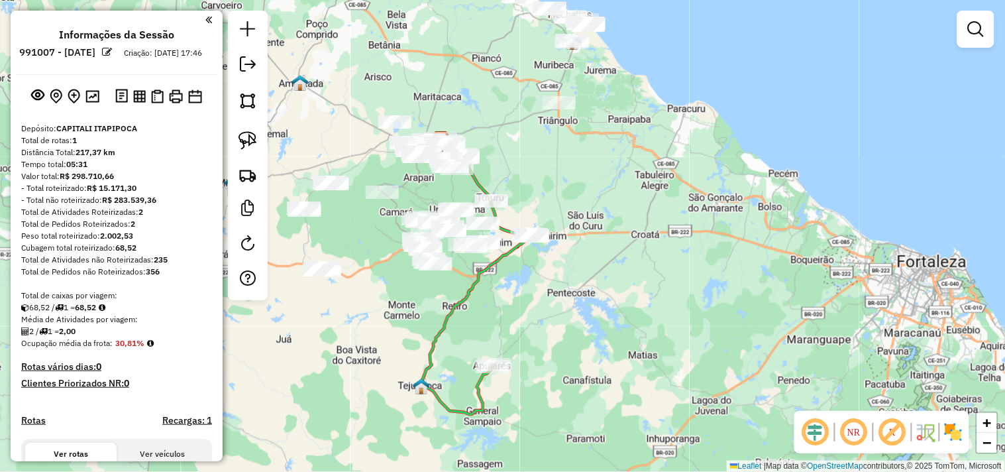
drag, startPoint x: 726, startPoint y: 211, endPoint x: 612, endPoint y: 345, distance: 175.8
click at [612, 345] on div "Janela de atendimento Grade de atendimento Capacidade Transportadoras Veículos …" at bounding box center [502, 236] width 1005 height 472
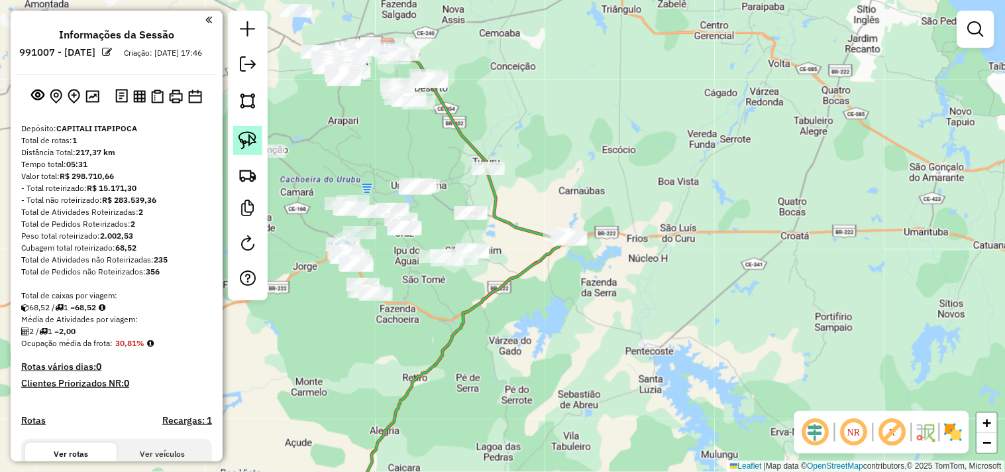
click at [250, 146] on img at bounding box center [248, 140] width 19 height 19
drag, startPoint x: 575, startPoint y: 209, endPoint x: 517, endPoint y: 241, distance: 65.5
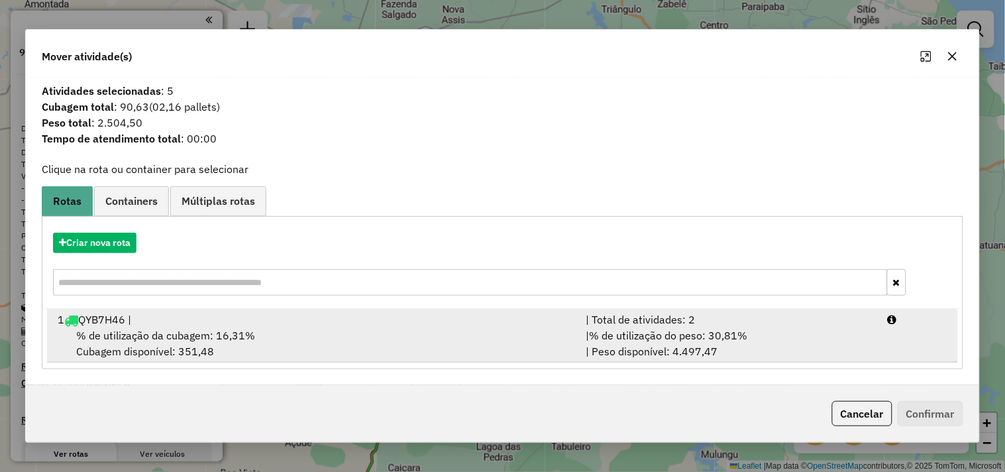
click at [250, 337] on span "% de utilização da cubagem: 16,31%" at bounding box center [165, 335] width 179 height 13
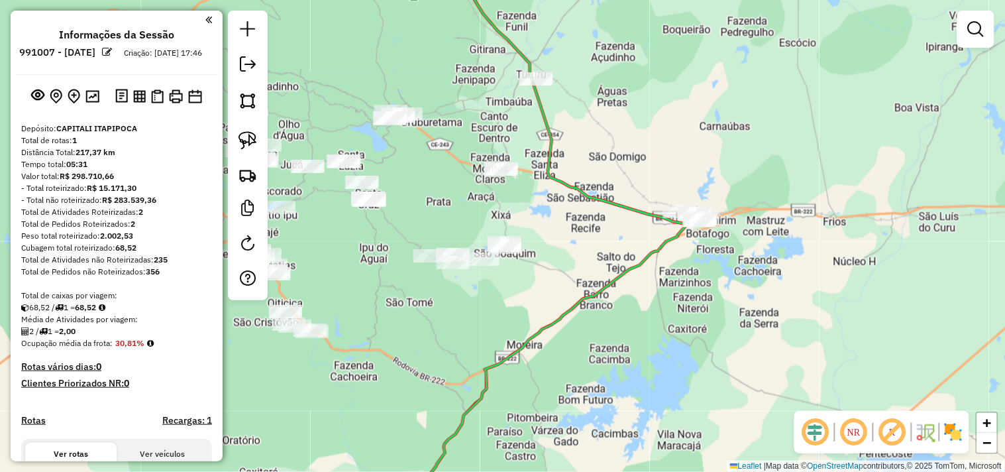
click at [231, 142] on div at bounding box center [248, 156] width 40 height 290
click at [243, 142] on img at bounding box center [248, 140] width 19 height 19
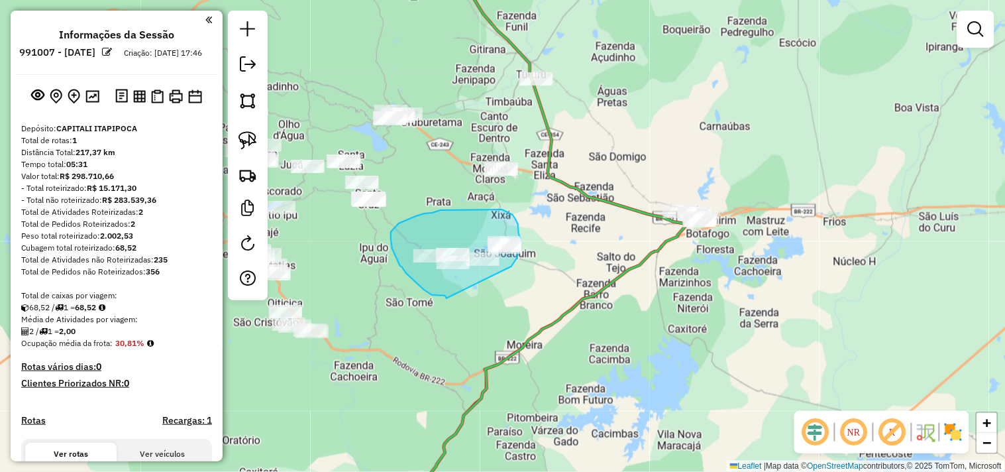
drag, startPoint x: 445, startPoint y: 296, endPoint x: 492, endPoint y: 273, distance: 52.2
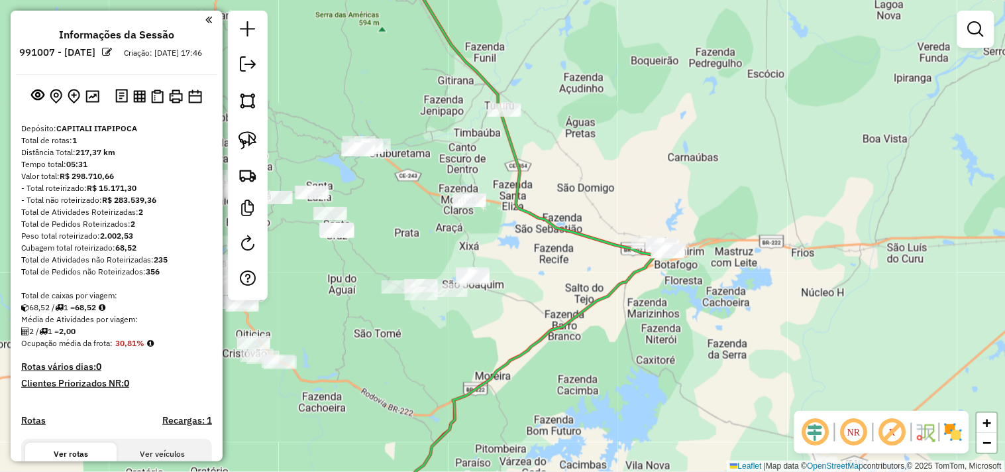
drag, startPoint x: 745, startPoint y: 276, endPoint x: 706, endPoint y: 311, distance: 52.6
click at [706, 311] on div "Janela de atendimento Grade de atendimento Capacidade Transportadoras Veículos …" at bounding box center [502, 236] width 1005 height 472
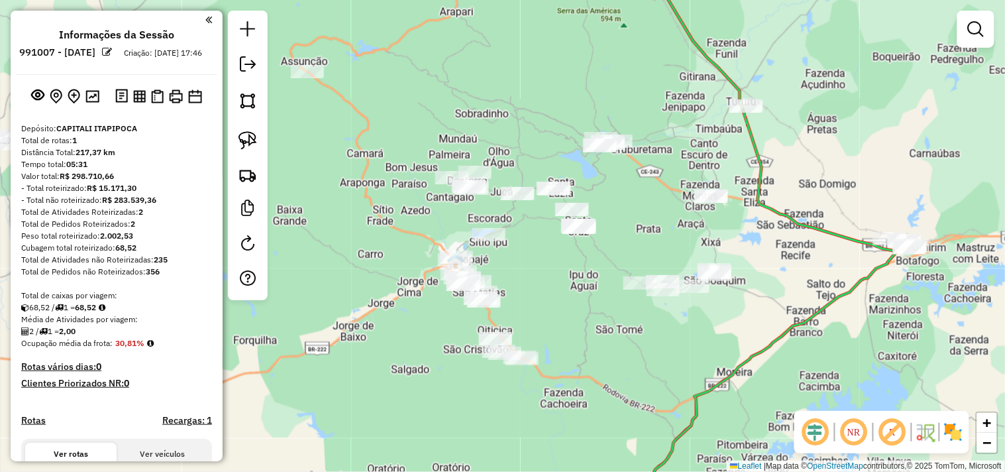
click at [231, 134] on div at bounding box center [248, 156] width 40 height 290
click at [247, 148] on img at bounding box center [248, 140] width 19 height 19
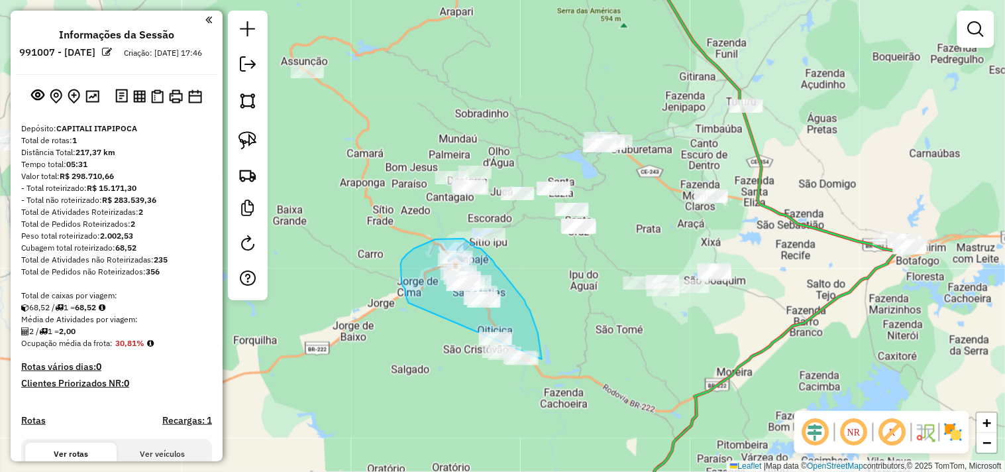
drag, startPoint x: 409, startPoint y: 303, endPoint x: 548, endPoint y: 408, distance: 174.5
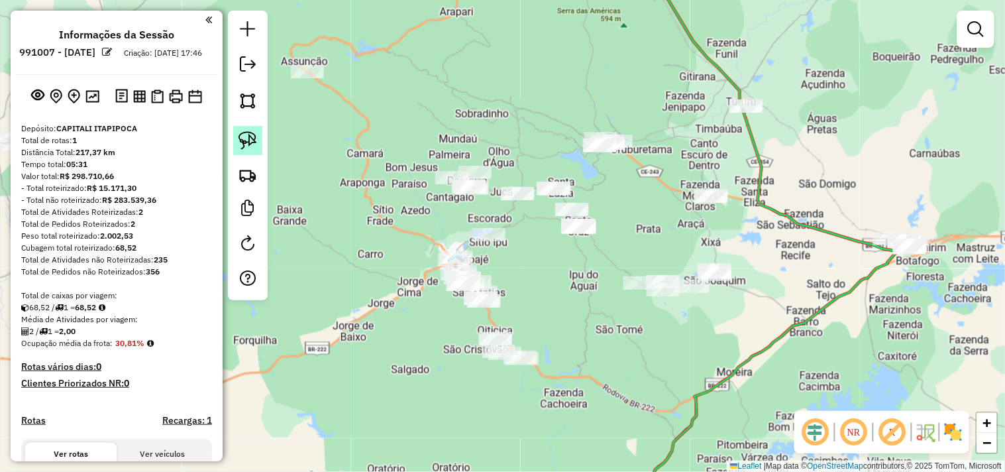
click at [252, 135] on img at bounding box center [248, 140] width 19 height 19
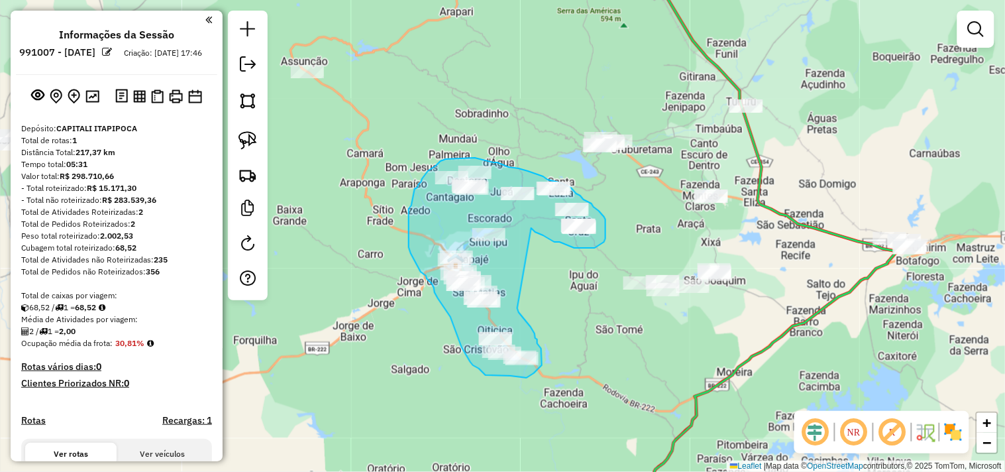
drag, startPoint x: 522, startPoint y: 315, endPoint x: 531, endPoint y: 225, distance: 90.7
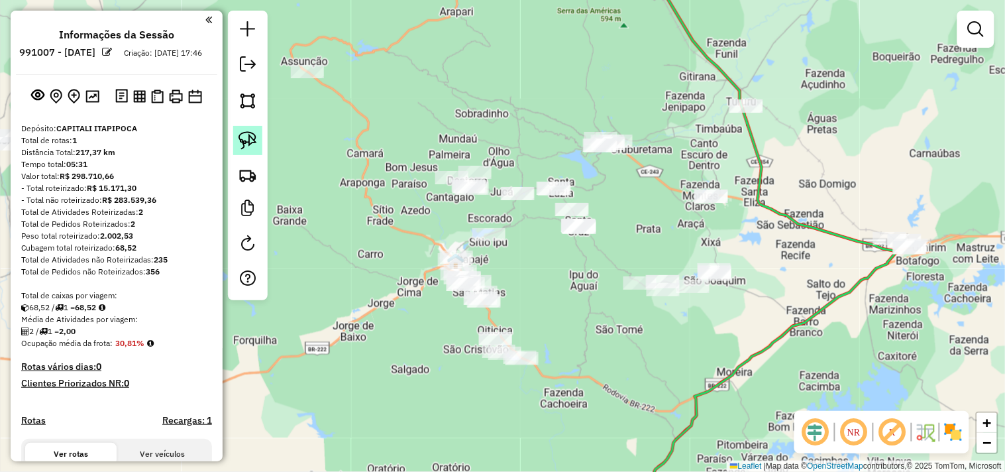
click at [246, 142] on img at bounding box center [248, 140] width 19 height 19
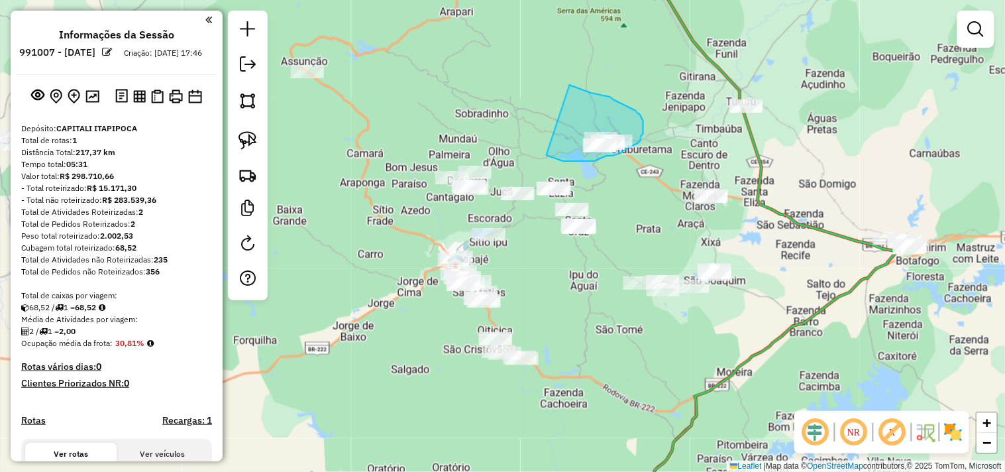
drag, startPoint x: 602, startPoint y: 95, endPoint x: 547, endPoint y: 155, distance: 81.1
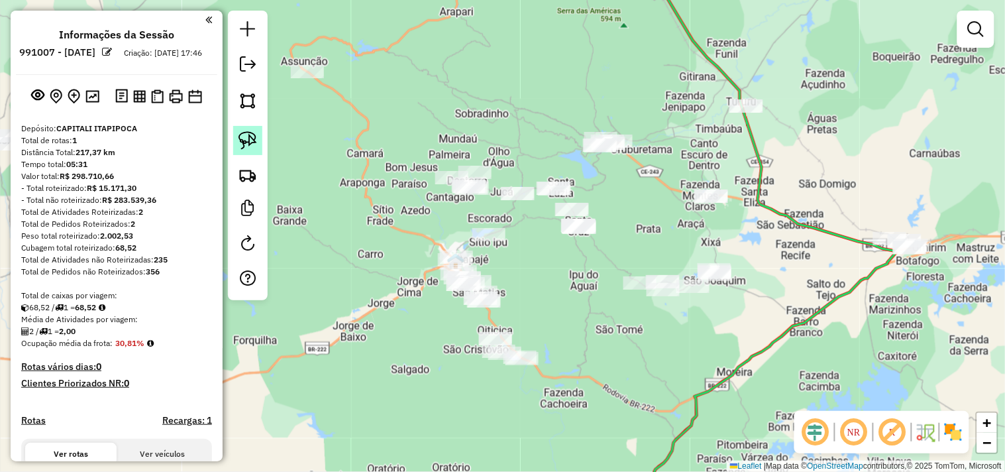
click at [242, 138] on img at bounding box center [248, 140] width 19 height 19
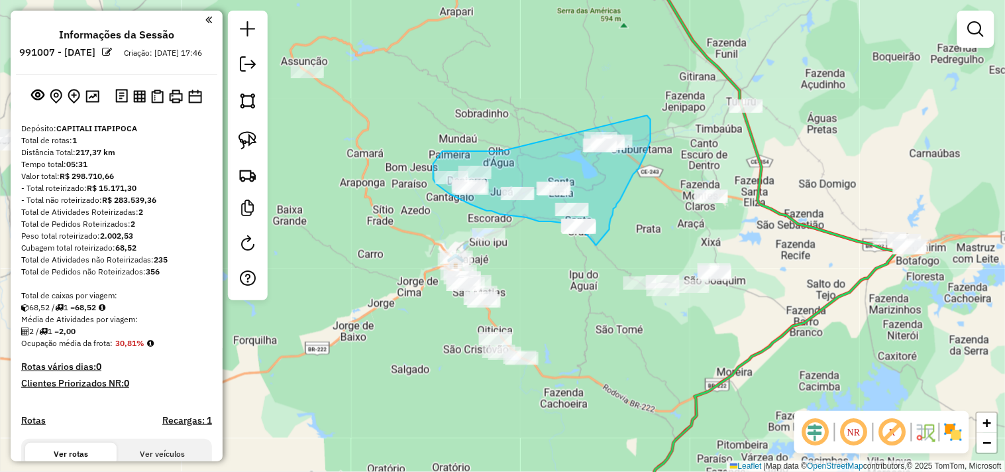
drag, startPoint x: 502, startPoint y: 151, endPoint x: 645, endPoint y: 110, distance: 149.5
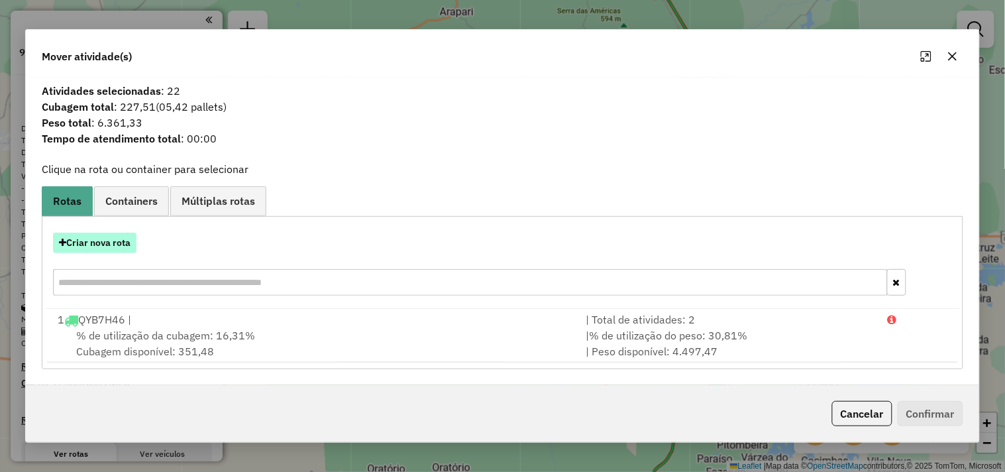
click at [131, 246] on button "Criar nova rota" at bounding box center [94, 243] width 83 height 21
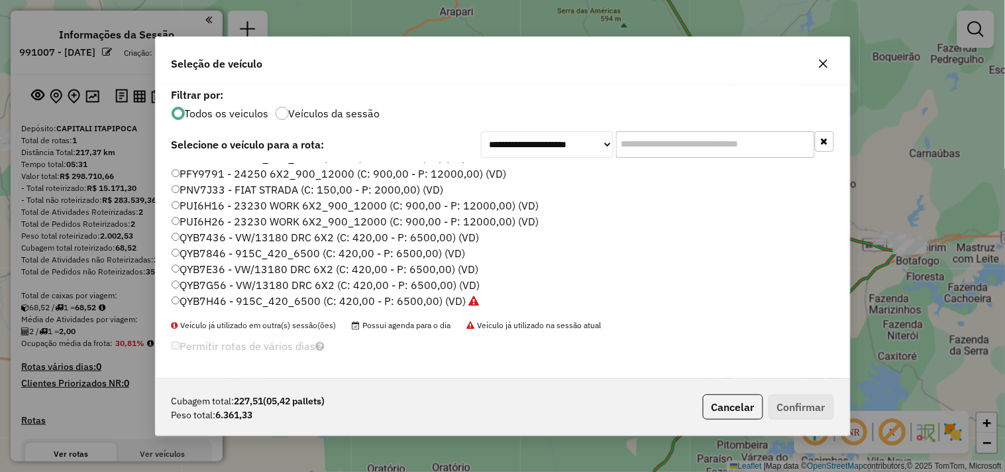
click at [215, 270] on label "QYB7E36 - VW/13180 DRC 6X2 (C: 420,00 - P: 6500,00) (VD)" at bounding box center [325, 269] width 307 height 16
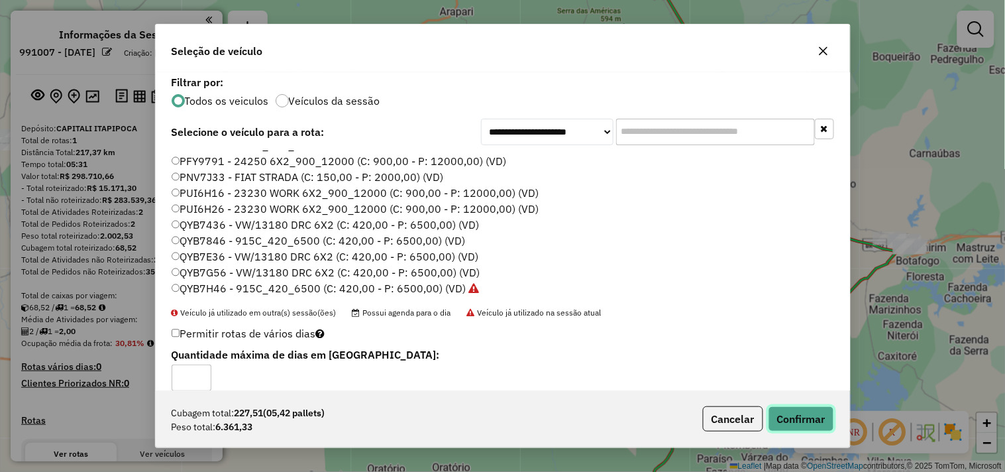
click at [783, 422] on button "Confirmar" at bounding box center [802, 418] width 66 height 25
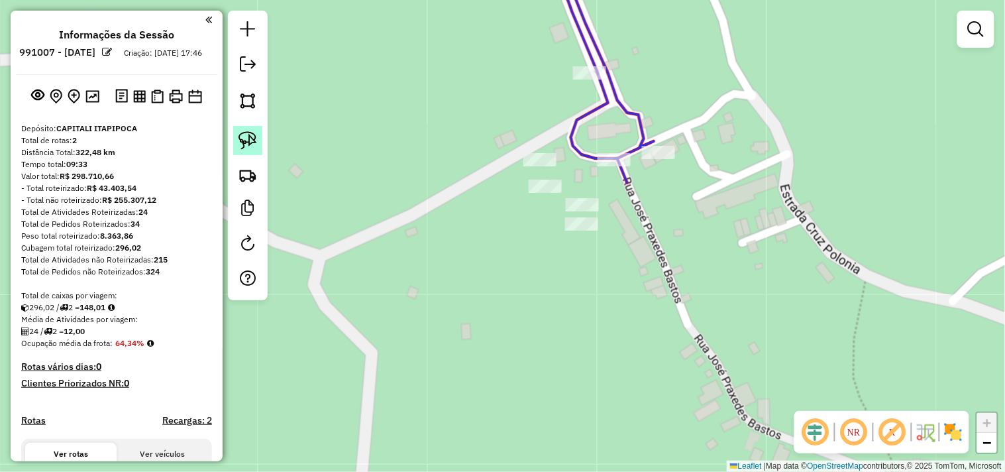
click at [247, 148] on img at bounding box center [248, 140] width 19 height 19
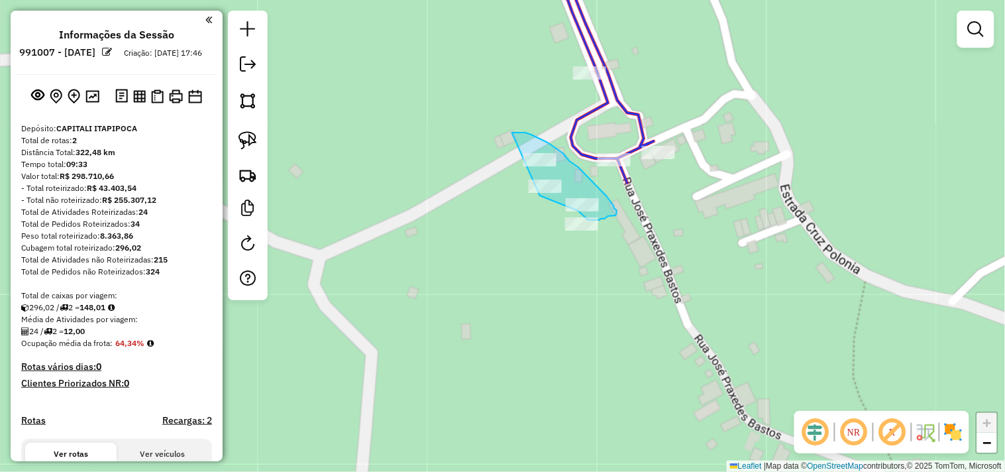
drag, startPoint x: 518, startPoint y: 133, endPoint x: 441, endPoint y: 162, distance: 81.8
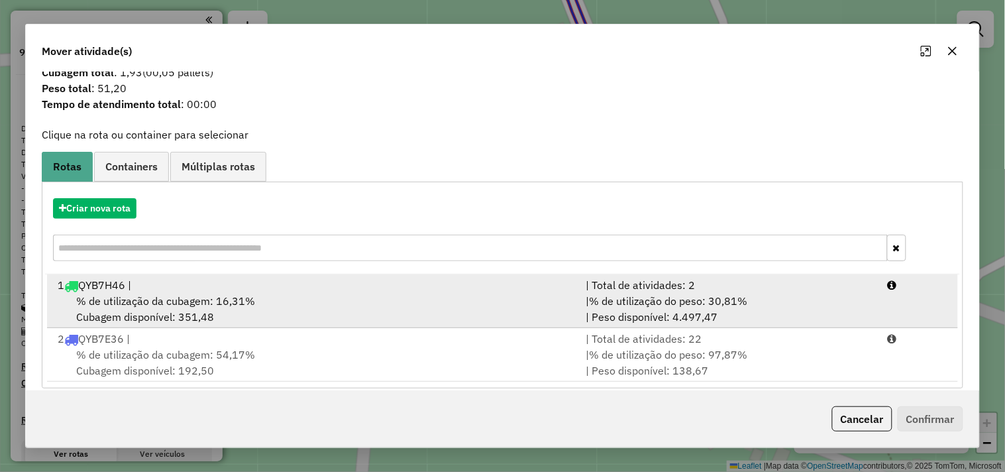
scroll to position [42, 0]
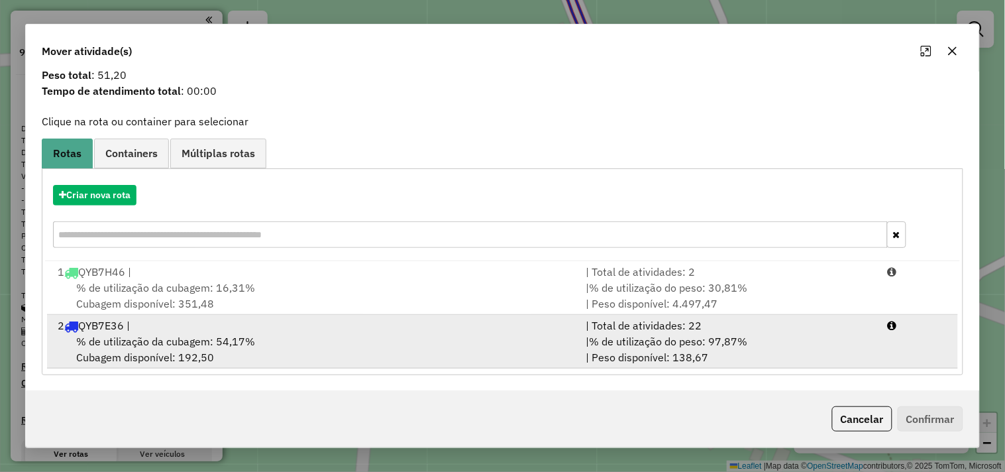
click at [270, 339] on div "% de utilização da cubagem: 54,17% Cubagem disponível: 192,50" at bounding box center [314, 349] width 528 height 32
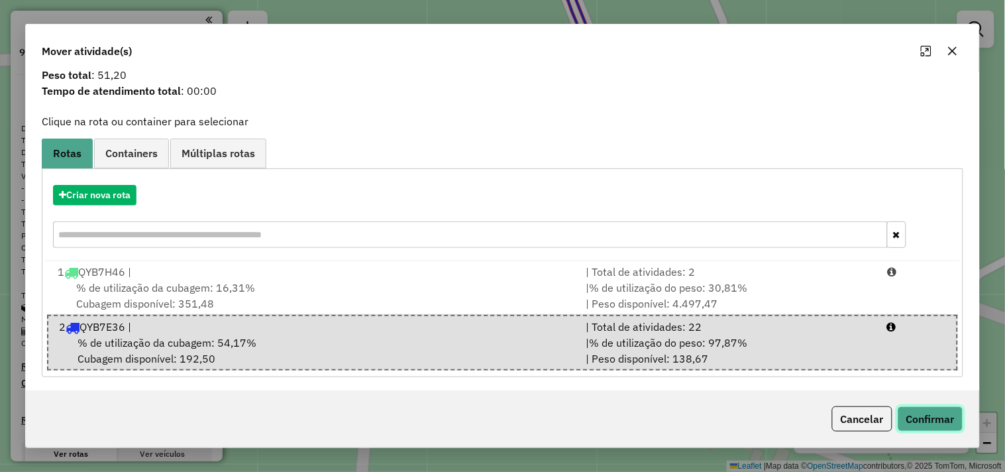
click at [908, 416] on button "Confirmar" at bounding box center [931, 418] width 66 height 25
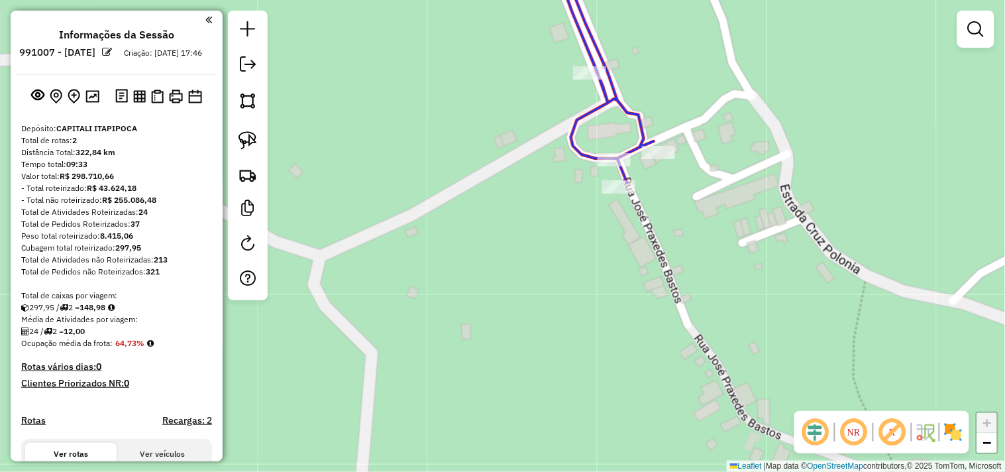
scroll to position [0, 0]
select select "**********"
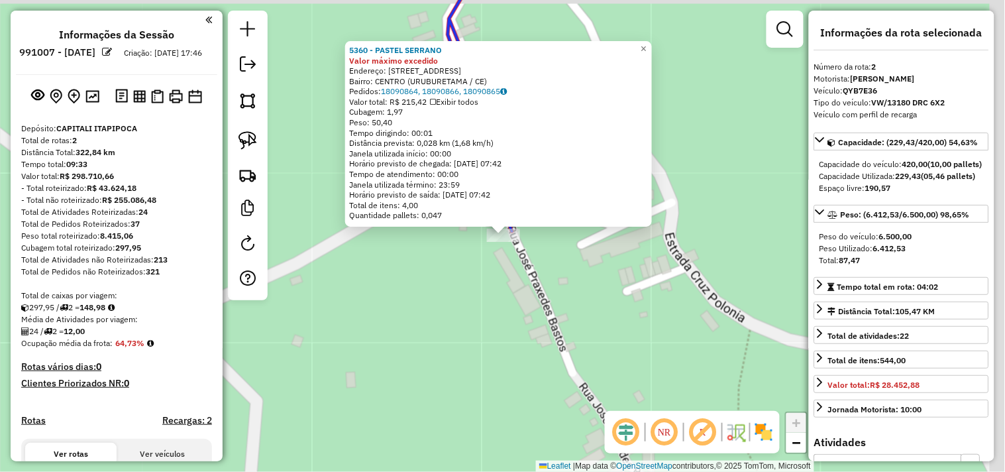
scroll to position [431, 0]
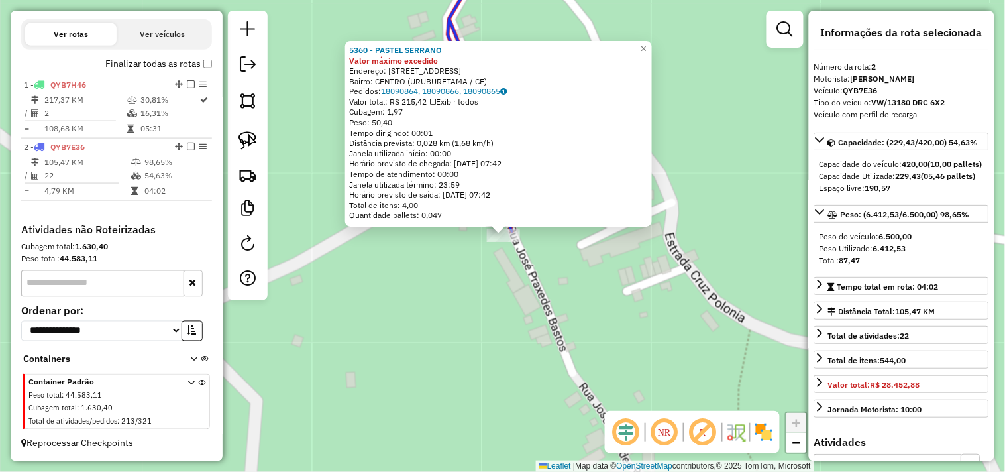
click at [526, 293] on div "5360 - PASTEL SERRANO Valor máximo excedido Endereço: Rua Jose Praxedes Bastos …" at bounding box center [502, 236] width 1005 height 472
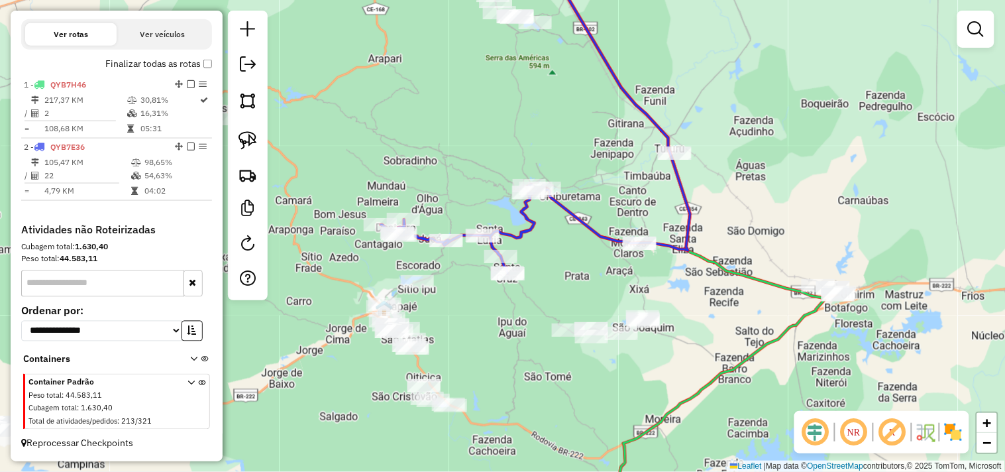
click at [486, 341] on div "Janela de atendimento Grade de atendimento Capacidade Transportadoras Veículos …" at bounding box center [502, 236] width 1005 height 472
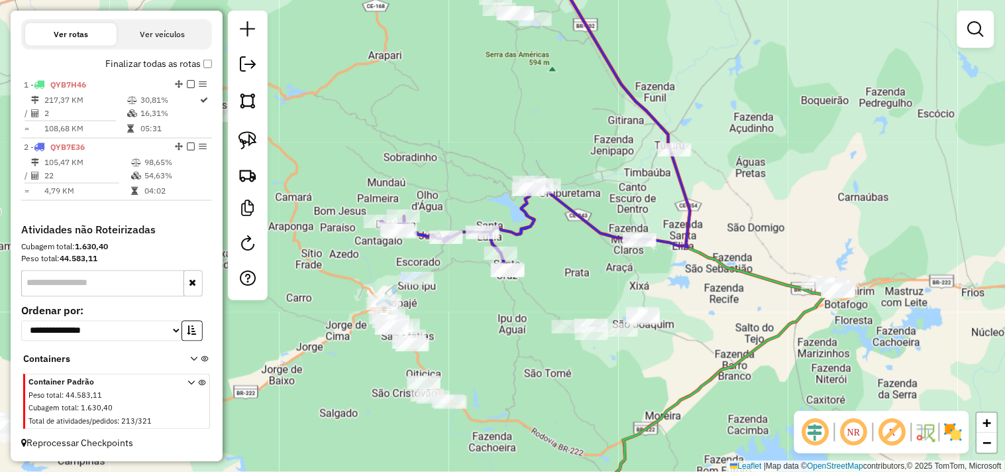
drag, startPoint x: 488, startPoint y: 347, endPoint x: 498, endPoint y: 292, distance: 55.2
click at [498, 294] on div "Janela de atendimento Grade de atendimento Capacidade Transportadoras Veículos …" at bounding box center [502, 236] width 1005 height 472
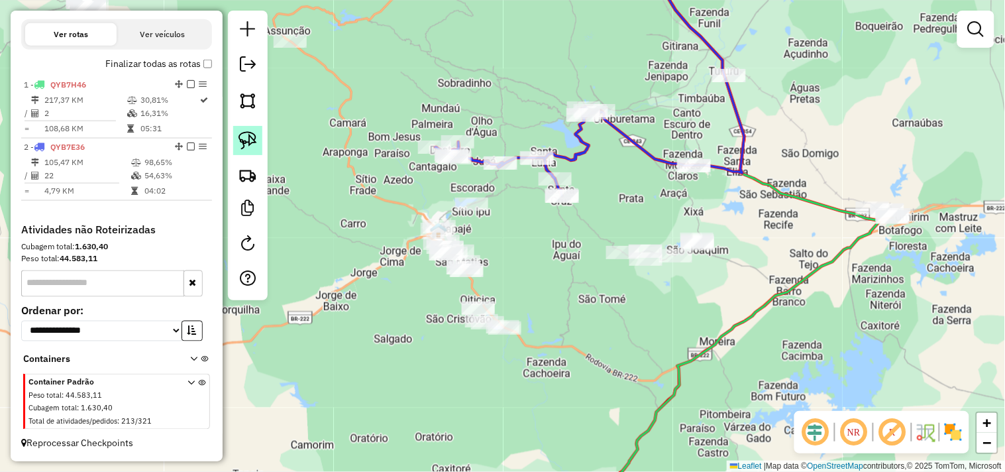
click at [249, 141] on img at bounding box center [248, 140] width 19 height 19
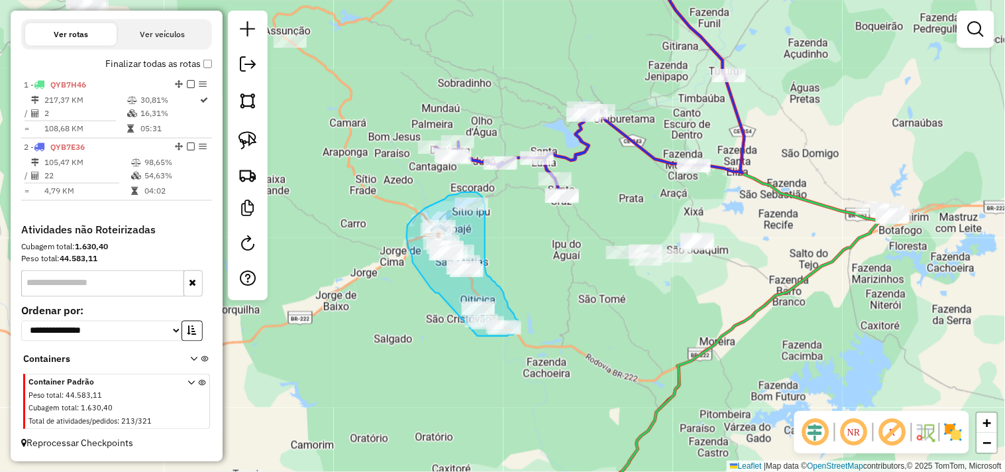
drag, startPoint x: 413, startPoint y: 262, endPoint x: 461, endPoint y: 329, distance: 81.7
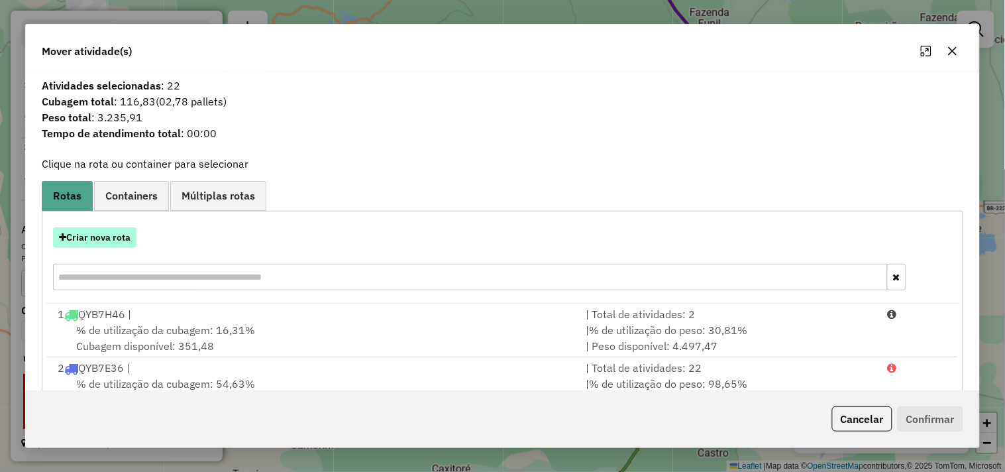
click at [116, 241] on button "Criar nova rota" at bounding box center [94, 237] width 83 height 21
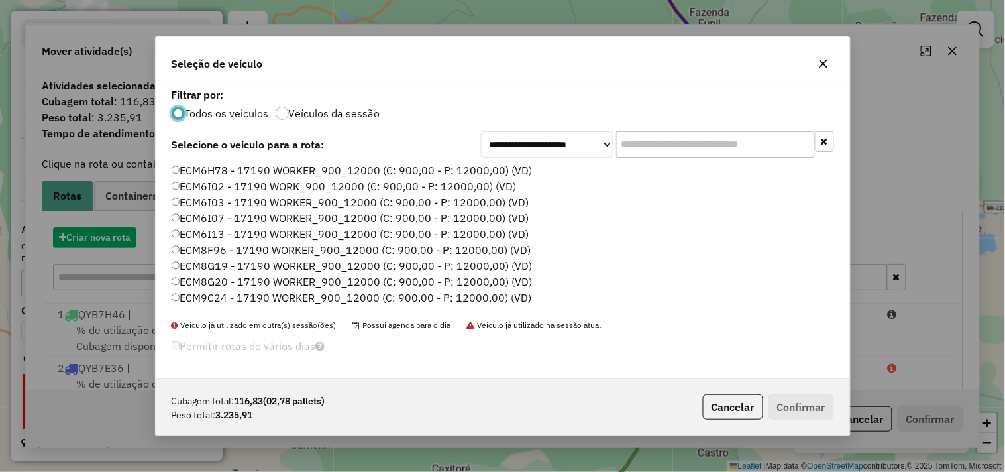
scroll to position [7, 3]
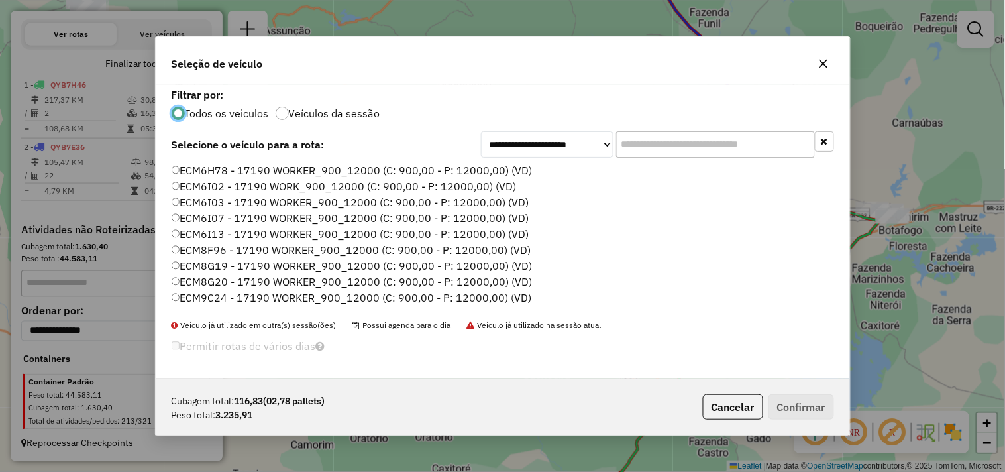
click at [217, 250] on label "ECM8F96 - 17190 WORKER_900_12000 (C: 900,00 - P: 12000,00) (VD)" at bounding box center [352, 250] width 360 height 16
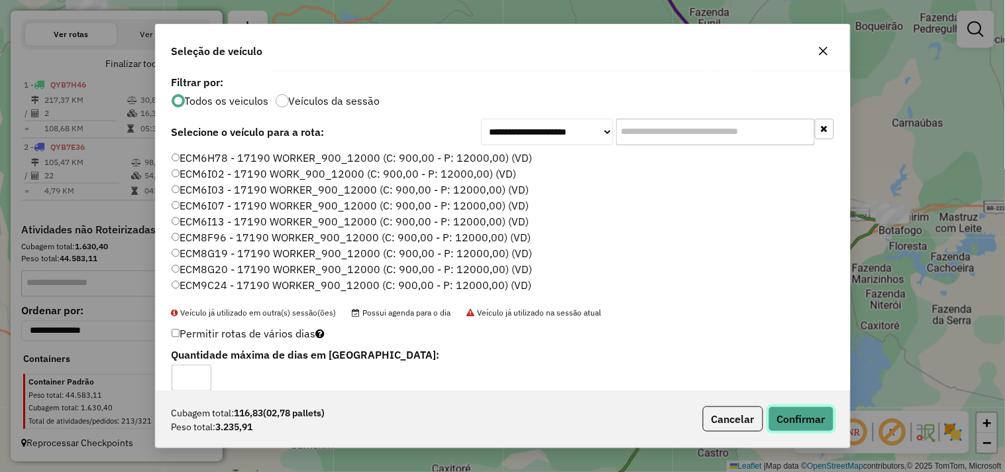
click at [783, 415] on button "Confirmar" at bounding box center [802, 418] width 66 height 25
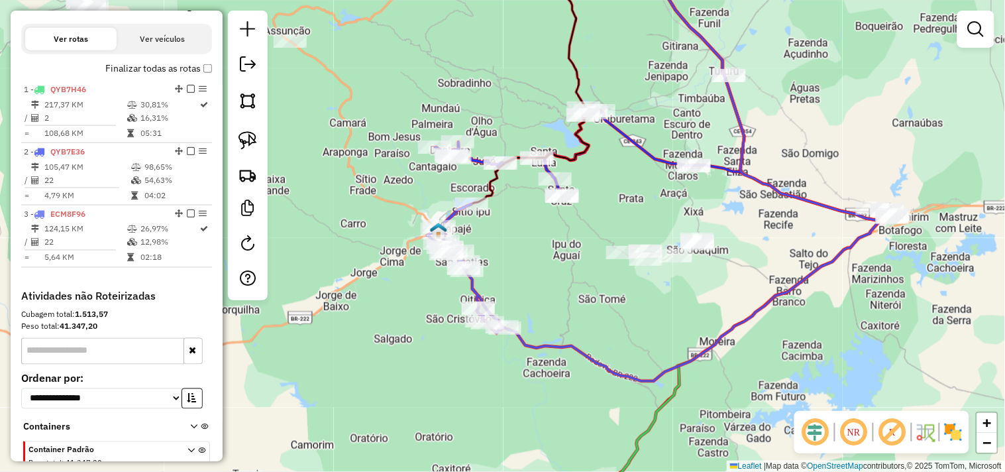
scroll to position [447, 0]
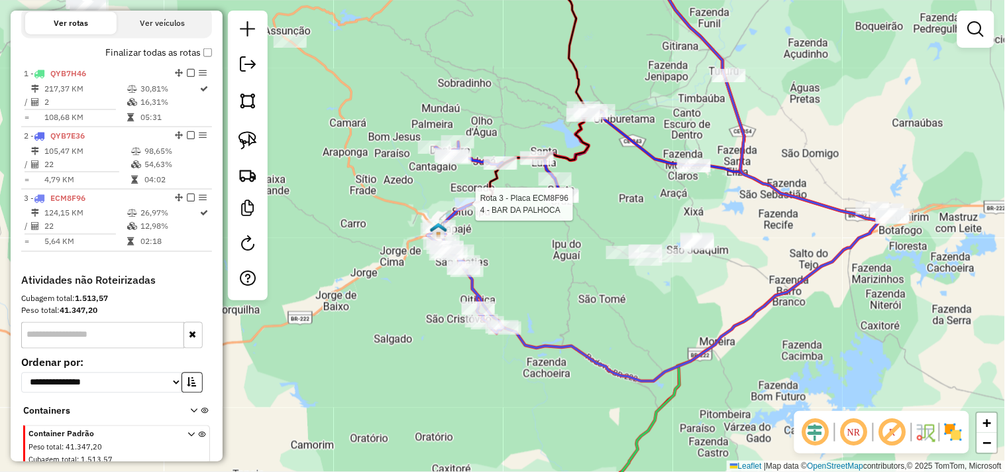
select select "**********"
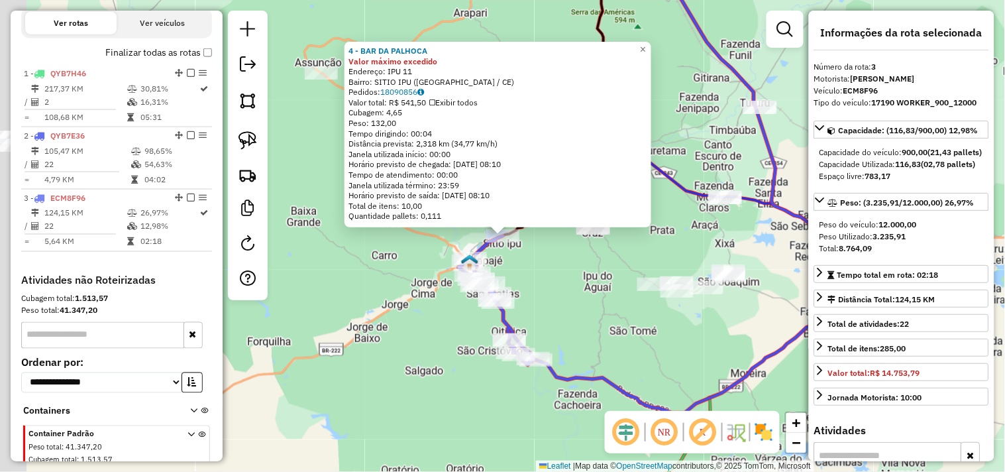
scroll to position [509, 0]
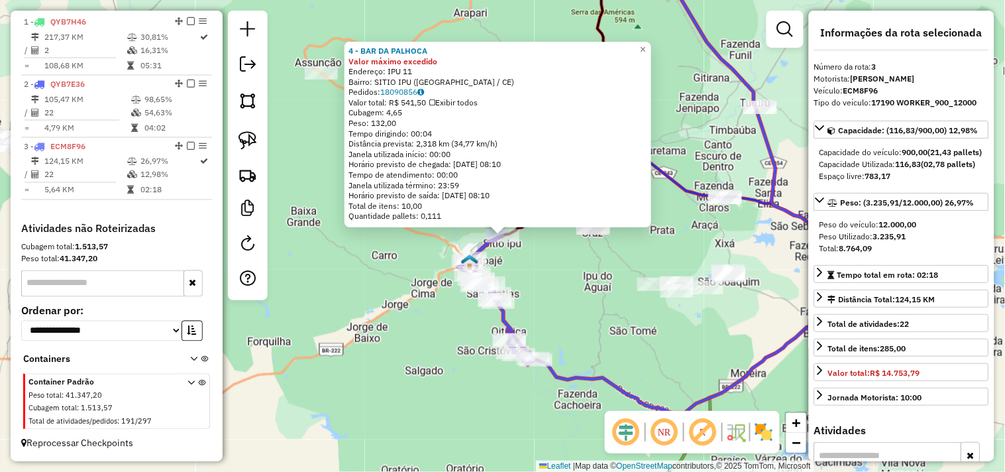
click at [553, 289] on div "4 - BAR DA PALHOCA Valor máximo excedido Endereço: IPU 11 Bairro: SITIO IPU (IT…" at bounding box center [502, 236] width 1005 height 472
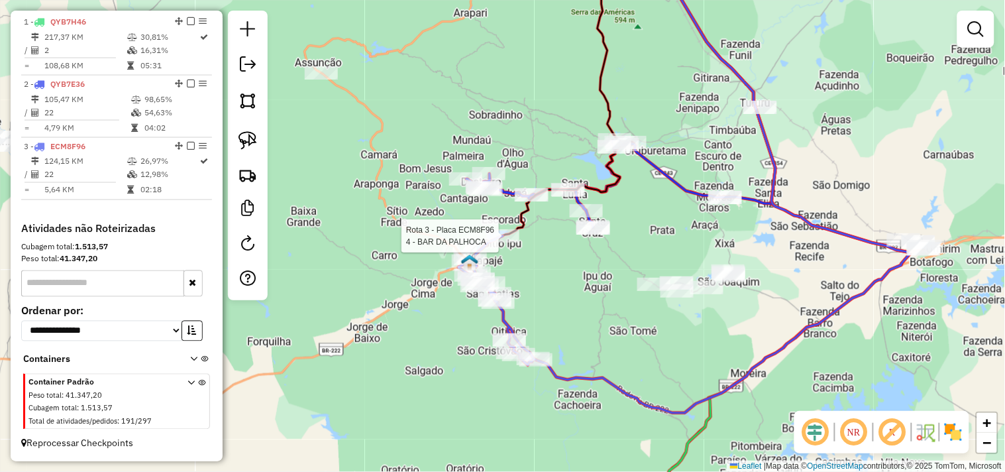
select select "**********"
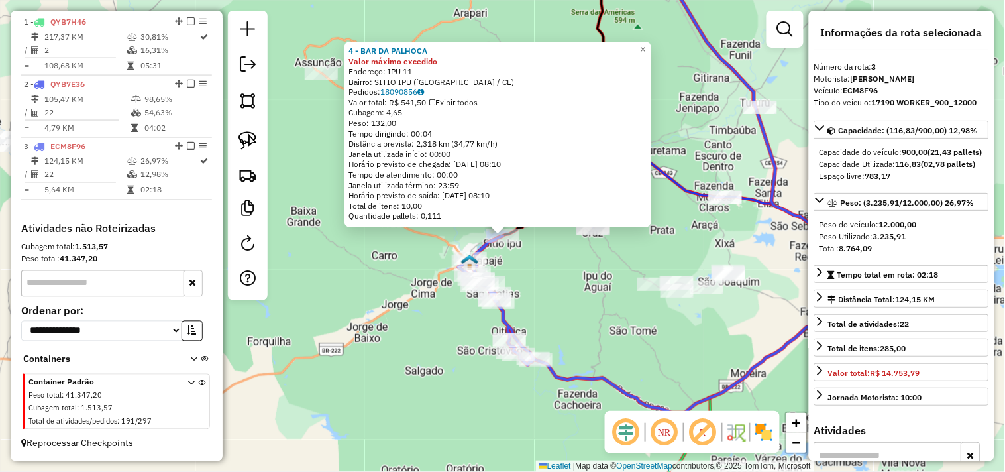
click at [533, 286] on div "4 - BAR DA PALHOCA Valor máximo excedido Endereço: IPU 11 Bairro: SITIO IPU (IT…" at bounding box center [502, 236] width 1005 height 472
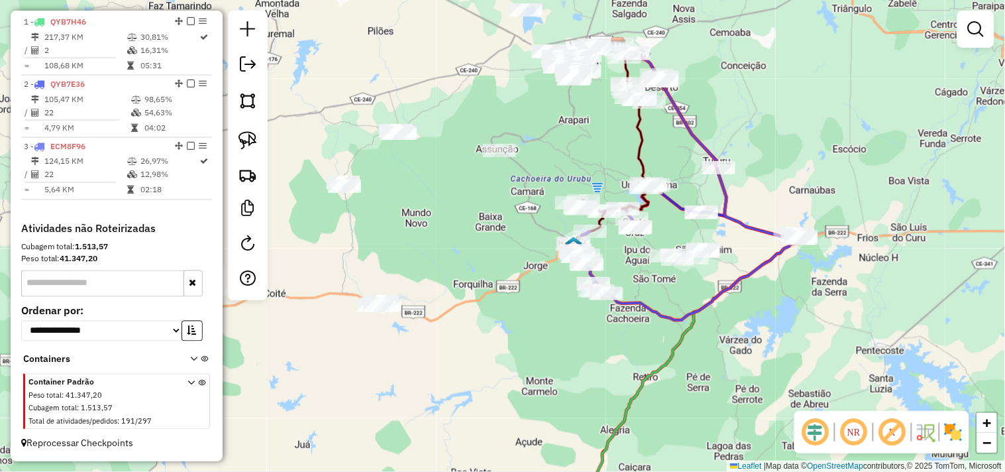
drag, startPoint x: 472, startPoint y: 372, endPoint x: 544, endPoint y: 338, distance: 79.1
click at [544, 338] on div "Janela de atendimento Grade de atendimento Capacidade Transportadoras Veículos …" at bounding box center [502, 236] width 1005 height 472
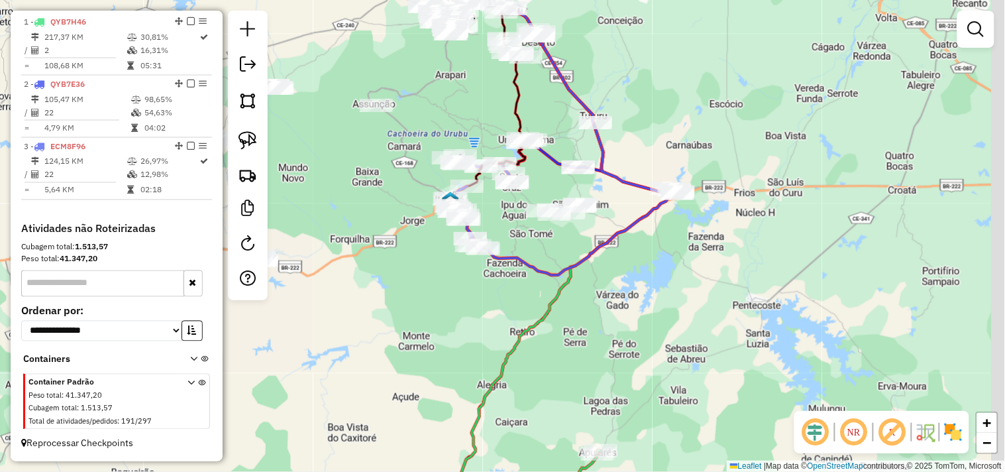
drag, startPoint x: 559, startPoint y: 345, endPoint x: 431, endPoint y: 296, distance: 137.0
click at [429, 296] on div "Janela de atendimento Grade de atendimento Capacidade Transportadoras Veículos …" at bounding box center [502, 236] width 1005 height 472
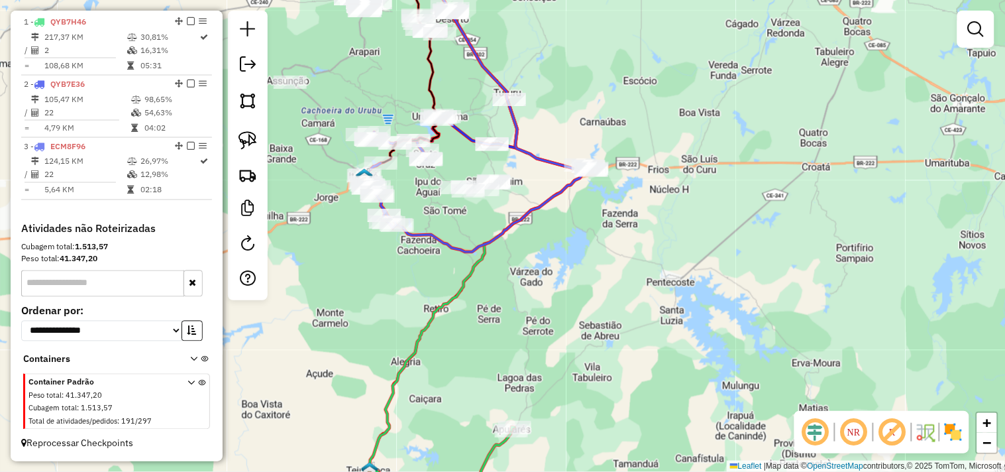
drag, startPoint x: 620, startPoint y: 290, endPoint x: 530, endPoint y: 243, distance: 101.1
click at [530, 243] on div "Janela de atendimento Grade de atendimento Capacidade Transportadoras Veículos …" at bounding box center [502, 236] width 1005 height 472
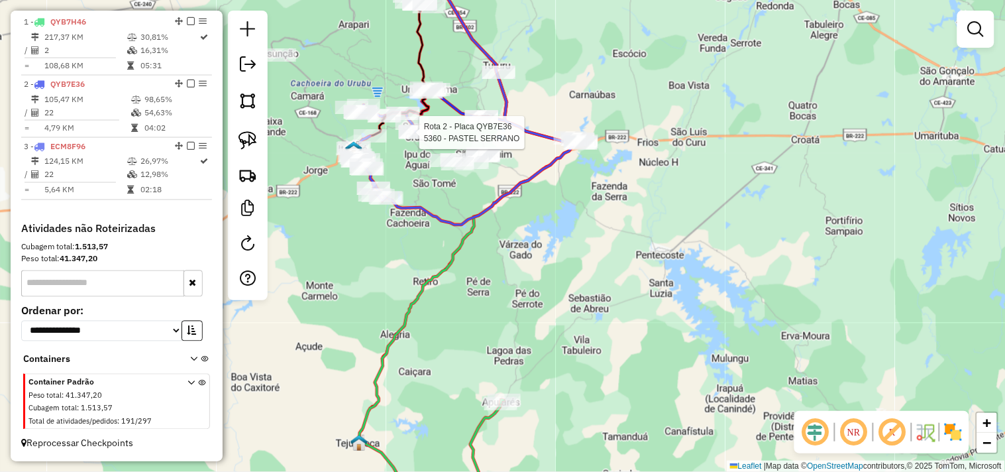
select select "**********"
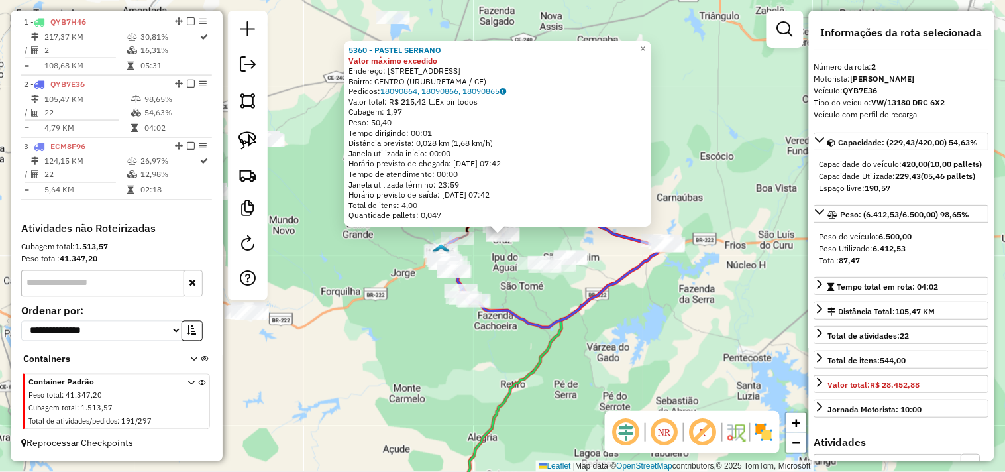
click at [492, 270] on div "5360 - PASTEL SERRANO Valor máximo excedido Endereço: Rua Jose Praxedes Bastos …" at bounding box center [502, 236] width 1005 height 472
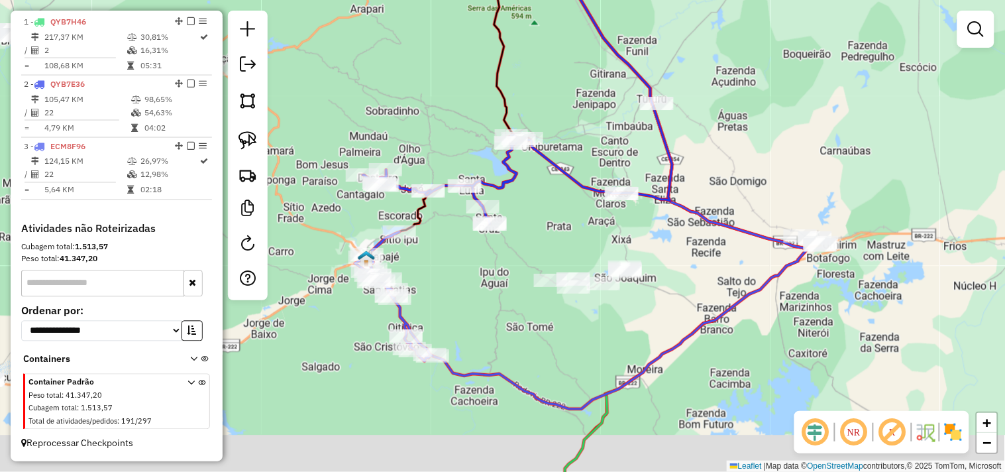
drag, startPoint x: 488, startPoint y: 341, endPoint x: 479, endPoint y: 293, distance: 49.3
click at [479, 293] on div "Janela de atendimento Grade de atendimento Capacidade Transportadoras Veículos …" at bounding box center [502, 236] width 1005 height 472
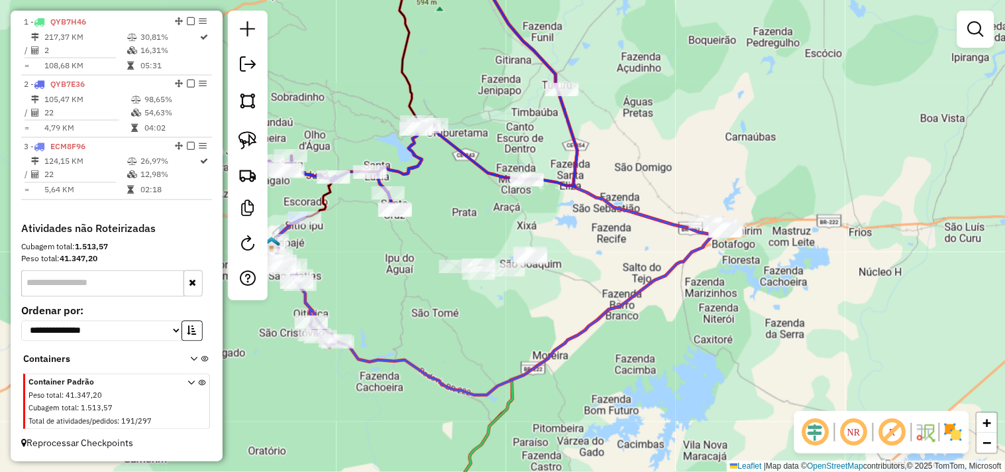
drag, startPoint x: 749, startPoint y: 335, endPoint x: 654, endPoint y: 329, distance: 94.9
click at [654, 329] on div "Janela de atendimento Grade de atendimento Capacidade Transportadoras Veículos …" at bounding box center [502, 236] width 1005 height 472
click at [252, 144] on img at bounding box center [248, 140] width 19 height 19
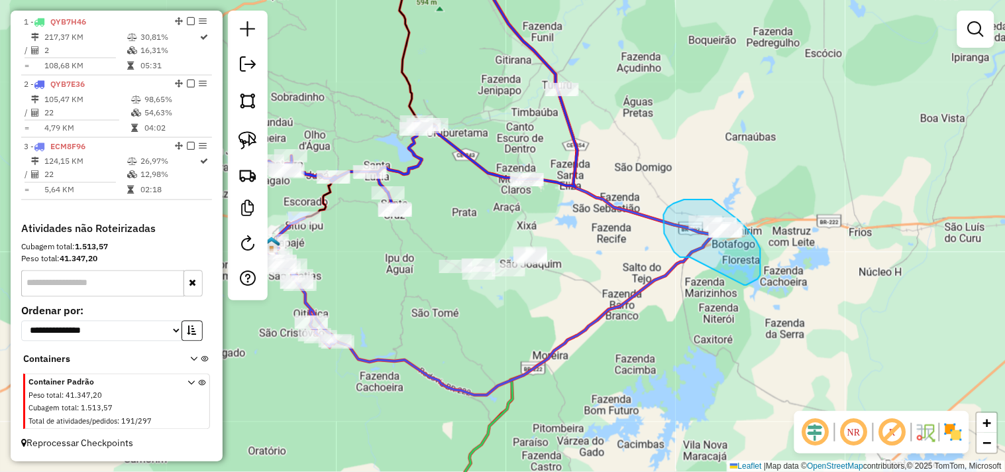
drag, startPoint x: 687, startPoint y: 257, endPoint x: 725, endPoint y: 289, distance: 49.9
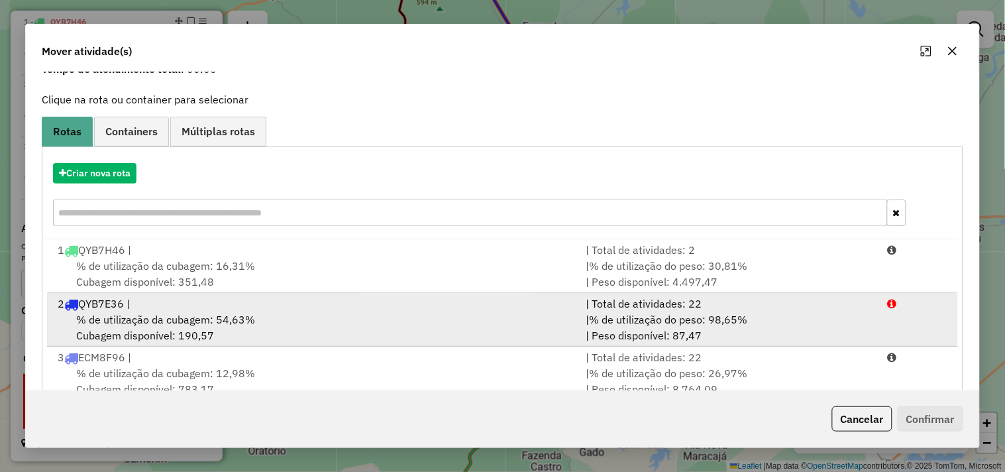
scroll to position [96, 0]
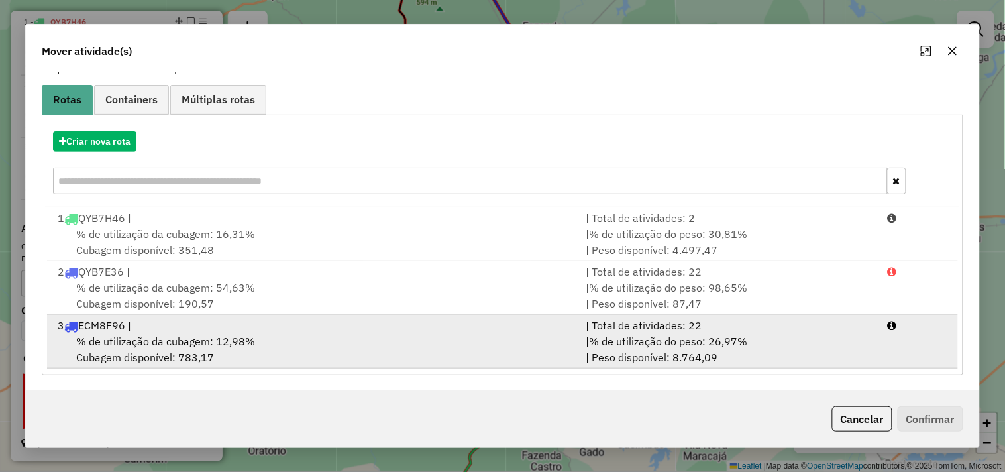
drag, startPoint x: 194, startPoint y: 333, endPoint x: 223, endPoint y: 333, distance: 29.2
click at [195, 333] on div "% de utilização da cubagem: 12,98% Cubagem disponível: 783,17" at bounding box center [314, 349] width 528 height 32
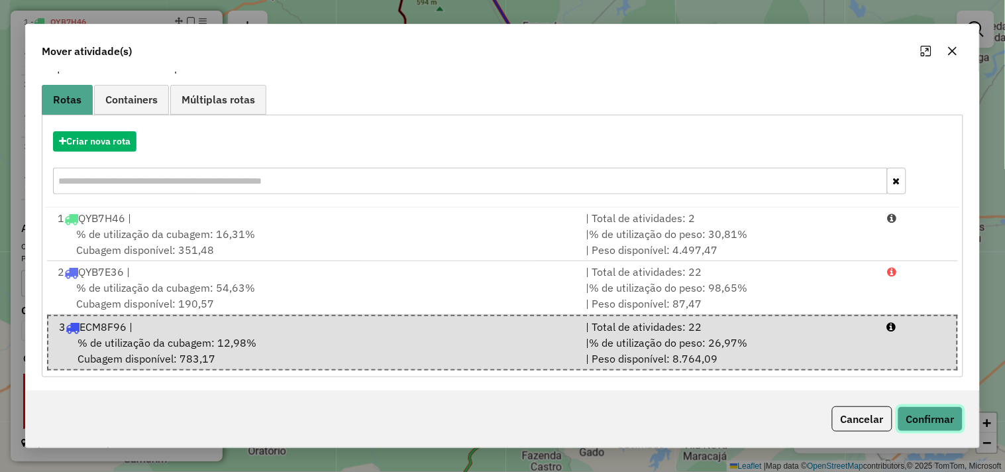
click at [921, 424] on button "Confirmar" at bounding box center [931, 418] width 66 height 25
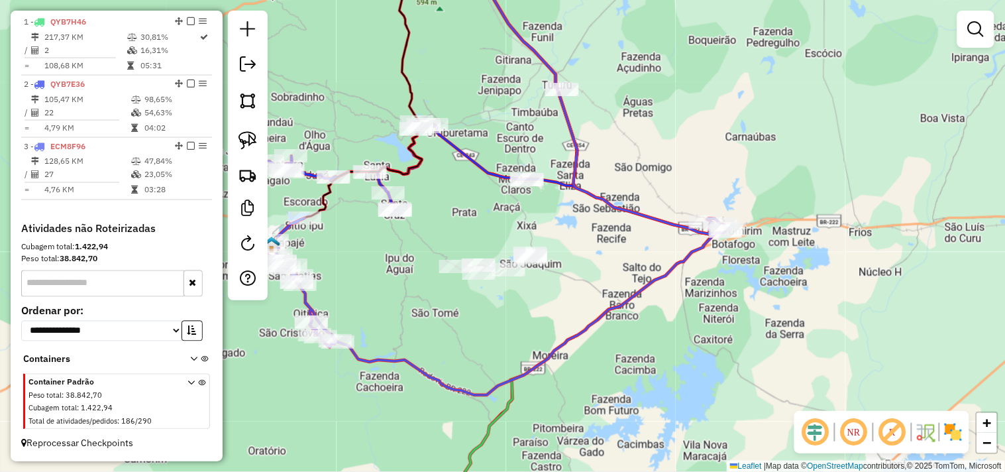
scroll to position [0, 0]
select select "**********"
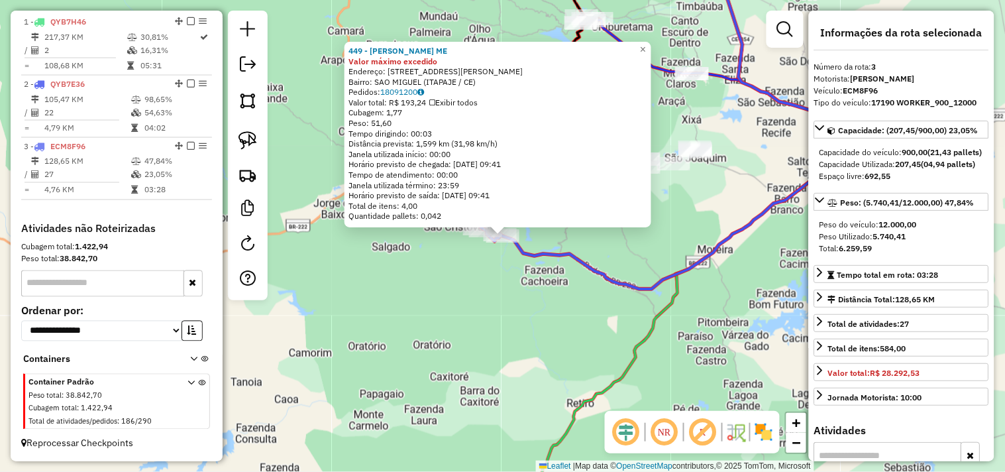
click at [498, 346] on div "449 - DEPOSITO EDNARDO ME Valor máximo excedido Endereço: DEPUTADO RAIMUNDO VIE…" at bounding box center [502, 236] width 1005 height 472
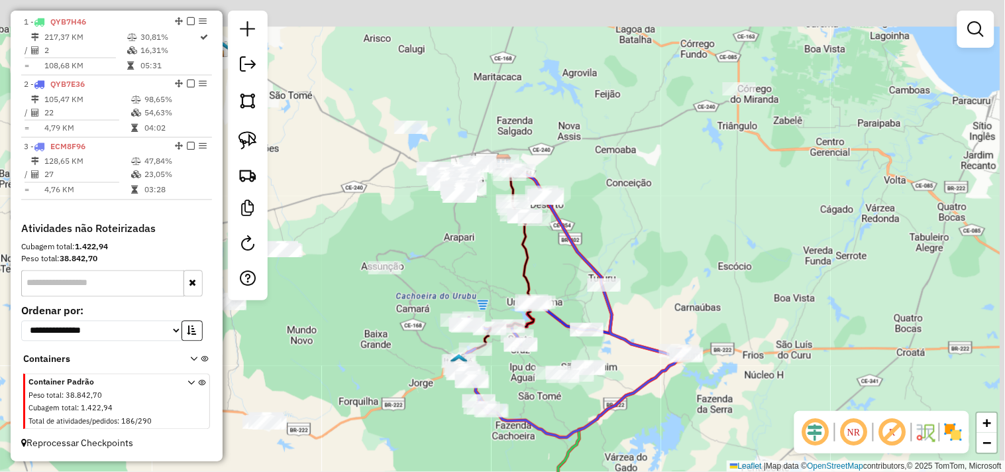
drag, startPoint x: 674, startPoint y: 126, endPoint x: 631, endPoint y: 233, distance: 115.1
click at [657, 244] on div "Janela de atendimento Grade de atendimento Capacidade Transportadoras Veículos …" at bounding box center [502, 236] width 1005 height 472
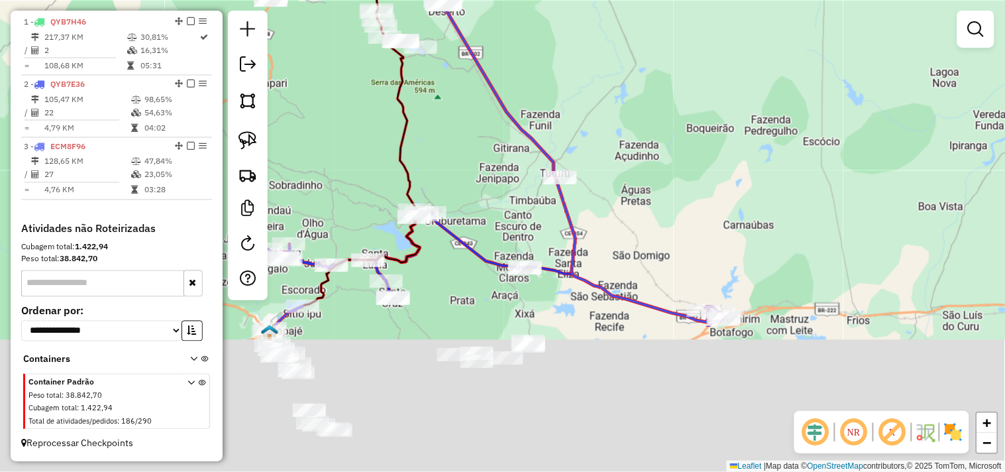
drag, startPoint x: 499, startPoint y: 254, endPoint x: 472, endPoint y: 166, distance: 91.4
click at [472, 168] on div "Janela de atendimento Grade de atendimento Capacidade Transportadoras Veículos …" at bounding box center [502, 236] width 1005 height 472
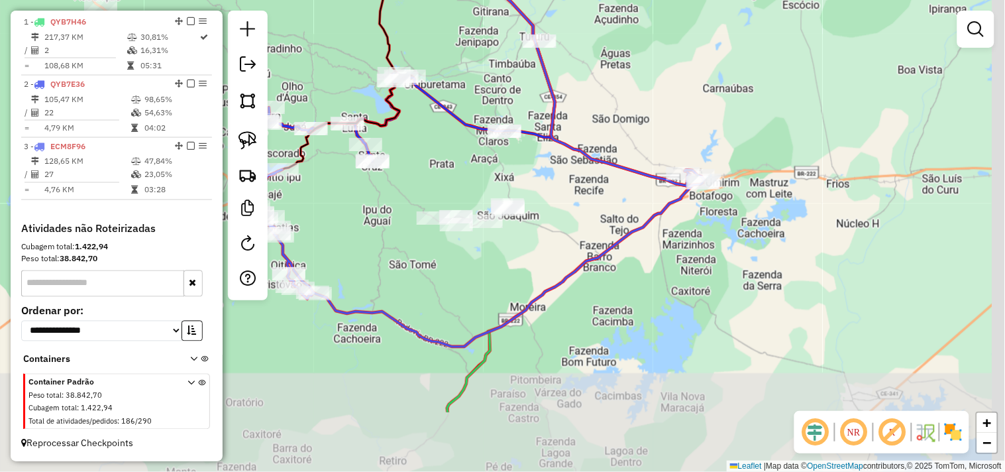
drag, startPoint x: 502, startPoint y: 270, endPoint x: 495, endPoint y: 241, distance: 30.1
click at [497, 245] on div "Janela de atendimento Grade de atendimento Capacidade Transportadoras Veículos …" at bounding box center [502, 236] width 1005 height 472
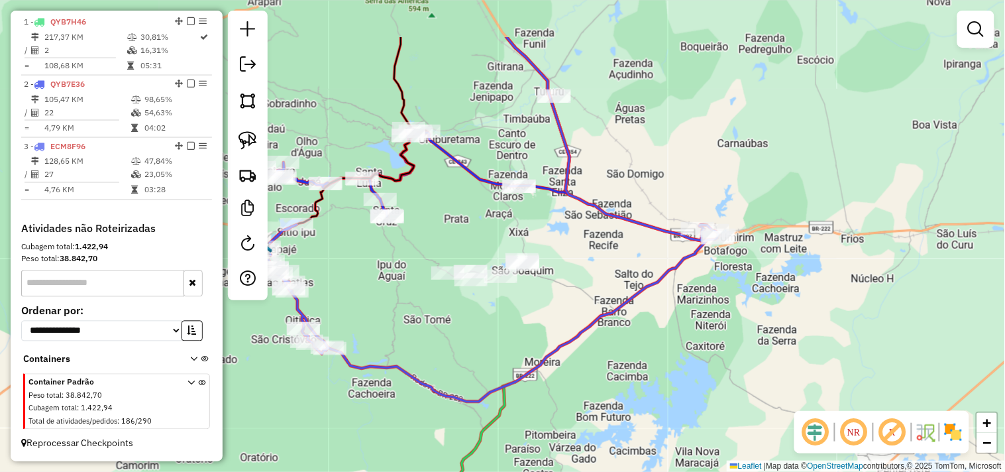
drag, startPoint x: 502, startPoint y: 263, endPoint x: 520, endPoint y: 330, distance: 69.3
click at [521, 329] on div "Janela de atendimento Grade de atendimento Capacidade Transportadoras Veículos …" at bounding box center [502, 236] width 1005 height 472
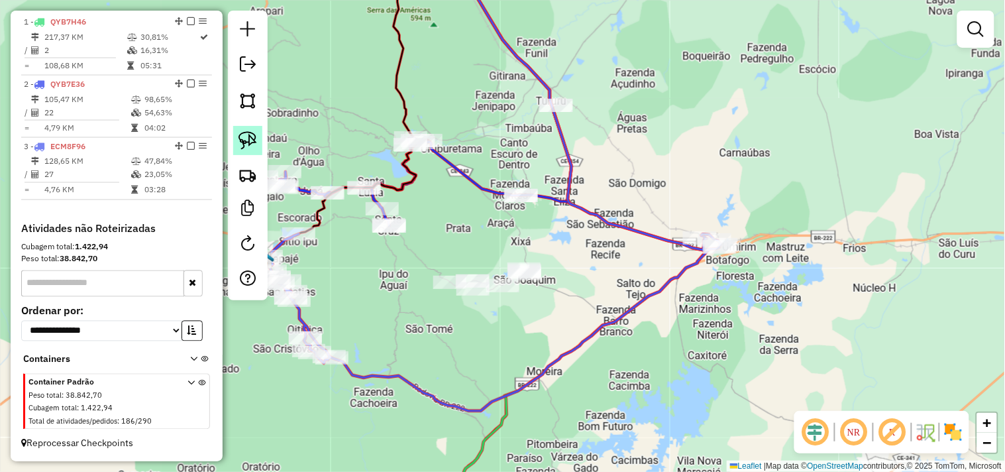
click at [252, 137] on img at bounding box center [248, 140] width 19 height 19
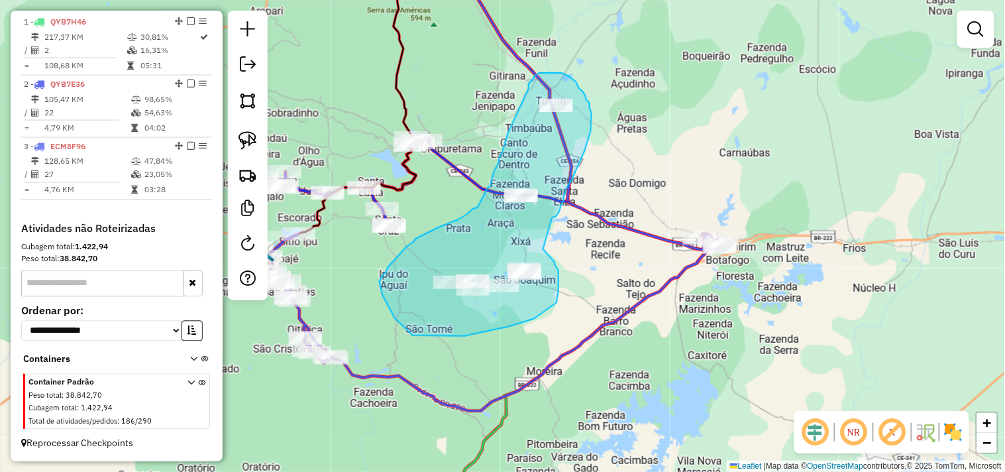
drag, startPoint x: 559, startPoint y: 270, endPoint x: 552, endPoint y: 219, distance: 51.5
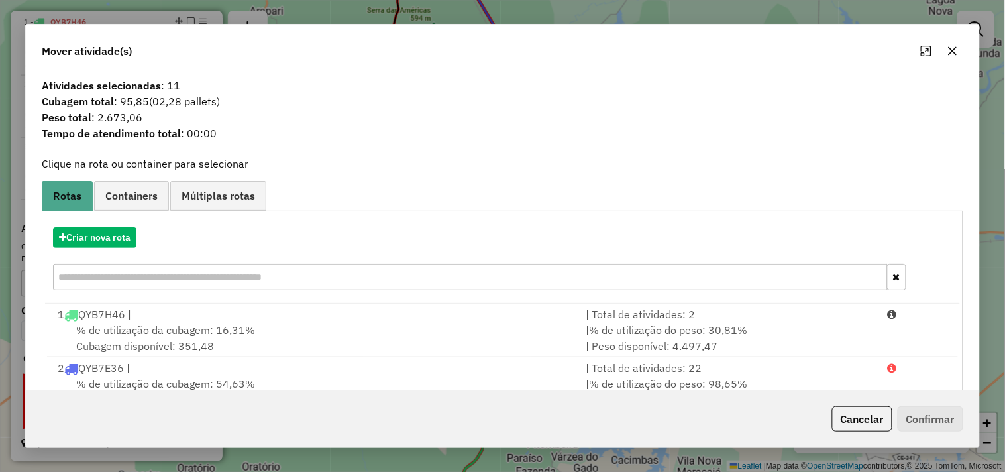
scroll to position [96, 0]
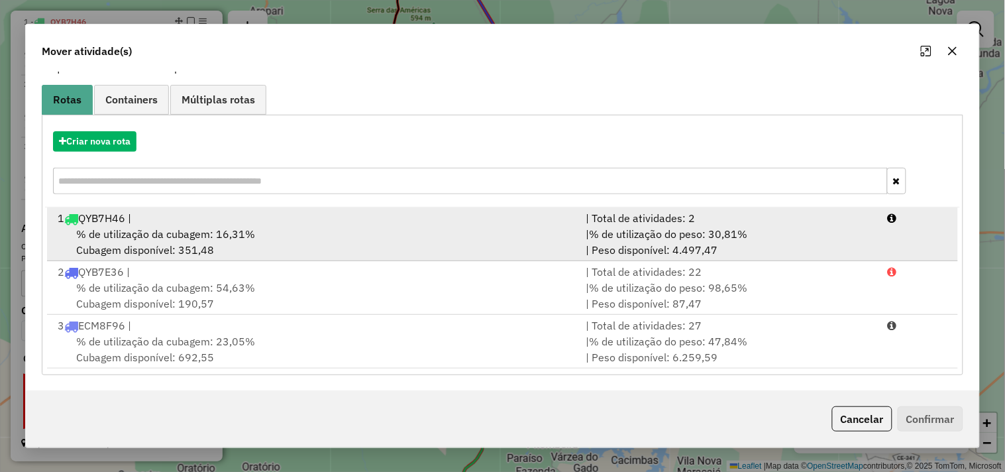
click at [217, 247] on div "% de utilização da cubagem: 16,31% Cubagem disponível: 351,48" at bounding box center [314, 242] width 528 height 32
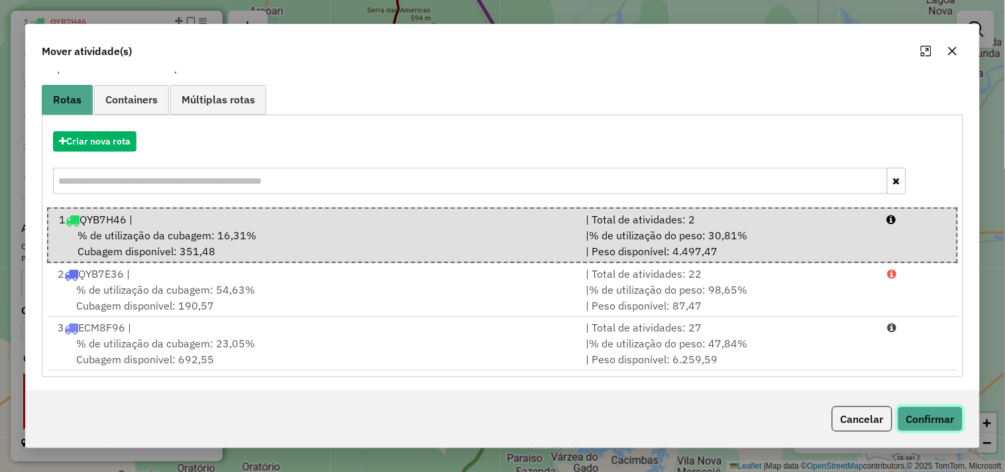
click at [919, 421] on button "Confirmar" at bounding box center [931, 418] width 66 height 25
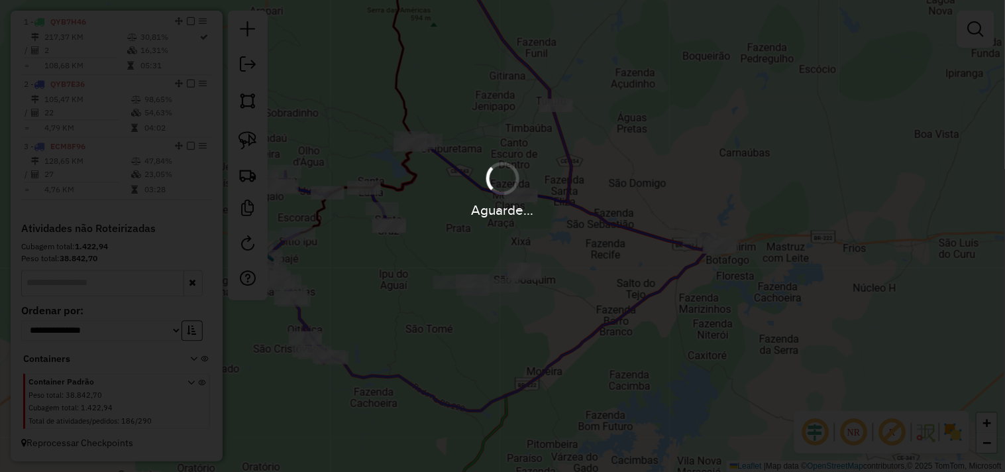
scroll to position [0, 0]
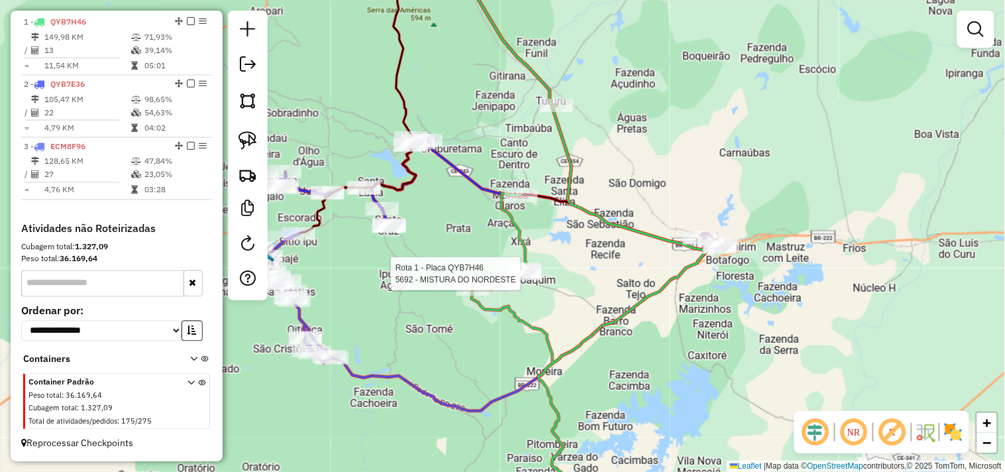
select select "**********"
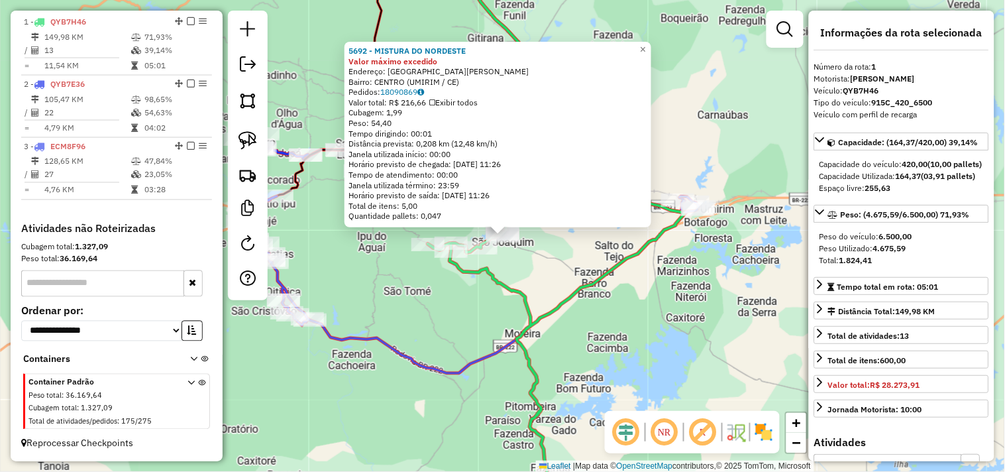
click at [545, 290] on div "5692 - MISTURA DO NORDESTE Valor máximo excedido Endereço: VILA SAO JOAQUIM SN …" at bounding box center [502, 236] width 1005 height 472
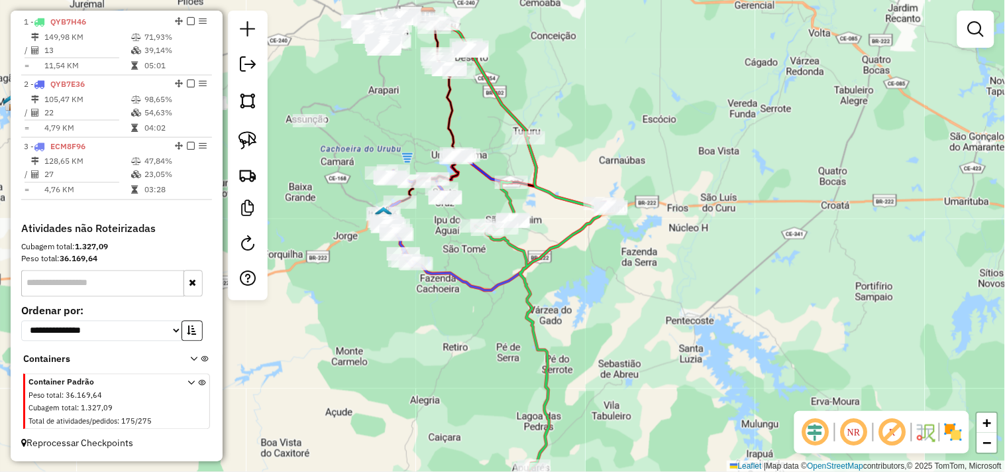
drag, startPoint x: 619, startPoint y: 348, endPoint x: 600, endPoint y: 309, distance: 43.6
click at [600, 309] on div "Janela de atendimento Grade de atendimento Capacidade Transportadoras Veículos …" at bounding box center [502, 236] width 1005 height 472
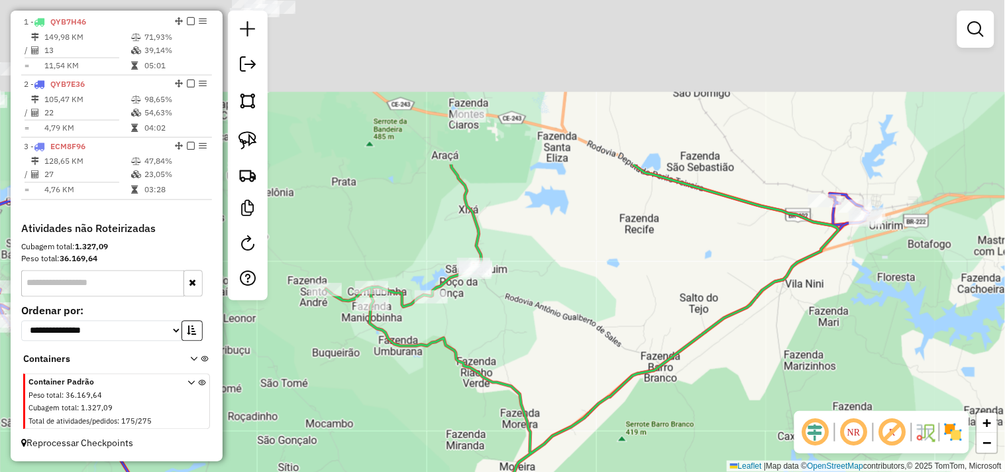
drag, startPoint x: 447, startPoint y: 269, endPoint x: 453, endPoint y: 329, distance: 60.6
click at [453, 329] on div "Rota 1 - Placa QYB7H46 146 - BAR DA ROSA SJ Janela de atendimento Grade de aten…" at bounding box center [502, 236] width 1005 height 472
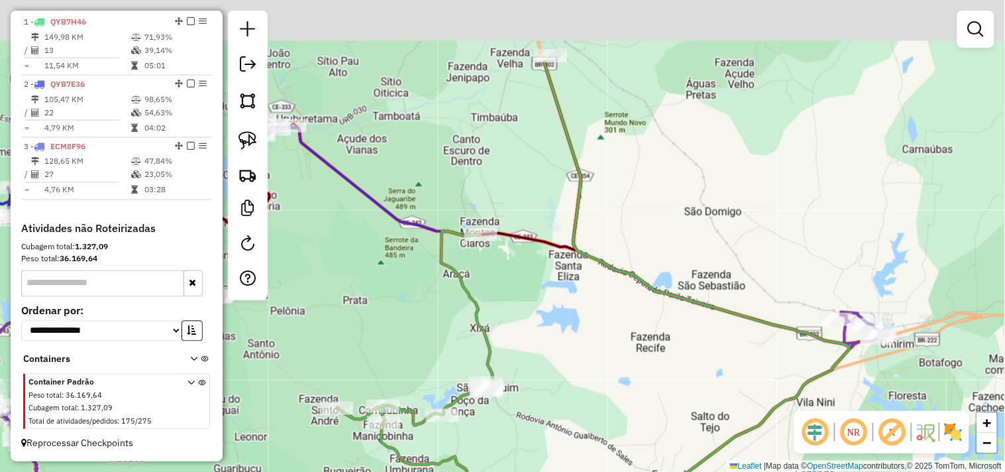
drag, startPoint x: 506, startPoint y: 277, endPoint x: 508, endPoint y: 341, distance: 63.7
click at [508, 341] on div "Janela de atendimento Grade de atendimento Capacidade Transportadoras Veículos …" at bounding box center [502, 236] width 1005 height 472
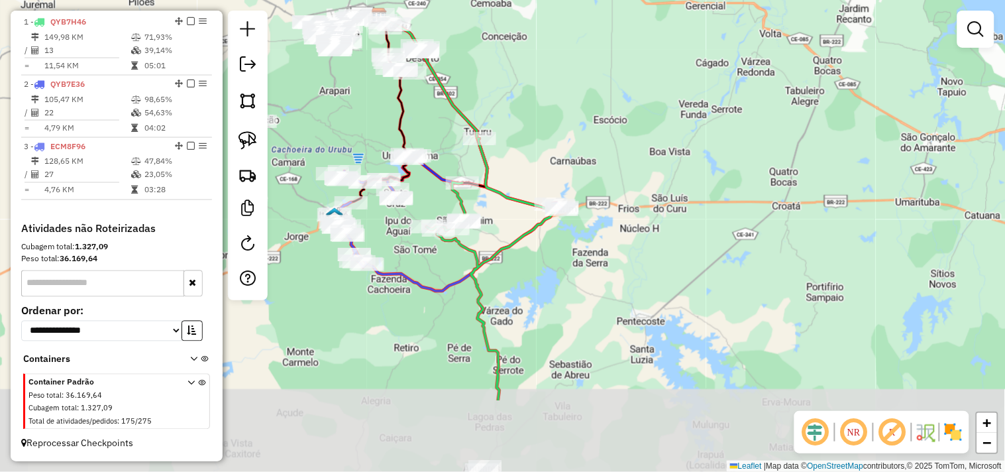
drag, startPoint x: 600, startPoint y: 401, endPoint x: 526, endPoint y: 190, distance: 224.0
click at [526, 192] on div "Janela de atendimento Grade de atendimento Capacidade Transportadoras Veículos …" at bounding box center [502, 236] width 1005 height 472
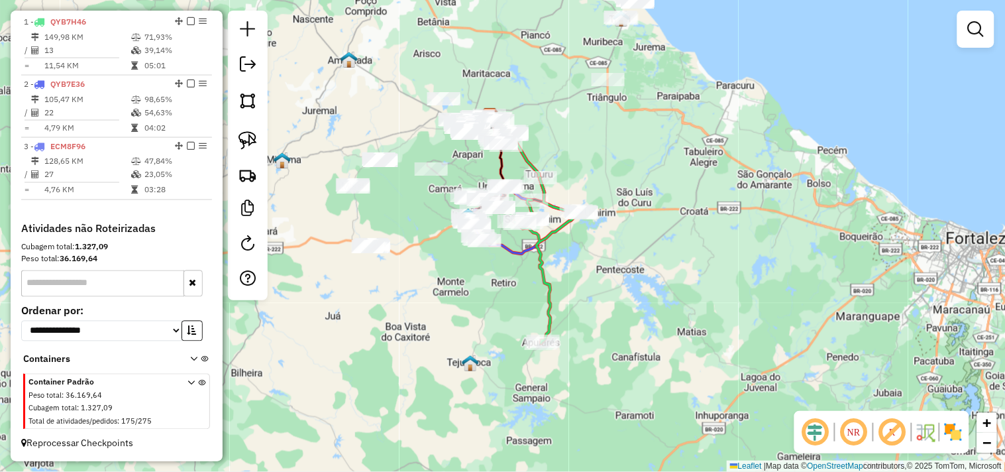
drag, startPoint x: 581, startPoint y: 264, endPoint x: 610, endPoint y: 274, distance: 30.2
click at [610, 274] on div "Janela de atendimento Grade de atendimento Capacidade Transportadoras Veículos …" at bounding box center [502, 236] width 1005 height 472
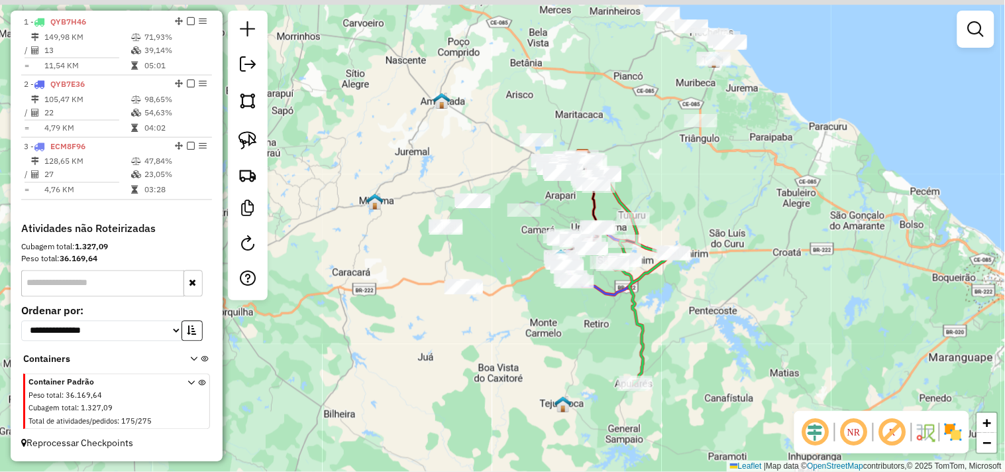
drag, startPoint x: 445, startPoint y: 292, endPoint x: 545, endPoint y: 333, distance: 108.2
click at [545, 333] on div "Janela de atendimento Grade de atendimento Capacidade Transportadoras Veículos …" at bounding box center [502, 236] width 1005 height 472
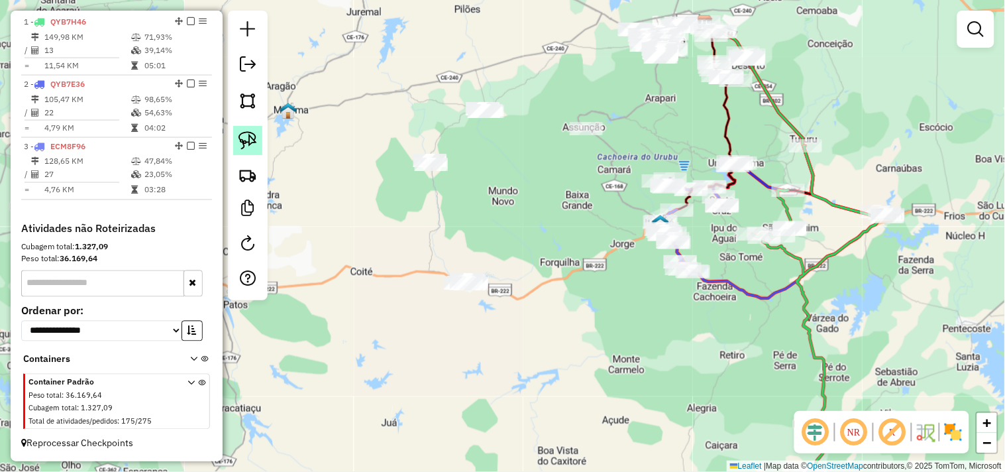
click at [261, 143] on link at bounding box center [247, 140] width 29 height 29
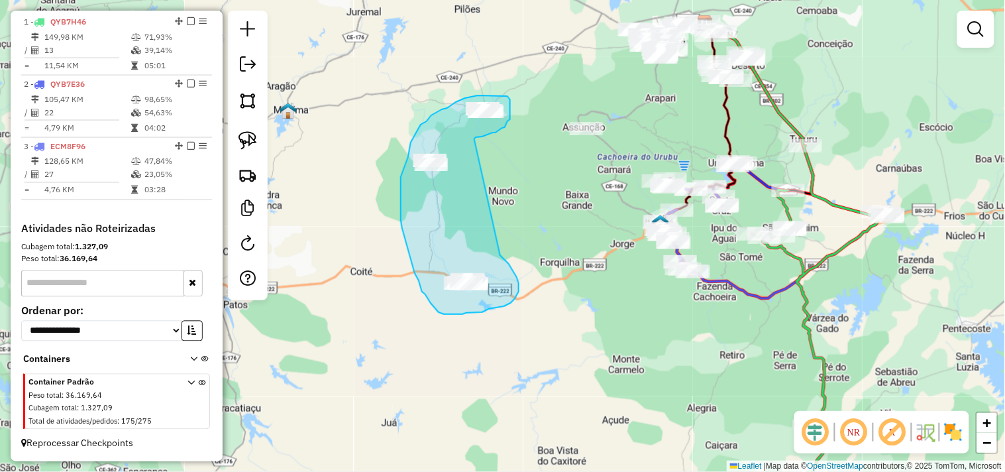
drag, startPoint x: 512, startPoint y: 268, endPoint x: 474, endPoint y: 139, distance: 134.4
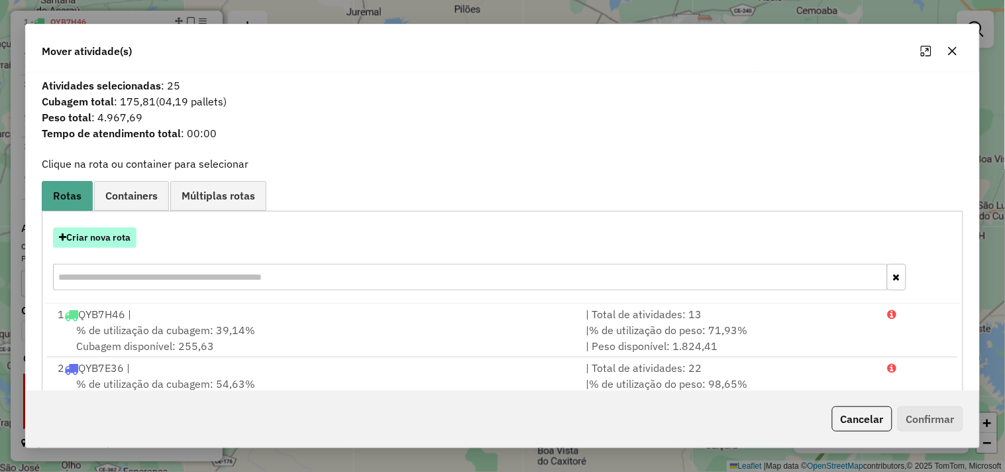
click at [124, 239] on button "Criar nova rota" at bounding box center [94, 237] width 83 height 21
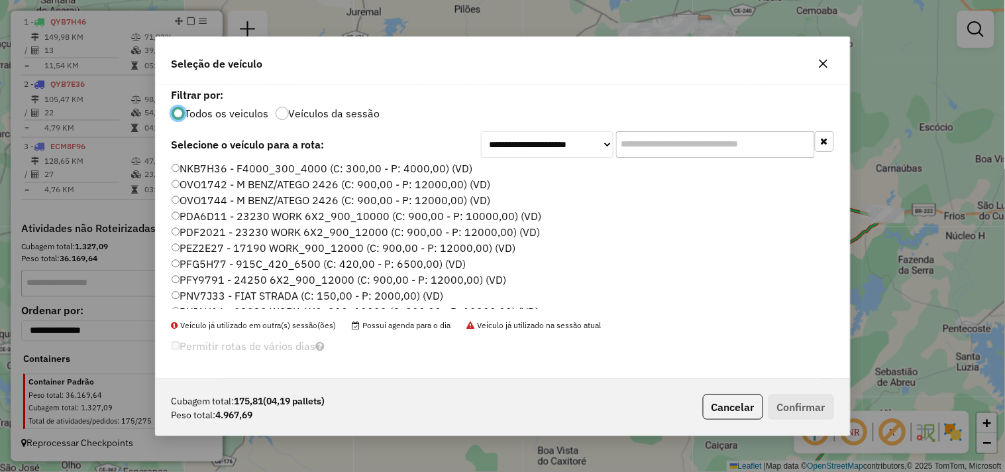
scroll to position [283, 0]
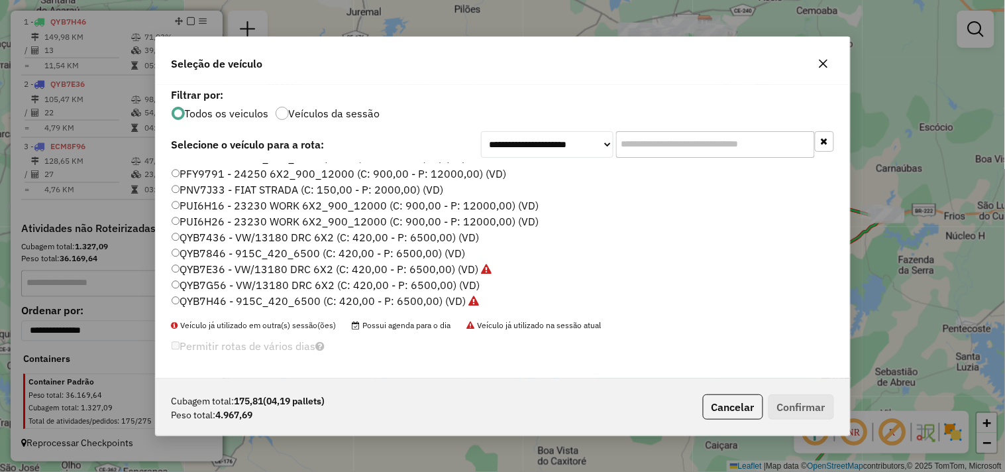
click at [216, 268] on label "QYB7E36 - VW/13180 DRC 6X2 (C: 420,00 - P: 6500,00) (VD)" at bounding box center [332, 269] width 321 height 16
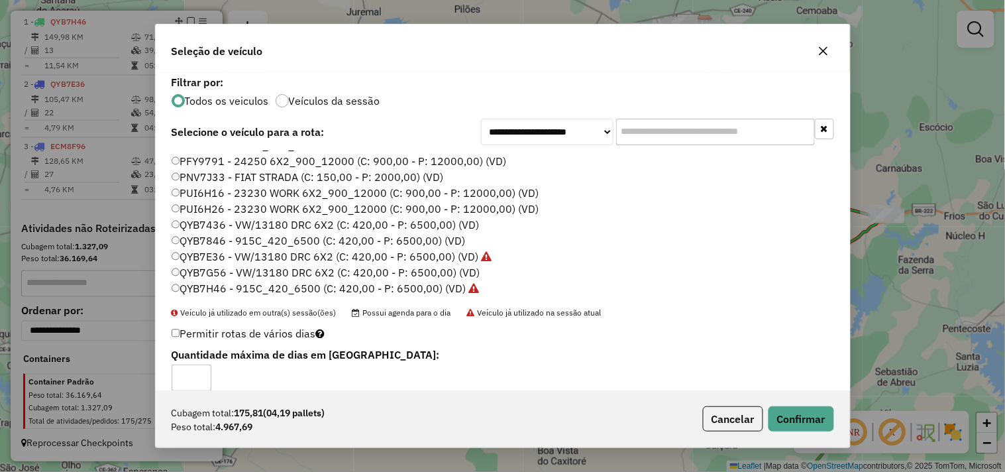
click at [223, 272] on label "QYB7G56 - VW/13180 DRC 6X2 (C: 420,00 - P: 6500,00) (VD)" at bounding box center [326, 272] width 309 height 16
click at [789, 414] on button "Confirmar" at bounding box center [802, 418] width 66 height 25
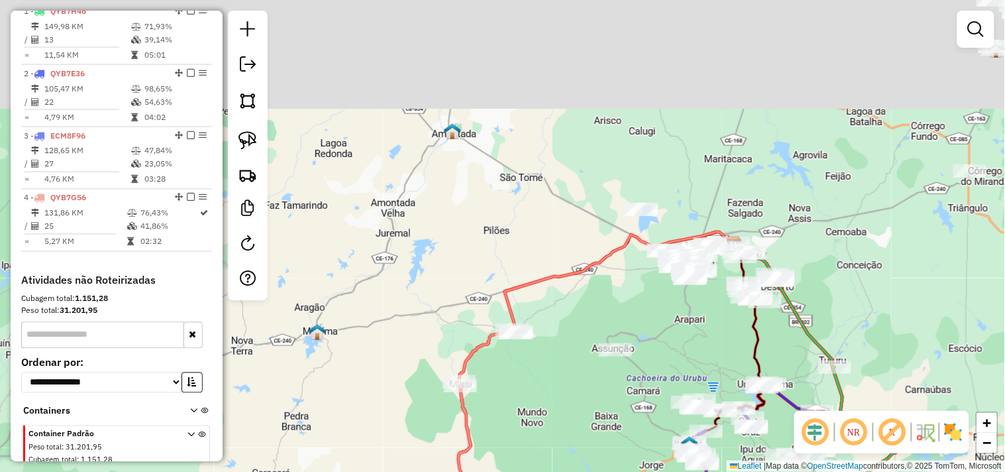
drag, startPoint x: 535, startPoint y: 164, endPoint x: 564, endPoint y: 385, distance: 223.2
click at [564, 385] on div "Janela de atendimento Grade de atendimento Capacidade Transportadoras Veículos …" at bounding box center [502, 236] width 1005 height 472
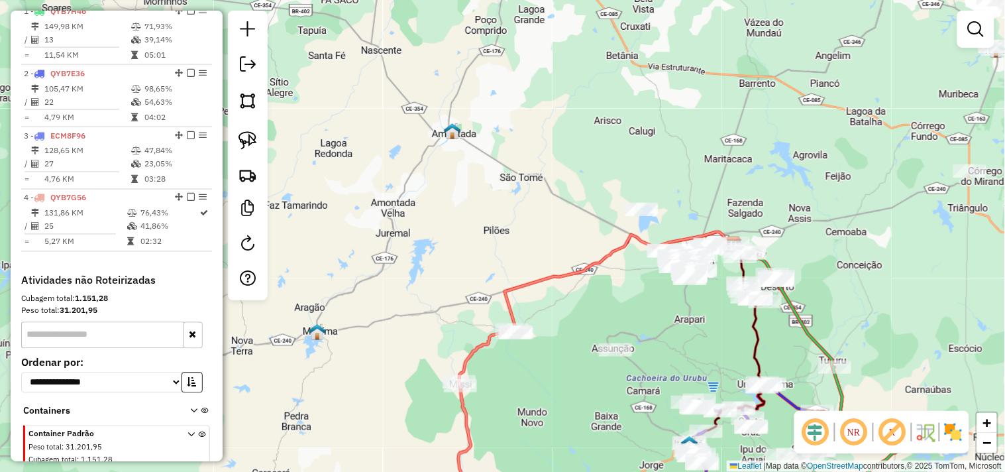
drag, startPoint x: 488, startPoint y: 195, endPoint x: 495, endPoint y: 312, distance: 116.8
click at [495, 312] on div "Janela de atendimento Grade de atendimento Capacidade Transportadoras Veículos …" at bounding box center [502, 236] width 1005 height 472
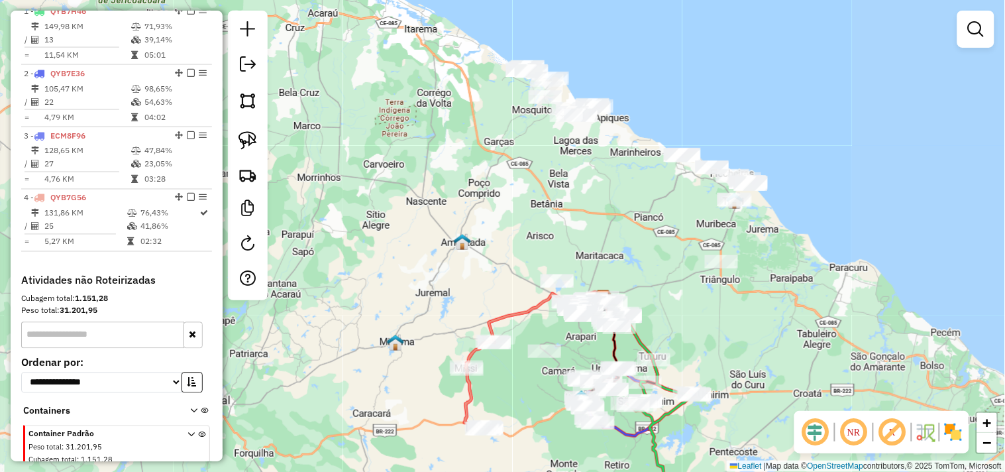
click at [498, 303] on div "Janela de atendimento Grade de atendimento Capacidade Transportadoras Veículos …" at bounding box center [502, 236] width 1005 height 472
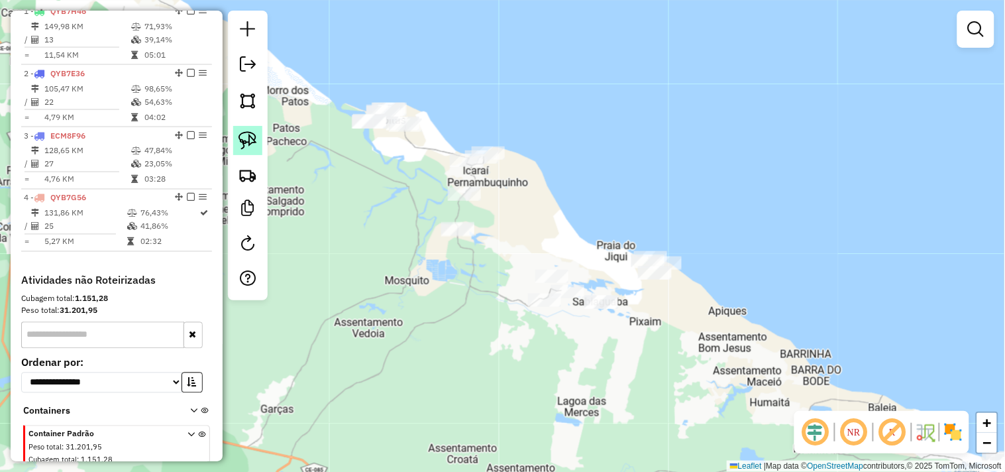
click at [258, 151] on link at bounding box center [247, 140] width 29 height 29
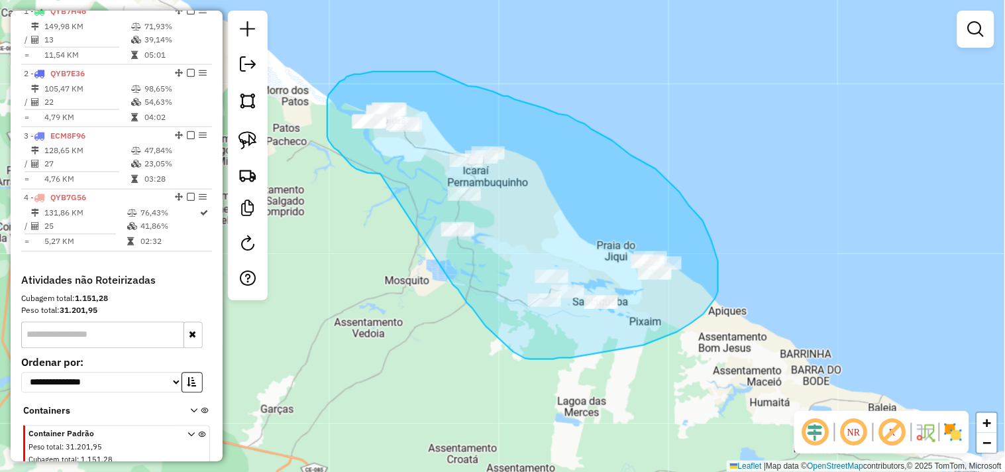
drag, startPoint x: 380, startPoint y: 174, endPoint x: 452, endPoint y: 282, distance: 130.1
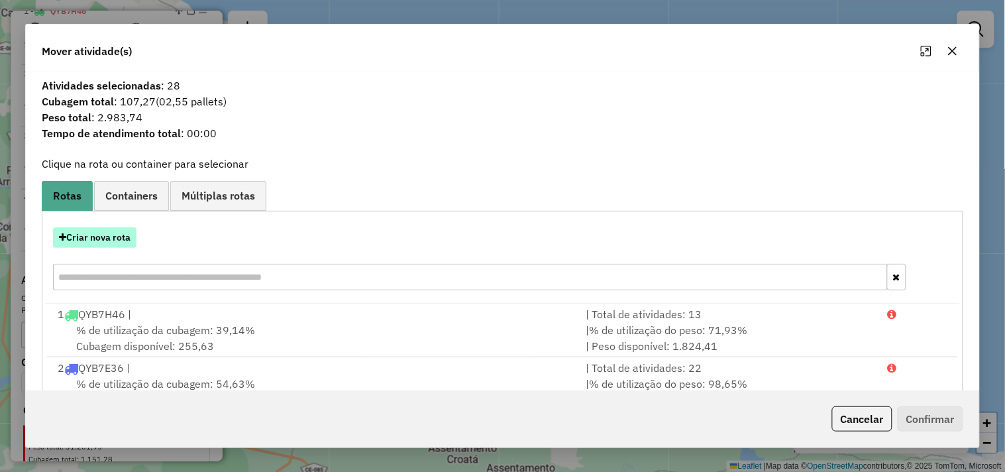
click at [102, 246] on button "Criar nova rota" at bounding box center [94, 237] width 83 height 21
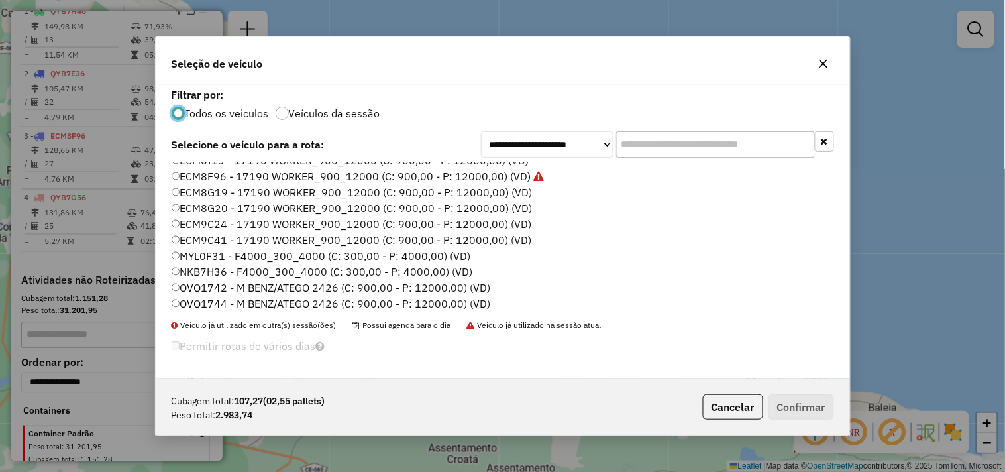
scroll to position [147, 0]
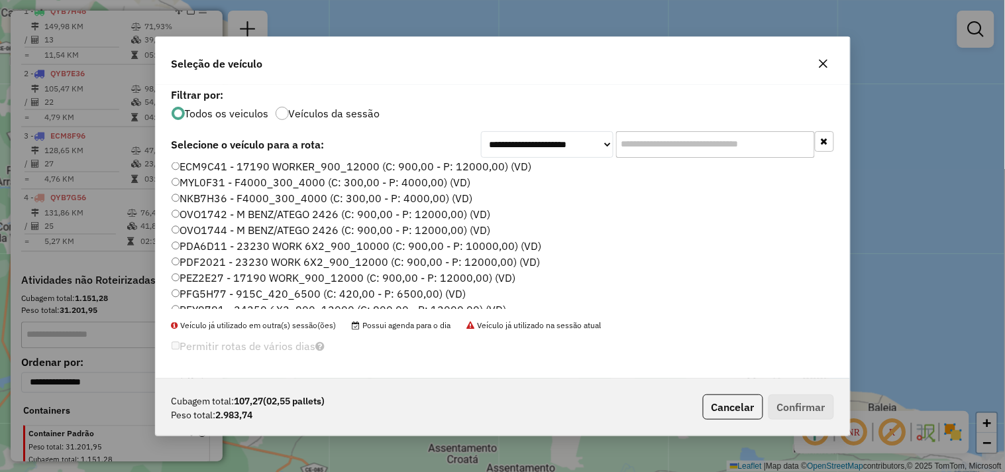
click at [212, 260] on label "PDF2021 - 23230 WORK 6X2_900_12000 (C: 900,00 - P: 12000,00) (VD)" at bounding box center [356, 262] width 369 height 16
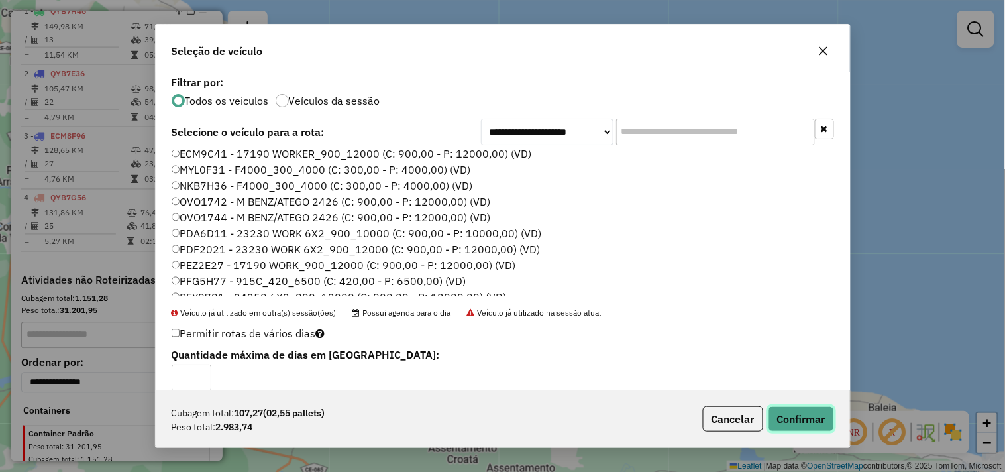
click at [832, 419] on button "Confirmar" at bounding box center [802, 418] width 66 height 25
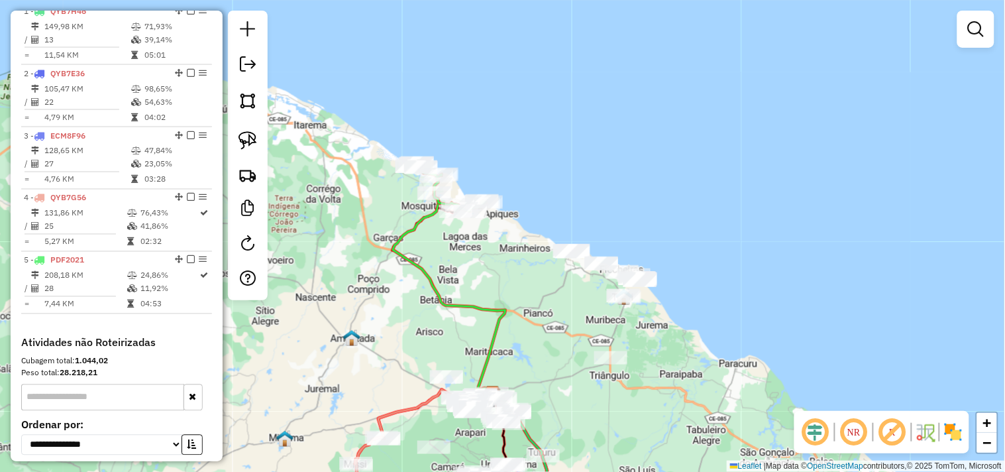
drag, startPoint x: 484, startPoint y: 286, endPoint x: 396, endPoint y: 180, distance: 138.3
click at [396, 182] on div "Janela de atendimento Grade de atendimento Capacidade Transportadoras Veículos …" at bounding box center [502, 236] width 1005 height 472
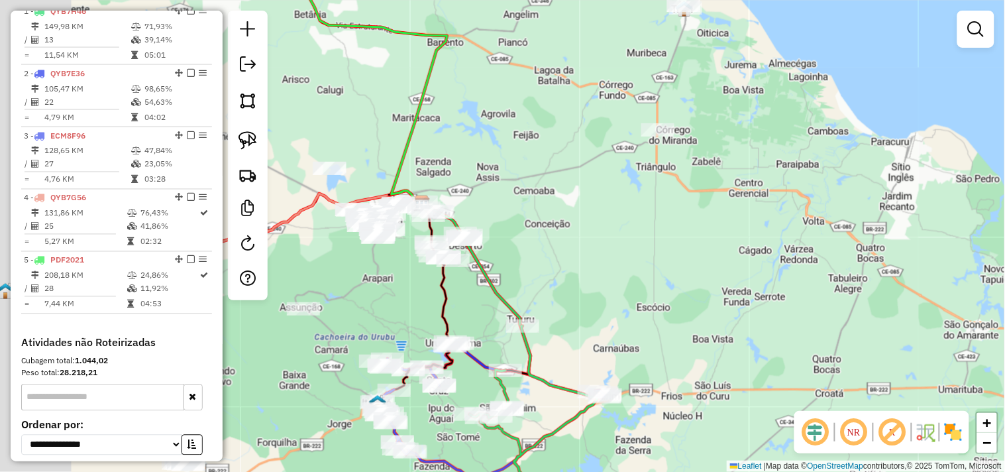
drag, startPoint x: 409, startPoint y: 294, endPoint x: 461, endPoint y: 294, distance: 52.4
click at [464, 302] on div "Janela de atendimento Grade de atendimento Capacidade Transportadoras Veículos …" at bounding box center [502, 236] width 1005 height 472
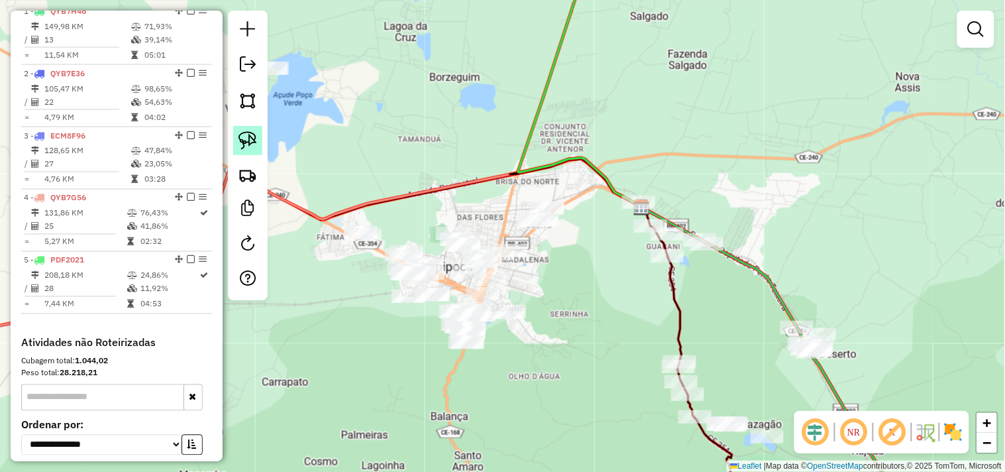
click at [246, 148] on img at bounding box center [248, 140] width 19 height 19
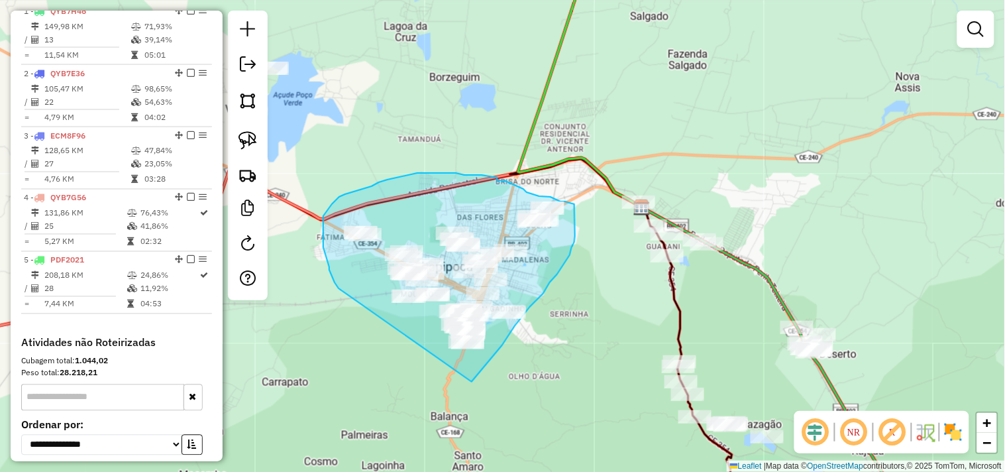
drag, startPoint x: 339, startPoint y: 288, endPoint x: 472, endPoint y: 382, distance: 162.7
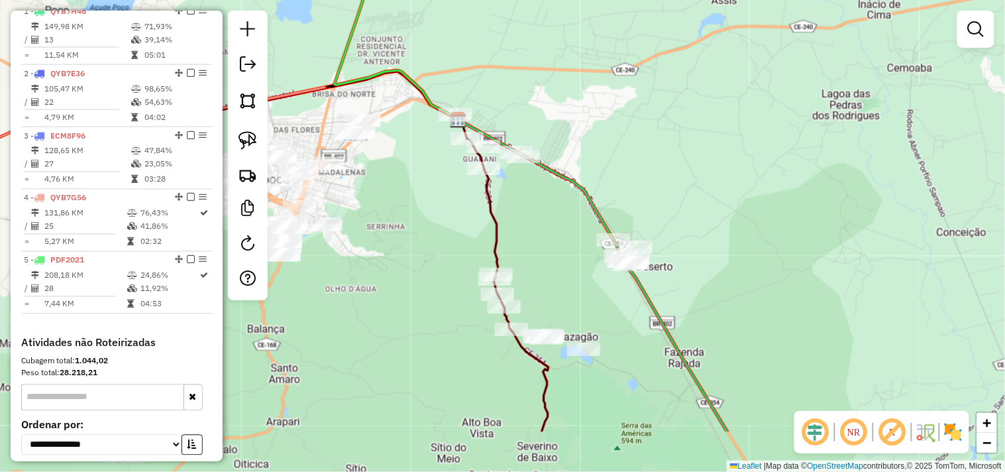
drag, startPoint x: 443, startPoint y: 305, endPoint x: 374, endPoint y: 299, distance: 68.6
click at [374, 299] on div "Janela de atendimento Grade de atendimento Capacidade Transportadoras Veículos …" at bounding box center [502, 236] width 1005 height 472
click at [243, 140] on img at bounding box center [248, 140] width 19 height 19
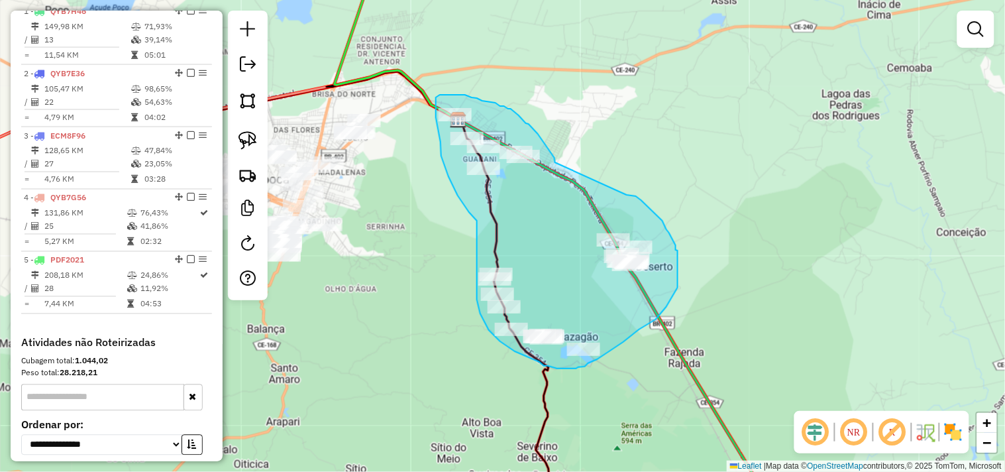
drag, startPoint x: 641, startPoint y: 200, endPoint x: 555, endPoint y: 162, distance: 94.1
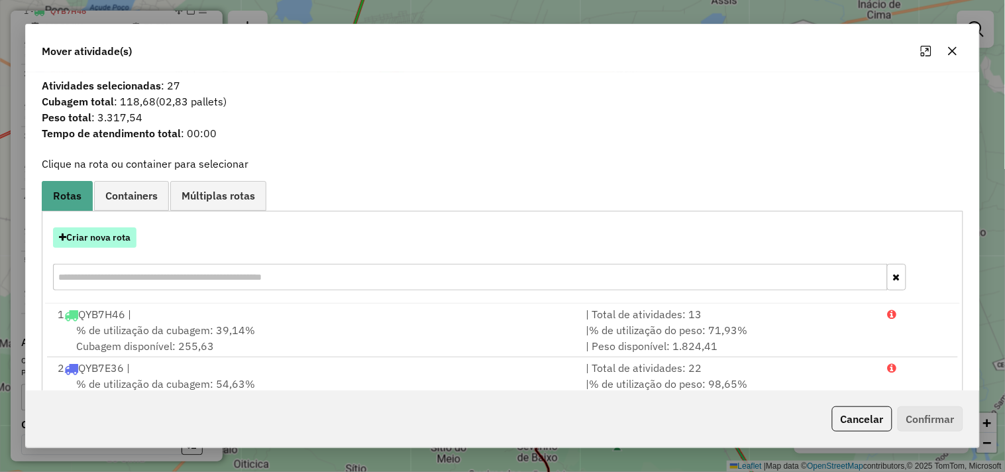
click at [80, 237] on button "Criar nova rota" at bounding box center [94, 237] width 83 height 21
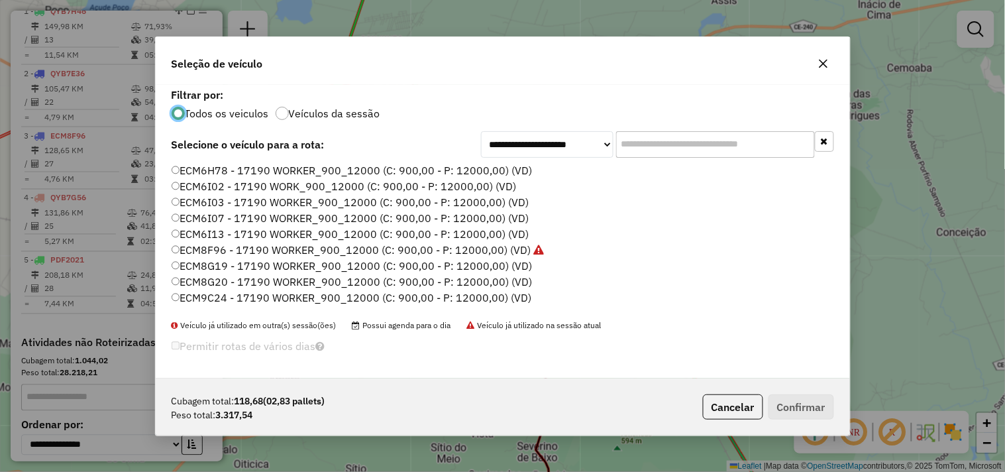
scroll to position [7, 3]
click at [220, 233] on label "ECM6I13 - 17190 WORKER_900_12000 (C: 900,00 - P: 12000,00) (VD)" at bounding box center [351, 234] width 358 height 16
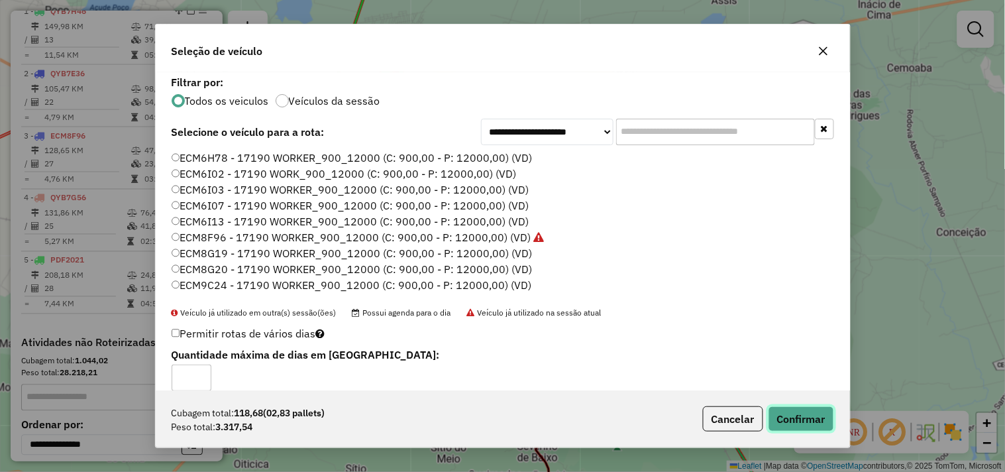
click at [791, 427] on button "Confirmar" at bounding box center [802, 418] width 66 height 25
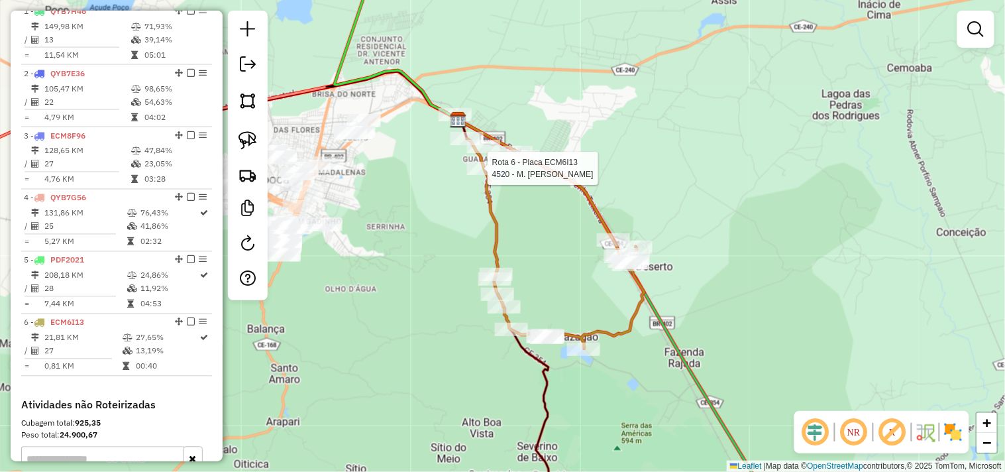
drag, startPoint x: 493, startPoint y: 176, endPoint x: 496, endPoint y: 253, distance: 76.9
click at [490, 175] on div at bounding box center [483, 168] width 33 height 13
select select "**********"
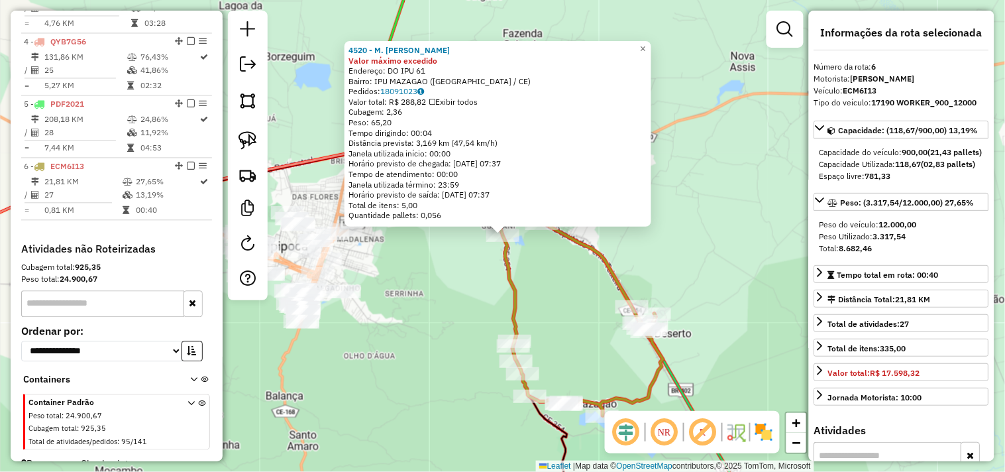
scroll to position [696, 0]
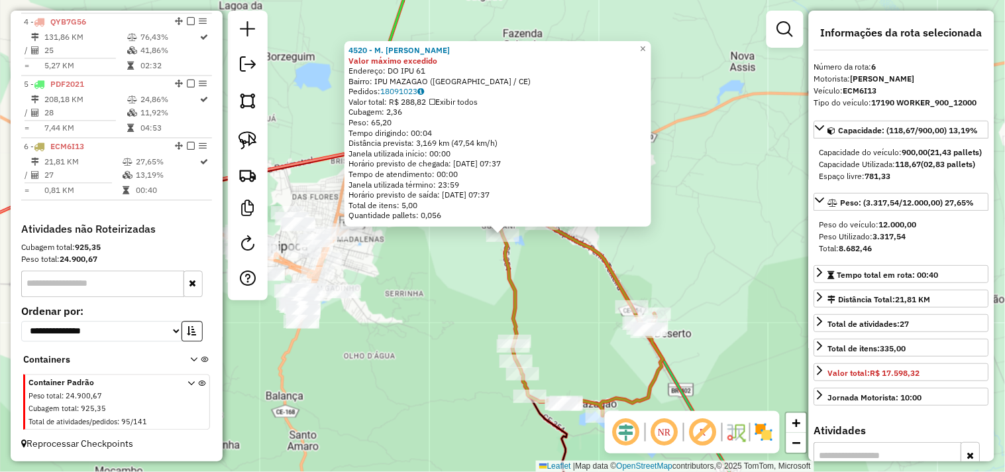
click at [553, 276] on div "4520 - M. ADRIANA Valor máximo excedido Endereço: DO IPU 61 Bairro: IPU MAZAGAO…" at bounding box center [502, 236] width 1005 height 472
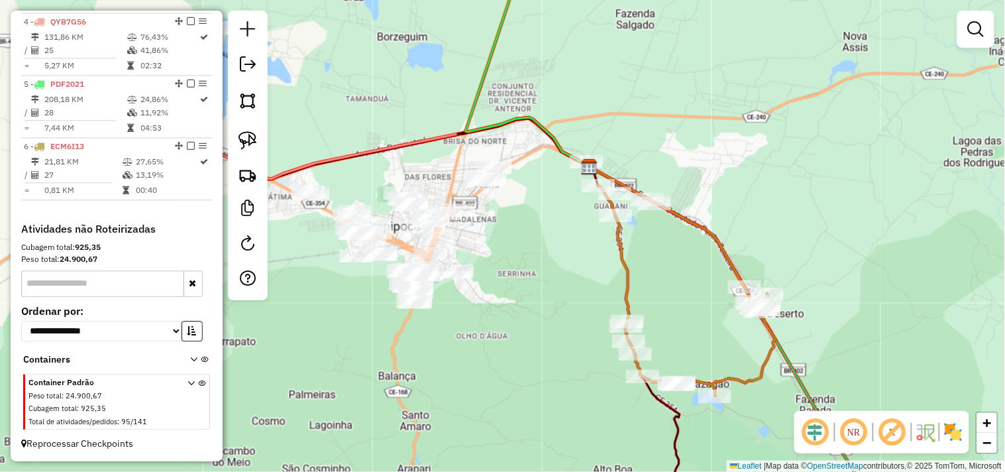
drag, startPoint x: 525, startPoint y: 286, endPoint x: 529, endPoint y: 273, distance: 13.0
click at [528, 284] on div "Janela de atendimento Grade de atendimento Capacidade Transportadoras Veículos …" at bounding box center [502, 236] width 1005 height 472
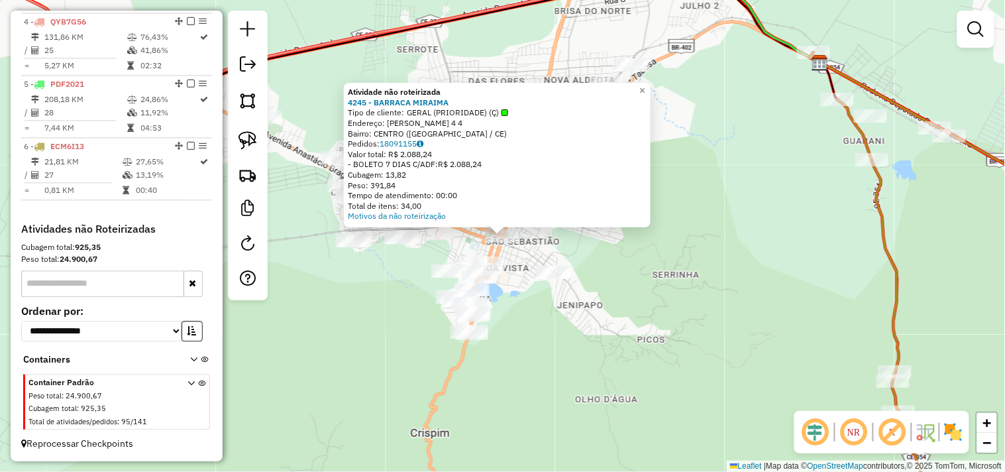
click at [636, 274] on div "Atividade não roteirizada 4245 - BARRACA MIRAIMA Tipo de cliente: GERAL (PRIORI…" at bounding box center [502, 236] width 1005 height 472
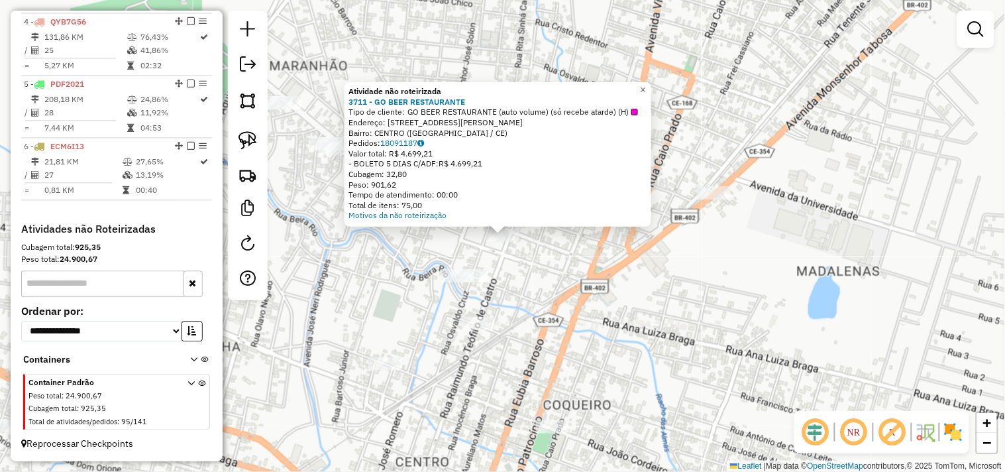
click at [524, 297] on div "Atividade não roteirizada 3711 - GO BEER RESTAURANTE Tipo de cliente: GO BEER R…" at bounding box center [502, 236] width 1005 height 472
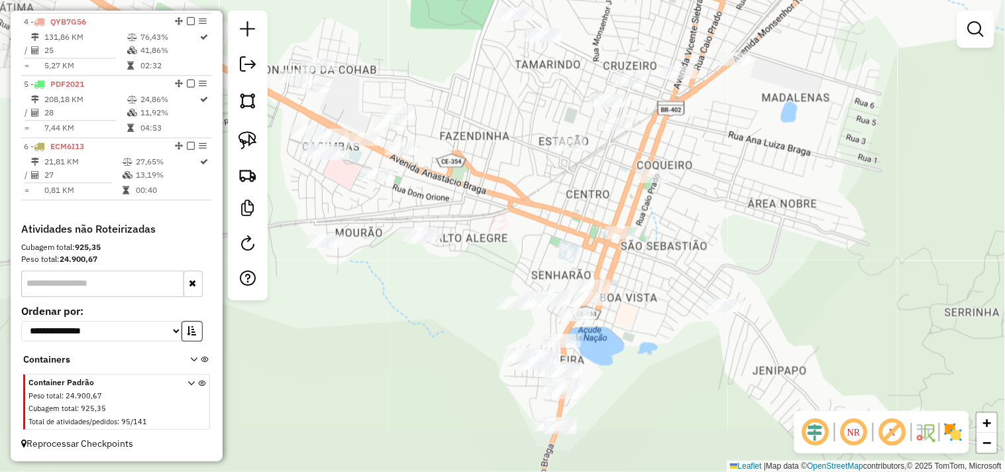
drag, startPoint x: 475, startPoint y: 343, endPoint x: 557, endPoint y: 242, distance: 130.0
click at [579, 205] on div "Janela de atendimento Grade de atendimento Capacidade Transportadoras Veículos …" at bounding box center [502, 236] width 1005 height 472
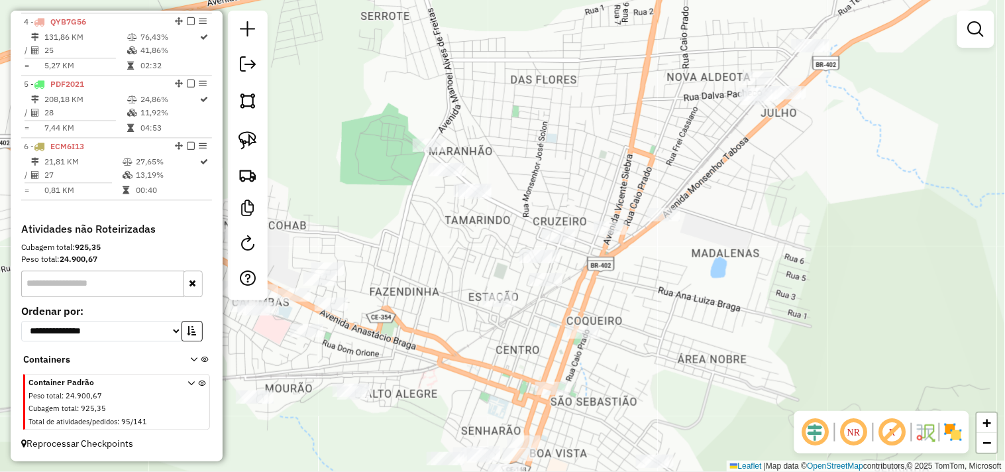
drag, startPoint x: 472, startPoint y: 256, endPoint x: 415, endPoint y: 343, distance: 104.0
click at [415, 343] on div "Janela de atendimento Grade de atendimento Capacidade Transportadoras Veículos …" at bounding box center [502, 236] width 1005 height 472
click at [243, 146] on img at bounding box center [248, 140] width 19 height 19
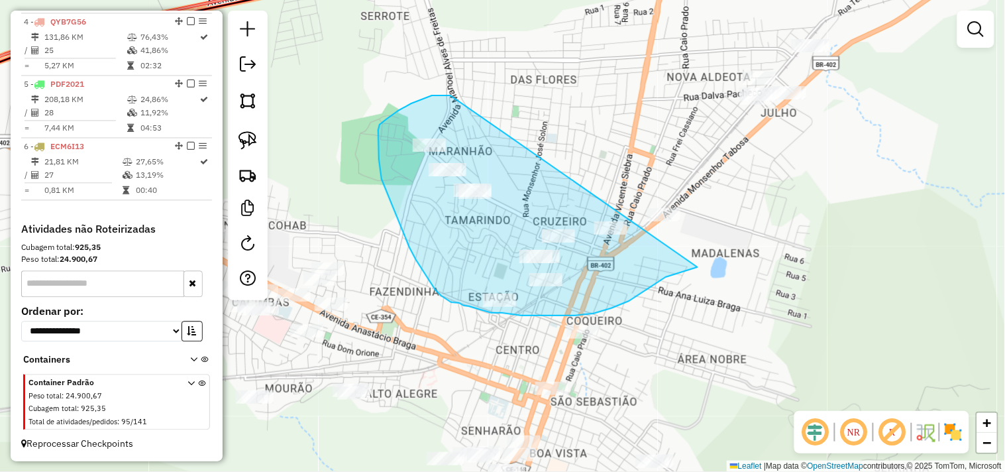
drag, startPoint x: 432, startPoint y: 95, endPoint x: 834, endPoint y: 232, distance: 424.1
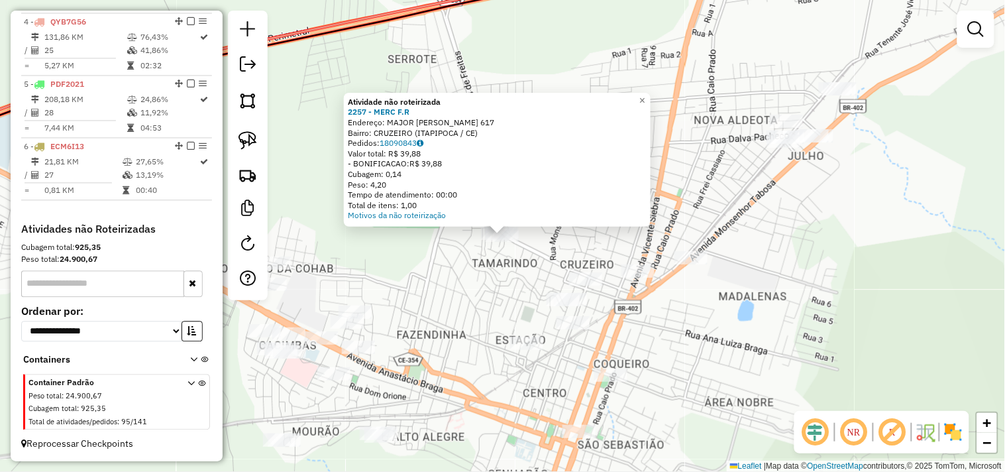
click at [508, 270] on div "Atividade não roteirizada 2257 - MERC F.R Endereço: MAJOR ANTONIO RODRIGUES TEI…" at bounding box center [502, 236] width 1005 height 472
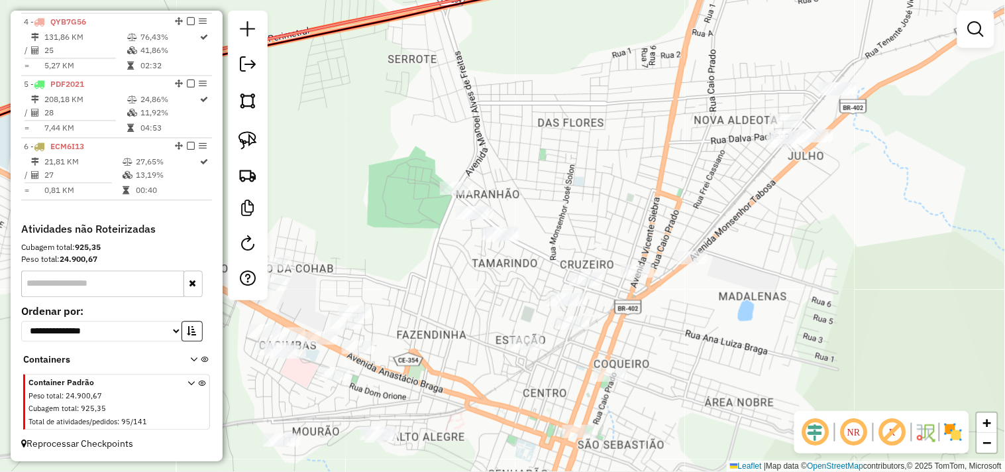
click at [468, 202] on div "Janela de atendimento Grade de atendimento Capacidade Transportadoras Veículos …" at bounding box center [502, 236] width 1005 height 472
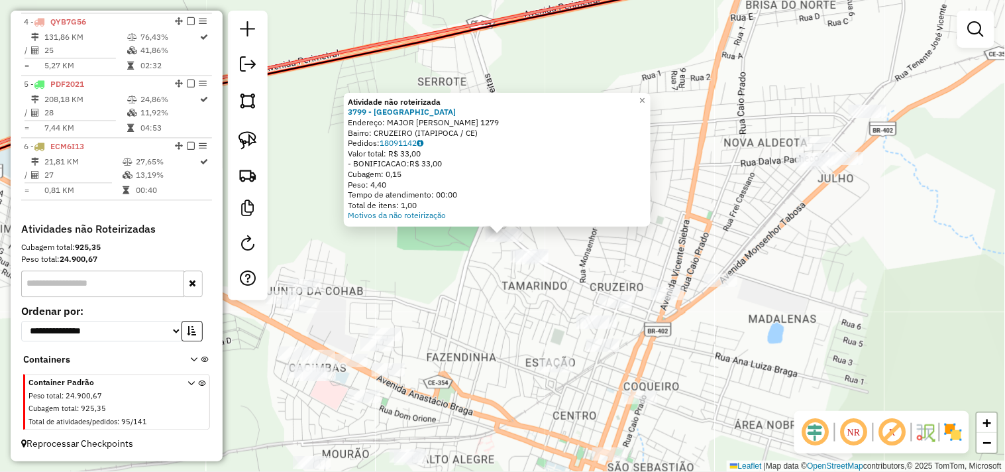
click at [468, 266] on div "Atividade não roteirizada 3799 - ESPETINHO PARK Endereço: MAJOR ANTONIO RODRIGU…" at bounding box center [502, 236] width 1005 height 472
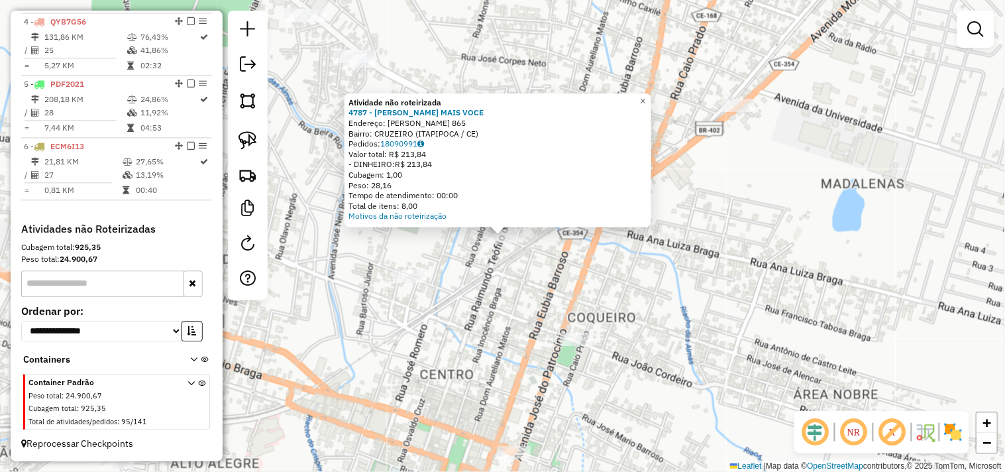
click at [508, 290] on div "Atividade não roteirizada 4787 - MERCADINHO MAIS VOCE Endereço: OSWALDO CRUZ 86…" at bounding box center [502, 236] width 1005 height 472
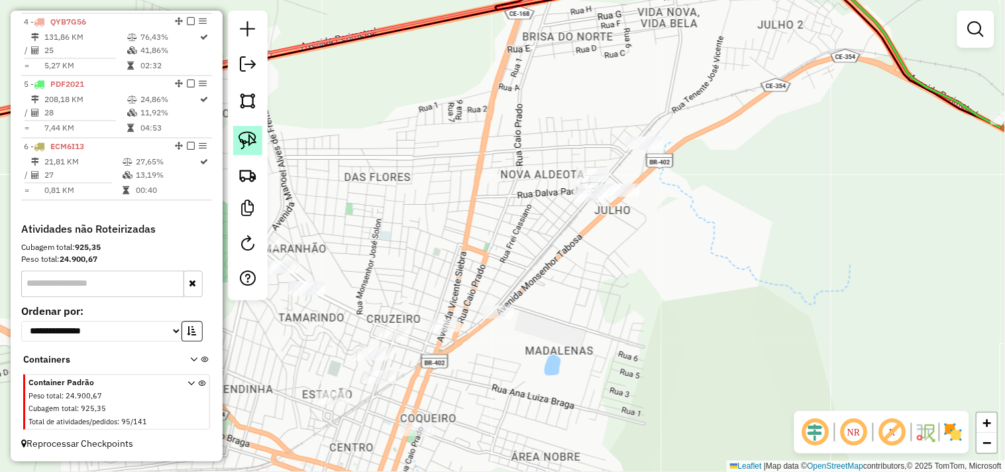
click at [252, 141] on img at bounding box center [248, 140] width 19 height 19
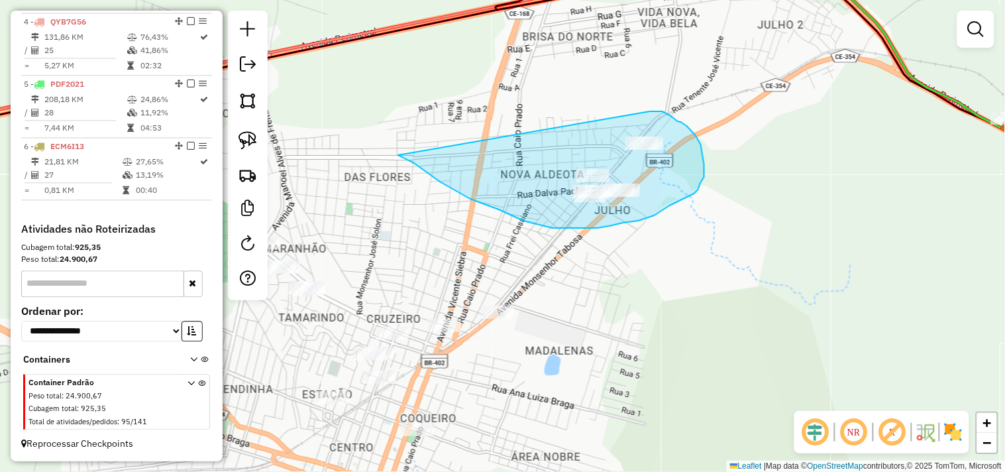
drag, startPoint x: 687, startPoint y: 126, endPoint x: 398, endPoint y: 155, distance: 290.4
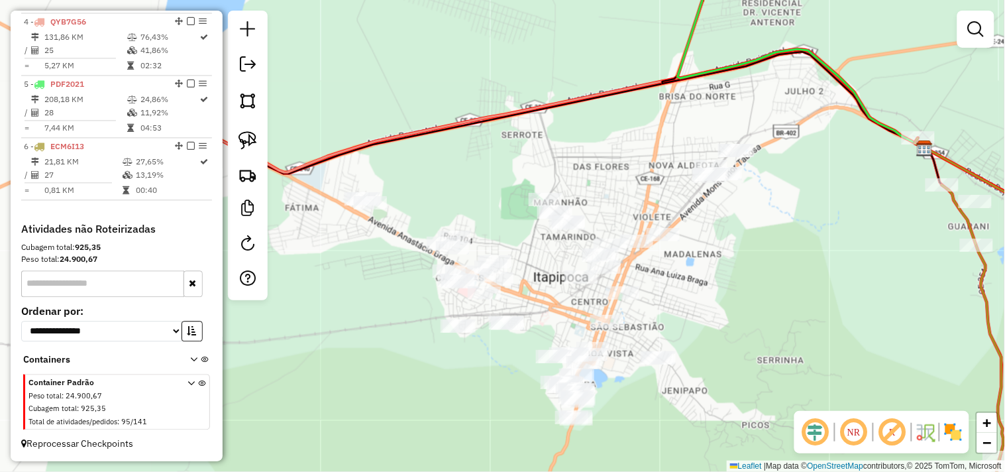
drag, startPoint x: 577, startPoint y: 330, endPoint x: 704, endPoint y: 301, distance: 130.5
click at [704, 301] on div "Janela de atendimento Grade de atendimento Capacidade Transportadoras Veículos …" at bounding box center [502, 236] width 1005 height 472
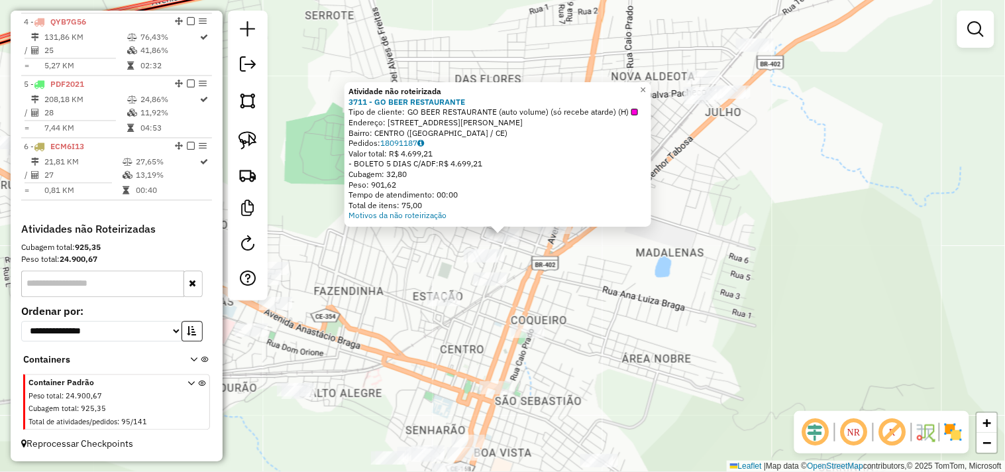
click at [580, 282] on div "Atividade não roteirizada 3711 - GO BEER RESTAURANTE Tipo de cliente: GO BEER R…" at bounding box center [502, 236] width 1005 height 472
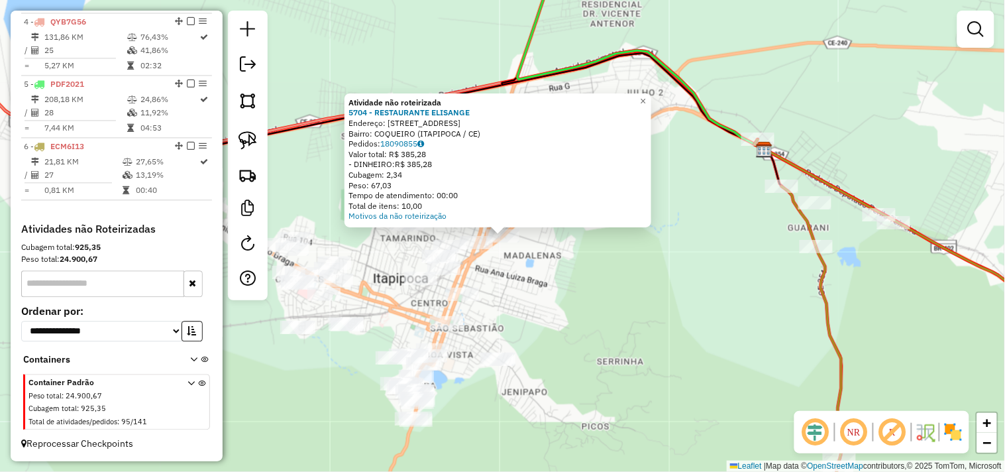
click at [617, 290] on div "Atividade não roteirizada 5704 - RESTAURANTE ELISANGE Endereço: AVENIDA MONSENH…" at bounding box center [502, 236] width 1005 height 472
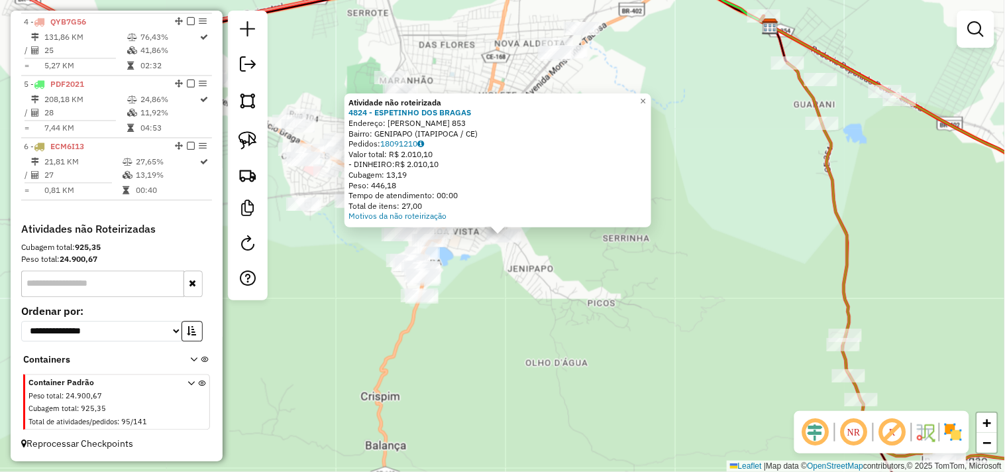
drag, startPoint x: 531, startPoint y: 288, endPoint x: 518, endPoint y: 288, distance: 13.3
click at [529, 290] on div "Atividade não roteirizada 4824 - ESPETINHO DOS BRAGAS Endereço: FRANCISCO DOS S…" at bounding box center [502, 236] width 1005 height 472
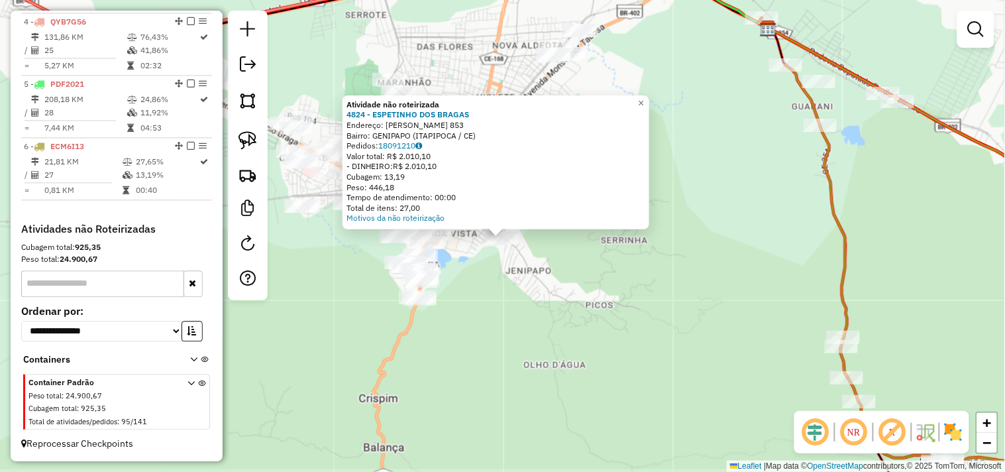
click at [335, 276] on div "Atividade não roteirizada 4824 - ESPETINHO DOS BRAGAS Endereço: FRANCISCO DOS S…" at bounding box center [502, 236] width 1005 height 472
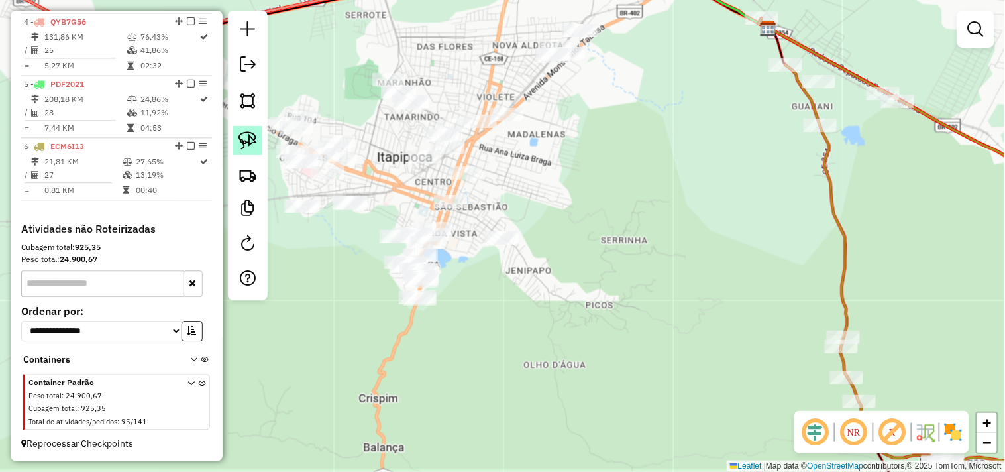
drag, startPoint x: 265, startPoint y: 131, endPoint x: 254, endPoint y: 130, distance: 11.3
click at [263, 130] on div at bounding box center [248, 156] width 40 height 290
drag, startPoint x: 250, startPoint y: 134, endPoint x: 288, endPoint y: 170, distance: 52.0
click at [250, 135] on img at bounding box center [248, 140] width 19 height 19
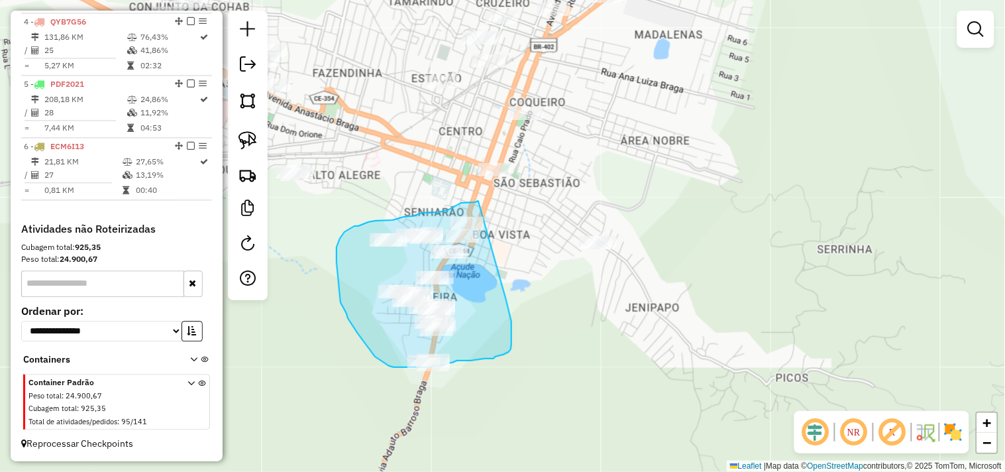
drag, startPoint x: 512, startPoint y: 339, endPoint x: 484, endPoint y: 201, distance: 140.6
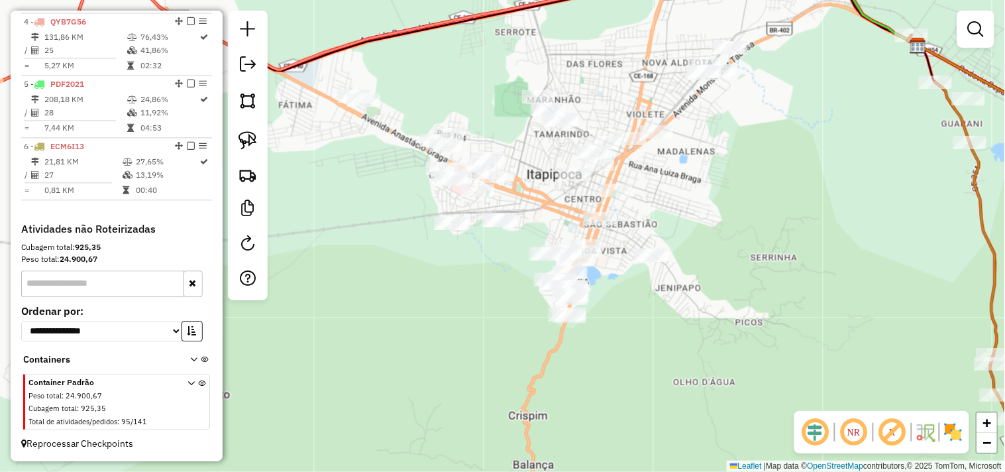
drag, startPoint x: 401, startPoint y: 306, endPoint x: 505, endPoint y: 305, distance: 104.0
click at [505, 305] on div "Janela de atendimento Grade de atendimento Capacidade Transportadoras Veículos …" at bounding box center [502, 236] width 1005 height 472
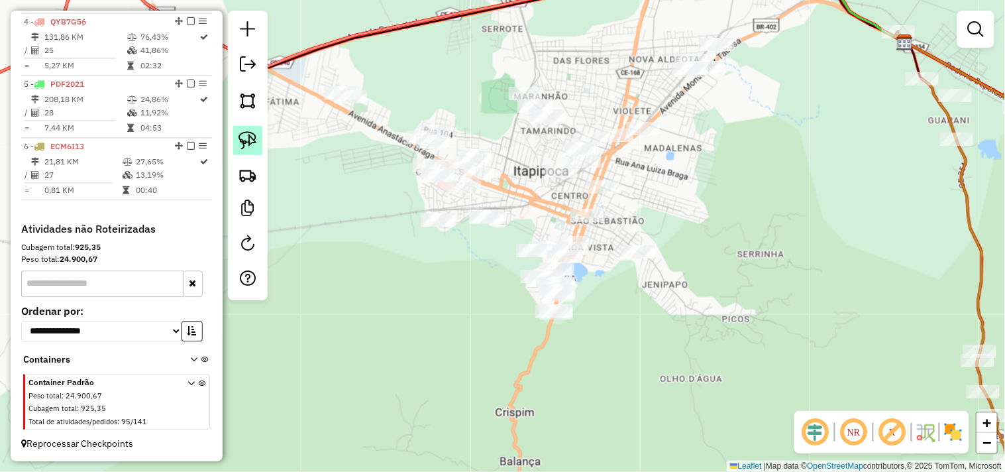
click at [261, 144] on link at bounding box center [247, 140] width 29 height 29
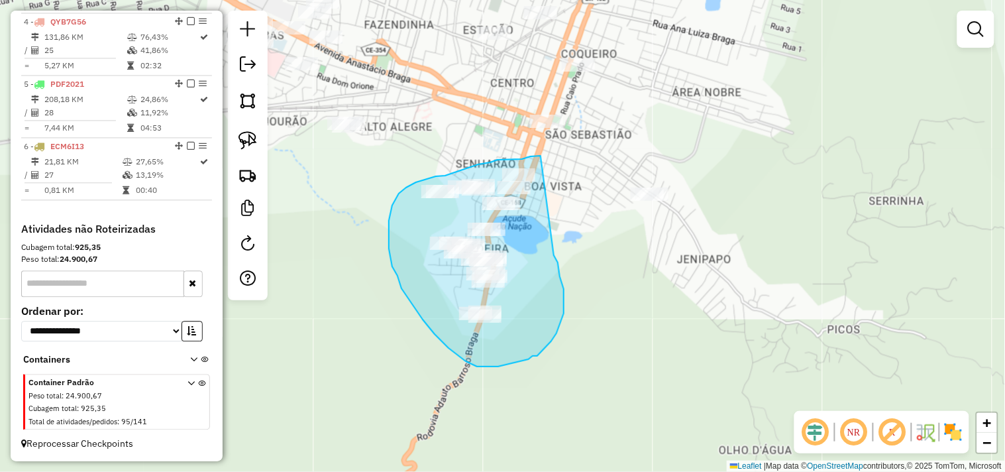
drag, startPoint x: 564, startPoint y: 313, endPoint x: 547, endPoint y: 156, distance: 158.6
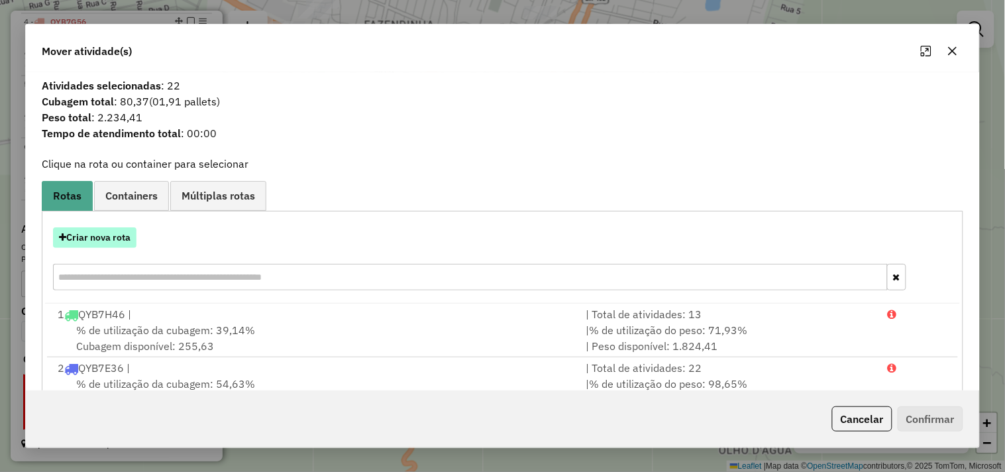
click at [104, 243] on button "Criar nova rota" at bounding box center [94, 237] width 83 height 21
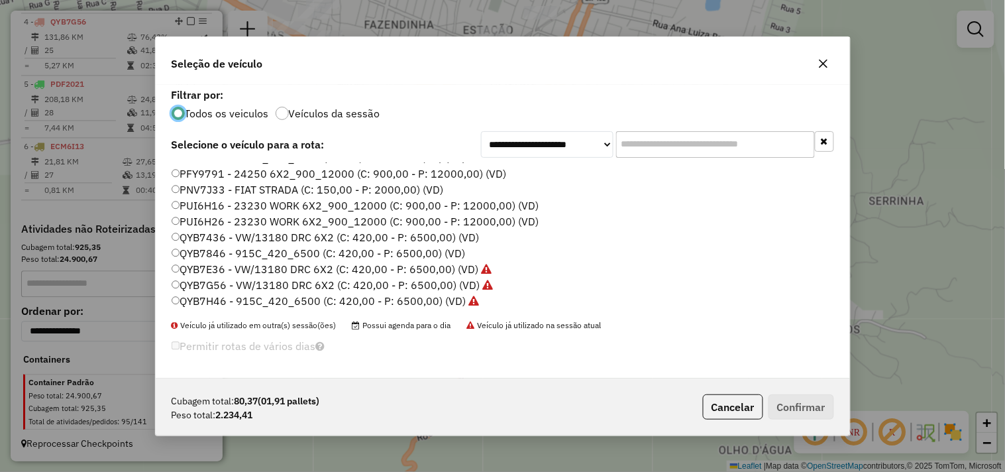
scroll to position [209, 0]
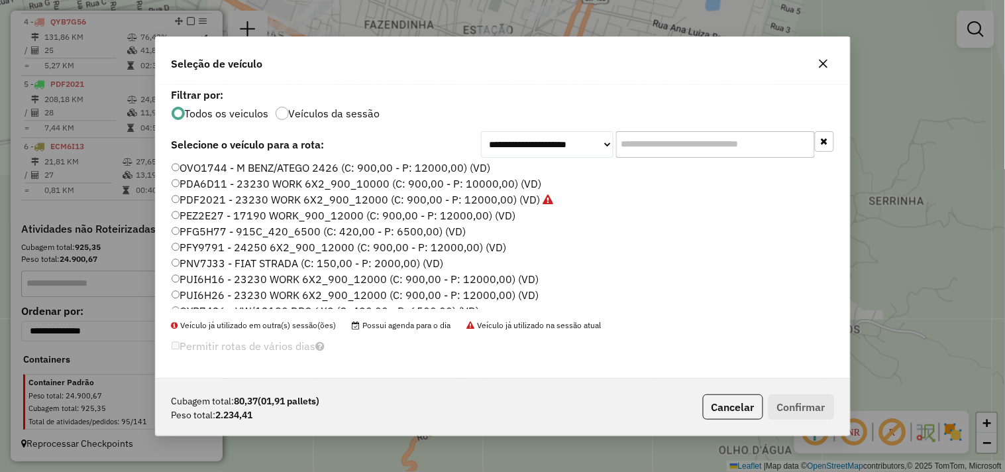
click at [202, 227] on label "PFG5H77 - 915C_420_6500 (C: 420,00 - P: 6500,00) (VD)" at bounding box center [319, 231] width 295 height 16
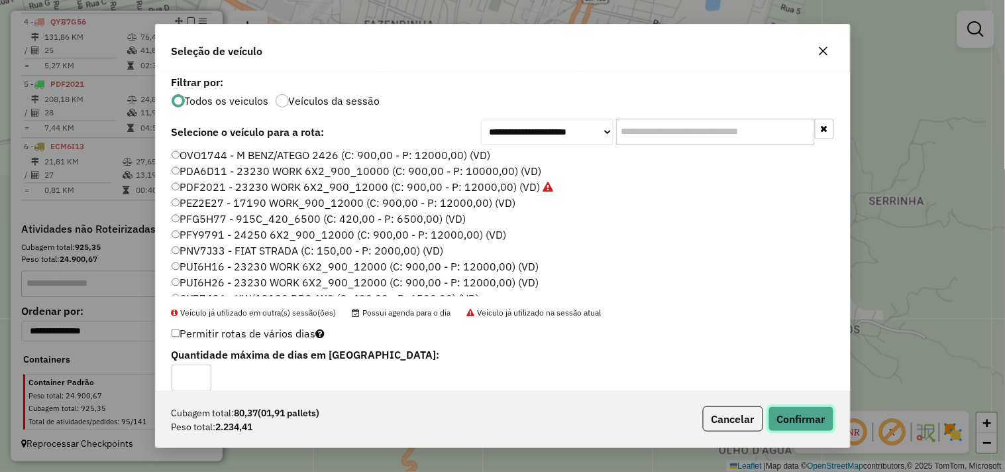
click at [773, 412] on button "Confirmar" at bounding box center [802, 418] width 66 height 25
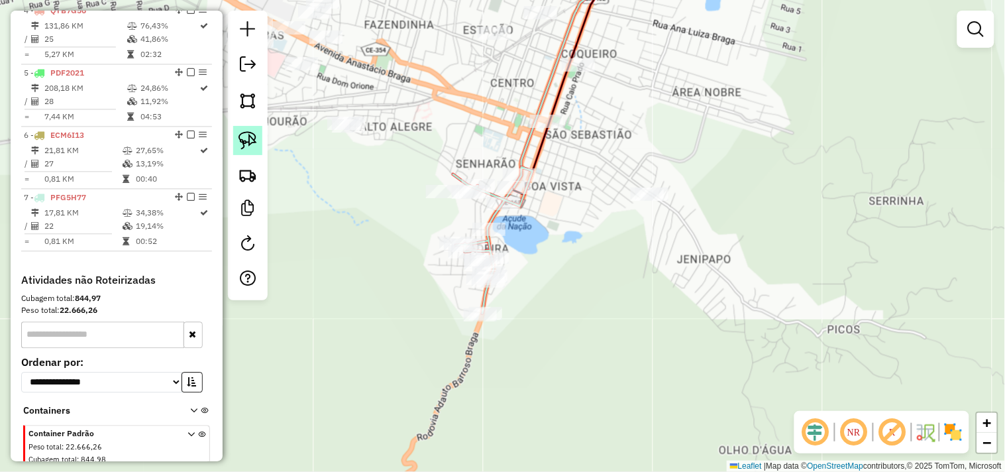
click at [239, 138] on img at bounding box center [248, 140] width 19 height 19
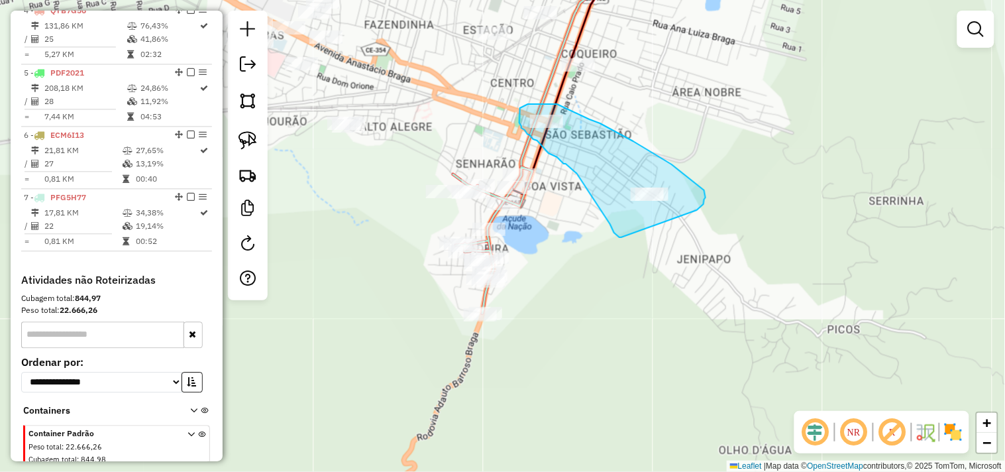
drag, startPoint x: 622, startPoint y: 237, endPoint x: 681, endPoint y: 217, distance: 62.5
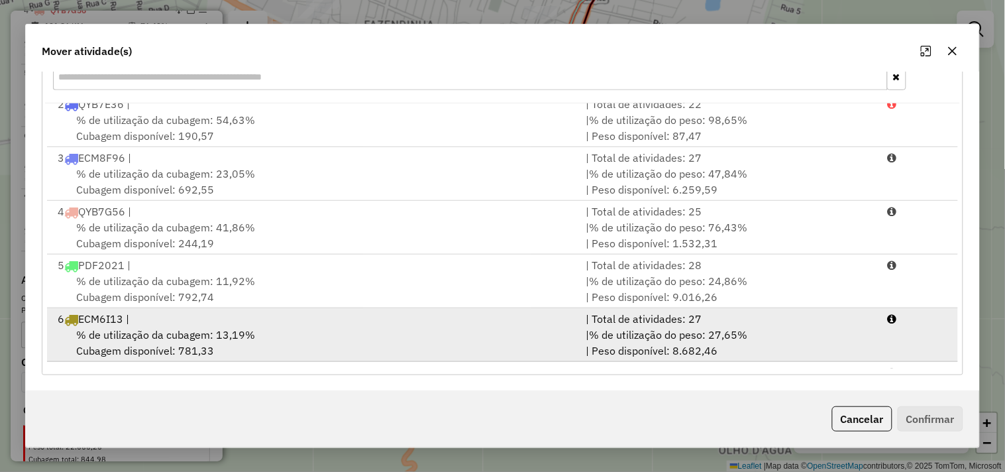
scroll to position [111, 0]
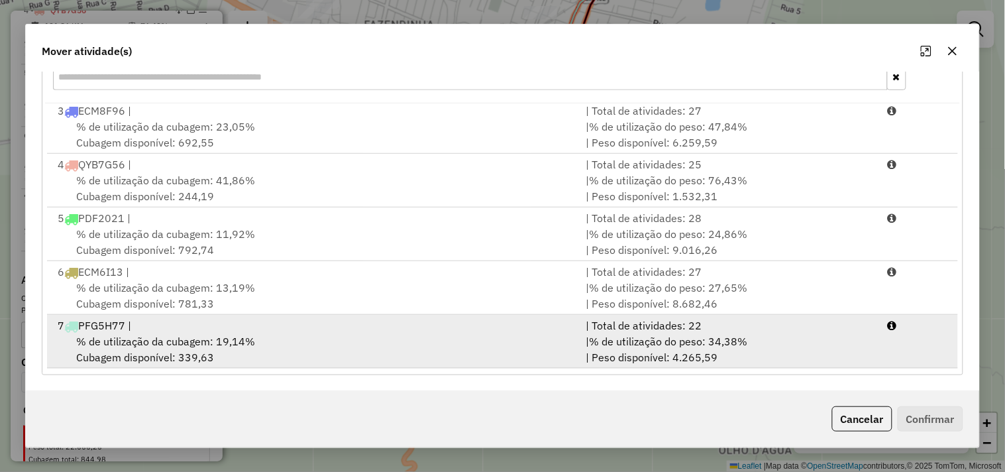
click at [209, 326] on div "7 PFG5H77 |" at bounding box center [314, 325] width 528 height 16
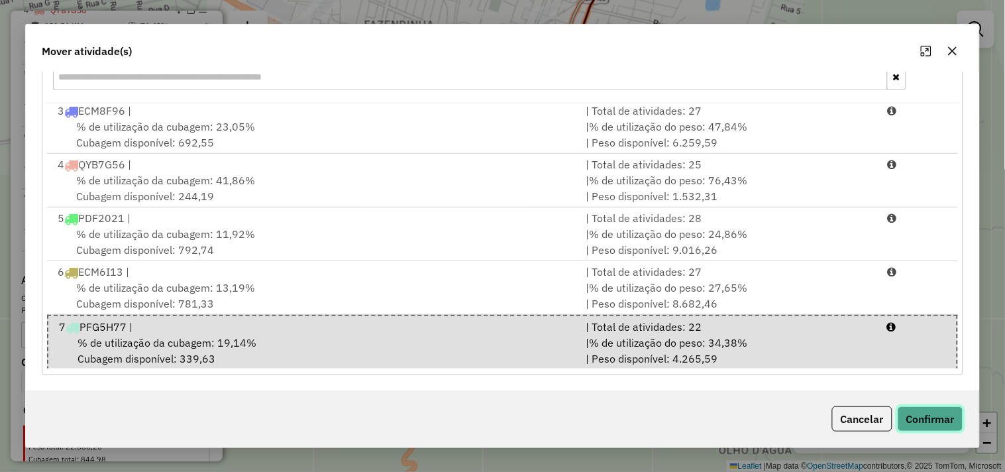
click at [902, 421] on button "Confirmar" at bounding box center [931, 418] width 66 height 25
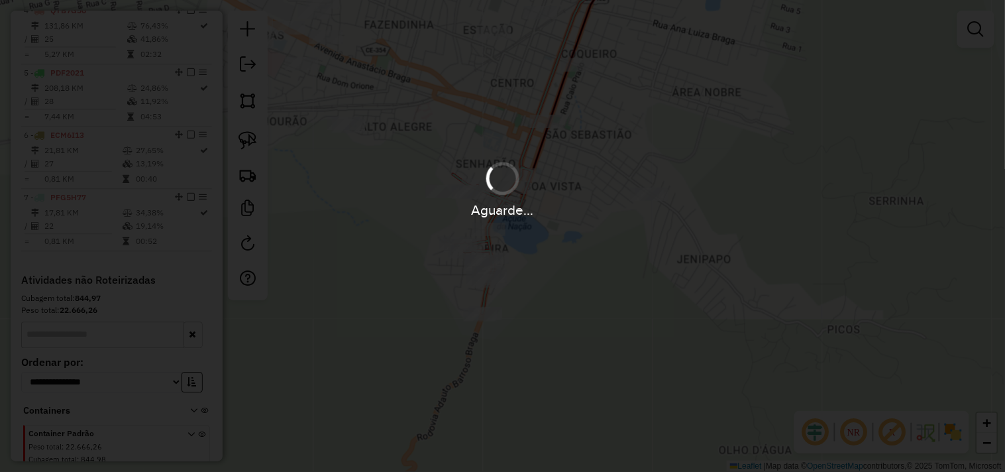
scroll to position [0, 0]
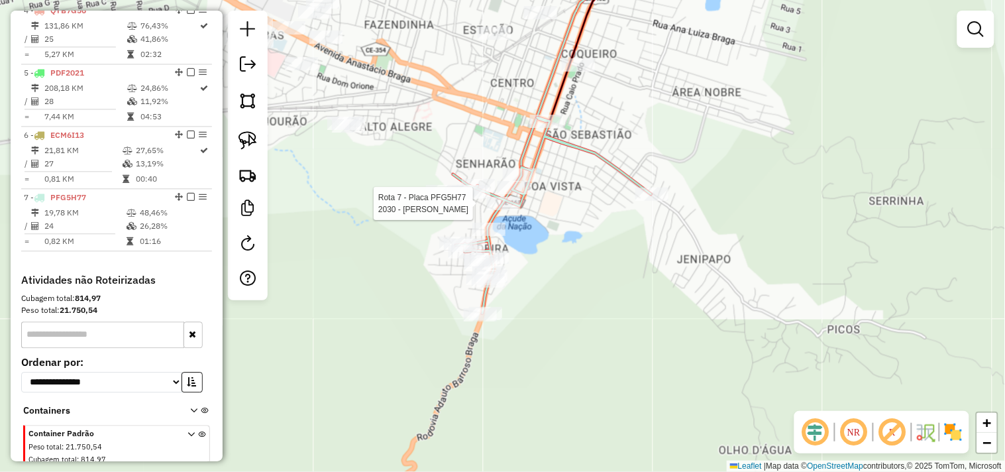
select select "**********"
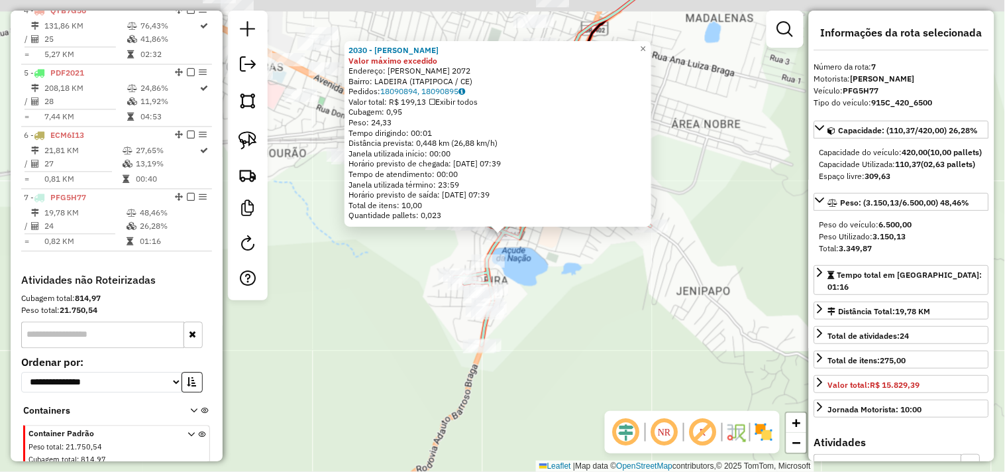
scroll to position [758, 0]
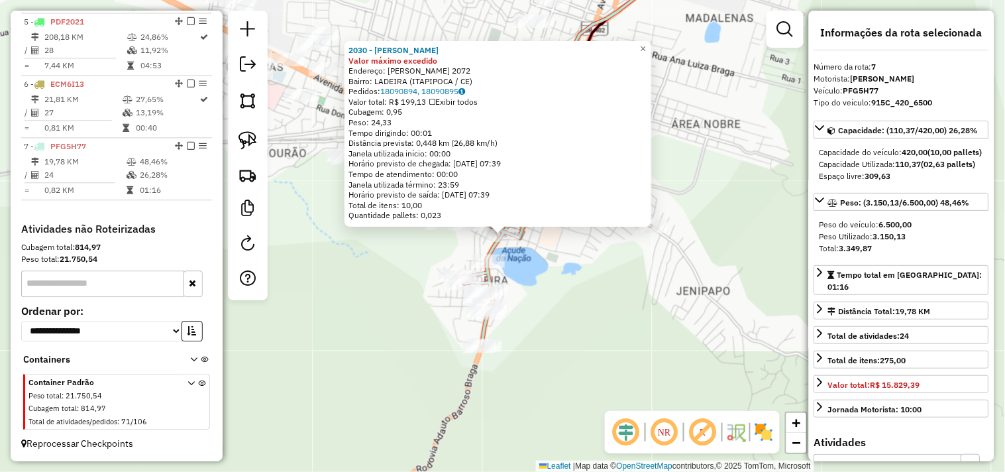
click at [583, 286] on div "2030 - MERCADINHO SaO LUIZ Valor máximo excedido Endereço: EUBIA BARROSO 2072 B…" at bounding box center [502, 236] width 1005 height 472
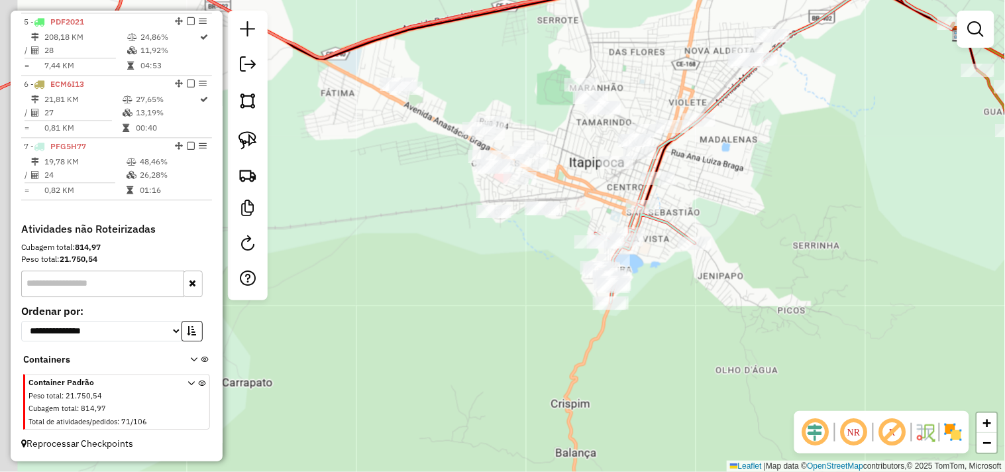
drag, startPoint x: 493, startPoint y: 299, endPoint x: 539, endPoint y: 290, distance: 47.3
click at [539, 290] on div "Janela de atendimento Grade de atendimento Capacidade Transportadoras Veículos …" at bounding box center [502, 236] width 1005 height 472
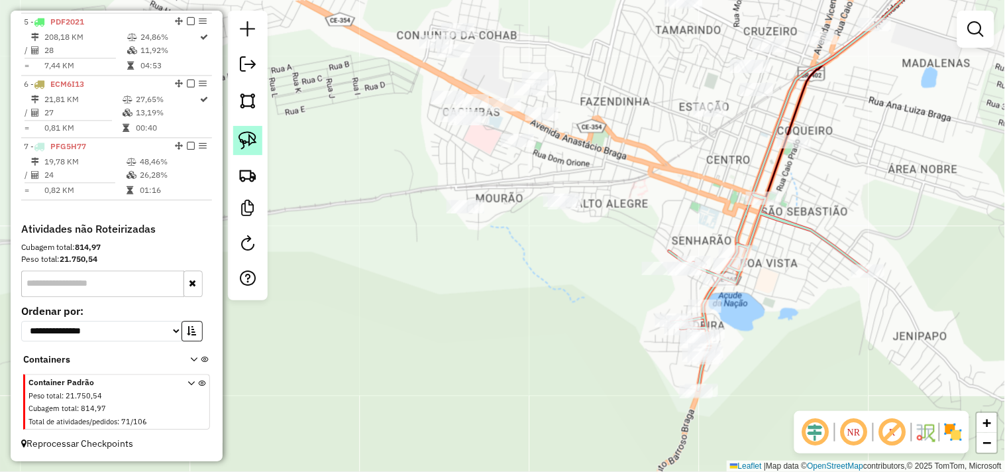
click at [257, 144] on link at bounding box center [247, 140] width 29 height 29
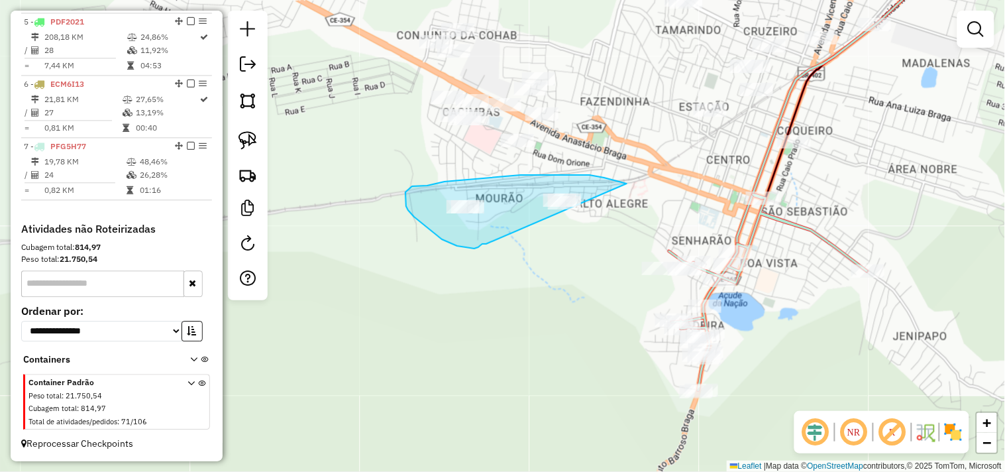
drag, startPoint x: 457, startPoint y: 246, endPoint x: 658, endPoint y: 193, distance: 207.7
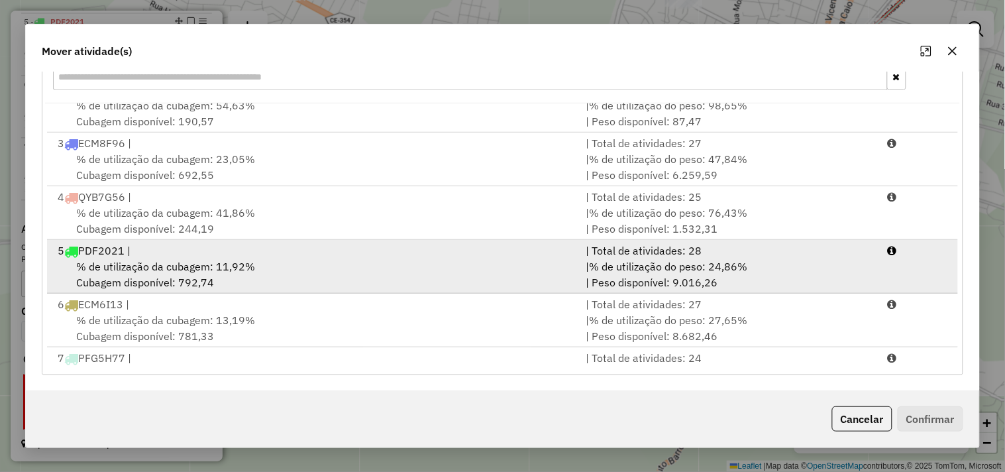
scroll to position [111, 0]
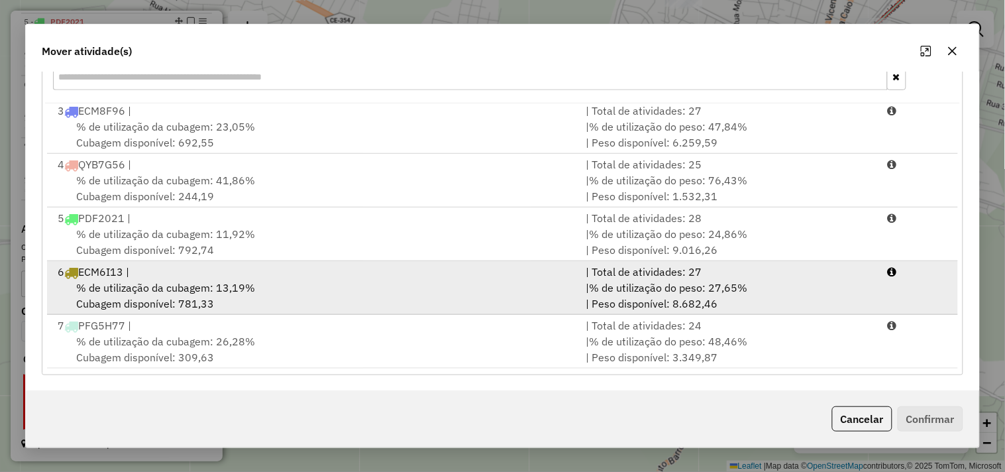
click at [258, 309] on div "% de utilização da cubagem: 13,19% Cubagem disponível: 781,33" at bounding box center [314, 296] width 528 height 32
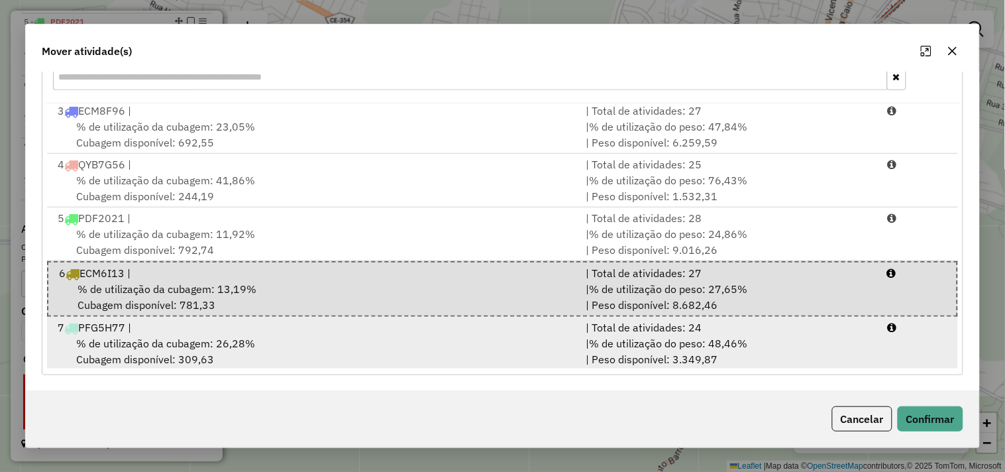
click at [262, 329] on div "7 PFG5H77 |" at bounding box center [314, 327] width 528 height 16
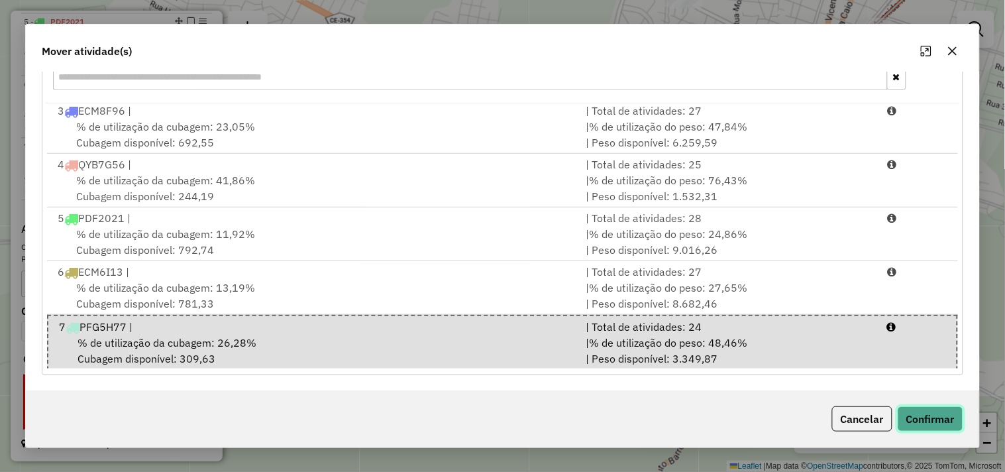
click at [948, 413] on button "Confirmar" at bounding box center [931, 418] width 66 height 25
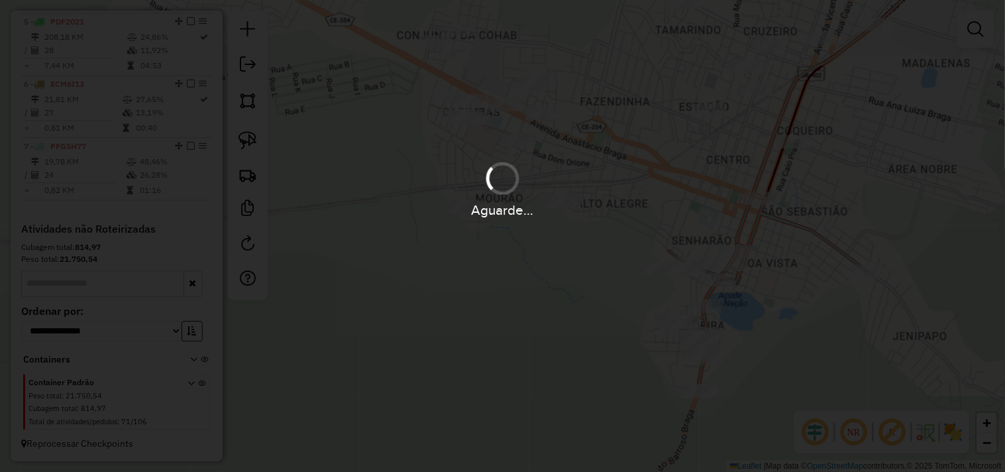
scroll to position [0, 0]
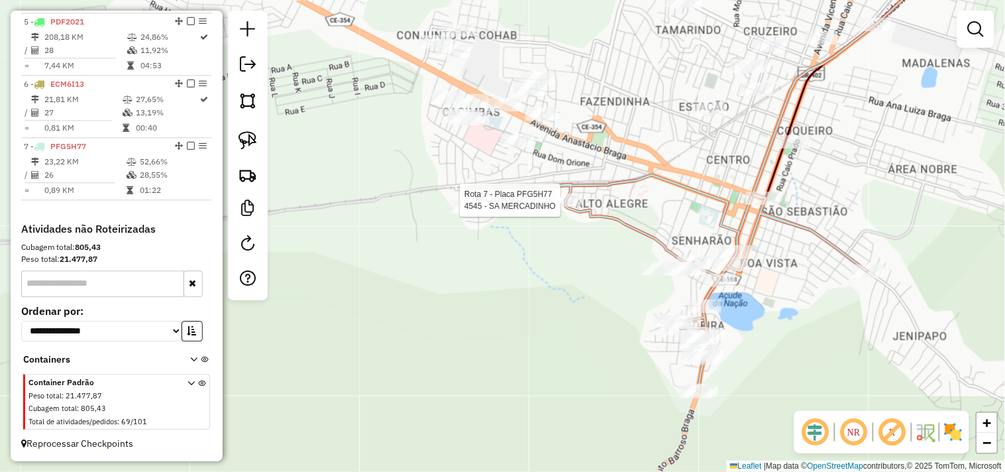
click at [550, 207] on div at bounding box center [564, 199] width 33 height 13
select select "**********"
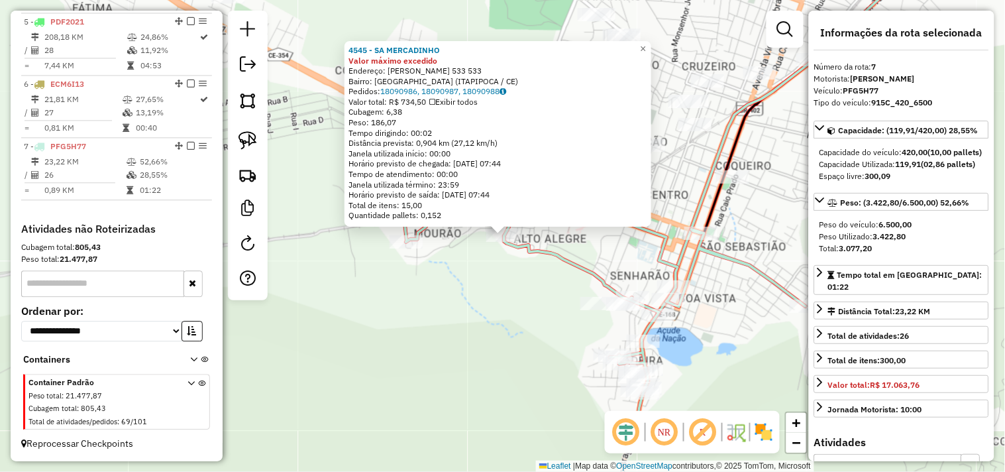
click at [522, 308] on div "4545 - SA MERCADINHO Valor máximo excedido Endereço: SEBASTIAO COELHO 533 533 B…" at bounding box center [502, 236] width 1005 height 472
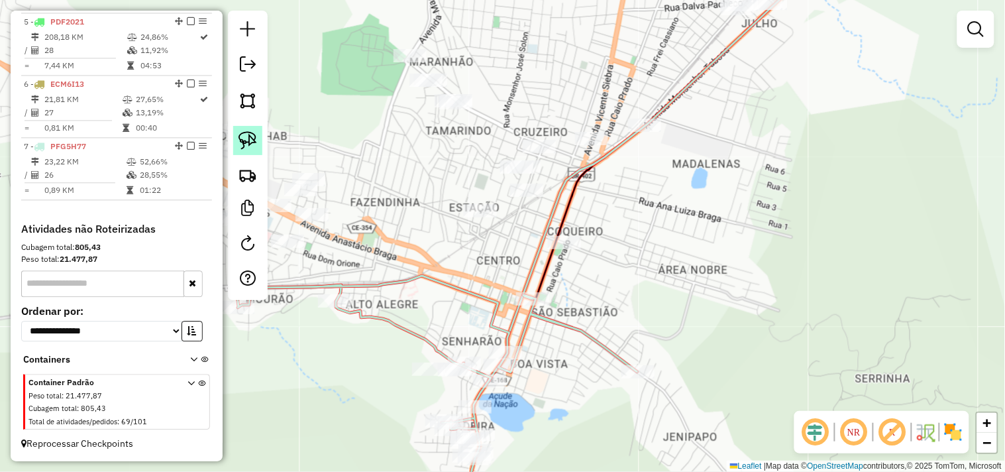
click at [234, 144] on link at bounding box center [247, 140] width 29 height 29
drag, startPoint x: 526, startPoint y: 127, endPoint x: 493, endPoint y: 142, distance: 36.5
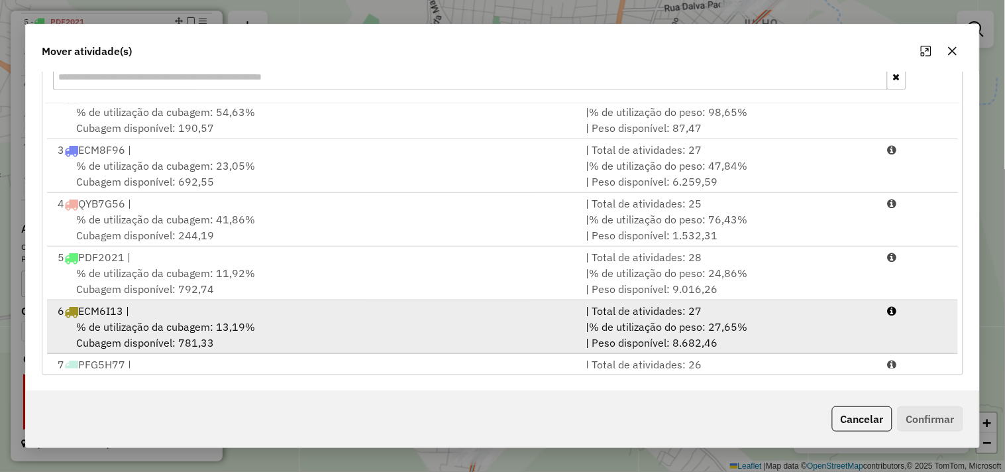
scroll to position [111, 0]
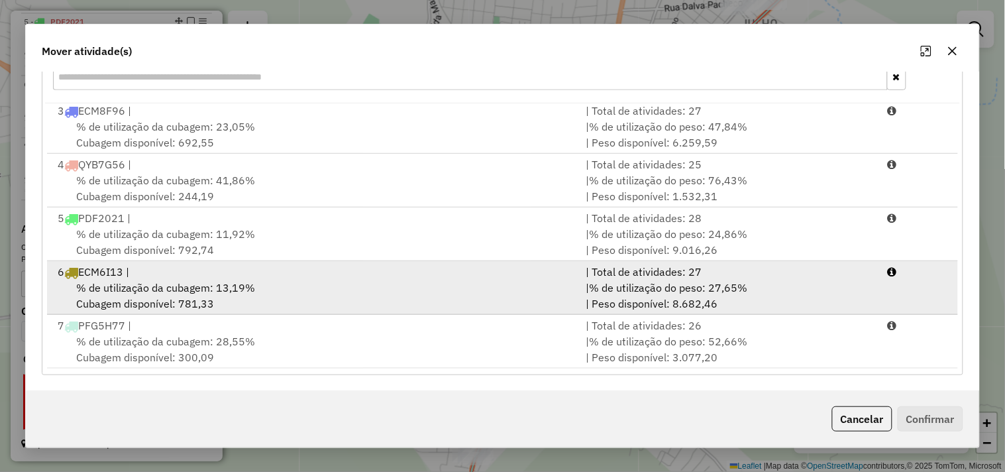
click at [210, 296] on div "% de utilização da cubagem: 13,19% Cubagem disponível: 781,33" at bounding box center [314, 296] width 528 height 32
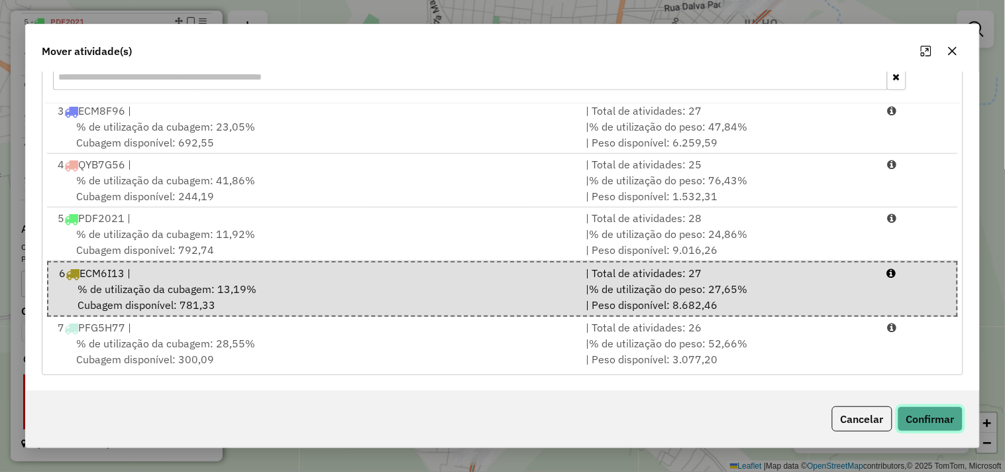
click at [931, 417] on button "Confirmar" at bounding box center [931, 418] width 66 height 25
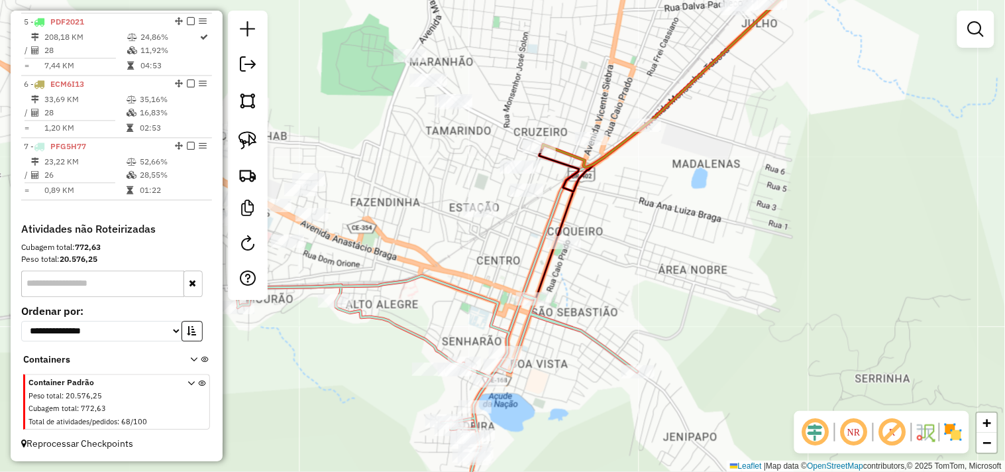
scroll to position [0, 0]
select select "**********"
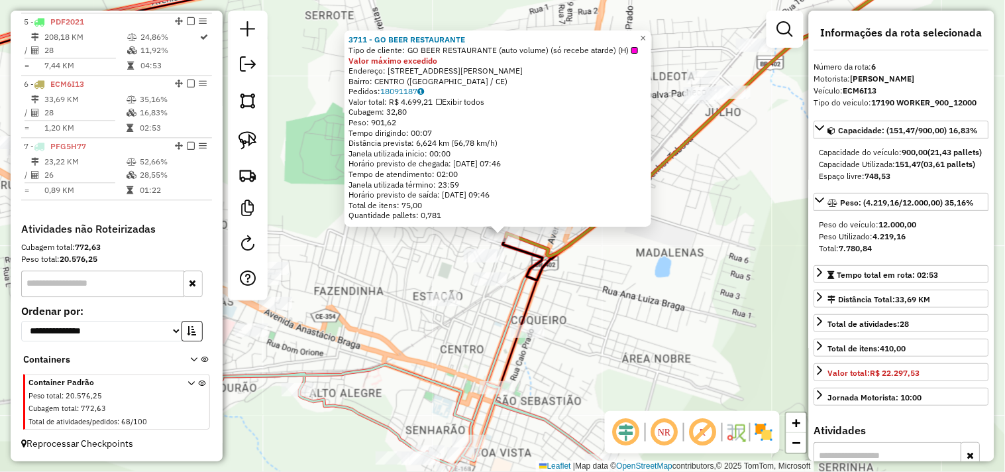
click at [614, 292] on div "3711 - GO BEER RESTAURANTE Tipo de cliente: GO BEER RESTAURANTE (auto volume) (…" at bounding box center [502, 236] width 1005 height 472
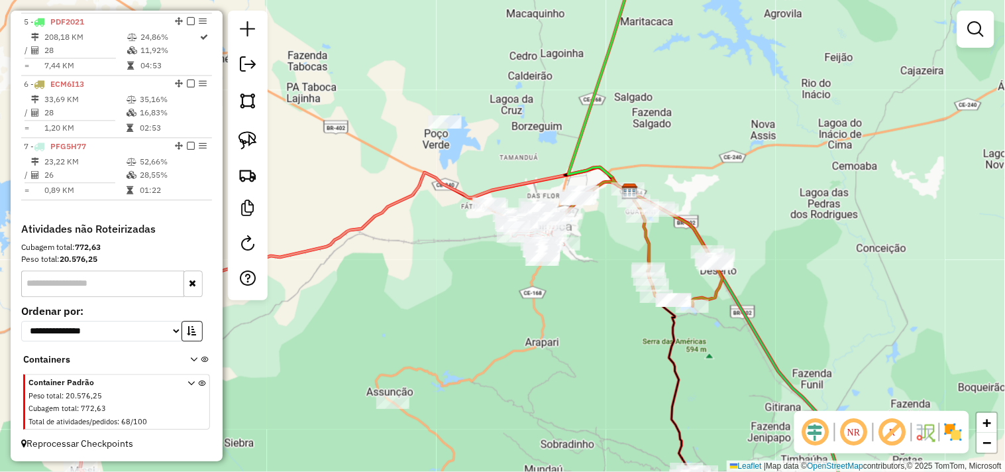
drag, startPoint x: 606, startPoint y: 338, endPoint x: 580, endPoint y: 289, distance: 55.7
click at [579, 292] on div "Janela de atendimento Grade de atendimento Capacidade Transportadoras Veículos …" at bounding box center [502, 236] width 1005 height 472
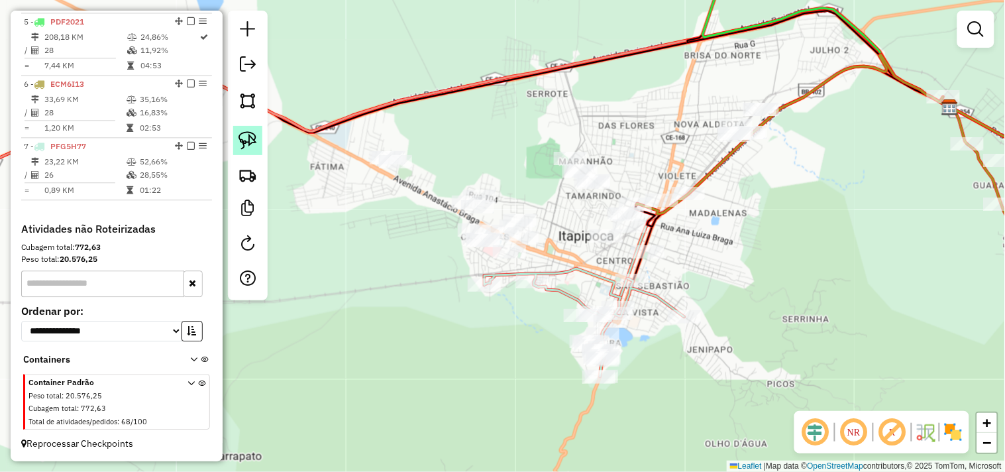
click at [258, 144] on link at bounding box center [247, 140] width 29 height 29
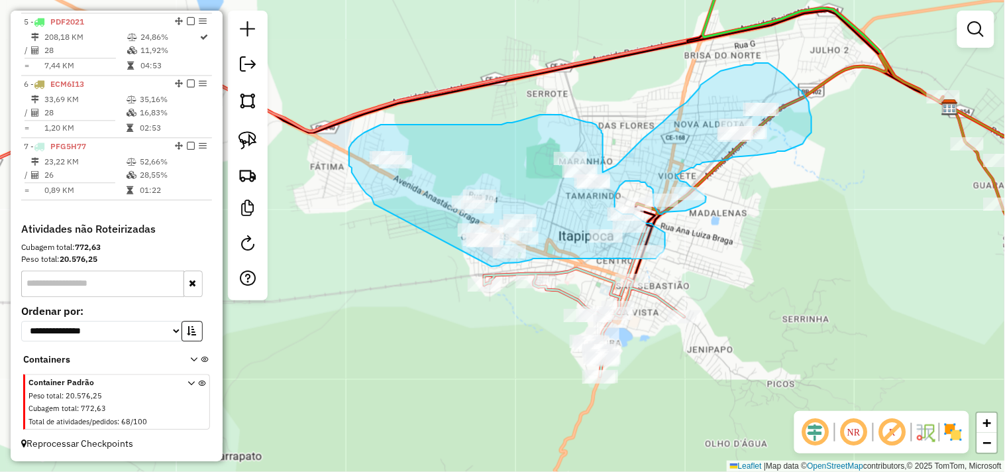
drag, startPoint x: 361, startPoint y: 187, endPoint x: 489, endPoint y: 257, distance: 145.9
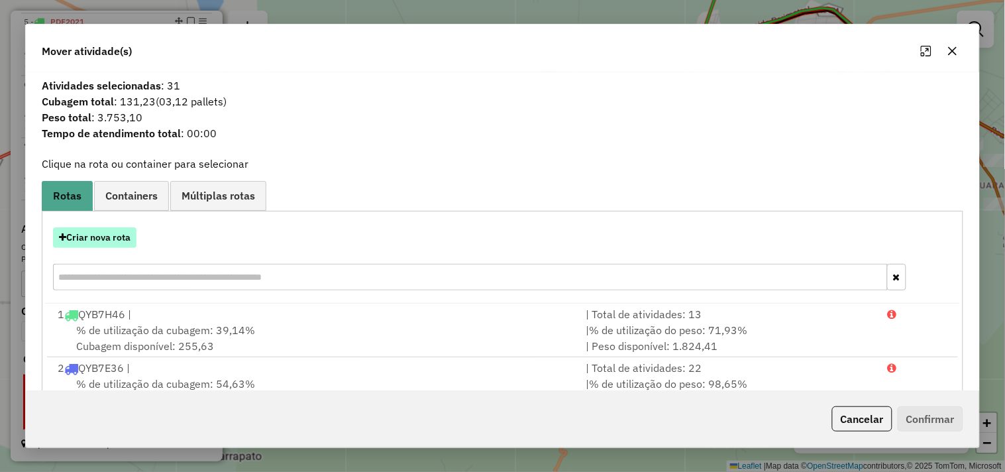
click at [108, 236] on button "Criar nova rota" at bounding box center [94, 237] width 83 height 21
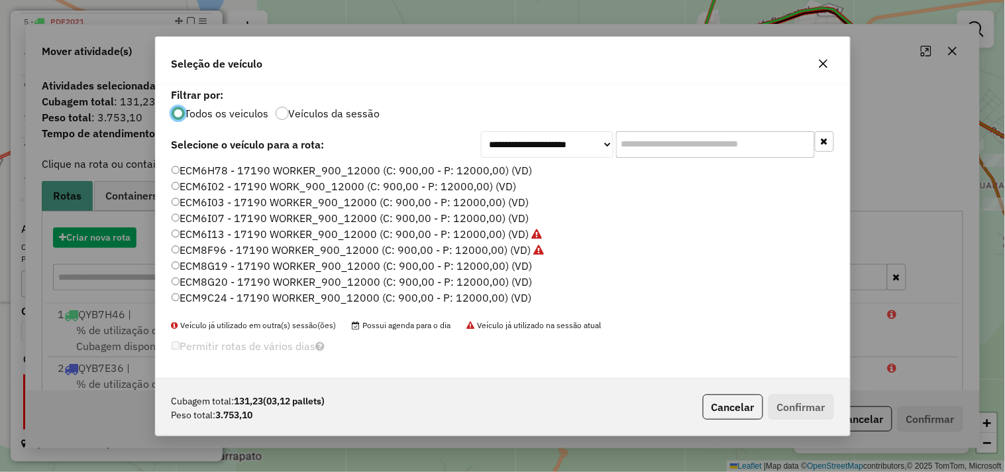
scroll to position [7, 3]
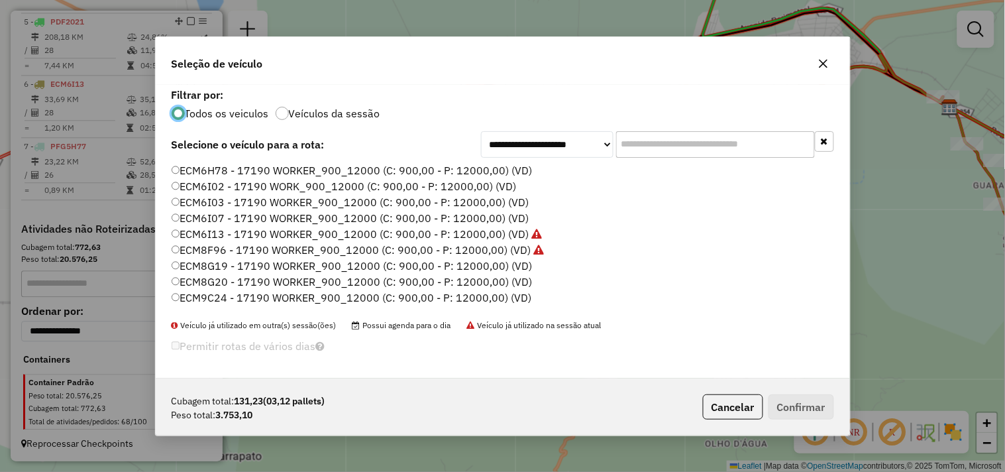
click at [230, 300] on label "ECM9C24 - 17190 WORKER_900_12000 (C: 900,00 - P: 12000,00) (VD)" at bounding box center [352, 298] width 360 height 16
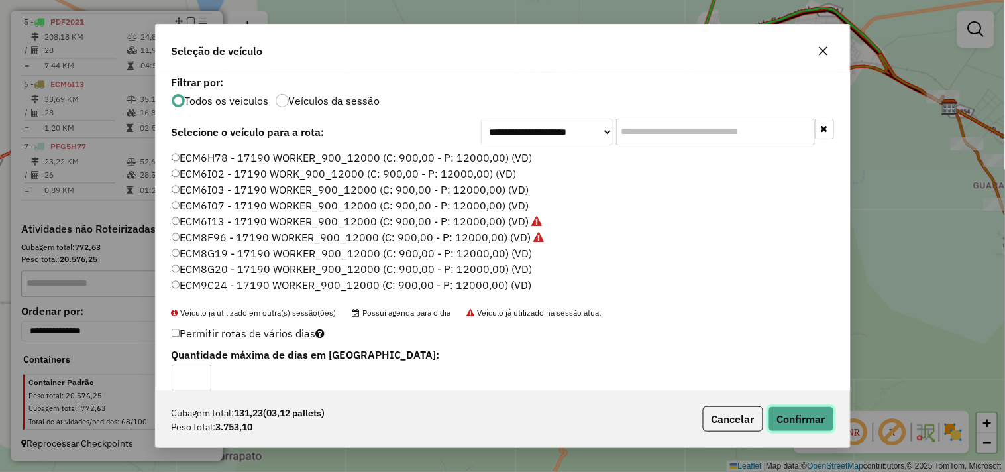
click at [787, 420] on button "Confirmar" at bounding box center [802, 418] width 66 height 25
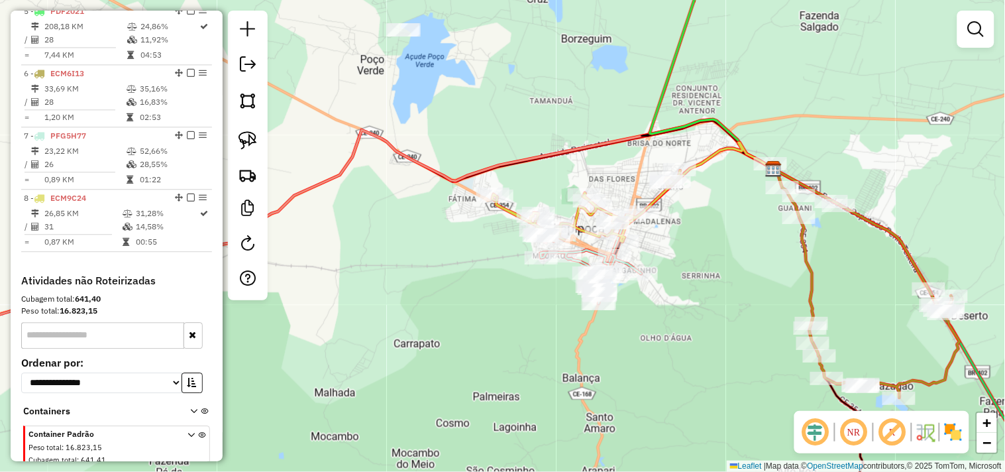
drag, startPoint x: 726, startPoint y: 262, endPoint x: 665, endPoint y: 235, distance: 66.1
click at [665, 235] on div "Janela de atendimento Grade de atendimento Capacidade Transportadoras Veículos …" at bounding box center [502, 236] width 1005 height 472
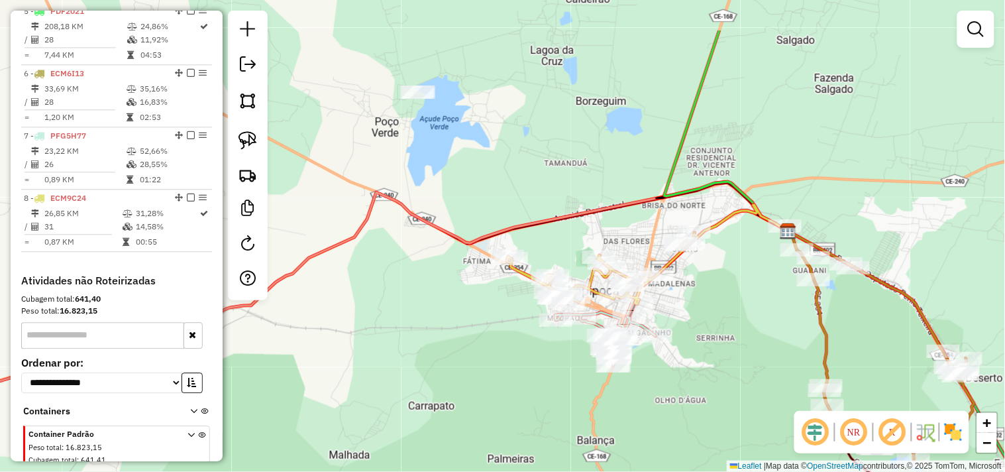
drag, startPoint x: 584, startPoint y: 219, endPoint x: 520, endPoint y: 146, distance: 97.7
click at [520, 182] on icon at bounding box center [358, 292] width 860 height 221
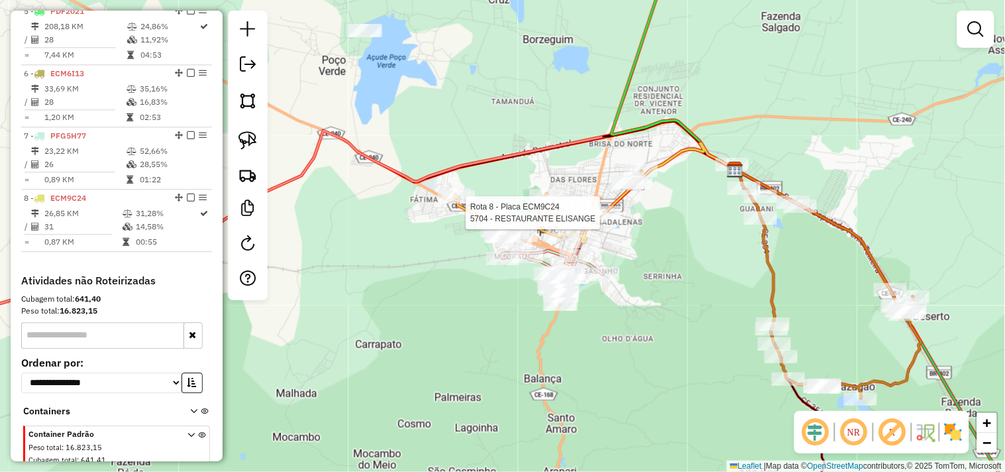
select select "**********"
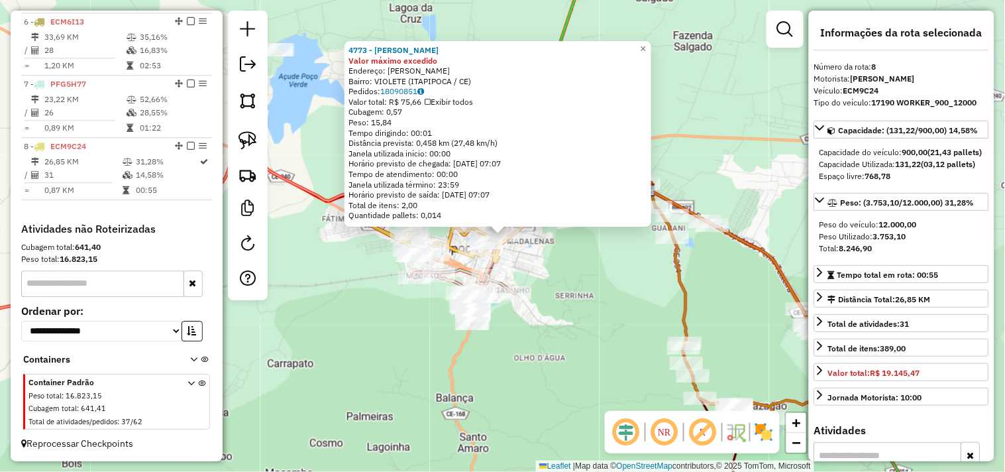
scroll to position [820, 0]
click at [610, 281] on div "4773 - MERCADINHO BRAGUINHA Valor máximo excedido Endereço: ANASTaCIO BARROSO V…" at bounding box center [502, 236] width 1005 height 472
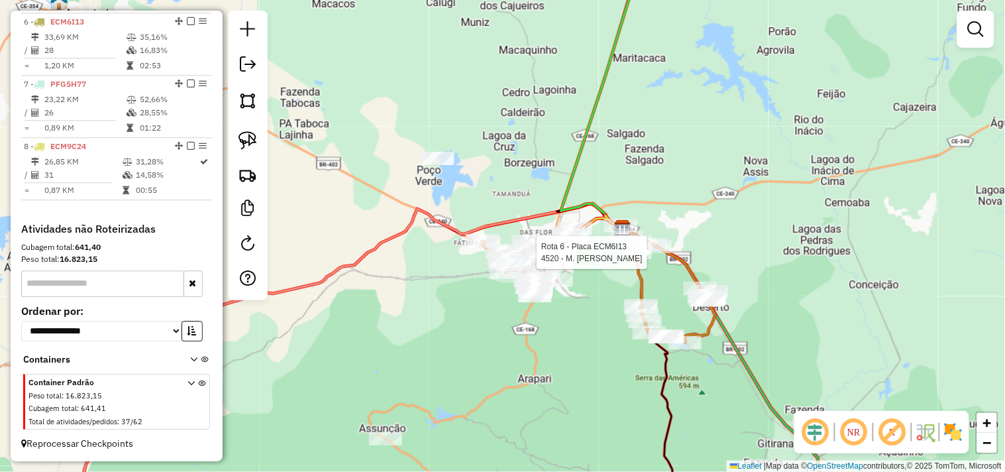
select select "**********"
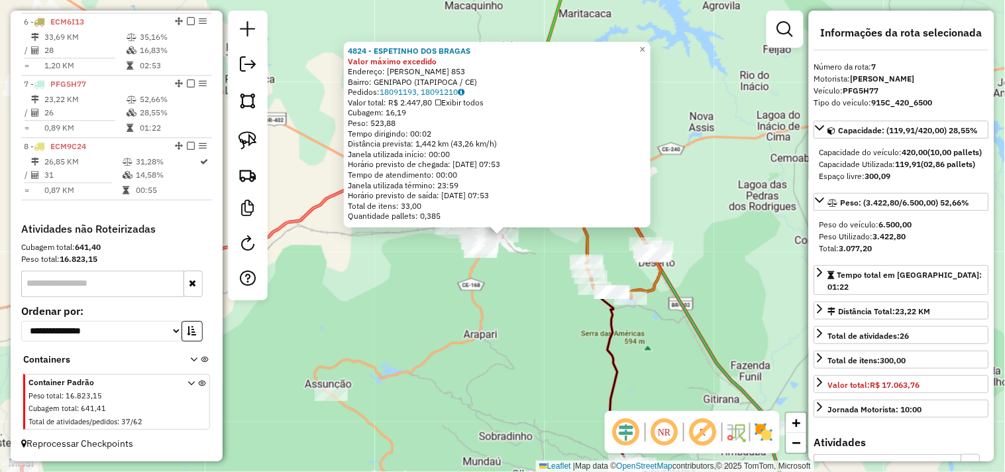
click at [528, 300] on div "4824 - ESPETINHO DOS BRAGAS Valor máximo excedido Endereço: FRANCISCO DOS SANTO…" at bounding box center [502, 236] width 1005 height 472
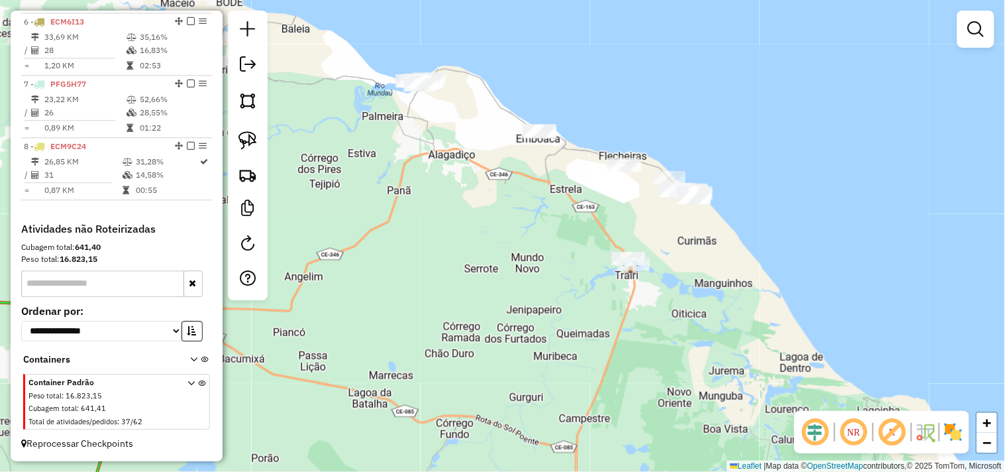
drag, startPoint x: 516, startPoint y: 224, endPoint x: 525, endPoint y: 249, distance: 26.8
click at [525, 248] on div "Janela de atendimento Grade de atendimento Capacidade Transportadoras Veículos …" at bounding box center [502, 236] width 1005 height 472
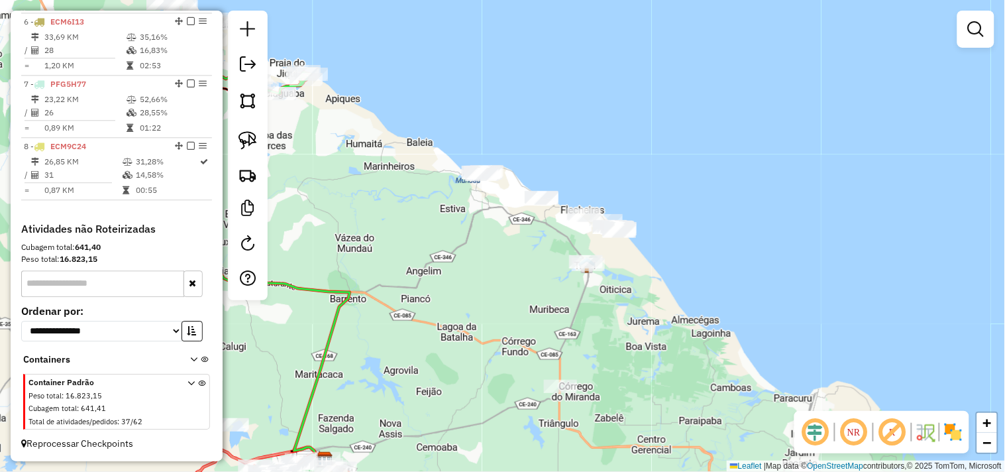
click at [512, 288] on div "Janela de atendimento Grade de atendimento Capacidade Transportadoras Veículos …" at bounding box center [502, 236] width 1005 height 472
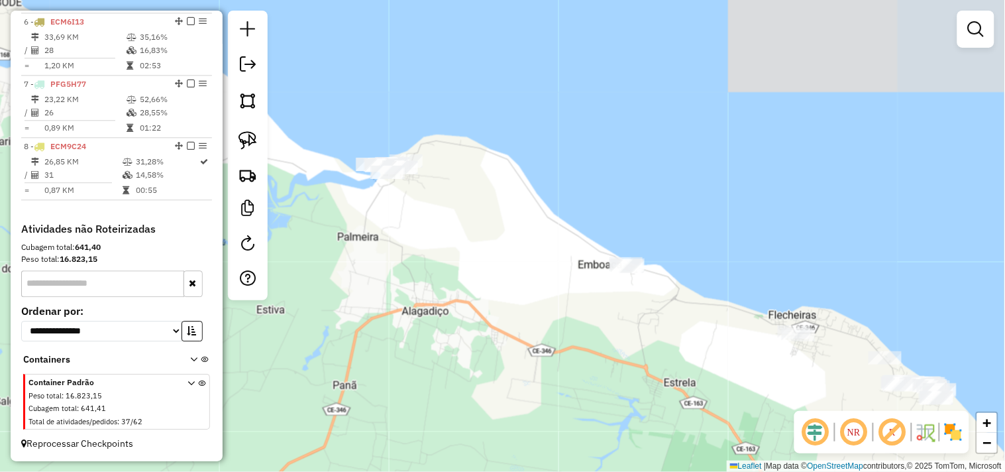
drag, startPoint x: 624, startPoint y: 337, endPoint x: 740, endPoint y: 378, distance: 122.6
click at [740, 378] on div "Janela de atendimento Grade de atendimento Capacidade Transportadoras Veículos …" at bounding box center [502, 236] width 1005 height 472
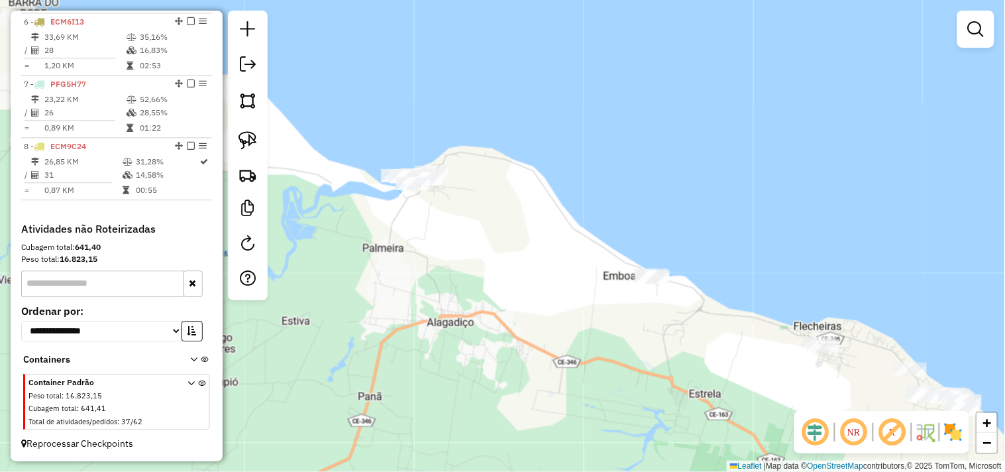
drag, startPoint x: 427, startPoint y: 203, endPoint x: 452, endPoint y: 214, distance: 27.6
click at [452, 214] on div "Janela de atendimento Grade de atendimento Capacidade Transportadoras Veículos …" at bounding box center [502, 236] width 1005 height 472
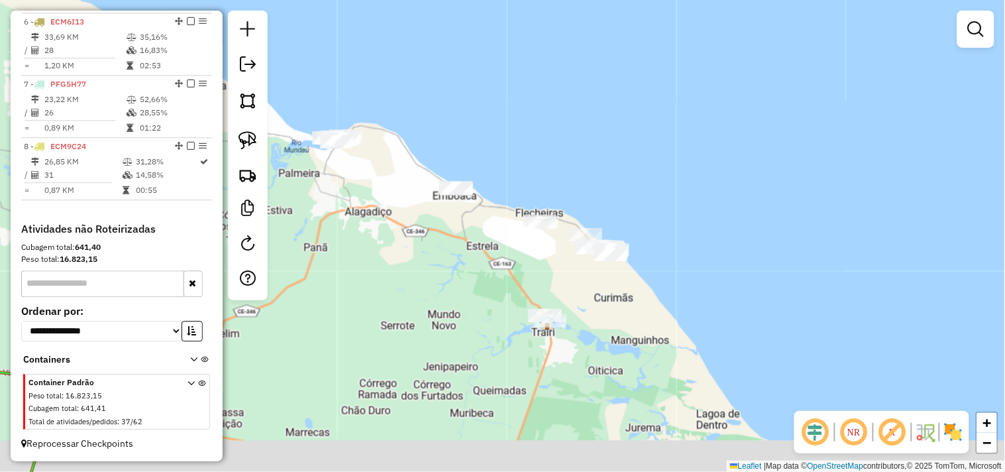
drag, startPoint x: 582, startPoint y: 298, endPoint x: 507, endPoint y: 256, distance: 85.7
click at [507, 256] on div "Janela de atendimento Grade de atendimento Capacidade Transportadoras Veículos …" at bounding box center [502, 236] width 1005 height 472
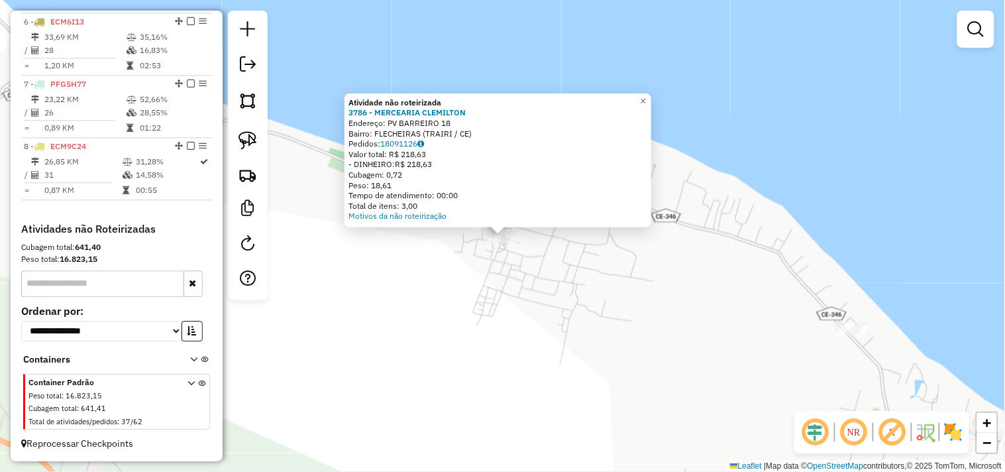
click at [526, 274] on div "Atividade não roteirizada 3786 - MERCEARIA CLEMILTON Endereço: PV BARREIRO 18 B…" at bounding box center [502, 236] width 1005 height 472
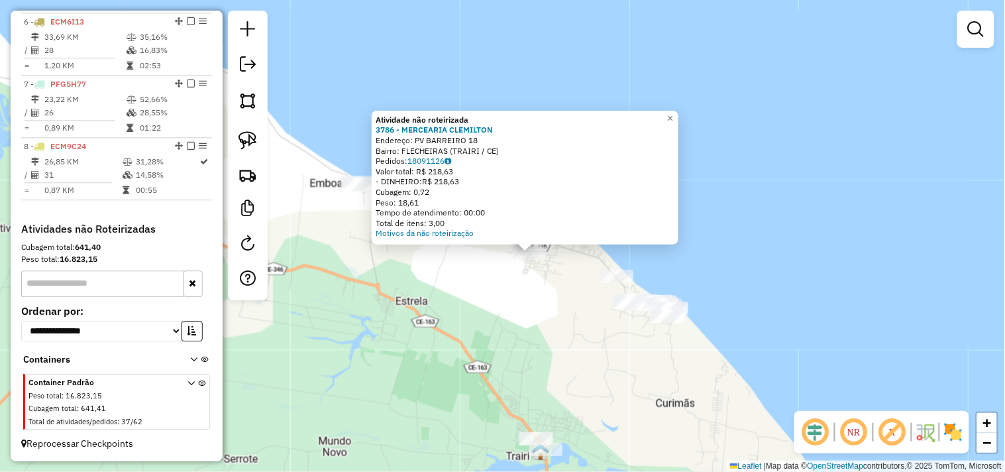
click at [599, 272] on div "Atividade não roteirizada 3786 - MERCEARIA CLEMILTON Endereço: PV BARREIRO 18 B…" at bounding box center [502, 236] width 1005 height 472
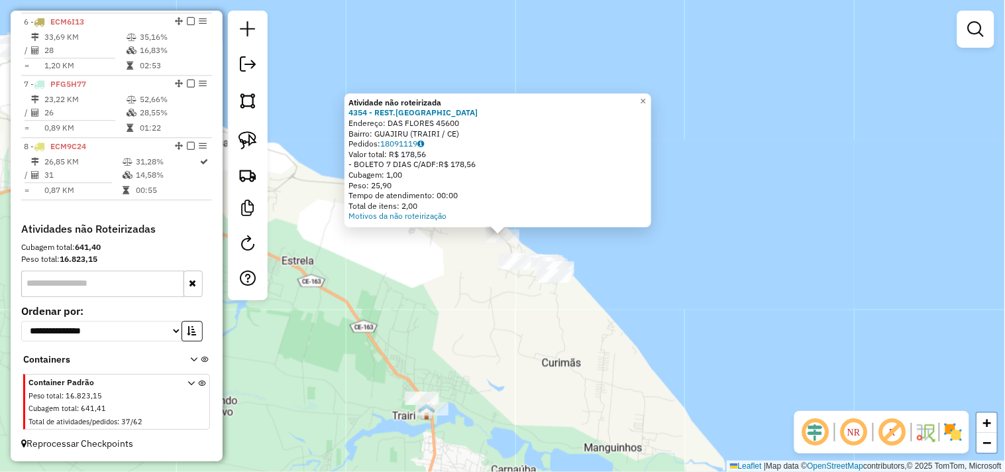
click at [479, 298] on div "Atividade não roteirizada 4354 - REST.ZORAH BEACH Endereço: DAS FLORES 45600 Ba…" at bounding box center [502, 236] width 1005 height 472
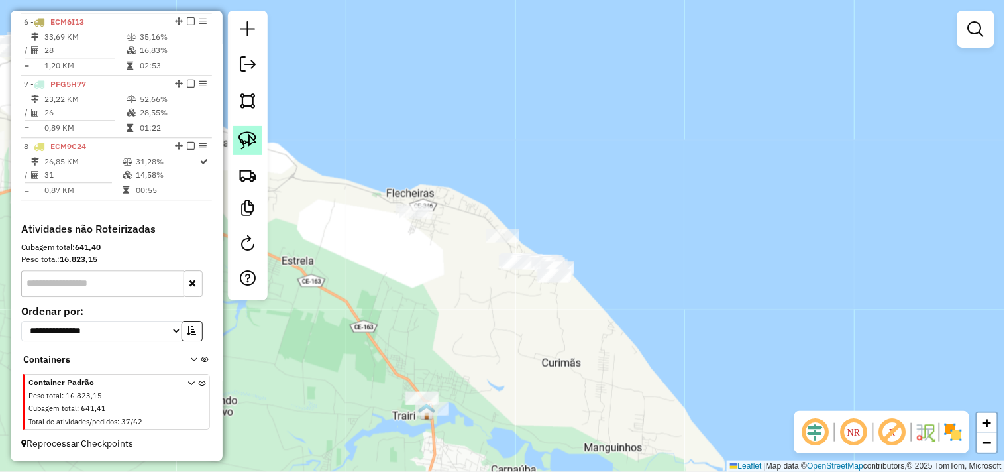
click at [258, 142] on link at bounding box center [247, 140] width 29 height 29
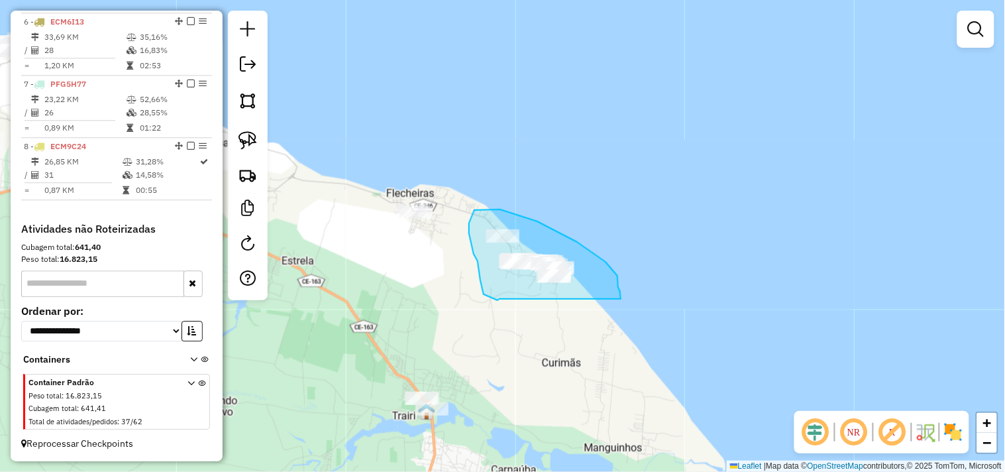
drag, startPoint x: 500, startPoint y: 299, endPoint x: 604, endPoint y: 301, distance: 104.1
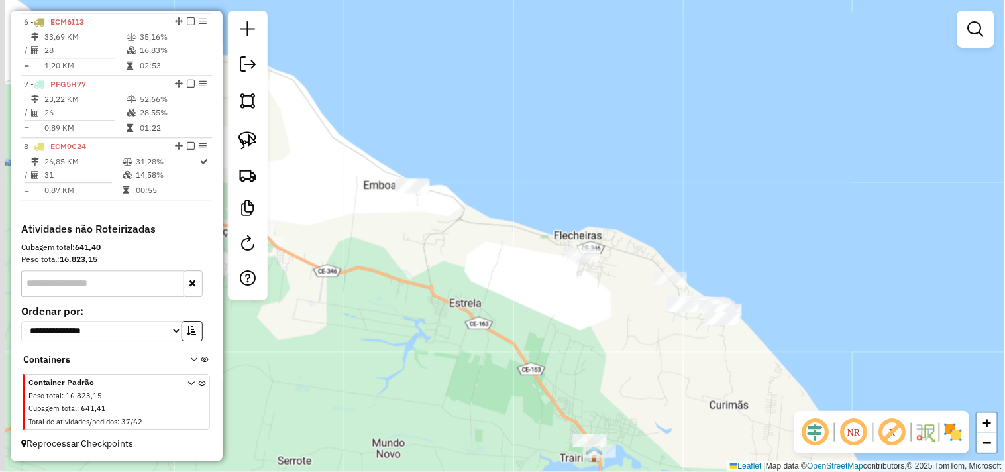
drag, startPoint x: 459, startPoint y: 268, endPoint x: 692, endPoint y: 325, distance: 240.3
click at [692, 325] on div "Janela de atendimento Grade de atendimento Capacidade Transportadoras Veículos …" at bounding box center [502, 236] width 1005 height 472
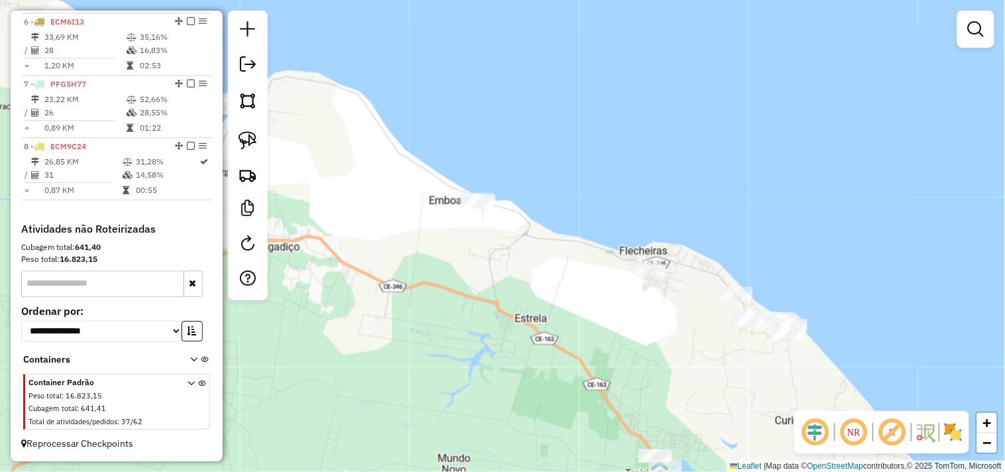
click at [252, 142] on img at bounding box center [248, 140] width 19 height 19
drag, startPoint x: 419, startPoint y: 229, endPoint x: 538, endPoint y: 209, distance: 120.3
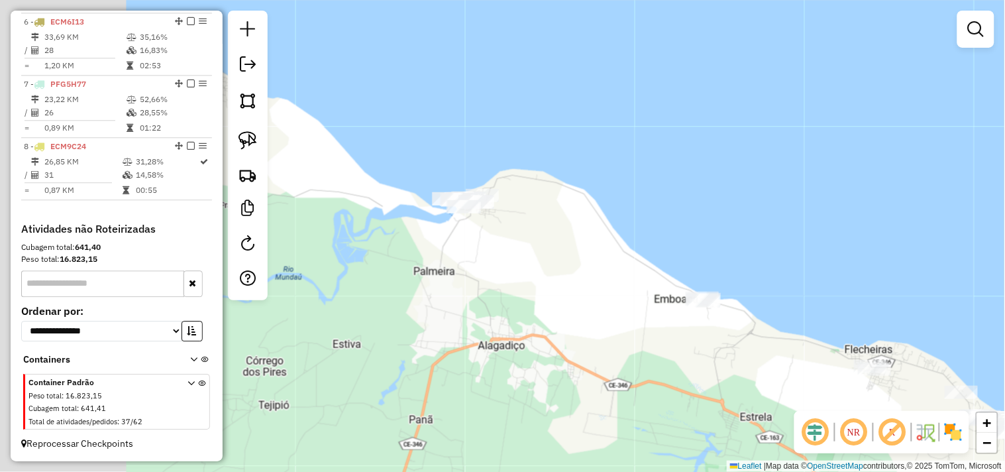
drag, startPoint x: 594, startPoint y: 299, endPoint x: 610, endPoint y: 305, distance: 16.6
click at [612, 305] on div "Janela de atendimento Grade de atendimento Capacidade Transportadoras Veículos …" at bounding box center [502, 236] width 1005 height 472
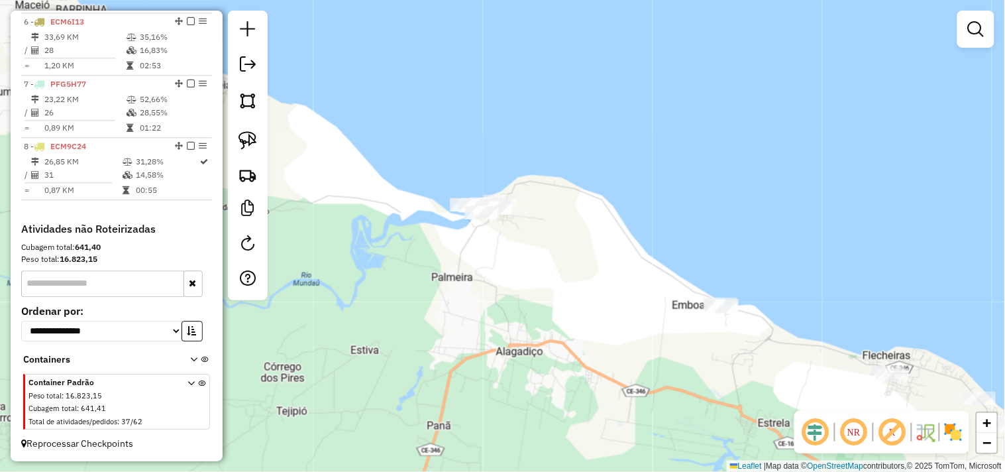
click at [265, 144] on div at bounding box center [248, 156] width 40 height 290
click at [254, 142] on img at bounding box center [248, 140] width 19 height 19
drag, startPoint x: 468, startPoint y: 232, endPoint x: 493, endPoint y: 237, distance: 25.1
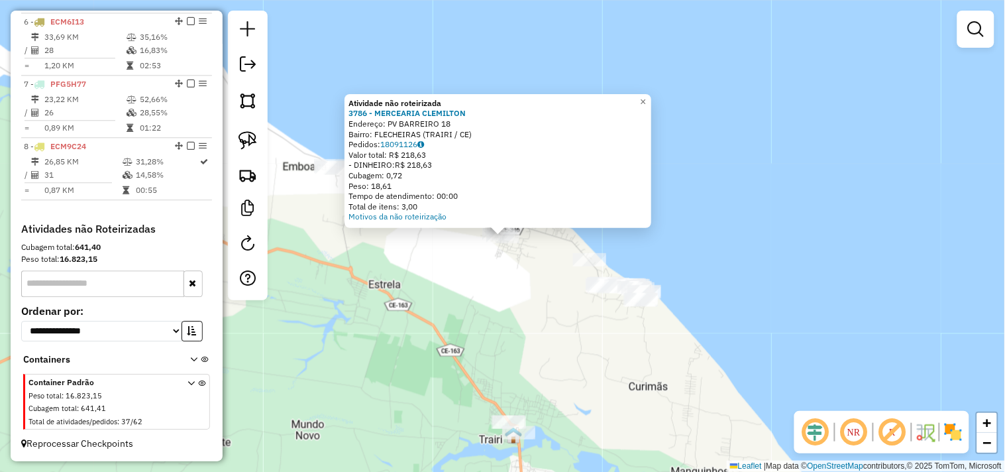
click at [555, 294] on div "Atividade não roteirizada 3786 - MERCEARIA CLEMILTON Endereço: PV BARREIRO 18 B…" at bounding box center [502, 236] width 1005 height 472
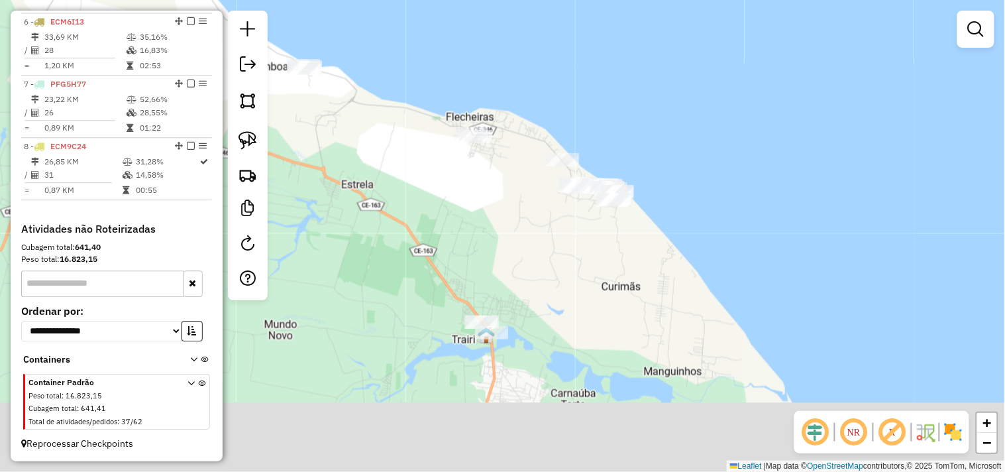
drag, startPoint x: 506, startPoint y: 260, endPoint x: 468, endPoint y: 219, distance: 56.3
click at [484, 201] on div "Janela de atendimento Grade de atendimento Capacidade Transportadoras Veículos …" at bounding box center [502, 236] width 1005 height 472
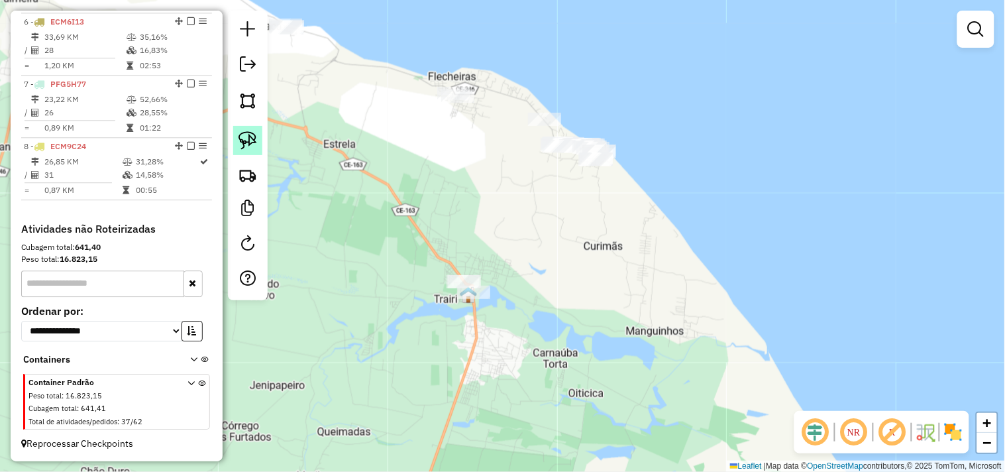
click at [260, 144] on link at bounding box center [247, 140] width 29 height 29
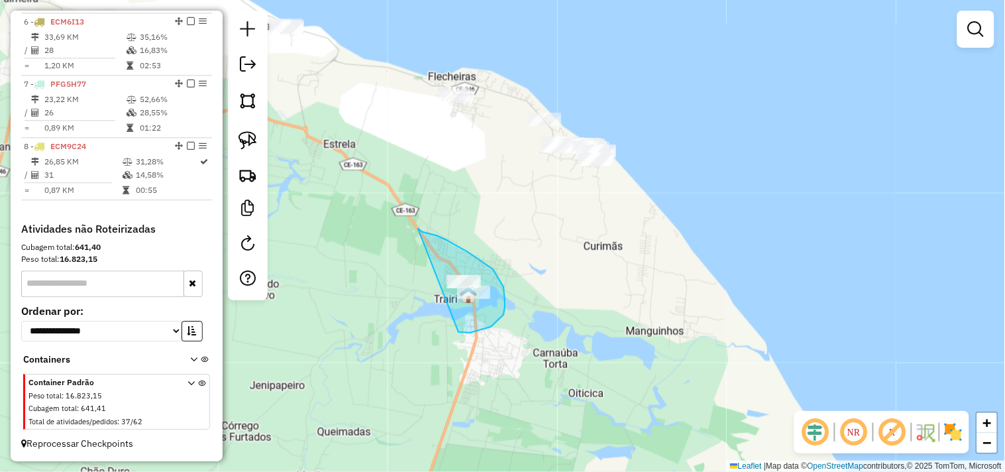
drag, startPoint x: 429, startPoint y: 234, endPoint x: 459, endPoint y: 329, distance: 99.1
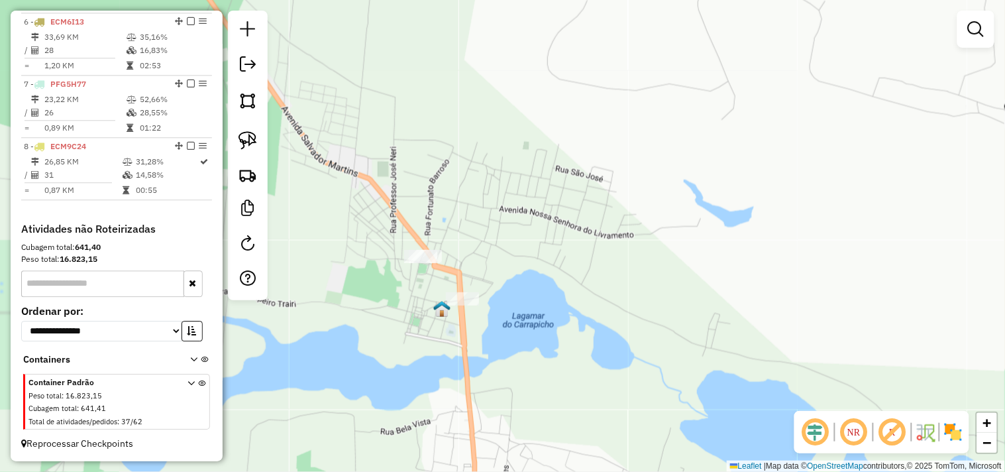
click at [418, 248] on div "Janela de atendimento Grade de atendimento Capacidade Transportadoras Veículos …" at bounding box center [502, 236] width 1005 height 472
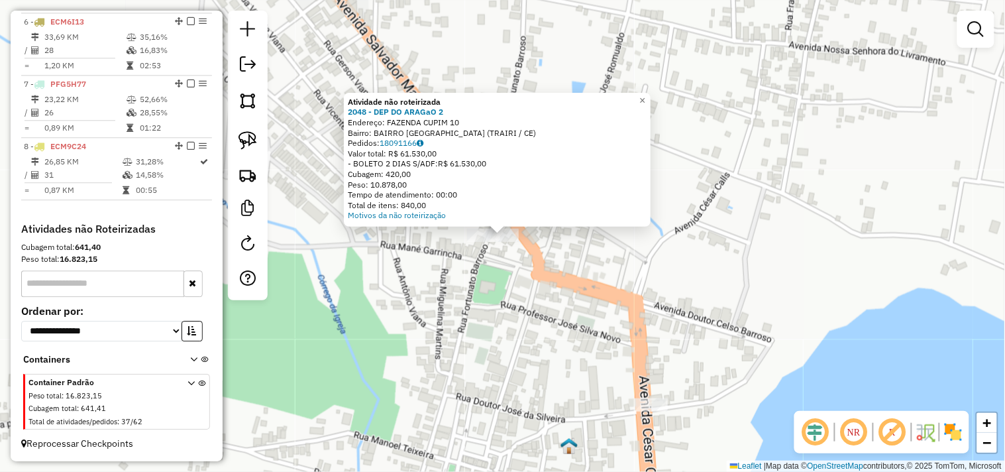
click at [508, 275] on div "Atividade não roteirizada 2048 - DEP DO ARAGaO 2 Endereço: FAZENDA CUPIM 10 Bai…" at bounding box center [502, 236] width 1005 height 472
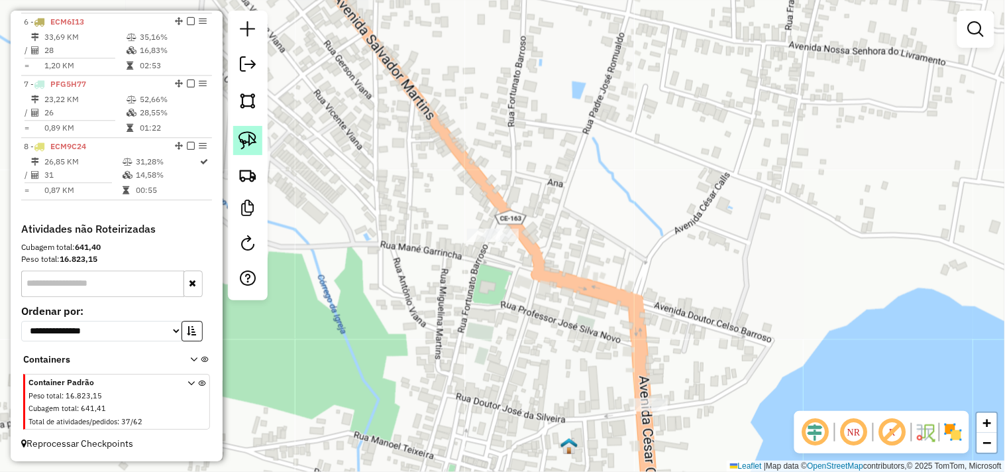
click at [252, 144] on img at bounding box center [248, 140] width 19 height 19
drag, startPoint x: 561, startPoint y: 219, endPoint x: 425, endPoint y: 264, distance: 143.8
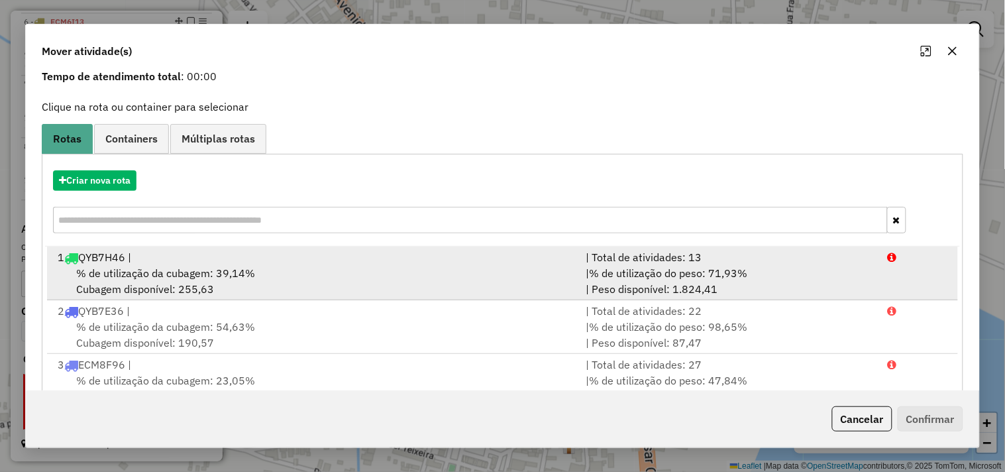
scroll to position [147, 0]
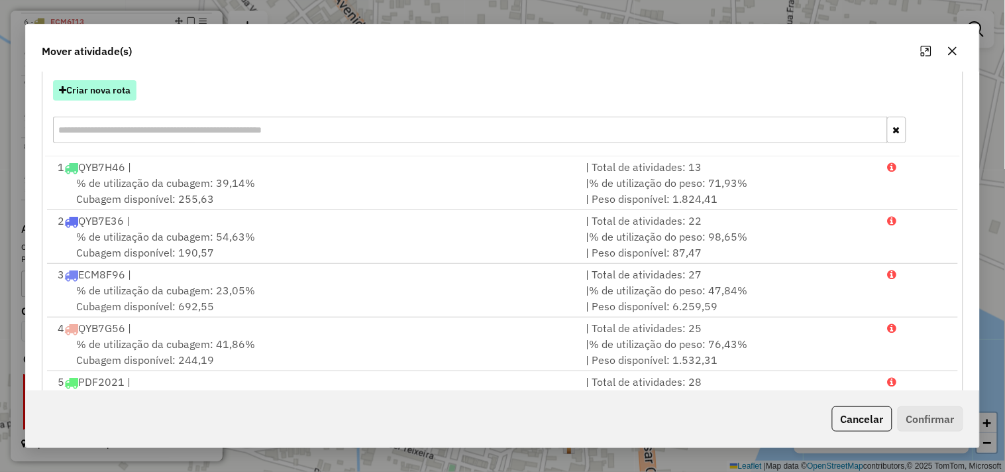
click at [98, 93] on button "Criar nova rota" at bounding box center [94, 90] width 83 height 21
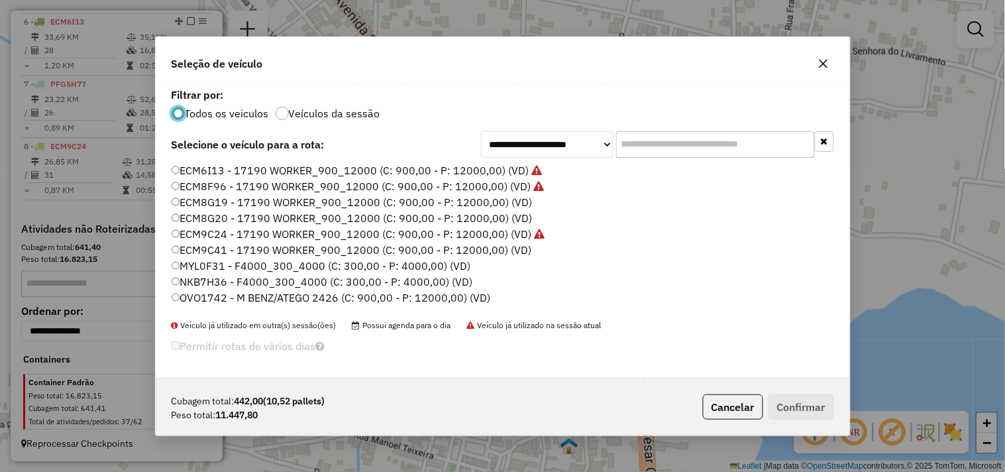
scroll to position [0, 0]
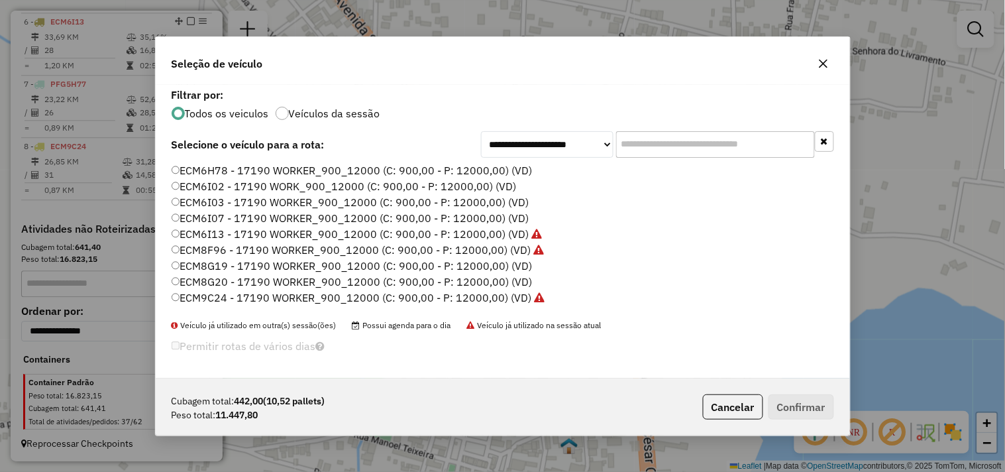
click at [211, 199] on label "ECM6I03 - 17190 WORKER_900_12000 (C: 900,00 - P: 12000,00) (VD)" at bounding box center [351, 202] width 358 height 16
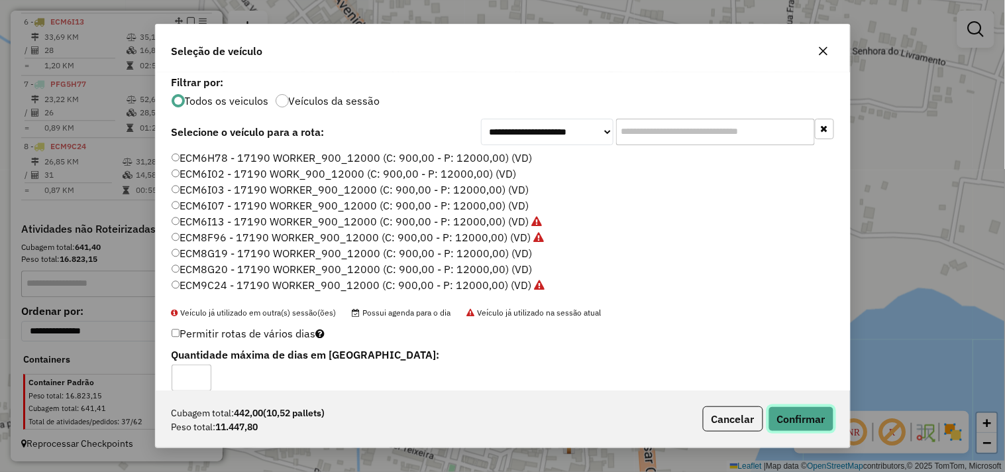
click at [799, 422] on button "Confirmar" at bounding box center [802, 418] width 66 height 25
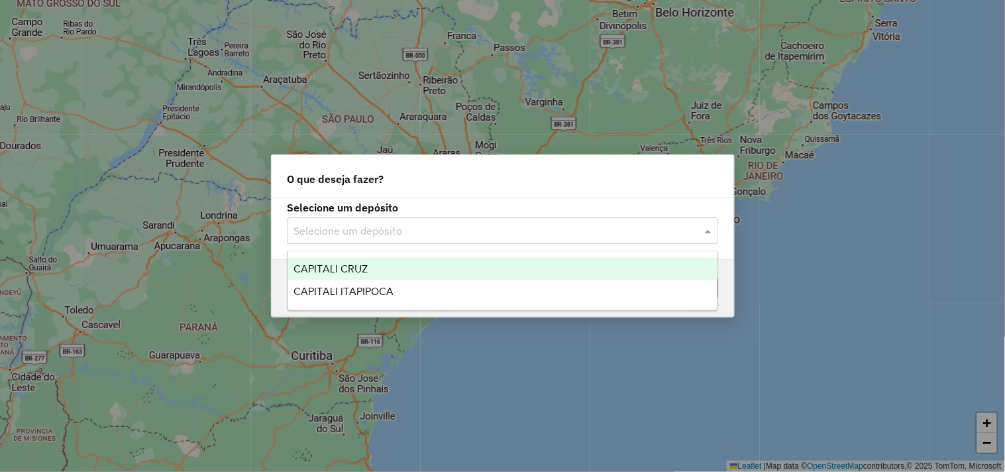
click at [368, 225] on input "text" at bounding box center [489, 231] width 391 height 16
click at [374, 272] on div "CAPITALI CRUZ" at bounding box center [502, 269] width 429 height 23
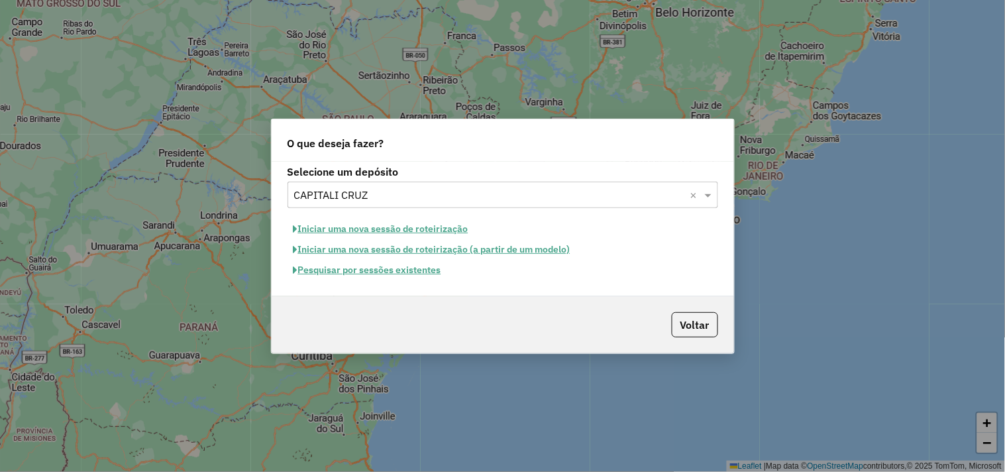
click at [368, 229] on button "Iniciar uma nova sessão de roteirização" at bounding box center [381, 229] width 187 height 21
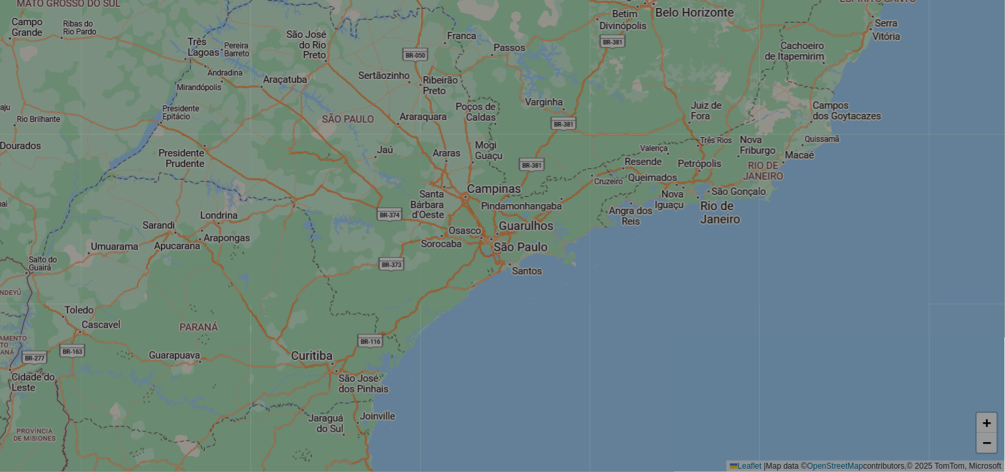
select select "*"
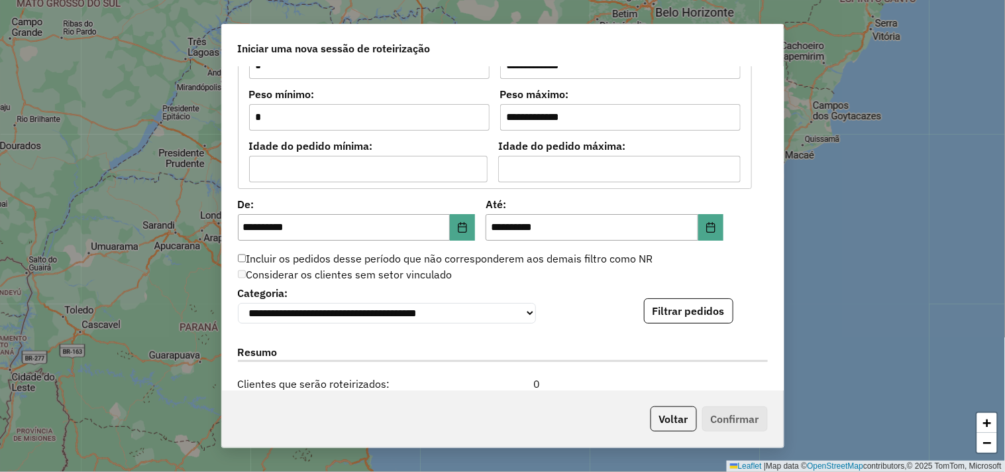
scroll to position [1251, 0]
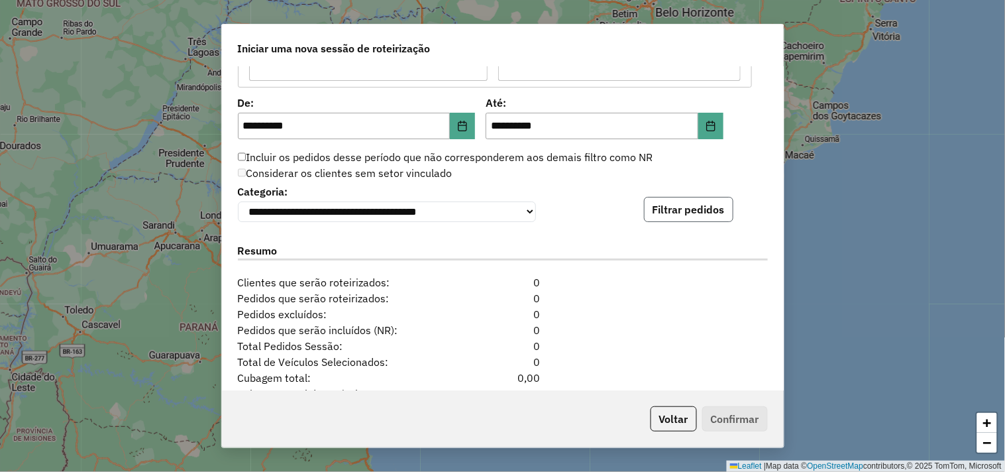
click at [683, 215] on button "Filtrar pedidos" at bounding box center [688, 209] width 89 height 25
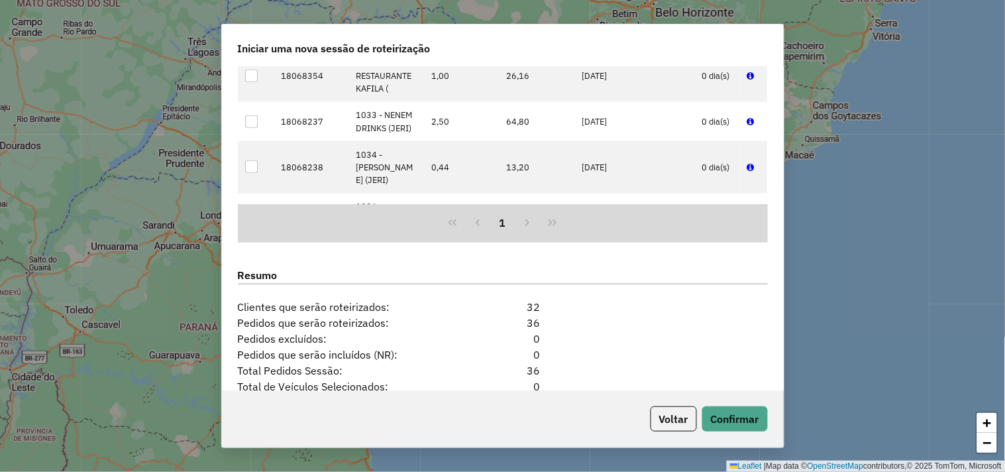
scroll to position [1627, 0]
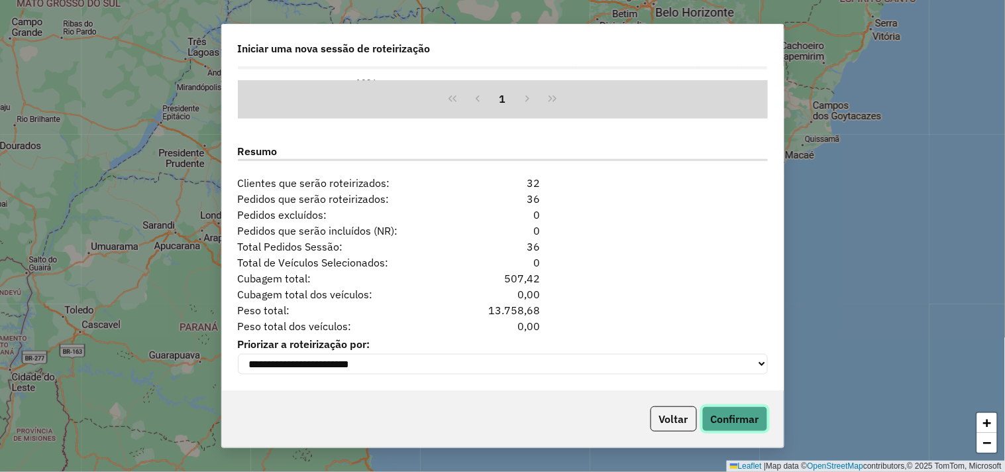
click at [726, 408] on button "Confirmar" at bounding box center [735, 418] width 66 height 25
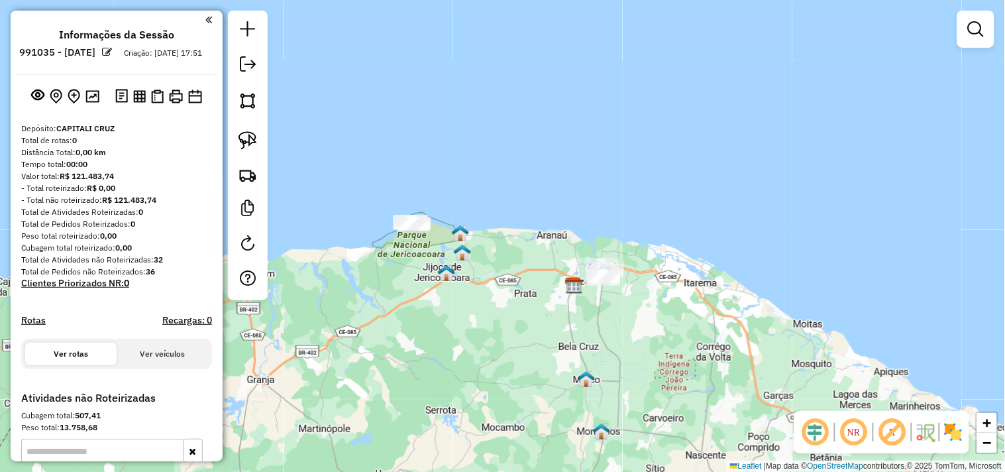
click at [395, 283] on div "Janela de atendimento Grade de atendimento Capacidade Transportadoras Veículos …" at bounding box center [502, 236] width 1005 height 472
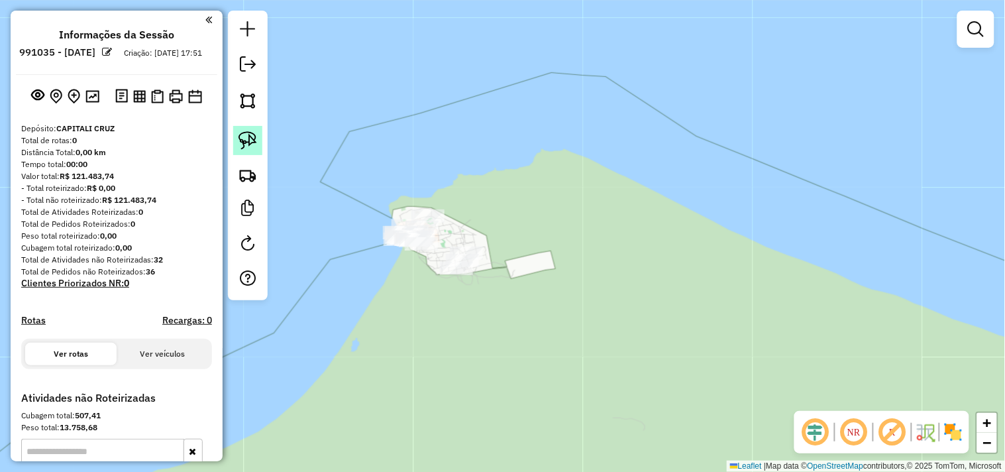
click at [255, 141] on img at bounding box center [248, 140] width 19 height 19
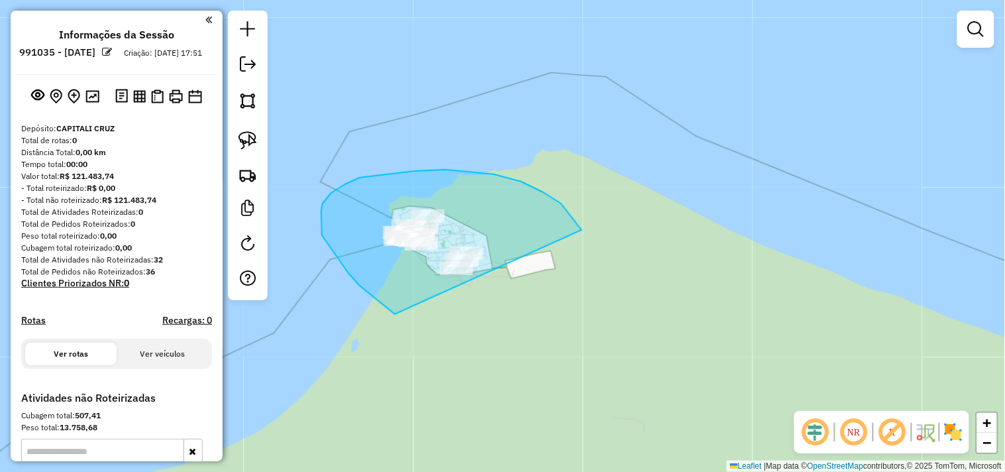
drag, startPoint x: 382, startPoint y: 303, endPoint x: 583, endPoint y: 288, distance: 201.4
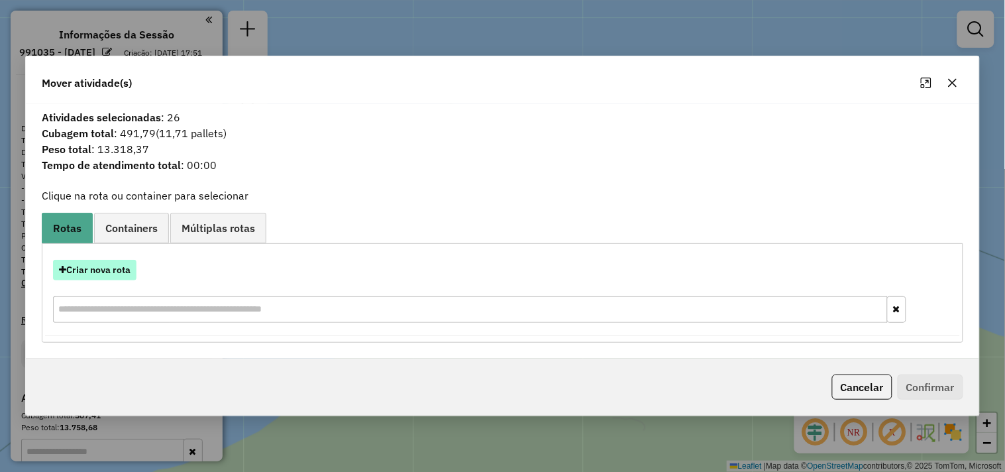
click at [106, 265] on button "Criar nova rota" at bounding box center [94, 270] width 83 height 21
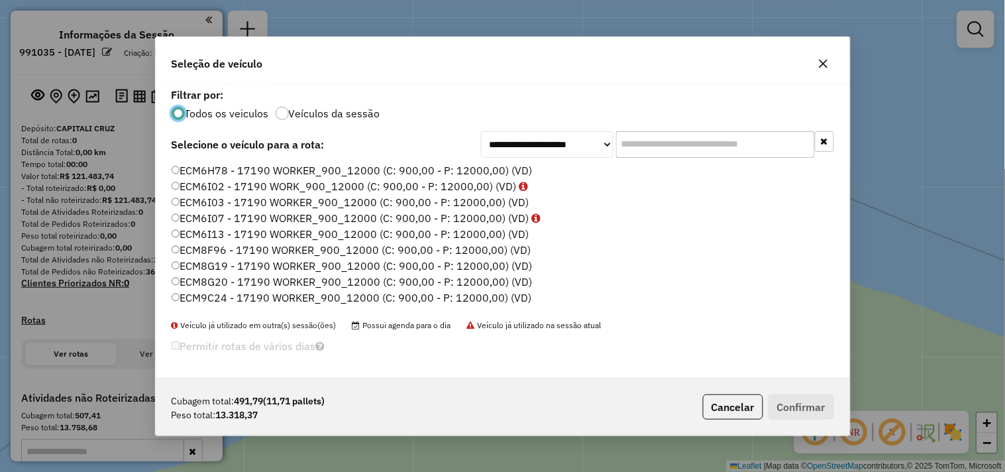
scroll to position [7, 3]
click at [207, 168] on label "ECM6H78 - 17190 WORKER_900_12000 (C: 900,00 - P: 12000,00) (VD)" at bounding box center [352, 170] width 361 height 16
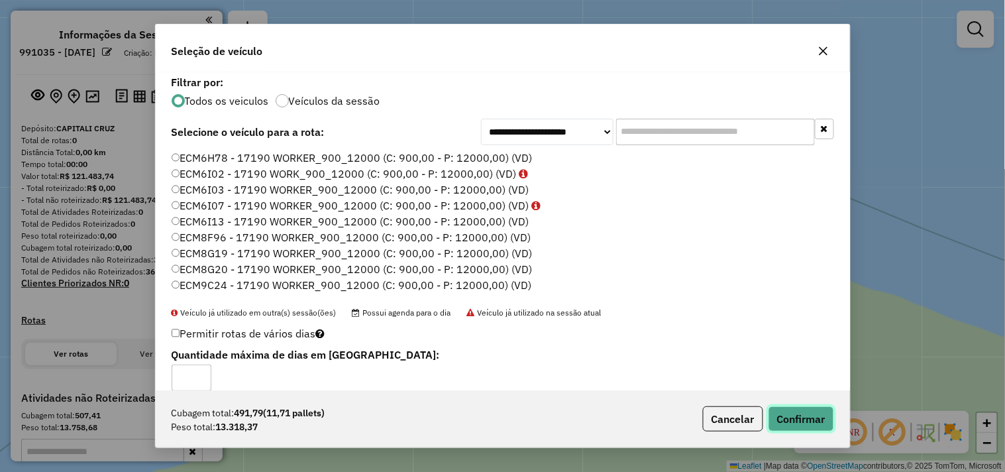
click at [777, 406] on button "Confirmar" at bounding box center [802, 418] width 66 height 25
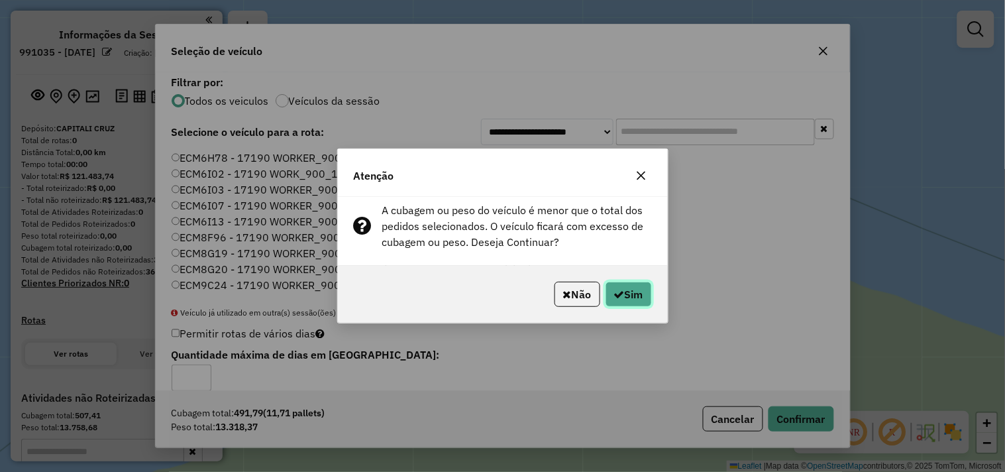
click at [620, 297] on icon "button" at bounding box center [619, 294] width 11 height 11
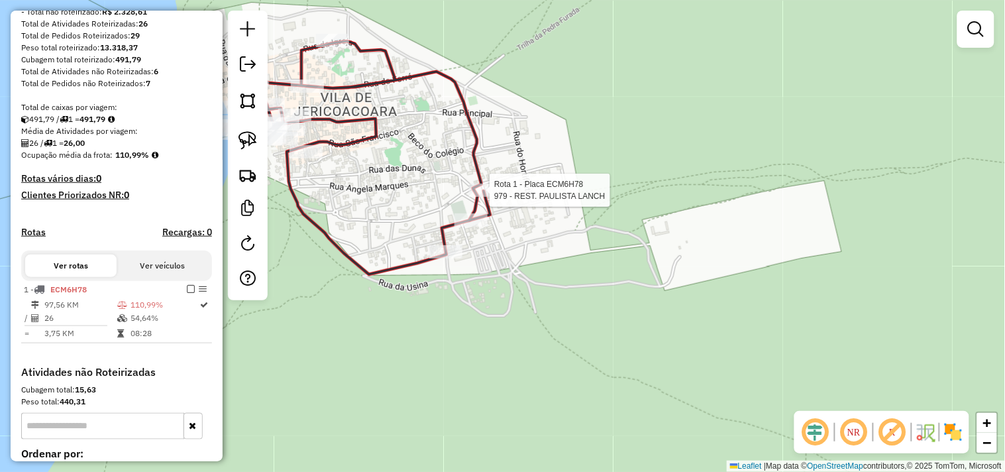
select select "**********"
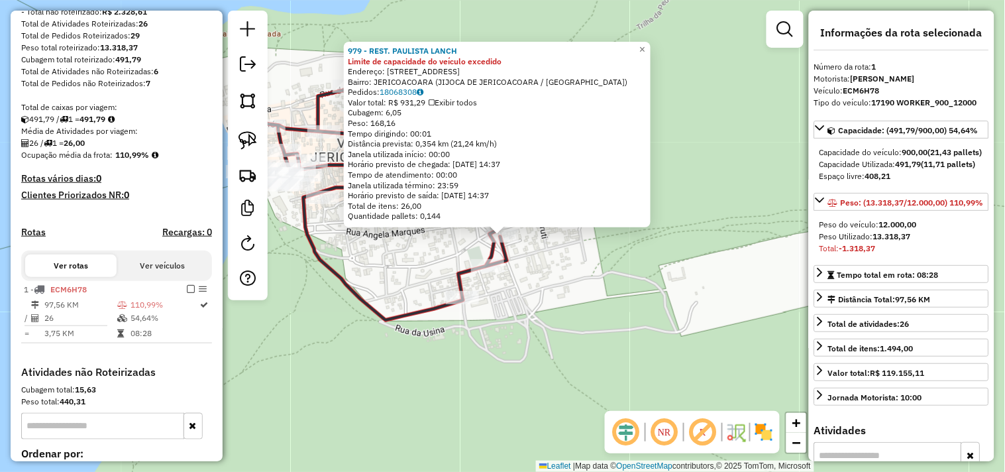
scroll to position [342, 0]
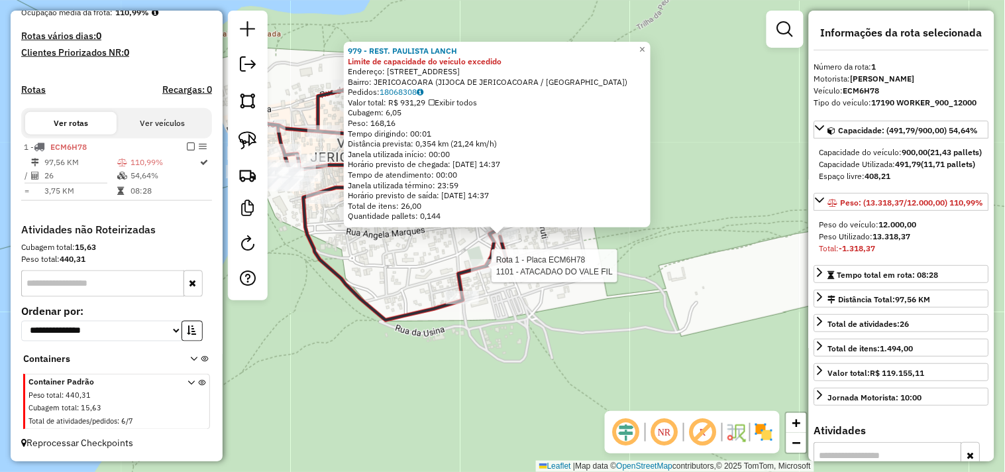
click at [481, 272] on div at bounding box center [487, 265] width 33 height 13
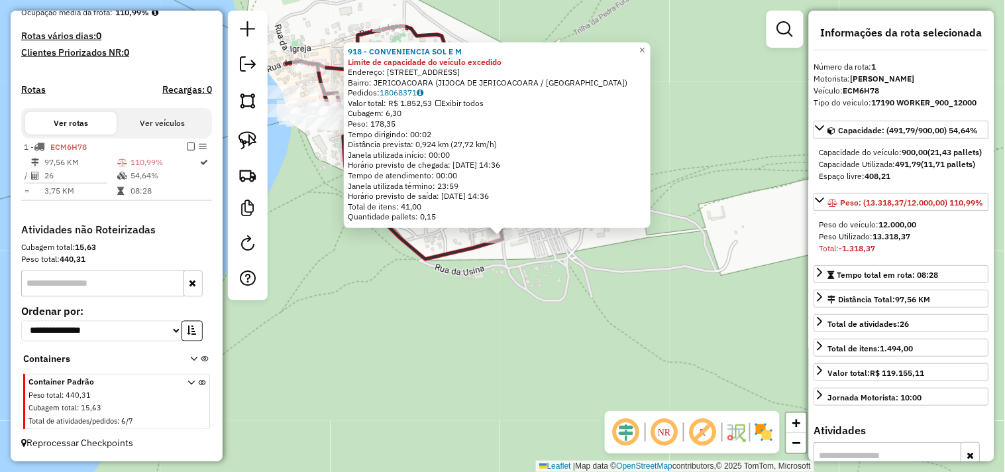
click at [448, 309] on div "918 - CONVENIENCIA SOL E M Limite de capacidade do veículo excedido Endereço: R…" at bounding box center [502, 236] width 1005 height 472
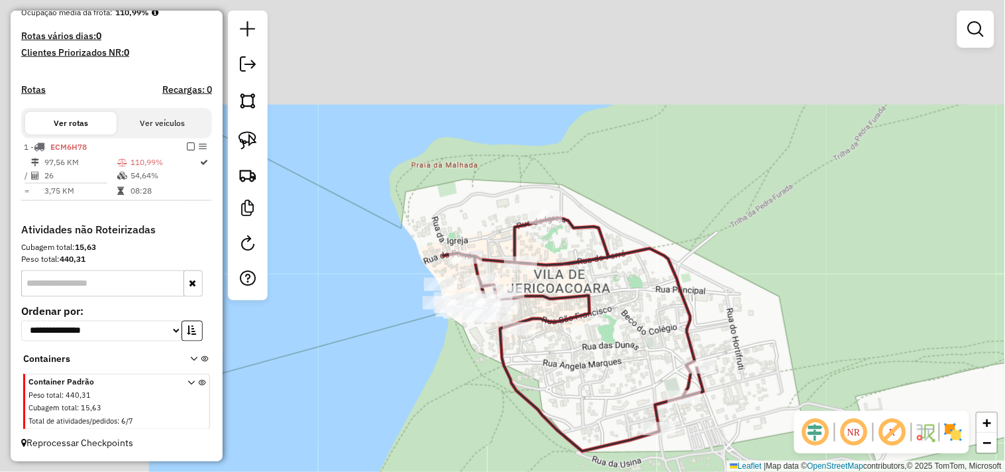
drag, startPoint x: 577, startPoint y: 388, endPoint x: 598, endPoint y: 405, distance: 26.9
click at [598, 405] on div "Janela de atendimento Grade de atendimento Capacidade Transportadoras Veículos …" at bounding box center [502, 236] width 1005 height 472
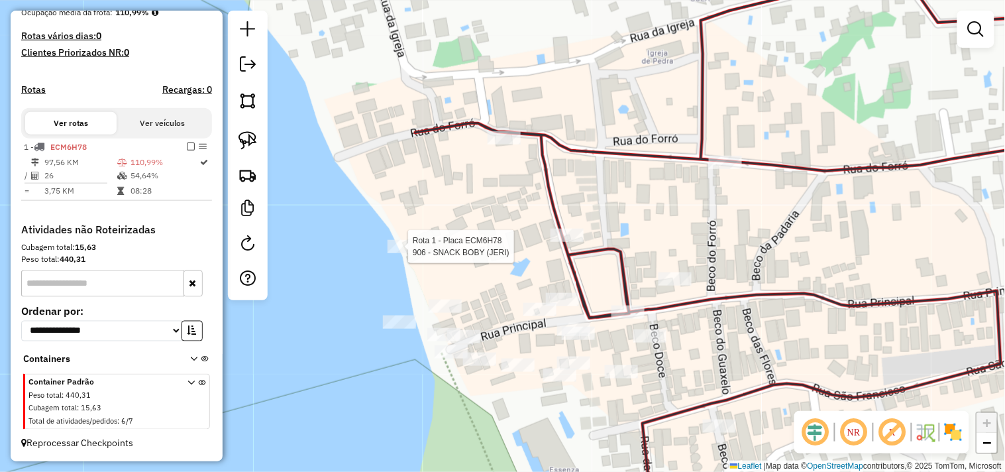
click at [399, 253] on div at bounding box center [404, 246] width 33 height 13
select select "**********"
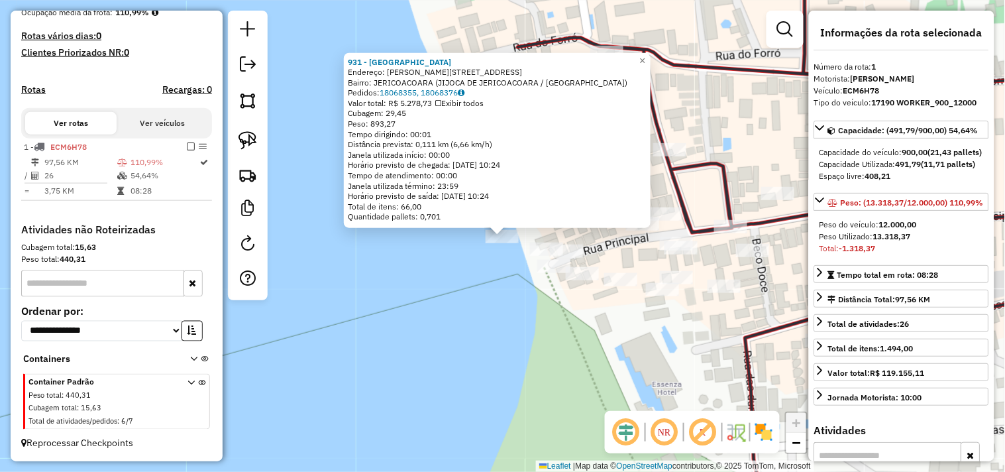
click at [494, 293] on div "931 - [GEOGRAPHIC_DATA] Endereço: R [PERSON_NAME] 11 Bairro: JERICOACOARA (JIJO…" at bounding box center [502, 236] width 1005 height 472
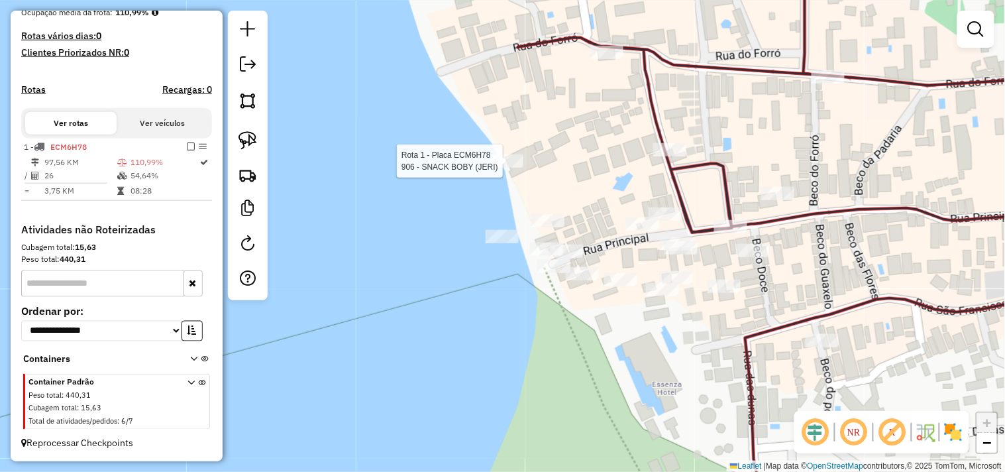
select select "**********"
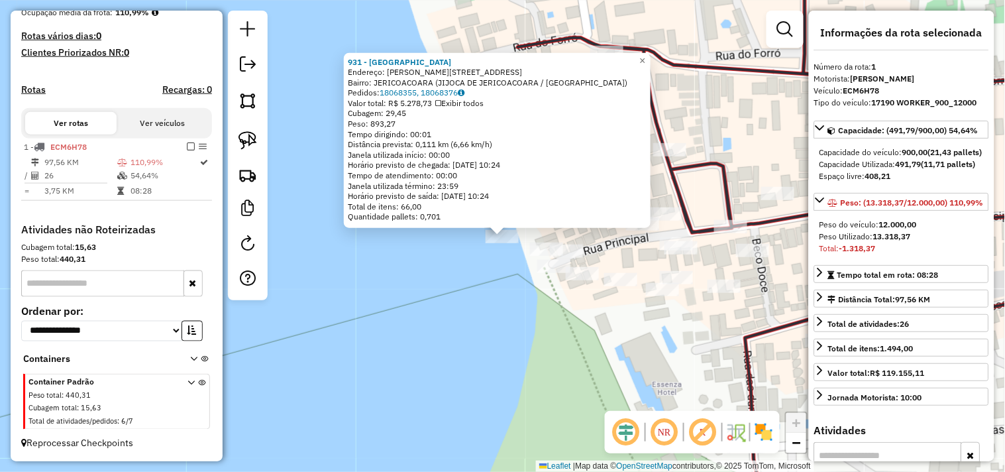
click at [489, 269] on div "931 - [GEOGRAPHIC_DATA] Endereço: R [PERSON_NAME] 11 Bairro: JERICOACOARA (JIJO…" at bounding box center [502, 236] width 1005 height 472
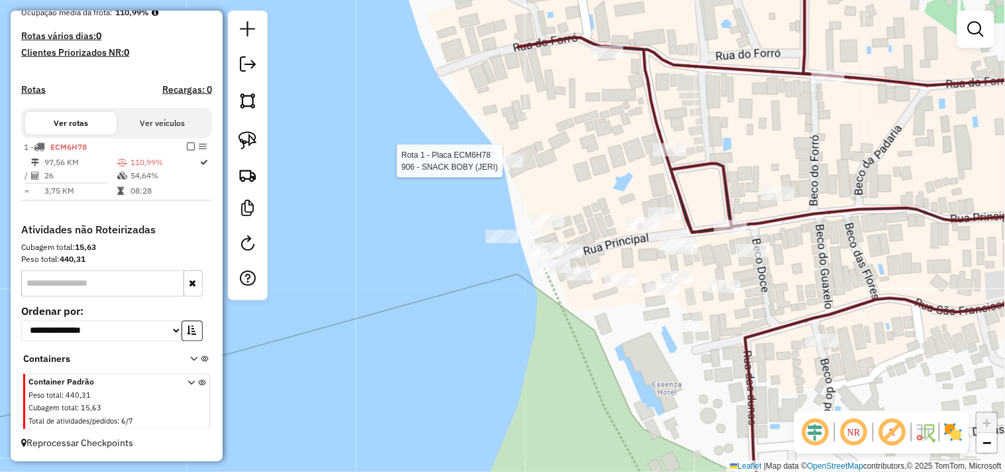
select select "**********"
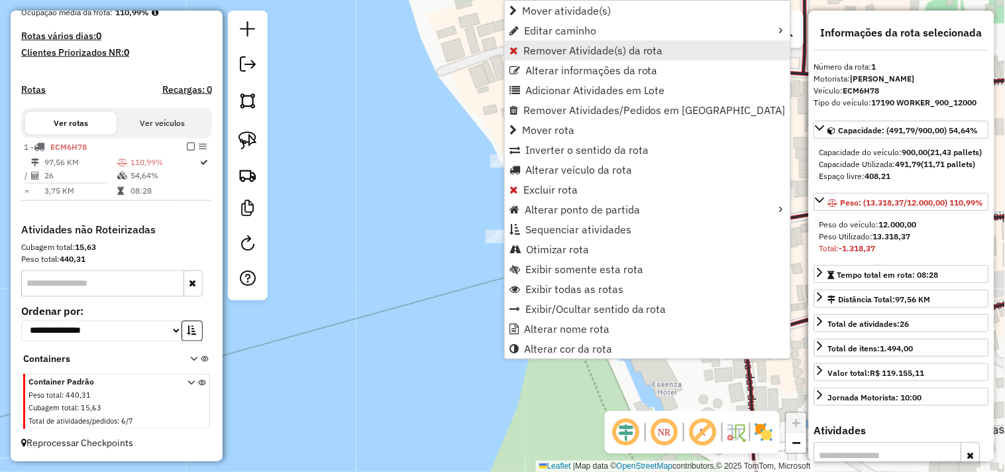
click at [546, 50] on span "Remover Atividade(s) da rota" at bounding box center [593, 50] width 140 height 11
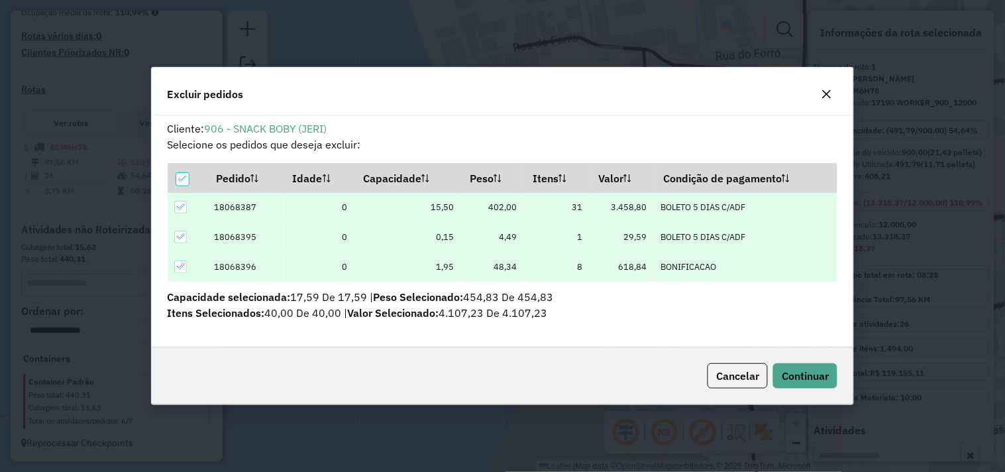
scroll to position [0, 0]
click at [800, 379] on span "Continuar" at bounding box center [805, 375] width 47 height 13
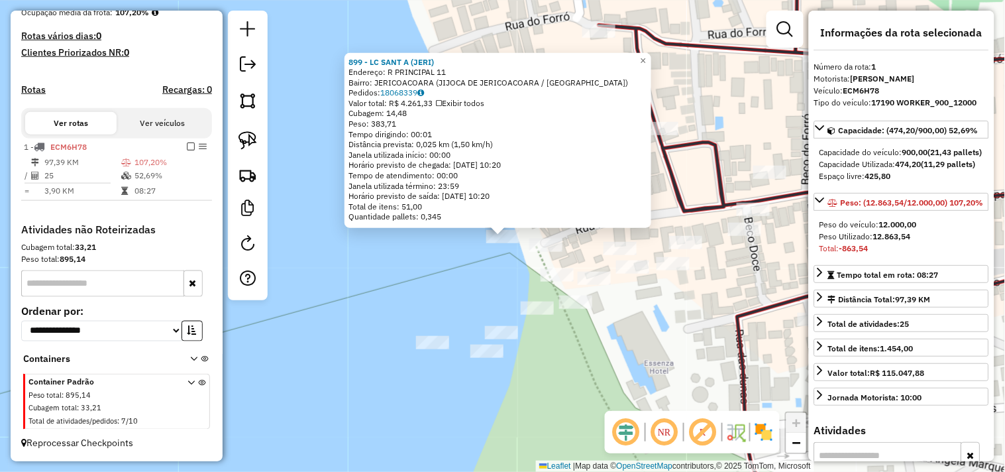
click at [486, 270] on div "899 - LC SANT A (JERI) Endereço: R PRINCIPAL 11 Bairro: JERICOACOARA (JIJOCA DE…" at bounding box center [502, 236] width 1005 height 472
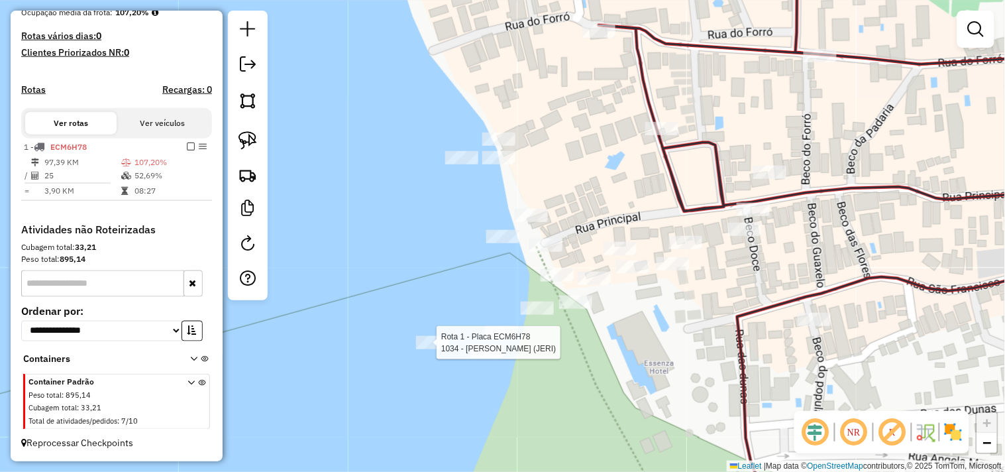
select select "**********"
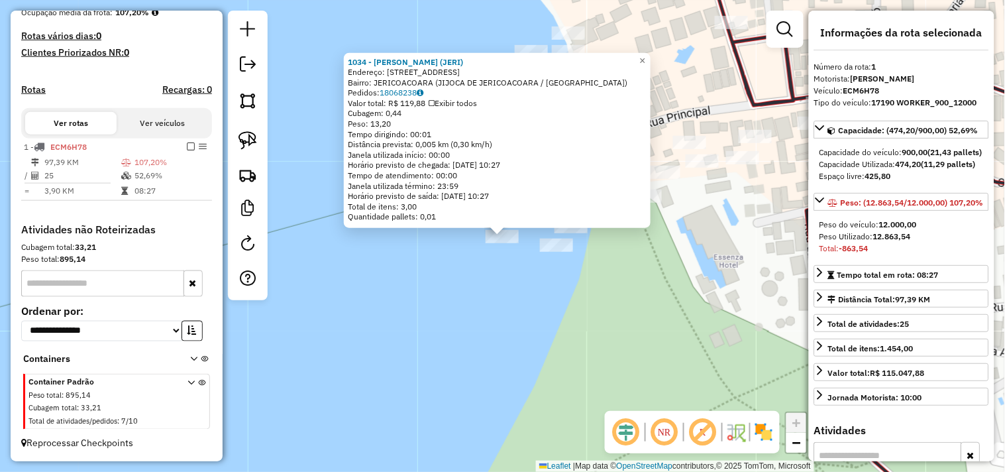
click at [560, 275] on div "1034 - LUCAS DRINKS (JERI) Endereço: [STREET_ADDRESS] Bairro: JERICOACOARA (JIJ…" at bounding box center [502, 236] width 1005 height 472
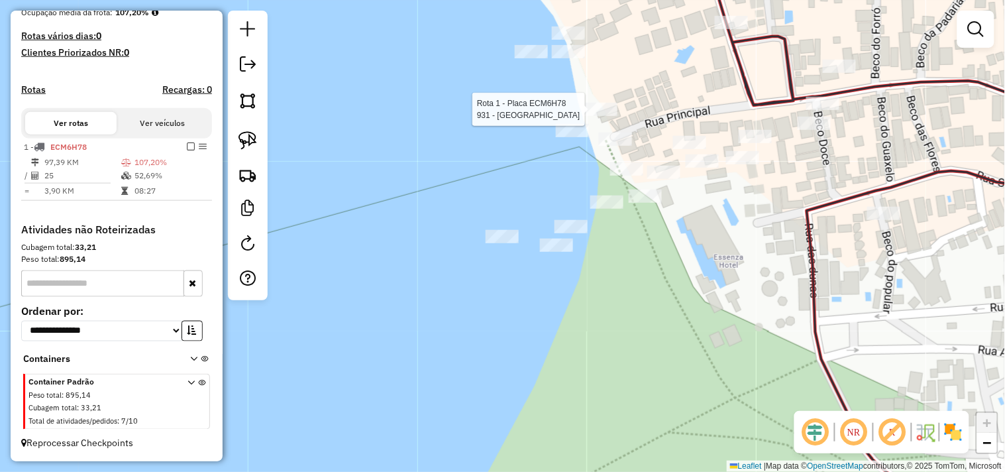
select select "**********"
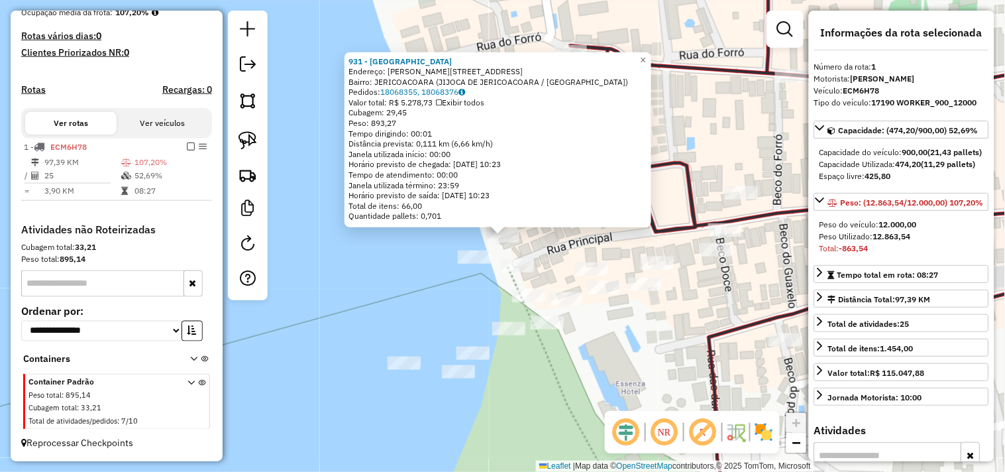
click at [537, 262] on div "931 - [GEOGRAPHIC_DATA] Endereço: R [PERSON_NAME] 11 Bairro: JERICOACOARA (JIJO…" at bounding box center [502, 236] width 1005 height 472
click at [520, 242] on div "Rota 1 - Placa ECM6H78 931 - [GEOGRAPHIC_DATA] 931 - [GEOGRAPHIC_DATA] Endereço…" at bounding box center [502, 236] width 1005 height 472
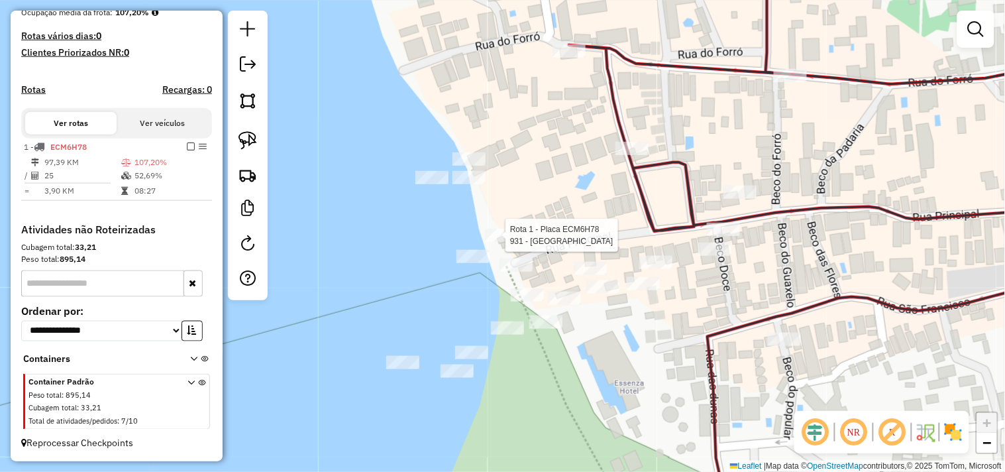
select select "**********"
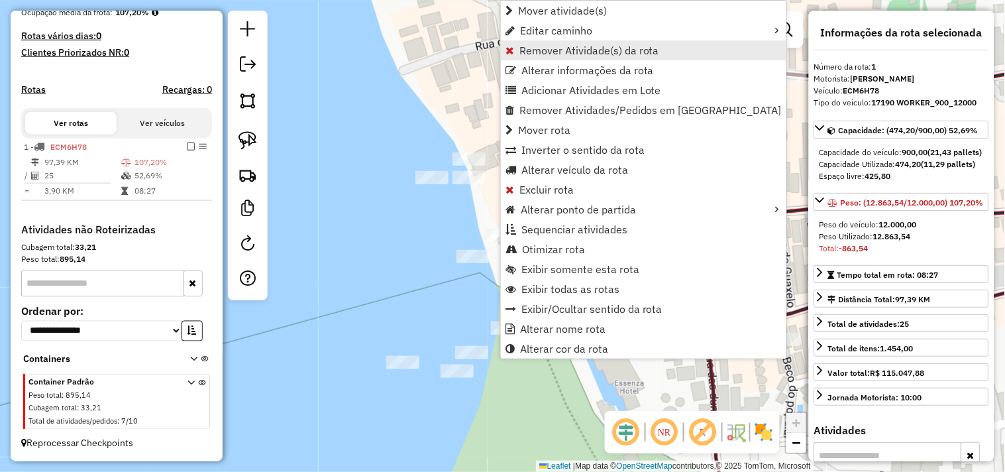
click at [522, 45] on span "Remover Atividade(s) da rota" at bounding box center [590, 50] width 140 height 11
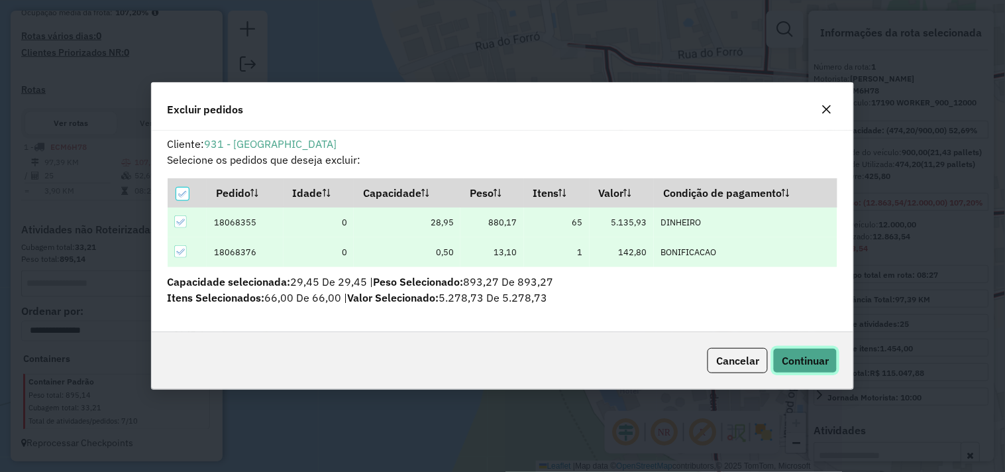
click at [776, 361] on button "Continuar" at bounding box center [805, 360] width 64 height 25
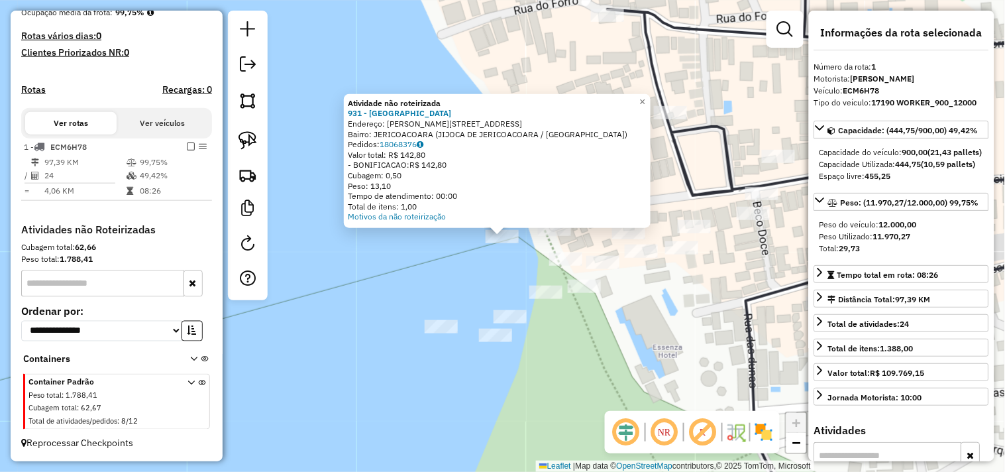
click at [461, 272] on div "Atividade não roteirizada 931 - CAFE DEL MAR JERICOA Endereço: R [PERSON_NAME] …" at bounding box center [502, 236] width 1005 height 472
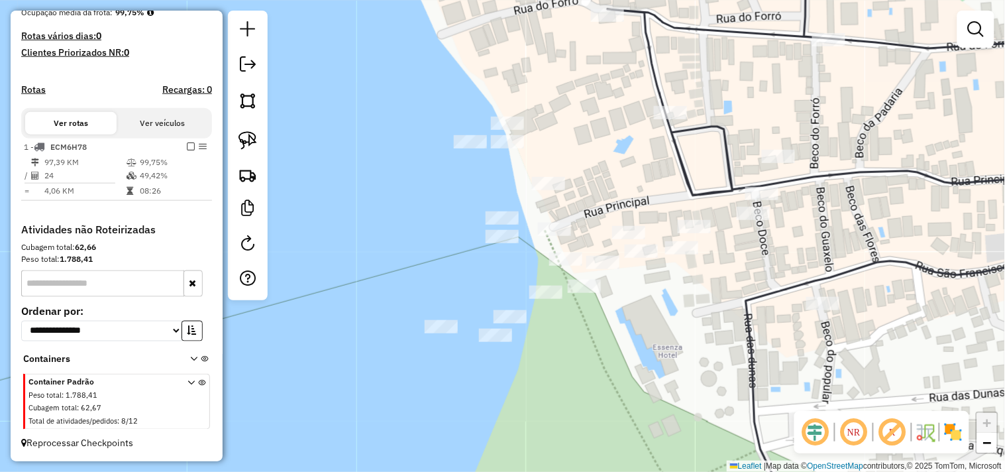
click at [500, 148] on div at bounding box center [507, 141] width 33 height 13
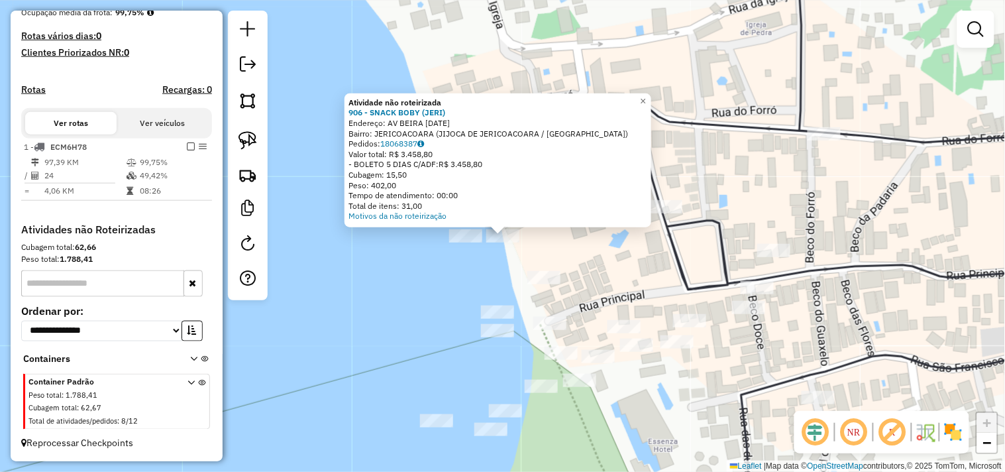
click at [462, 267] on div "Atividade não roteirizada 906 - SNACK BOBY (JERI) Endereço: AV BEIRA [DATE] Bai…" at bounding box center [502, 236] width 1005 height 472
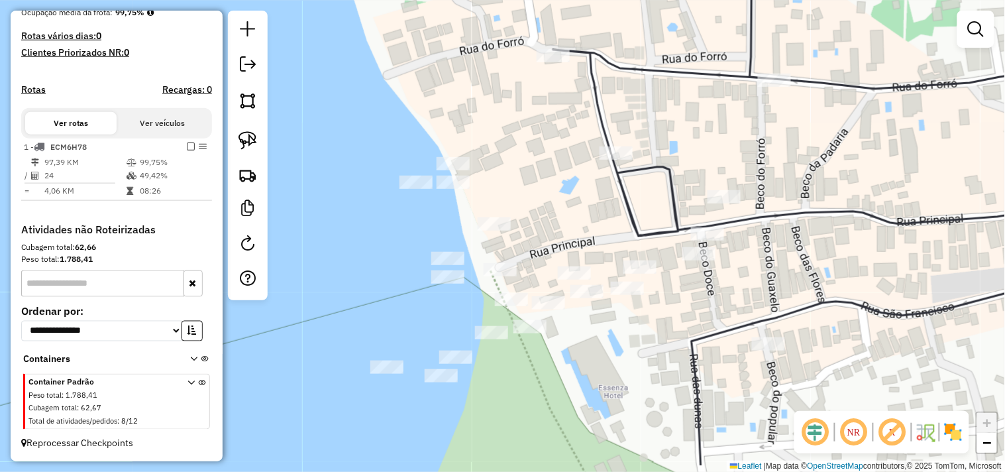
drag, startPoint x: 455, startPoint y: 309, endPoint x: 403, endPoint y: 229, distance: 96.0
click at [403, 229] on div "Janela de atendimento Grade de atendimento Capacidade Transportadoras Veículos …" at bounding box center [502, 236] width 1005 height 472
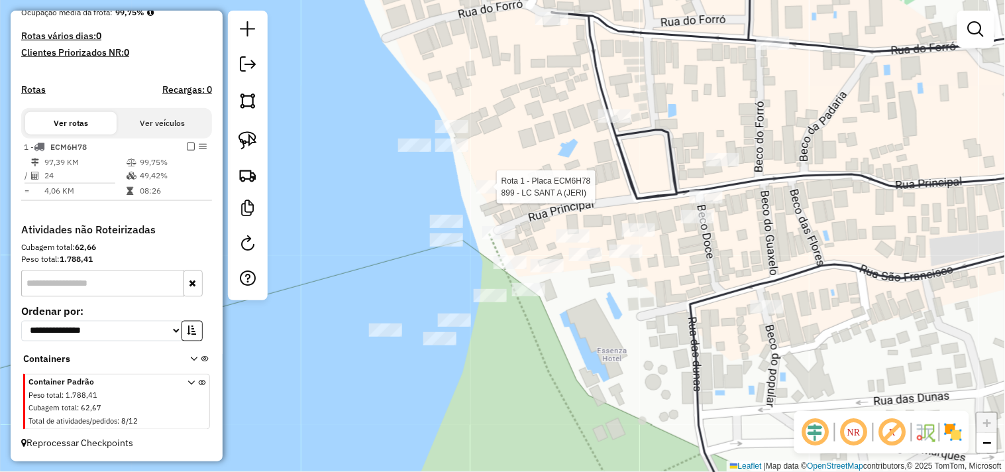
select select "**********"
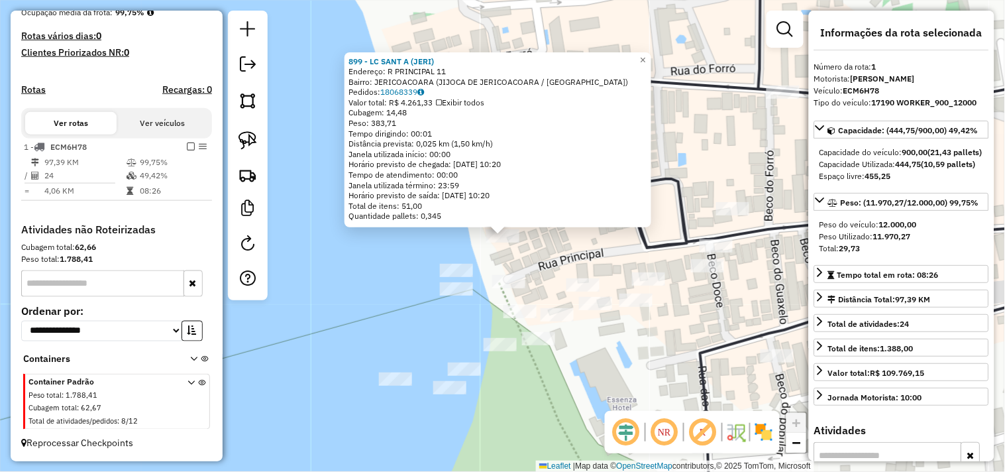
click at [527, 259] on div "899 - LC SANT A (JERI) Endereço: R PRINCIPAL 11 Bairro: JERICOACOARA (JIJOCA DE…" at bounding box center [502, 236] width 1005 height 472
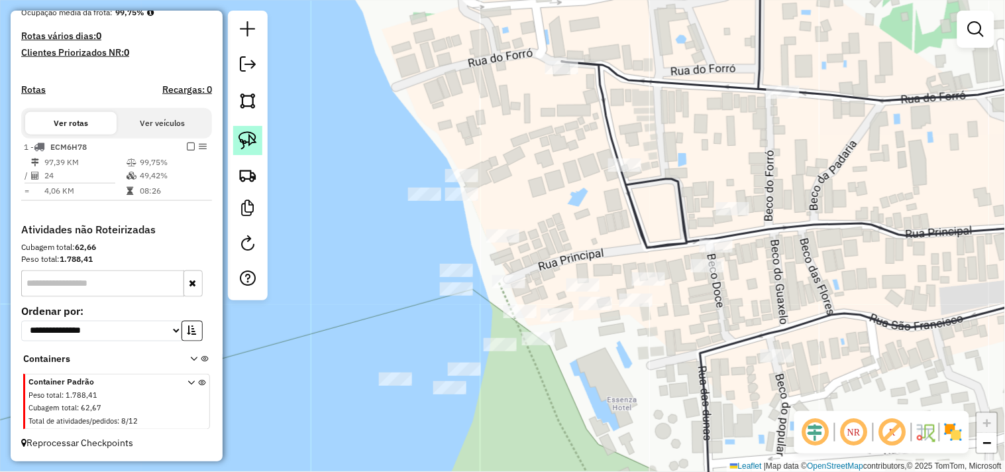
click at [252, 135] on img at bounding box center [248, 140] width 19 height 19
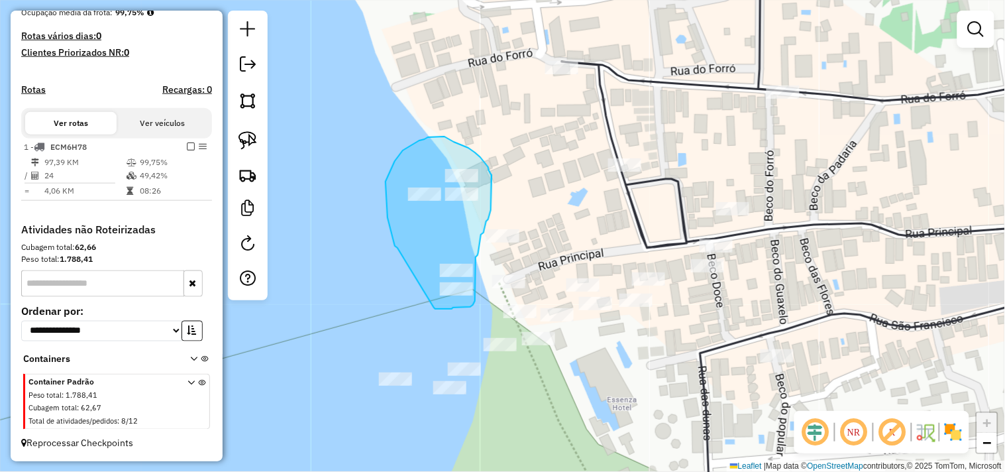
drag, startPoint x: 398, startPoint y: 248, endPoint x: 433, endPoint y: 307, distance: 69.0
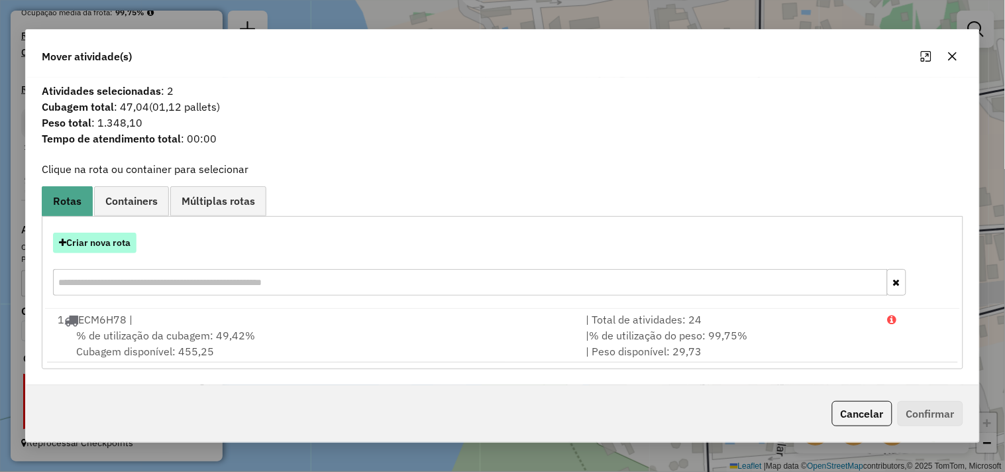
click at [117, 248] on button "Criar nova rota" at bounding box center [94, 243] width 83 height 21
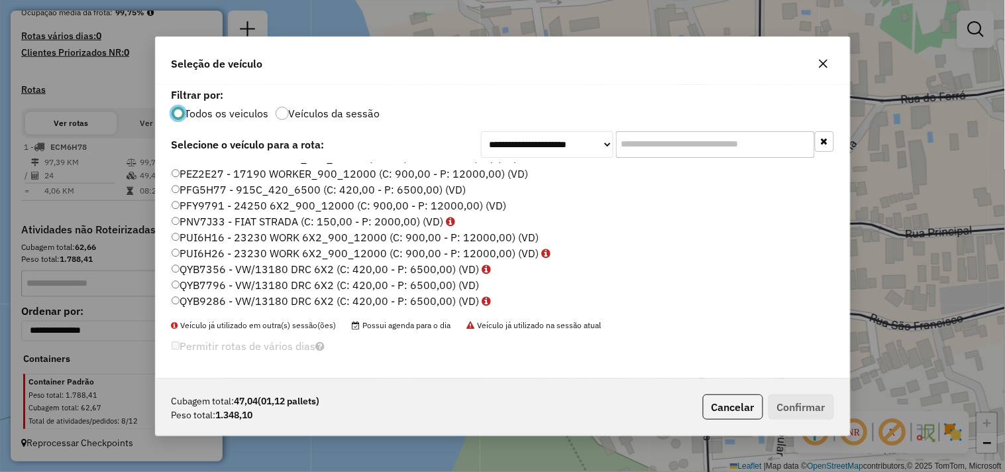
scroll to position [209, 0]
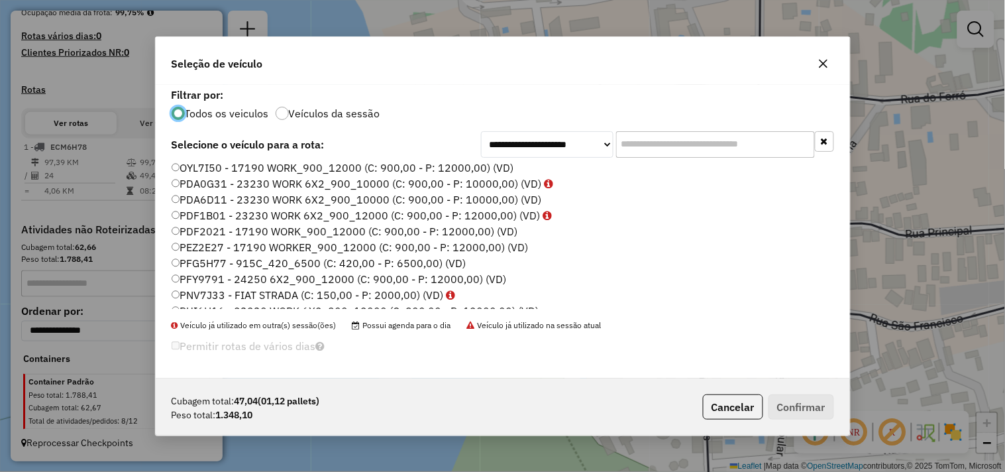
click at [199, 195] on label "PDA6D11 - 23230 WORK 6X2_900_10000 (C: 900,00 - P: 10000,00) (VD)" at bounding box center [357, 200] width 370 height 16
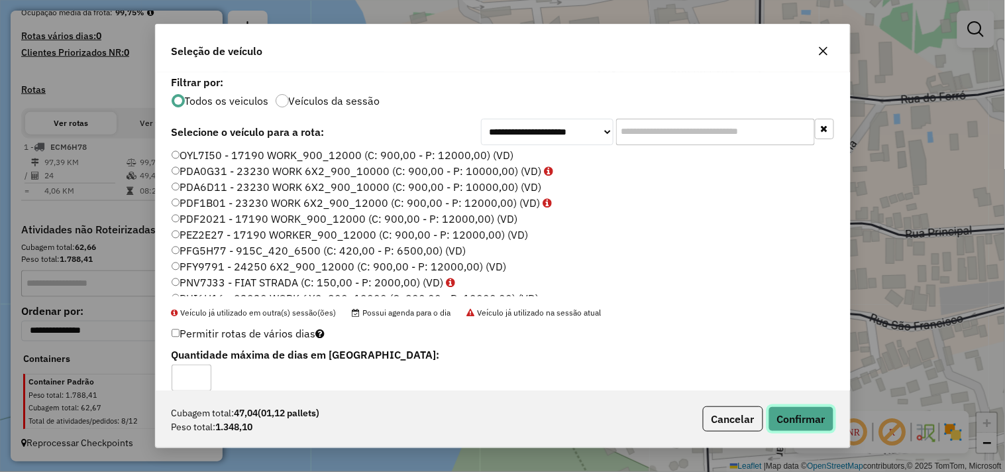
click at [791, 413] on button "Confirmar" at bounding box center [802, 418] width 66 height 25
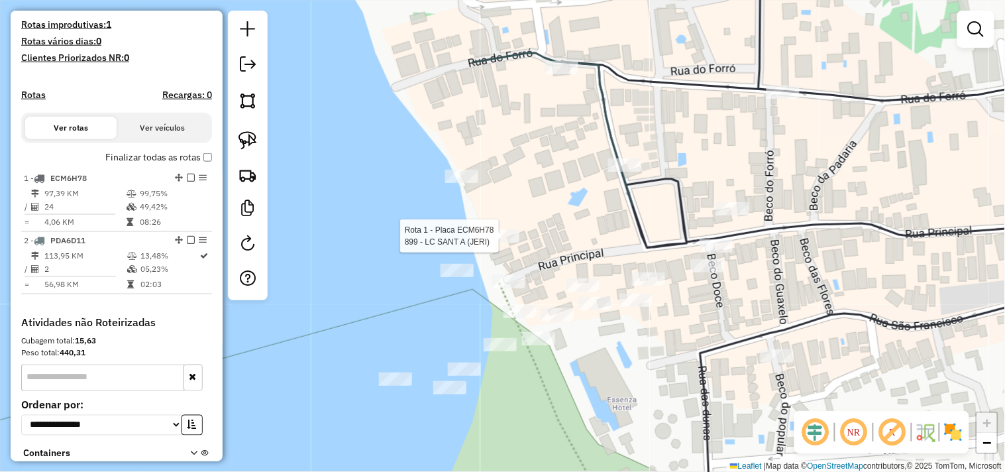
select select "**********"
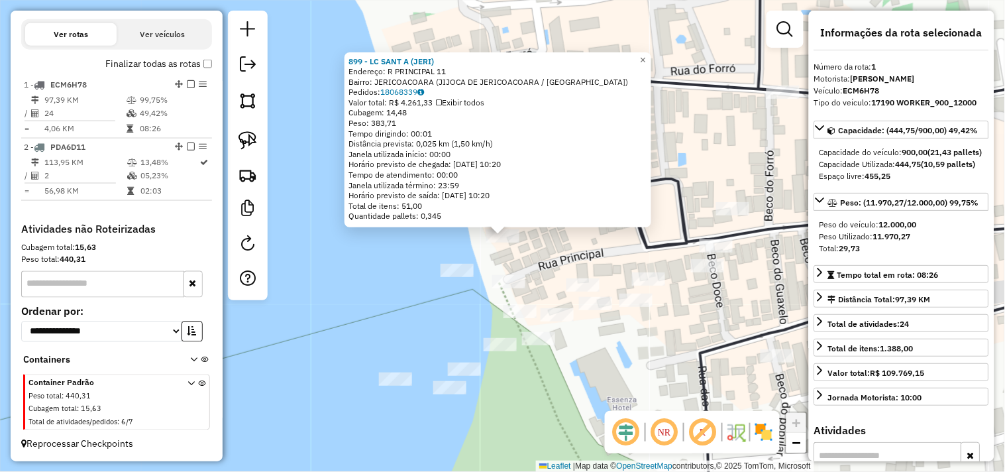
scroll to position [447, 0]
click at [531, 247] on div "899 - LC SANT A (JERI) Endereço: R PRINCIPAL 11 Bairro: JERICOACOARA (JIJOCA DE…" at bounding box center [502, 236] width 1005 height 472
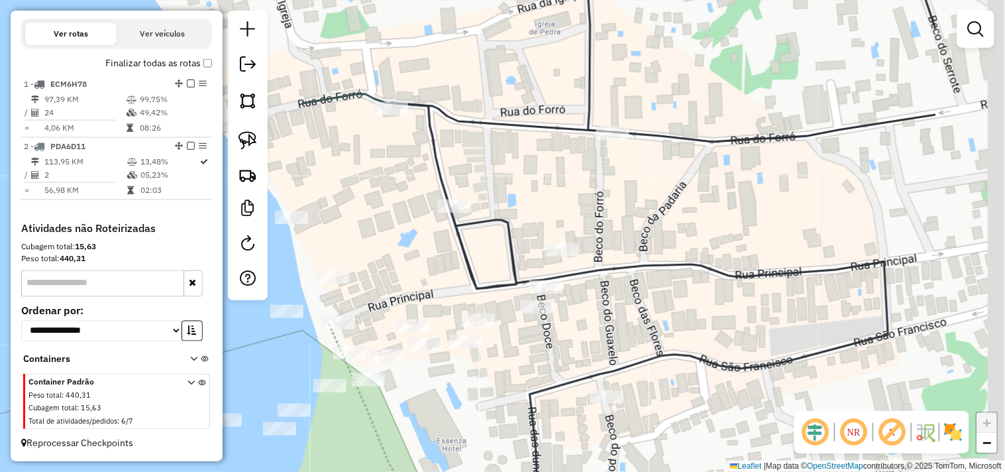
drag, startPoint x: 590, startPoint y: 231, endPoint x: 441, endPoint y: 283, distance: 158.0
click at [418, 290] on div "Janela de atendimento Grade de atendimento Capacidade Transportadoras Veículos …" at bounding box center [502, 236] width 1005 height 472
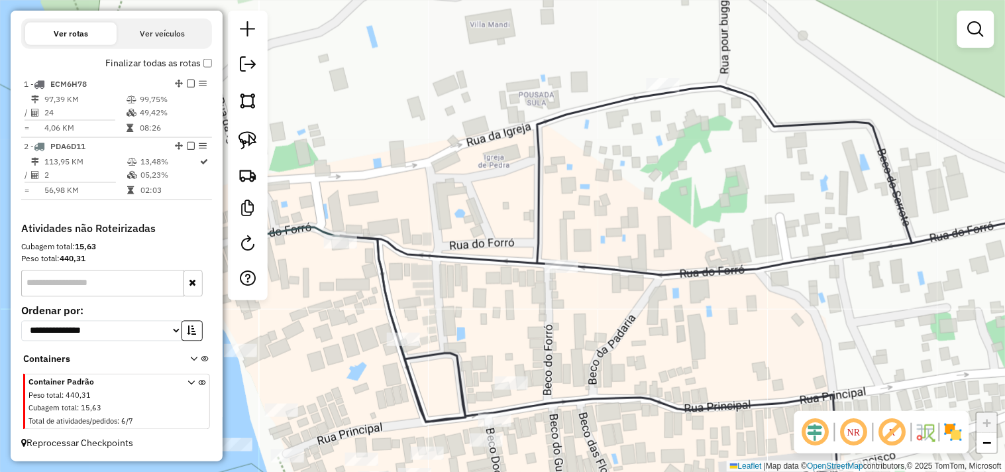
drag, startPoint x: 538, startPoint y: 166, endPoint x: 469, endPoint y: 290, distance: 142.4
click at [461, 311] on div "Janela de atendimento Grade de atendimento Capacidade Transportadoras Veículos …" at bounding box center [502, 236] width 1005 height 472
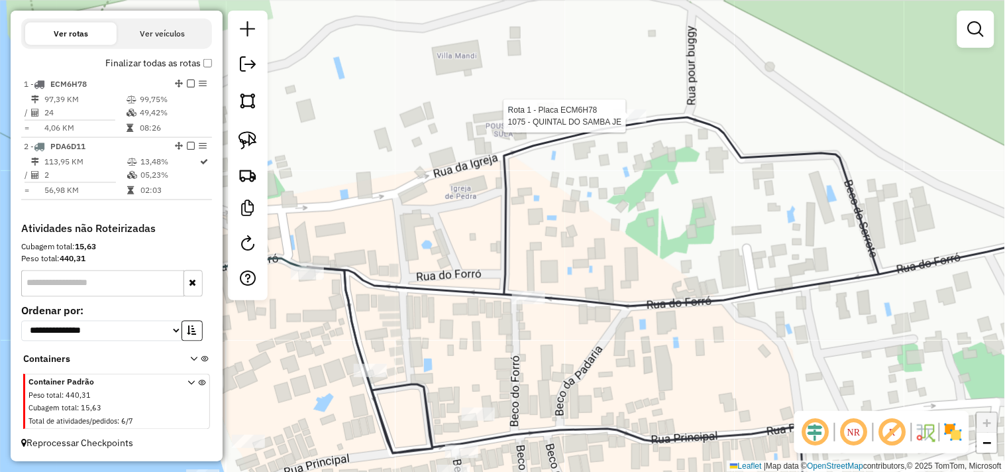
select select "**********"
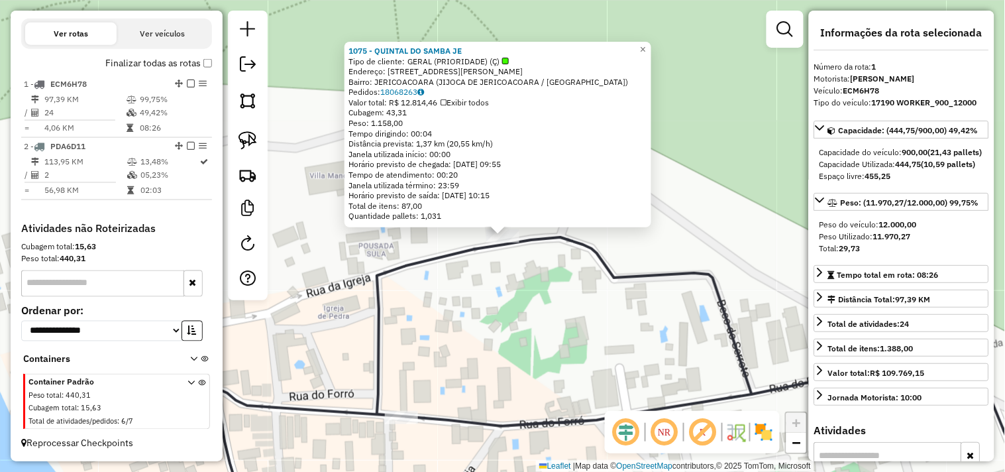
click at [515, 286] on div "1075 - QUINTAL DO SAMBA JE Tipo de cliente: GERAL (PRIORIDADE) (Ç) Endereço: [S…" at bounding box center [502, 236] width 1005 height 472
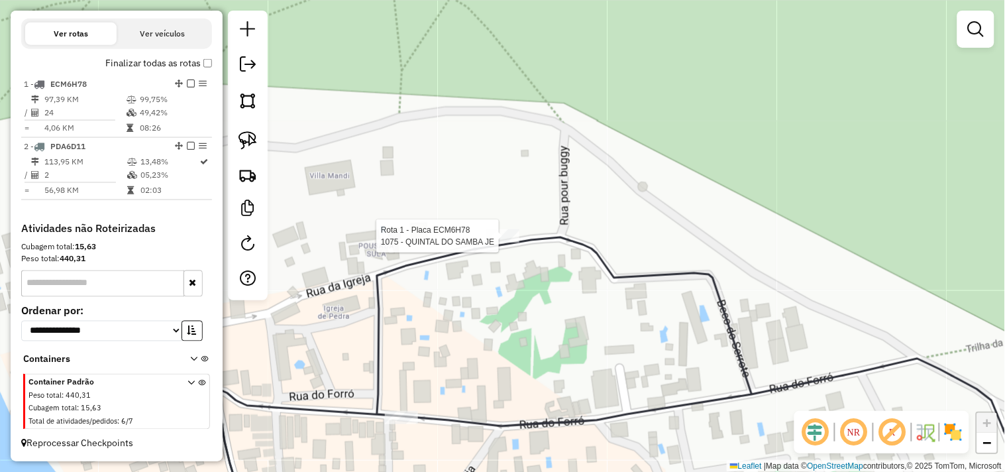
select select "**********"
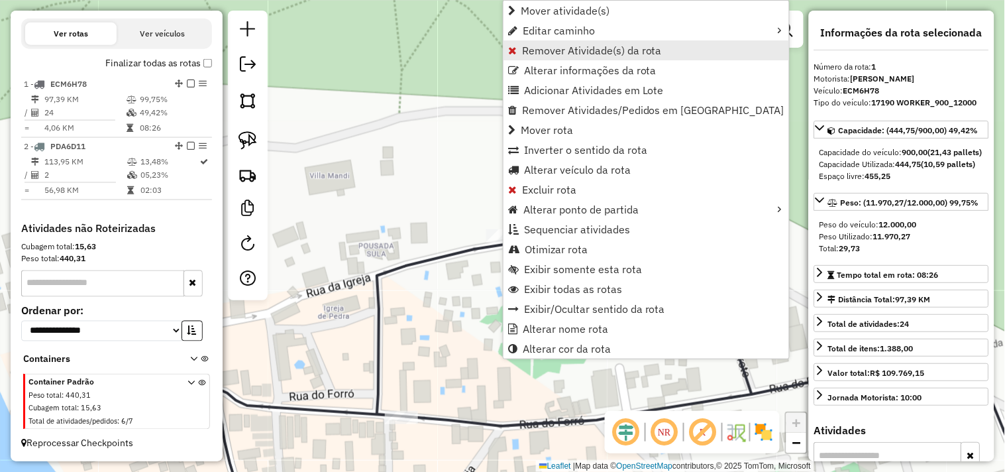
click at [549, 48] on span "Remover Atividade(s) da rota" at bounding box center [592, 50] width 140 height 11
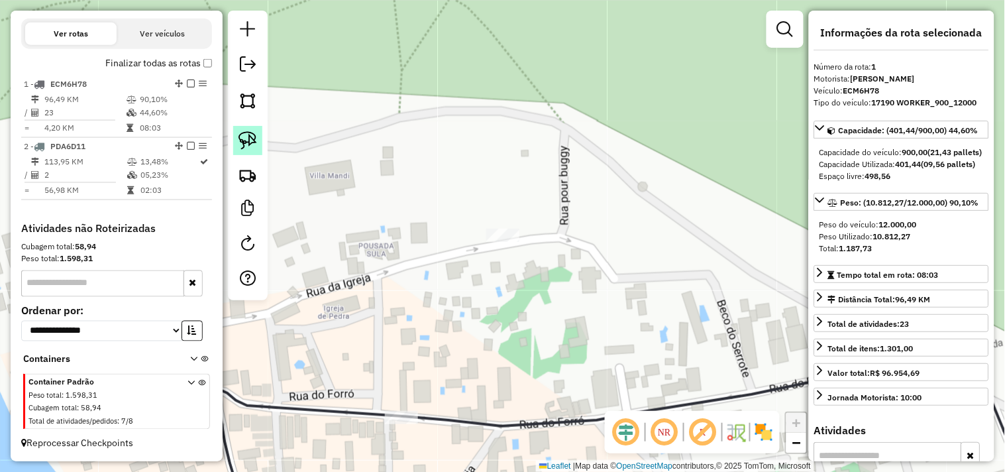
click at [252, 141] on img at bounding box center [248, 140] width 19 height 19
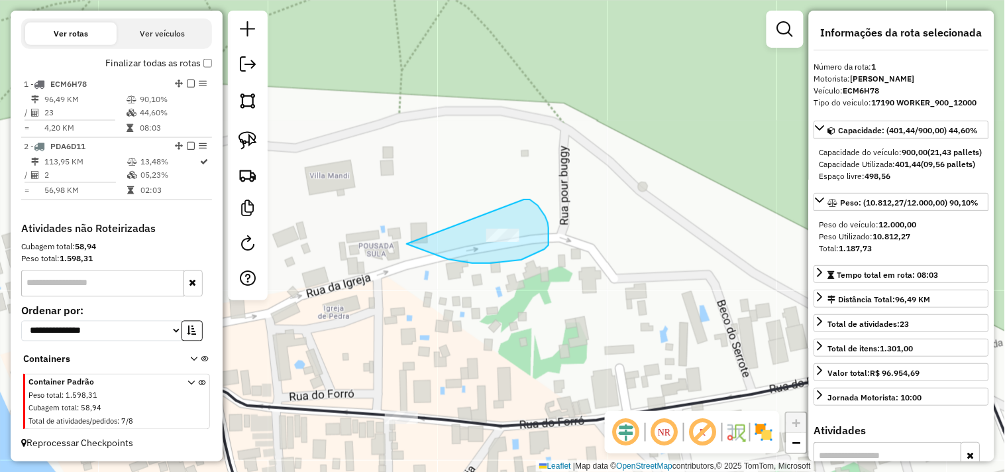
drag, startPoint x: 538, startPoint y: 205, endPoint x: 388, endPoint y: 231, distance: 151.9
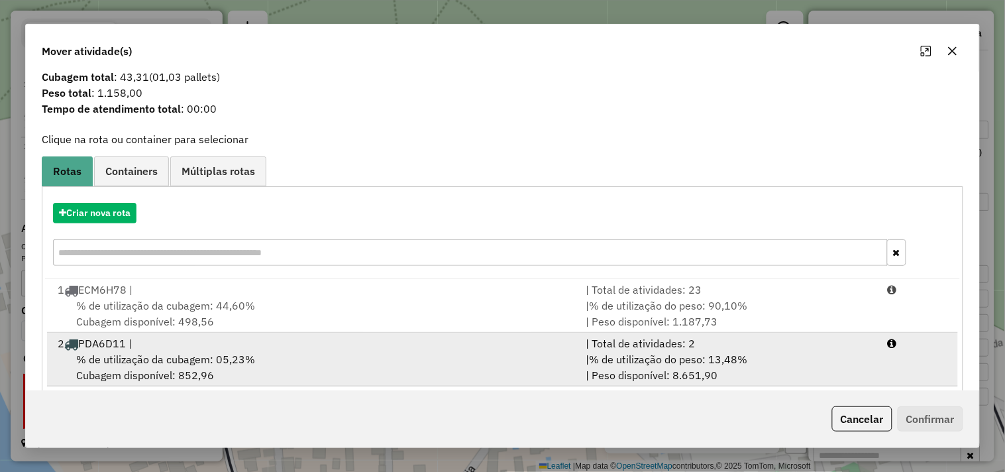
scroll to position [42, 0]
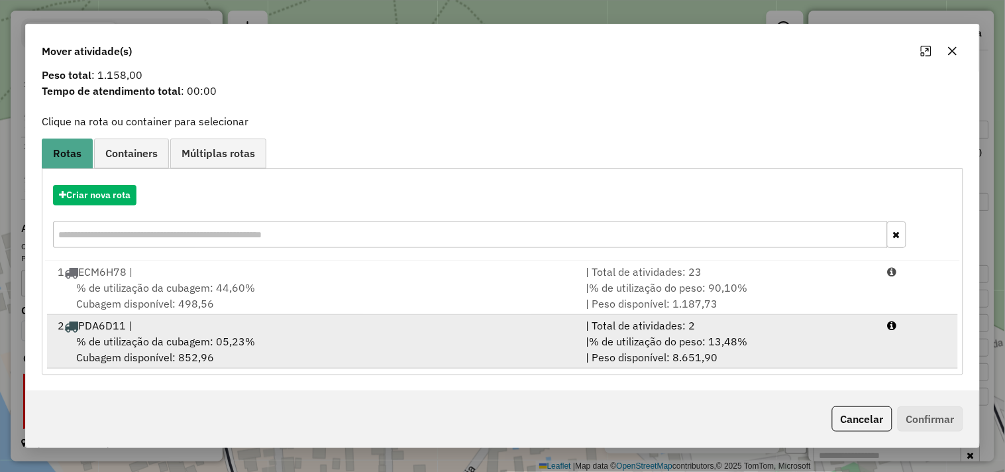
click at [188, 332] on div "2 PDA6D11 |" at bounding box center [314, 325] width 528 height 16
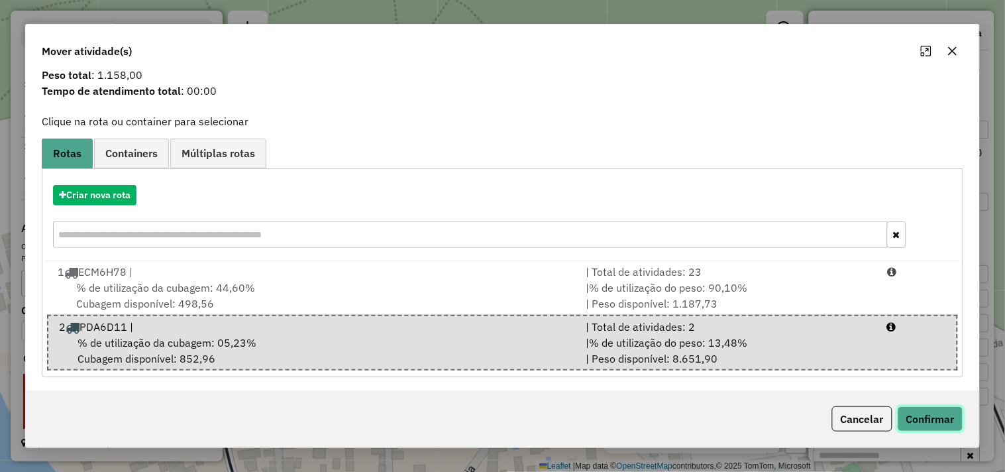
click at [942, 412] on button "Confirmar" at bounding box center [931, 418] width 66 height 25
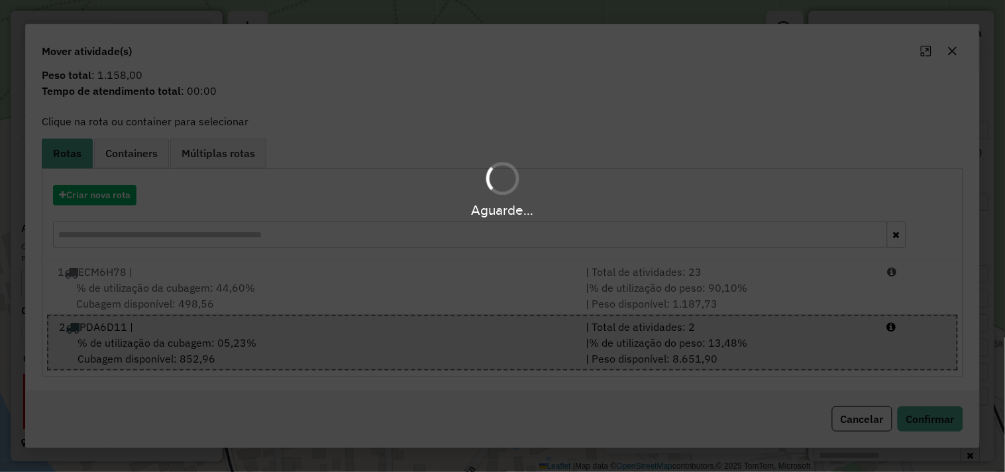
scroll to position [0, 0]
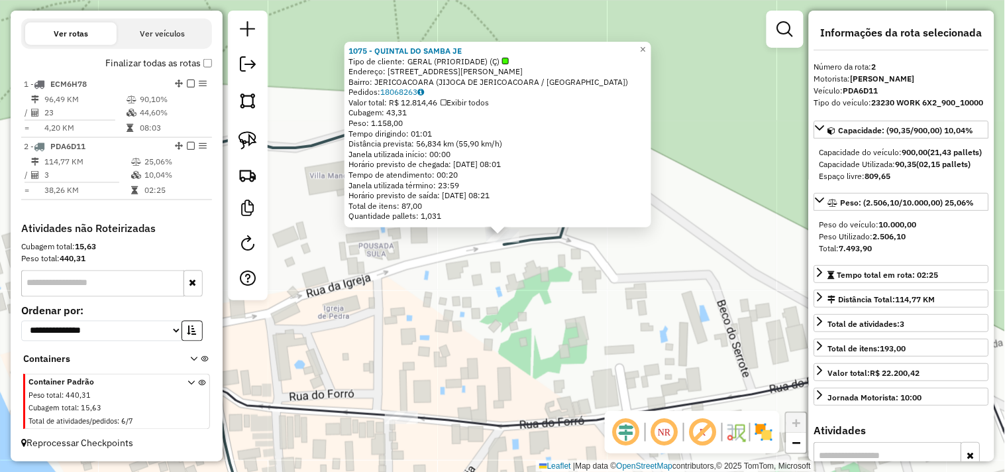
click at [518, 307] on div "1075 - QUINTAL DO SAMBA JE Tipo de cliente: GERAL (PRIORIDADE) (Ç) Endereço: [S…" at bounding box center [502, 236] width 1005 height 472
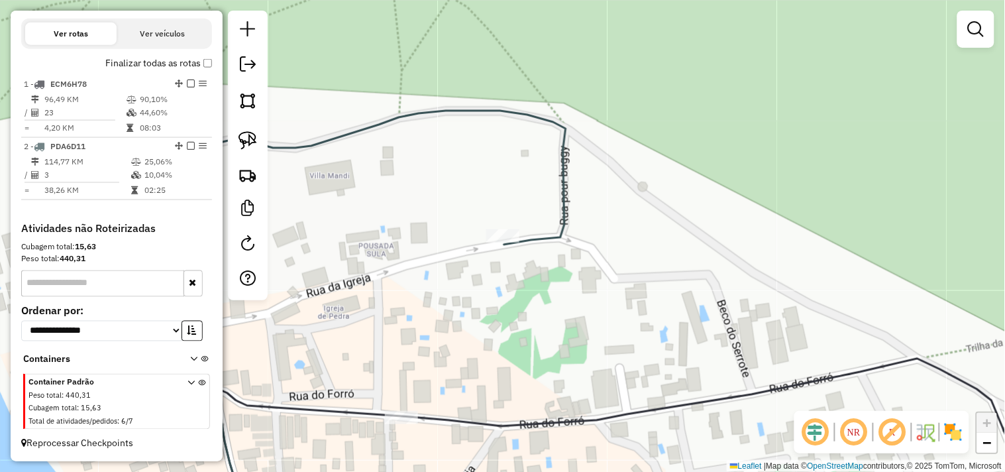
click at [512, 224] on div "Janela de atendimento Grade de atendimento Capacidade Transportadoras Veículos …" at bounding box center [502, 236] width 1005 height 472
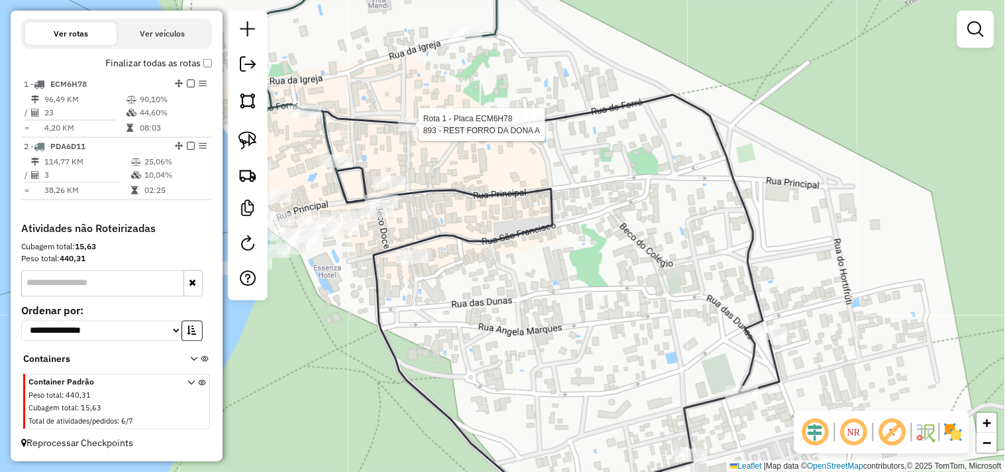
select select "**********"
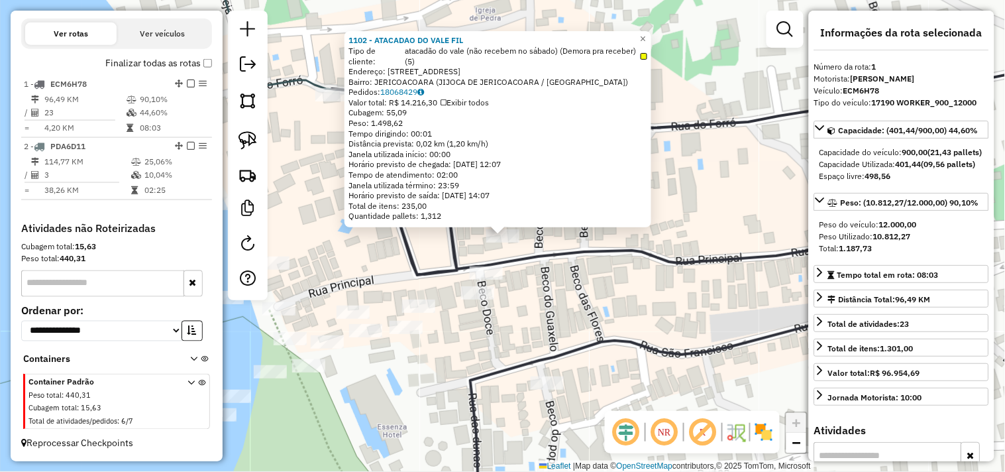
click at [519, 298] on div "1102 - ATACADAO DO VALE FIL Tipo de cliente: atacadão do vale (não recebem no s…" at bounding box center [502, 236] width 1005 height 472
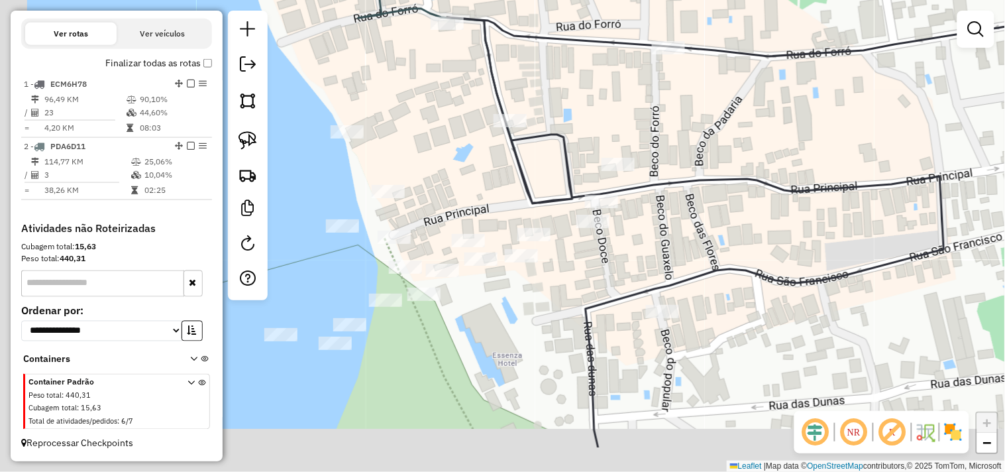
drag, startPoint x: 461, startPoint y: 322, endPoint x: 538, endPoint y: 262, distance: 97.7
click at [578, 248] on div "Janela de atendimento Grade de atendimento Capacidade Transportadoras Veículos …" at bounding box center [502, 236] width 1005 height 472
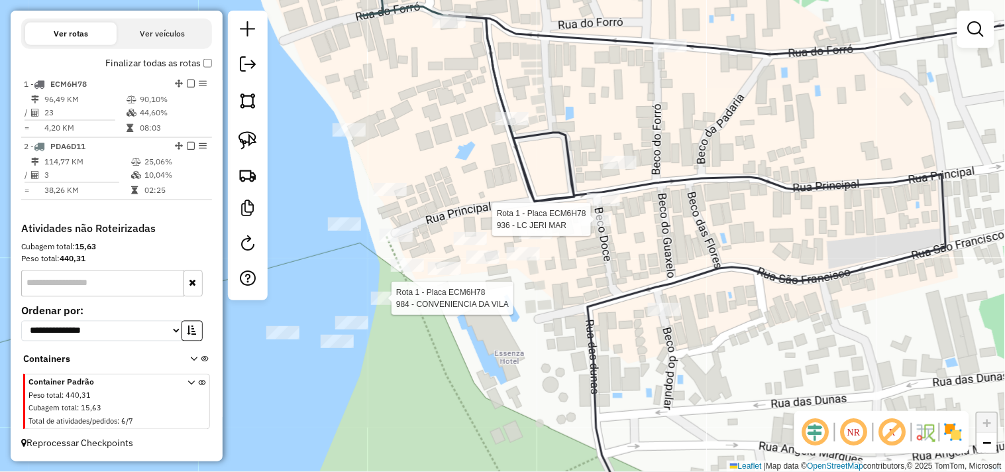
select select "**********"
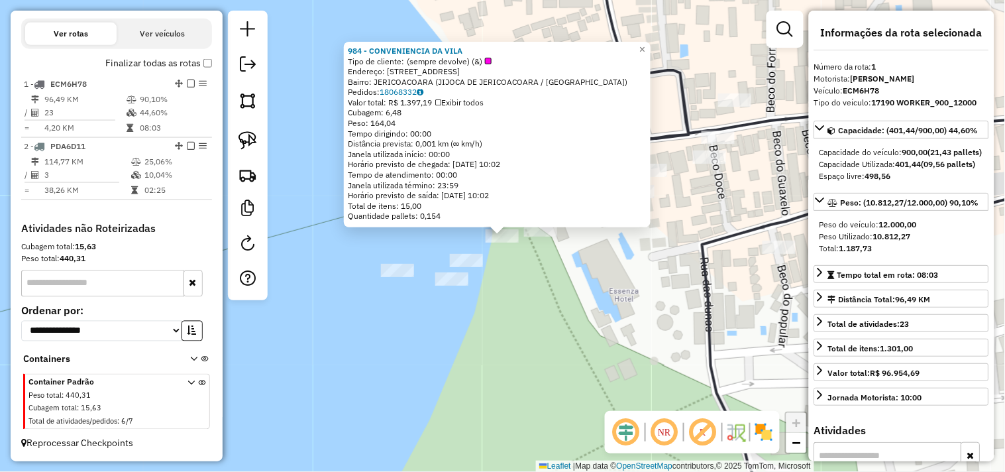
drag, startPoint x: 544, startPoint y: 298, endPoint x: 573, endPoint y: 275, distance: 36.7
click at [545, 298] on div "984 - CONVENIENCIA DA VILA Tipo de cliente: (sempre devolve) (&) Endereço: RUA …" at bounding box center [502, 236] width 1005 height 472
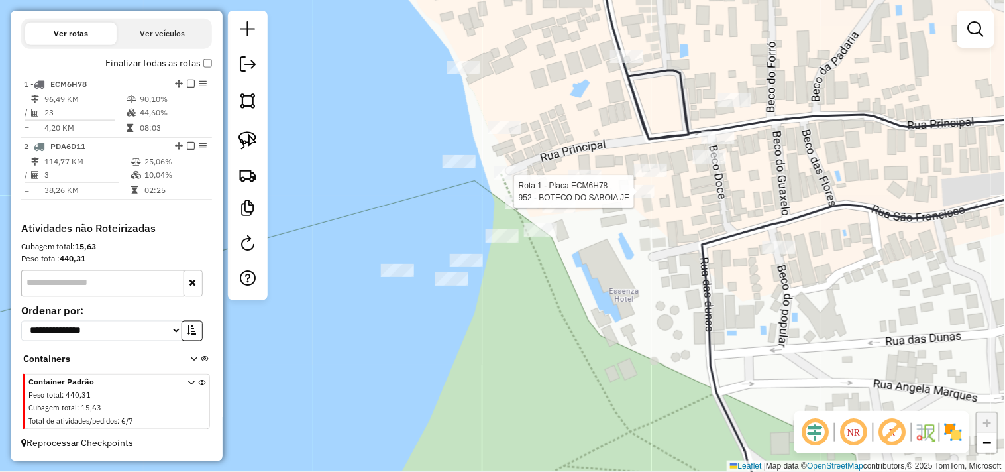
select select "**********"
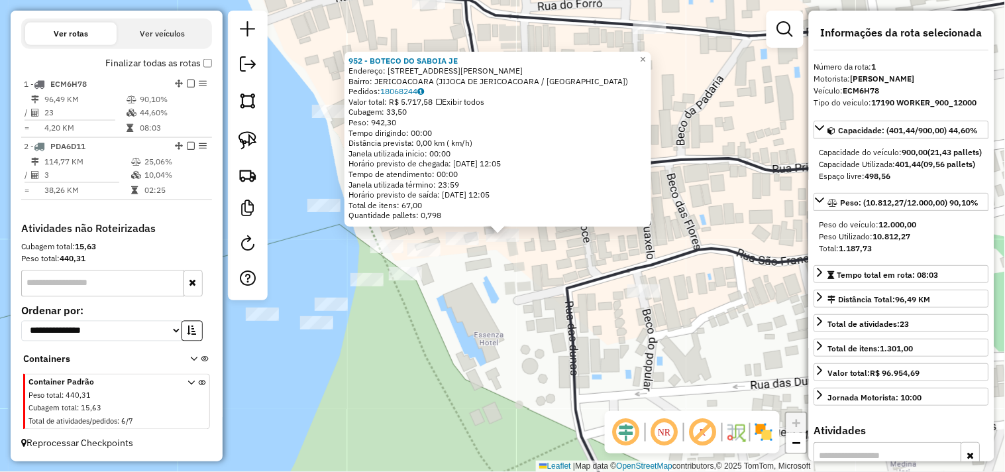
click at [533, 281] on div "952 - BOTECO DO SABOIA JE Endereço: R [PERSON_NAME] 11 Bairro: JERICOACOARA (JI…" at bounding box center [502, 236] width 1005 height 472
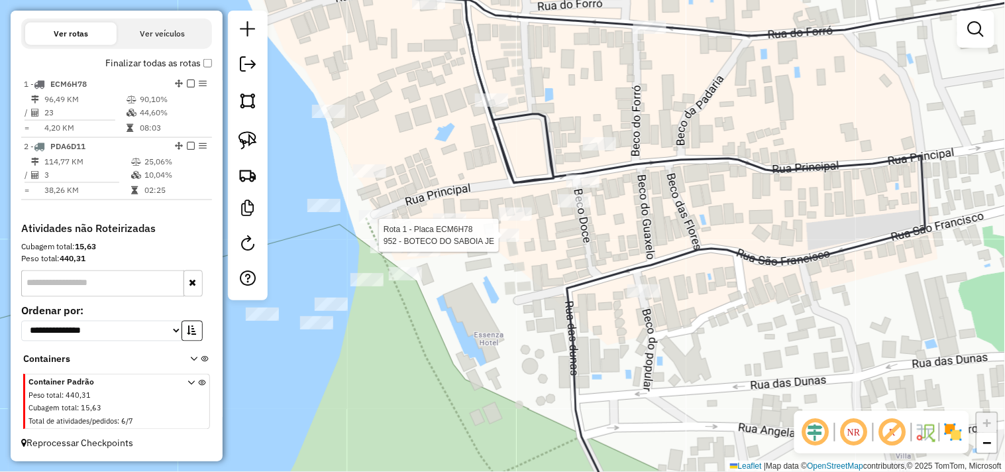
select select "**********"
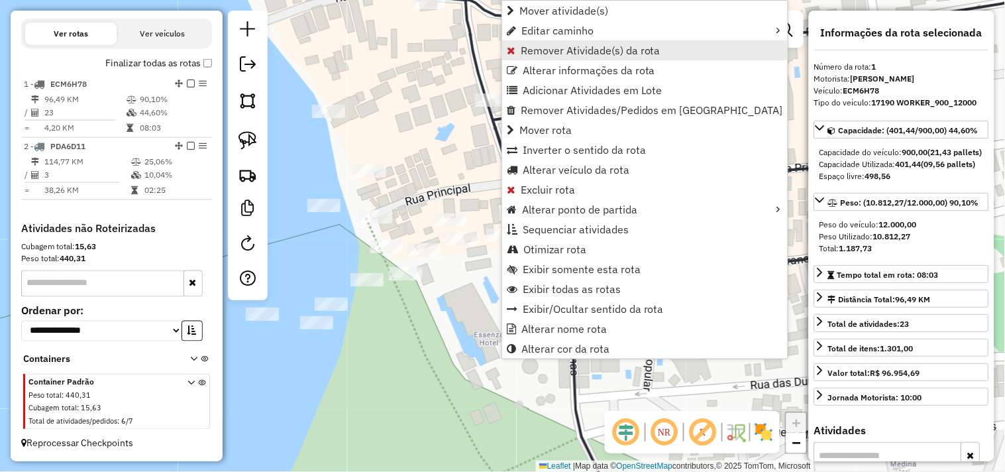
click at [537, 55] on span "Remover Atividade(s) da rota" at bounding box center [591, 50] width 140 height 11
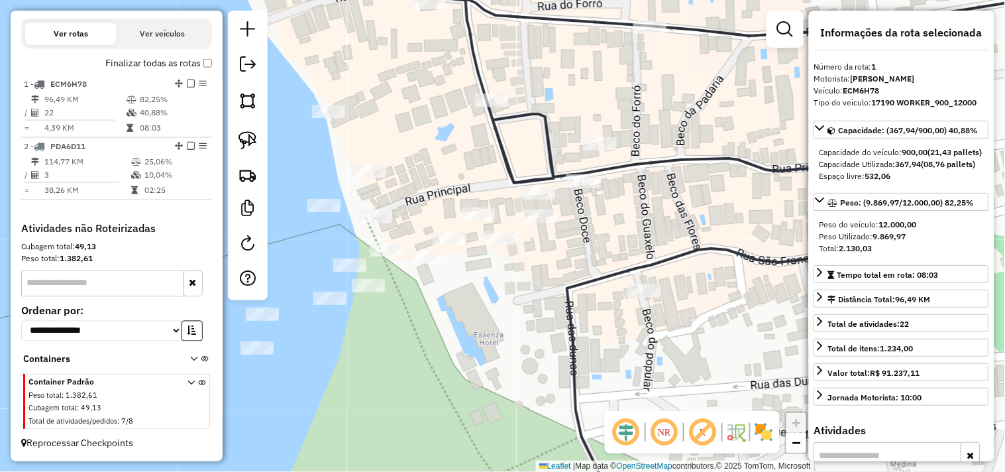
drag, startPoint x: 254, startPoint y: 138, endPoint x: 296, endPoint y: 161, distance: 47.8
click at [253, 139] on img at bounding box center [248, 140] width 19 height 19
drag, startPoint x: 533, startPoint y: 248, endPoint x: 579, endPoint y: 213, distance: 58.6
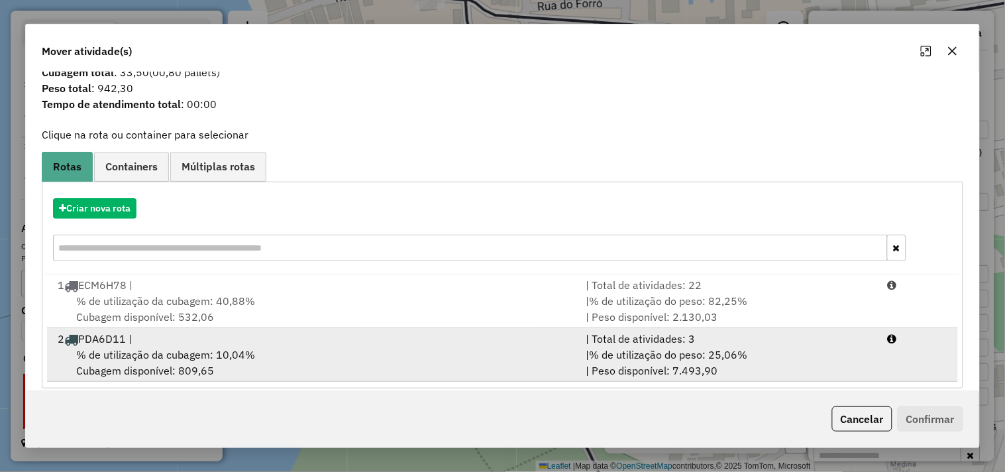
scroll to position [42, 0]
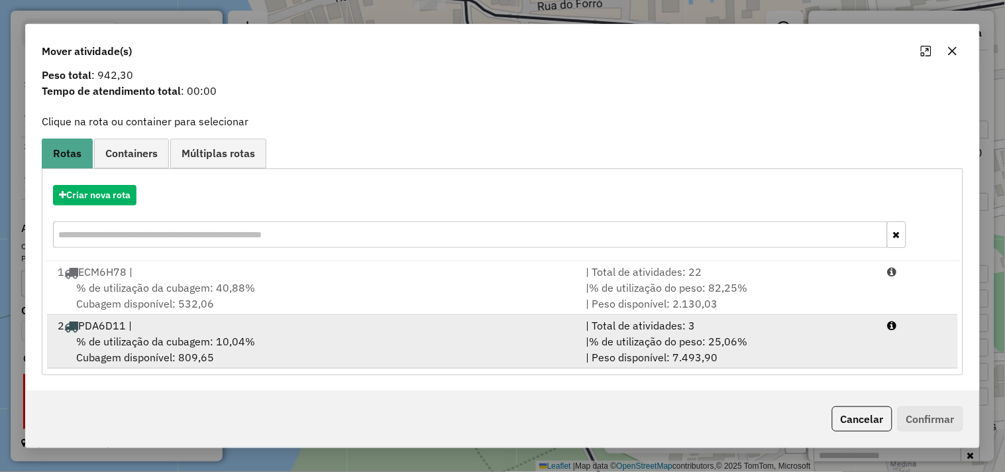
drag, startPoint x: 203, startPoint y: 333, endPoint x: 315, endPoint y: 333, distance: 112.0
click at [204, 333] on div "% de utilização da cubagem: 10,04% Cubagem disponível: 809,65" at bounding box center [314, 349] width 528 height 32
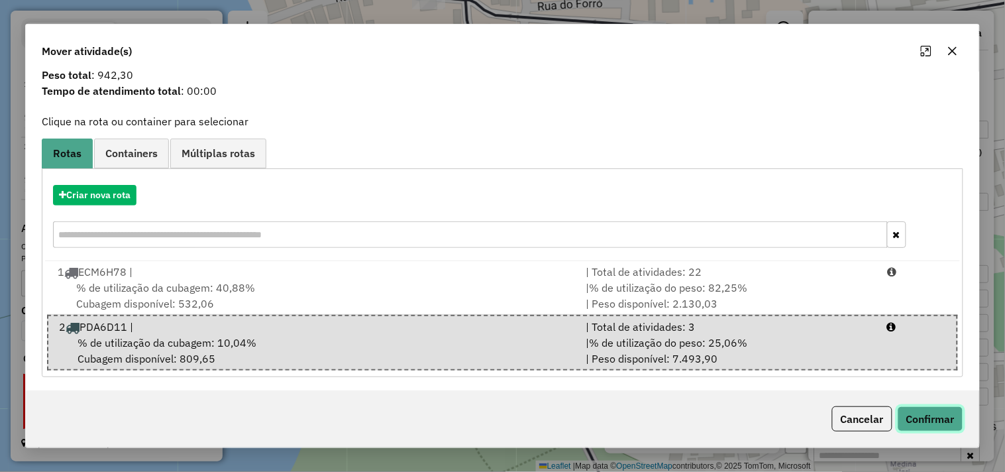
click at [949, 425] on button "Confirmar" at bounding box center [931, 418] width 66 height 25
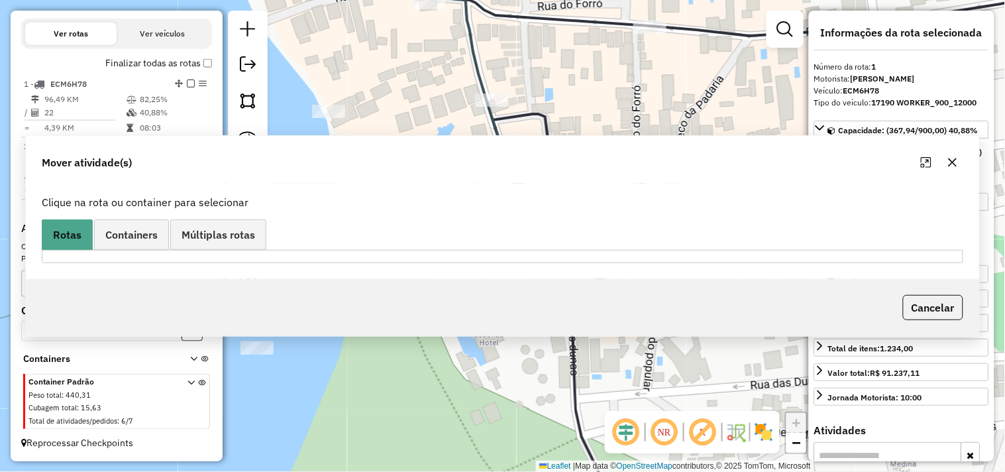
scroll to position [0, 0]
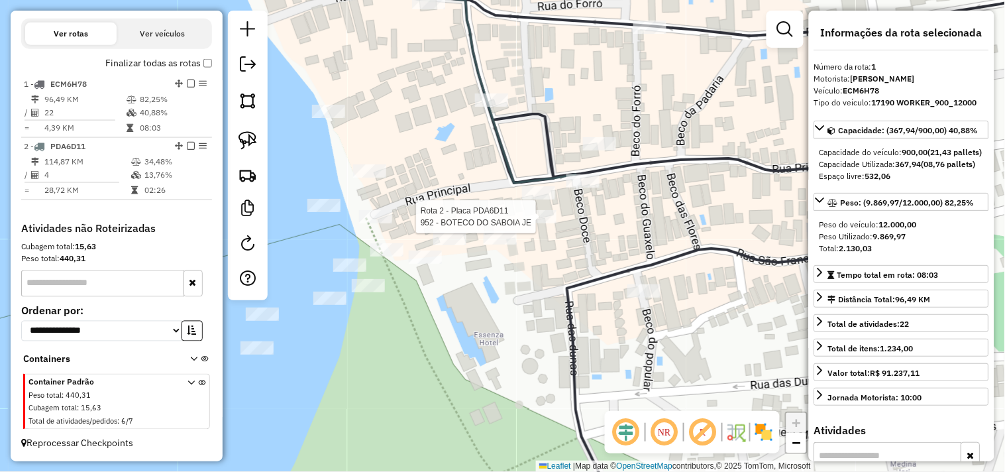
click at [526, 223] on div at bounding box center [539, 216] width 33 height 13
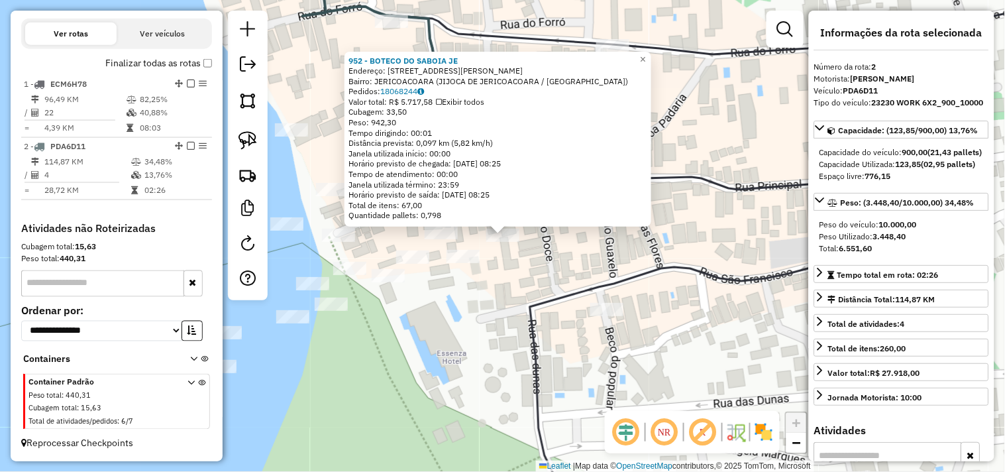
click at [515, 290] on div "952 - BOTECO DO SABOIA JE Endereço: R [PERSON_NAME] 11 Bairro: JERICOACOARA (JI…" at bounding box center [502, 236] width 1005 height 472
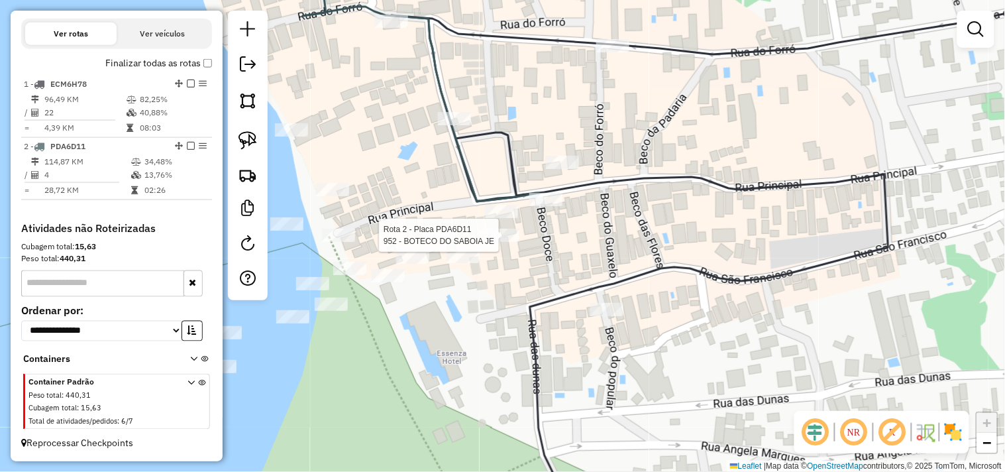
select select "**********"
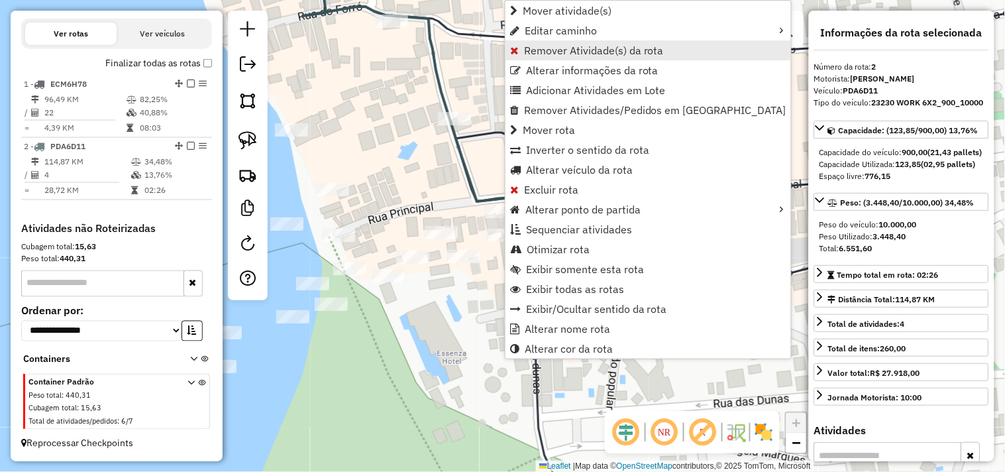
click at [565, 47] on span "Remover Atividade(s) da rota" at bounding box center [594, 50] width 140 height 11
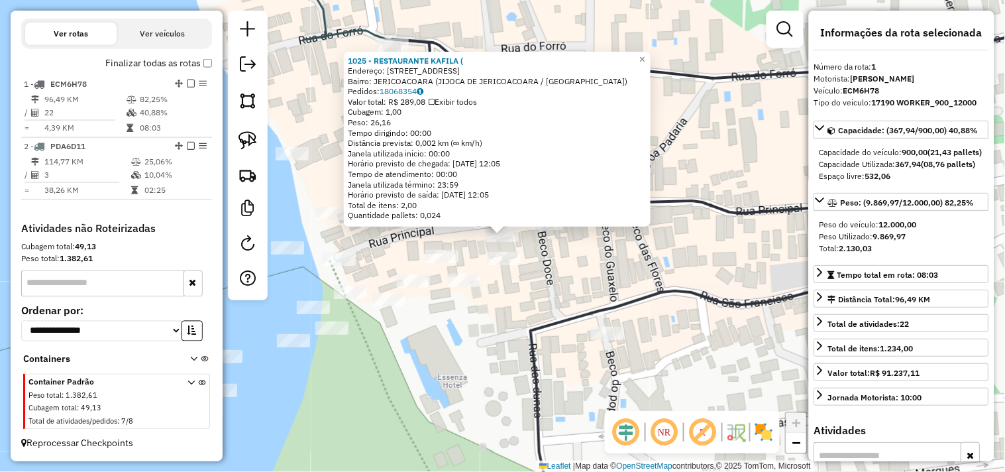
click at [564, 266] on div "1025 - RESTAURANTE KAFILA ( Endereço: Rua principal 11 Bairro: JERICOACOARA (JI…" at bounding box center [502, 236] width 1005 height 472
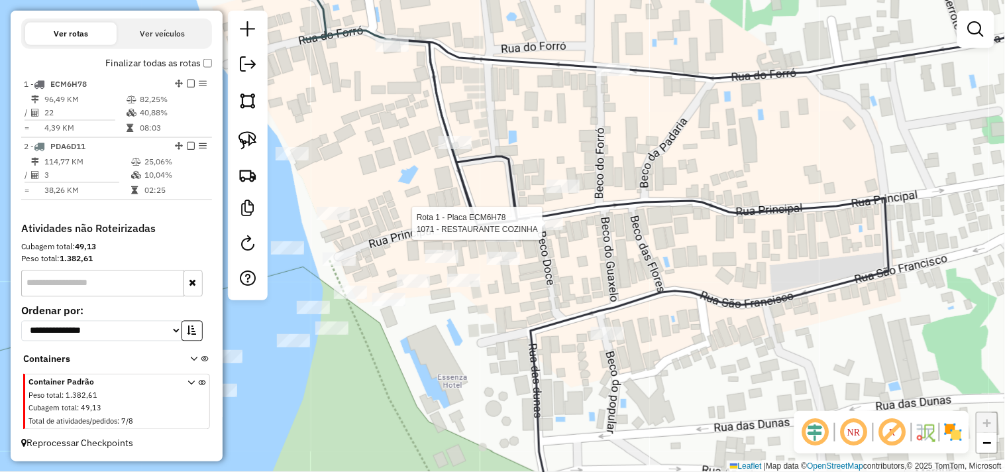
click at [544, 230] on div at bounding box center [546, 223] width 33 height 13
select select "**********"
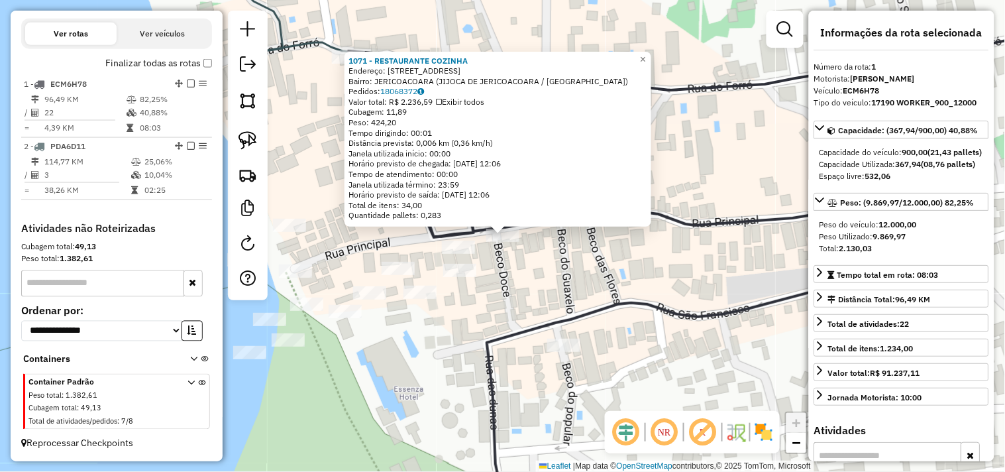
click at [538, 263] on div "1071 - RESTAURANTE COZINHA Endereço: RUA PRINCIPAL 78 Bairro: JERICOACOARA (JIJ…" at bounding box center [502, 236] width 1005 height 472
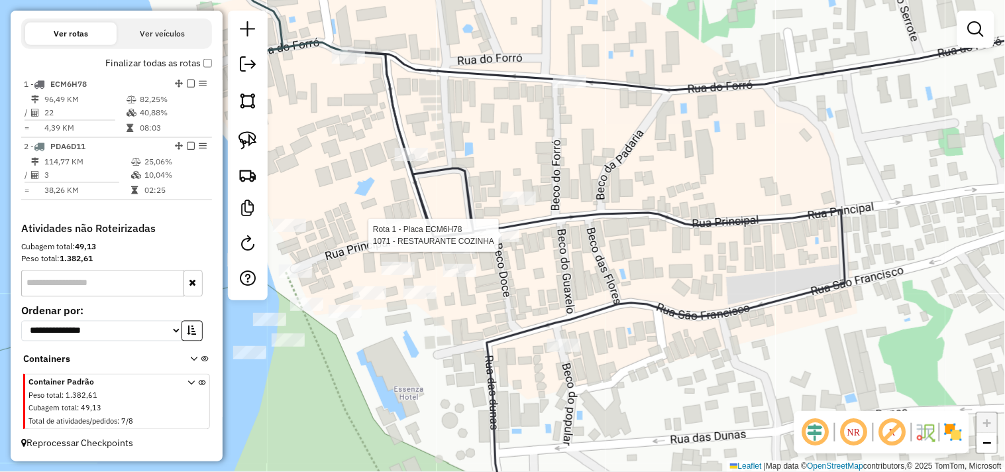
select select "**********"
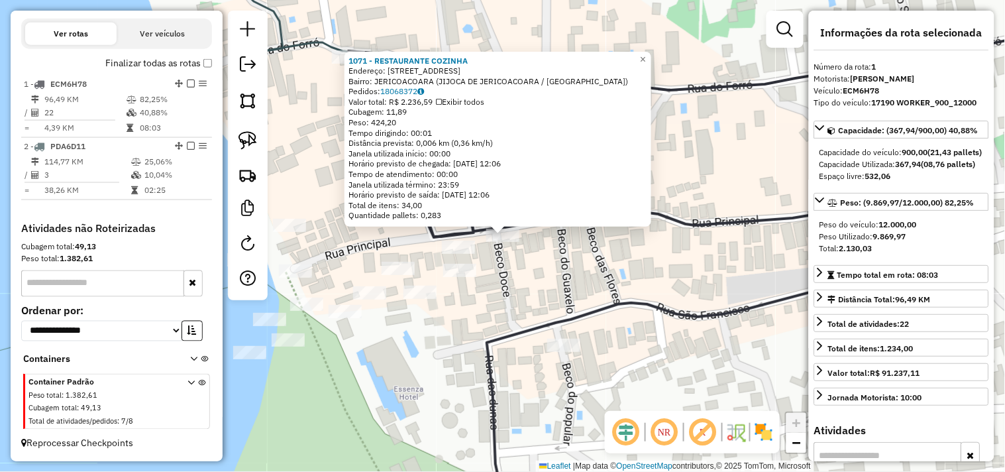
click at [521, 266] on div "1071 - RESTAURANTE COZINHA Endereço: RUA PRINCIPAL 78 Bairro: JERICOACOARA (JIJ…" at bounding box center [502, 236] width 1005 height 472
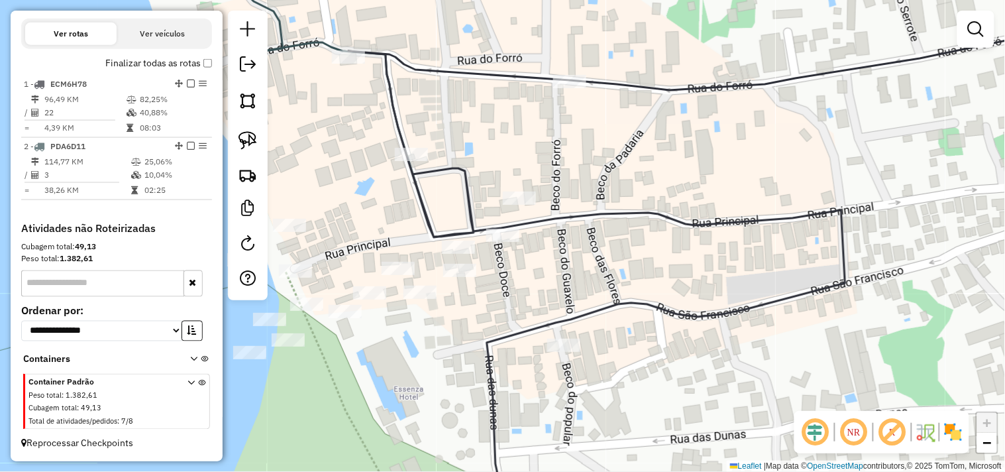
select select "**********"
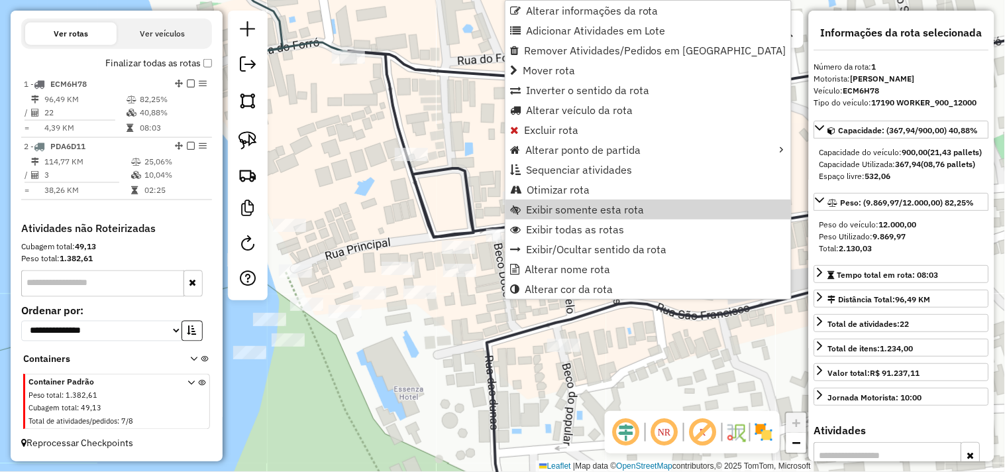
click at [492, 188] on div "Rota 1 - Placa ECM6H78 1102 - ATACADAO DO VALE FIL Janela de atendimento Grade …" at bounding box center [502, 236] width 1005 height 472
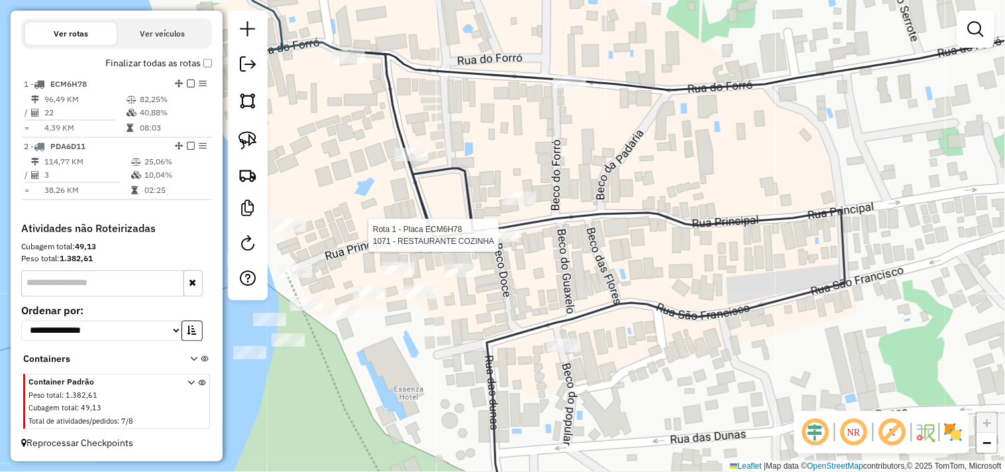
select select "**********"
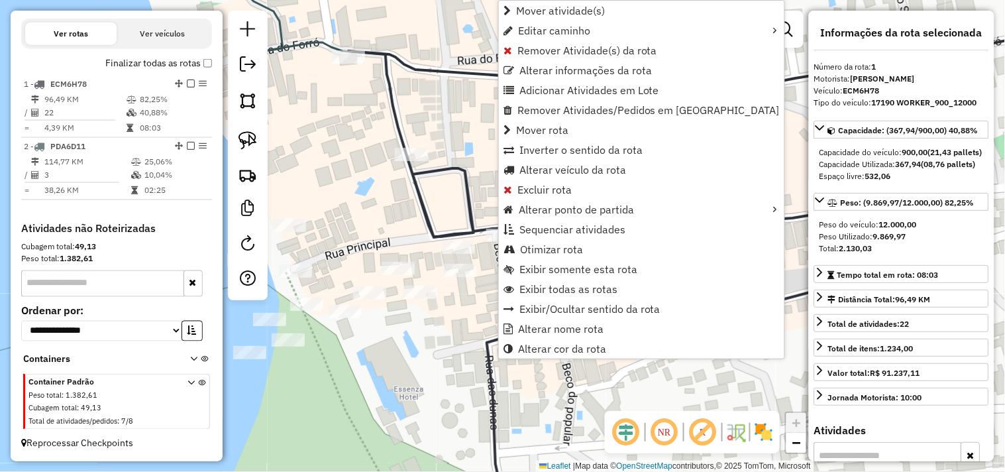
drag, startPoint x: 538, startPoint y: 49, endPoint x: 541, endPoint y: 142, distance: 92.8
click at [537, 48] on span "Remover Atividade(s) da rota" at bounding box center [588, 50] width 140 height 11
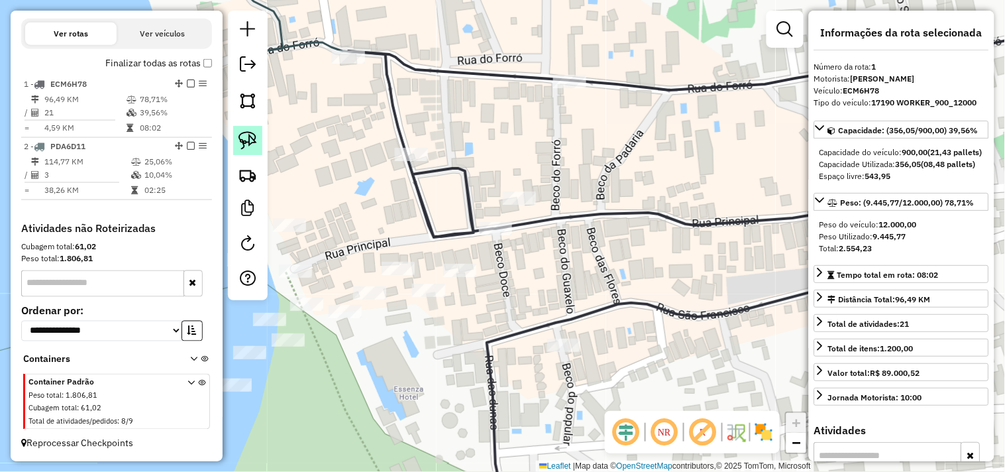
click at [247, 142] on img at bounding box center [248, 140] width 19 height 19
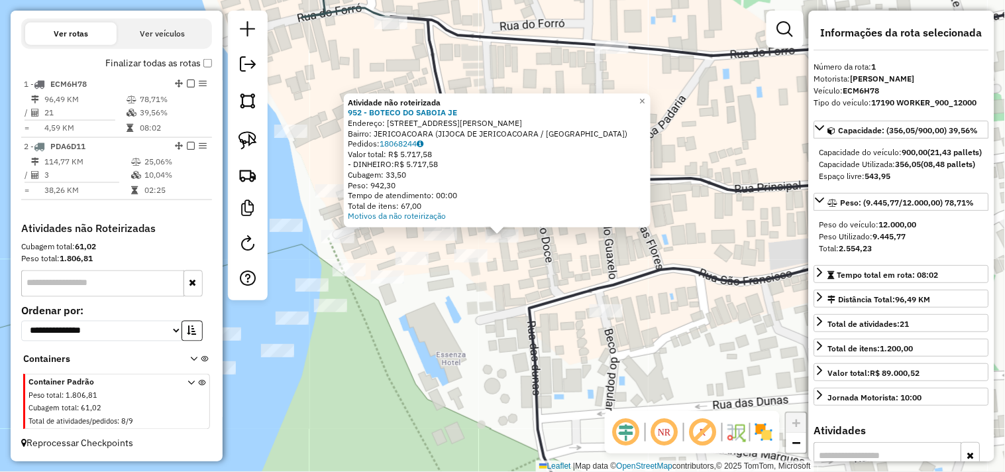
click at [504, 270] on div "Atividade não roteirizada 952 - BOTECO DO SABOIA JE Endereço: R [PERSON_NAME] 1…" at bounding box center [502, 236] width 1005 height 472
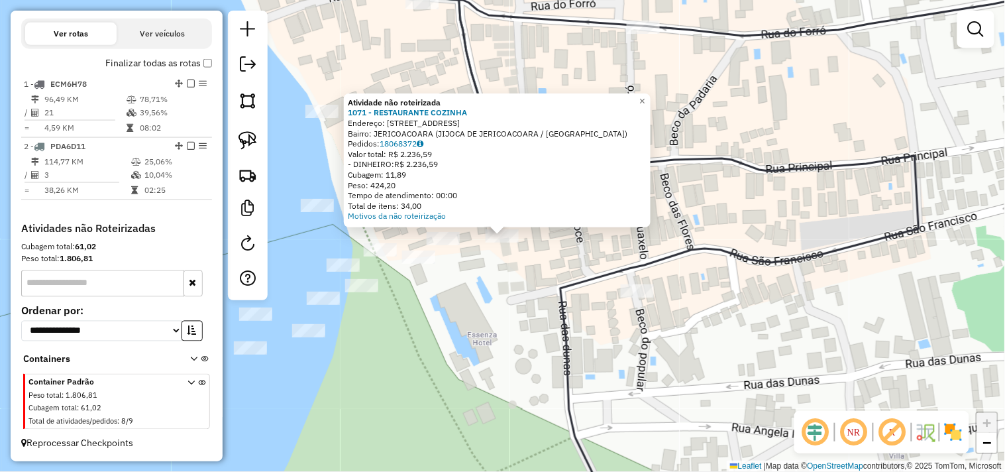
click at [505, 282] on div "Atividade não roteirizada 1071 - RESTAURANTE COZINHA Endereço: RUA PRINCIPAL 78…" at bounding box center [502, 236] width 1005 height 472
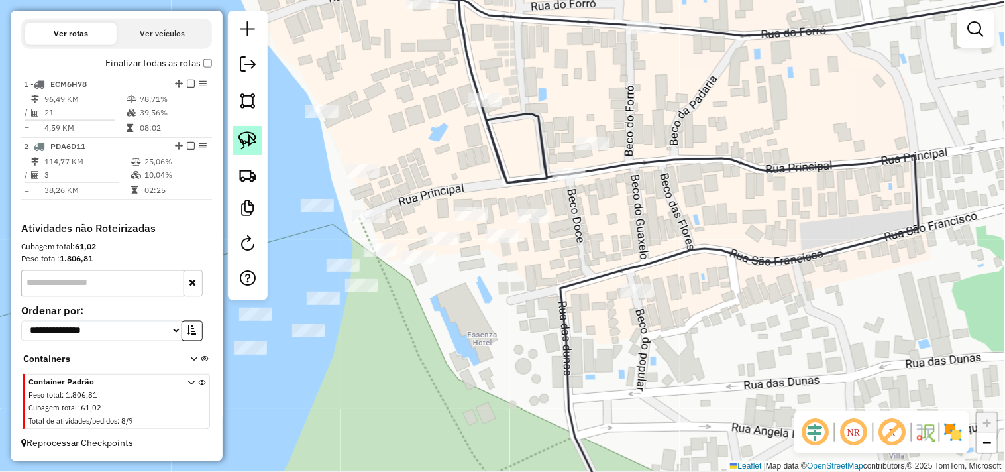
click at [254, 144] on img at bounding box center [248, 140] width 19 height 19
click at [517, 237] on div "Janela de atendimento Grade de atendimento Capacidade Transportadoras Veículos …" at bounding box center [502, 236] width 1005 height 472
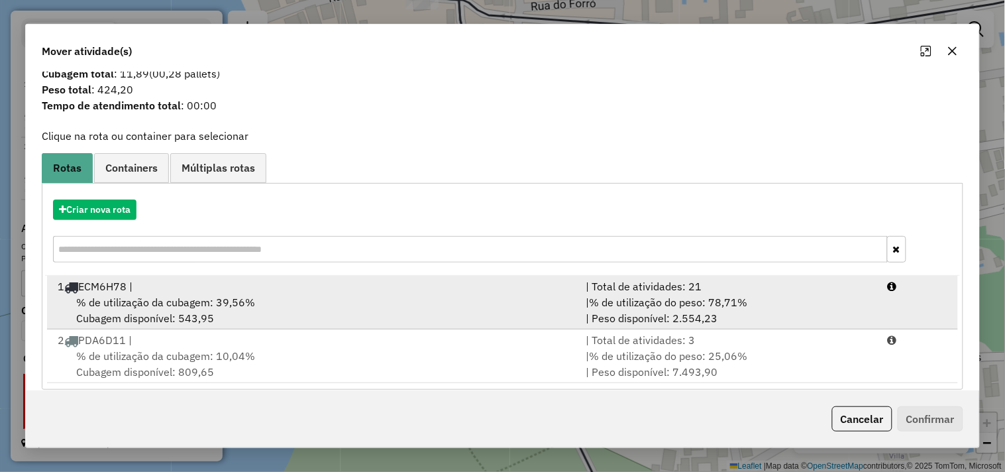
scroll to position [42, 0]
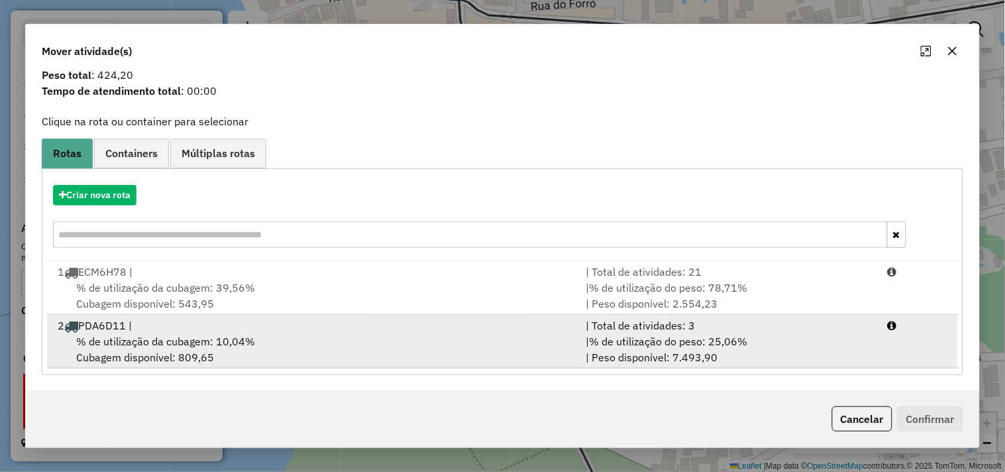
click at [201, 327] on div "2 PDA6D11 |" at bounding box center [314, 325] width 528 height 16
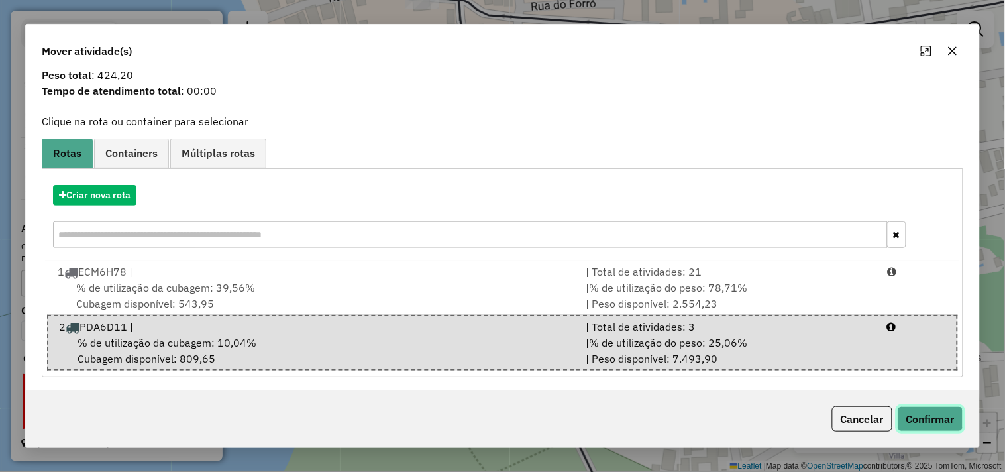
click at [922, 419] on button "Confirmar" at bounding box center [931, 418] width 66 height 25
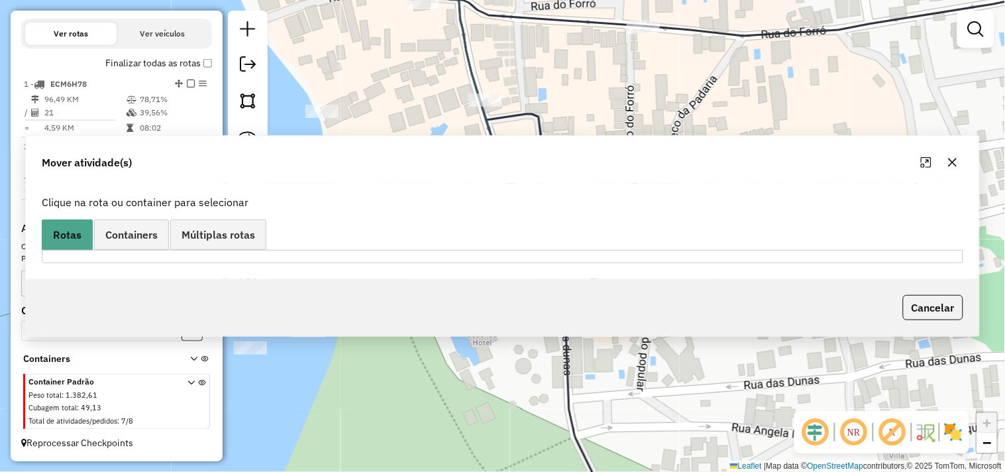
scroll to position [0, 0]
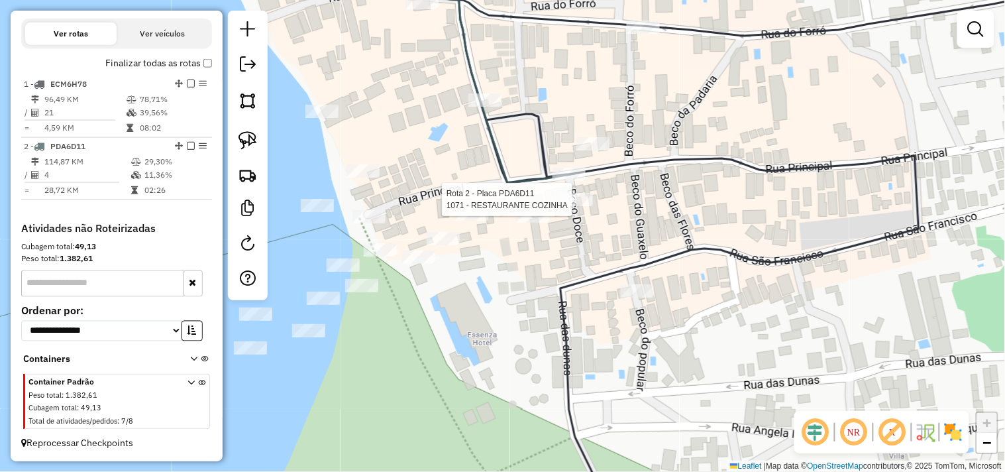
select select "**********"
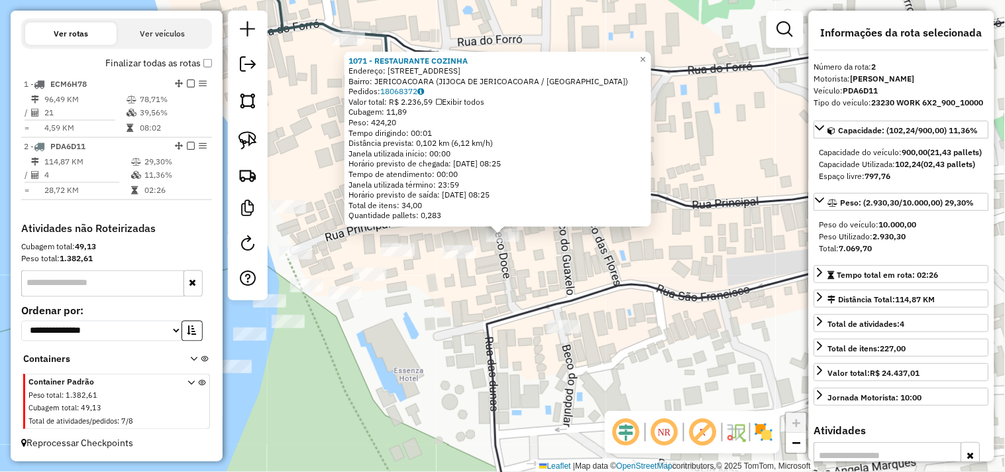
click at [561, 269] on div "1071 - RESTAURANTE COZINHA Endereço: RUA PRINCIPAL 78 Bairro: JERICOACOARA (JIJ…" at bounding box center [502, 236] width 1005 height 472
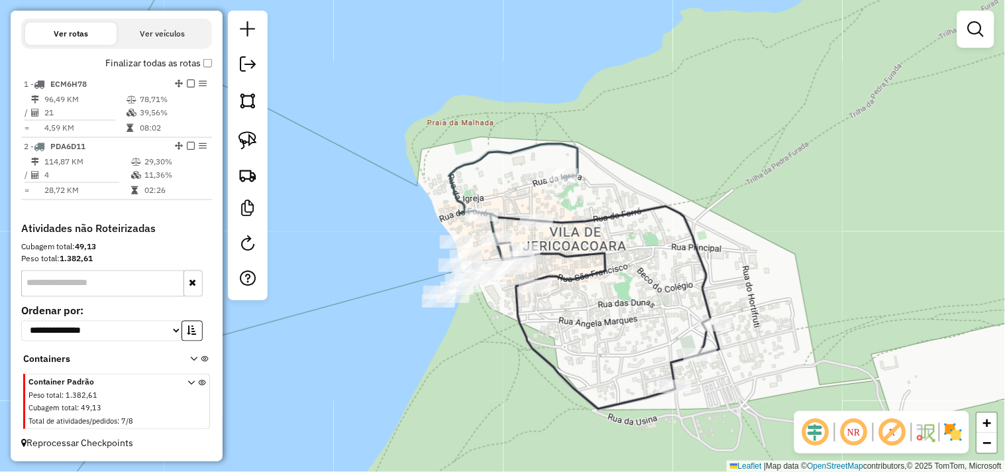
drag, startPoint x: 615, startPoint y: 311, endPoint x: 604, endPoint y: 298, distance: 17.0
click at [612, 306] on div "Janela de atendimento Grade de atendimento Capacidade Transportadoras Veículos …" at bounding box center [502, 236] width 1005 height 472
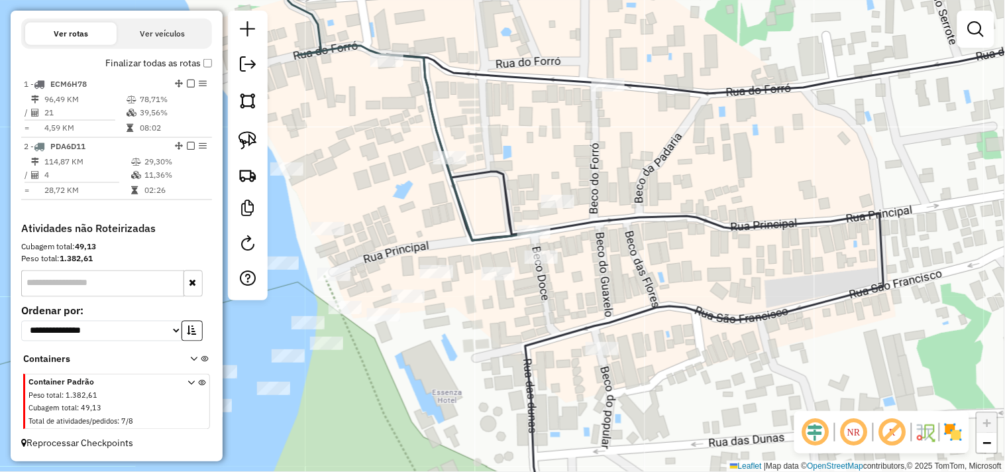
select select "**********"
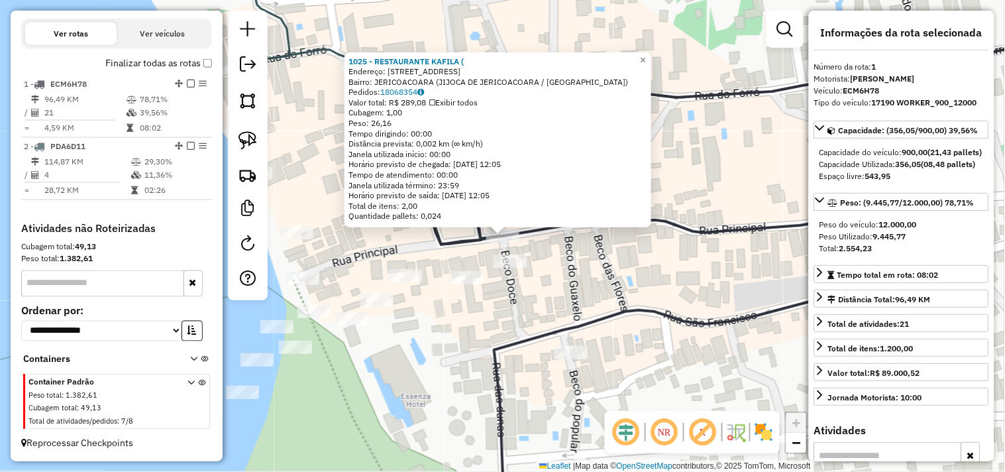
click at [513, 296] on div "1025 - RESTAURANTE KAFILA ( Endereço: Rua principal 11 Bairro: JERICOACOARA (JI…" at bounding box center [502, 236] width 1005 height 472
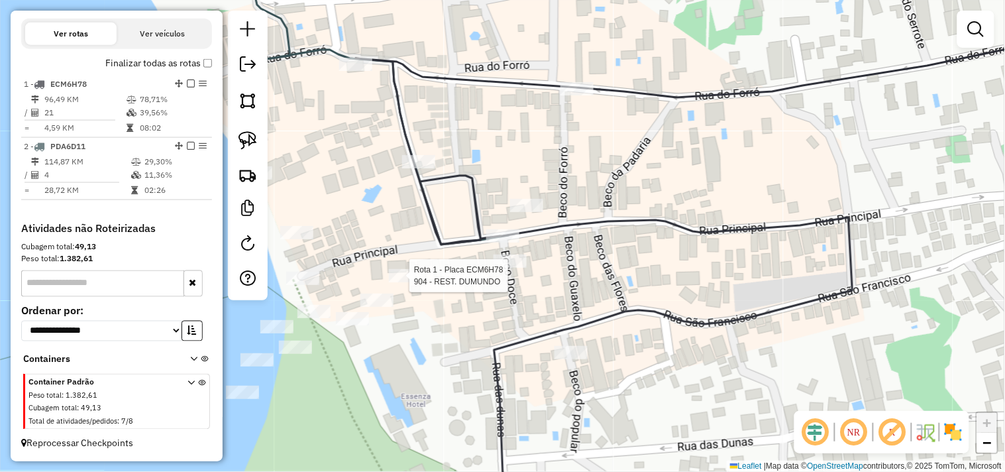
select select "**********"
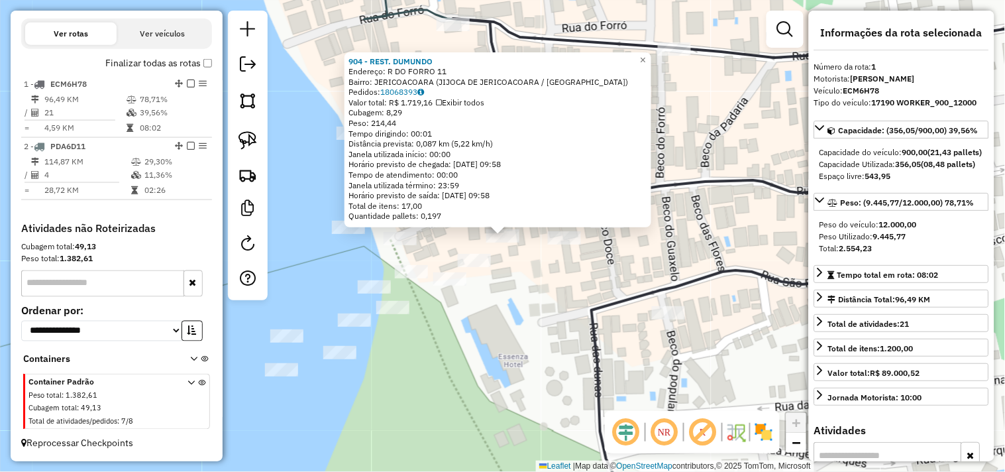
click at [523, 288] on div "904 - REST. [PERSON_NAME]: R DO FORRO 11 Bairro: JERICOACOARA (JIJOCA DE JERICO…" at bounding box center [502, 236] width 1005 height 472
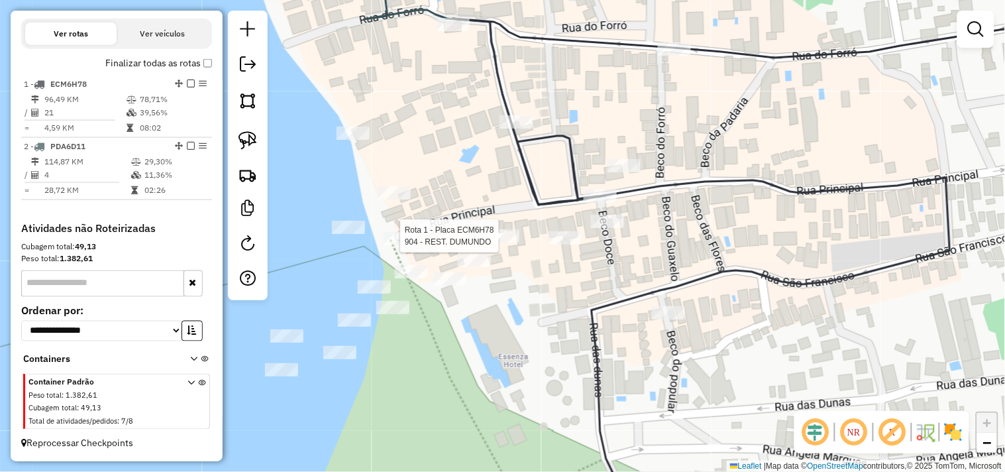
select select "**********"
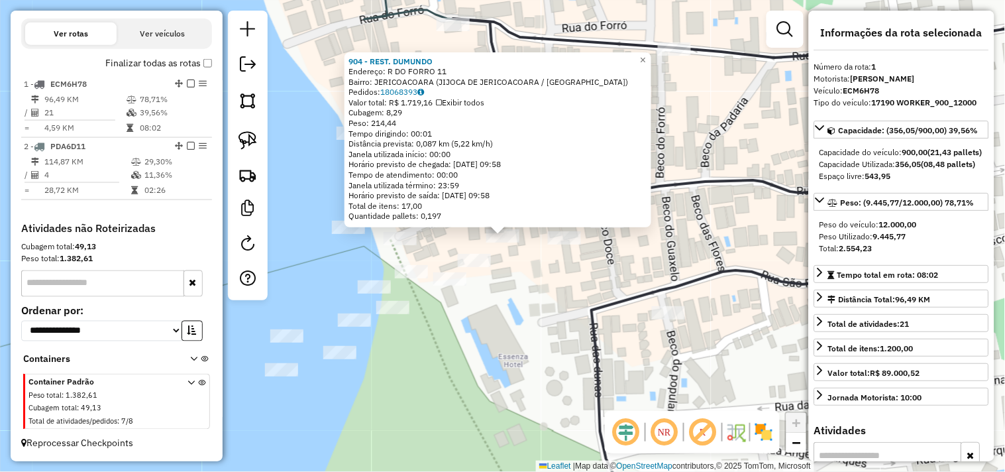
click at [518, 266] on div "904 - REST. [PERSON_NAME]: R DO FORRO 11 Bairro: JERICOACOARA (JIJOCA DE JERICO…" at bounding box center [502, 236] width 1005 height 472
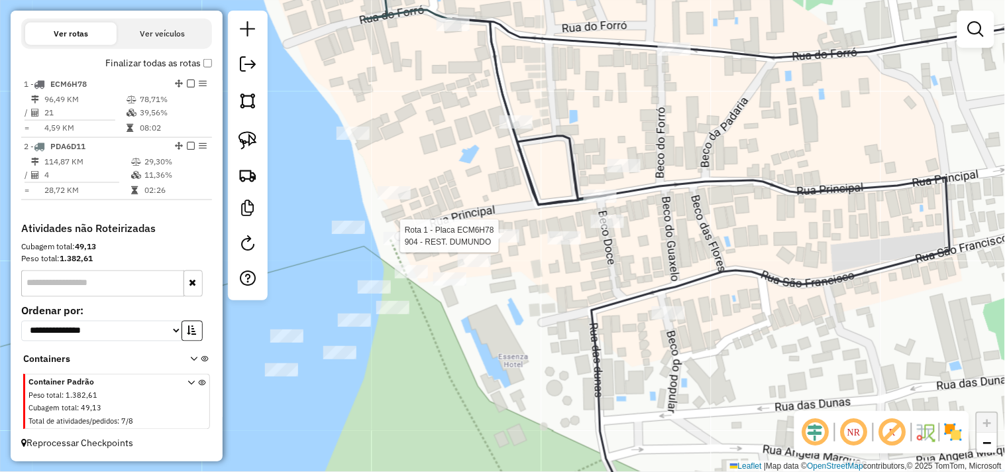
select select "**********"
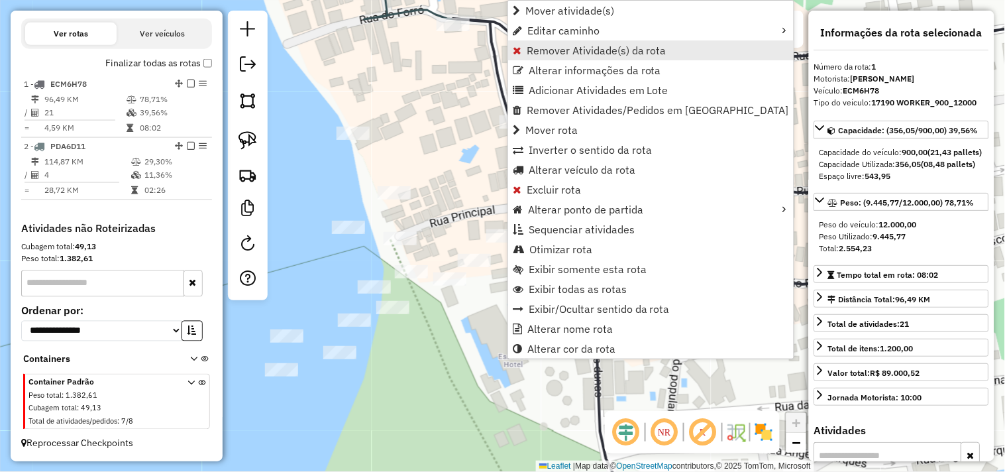
click at [541, 46] on span "Remover Atividade(s) da rota" at bounding box center [597, 50] width 140 height 11
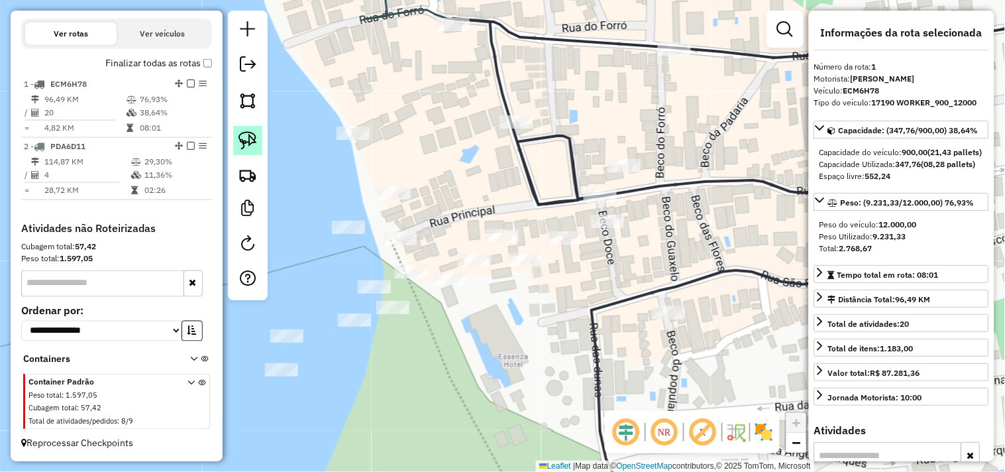
click at [257, 147] on link at bounding box center [247, 140] width 29 height 29
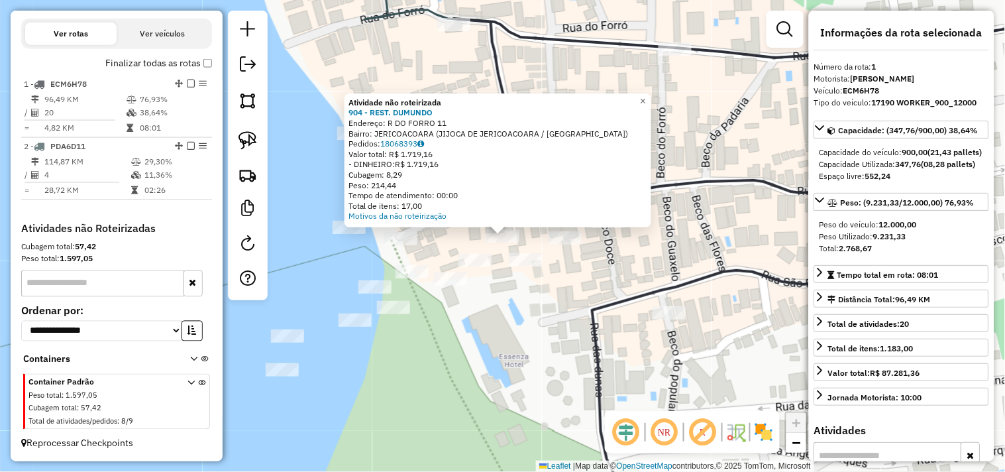
click at [500, 297] on div "Atividade não roteirizada 904 - REST. DUMUNDO Endereço: R DO FORRO 11 Bairro: J…" at bounding box center [502, 236] width 1005 height 472
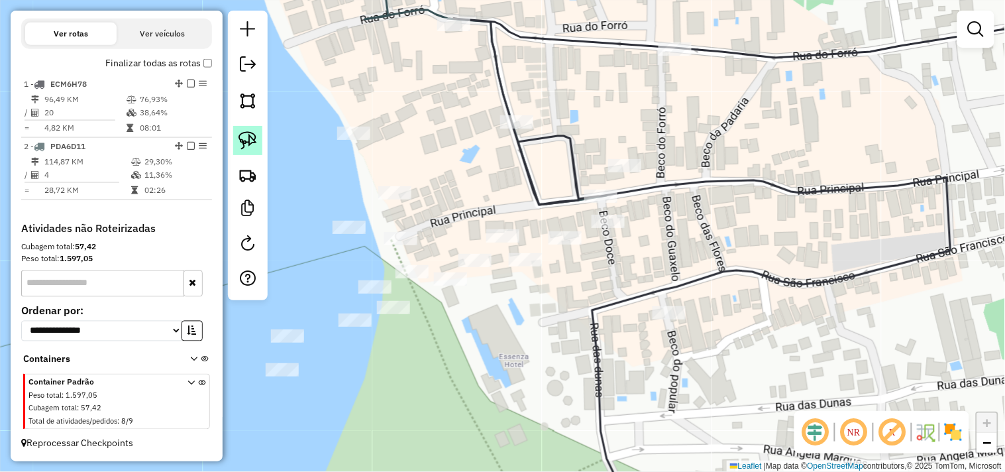
click at [252, 147] on img at bounding box center [248, 140] width 19 height 19
drag, startPoint x: 514, startPoint y: 212, endPoint x: 443, endPoint y: 231, distance: 73.3
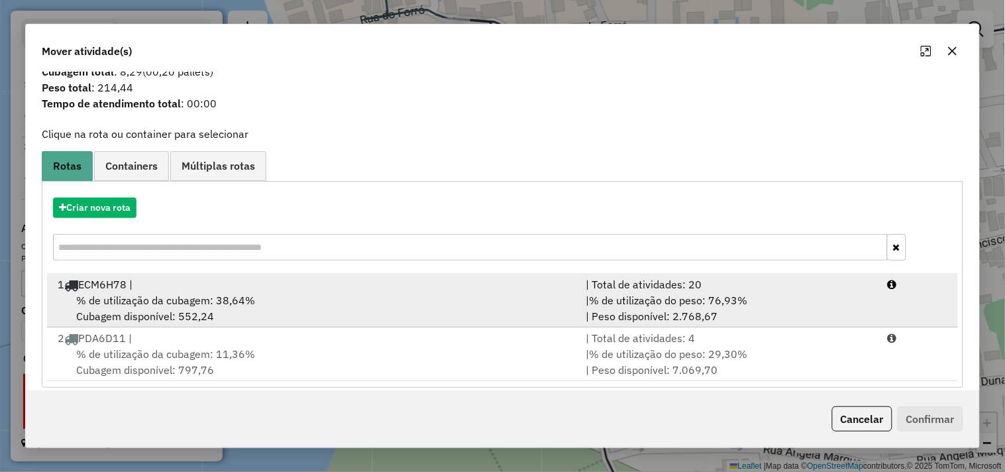
scroll to position [42, 0]
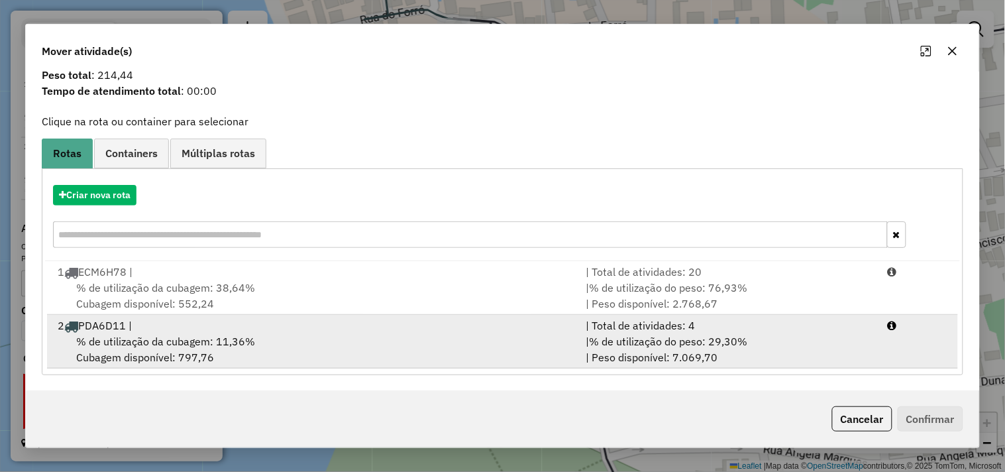
click at [215, 335] on span "% de utilização da cubagem: 11,36%" at bounding box center [165, 341] width 179 height 13
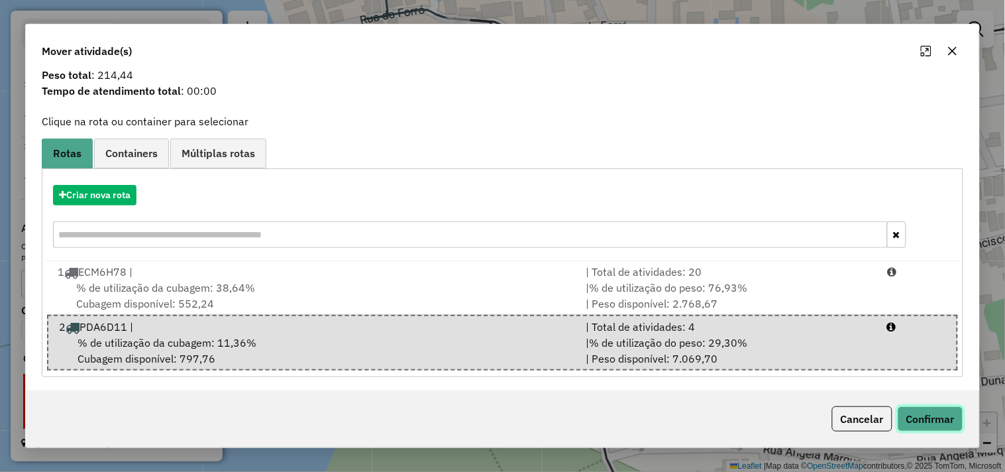
click at [915, 417] on button "Confirmar" at bounding box center [931, 418] width 66 height 25
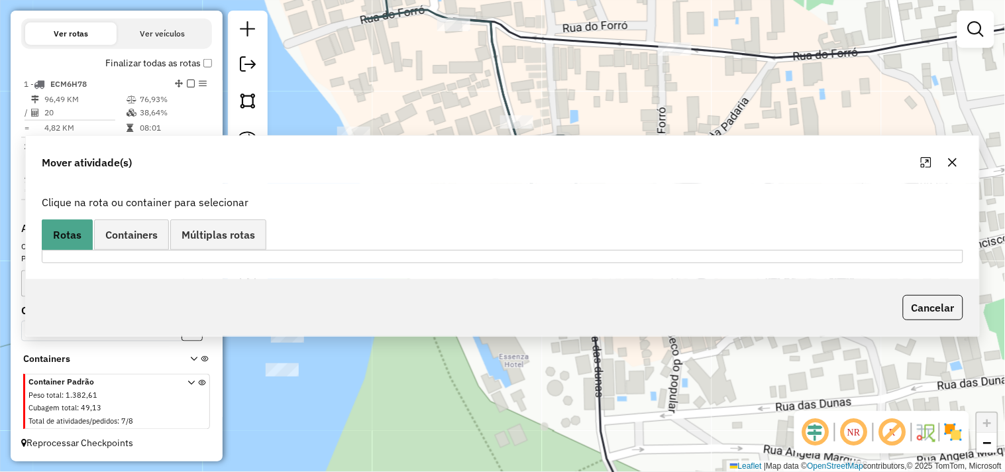
scroll to position [0, 0]
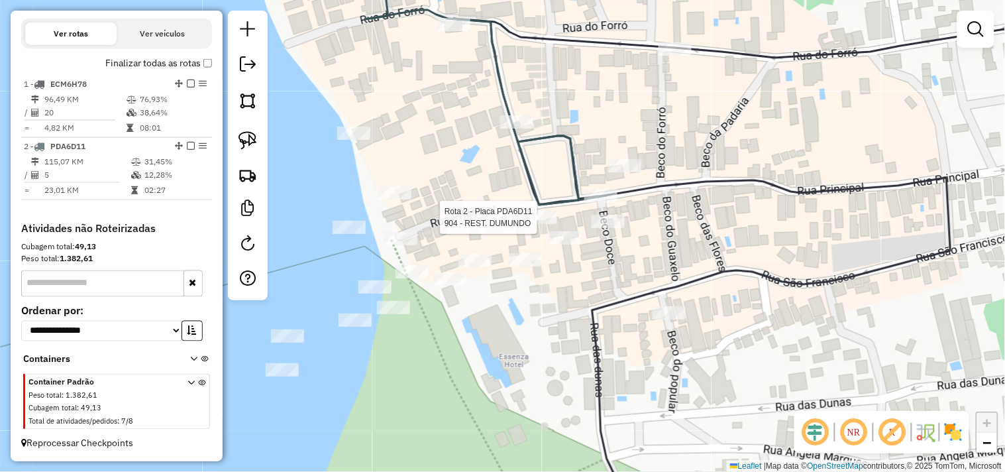
select select "**********"
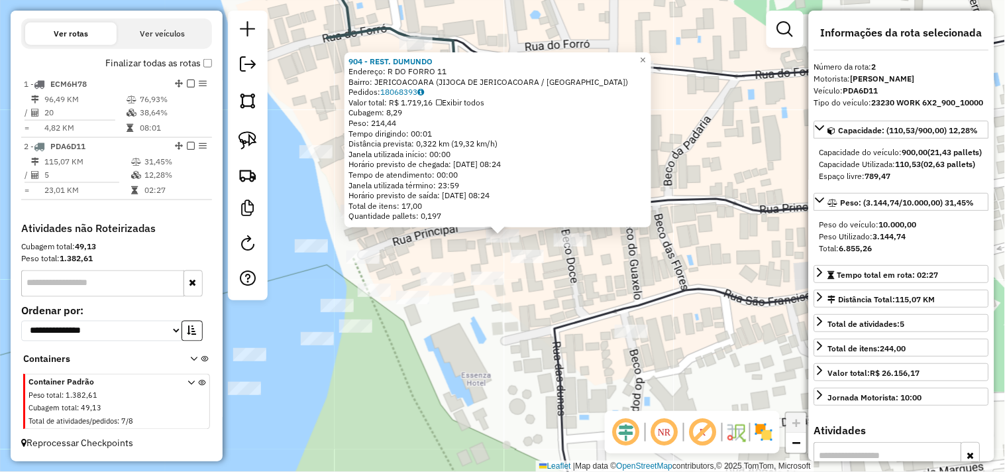
click at [551, 296] on div "904 - REST. [PERSON_NAME]: R DO FORRO 11 Bairro: JERICOACOARA (JIJOCA DE JERICO…" at bounding box center [502, 236] width 1005 height 472
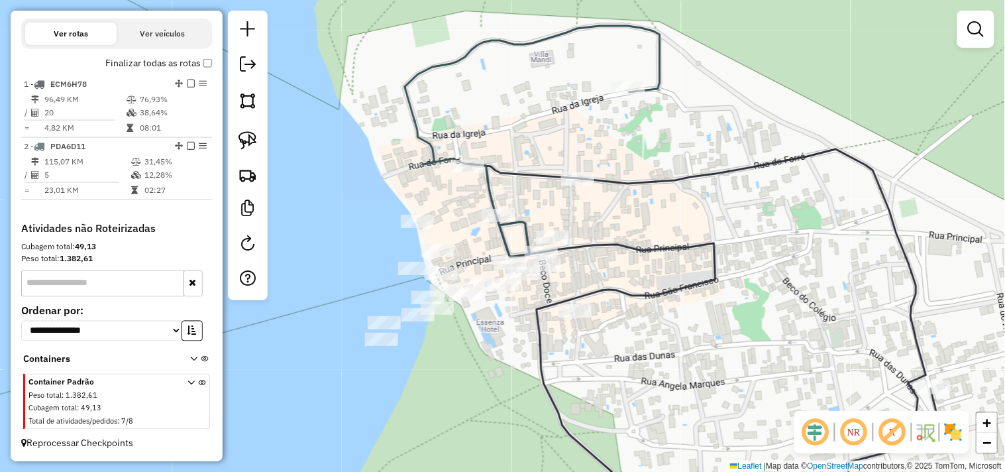
select select "**********"
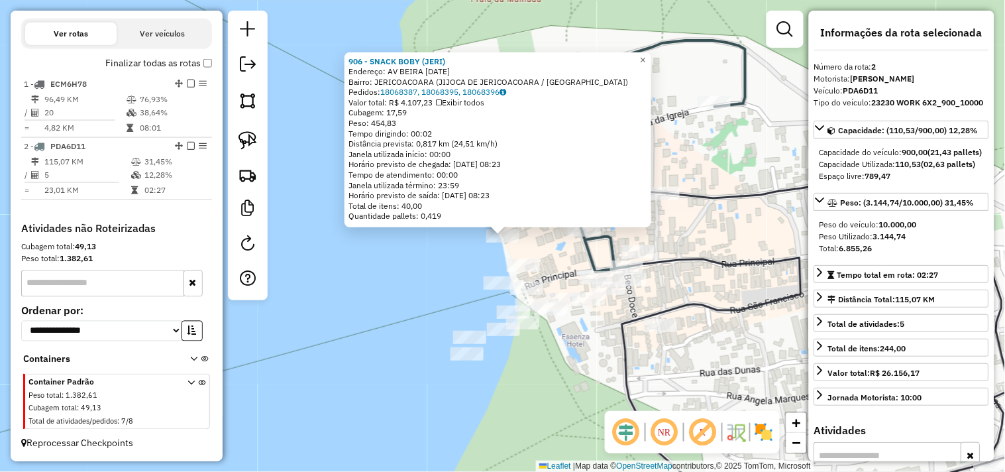
drag, startPoint x: 575, startPoint y: 369, endPoint x: 566, endPoint y: 372, distance: 9.2
click at [575, 371] on div "906 - SNACK BOBY (JERI) Endereço: AV BEIRA [DATE] Bairro: JERICOACOARA (JIJOCA …" at bounding box center [502, 236] width 1005 height 472
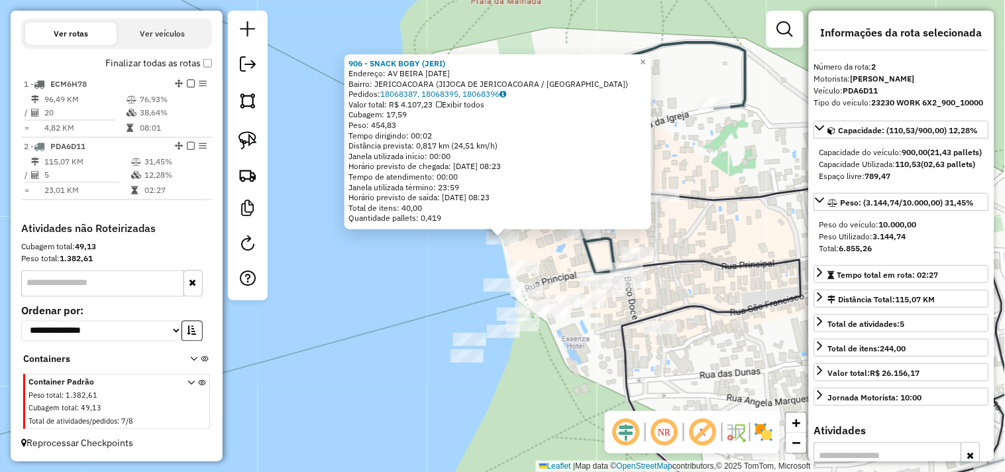
click at [494, 380] on div "Rota 1 - Placa ECM6H78 1100 - ATACADAO DO VALE FIL 906 - SNACK BOBY (JERI) Ende…" at bounding box center [502, 236] width 1005 height 472
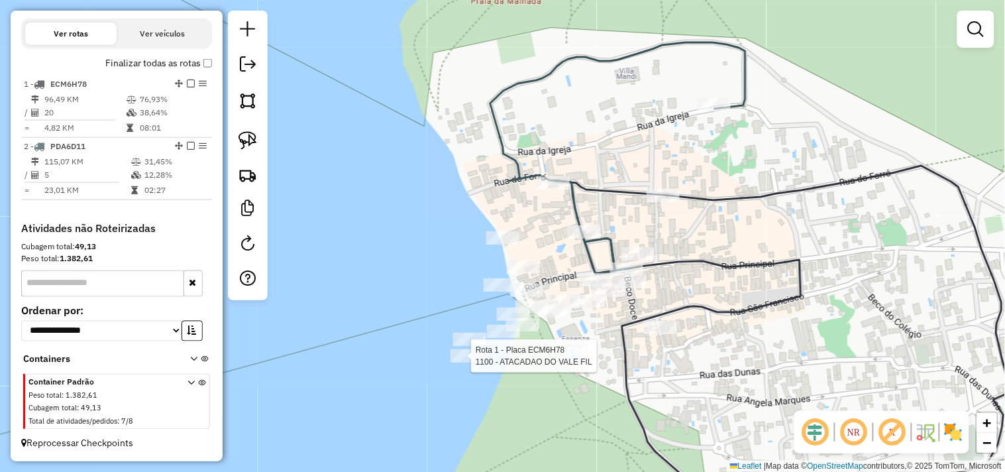
select select "**********"
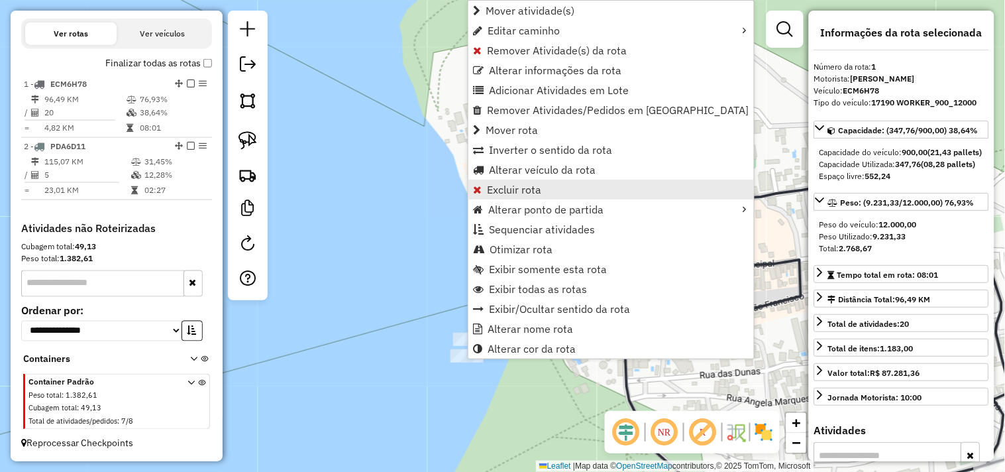
click at [514, 193] on span "Excluir rota" at bounding box center [514, 189] width 54 height 11
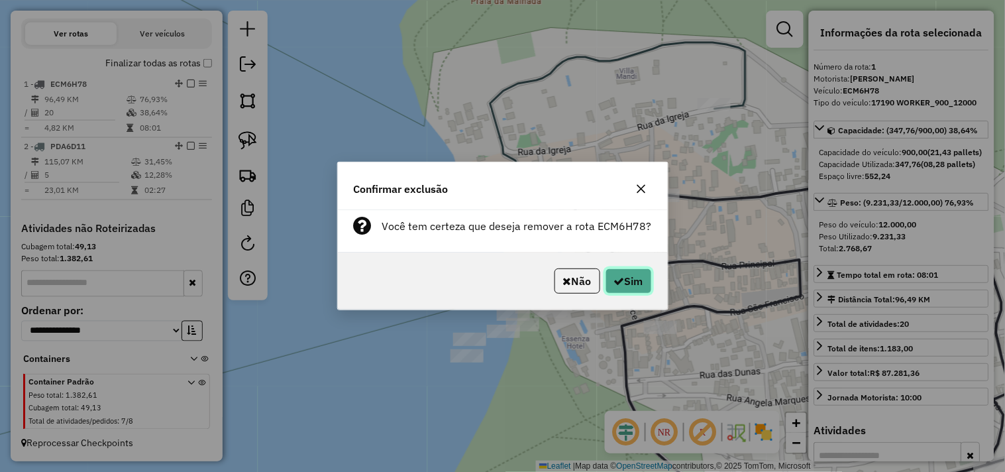
click at [637, 284] on button "Sim" at bounding box center [629, 280] width 46 height 25
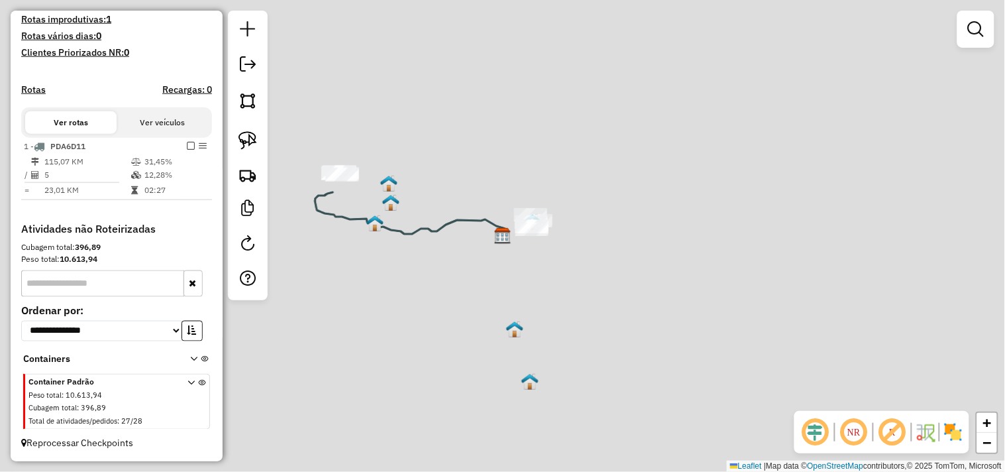
scroll to position [358, 0]
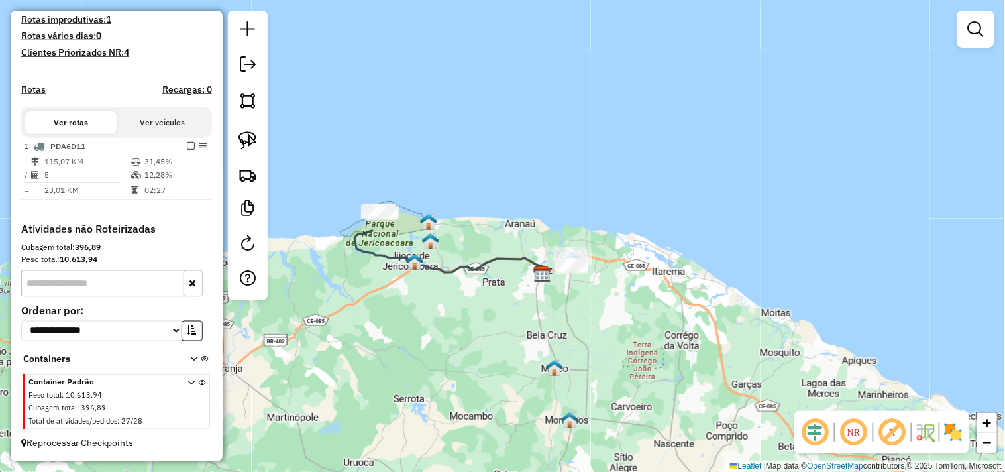
drag, startPoint x: 440, startPoint y: 322, endPoint x: 406, endPoint y: 285, distance: 50.2
click at [449, 327] on div "Janela de atendimento Grade de atendimento Capacidade Transportadoras Veículos …" at bounding box center [502, 236] width 1005 height 472
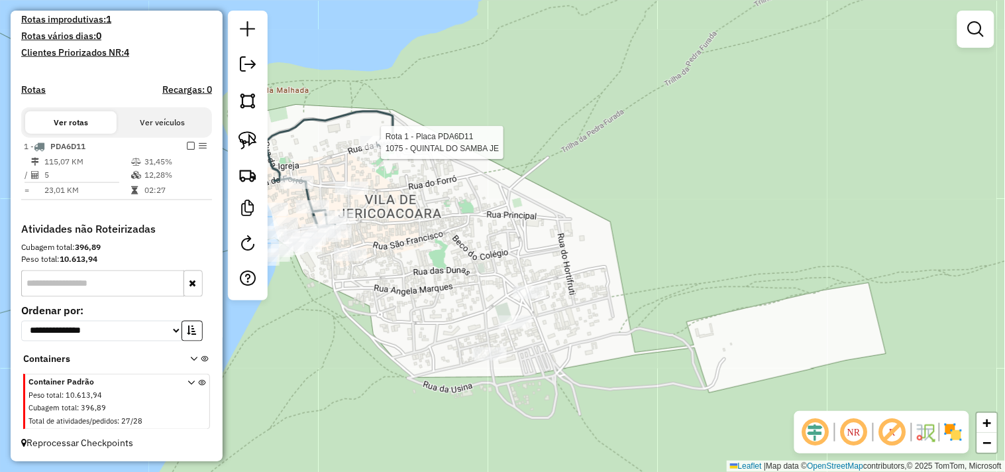
select select "**********"
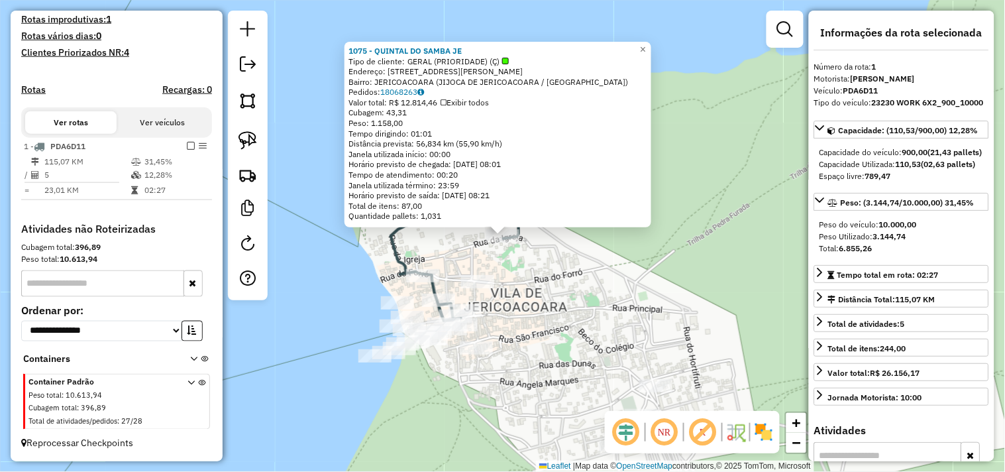
click at [561, 295] on div "1075 - QUINTAL DO SAMBA JE Tipo de cliente: GERAL (PRIORIDADE) (Ç) Endereço: [S…" at bounding box center [502, 236] width 1005 height 472
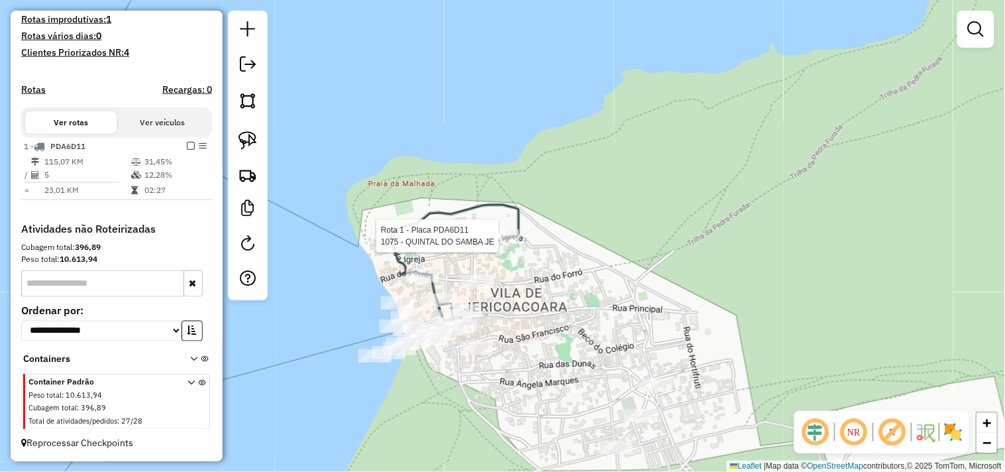
select select "**********"
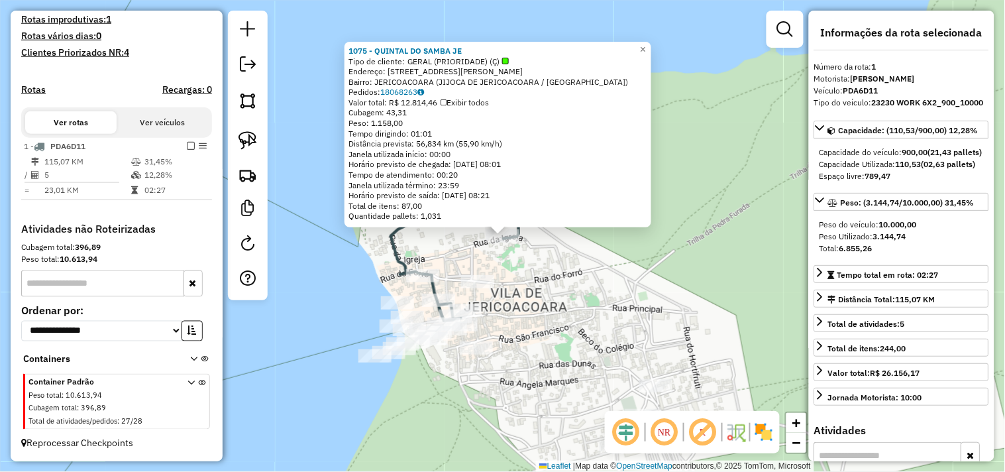
click at [527, 303] on div "1075 - QUINTAL DO SAMBA JE Tipo de cliente: GERAL (PRIORIDADE) (Ç) Endereço: [S…" at bounding box center [502, 236] width 1005 height 472
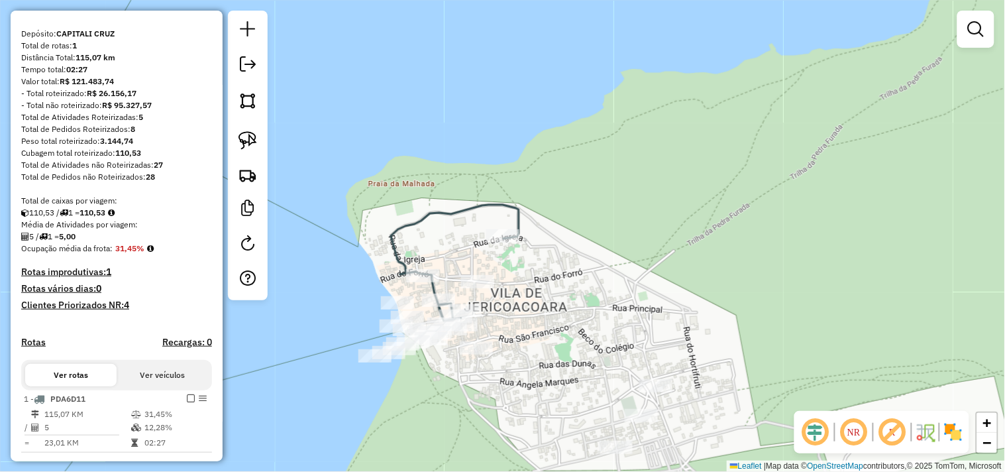
scroll to position [0, 0]
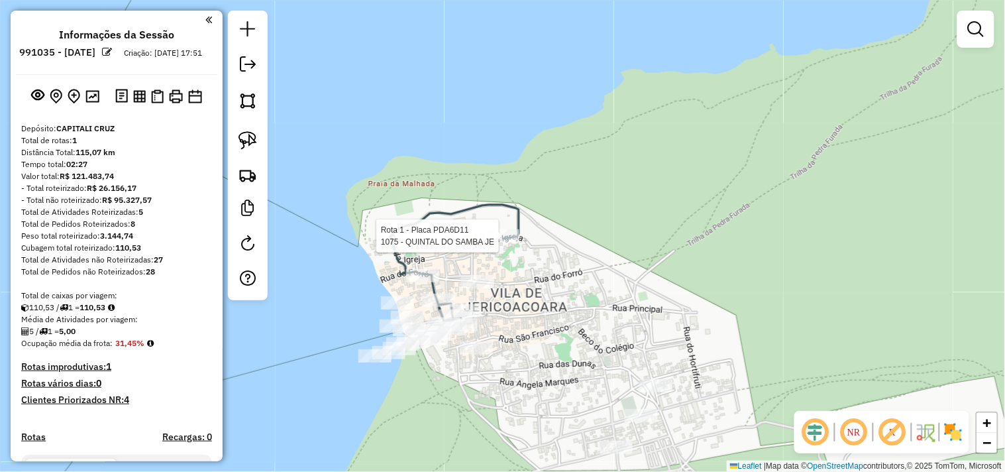
select select "**********"
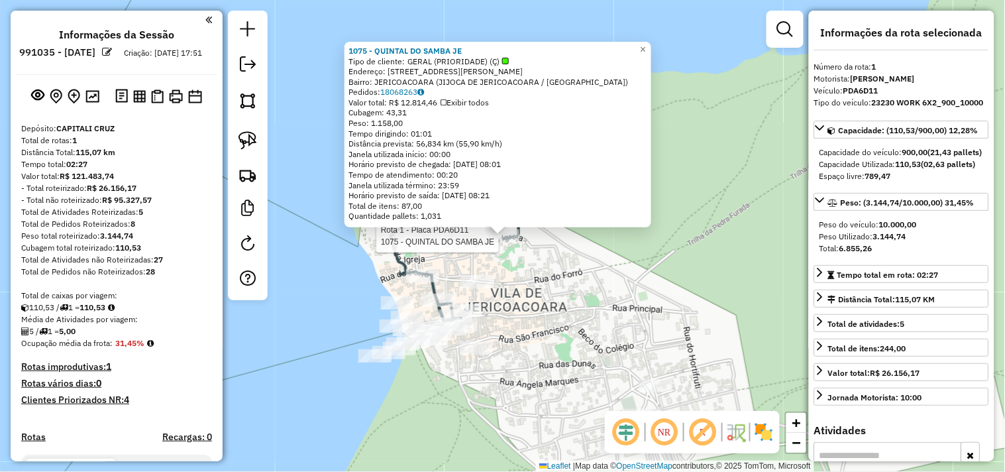
scroll to position [358, 0]
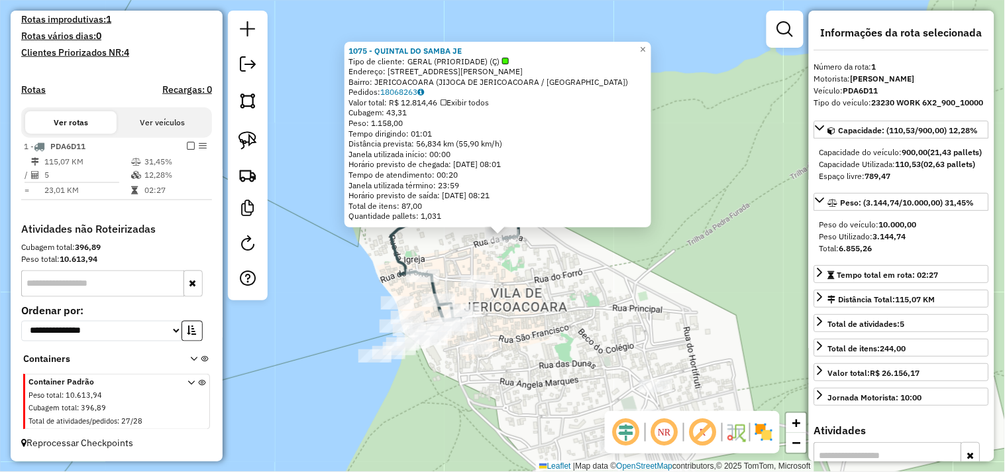
click at [516, 276] on div "1075 - QUINTAL DO SAMBA JE Tipo de cliente: GERAL (PRIORIDADE) (Ç) Endereço: [S…" at bounding box center [502, 236] width 1005 height 472
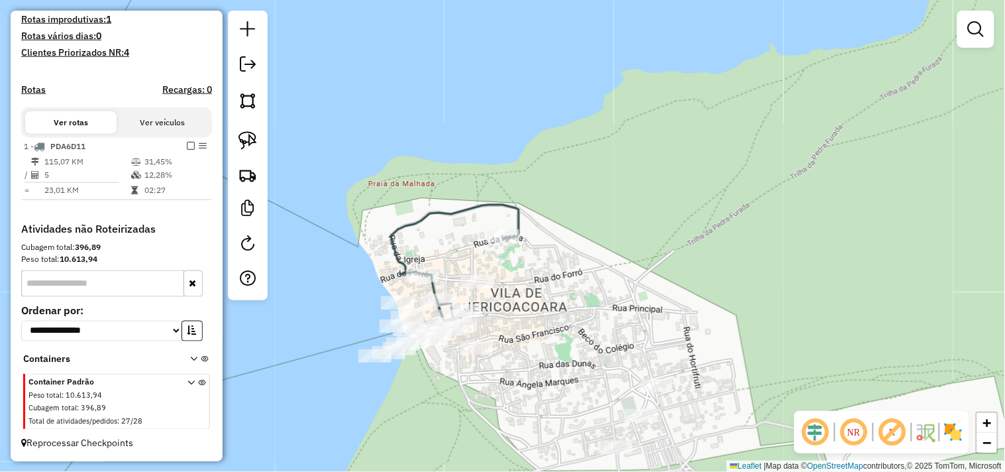
drag, startPoint x: 537, startPoint y: 315, endPoint x: 519, endPoint y: 209, distance: 107.0
click at [522, 233] on div "Janela de atendimento Grade de atendimento Capacidade Transportadoras Veículos …" at bounding box center [502, 236] width 1005 height 472
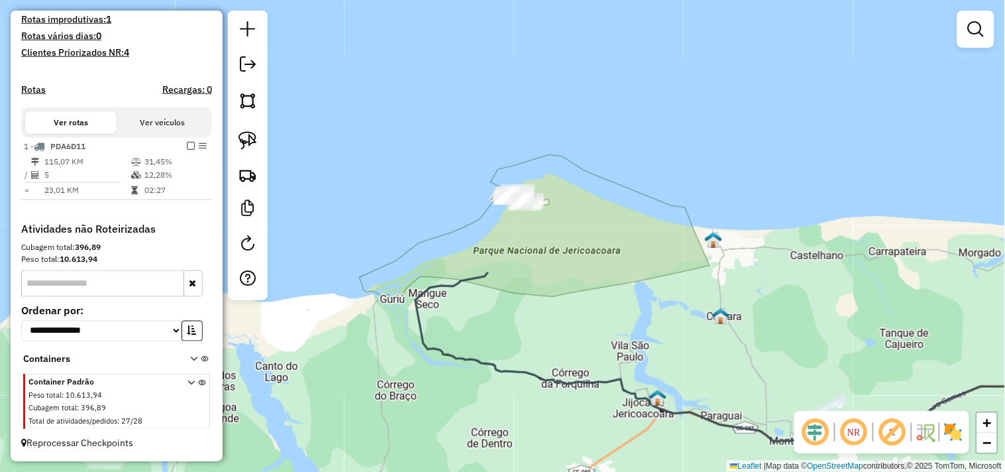
drag, startPoint x: 637, startPoint y: 278, endPoint x: 517, endPoint y: 211, distance: 138.3
click at [541, 225] on div "Janela de atendimento Grade de atendimento Capacidade Transportadoras Veículos …" at bounding box center [502, 236] width 1005 height 472
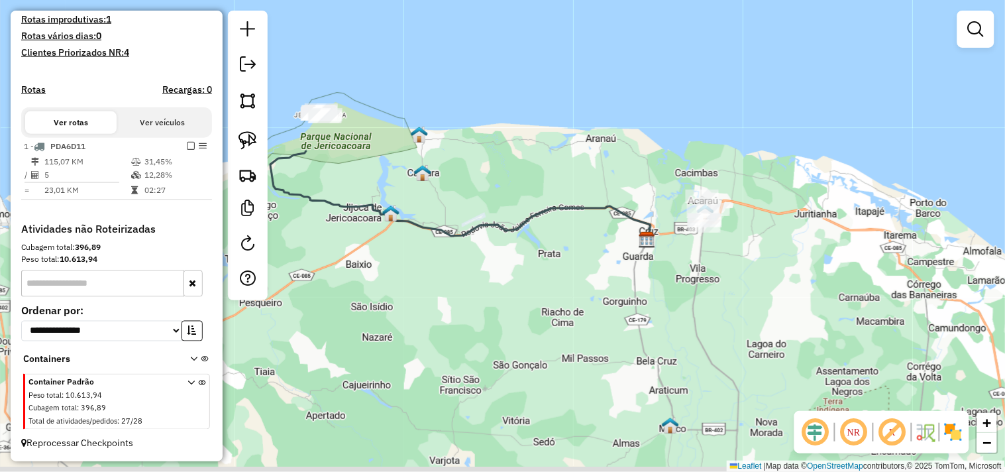
drag, startPoint x: 612, startPoint y: 303, endPoint x: 490, endPoint y: 242, distance: 136.0
click at [490, 242] on div "Janela de atendimento Grade de atendimento Capacidade Transportadoras Veículos …" at bounding box center [502, 236] width 1005 height 472
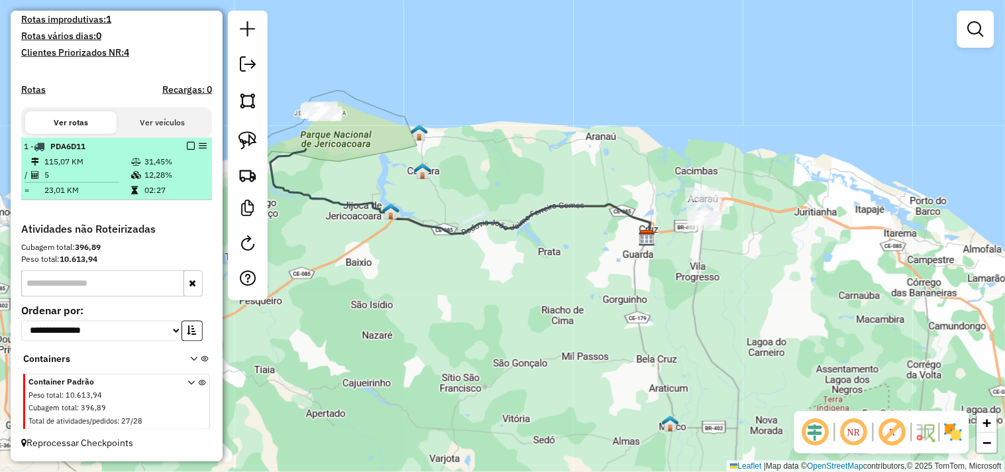
click at [72, 142] on span "PDA6D11" at bounding box center [67, 146] width 35 height 10
select select "**********"
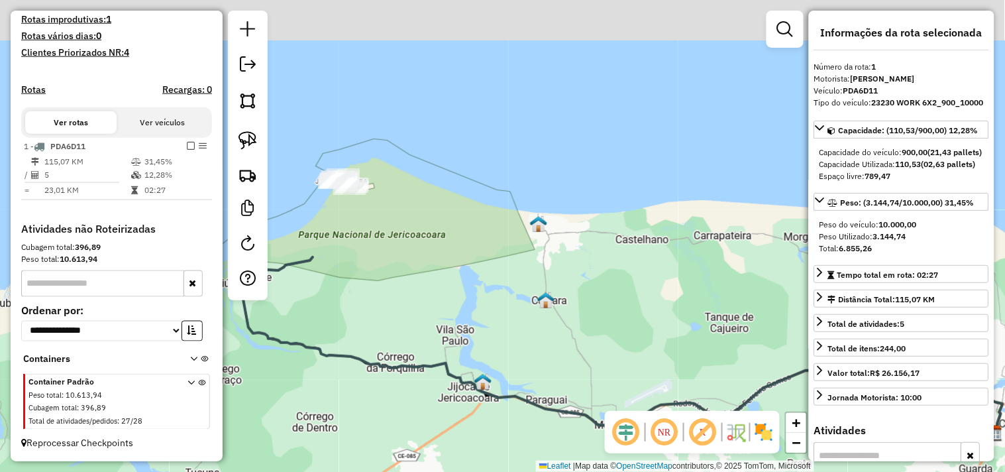
drag, startPoint x: 390, startPoint y: 286, endPoint x: 684, endPoint y: 379, distance: 308.7
click at [683, 388] on div "Janela de atendimento Grade de atendimento Capacidade Transportadoras Veículos …" at bounding box center [502, 236] width 1005 height 472
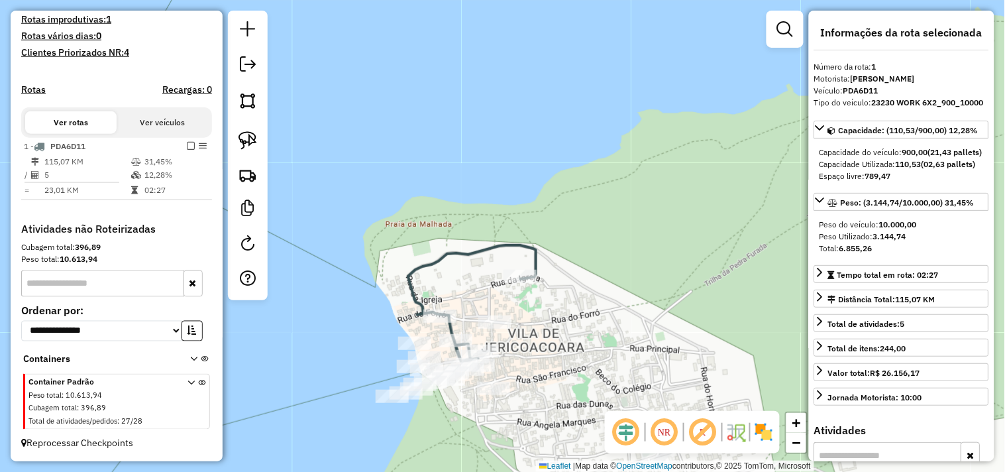
drag, startPoint x: 549, startPoint y: 325, endPoint x: 551, endPoint y: 255, distance: 69.6
click at [547, 263] on div "Janela de atendimento Grade de atendimento Capacidade Transportadoras Veículos …" at bounding box center [502, 236] width 1005 height 472
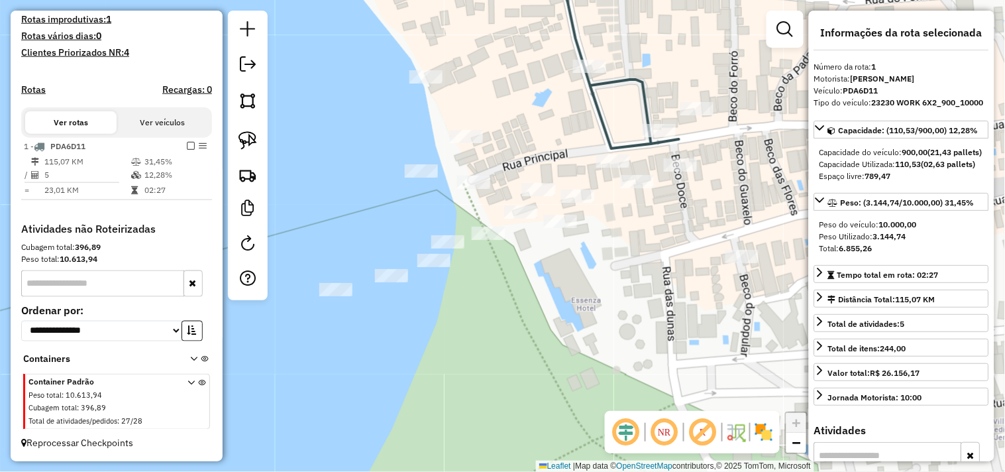
drag, startPoint x: 497, startPoint y: 385, endPoint x: 499, endPoint y: 289, distance: 96.1
click at [499, 299] on div "Janela de atendimento Grade de atendimento Capacidade Transportadoras Veículos …" at bounding box center [502, 236] width 1005 height 472
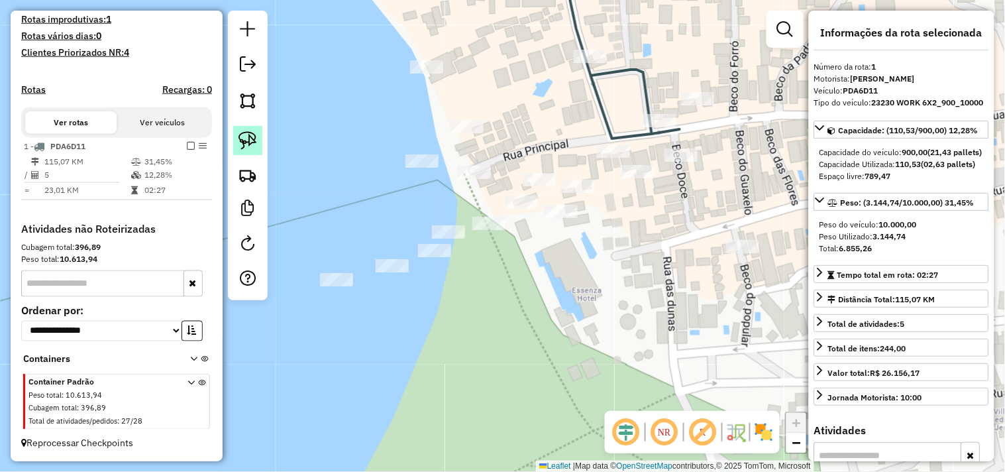
click at [256, 150] on link at bounding box center [247, 140] width 29 height 29
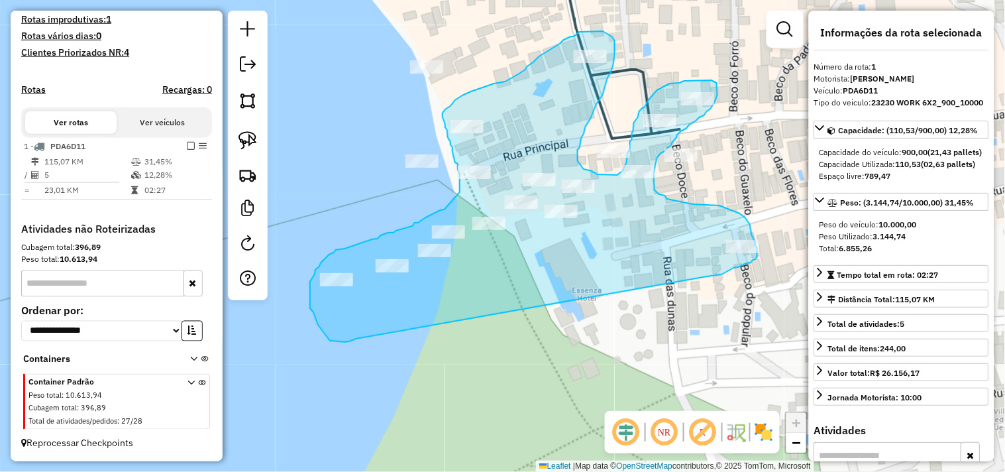
drag, startPoint x: 327, startPoint y: 337, endPoint x: 706, endPoint y: 276, distance: 384.5
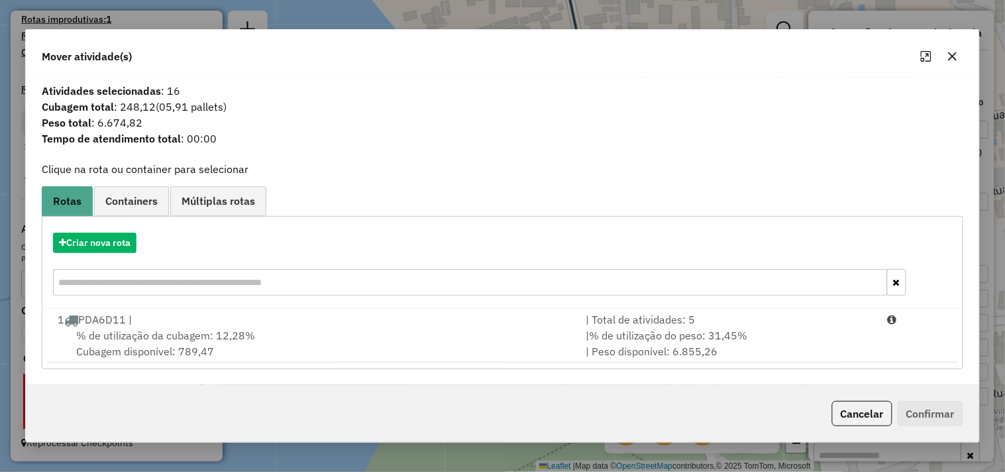
click at [111, 229] on div "Criar nova rota" at bounding box center [502, 266] width 915 height 86
click at [115, 245] on button "Criar nova rota" at bounding box center [94, 243] width 83 height 21
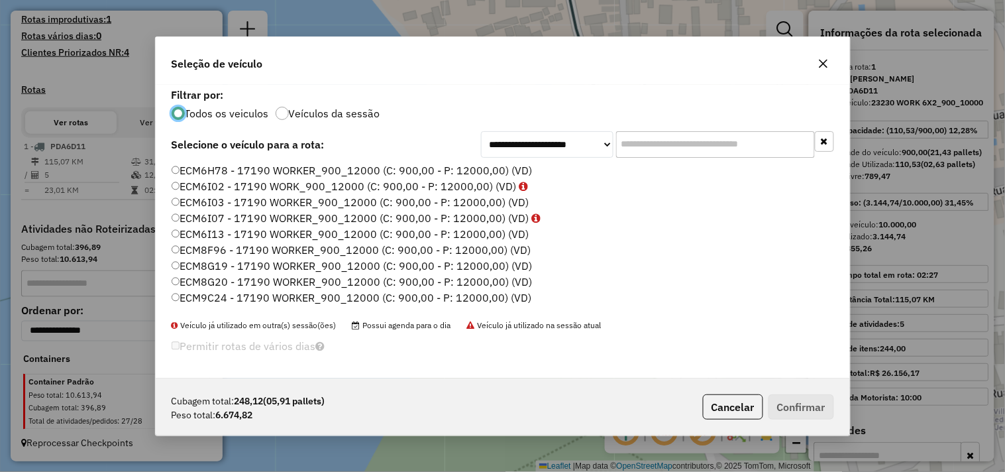
scroll to position [7, 3]
click at [210, 169] on label "ECM6H78 - 17190 WORKER_900_12000 (C: 900,00 - P: 12000,00) (VD)" at bounding box center [352, 170] width 361 height 16
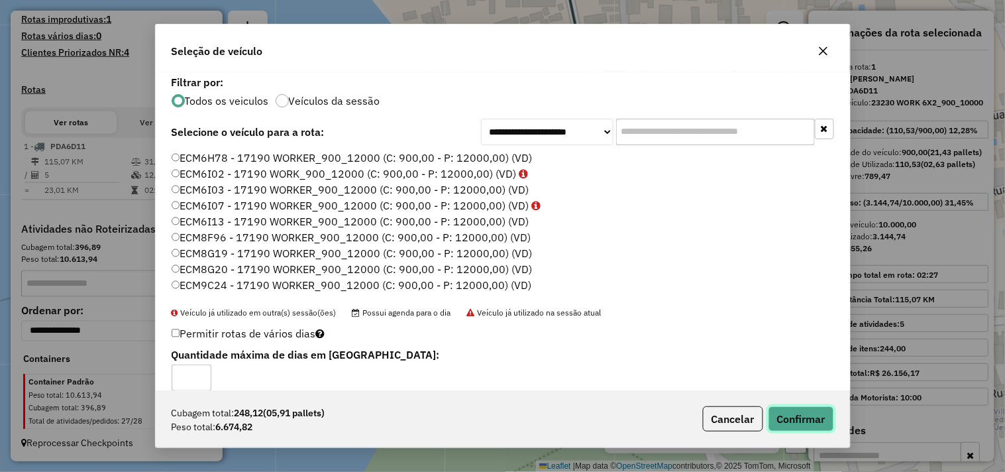
click at [776, 410] on button "Confirmar" at bounding box center [802, 418] width 66 height 25
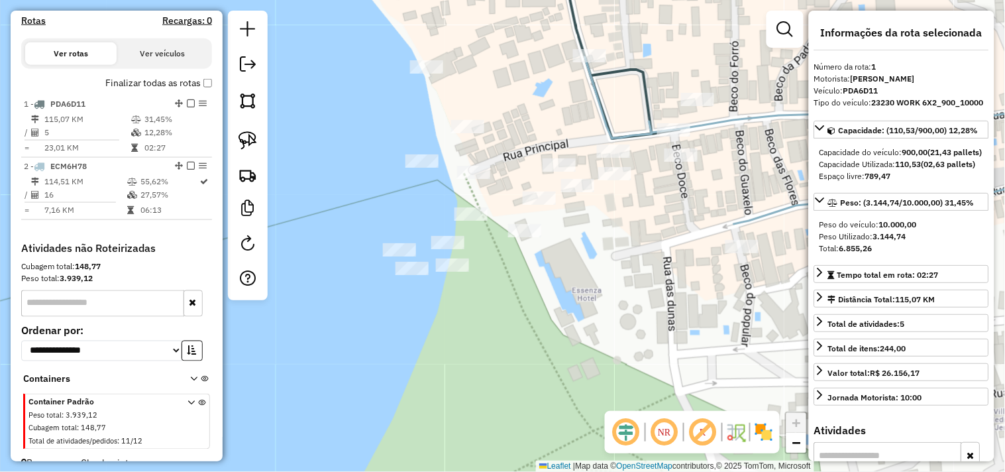
scroll to position [447, 0]
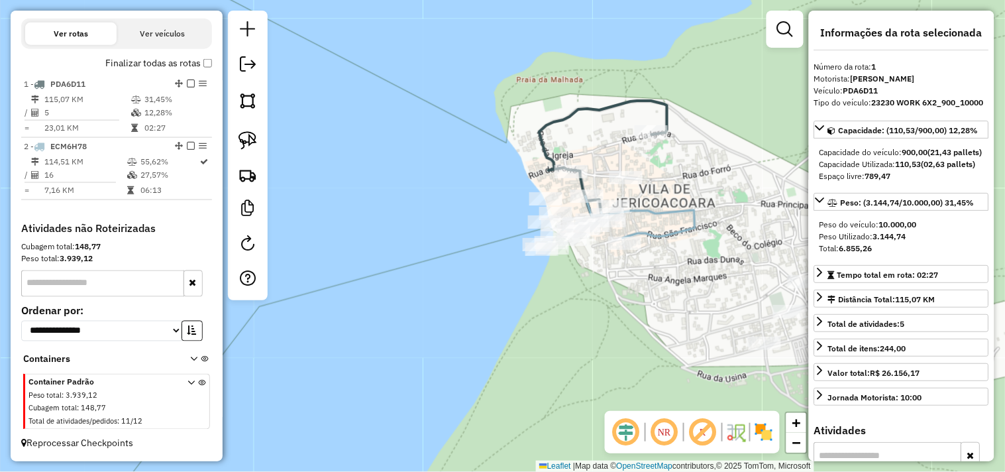
drag, startPoint x: 665, startPoint y: 312, endPoint x: 540, endPoint y: 285, distance: 127.5
click at [540, 285] on div "Janela de atendimento Grade de atendimento Capacidade Transportadoras Veículos …" at bounding box center [502, 236] width 1005 height 472
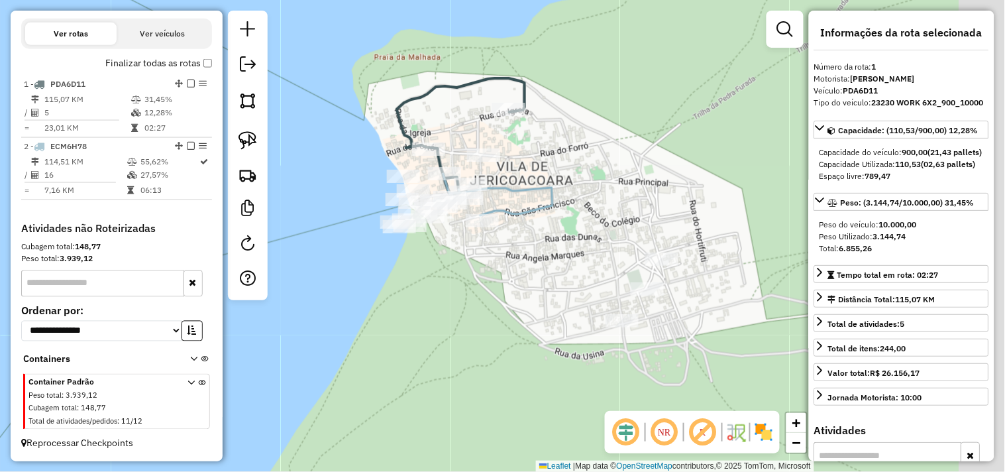
drag, startPoint x: 566, startPoint y: 312, endPoint x: 352, endPoint y: 182, distance: 250.4
click at [518, 294] on div "Janela de atendimento Grade de atendimento Capacidade Transportadoras Veículos …" at bounding box center [502, 236] width 1005 height 472
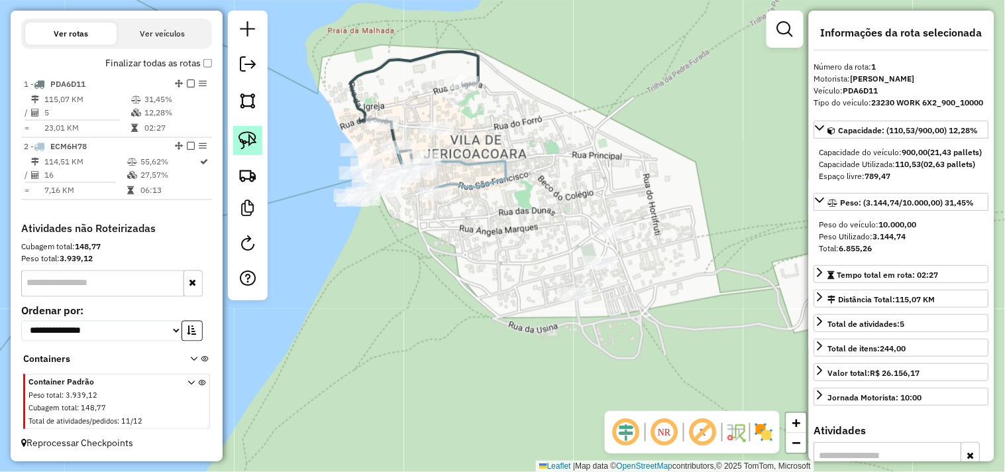
click at [261, 142] on link at bounding box center [247, 140] width 29 height 29
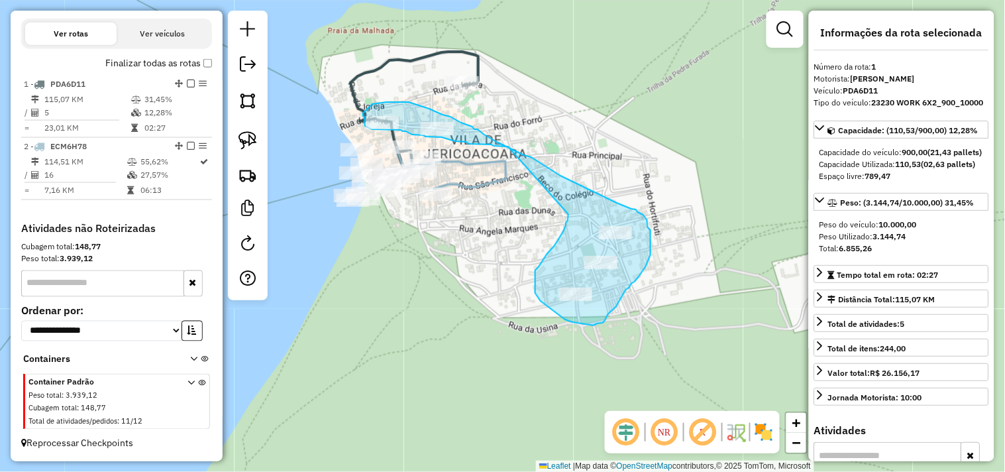
drag, startPoint x: 508, startPoint y: 146, endPoint x: 569, endPoint y: 212, distance: 89.1
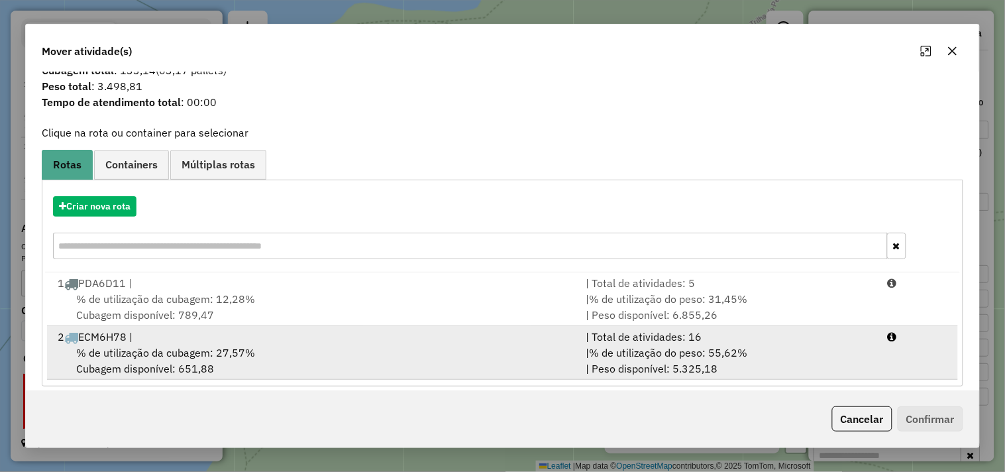
scroll to position [42, 0]
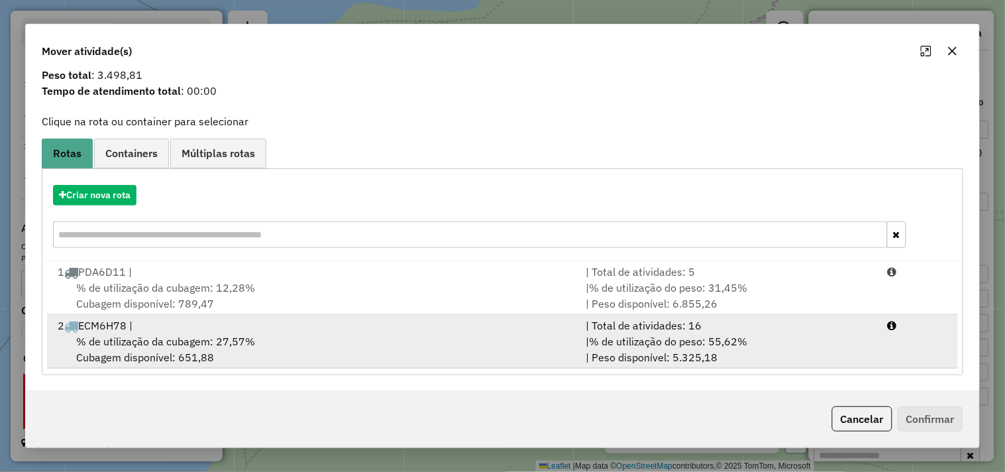
click at [193, 341] on span "% de utilização da cubagem: 27,57%" at bounding box center [165, 341] width 179 height 13
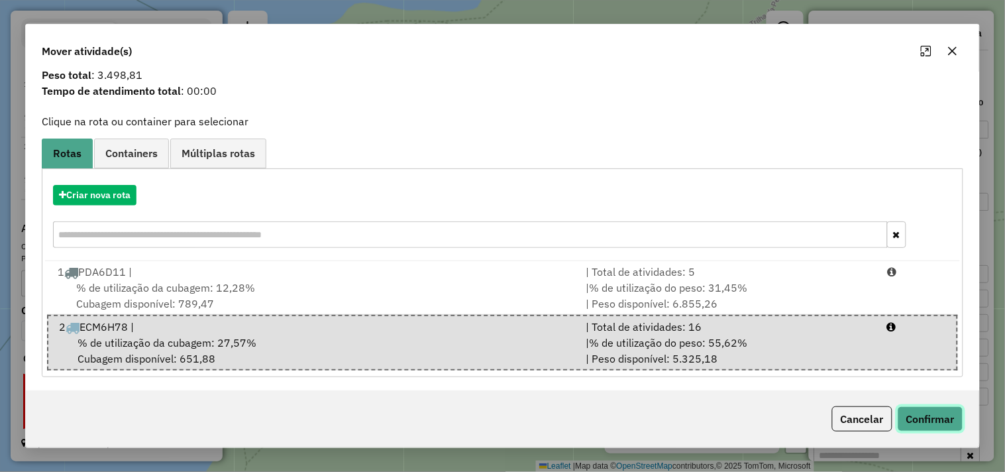
click at [916, 409] on button "Confirmar" at bounding box center [931, 418] width 66 height 25
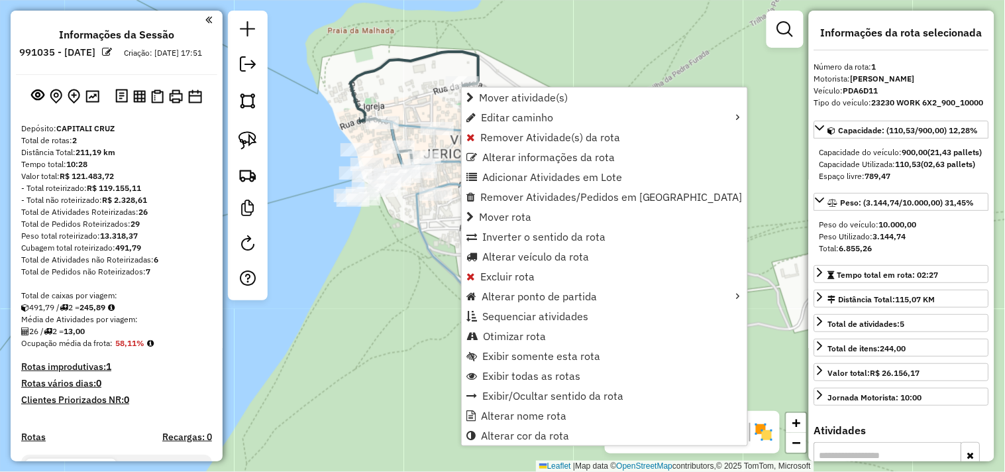
scroll to position [447, 0]
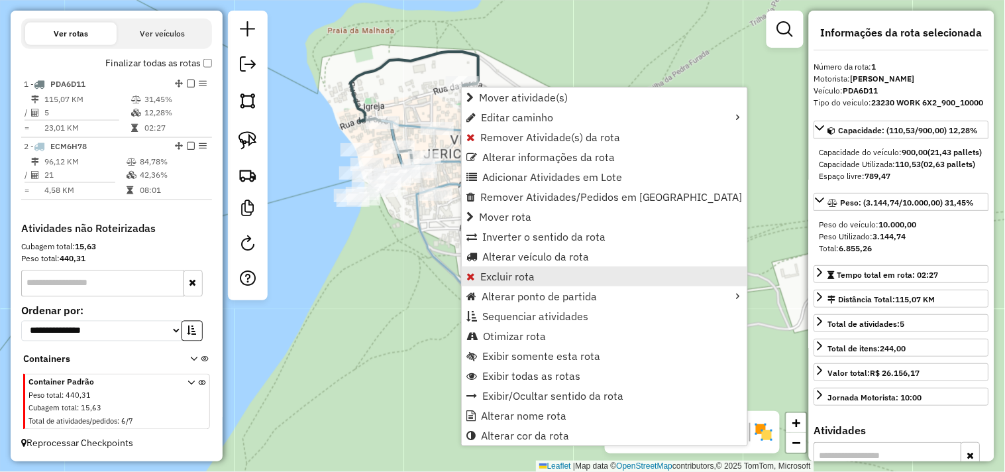
click at [515, 280] on span "Excluir rota" at bounding box center [507, 276] width 54 height 11
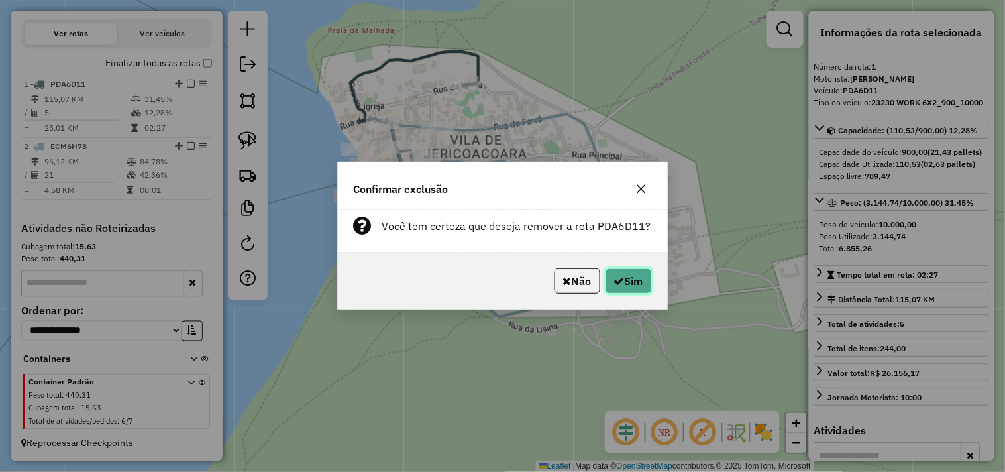
click at [622, 288] on button "Sim" at bounding box center [629, 280] width 46 height 25
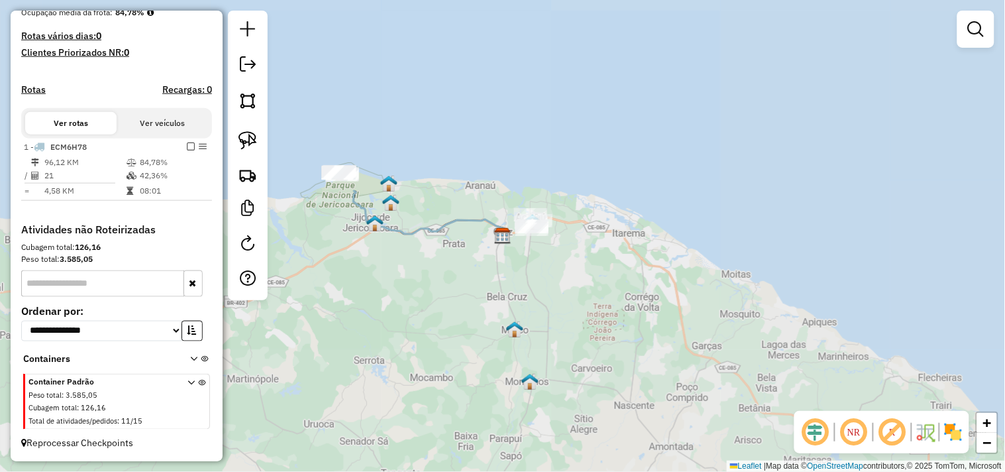
scroll to position [342, 0]
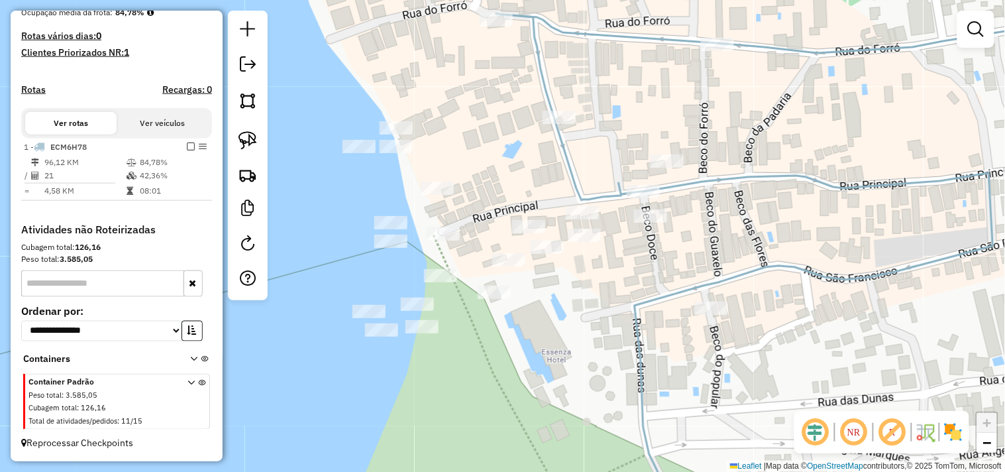
drag, startPoint x: 530, startPoint y: 349, endPoint x: 621, endPoint y: 350, distance: 90.8
click at [625, 355] on div "Janela de atendimento Grade de atendimento Capacidade Transportadoras Veículos …" at bounding box center [502, 236] width 1005 height 472
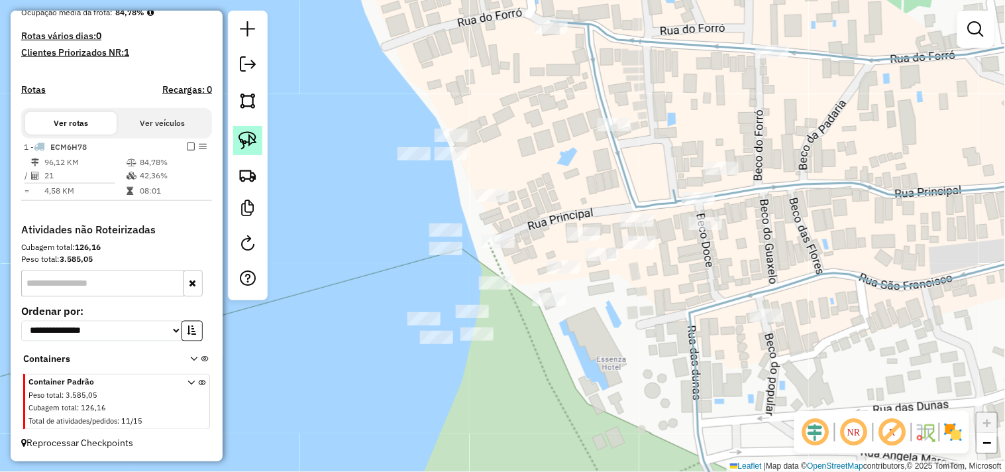
click at [248, 142] on img at bounding box center [248, 140] width 19 height 19
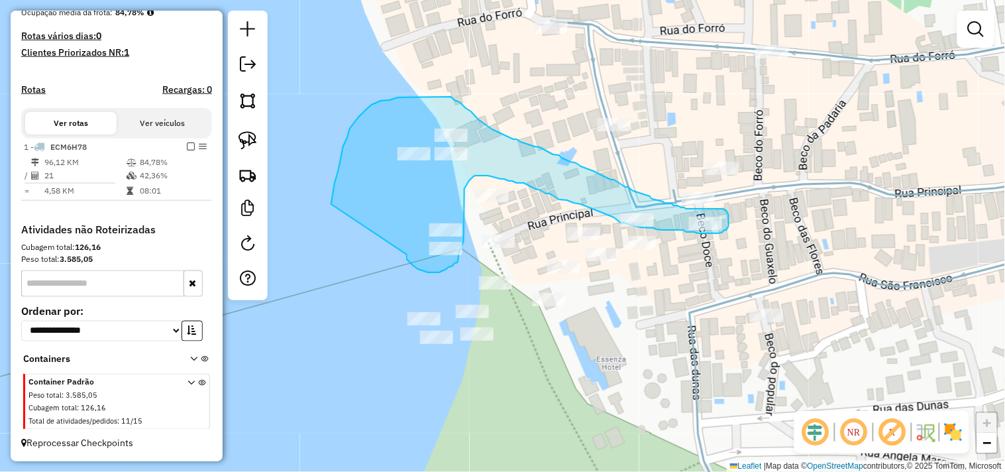
drag, startPoint x: 335, startPoint y: 184, endPoint x: 407, endPoint y: 254, distance: 101.2
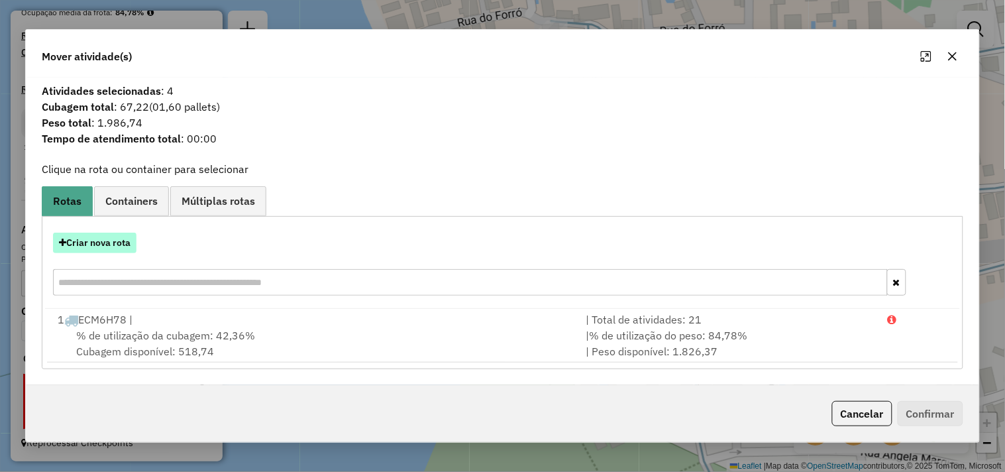
click at [121, 247] on button "Criar nova rota" at bounding box center [94, 243] width 83 height 21
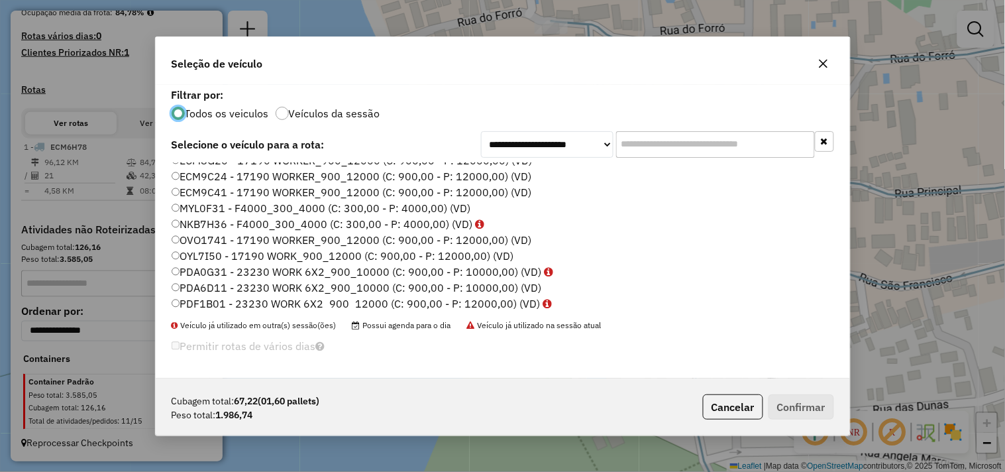
scroll to position [147, 0]
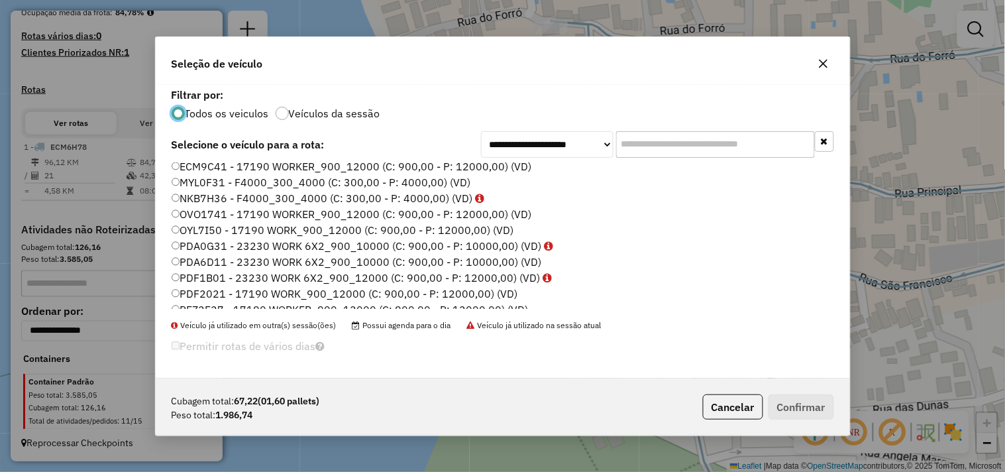
click at [214, 262] on label "PDA6D11 - 23230 WORK 6X2_900_10000 (C: 900,00 - P: 10000,00) (VD)" at bounding box center [357, 262] width 370 height 16
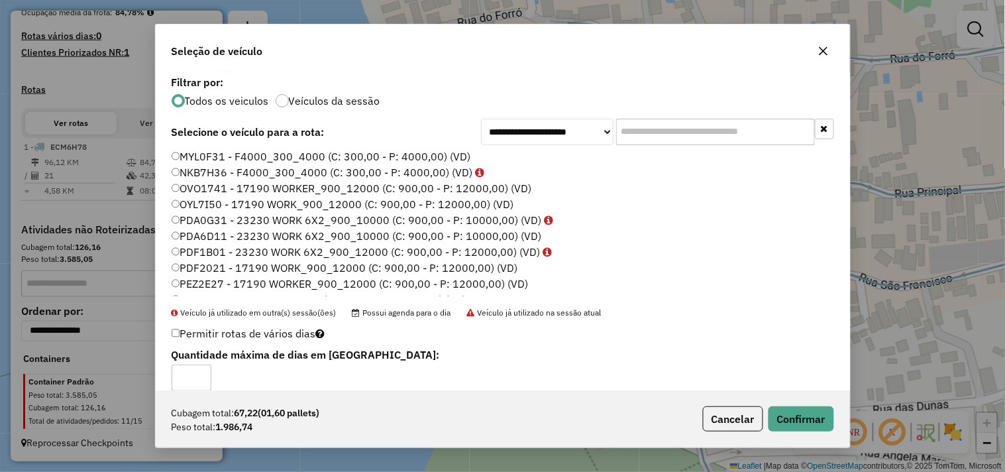
scroll to position [136, 0]
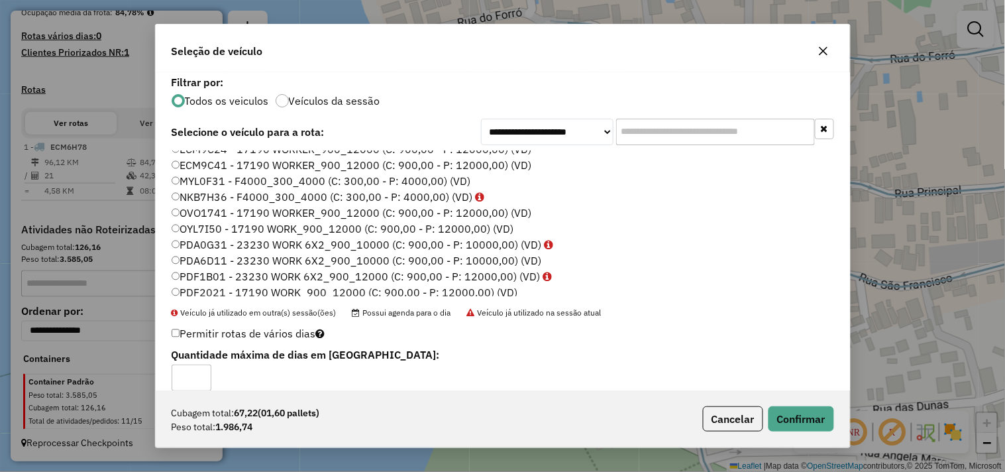
click at [201, 181] on label "MYL0F31 - F4000_300_4000 (C: 300,00 - P: 4000,00) (VD)" at bounding box center [322, 181] width 300 height 16
click at [787, 416] on button "Confirmar" at bounding box center [802, 418] width 66 height 25
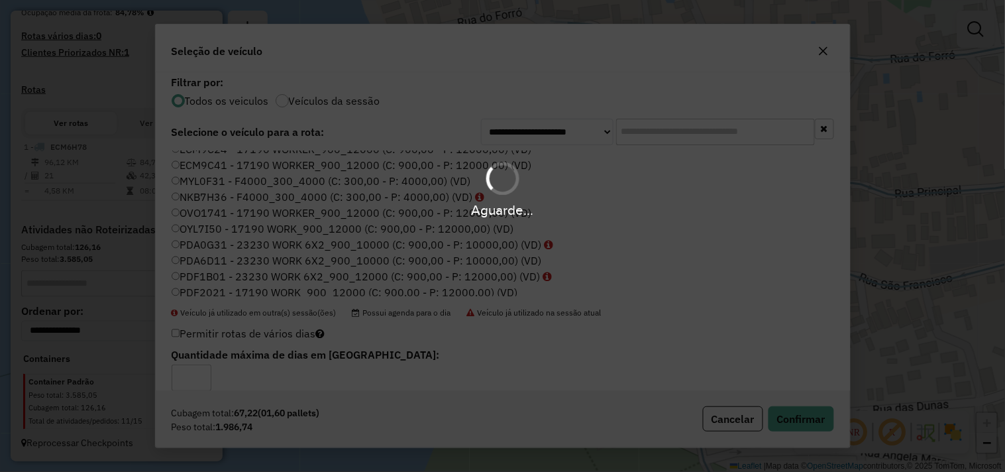
scroll to position [447, 0]
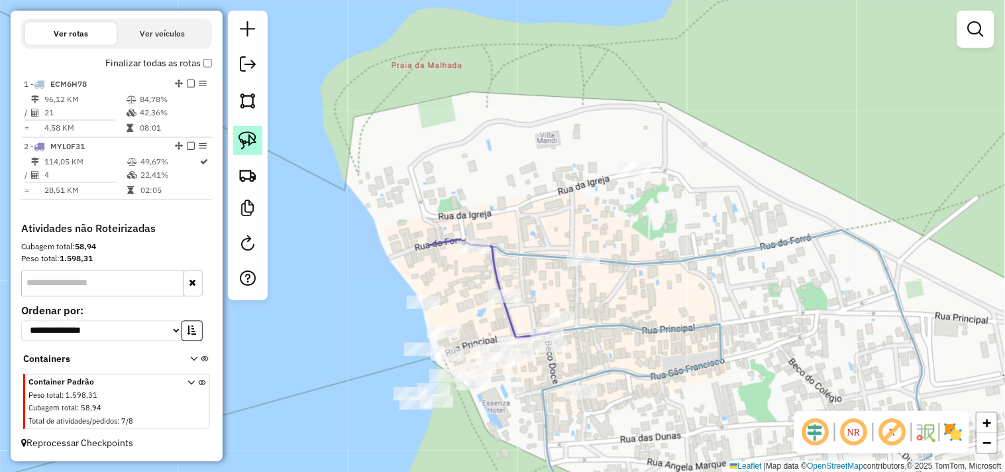
click at [254, 148] on img at bounding box center [248, 140] width 19 height 19
drag, startPoint x: 610, startPoint y: 138, endPoint x: 581, endPoint y: 193, distance: 62.8
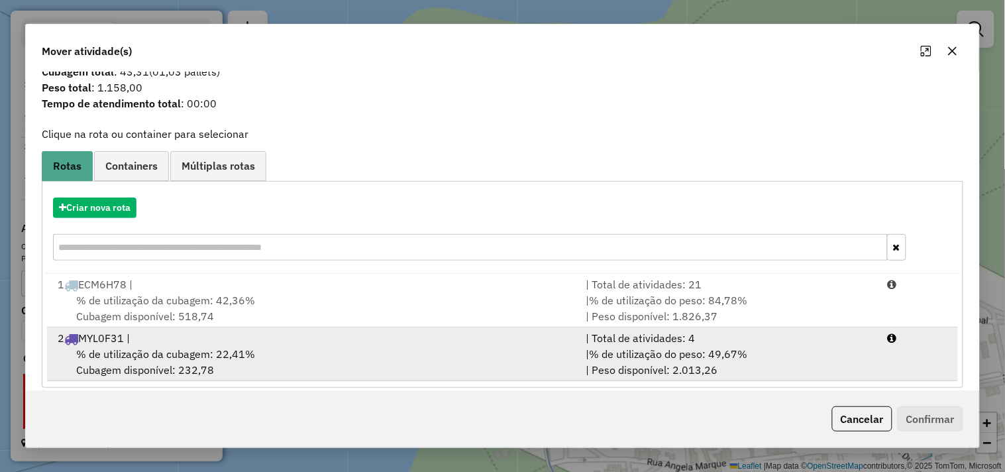
scroll to position [42, 0]
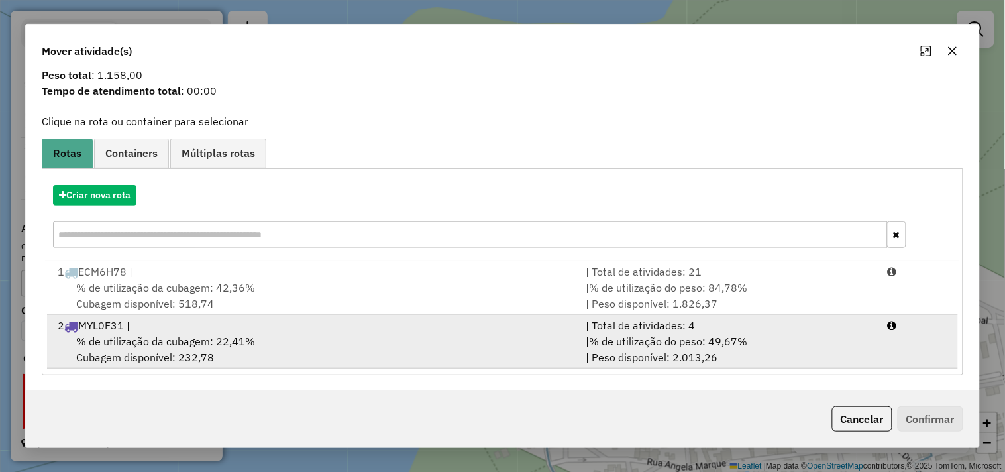
click at [219, 337] on span "% de utilização da cubagem: 22,41%" at bounding box center [165, 341] width 179 height 13
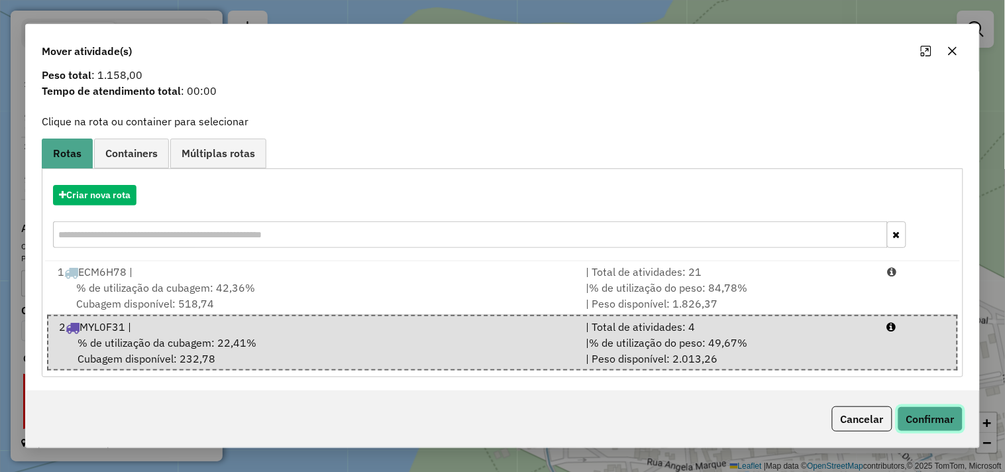
click at [912, 419] on button "Confirmar" at bounding box center [931, 418] width 66 height 25
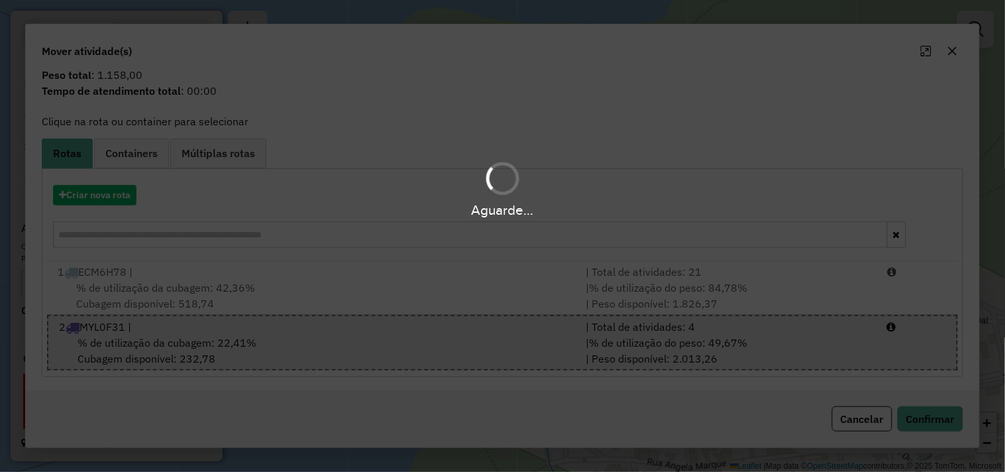
scroll to position [0, 0]
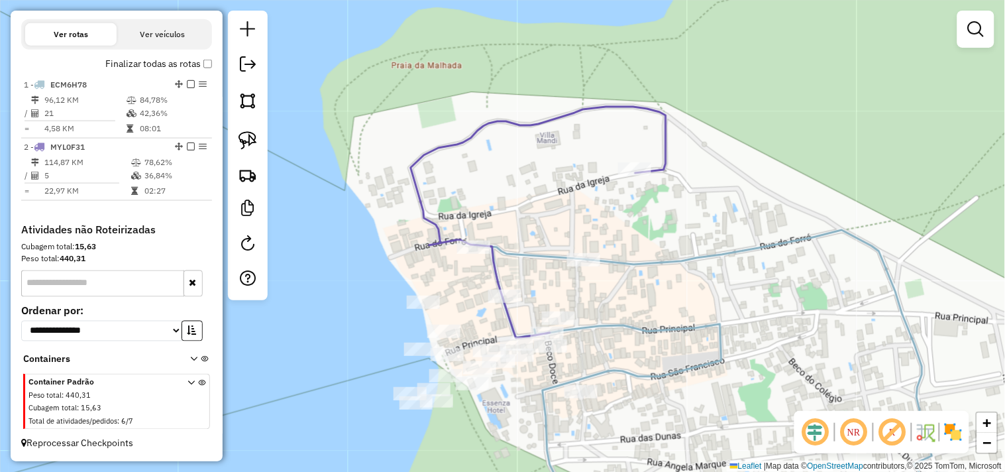
click at [612, 179] on div "Janela de atendimento Grade de atendimento Capacidade Transportadoras Veículos …" at bounding box center [502, 236] width 1005 height 472
click at [619, 176] on div at bounding box center [634, 168] width 33 height 13
select select "**********"
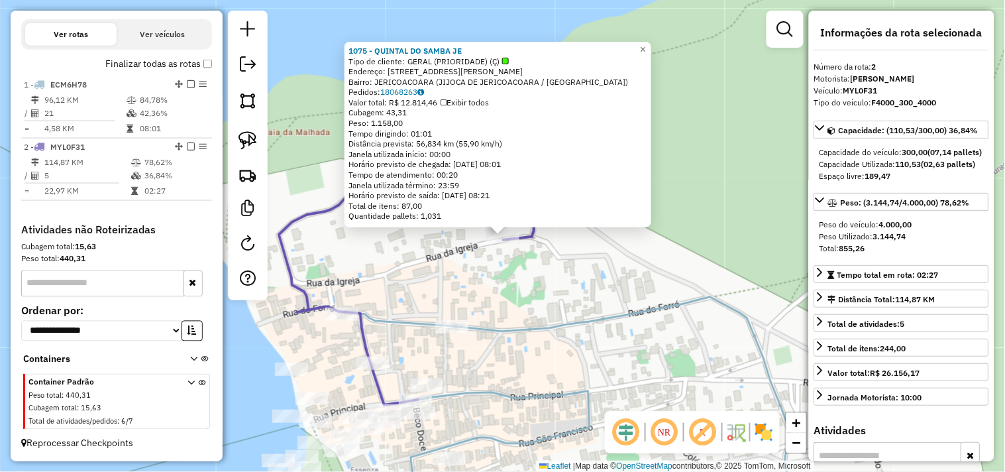
click at [575, 289] on div "1075 - QUINTAL DO SAMBA JE Tipo de cliente: GERAL (PRIORIDADE) (Ç) Endereço: RU…" at bounding box center [502, 236] width 1005 height 472
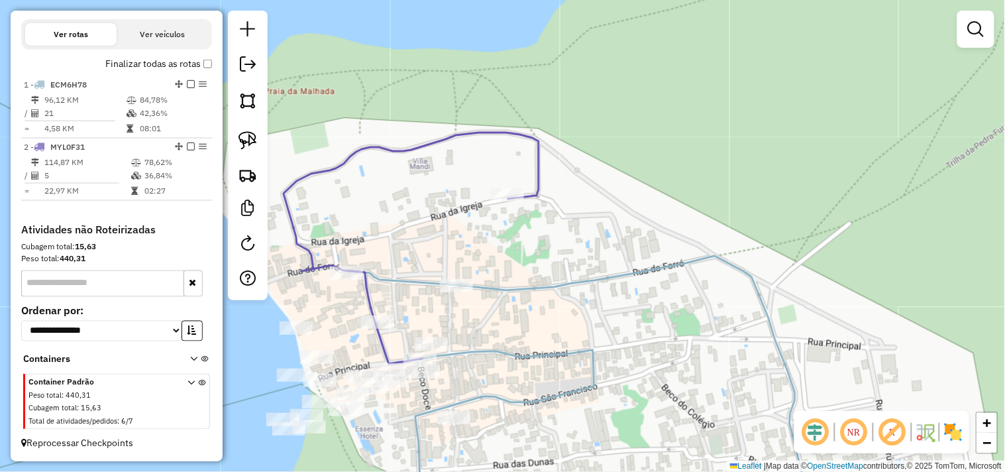
drag, startPoint x: 540, startPoint y: 303, endPoint x: 563, endPoint y: 206, distance: 100.1
click at [557, 216] on div "Janela de atendimento Grade de atendimento Capacidade Transportadoras Veículos …" at bounding box center [502, 236] width 1005 height 472
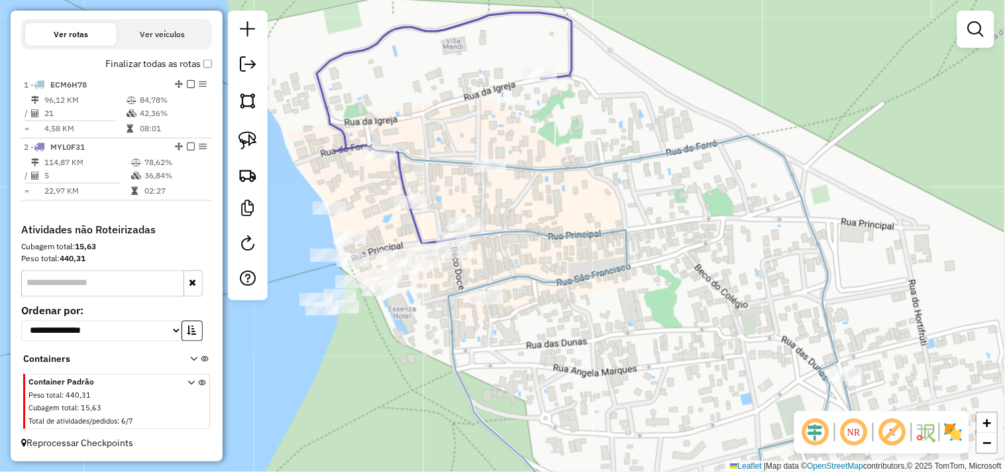
click at [538, 85] on icon at bounding box center [444, 128] width 255 height 231
select select "**********"
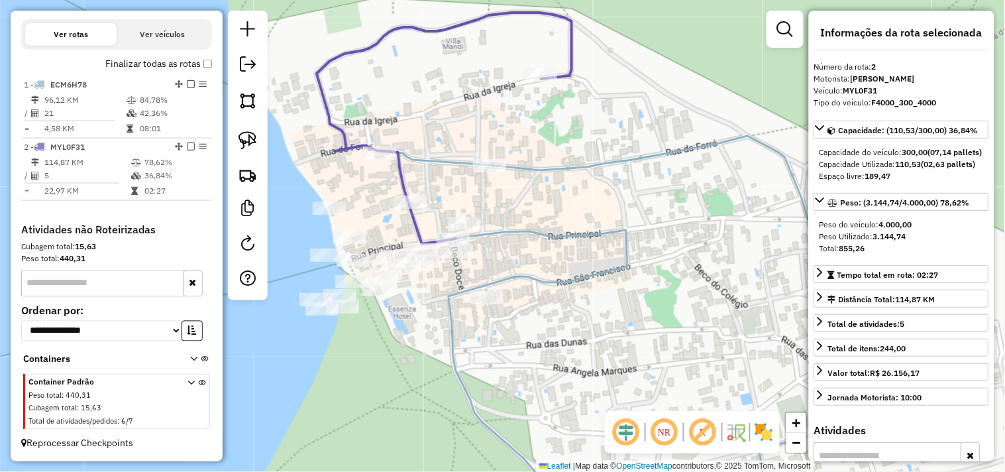
click at [514, 179] on div "Rota 2 - Placa MYL0F31 1075 - QUINTAL DO SAMBA JE Janela de atendimento Grade d…" at bounding box center [502, 236] width 1005 height 472
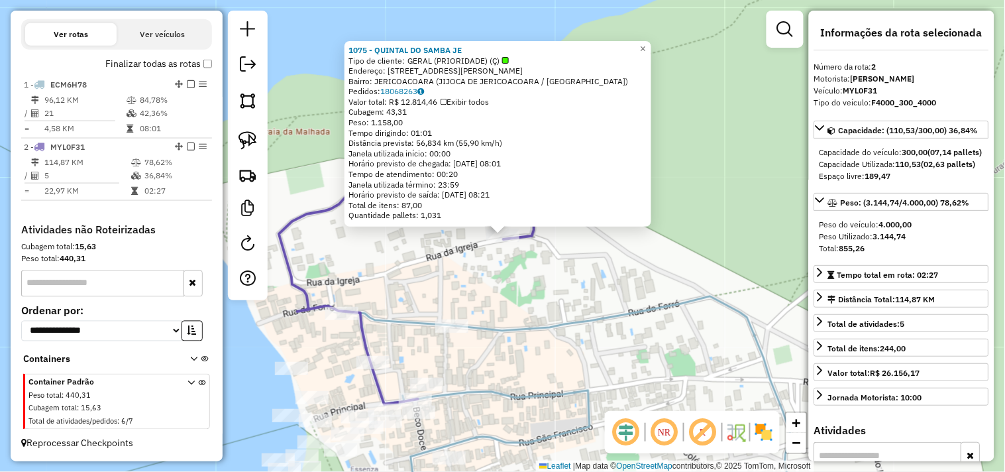
click at [514, 288] on div "1075 - QUINTAL DO SAMBA JE Tipo de cliente: GERAL (PRIORIDADE) (Ç) Endereço: RU…" at bounding box center [502, 236] width 1005 height 472
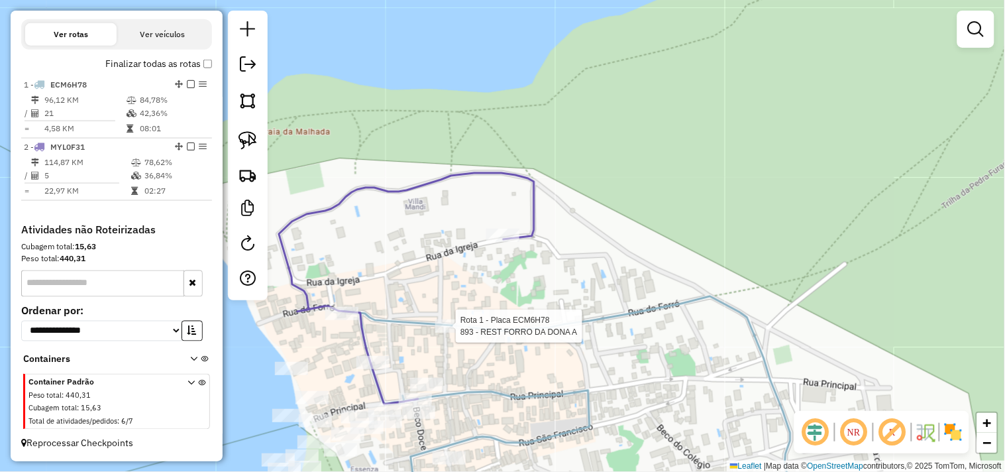
select select "**********"
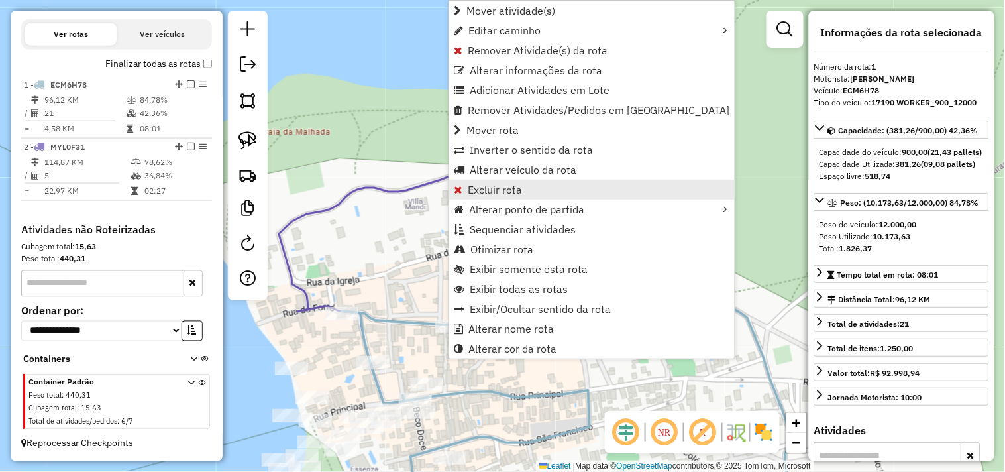
click at [493, 186] on span "Excluir rota" at bounding box center [495, 189] width 54 height 11
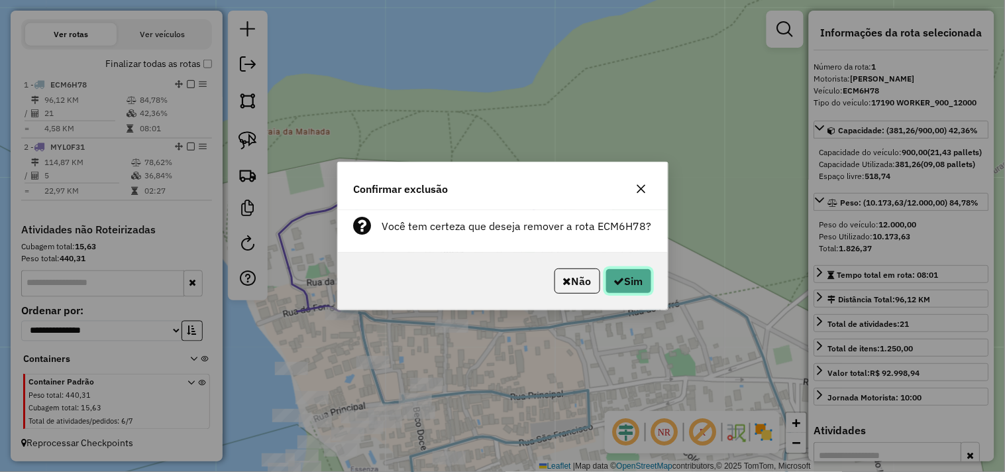
click at [637, 280] on button "Sim" at bounding box center [629, 280] width 46 height 25
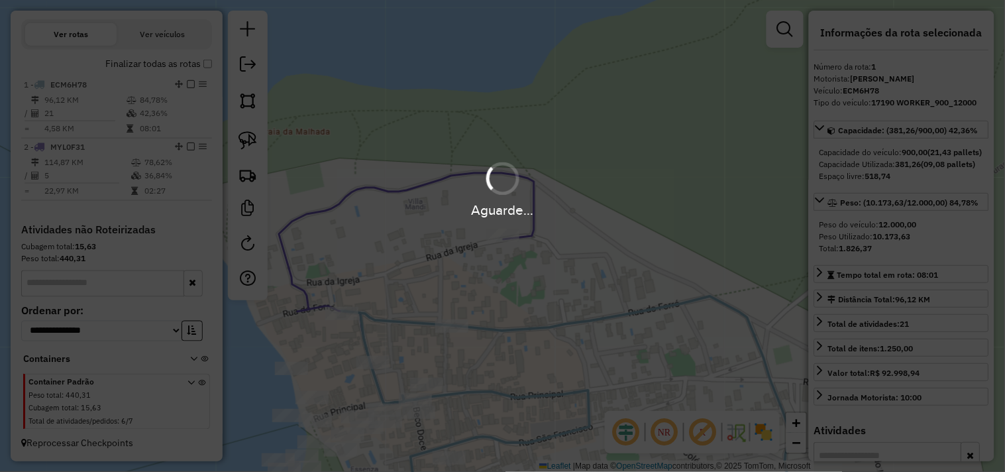
scroll to position [342, 0]
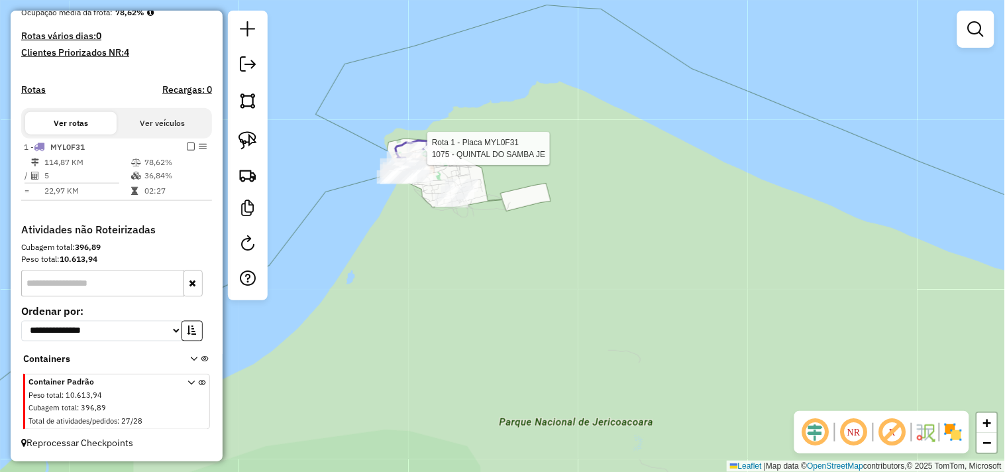
select select "**********"
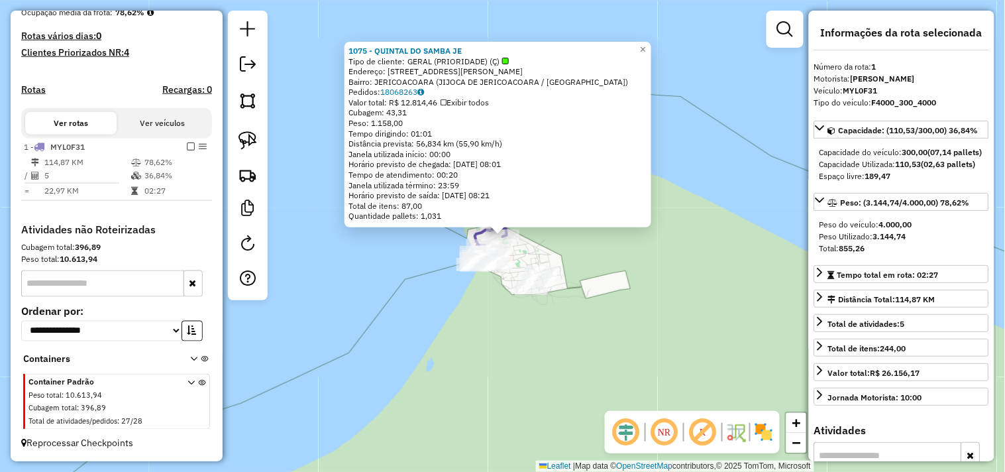
click at [506, 333] on div "1075 - QUINTAL DO SAMBA JE Tipo de cliente: GERAL (PRIORIDADE) (Ç) Endereço: RU…" at bounding box center [502, 236] width 1005 height 472
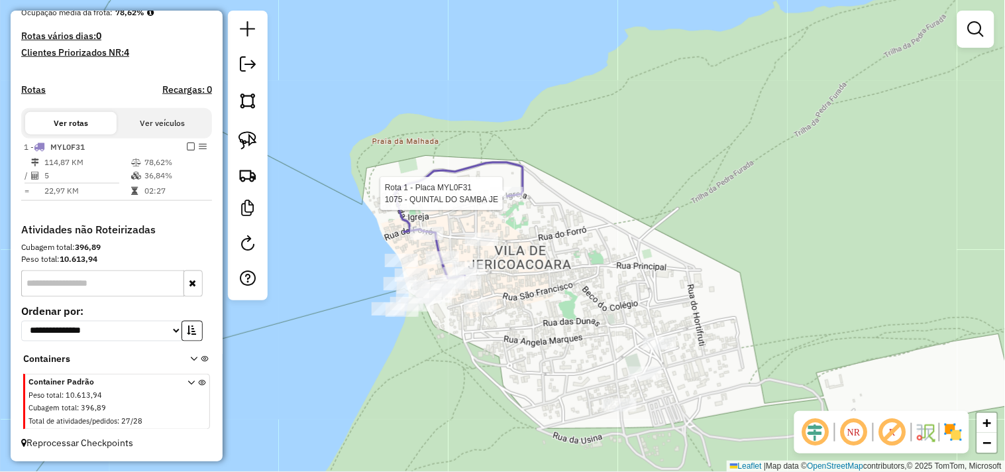
select select "**********"
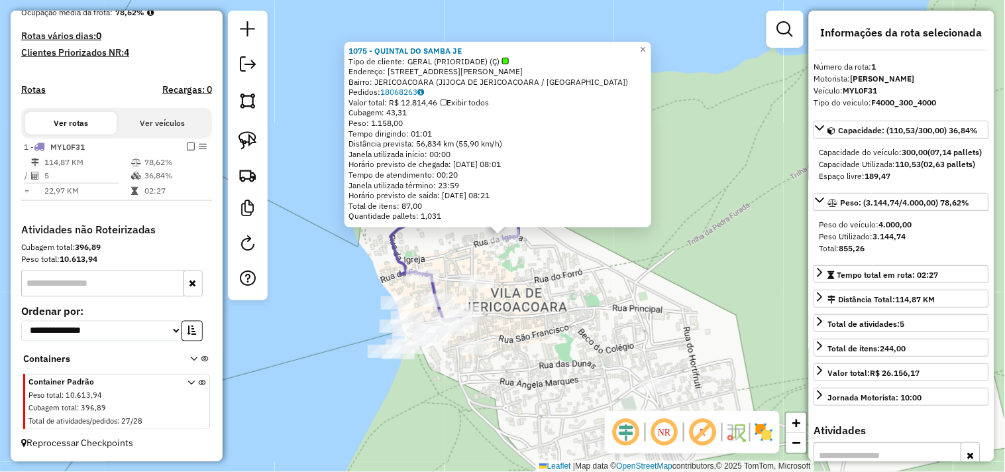
click at [547, 285] on div "1075 - QUINTAL DO SAMBA JE Tipo de cliente: GERAL (PRIORIDADE) (Ç) Endereço: RU…" at bounding box center [502, 236] width 1005 height 472
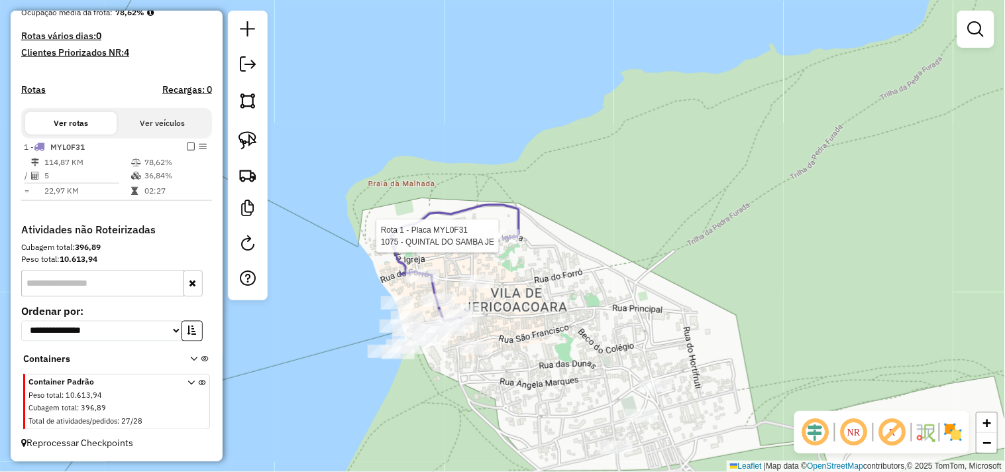
click at [511, 243] on div at bounding box center [502, 235] width 33 height 13
select select "**********"
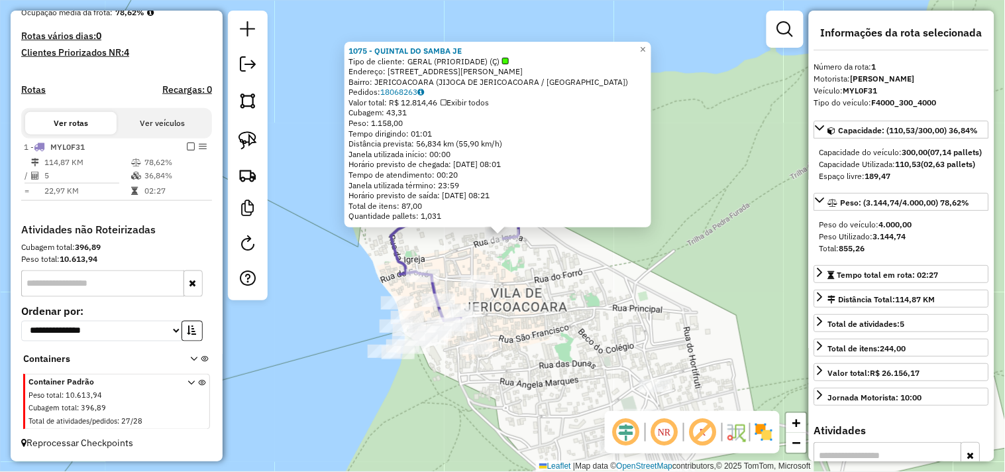
click at [539, 281] on div "1075 - QUINTAL DO SAMBA JE Tipo de cliente: GERAL (PRIORIDADE) (Ç) Endereço: RU…" at bounding box center [502, 236] width 1005 height 472
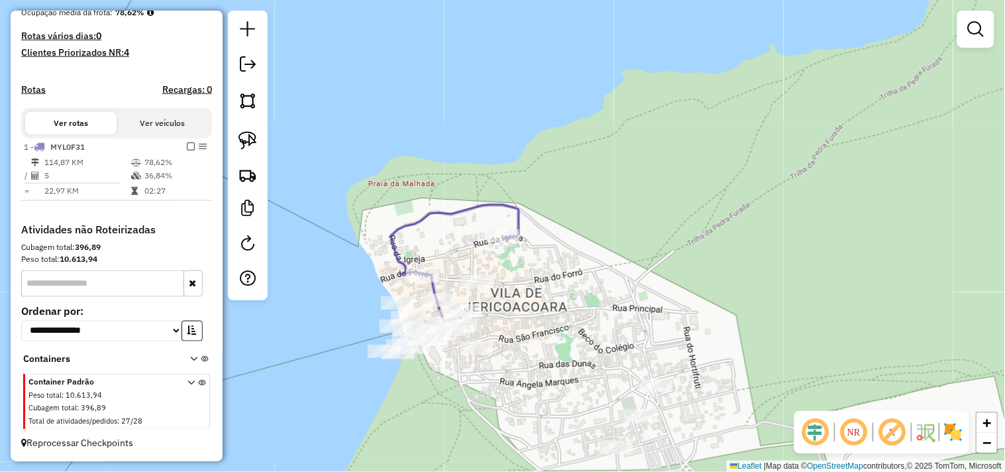
drag, startPoint x: 548, startPoint y: 316, endPoint x: 537, endPoint y: 207, distance: 109.9
click at [540, 233] on div "Janela de atendimento Grade de atendimento Capacidade Transportadoras Veículos …" at bounding box center [502, 236] width 1005 height 472
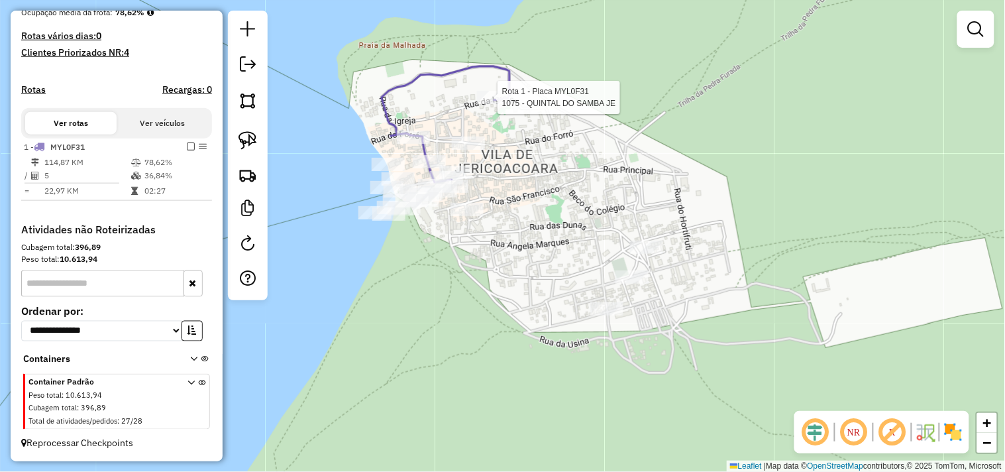
click at [489, 104] on div at bounding box center [493, 97] width 33 height 13
select select "**********"
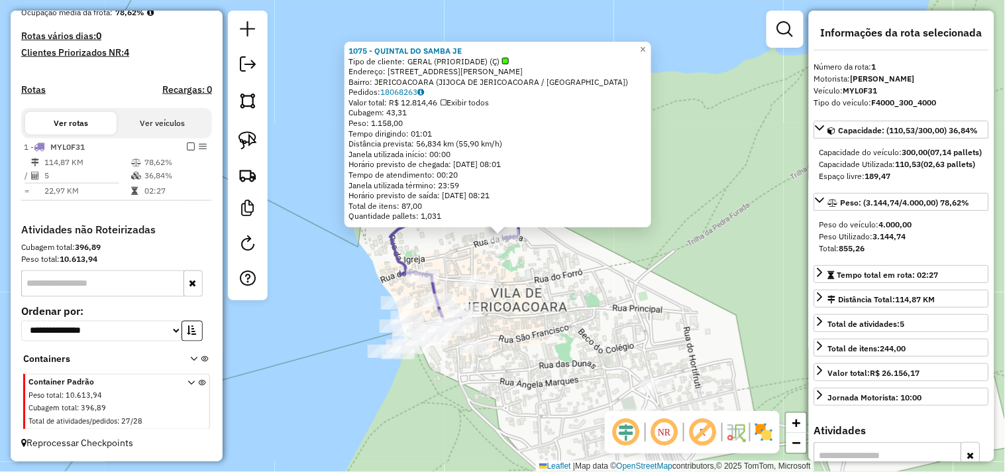
click at [565, 281] on div "1075 - QUINTAL DO SAMBA JE Tipo de cliente: GERAL (PRIORIDADE) (Ç) Endereço: RU…" at bounding box center [502, 236] width 1005 height 472
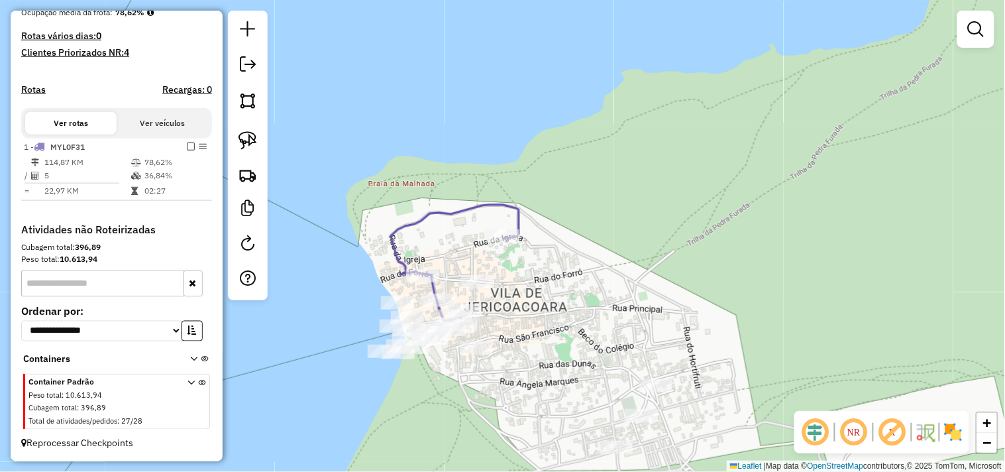
drag, startPoint x: 567, startPoint y: 306, endPoint x: 561, endPoint y: 237, distance: 69.2
click at [561, 252] on div "1075 - QUINTAL DO SAMBA JE Tipo de cliente: GERAL (PRIORIDADE) (Ç) Endereço: RU…" at bounding box center [502, 236] width 1005 height 472
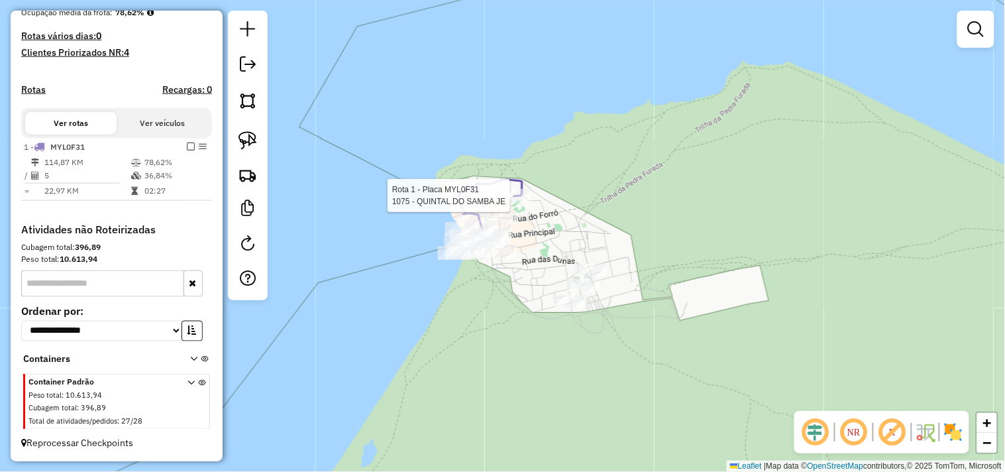
select select "**********"
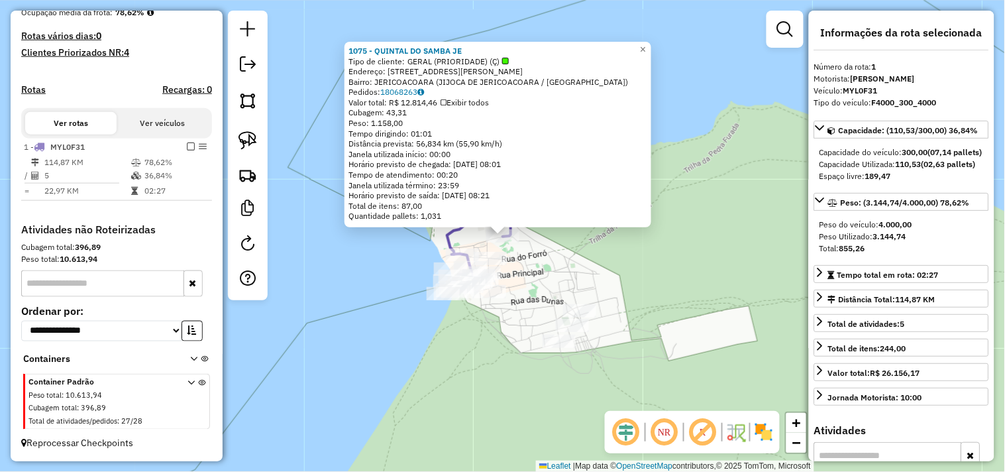
click at [561, 269] on div "1075 - QUINTAL DO SAMBA JE Tipo de cliente: GERAL (PRIORIDADE) (Ç) Endereço: RU…" at bounding box center [502, 236] width 1005 height 472
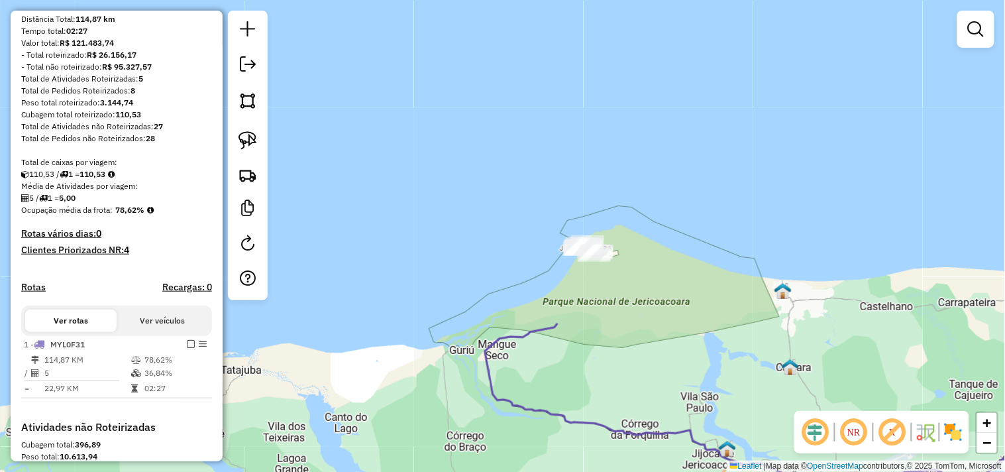
scroll to position [0, 0]
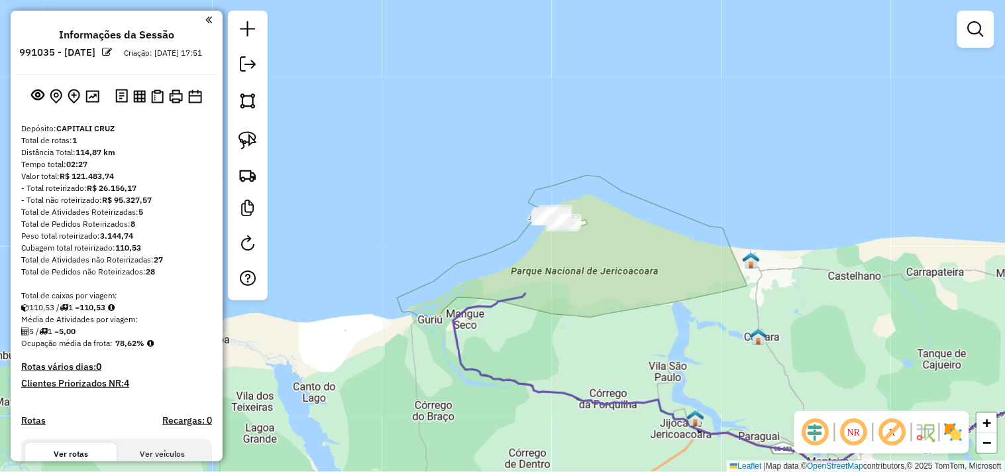
drag, startPoint x: 600, startPoint y: 274, endPoint x: 580, endPoint y: 250, distance: 31.2
click at [588, 262] on div "Janela de atendimento Grade de atendimento Capacidade Transportadoras Veículos …" at bounding box center [502, 236] width 1005 height 472
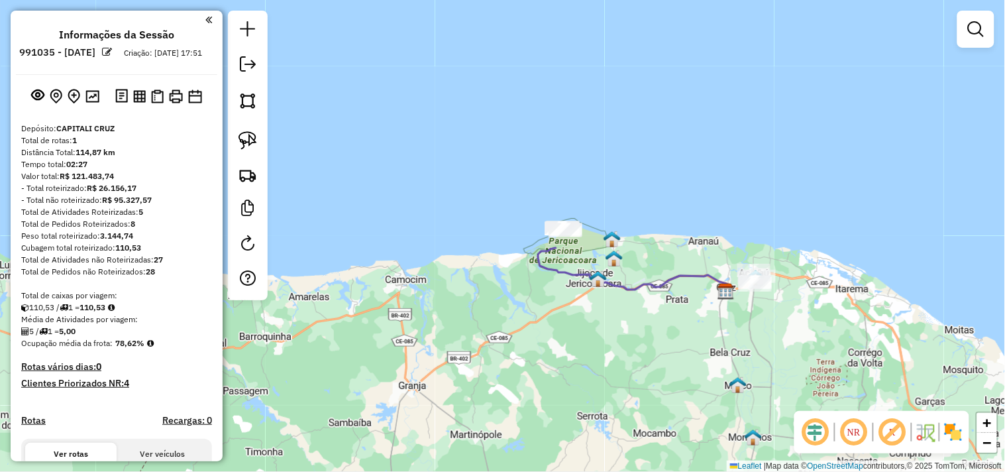
drag, startPoint x: 616, startPoint y: 334, endPoint x: 505, endPoint y: 231, distance: 151.9
click at [514, 243] on div "Janela de atendimento Grade de atendimento Capacidade Transportadoras Veículos …" at bounding box center [502, 236] width 1005 height 472
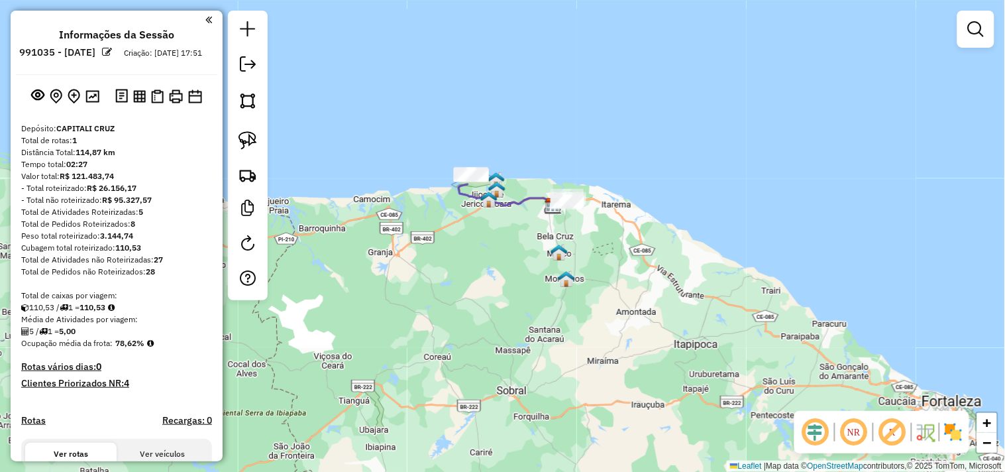
click at [518, 264] on div "Janela de atendimento Grade de atendimento Capacidade Transportadoras Veículos …" at bounding box center [502, 236] width 1005 height 472
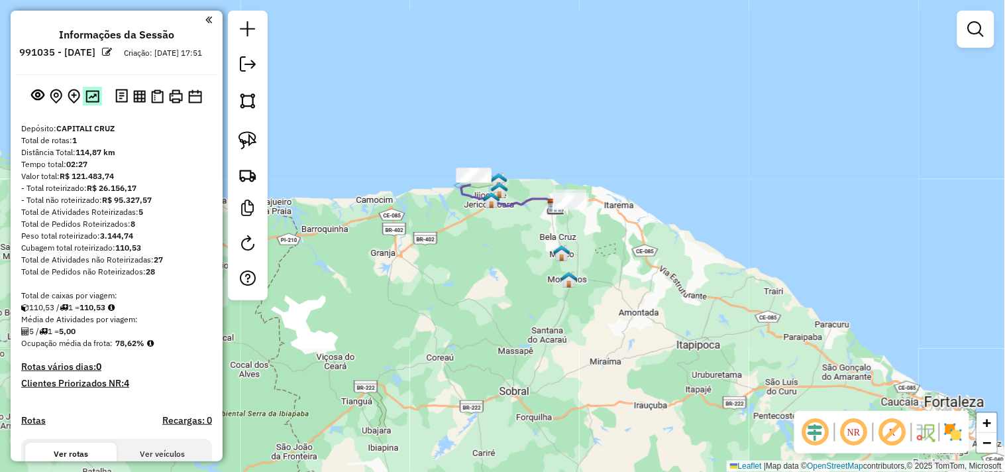
click at [91, 103] on img at bounding box center [92, 96] width 14 height 13
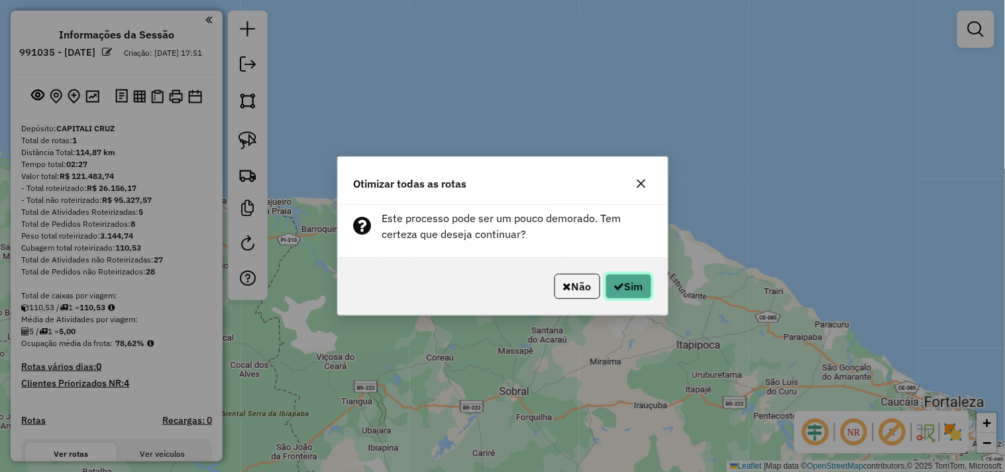
click at [647, 296] on button "Sim" at bounding box center [629, 286] width 46 height 25
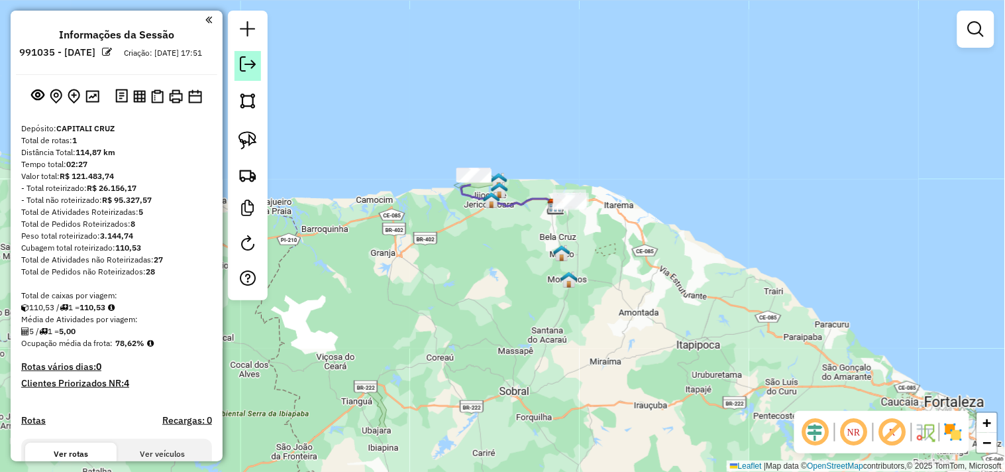
click at [249, 74] on link at bounding box center [248, 66] width 27 height 30
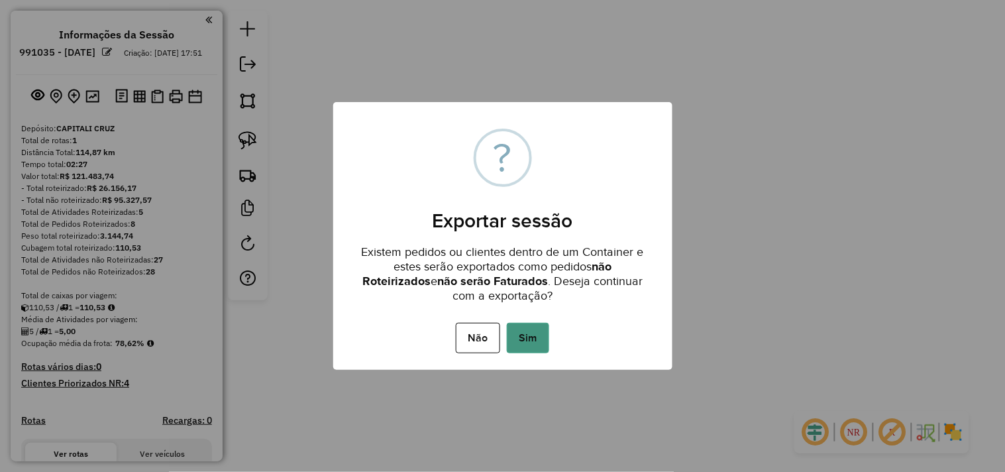
click at [521, 336] on button "Sim" at bounding box center [528, 338] width 42 height 30
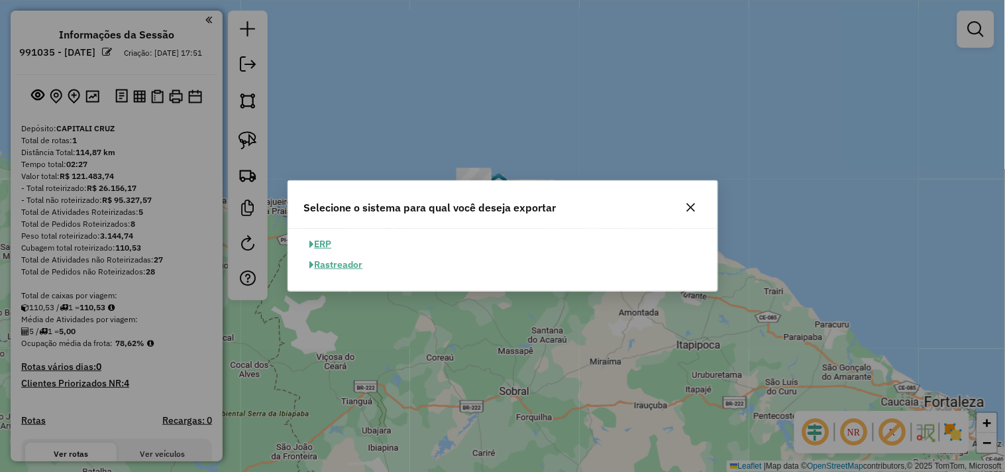
click at [328, 247] on button "ERP" at bounding box center [321, 244] width 34 height 21
select select "**"
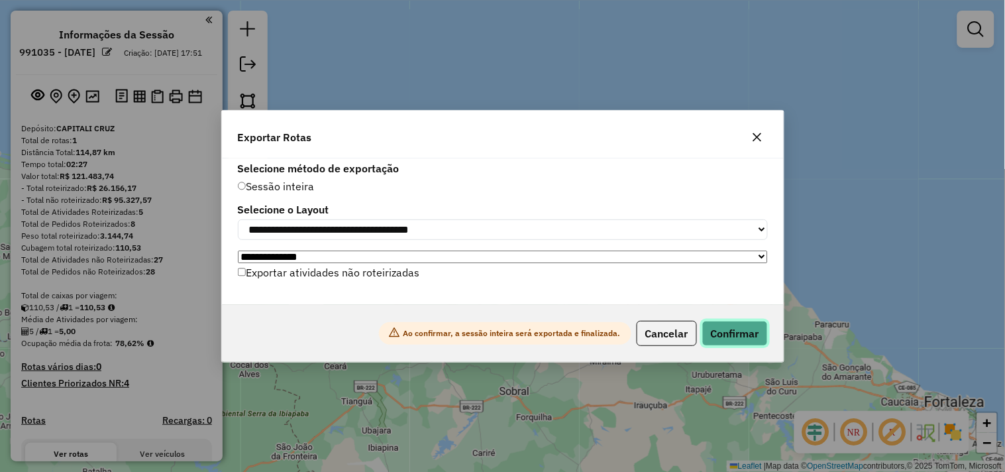
click at [725, 339] on button "Confirmar" at bounding box center [735, 333] width 66 height 25
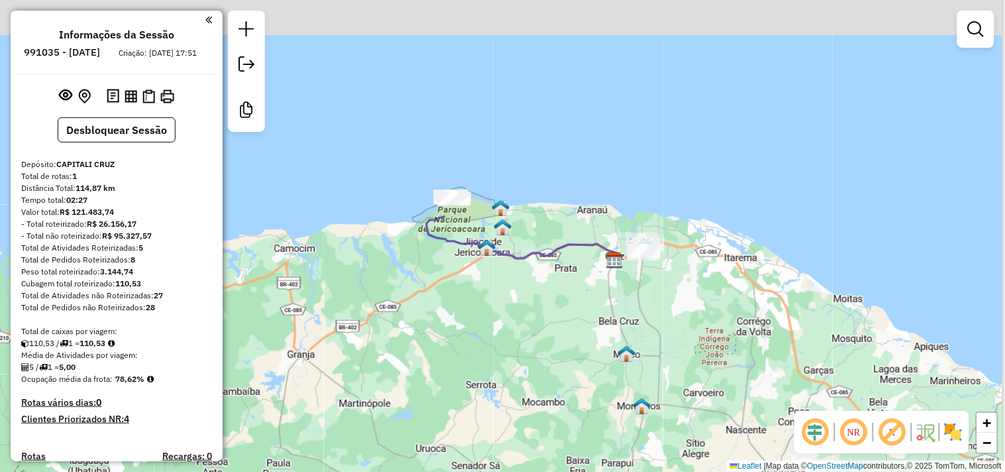
drag, startPoint x: 485, startPoint y: 288, endPoint x: 405, endPoint y: 402, distance: 139.9
click at [405, 402] on div "Janela de atendimento Grade de atendimento Capacidade Transportadoras Veículos …" at bounding box center [502, 236] width 1005 height 472
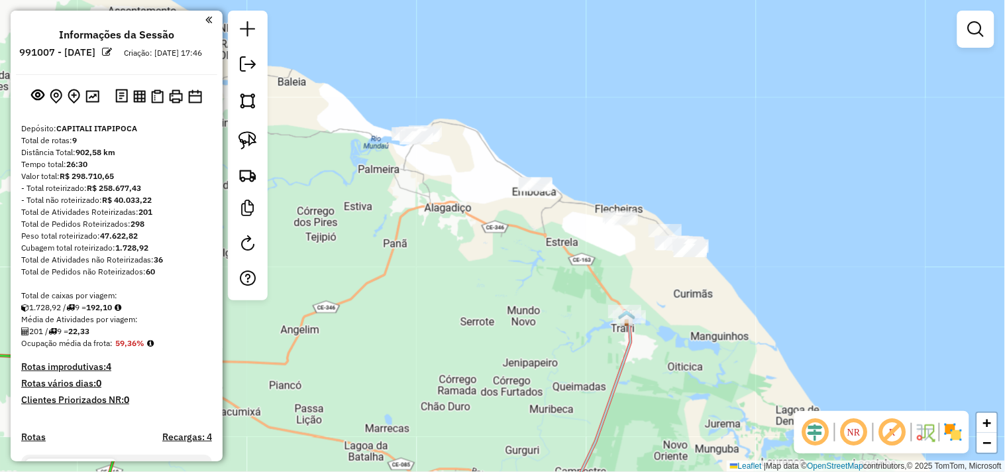
scroll to position [820, 0]
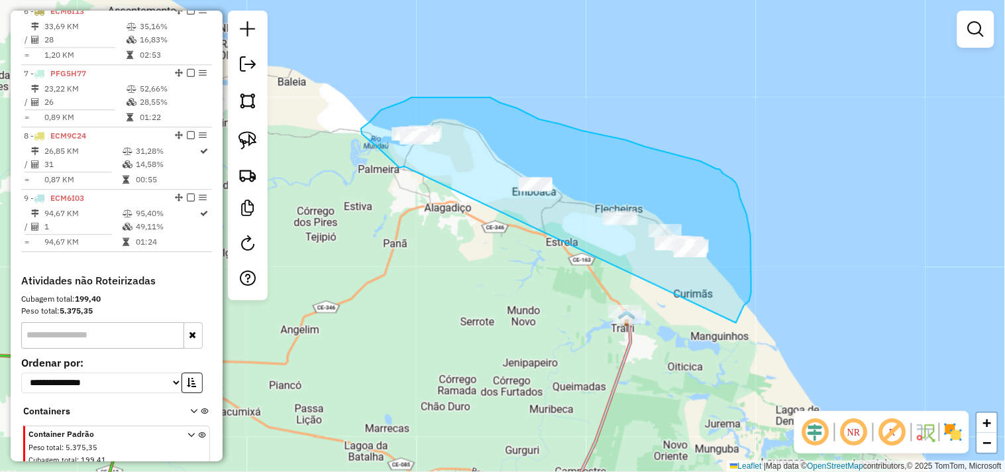
drag, startPoint x: 0, startPoint y: 0, endPoint x: 736, endPoint y: 323, distance: 803.8
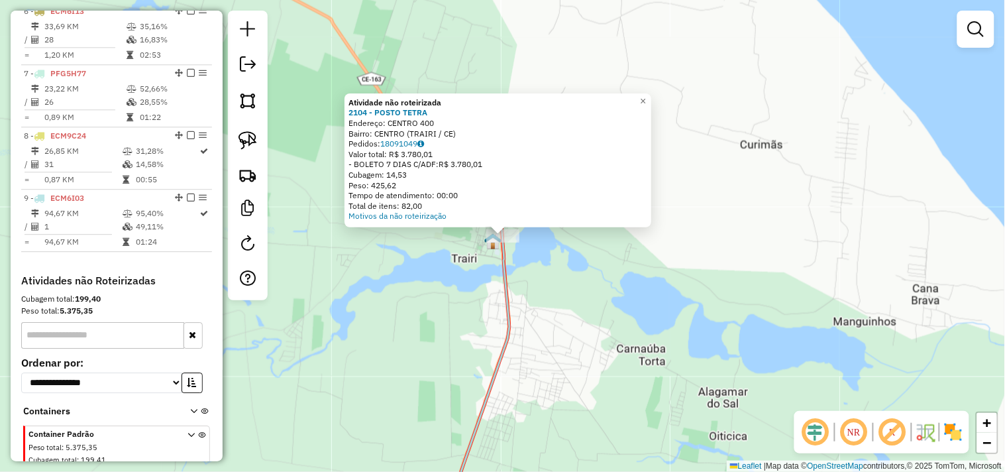
click at [588, 272] on div "Atividade não roteirizada 2104 - POSTO TETRA Endereço: CENTRO 400 Bairro: CENTR…" at bounding box center [502, 236] width 1005 height 472
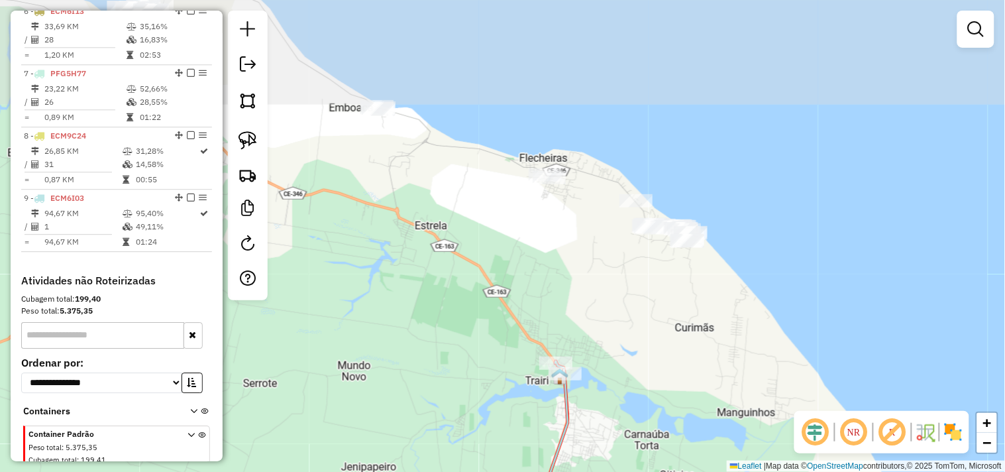
click at [603, 312] on div "Janela de atendimento Grade de atendimento Capacidade Transportadoras Veículos …" at bounding box center [502, 236] width 1005 height 472
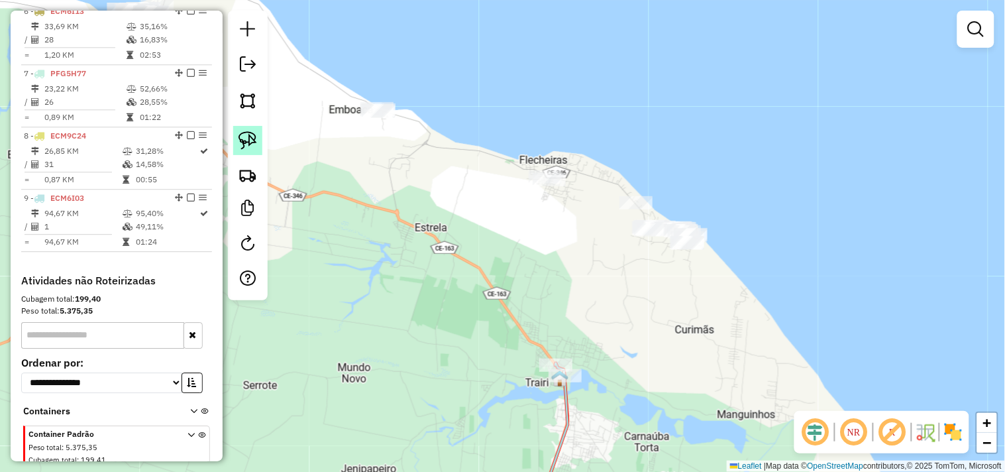
click at [254, 152] on link at bounding box center [247, 140] width 29 height 29
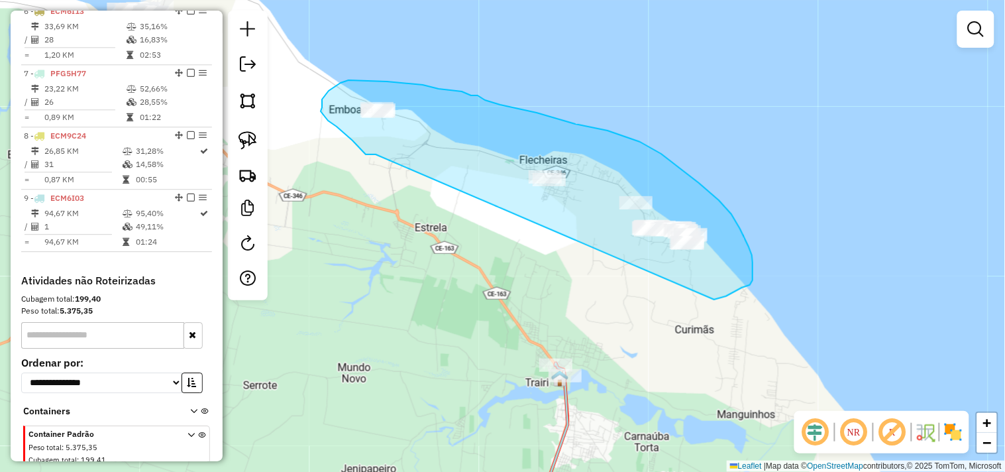
drag, startPoint x: 376, startPoint y: 154, endPoint x: 712, endPoint y: 300, distance: 366.0
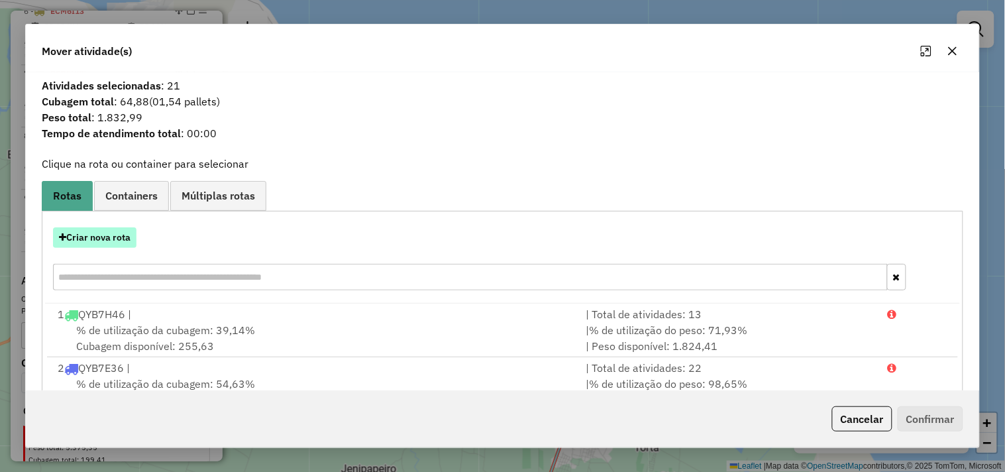
click at [127, 234] on button "Criar nova rota" at bounding box center [94, 237] width 83 height 21
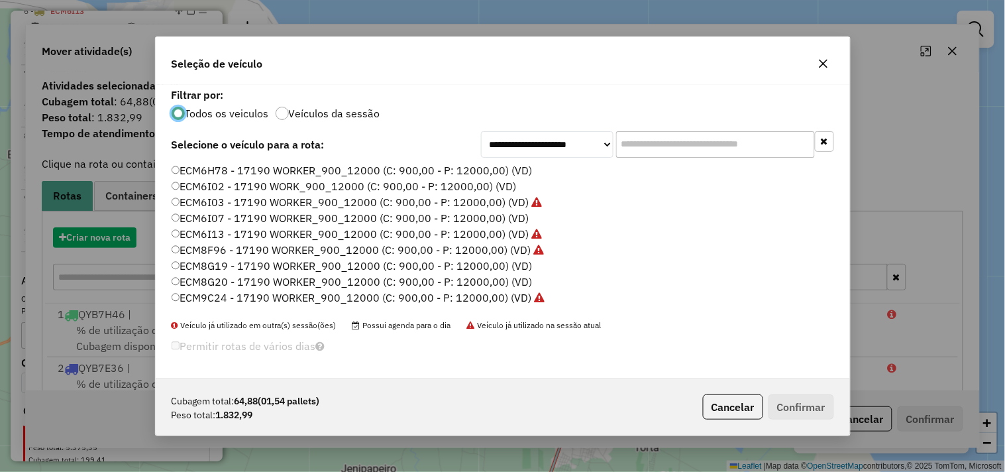
scroll to position [7, 3]
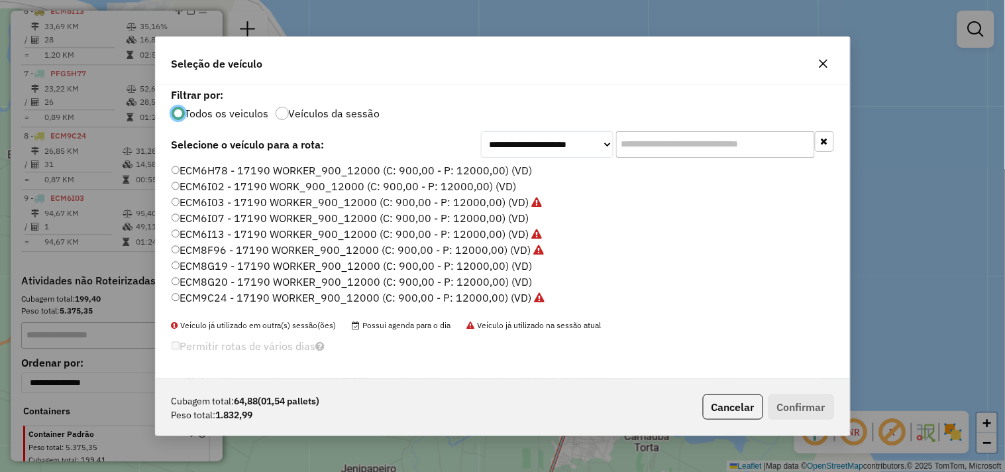
click at [216, 259] on label "ECM8G19 - 17190 WORKER_900_12000 (C: 900,00 - P: 12000,00) (VD)" at bounding box center [352, 266] width 361 height 16
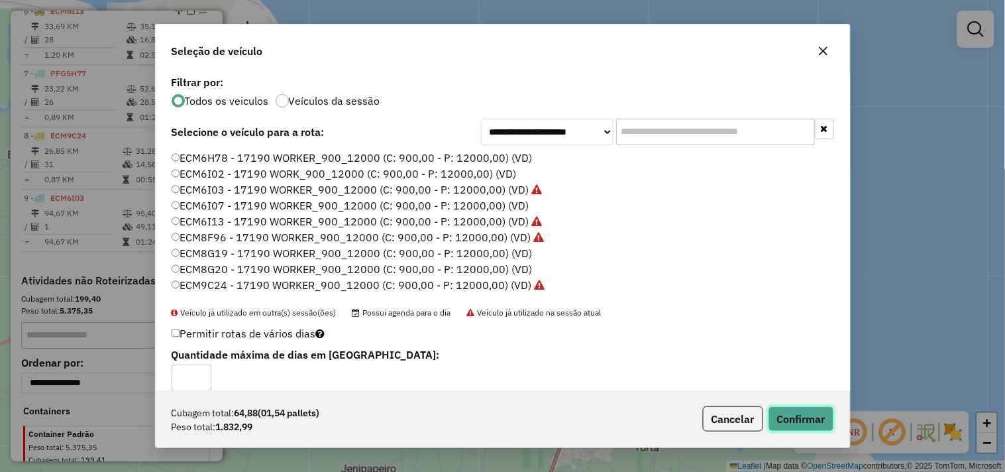
click at [818, 420] on button "Confirmar" at bounding box center [802, 418] width 66 height 25
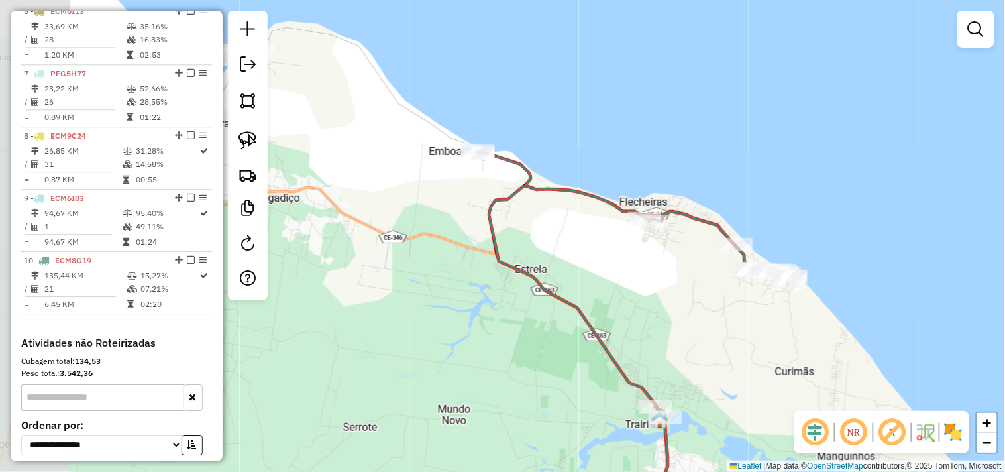
drag, startPoint x: 551, startPoint y: 280, endPoint x: 872, endPoint y: 382, distance: 336.4
click at [889, 396] on div "Janela de atendimento Grade de atendimento Capacidade Transportadoras Veículos …" at bounding box center [502, 236] width 1005 height 472
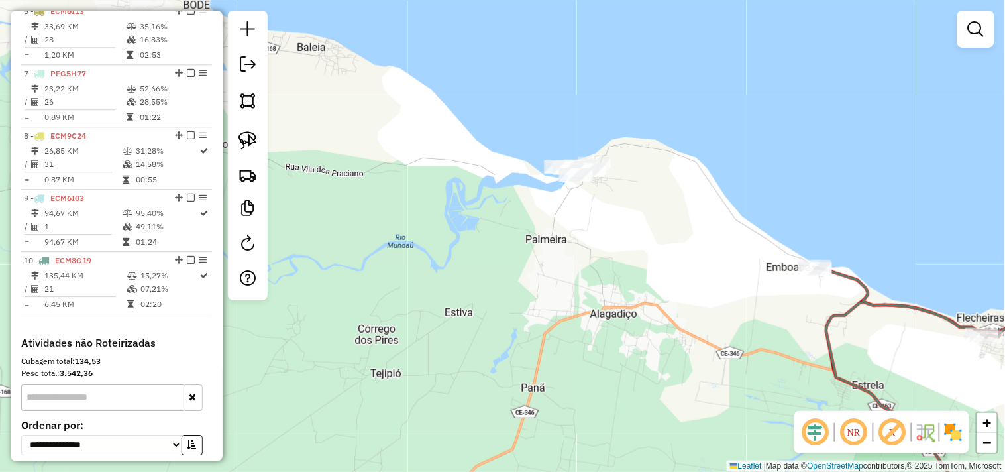
click at [263, 143] on div at bounding box center [248, 156] width 40 height 290
click at [252, 143] on img at bounding box center [248, 140] width 19 height 19
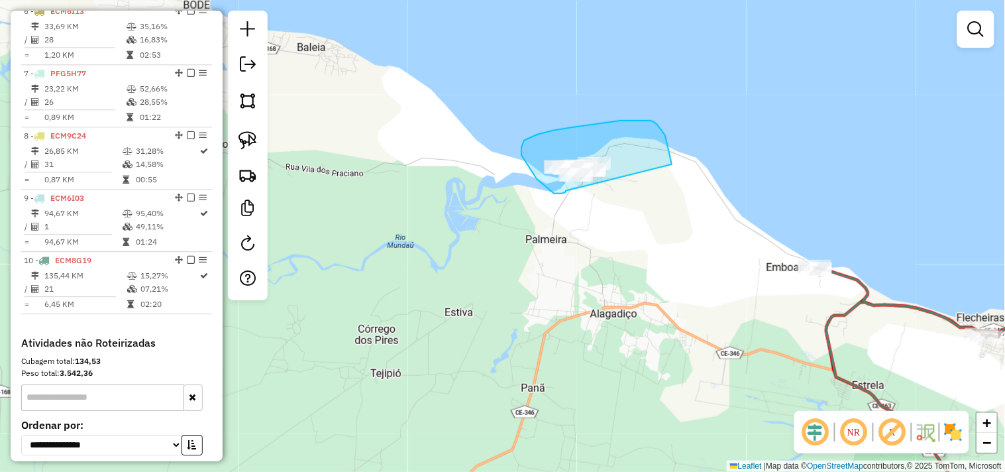
drag, startPoint x: 566, startPoint y: 191, endPoint x: 480, endPoint y: 274, distance: 119.0
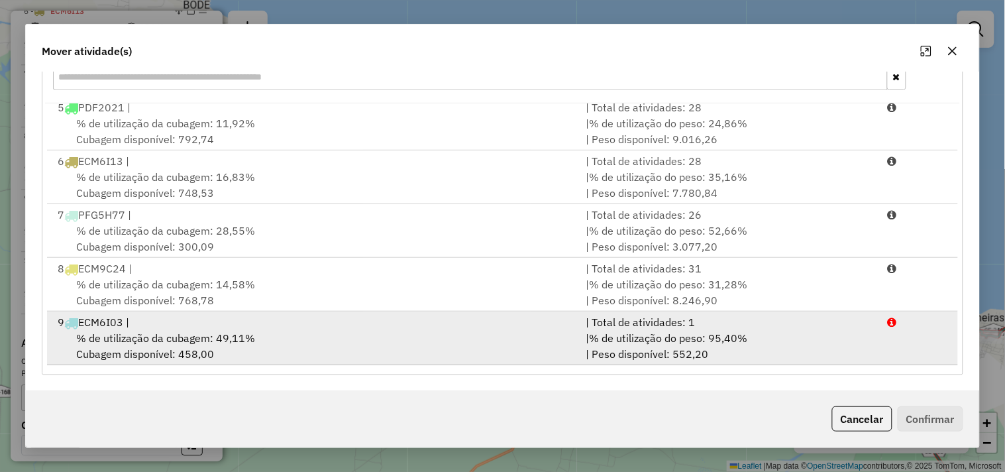
scroll to position [272, 0]
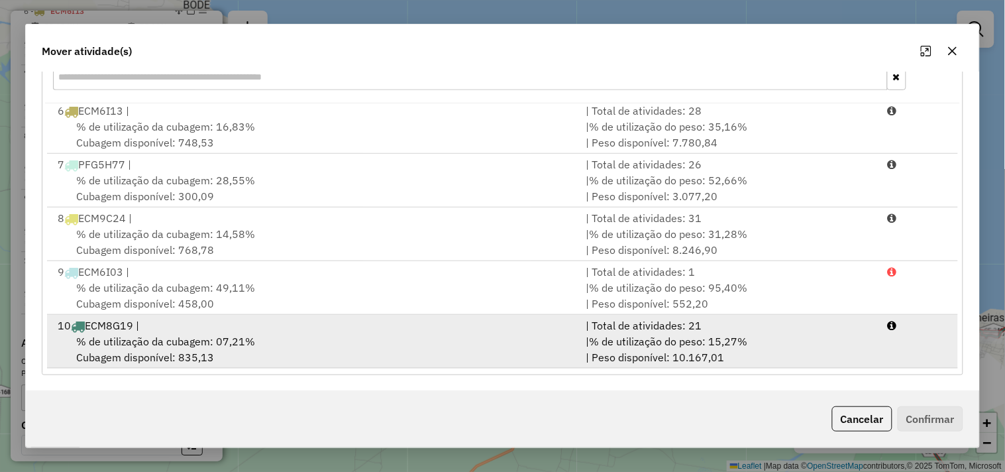
click at [204, 339] on span "% de utilização da cubagem: 07,21%" at bounding box center [165, 341] width 179 height 13
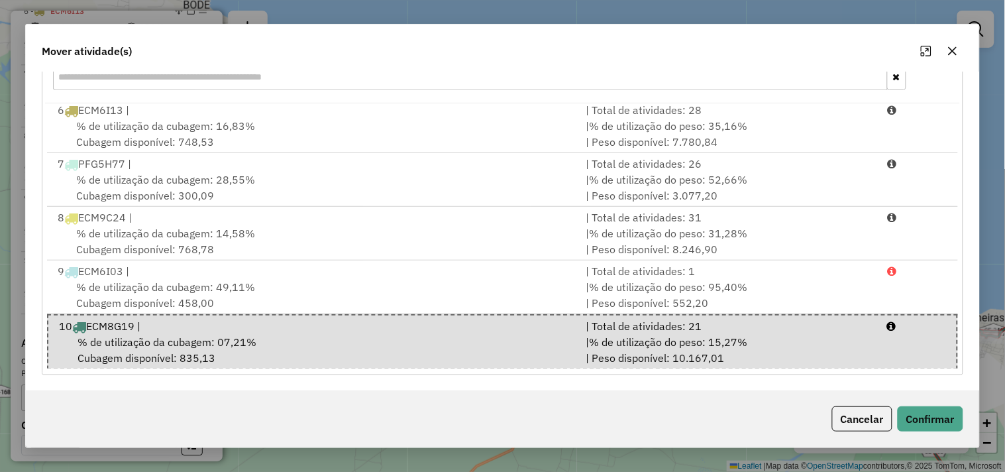
click at [943, 406] on div "Cancelar Confirmar" at bounding box center [895, 418] width 137 height 25
click at [938, 423] on button "Confirmar" at bounding box center [931, 418] width 66 height 25
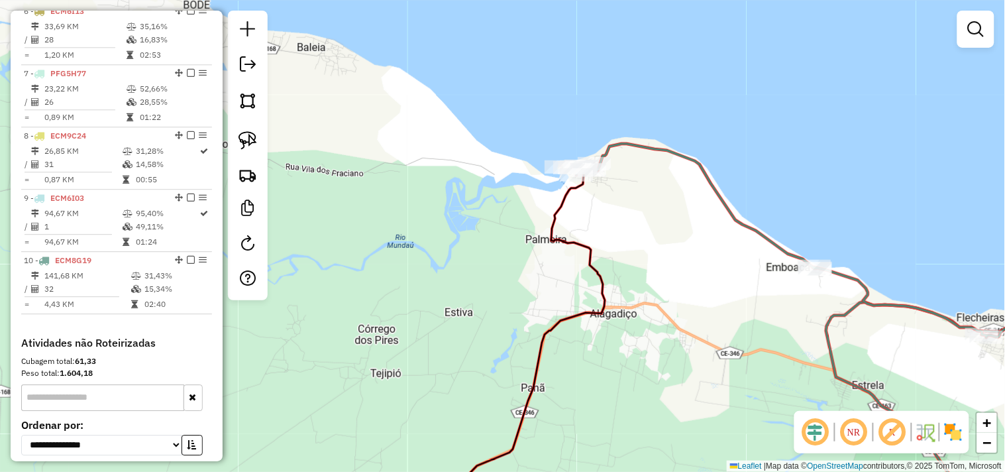
scroll to position [0, 0]
select select "**********"
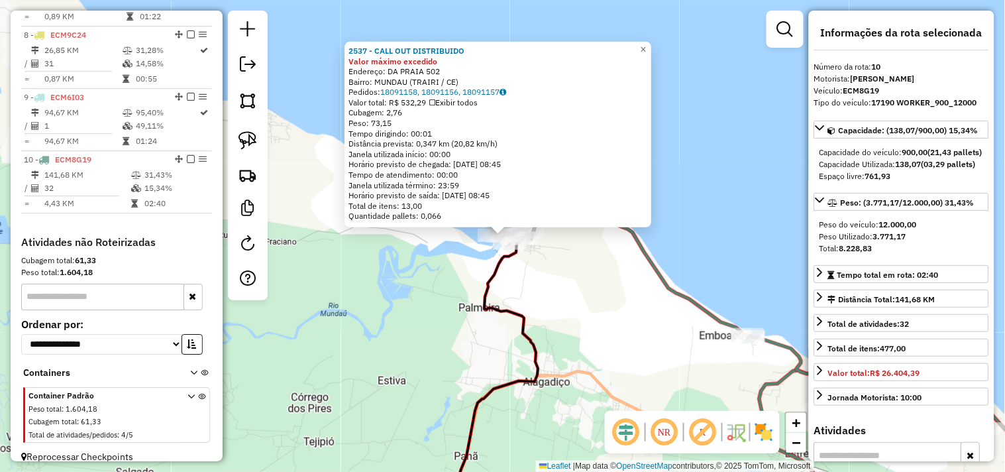
scroll to position [945, 0]
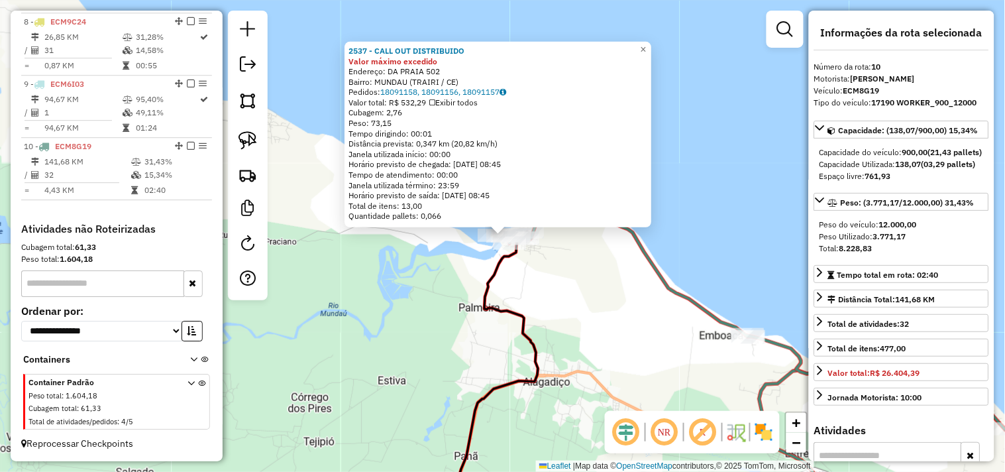
click at [626, 311] on div "2537 - CALL OUT DISTRIBUIDO Valor máximo excedido Endereço: DA PRAIA 502 Bairro…" at bounding box center [502, 236] width 1005 height 472
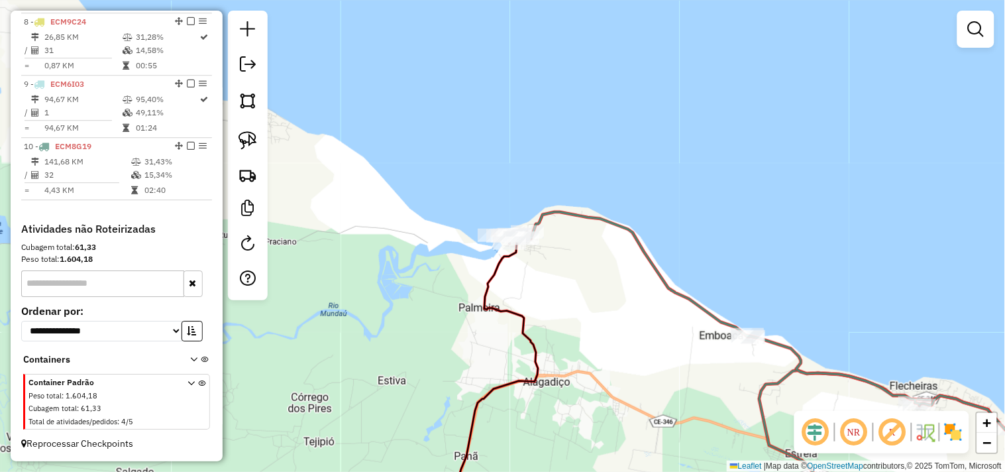
drag, startPoint x: 634, startPoint y: 335, endPoint x: 565, endPoint y: 237, distance: 119.3
click at [570, 249] on div "Janela de atendimento Grade de atendimento Capacidade Transportadoras Veículos …" at bounding box center [502, 236] width 1005 height 472
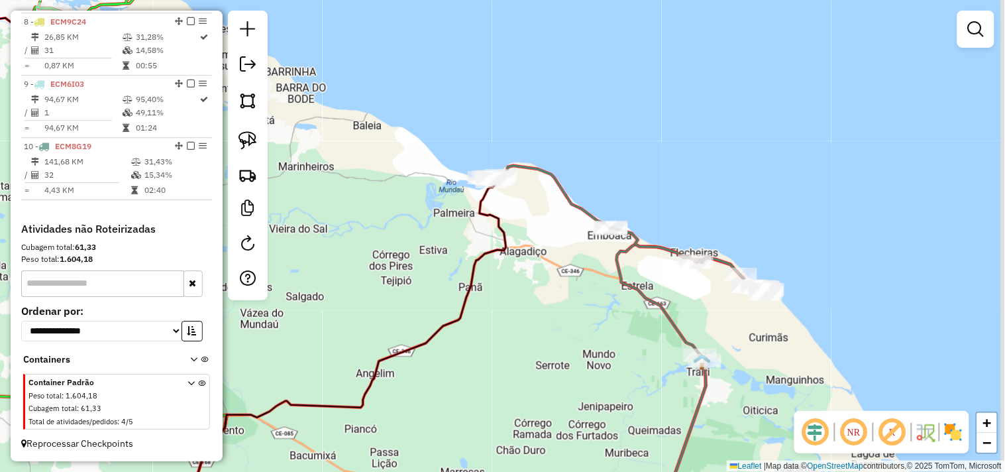
drag, startPoint x: 580, startPoint y: 327, endPoint x: 472, endPoint y: 196, distance: 169.5
click at [472, 199] on div "Janela de atendimento Grade de atendimento Capacidade Transportadoras Veículos …" at bounding box center [502, 236] width 1005 height 472
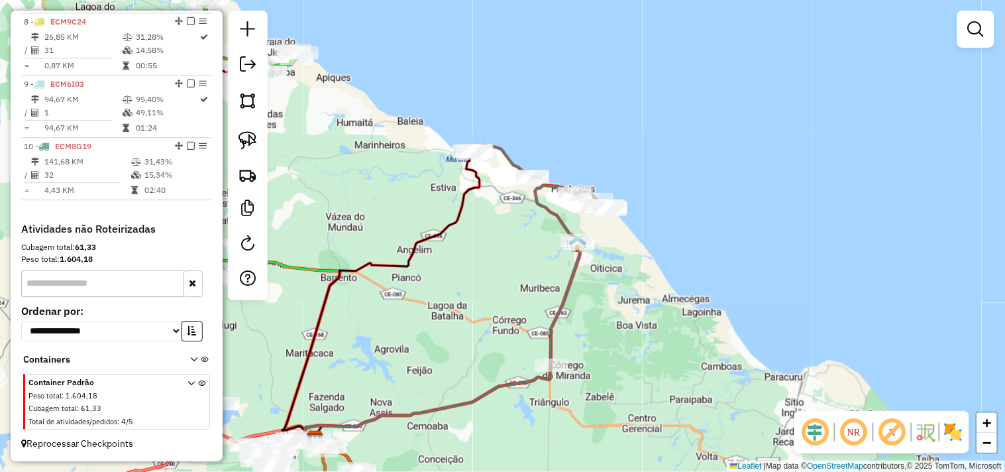
click at [610, 216] on div at bounding box center [610, 209] width 33 height 13
select select "**********"
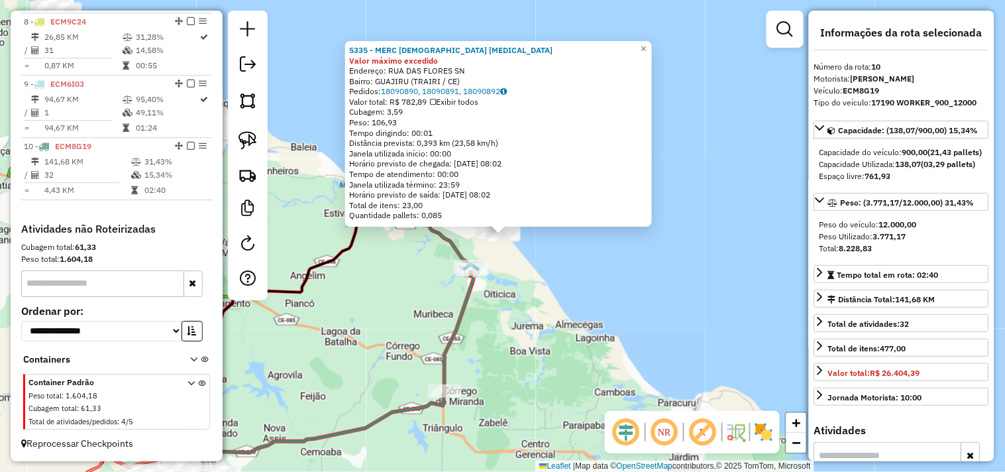
click at [563, 290] on div "5335 - MERC DEUS PROVERA Valor máximo excedido Endereço: RUA DAS FLORES SN Bair…" at bounding box center [502, 236] width 1005 height 472
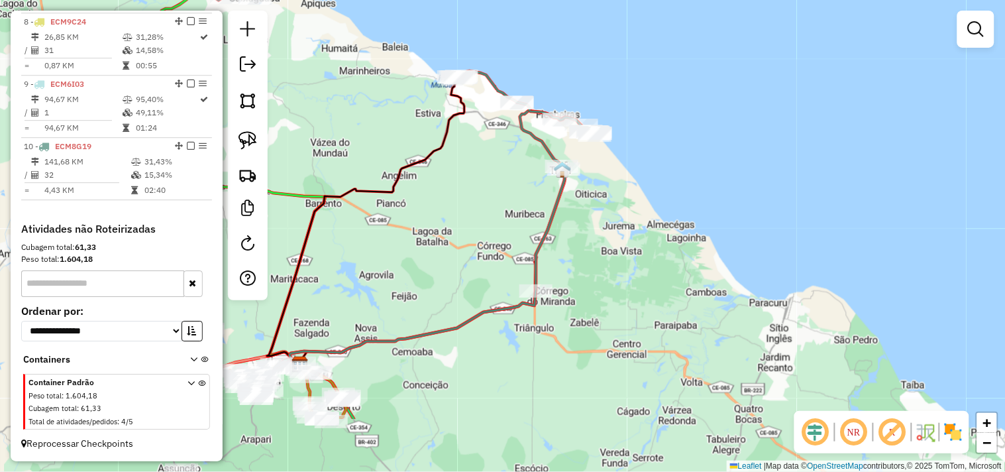
drag, startPoint x: 479, startPoint y: 376, endPoint x: 571, endPoint y: 278, distance: 133.6
click at [571, 278] on div "Janela de atendimento Grade de atendimento Capacidade Transportadoras Veículos …" at bounding box center [502, 236] width 1005 height 472
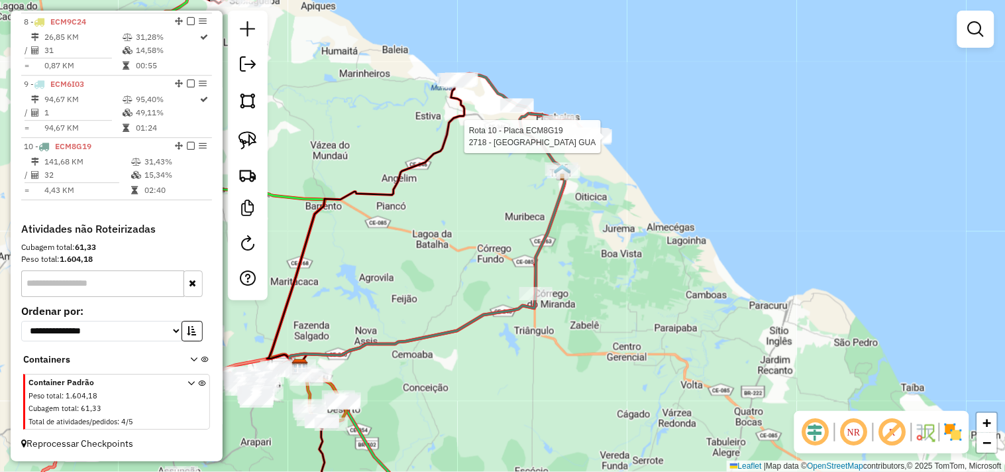
select select "**********"
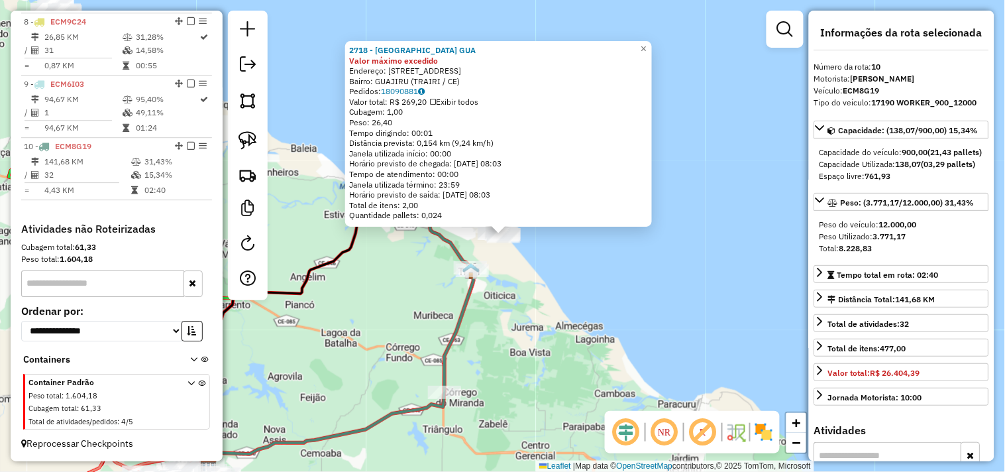
click at [552, 303] on div "2718 - VILLA ALBERGARIA GUA Valor máximo excedido Endereço: RUA DAS FLORES 43 B…" at bounding box center [502, 236] width 1005 height 472
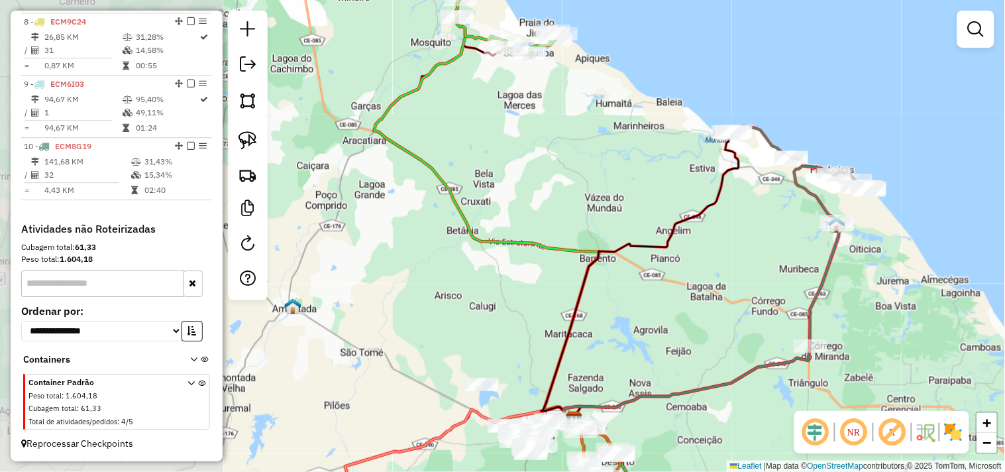
drag, startPoint x: 367, startPoint y: 387, endPoint x: 733, endPoint y: 341, distance: 368.7
click at [733, 341] on div "Janela de atendimento Grade de atendimento Capacidade Transportadoras Veículos …" at bounding box center [502, 236] width 1005 height 472
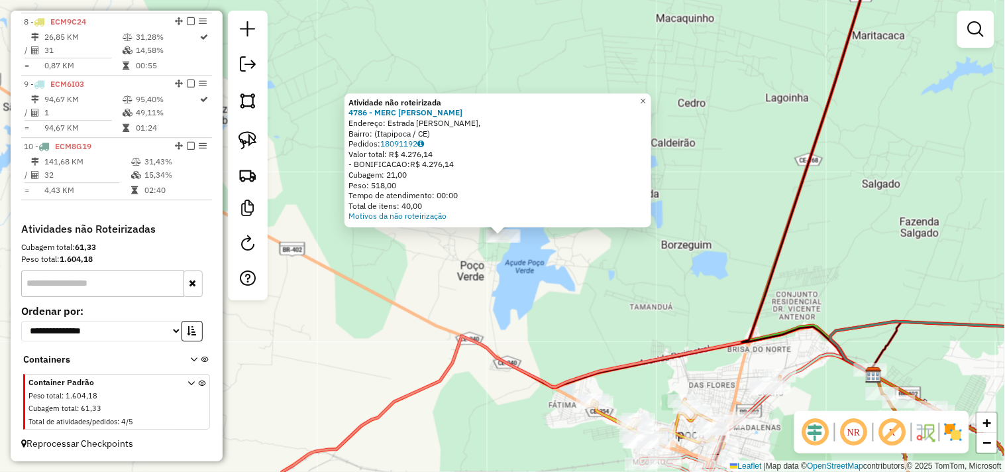
click at [564, 321] on div "Atividade não roteirizada 4786 - MERC LEANDRO Endereço: Estrada João Biré, Bair…" at bounding box center [502, 236] width 1005 height 472
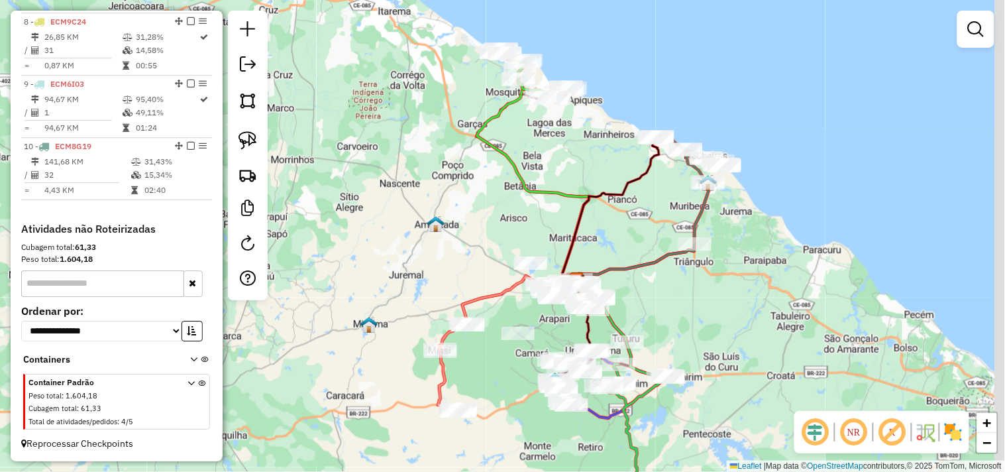
drag, startPoint x: 746, startPoint y: 316, endPoint x: 697, endPoint y: 295, distance: 53.4
click at [697, 295] on div "Janela de atendimento Grade de atendimento Capacidade Transportadoras Veículos …" at bounding box center [502, 236] width 1005 height 472
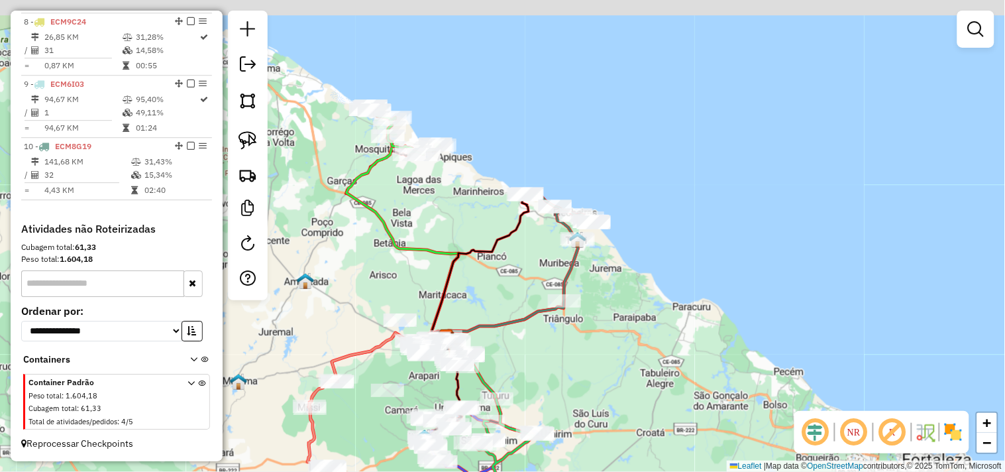
drag, startPoint x: 708, startPoint y: 288, endPoint x: 610, endPoint y: 367, distance: 126.3
click at [610, 367] on div "Janela de atendimento Grade de atendimento Capacidade Transportadoras Veículos …" at bounding box center [502, 236] width 1005 height 472
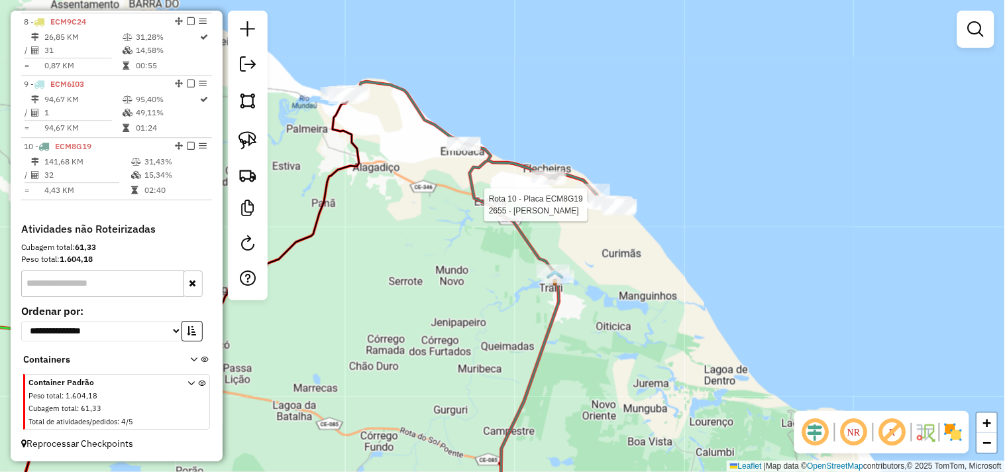
select select "**********"
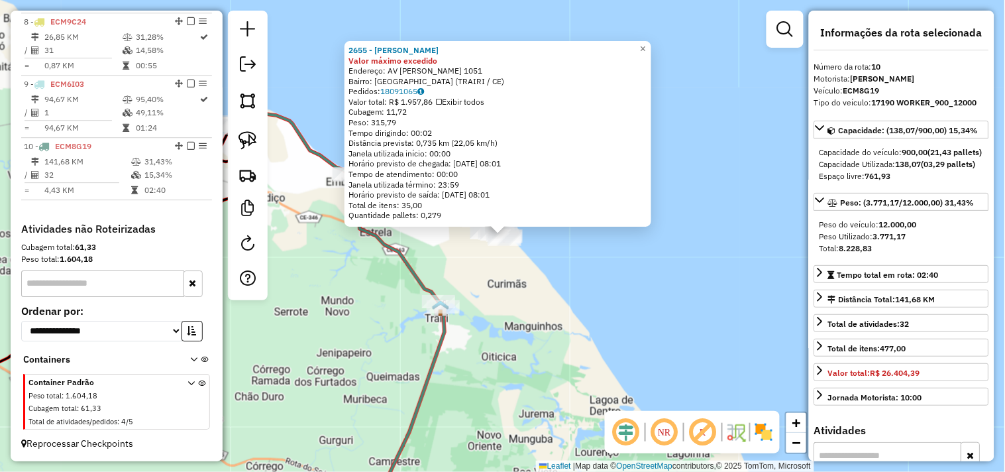
click at [557, 297] on div "2655 - MERCADINHO GELADAO Valor máximo excedido Endereço: AV DOCAS MALAQUIAS 10…" at bounding box center [502, 236] width 1005 height 472
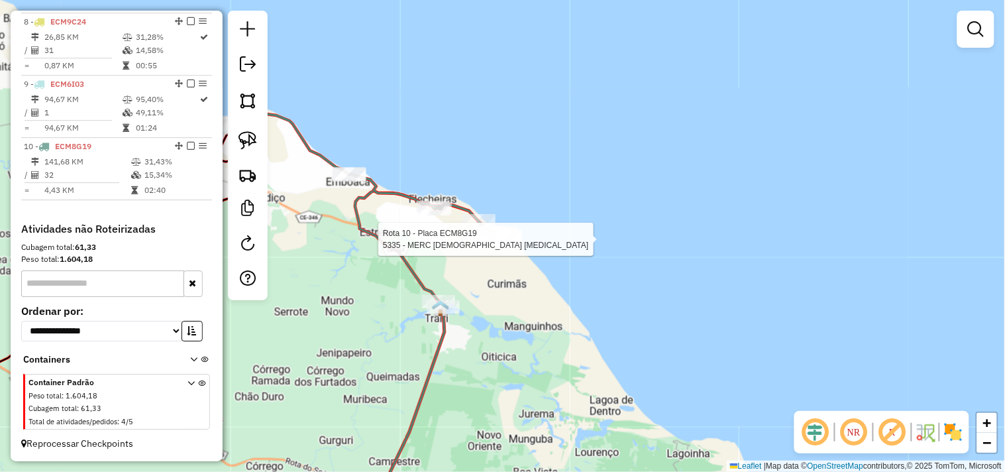
select select "**********"
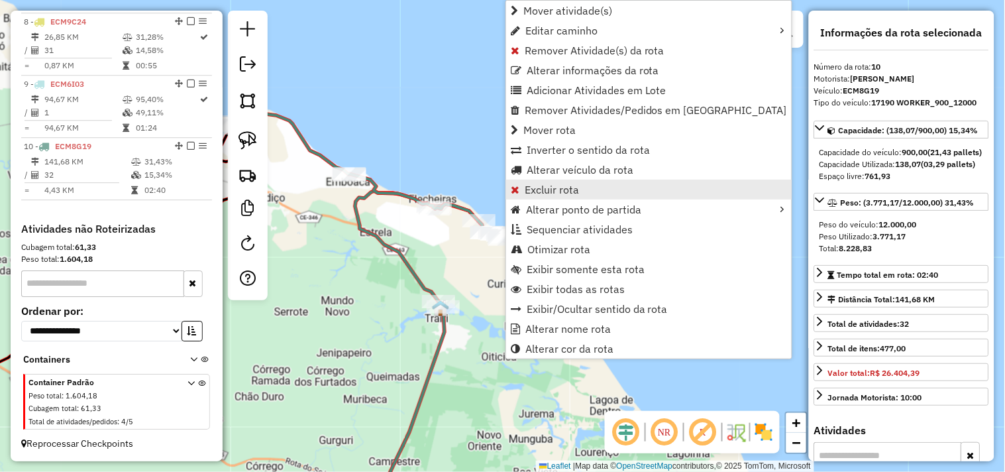
click at [545, 193] on span "Excluir rota" at bounding box center [552, 189] width 54 height 11
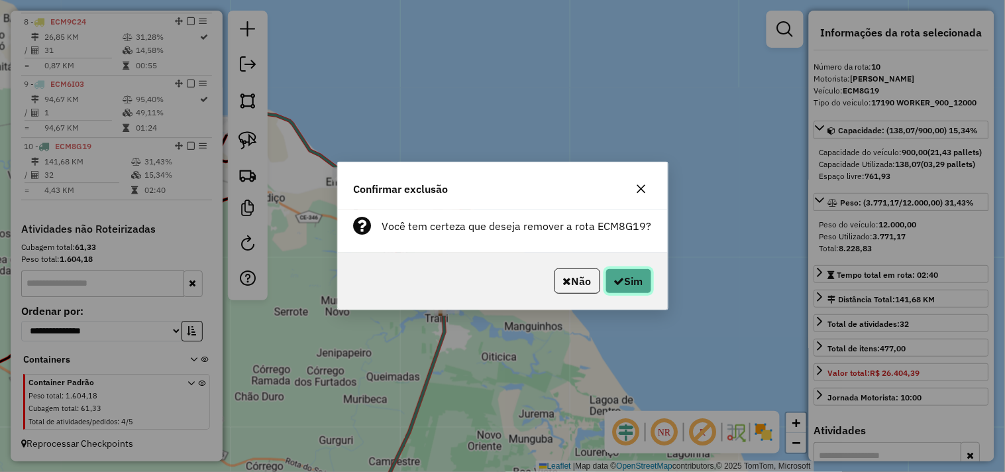
click at [607, 269] on button "Sim" at bounding box center [629, 280] width 46 height 25
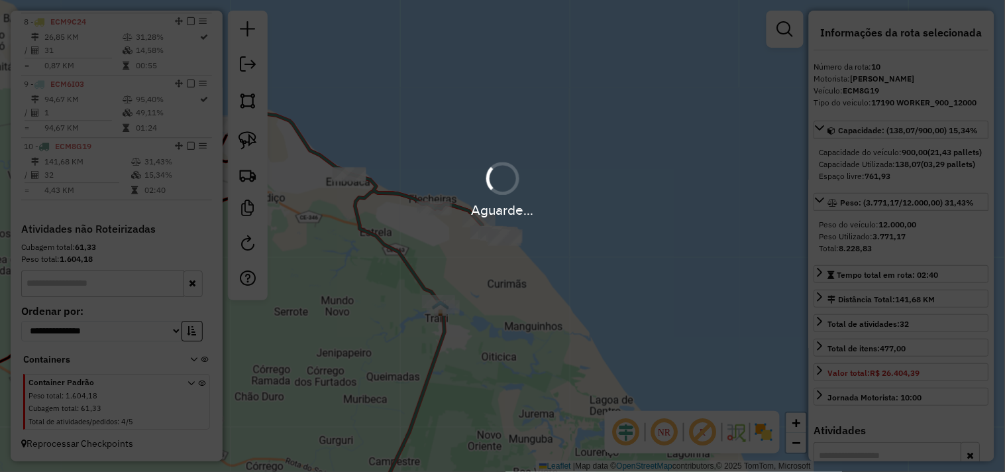
scroll to position [883, 0]
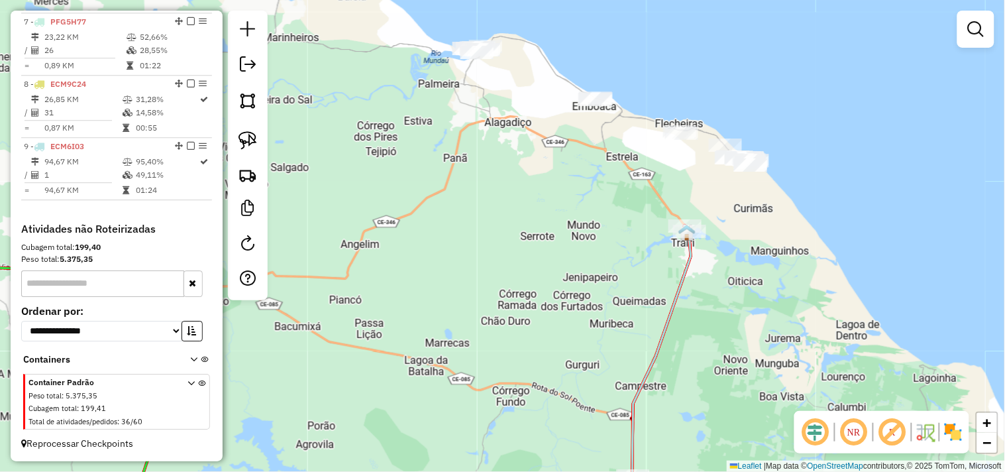
drag, startPoint x: 604, startPoint y: 211, endPoint x: 563, endPoint y: 307, distance: 104.9
click at [592, 320] on div "Janela de atendimento Grade de atendimento Capacidade Transportadoras Veículos …" at bounding box center [502, 236] width 1005 height 472
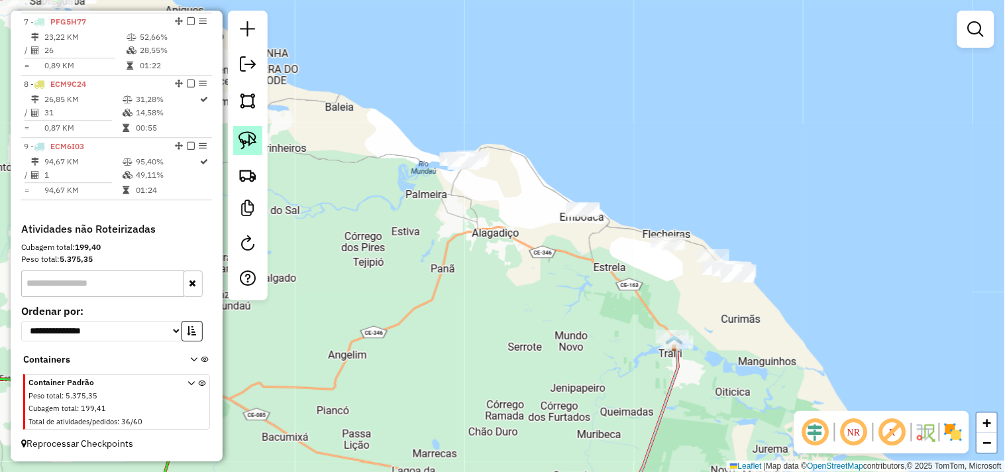
click at [247, 148] on img at bounding box center [248, 140] width 19 height 19
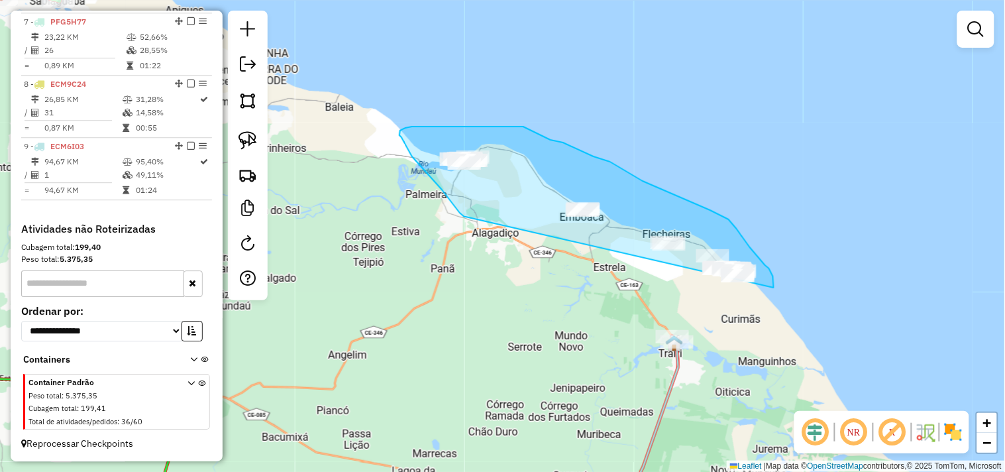
drag, startPoint x: 466, startPoint y: 217, endPoint x: 766, endPoint y: 313, distance: 315.4
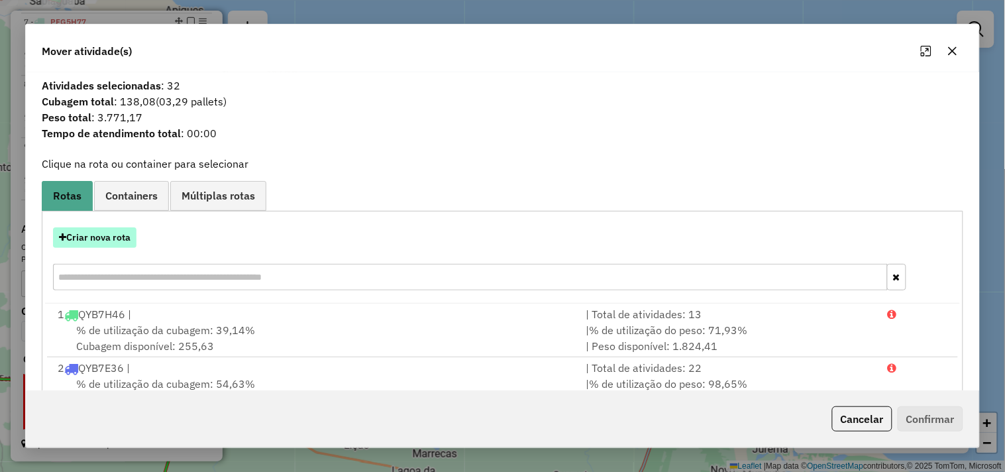
click at [107, 231] on button "Criar nova rota" at bounding box center [94, 237] width 83 height 21
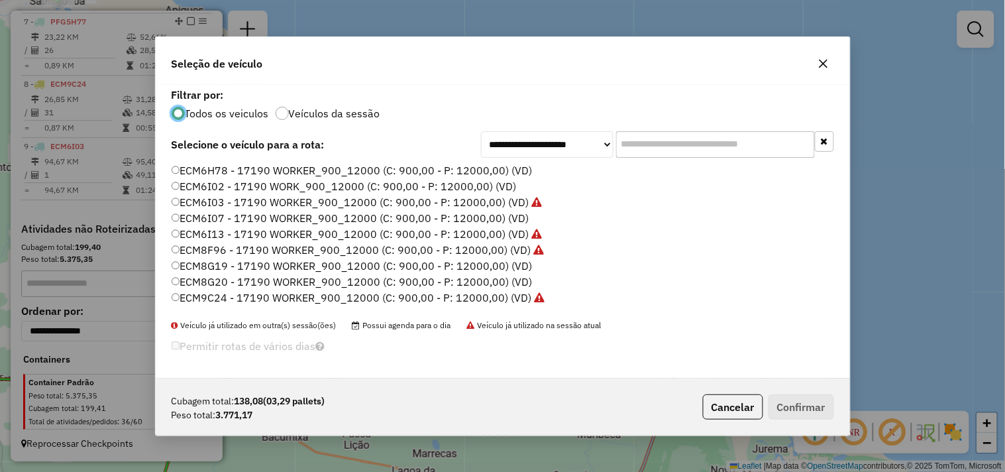
scroll to position [7, 3]
click at [217, 260] on label "ECM8G19 - 17190 WORKER_900_12000 (C: 900,00 - P: 12000,00) (VD)" at bounding box center [352, 266] width 361 height 16
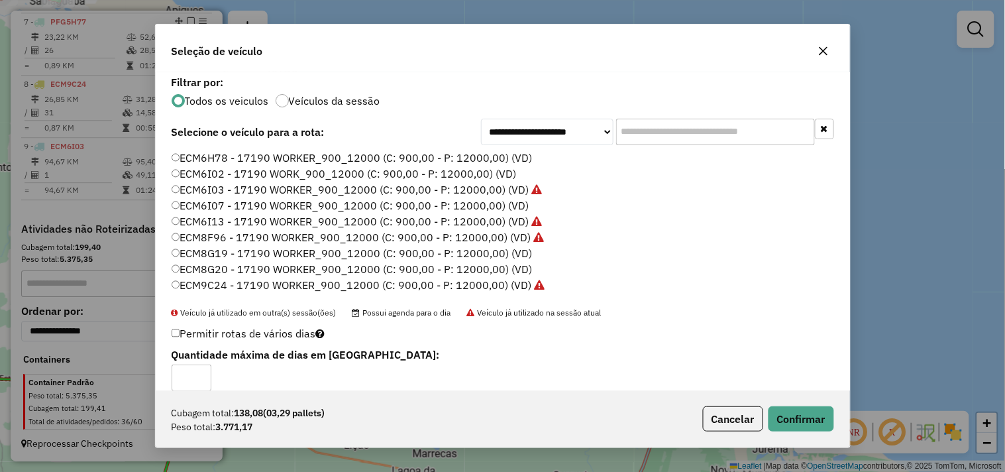
click at [217, 285] on label "ECM9C24 - 17190 WORKER_900_12000 (C: 900,00 - P: 12000,00) (VD)" at bounding box center [359, 285] width 374 height 16
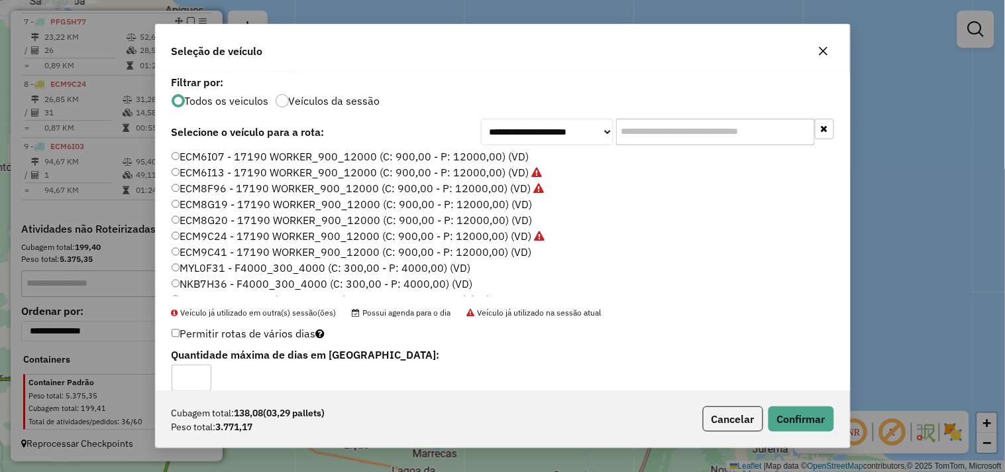
scroll to position [74, 0]
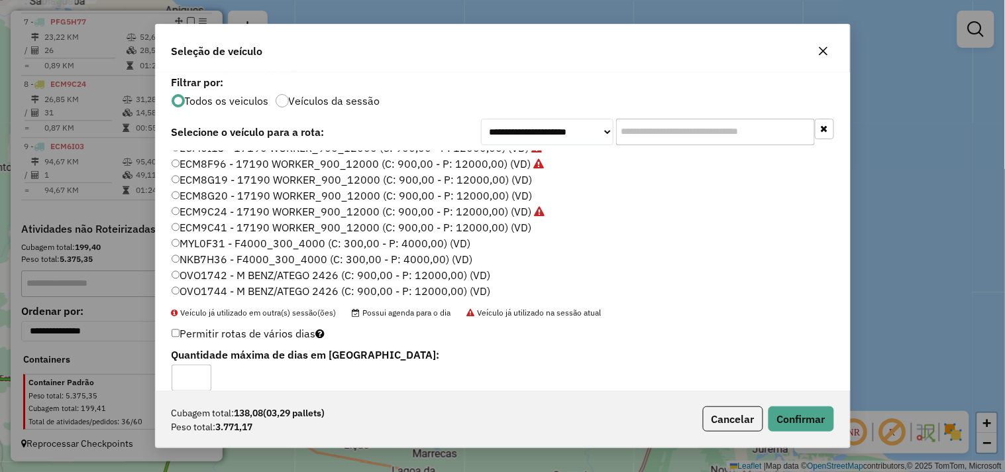
click at [208, 219] on label "ECM9C41 - 17190 WORKER_900_12000 (C: 900,00 - P: 12000,00) (VD)" at bounding box center [352, 227] width 360 height 16
click at [817, 428] on button "Confirmar" at bounding box center [802, 418] width 66 height 25
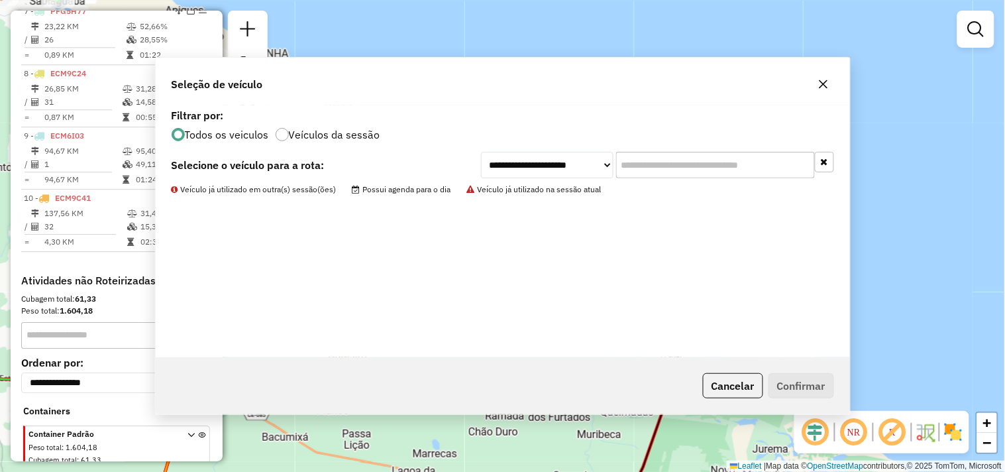
scroll to position [945, 0]
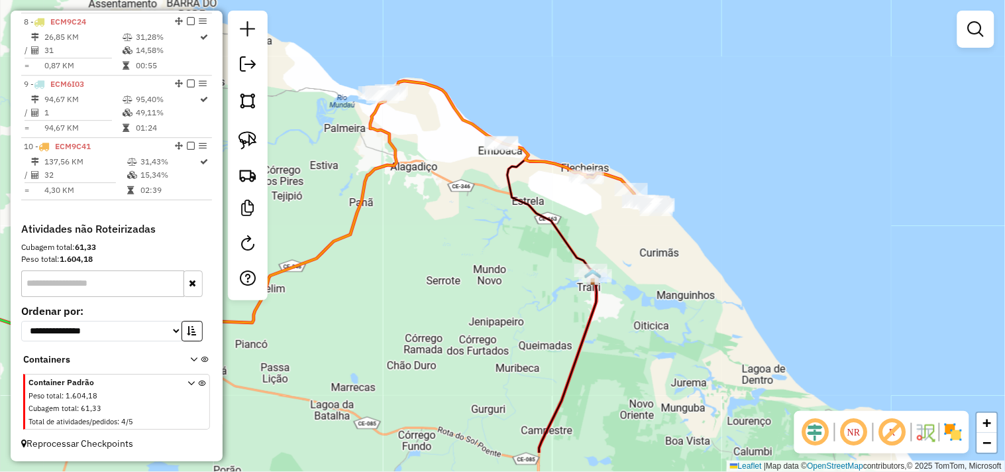
drag, startPoint x: 552, startPoint y: 296, endPoint x: 527, endPoint y: 282, distance: 28.8
click at [527, 282] on div "Janela de atendimento Grade de atendimento Capacidade Transportadoras Veículos …" at bounding box center [502, 236] width 1005 height 472
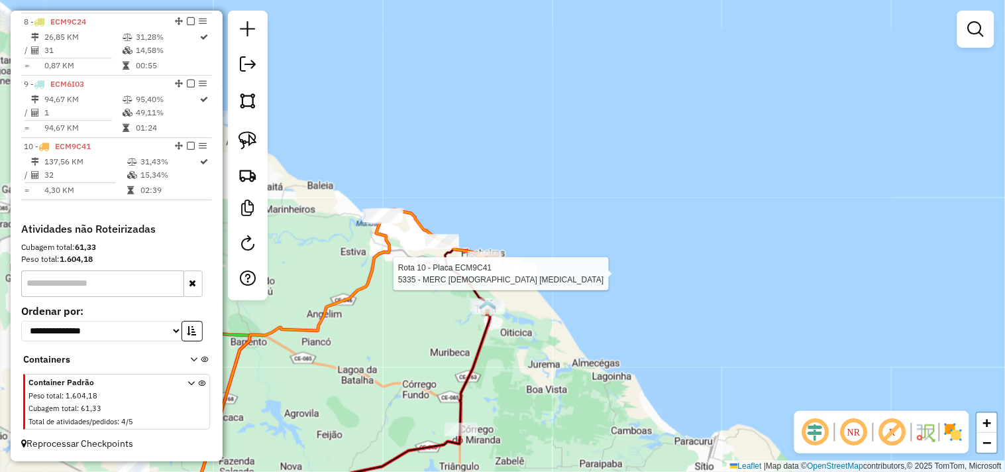
select select "**********"
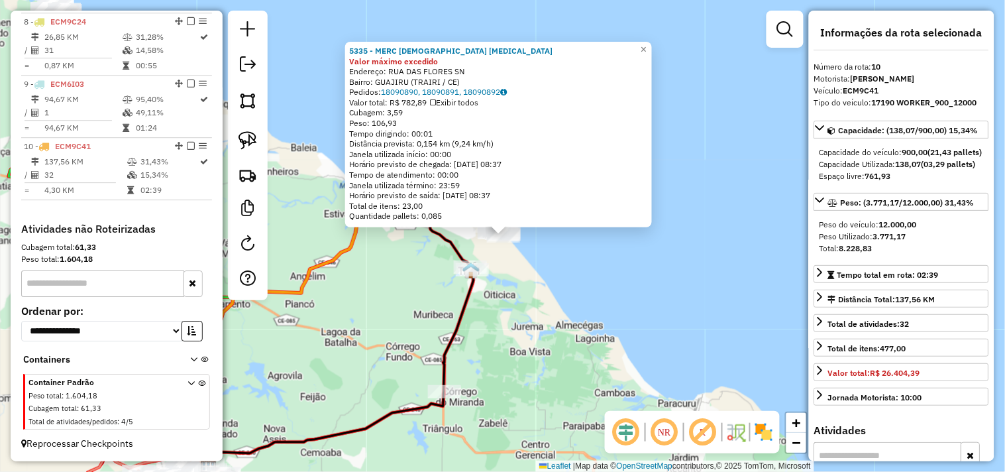
click at [534, 303] on div "5335 - MERC DEUS PROVERA Valor máximo excedido Endereço: RUA DAS FLORES SN Bair…" at bounding box center [502, 236] width 1005 height 472
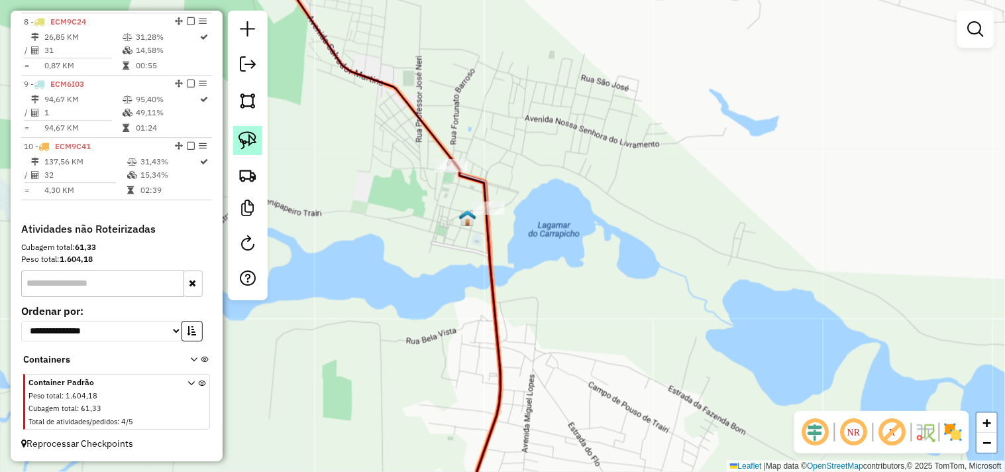
click at [250, 147] on img at bounding box center [248, 140] width 19 height 19
drag, startPoint x: 434, startPoint y: 211, endPoint x: 628, endPoint y: 234, distance: 194.9
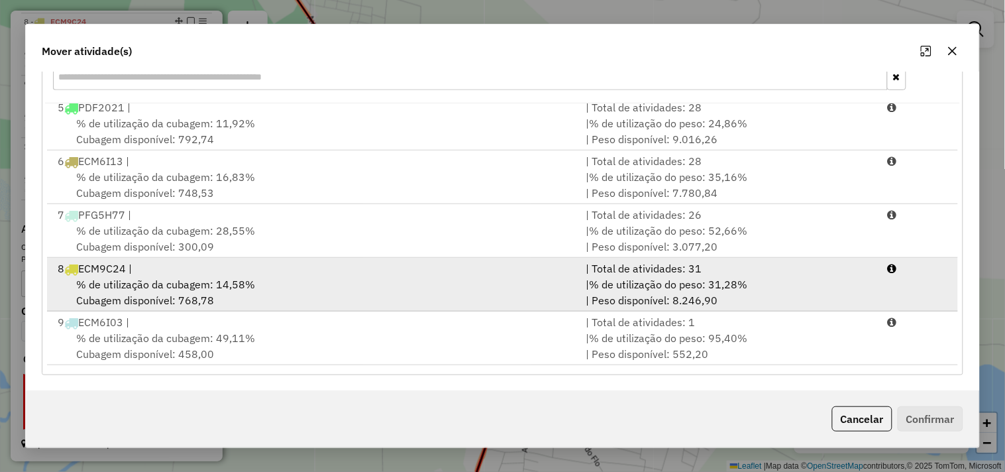
scroll to position [272, 0]
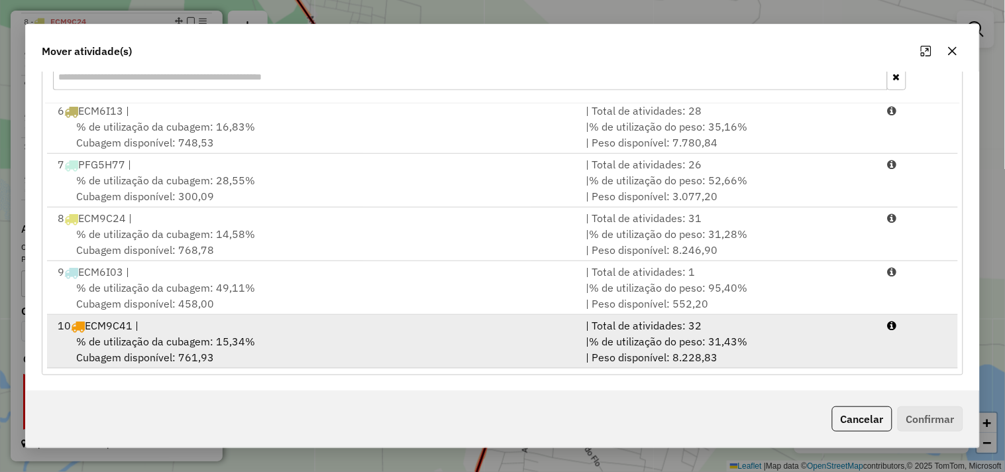
click at [201, 331] on div "10 ECM9C41 |" at bounding box center [314, 325] width 528 height 16
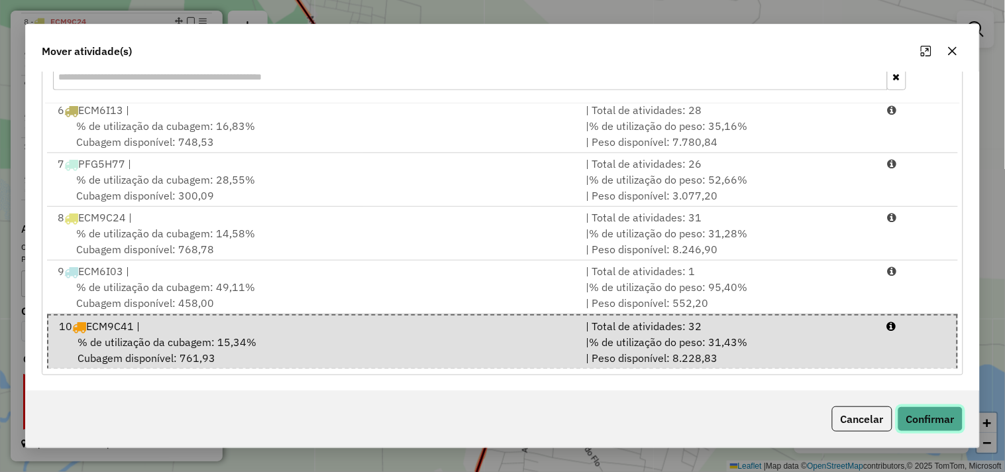
click at [934, 415] on button "Confirmar" at bounding box center [931, 418] width 66 height 25
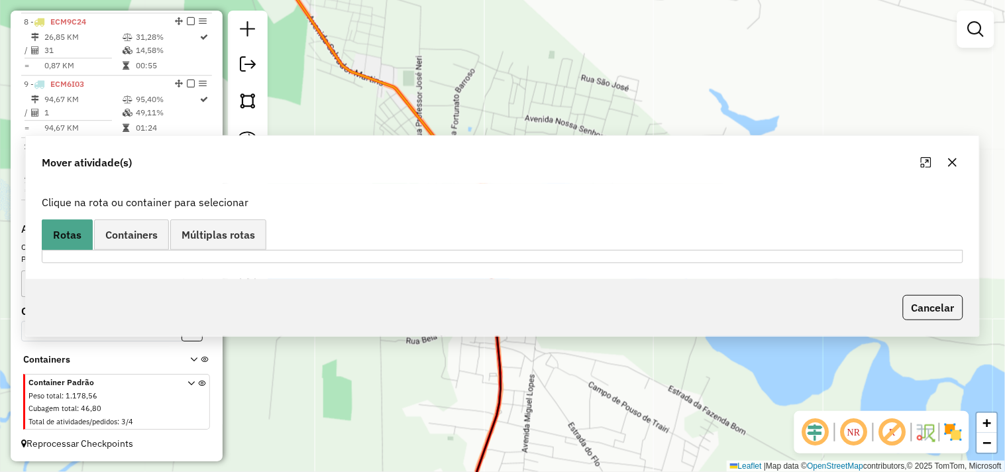
scroll to position [0, 0]
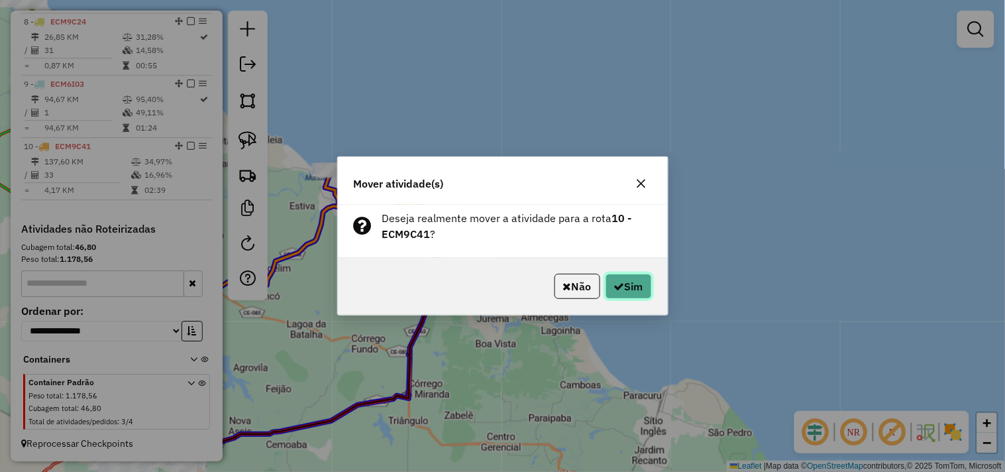
click at [620, 285] on icon "button" at bounding box center [619, 286] width 11 height 11
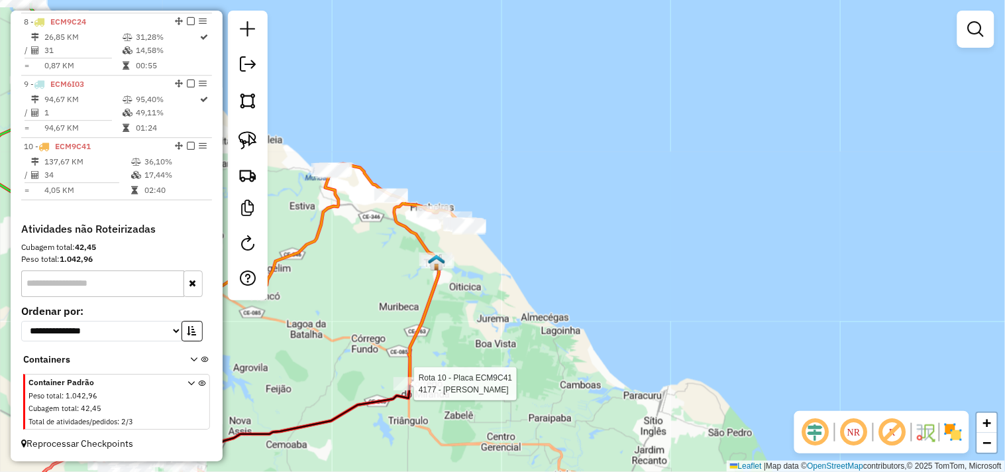
select select "**********"
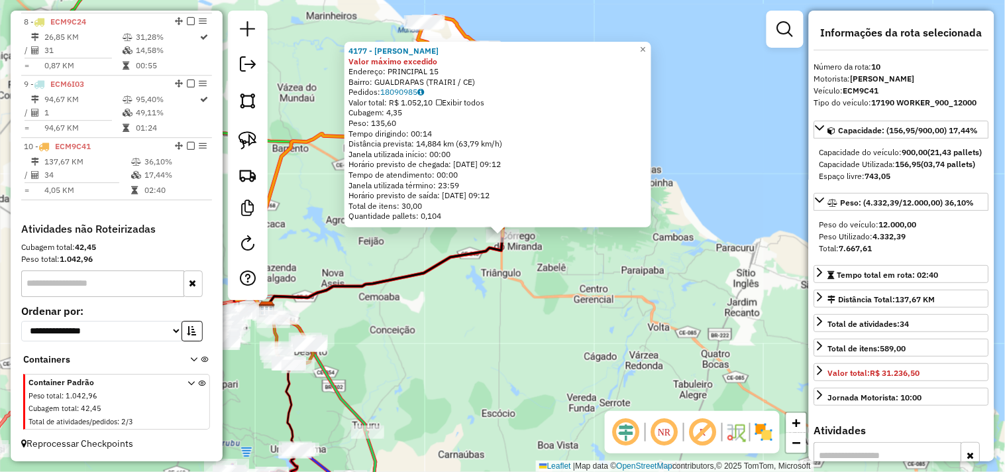
click at [498, 300] on div "4177 - MERCANTIL MACIEL Valor máximo excedido Endereço: PRINCIPAL 15 Bairro: GU…" at bounding box center [502, 236] width 1005 height 472
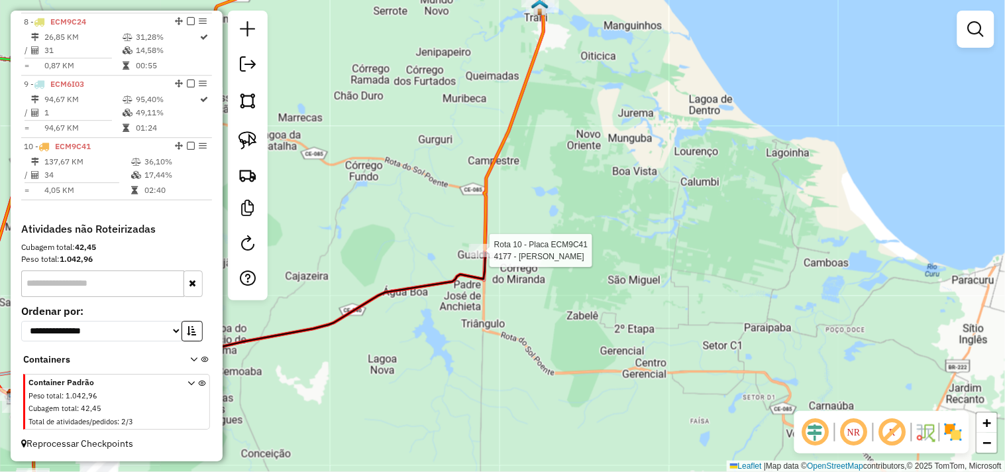
select select "**********"
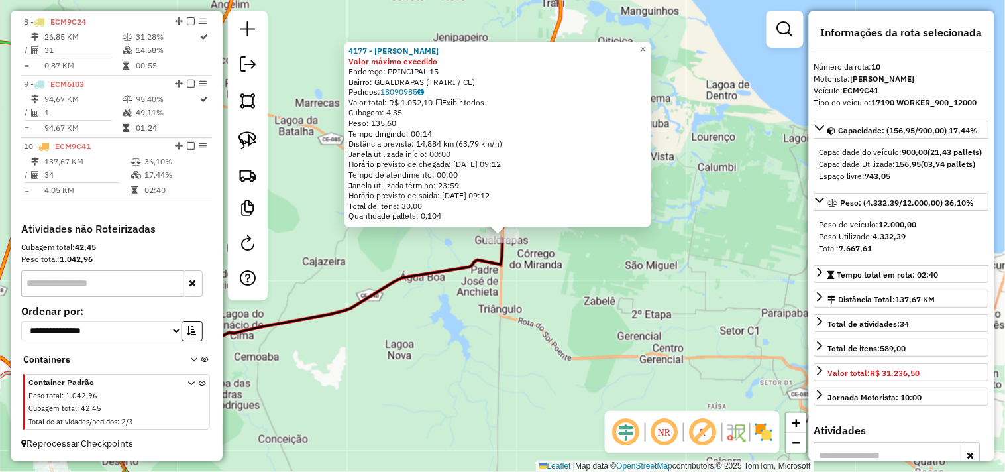
click at [559, 313] on div "4177 - MERCANTIL MACIEL Valor máximo excedido Endereço: PRINCIPAL 15 Bairro: GU…" at bounding box center [502, 236] width 1005 height 472
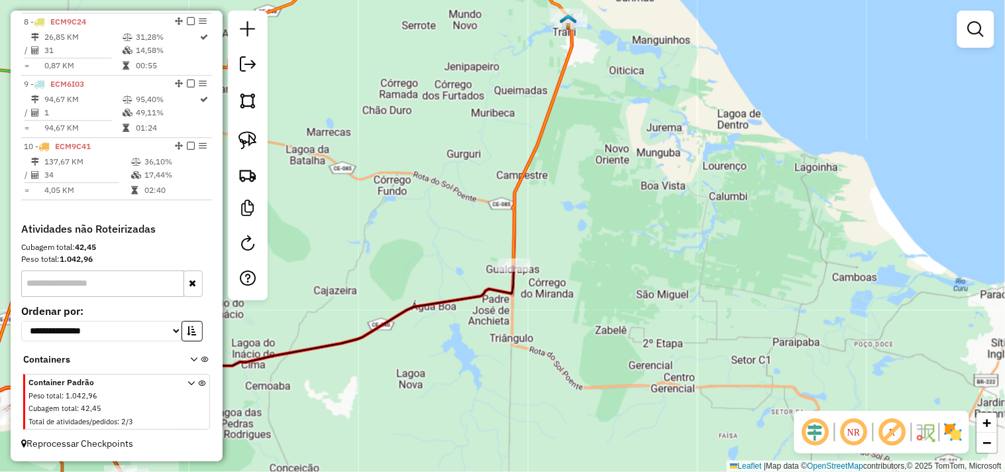
drag, startPoint x: 637, startPoint y: 270, endPoint x: 673, endPoint y: 400, distance: 134.7
click at [673, 400] on div "Janela de atendimento Grade de atendimento Capacidade Transportadoras Veículos …" at bounding box center [502, 236] width 1005 height 472
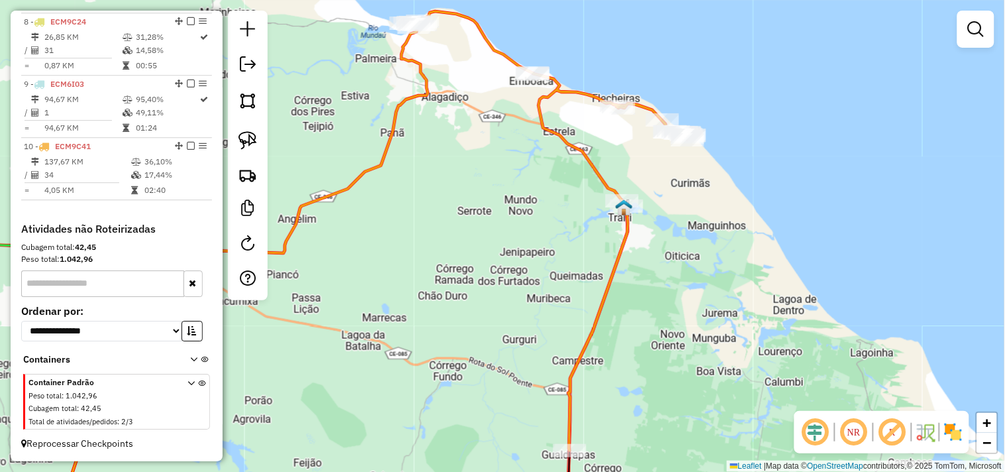
drag, startPoint x: 667, startPoint y: 318, endPoint x: 693, endPoint y: 406, distance: 91.4
click at [693, 406] on div "Janela de atendimento Grade de atendimento Capacidade Transportadoras Veículos …" at bounding box center [502, 236] width 1005 height 472
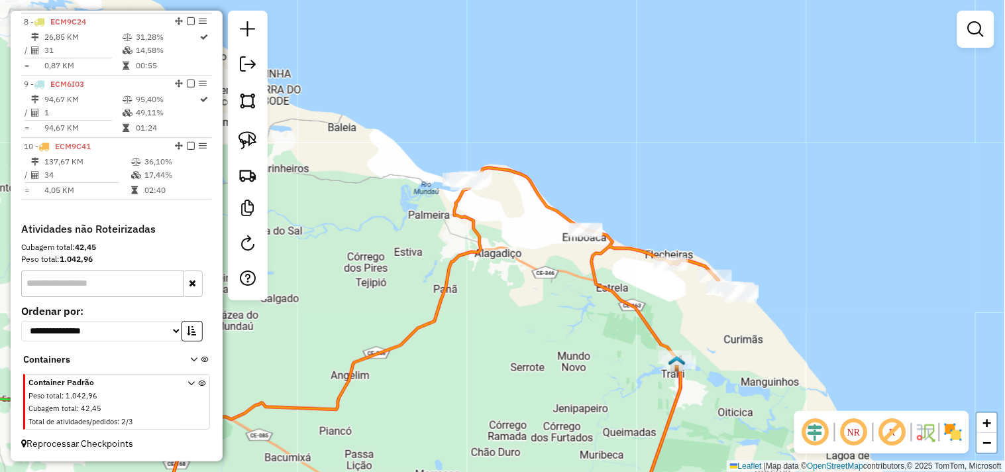
drag, startPoint x: 522, startPoint y: 368, endPoint x: 528, endPoint y: 368, distance: 6.7
click at [535, 394] on div "Janela de atendimento Grade de atendimento Capacidade Transportadoras Veículos …" at bounding box center [502, 236] width 1005 height 472
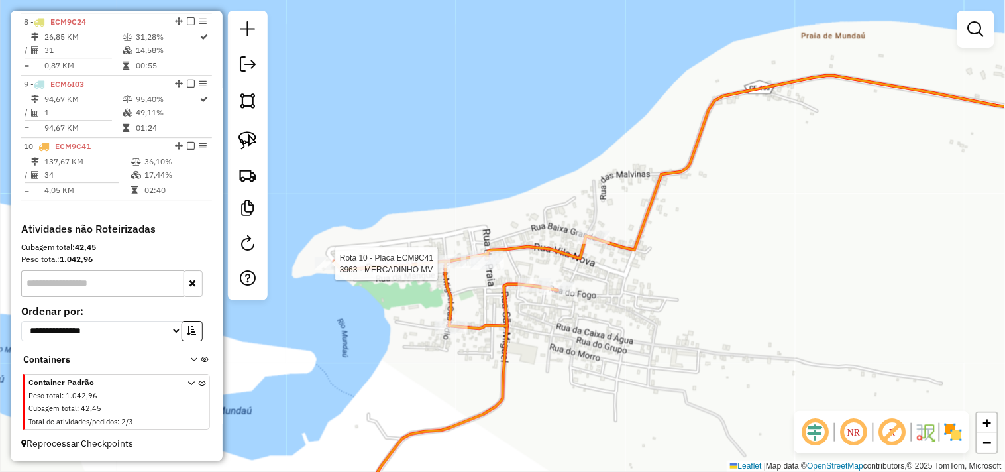
select select "**********"
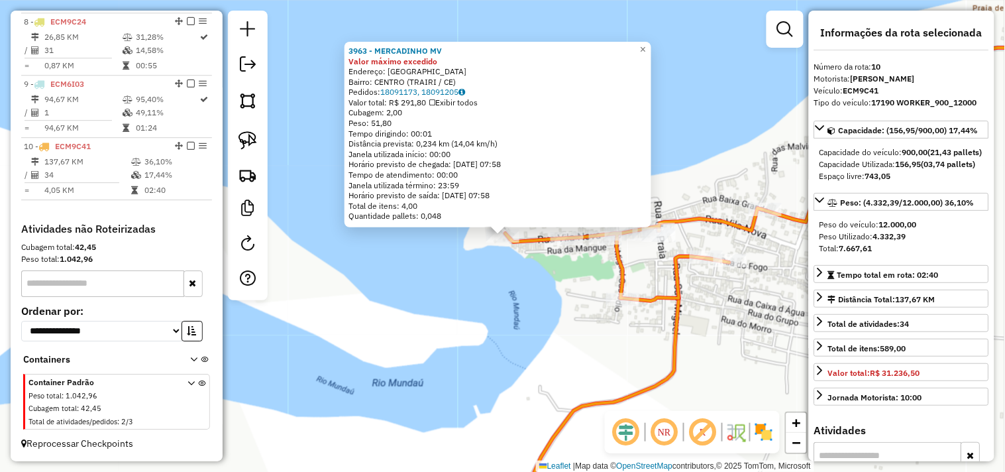
click at [550, 292] on div "3963 - MERCADINHO MV Valor máximo excedido Endereço: Rua da Praia SN Bairro: CE…" at bounding box center [502, 236] width 1005 height 472
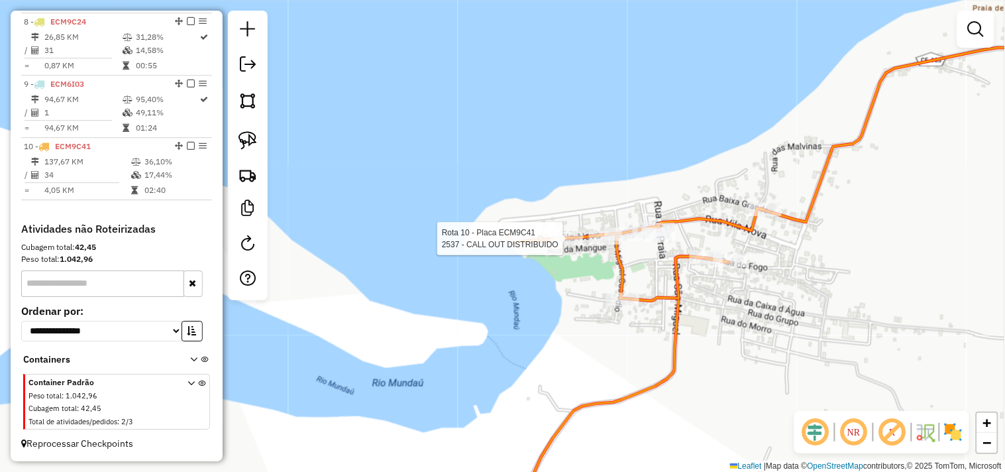
select select "**********"
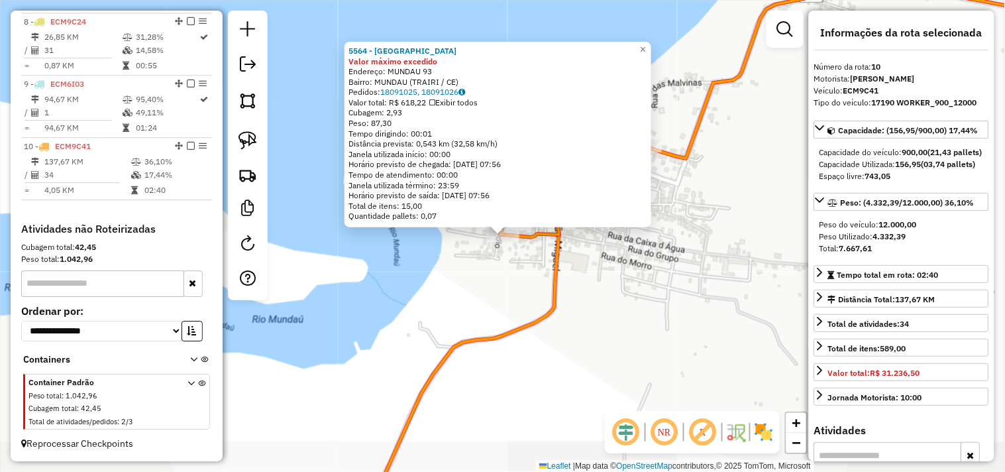
click at [537, 345] on div "5564 - DOMINGOS DO MORRO Valor máximo excedido Endereço: MUNDAU 93 Bairro: MUND…" at bounding box center [502, 236] width 1005 height 472
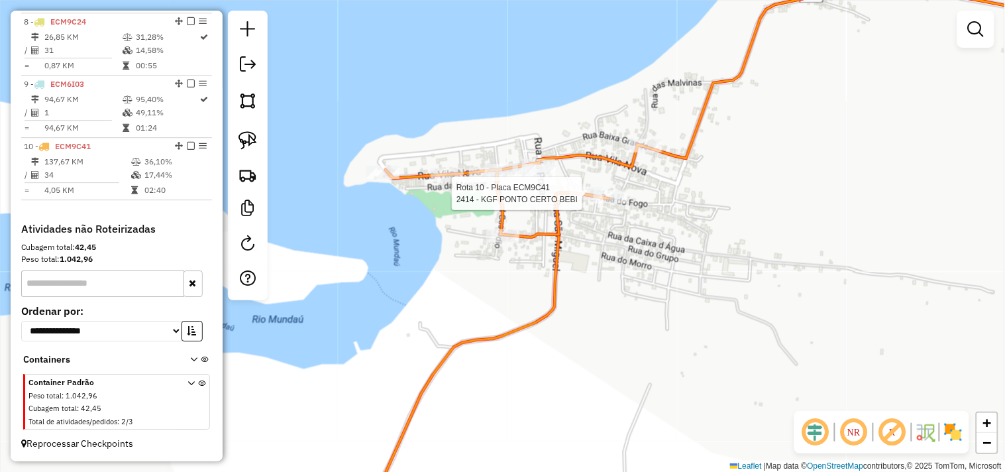
click at [581, 200] on div at bounding box center [586, 193] width 33 height 13
select select "**********"
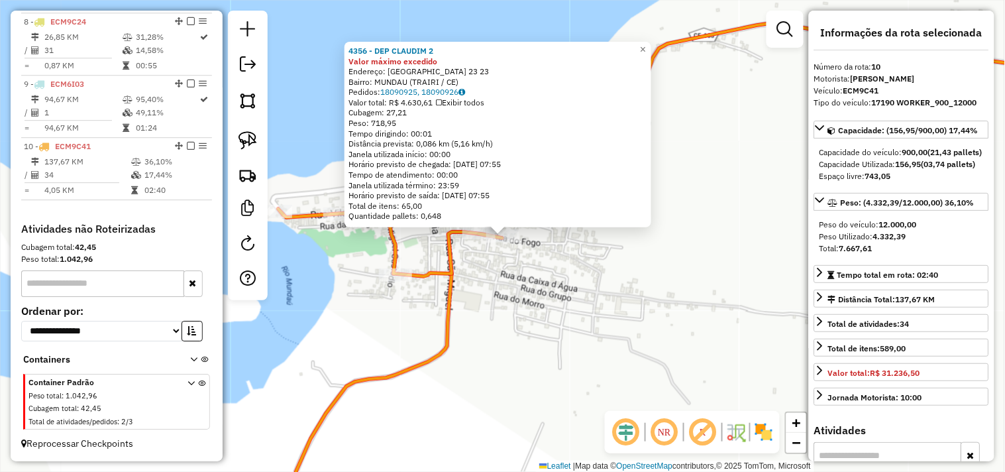
click at [555, 316] on div "4356 - DEP CLAUDIM 2 Valor máximo excedido Endereço: SAO VICENTE DE PAULO 23 23…" at bounding box center [502, 236] width 1005 height 472
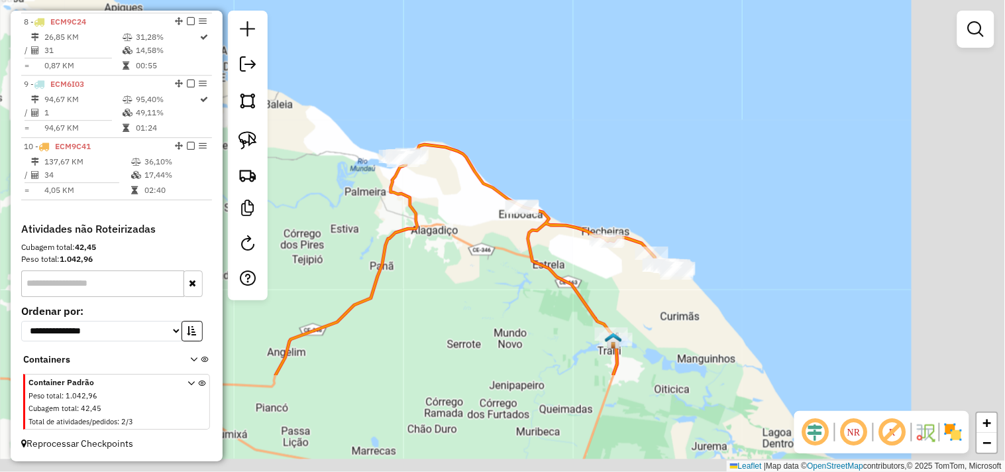
drag, startPoint x: 514, startPoint y: 274, endPoint x: 447, endPoint y: 193, distance: 104.5
click at [448, 194] on div "Janela de atendimento Grade de atendimento Capacidade Transportadoras Veículos …" at bounding box center [502, 236] width 1005 height 472
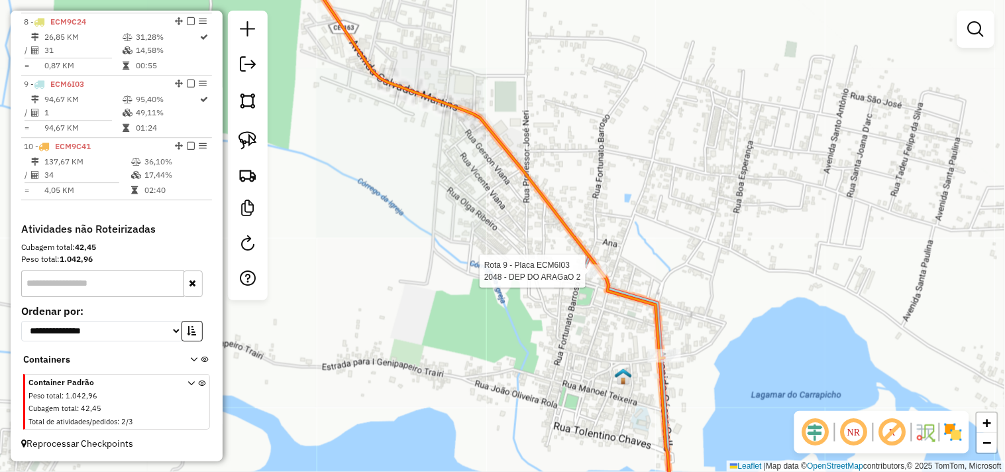
select select "**********"
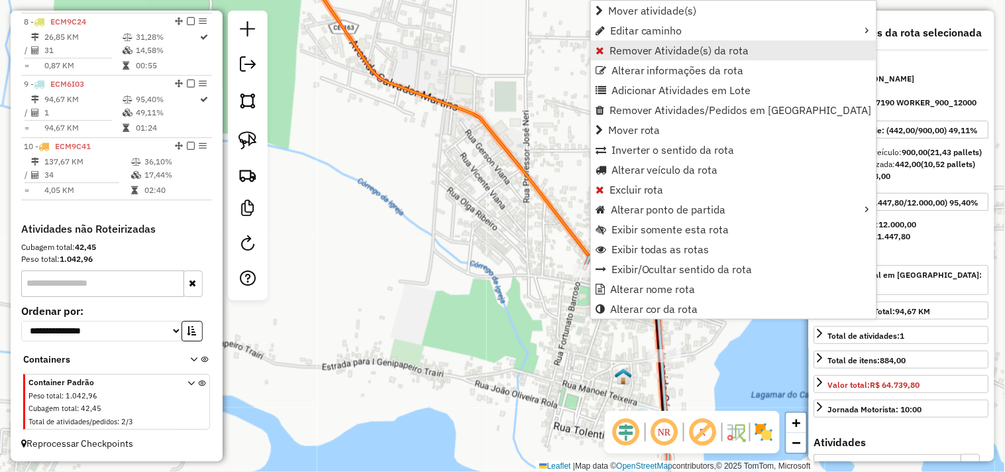
click at [615, 54] on span "Remover Atividade(s) da rota" at bounding box center [680, 50] width 140 height 11
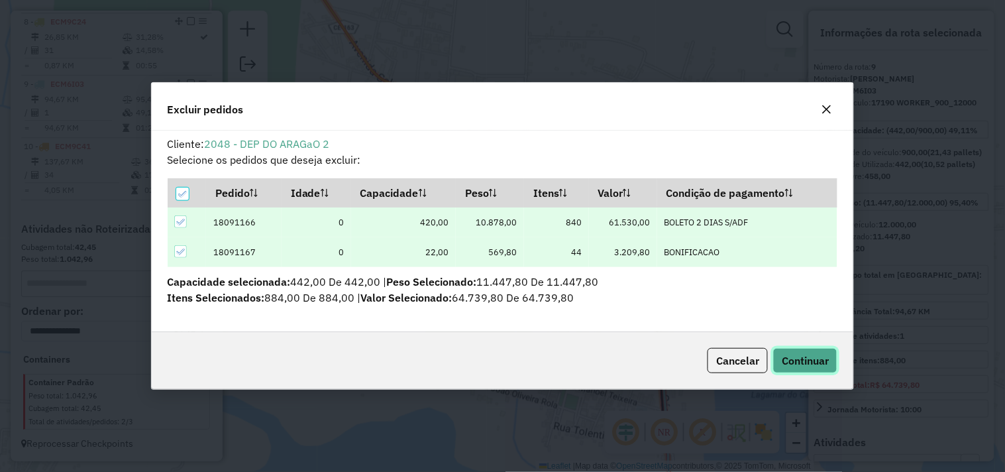
click at [779, 354] on button "Continuar" at bounding box center [805, 360] width 64 height 25
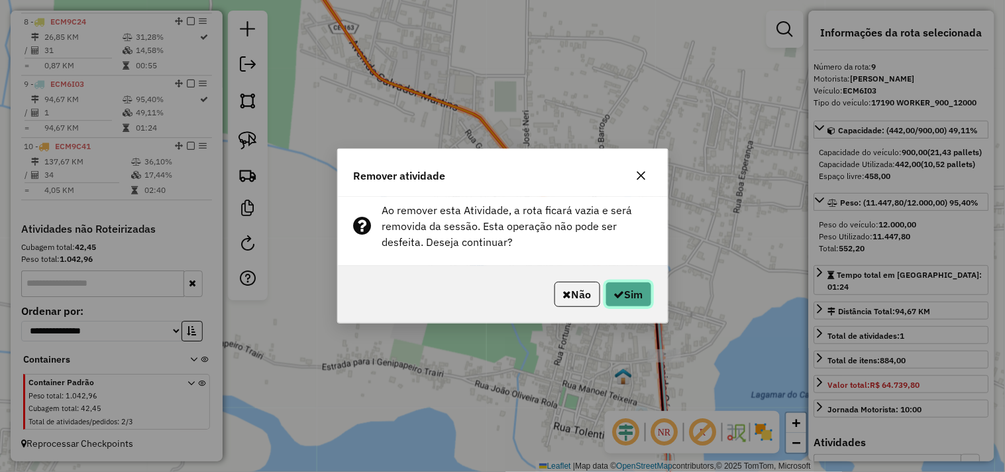
click at [627, 306] on button "Sim" at bounding box center [629, 294] width 46 height 25
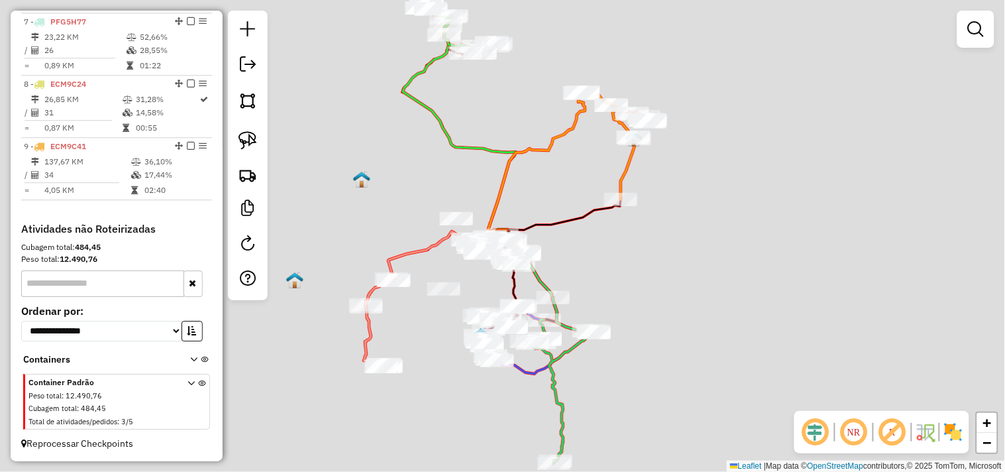
scroll to position [883, 0]
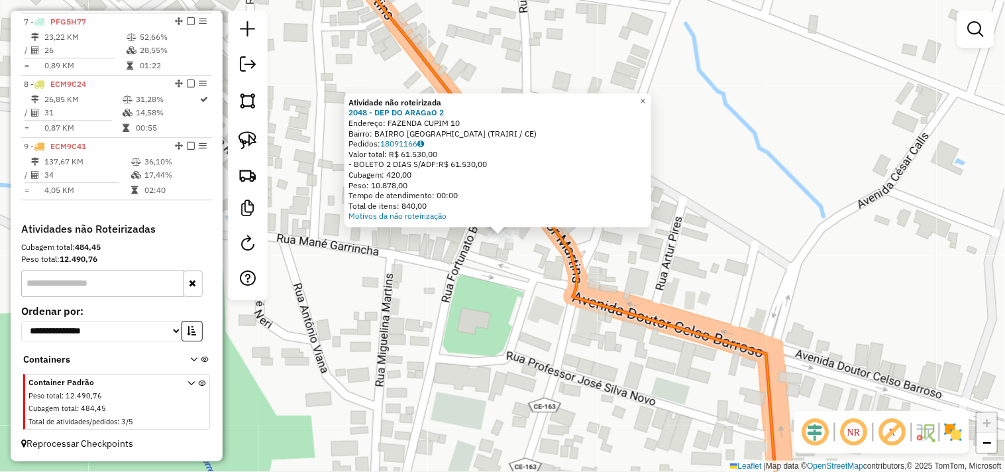
click at [498, 265] on div "Atividade não roteirizada 2048 - DEP DO ARAGaO 2 Endereço: FAZENDA CUPIM 10 Bai…" at bounding box center [502, 236] width 1005 height 472
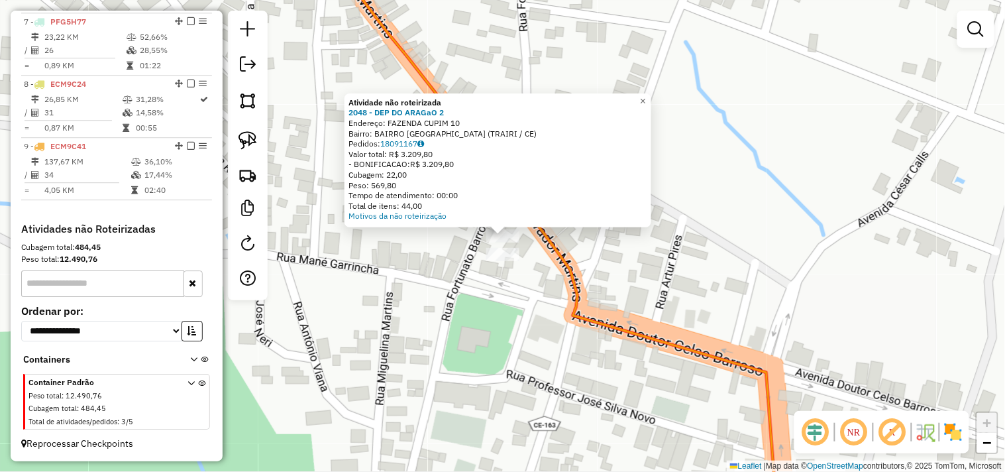
click at [516, 296] on div "Atividade não roteirizada 2048 - DEP DO ARAGaO 2 Endereço: FAZENDA CUPIM 10 Bai…" at bounding box center [502, 236] width 1005 height 472
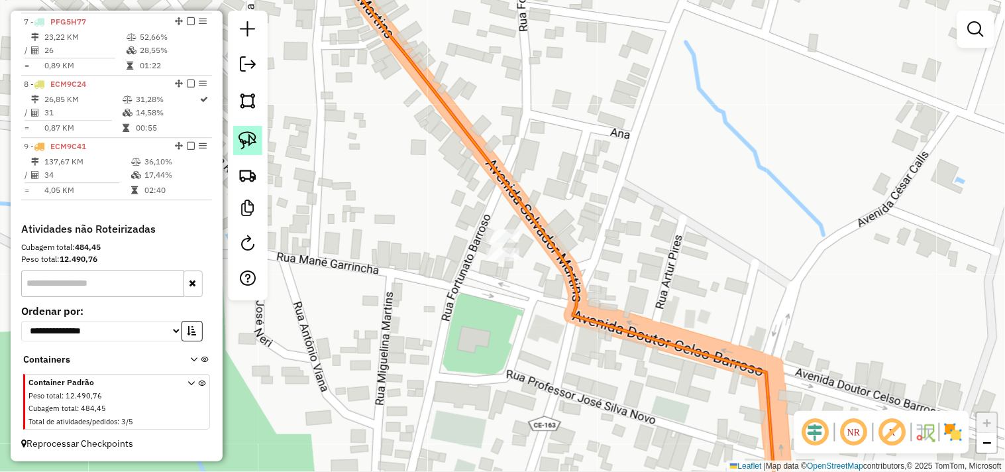
click at [256, 148] on img at bounding box center [248, 140] width 19 height 19
drag, startPoint x: 484, startPoint y: 299, endPoint x: 543, endPoint y: 307, distance: 60.2
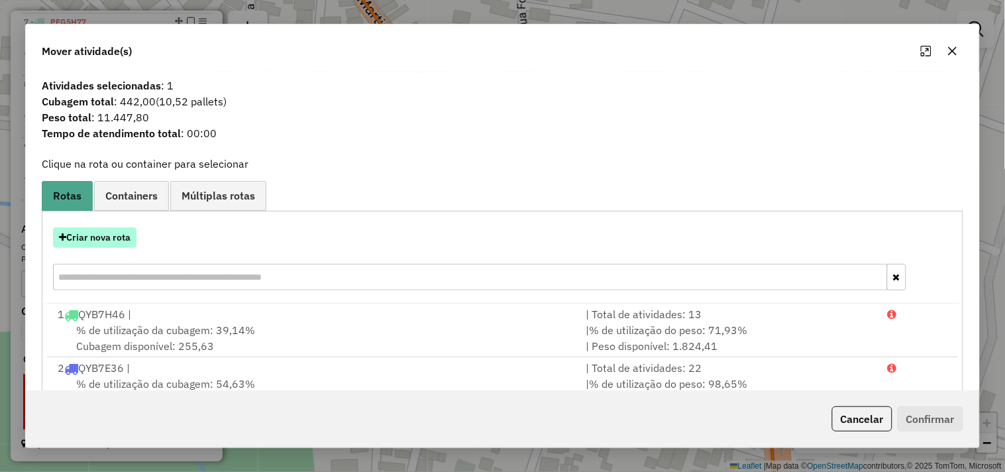
click at [106, 245] on button "Criar nova rota" at bounding box center [94, 237] width 83 height 21
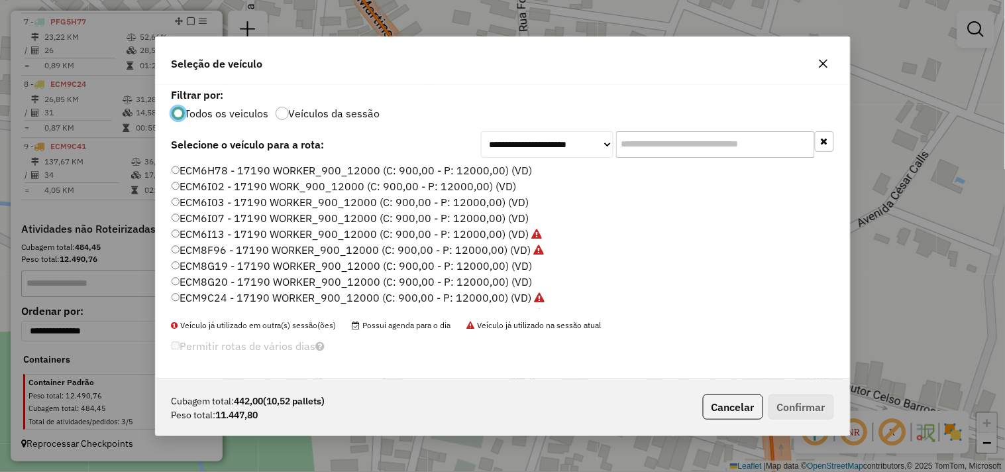
scroll to position [7, 3]
click at [208, 197] on label "ECM6I03 - 17190 WORKER_900_12000 (C: 900,00 - P: 12000,00) (VD)" at bounding box center [351, 202] width 358 height 16
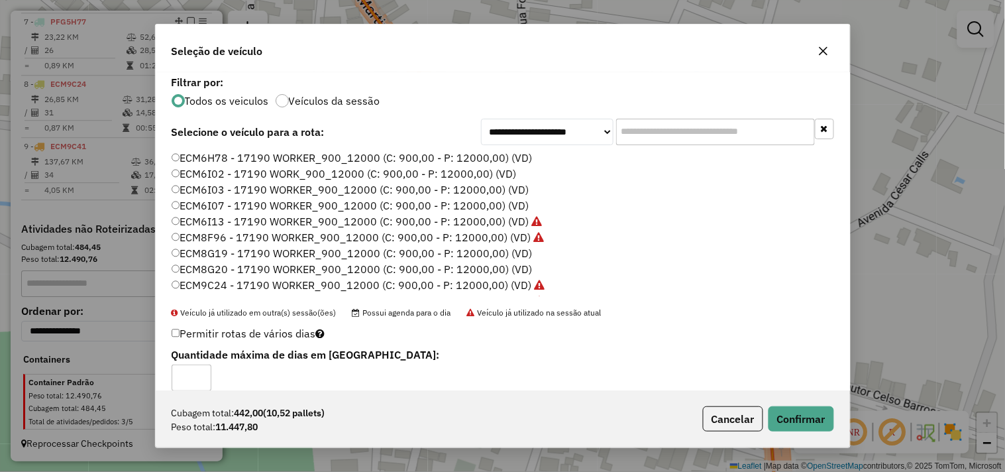
click at [781, 405] on div "Cubagem total: 442,00 (10,52 pallets) Peso total: 11.447,80 Cancelar Confirmar" at bounding box center [503, 418] width 694 height 57
click at [783, 414] on button "Confirmar" at bounding box center [802, 418] width 66 height 25
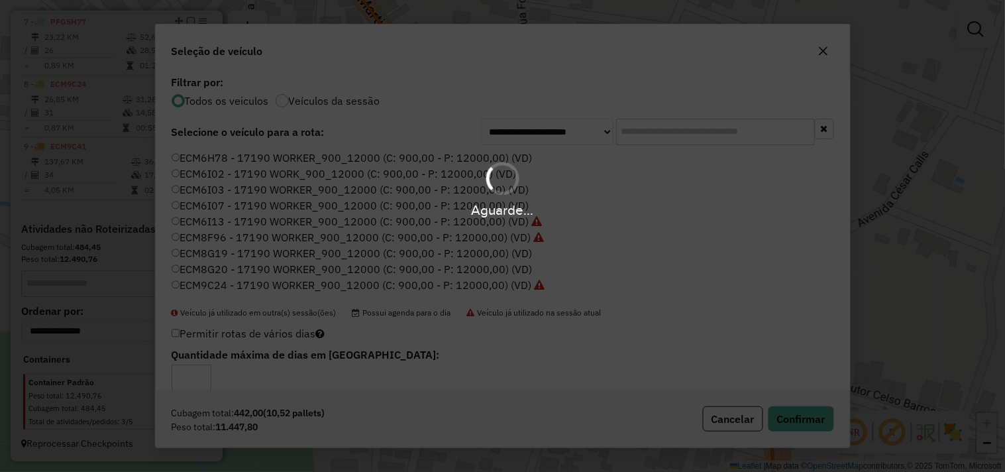
scroll to position [945, 0]
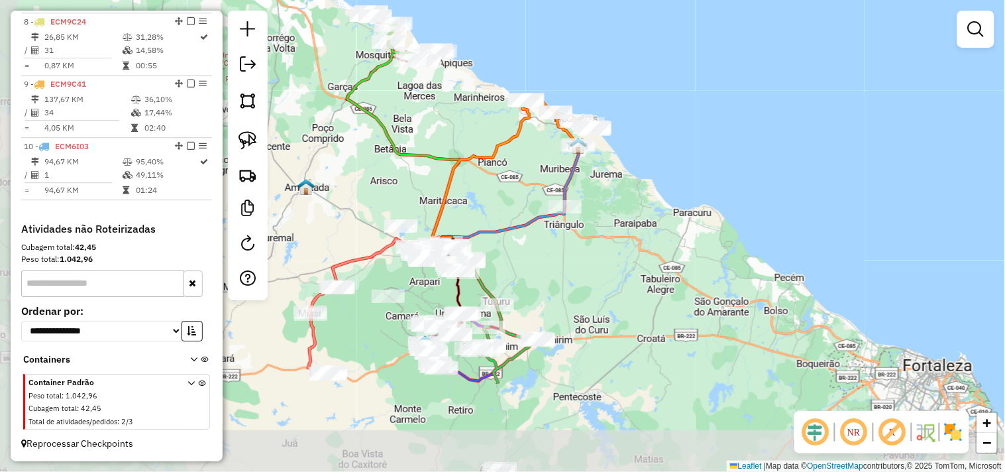
drag, startPoint x: 520, startPoint y: 375, endPoint x: 581, endPoint y: 239, distance: 149.2
click at [581, 239] on div "Janela de atendimento Grade de atendimento Capacidade Transportadoras Veículos …" at bounding box center [502, 236] width 1005 height 472
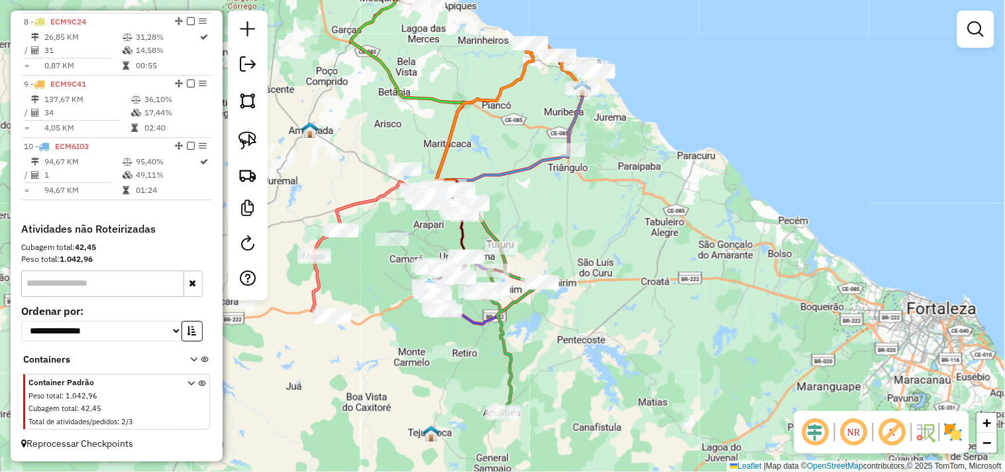
drag, startPoint x: 561, startPoint y: 284, endPoint x: 565, endPoint y: 227, distance: 57.1
click at [565, 227] on div "Janela de atendimento Grade de atendimento Capacidade Transportadoras Veículos …" at bounding box center [502, 236] width 1005 height 472
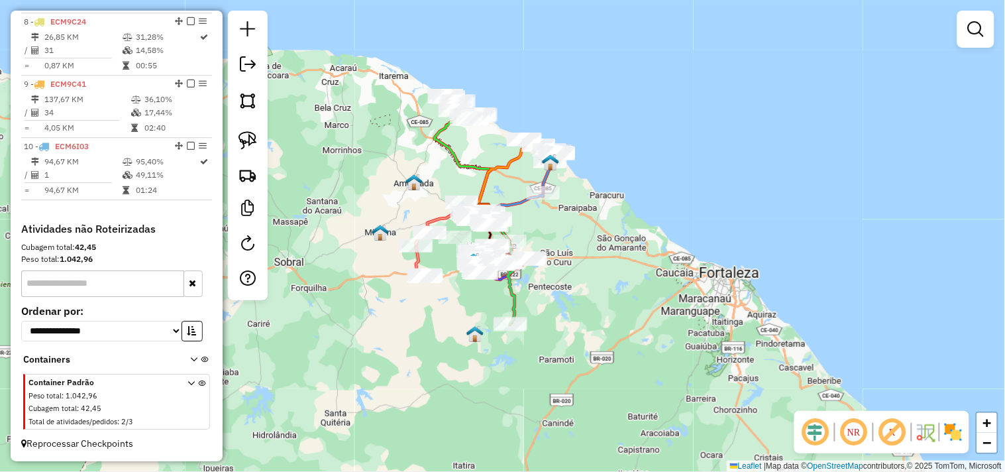
click at [606, 243] on div "Janela de atendimento Grade de atendimento Capacidade Transportadoras Veículos …" at bounding box center [502, 236] width 1005 height 472
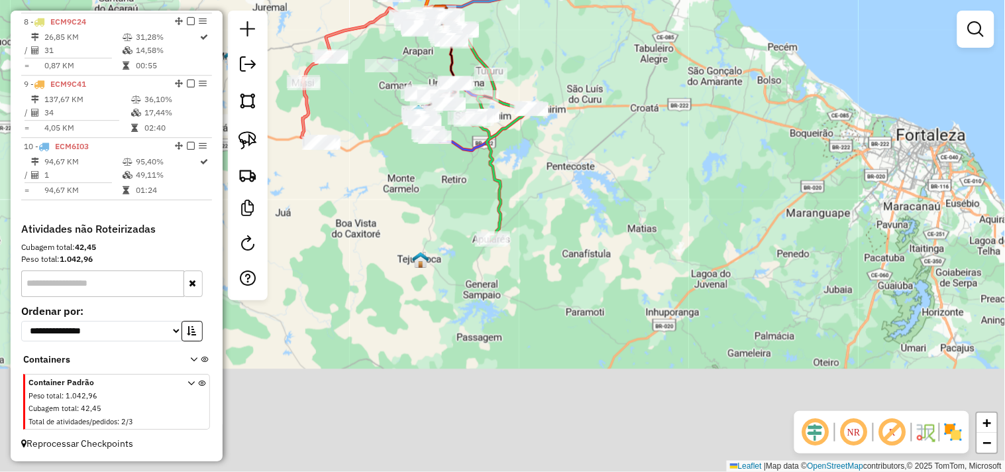
drag, startPoint x: 564, startPoint y: 252, endPoint x: 529, endPoint y: 174, distance: 85.7
click at [529, 174] on div "Janela de atendimento Grade de atendimento Capacidade Transportadoras Veículos …" at bounding box center [502, 236] width 1005 height 472
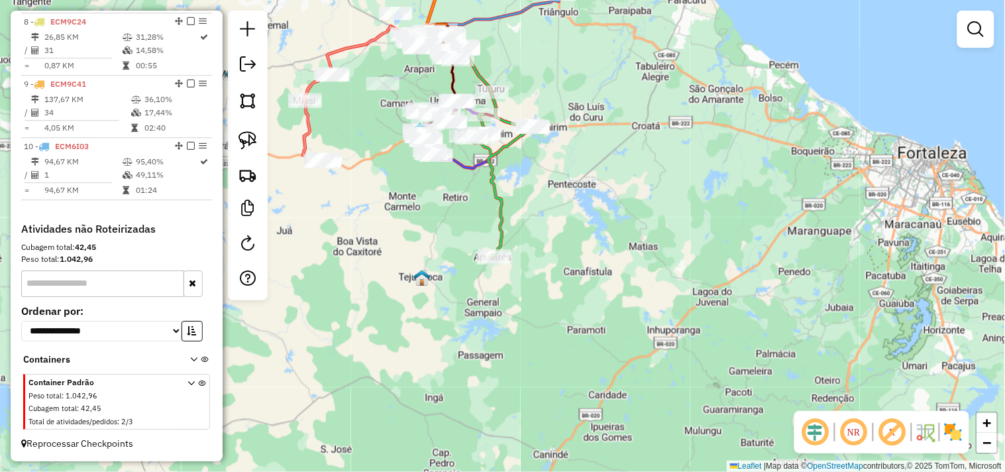
drag, startPoint x: 389, startPoint y: 196, endPoint x: 394, endPoint y: 216, distance: 20.4
click at [394, 216] on div "Janela de atendimento Grade de atendimento Capacidade Transportadoras Veículos …" at bounding box center [502, 236] width 1005 height 472
select select "**********"
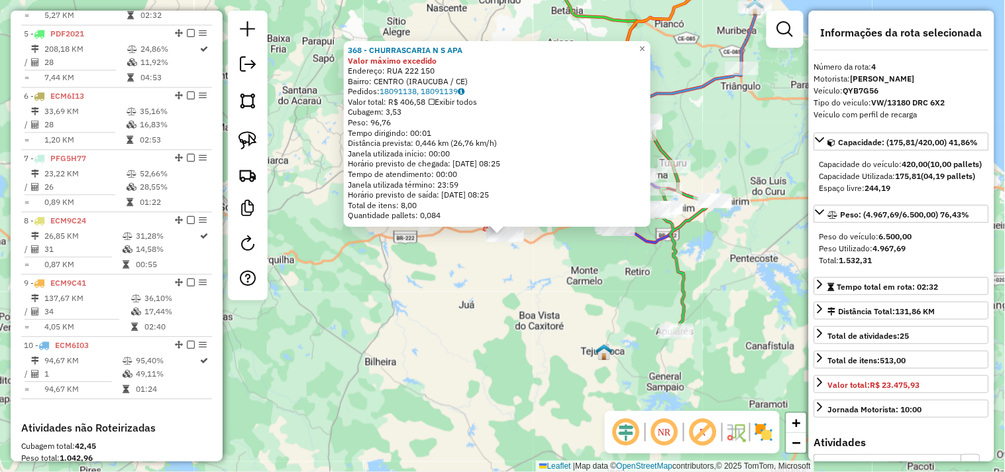
scroll to position [699, 0]
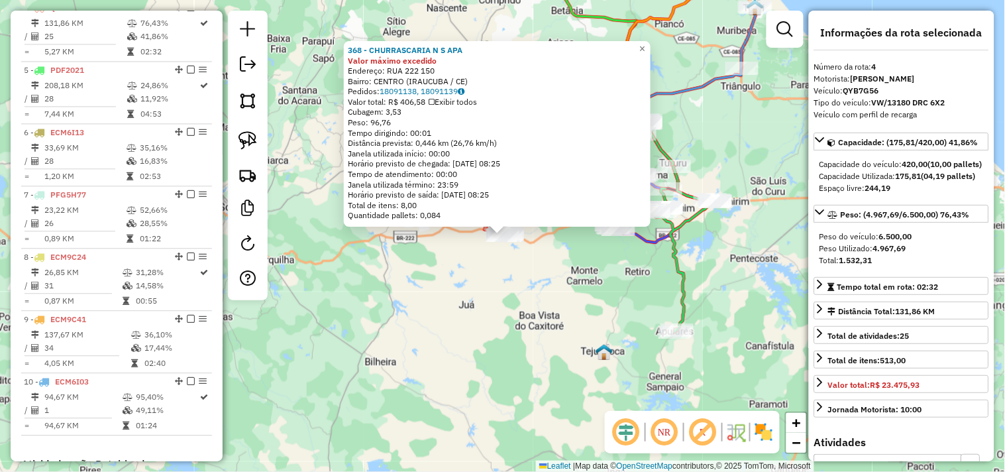
click at [498, 303] on div "368 - CHURRASCARIA N S APA Valor máximo excedido Endereço: RUA 222 150 Bairro: …" at bounding box center [502, 236] width 1005 height 472
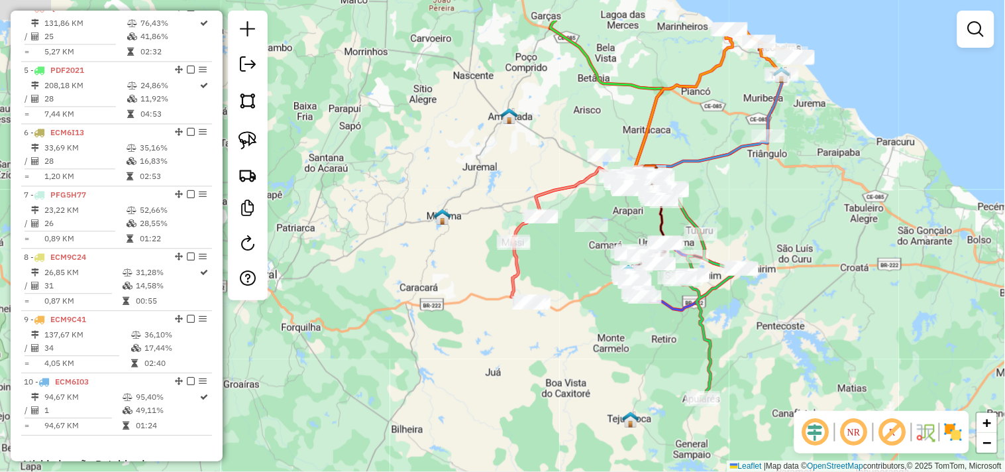
drag, startPoint x: 531, startPoint y: 315, endPoint x: 545, endPoint y: 351, distance: 38.4
click at [545, 351] on div "Janela de atendimento Grade de atendimento Capacidade Transportadoras Veículos …" at bounding box center [502, 236] width 1005 height 472
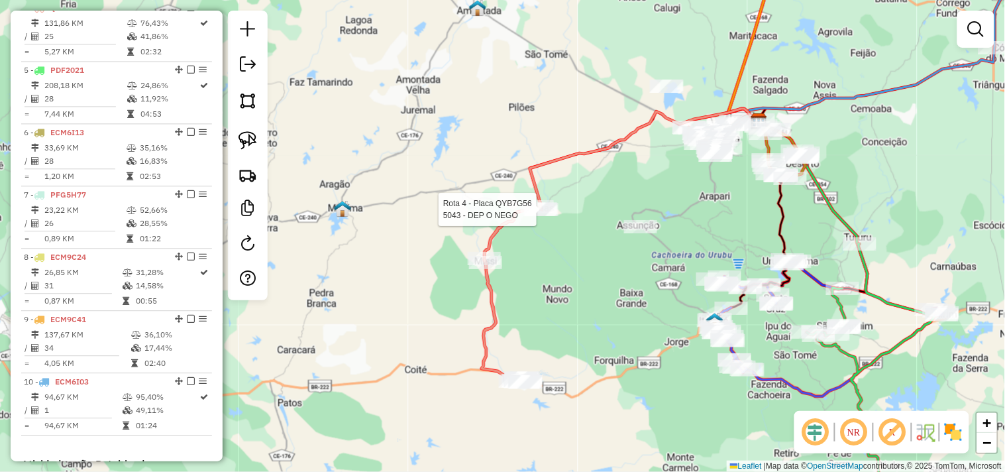
click at [539, 216] on div at bounding box center [540, 209] width 33 height 13
select select "**********"
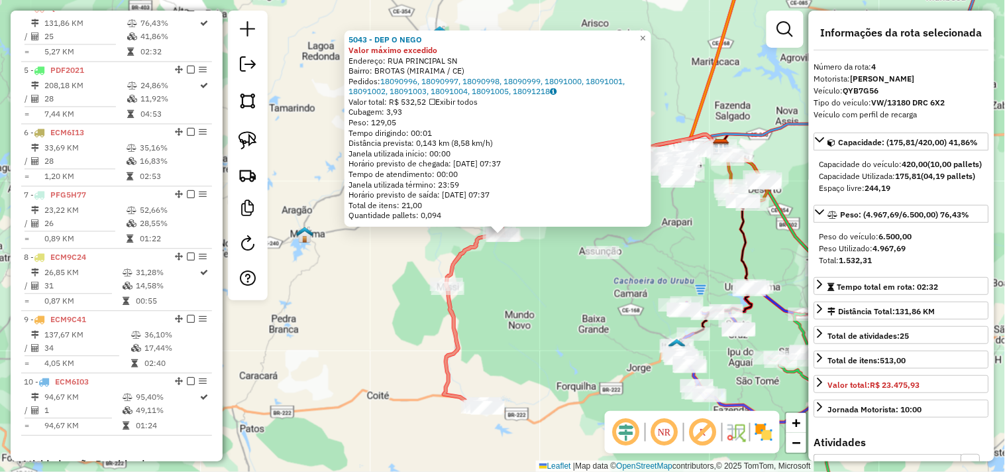
click at [550, 307] on div "5043 - DEP O NEGO Valor máximo excedido Endereço: RUA PRINCIPAL SN Bairro: BROT…" at bounding box center [502, 236] width 1005 height 472
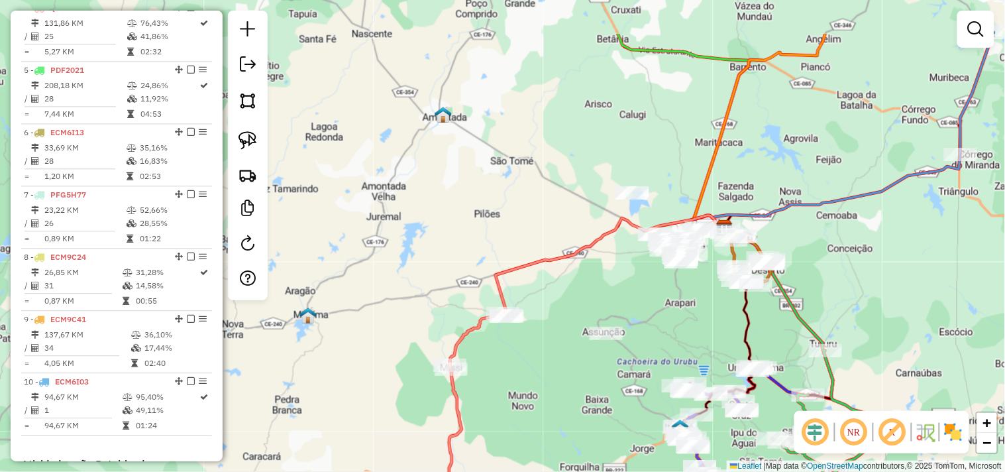
drag, startPoint x: 552, startPoint y: 395, endPoint x: 566, endPoint y: 334, distance: 62.5
click at [552, 398] on div "Janela de atendimento Grade de atendimento Capacidade Transportadoras Veículos …" at bounding box center [502, 236] width 1005 height 472
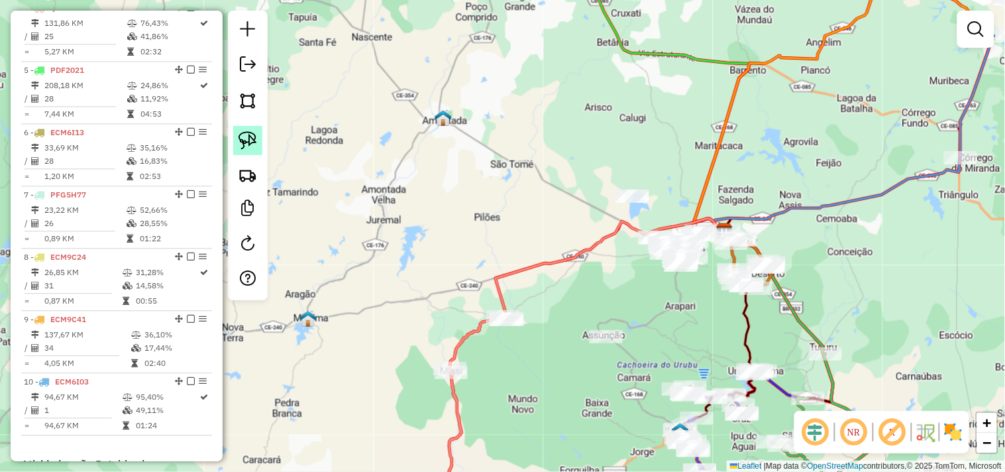
click at [248, 148] on img at bounding box center [248, 140] width 19 height 19
drag, startPoint x: 628, startPoint y: 160, endPoint x: 571, endPoint y: 209, distance: 74.8
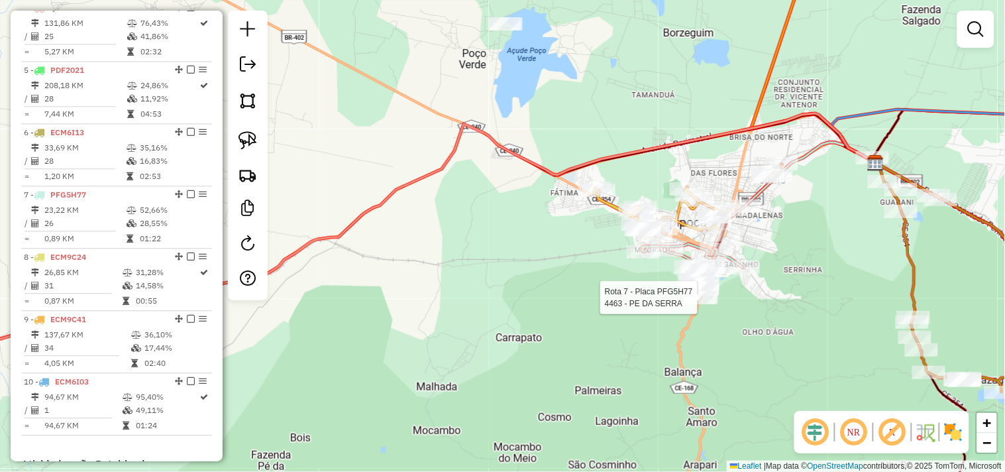
select select "**********"
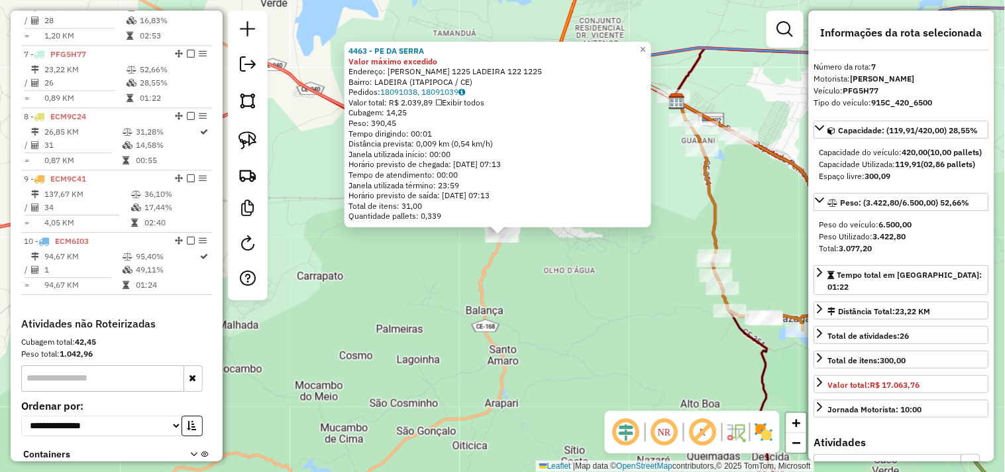
scroll to position [885, 0]
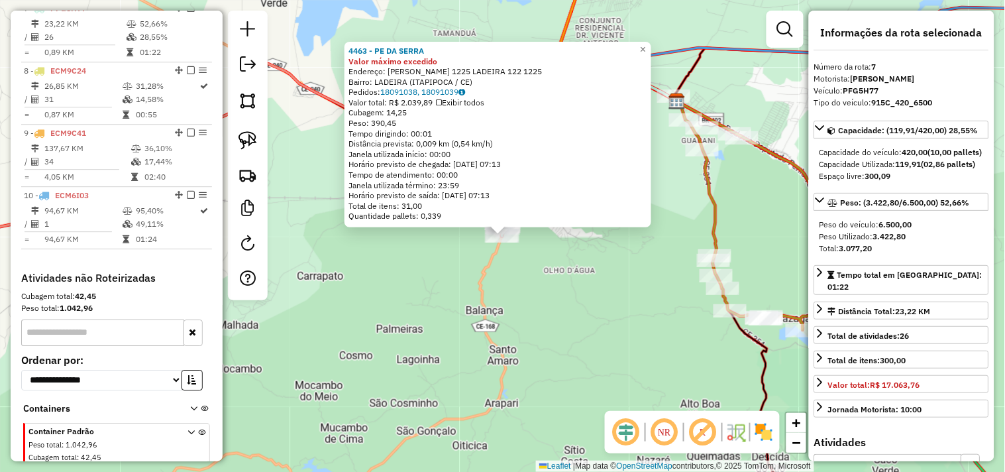
click at [624, 296] on div "4463 - PE DA SERRA Valor máximo excedido Endereço: EUBIA BARROSO 1225 LADEIRA 1…" at bounding box center [502, 236] width 1005 height 472
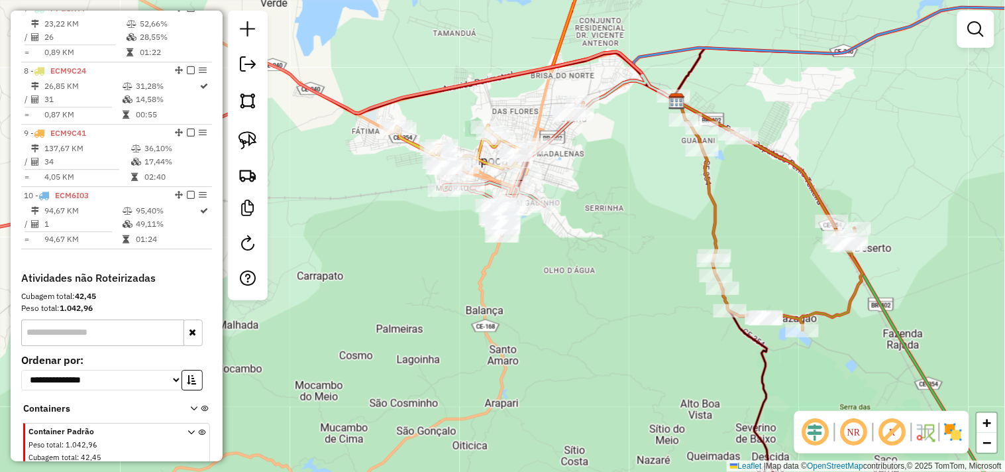
click at [421, 161] on div "Rota 8 - Placa ECM9C24 4622 - MINI MERCADINHO DO P Janela de atendimento Grade …" at bounding box center [502, 236] width 1005 height 472
select select "**********"
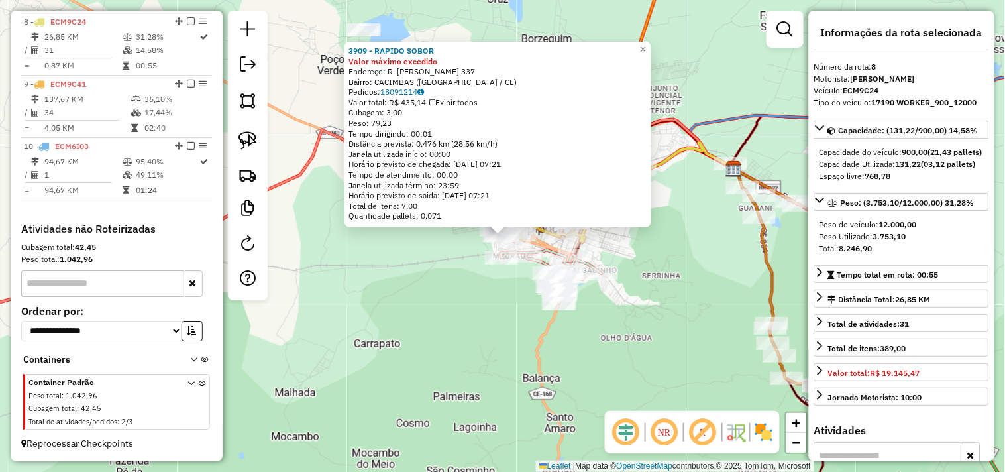
scroll to position [945, 0]
click at [455, 320] on div "3909 - RAPIDO SOBOR Valor máximo excedido Endereço: R. MOESIO LOIOLA 337 Bairro…" at bounding box center [502, 236] width 1005 height 472
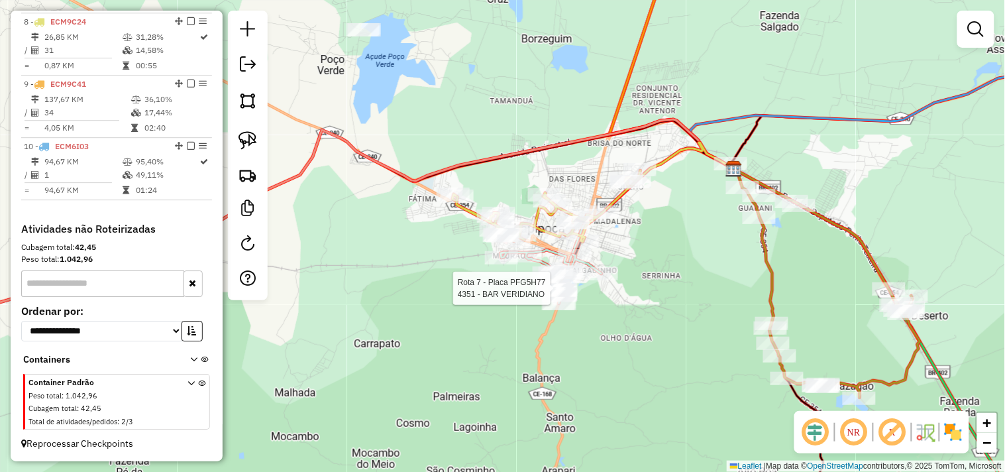
select select "**********"
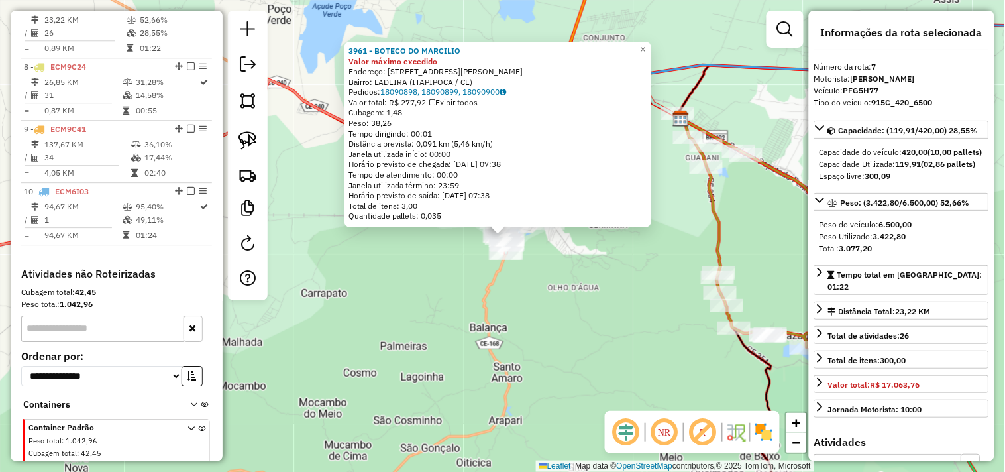
scroll to position [885, 0]
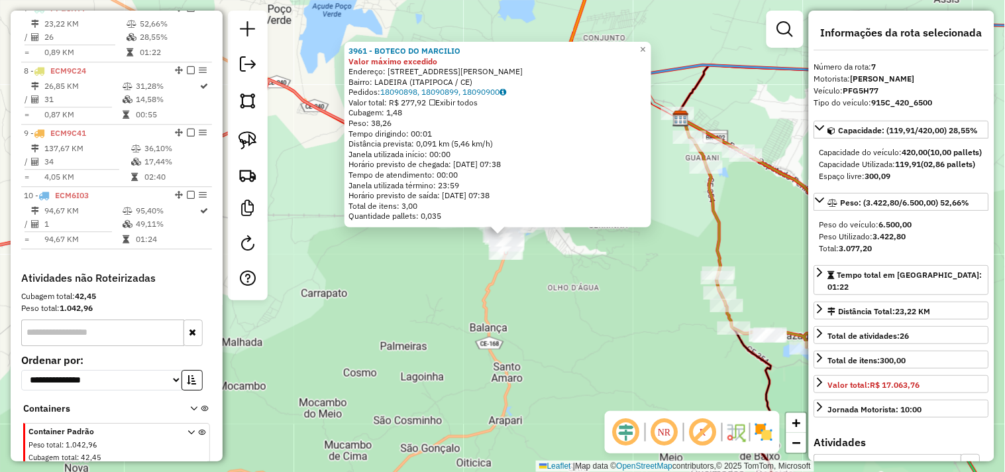
click at [565, 309] on div "3961 - BOTECO DO MARCILIO Valor máximo excedido Endereço: Rua Carlos bonifacio …" at bounding box center [502, 236] width 1005 height 472
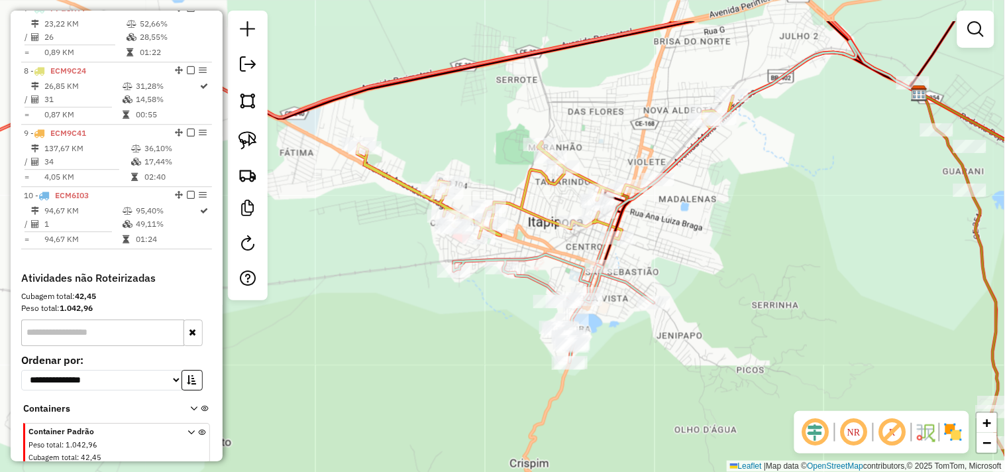
drag, startPoint x: 429, startPoint y: 274, endPoint x: 486, endPoint y: 342, distance: 89.3
click at [486, 342] on div "Janela de atendimento Grade de atendimento Capacidade Transportadoras Veículos …" at bounding box center [502, 236] width 1005 height 472
select select "**********"
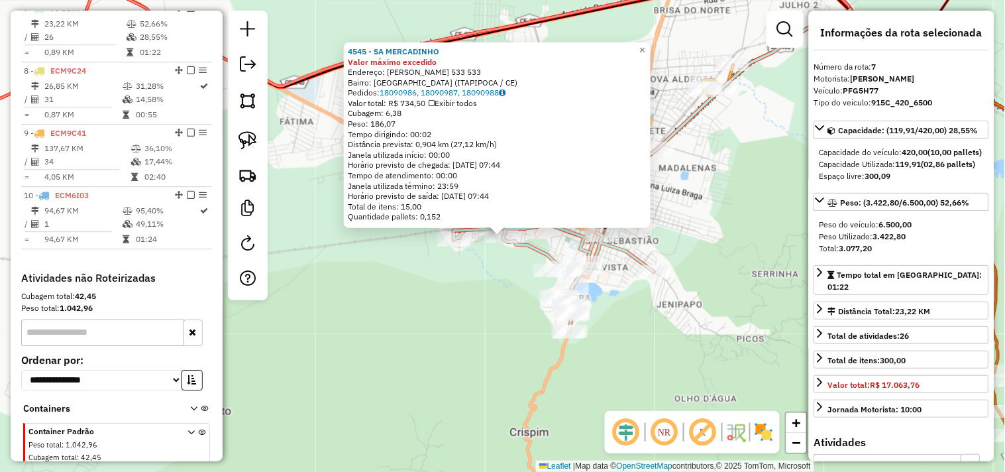
drag, startPoint x: 511, startPoint y: 302, endPoint x: 512, endPoint y: 286, distance: 16.6
click at [510, 302] on div "4545 - SA MERCADINHO Valor máximo excedido Endereço: SEBASTIAO COELHO 533 533 B…" at bounding box center [502, 236] width 1005 height 472
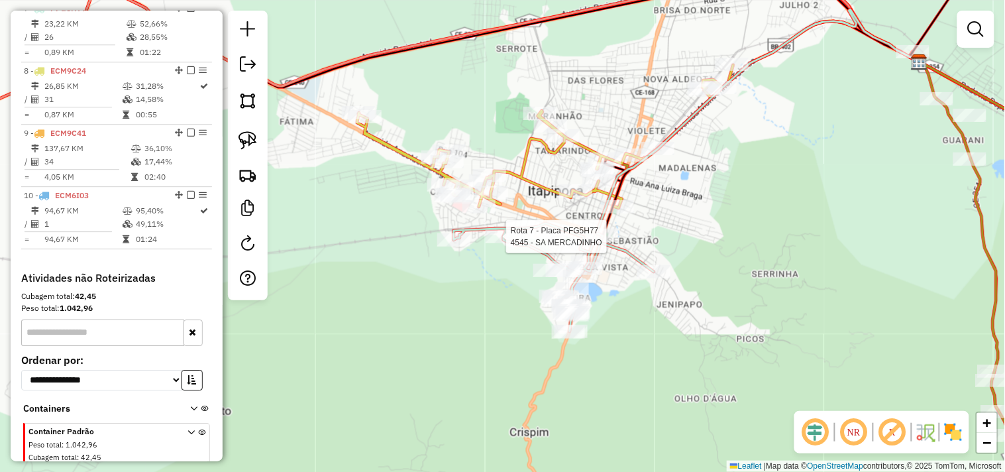
select select "**********"
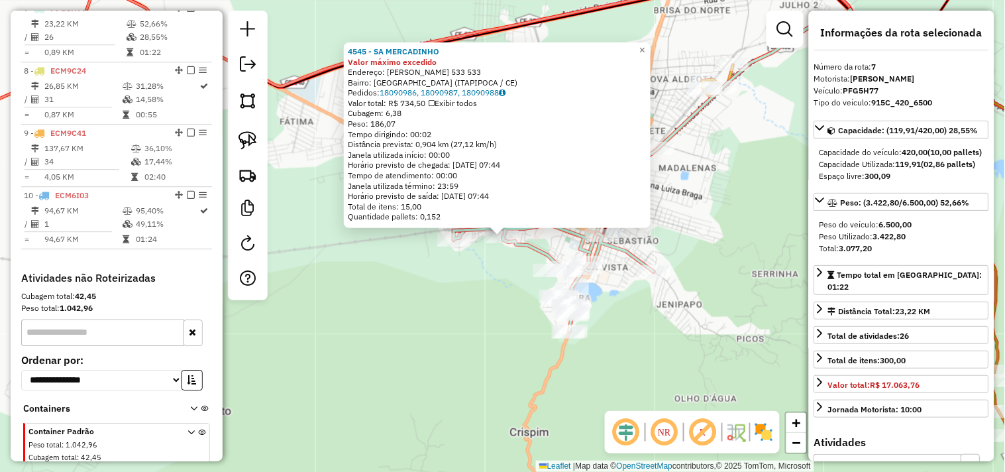
click at [515, 307] on div "4545 - SA MERCADINHO Valor máximo excedido Endereço: SEBASTIAO COELHO 533 533 B…" at bounding box center [502, 236] width 1005 height 472
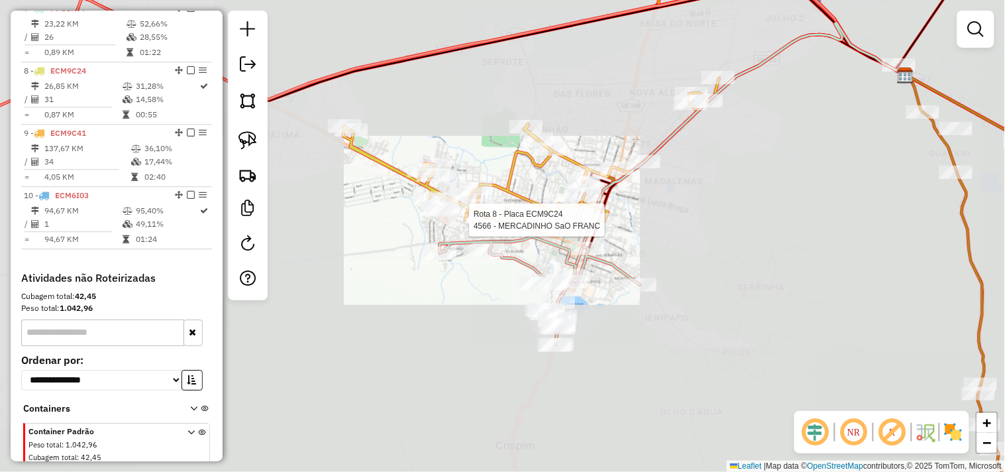
select select "**********"
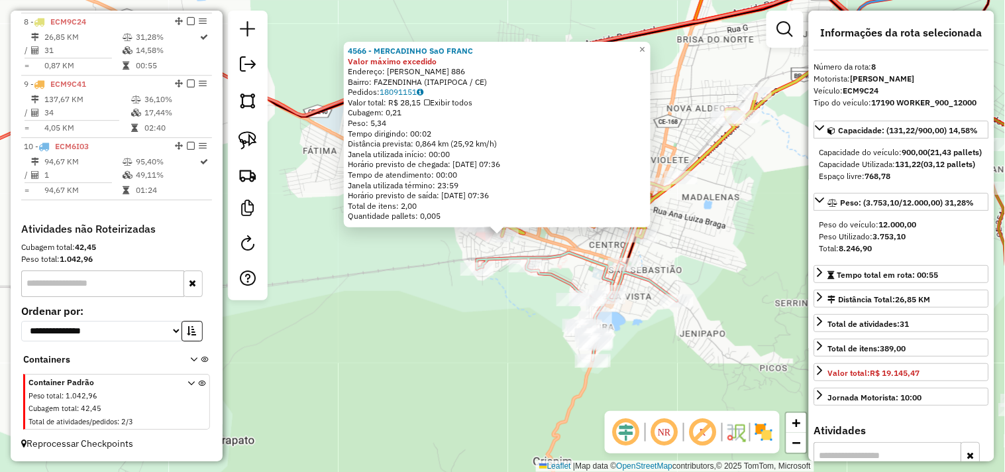
scroll to position [945, 0]
click at [507, 308] on div "4566 - MERCADINHO SaO FRANC Valor máximo excedido Endereço: PAULO ALVES TEIXEIR…" at bounding box center [502, 236] width 1005 height 472
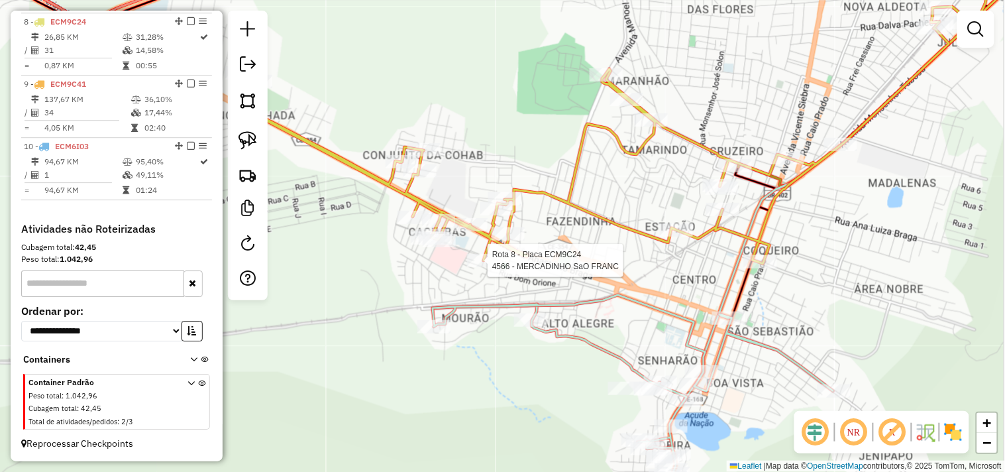
select select "**********"
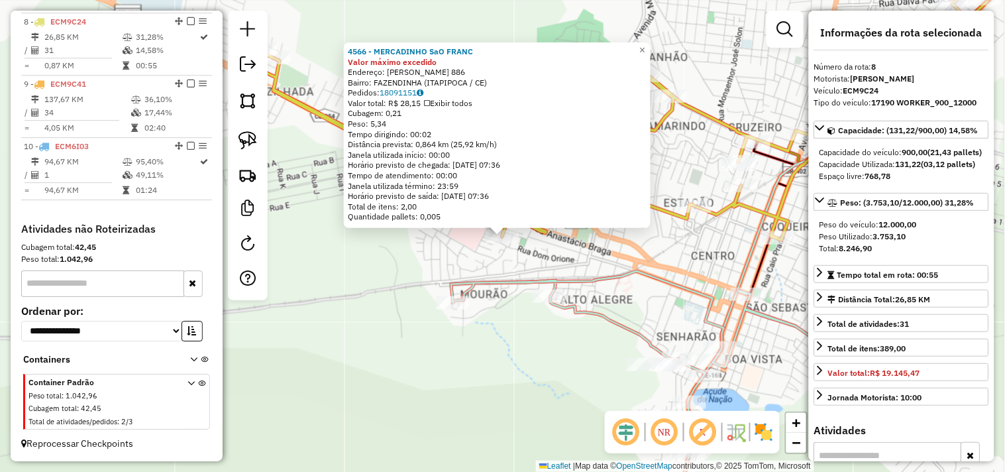
click at [516, 264] on div "4566 - MERCADINHO SaO FRANC Valor máximo excedido Endereço: PAULO ALVES TEIXEIR…" at bounding box center [502, 236] width 1005 height 472
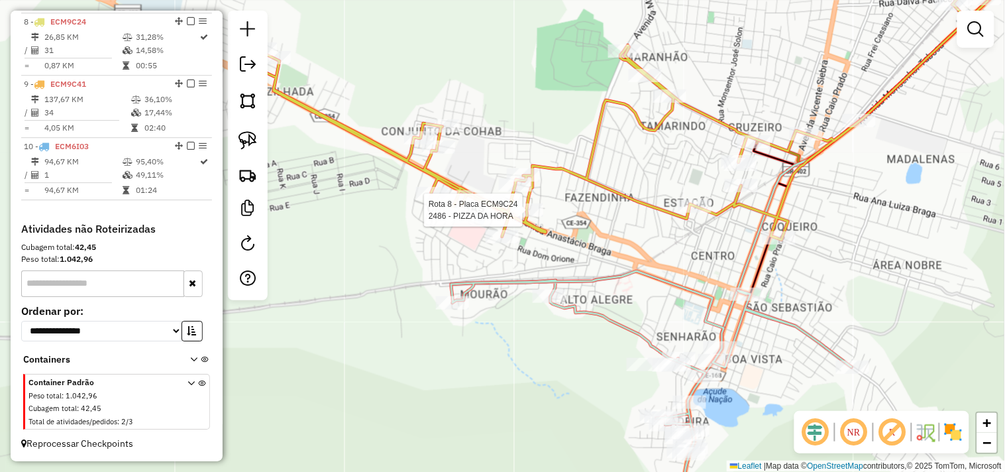
select select "**********"
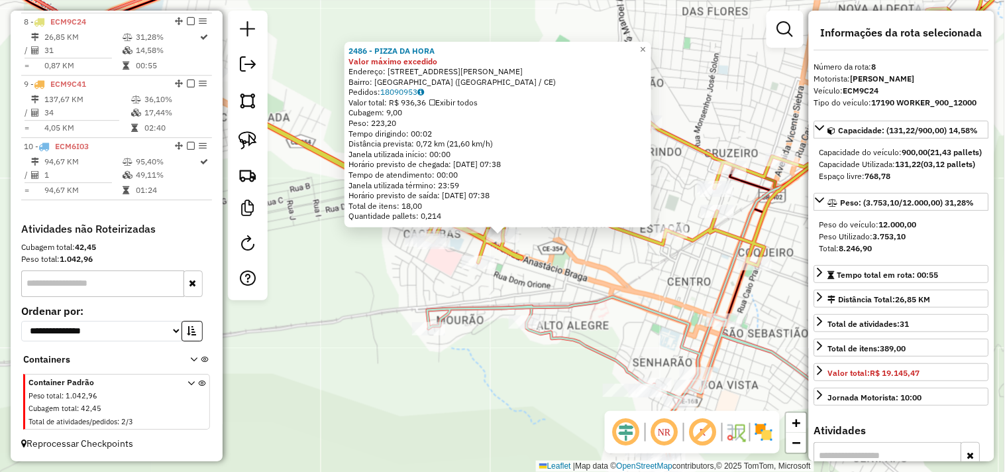
click at [531, 270] on div "2486 - PIZZA DA HORA Valor máximo excedido Endereço: RUA JOS DE ARIMATEIA 837 B…" at bounding box center [502, 236] width 1005 height 472
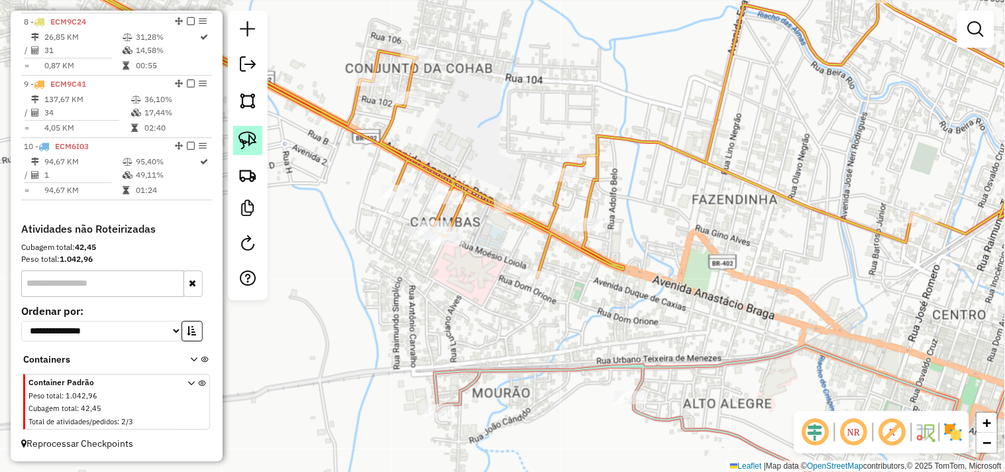
click at [250, 150] on img at bounding box center [248, 140] width 19 height 19
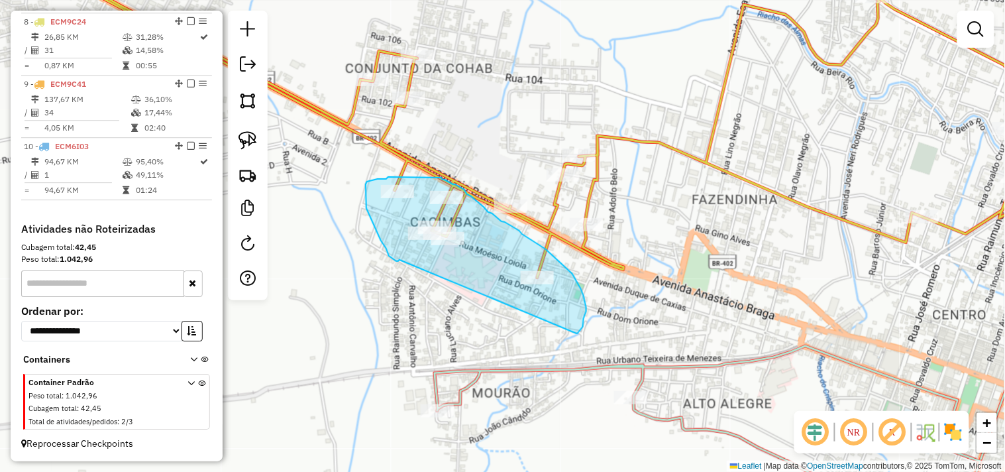
drag, startPoint x: 400, startPoint y: 260, endPoint x: 575, endPoint y: 333, distance: 189.8
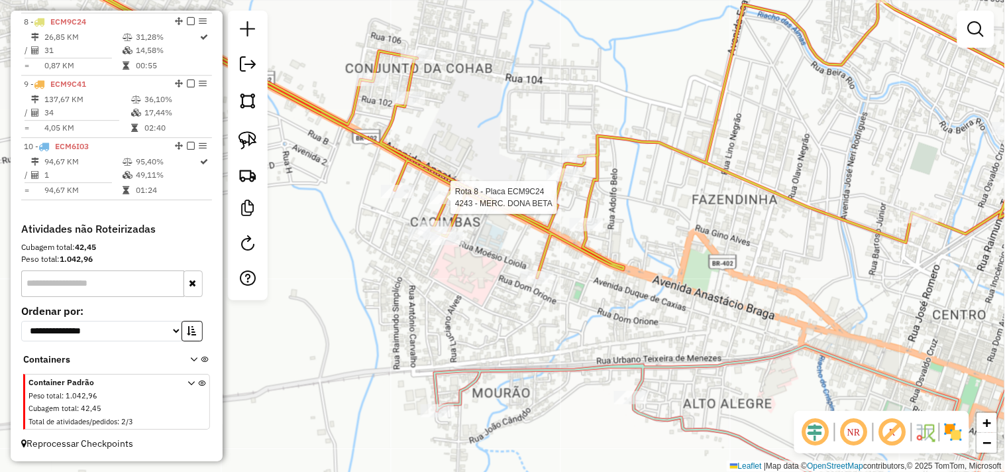
select select "**********"
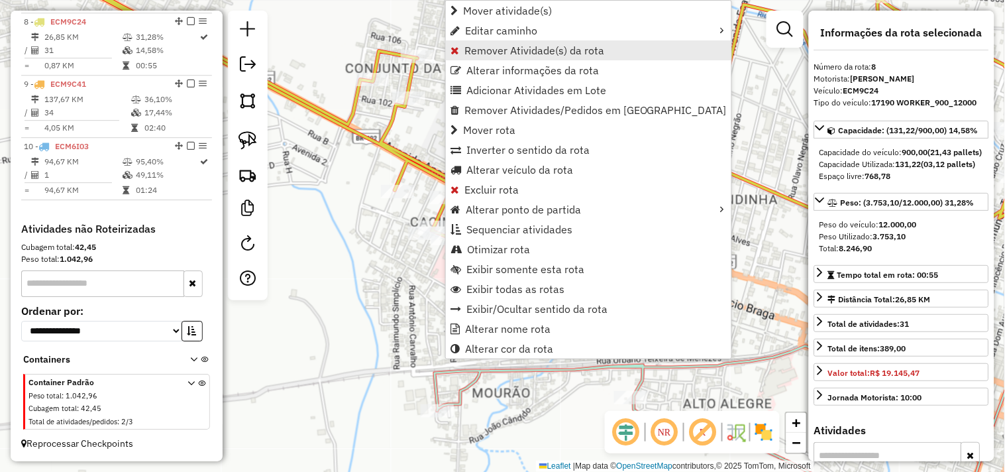
click at [480, 56] on link "Remover Atividade(s) da rota" at bounding box center [589, 50] width 286 height 20
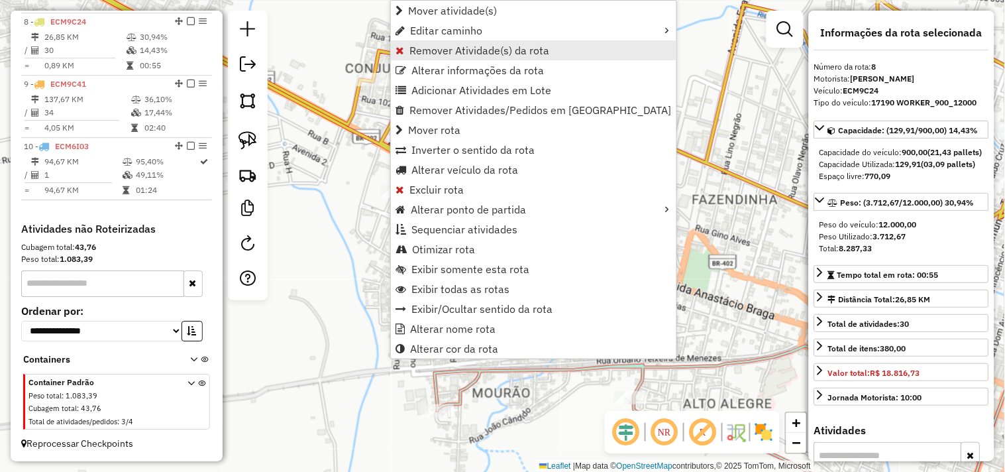
click at [429, 54] on span "Remover Atividade(s) da rota" at bounding box center [480, 50] width 140 height 11
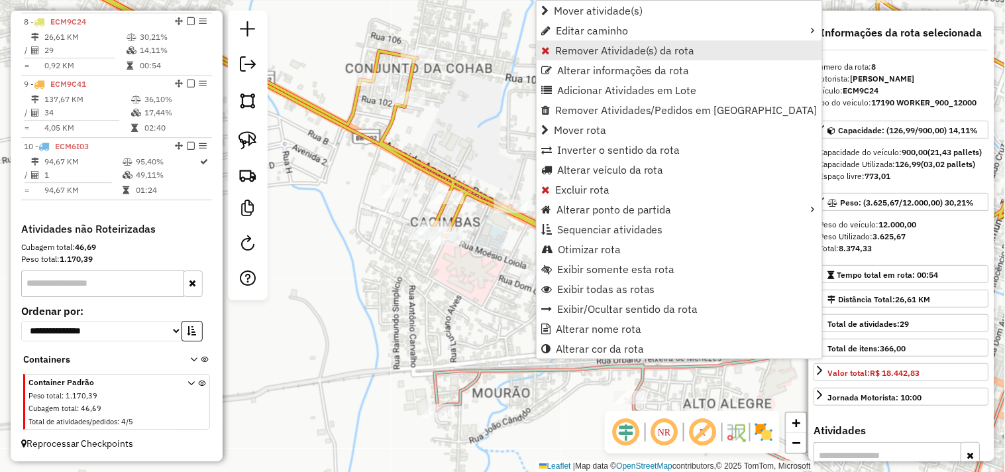
click at [561, 54] on span "Remover Atividade(s) da rota" at bounding box center [625, 50] width 140 height 11
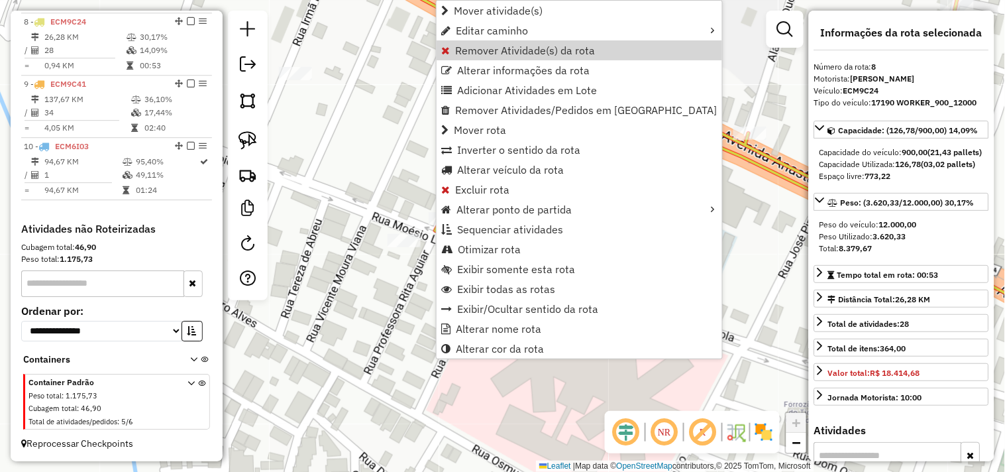
click at [462, 49] on span "Remover Atividade(s) da rota" at bounding box center [525, 50] width 140 height 11
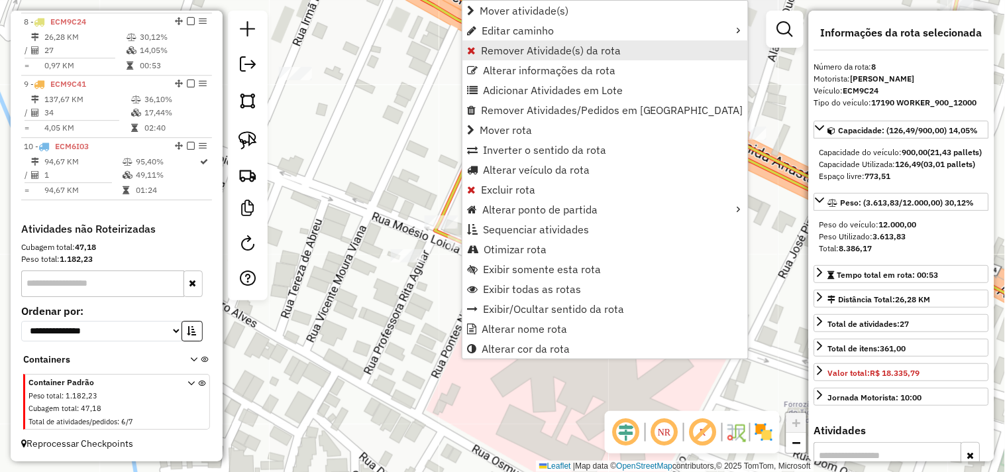
click at [507, 53] on span "Remover Atividade(s) da rota" at bounding box center [551, 50] width 140 height 11
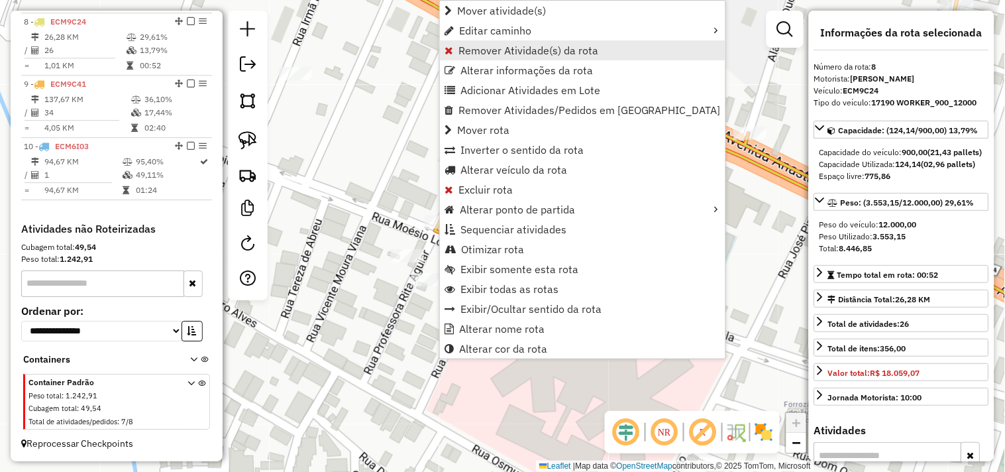
click at [482, 51] on span "Remover Atividade(s) da rota" at bounding box center [529, 50] width 140 height 11
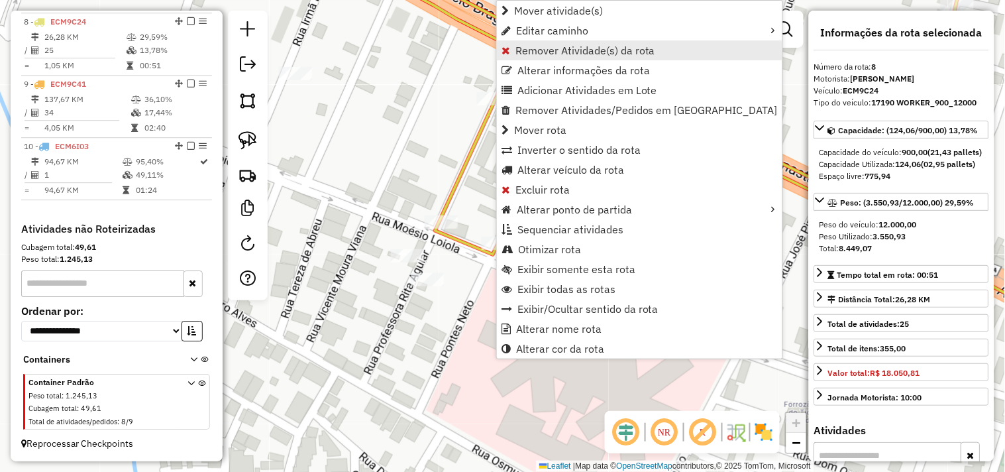
click at [517, 56] on span "Remover Atividade(s) da rota" at bounding box center [586, 50] width 140 height 11
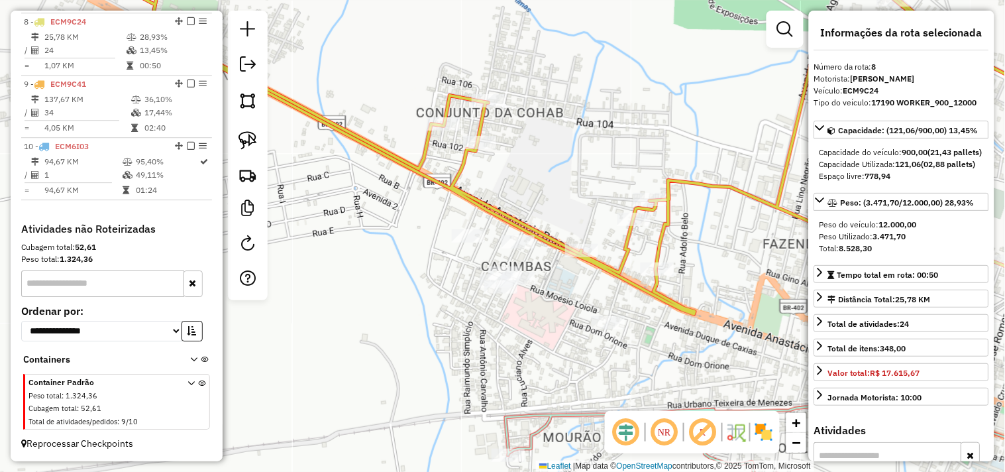
drag, startPoint x: 519, startPoint y: 364, endPoint x: 515, endPoint y: 296, distance: 69.0
click at [515, 298] on div "Janela de atendimento Grade de atendimento Capacidade Transportadoras Veículos …" at bounding box center [502, 236] width 1005 height 472
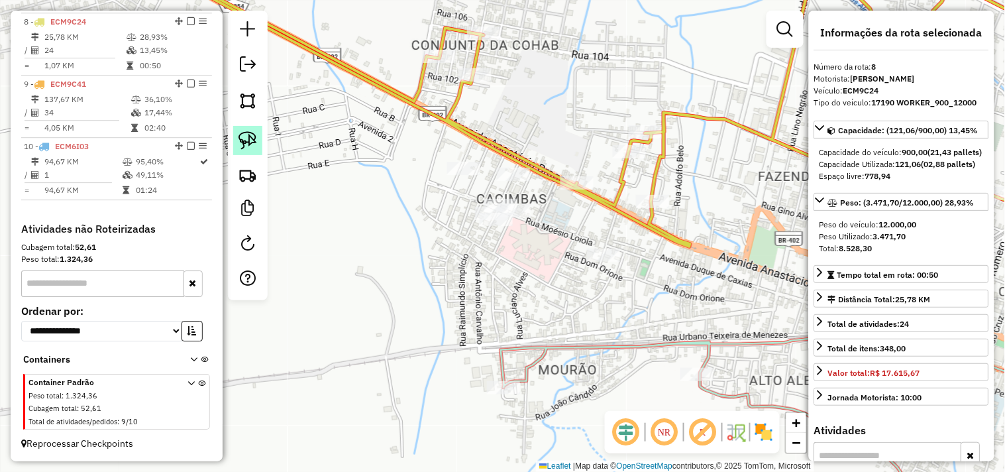
click at [249, 146] on img at bounding box center [248, 140] width 19 height 19
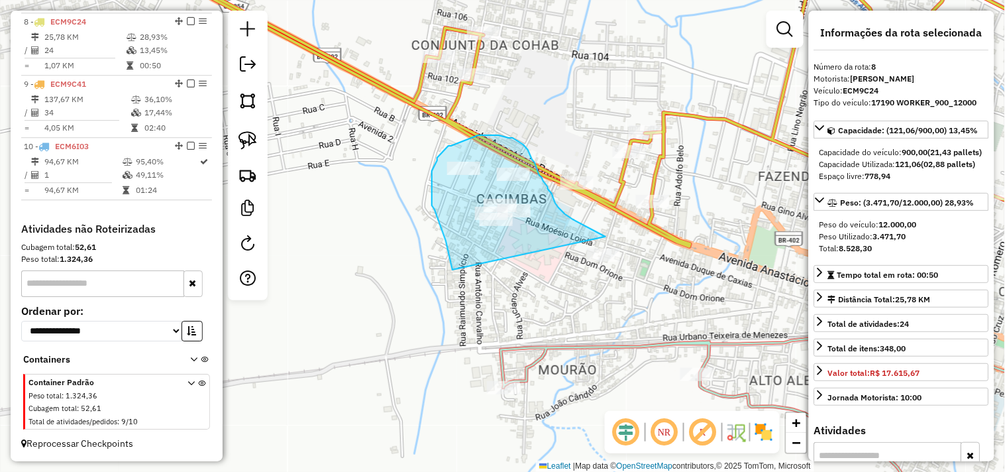
drag, startPoint x: 453, startPoint y: 270, endPoint x: 679, endPoint y: 290, distance: 226.8
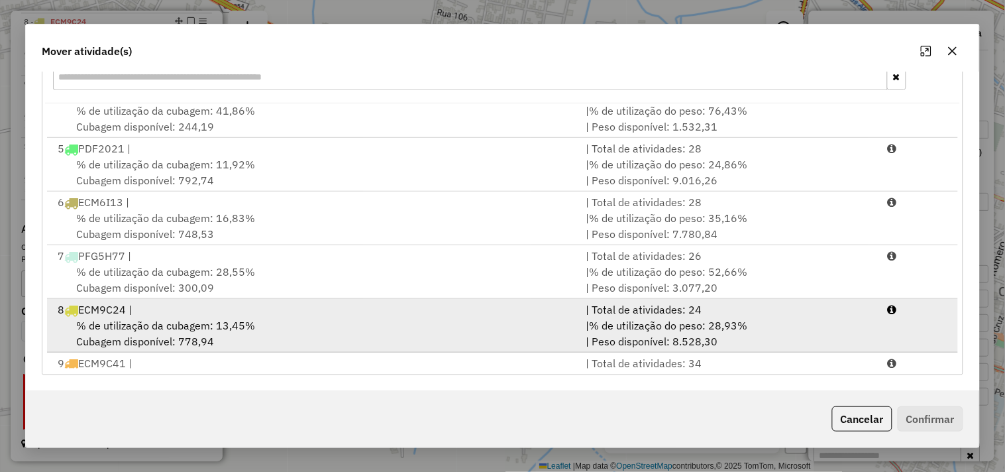
scroll to position [272, 0]
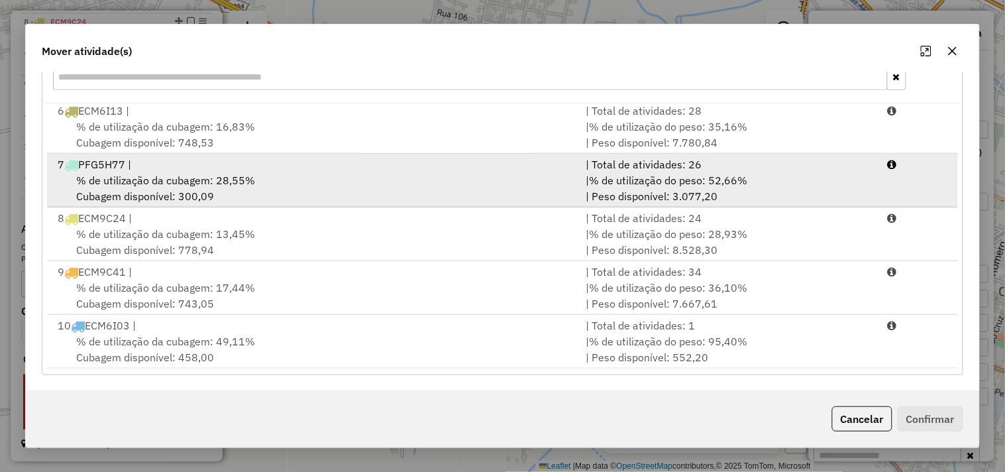
click at [180, 187] on span "% de utilização da cubagem: 28,55%" at bounding box center [165, 180] width 179 height 13
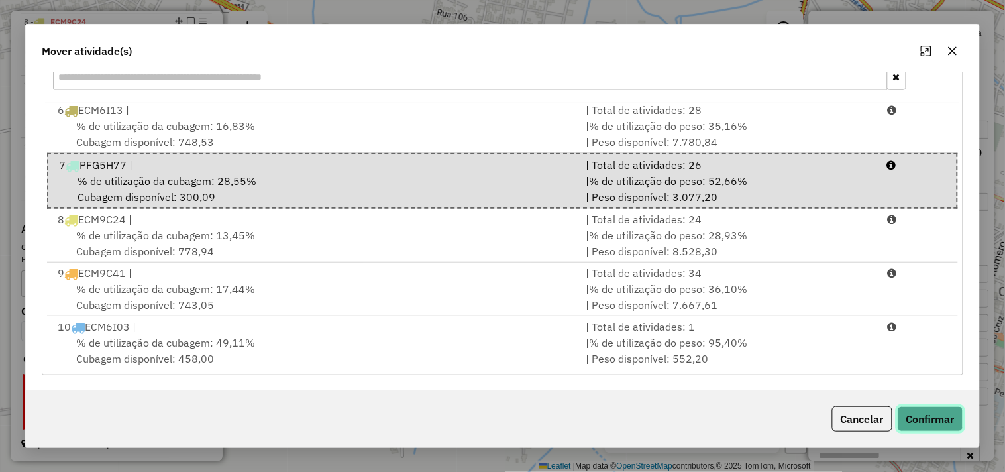
click at [938, 412] on button "Confirmar" at bounding box center [931, 418] width 66 height 25
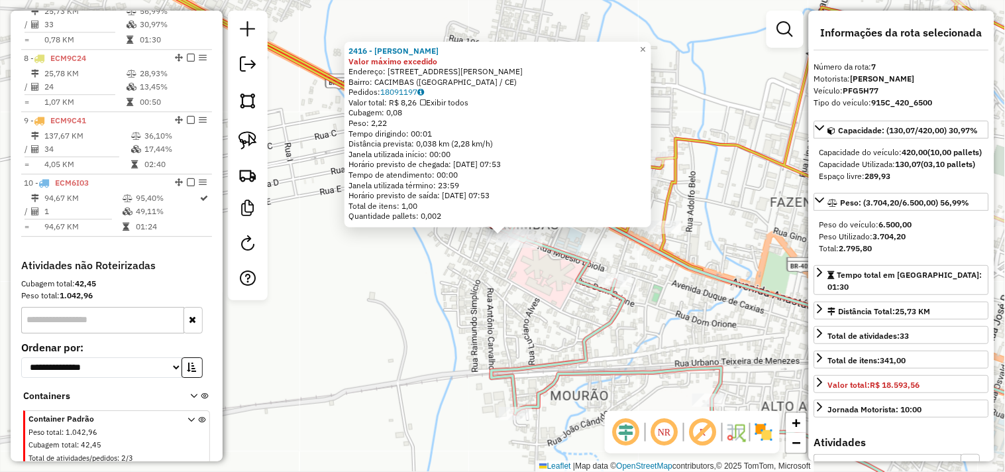
scroll to position [885, 0]
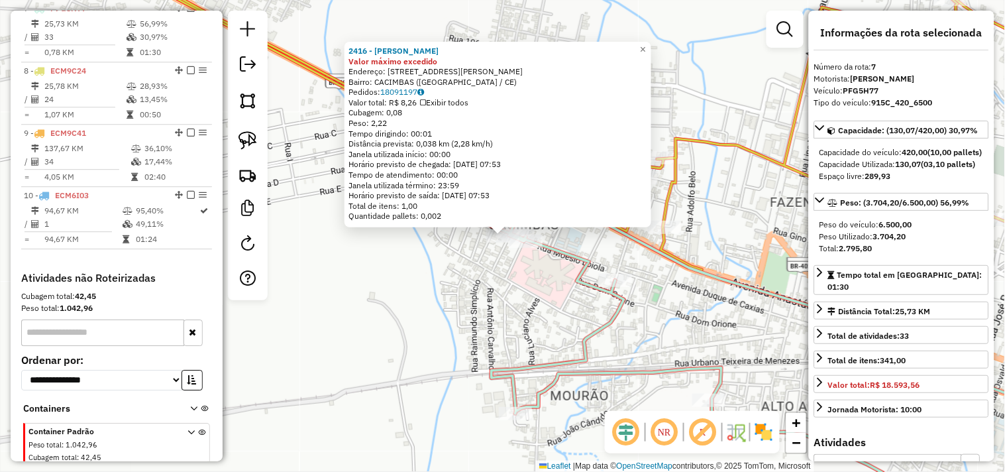
click at [545, 316] on div "2416 - MERCADO SOUSA REI Valor máximo excedido Endereço: RUA VICENTE MOURA VIAN…" at bounding box center [502, 236] width 1005 height 472
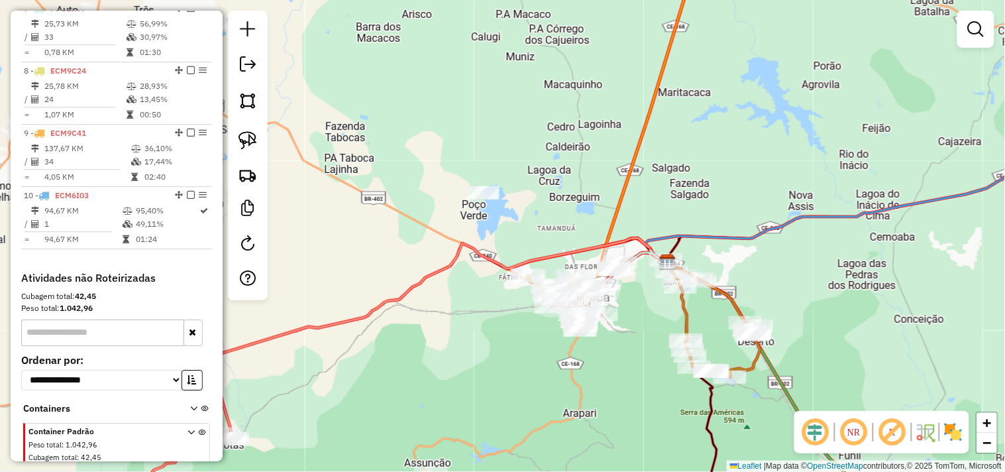
click at [264, 149] on div at bounding box center [248, 156] width 40 height 290
click at [260, 147] on link at bounding box center [247, 140] width 29 height 29
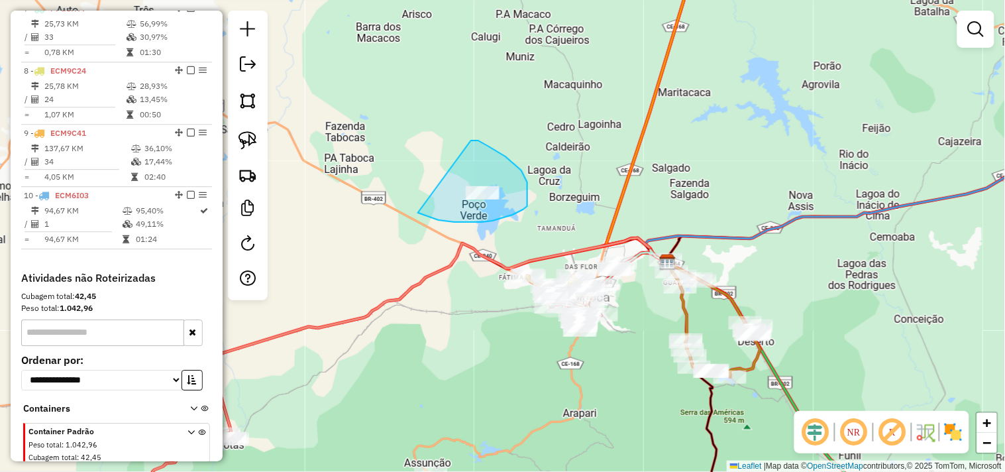
drag, startPoint x: 478, startPoint y: 140, endPoint x: 418, endPoint y: 213, distance: 94.1
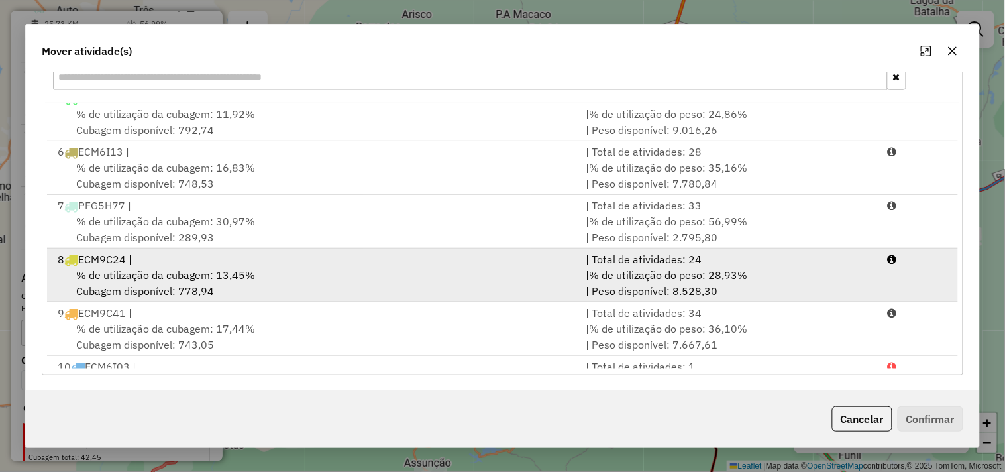
scroll to position [272, 0]
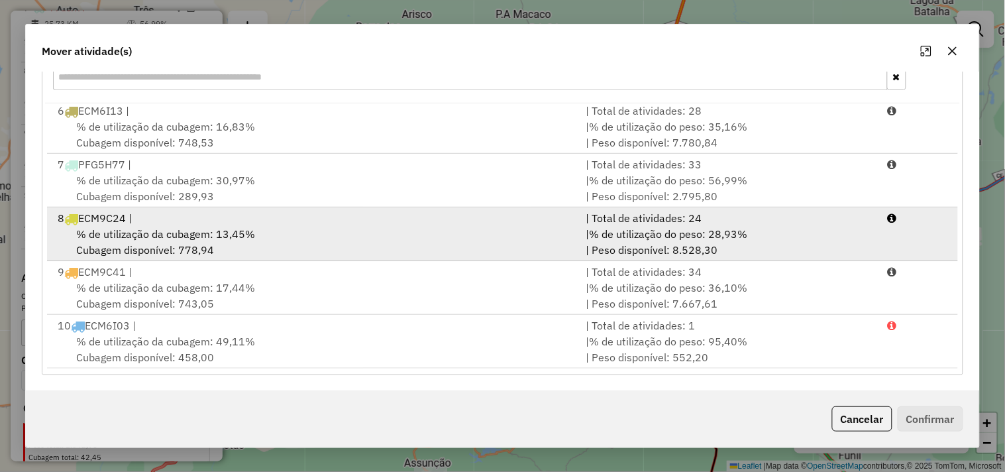
click at [140, 224] on div "8 ECM9C24 |" at bounding box center [314, 218] width 528 height 16
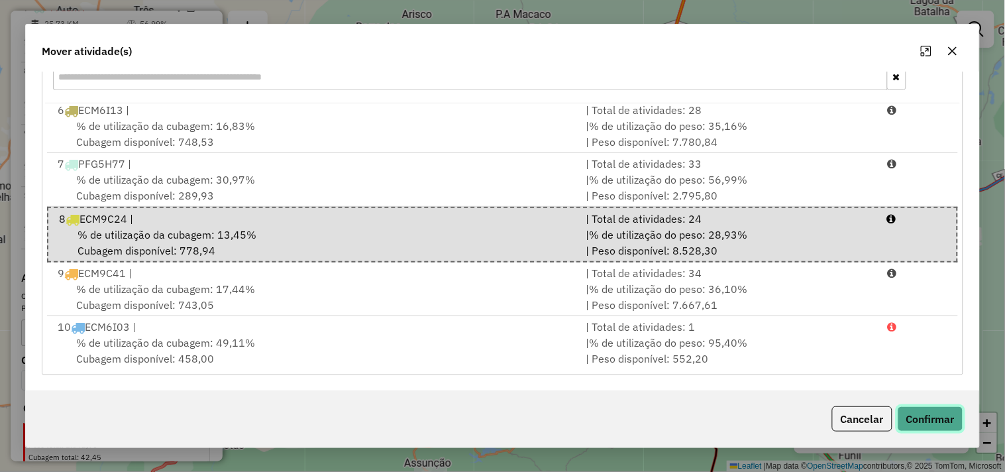
click at [918, 411] on button "Confirmar" at bounding box center [931, 418] width 66 height 25
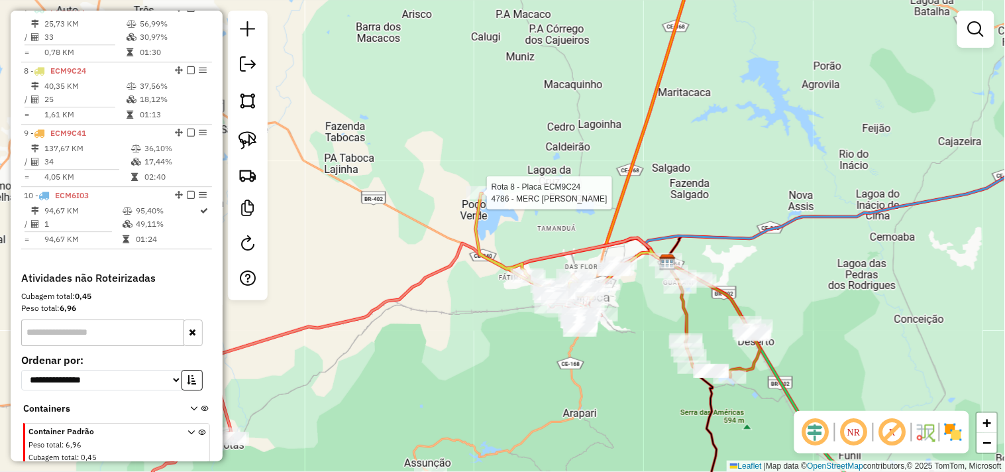
select select "**********"
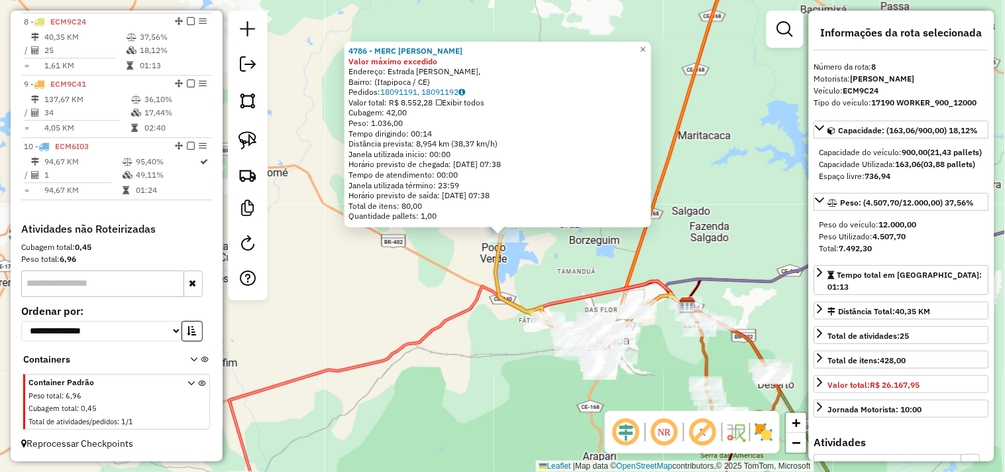
scroll to position [945, 0]
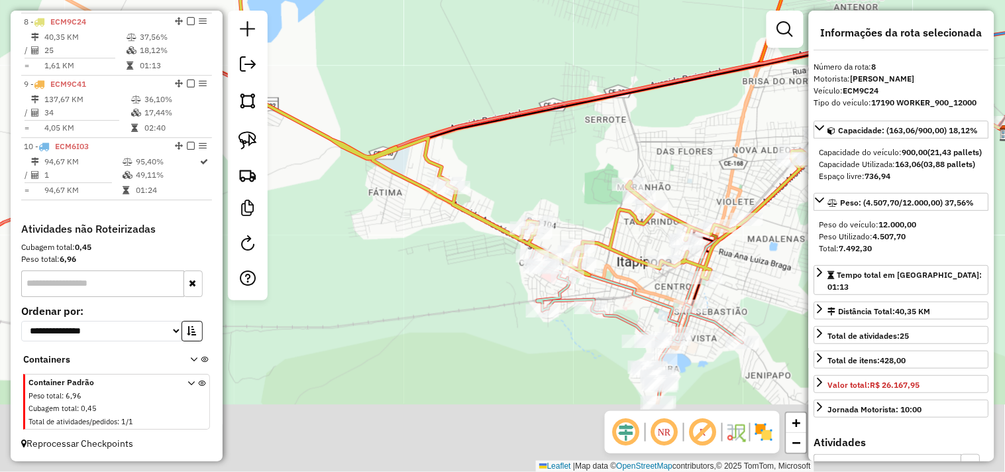
drag, startPoint x: 494, startPoint y: 268, endPoint x: 486, endPoint y: 252, distance: 18.1
click at [482, 249] on div "4786 - MERC LEANDRO Valor máximo excedido Endereço: Estrada João Biré, Bairro: …" at bounding box center [502, 236] width 1005 height 472
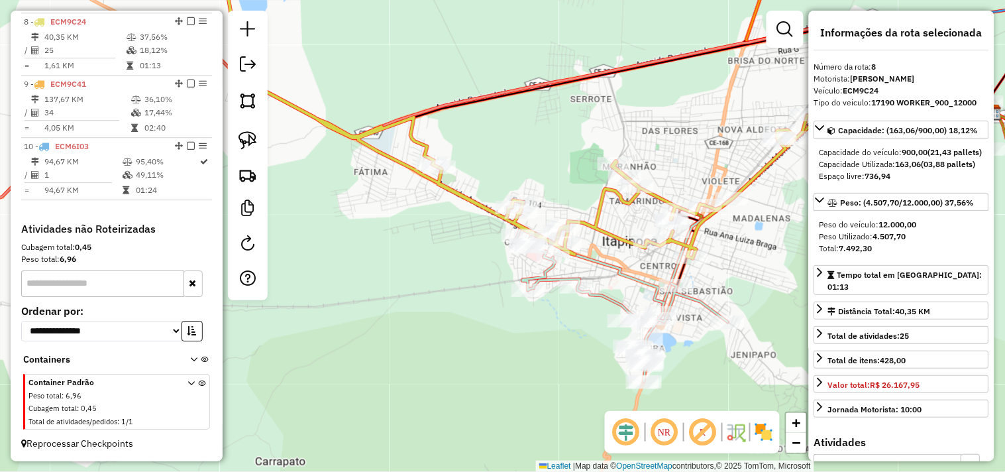
click at [535, 282] on icon at bounding box center [622, 304] width 213 height 154
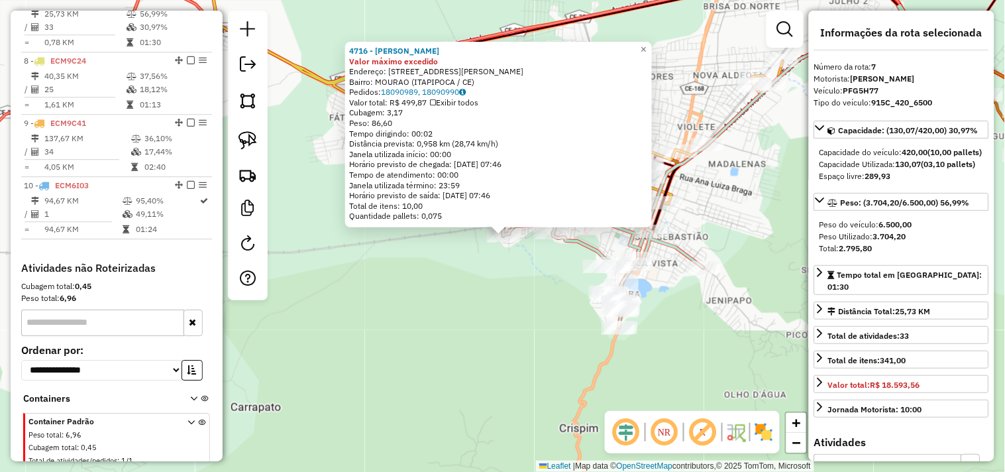
scroll to position [885, 0]
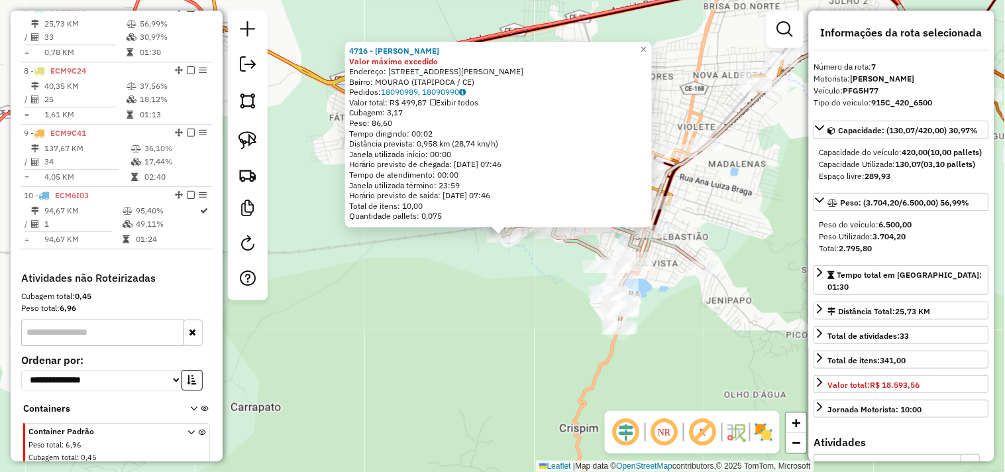
click at [545, 302] on div "4716 - MERCADINHO D CLeBER Valor máximo excedido Endereço: RUA RODRIGUES SOBRIN…" at bounding box center [502, 236] width 1005 height 472
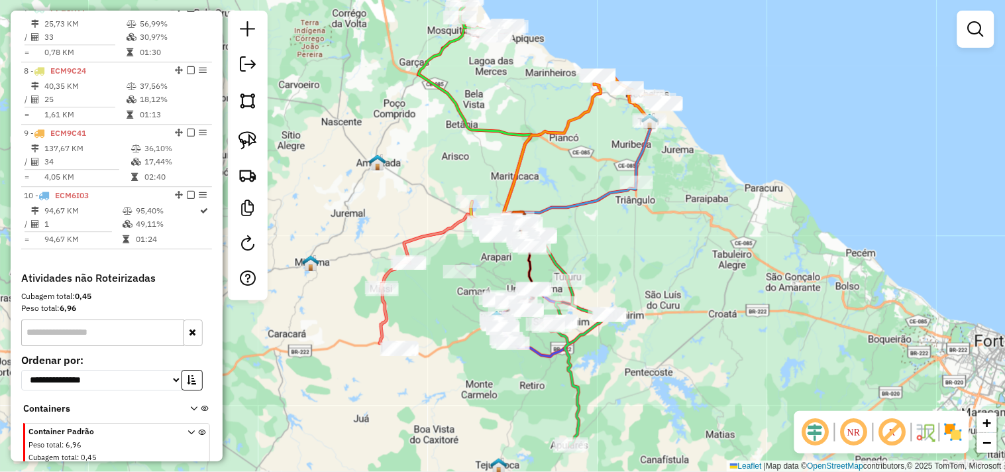
drag, startPoint x: 711, startPoint y: 302, endPoint x: 672, endPoint y: 245, distance: 68.6
click at [673, 250] on div "Janela de atendimento Grade de atendimento Capacidade Transportadoras Veículos …" at bounding box center [502, 236] width 1005 height 472
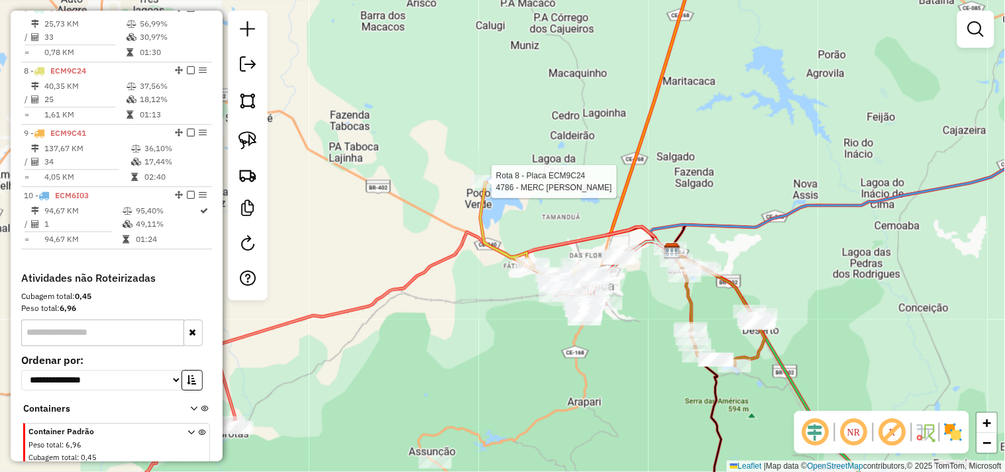
click at [482, 188] on div at bounding box center [487, 181] width 33 height 13
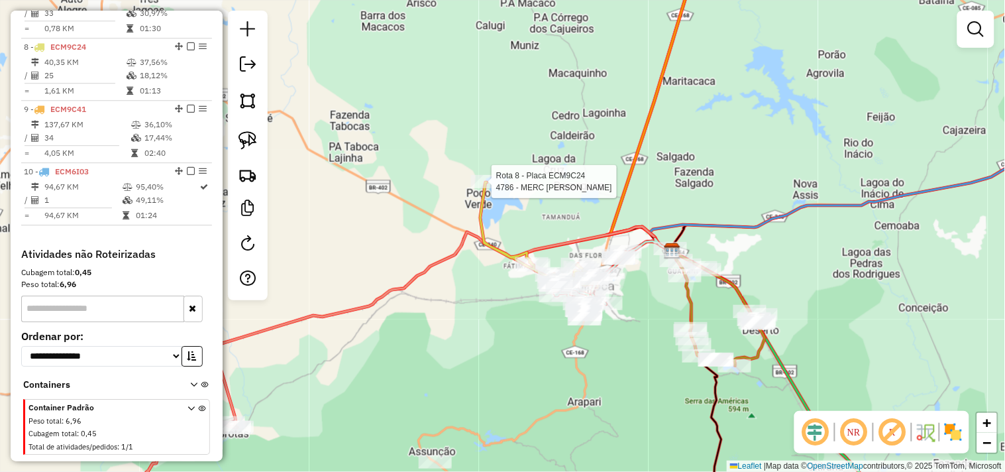
select select "**********"
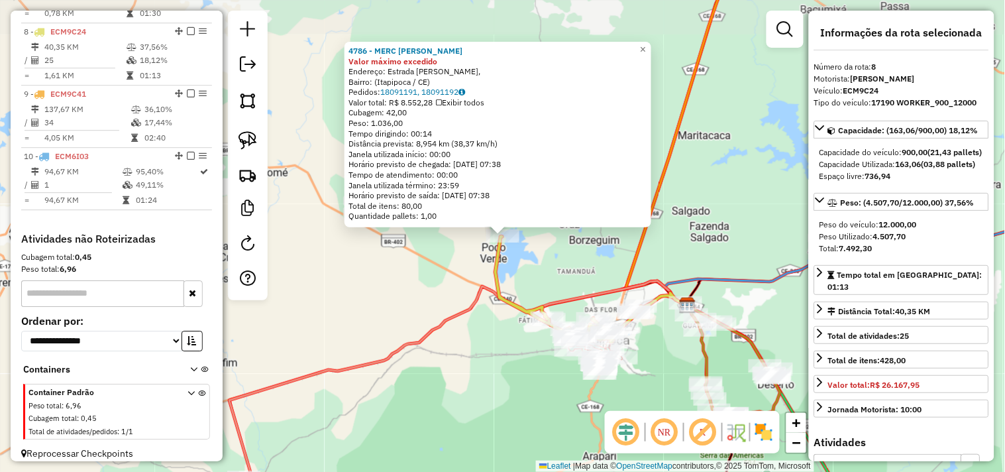
scroll to position [945, 0]
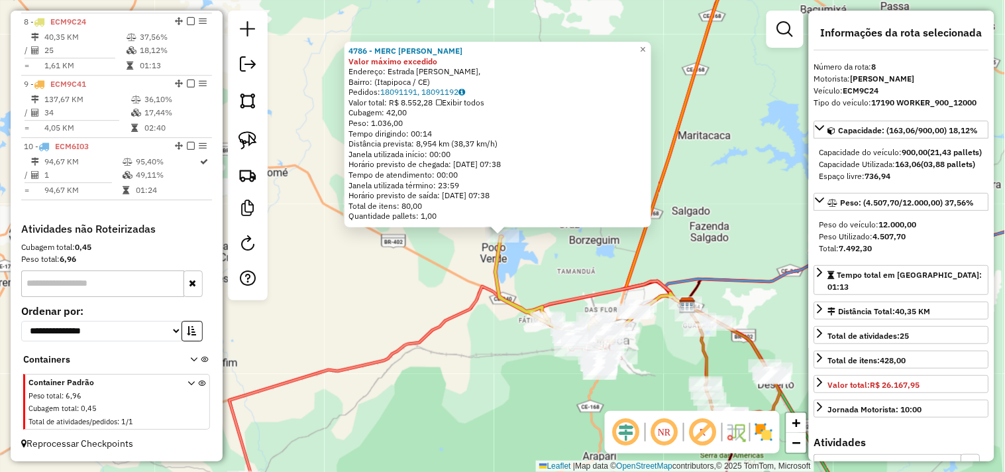
click at [502, 325] on div "4786 - MERC LEANDRO Valor máximo excedido Endereço: Estrada João Biré, Bairro: …" at bounding box center [502, 236] width 1005 height 472
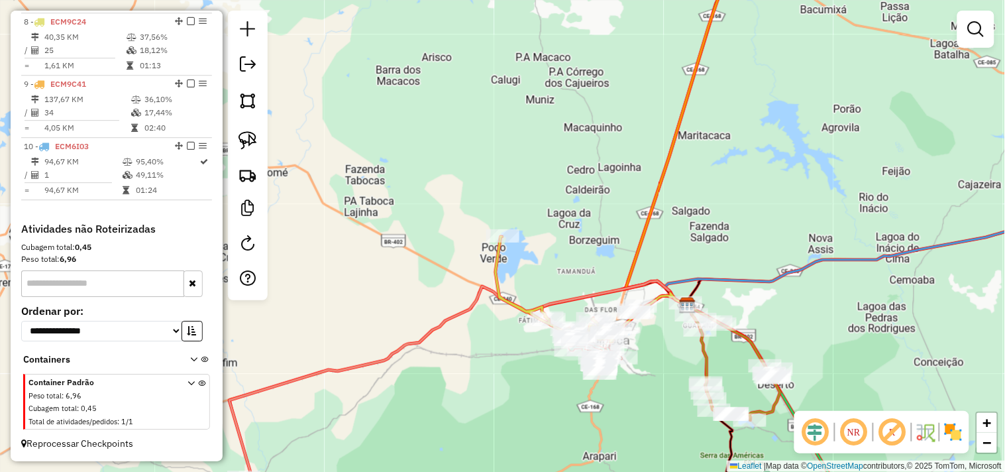
drag, startPoint x: 504, startPoint y: 351, endPoint x: 500, endPoint y: 257, distance: 94.2
click at [498, 277] on div "Janela de atendimento Grade de atendimento Capacidade Transportadoras Veículos …" at bounding box center [502, 236] width 1005 height 472
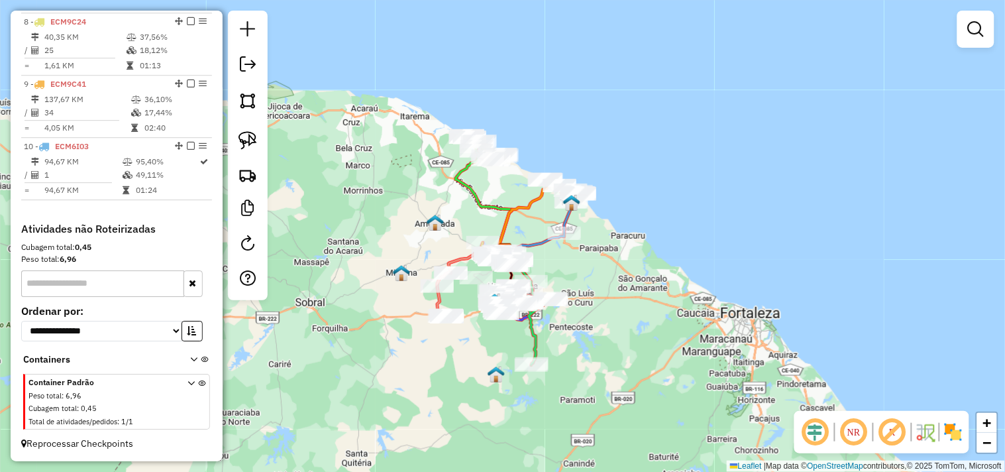
drag, startPoint x: 641, startPoint y: 310, endPoint x: 624, endPoint y: 313, distance: 18.1
click at [624, 313] on div "Janela de atendimento Grade de atendimento Capacidade Transportadoras Veículos …" at bounding box center [502, 236] width 1005 height 472
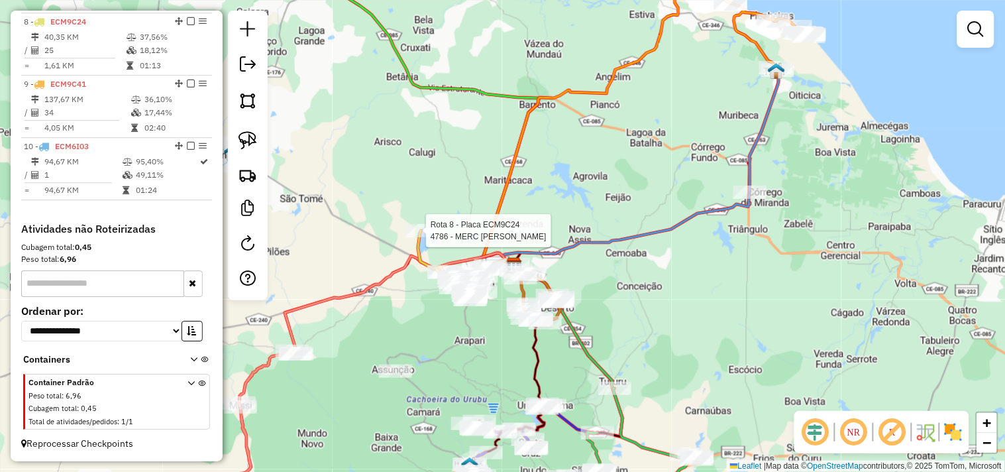
select select "**********"
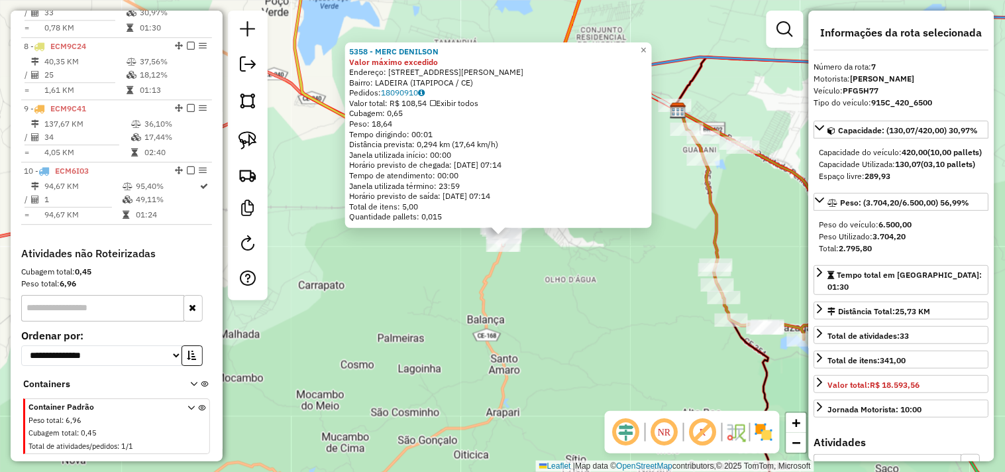
scroll to position [885, 0]
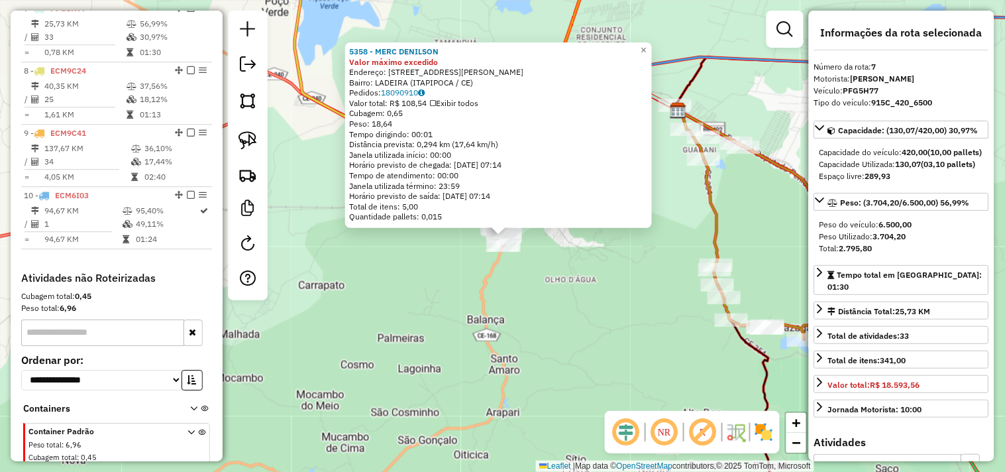
click at [569, 306] on div "5358 - MERC DENILSON Valor máximo excedido Endereço: RUA EUBIA BARROSO 1535 Bai…" at bounding box center [502, 236] width 1005 height 472
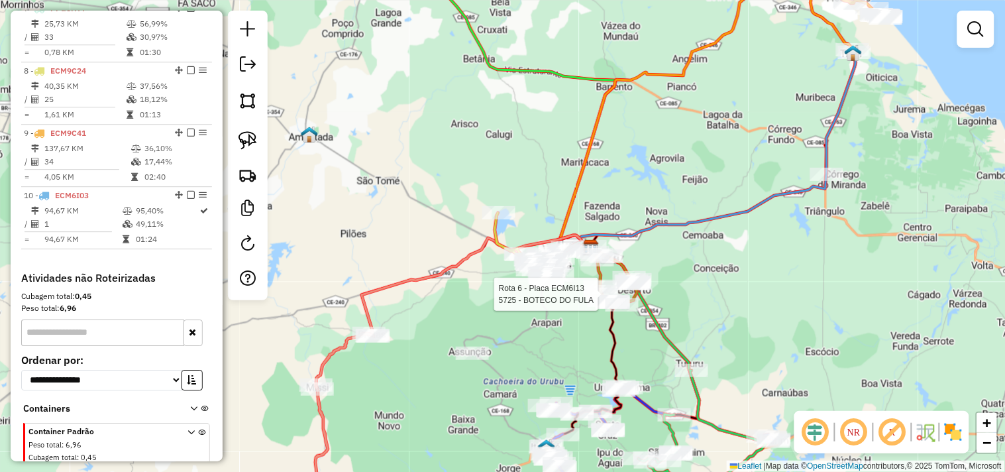
select select "**********"
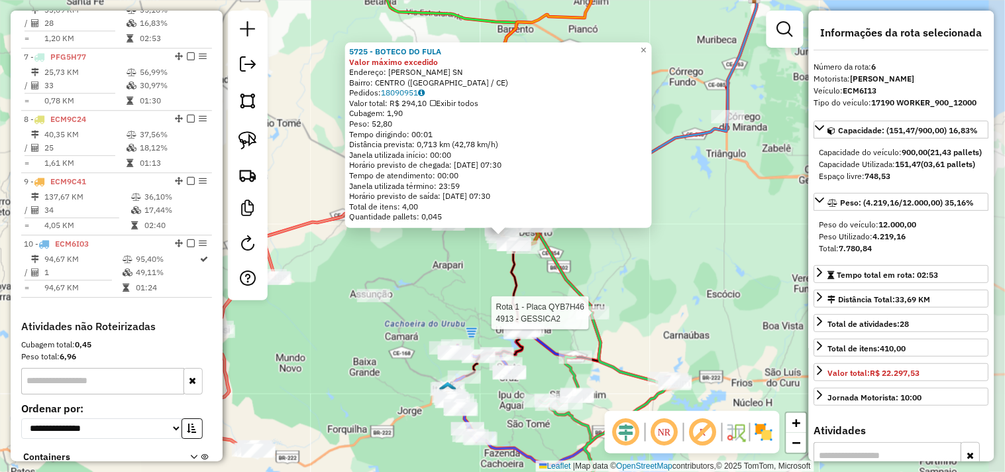
scroll to position [824, 0]
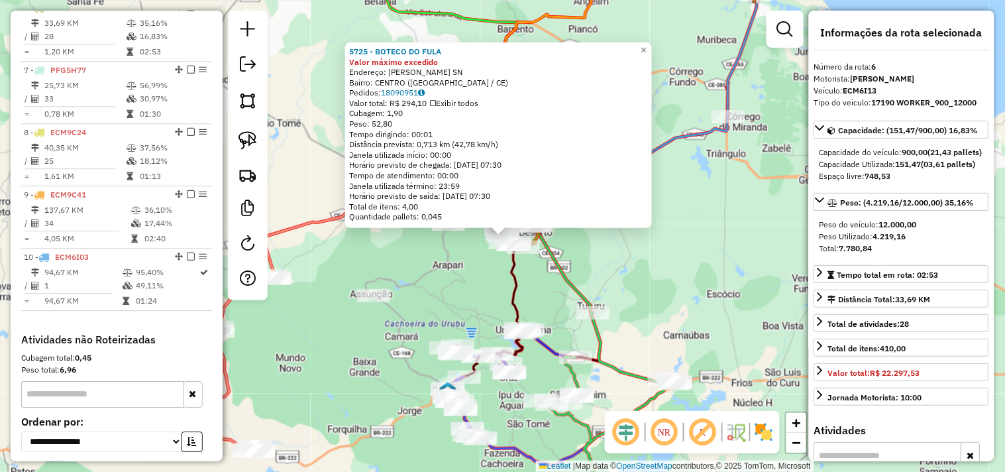
click at [475, 280] on div "5725 - BOTECO DO FULA Valor máximo excedido Endereço: Estrada Ipu Mazagao SN Ba…" at bounding box center [502, 236] width 1005 height 472
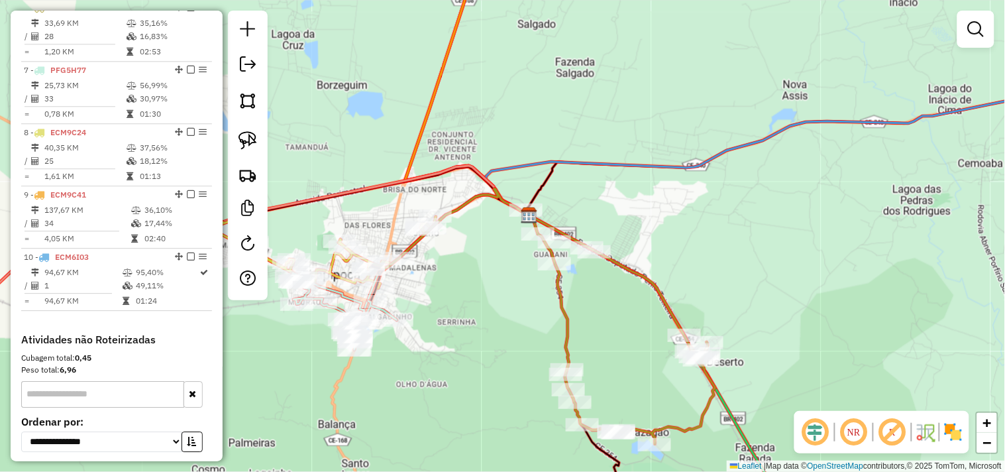
drag, startPoint x: 431, startPoint y: 254, endPoint x: 463, endPoint y: 253, distance: 31.8
click at [463, 253] on div "Janela de atendimento Grade de atendimento Capacidade Transportadoras Veículos …" at bounding box center [502, 236] width 1005 height 472
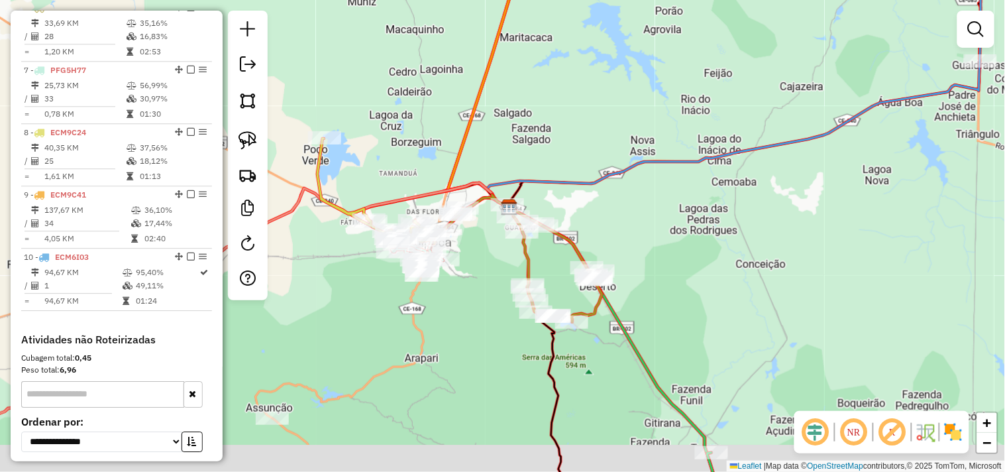
drag, startPoint x: 502, startPoint y: 335, endPoint x: 493, endPoint y: 280, distance: 56.3
click at [494, 284] on div "Janela de atendimento Grade de atendimento Capacidade Transportadoras Veículos …" at bounding box center [502, 236] width 1005 height 472
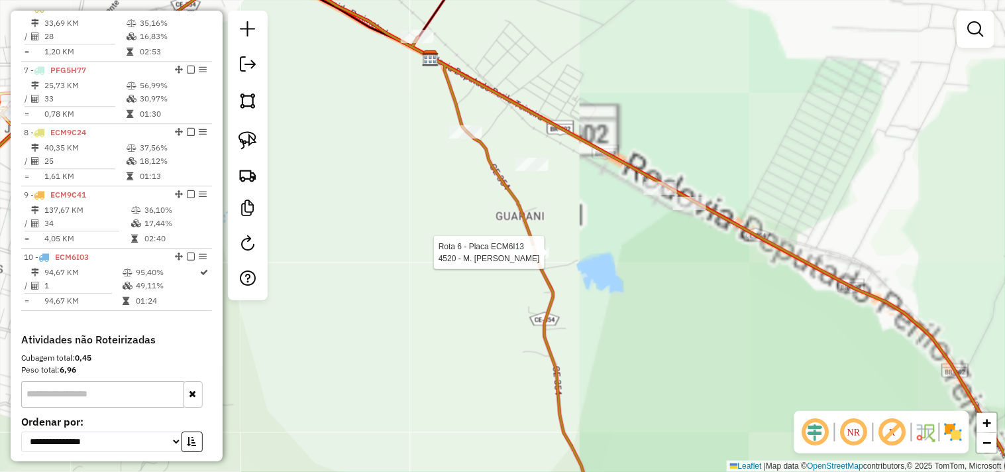
select select "**********"
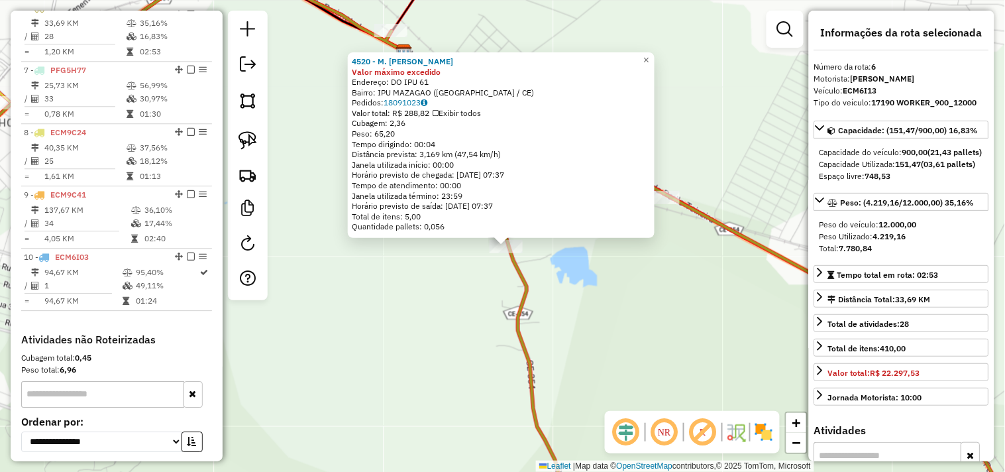
drag, startPoint x: 476, startPoint y: 292, endPoint x: 489, endPoint y: 325, distance: 35.7
click at [489, 325] on div "4520 - M. ADRIANA Valor máximo excedido Endereço: DO IPU 61 Bairro: IPU MAZAGAO…" at bounding box center [502, 236] width 1005 height 472
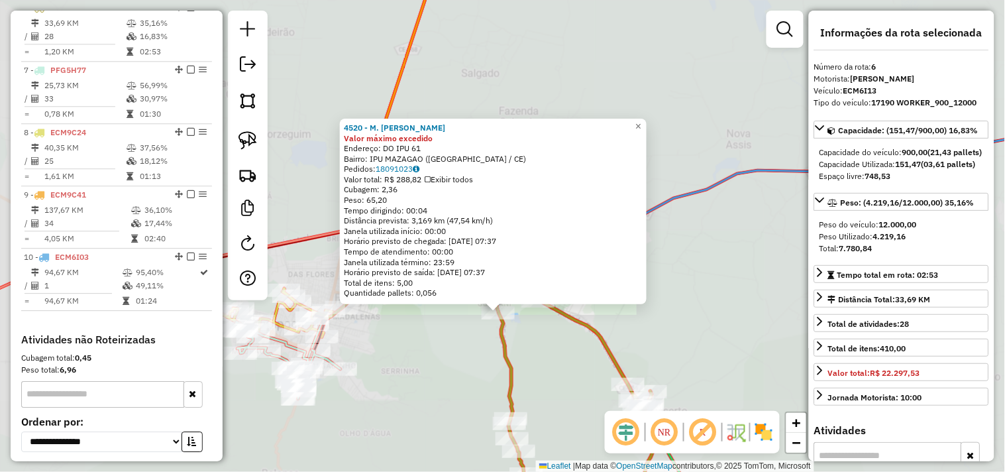
click at [472, 341] on div "4520 - M. ADRIANA Valor máximo excedido Endereço: DO IPU 61 Bairro: IPU MAZAGAO…" at bounding box center [502, 236] width 1005 height 472
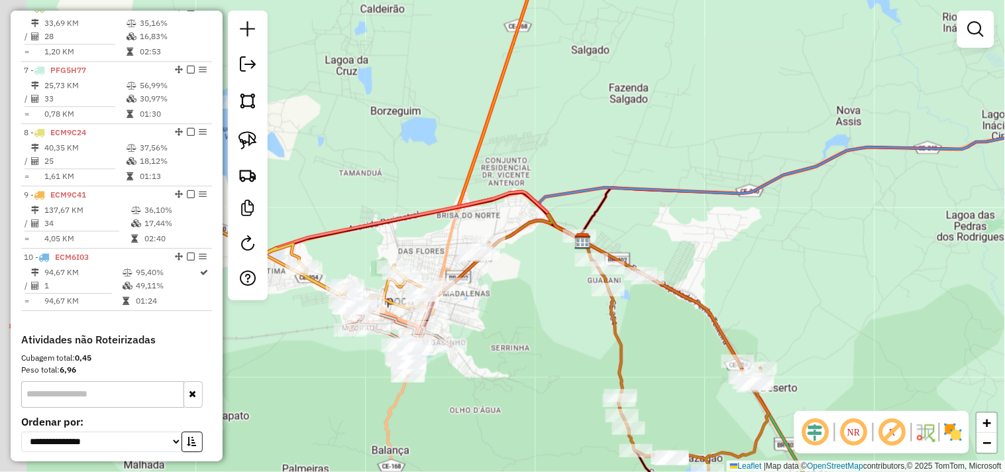
drag, startPoint x: 400, startPoint y: 355, endPoint x: 516, endPoint y: 300, distance: 128.1
click at [516, 305] on div "Janela de atendimento Grade de atendimento Capacidade Transportadoras Veículos …" at bounding box center [502, 236] width 1005 height 472
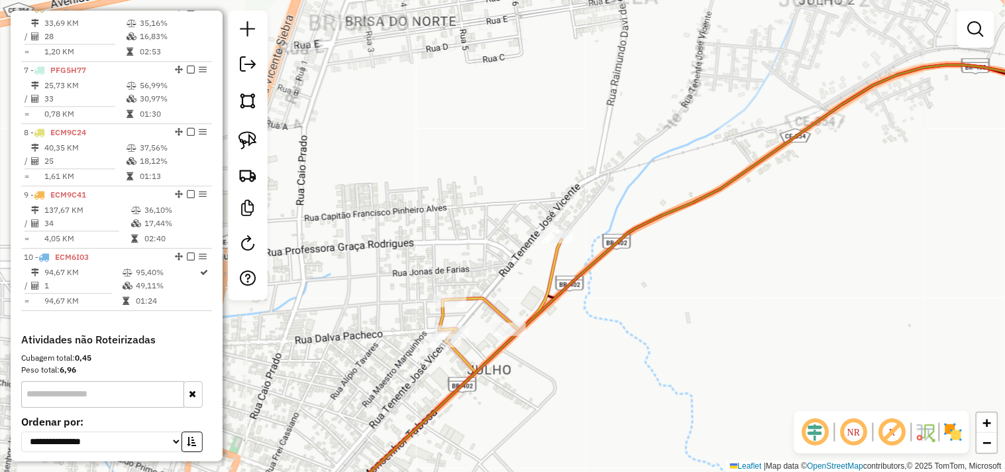
drag, startPoint x: 634, startPoint y: 294, endPoint x: 618, endPoint y: 331, distance: 41.0
click at [618, 331] on div "Janela de atendimento Grade de atendimento Capacidade Transportadoras Veículos …" at bounding box center [502, 236] width 1005 height 472
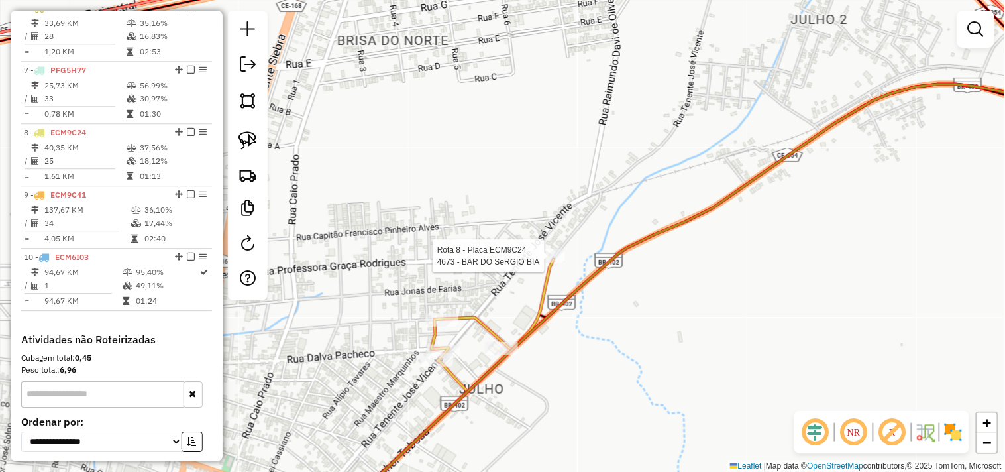
select select "**********"
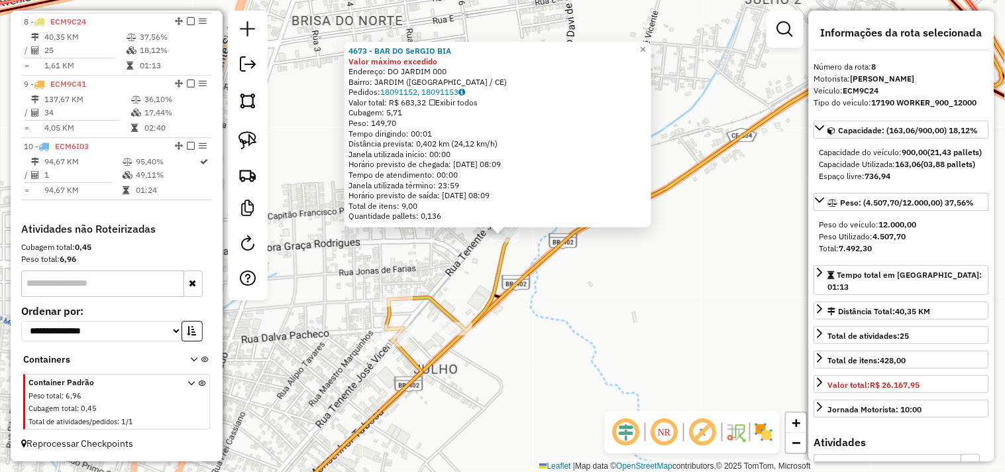
scroll to position [945, 0]
click at [571, 303] on div "4673 - BAR DO SeRGIO BIA Valor máximo excedido Endereço: DO JARDIM 000 Bairro: …" at bounding box center [502, 236] width 1005 height 472
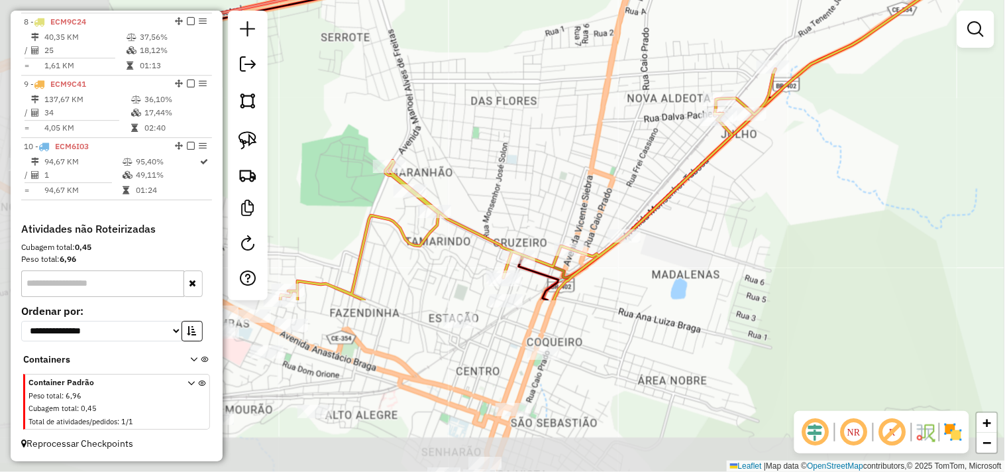
drag, startPoint x: 571, startPoint y: 412, endPoint x: 787, endPoint y: 199, distance: 303.2
click at [796, 187] on div "Janela de atendimento Grade de atendimento Capacidade Transportadoras Veículos …" at bounding box center [502, 236] width 1005 height 472
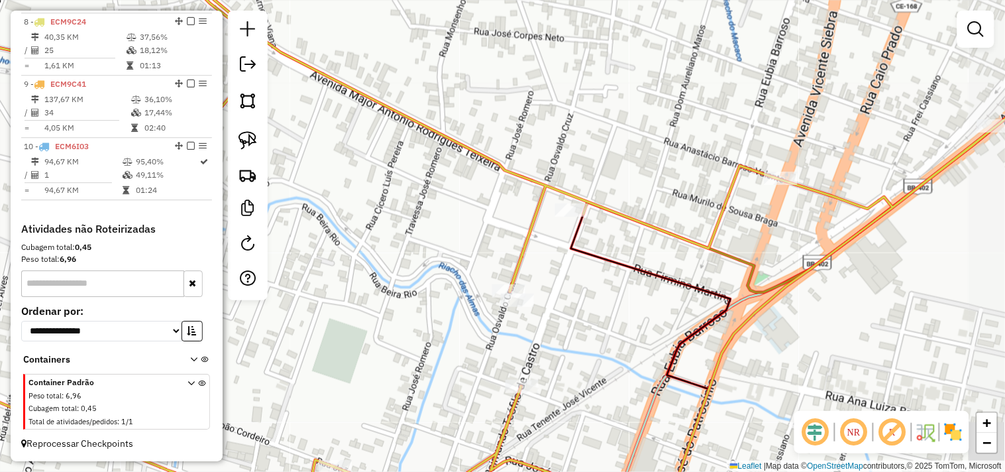
drag, startPoint x: 654, startPoint y: 318, endPoint x: 638, endPoint y: 319, distance: 15.9
click at [638, 319] on div "Janela de atendimento Grade de atendimento Capacidade Transportadoras Veículos …" at bounding box center [502, 236] width 1005 height 472
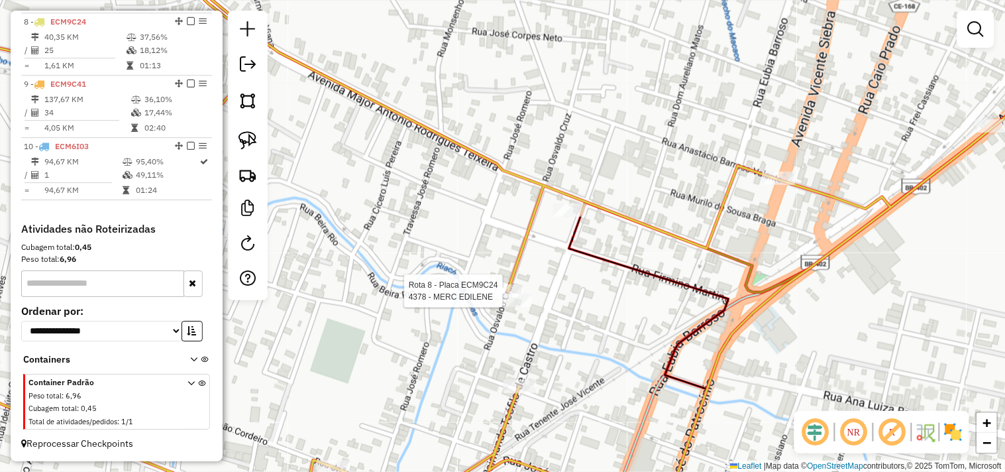
select select "**********"
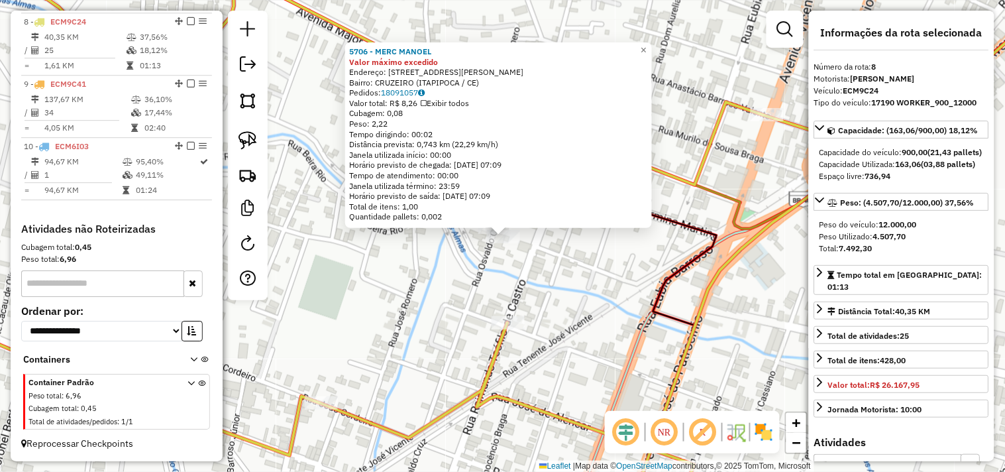
click at [547, 265] on div "5706 - MERC MANOEL Valor máximo excedido Endereço: RUA OSWALDO CRUZ 1142 Bairro…" at bounding box center [502, 236] width 1005 height 472
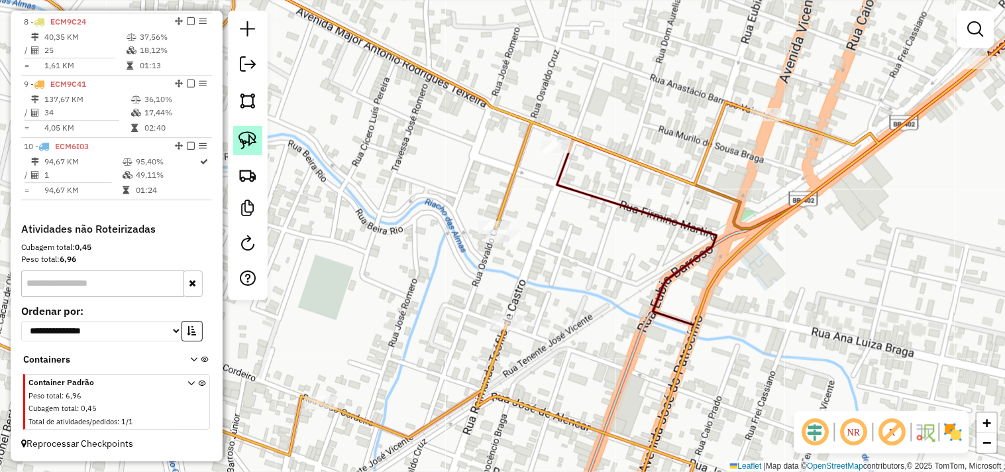
click at [258, 134] on link at bounding box center [247, 140] width 29 height 29
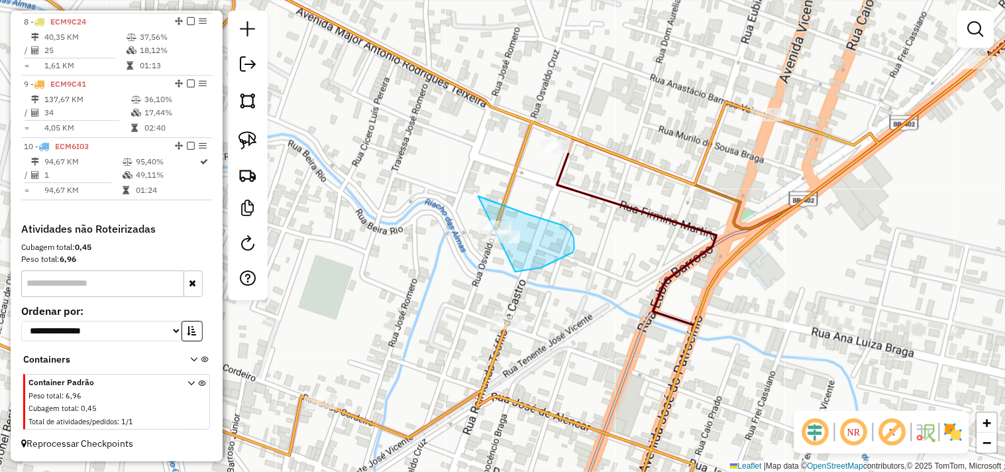
drag, startPoint x: 527, startPoint y: 214, endPoint x: 370, endPoint y: 256, distance: 163.1
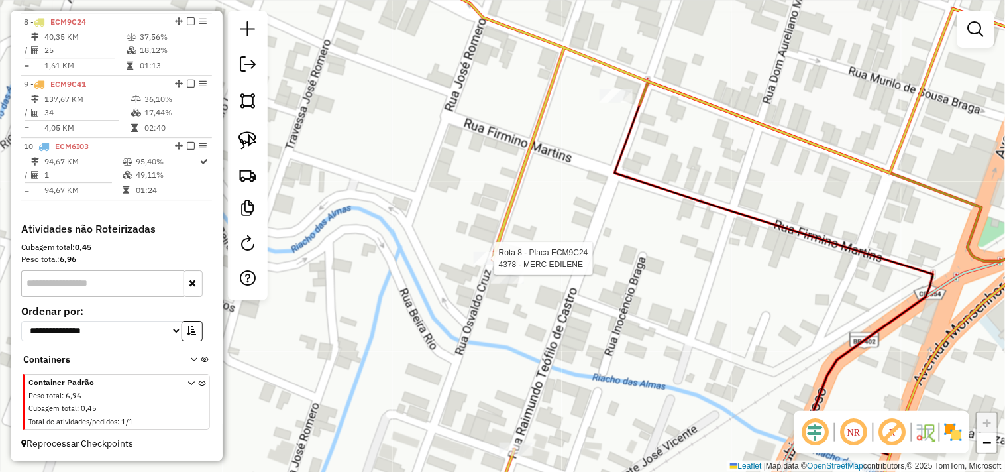
select select "**********"
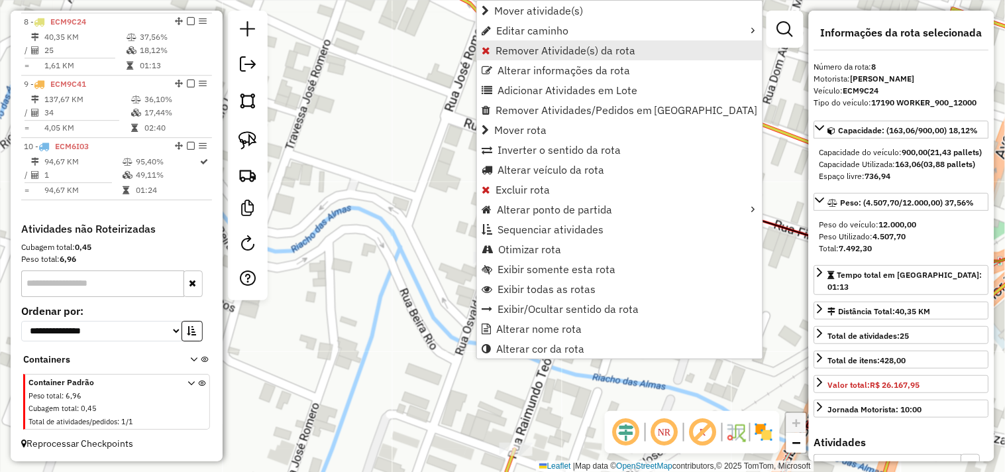
click at [527, 57] on link "Remover Atividade(s) da rota" at bounding box center [620, 50] width 286 height 20
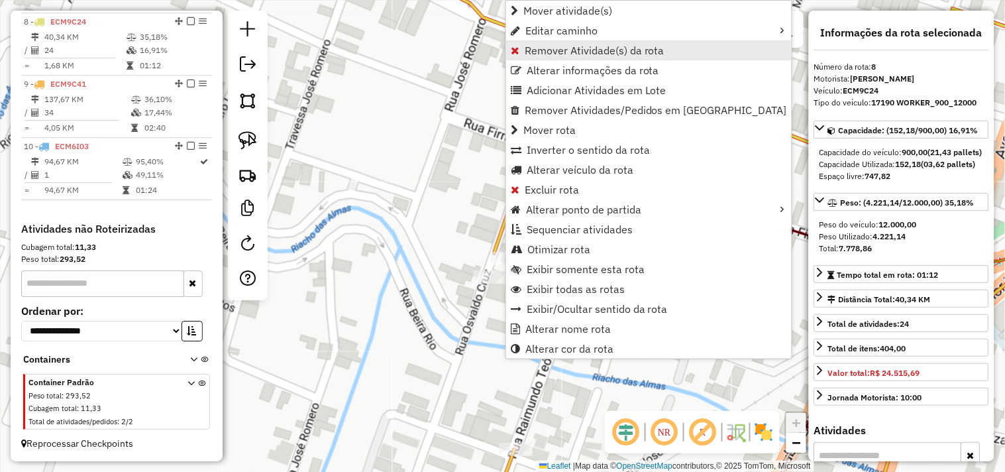
click at [551, 58] on link "Remover Atividade(s) da rota" at bounding box center [649, 50] width 286 height 20
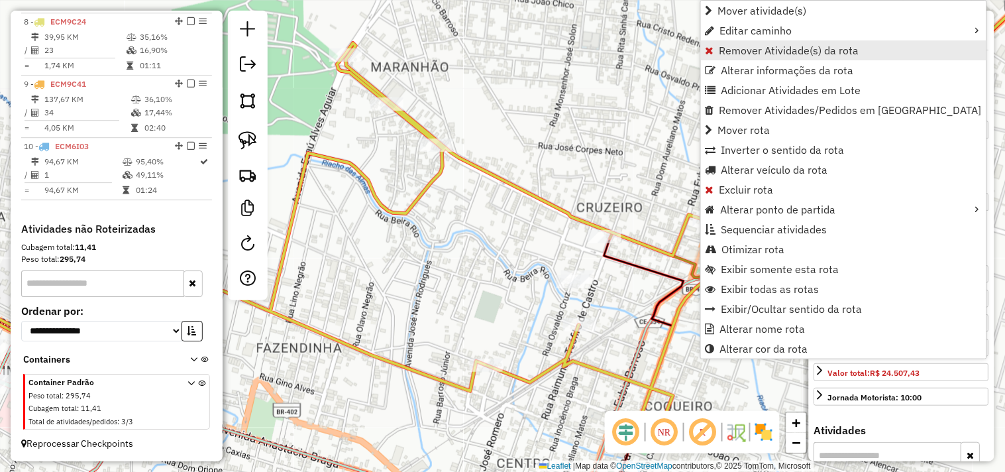
click at [717, 46] on link "Remover Atividade(s) da rota" at bounding box center [844, 50] width 286 height 20
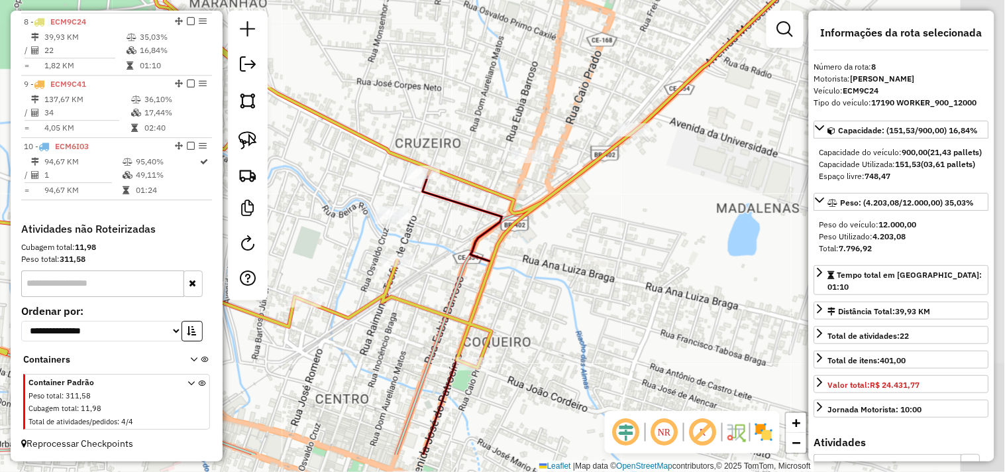
drag, startPoint x: 703, startPoint y: 310, endPoint x: 509, endPoint y: 236, distance: 207.9
click at [512, 237] on div "Janela de atendimento Grade de atendimento Capacidade Transportadoras Veículos …" at bounding box center [502, 236] width 1005 height 472
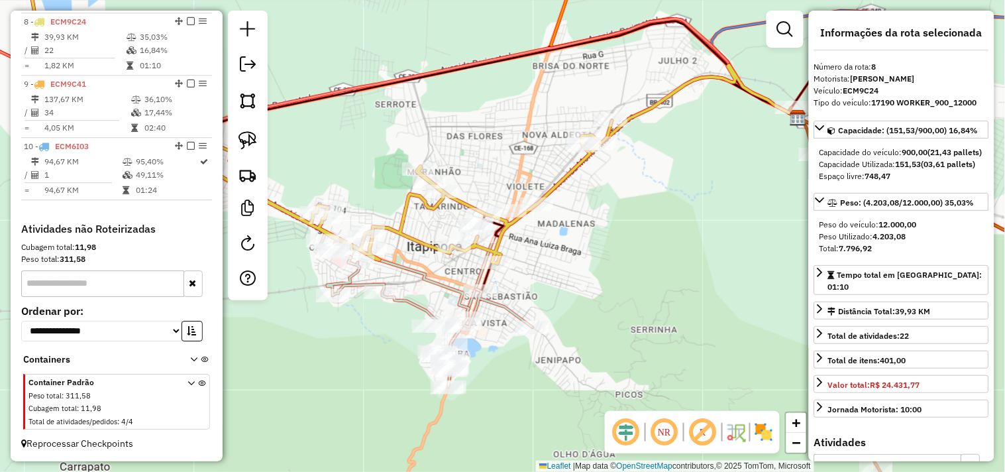
click at [527, 195] on div "Rota 8 - Placa ECM9C24 5704 - RESTAURANTE ELISANGE Janela de atendimento Grade …" at bounding box center [502, 236] width 1005 height 472
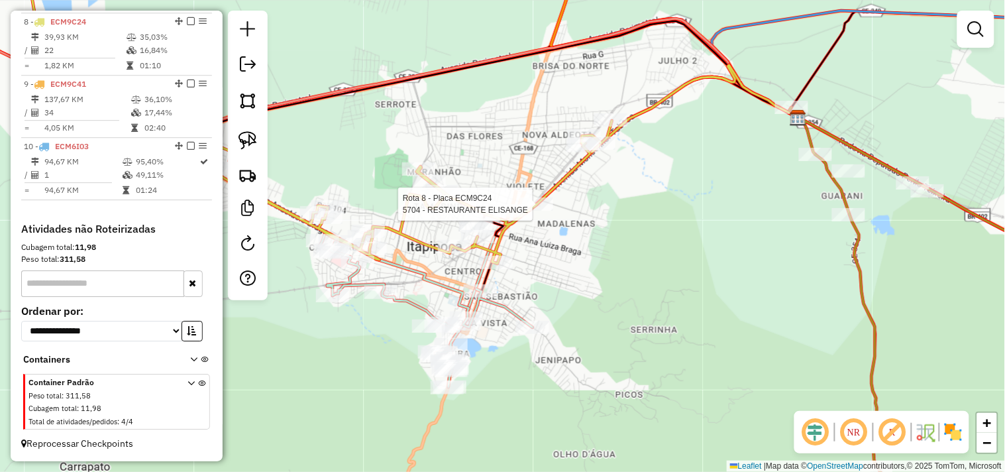
select select "**********"
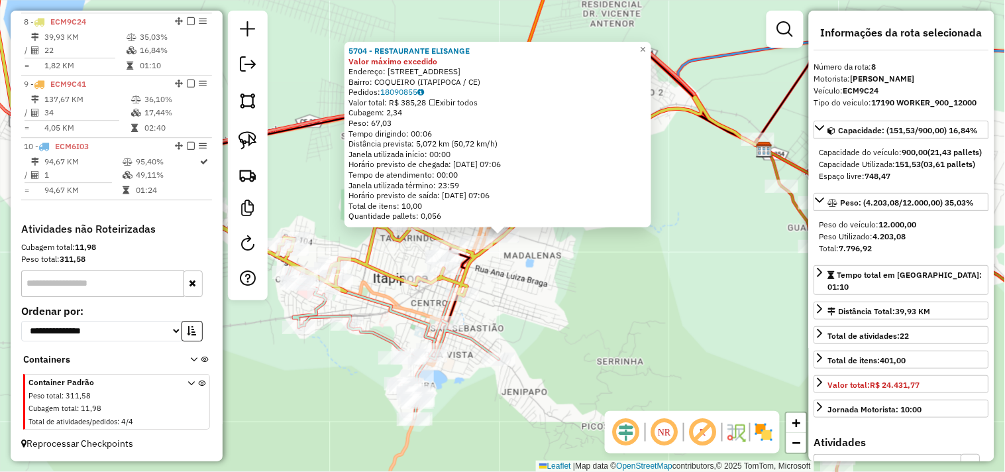
click at [525, 292] on div "5704 - RESTAURANTE ELISANGE Valor máximo excedido Endereço: AVENIDA MONSENHOR T…" at bounding box center [502, 236] width 1005 height 472
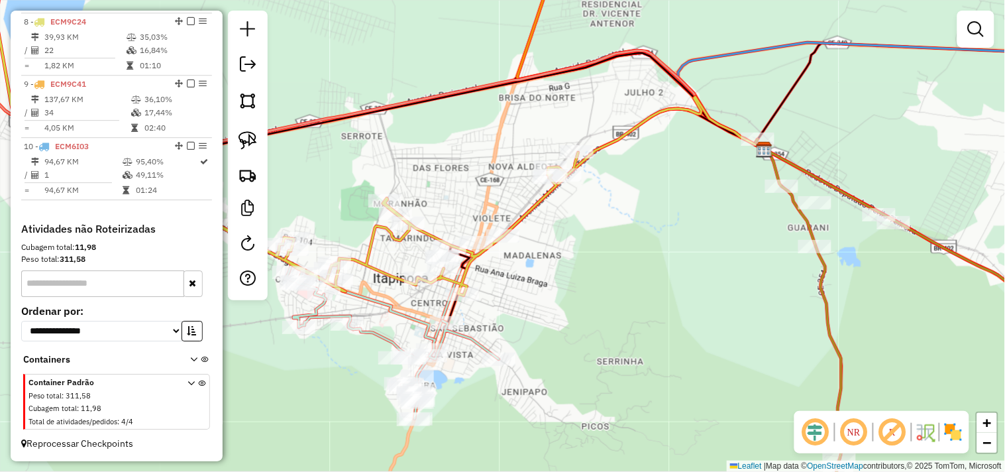
click at [531, 182] on div "Janela de atendimento Grade de atendimento Capacidade Transportadoras Veículos …" at bounding box center [502, 236] width 1005 height 472
select select "**********"
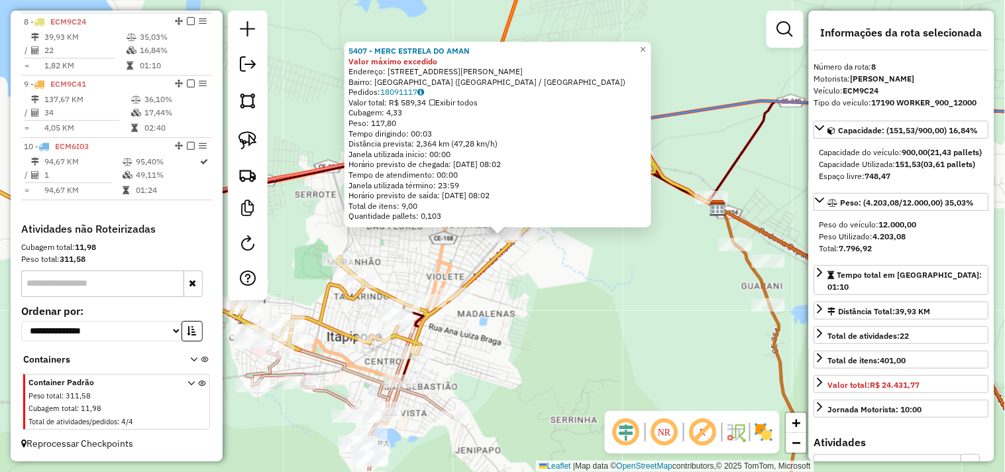
click at [489, 347] on div "5407 - MERC ESTRELA DO AMAN Valor máximo excedido Endereço: RUA TENENTE JOSE VI…" at bounding box center [502, 236] width 1005 height 472
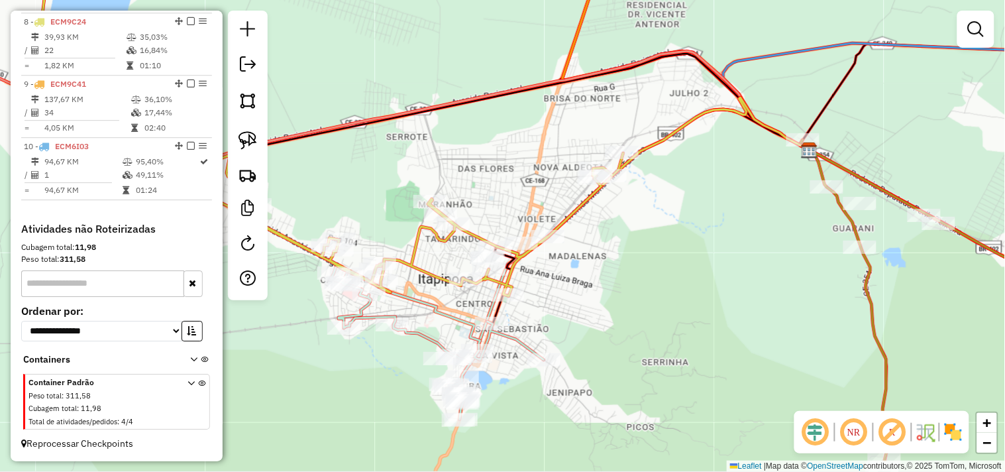
drag, startPoint x: 520, startPoint y: 333, endPoint x: 587, endPoint y: 286, distance: 81.8
click at [587, 286] on div "Janela de atendimento Grade de atendimento Capacidade Transportadoras Veículos …" at bounding box center [502, 236] width 1005 height 472
select select "**********"
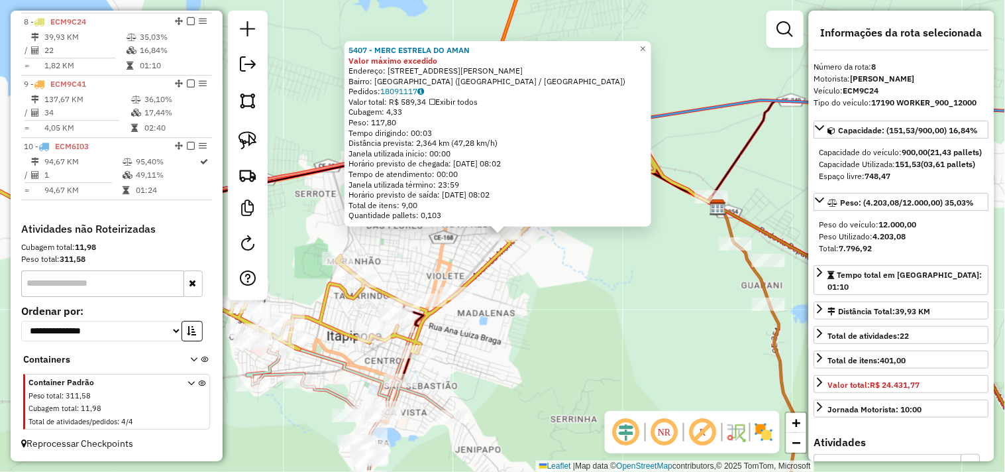
click at [650, 272] on div "5407 - MERC ESTRELA DO AMAN Valor máximo excedido Endereço: RUA TENENTE JOSE VI…" at bounding box center [502, 236] width 1005 height 472
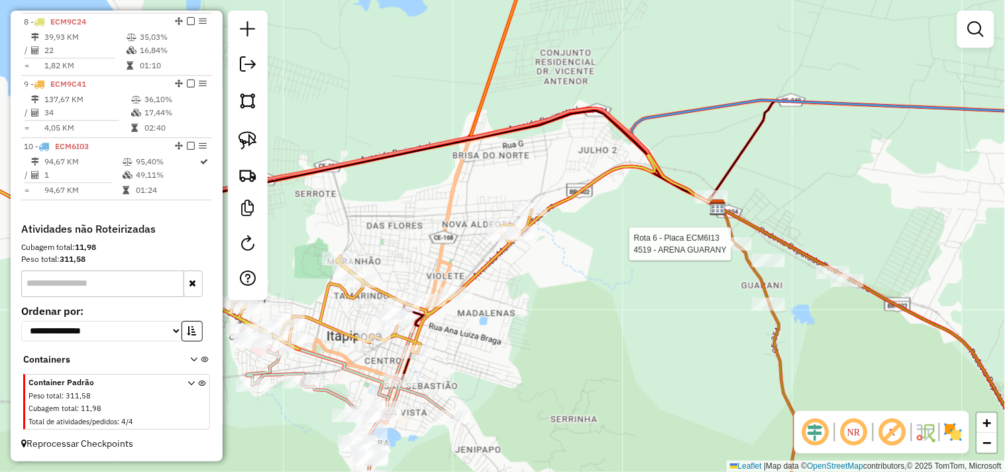
select select "**********"
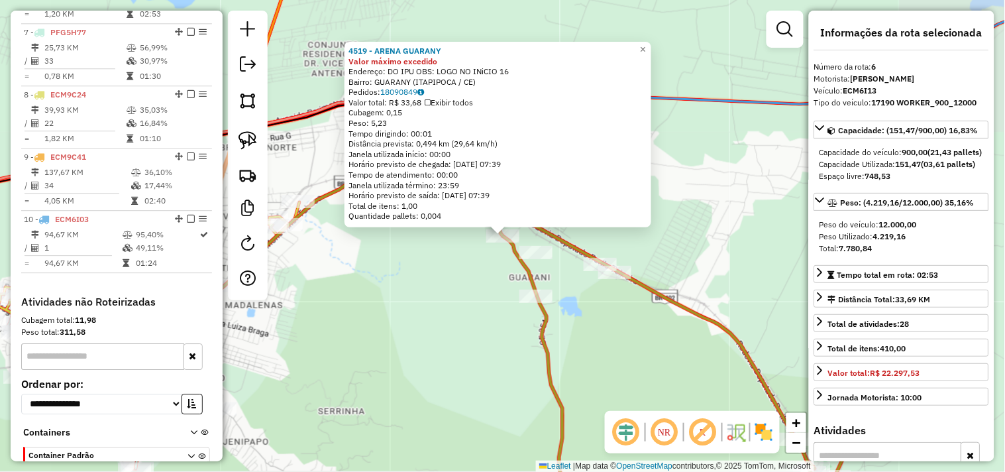
scroll to position [824, 0]
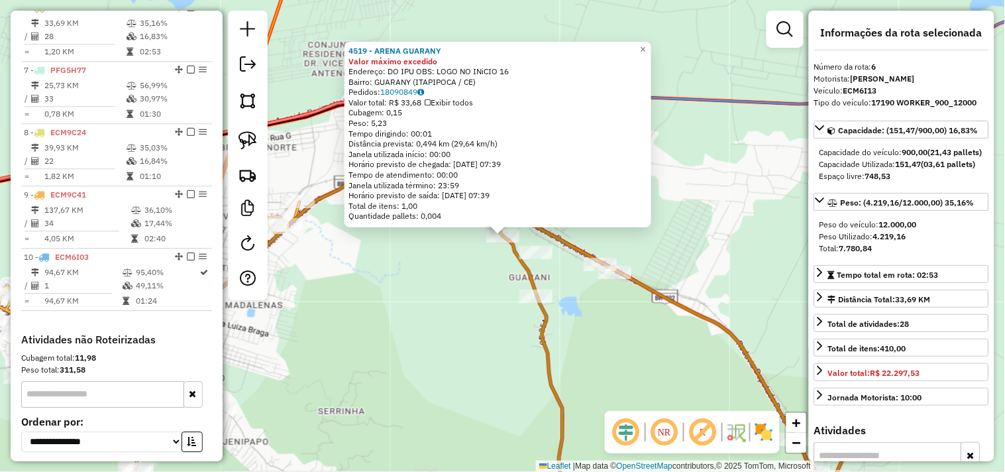
click at [462, 325] on div "4519 - ARENA GUARANY Valor máximo excedido Endereço: DO IPU OBS: LOGO NO INiCIO…" at bounding box center [502, 236] width 1005 height 472
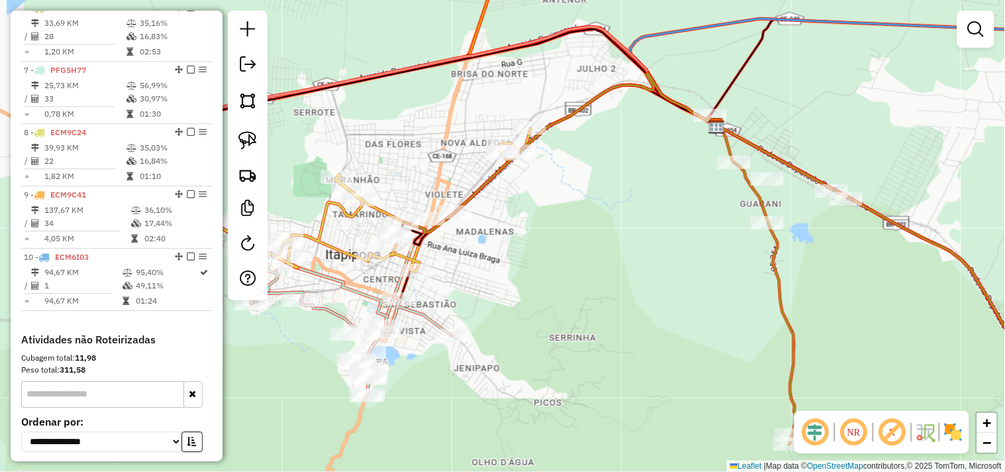
drag, startPoint x: 409, startPoint y: 339, endPoint x: 648, endPoint y: 262, distance: 251.1
click at [648, 262] on div "Janela de atendimento Grade de atendimento Capacidade Transportadoras Veículos …" at bounding box center [502, 236] width 1005 height 472
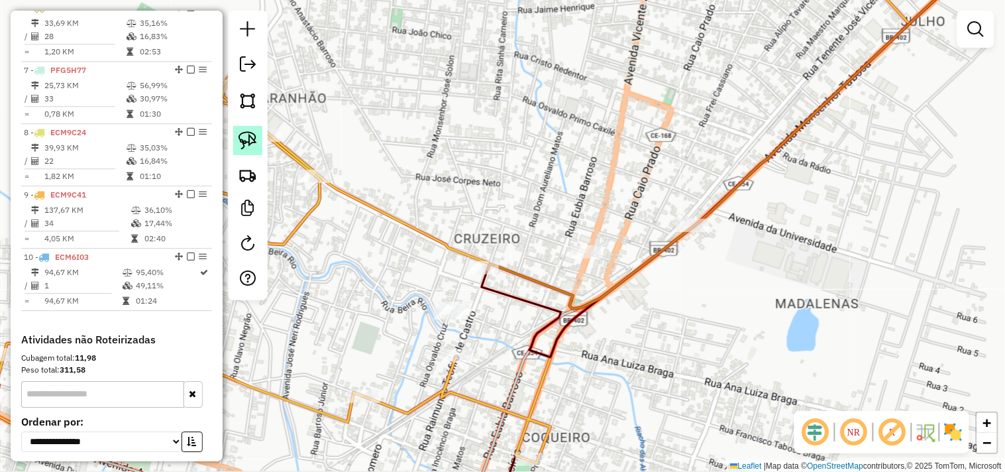
click at [244, 150] on img at bounding box center [248, 140] width 19 height 19
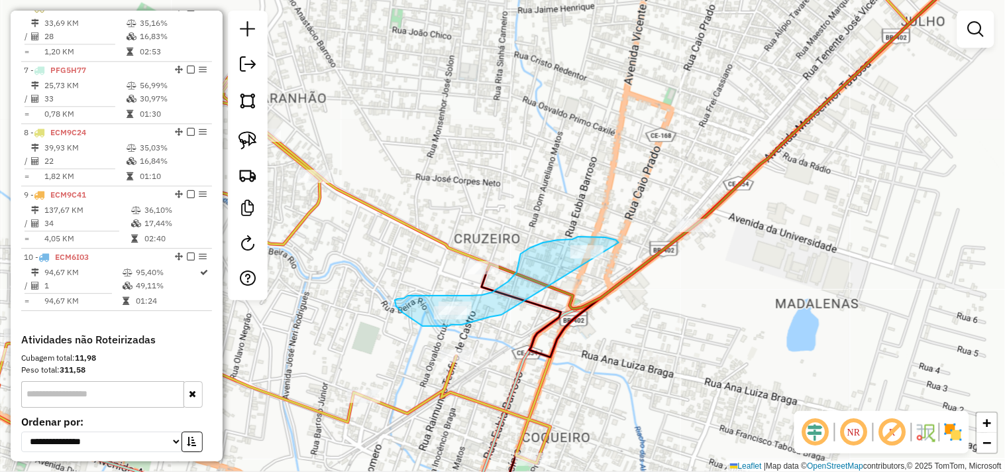
drag, startPoint x: 502, startPoint y: 315, endPoint x: 620, endPoint y: 243, distance: 138.3
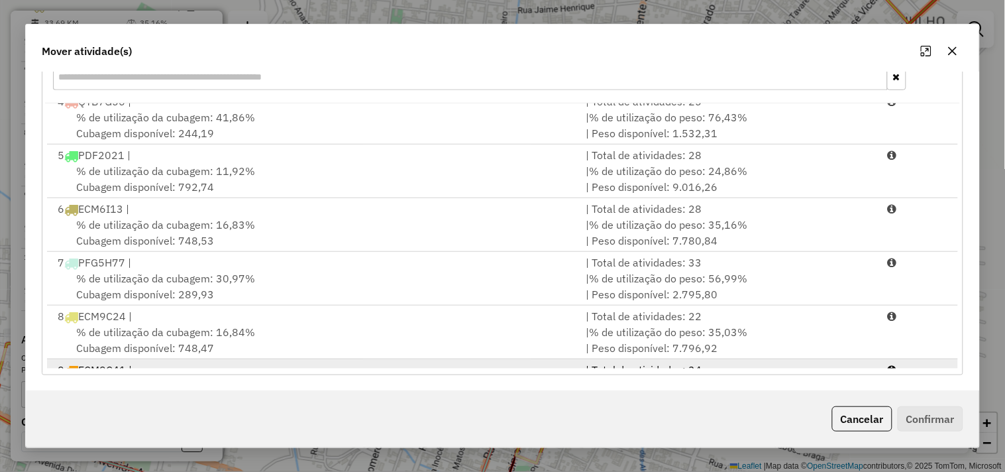
scroll to position [272, 0]
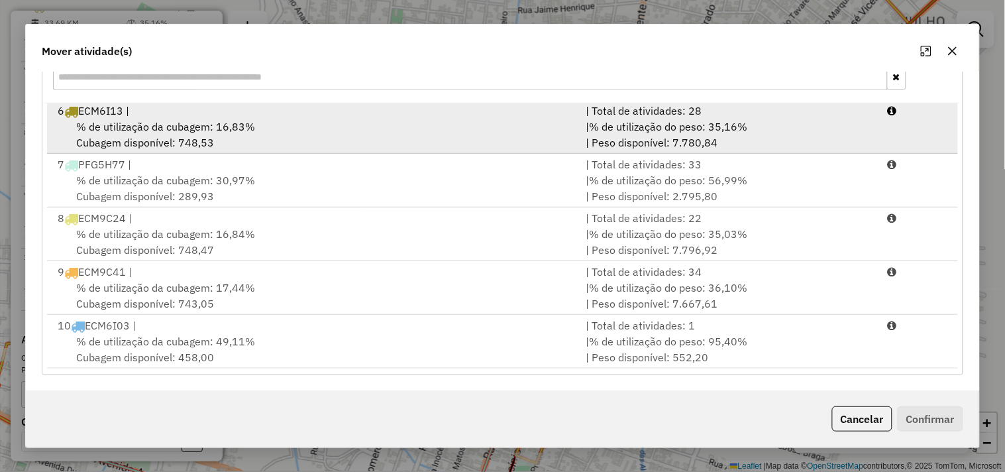
click at [144, 142] on div "% de utilização da cubagem: 16,83% Cubagem disponível: 748,53" at bounding box center [314, 135] width 528 height 32
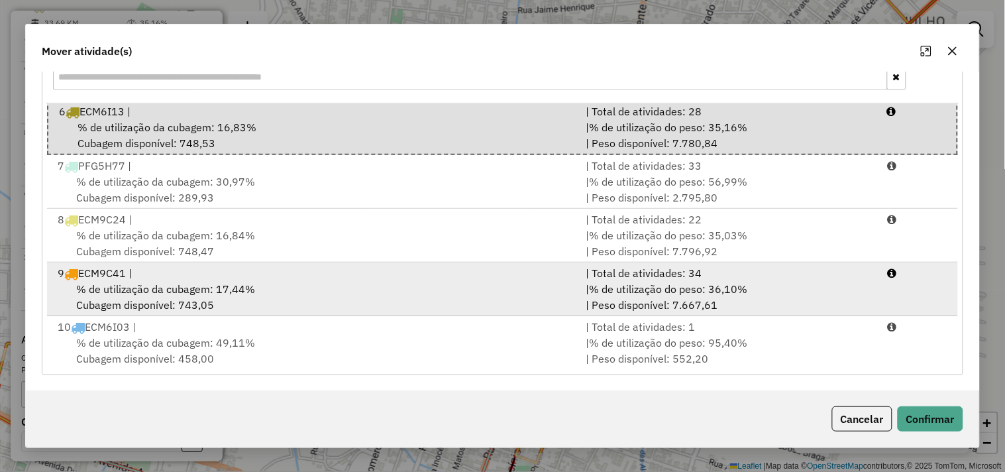
scroll to position [273, 0]
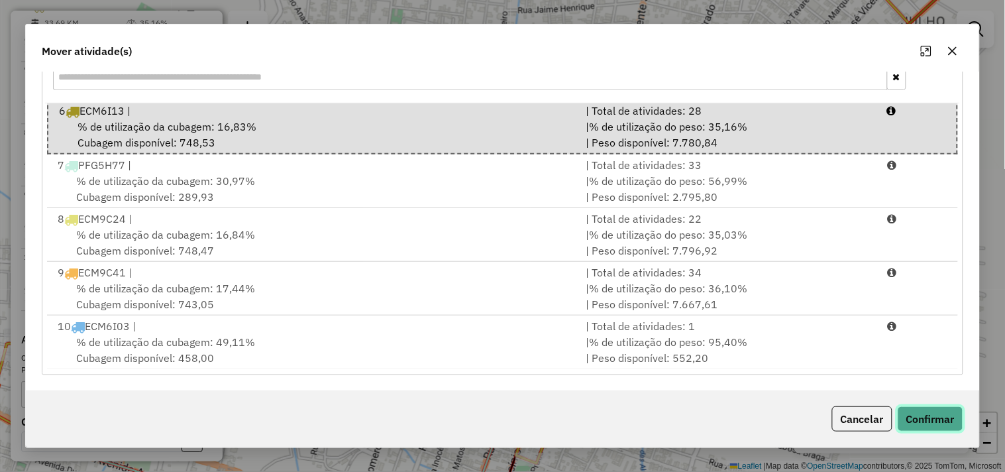
click at [906, 416] on button "Confirmar" at bounding box center [931, 418] width 66 height 25
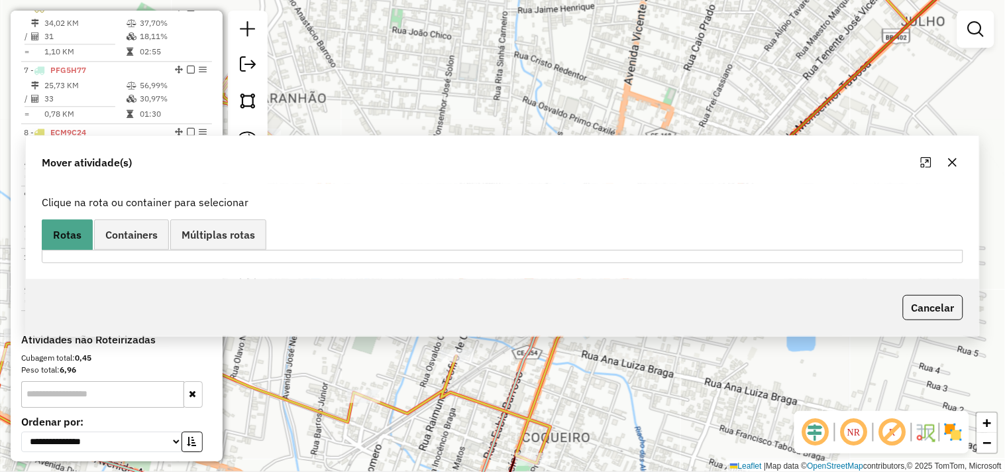
scroll to position [762, 0]
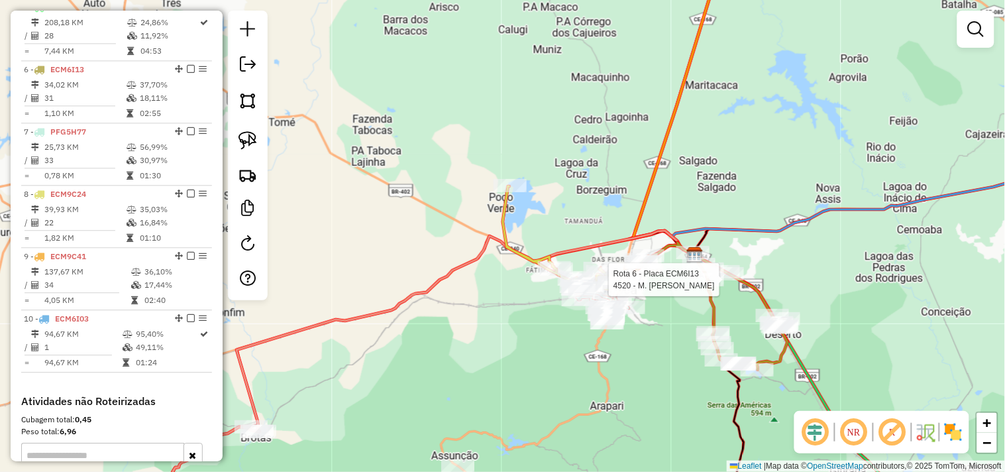
select select "**********"
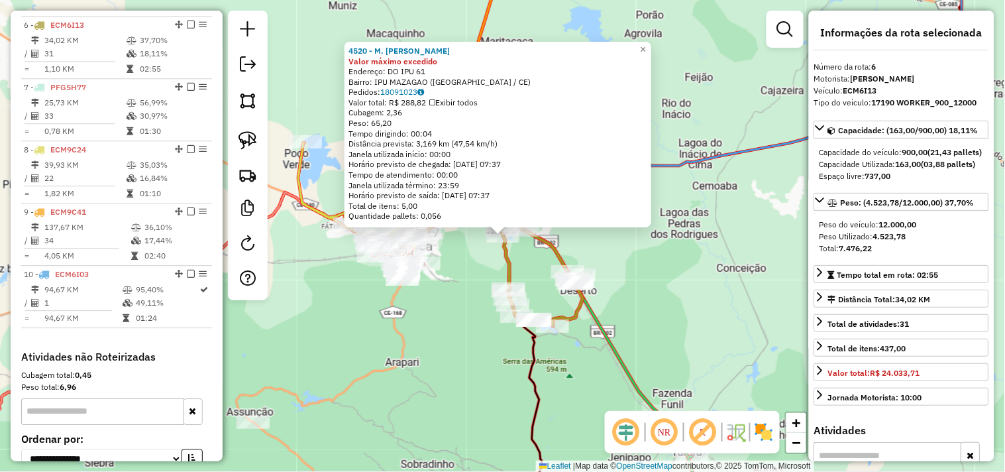
scroll to position [824, 0]
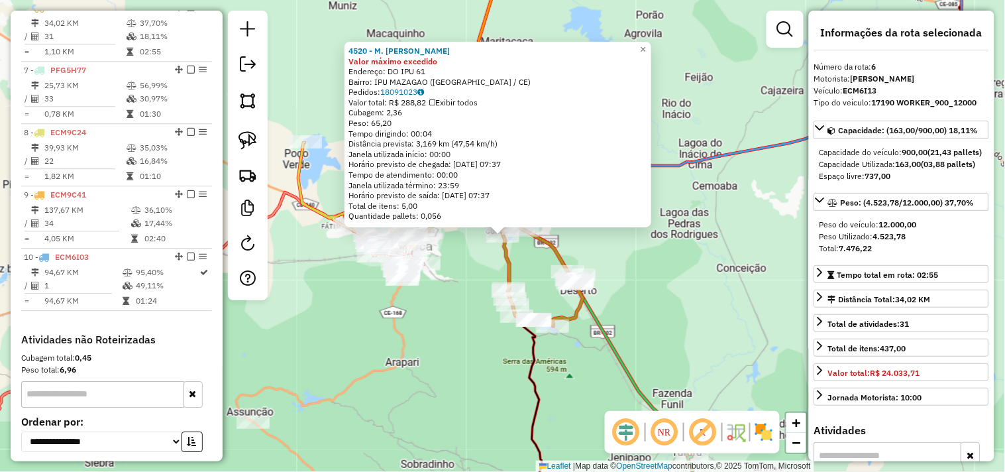
click at [454, 272] on div "4520 - M. ADRIANA Valor máximo excedido Endereço: DO IPU 61 Bairro: IPU MAZAGAO…" at bounding box center [502, 236] width 1005 height 472
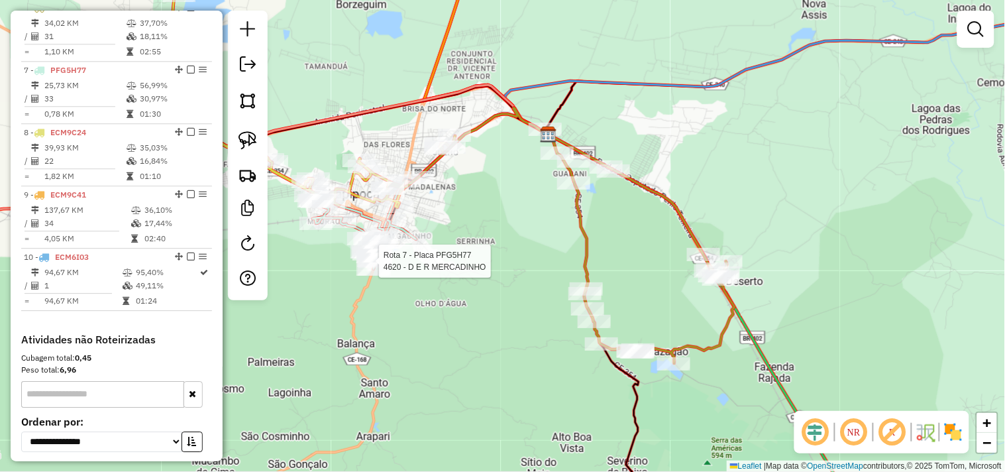
select select "**********"
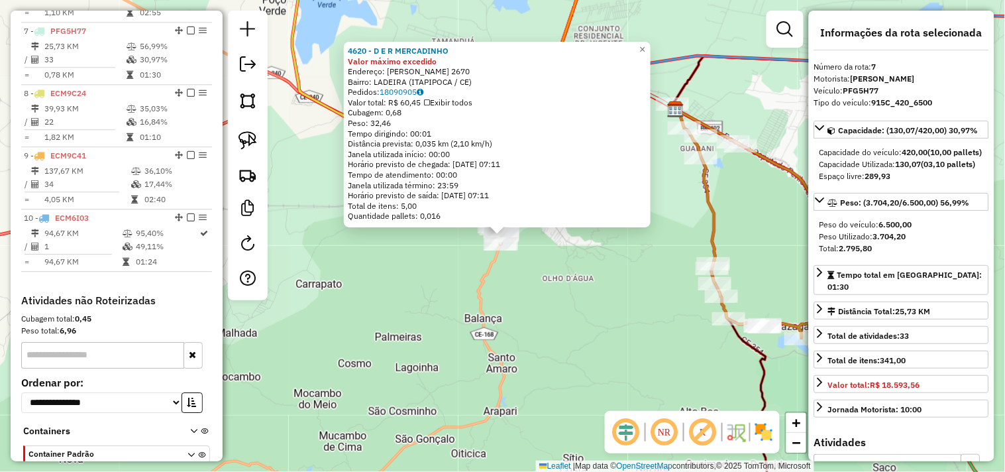
scroll to position [885, 0]
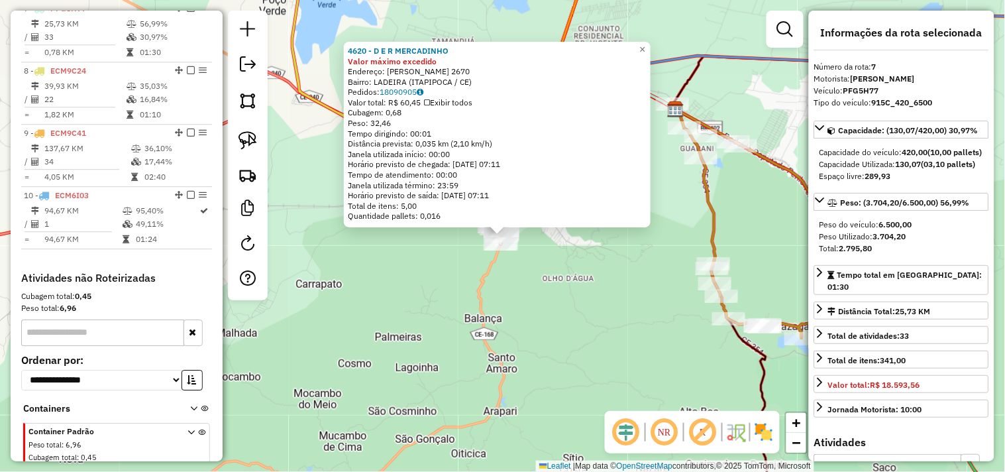
click at [514, 295] on div "4620 - D E R MERCADINHO Valor máximo excedido Endereço: FRANCISCA FEITOSA 2670 …" at bounding box center [502, 236] width 1005 height 472
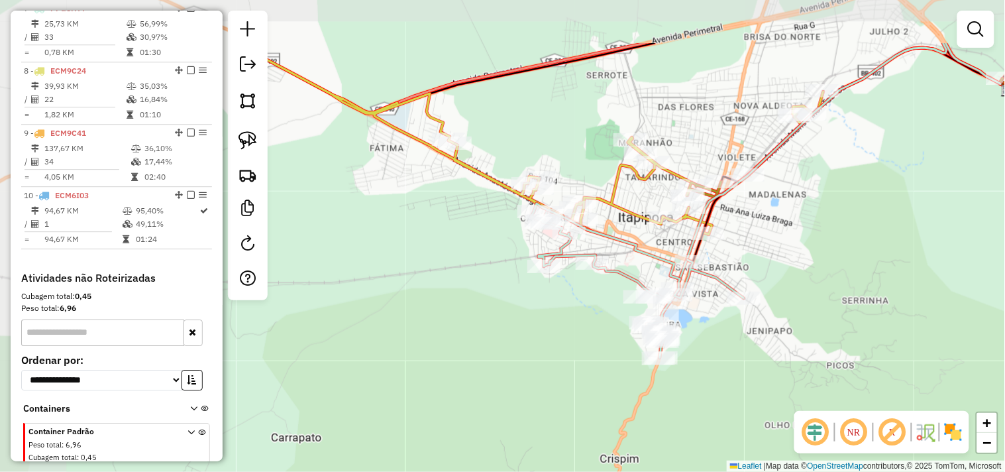
drag, startPoint x: 604, startPoint y: 261, endPoint x: 738, endPoint y: 308, distance: 141.9
click at [767, 345] on div "Janela de atendimento Grade de atendimento Capacidade Transportadoras Veículos …" at bounding box center [502, 236] width 1005 height 472
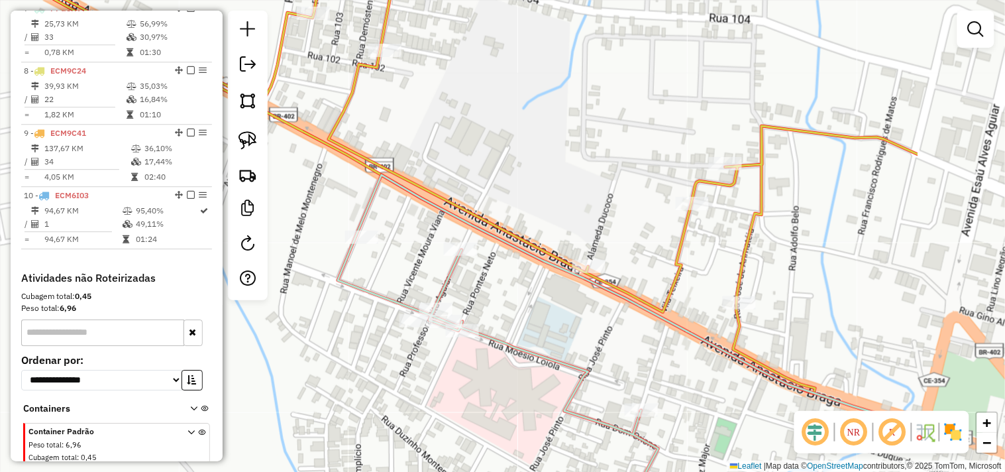
drag, startPoint x: 557, startPoint y: 242, endPoint x: 400, endPoint y: 278, distance: 161.2
click at [400, 278] on div "Janela de atendimento Grade de atendimento Capacidade Transportadoras Veículos …" at bounding box center [502, 236] width 1005 height 472
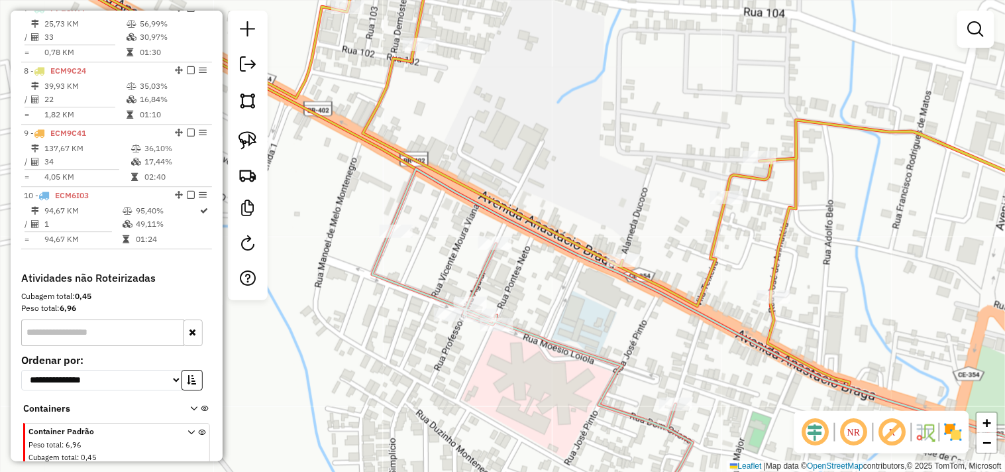
drag, startPoint x: 406, startPoint y: 278, endPoint x: 447, endPoint y: 272, distance: 41.5
click at [447, 272] on div "Janela de atendimento Grade de atendimento Capacidade Transportadoras Veículos …" at bounding box center [502, 236] width 1005 height 472
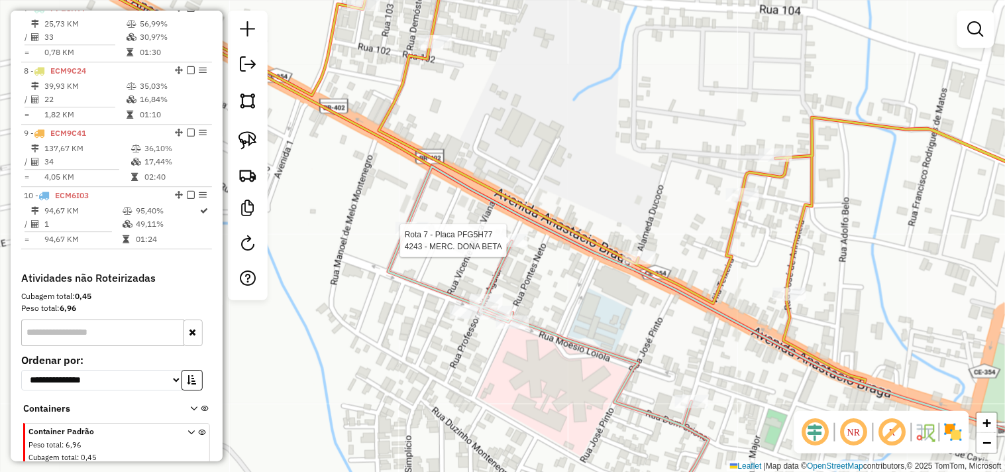
select select "**********"
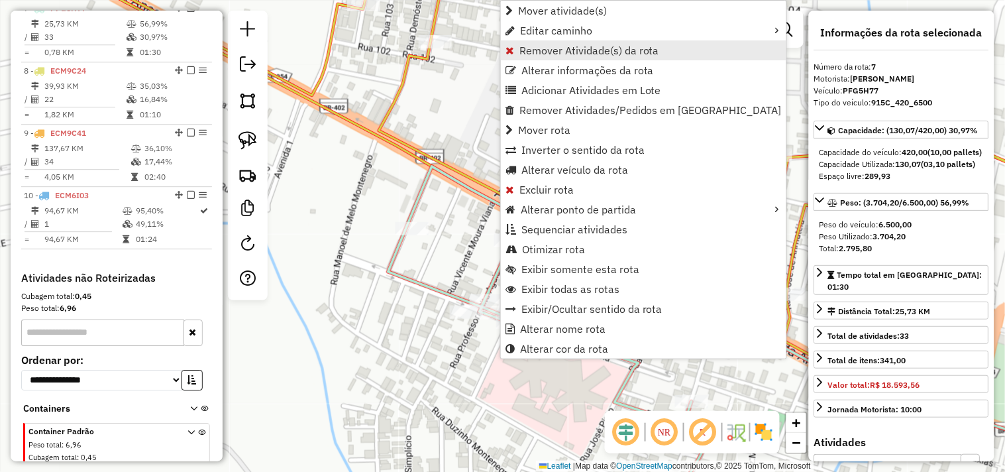
click at [533, 52] on span "Remover Atividade(s) da rota" at bounding box center [590, 50] width 140 height 11
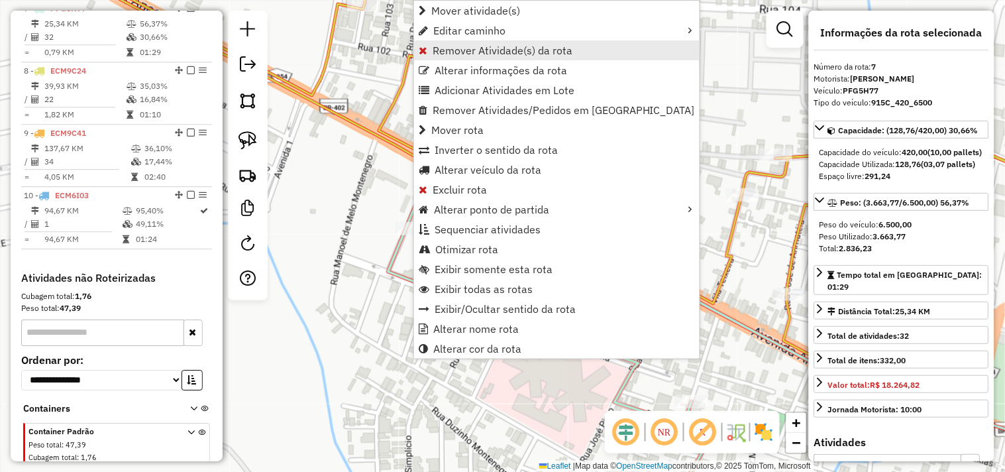
click at [496, 46] on span "Remover Atividade(s) da rota" at bounding box center [503, 50] width 140 height 11
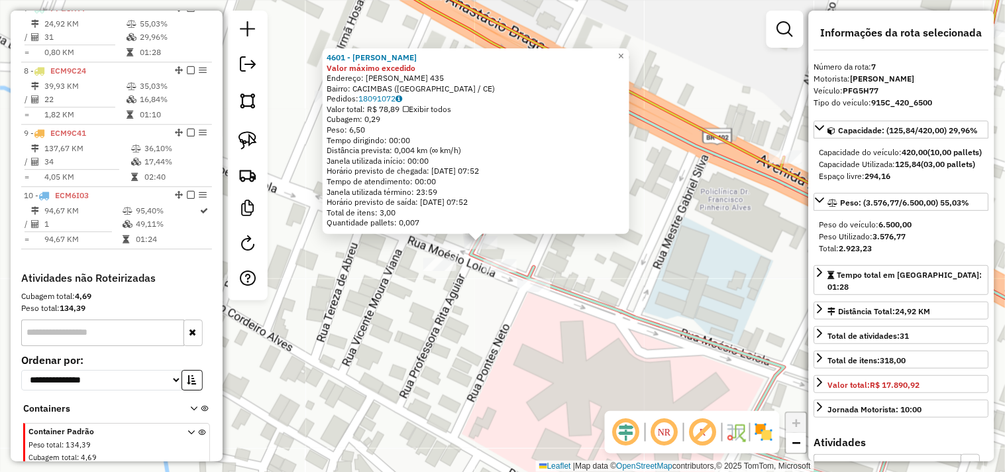
click at [497, 321] on div "4601 - Mercadinho Regina Valor máximo excedido Endereço: MOESIO LOIOLA 435 Bair…" at bounding box center [502, 236] width 1005 height 472
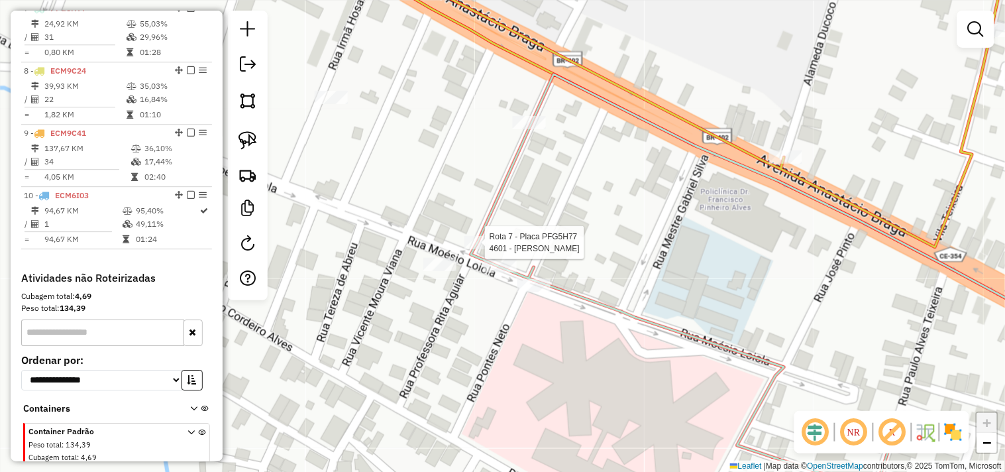
select select "**********"
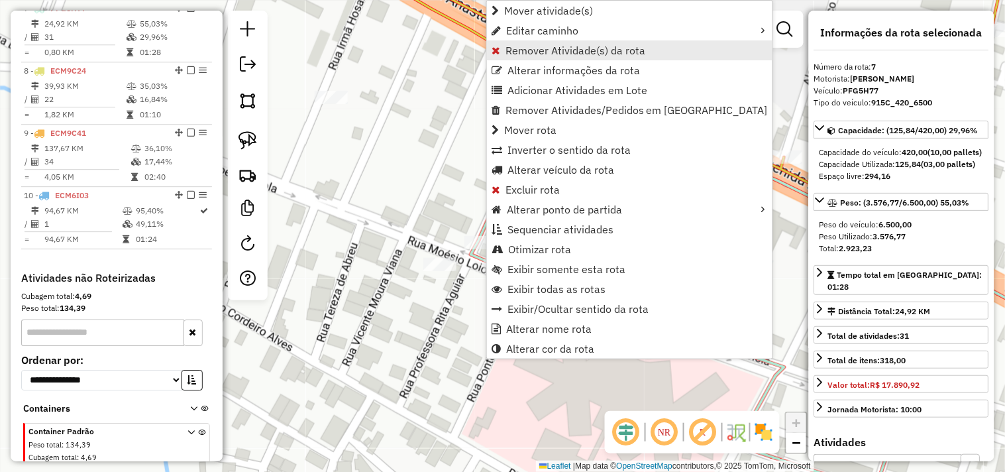
click at [507, 51] on span "Remover Atividade(s) da rota" at bounding box center [576, 50] width 140 height 11
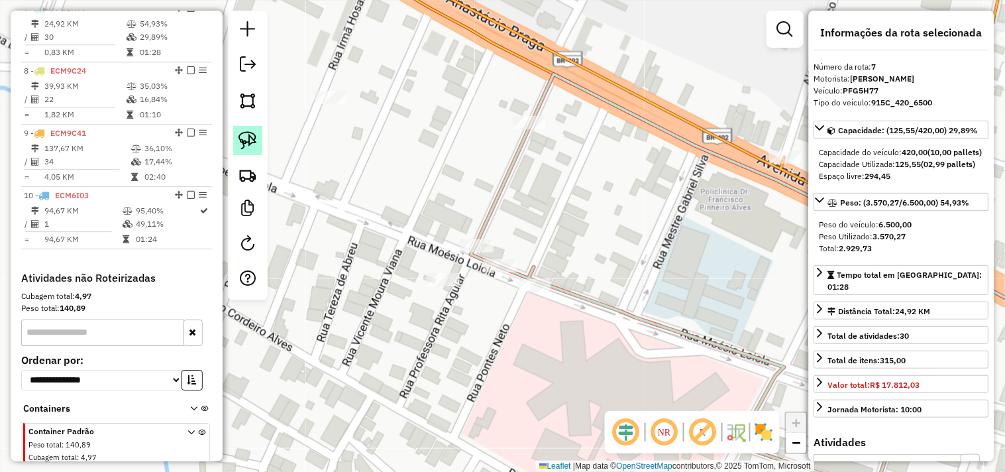
click at [255, 146] on img at bounding box center [248, 140] width 19 height 19
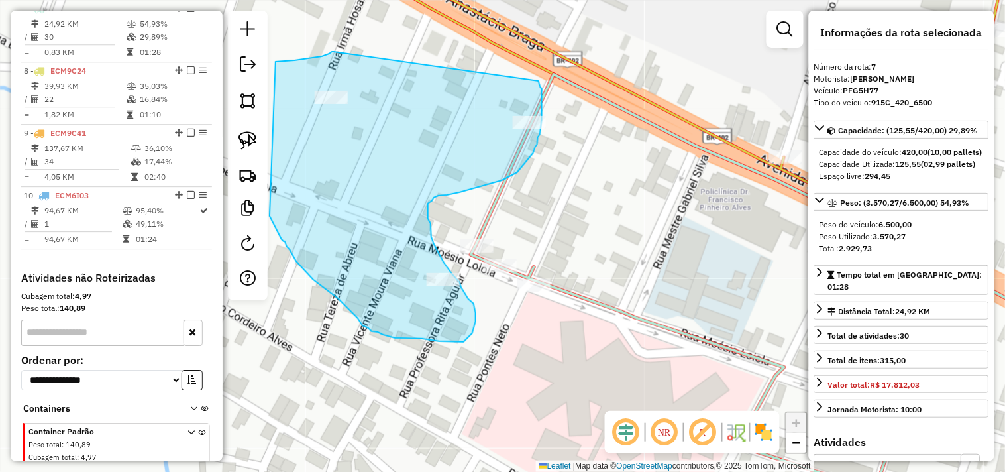
drag, startPoint x: 322, startPoint y: 56, endPoint x: 539, endPoint y: 80, distance: 218.0
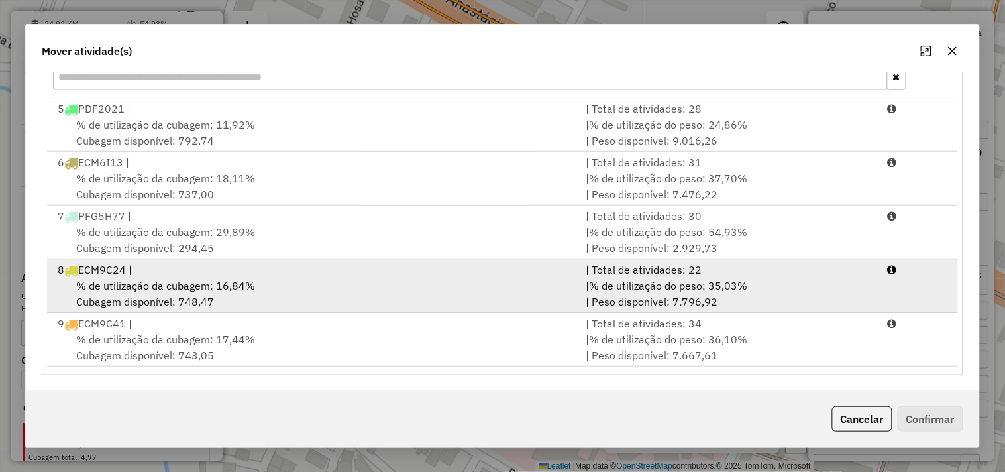
scroll to position [272, 0]
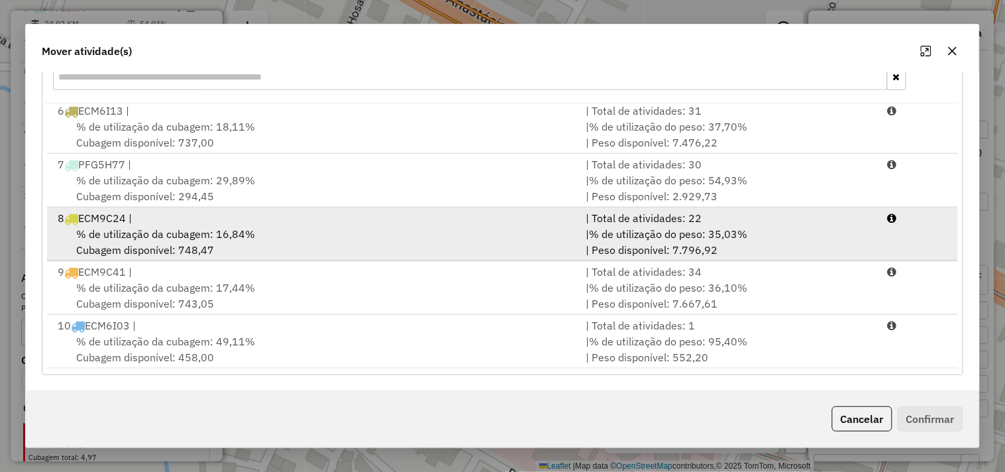
click at [181, 227] on span "% de utilização da cubagem: 16,84%" at bounding box center [165, 233] width 179 height 13
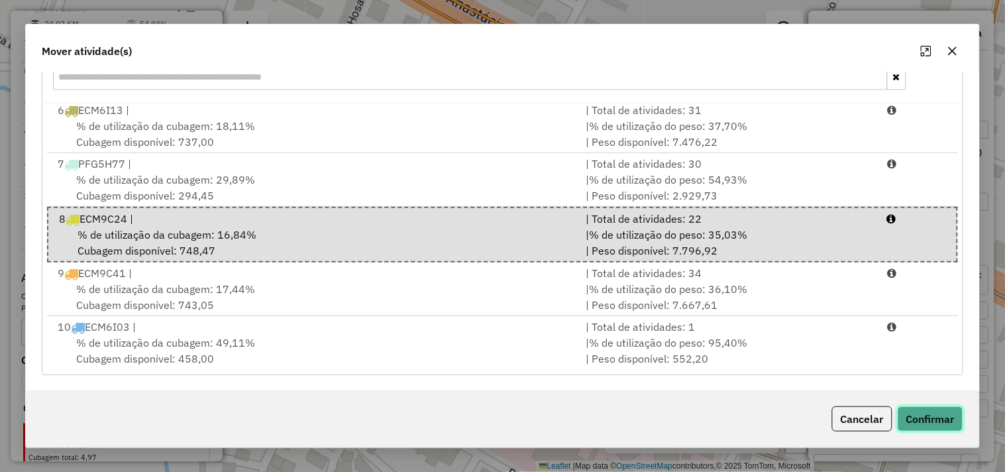
click at [931, 415] on button "Confirmar" at bounding box center [931, 418] width 66 height 25
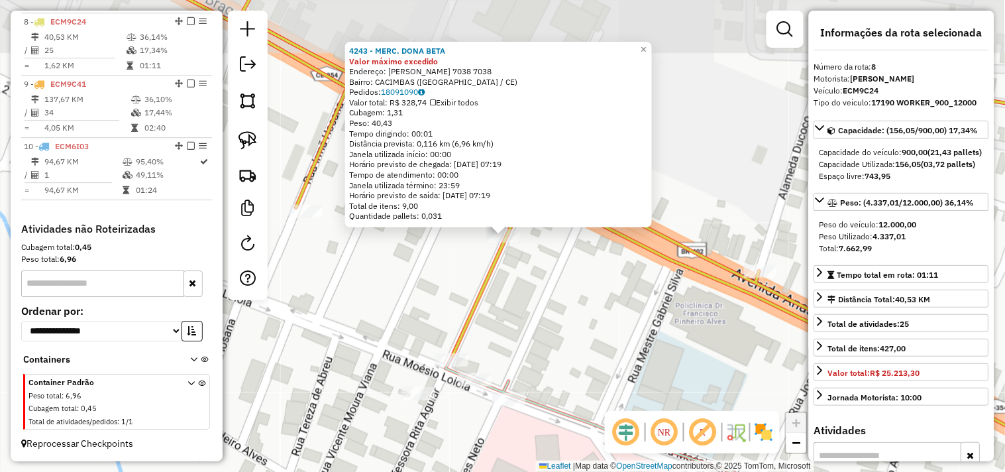
scroll to position [945, 0]
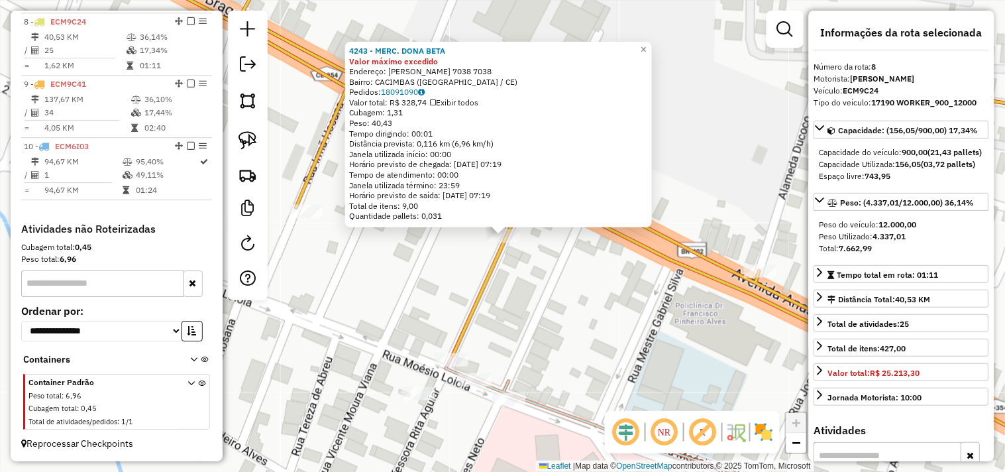
click at [573, 308] on div "4243 - MERC. DONA BETA Valor máximo excedido Endereço: ANASTACIO BRAGA 7038 703…" at bounding box center [502, 236] width 1005 height 472
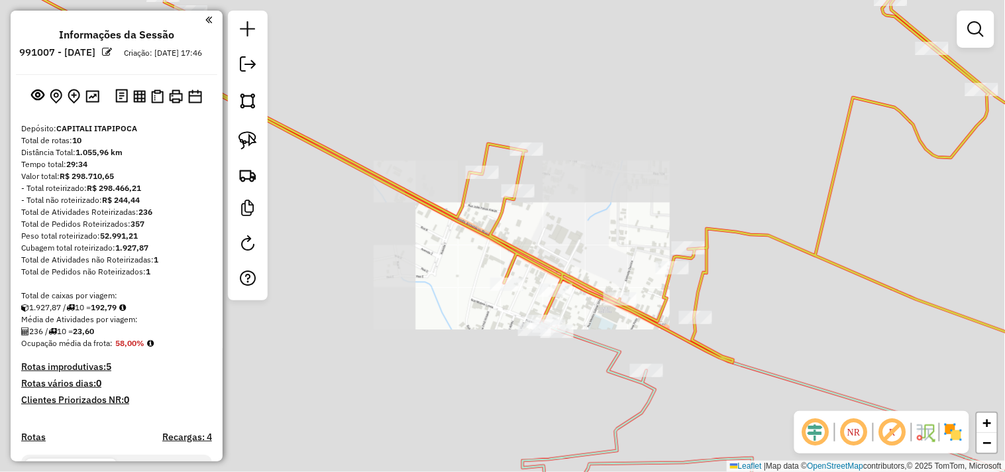
scroll to position [945, 0]
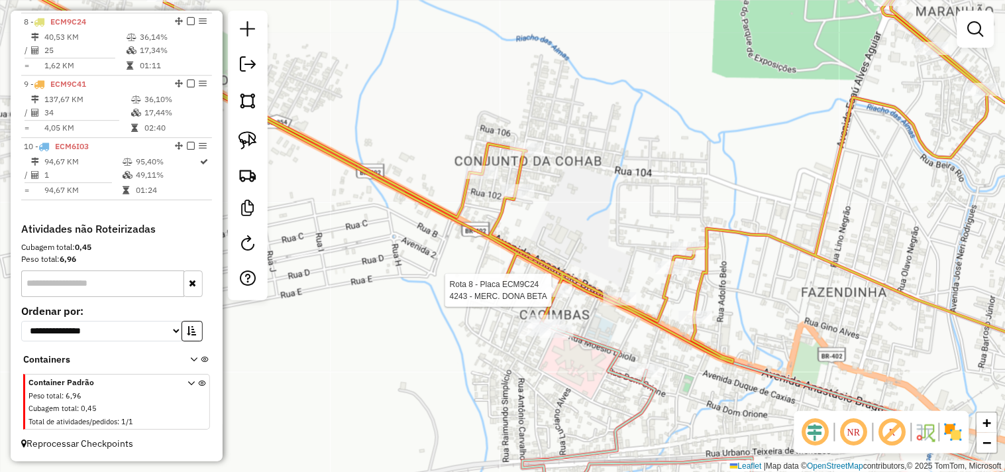
click at [564, 297] on div at bounding box center [555, 290] width 33 height 13
select select "**********"
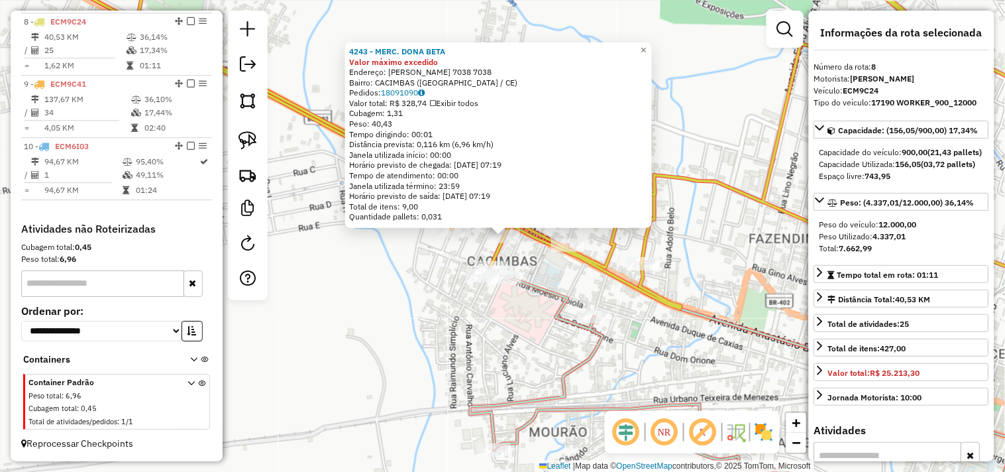
click at [499, 331] on div "4243 - MERC. DONA BETA Valor máximo excedido Endereço: [PERSON_NAME] 7038 7038 …" at bounding box center [502, 236] width 1005 height 472
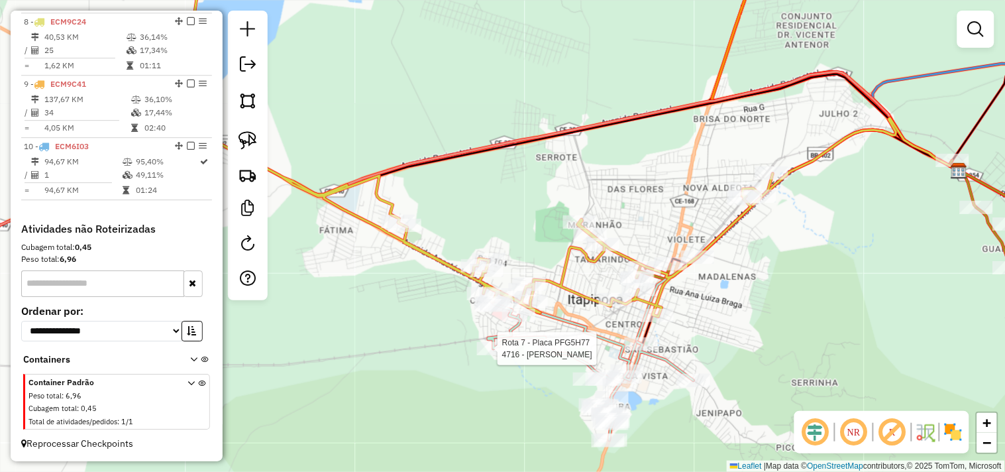
select select "**********"
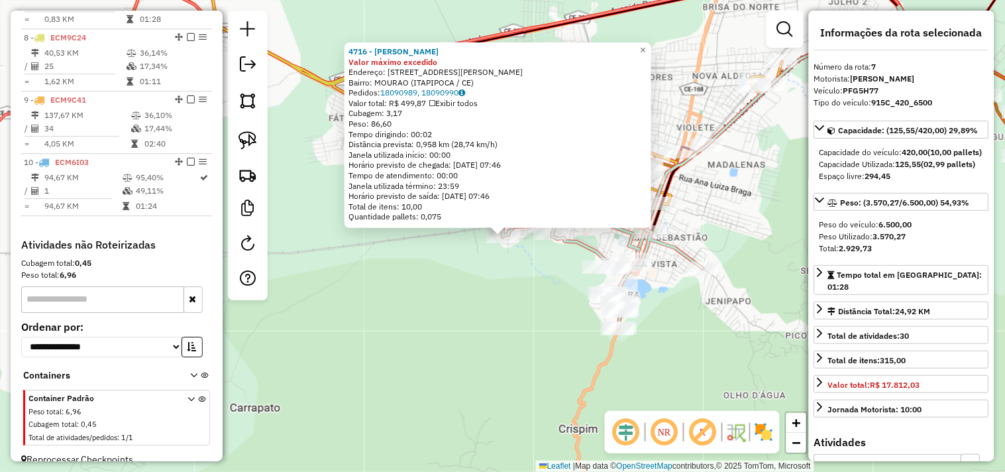
scroll to position [885, 0]
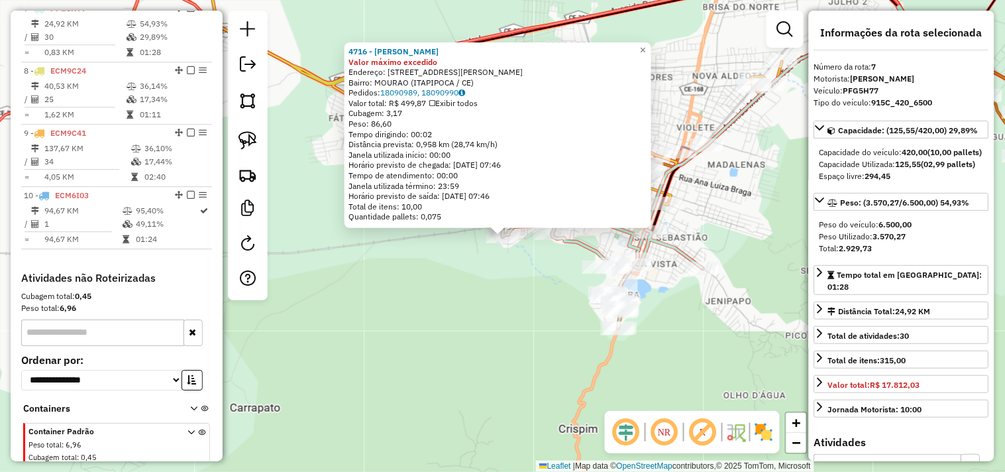
click at [513, 293] on div "4716 - MERCADINHO D CLeBER Valor máximo excedido Endereço: [STREET_ADDRESS][PER…" at bounding box center [502, 236] width 1005 height 472
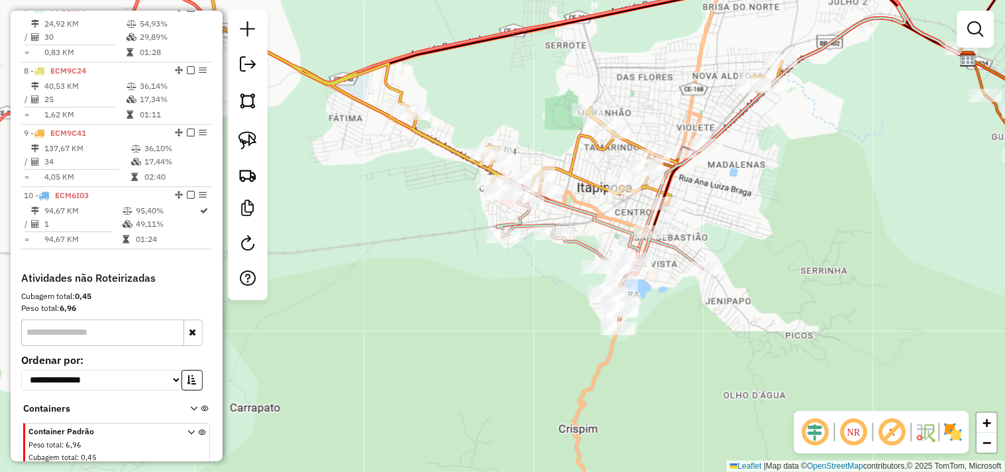
click at [502, 302] on div "Janela de atendimento Grade de atendimento Capacidade Transportadoras Veículos …" at bounding box center [502, 236] width 1005 height 472
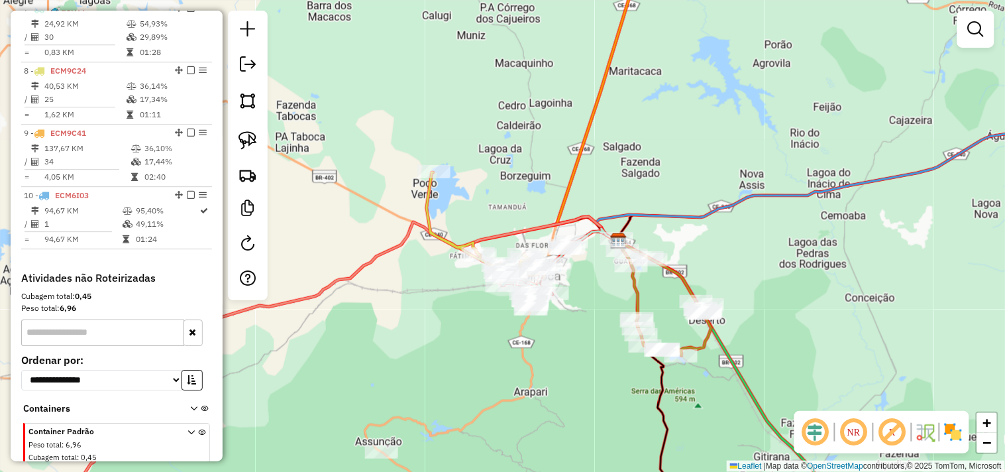
drag, startPoint x: 590, startPoint y: 375, endPoint x: 588, endPoint y: 280, distance: 94.8
click at [588, 284] on div "Janela de atendimento Grade de atendimento Capacidade Transportadoras Veículos …" at bounding box center [502, 236] width 1005 height 472
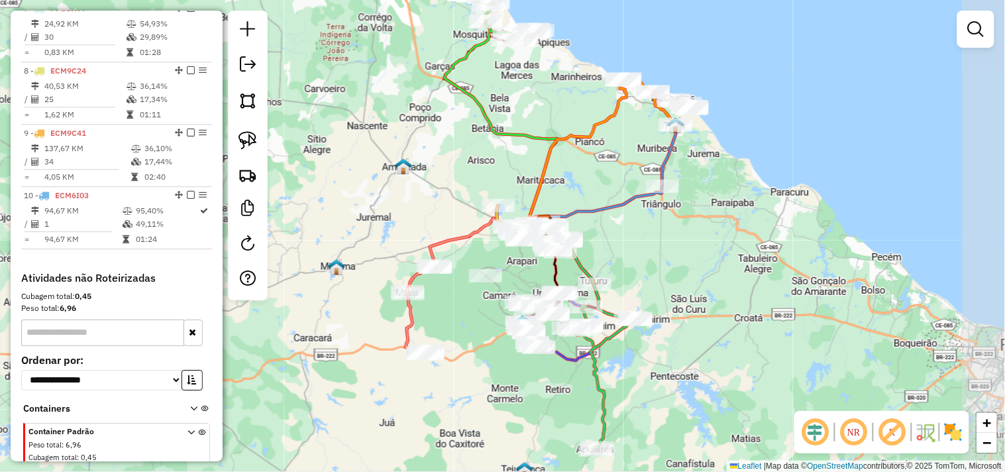
drag, startPoint x: 720, startPoint y: 270, endPoint x: 694, endPoint y: 260, distance: 27.7
click at [696, 261] on div "Janela de atendimento Grade de atendimento Capacidade Transportadoras Veículos …" at bounding box center [502, 236] width 1005 height 472
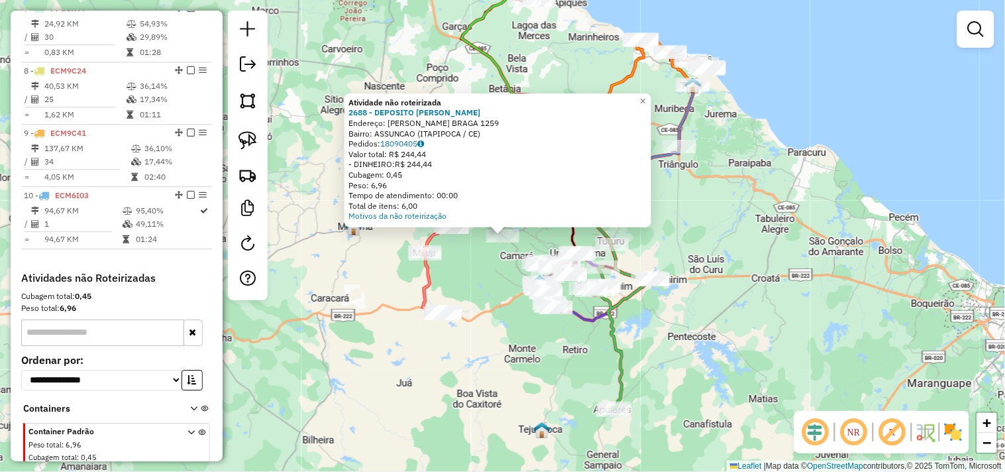
click at [494, 288] on div "Atividade não roteirizada 2688 - DEPOSITO [PERSON_NAME]: JOaO TABOSA BRAGA 1259…" at bounding box center [502, 236] width 1005 height 472
click at [488, 282] on div "Atividade não roteirizada 2688 - DEPOSITO [PERSON_NAME]: JOaO TABOSA BRAGA 1259…" at bounding box center [502, 236] width 1005 height 472
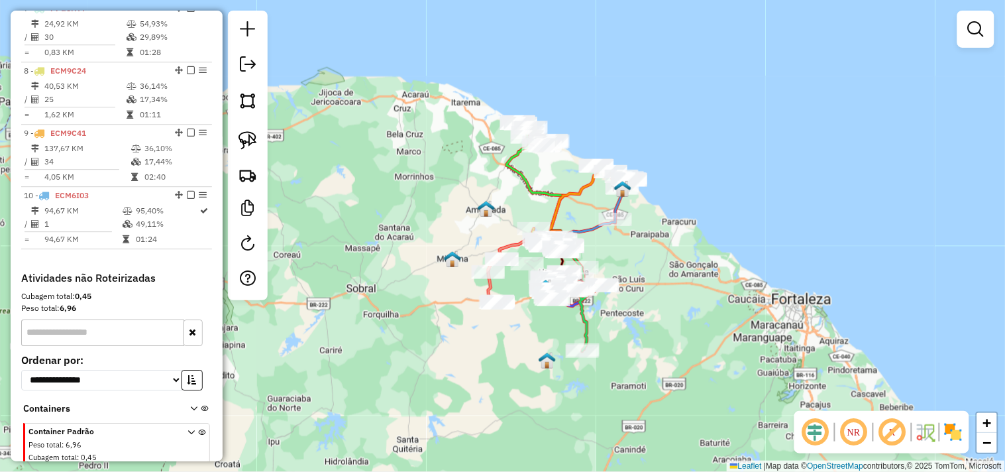
drag, startPoint x: 718, startPoint y: 323, endPoint x: 692, endPoint y: 330, distance: 26.9
click at [692, 330] on div "Janela de atendimento Grade de atendimento Capacidade Transportadoras Veículos …" at bounding box center [502, 236] width 1005 height 472
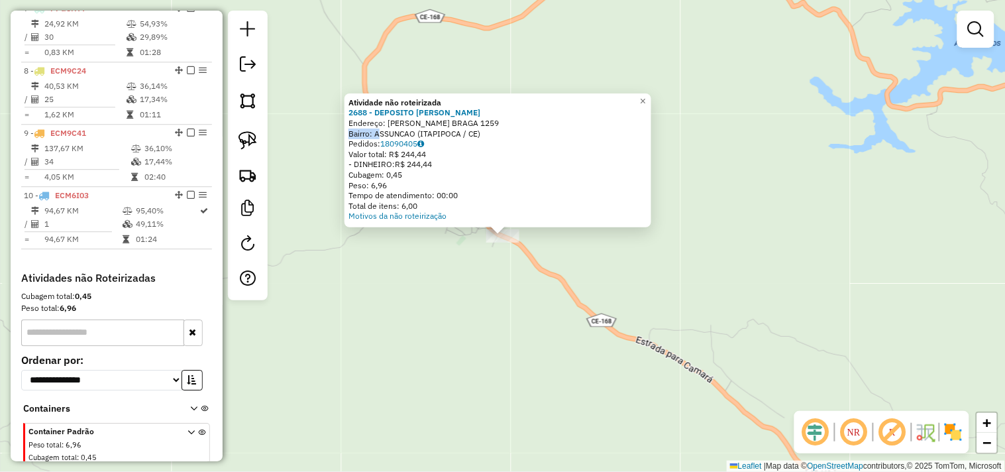
drag, startPoint x: 379, startPoint y: 133, endPoint x: 626, endPoint y: 143, distance: 247.4
click at [567, 127] on div "Atividade não roteirizada 2688 - DEPOSITO [PERSON_NAME]: [PERSON_NAME] BRAGA 12…" at bounding box center [498, 159] width 299 height 124
click at [566, 281] on div "Atividade não roteirizada 2688 - DEPOSITO [PERSON_NAME]: JOaO TABOSA BRAGA 1259…" at bounding box center [502, 236] width 1005 height 472
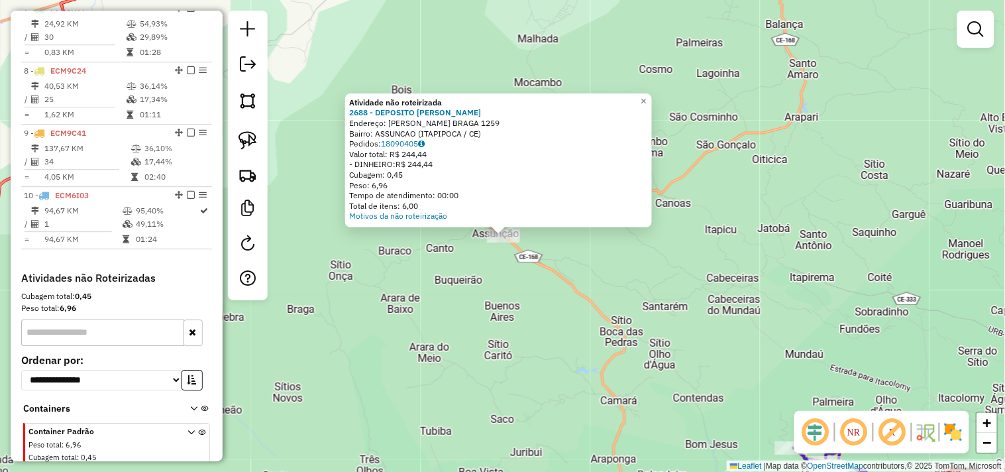
click at [514, 286] on div "Atividade não roteirizada 2688 - DEPOSITO [PERSON_NAME]: JOaO TABOSA BRAGA 1259…" at bounding box center [502, 236] width 1005 height 472
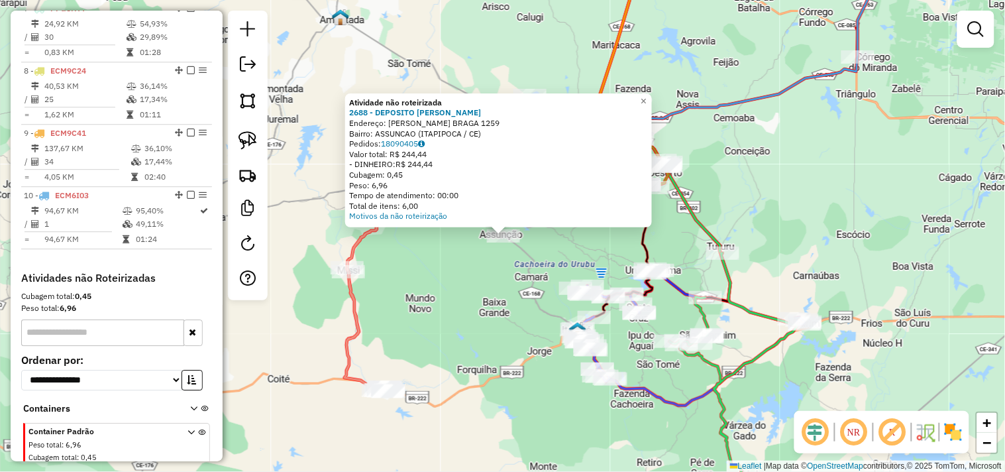
click at [494, 285] on div "Atividade não roteirizada 2688 - DEPOSITO [PERSON_NAME]: JOaO TABOSA BRAGA 1259…" at bounding box center [502, 236] width 1005 height 472
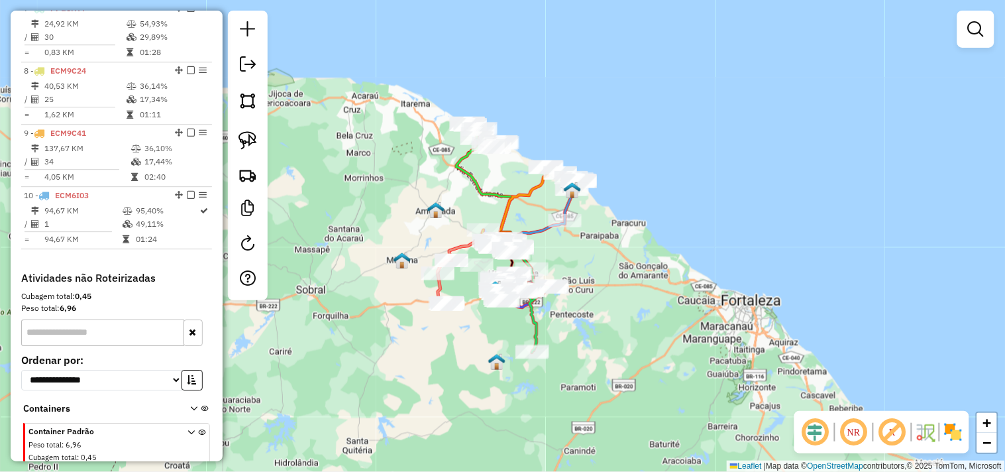
click at [612, 327] on div "Janela de atendimento Grade de atendimento Capacidade Transportadoras Veículos …" at bounding box center [502, 236] width 1005 height 472
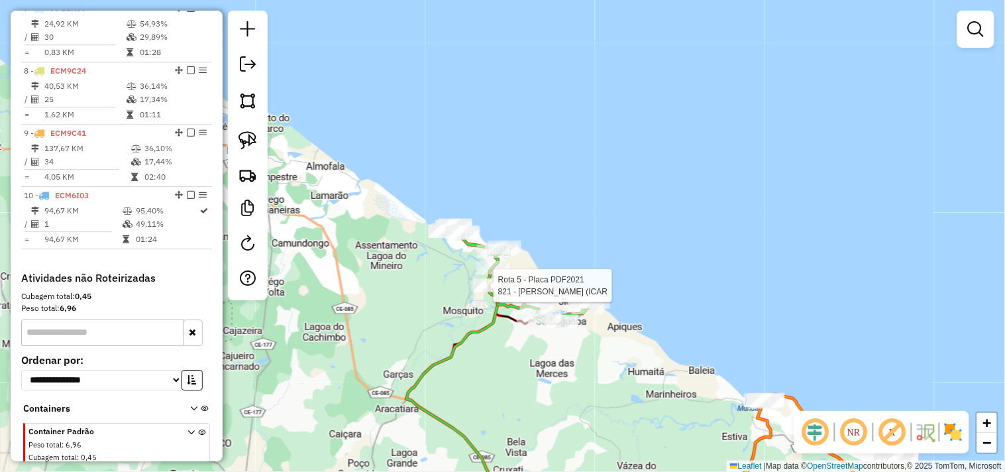
select select "**********"
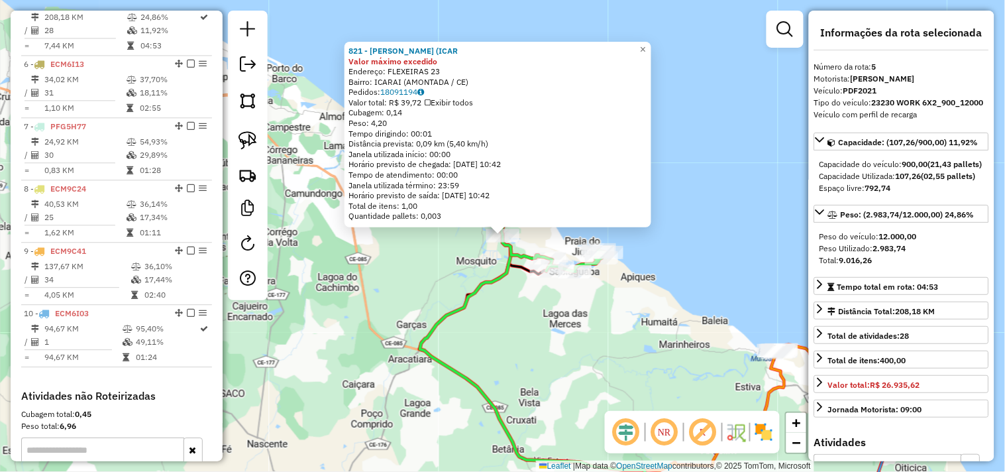
scroll to position [761, 0]
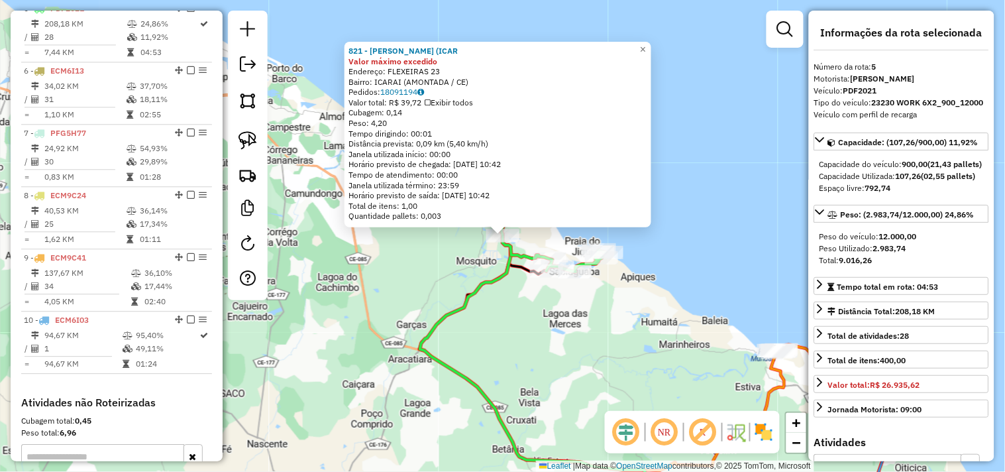
click at [517, 308] on div "821 - [PERSON_NAME] (ICAR Valor máximo excedido Endereço: FLEXEIRAS 23 Bairro: …" at bounding box center [502, 236] width 1005 height 472
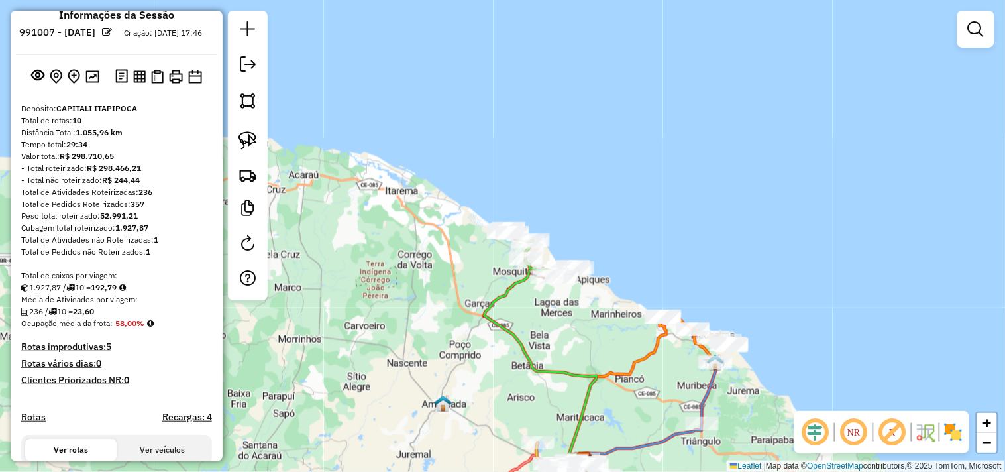
scroll to position [0, 0]
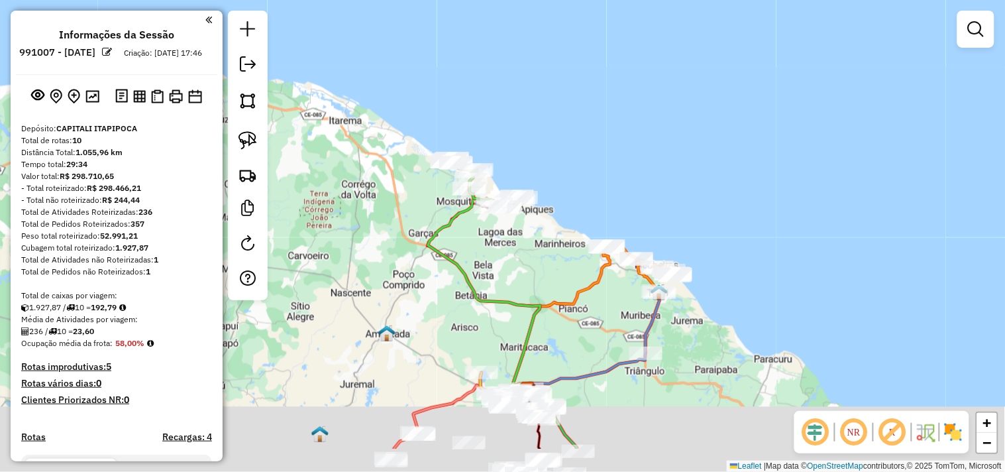
drag, startPoint x: 415, startPoint y: 350, endPoint x: 378, endPoint y: 279, distance: 79.7
click at [386, 294] on div "Janela de atendimento Grade de atendimento Capacidade Transportadoras Veículos …" at bounding box center [502, 236] width 1005 height 472
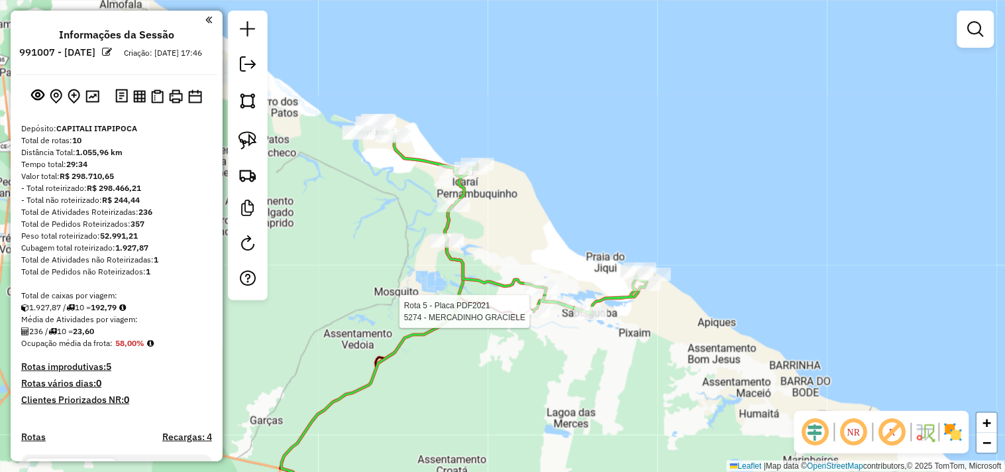
select select "**********"
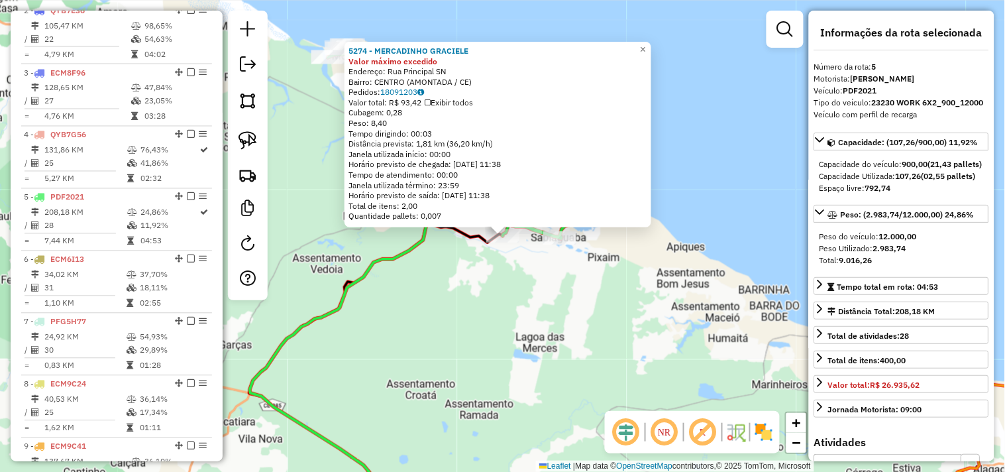
scroll to position [761, 0]
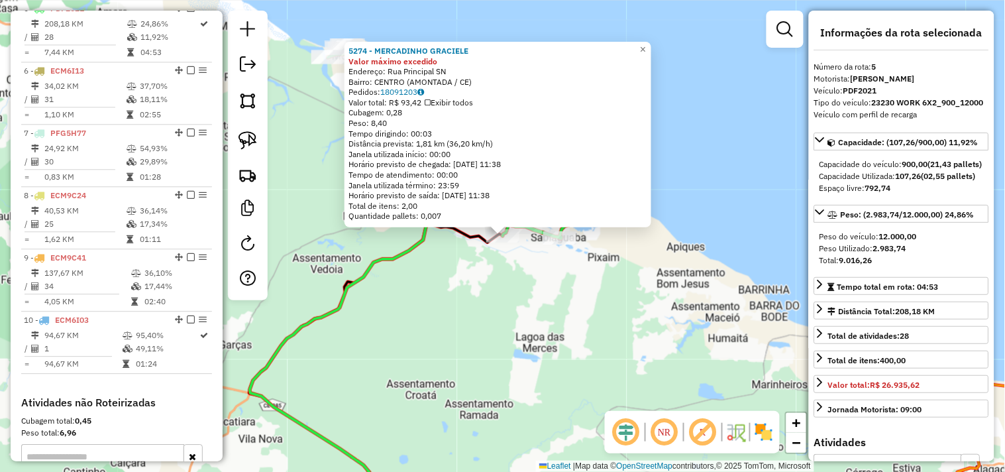
click at [504, 282] on div "5274 - MERCADINHO GRACIELE Valor máximo excedido Endereço: Rua Principal SN Bai…" at bounding box center [502, 236] width 1005 height 472
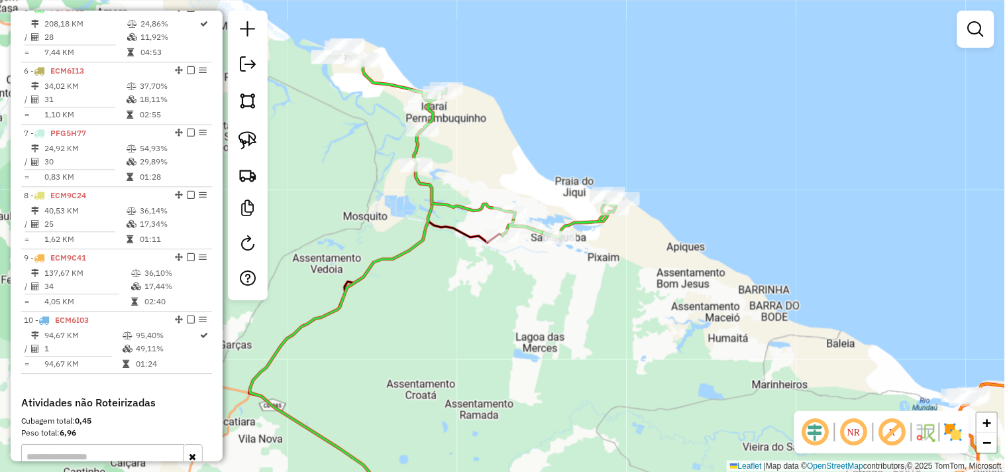
drag, startPoint x: 504, startPoint y: 303, endPoint x: 539, endPoint y: 362, distance: 69.5
click at [539, 362] on div "Janela de atendimento Grade de atendimento Capacidade Transportadoras Veículos …" at bounding box center [502, 236] width 1005 height 472
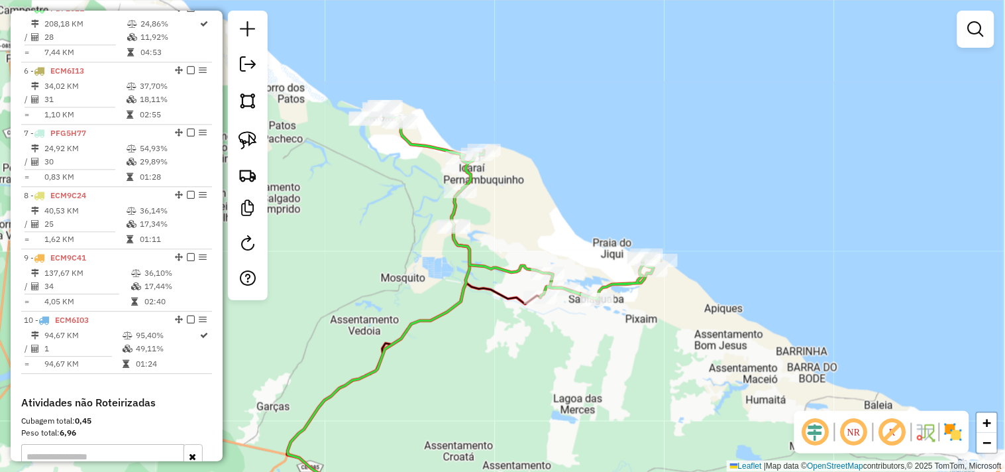
click at [518, 299] on icon at bounding box center [414, 401] width 254 height 236
select select "**********"
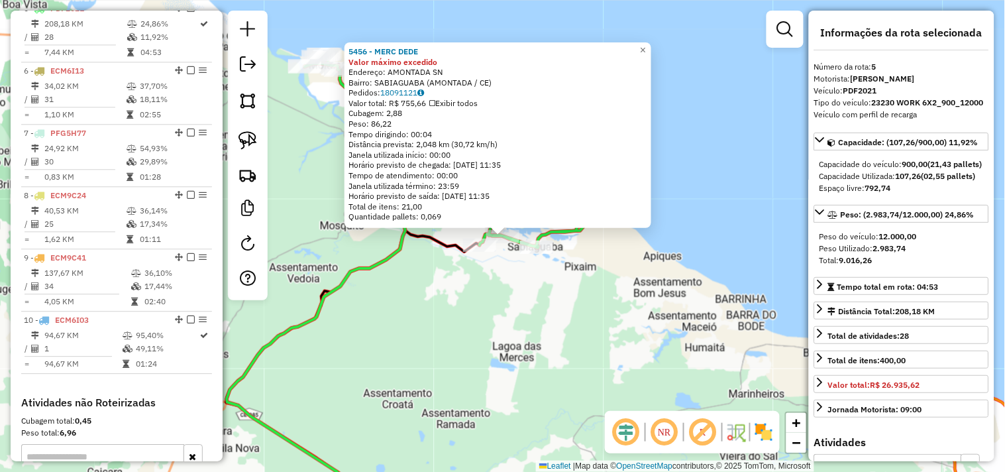
click at [506, 279] on div "5456 - MERC DEDE Valor máximo excedido Endereço: AMONTADA SN Bairro: SABIAGUABA…" at bounding box center [502, 236] width 1005 height 472
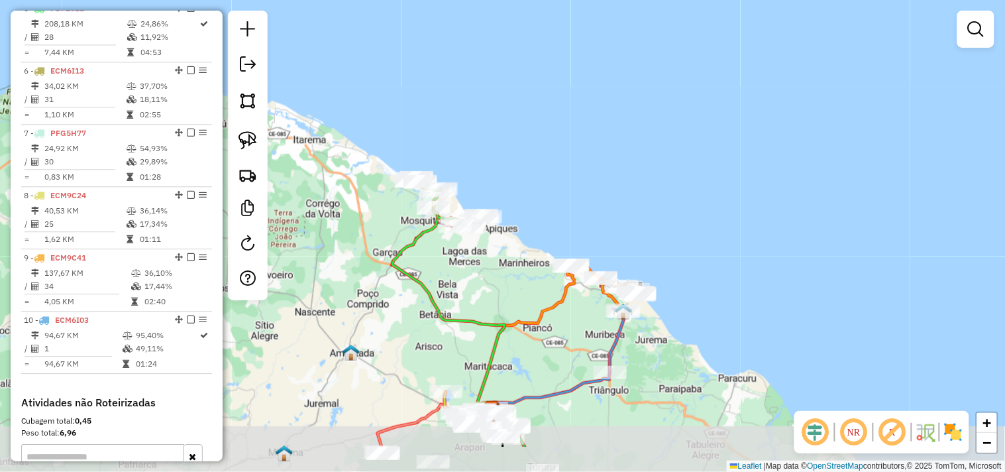
drag, startPoint x: 541, startPoint y: 342, endPoint x: 479, endPoint y: 266, distance: 98.0
click at [479, 266] on div "Janela de atendimento Grade de atendimento Capacidade Transportadoras Veículos …" at bounding box center [502, 236] width 1005 height 472
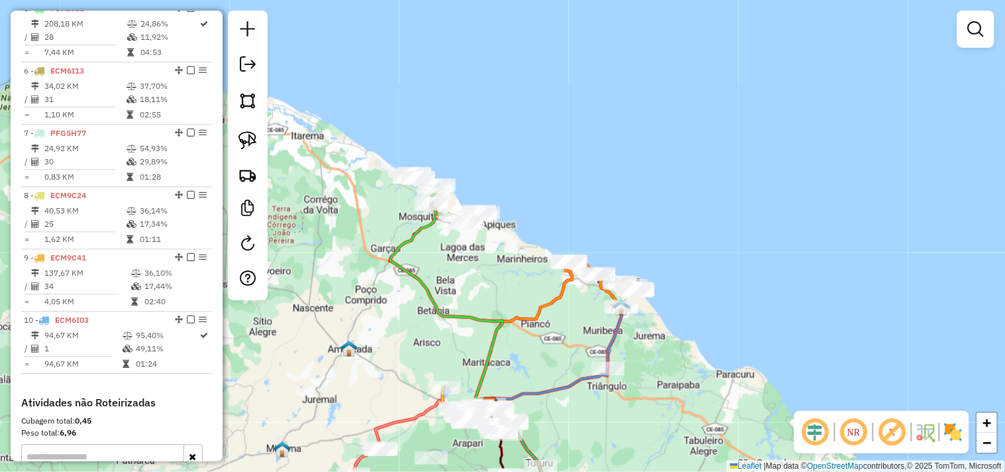
click at [478, 265] on div "Janela de atendimento Grade de atendimento Capacidade Transportadoras Veículos …" at bounding box center [502, 236] width 1005 height 472
click at [467, 233] on div "Janela de atendimento Grade de atendimento Capacidade Transportadoras Veículos …" at bounding box center [502, 236] width 1005 height 472
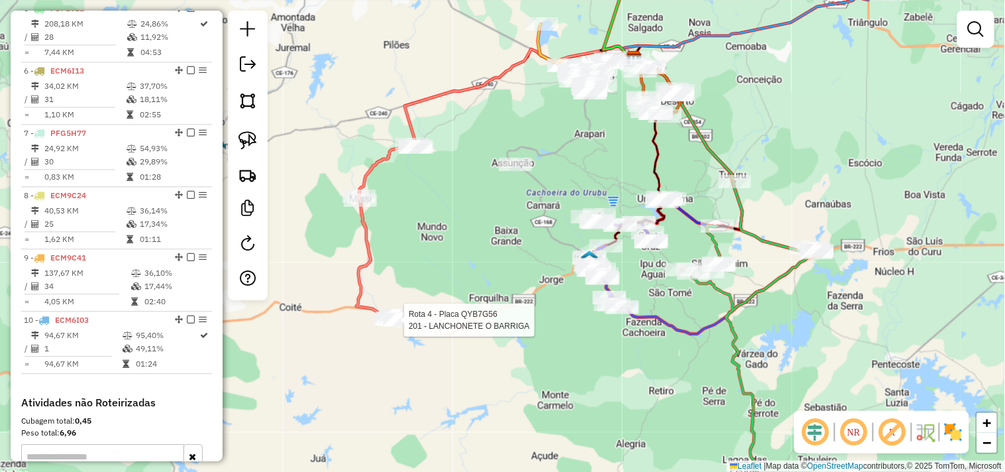
drag, startPoint x: 402, startPoint y: 327, endPoint x: 441, endPoint y: 357, distance: 48.6
click at [401, 327] on div at bounding box center [400, 319] width 33 height 13
select select "**********"
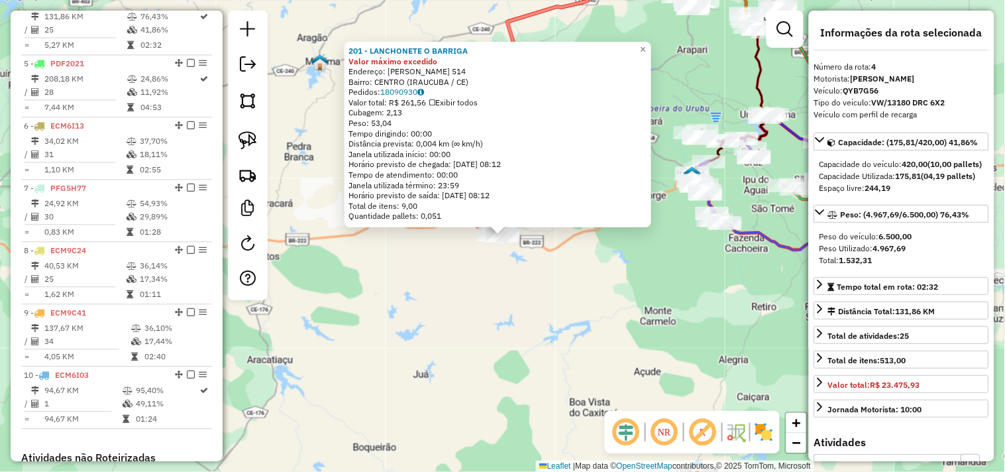
scroll to position [699, 0]
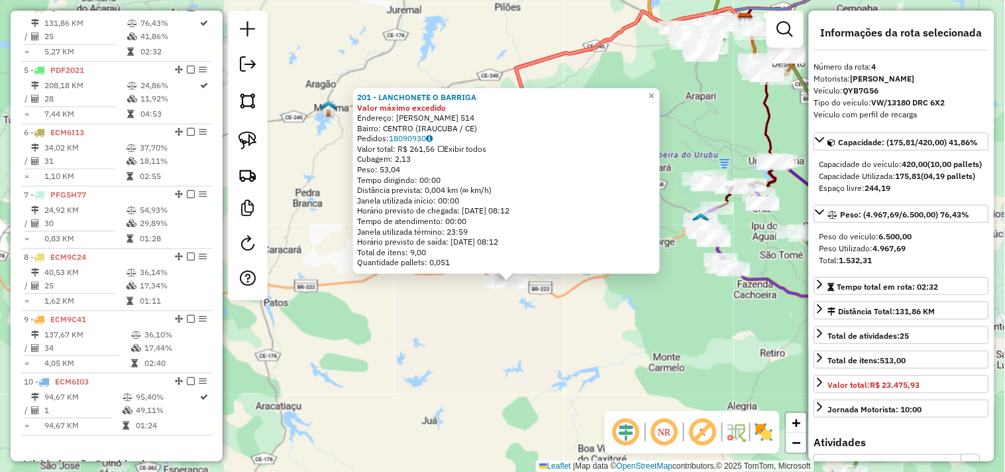
drag, startPoint x: 547, startPoint y: 314, endPoint x: 552, endPoint y: 341, distance: 27.0
click at [552, 341] on div "201 - LANCHONETE O BARRIGA Valor máximo excedido Endereço: [PERSON_NAME] BASTOS…" at bounding box center [502, 236] width 1005 height 472
click at [538, 310] on div "201 - LANCHONETE O BARRIGA Valor máximo excedido Endereço: [PERSON_NAME] BASTOS…" at bounding box center [502, 236] width 1005 height 472
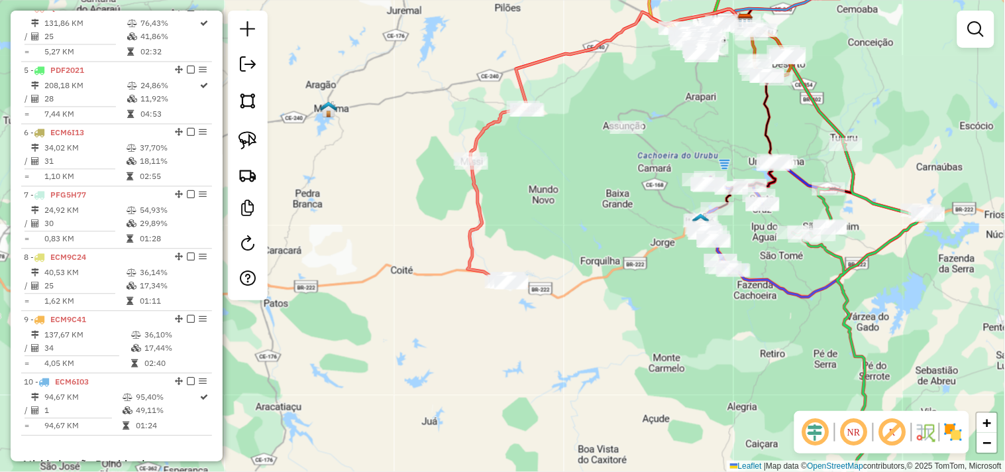
drag, startPoint x: 533, startPoint y: 314, endPoint x: 516, endPoint y: 410, distance: 97.1
click at [516, 402] on div "Janela de atendimento Grade de atendimento Capacidade Transportadoras Veículos …" at bounding box center [502, 236] width 1005 height 472
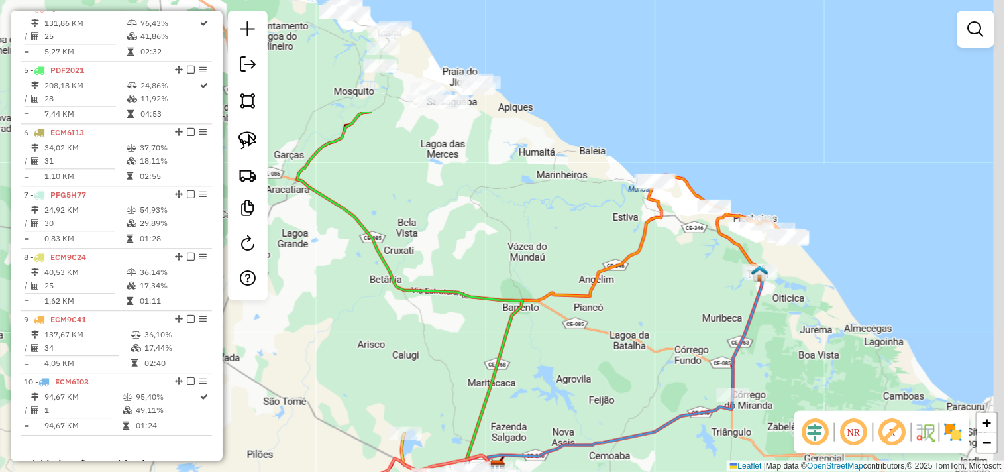
drag, startPoint x: 476, startPoint y: 249, endPoint x: 373, endPoint y: 388, distance: 173.0
click at [373, 388] on div "Janela de atendimento Grade de atendimento Capacidade Transportadoras Veículos …" at bounding box center [502, 236] width 1005 height 472
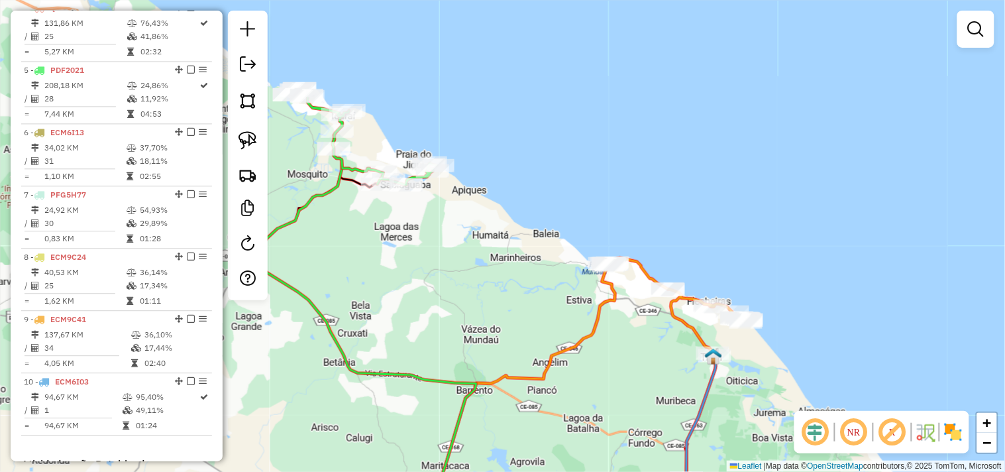
select select "**********"
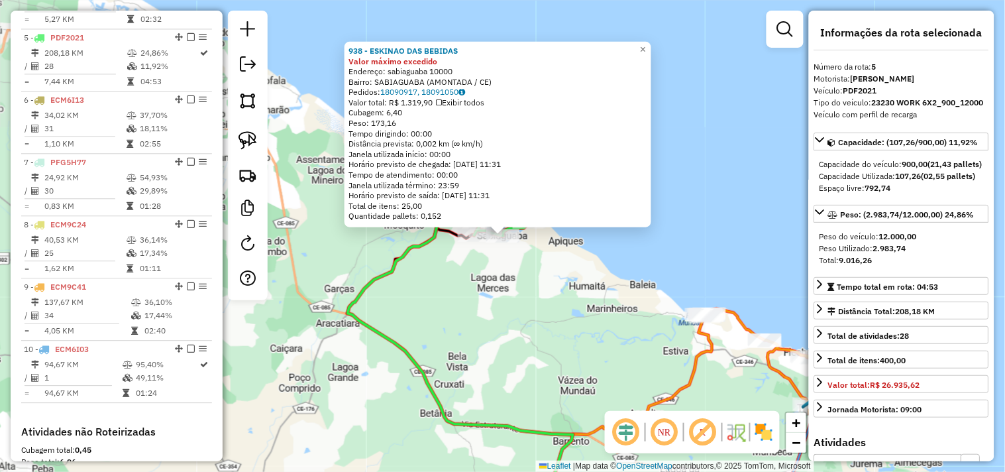
scroll to position [761, 0]
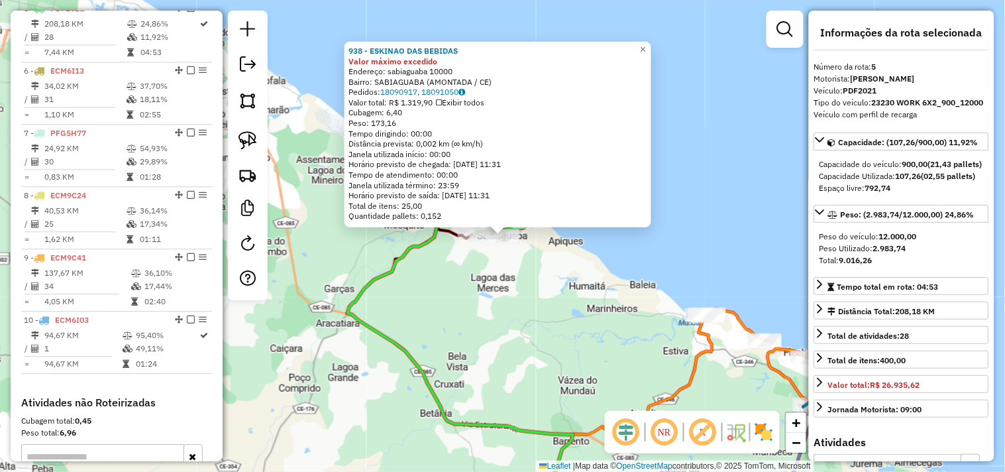
click at [514, 330] on div "938 - ESKINAO DAS BEBIDAS Valor máximo excedido Endereço: sabiaguaba 10000 Bair…" at bounding box center [502, 236] width 1005 height 472
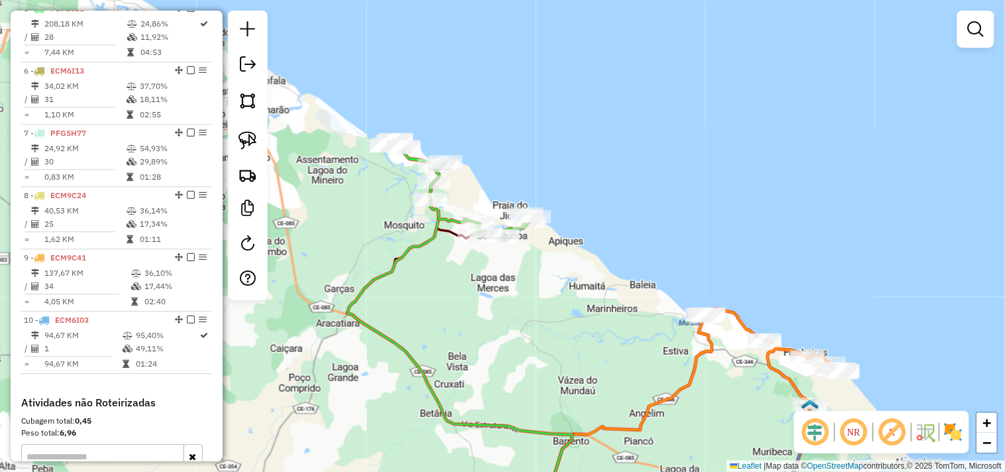
drag, startPoint x: 529, startPoint y: 321, endPoint x: 505, endPoint y: 272, distance: 54.5
click at [515, 296] on div "938 - ESKINAO DAS BEBIDAS Valor máximo excedido Endereço: sabiaguaba 10000 Bair…" at bounding box center [502, 236] width 1005 height 472
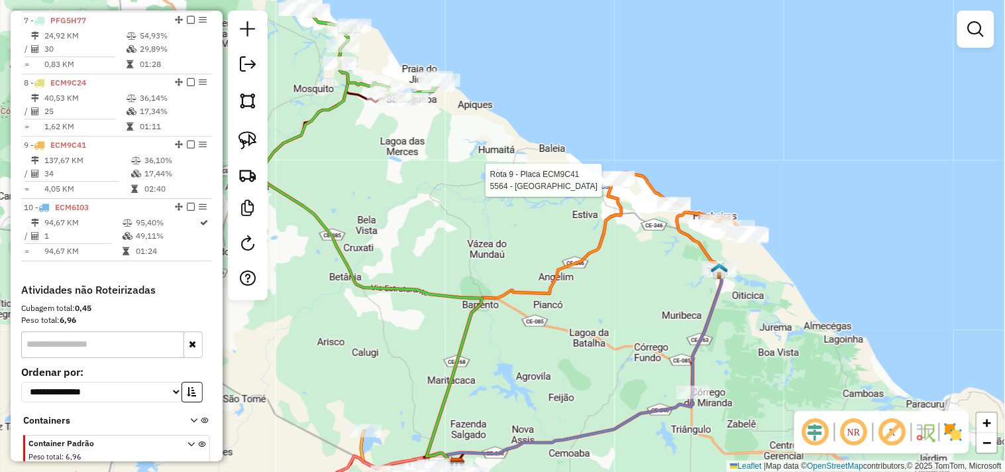
select select "**********"
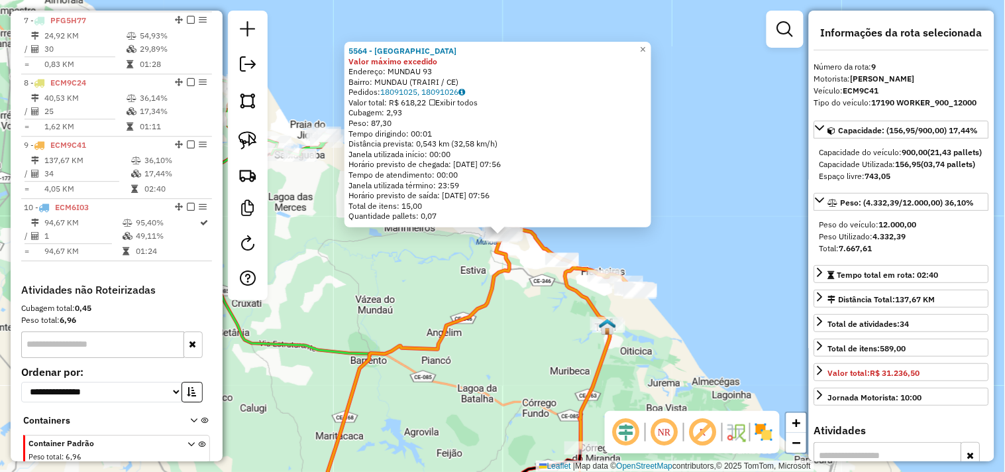
scroll to position [945, 0]
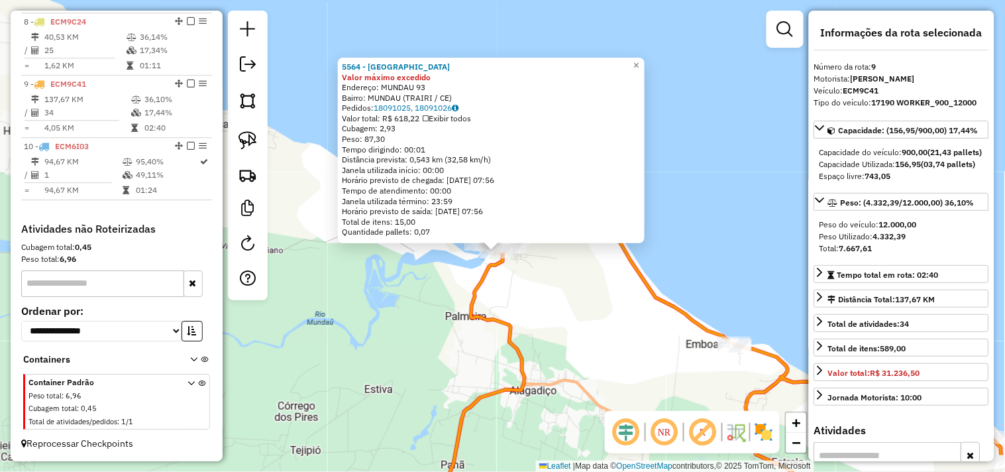
click at [537, 280] on div "Rota 9 - Placa ECM9C41 5564 - [GEOGRAPHIC_DATA] 5564 - DOMINGOS DO MORRO Valor …" at bounding box center [502, 236] width 1005 height 472
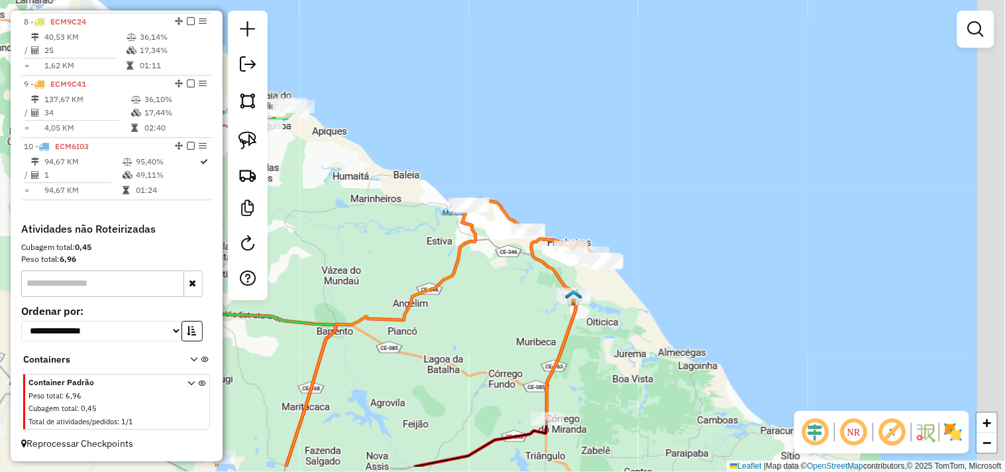
drag, startPoint x: 544, startPoint y: 345, endPoint x: 478, endPoint y: 227, distance: 135.0
click at [478, 225] on div "Janela de atendimento Grade de atendimento Capacidade Transportadoras Veículos …" at bounding box center [502, 236] width 1005 height 472
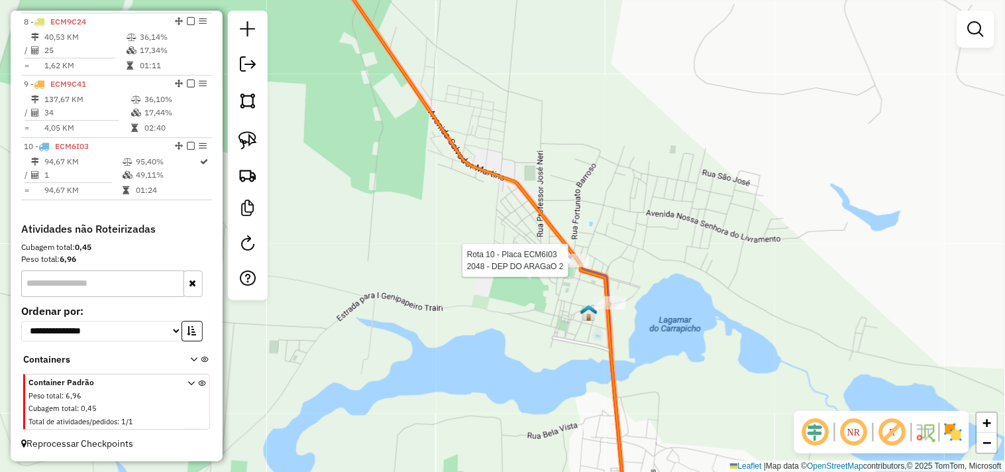
select select "**********"
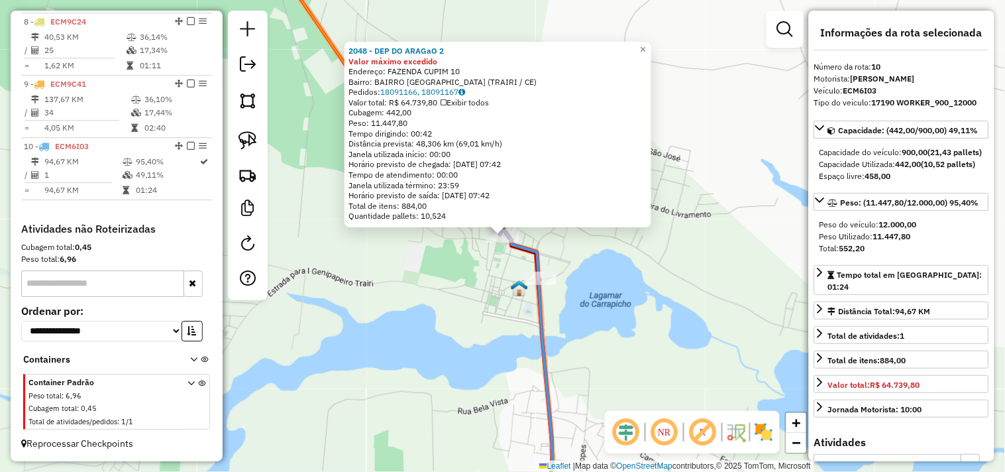
click at [502, 341] on div "2048 - DEP DO ARAGaO 2 Valor máximo excedido Endereço: FAZENDA CUPIM 10 Bairro:…" at bounding box center [502, 236] width 1005 height 472
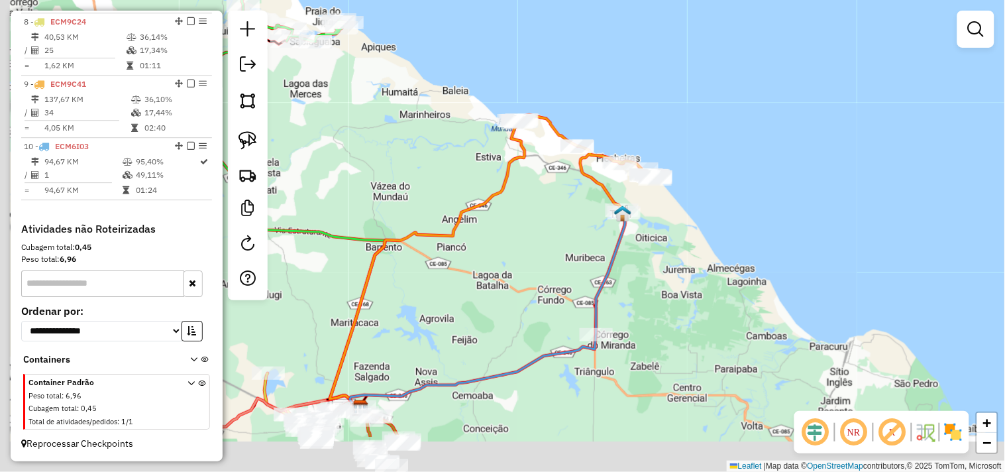
drag, startPoint x: 485, startPoint y: 346, endPoint x: 698, endPoint y: 137, distance: 298.5
click at [696, 144] on div "Janela de atendimento Grade de atendimento Capacidade Transportadoras Veículos …" at bounding box center [502, 236] width 1005 height 472
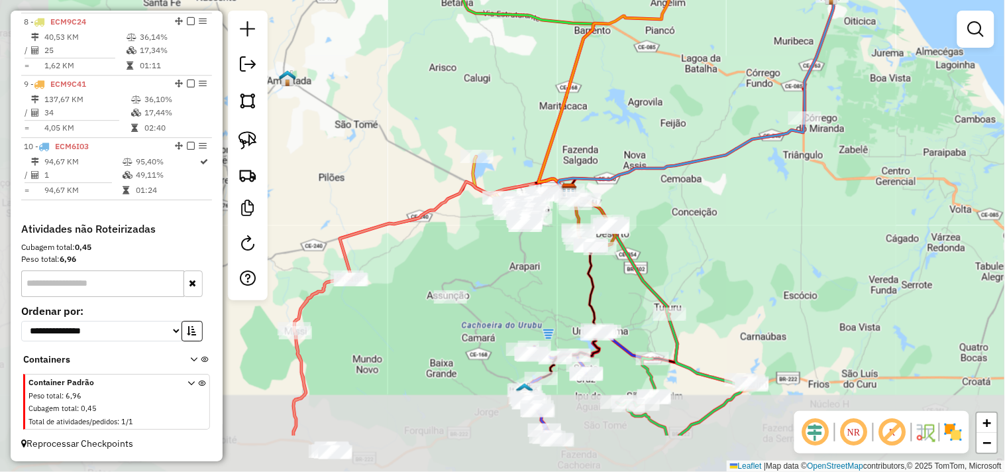
drag, startPoint x: 626, startPoint y: 334, endPoint x: 705, endPoint y: 248, distance: 116.7
click at [704, 249] on div "Janela de atendimento Grade de atendimento Capacidade Transportadoras Veículos …" at bounding box center [502, 236] width 1005 height 472
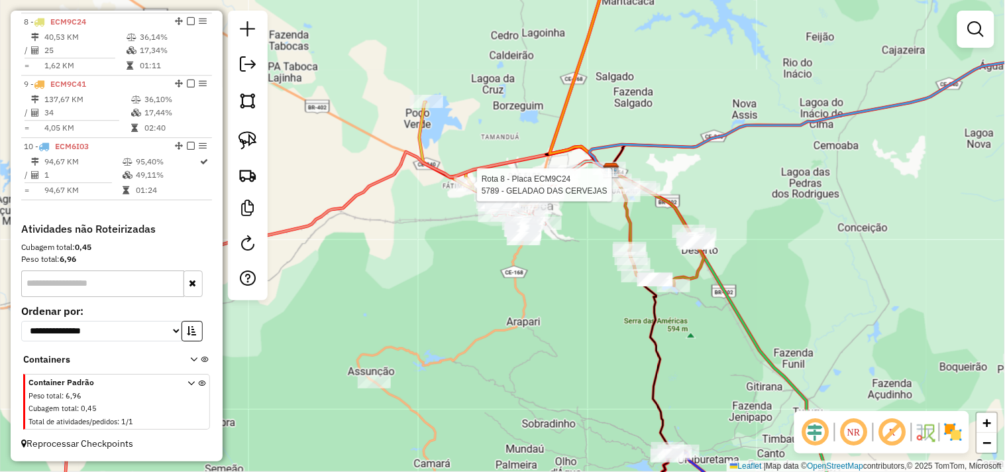
select select "**********"
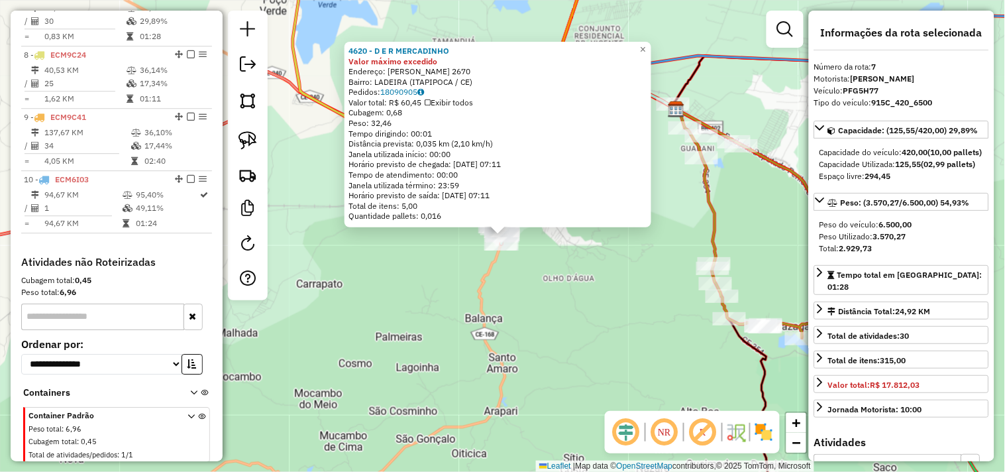
scroll to position [885, 0]
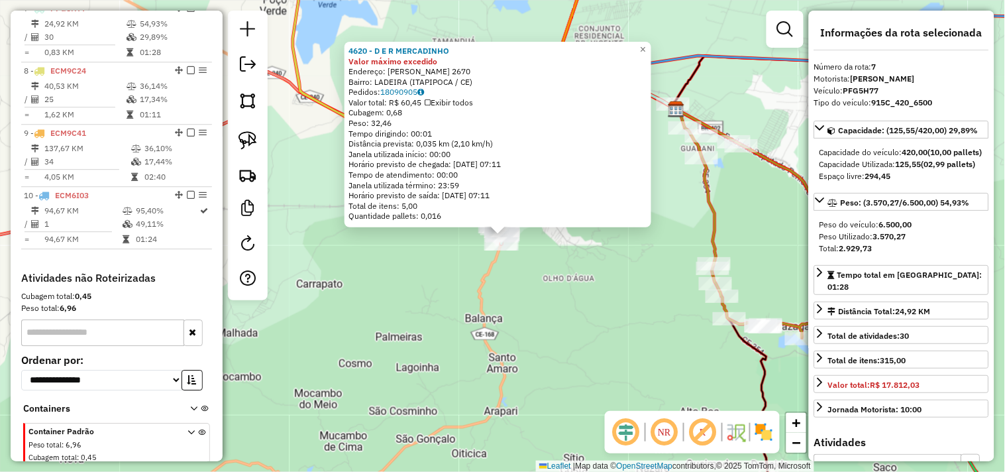
click at [570, 314] on div "4620 - D E R MERCADINHO Valor máximo excedido Endereço: [PERSON_NAME][STREET_AD…" at bounding box center [502, 236] width 1005 height 472
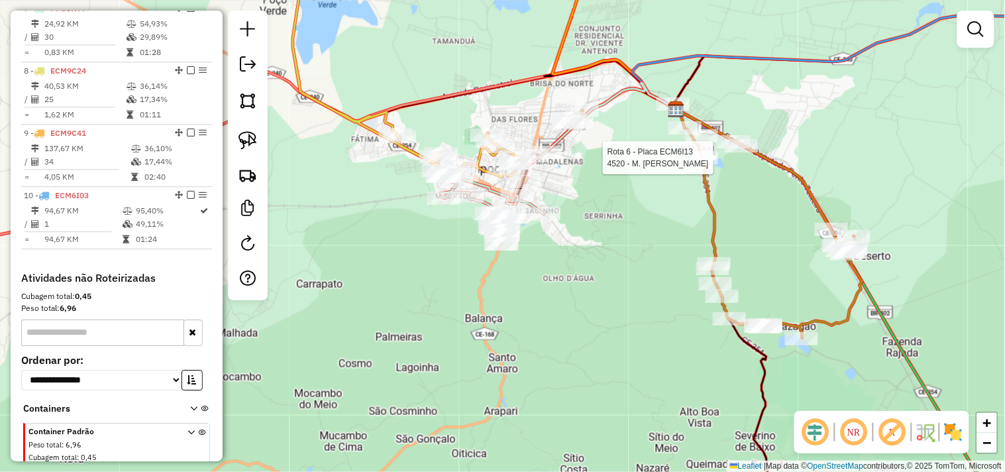
select select "**********"
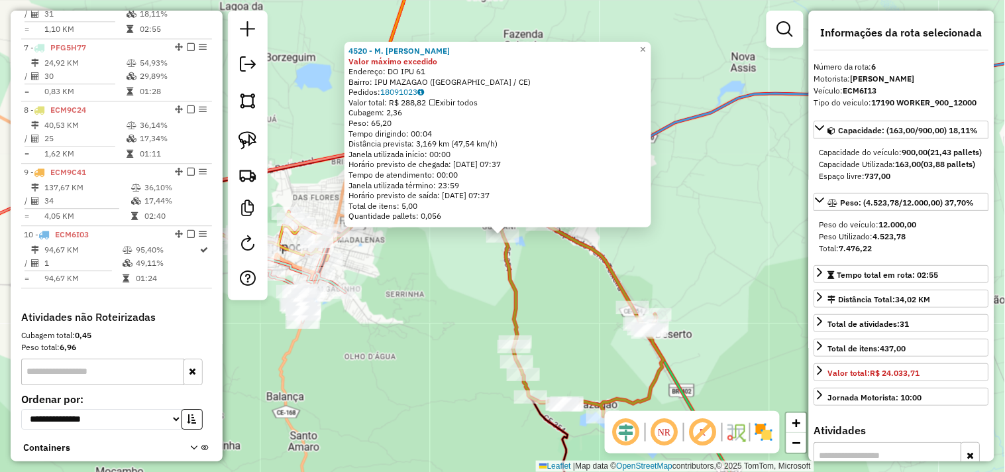
scroll to position [824, 0]
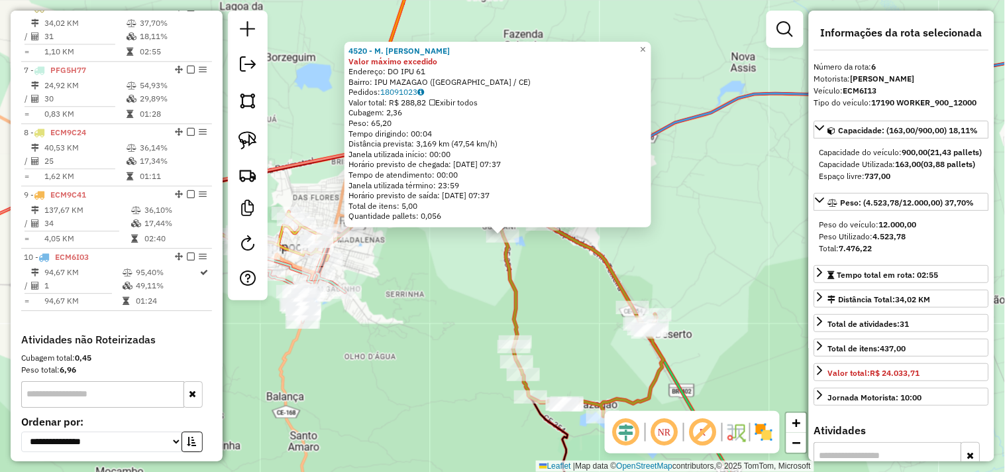
click at [573, 290] on div "4520 - M. [PERSON_NAME] máximo excedido Endereço: DO IPU 61 Bairro: IPU MAZAGAO…" at bounding box center [502, 236] width 1005 height 472
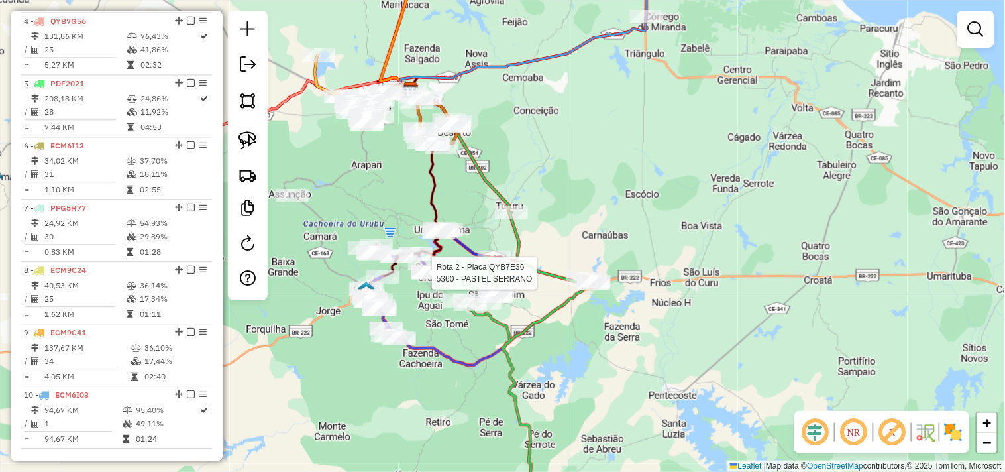
select select "**********"
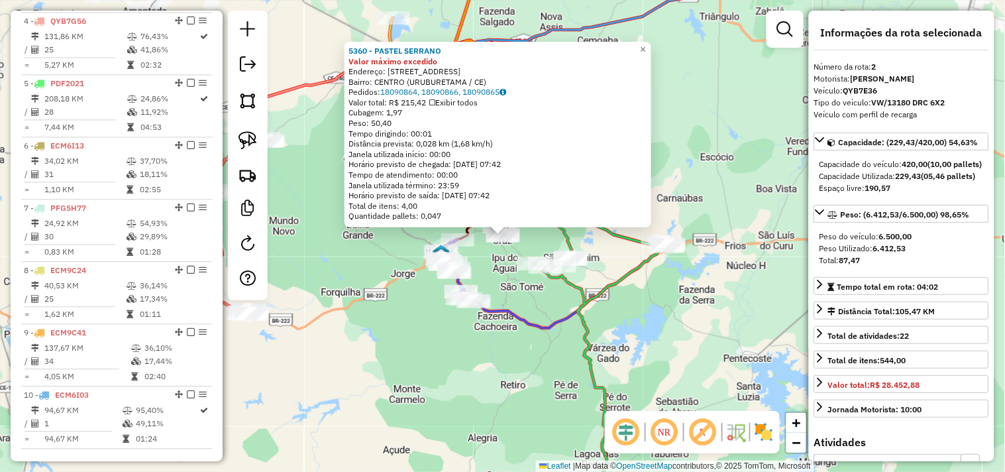
scroll to position [574, 0]
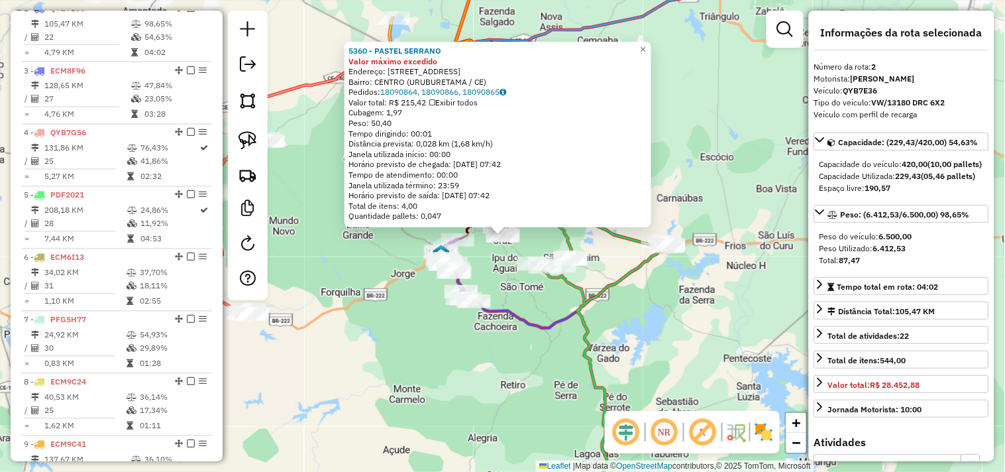
click at [495, 263] on div "5360 - PASTEL SERRANO Valor máximo excedido Endereço: [STREET_ADDRESS][PERSON_N…" at bounding box center [502, 236] width 1005 height 472
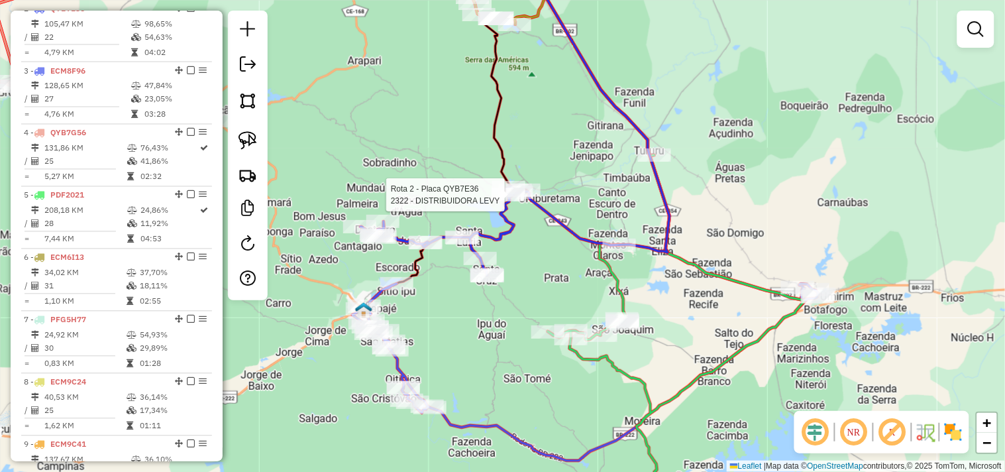
select select "**********"
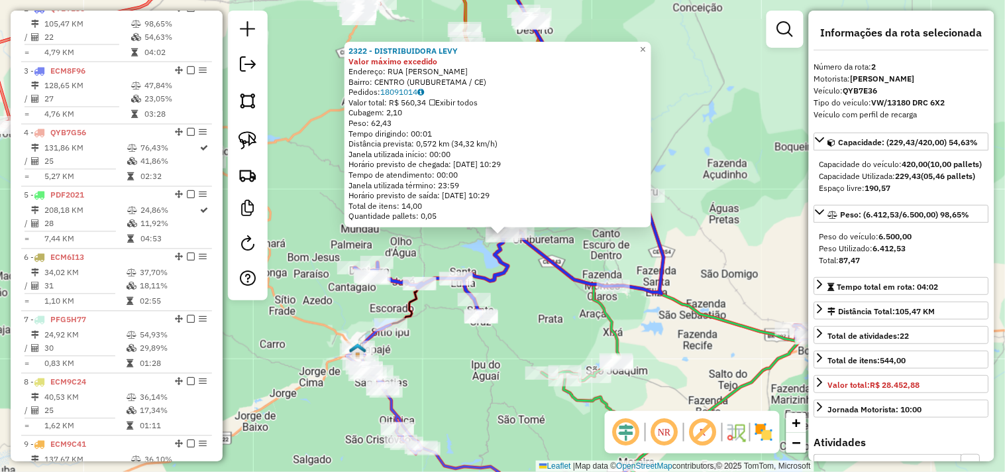
click at [529, 277] on div "2322 - DISTRIBUIDORA LEVY Valor máximo excedido Endereço: RUA CEL [PERSON_NAME]…" at bounding box center [502, 236] width 1005 height 472
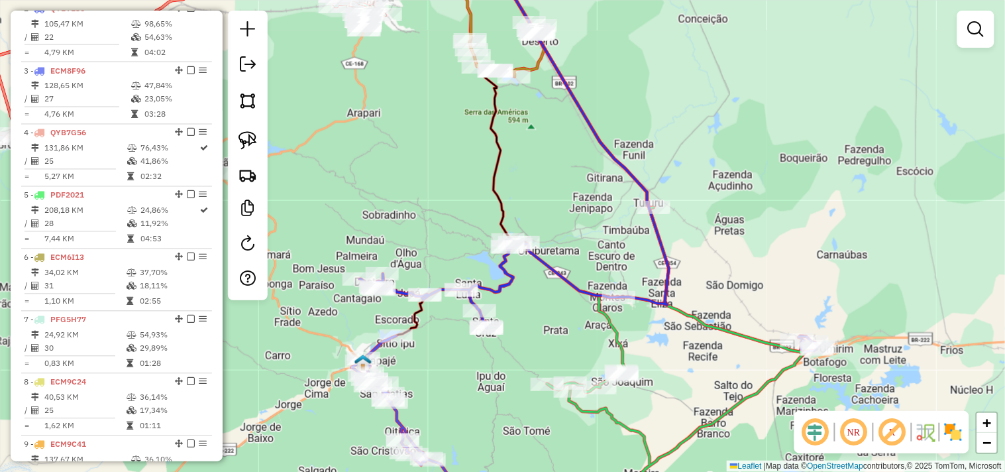
drag, startPoint x: 466, startPoint y: 164, endPoint x: 551, endPoint y: 331, distance: 188.2
click at [551, 329] on div "Janela de atendimento Grade de atendimento Capacidade Transportadoras Veículos …" at bounding box center [502, 236] width 1005 height 472
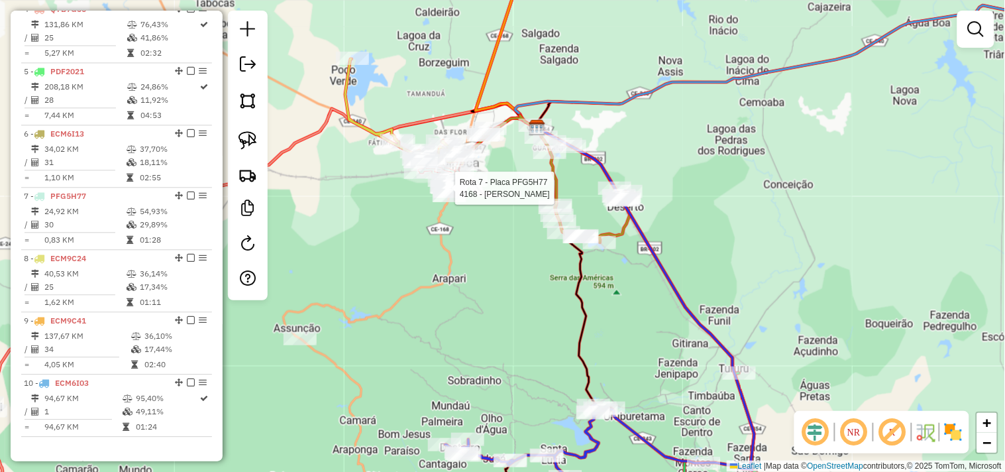
select select "**********"
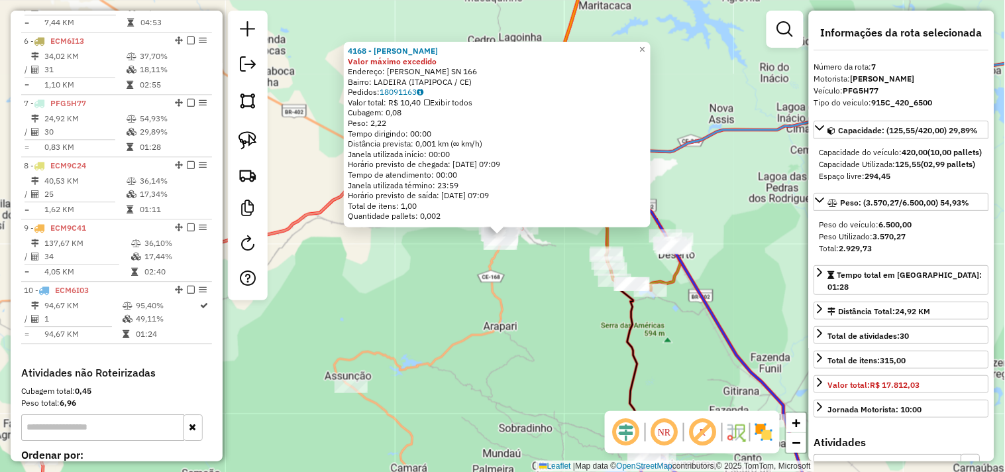
scroll to position [885, 0]
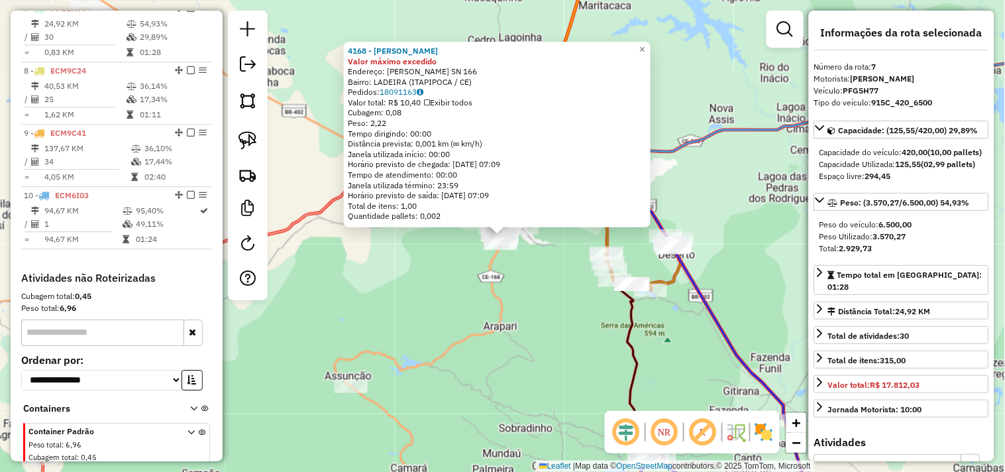
drag, startPoint x: 509, startPoint y: 290, endPoint x: 522, endPoint y: 302, distance: 18.3
click at [522, 302] on div "4168 - [PERSON_NAME] máximo excedido Endereço: [PERSON_NAME] SN 166 Bairro: LAD…" at bounding box center [502, 236] width 1005 height 472
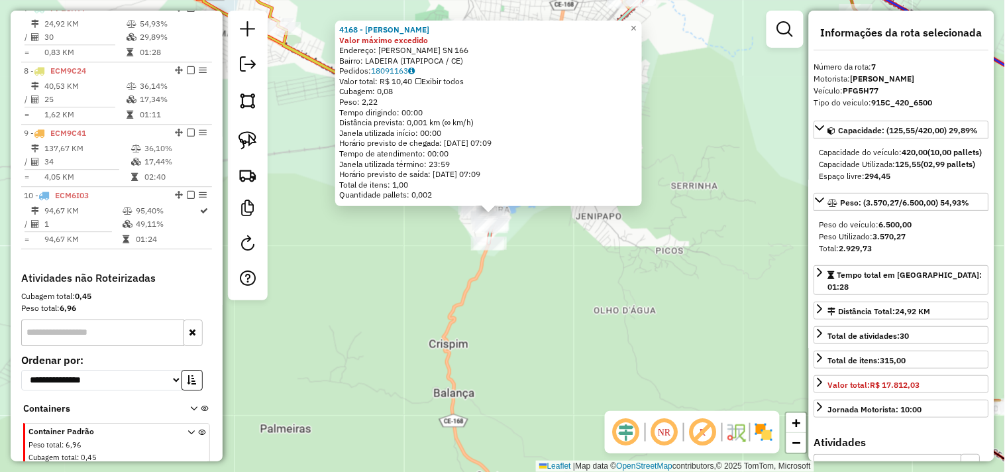
click at [537, 268] on div "4168 - [PERSON_NAME] máximo excedido Endereço: [PERSON_NAME] SN 166 Bairro: LAD…" at bounding box center [502, 236] width 1005 height 472
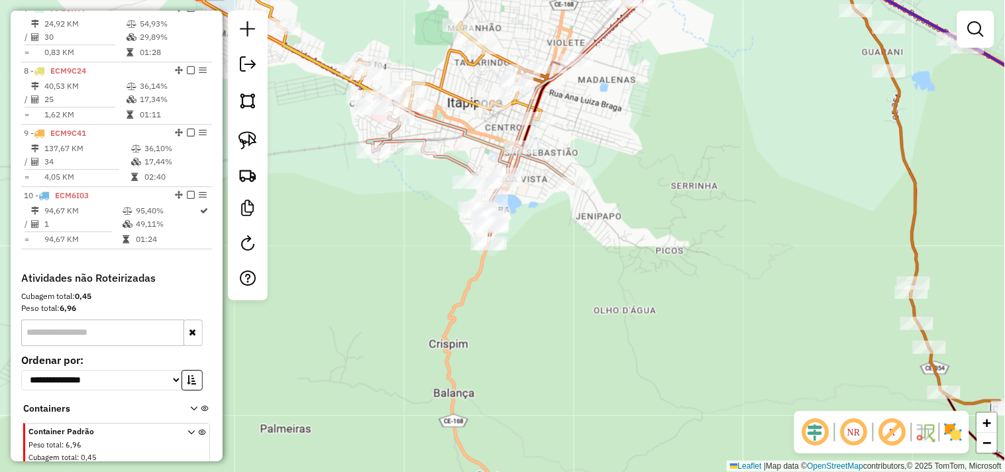
drag, startPoint x: 557, startPoint y: 243, endPoint x: 546, endPoint y: 384, distance: 142.2
click at [549, 380] on div "Janela de atendimento Grade de atendimento Capacidade Transportadoras Veículos …" at bounding box center [502, 236] width 1005 height 472
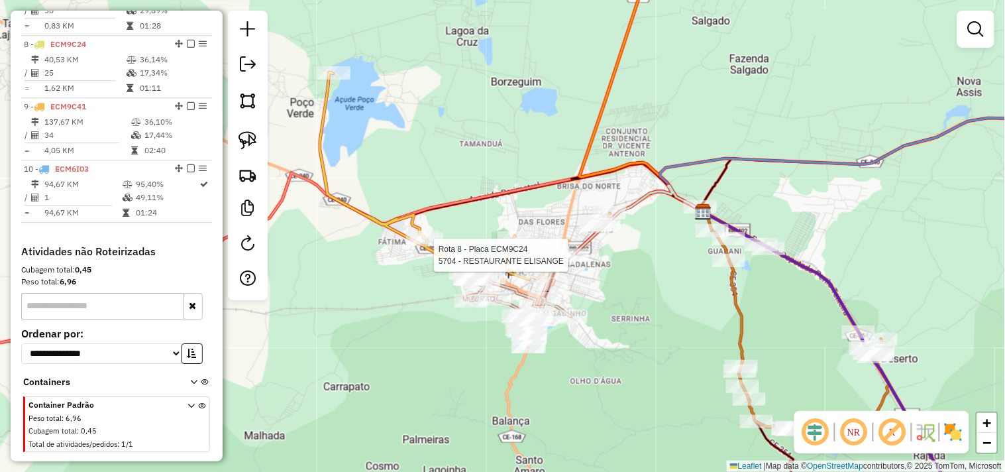
select select "**********"
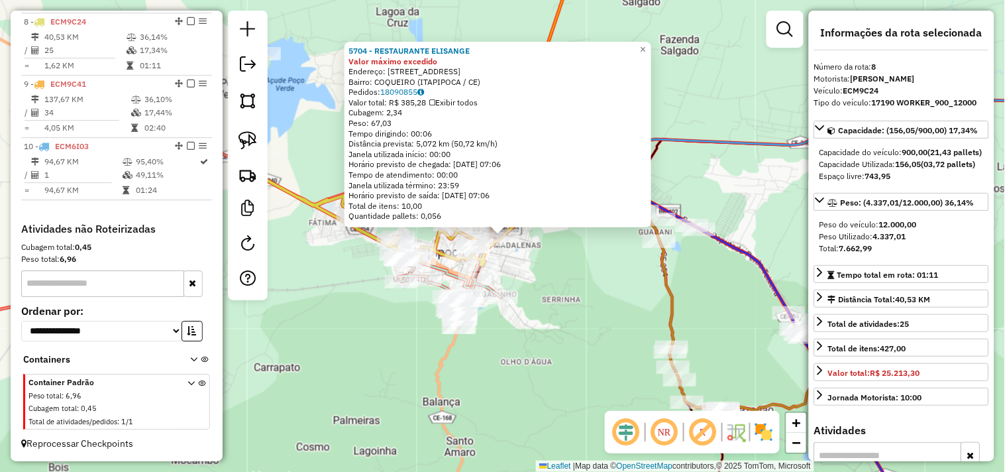
scroll to position [945, 0]
click at [553, 282] on div "5704 - RESTAURANTE ELISANGE Valor máximo excedido Endereço: [STREET_ADDRESS] Ba…" at bounding box center [502, 236] width 1005 height 472
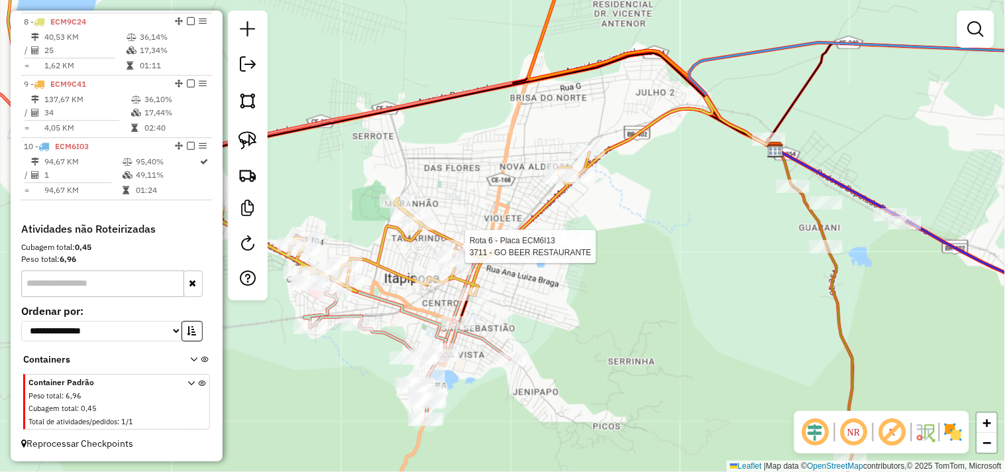
select select "**********"
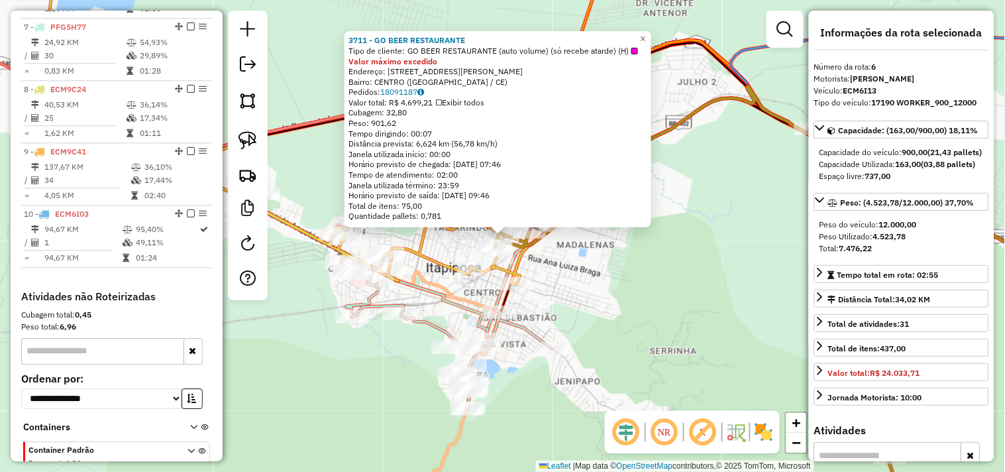
scroll to position [824, 0]
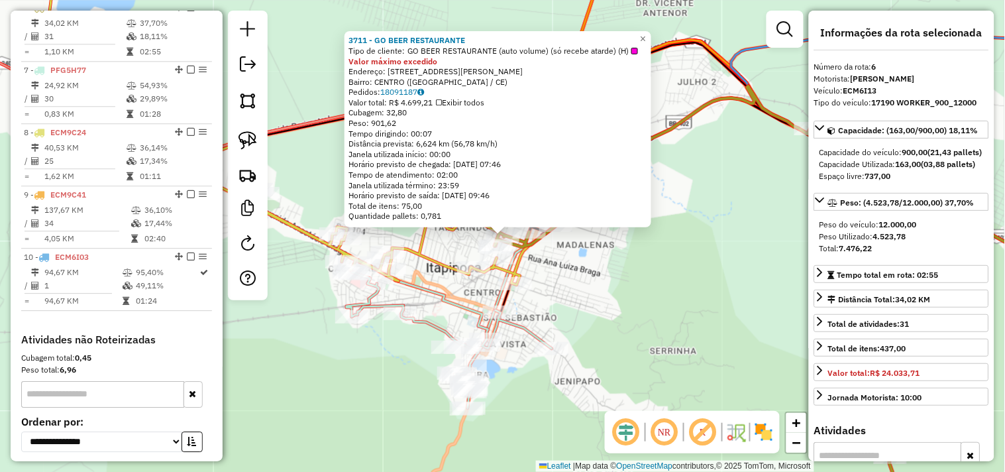
click at [608, 294] on div "3711 - GO BEER RESTAURANTE Tipo de cliente: GO BEER RESTAURANTE (auto volume) (…" at bounding box center [502, 236] width 1005 height 472
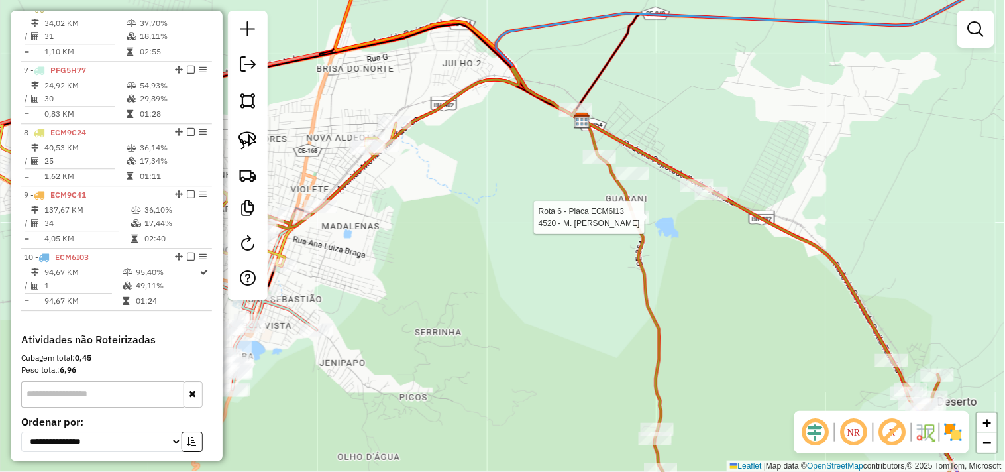
select select "**********"
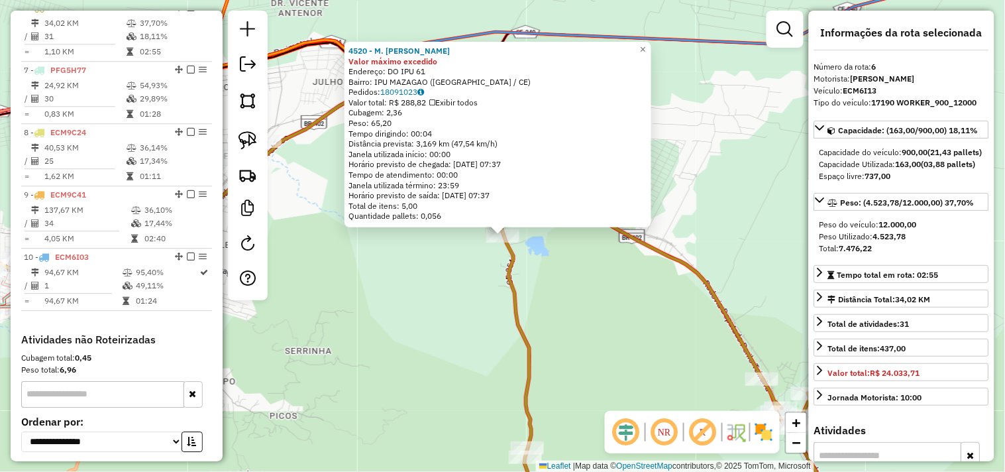
click at [494, 327] on div "4520 - M. [PERSON_NAME] máximo excedido Endereço: DO IPU 61 Bairro: IPU MAZAGAO…" at bounding box center [502, 236] width 1005 height 472
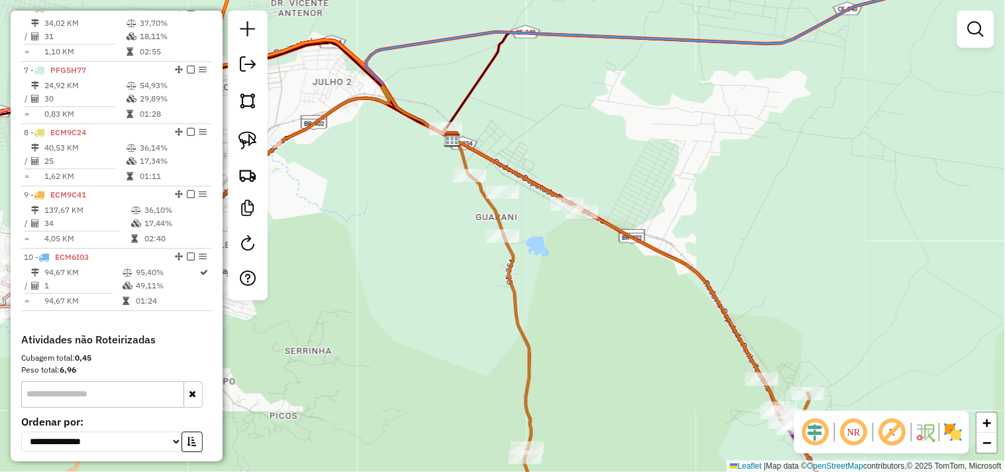
drag, startPoint x: 479, startPoint y: 362, endPoint x: 541, endPoint y: 213, distance: 161.6
click at [486, 307] on div "Janela de atendimento Grade de atendimento Capacidade Transportadoras Veículos …" at bounding box center [502, 236] width 1005 height 472
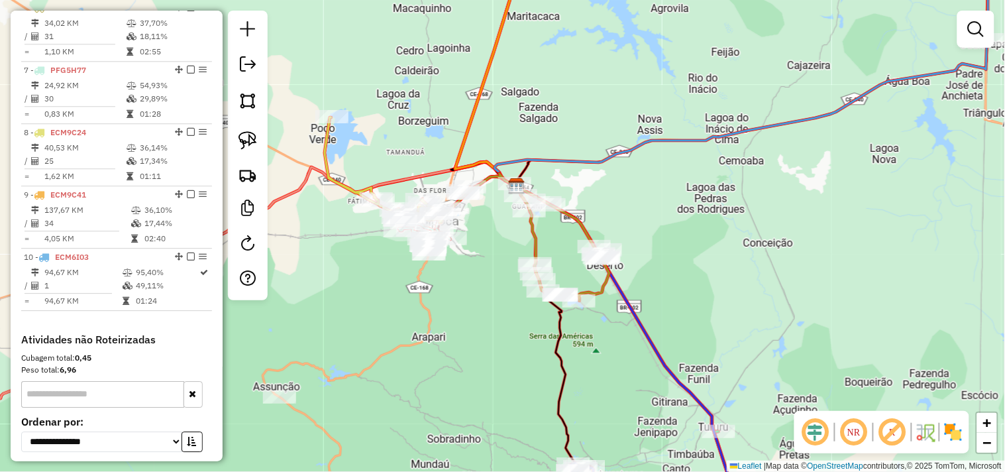
click at [555, 189] on icon at bounding box center [625, 352] width 217 height 333
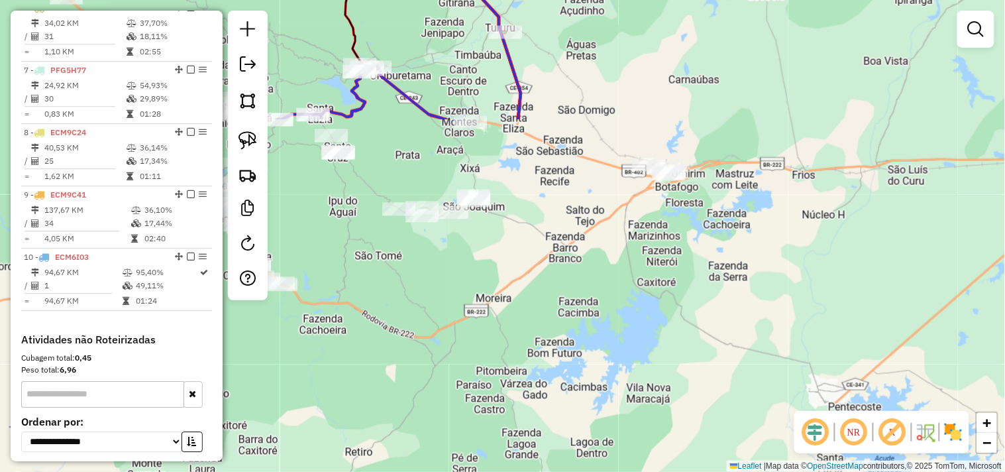
drag, startPoint x: 560, startPoint y: 199, endPoint x: 560, endPoint y: 190, distance: 8.6
click at [560, 195] on div "Janela de atendimento Grade de atendimento Capacidade Transportadoras Veículos …" at bounding box center [502, 236] width 1005 height 472
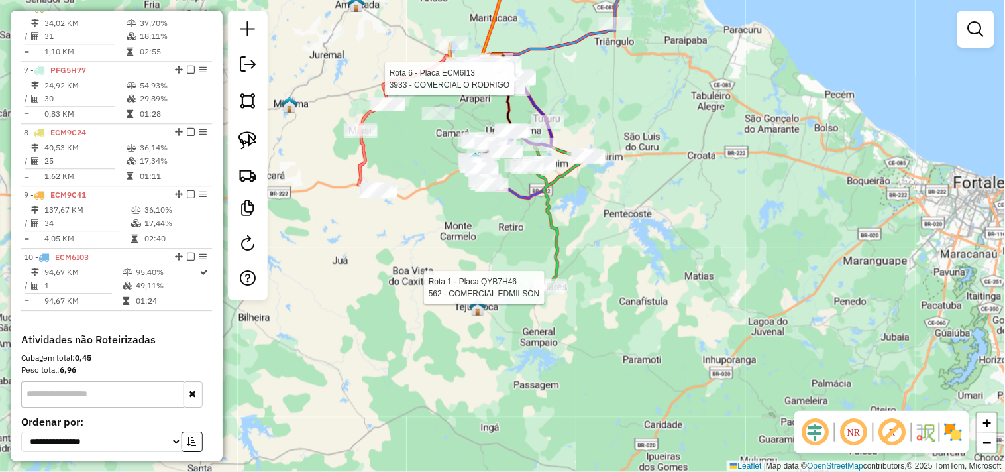
select select "**********"
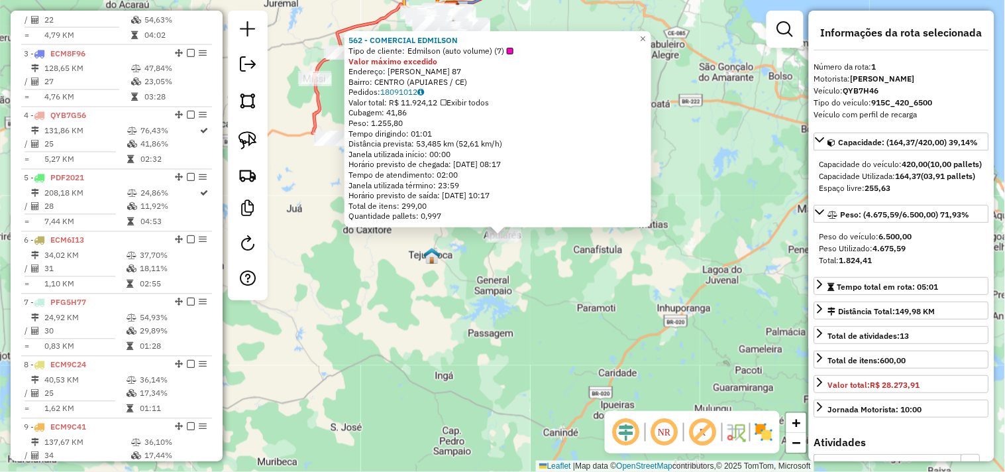
scroll to position [512, 0]
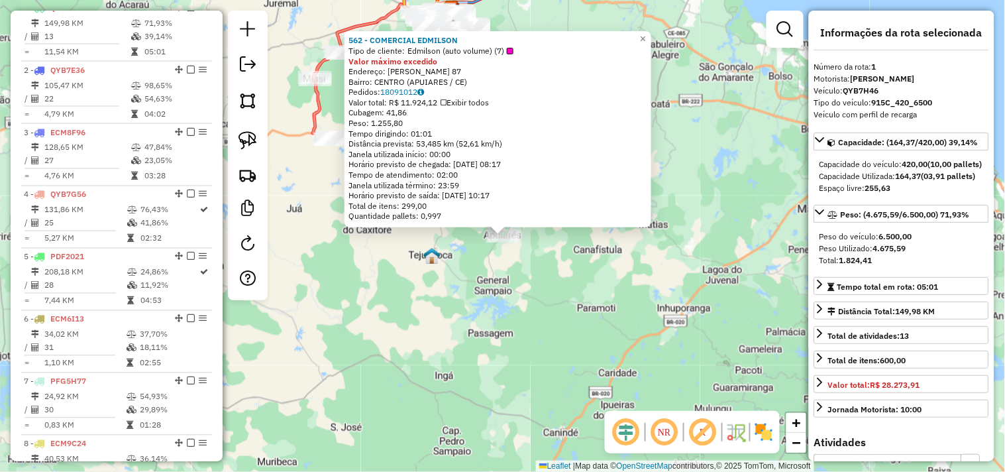
click at [548, 262] on div "562 - COMERCIAL EDMILSON Tipo de cliente: Edmilson (auto volume) (7) Valor máxi…" at bounding box center [502, 236] width 1005 height 472
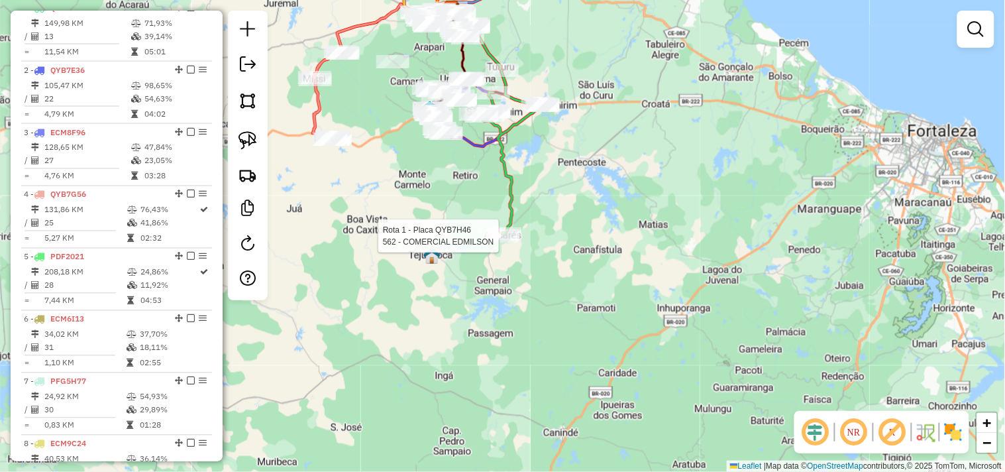
click at [516, 246] on div "Rota 1 - Placa QYB7H46 565 - GEL. ADEGAS DE BEB Rota 1 - Placa QYB7H46 562 - CO…" at bounding box center [502, 236] width 1005 height 472
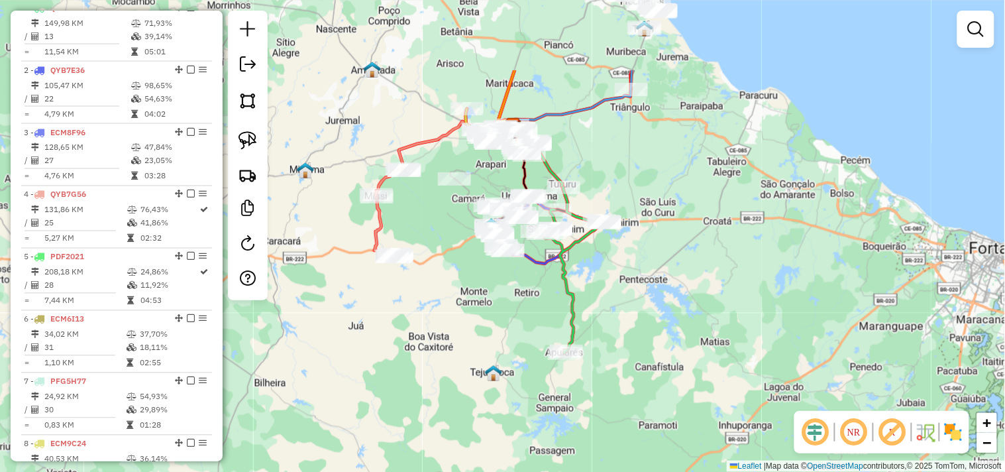
drag, startPoint x: 592, startPoint y: 285, endPoint x: 600, endPoint y: 281, distance: 9.5
click at [603, 302] on div "Janela de atendimento Grade de atendimento Capacidade Transportadoras Veículos …" at bounding box center [502, 236] width 1005 height 472
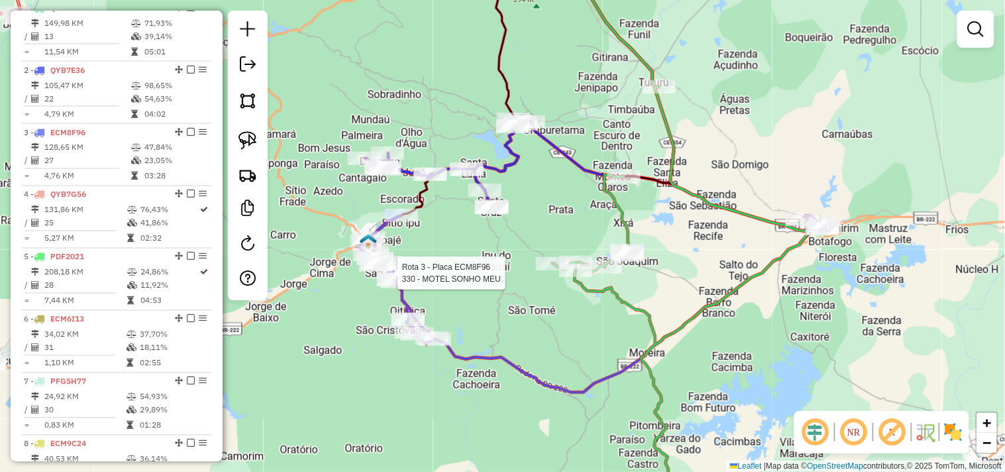
select select "**********"
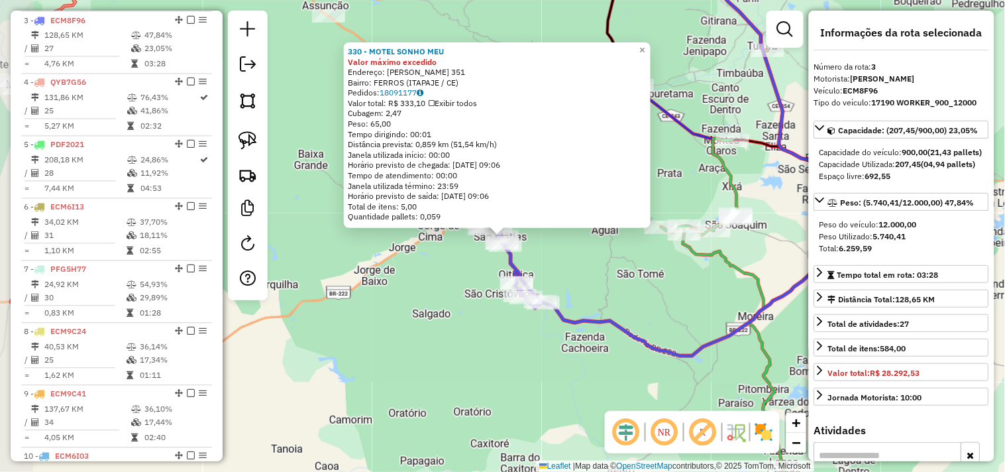
scroll to position [637, 0]
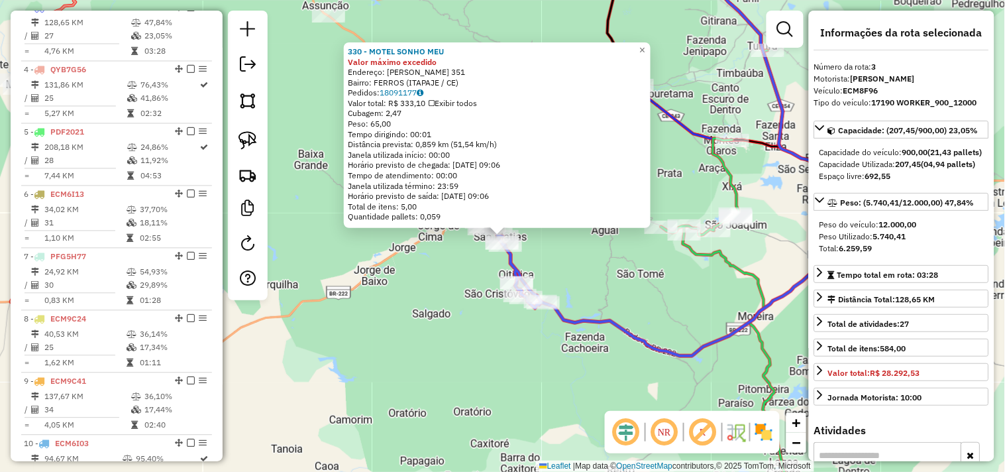
click at [472, 302] on div "330 - MOTEL SONHO MEU Valor máximo excedido Endereço: [PERSON_NAME] 351 Bairro:…" at bounding box center [502, 236] width 1005 height 472
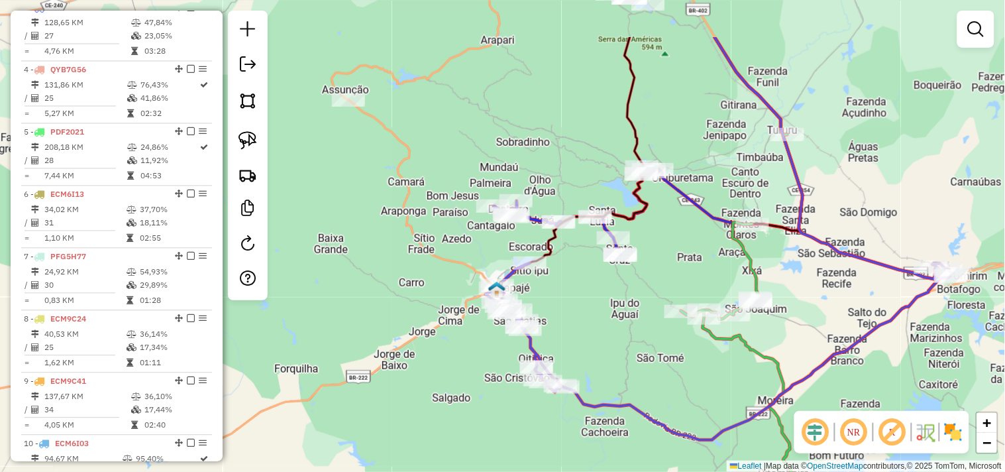
drag, startPoint x: 559, startPoint y: 257, endPoint x: 573, endPoint y: 323, distance: 67.1
click at [572, 322] on div "Janela de atendimento Grade de atendimento Capacidade Transportadoras Veículos …" at bounding box center [502, 236] width 1005 height 472
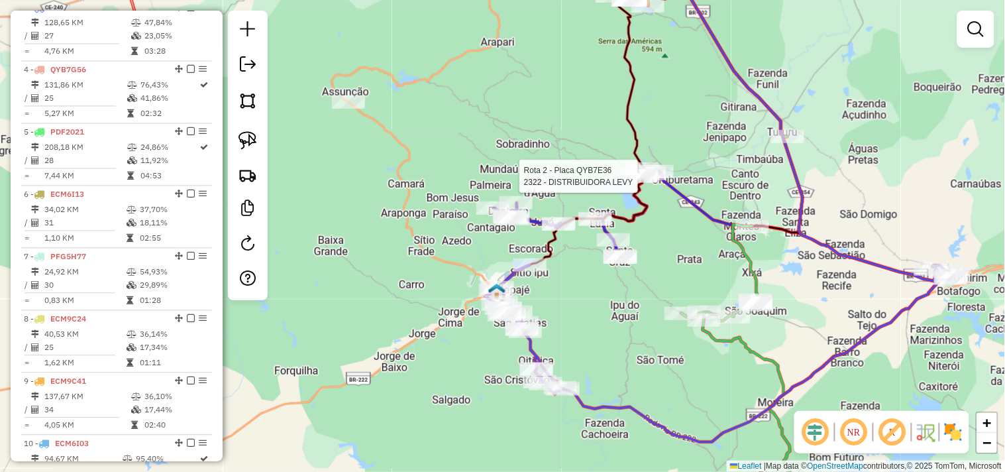
select select "**********"
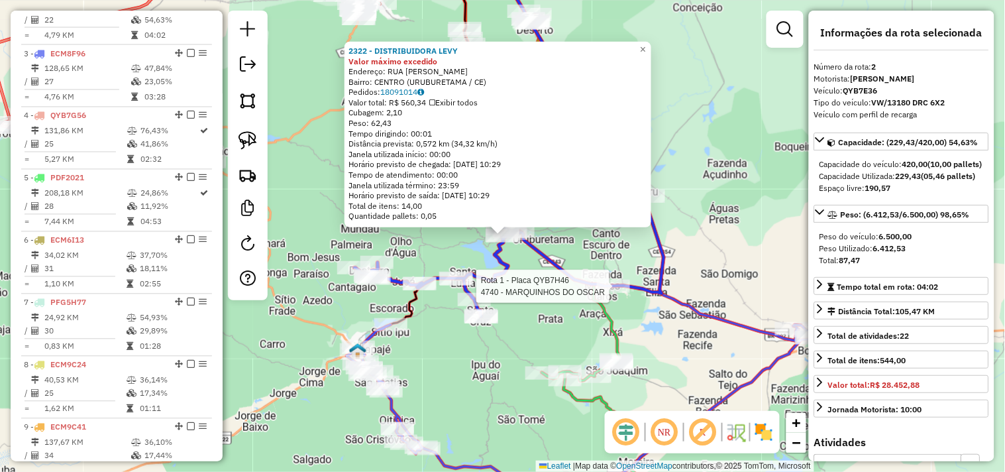
scroll to position [574, 0]
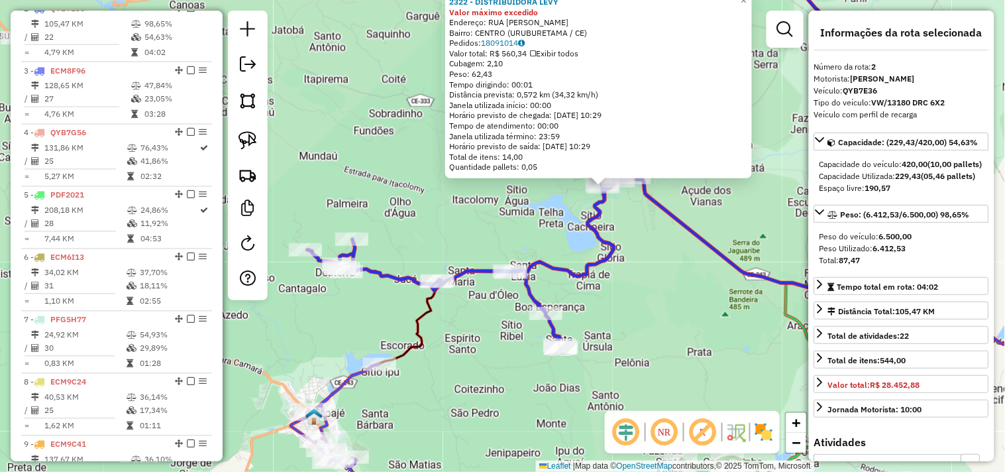
click at [489, 355] on div "Rota 2 - Placa QYB7E36 5245 - MERC SANTA MARIA 2322 - DISTRIBUIDORA LEVY Valor …" at bounding box center [502, 236] width 1005 height 472
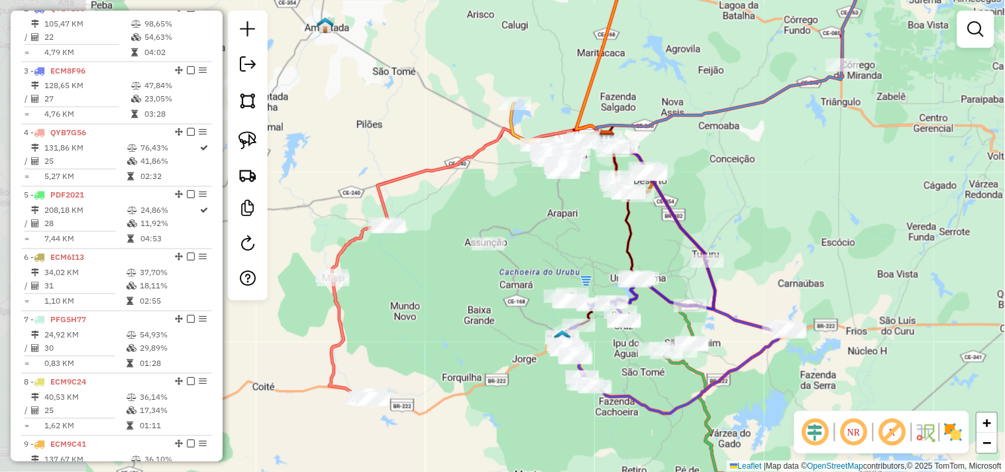
drag, startPoint x: 394, startPoint y: 288, endPoint x: 577, endPoint y: 253, distance: 186.2
click at [577, 253] on div "Janela de atendimento Grade de atendimento Capacidade Transportadoras Veículos …" at bounding box center [502, 236] width 1005 height 472
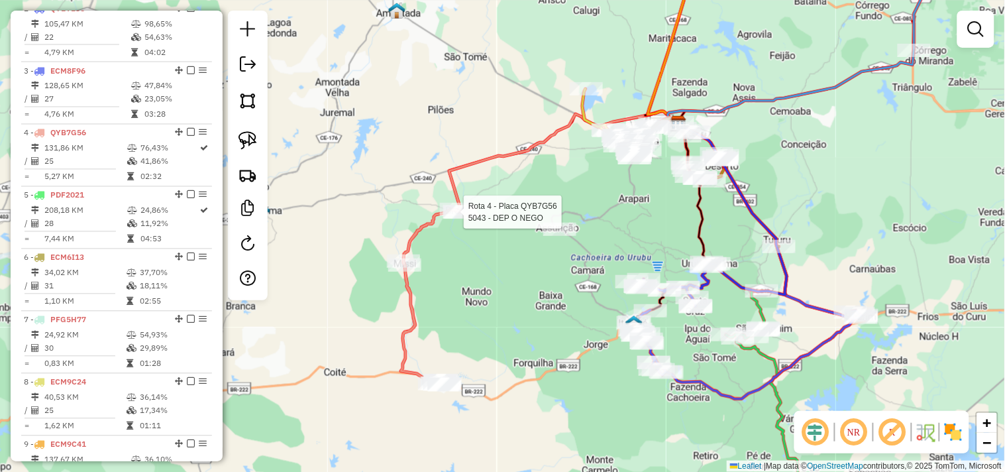
select select "**********"
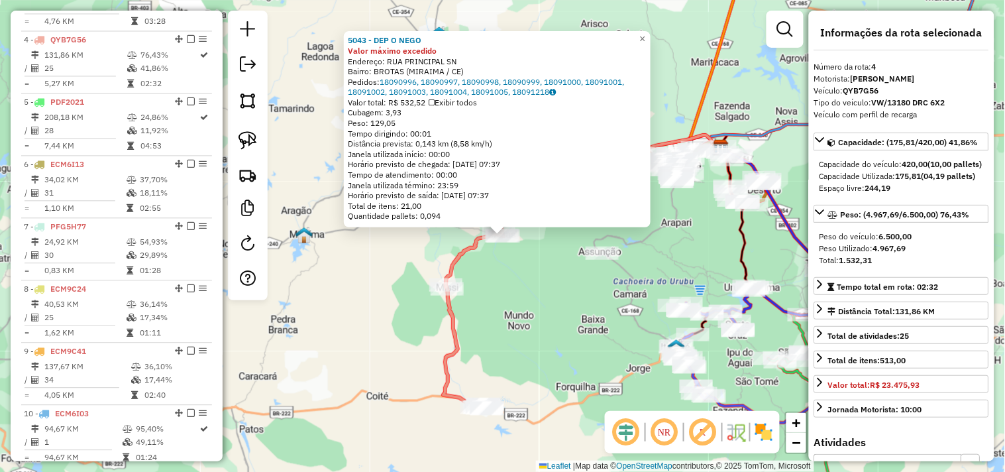
scroll to position [699, 0]
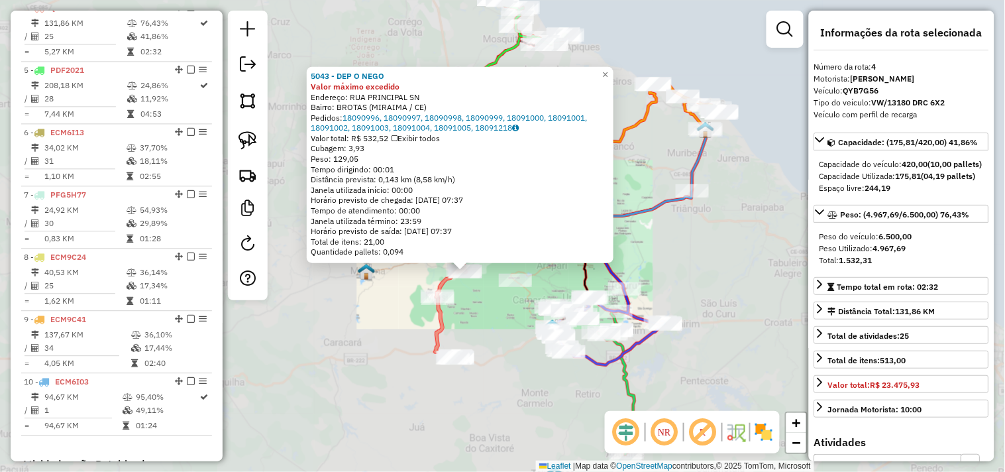
click at [502, 339] on div "5043 - DEP O NEGO Valor máximo excedido Endereço: RUA PRINCIPAL SN Bairro: BROT…" at bounding box center [502, 236] width 1005 height 472
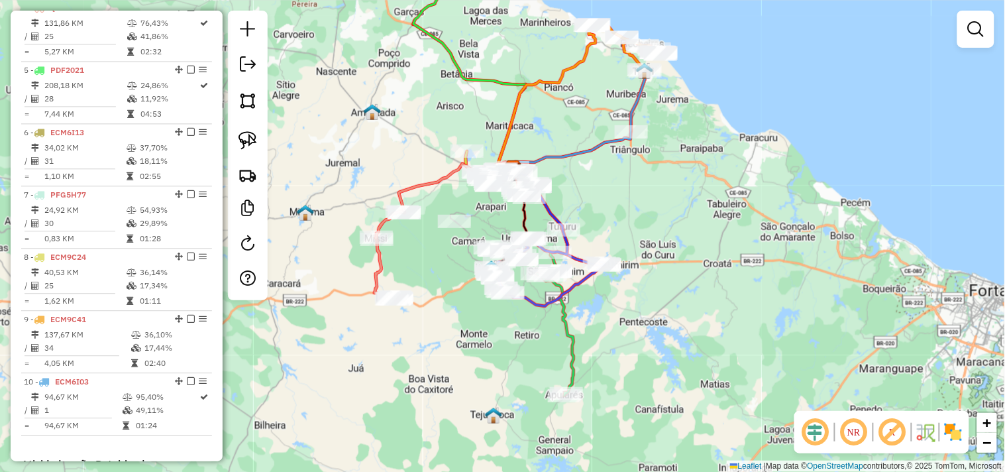
drag, startPoint x: 502, startPoint y: 360, endPoint x: 434, endPoint y: 288, distance: 99.4
click at [437, 294] on div "Janela de atendimento Grade de atendimento Capacidade Transportadoras Veículos …" at bounding box center [502, 236] width 1005 height 472
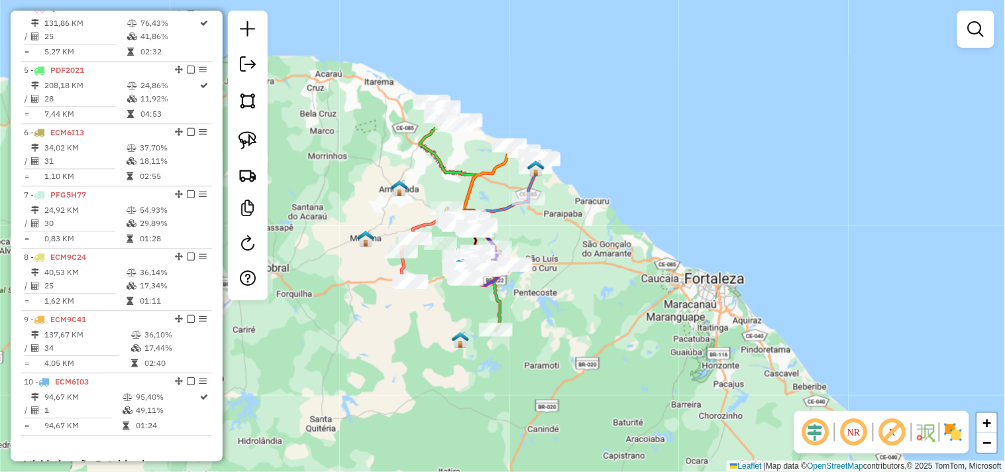
click at [580, 309] on div "Janela de atendimento Grade de atendimento Capacidade Transportadoras Veículos …" at bounding box center [502, 236] width 1005 height 472
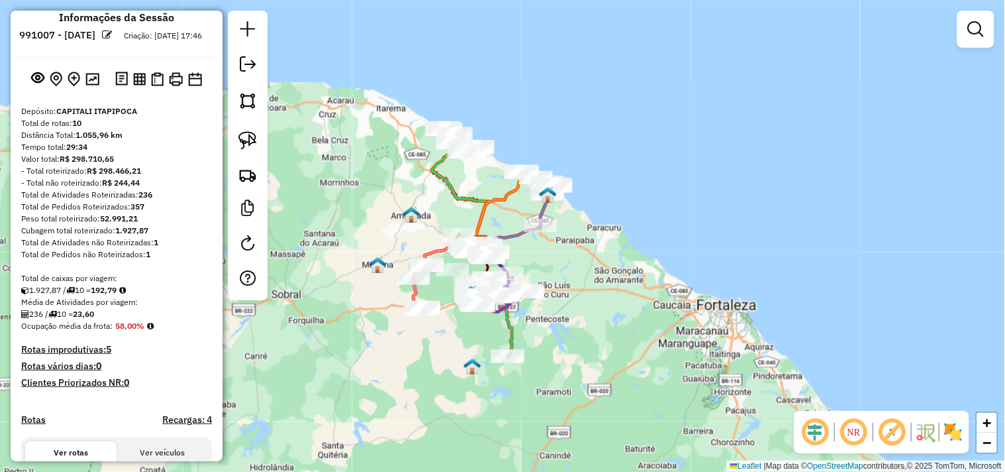
scroll to position [0, 0]
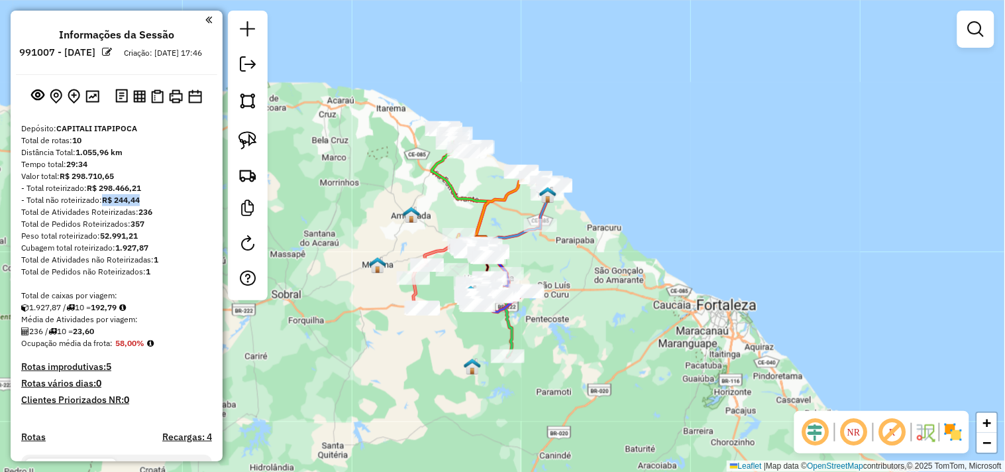
drag, startPoint x: 154, startPoint y: 213, endPoint x: 95, endPoint y: 219, distance: 58.6
click at [96, 206] on div "- Total não roteirizado: R$ 244,44" at bounding box center [116, 200] width 191 height 12
click at [194, 218] on div "Total de Atividades Roteirizadas: 236" at bounding box center [116, 212] width 191 height 12
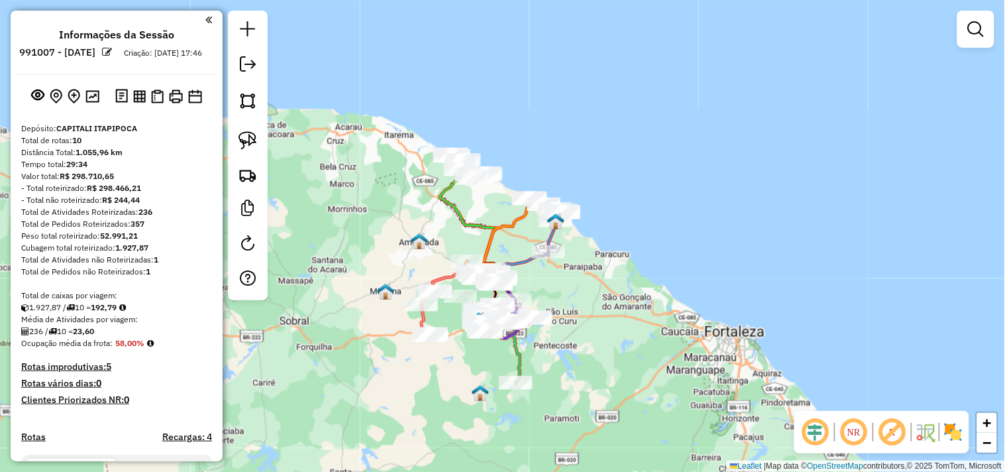
drag, startPoint x: 587, startPoint y: 339, endPoint x: 599, endPoint y: 369, distance: 32.7
click at [599, 369] on div "Janela de atendimento Grade de atendimento Capacidade Transportadoras Veículos …" at bounding box center [502, 236] width 1005 height 472
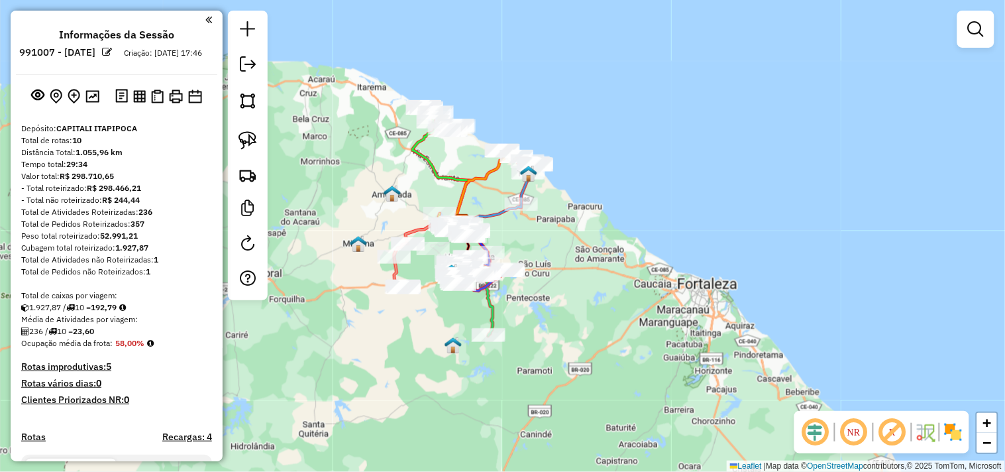
click at [600, 287] on div "Janela de atendimento Grade de atendimento Capacidade Transportadoras Veículos …" at bounding box center [502, 236] width 1005 height 472
click at [578, 300] on div "Janela de atendimento Grade de atendimento Capacidade Transportadoras Veículos …" at bounding box center [502, 236] width 1005 height 472
drag, startPoint x: 561, startPoint y: 290, endPoint x: 568, endPoint y: 310, distance: 21.8
click at [568, 310] on div "Janela de atendimento Grade de atendimento Capacidade Transportadoras Veículos …" at bounding box center [502, 236] width 1005 height 472
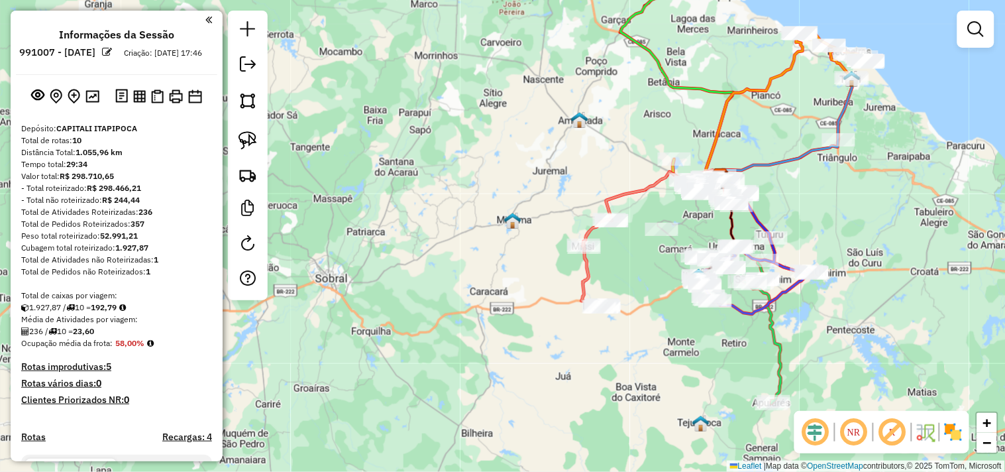
drag, startPoint x: 525, startPoint y: 350, endPoint x: 453, endPoint y: 307, distance: 84.3
click at [454, 308] on div "Janela de atendimento Grade de atendimento Capacidade Transportadoras Veículos …" at bounding box center [502, 236] width 1005 height 472
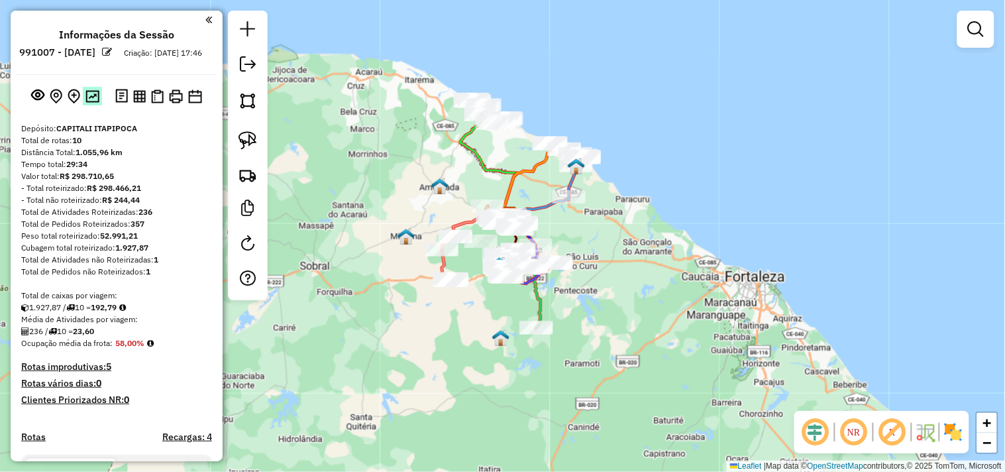
click at [93, 103] on img at bounding box center [92, 96] width 14 height 13
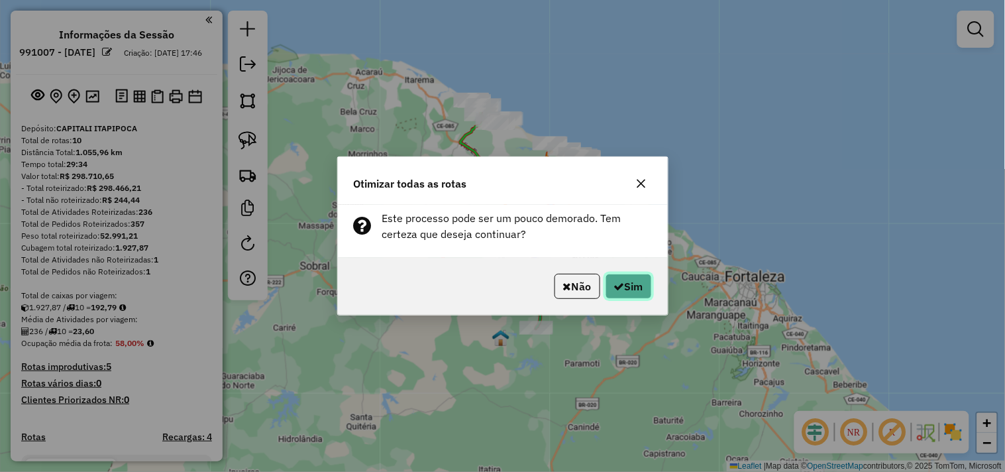
click at [624, 289] on button "Sim" at bounding box center [629, 286] width 46 height 25
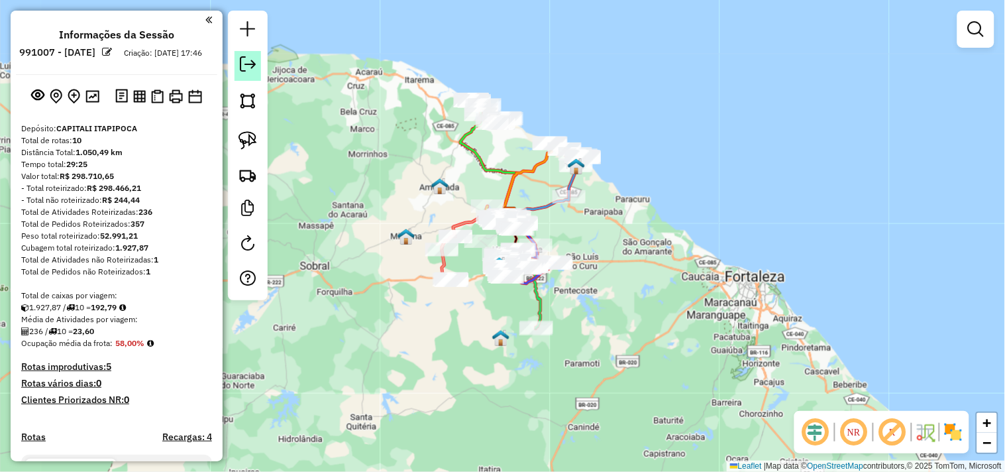
click at [255, 60] on em at bounding box center [248, 64] width 16 height 16
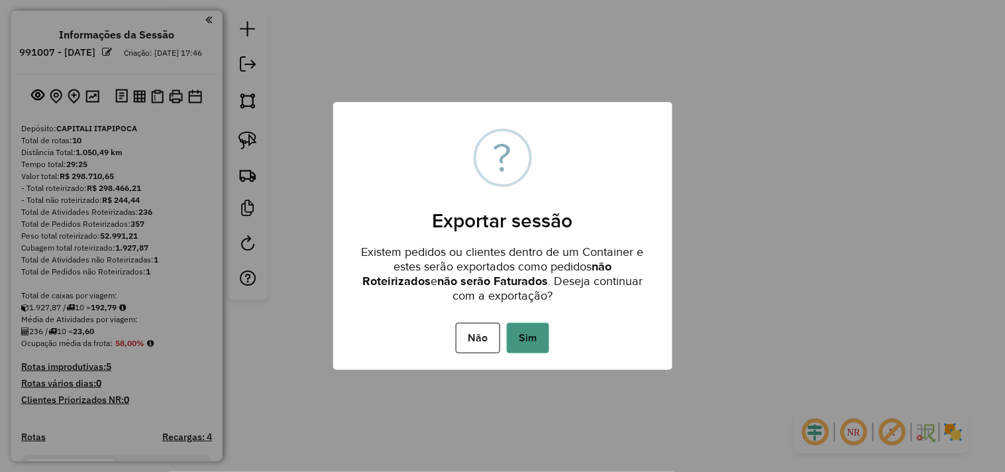
click at [528, 343] on button "Sim" at bounding box center [528, 338] width 42 height 30
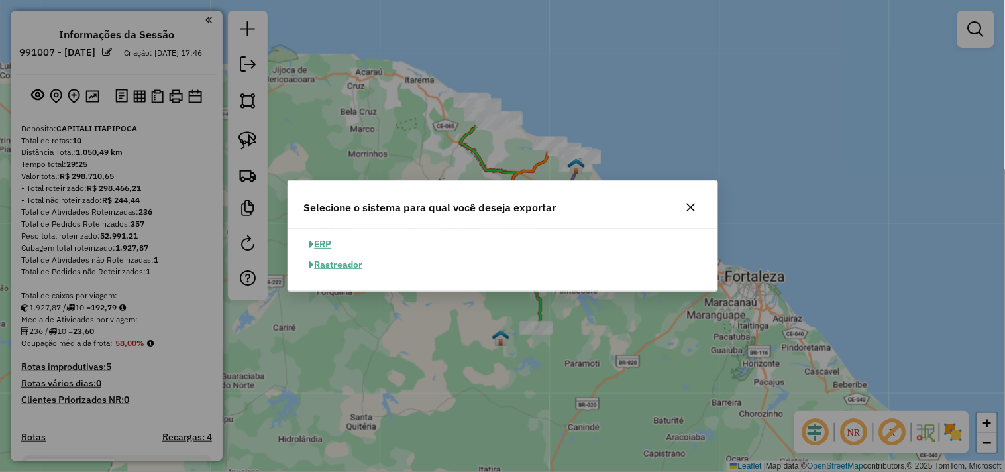
click at [326, 245] on button "ERP" at bounding box center [321, 244] width 34 height 21
select select "**"
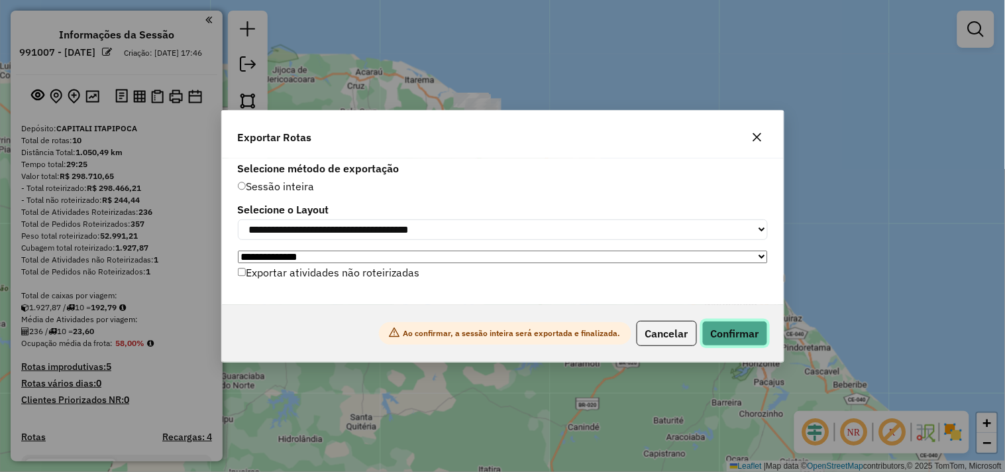
click at [728, 338] on button "Confirmar" at bounding box center [735, 333] width 66 height 25
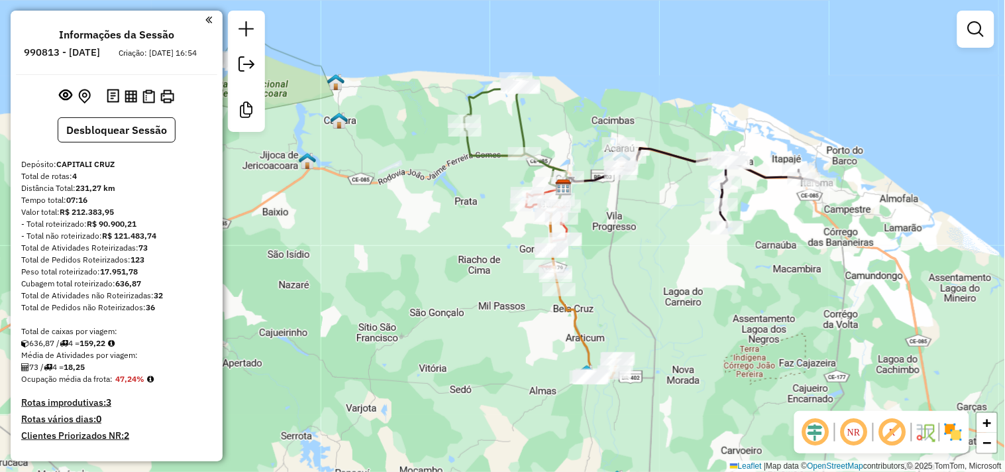
drag, startPoint x: 581, startPoint y: 272, endPoint x: 380, endPoint y: 188, distance: 217.7
click at [380, 188] on div "Janela de atendimento Grade de atendimento Capacidade Transportadoras Veículos …" at bounding box center [502, 236] width 1005 height 472
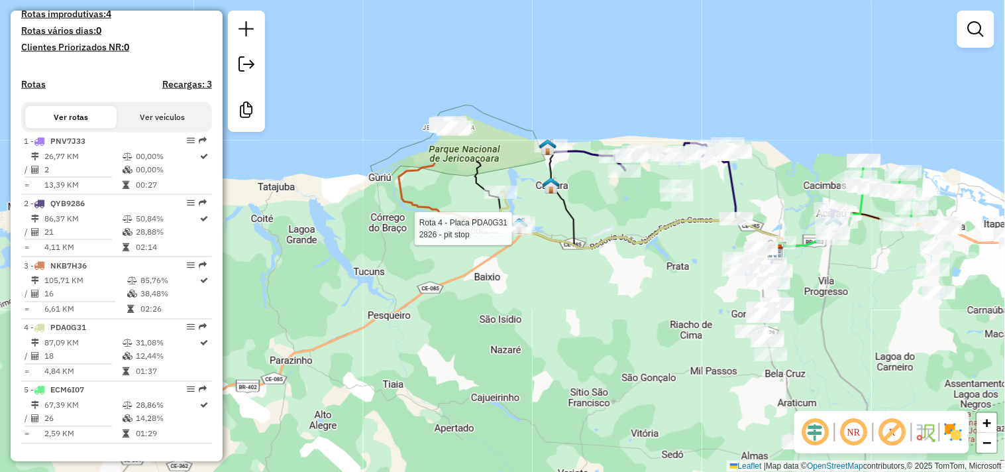
select select "**********"
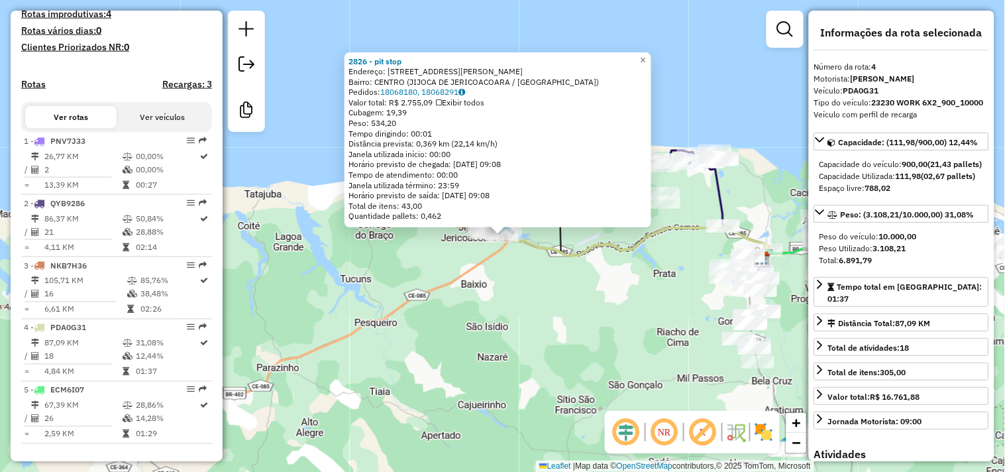
scroll to position [614, 0]
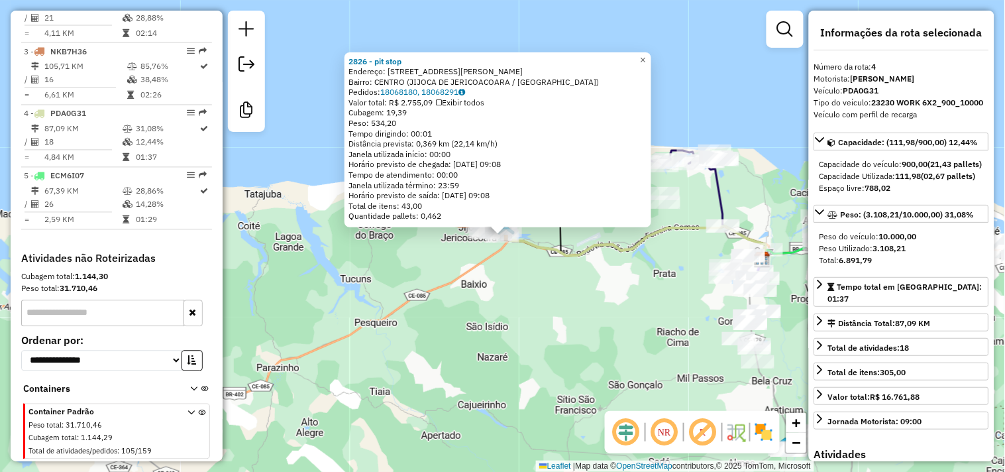
click at [529, 294] on div "2826 - pit stop Endereço: [STREET_ADDRESS][PERSON_NAME] Bairro: CENTRO (JIJOCA …" at bounding box center [502, 236] width 1005 height 472
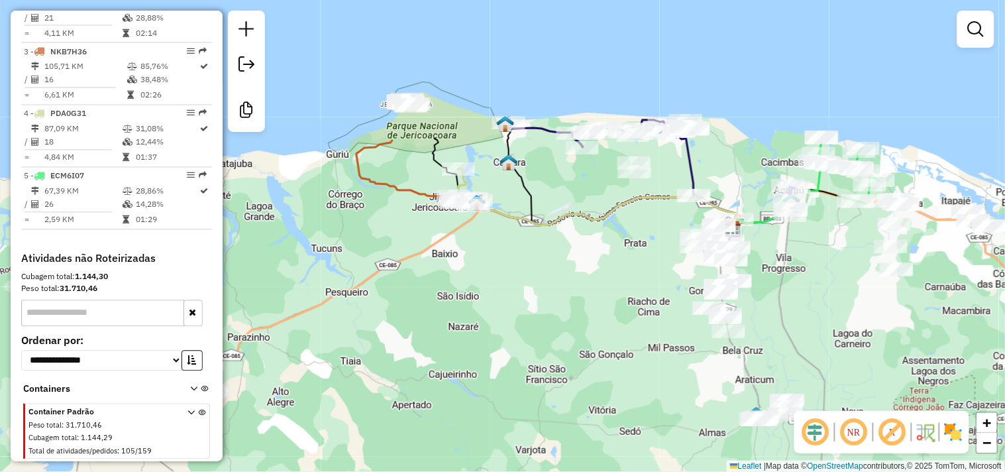
drag, startPoint x: 562, startPoint y: 336, endPoint x: 510, endPoint y: 279, distance: 76.9
click at [511, 288] on div "Janela de atendimento Grade de atendimento Capacidade Transportadoras Veículos …" at bounding box center [502, 236] width 1005 height 472
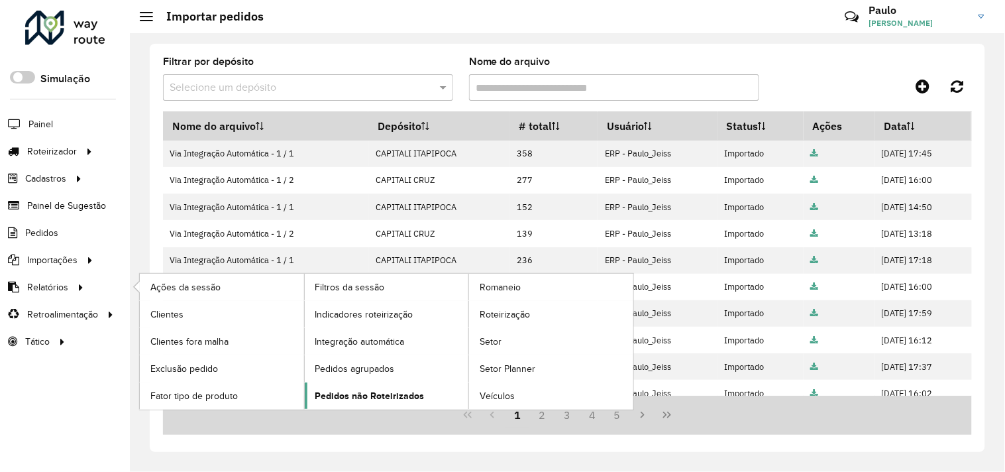
click at [354, 398] on span "Pedidos não Roteirizados" at bounding box center [369, 396] width 109 height 14
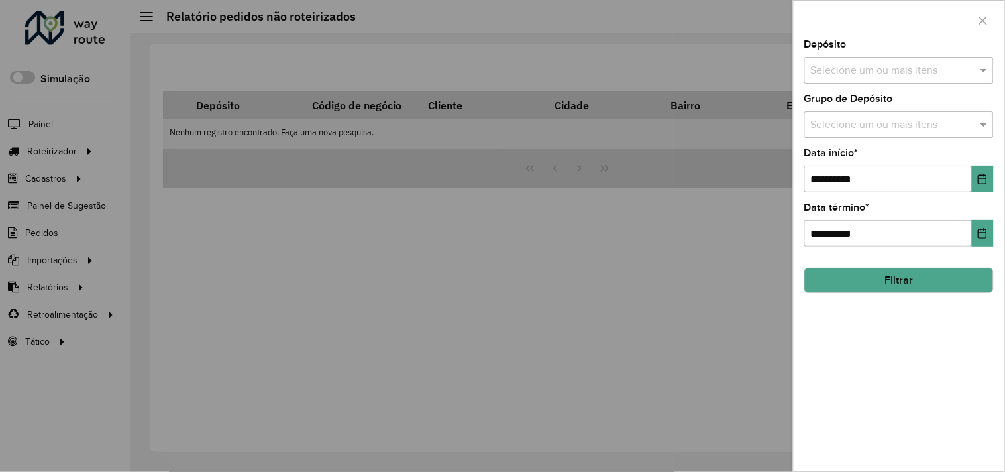
drag, startPoint x: 855, startPoint y: 70, endPoint x: 844, endPoint y: 78, distance: 13.4
click at [855, 69] on input "text" at bounding box center [893, 71] width 170 height 16
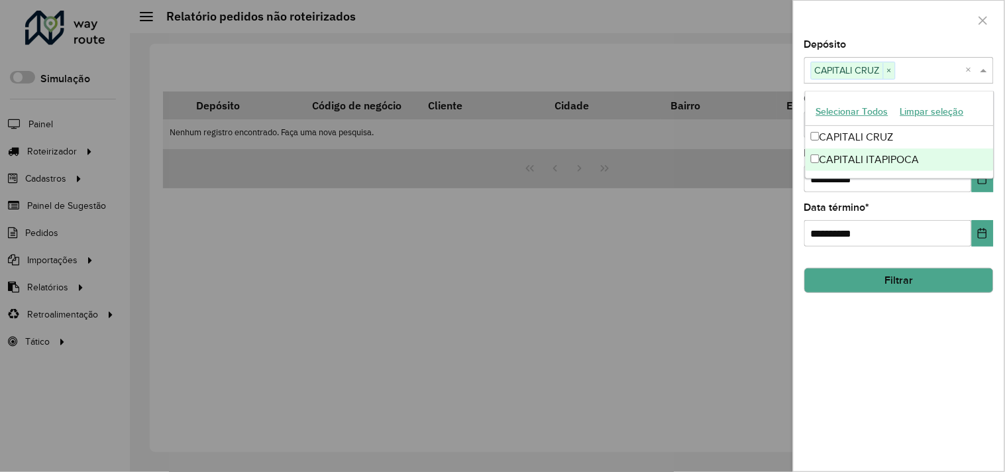
click at [816, 163] on div "CAPITALI ITAPIPOCA" at bounding box center [900, 159] width 188 height 23
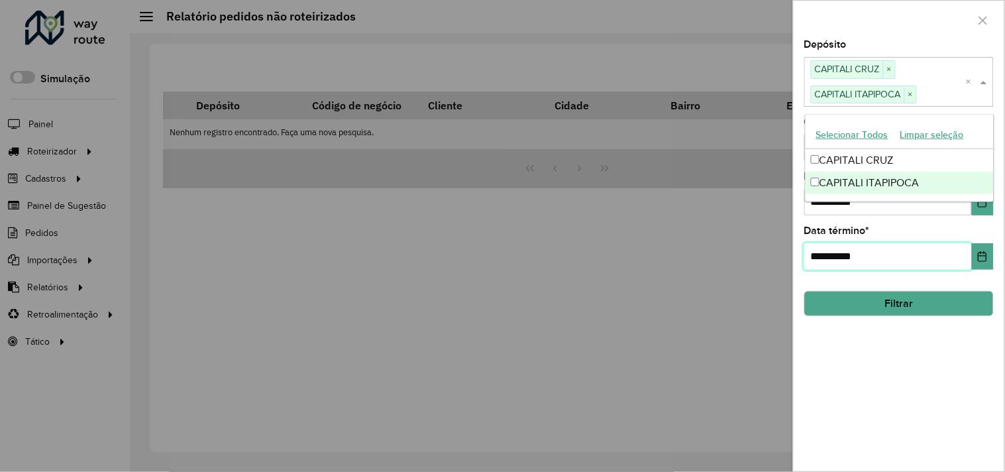
click at [912, 250] on input "**********" at bounding box center [888, 256] width 168 height 27
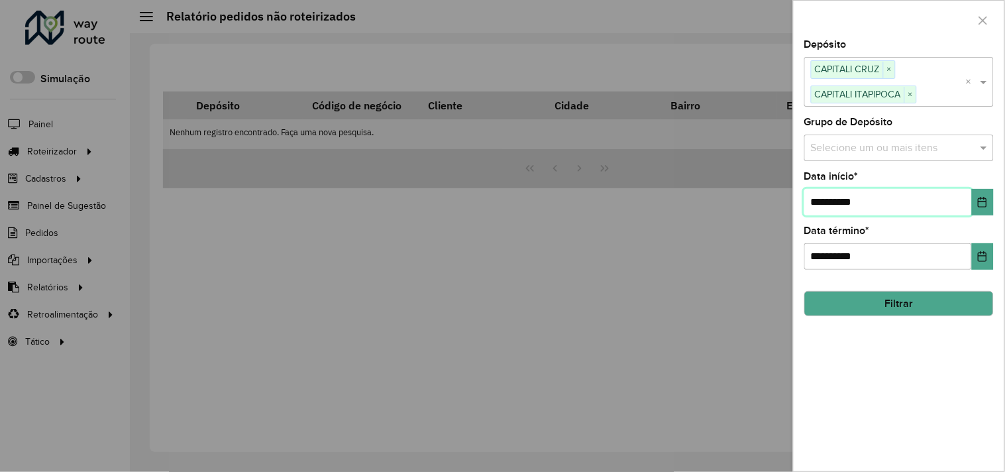
click at [823, 201] on input "**********" at bounding box center [888, 202] width 168 height 27
type input "**********"
click at [878, 300] on button "Filtrar" at bounding box center [899, 303] width 190 height 25
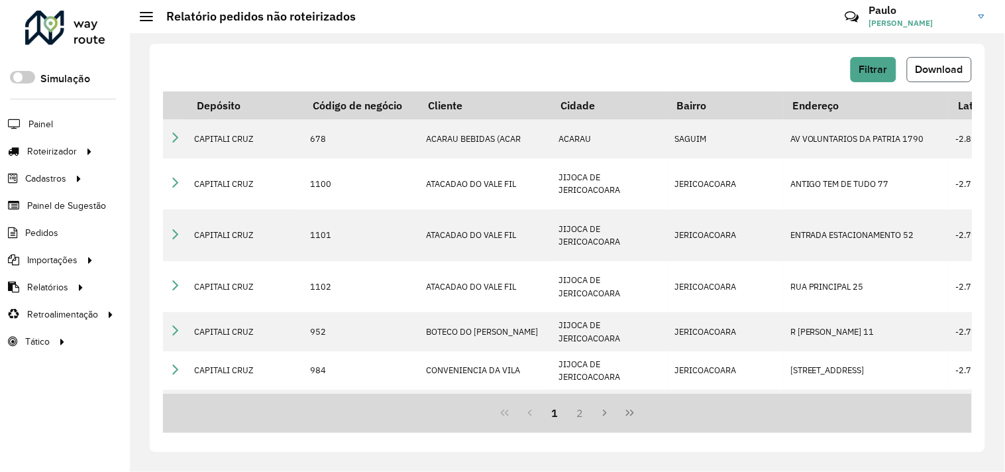
click at [920, 76] on button "Download" at bounding box center [939, 69] width 65 height 25
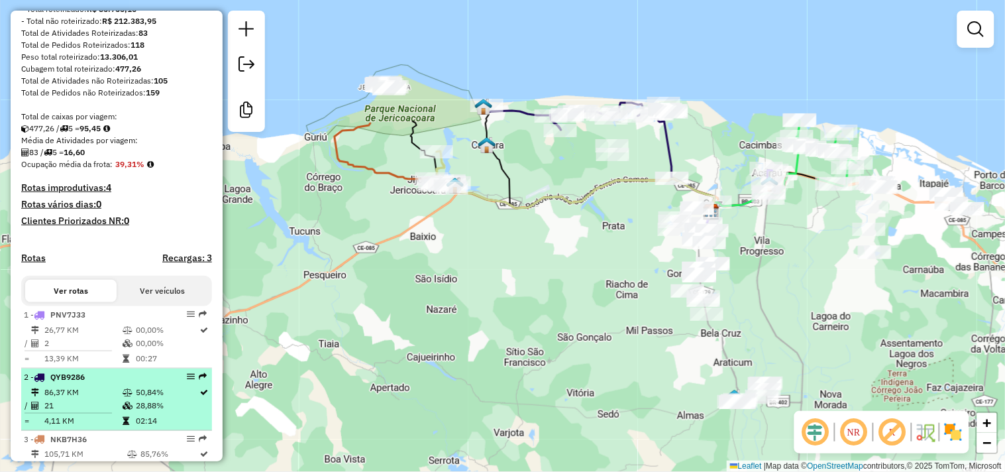
scroll to position [98, 0]
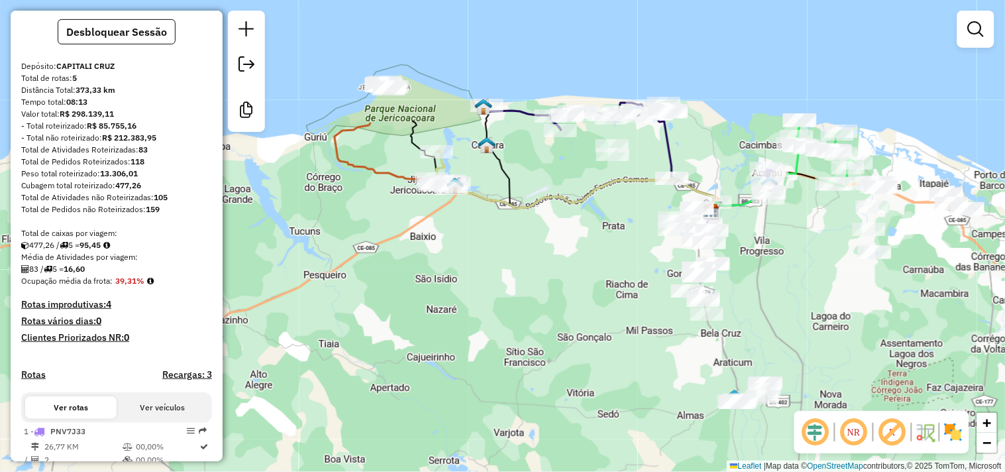
click at [181, 239] on div "Total de caixas por viagem:" at bounding box center [116, 233] width 191 height 12
